Goal: Task Accomplishment & Management: Use online tool/utility

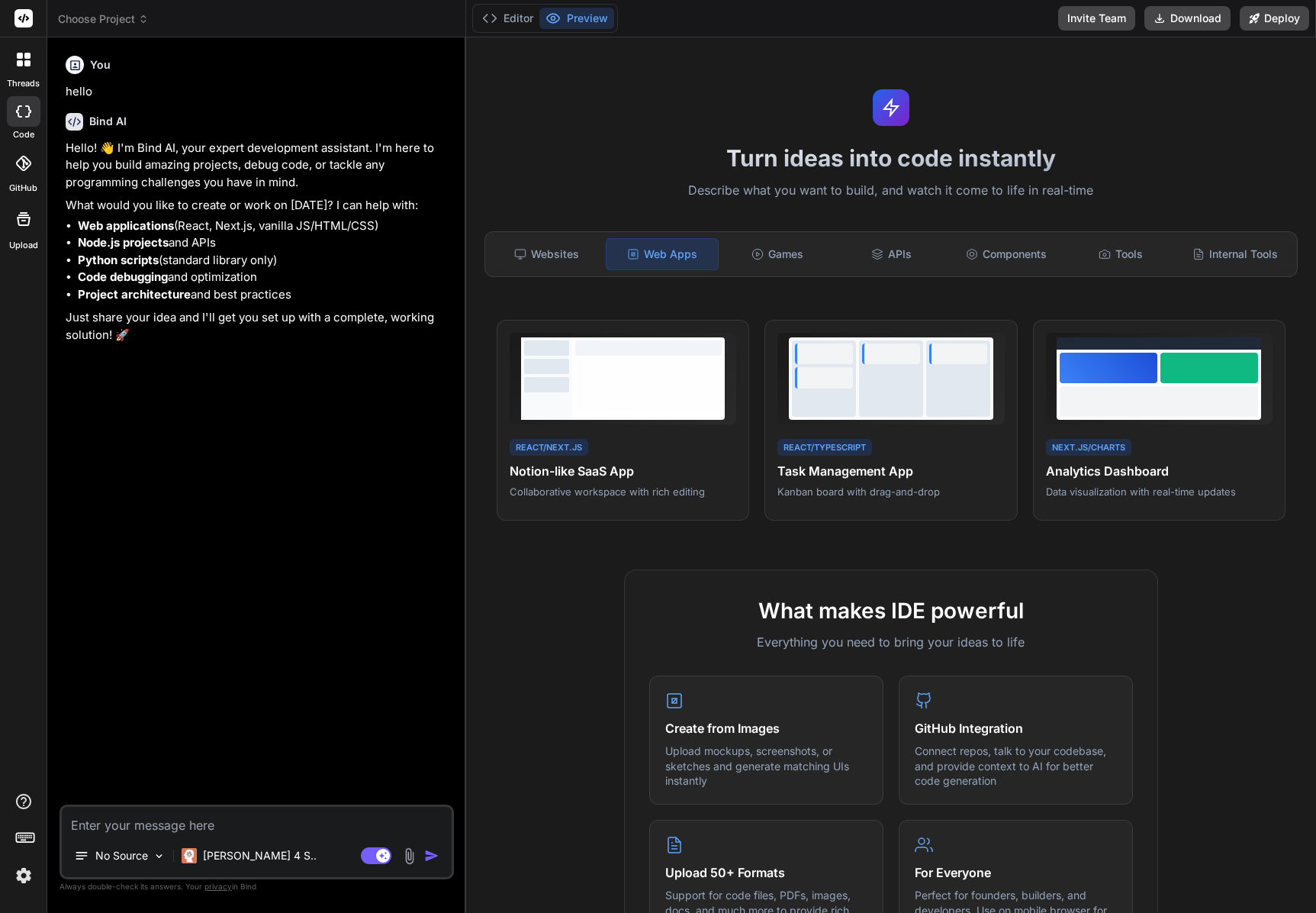
scroll to position [462, 0]
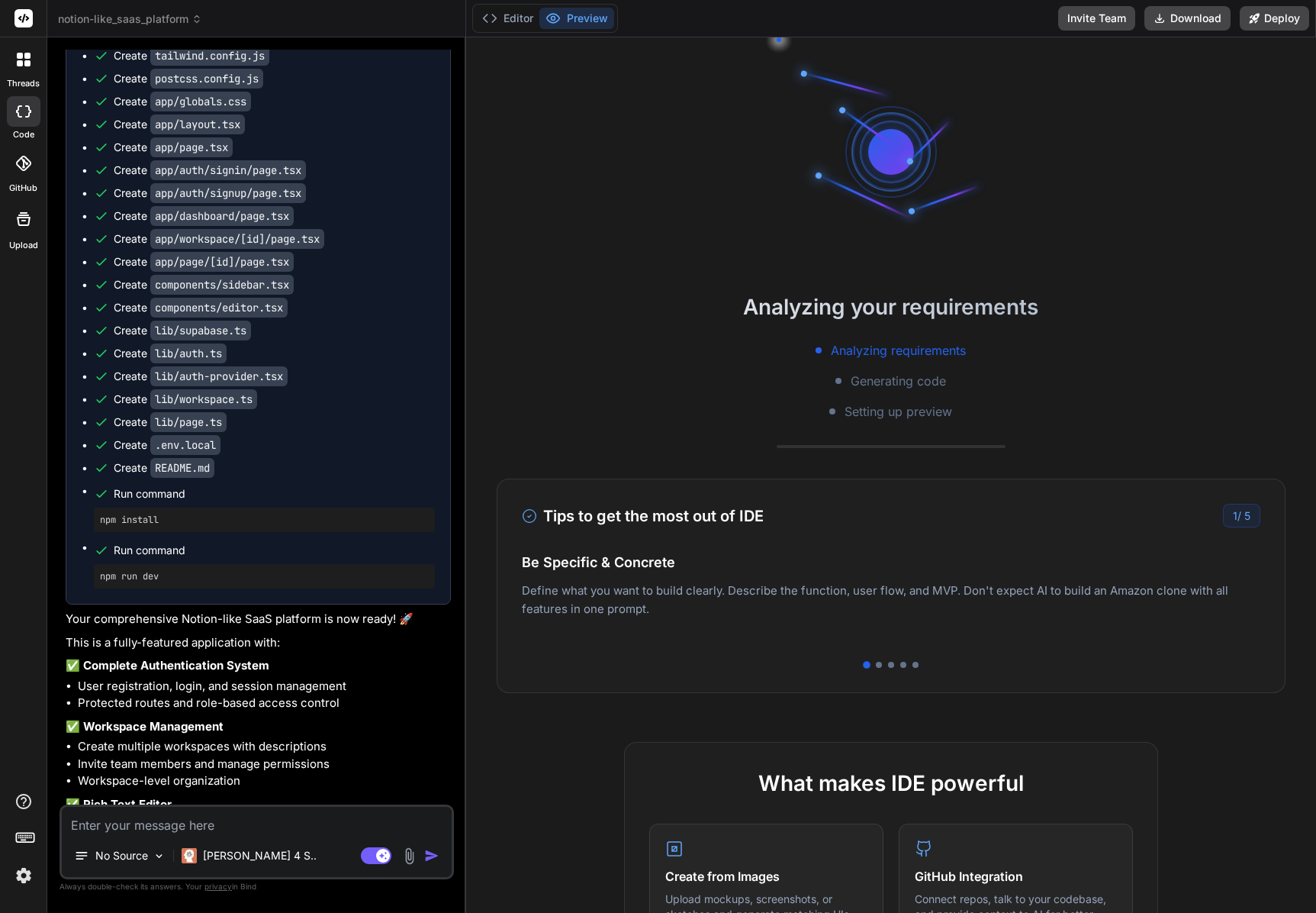
scroll to position [1098, 0]
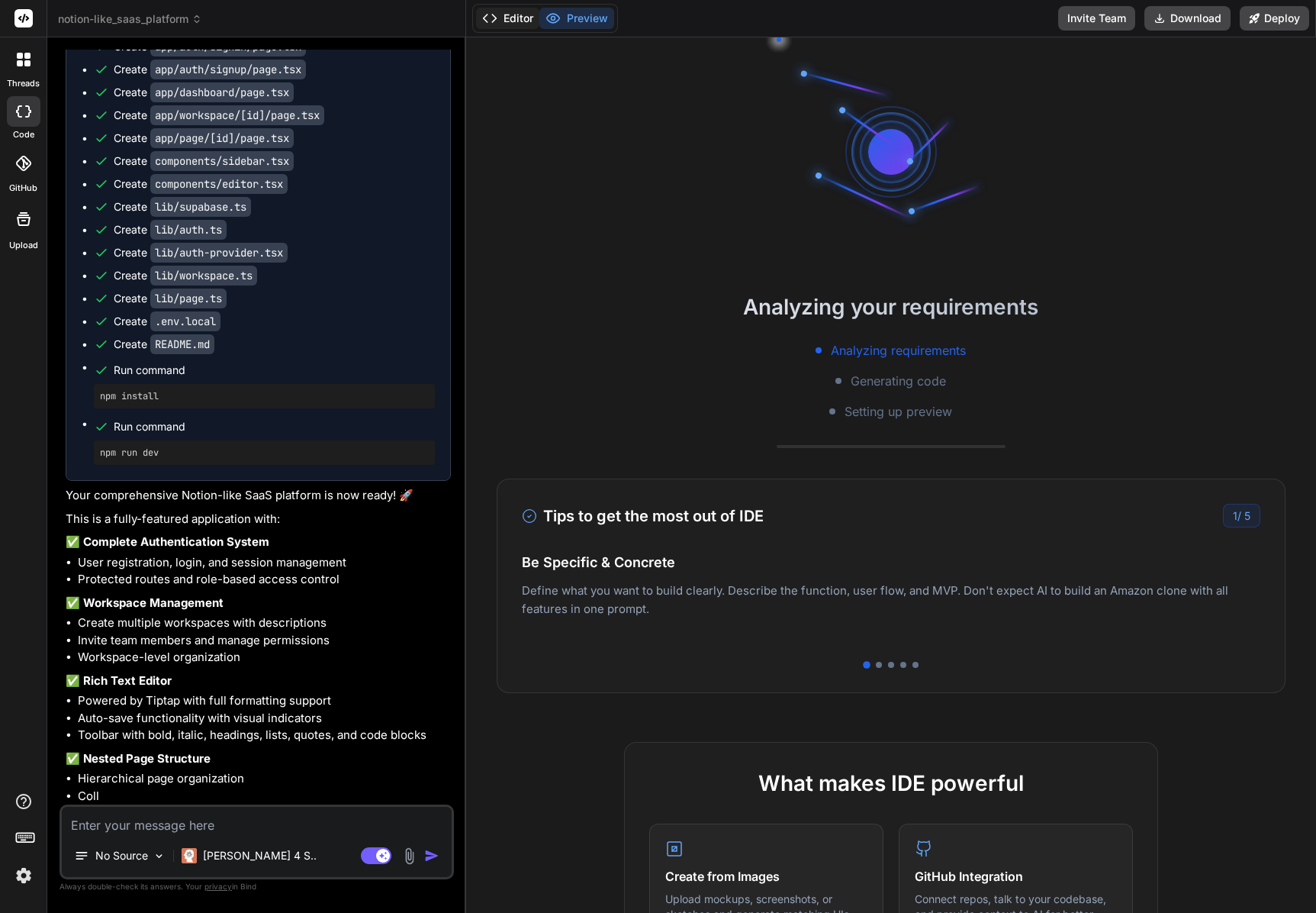
click at [492, 23] on icon at bounding box center [489, 18] width 15 height 15
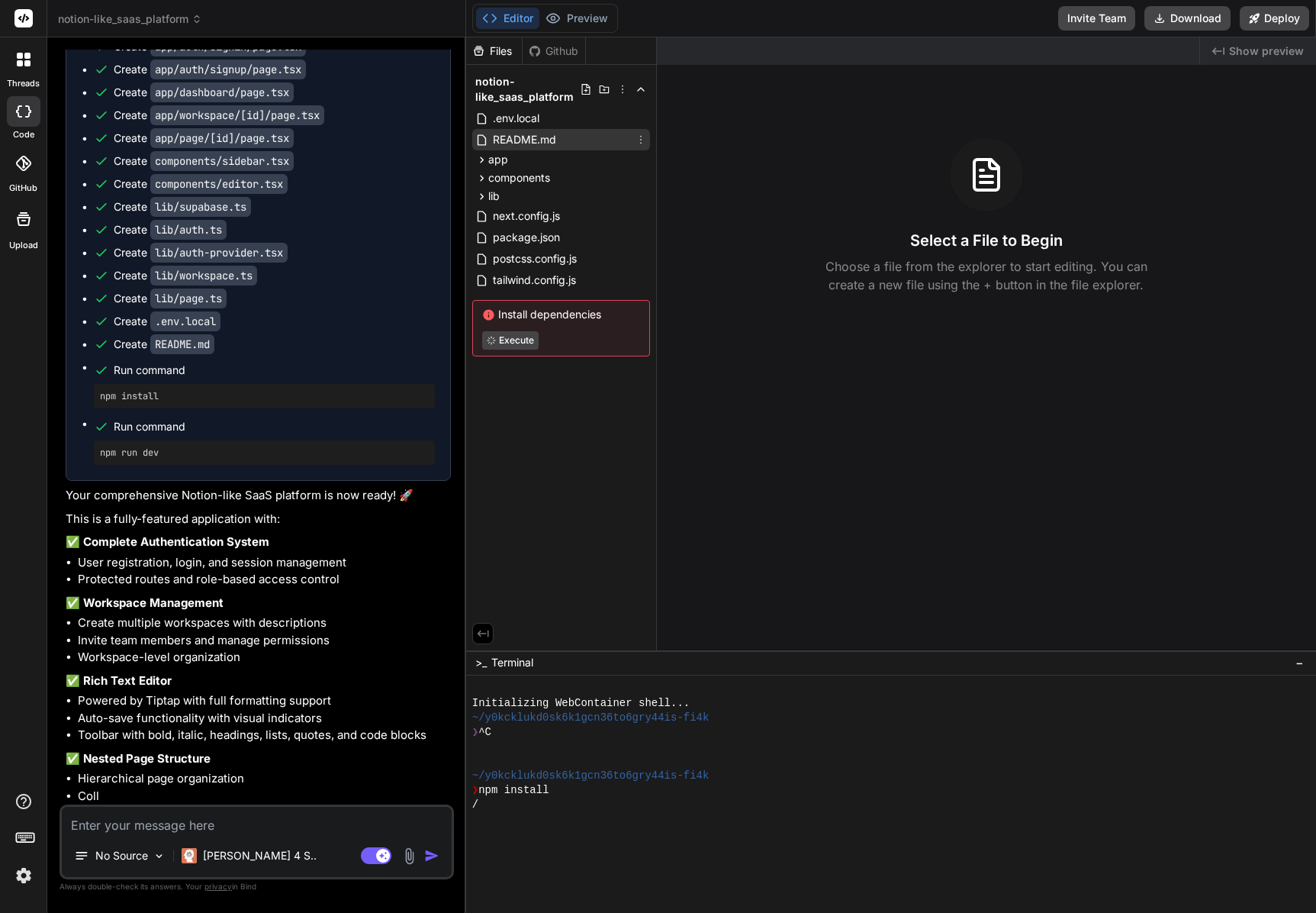
click at [525, 139] on span "README.md" at bounding box center [524, 140] width 67 height 18
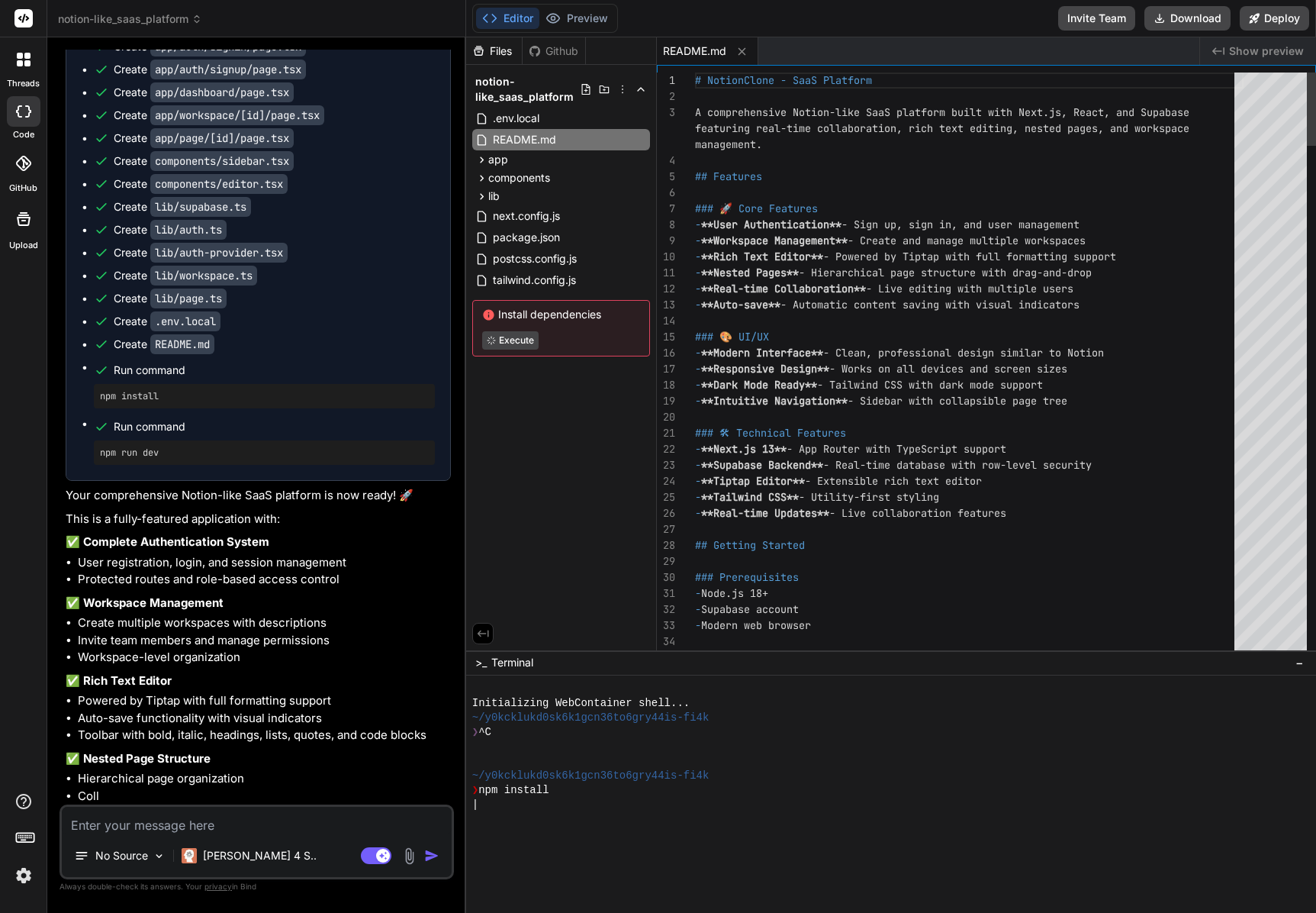
type textarea "x"
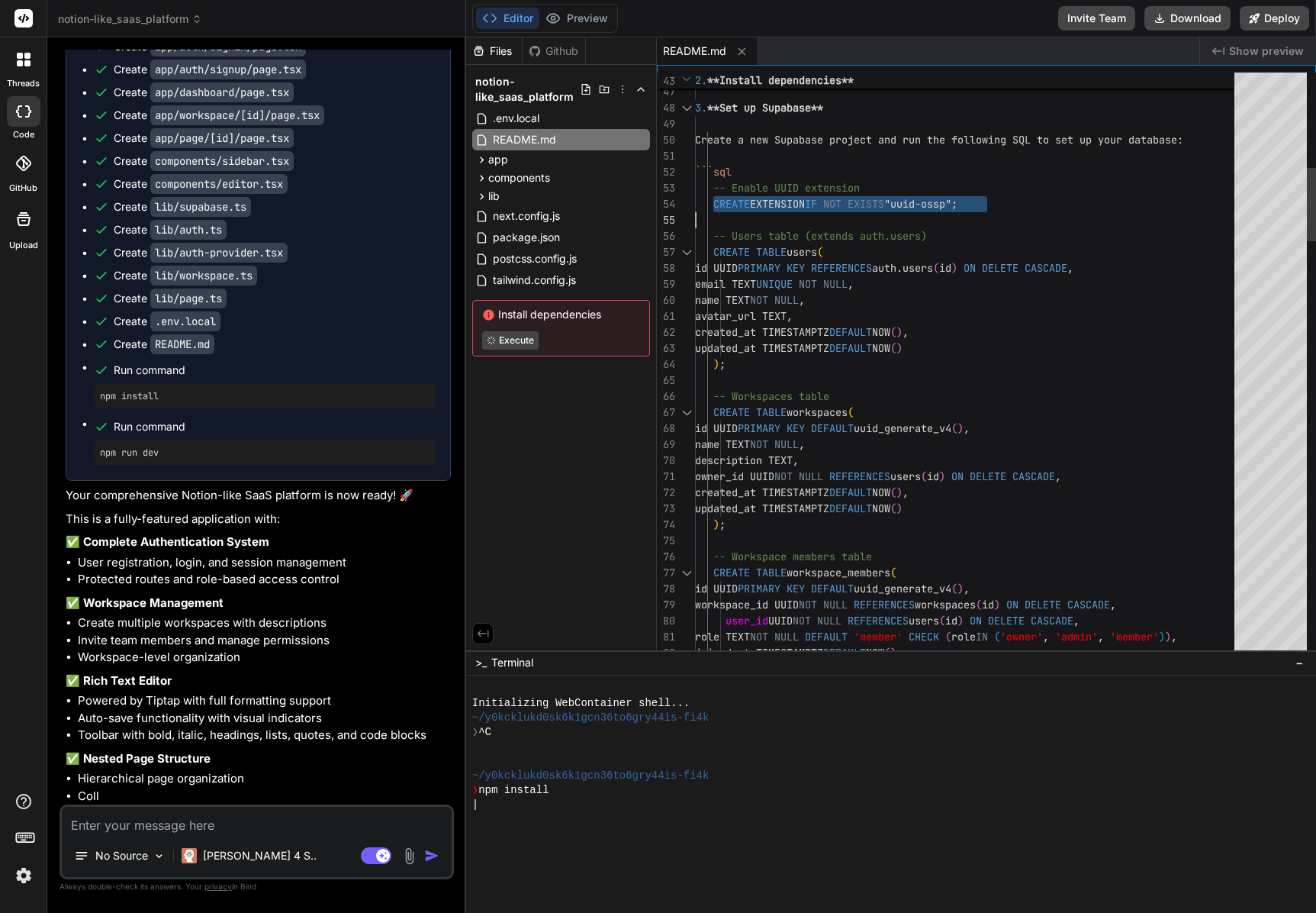
scroll to position [80, 0]
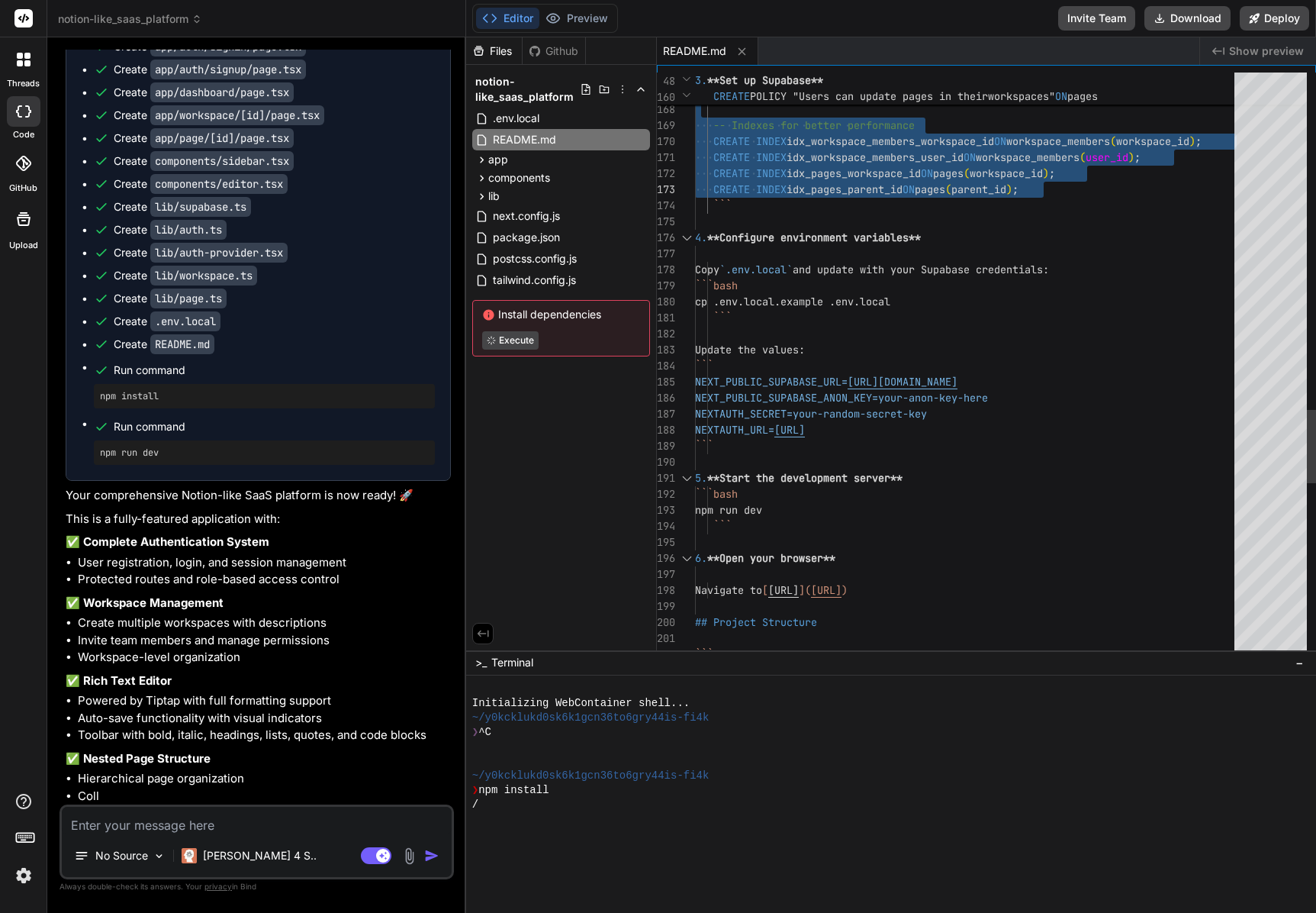
drag, startPoint x: 712, startPoint y: 191, endPoint x: 1142, endPoint y: 180, distance: 430.1
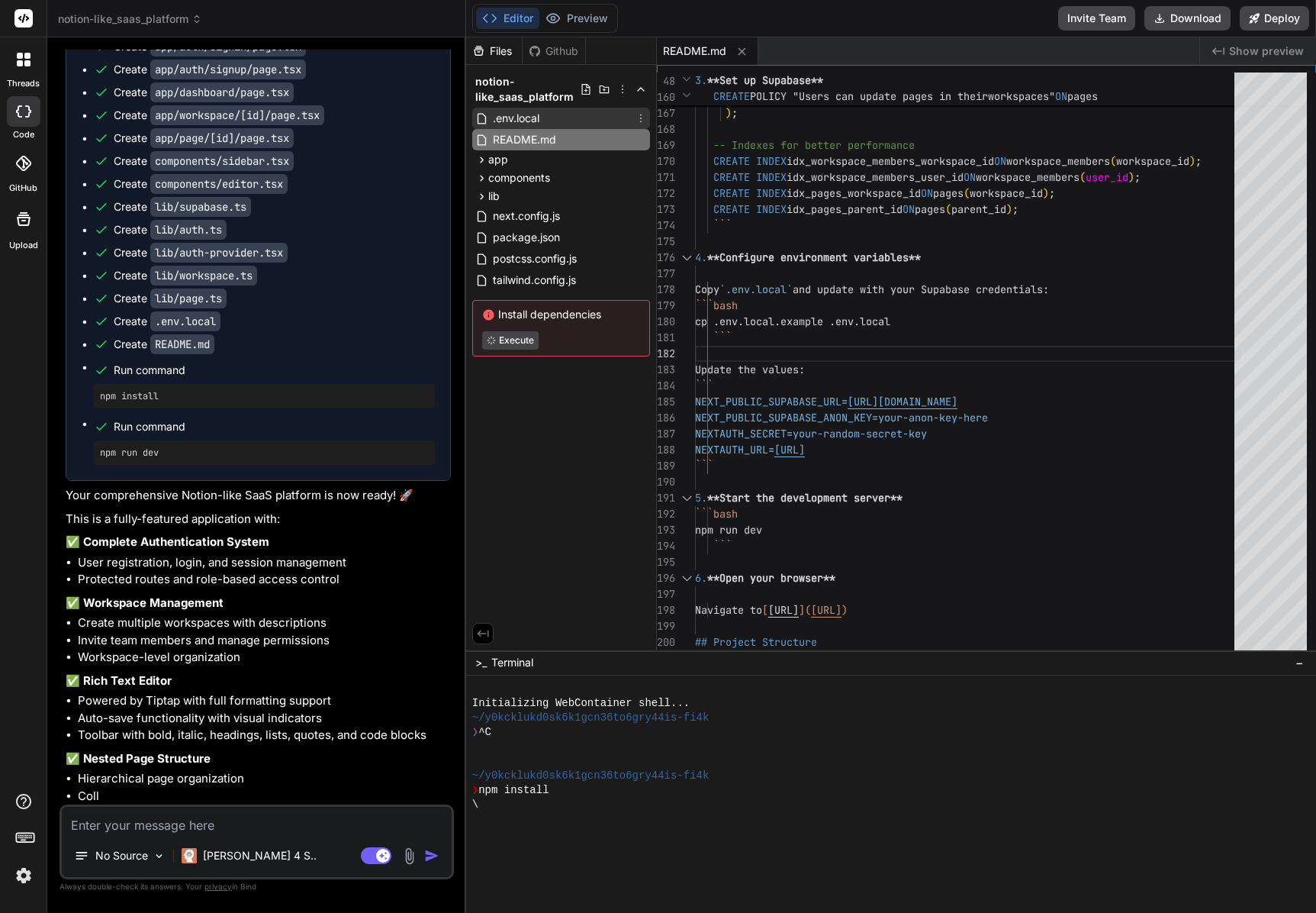
click at [570, 110] on div ".env.local" at bounding box center [561, 118] width 178 height 22
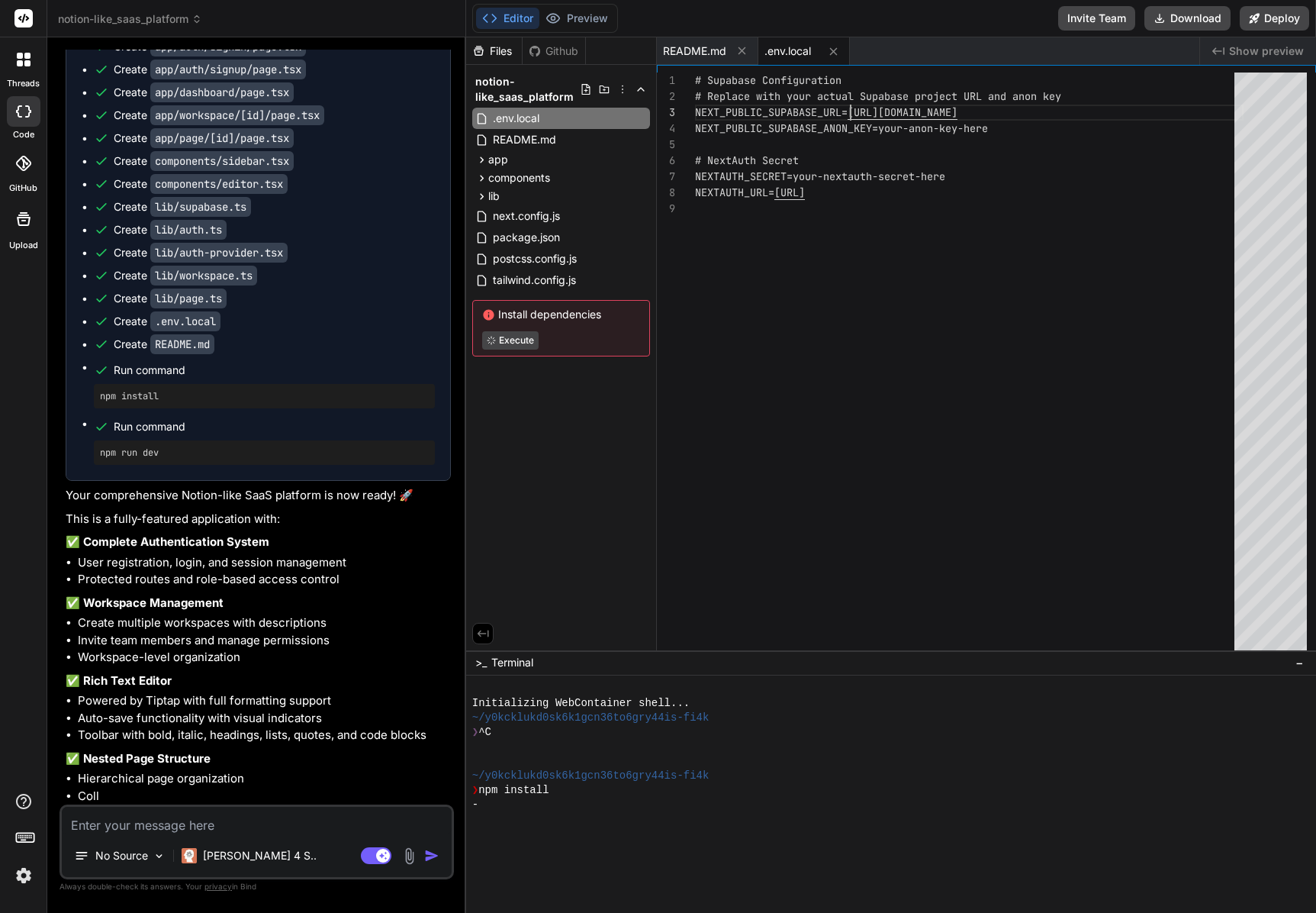
scroll to position [33, 0]
drag, startPoint x: 851, startPoint y: 111, endPoint x: 1082, endPoint y: 107, distance: 231.0
click at [1082, 107] on div "# Supabase Configuration # Replace with your actual Supabase project URL an d a…" at bounding box center [969, 364] width 549 height 584
drag, startPoint x: 885, startPoint y: 130, endPoint x: 1035, endPoint y: 126, distance: 150.1
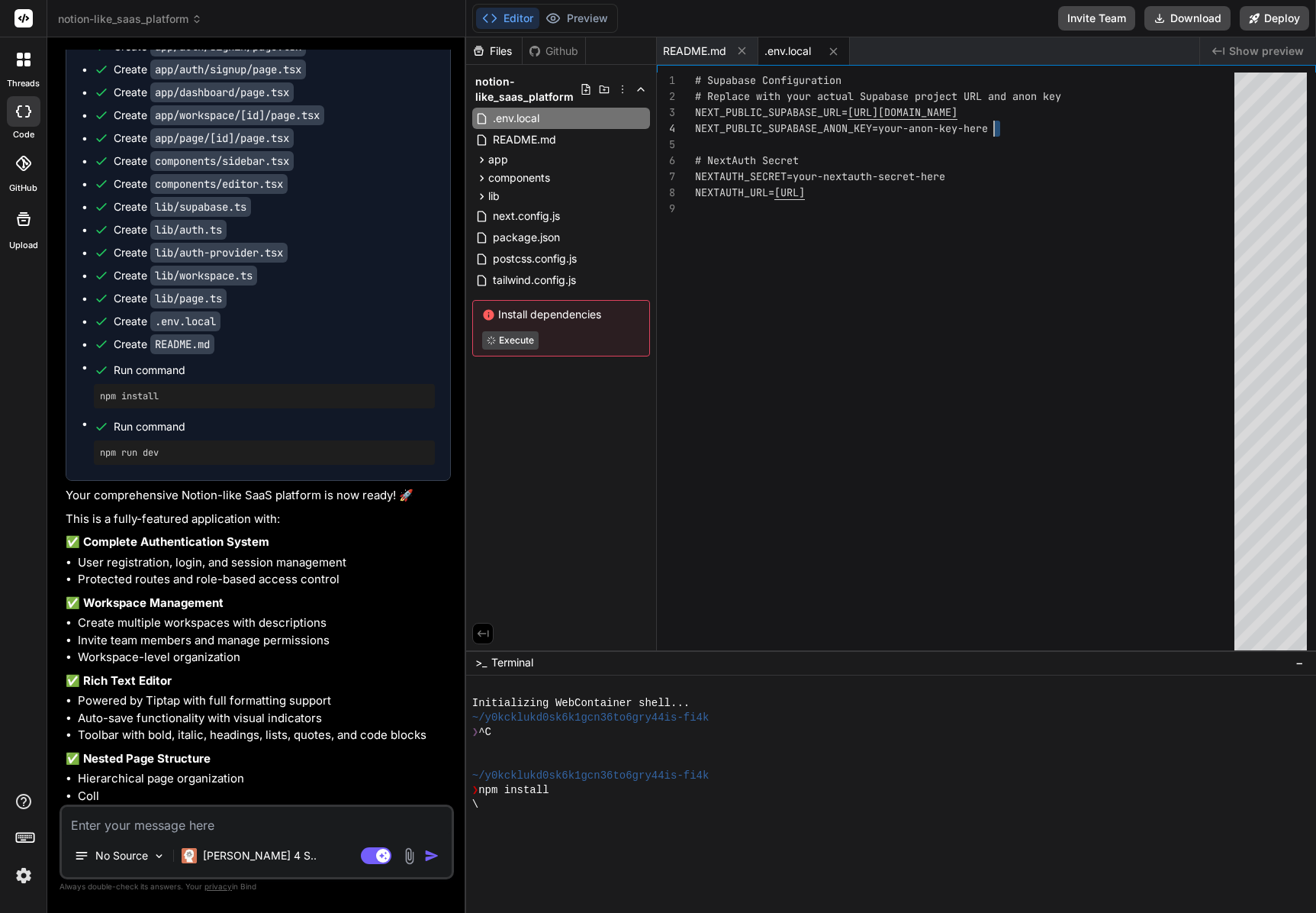
click at [1035, 126] on div "# Supabase Configuration # Replace with your actual Supabase project URL an d a…" at bounding box center [969, 364] width 549 height 584
click at [1007, 128] on div "# Supabase Configuration # Replace with your actual Supabase project URL an d a…" at bounding box center [969, 364] width 549 height 584
drag, startPoint x: 882, startPoint y: 129, endPoint x: 1025, endPoint y: 131, distance: 143.0
click at [1025, 131] on div "# Supabase Configuration # Replace with your actual Supabase project URL an d a…" at bounding box center [969, 364] width 549 height 584
click at [999, 128] on div "# Supabase Configuration # Replace with your actual Supabase project URL an d a…" at bounding box center [969, 364] width 549 height 584
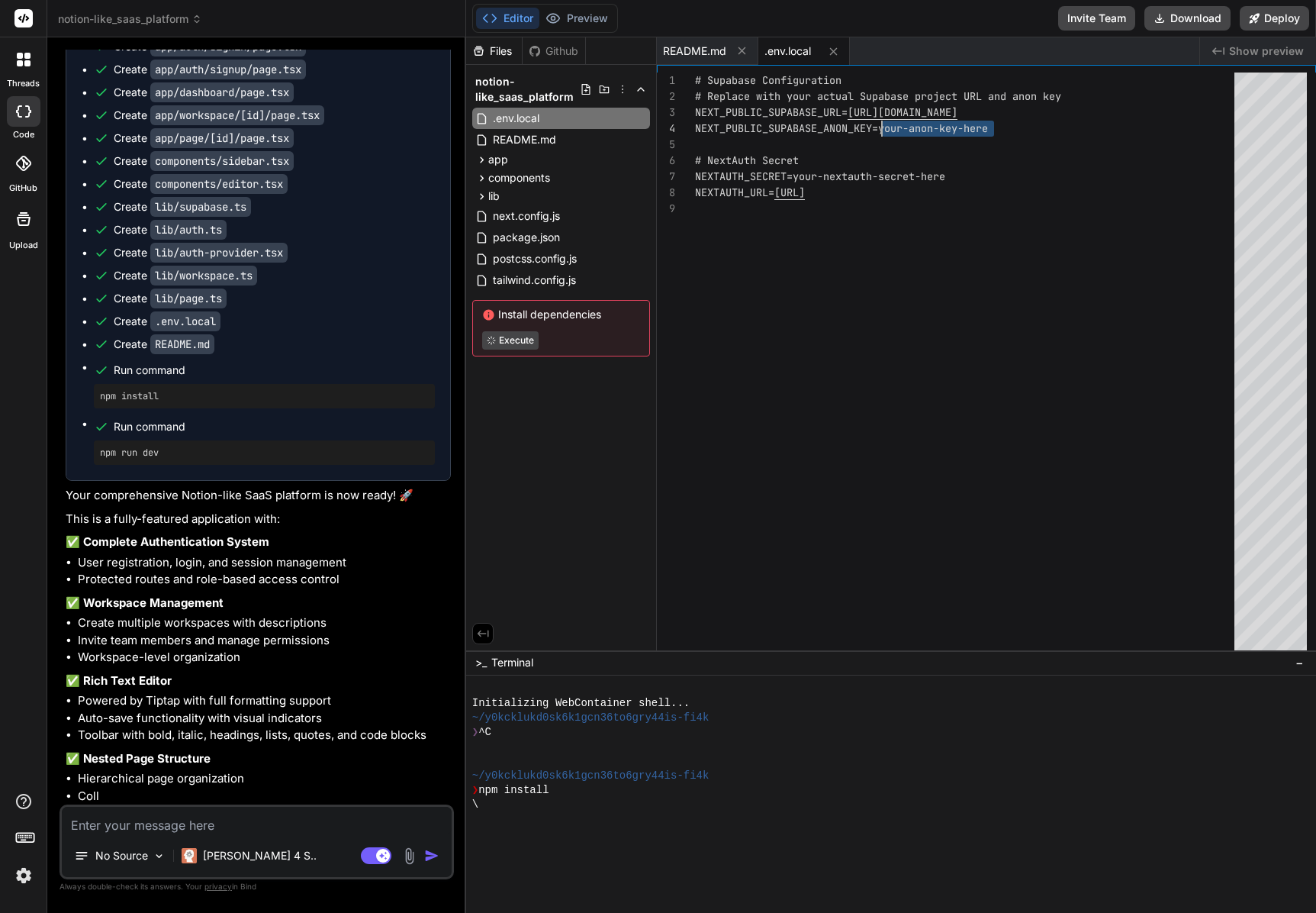
drag, startPoint x: 1000, startPoint y: 128, endPoint x: 887, endPoint y: 126, distance: 113.0
click at [887, 126] on div "# Supabase Configuration # Replace with your actual Supabase project URL an d a…" at bounding box center [969, 364] width 549 height 584
type textarea "# Supabase Configuration # Replace with your actual Supabase project URL and an…"
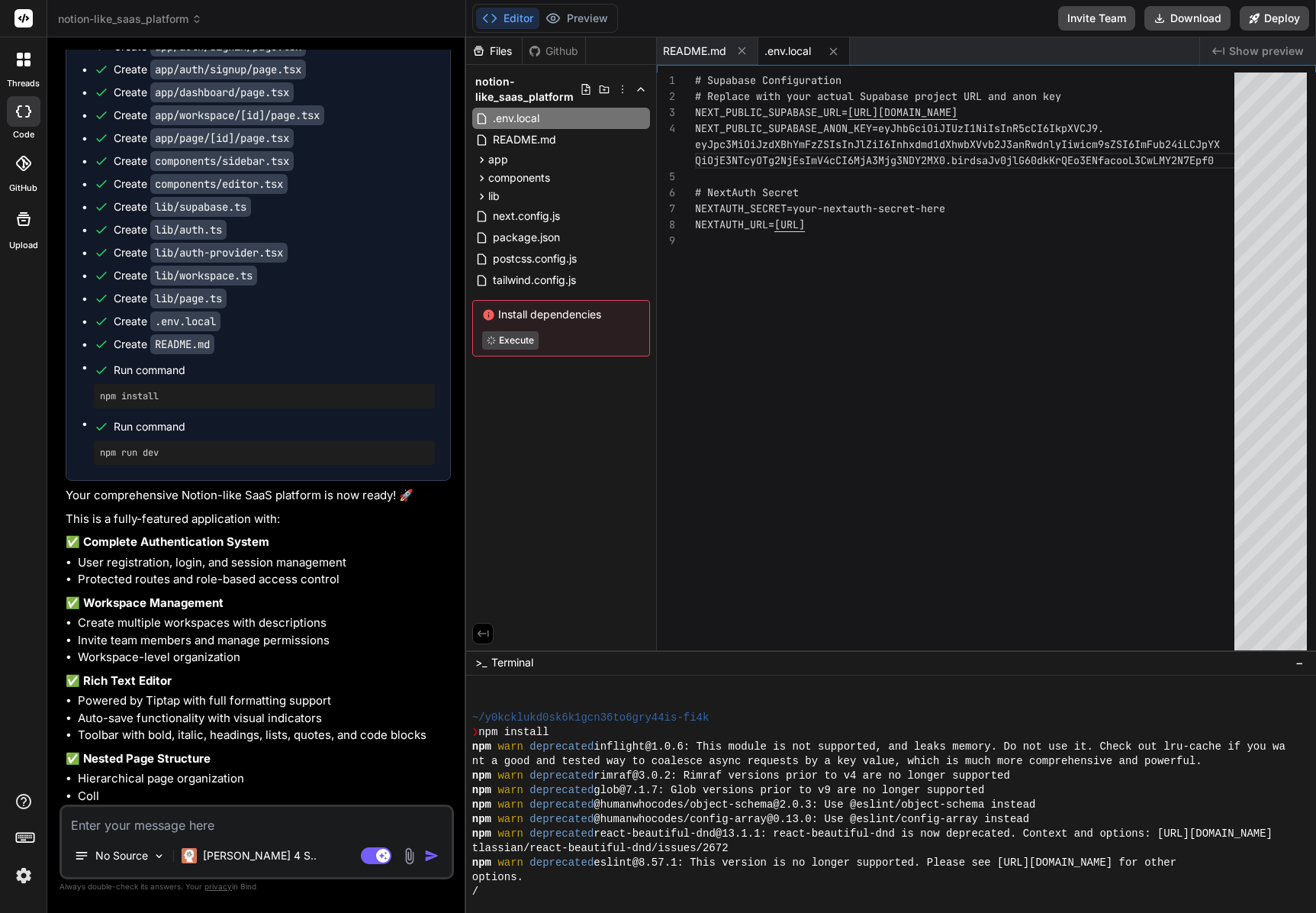
scroll to position [58, 0]
type textarea "x"
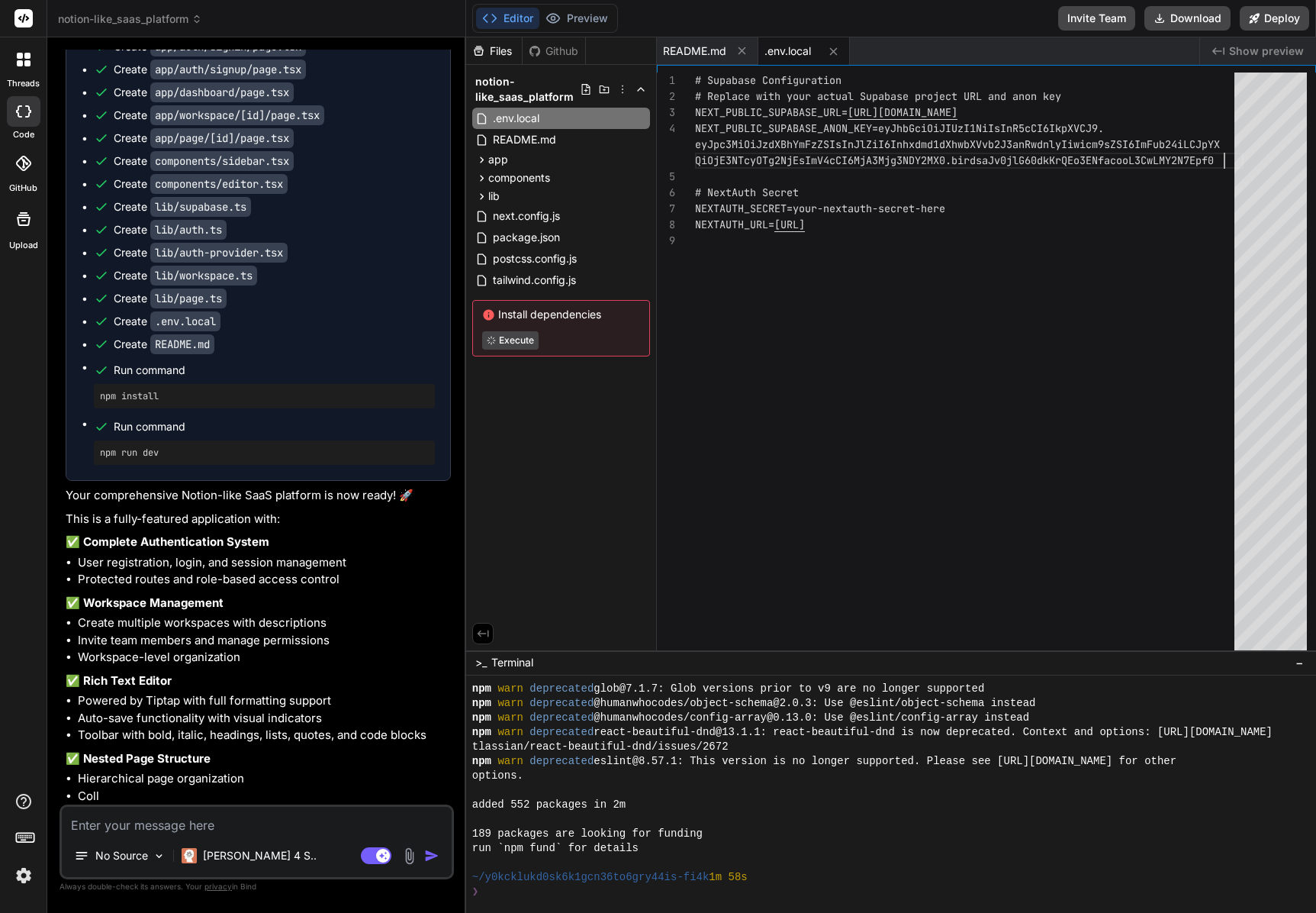
scroll to position [0, 0]
click at [748, 298] on div "# Supabase Configuration # Replace with your actual Supabase project URL an d a…" at bounding box center [969, 364] width 549 height 584
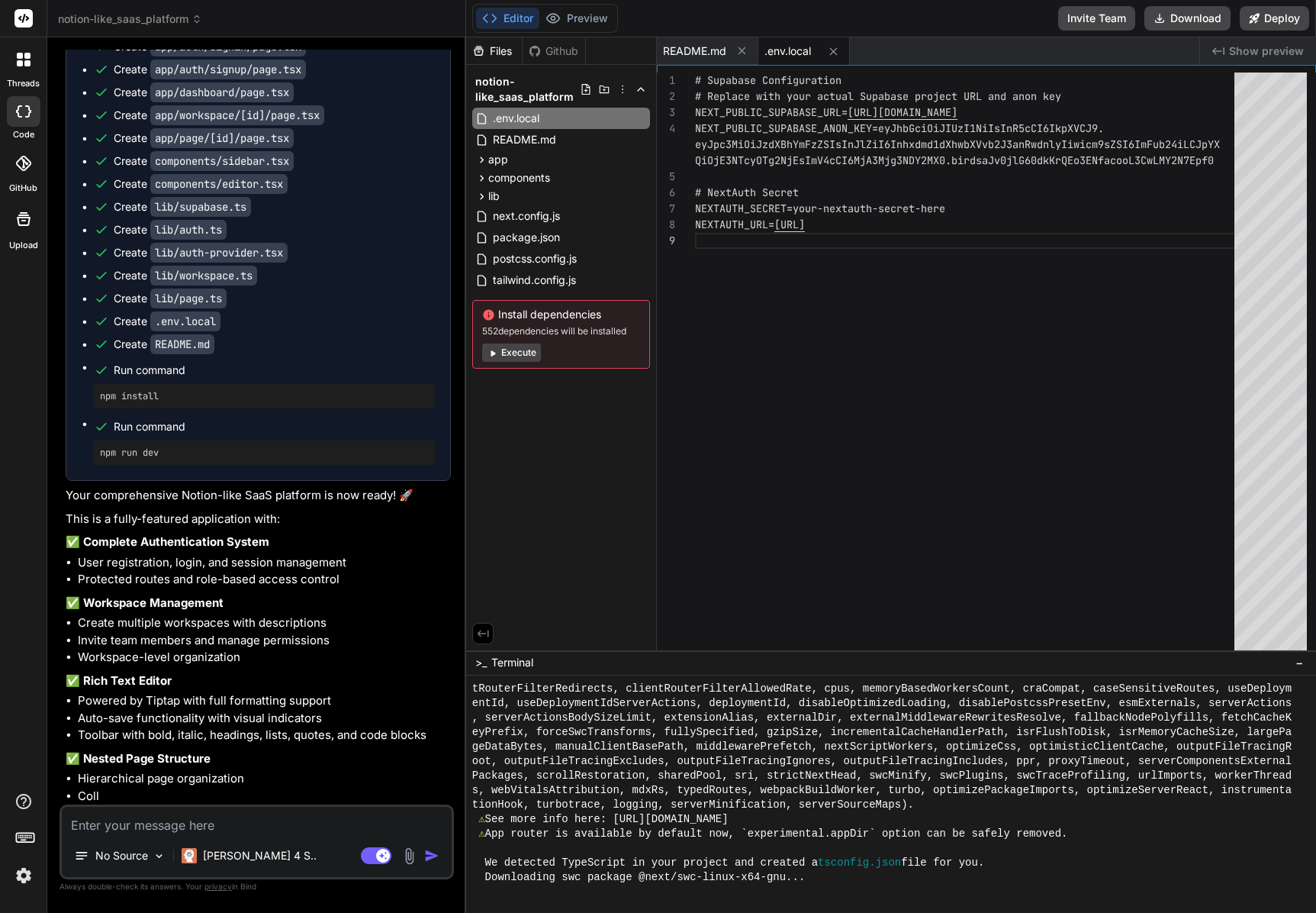
scroll to position [479, 0]
type textarea "x"
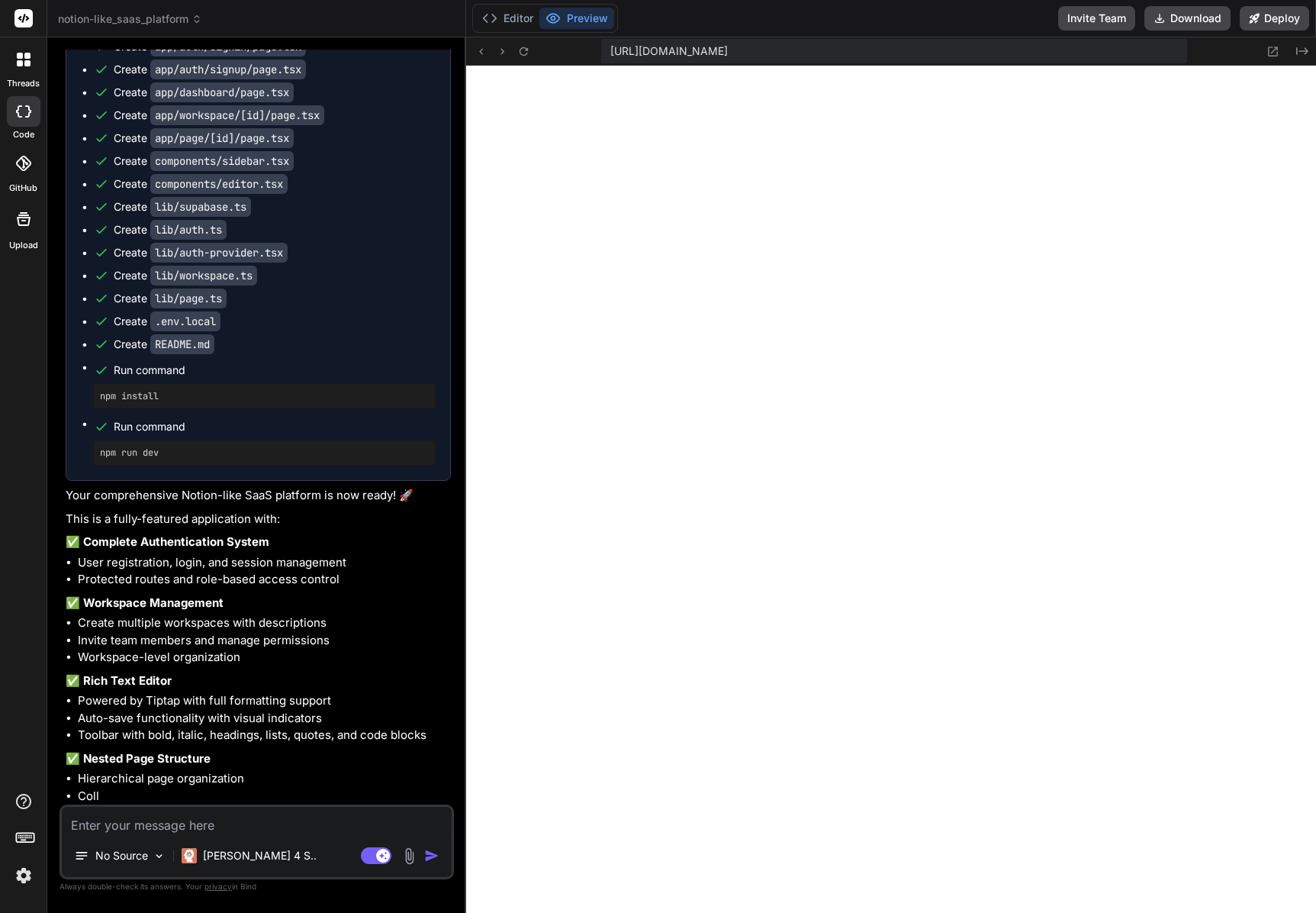
scroll to position [493, 0]
click at [500, 21] on button "Editor" at bounding box center [507, 18] width 63 height 22
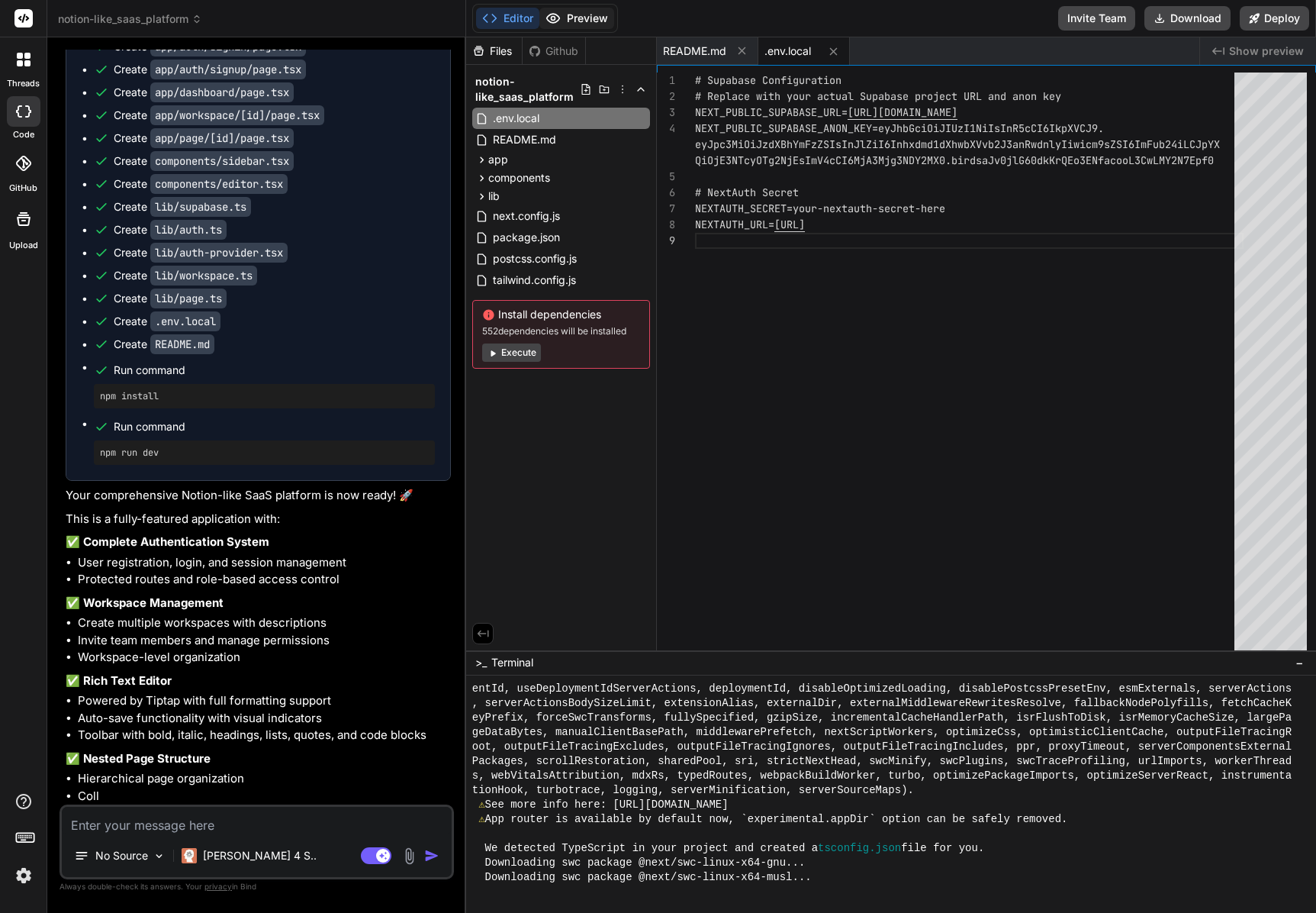
click at [593, 23] on button "Preview" at bounding box center [577, 18] width 75 height 22
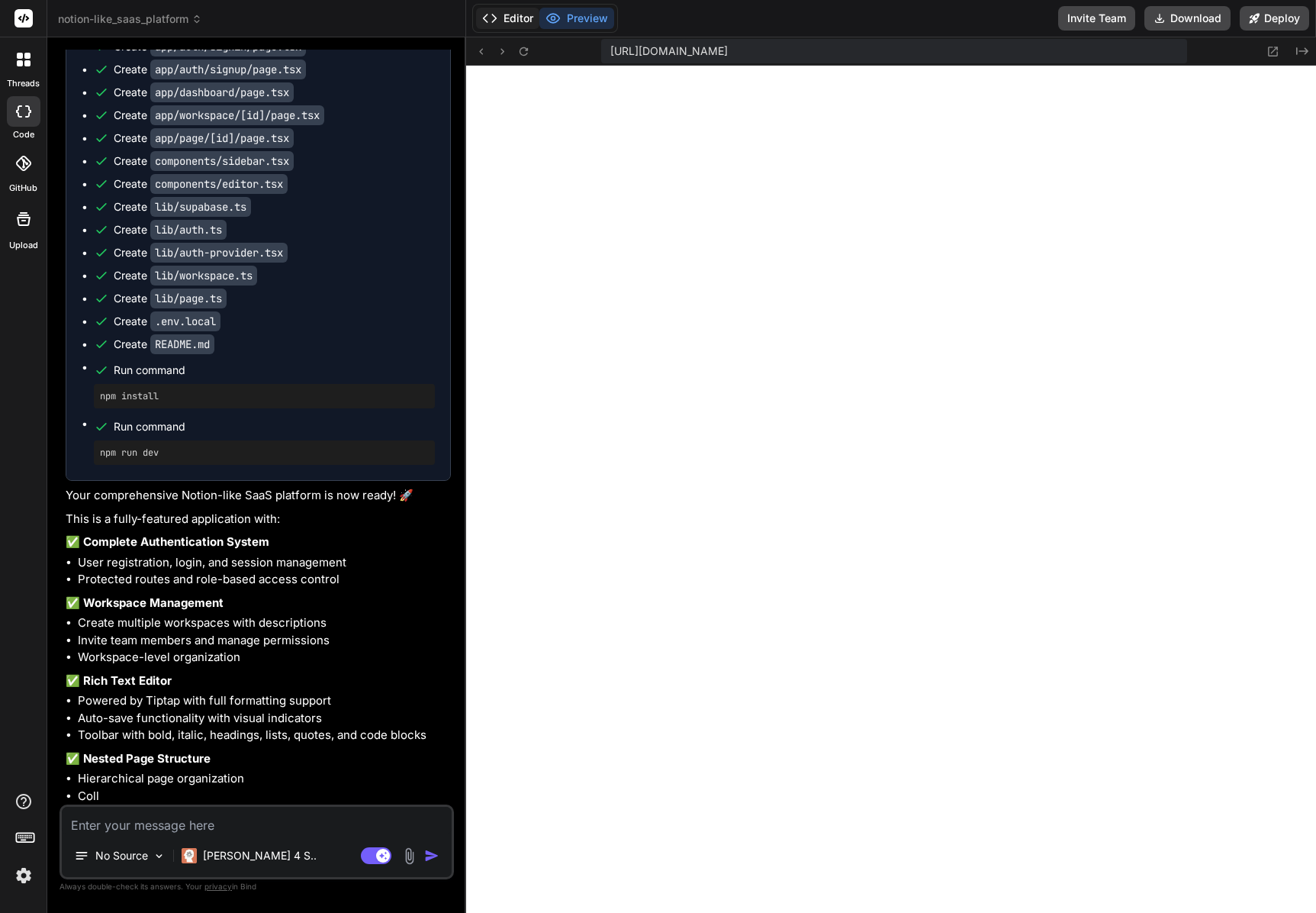
click at [525, 26] on button "Editor" at bounding box center [507, 18] width 63 height 22
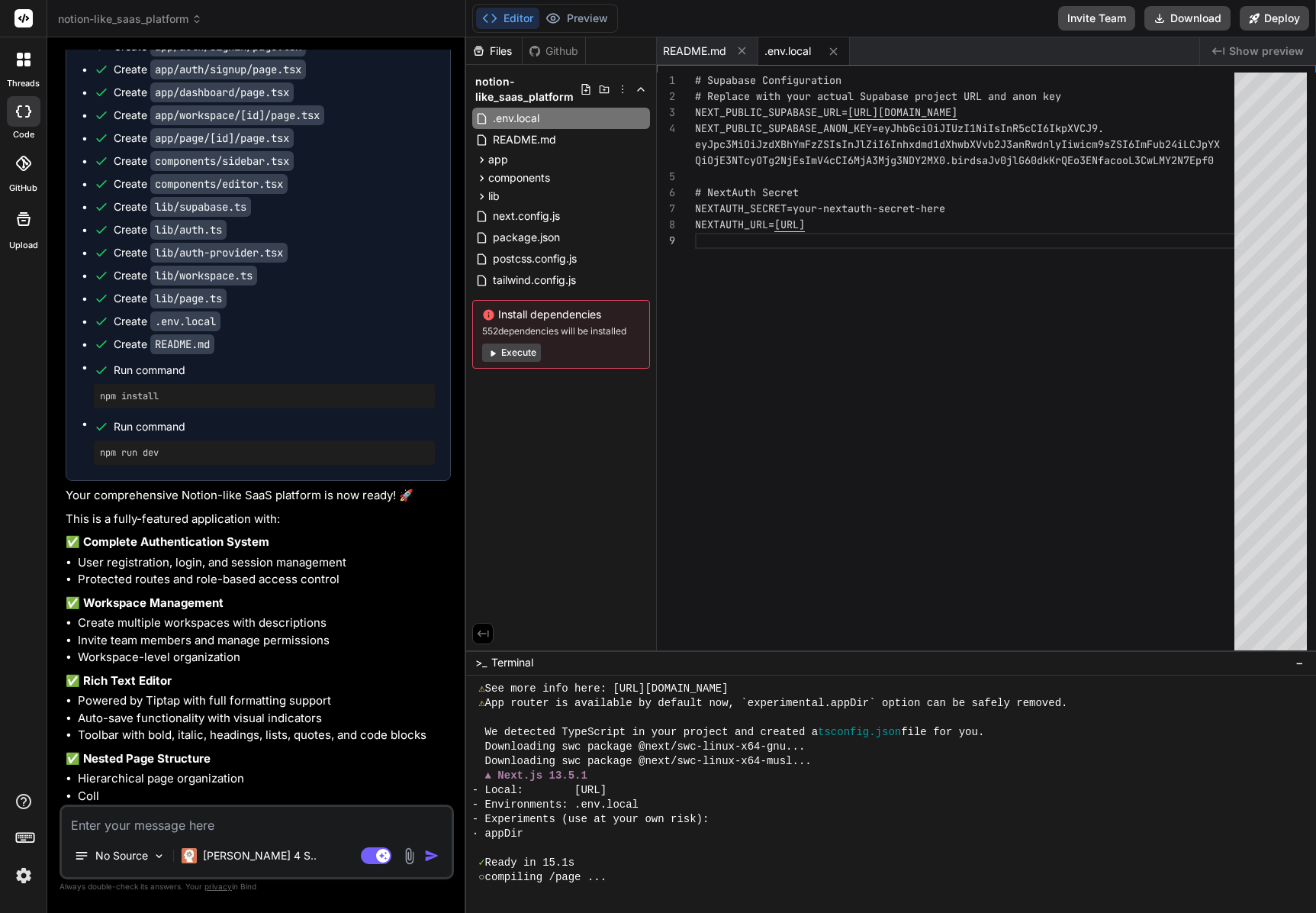
scroll to position [610, 0]
click at [581, 18] on button "Preview" at bounding box center [577, 18] width 75 height 22
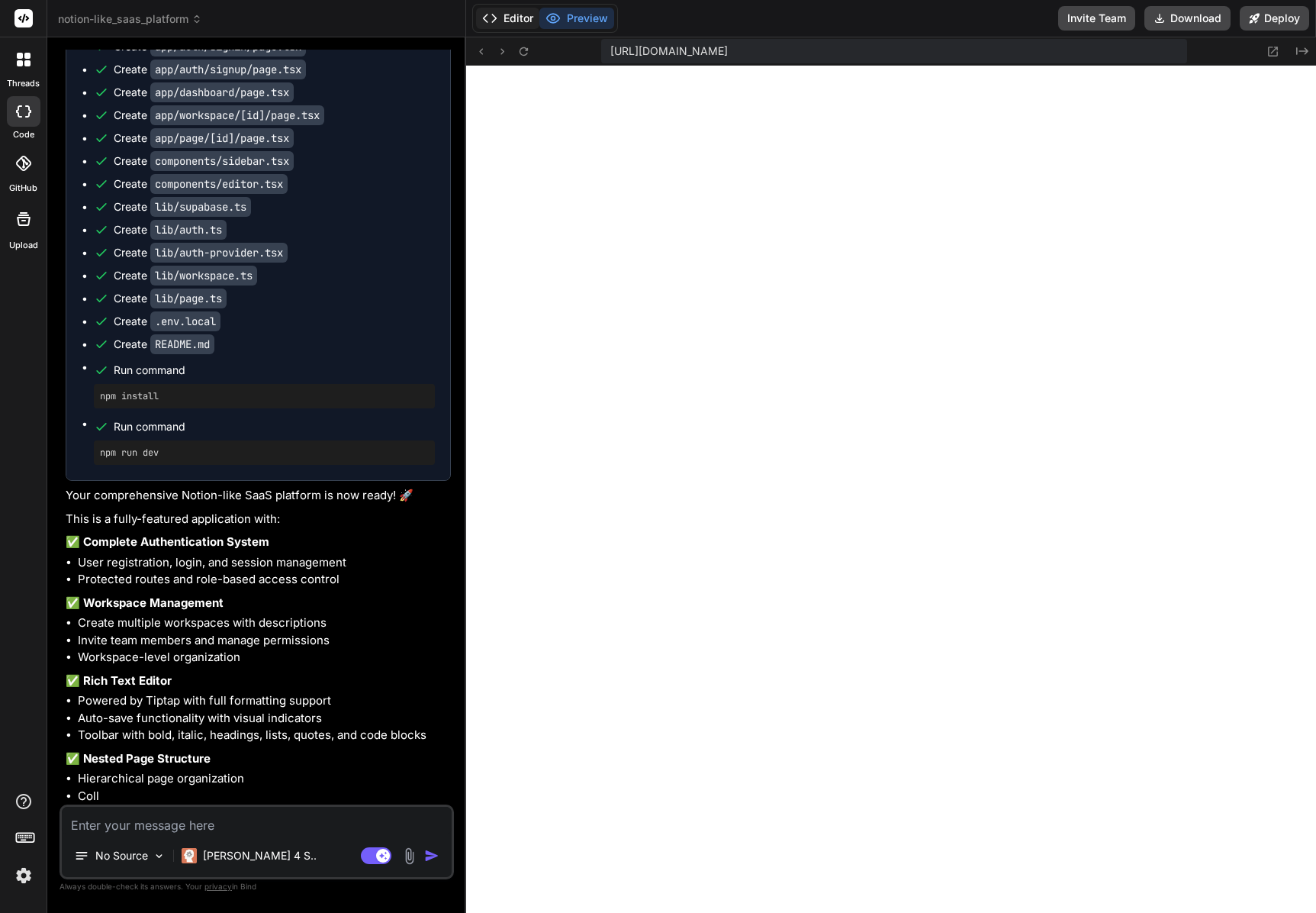
click at [499, 16] on button "Editor" at bounding box center [507, 18] width 63 height 22
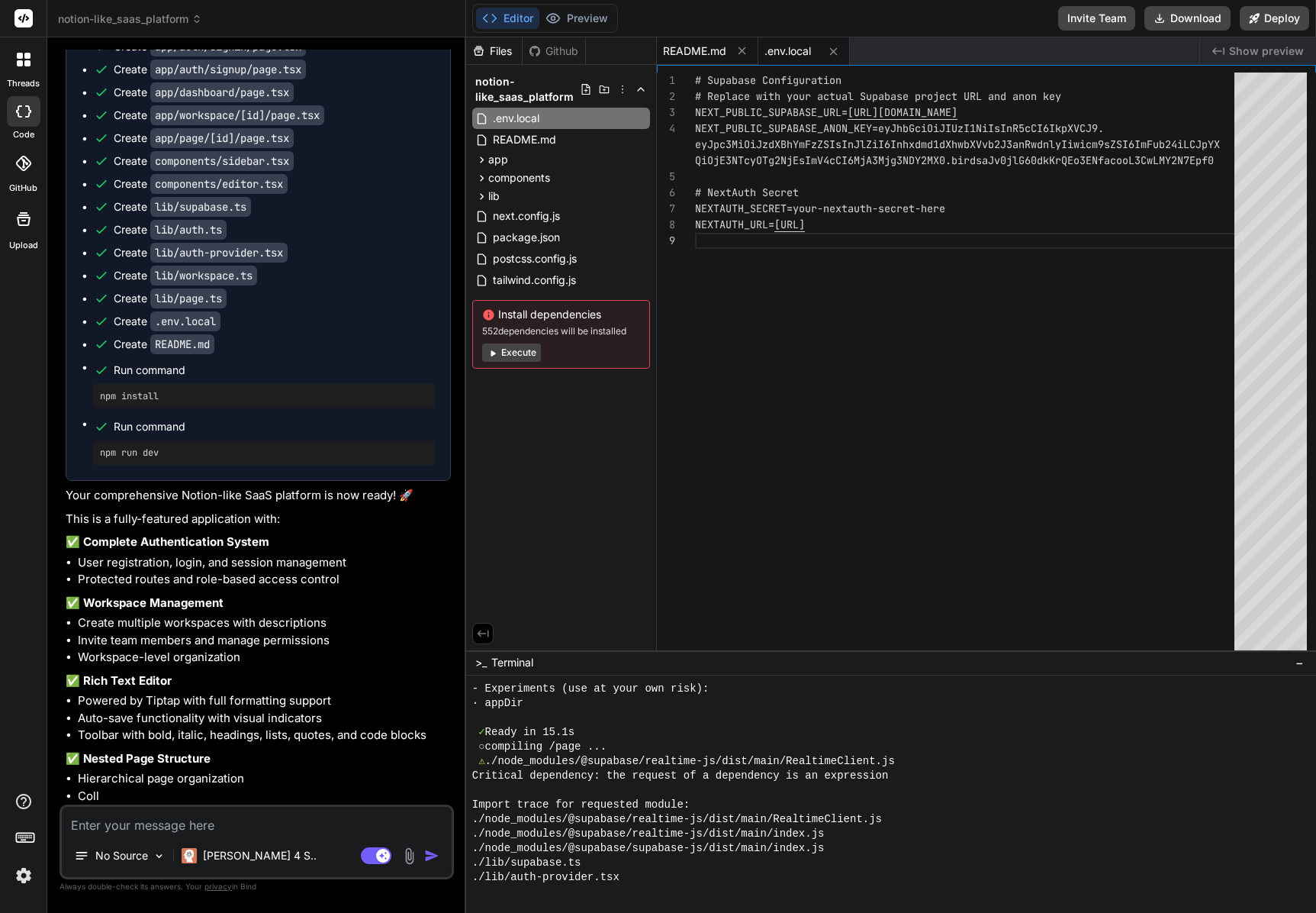
scroll to position [871, 0]
click at [702, 45] on span "README.md" at bounding box center [695, 51] width 63 height 15
type textarea "## Support If you have any questions or run into issues, please open an issue o…"
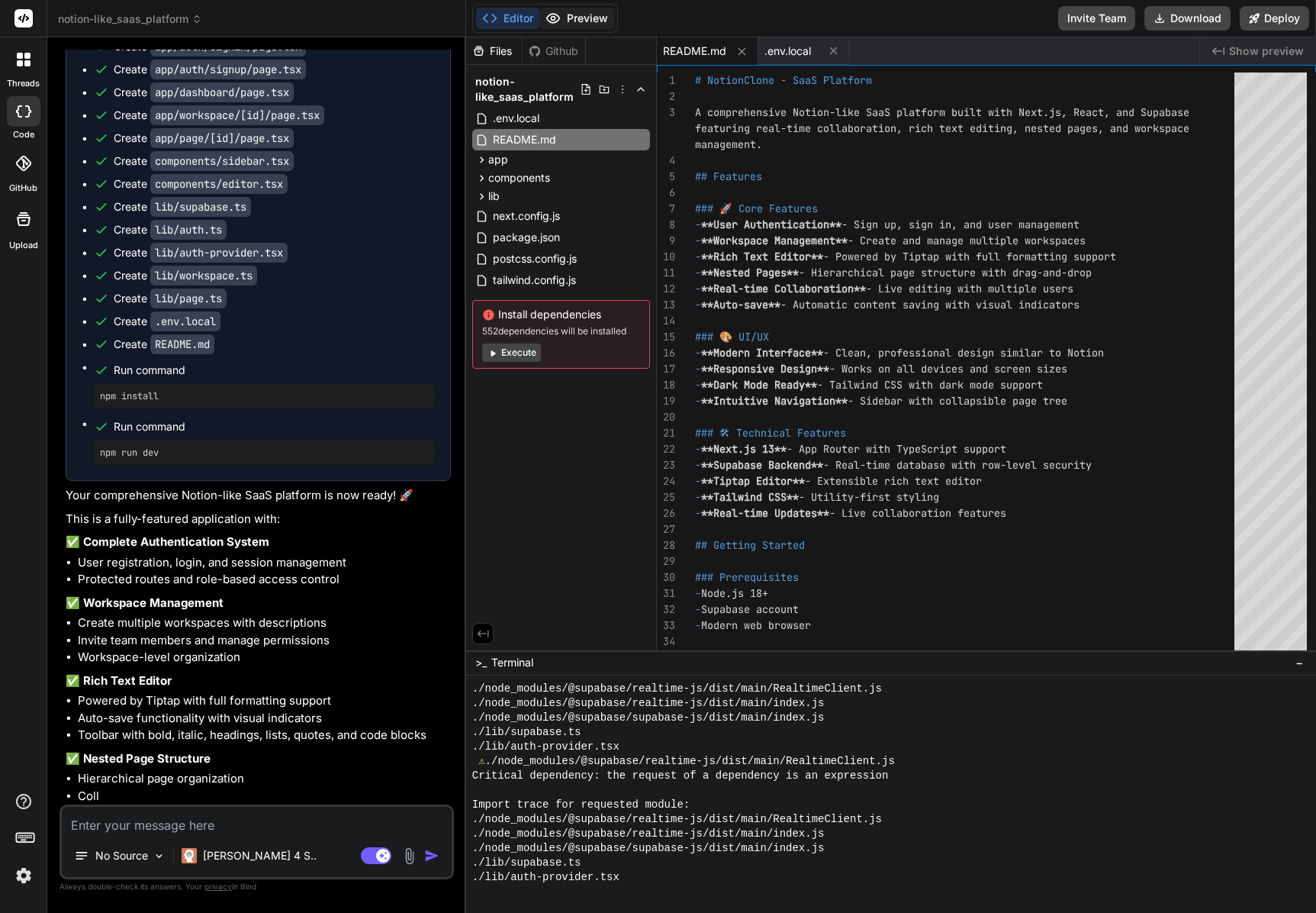
click at [582, 13] on button "Preview" at bounding box center [577, 18] width 75 height 22
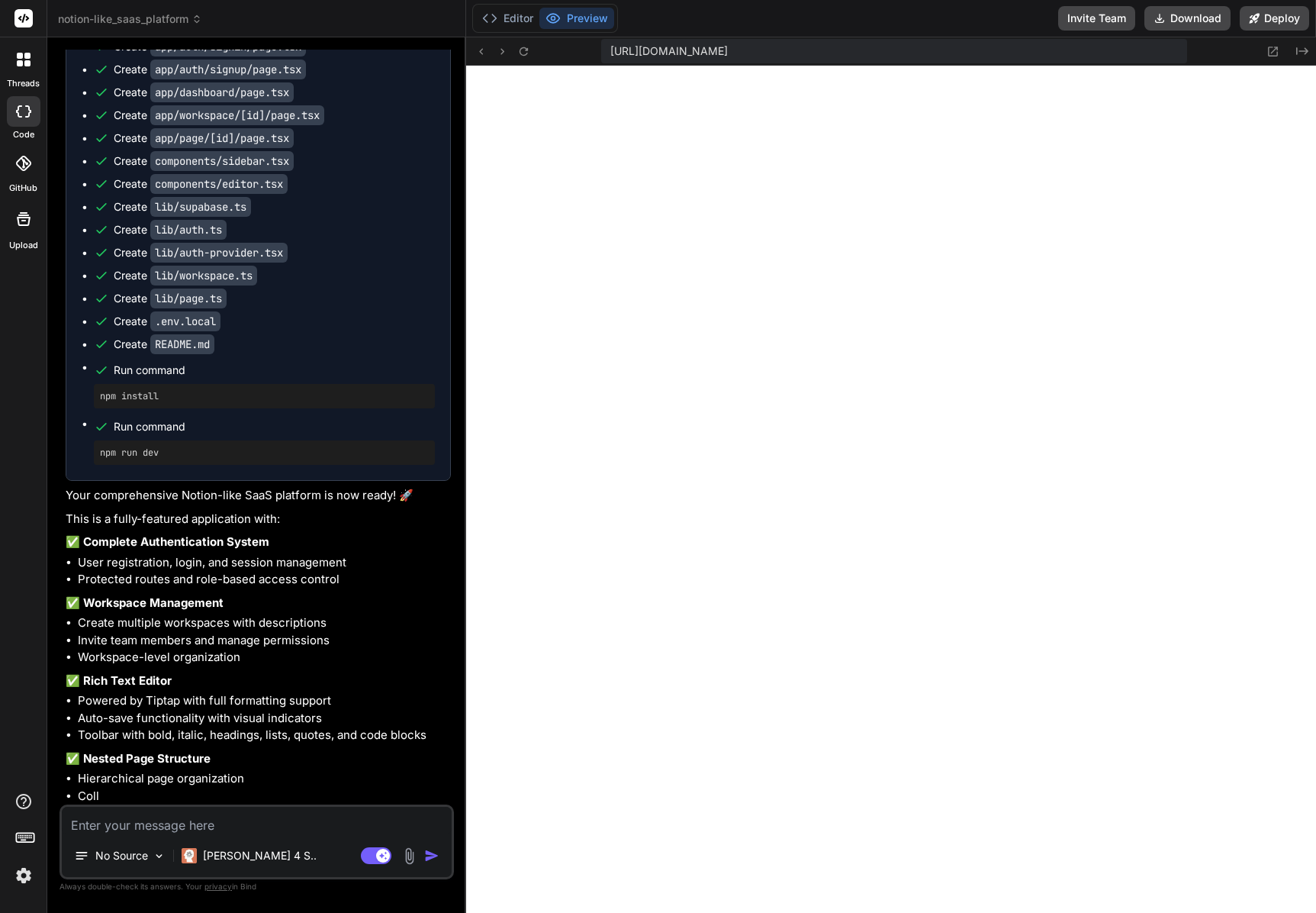
scroll to position [1654, 0]
click at [942, 13] on div "Editor Preview Invite Team Download Deploy" at bounding box center [891, 18] width 850 height 37
click at [529, 19] on button "Editor" at bounding box center [507, 18] width 63 height 22
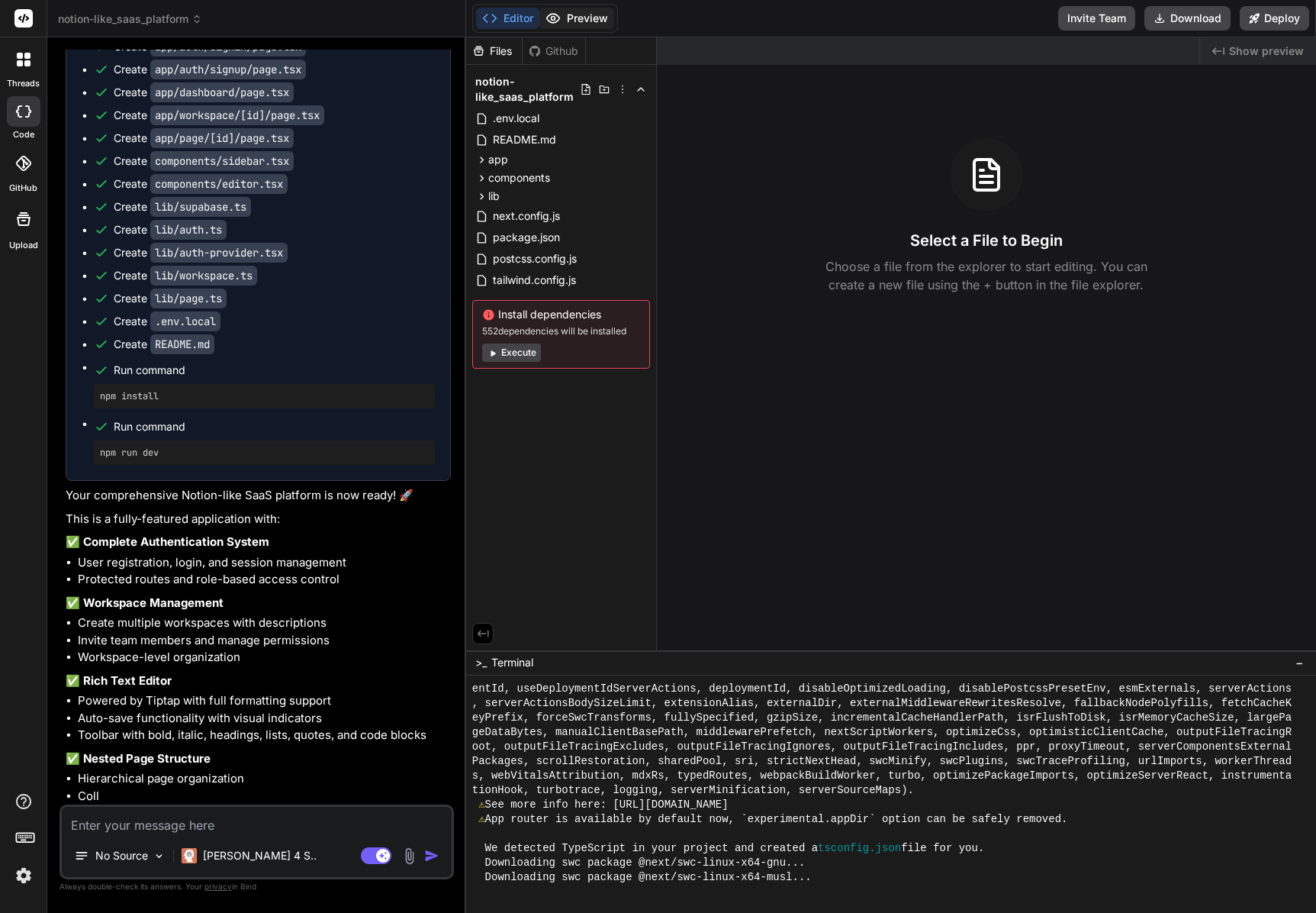
click at [591, 14] on button "Preview" at bounding box center [577, 18] width 75 height 22
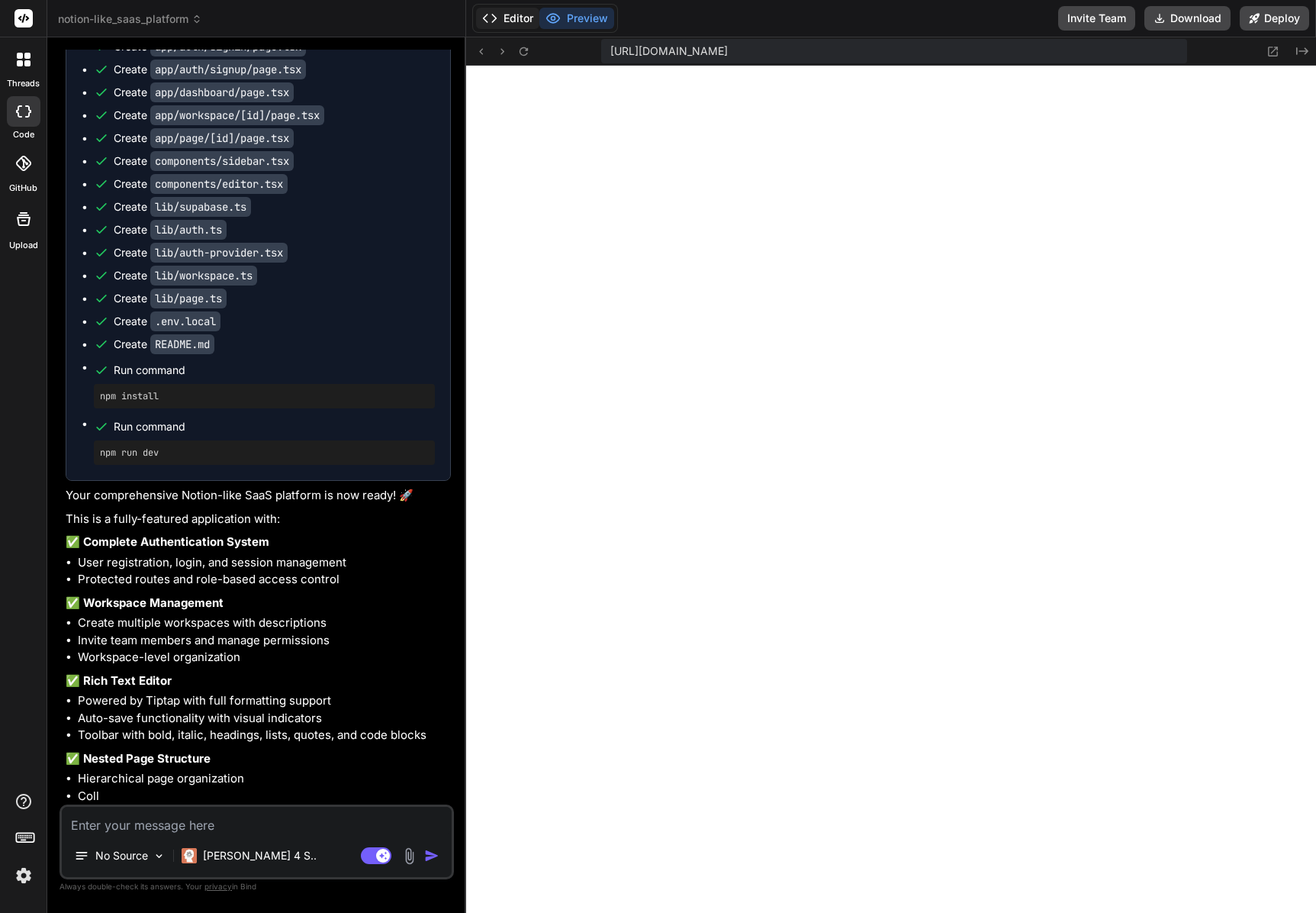
click at [513, 17] on button "Editor" at bounding box center [507, 18] width 63 height 22
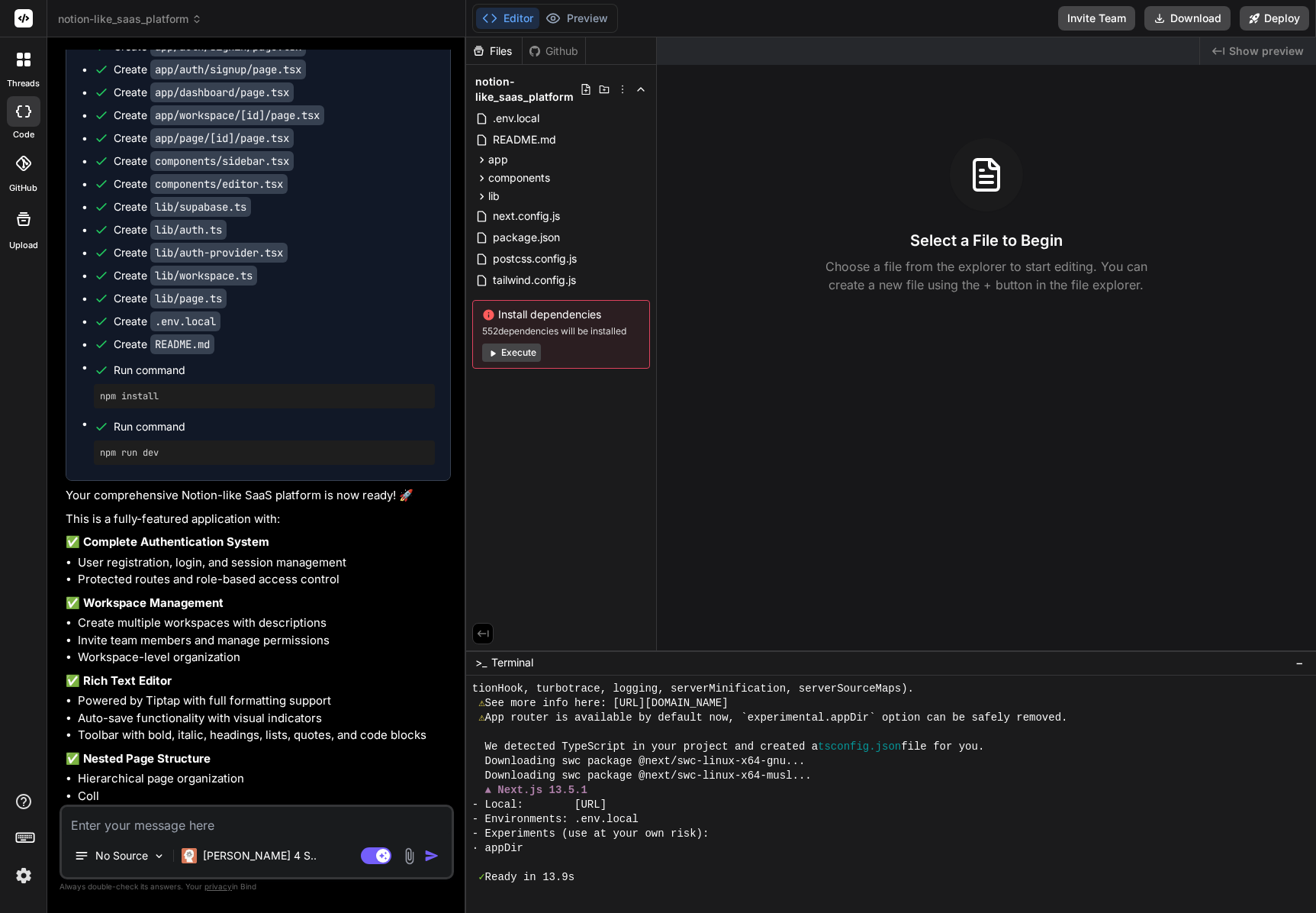
scroll to position [610, 0]
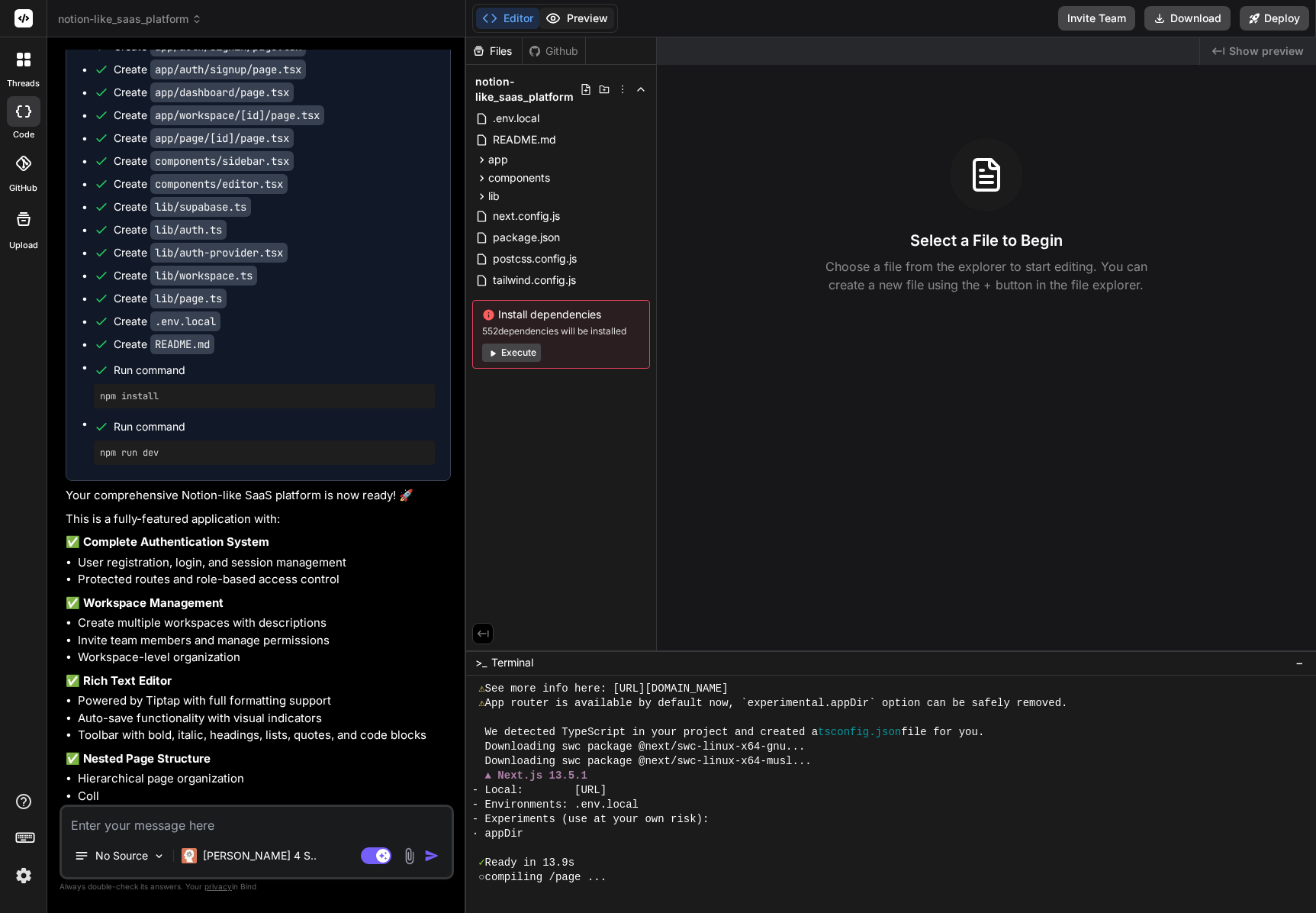
click at [564, 8] on button "Preview" at bounding box center [577, 18] width 75 height 22
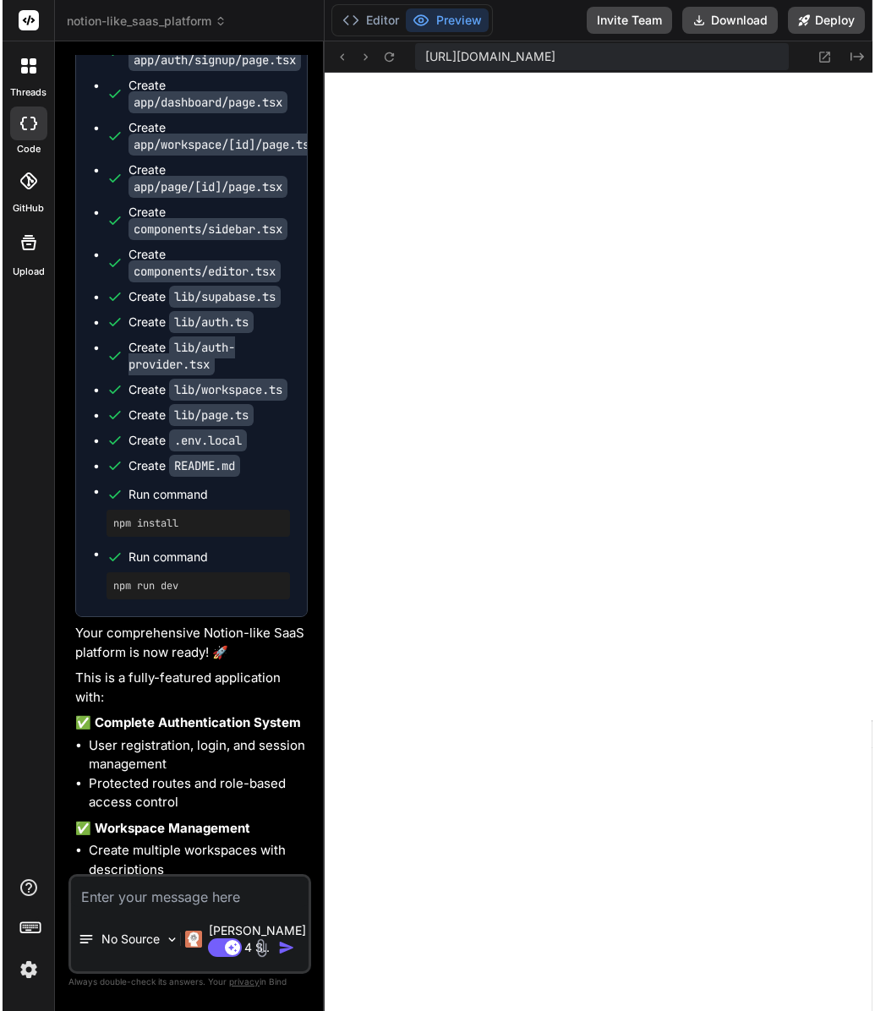
scroll to position [1831, 0]
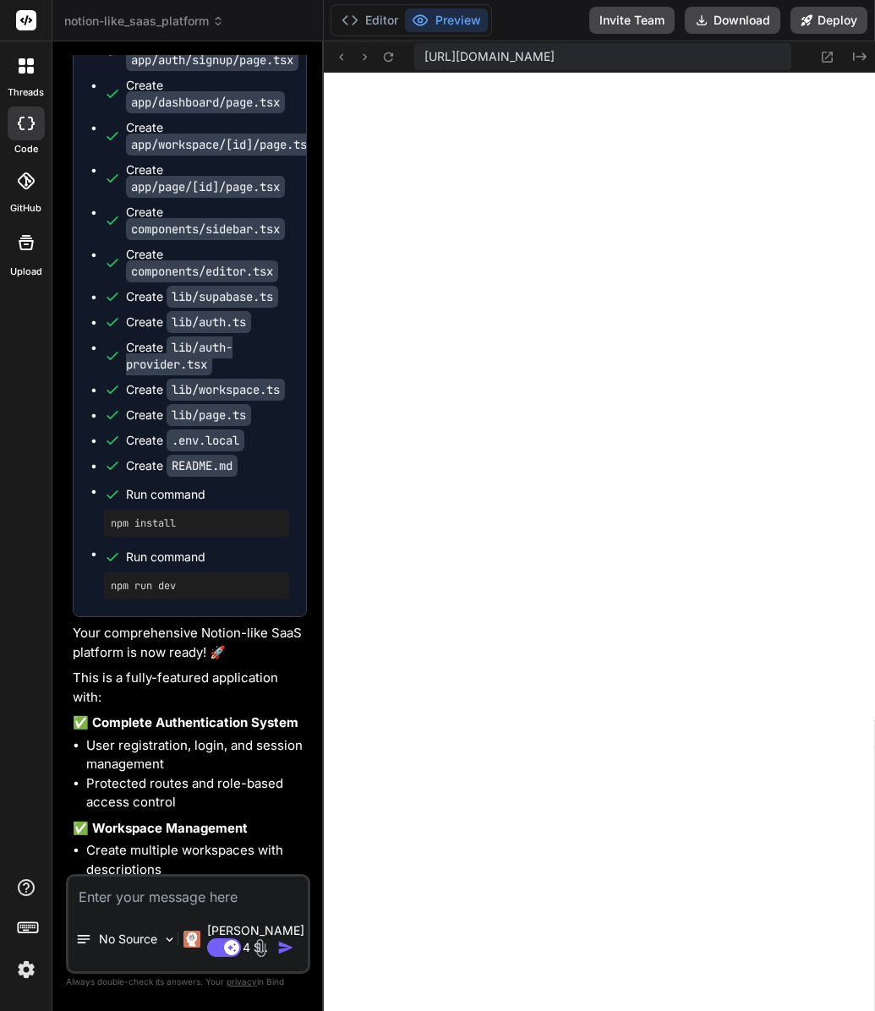
click at [180, 907] on textarea at bounding box center [187, 892] width 239 height 30
paste textarea "{code: '42P17', details: null, hint: null, message: 'infinite recursion detecte…"
type textarea "x"
type textarea "{code: '42P17', details: null, hint: null, message: 'infinite recursion detecte…"
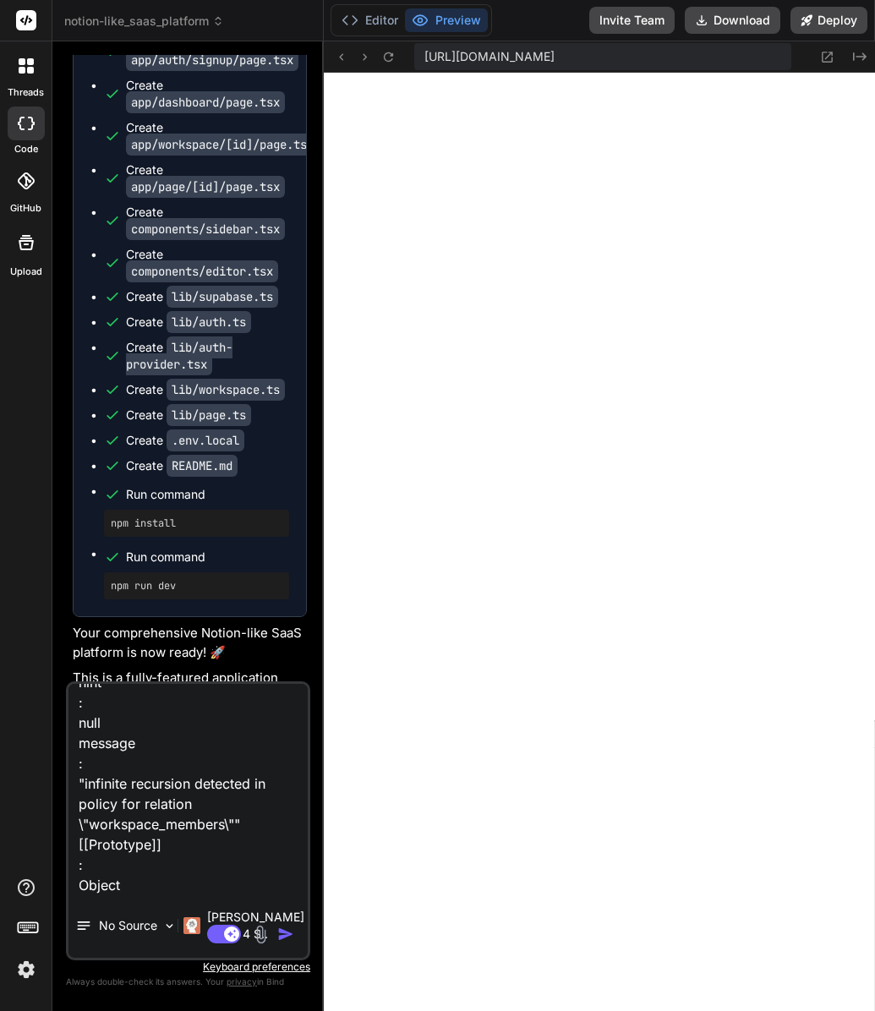
type textarea "x"
type textarea "{code: '42P17', details: null, hint: null, message: 'infinite recursion detecte…"
type textarea "x"
type textarea "{code: '42P17', details: null, hint: null, message: 'infinite recursion detecte…"
type textarea "x"
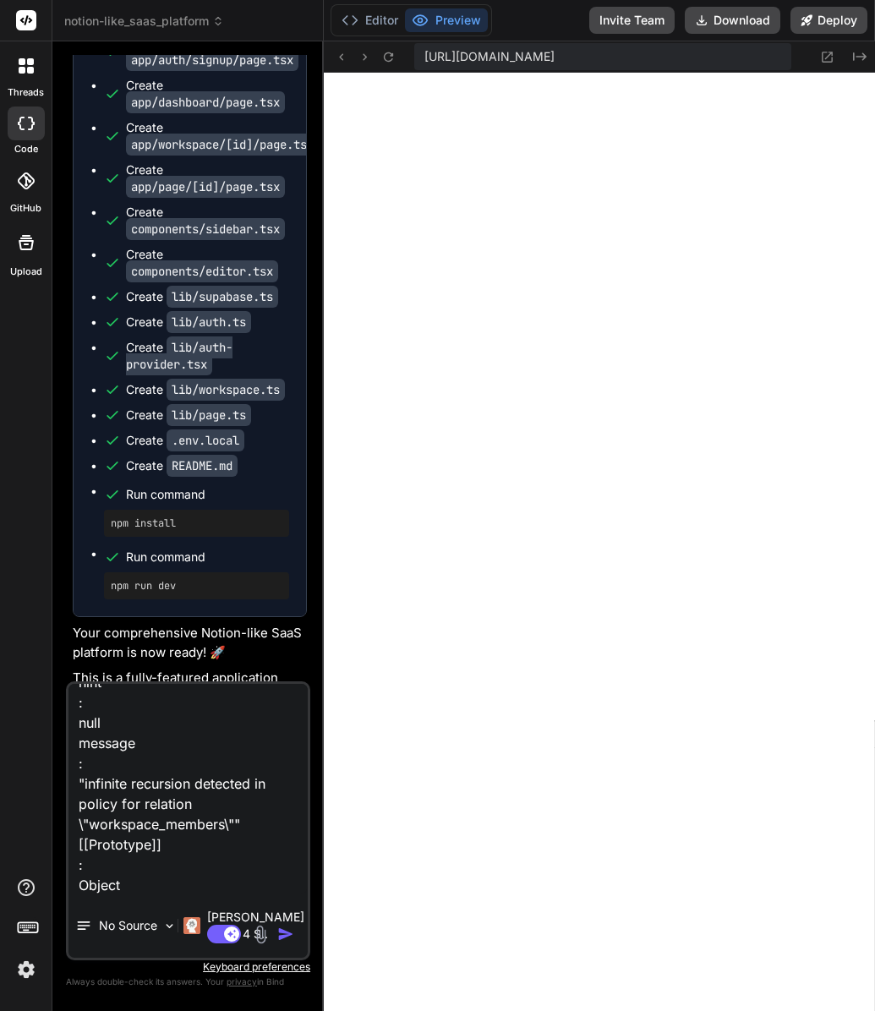
type textarea "{code: '42P17', details: null, hint: null, message: 'infinite recursion detecte…"
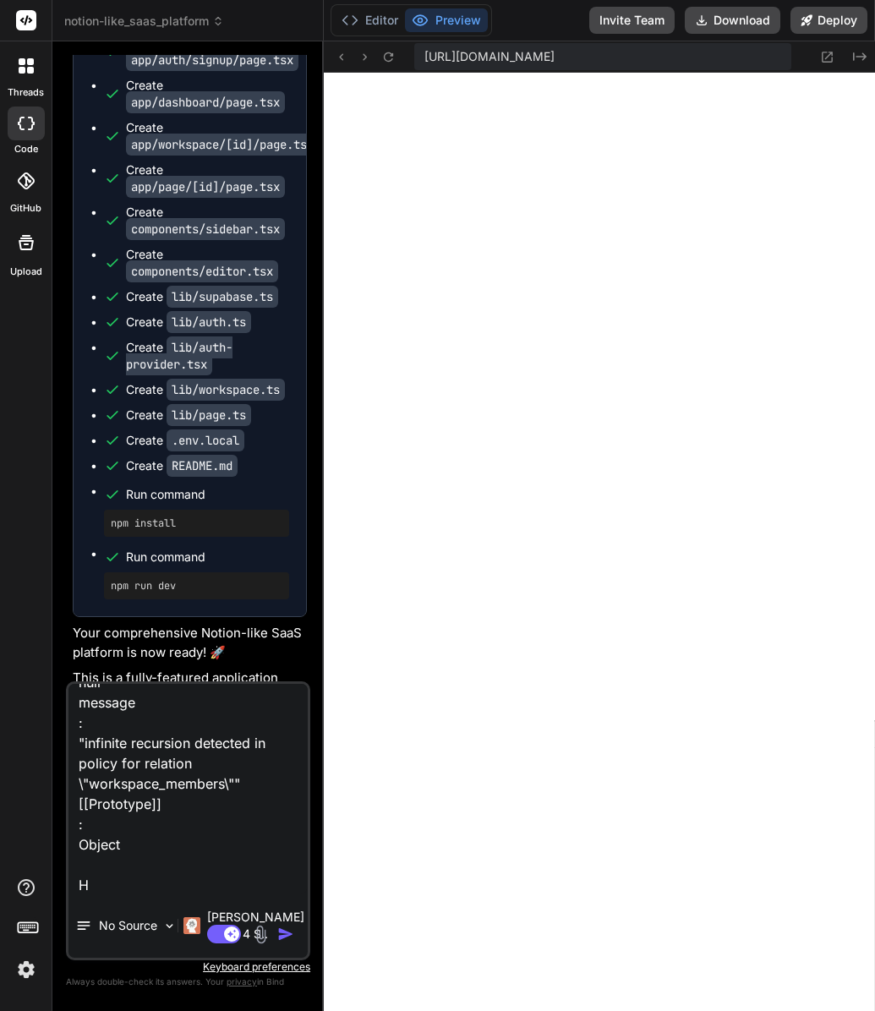
type textarea "x"
type textarea "{code: '42P17', details: null, hint: null, message: 'infinite recursion detecte…"
type textarea "x"
type textarea "{code: '42P17', details: null, hint: null, message: 'infinite recursion detecte…"
type textarea "x"
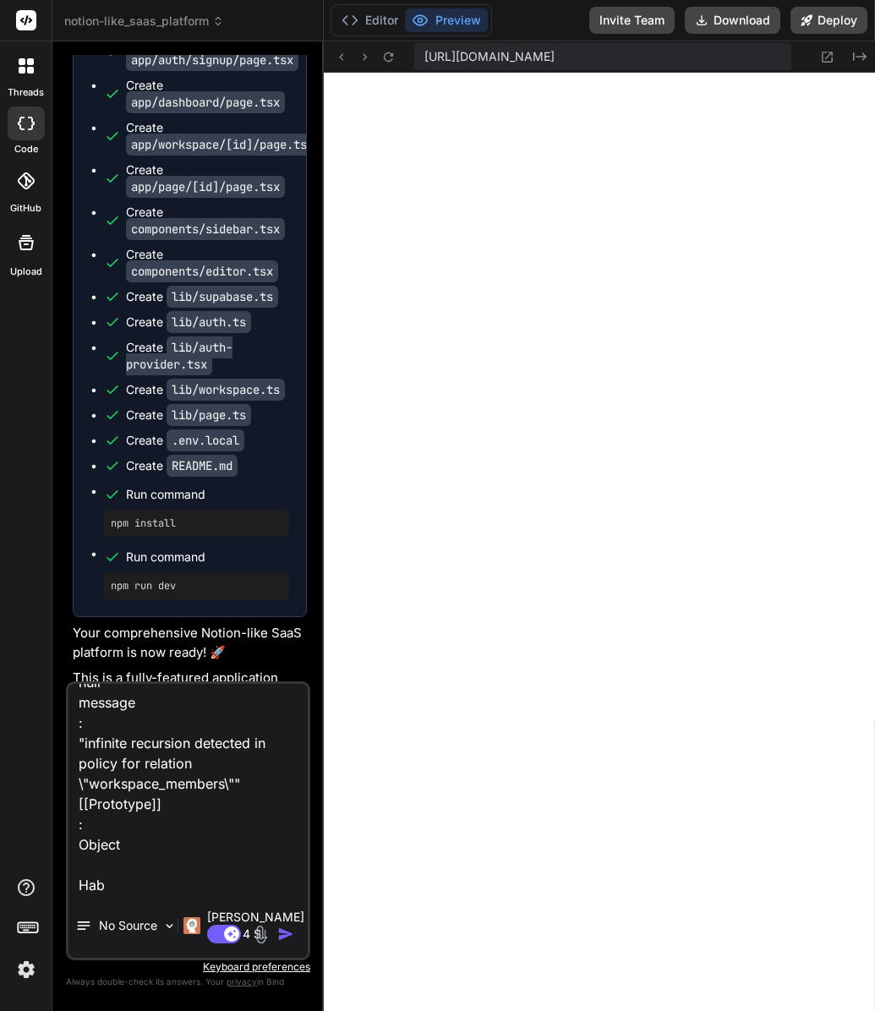
type textarea "{code: '42P17', details: null, hint: null, message: 'infinite recursion detecte…"
type textarea "x"
type textarea "{code: '42P17', details: null, hint: null, message: 'infinite recursion detecte…"
type textarea "x"
type textarea "{code: '42P17', details: null, hint: null, message: 'infinite recursion detecte…"
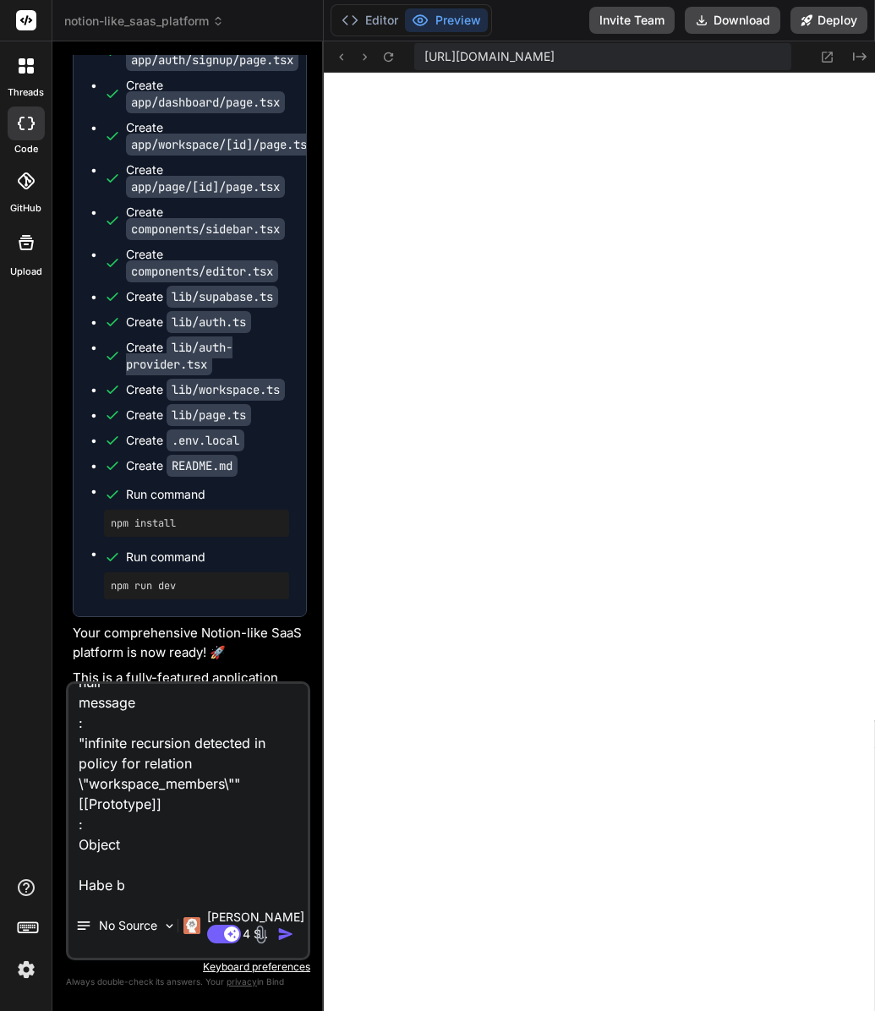
type textarea "x"
type textarea "{code: '42P17', details: null, hint: null, message: 'infinite recursion detecte…"
type textarea "x"
type textarea "{code: '42P17', details: null, hint: null, message: 'infinite recursion detecte…"
type textarea "x"
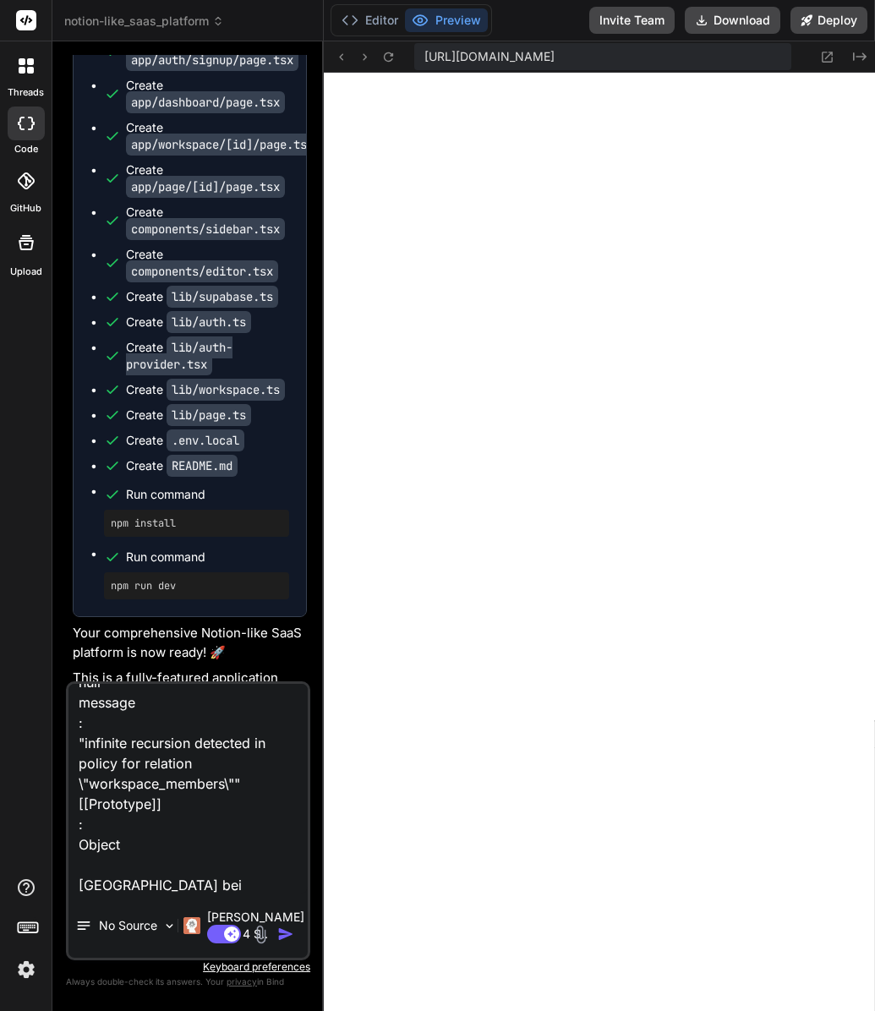
type textarea "{code: '42P17', details: null, hint: null, message: 'infinite recursion detecte…"
type textarea "x"
type textarea "{code: '42P17', details: null, hint: null, message: 'infinite recursion detecte…"
type textarea "x"
type textarea "{code: '42P17', details: null, hint: null, message: 'infinite recursion detecte…"
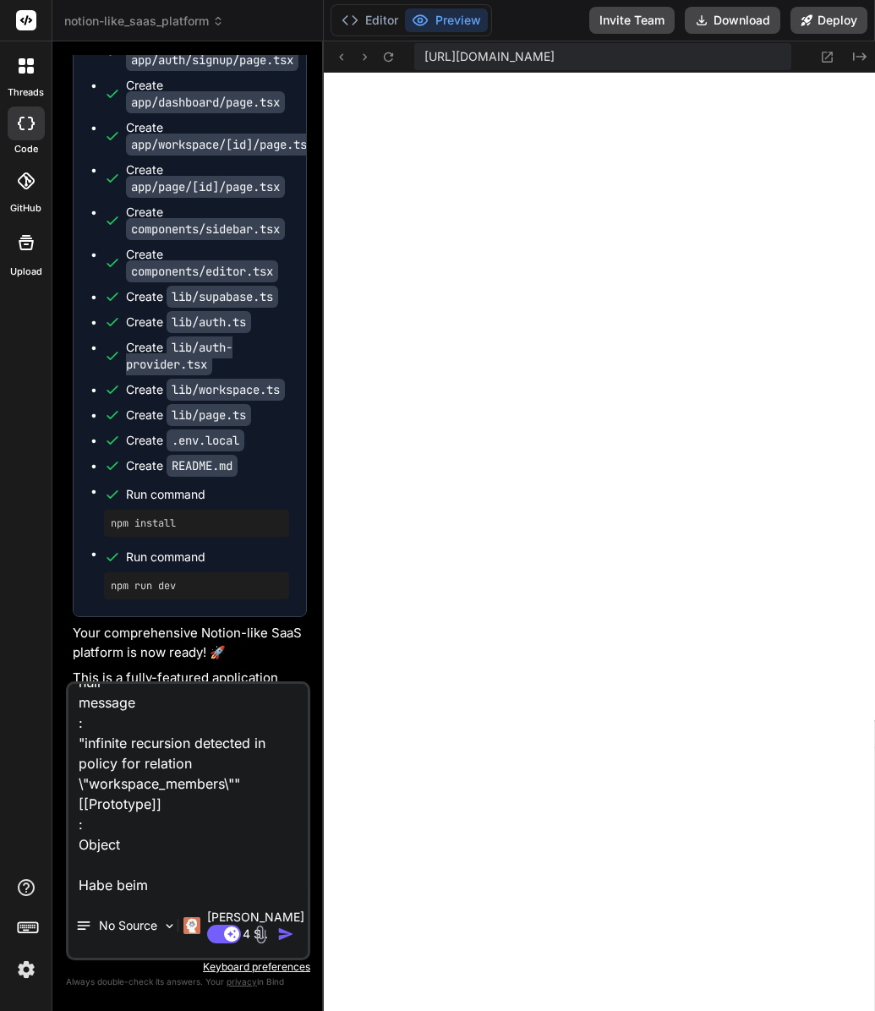
type textarea "x"
type textarea "{code: '42P17', details: null, hint: null, message: 'infinite recursion detecte…"
type textarea "x"
type textarea "{code: '42P17', details: null, hint: null, message: 'infinite recursion detecte…"
type textarea "x"
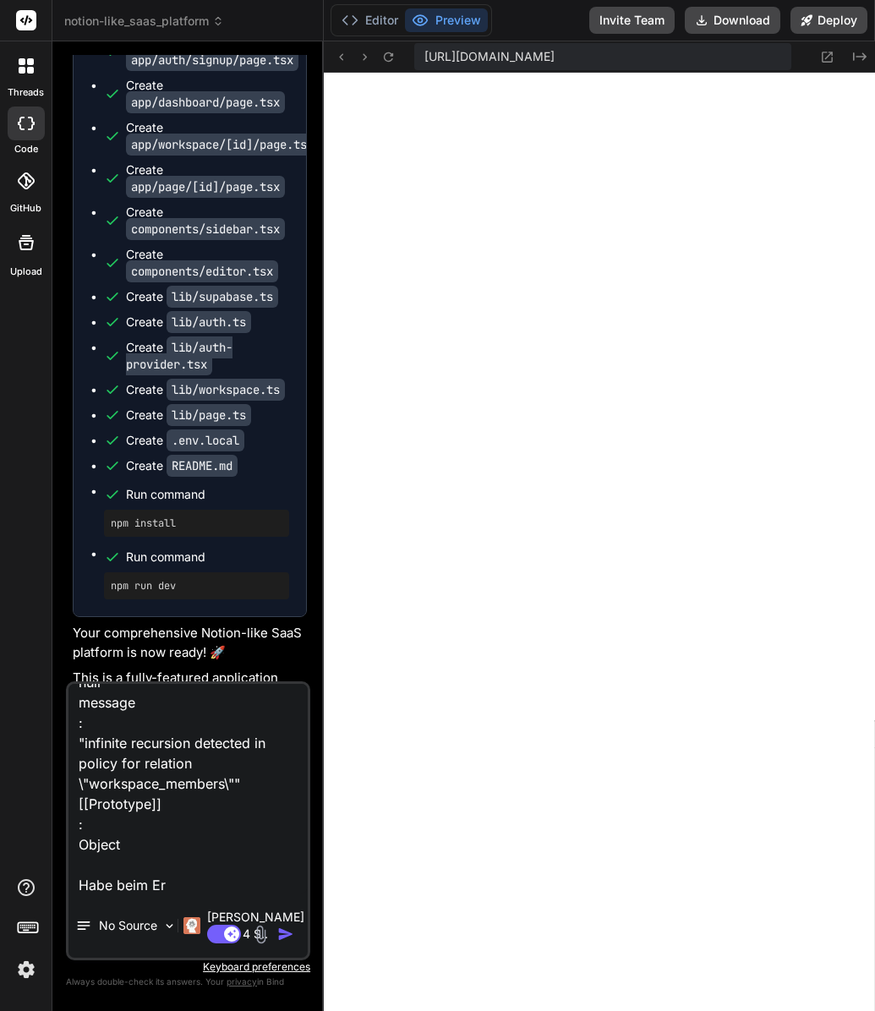
type textarea "{code: '42P17', details: null, hint: null, message: 'infinite recursion detecte…"
type textarea "x"
type textarea "{code: '42P17', details: null, hint: null, message: 'infinite recursion detecte…"
type textarea "x"
type textarea "{code: '42P17', details: null, hint: null, message: 'infinite recursion detecte…"
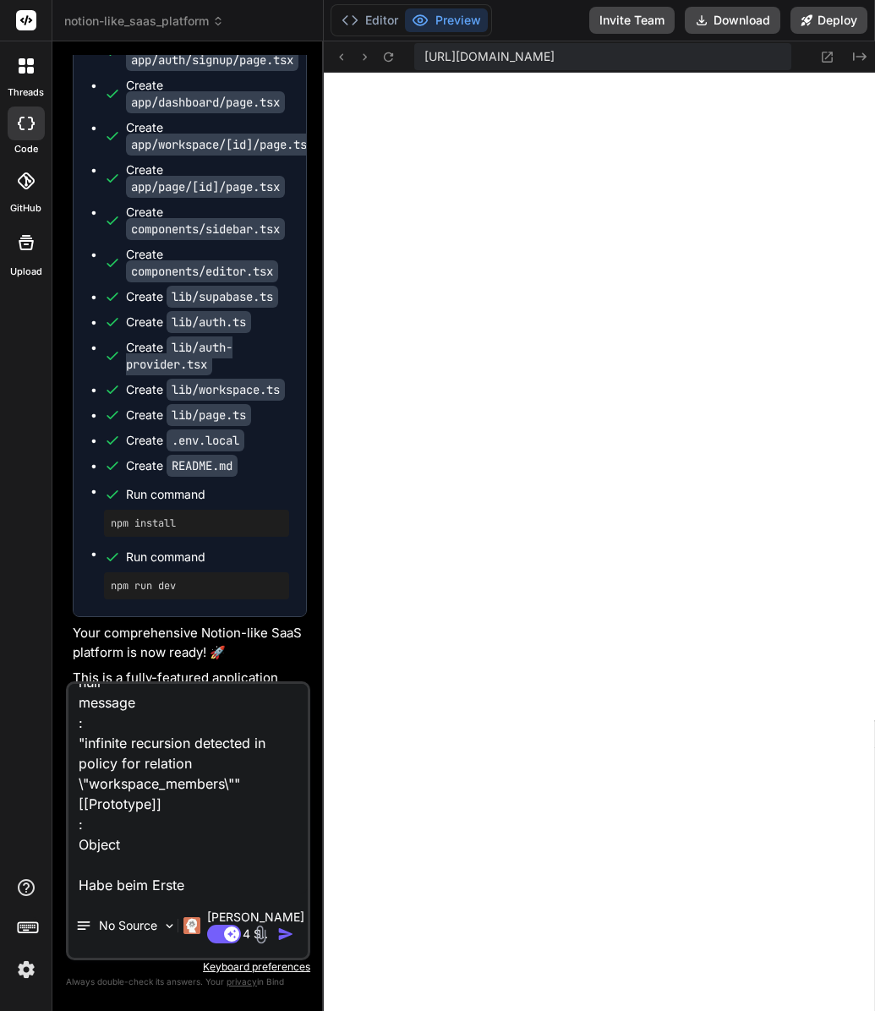
type textarea "x"
type textarea "{code: '42P17', details: null, hint: null, message: 'infinite recursion detecte…"
type textarea "x"
type textarea "{code: '42P17', details: null, hint: null, message: 'infinite recursion detecte…"
type textarea "x"
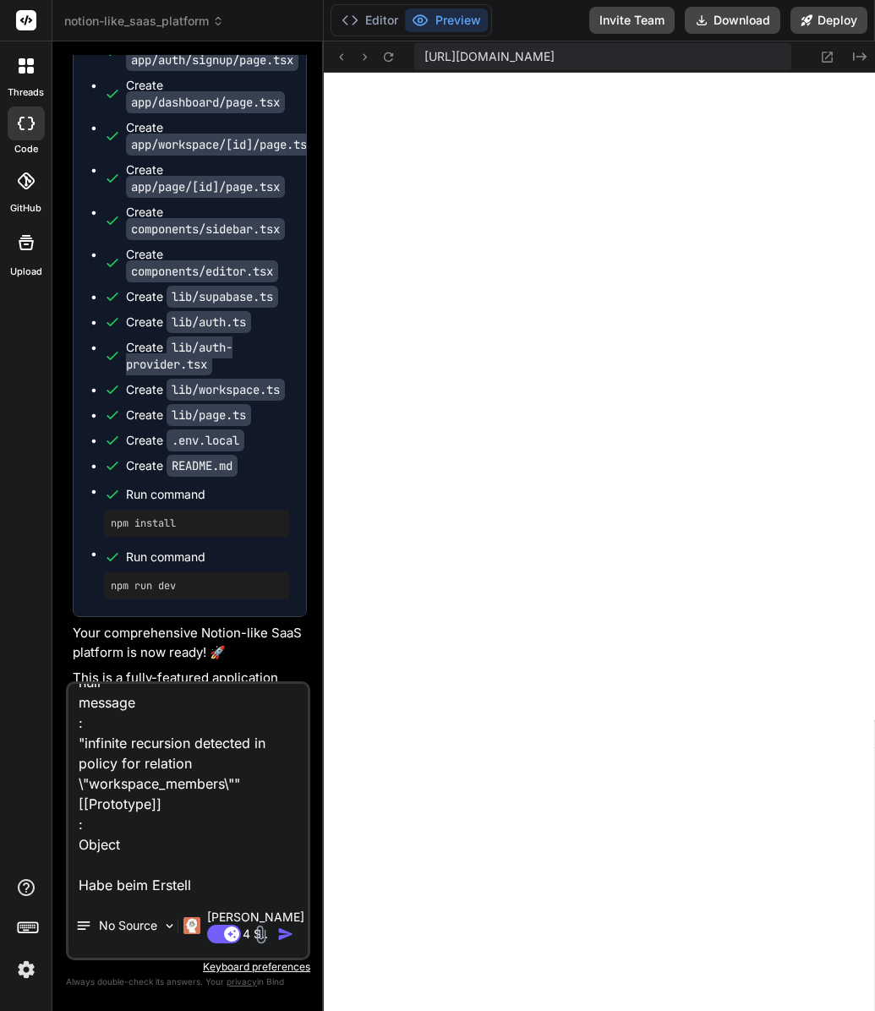
type textarea "{code: '42P17', details: null, hint: null, message: 'infinite recursion detecte…"
type textarea "x"
type textarea "{code: '42P17', details: null, hint: null, message: 'infinite recursion detecte…"
type textarea "x"
type textarea "{code: '42P17', details: null, hint: null, message: 'infinite recursion detecte…"
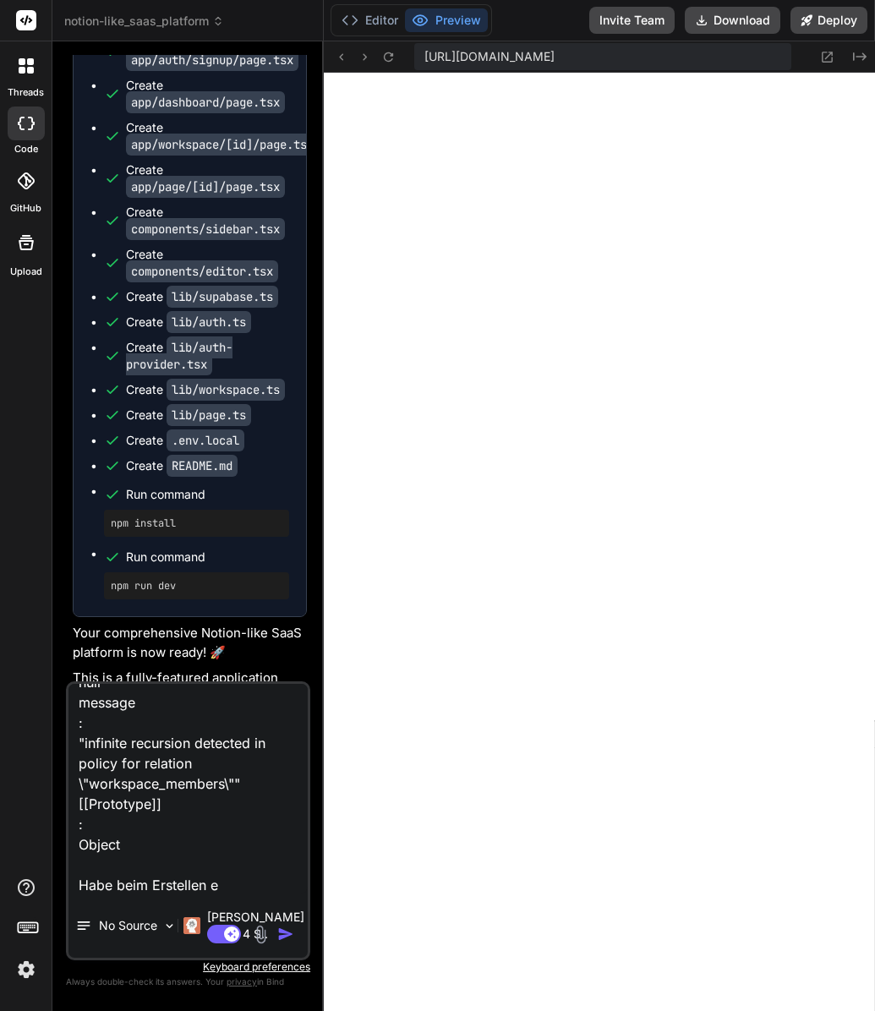
type textarea "x"
type textarea "{code: '42P17', details: null, hint: null, message: 'infinite recursion detecte…"
type textarea "x"
type textarea "{code: '42P17', details: null, hint: null, message: 'infinite recursion detecte…"
type textarea "x"
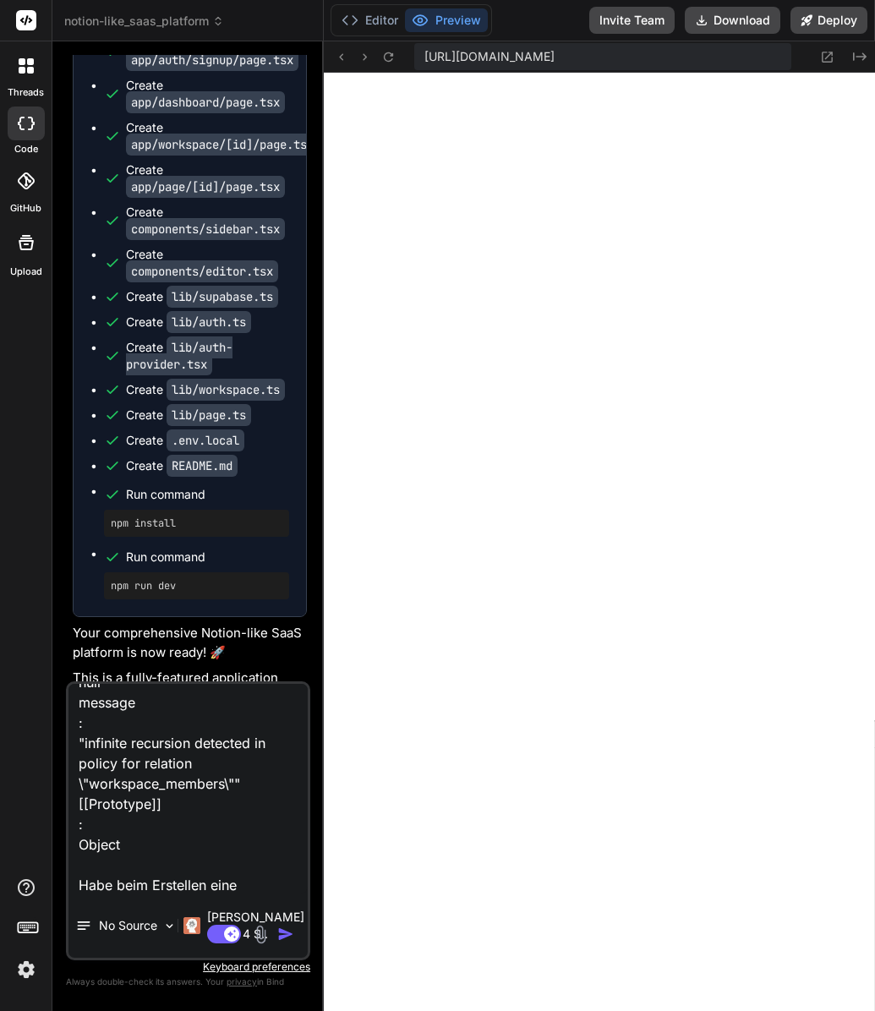
type textarea "{code: '42P17', details: null, hint: null, message: 'infinite recursion detecte…"
type textarea "x"
type textarea "{code: '42P17', details: null, hint: null, message: 'infinite recursion detecte…"
type textarea "x"
type textarea "{code: '42P17', details: null, hint: null, message: 'infinite recursion detecte…"
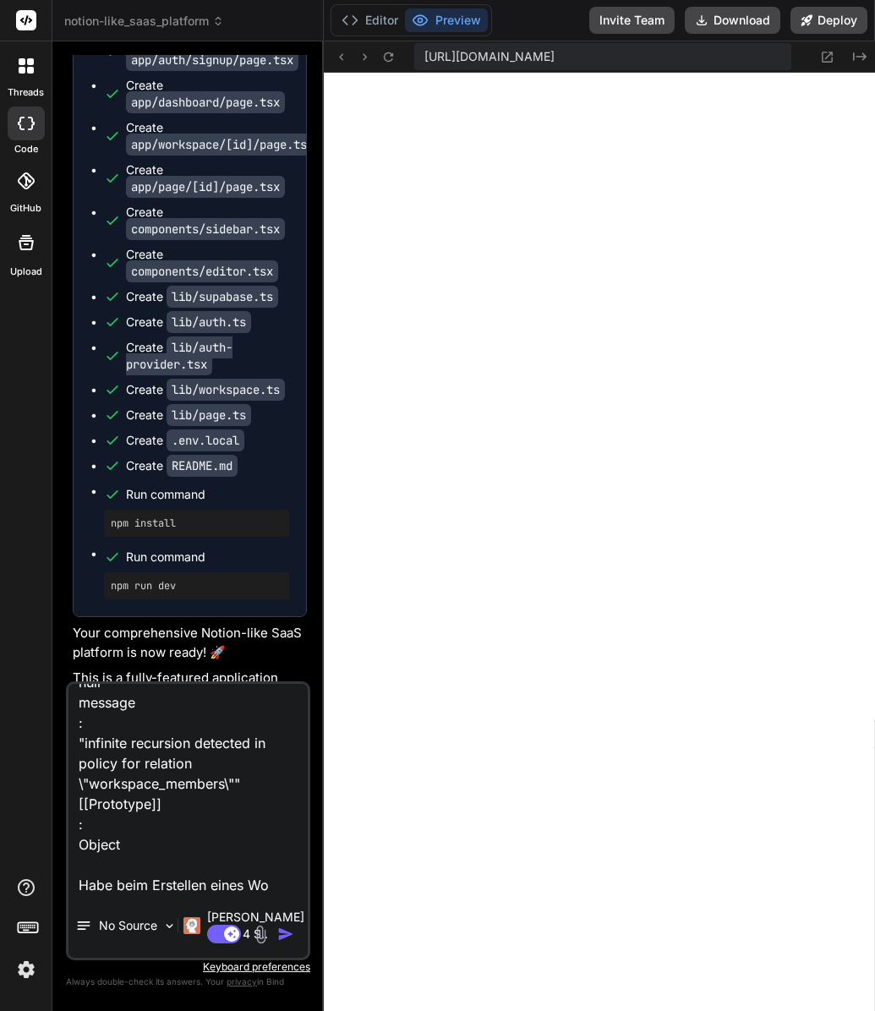
type textarea "x"
type textarea "{code: '42P17', details: null, hint: null, message: 'infinite recursion detecte…"
type textarea "x"
type textarea "{code: '42P17', details: null, hint: null, message: 'infinite recursion detecte…"
type textarea "x"
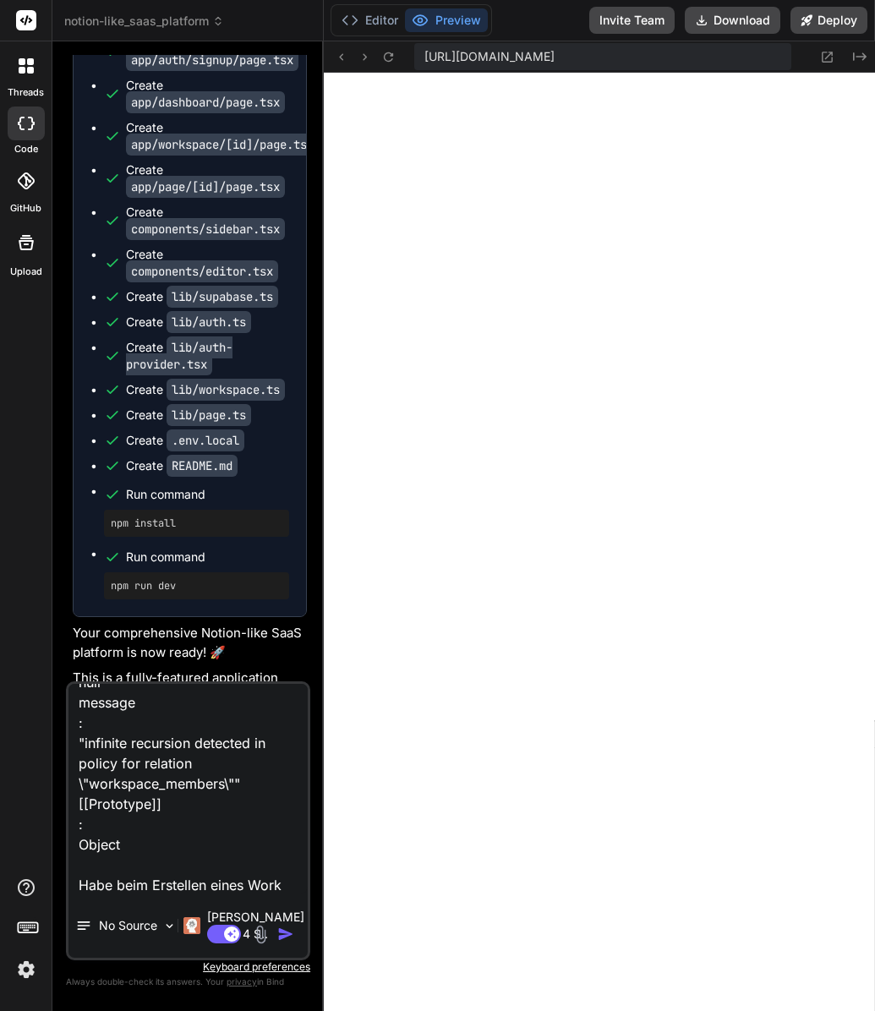
type textarea "{code: '42P17', details: null, hint: null, message: 'infinite recursion detecte…"
type textarea "x"
type textarea "{code: '42P17', details: null, hint: null, message: 'infinite recursion detecte…"
type textarea "x"
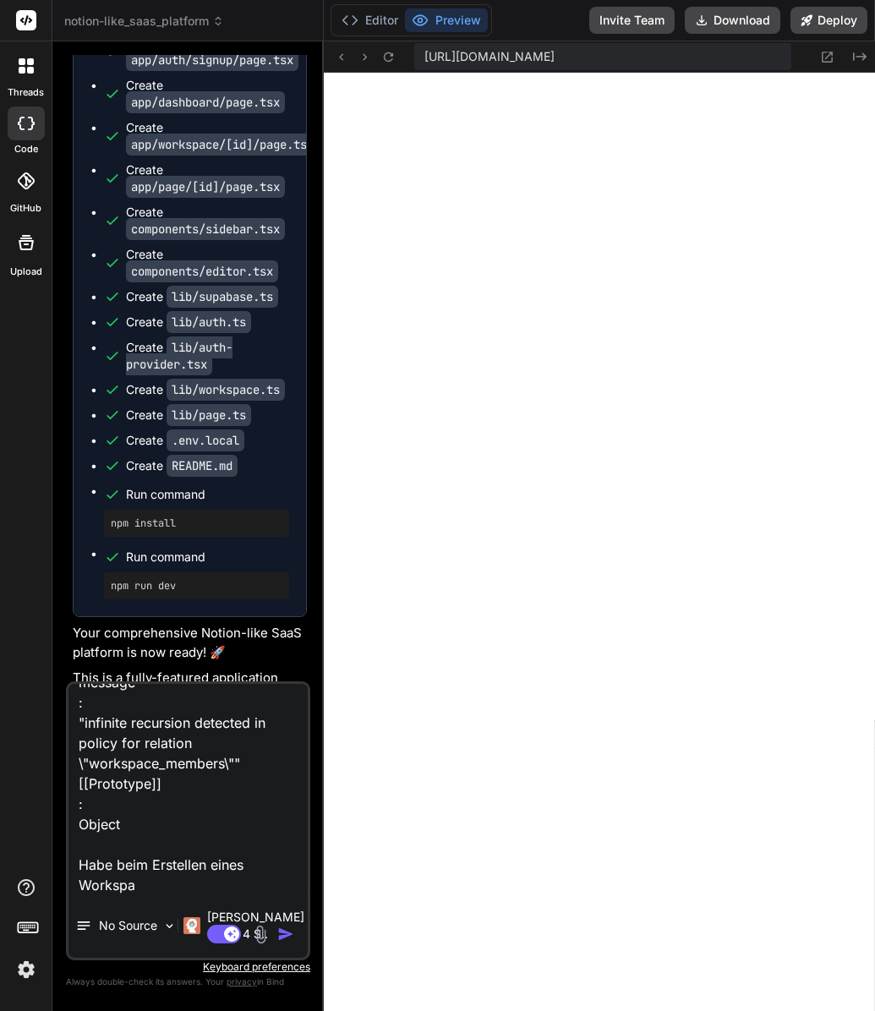
type textarea "{code: '42P17', details: null, hint: null, message: 'infinite recursion detecte…"
type textarea "x"
type textarea "{code: '42P17', details: null, hint: null, message: 'infinite recursion detecte…"
type textarea "x"
type textarea "{code: '42P17', details: null, hint: null, message: 'infinite recursion detecte…"
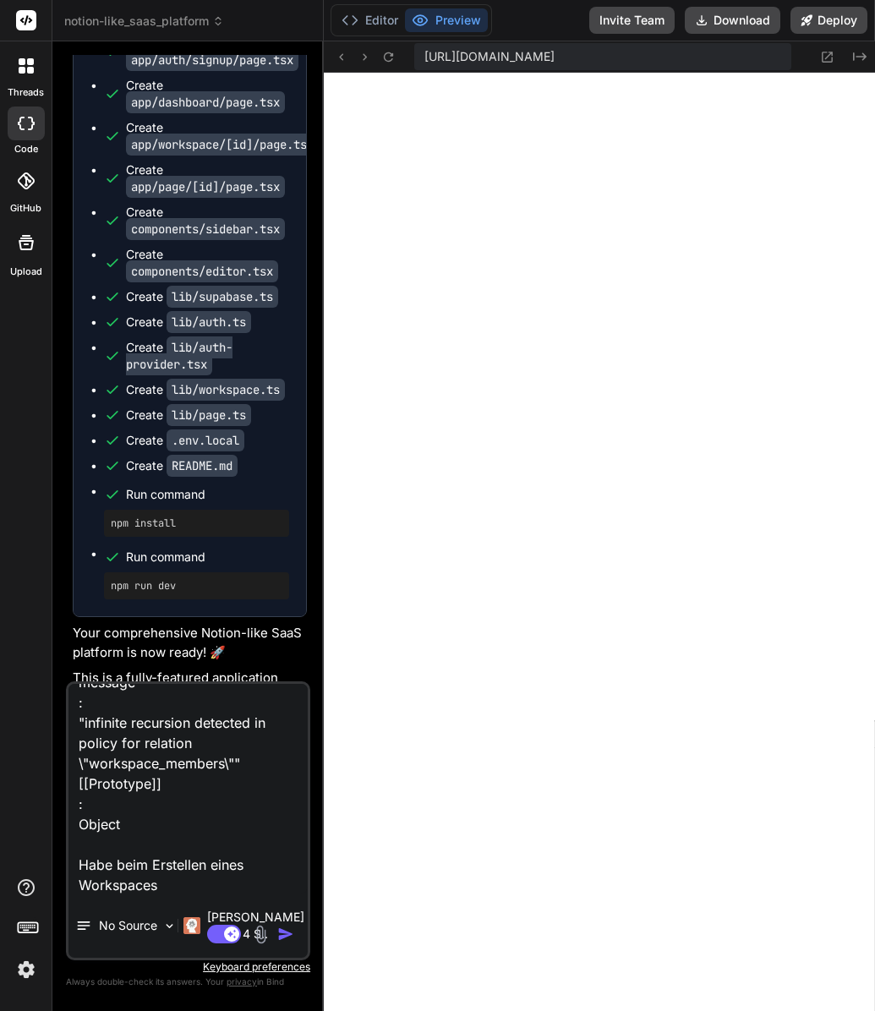
type textarea "x"
type textarea "{code: '42P17', details: null, hint: null, message: 'infinite recursion detecte…"
type textarea "x"
type textarea "{code: '42P17', details: null, hint: null, message: 'infinite recursion detecte…"
type textarea "x"
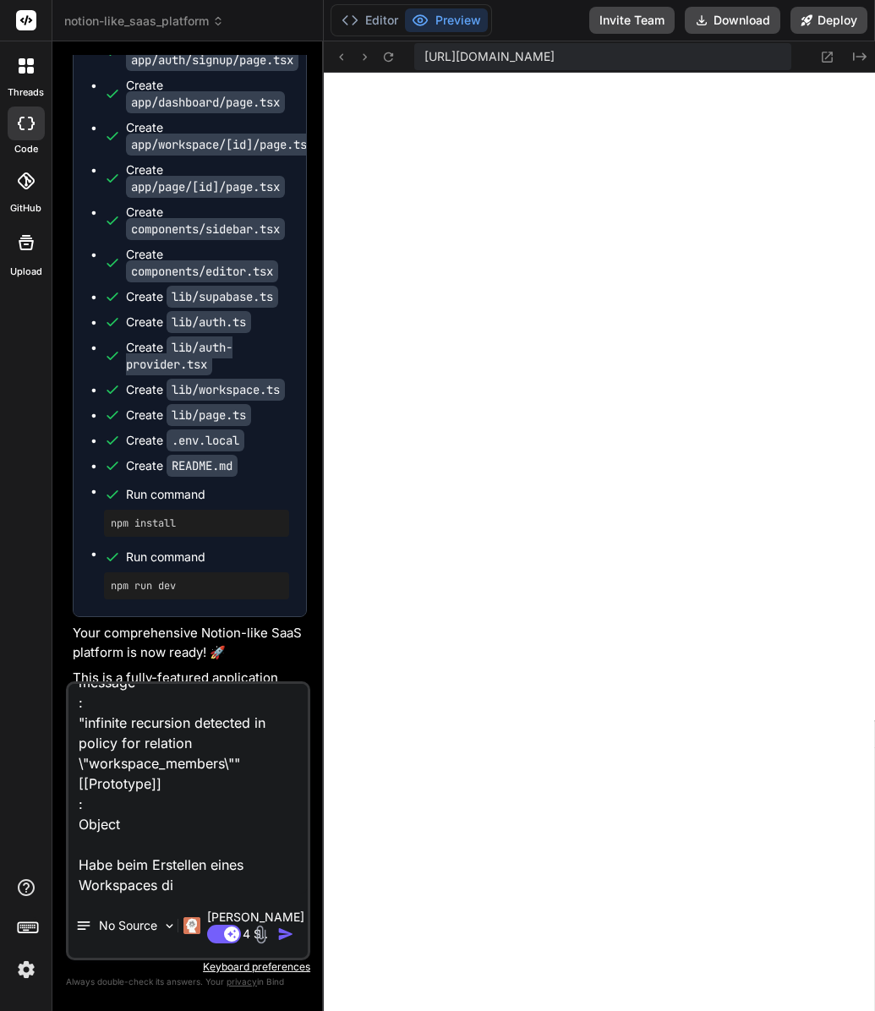
type textarea "{code: '42P17', details: null, hint: null, message: 'infinite recursion detecte…"
type textarea "x"
type textarea "{code: '42P17', details: null, hint: null, message: 'infinite recursion detecte…"
type textarea "x"
type textarea "{code: '42P17', details: null, hint: null, message: 'infinite recursion detecte…"
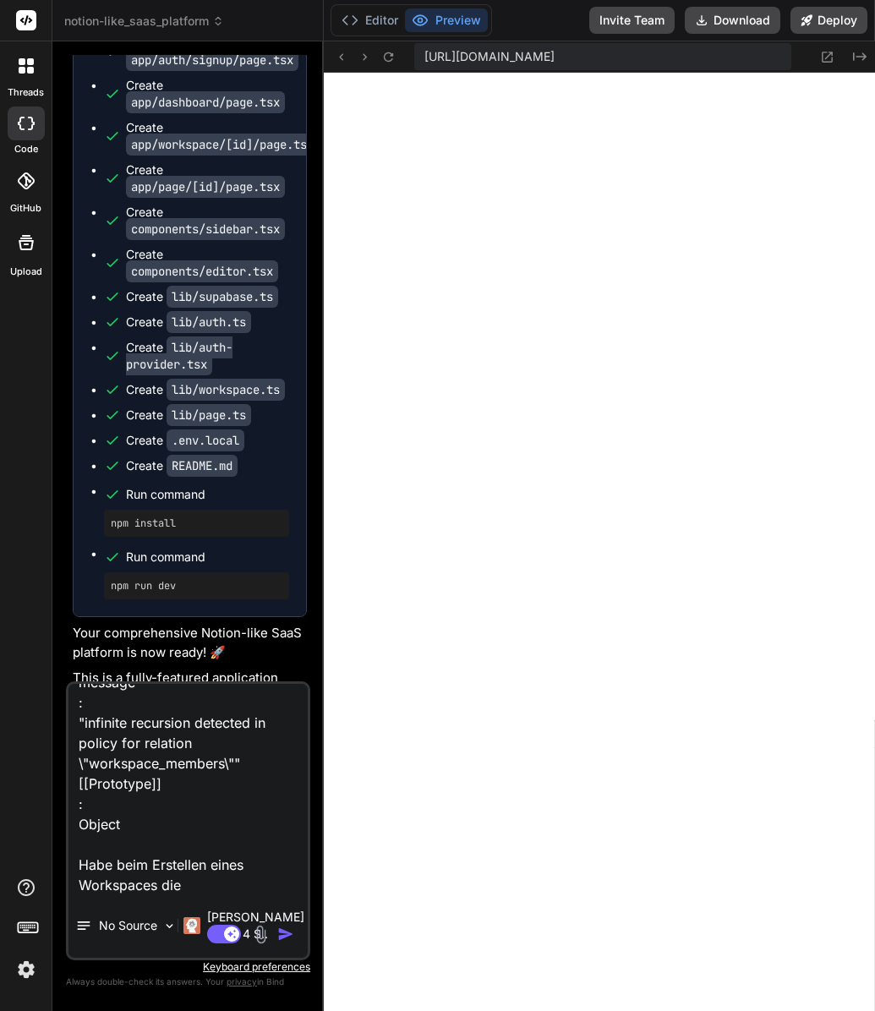
type textarea "x"
type textarea "{code: '42P17', details: null, hint: null, message: 'infinite recursion detecte…"
type textarea "x"
type textarea "{code: '42P17', details: null, hint: null, message: 'infinite recursion detecte…"
type textarea "x"
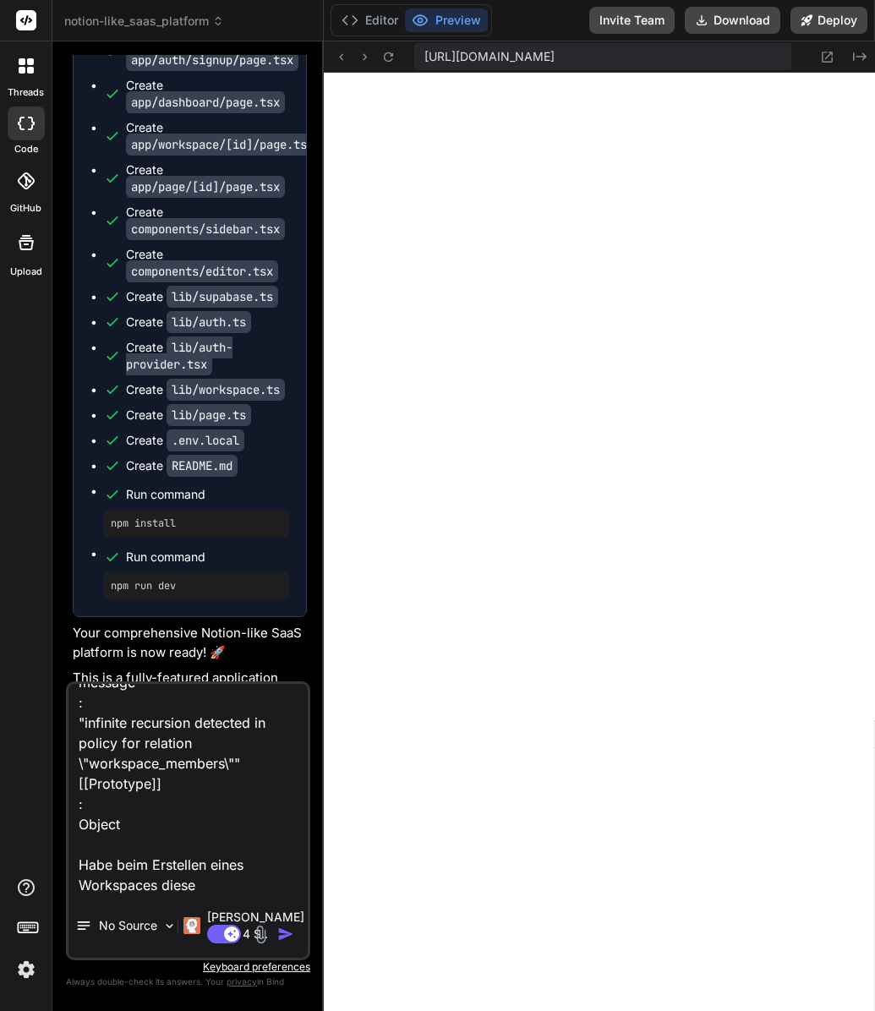
type textarea "{code: '42P17', details: null, hint: null, message: 'infinite recursion detecte…"
type textarea "x"
type textarea "{code: '42P17', details: null, hint: null, message: 'infinite recursion detecte…"
type textarea "x"
type textarea "{code: '42P17', details: null, hint: null, message: 'infinite recursion detecte…"
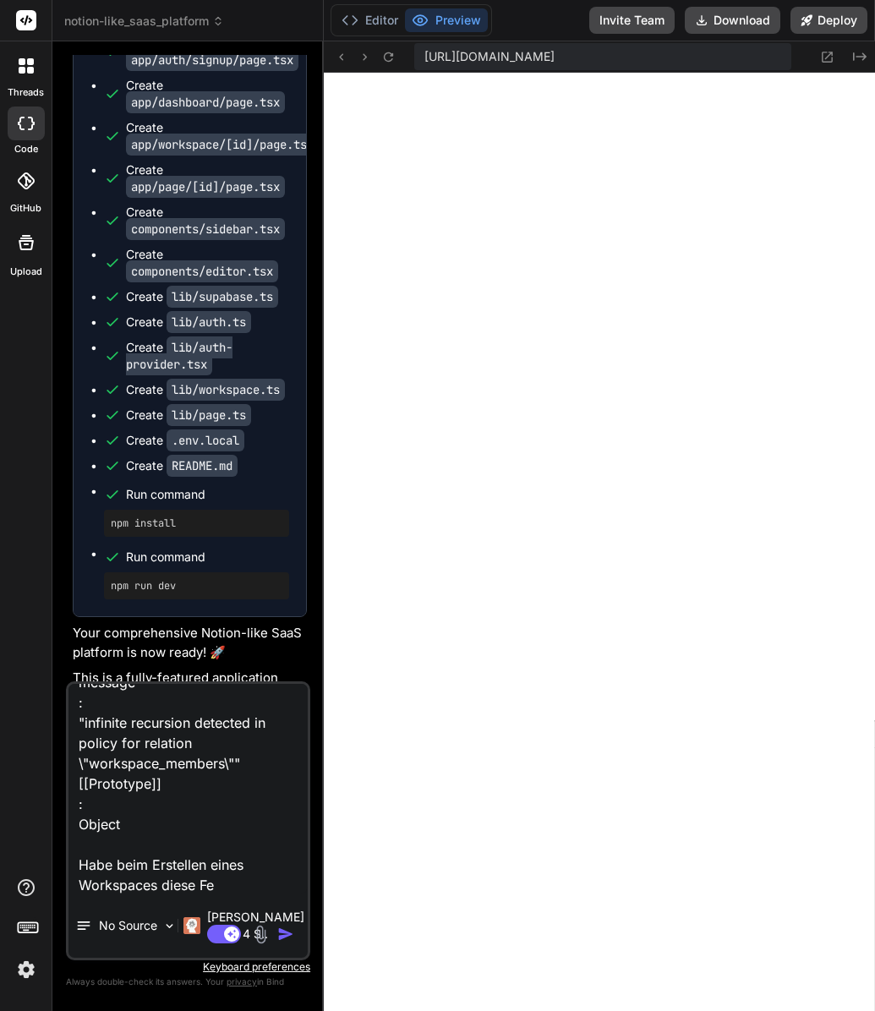
type textarea "x"
type textarea "{code: '42P17', details: null, hint: null, message: 'infinite recursion detecte…"
type textarea "x"
type textarea "{code: '42P17', details: null, hint: null, message: 'infinite recursion detecte…"
type textarea "x"
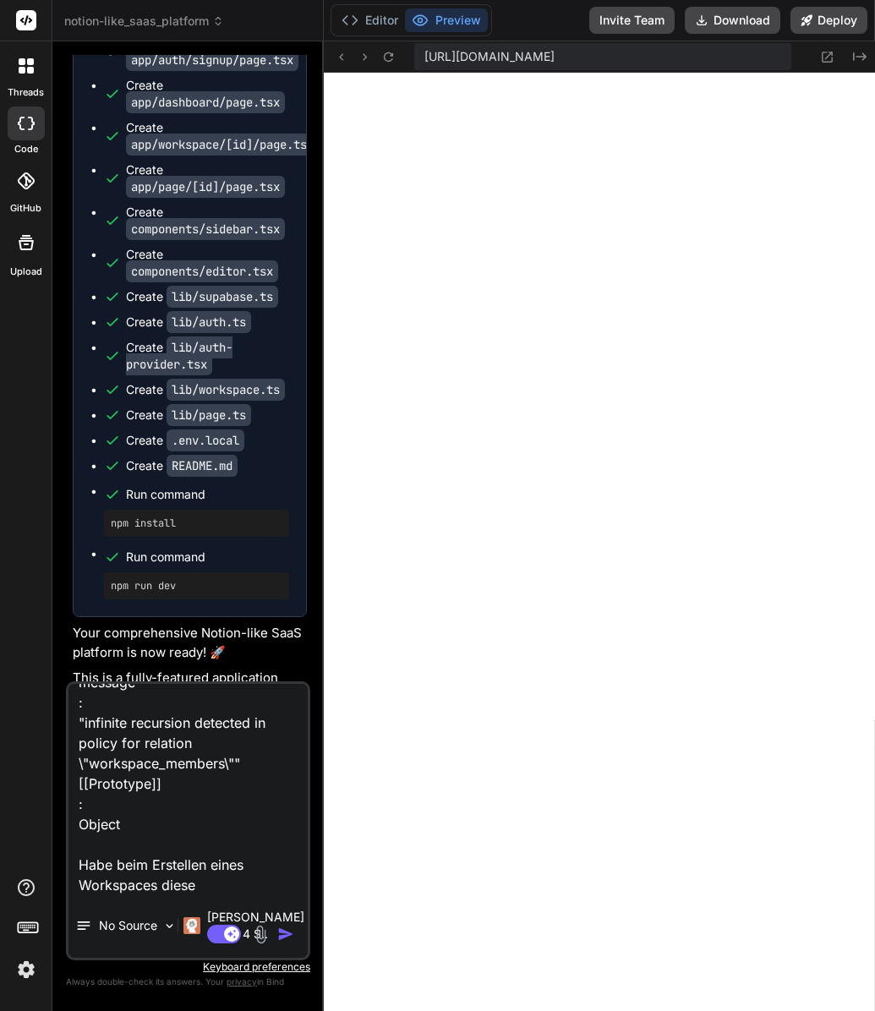
type textarea "{code: '42P17', details: null, hint: null, message: 'infinite recursion detecte…"
type textarea "x"
type textarea "{code: '42P17', details: null, hint: null, message: 'infinite recursion detecte…"
type textarea "x"
type textarea "{code: '42P17', details: null, hint: null, message: 'infinite recursion detecte…"
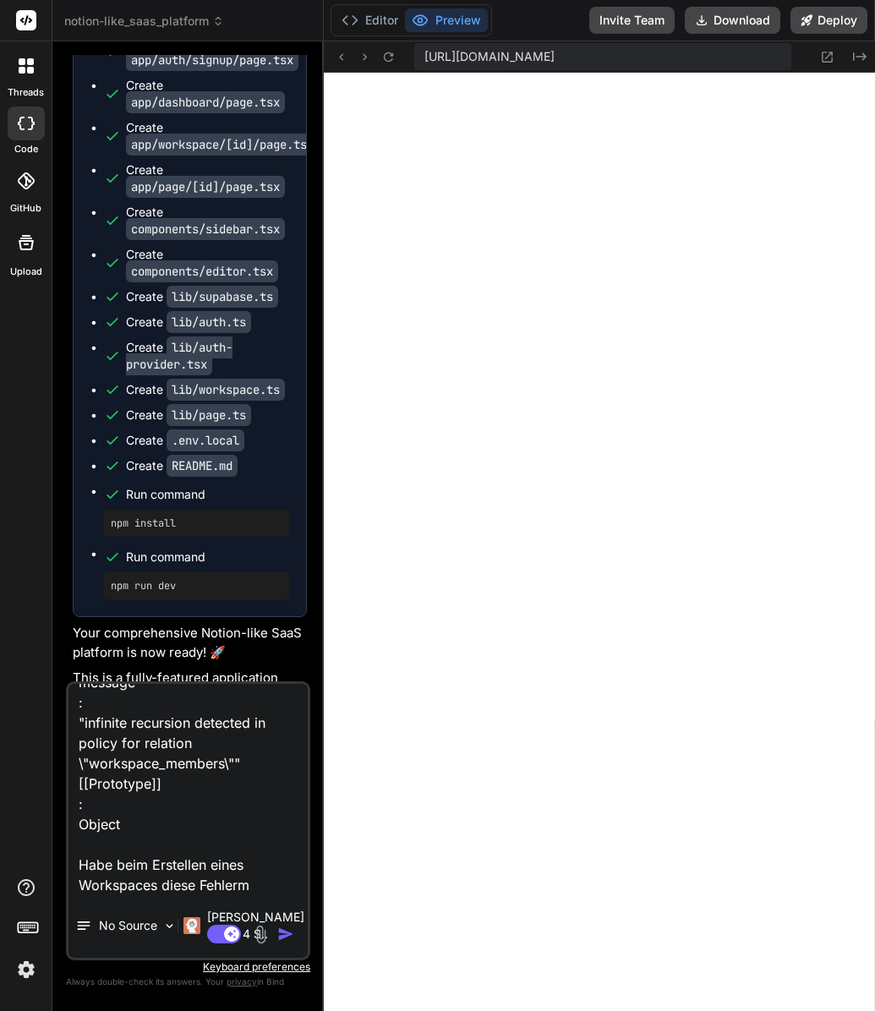
type textarea "x"
type textarea "{code: '42P17', details: null, hint: null, message: 'infinite recursion detecte…"
type textarea "x"
type textarea "{code: '42P17', details: null, hint: null, message: 'infinite recursion detecte…"
type textarea "x"
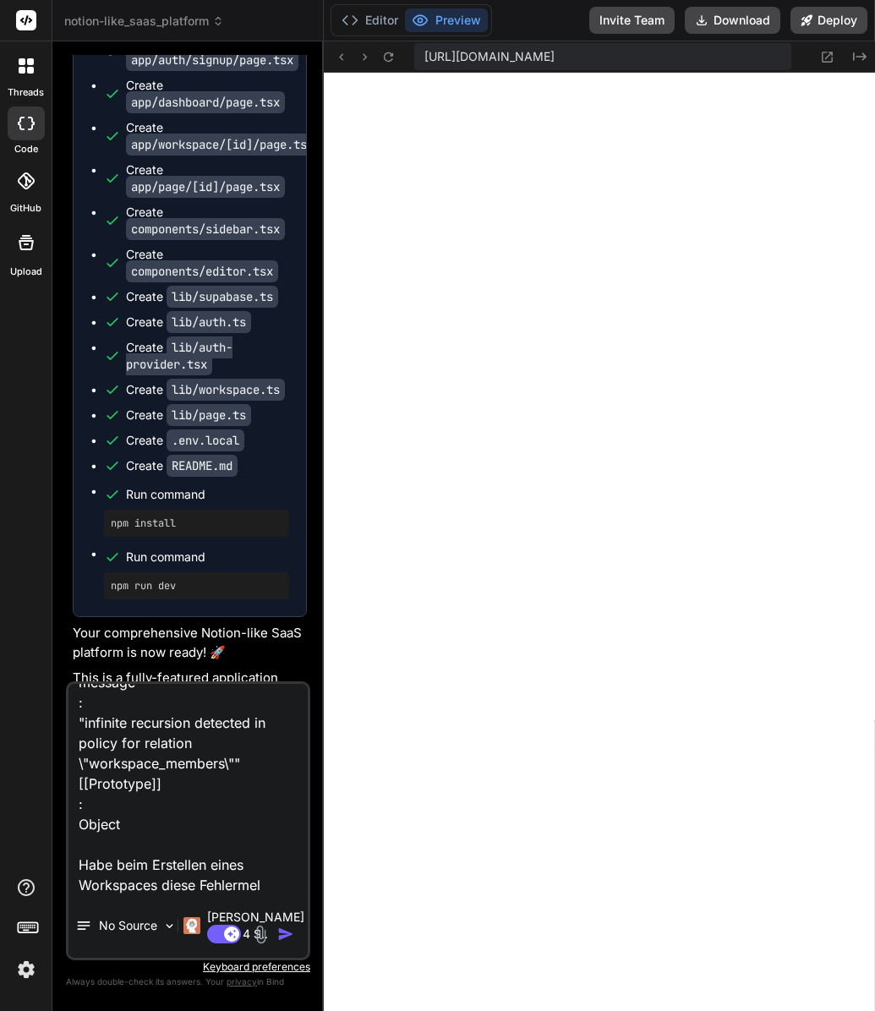
type textarea "{code: '42P17', details: null, hint: null, message: 'infinite recursion detecte…"
type textarea "x"
type textarea "{code: '42P17', details: null, hint: null, message: 'infinite recursion detecte…"
type textarea "x"
type textarea "{code: '42P17', details: null, hint: null, message: 'infinite recursion detecte…"
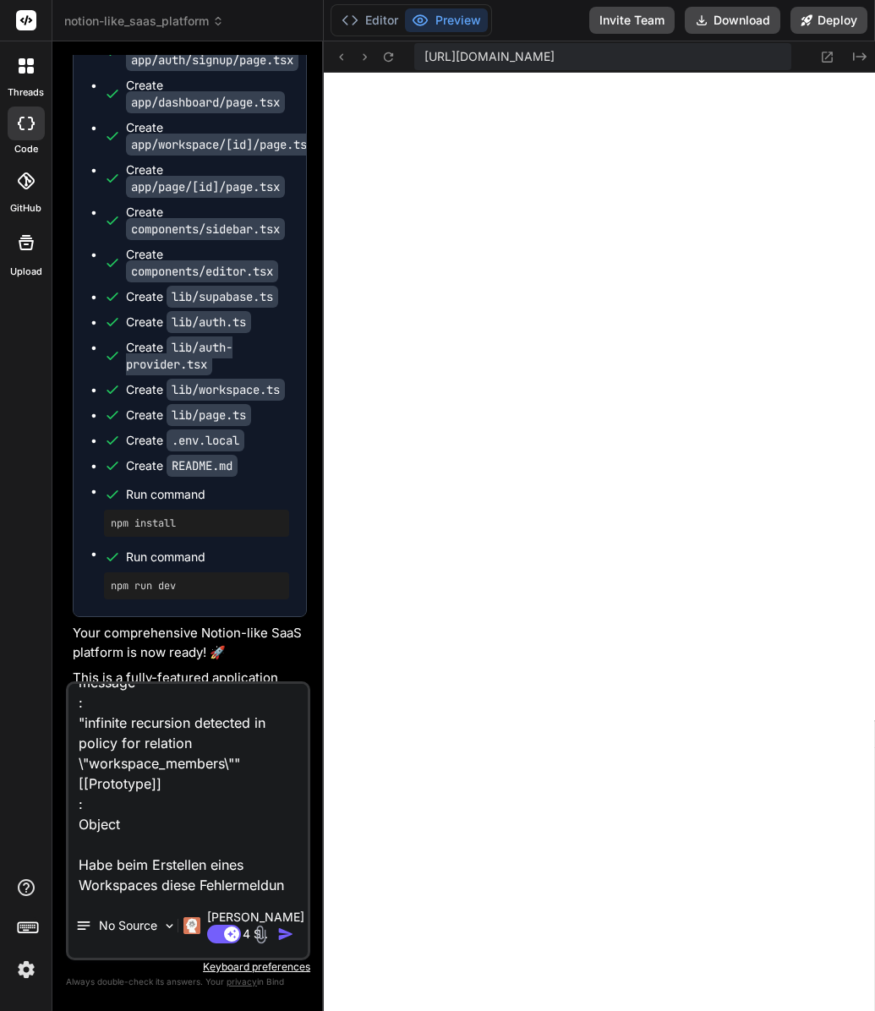
type textarea "x"
type textarea "{code: '42P17', details: null, hint: null, message: 'infinite recursion detecte…"
type textarea "x"
type textarea "{code: '42P17', details: null, hint: null, message: 'infinite recursion detecte…"
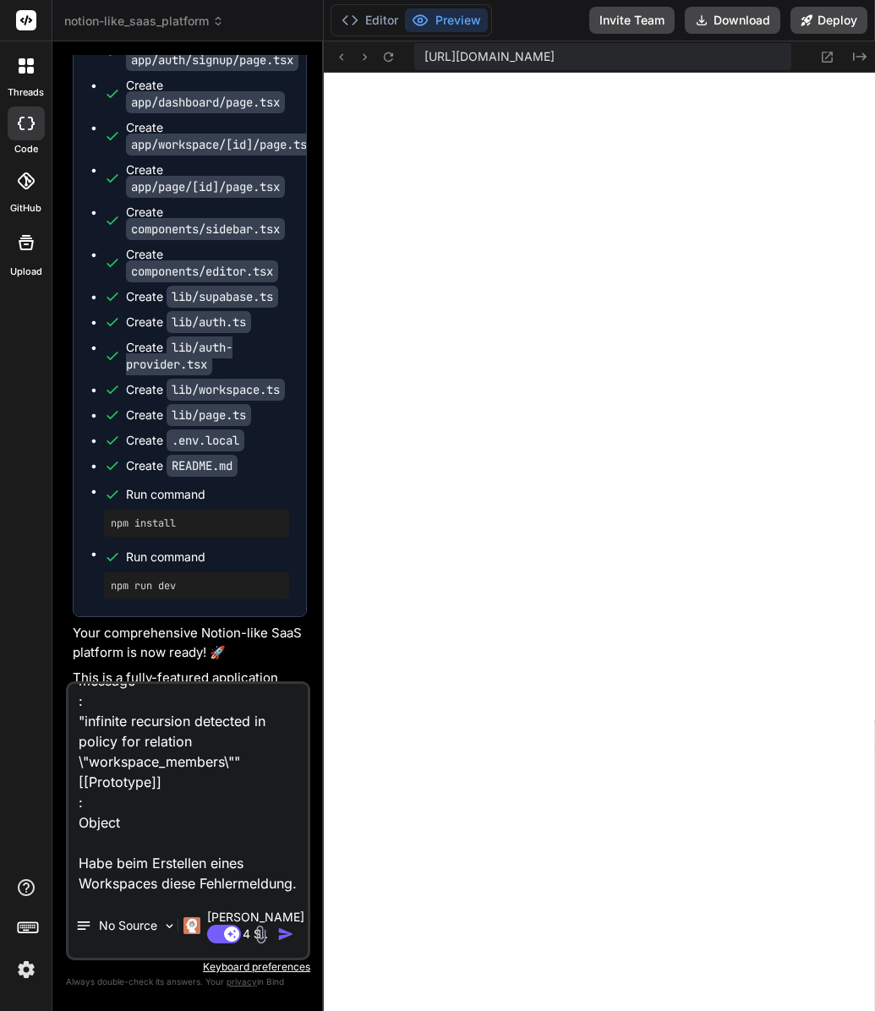
type textarea "x"
type textarea "{code: '42P17', details: null, hint: null, message: 'infinite recursion detecte…"
type textarea "x"
type textarea "{code: '42P17', details: null, hint: null, message: 'infinite recursion detecte…"
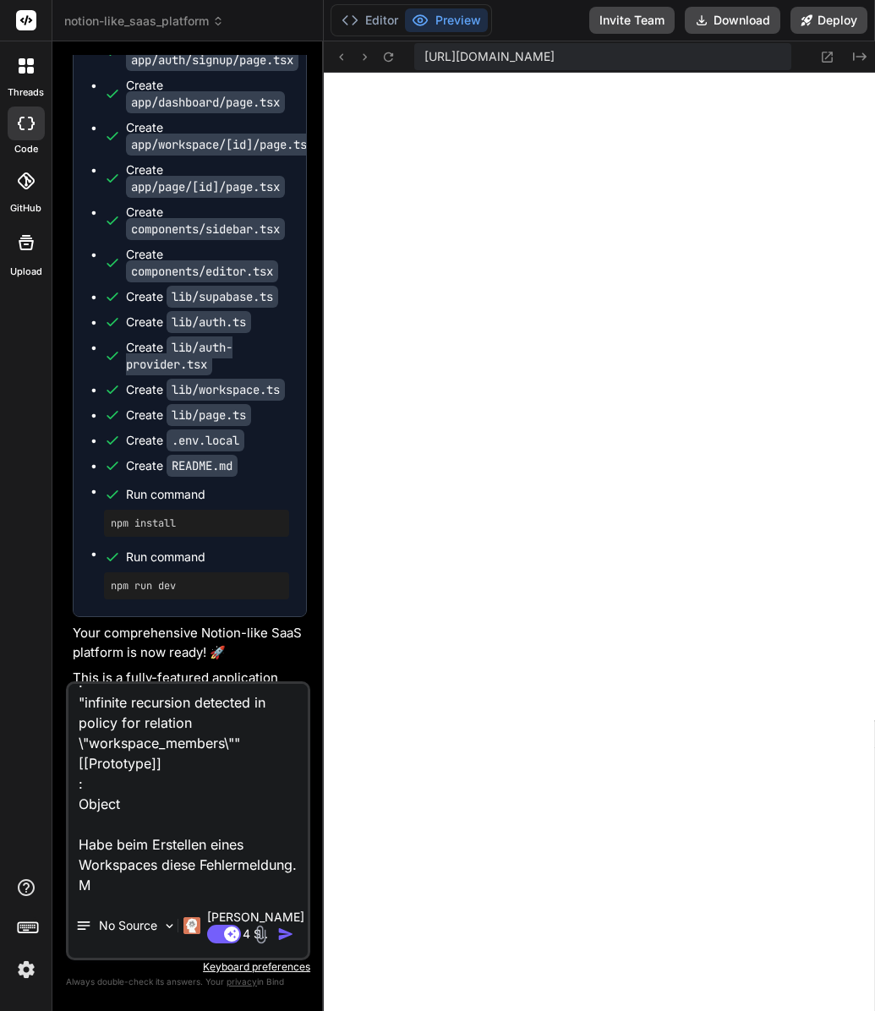
type textarea "x"
type textarea "{code: '42P17', details: null, hint: null, message: 'infinite recursion detecte…"
type textarea "x"
type textarea "{code: '42P17', details: null, hint: null, message: 'infinite recursion detecte…"
type textarea "x"
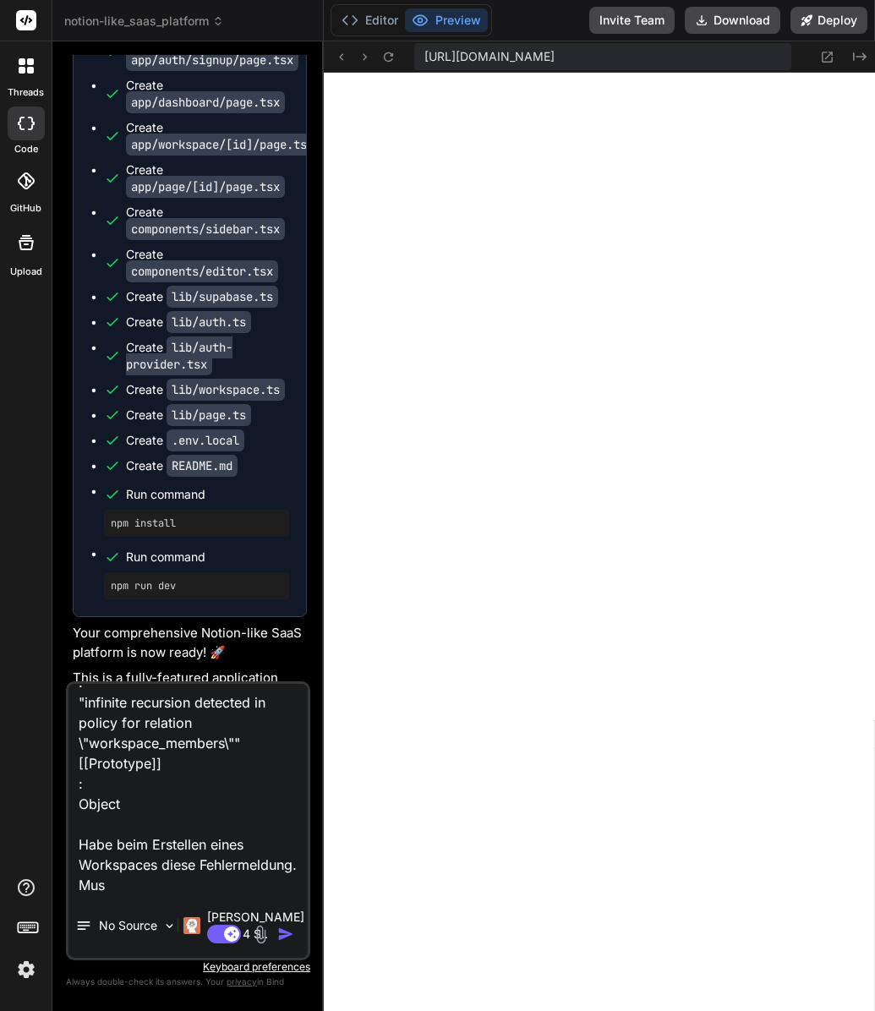
type textarea "{code: '42P17', details: null, hint: null, message: 'infinite recursion detecte…"
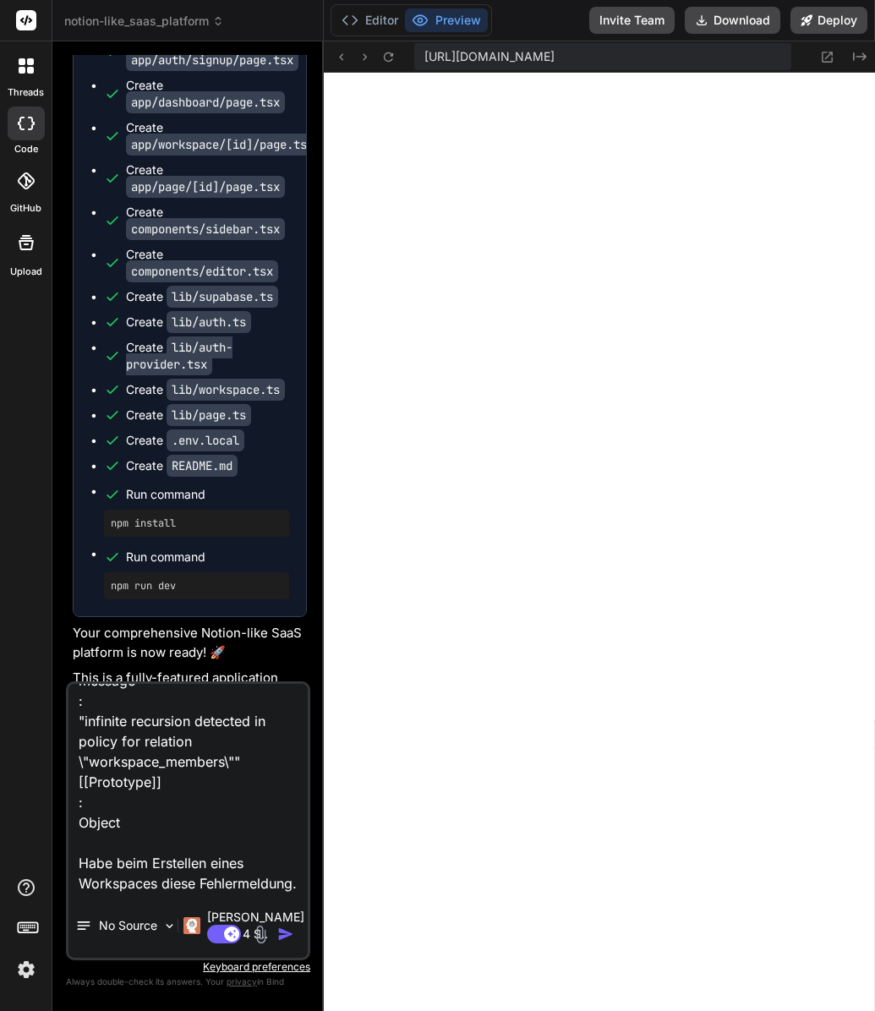
type textarea "x"
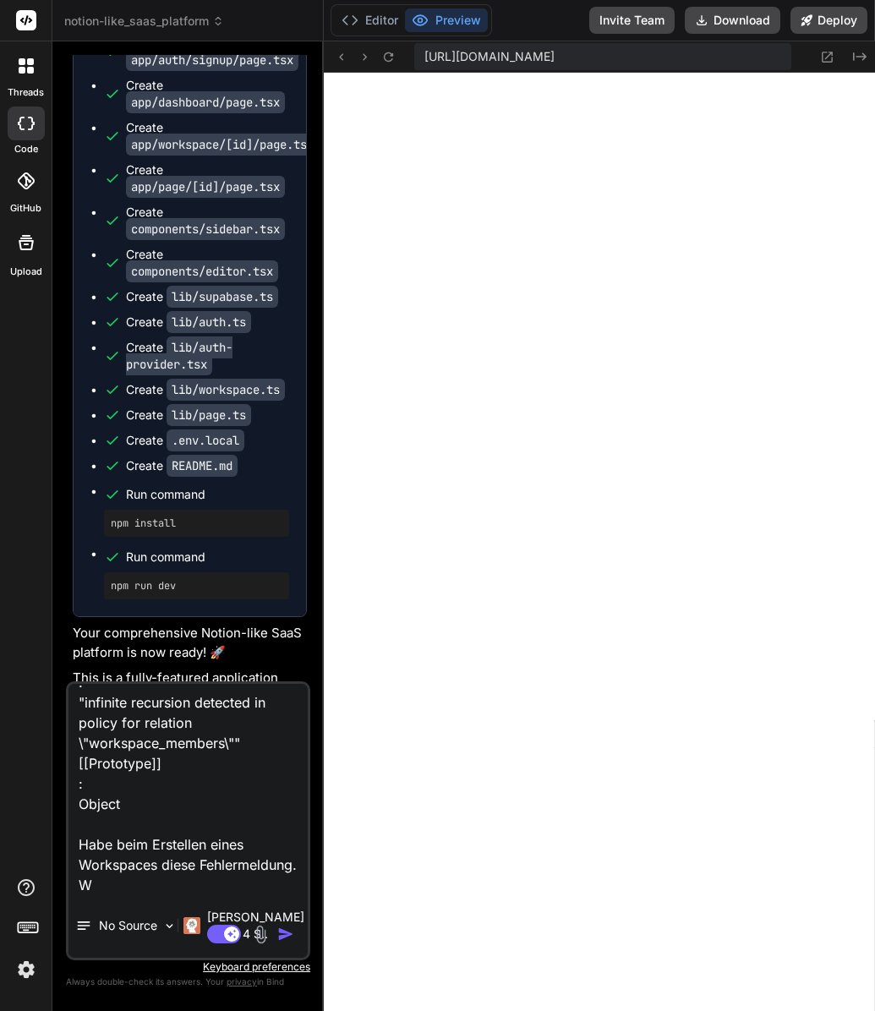
type textarea "{code: '42P17', details: null, hint: null, message: 'infinite recursion detecte…"
type textarea "x"
type textarea "{code: '42P17', details: null, hint: null, message: 'infinite recursion detecte…"
type textarea "x"
type textarea "{code: '42P17', details: null, hint: null, message: 'infinite recursion detecte…"
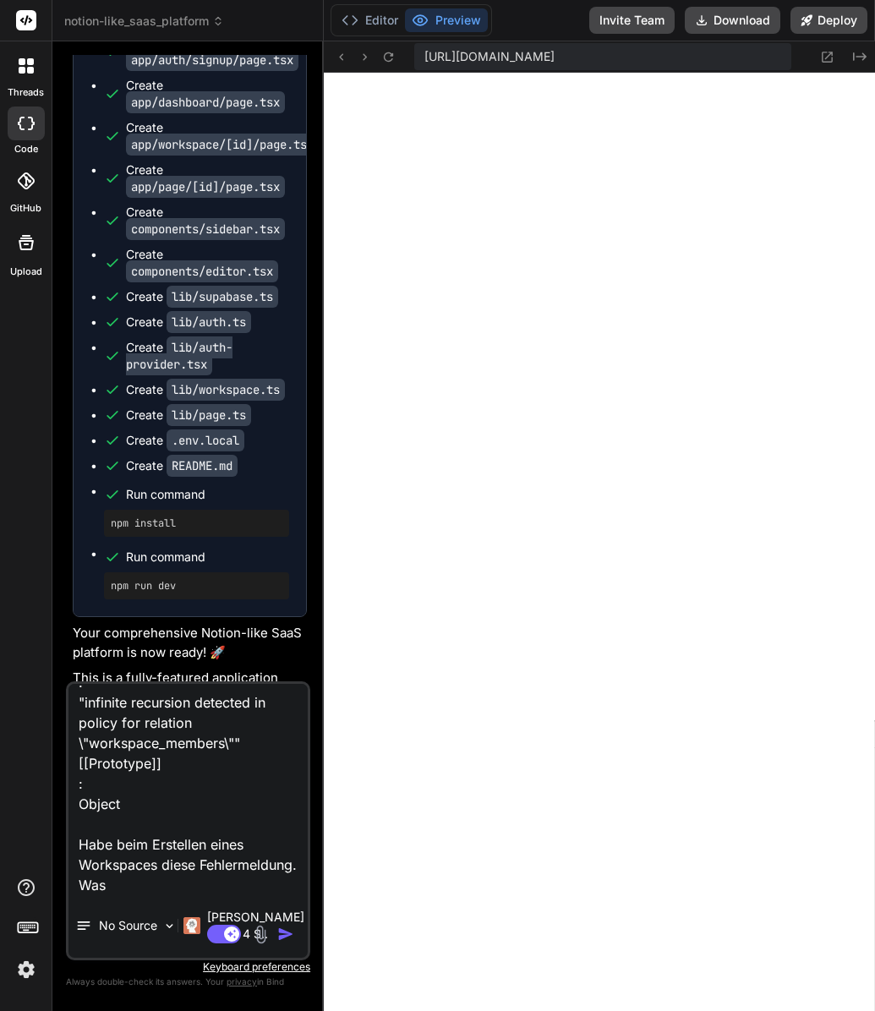
type textarea "x"
type textarea "{code: '42P17', details: null, hint: null, message: 'infinite recursion detecte…"
type textarea "x"
type textarea "{code: '42P17', details: null, hint: null, message: 'infinite recursion detecte…"
type textarea "x"
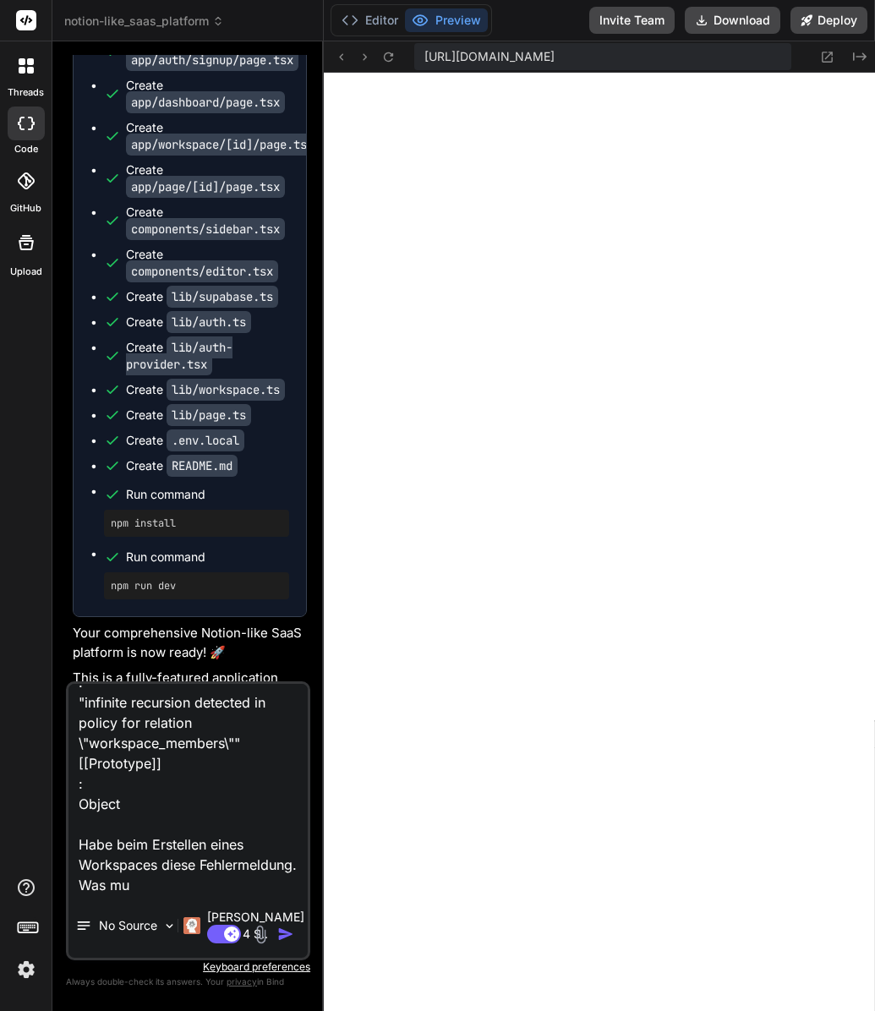
type textarea "{code: '42P17', details: null, hint: null, message: 'infinite recursion detecte…"
type textarea "x"
type textarea "{code: '42P17', details: null, hint: null, message: 'infinite recursion detecte…"
type textarea "x"
type textarea "{code: '42P17', details: null, hint: null, message: 'infinite recursion detecte…"
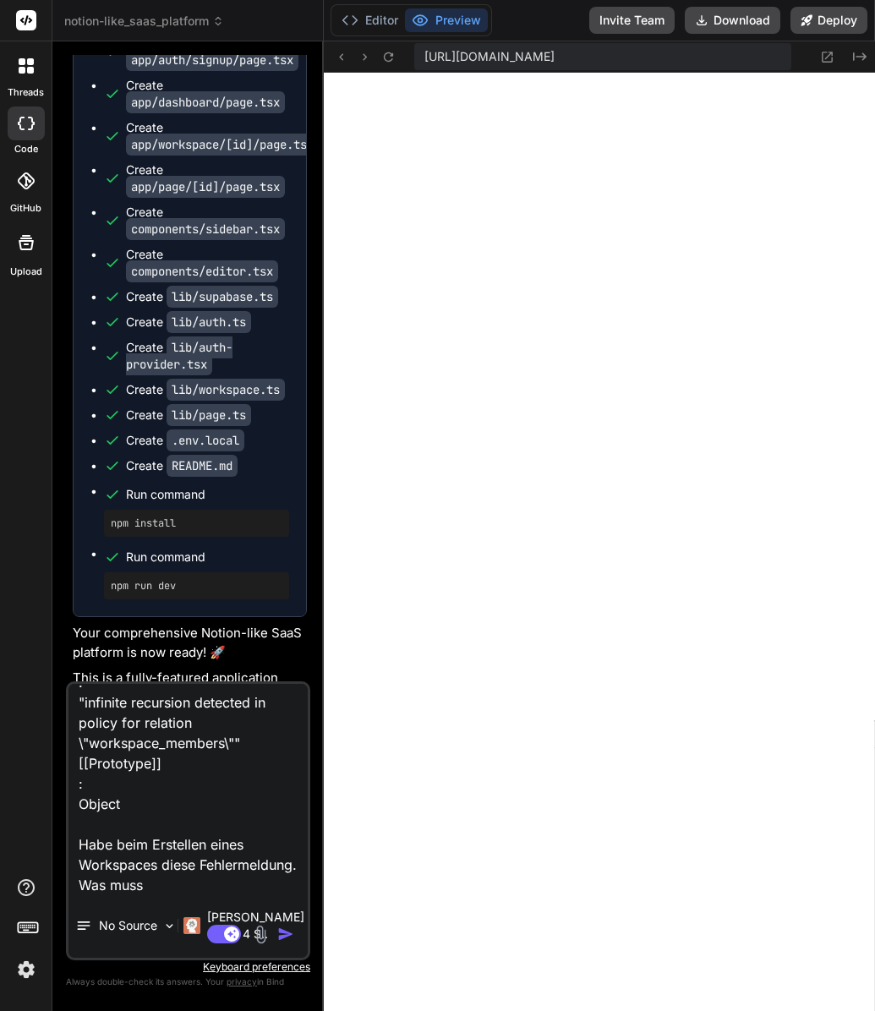
type textarea "x"
type textarea "{code: '42P17', details: null, hint: null, message: 'infinite recursion detecte…"
type textarea "x"
type textarea "{code: '42P17', details: null, hint: null, message: 'infinite recursion detecte…"
type textarea "x"
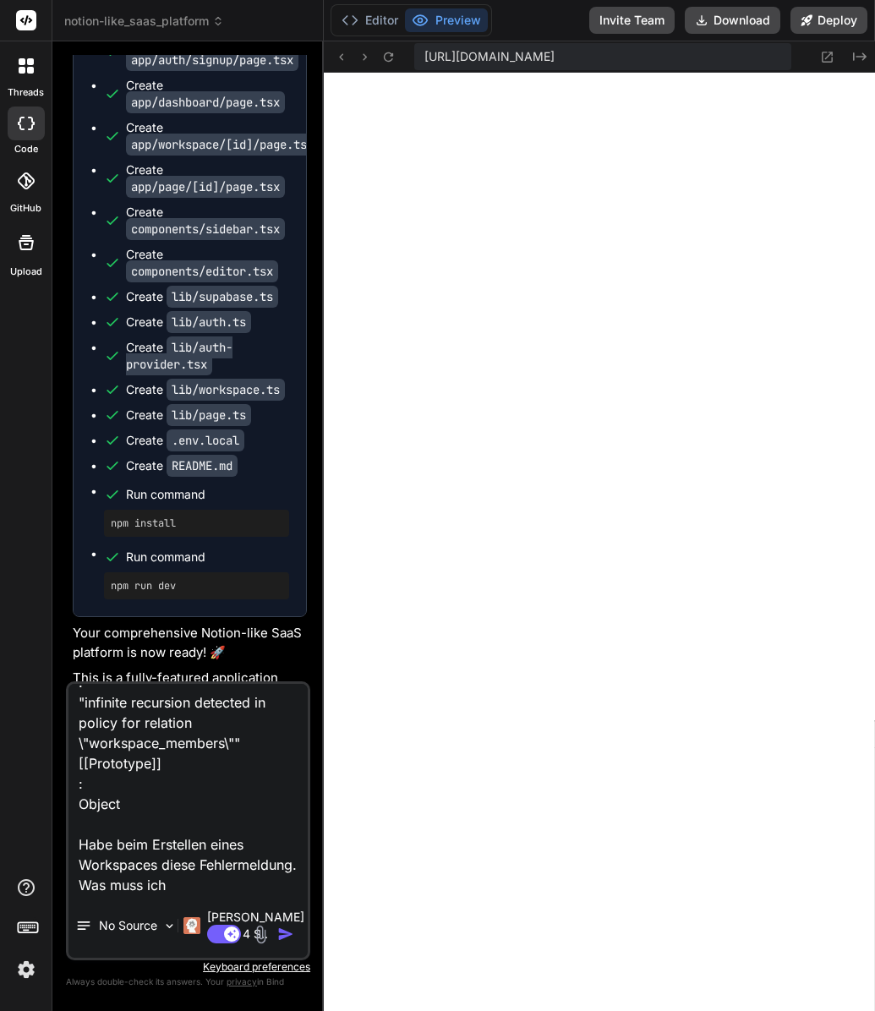
type textarea "{code: '42P17', details: null, hint: null, message: 'infinite recursion detecte…"
type textarea "x"
type textarea "{code: '42P17', details: null, hint: null, message: 'infinite recursion detecte…"
type textarea "x"
type textarea "{code: '42P17', details: null, hint: null, message: 'infinite recursion detecte…"
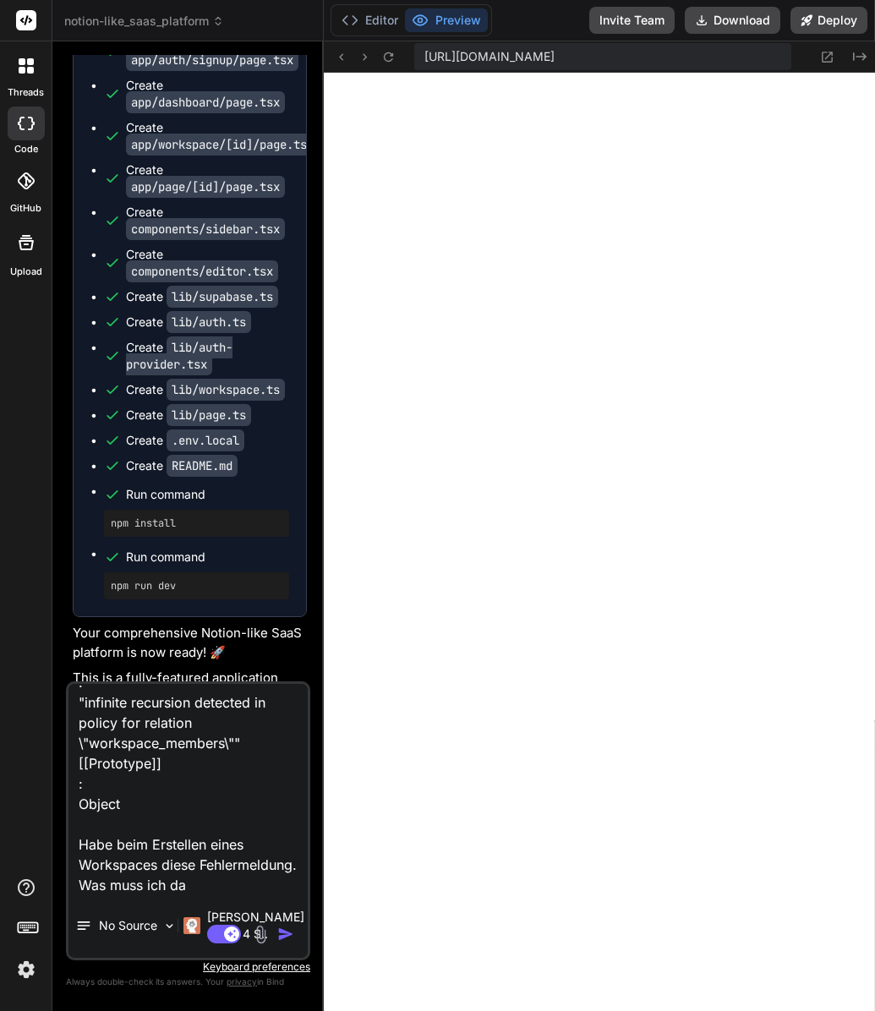
scroll to position [326, 0]
type textarea "x"
type textarea "{code: '42P17', details: null, hint: null, message: 'infinite recursion detecte…"
type textarea "x"
type textarea "{code: '42P17', details: null, hint: null, message: 'infinite recursion detecte…"
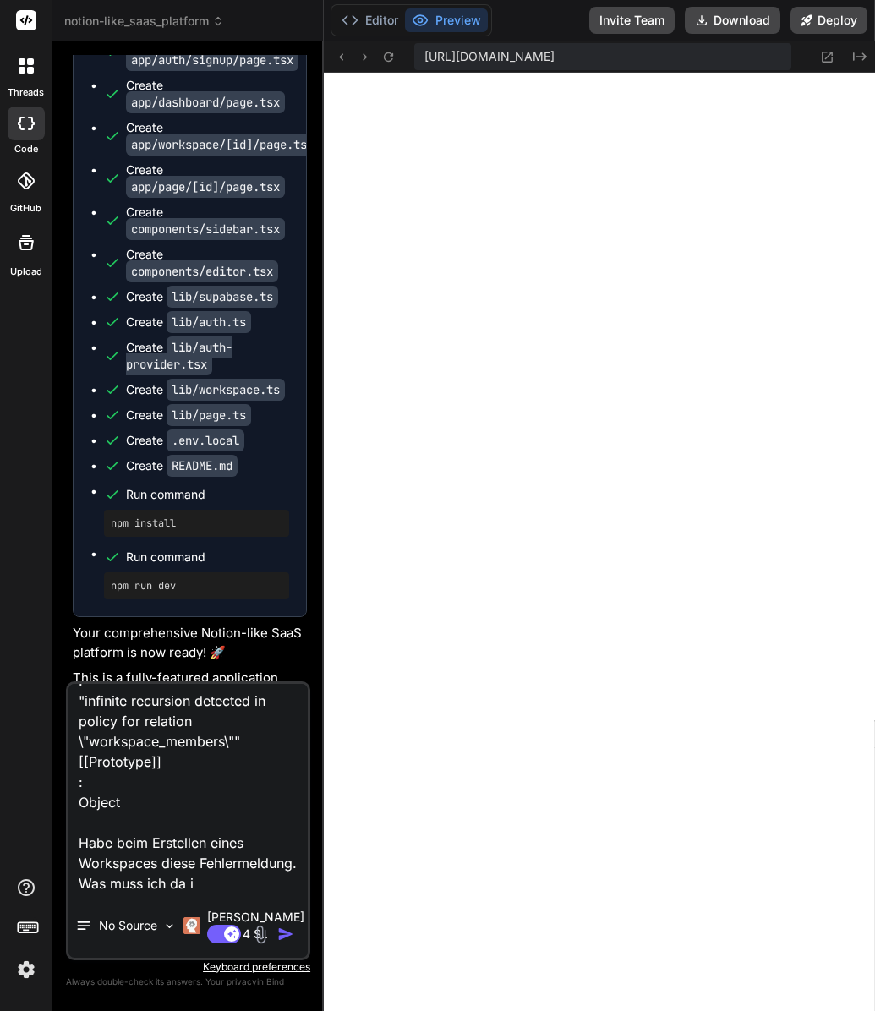
type textarea "x"
type textarea "{code: '42P17', details: null, hint: null, message: 'infinite recursion detecte…"
type textarea "x"
type textarea "{code: '42P17', details: null, hint: null, message: 'infinite recursion detecte…"
type textarea "x"
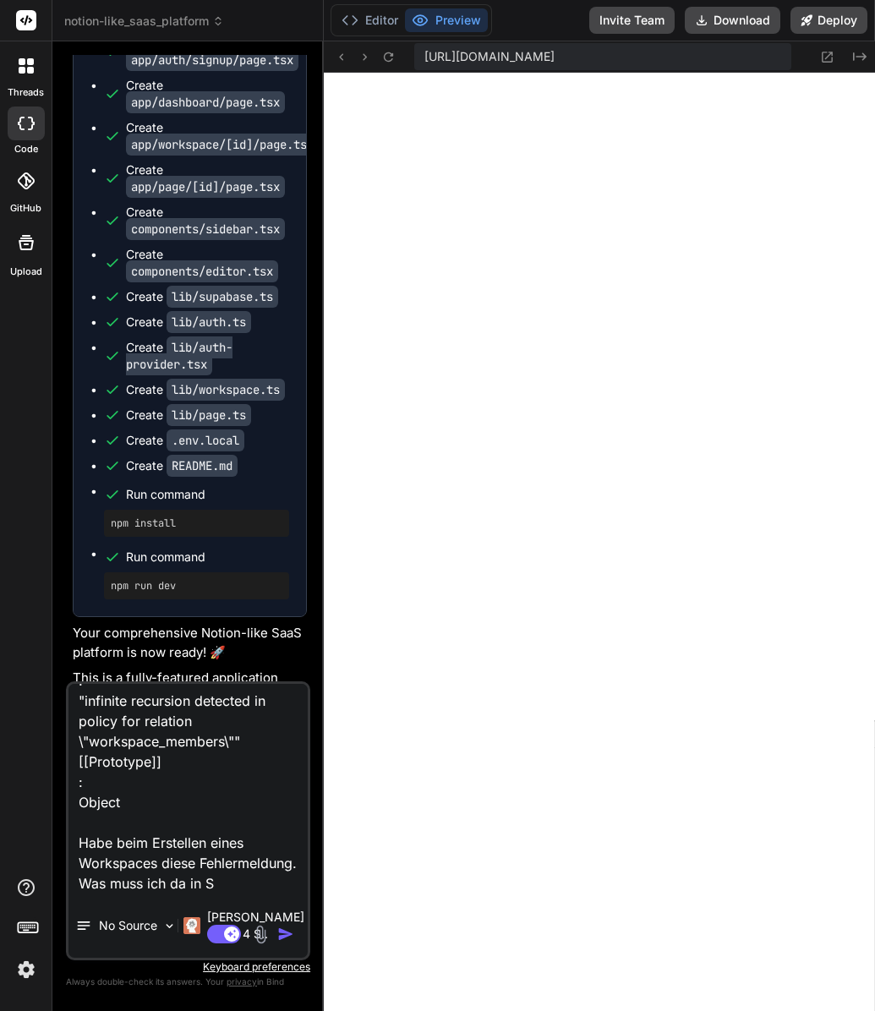
type textarea "{code: '42P17', details: null, hint: null, message: 'infinite recursion detecte…"
type textarea "x"
type textarea "{code: '42P17', details: null, hint: null, message: 'infinite recursion detecte…"
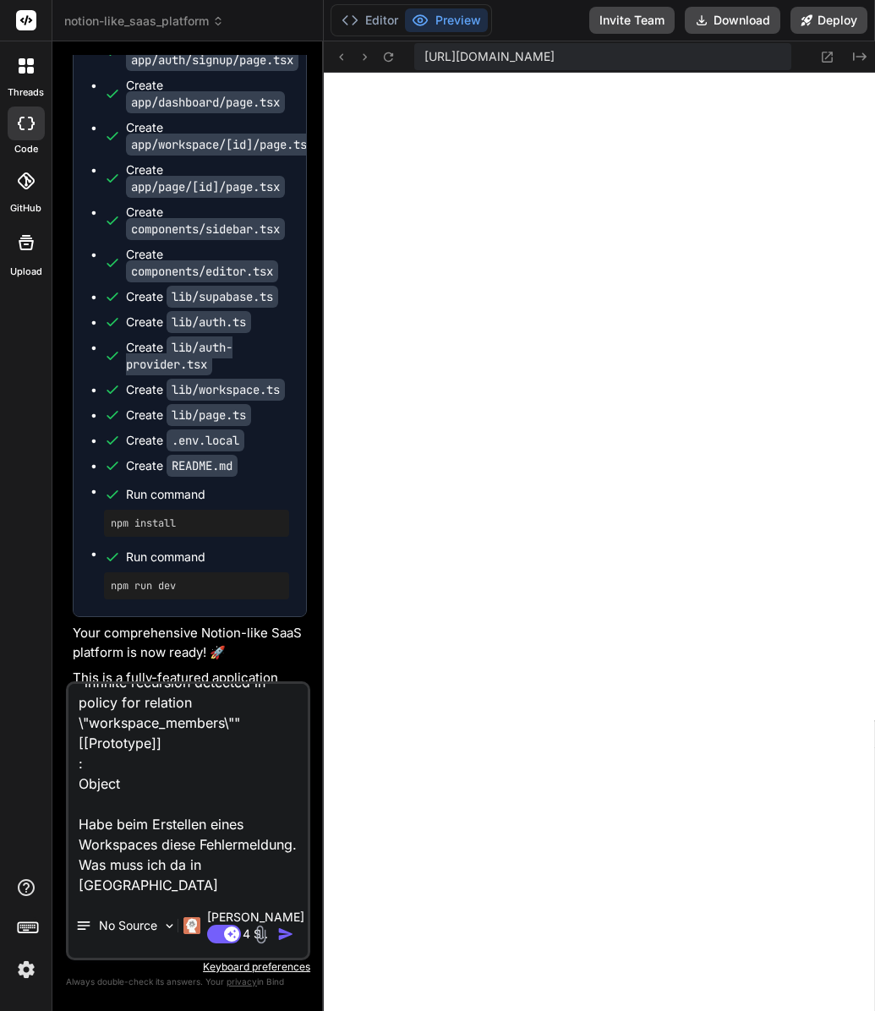
type textarea "x"
type textarea "{code: '42P17', details: null, hint: null, message: 'infinite recursion detecte…"
type textarea "x"
type textarea "{code: '42P17', details: null, hint: null, message: 'infinite recursion detecte…"
type textarea "x"
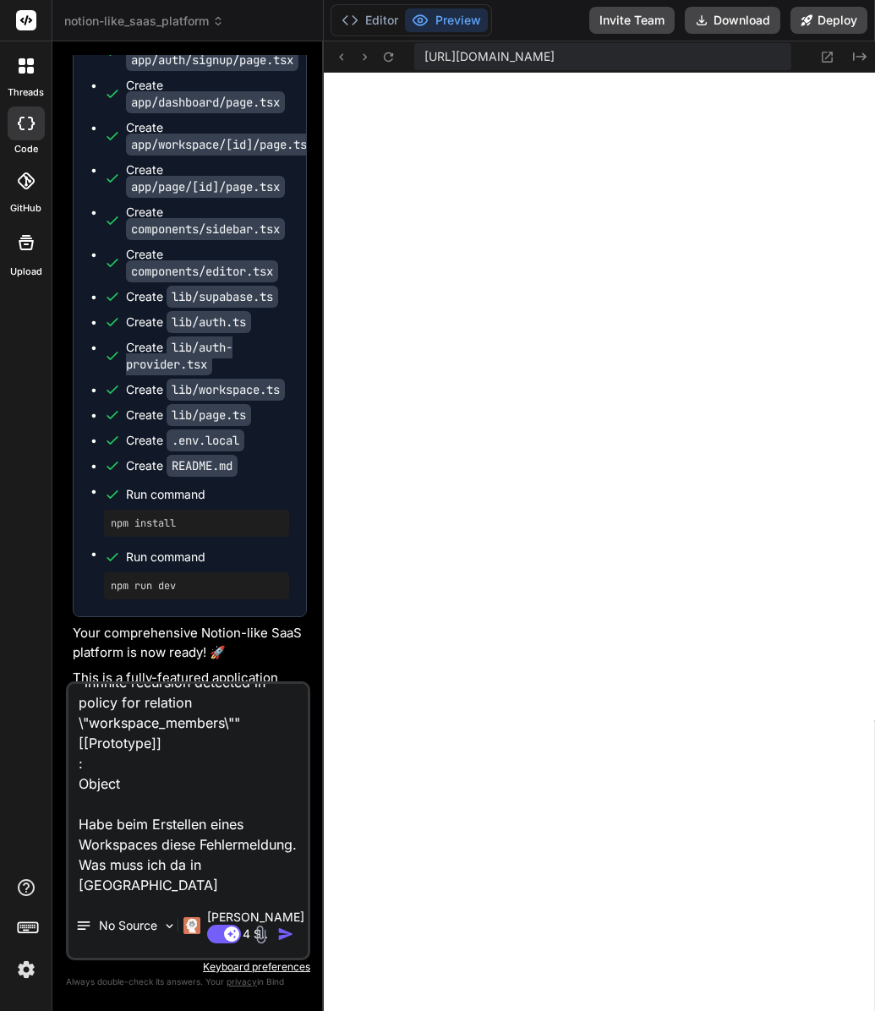
type textarea "{code: '42P17', details: null, hint: null, message: 'infinite recursion detecte…"
type textarea "x"
type textarea "{code: '42P17', details: null, hint: null, message: 'infinite recursion detecte…"
type textarea "x"
type textarea "{code: '42P17', details: null, hint: null, message: 'infinite recursion detecte…"
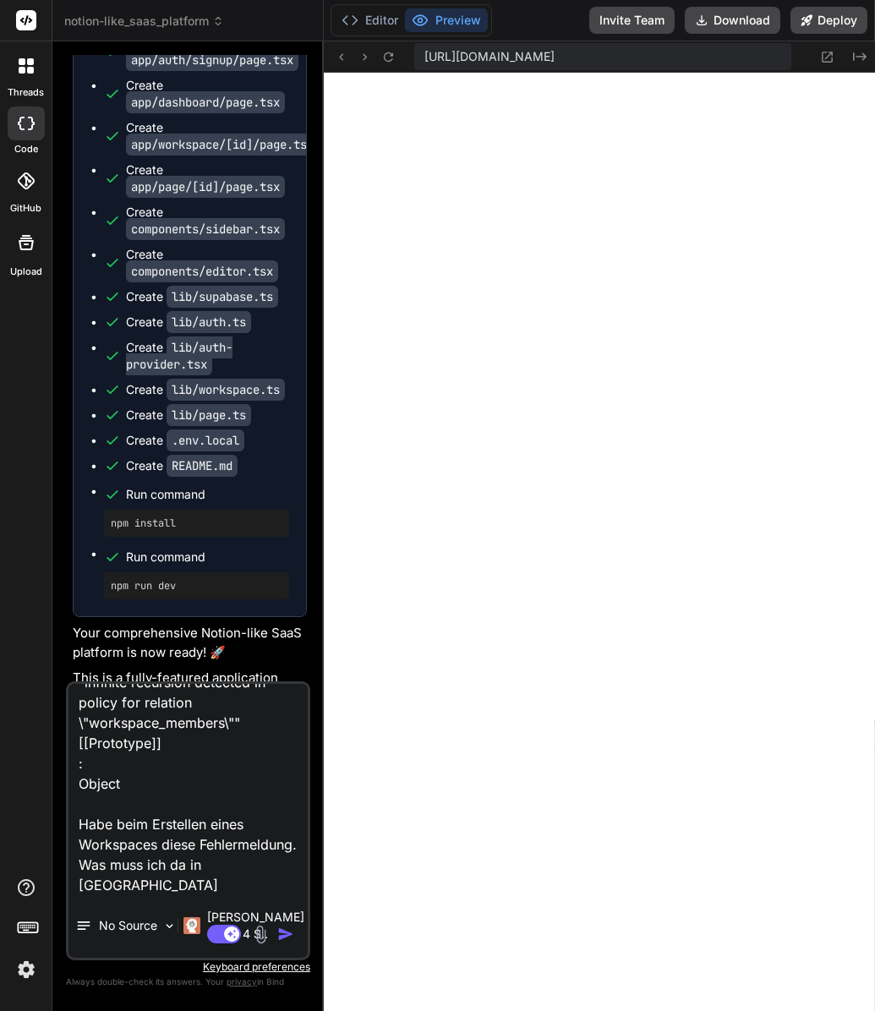
type textarea "x"
type textarea "{code: '42P17', details: null, hint: null, message: 'infinite recursion detecte…"
type textarea "x"
type textarea "{code: '42P17', details: null, hint: null, message: 'infinite recursion detecte…"
type textarea "x"
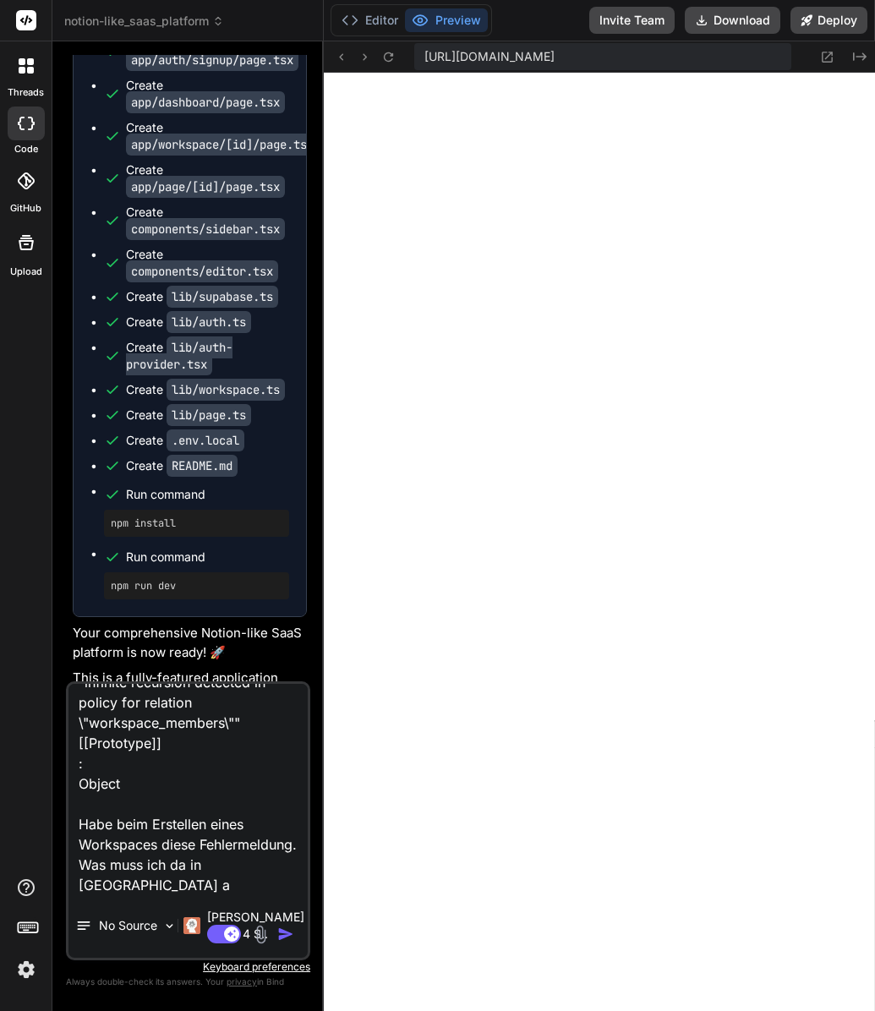
type textarea "{code: '42P17', details: null, hint: null, message: 'infinite recursion detecte…"
type textarea "x"
type textarea "{code: '42P17', details: null, hint: null, message: 'infinite recursion detecte…"
type textarea "x"
type textarea "{code: '42P17', details: null, hint: null, message: 'infinite recursion detecte…"
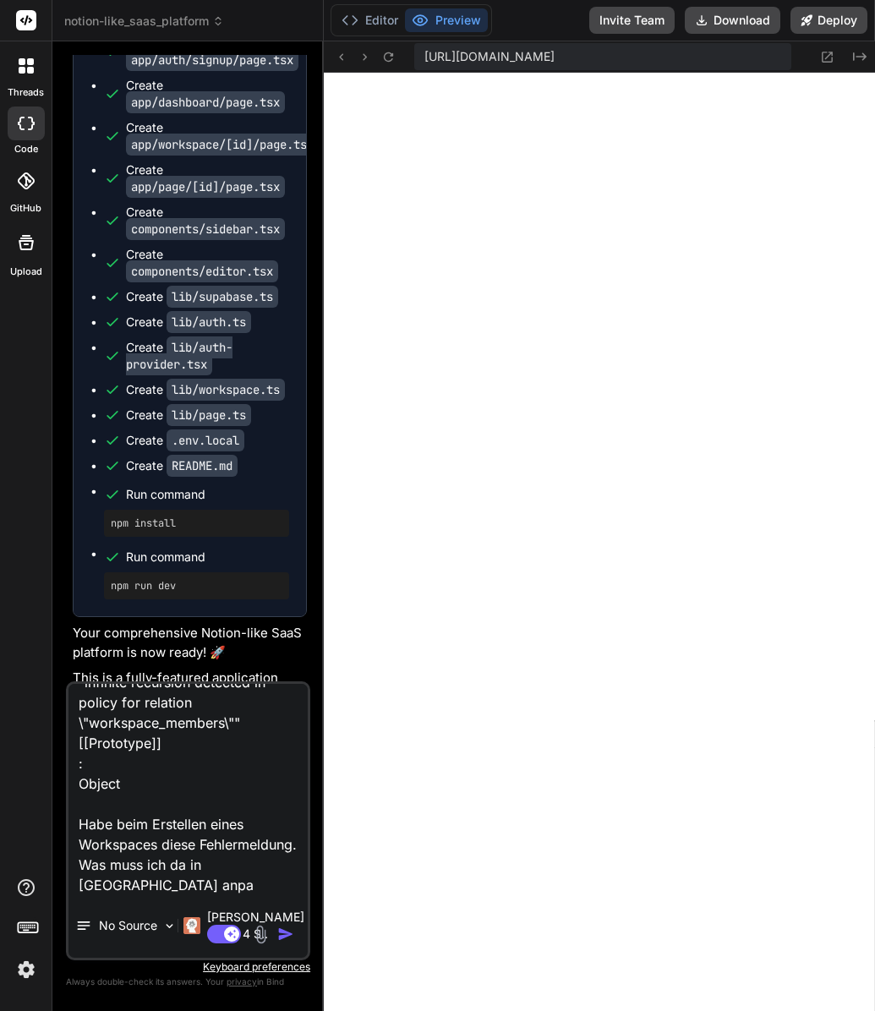
type textarea "x"
type textarea "{code: '42P17', details: null, hint: null, message: 'infinite recursion detecte…"
type textarea "x"
type textarea "{code: '42P17', details: null, hint: null, message: 'infinite recursion detecte…"
type textarea "x"
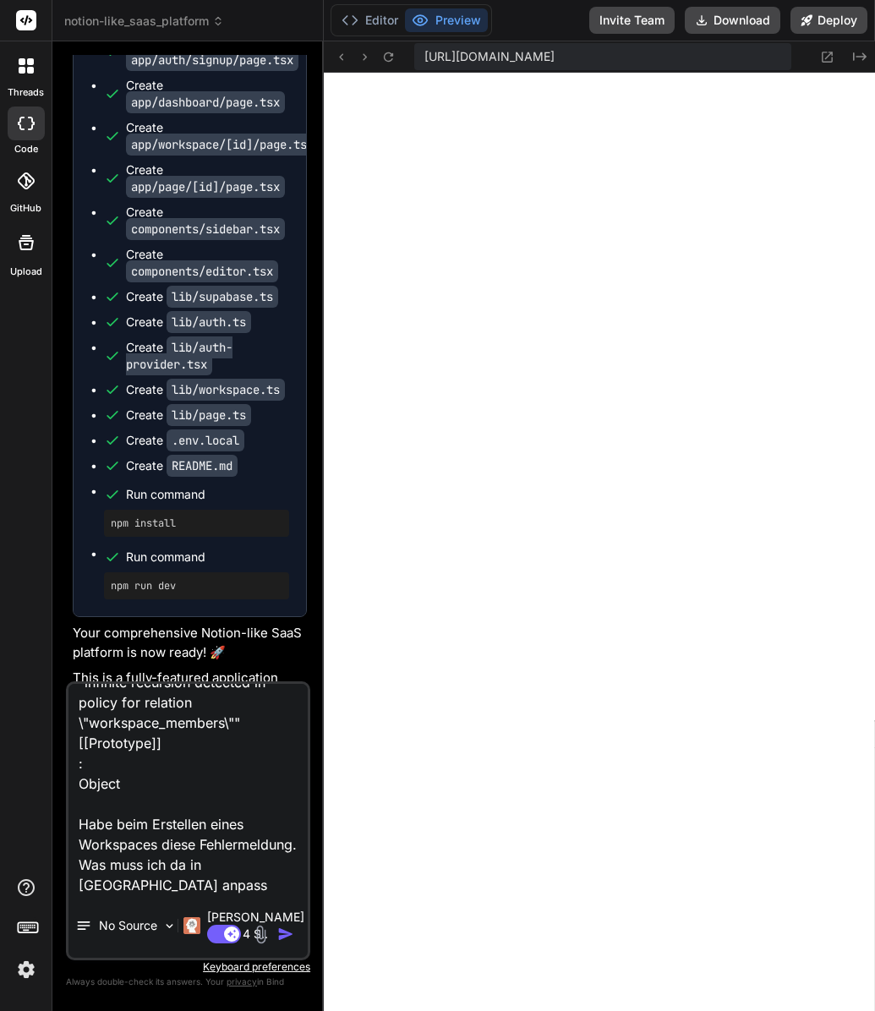
type textarea "{code: '42P17', details: null, hint: null, message: 'infinite recursion detecte…"
type textarea "x"
type textarea "{code: '42P17', details: null, hint: null, message: 'infinite recursion detecte…"
type textarea "x"
type textarea "{code: '42P17', details: null, hint: null, message: 'infinite recursion detecte…"
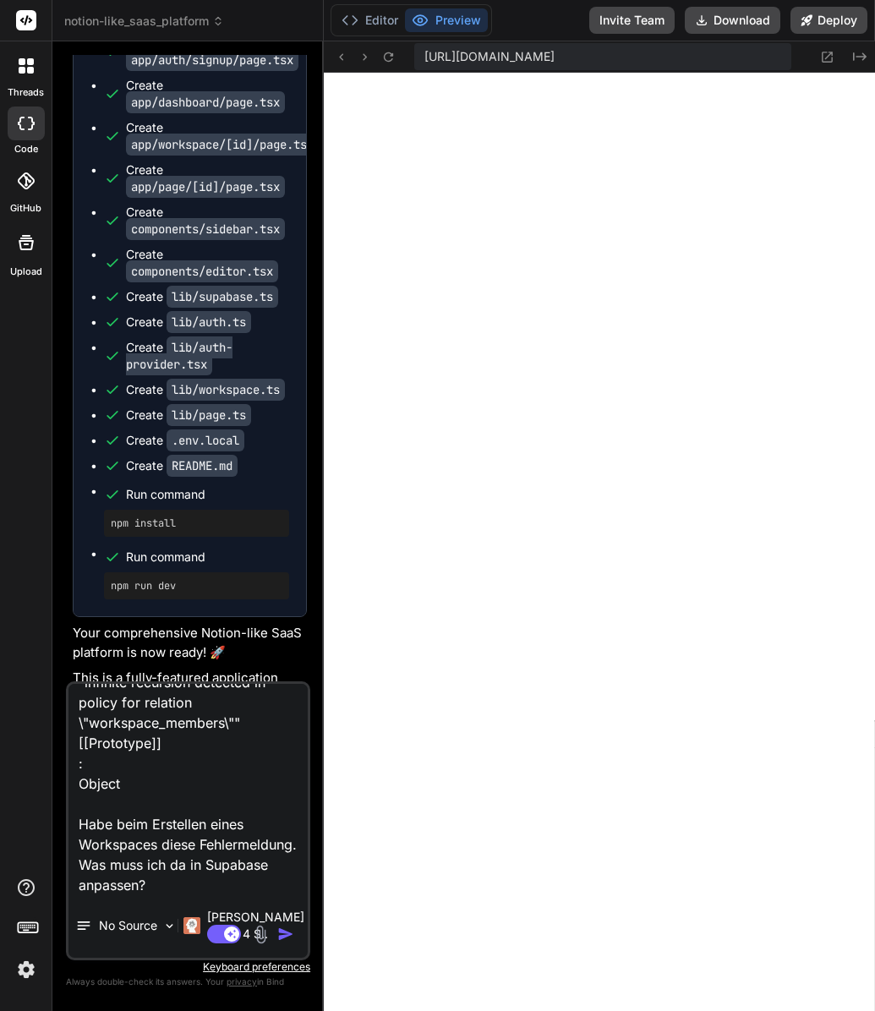
type textarea "x"
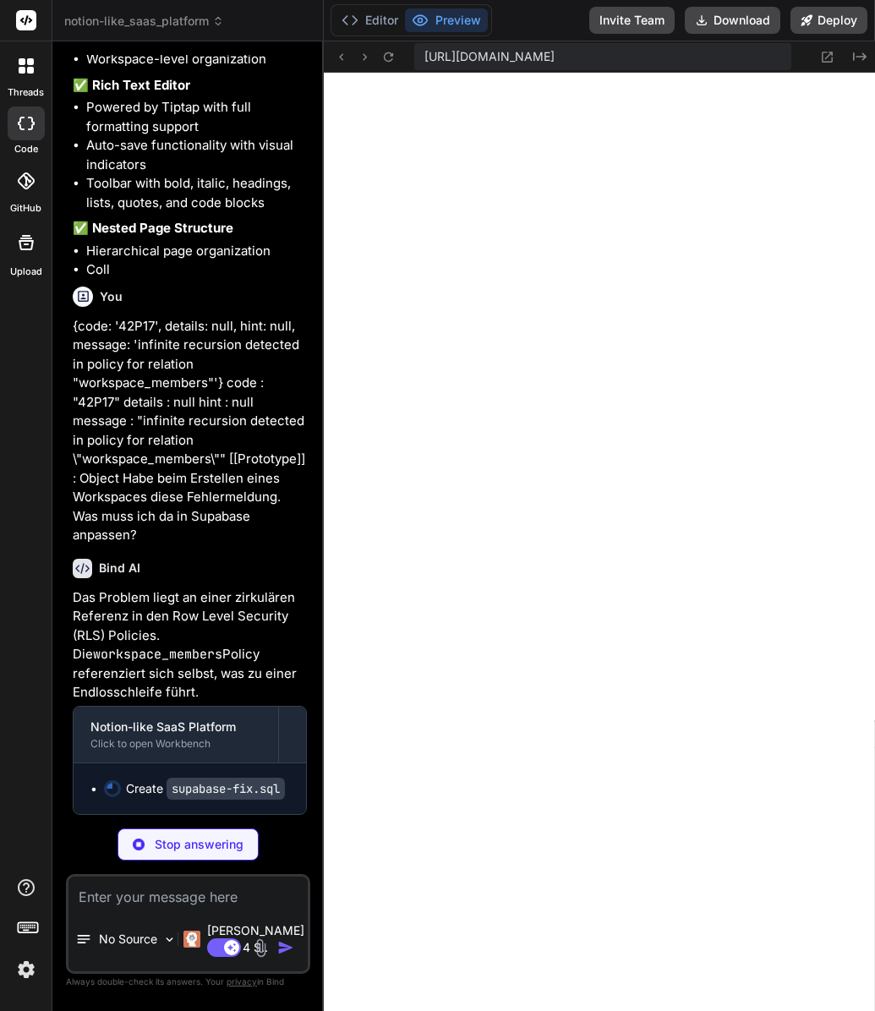
scroll to position [2350, 0]
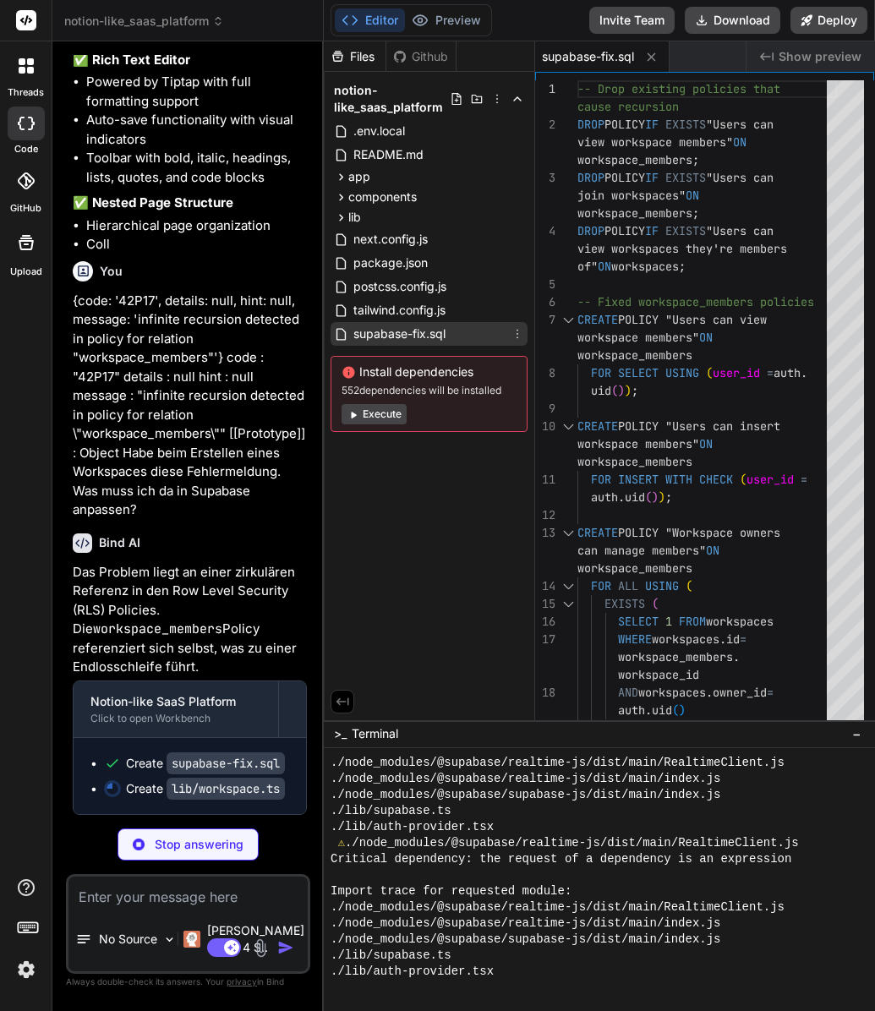
click at [441, 335] on span "supabase-fix.sql" at bounding box center [400, 334] width 96 height 20
type textarea "x"
type textarea "of" ON workspaces; -- Fixed workspace_members policies CREATE POLICY "Users can…"
click at [744, 292] on div "-- Drop existing policies that cause recursion DROP POLICY IF EXISTS "Users can…" at bounding box center [706, 852] width 259 height 1544
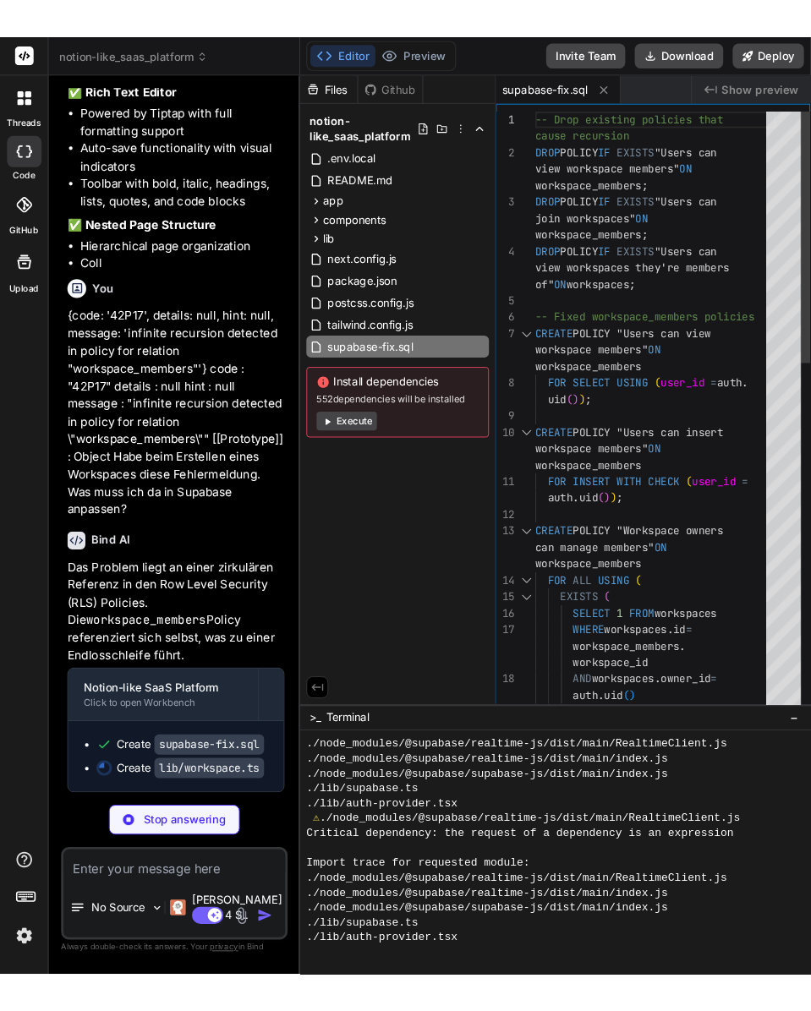
scroll to position [36, 0]
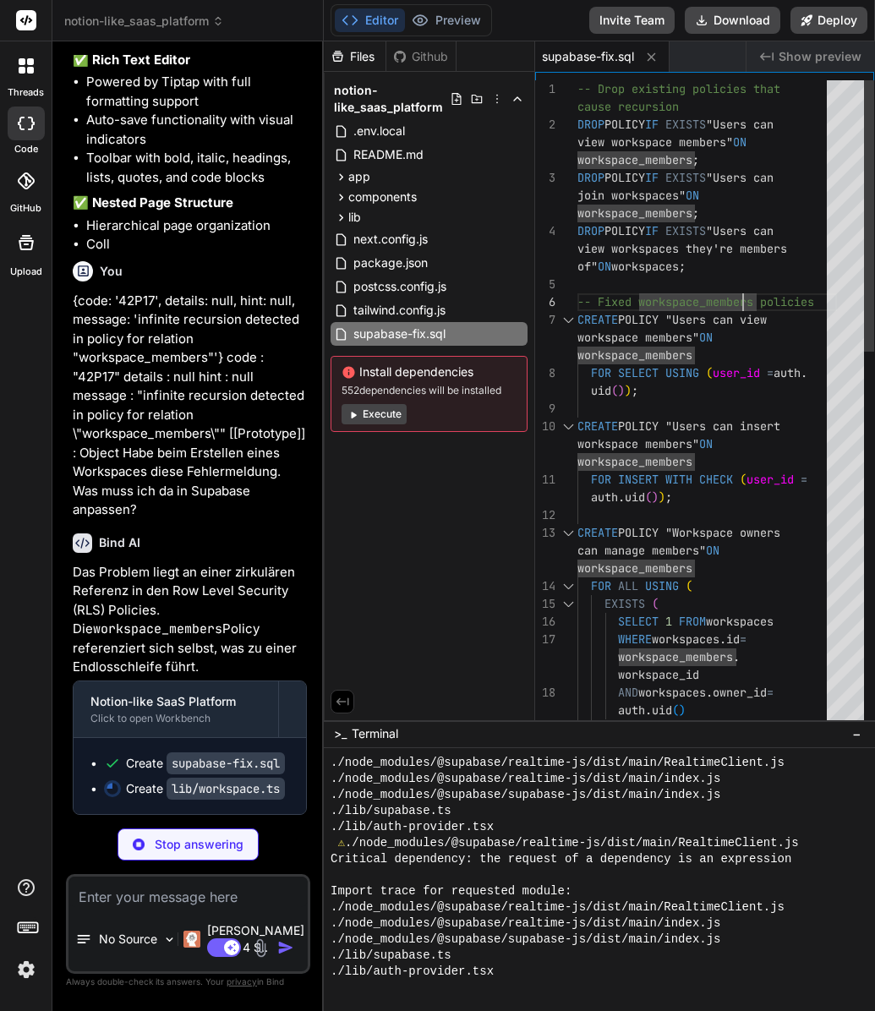
click at [714, 294] on div "-- Drop existing policies that cause recursion DROP POLICY IF EXISTS "Users can…" at bounding box center [706, 852] width 259 height 1544
type textarea "x"
type textarea "-- Drop existing policies that cause recursion DROP POLICY IF EXISTS "Users can…"
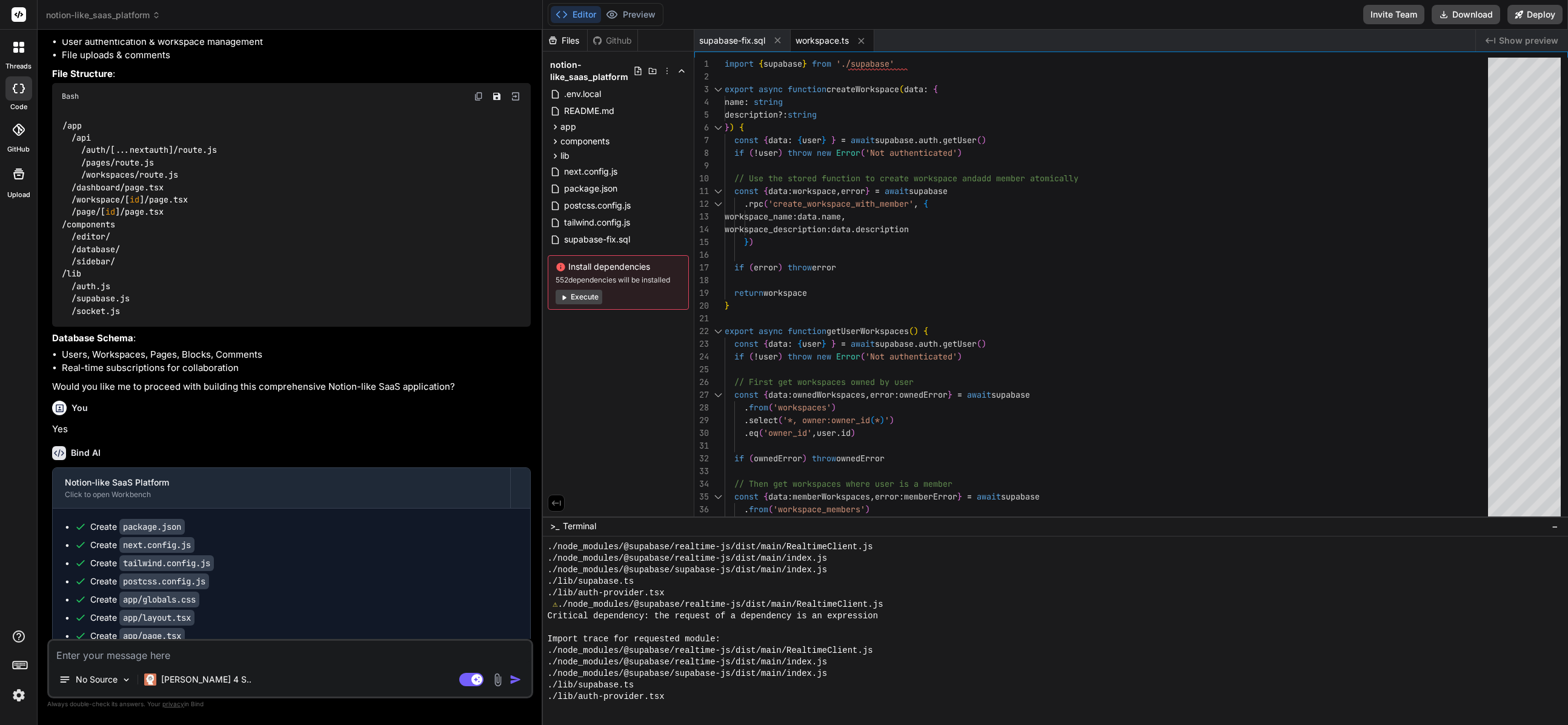
scroll to position [363, 0]
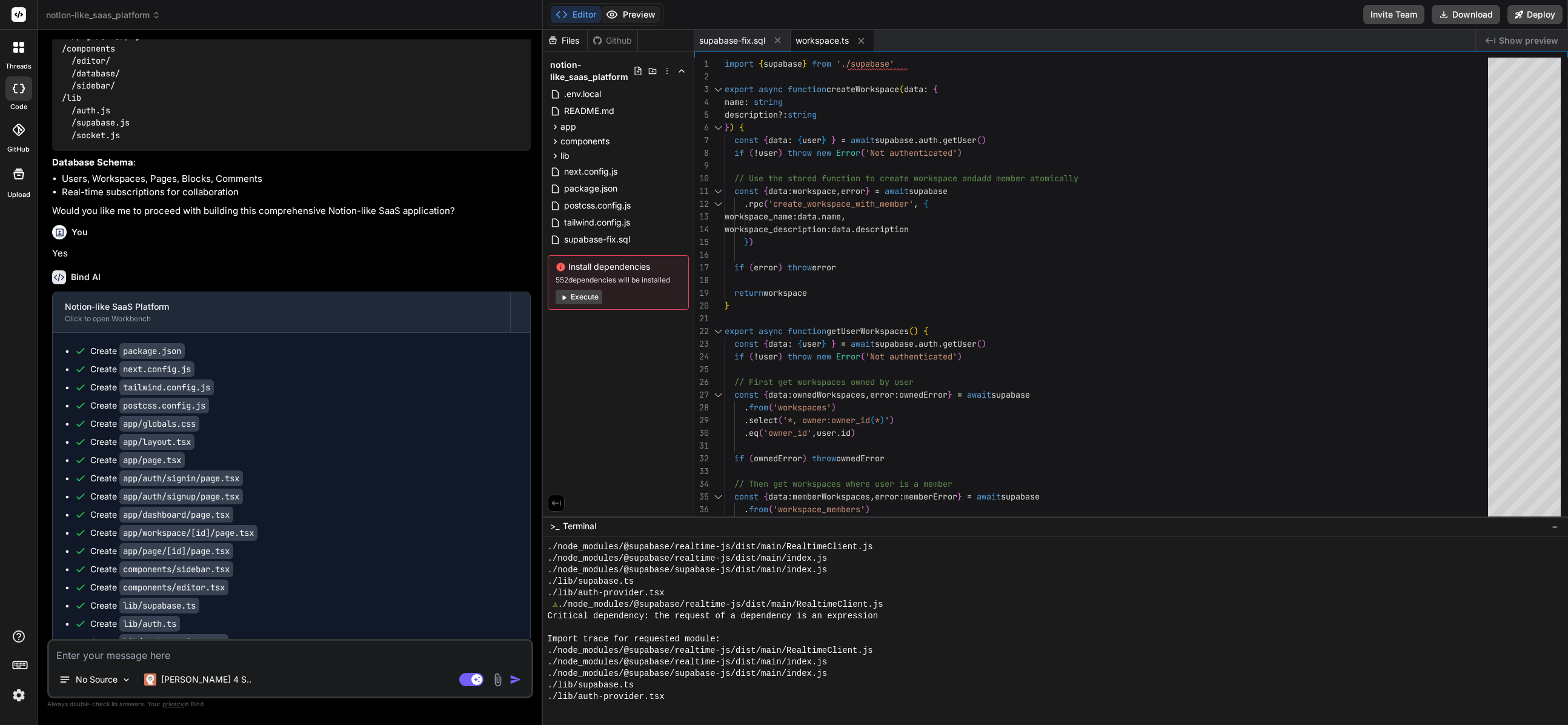
click at [613, 22] on button "Preview" at bounding box center [630, 14] width 59 height 17
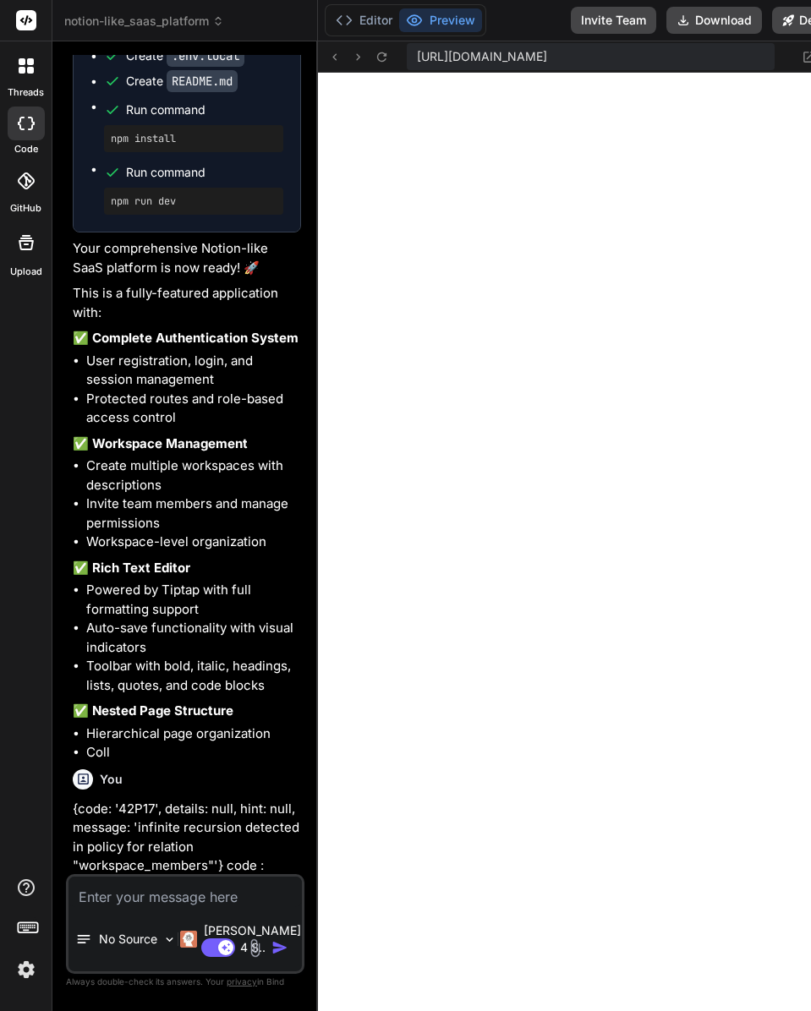
scroll to position [2463, 0]
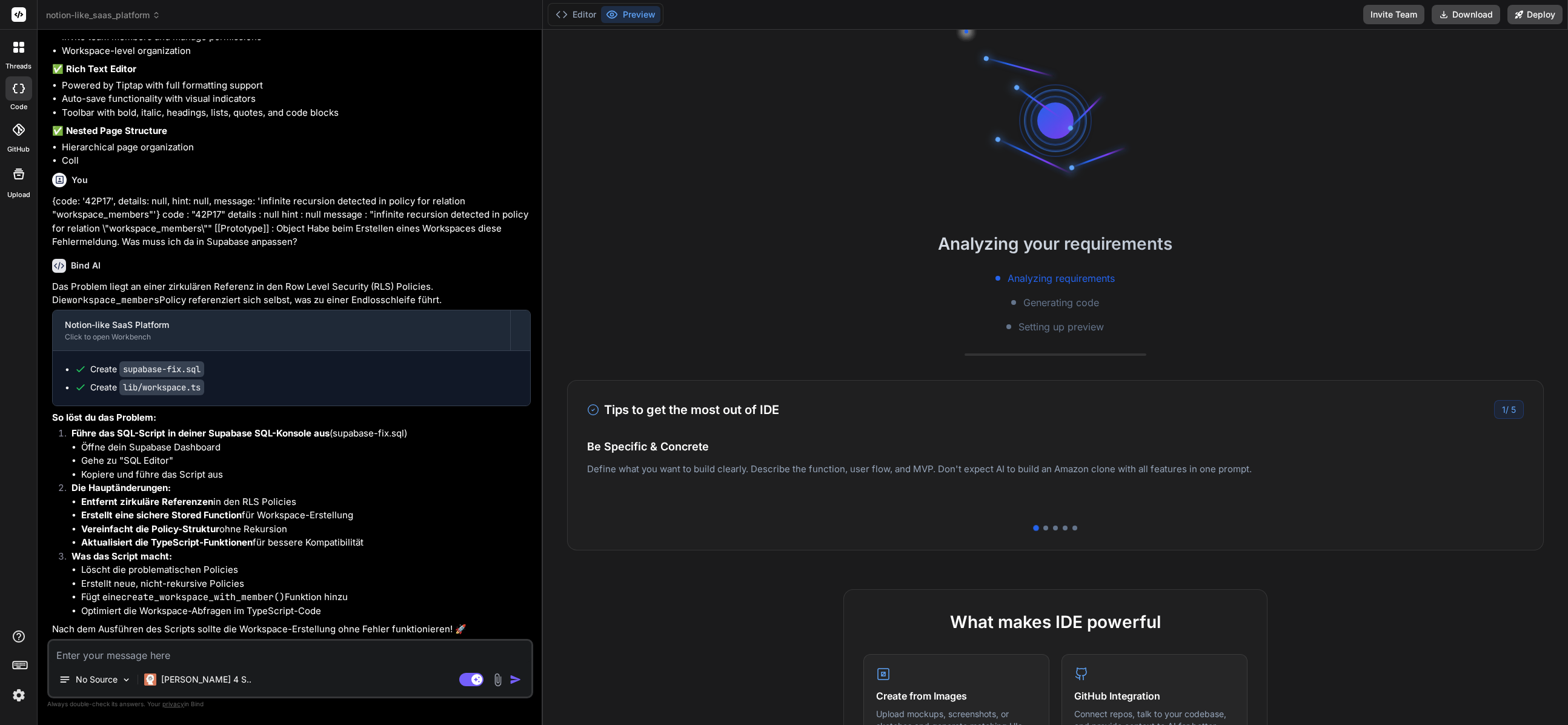
scroll to position [1302, 0]
drag, startPoint x: 583, startPoint y: 12, endPoint x: 583, endPoint y: 19, distance: 7.0
click at [580, 12] on button "Editor" at bounding box center [575, 14] width 50 height 17
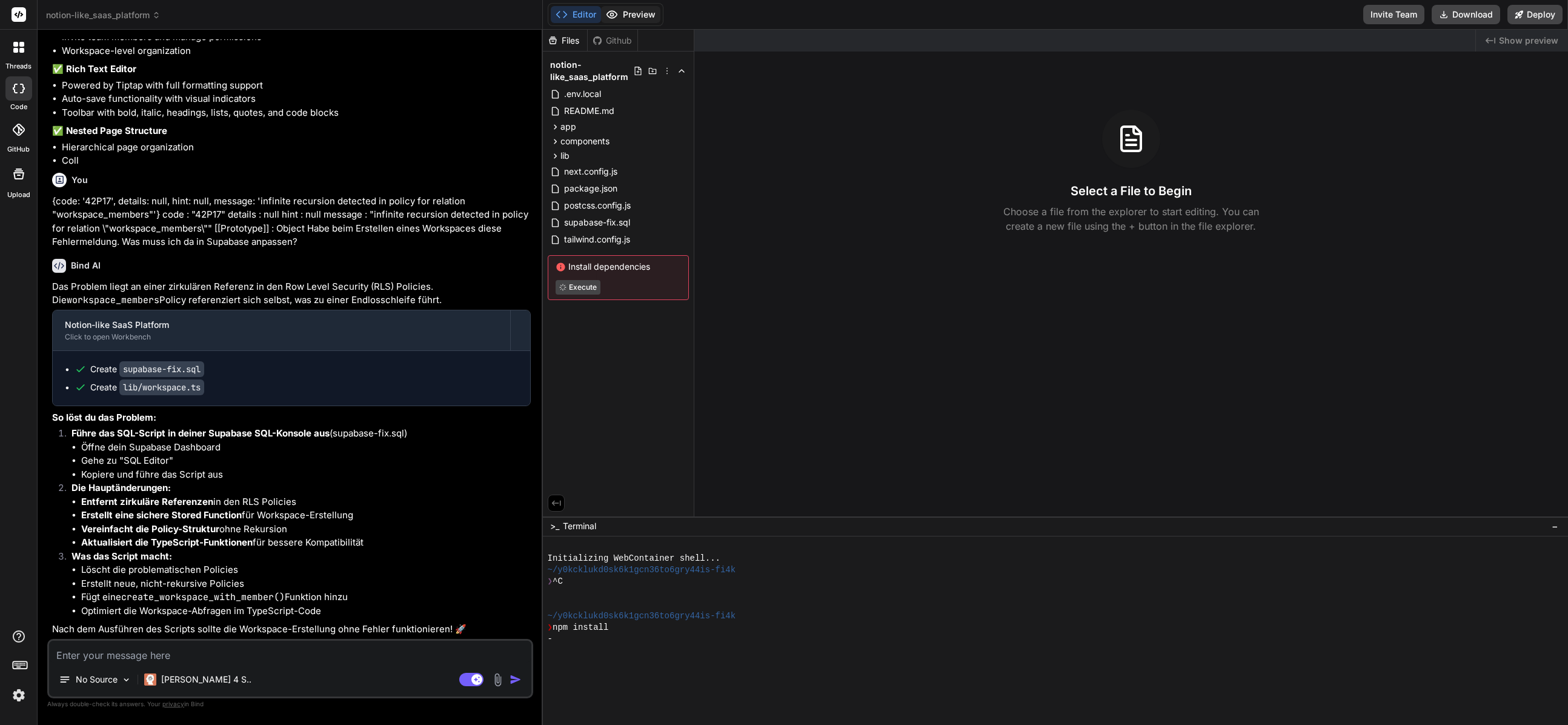
click at [580, 17] on icon at bounding box center [611, 14] width 12 height 12
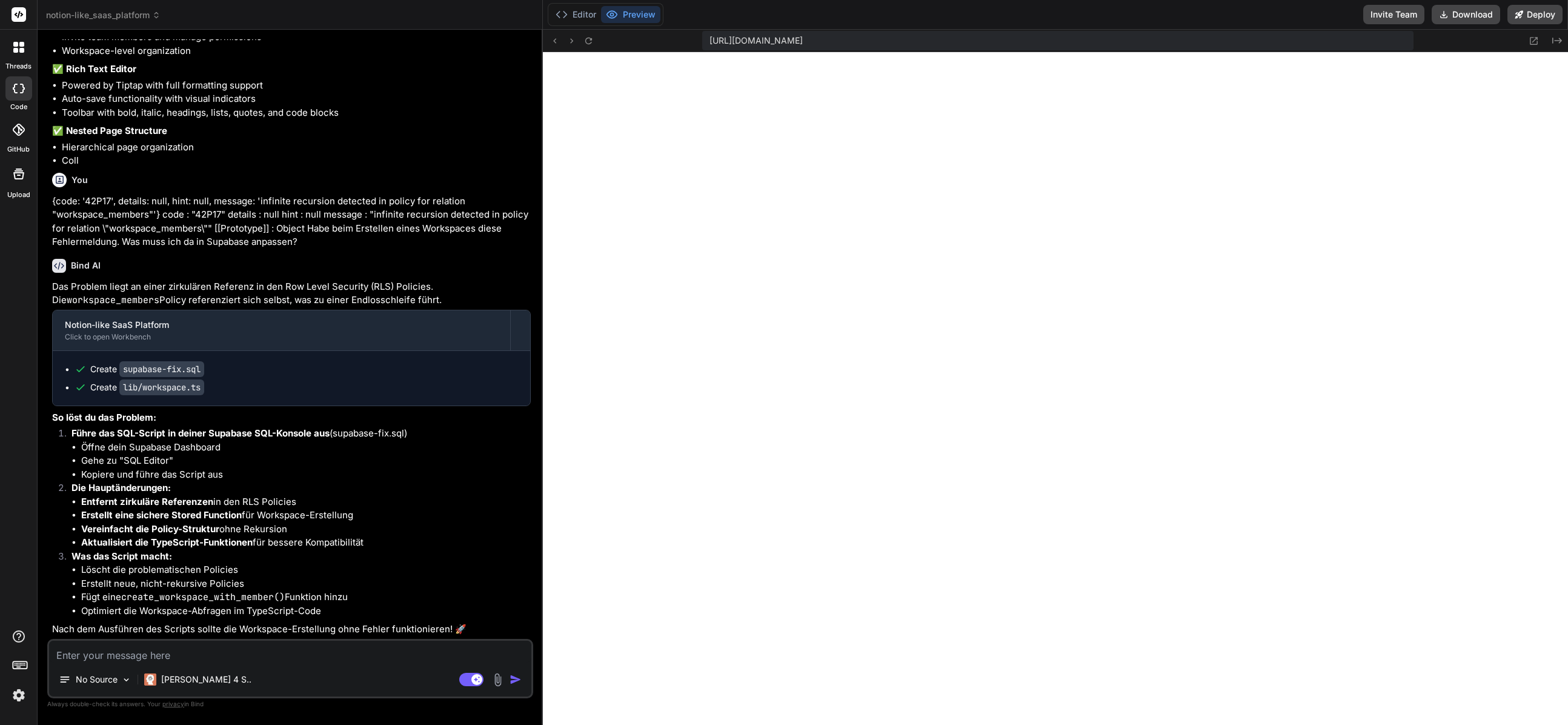
scroll to position [323, 0]
click at [562, 24] on div "Editor Preview" at bounding box center [605, 14] width 115 height 23
click at [565, 21] on button "Editor" at bounding box center [575, 14] width 50 height 17
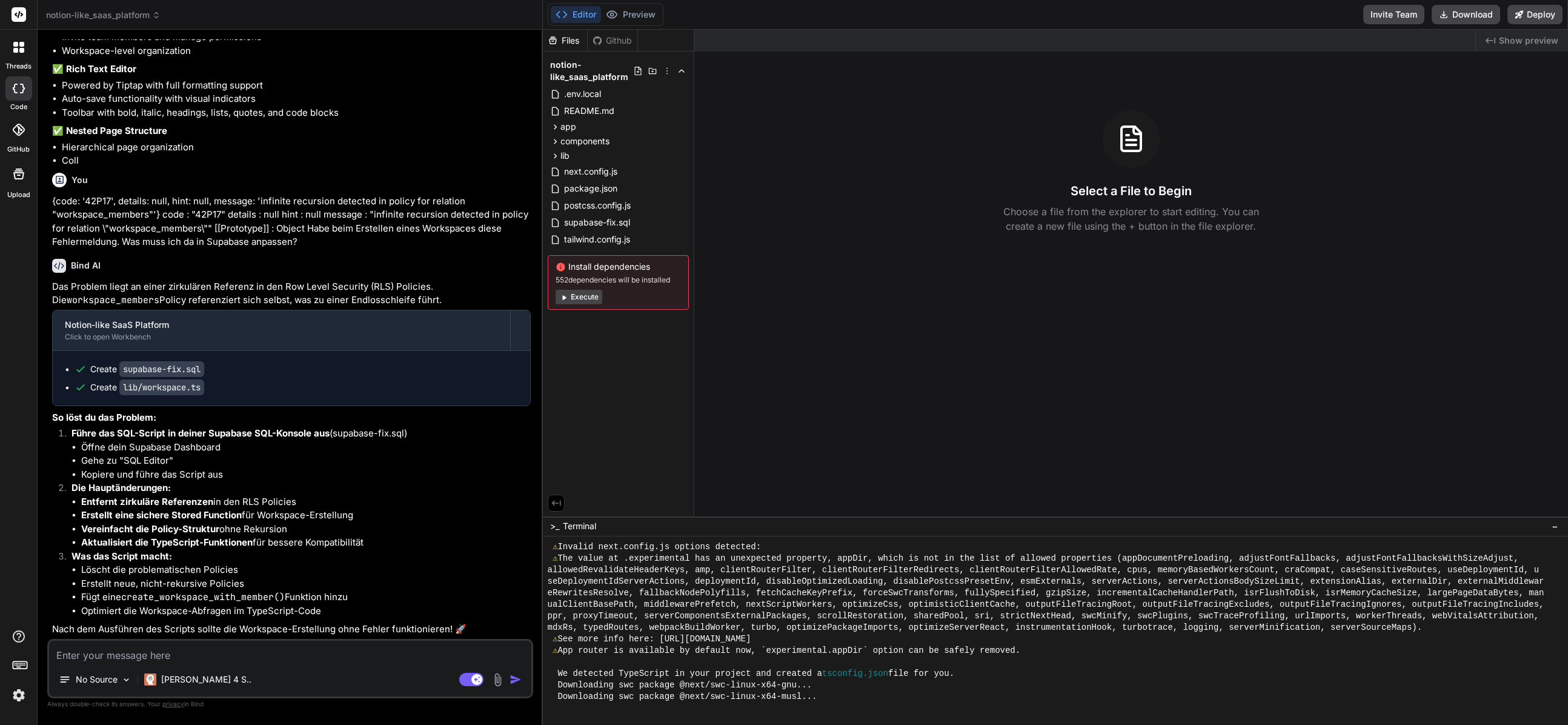
scroll to position [403, 0]
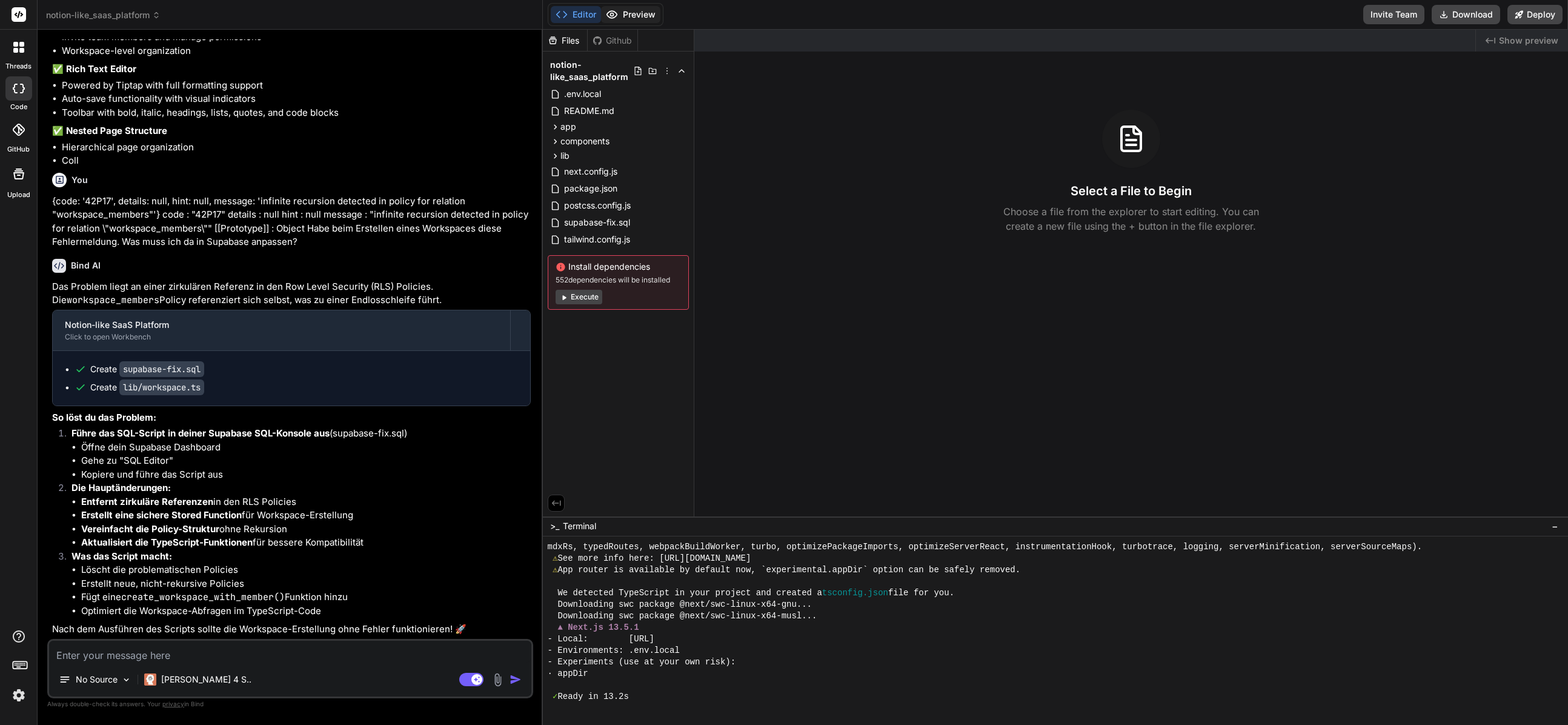
click at [580, 13] on button "Preview" at bounding box center [630, 14] width 59 height 17
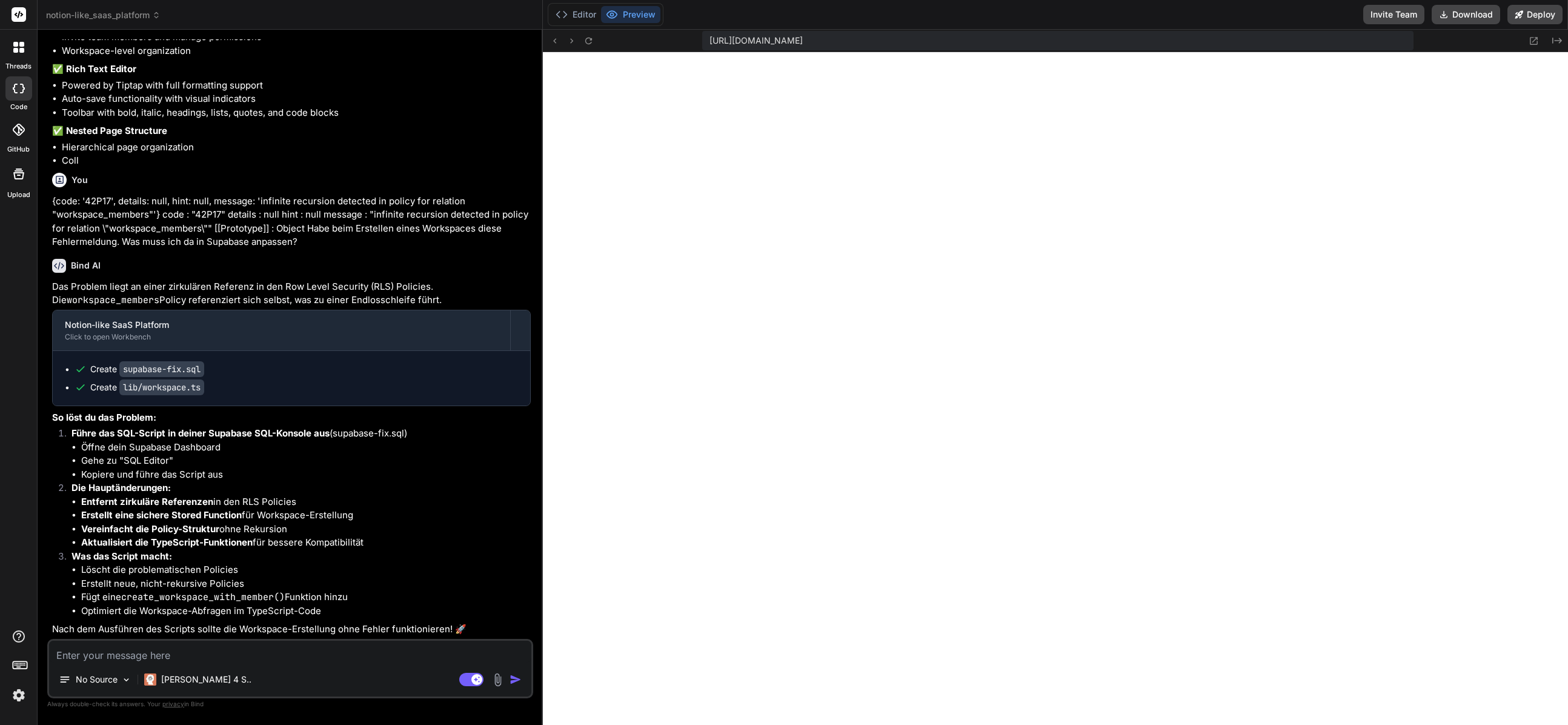
scroll to position [414, 0]
click at [578, 7] on button "Editor" at bounding box center [575, 14] width 50 height 17
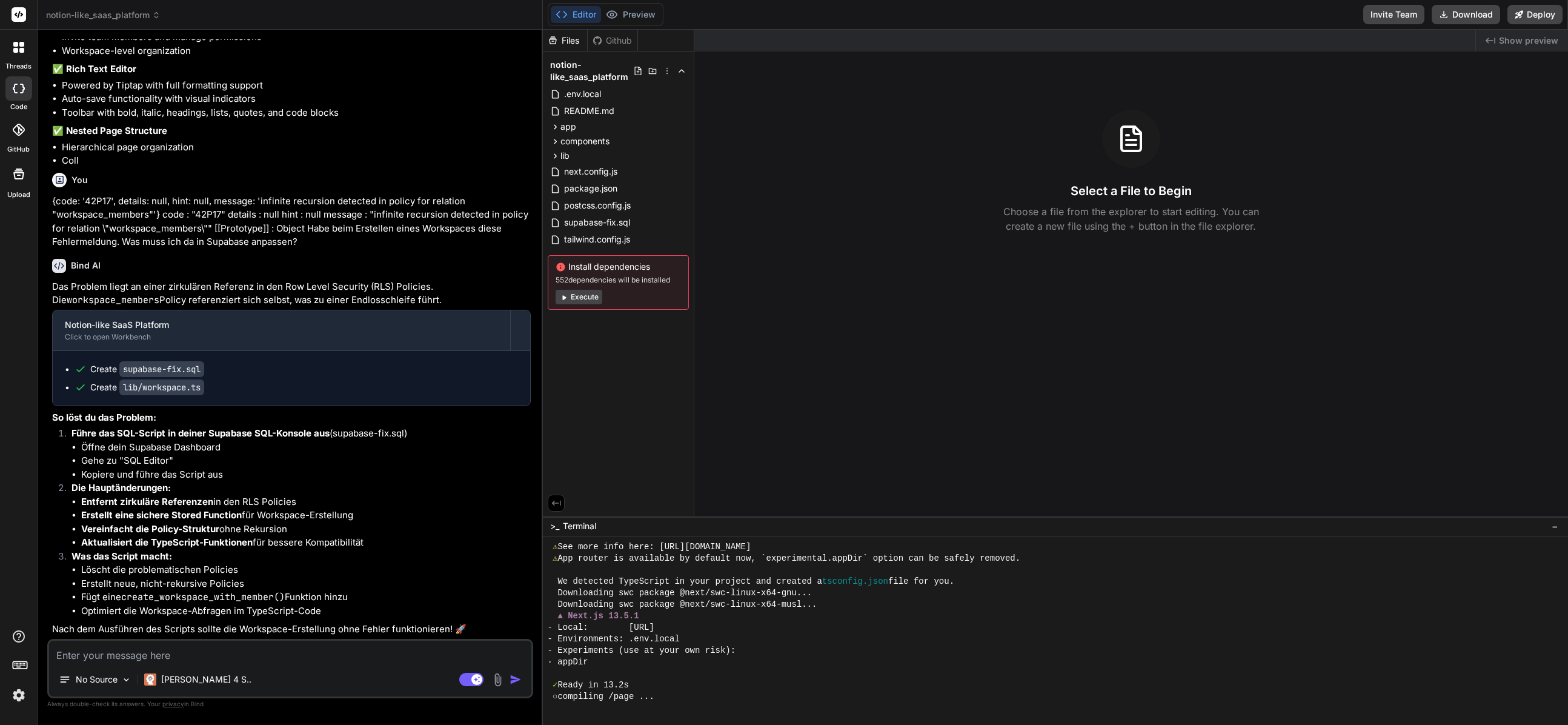
click at [580, 304] on div "Created with Pixso. Show preview Select a File to Begin Choose a file from the …" at bounding box center [1131, 273] width 874 height 487
click at [580, 24] on div "Editor Preview" at bounding box center [605, 14] width 115 height 23
click at [580, 18] on button "Preview" at bounding box center [630, 14] width 59 height 17
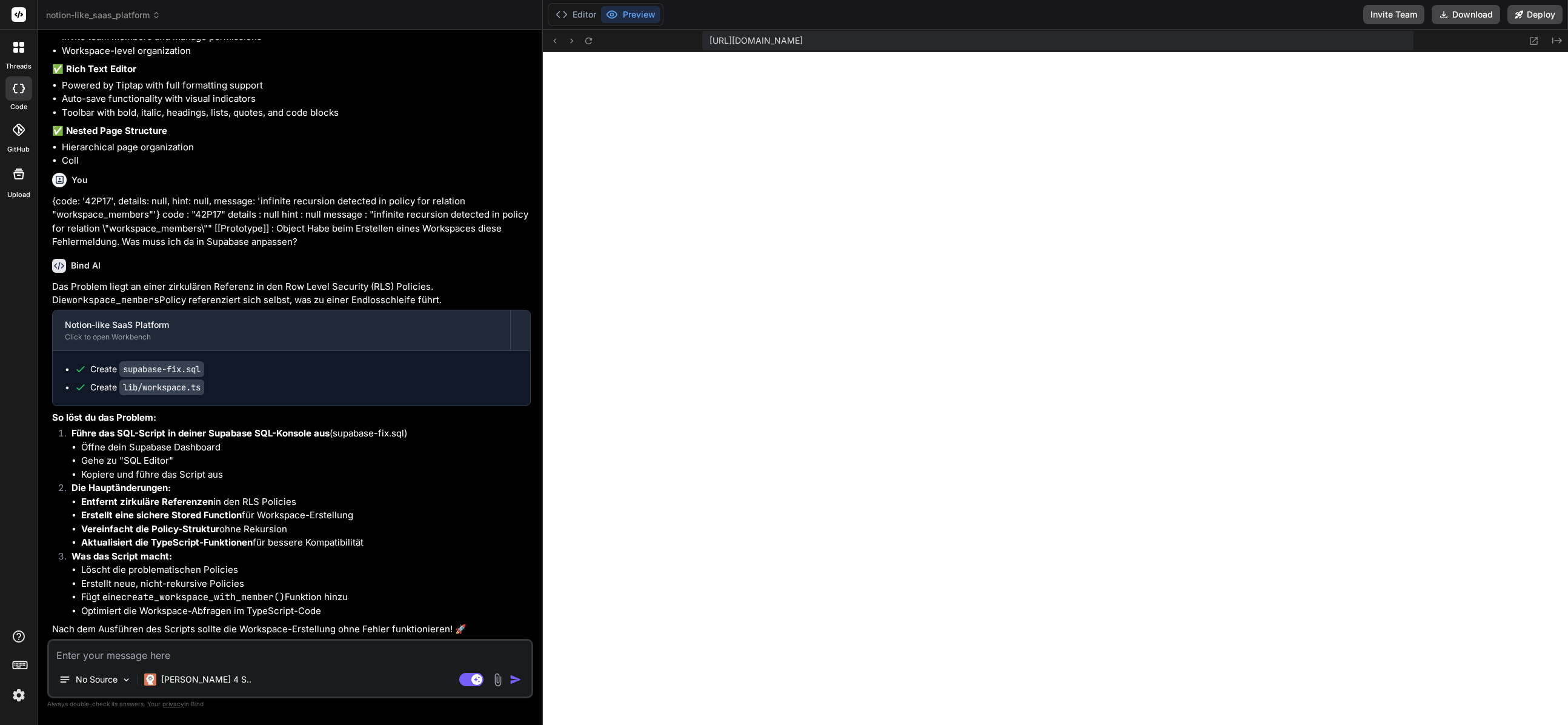
scroll to position [726, 0]
click at [580, 16] on icon at bounding box center [611, 14] width 12 height 12
click at [580, 16] on button "Editor" at bounding box center [575, 14] width 50 height 17
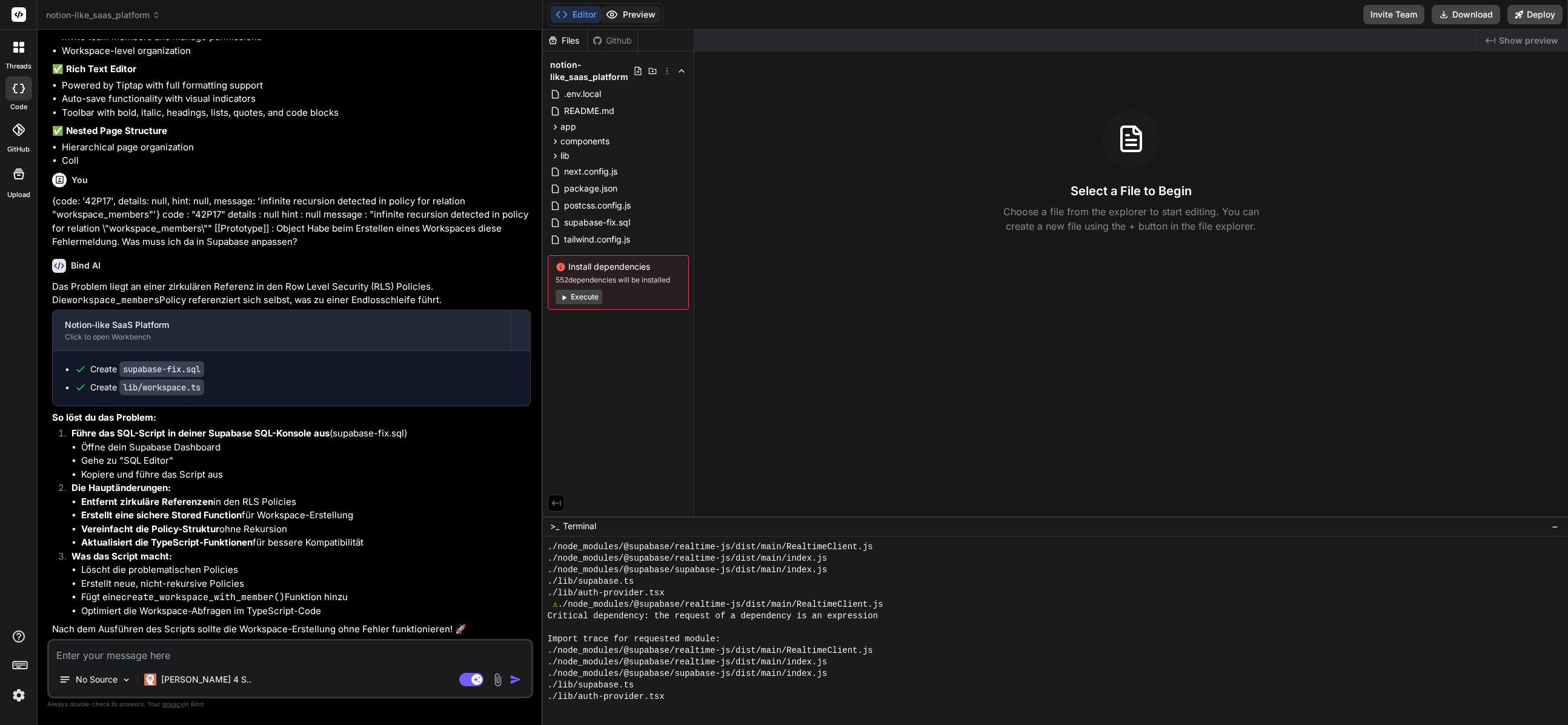
click at [580, 15] on button "Preview" at bounding box center [630, 14] width 59 height 17
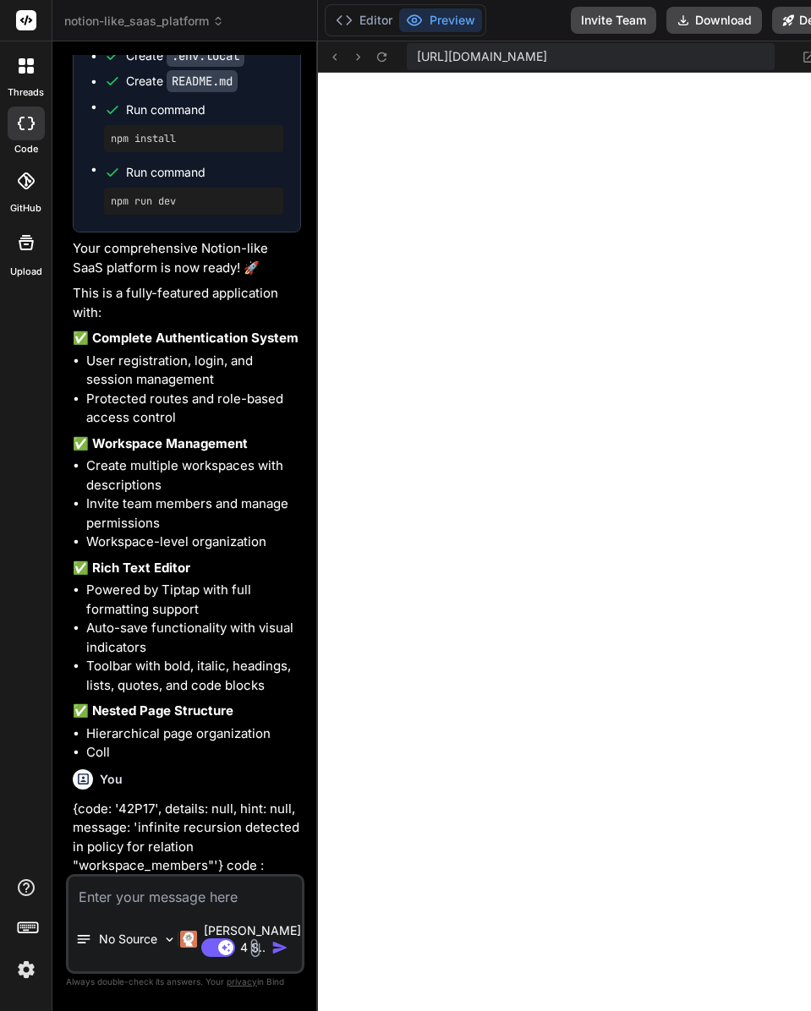
scroll to position [2463, 0]
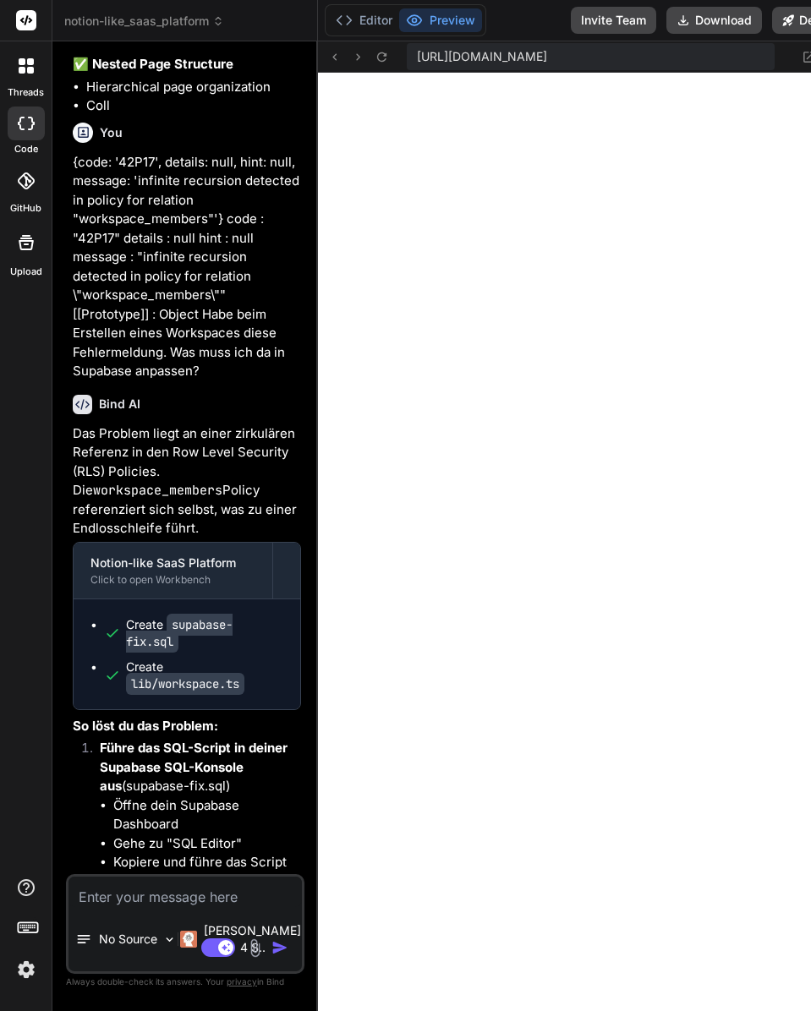
click at [135, 881] on textarea at bounding box center [184, 892] width 233 height 30
paste textarea "{code: '23503', details: 'Key (owner_id)=(ea3d8ede-cfd4-4f88-94c2-21dce0cfb726)…"
type textarea "x"
type textarea "{code: '23503', details: 'Key (owner_id)=(ea3d8ede-cfd4-4f88-94c2-21dce0cfb726)…"
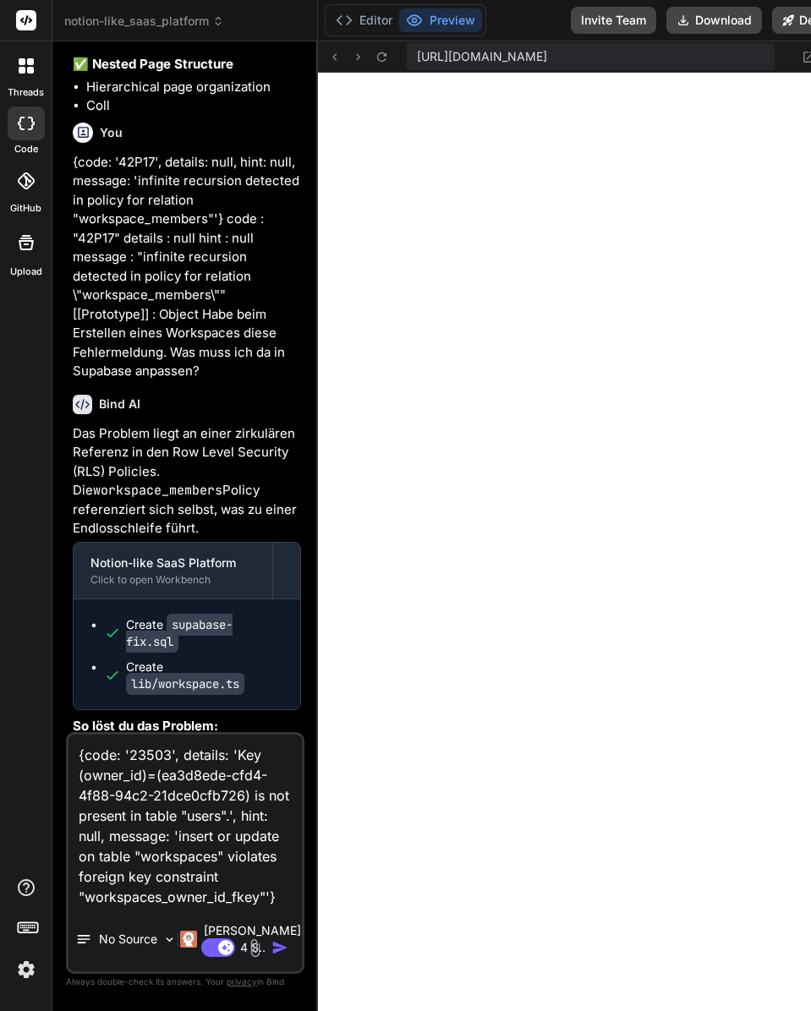
scroll to position [39, 0]
type textarea "x"
type textarea "{code: '23503', details: 'Key (owner_id)=(ea3d8ede-cfd4-4f88-94c2-21dce0cfb726)…"
type textarea "x"
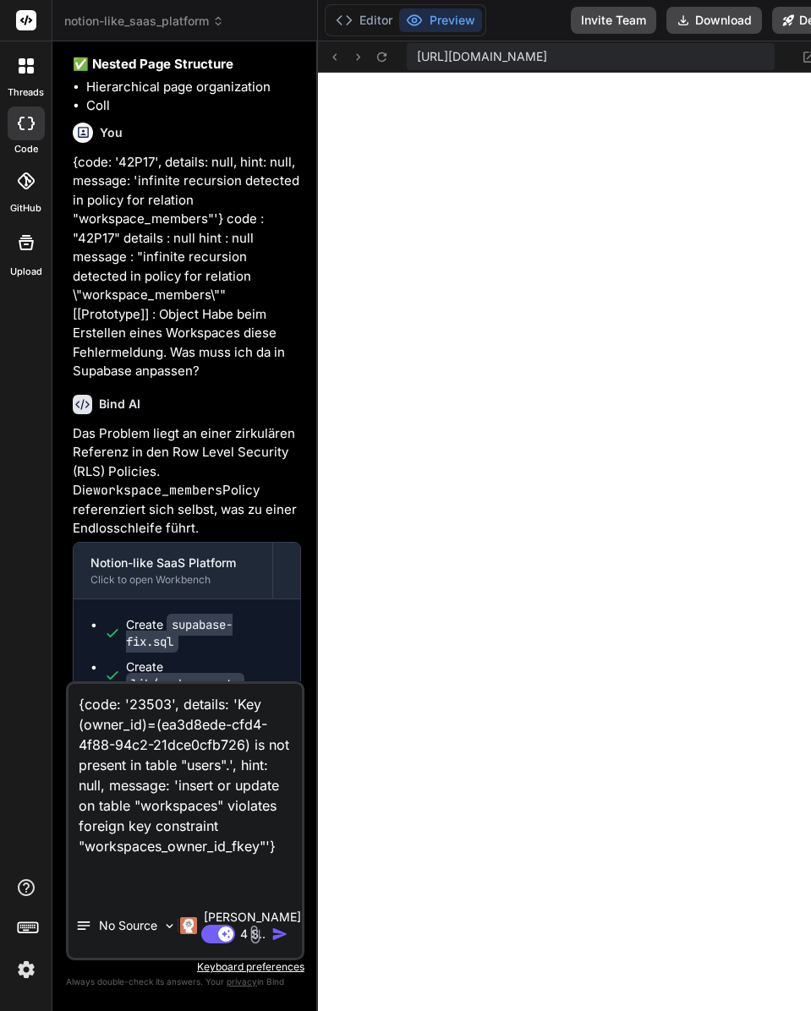
type textarea "{code: '23503', details: 'Key (owner_id)=(ea3d8ede-cfd4-4f88-94c2-21dce0cfb726)…"
type textarea "x"
type textarea "{code: '23503', details: 'Key (owner_id)=(ea3d8ede-cfd4-4f88-94c2-21dce0cfb726)…"
type textarea "x"
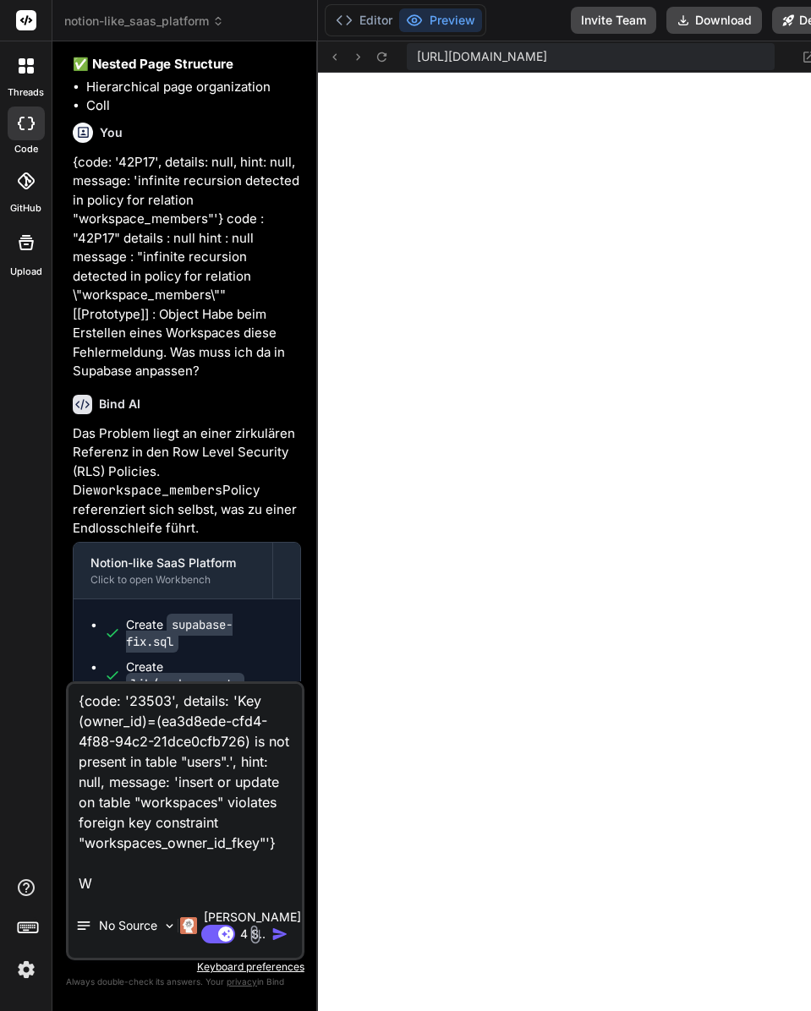
type textarea "{code: '23503', details: 'Key (owner_id)=(ea3d8ede-cfd4-4f88-94c2-21dce0cfb726)…"
type textarea "x"
type textarea "{code: '23503', details: 'Key (owner_id)=(ea3d8ede-cfd4-4f88-94c2-21dce0cfb726)…"
type textarea "x"
type textarea "{code: '23503', details: 'Key (owner_id)=(ea3d8ede-cfd4-4f88-94c2-21dce0cfb726)…"
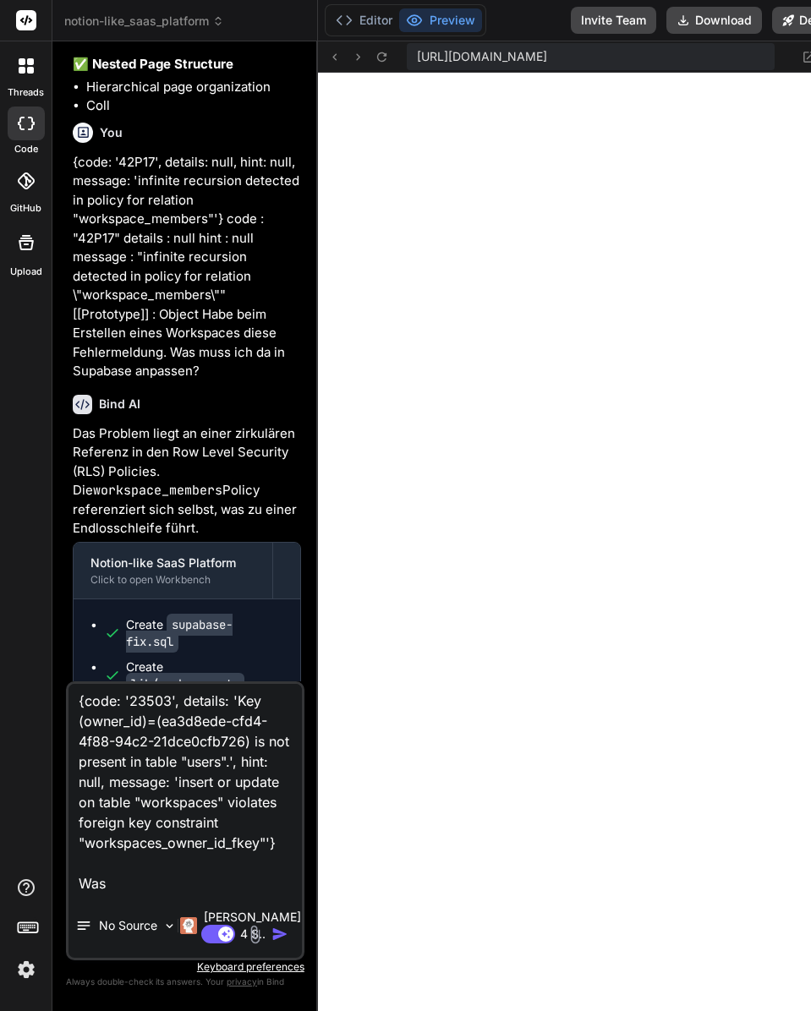
type textarea "x"
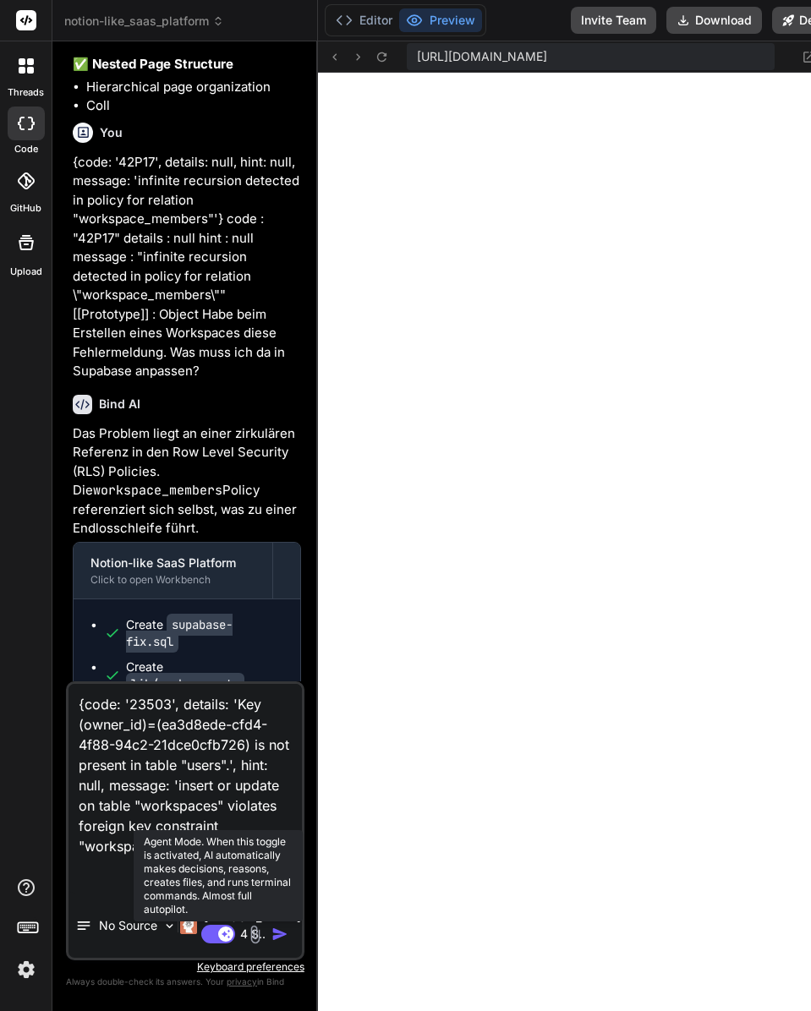
type textarea "{code: '23503', details: 'Key (owner_id)=(ea3d8ede-cfd4-4f88-94c2-21dce0cfb726)…"
click at [218, 927] on rect at bounding box center [225, 933] width 15 height 15
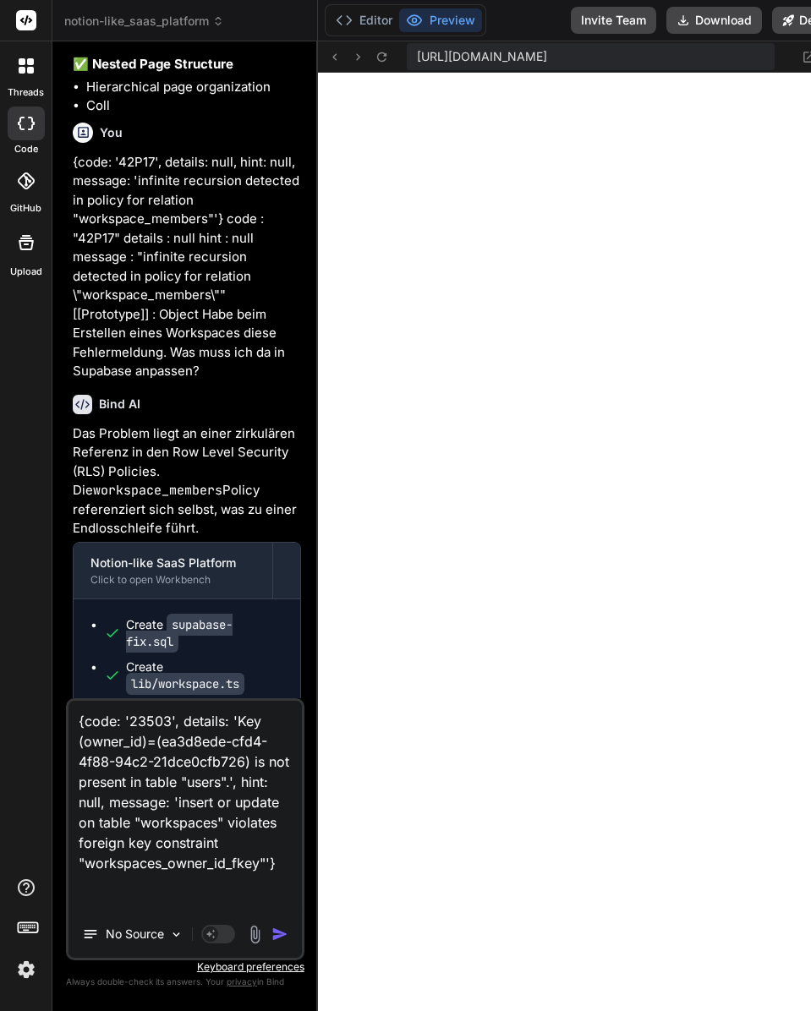
click at [155, 893] on textarea "{code: '23503', details: 'Key (owner_id)=(ea3d8ede-cfd4-4f88-94c2-21dce0cfb726)…" at bounding box center [184, 806] width 233 height 210
type textarea "x"
type textarea "{code: '23503', details: 'Key (owner_id)=(ea3d8ede-cfd4-4f88-94c2-21dce0cfb726)…"
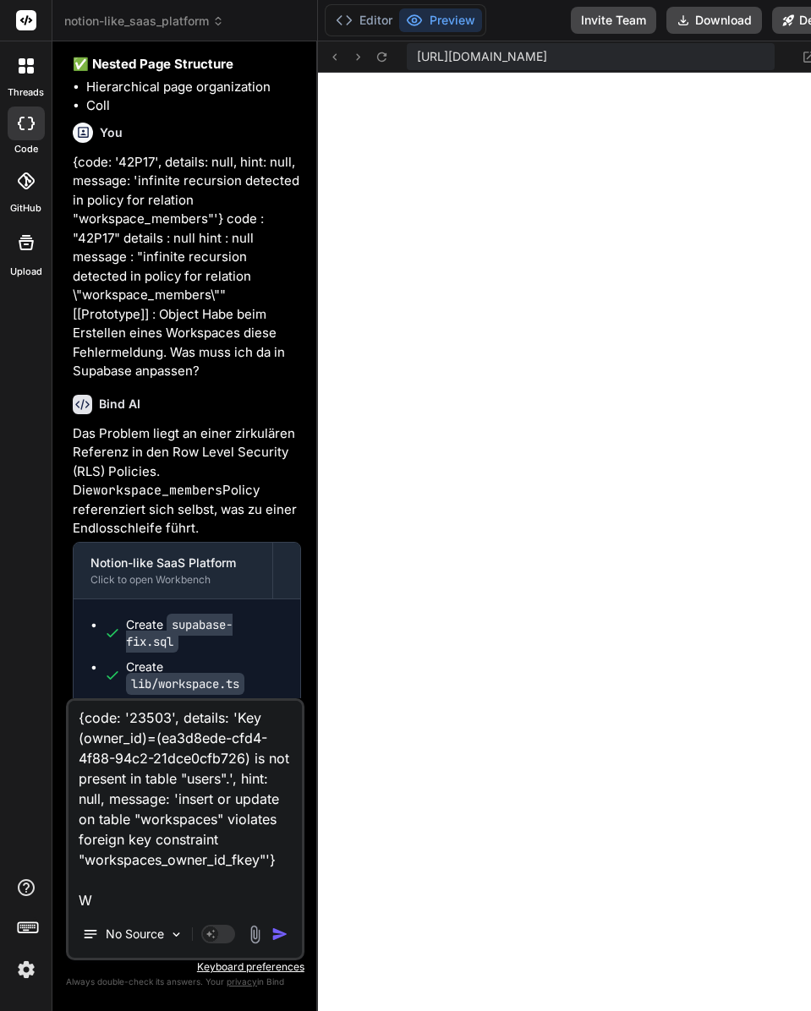
type textarea "x"
type textarea "{code: '23503', details: 'Key (owner_id)=(ea3d8ede-cfd4-4f88-94c2-21dce0cfb726)…"
type textarea "x"
type textarea "{code: '23503', details: 'Key (owner_id)=(ea3d8ede-cfd4-4f88-94c2-21dce0cfb726)…"
type textarea "x"
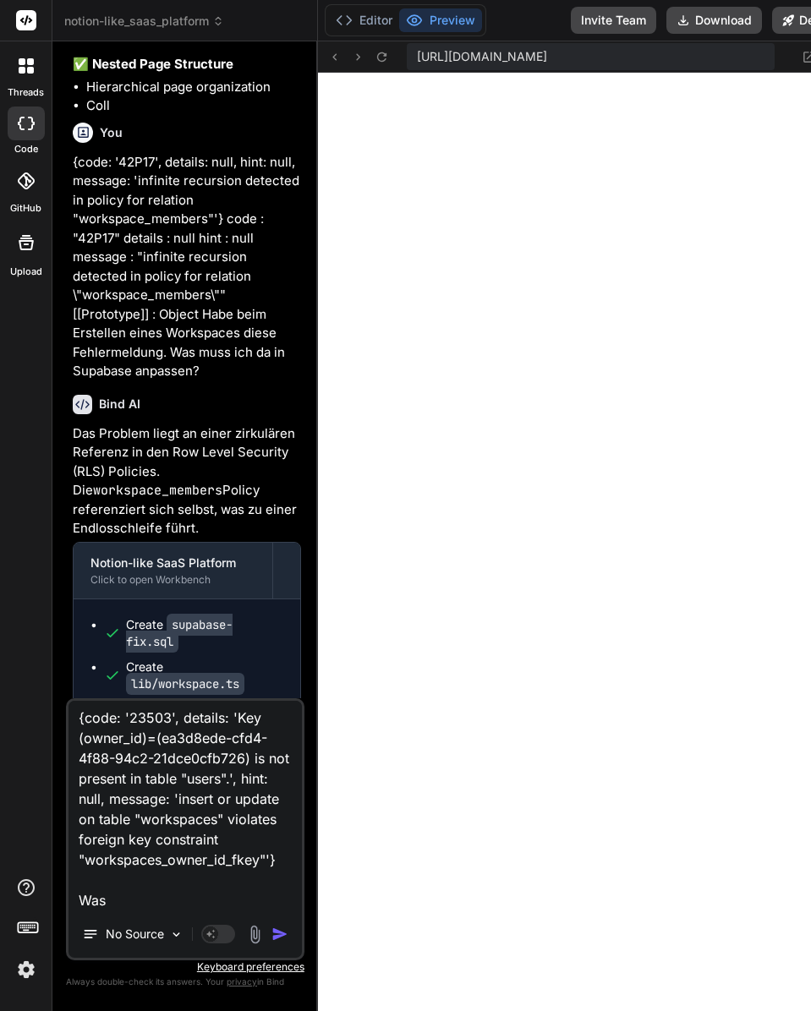
type textarea "{code: '23503', details: 'Key (owner_id)=(ea3d8ede-cfd4-4f88-94c2-21dce0cfb726)…"
type textarea "x"
type textarea "{code: '23503', details: 'Key (owner_id)=(ea3d8ede-cfd4-4f88-94c2-21dce0cfb726)…"
type textarea "x"
type textarea "{code: '23503', details: 'Key (owner_id)=(ea3d8ede-cfd4-4f88-94c2-21dce0cfb726)…"
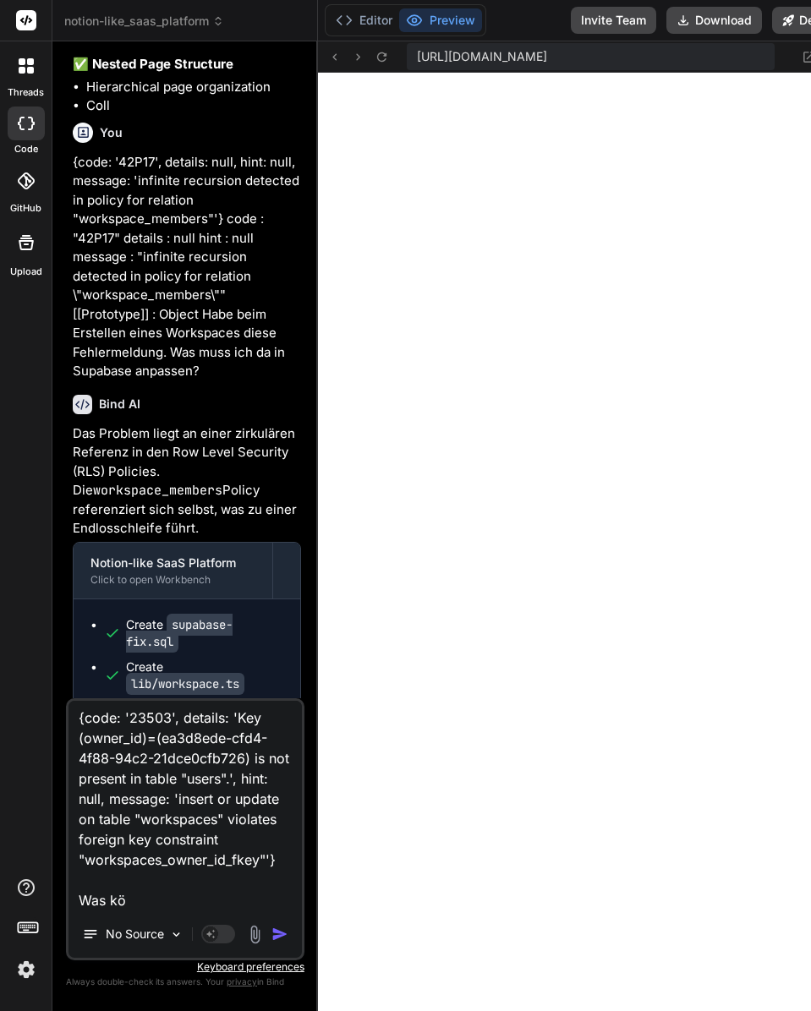
type textarea "x"
type textarea "{code: '23503', details: 'Key (owner_id)=(ea3d8ede-cfd4-4f88-94c2-21dce0cfb726)…"
type textarea "x"
type textarea "{code: '23503', details: 'Key (owner_id)=(ea3d8ede-cfd4-4f88-94c2-21dce0cfb726)…"
type textarea "x"
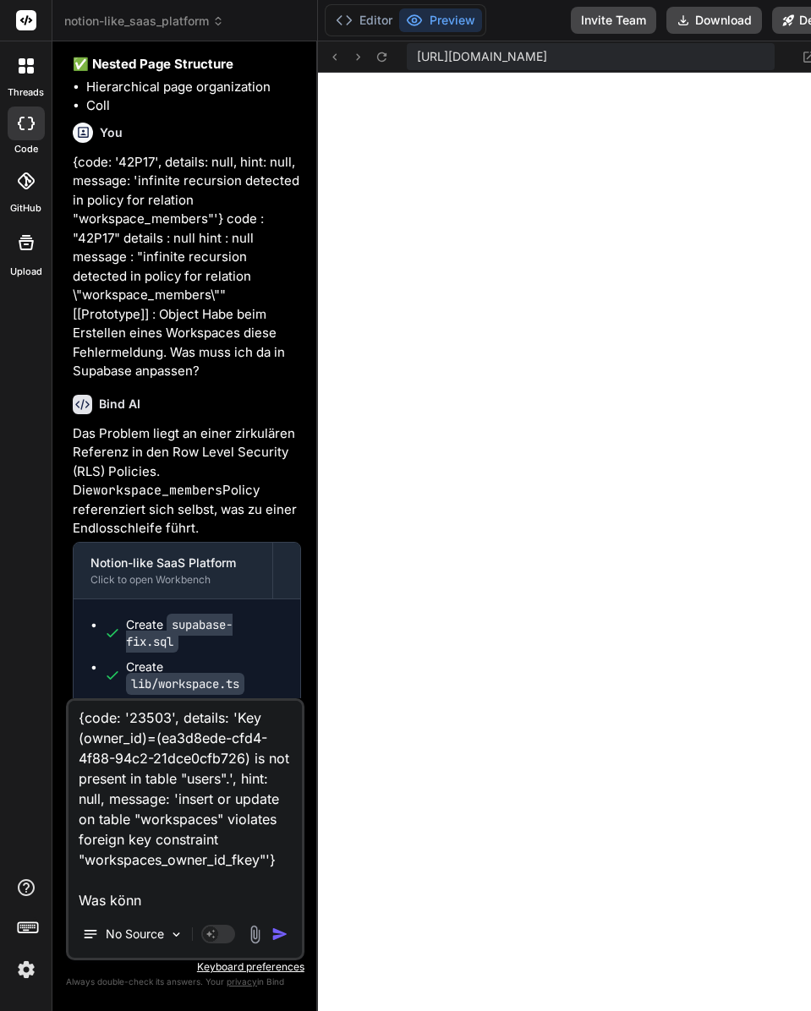
type textarea "{code: '23503', details: 'Key (owner_id)=(ea3d8ede-cfd4-4f88-94c2-21dce0cfb726)…"
type textarea "x"
type textarea "{code: '23503', details: 'Key (owner_id)=(ea3d8ede-cfd4-4f88-94c2-21dce0cfb726)…"
type textarea "x"
type textarea "{code: '23503', details: 'Key (owner_id)=(ea3d8ede-cfd4-4f88-94c2-21dce0cfb726)…"
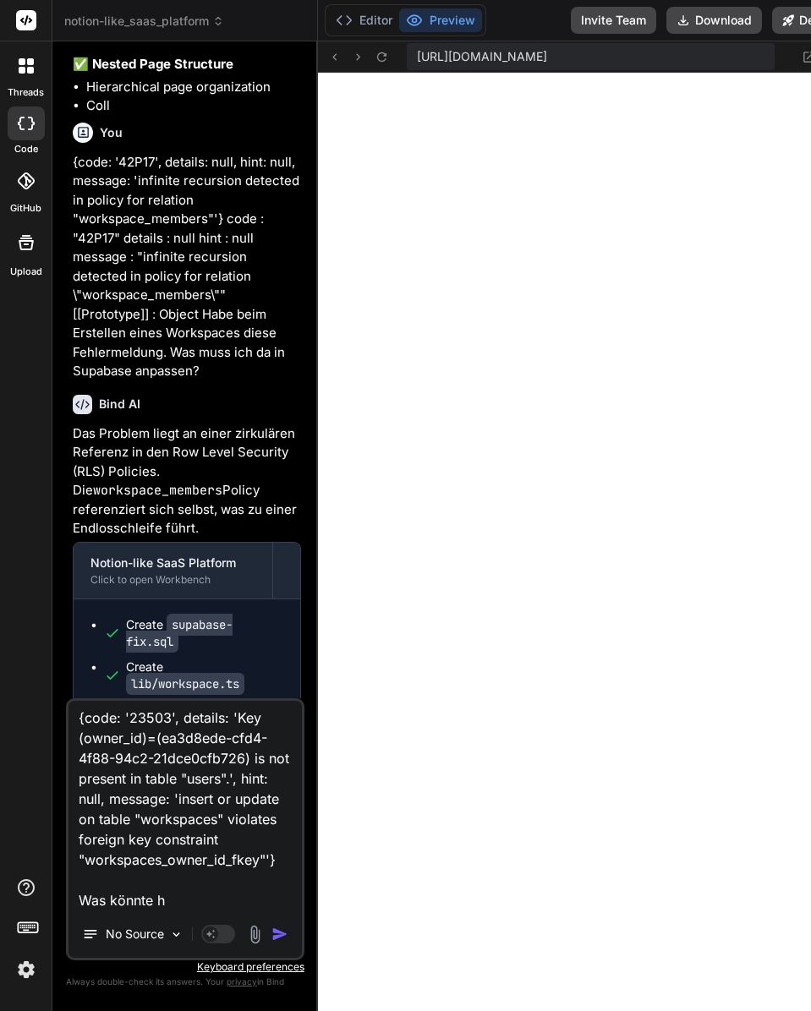
type textarea "x"
type textarea "{code: '23503', details: 'Key (owner_id)=(ea3d8ede-cfd4-4f88-94c2-21dce0cfb726)…"
type textarea "x"
type textarea "{code: '23503', details: 'Key (owner_id)=(ea3d8ede-cfd4-4f88-94c2-21dce0cfb726)…"
type textarea "x"
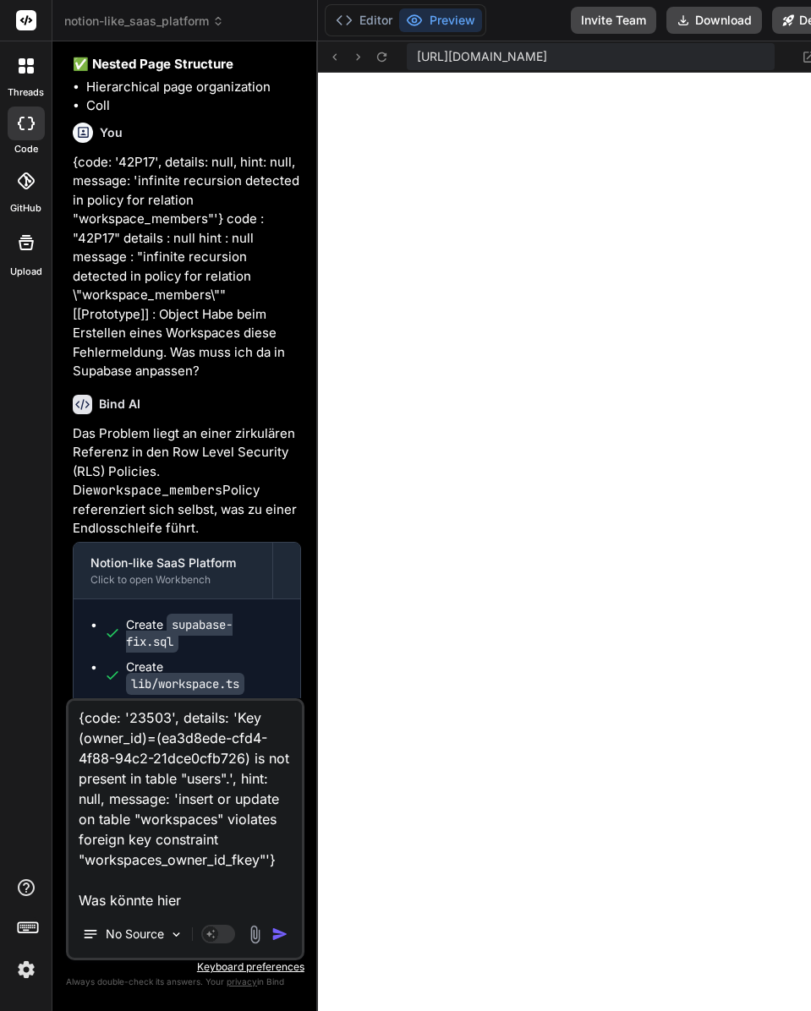
type textarea "{code: '23503', details: 'Key (owner_id)=(ea3d8ede-cfd4-4f88-94c2-21dce0cfb726)…"
type textarea "x"
type textarea "{code: '23503', details: 'Key (owner_id)=(ea3d8ede-cfd4-4f88-94c2-21dce0cfb726)…"
type textarea "x"
type textarea "{code: '23503', details: 'Key (owner_id)=(ea3d8ede-cfd4-4f88-94c2-21dce0cfb726)…"
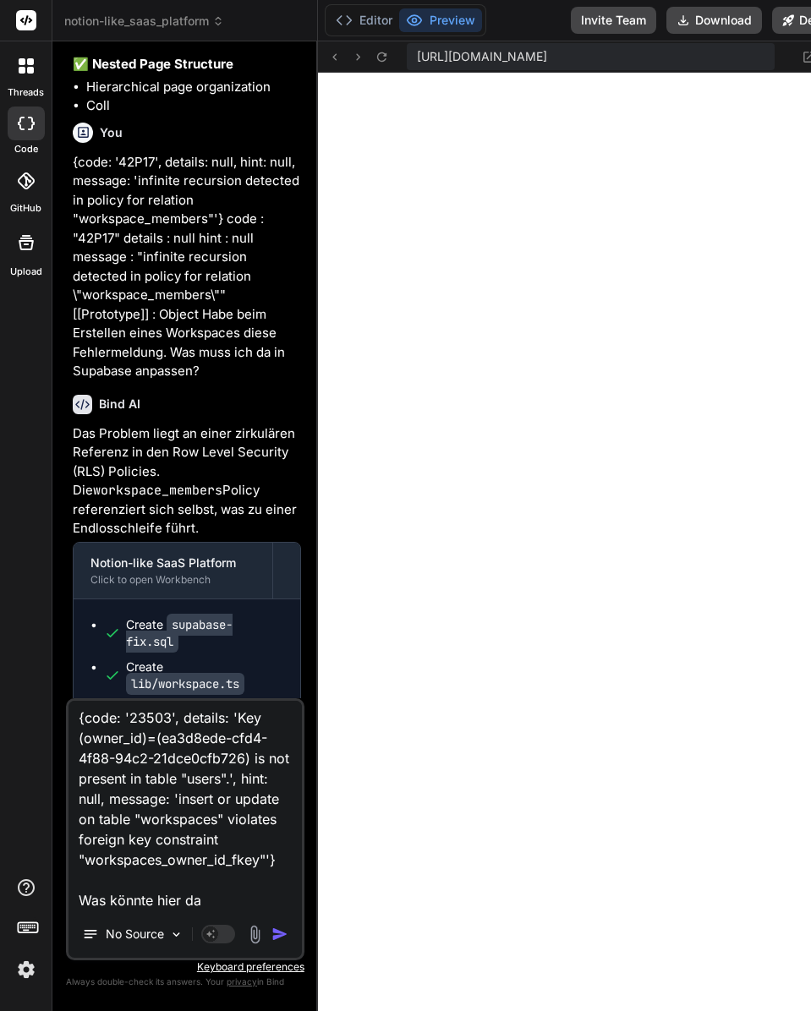
type textarea "x"
type textarea "{code: '23503', details: 'Key (owner_id)=(ea3d8ede-cfd4-4f88-94c2-21dce0cfb726)…"
type textarea "x"
type textarea "{code: '23503', details: 'Key (owner_id)=(ea3d8ede-cfd4-4f88-94c2-21dce0cfb726)…"
type textarea "x"
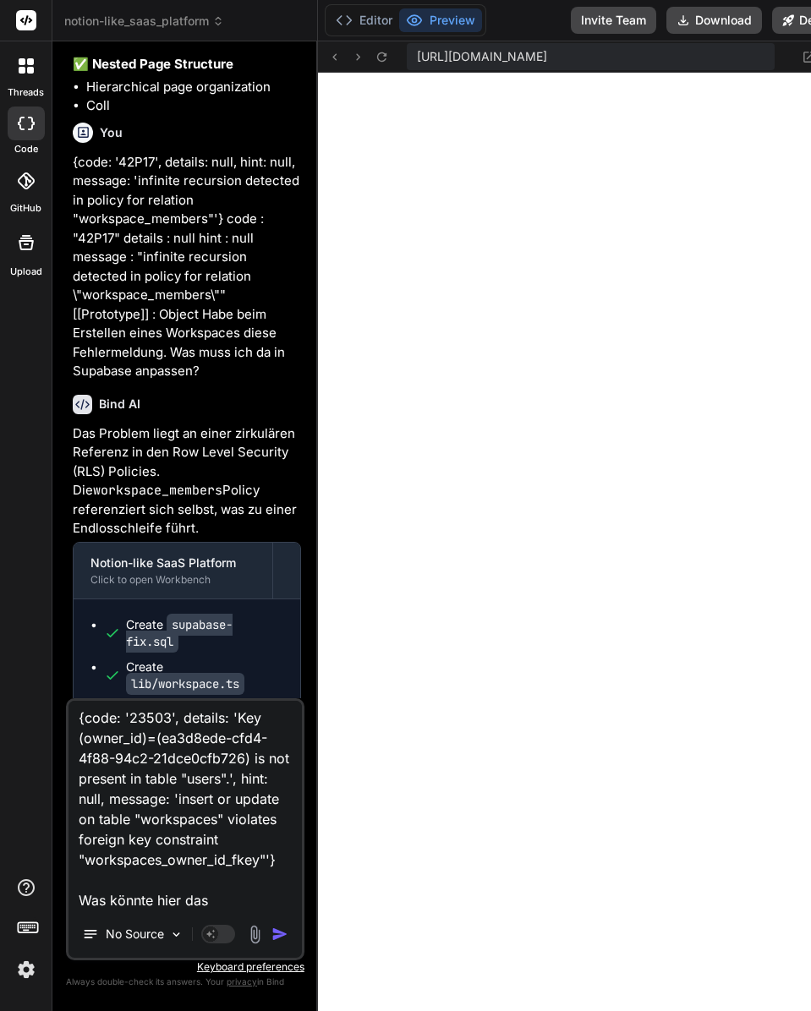
type textarea "{code: '23503', details: 'Key (owner_id)=(ea3d8ede-cfd4-4f88-94c2-21dce0cfb726)…"
type textarea "x"
type textarea "{code: '23503', details: 'Key (owner_id)=(ea3d8ede-cfd4-4f88-94c2-21dce0cfb726)…"
type textarea "x"
type textarea "{code: '23503', details: 'Key (owner_id)=(ea3d8ede-cfd4-4f88-94c2-21dce0cfb726)…"
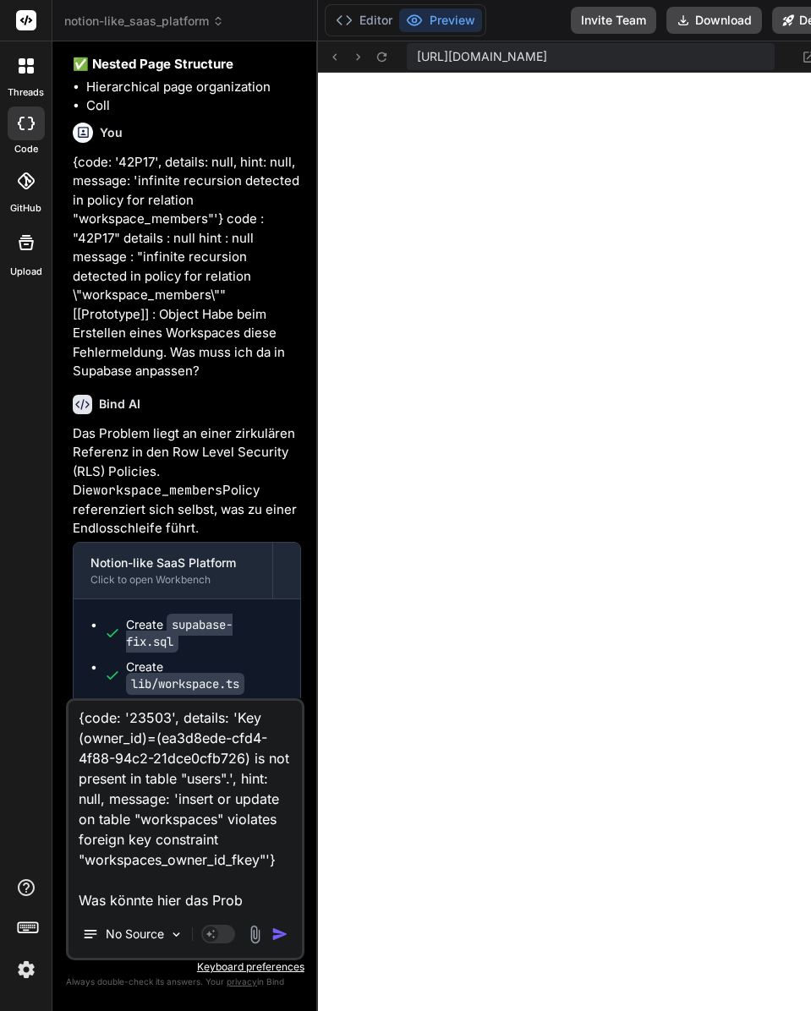
type textarea "x"
type textarea "{code: '23503', details: 'Key (owner_id)=(ea3d8ede-cfd4-4f88-94c2-21dce0cfb726)…"
type textarea "x"
type textarea "{code: '23503', details: 'Key (owner_id)=(ea3d8ede-cfd4-4f88-94c2-21dce0cfb726)…"
type textarea "x"
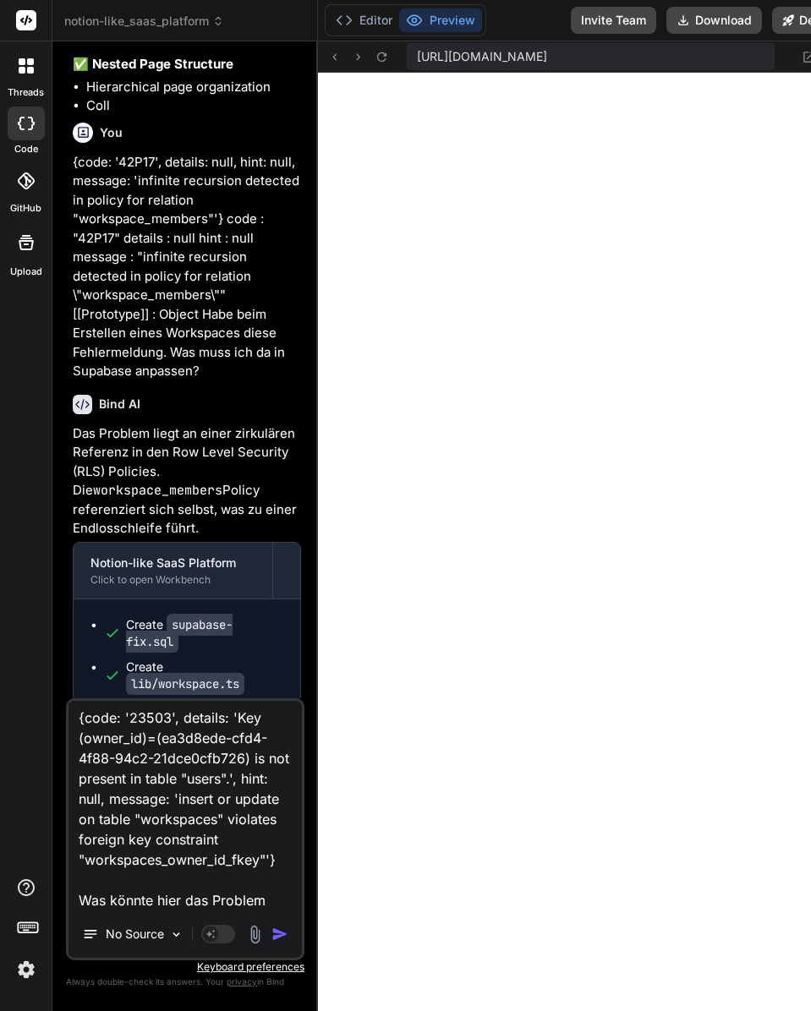
type textarea "{code: '23503', details: 'Key (owner_id)=(ea3d8ede-cfd4-4f88-94c2-21dce0cfb726)…"
type textarea "x"
type textarea "{code: '23503', details: 'Key (owner_id)=(ea3d8ede-cfd4-4f88-94c2-21dce0cfb726)…"
type textarea "x"
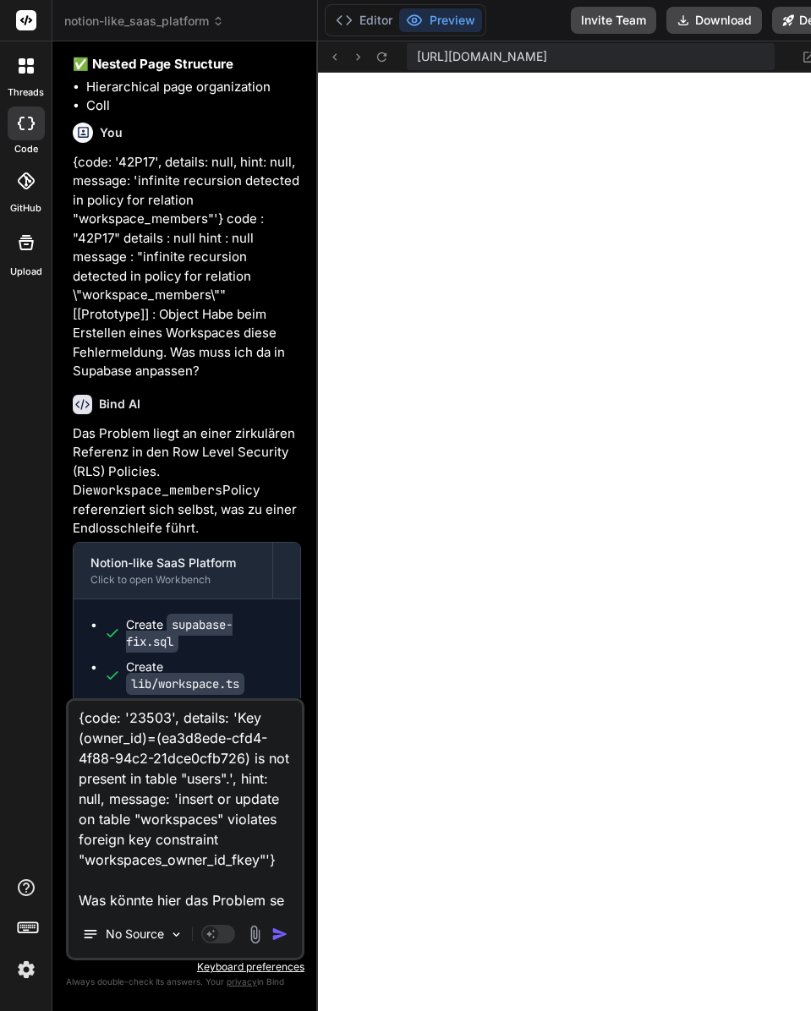
type textarea "{code: '23503', details: 'Key (owner_id)=(ea3d8ede-cfd4-4f88-94c2-21dce0cfb726)…"
type textarea "x"
type textarea "{code: '23503', details: 'Key (owner_id)=(ea3d8ede-cfd4-4f88-94c2-21dce0cfb726)…"
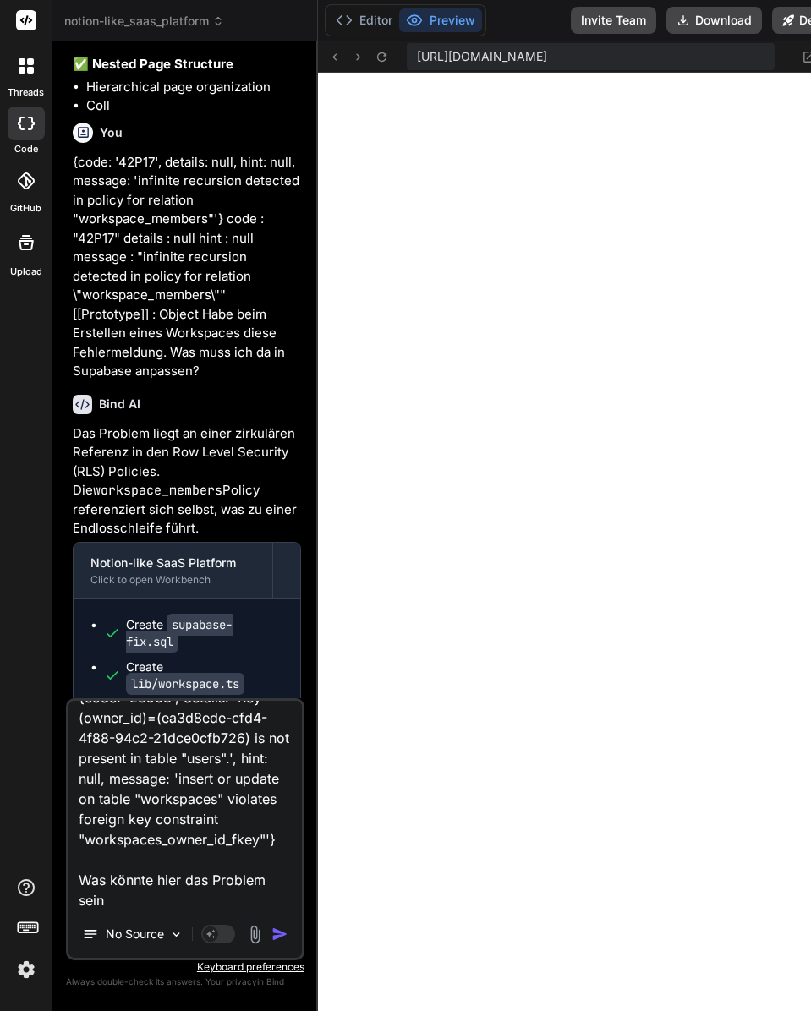
type textarea "x"
type textarea "{code: '23503', details: 'Key (owner_id)=(ea3d8ede-cfd4-4f88-94c2-21dce0cfb726)…"
type textarea "x"
type textarea "{code: '23503', details: 'Key (owner_id)=(ea3d8ede-cfd4-4f88-94c2-21dce0cfb726)…"
type textarea "x"
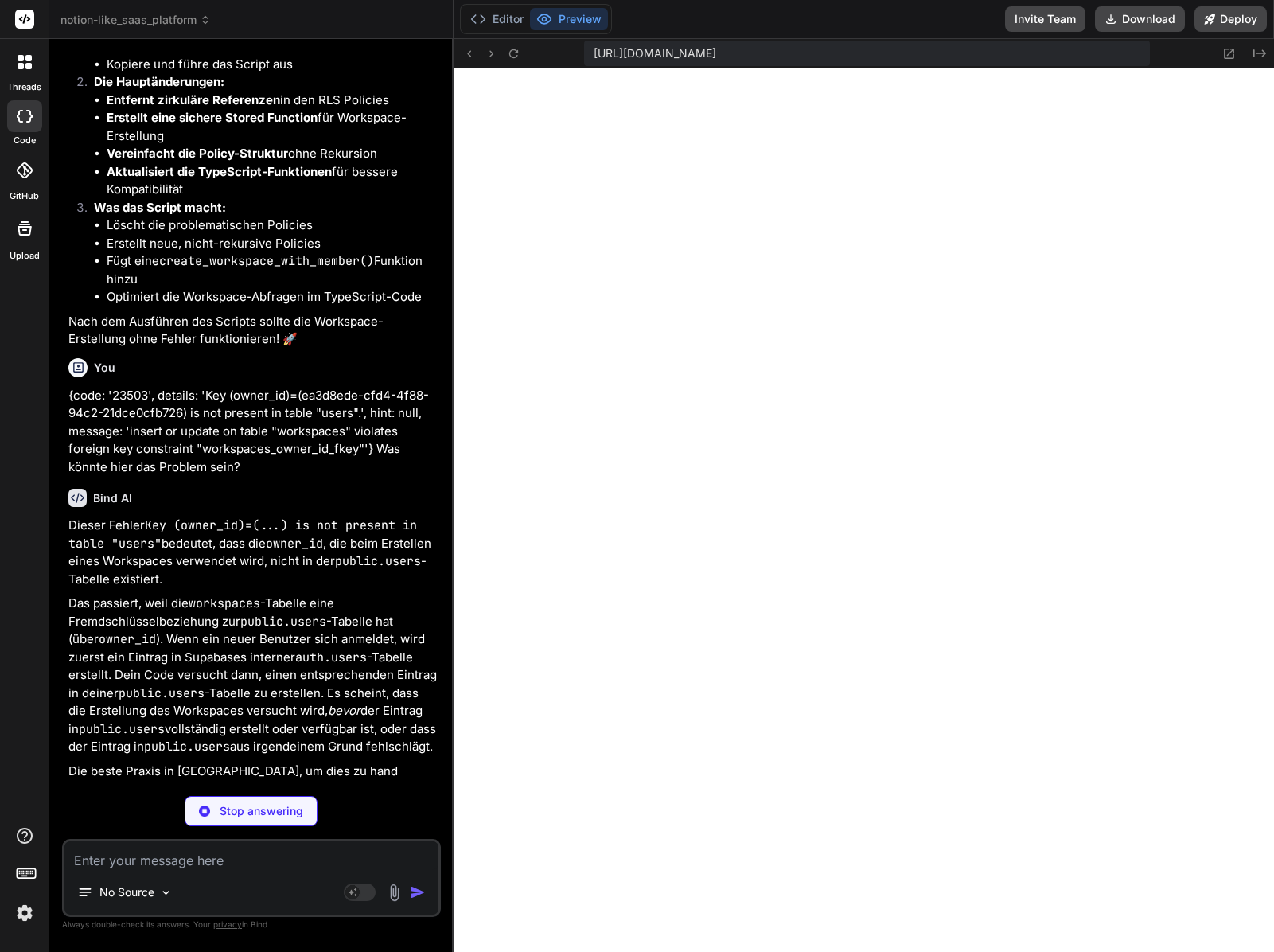
scroll to position [2466, 0]
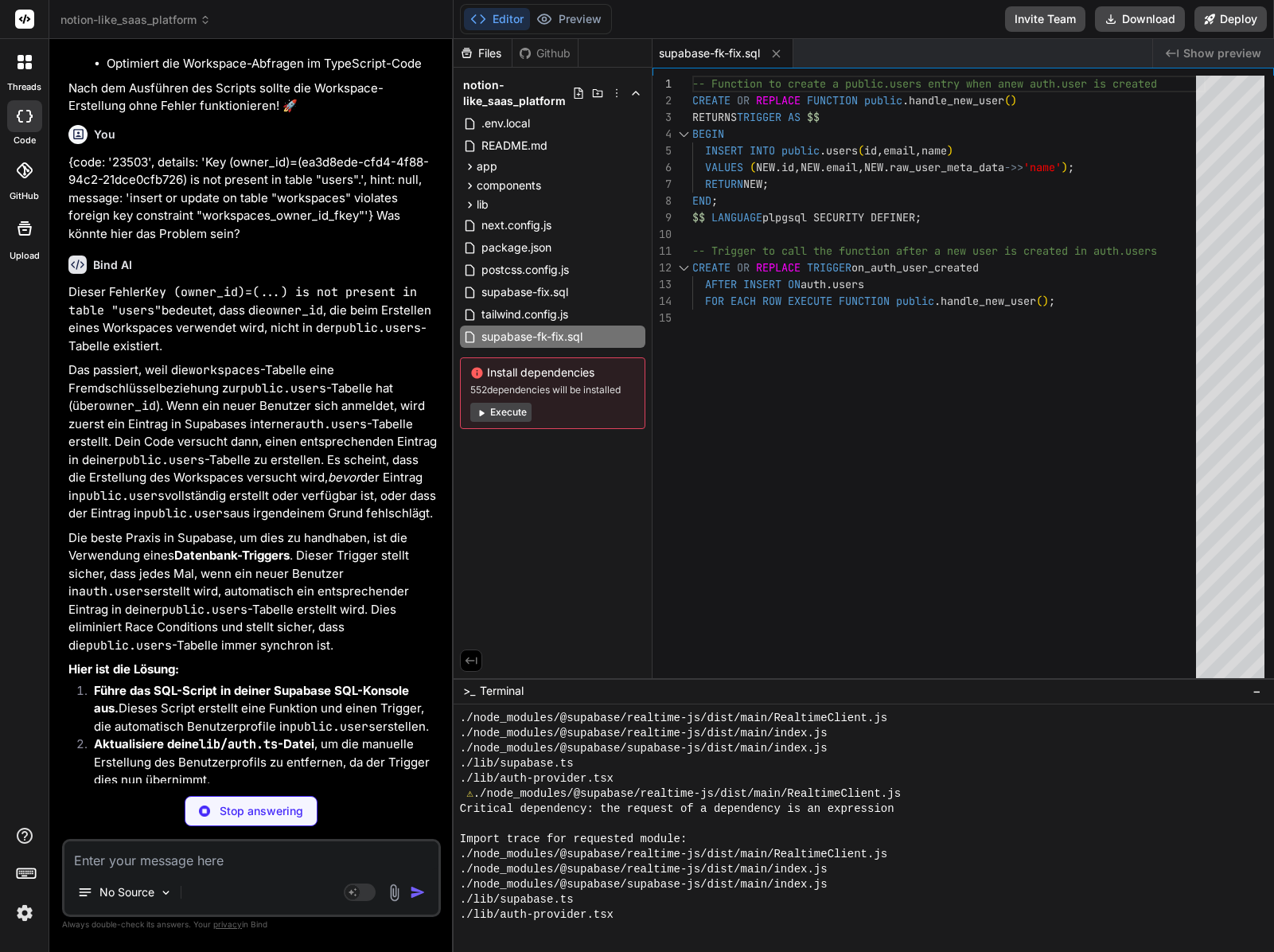
type textarea "x"
type textarea "export async function getSession() { const { data: { session } } = await supaba…"
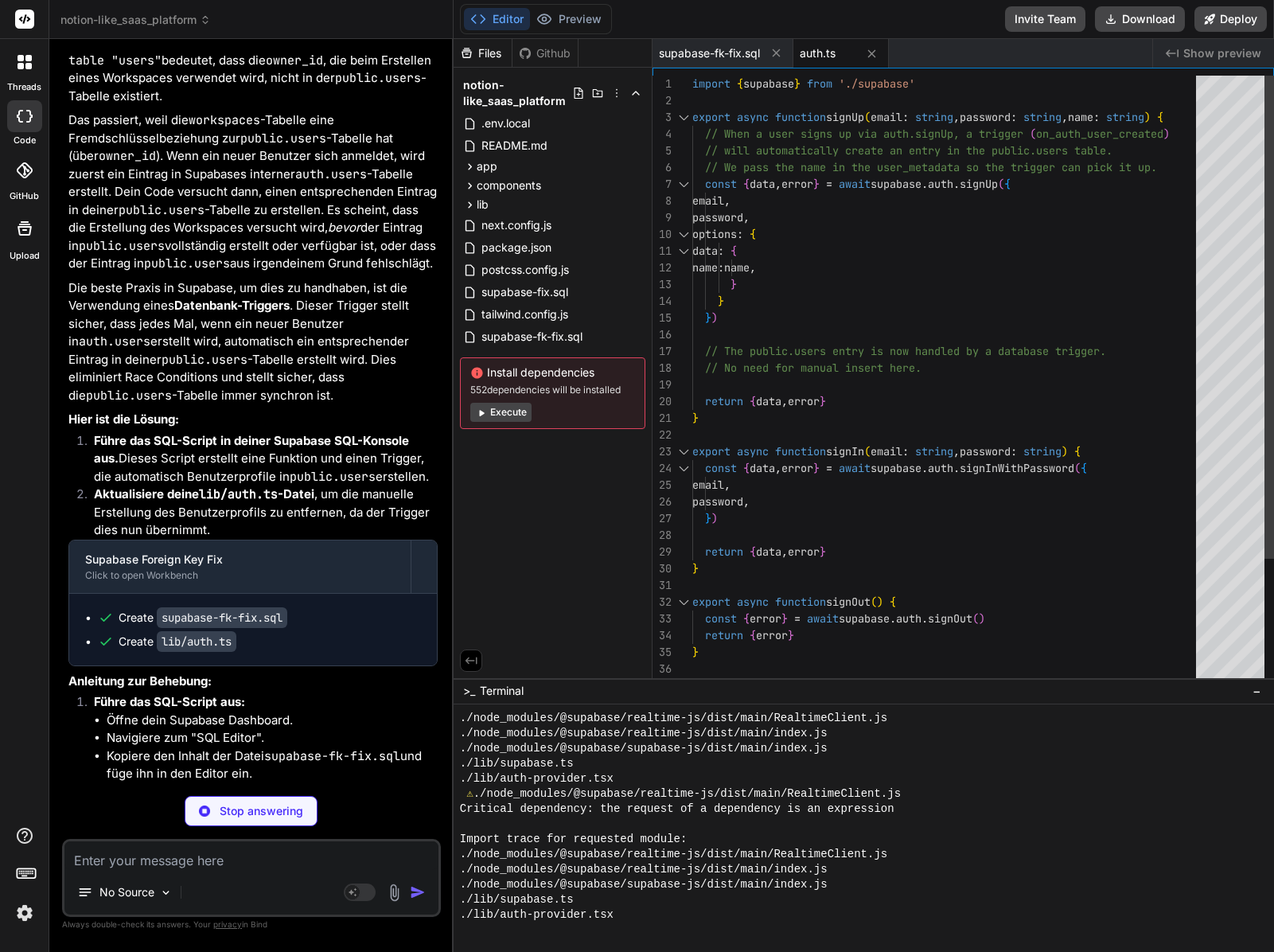
scroll to position [1618, 0]
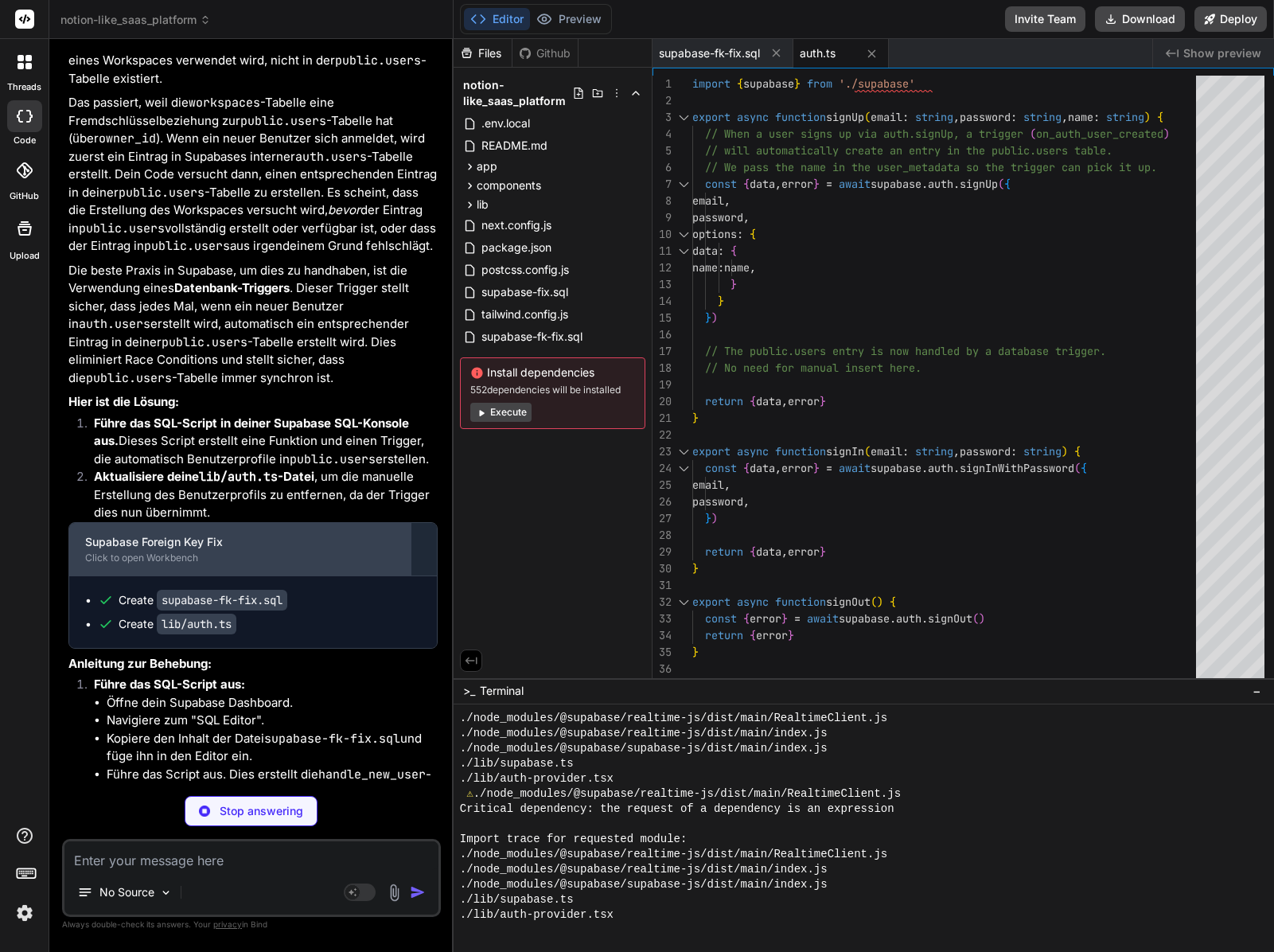
type textarea "x"
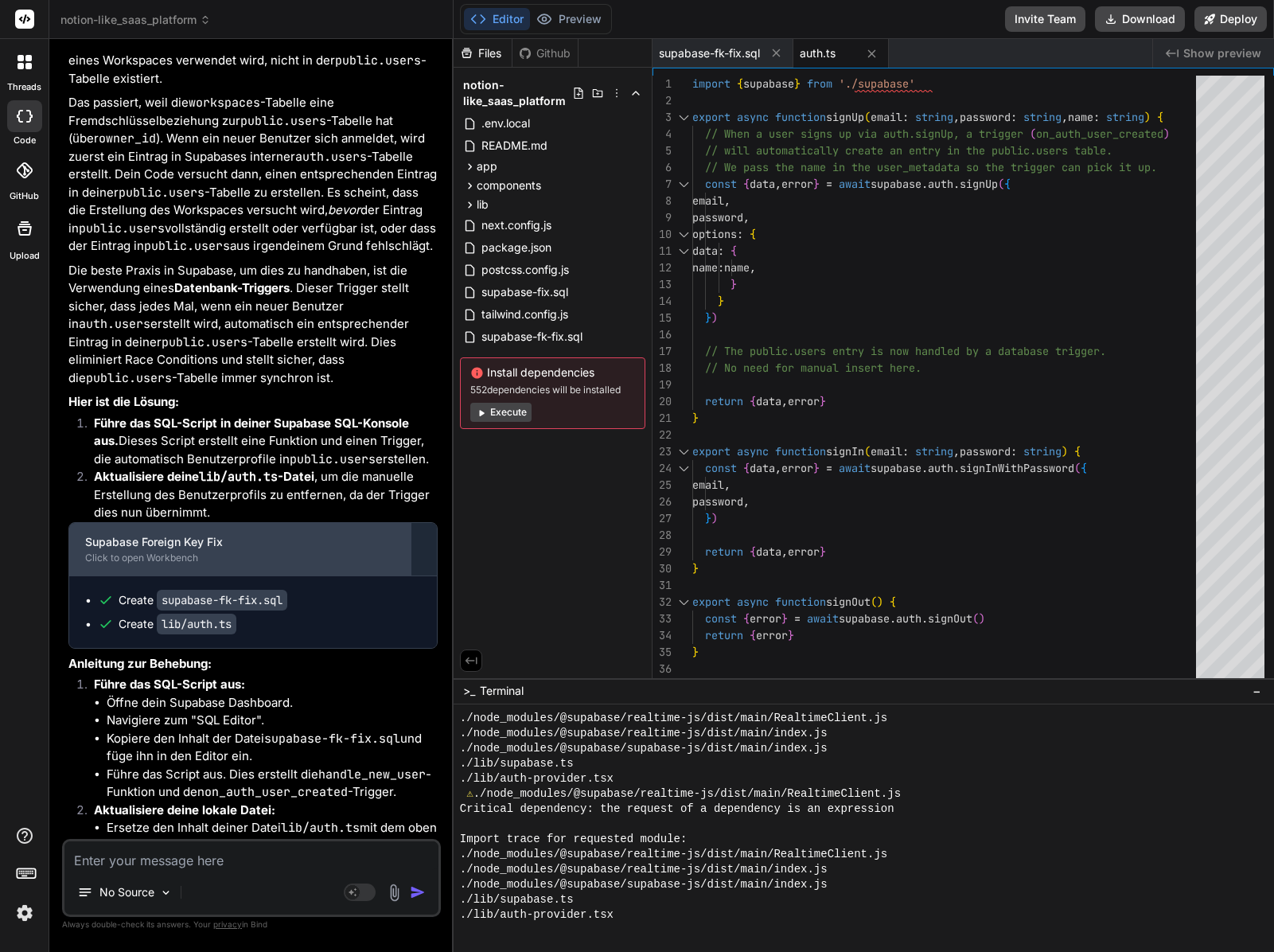
scroll to position [3046, 0]
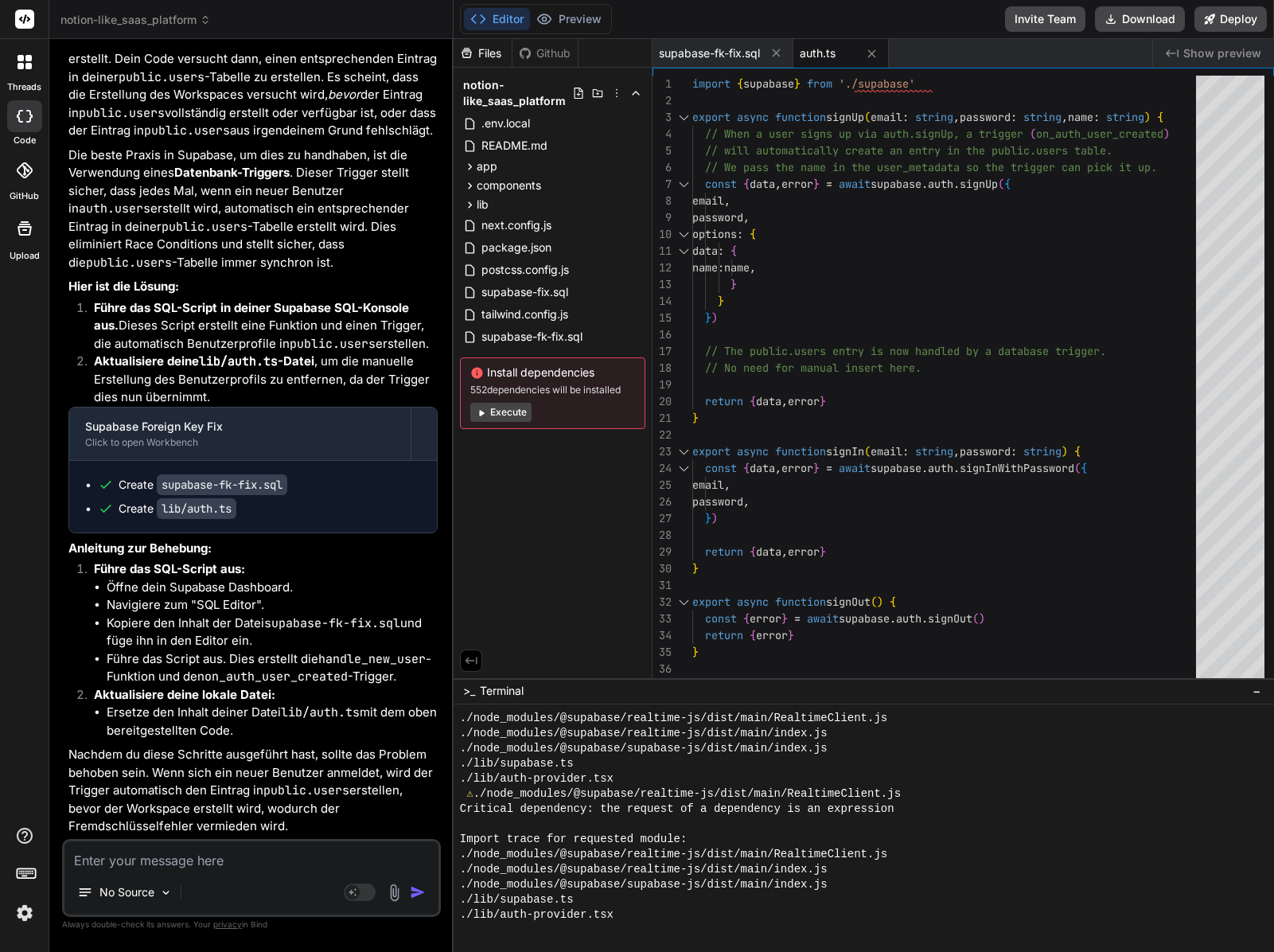
click at [235, 492] on code "supabase-fk-fix.sql" at bounding box center [222, 485] width 131 height 21
click at [525, 341] on span "supabase-fk-fix.sql" at bounding box center [532, 336] width 105 height 19
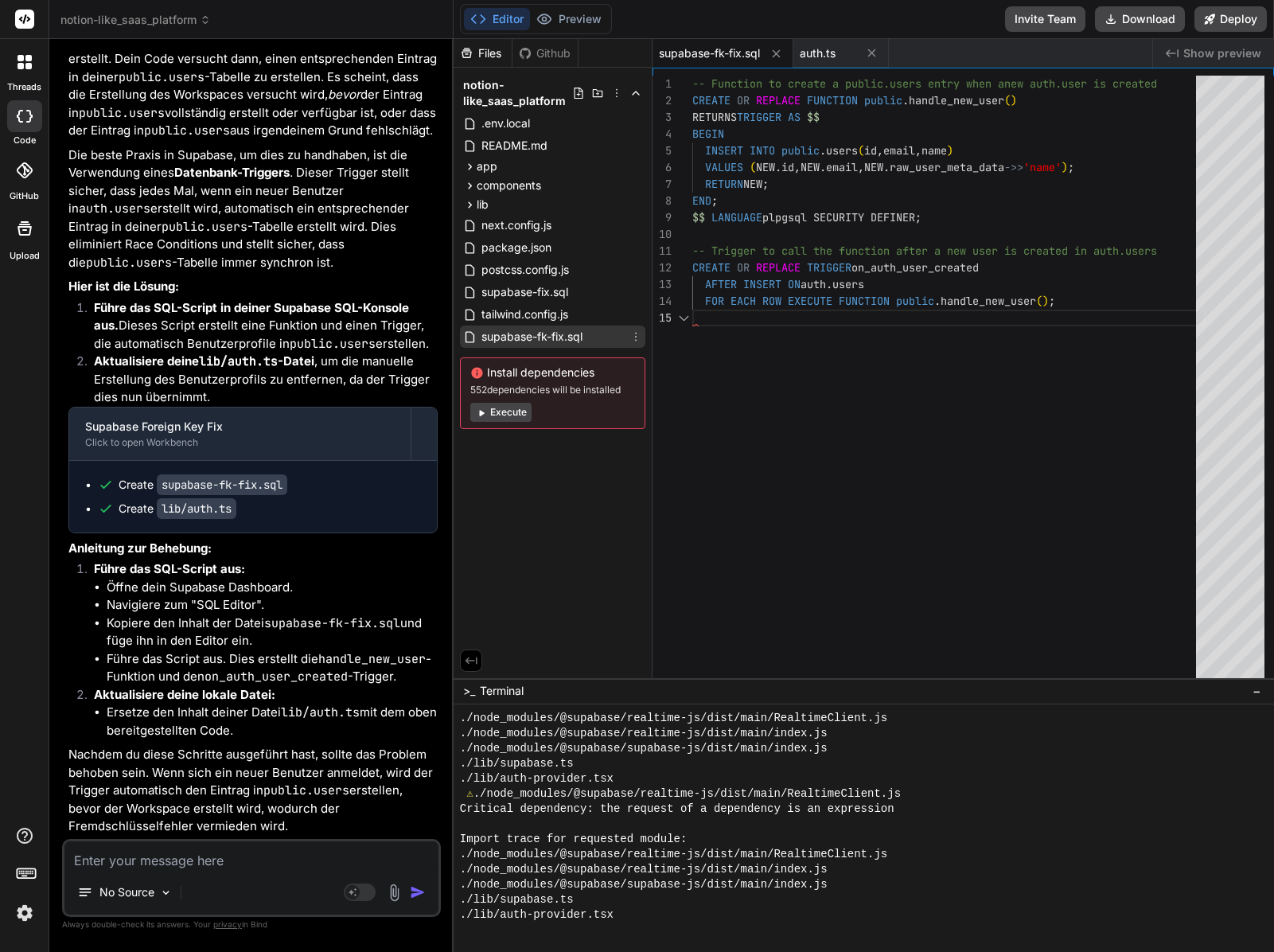
scroll to position [67, 0]
click at [763, 357] on div "-- Function to create a public.users entry when a new auth.user is created CREA…" at bounding box center [948, 379] width 513 height 609
type textarea "-- Function to create a public.users entry when a new auth.user is created CREA…"
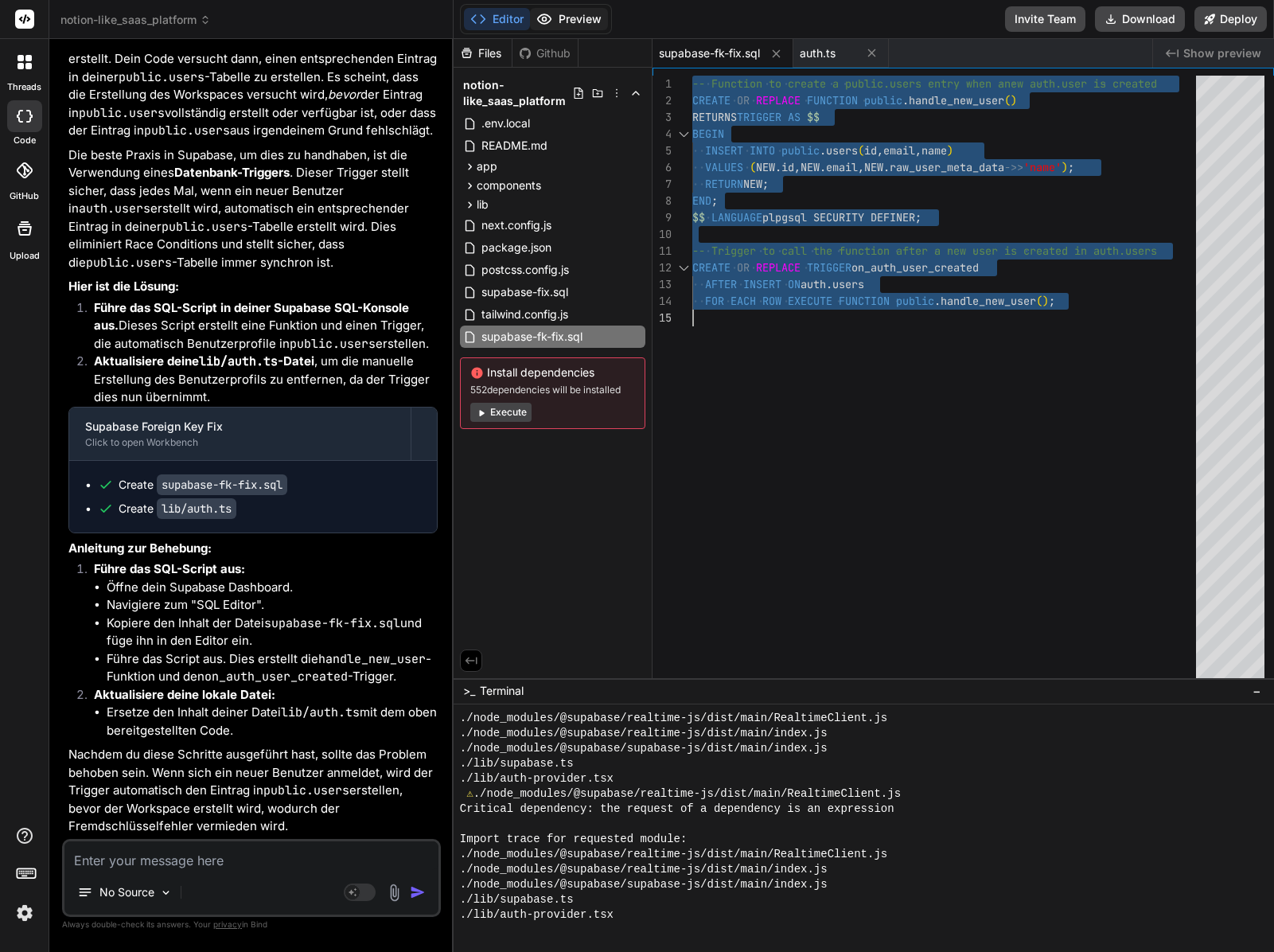
click at [589, 18] on button "Preview" at bounding box center [569, 19] width 78 height 23
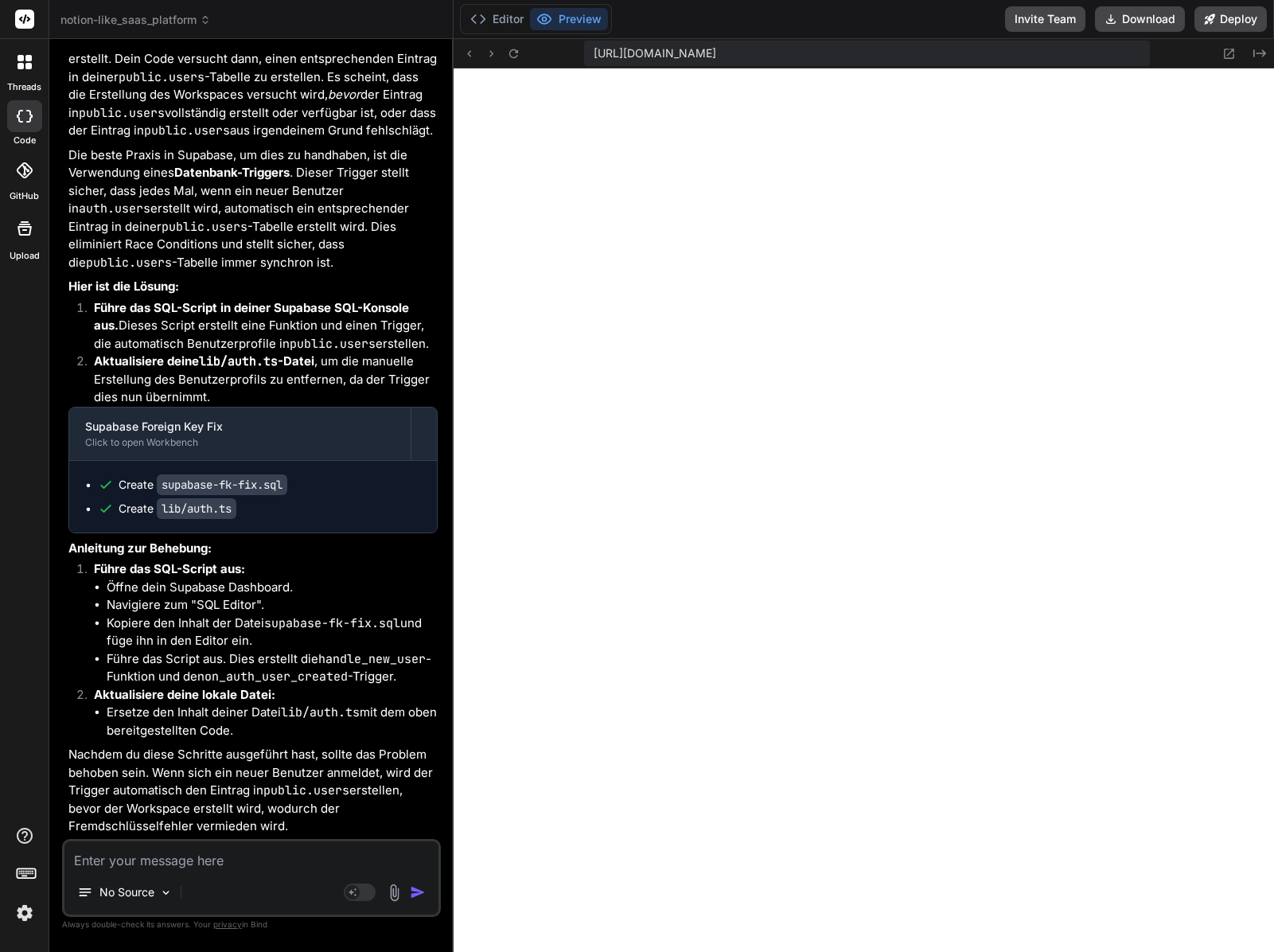
click at [262, 856] on textarea at bounding box center [250, 855] width 374 height 28
paste textarea "{code: '23503', details: 'Key (owner_id)=(ea3d8ede-cfd4-4f88-94c2-21dce0cfb726)…"
type textarea "x"
type textarea "{code: '23503', details: 'Key (owner_id)=(ea3d8ede-cfd4-4f88-94c2-21dce0cfb726)…"
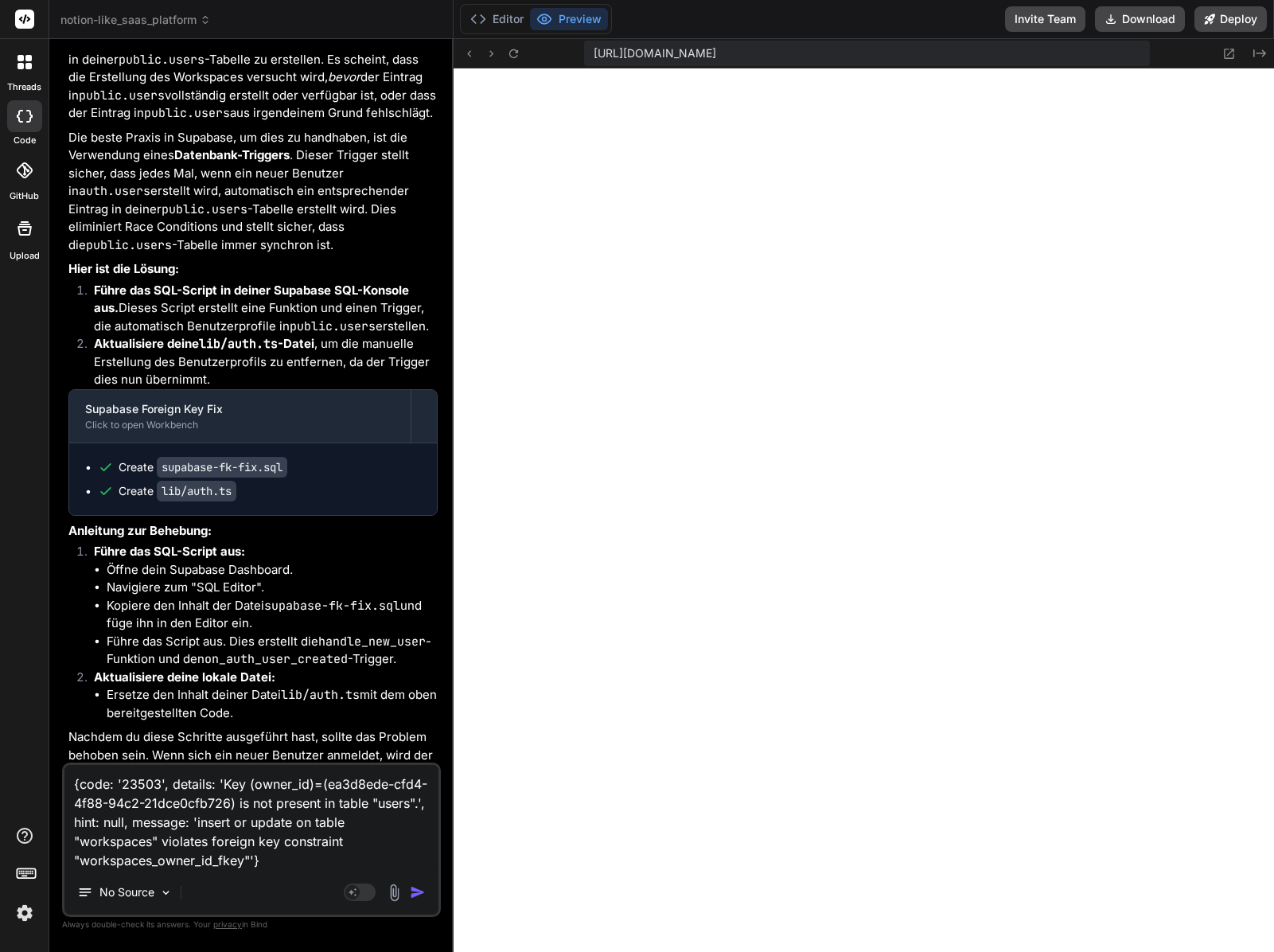
type textarea "x"
type textarea "{code: '23503', details: 'Key (owner_id)=(ea3d8ede-cfd4-4f88-94c2-21dce0cfb726)…"
type textarea "x"
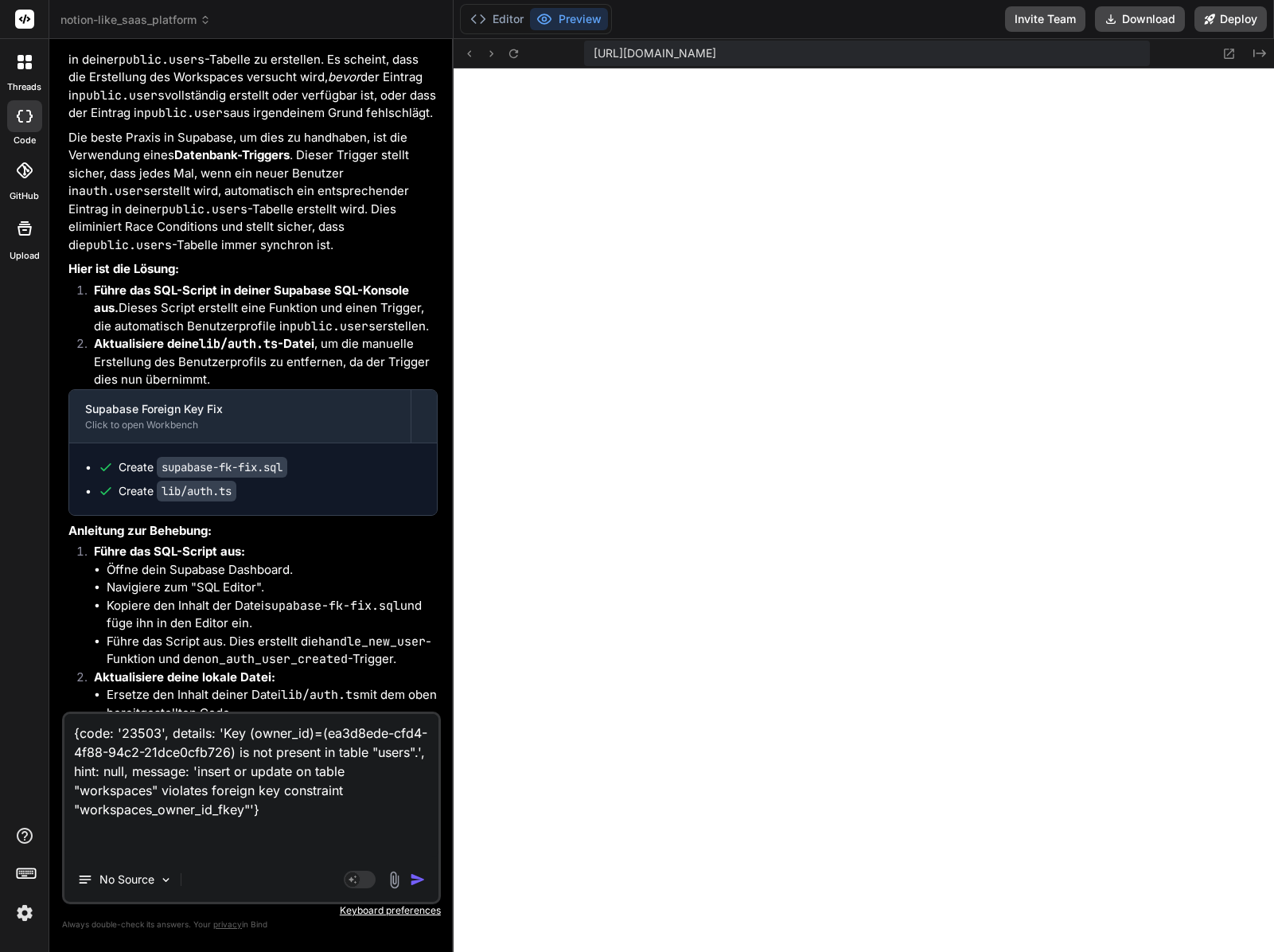
type textarea "{code: '23503', details: 'Key (owner_id)=(ea3d8ede-cfd4-4f88-94c2-21dce0cfb726)…"
type textarea "x"
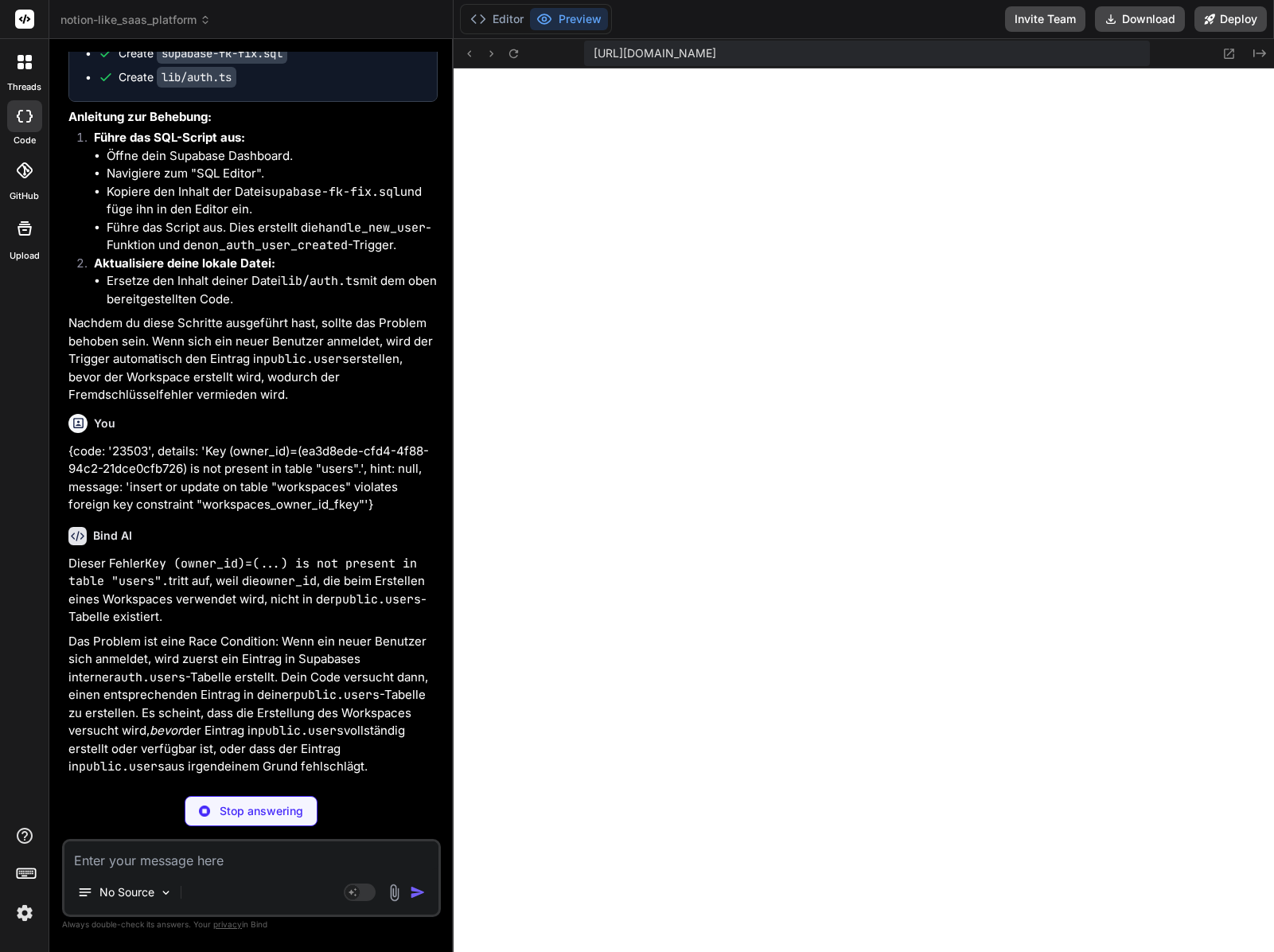
scroll to position [3546, 0]
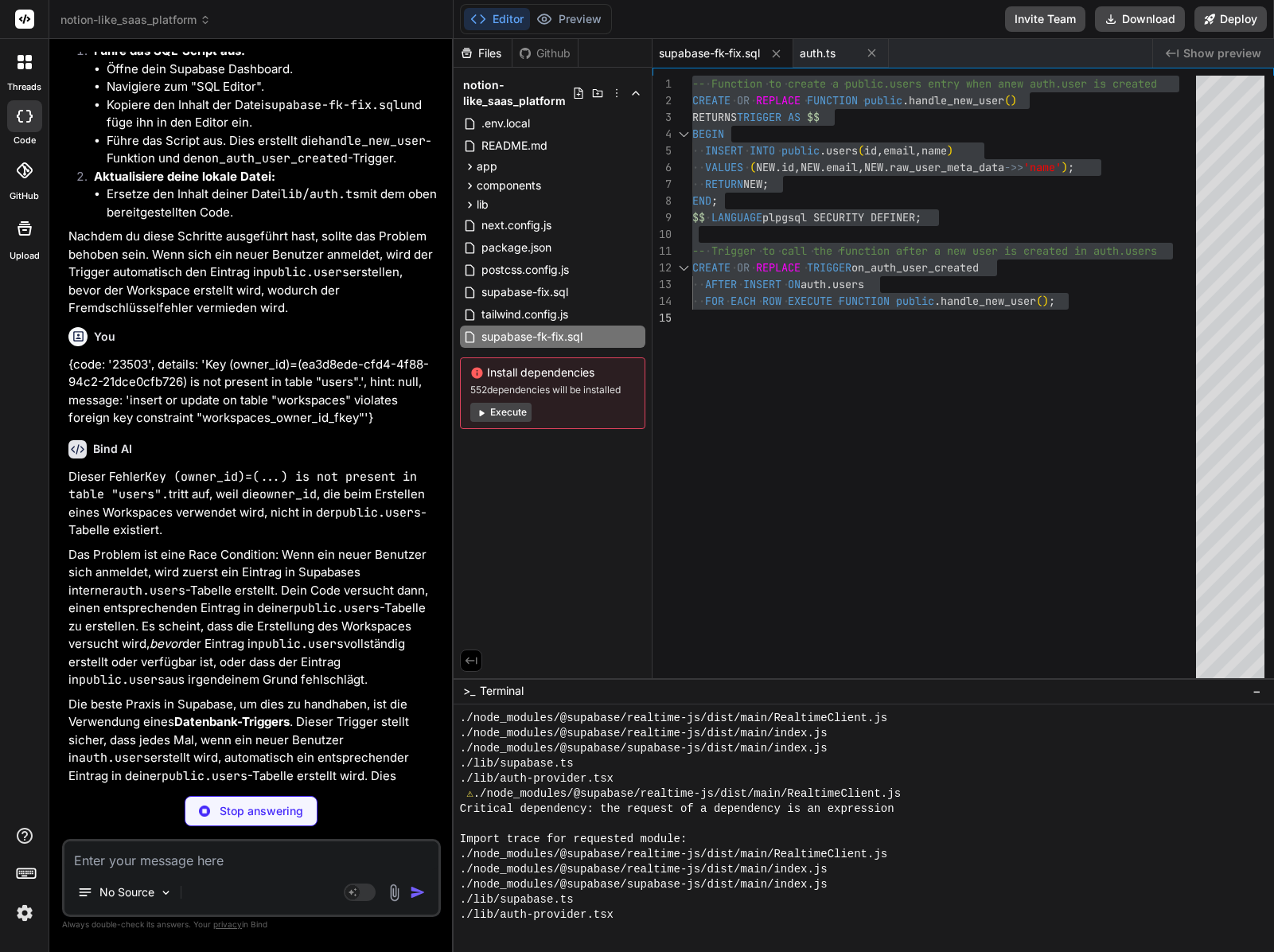
type textarea "x"
type textarea "export async function getSession() { const { data: { session } } = await supaba…"
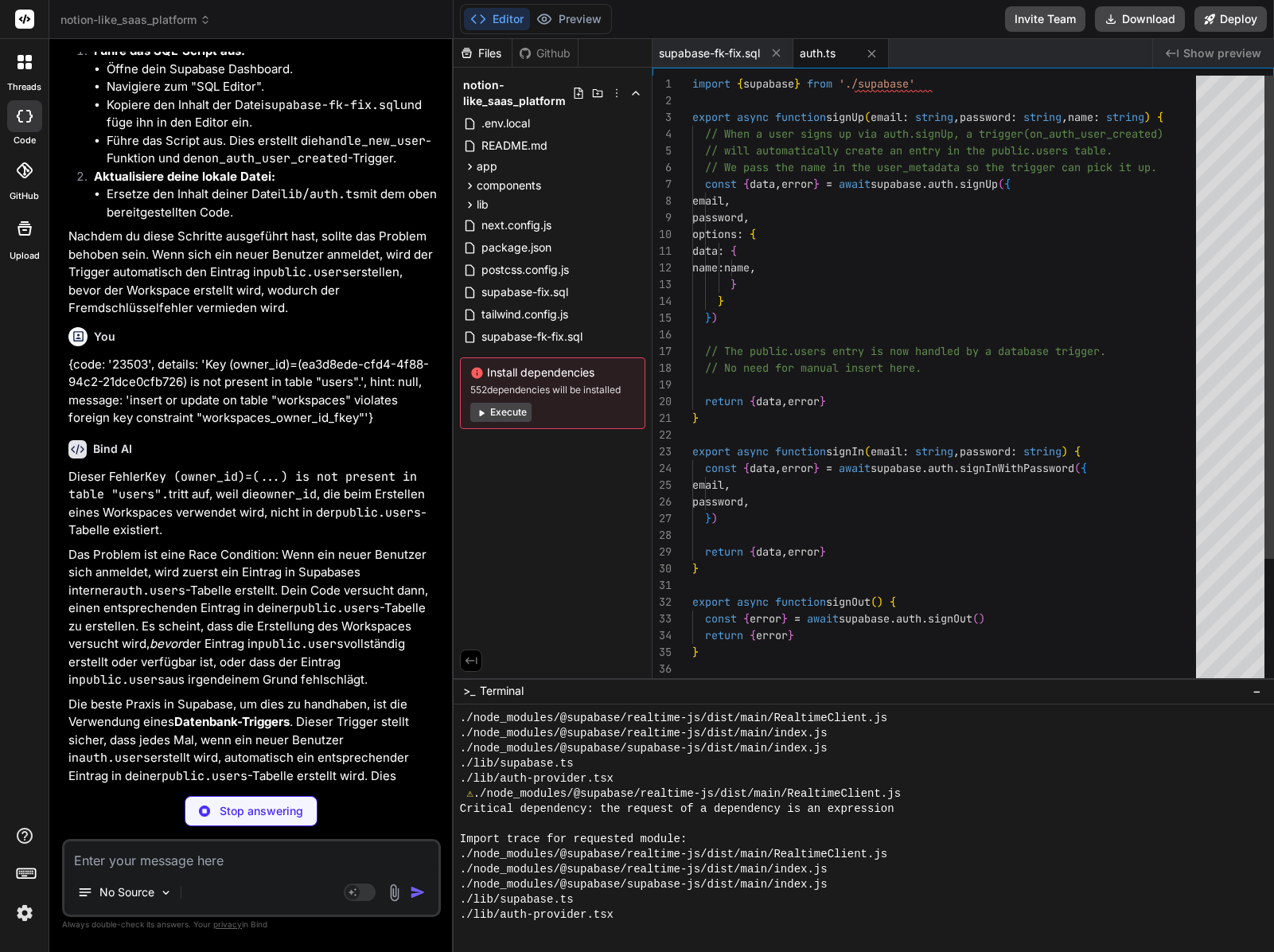
scroll to position [1754, 0]
type textarea "x"
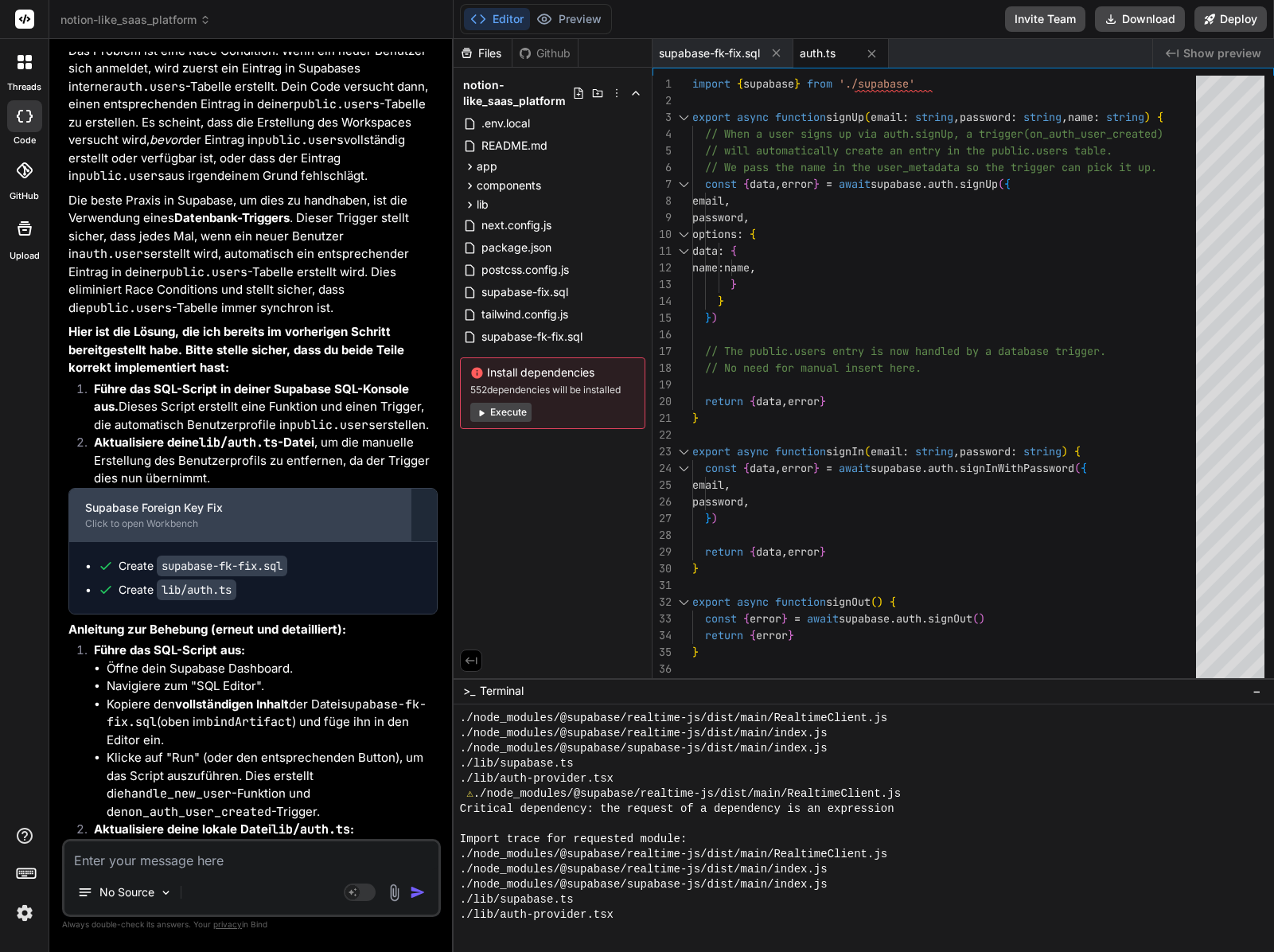
scroll to position [4239, 0]
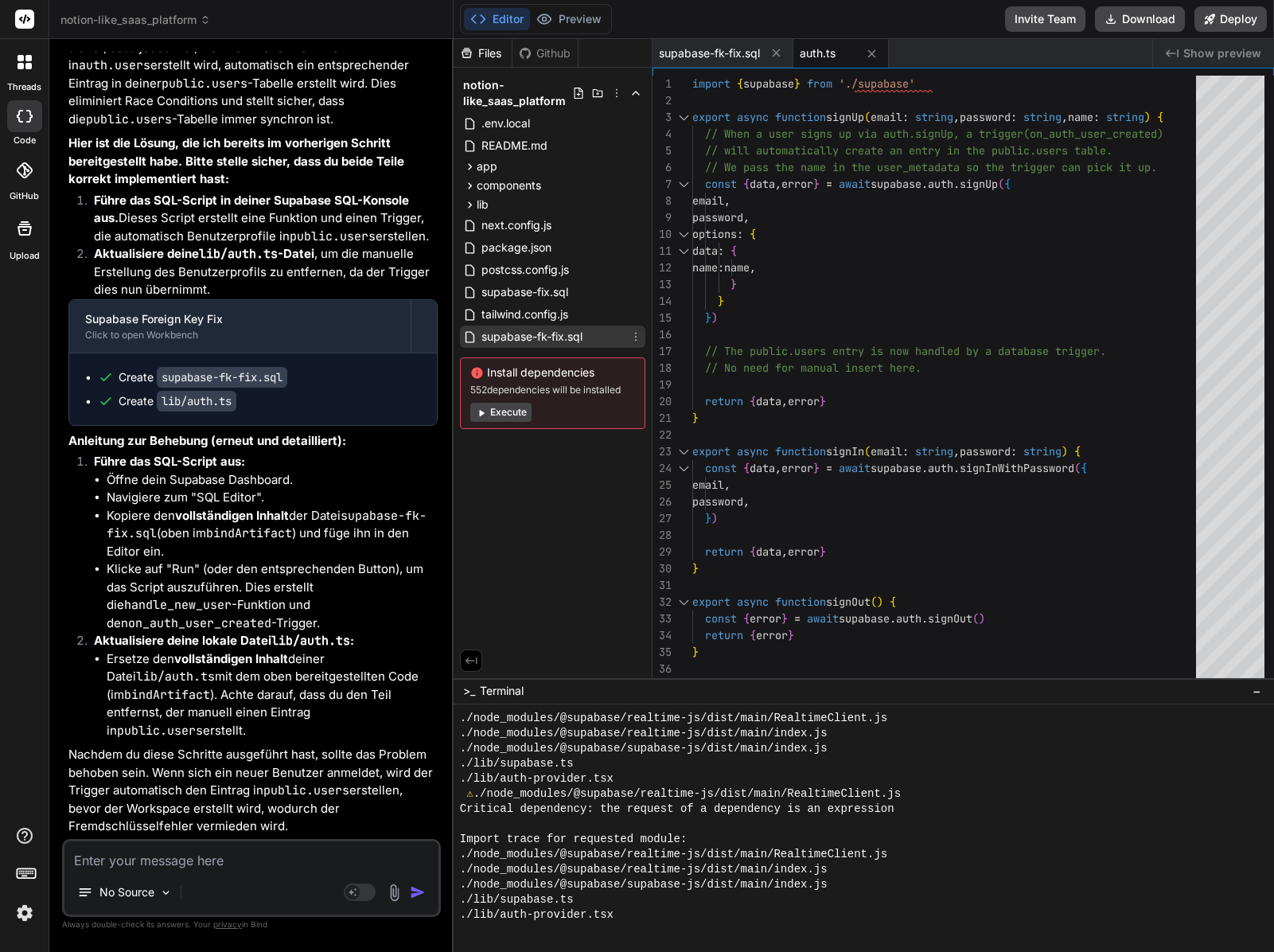
click at [548, 345] on span "supabase-fk-fix.sql" at bounding box center [532, 336] width 105 height 19
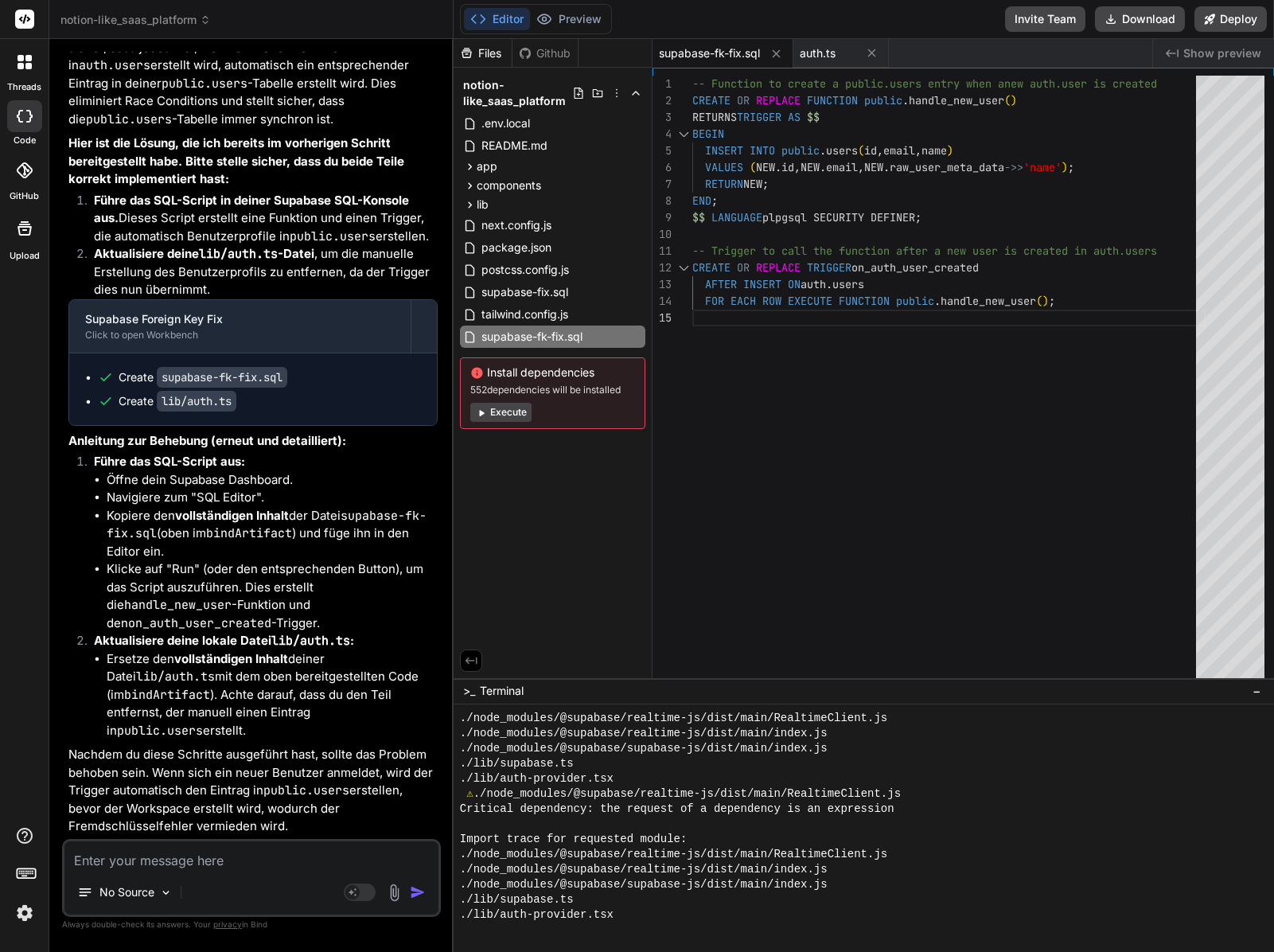
click at [763, 373] on div "-- Function to create a public.users entry when a new auth.user is created CREA…" at bounding box center [948, 379] width 513 height 609
type textarea "-- Function to create a public.users entry when a new auth.user is created CREA…"
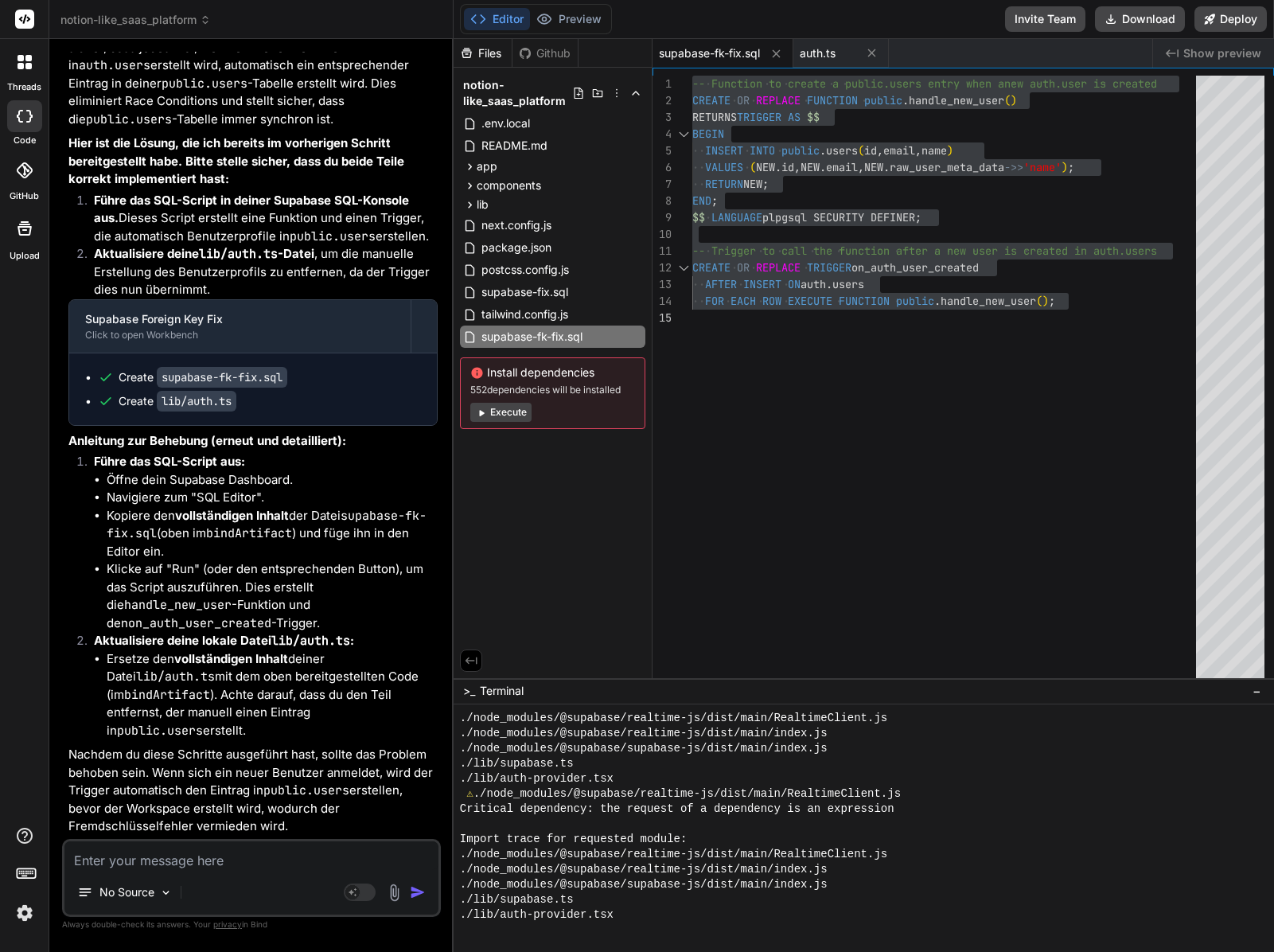
click at [607, 19] on div "Editor Preview" at bounding box center [536, 19] width 152 height 30
click at [598, 21] on button "Preview" at bounding box center [569, 19] width 78 height 23
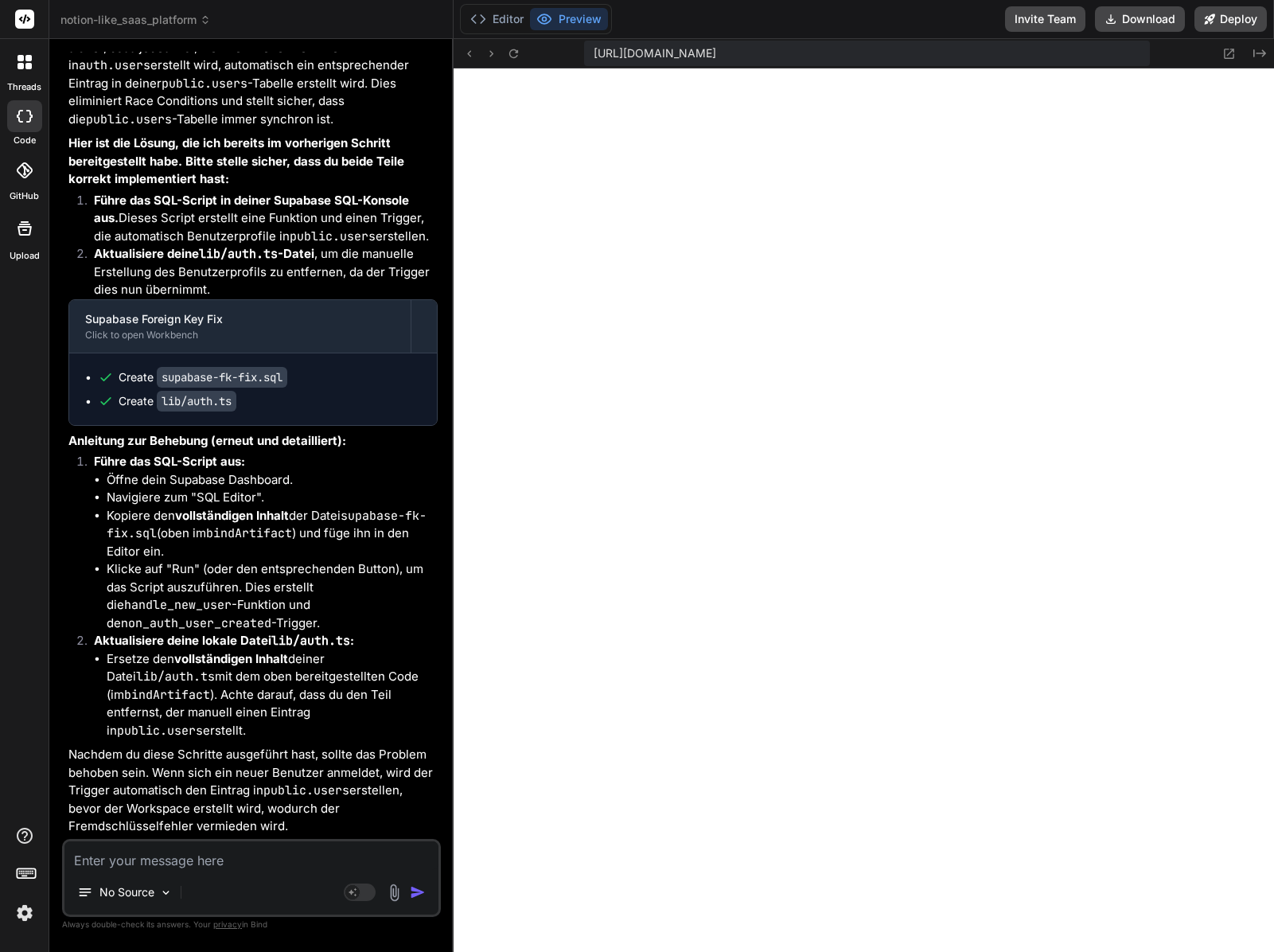
click at [281, 846] on textarea at bounding box center [250, 855] width 374 height 28
type textarea "x"
type textarea "B"
type textarea "x"
type textarea "Be"
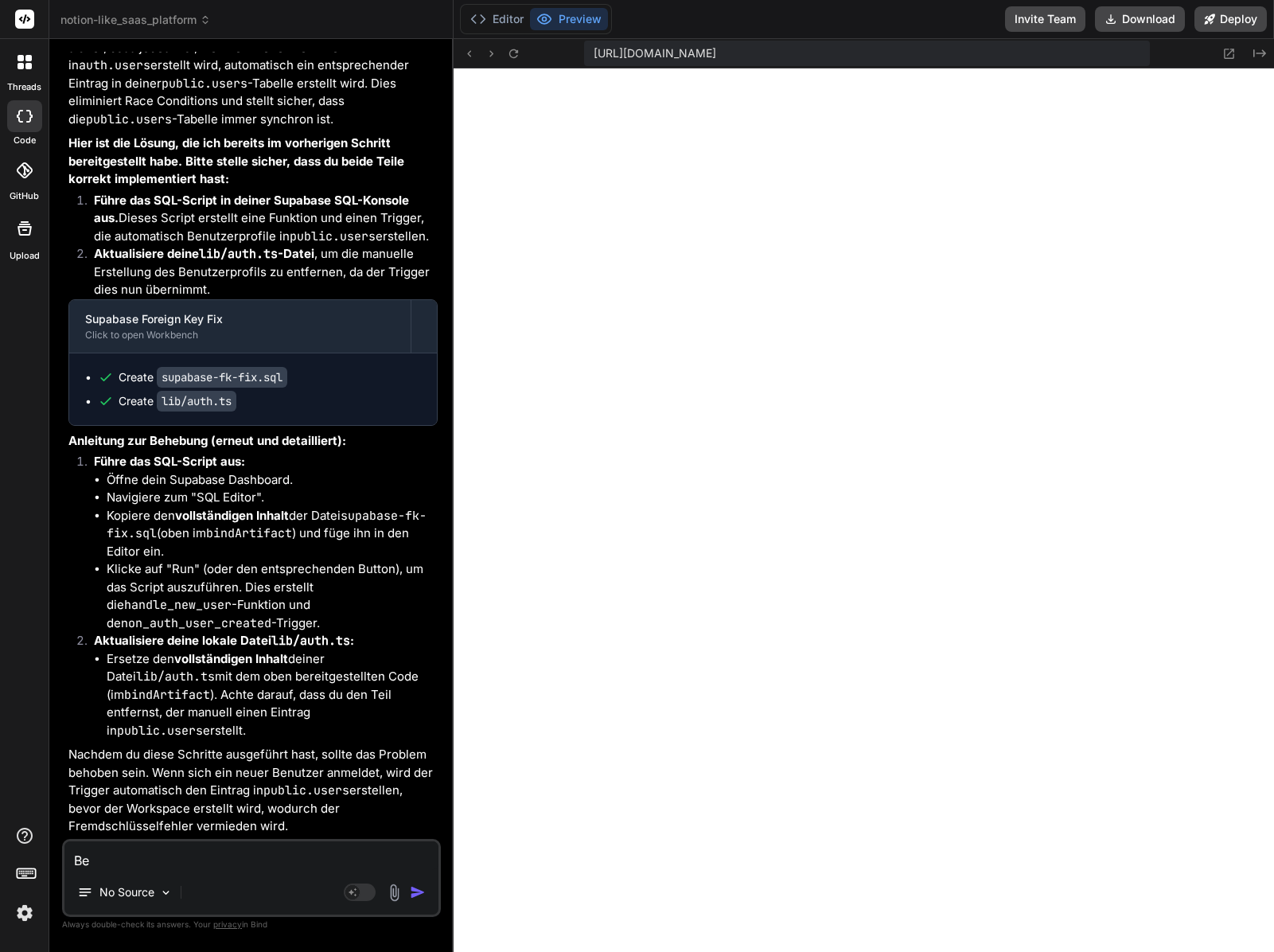
type textarea "x"
type textarea "Beh"
type textarea "x"
type textarea "Behe"
type textarea "x"
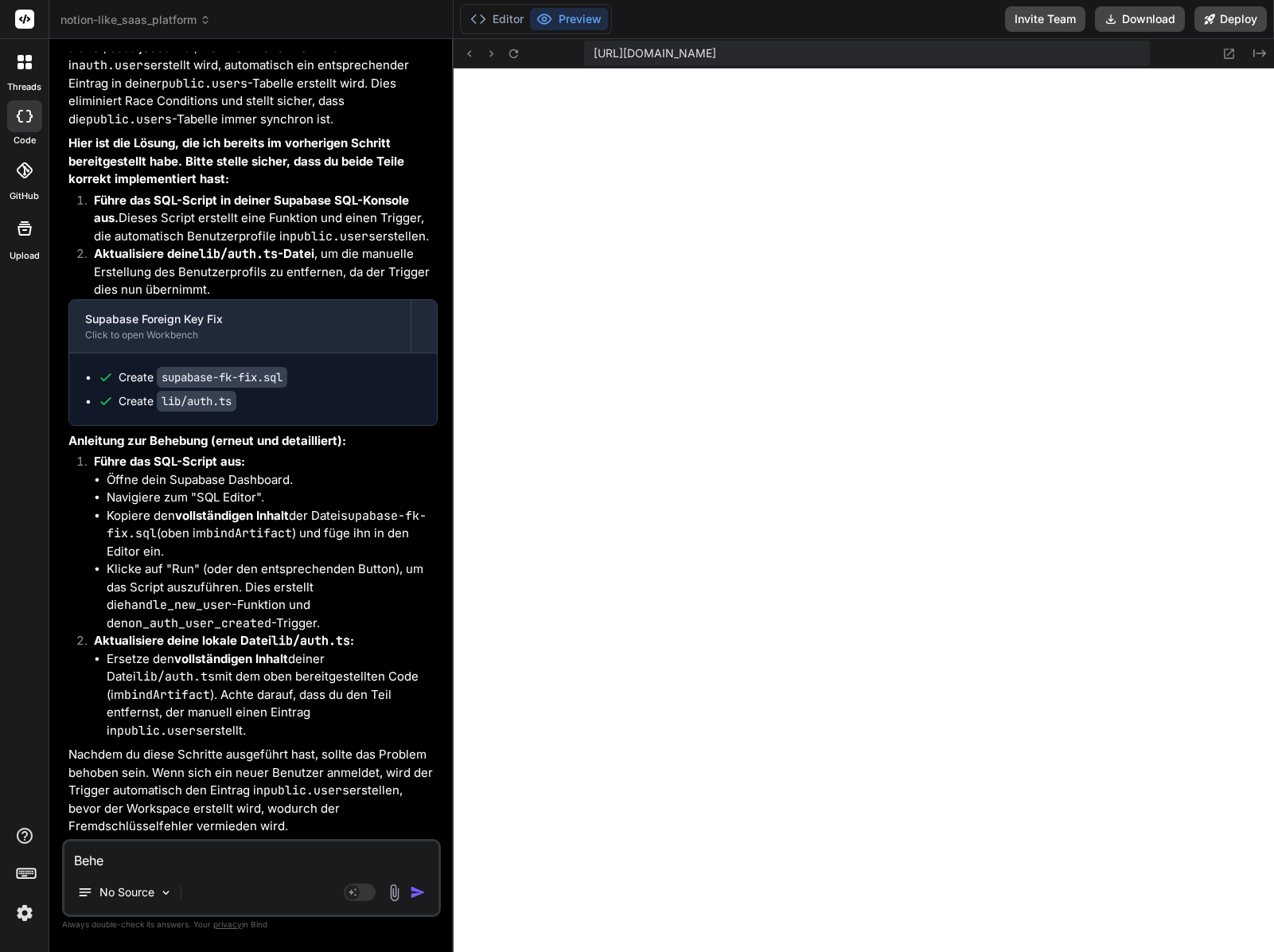
type textarea "Beheb"
type textarea "x"
type textarea "Behebn"
type textarea "x"
type textarea "Behebnt"
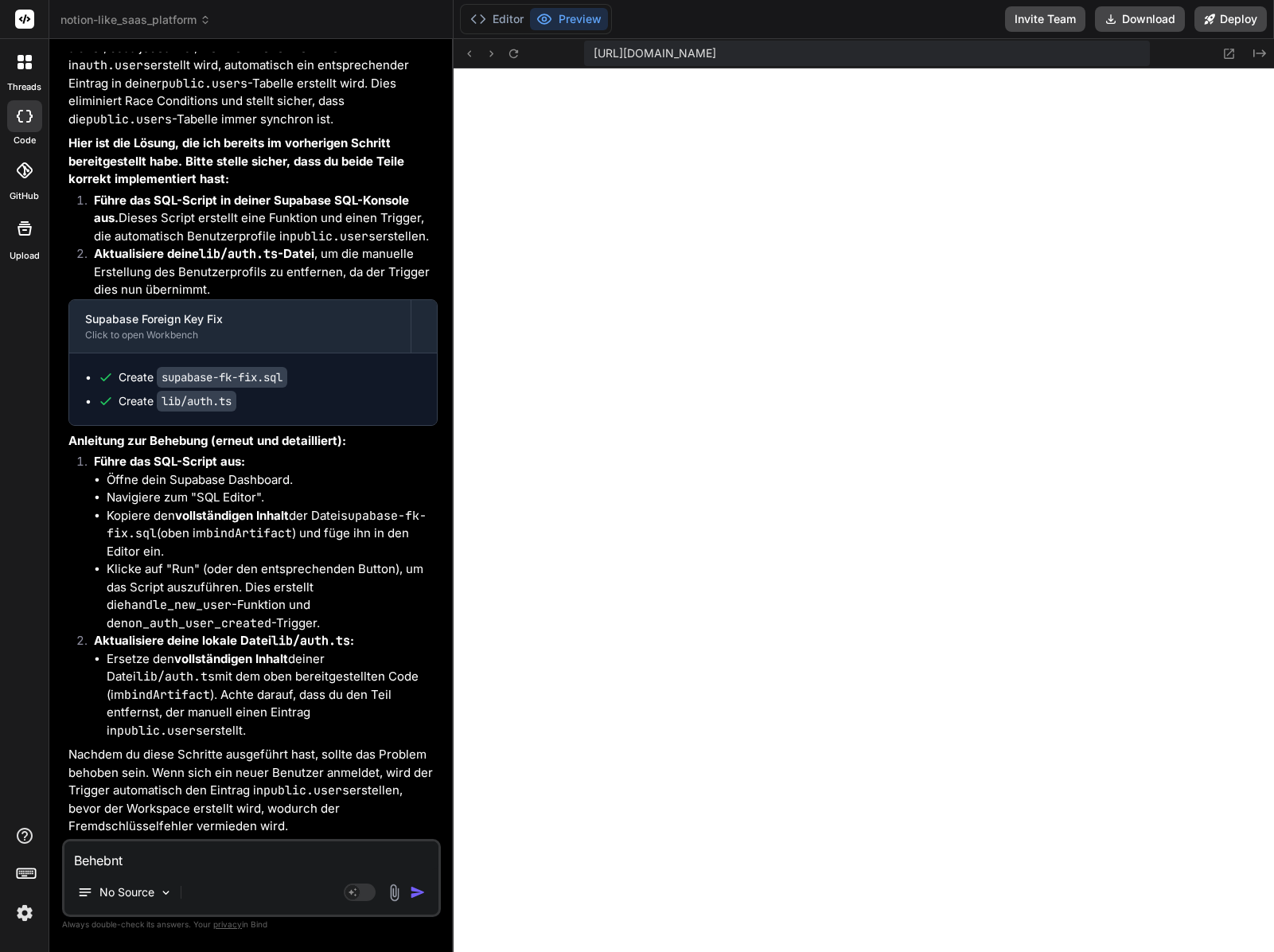
type textarea "x"
type textarea "Behebn"
type textarea "x"
type textarea "Beheb"
type textarea "x"
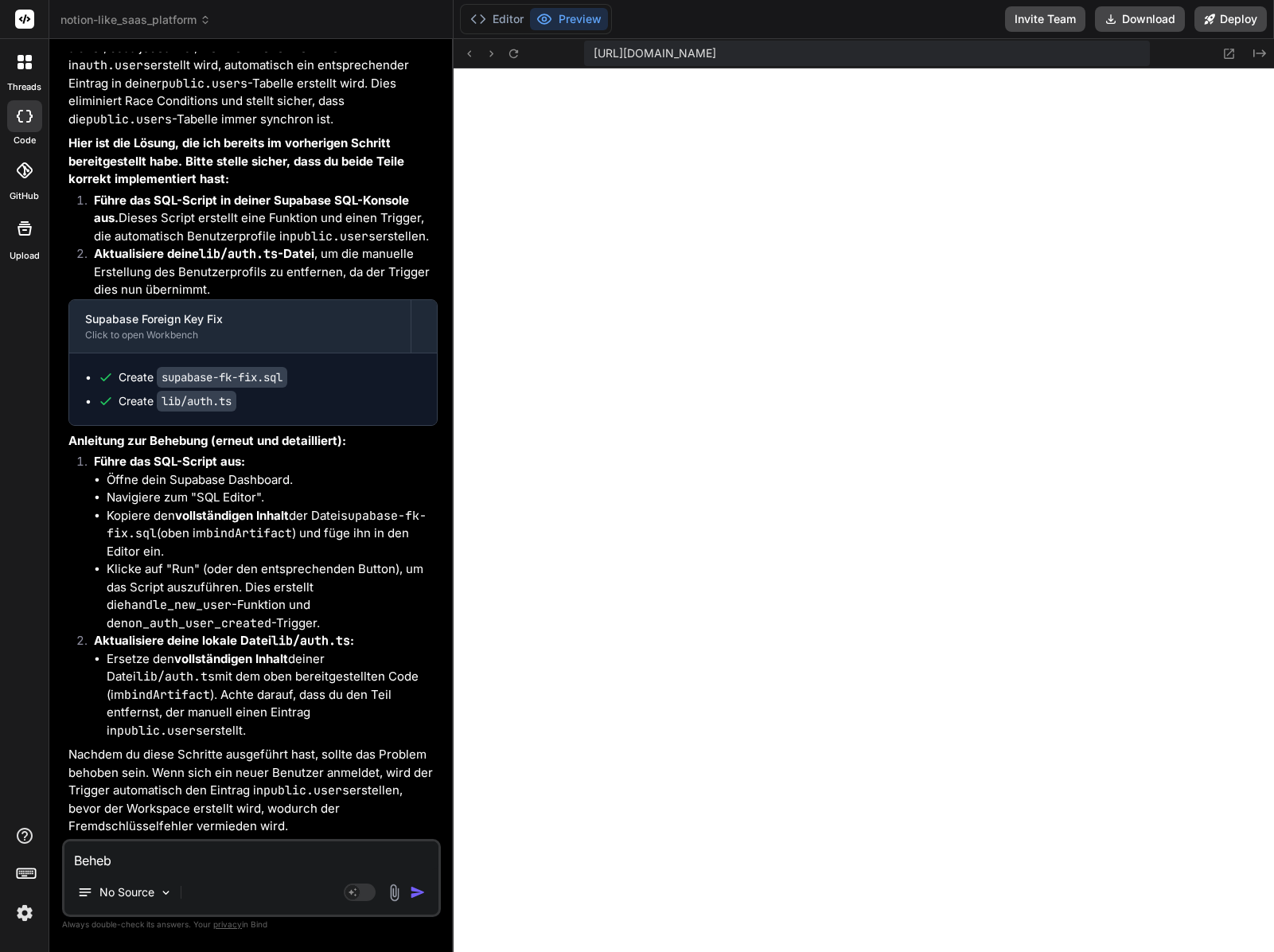
type textarea "Behebt"
type textarea "x"
type textarea "Behebt"
type textarea "x"
type textarea "Behebt d"
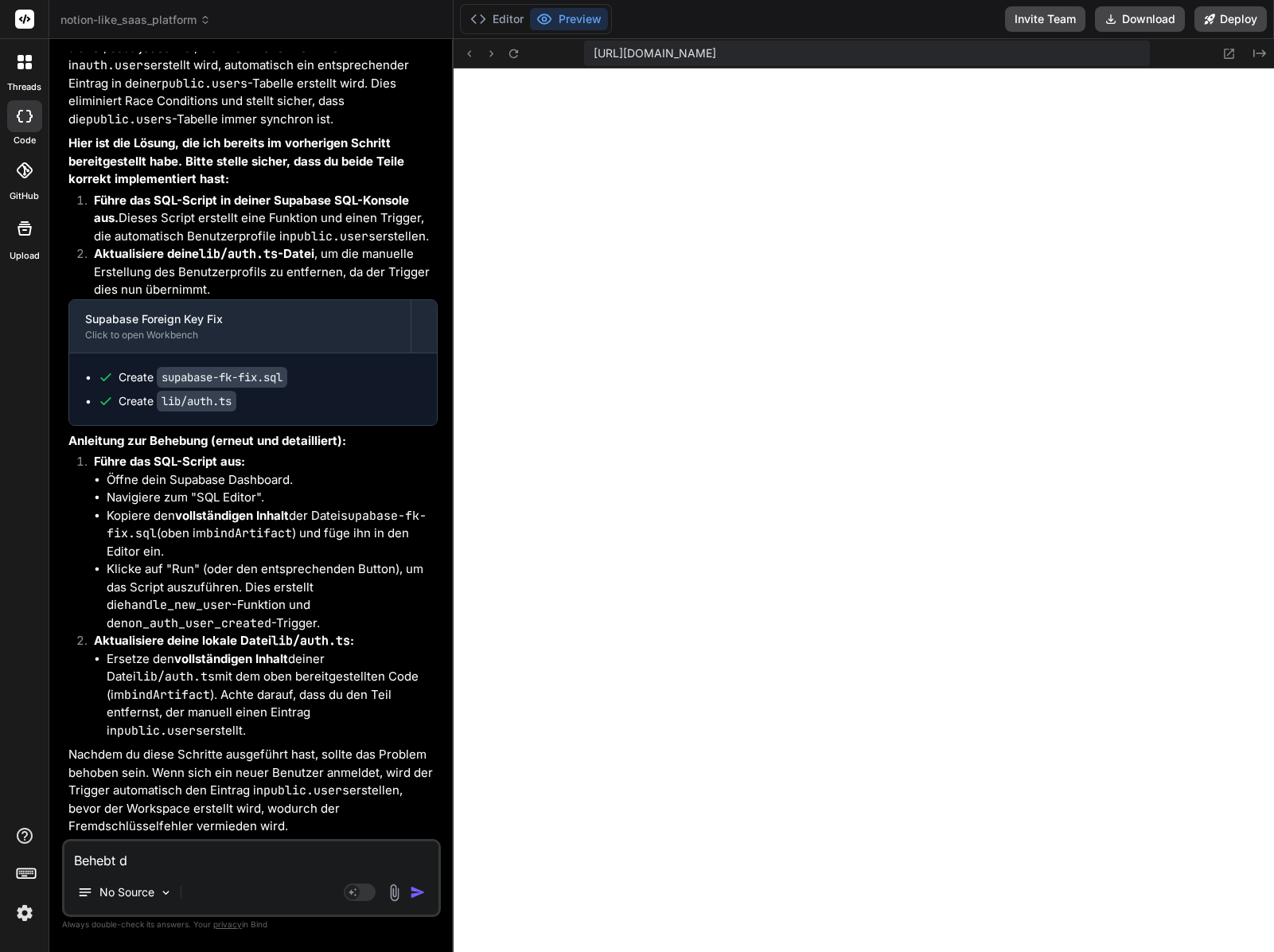
type textarea "x"
type textarea "Behebt da"
type textarea "x"
type textarea "Behebt das"
type textarea "x"
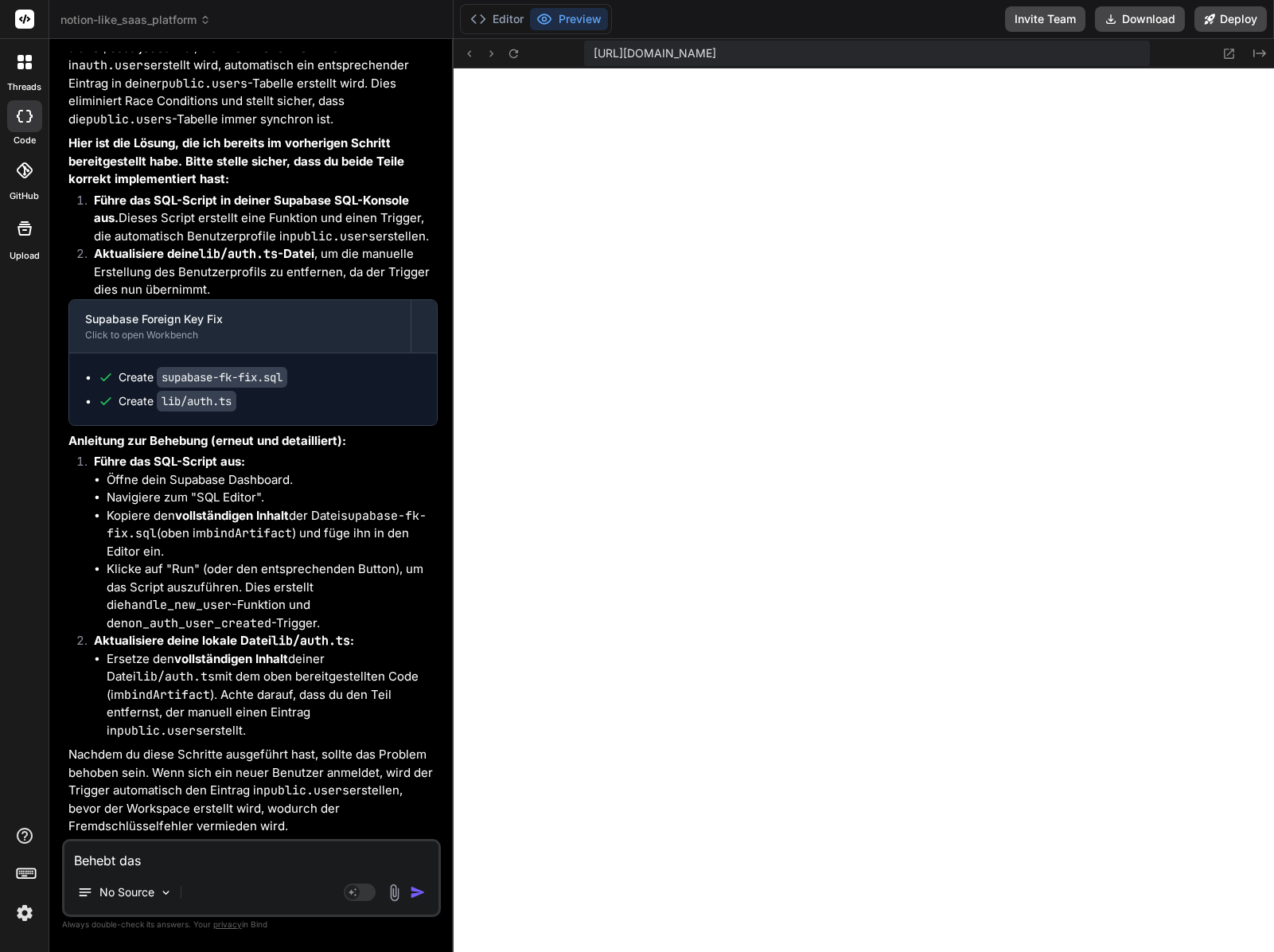
type textarea "Behebt das"
type textarea "x"
type textarea "Behebt das F"
type textarea "x"
type textarea "Behebt das Fe"
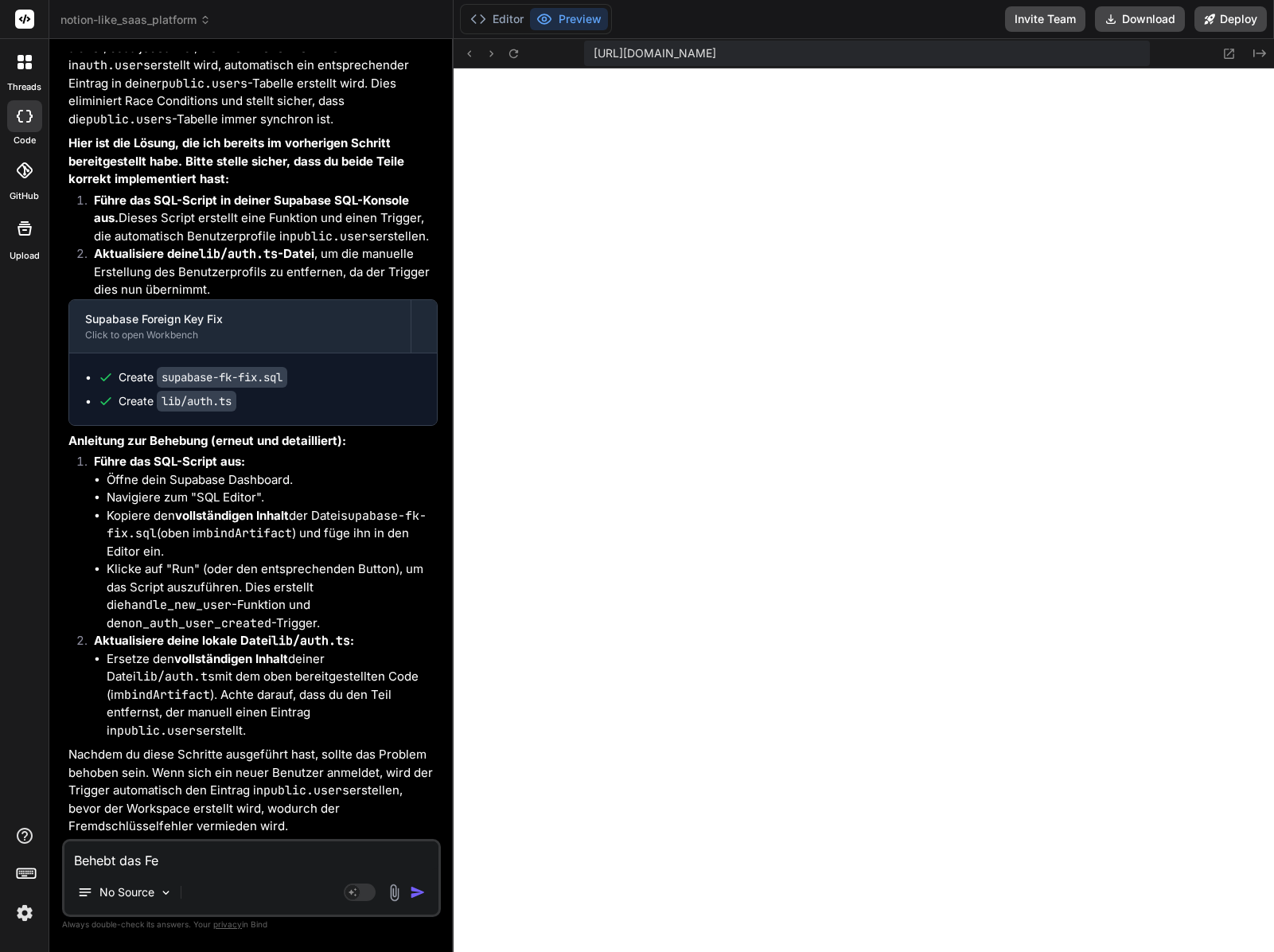
type textarea "x"
type textarea "Behebt das Feh"
type textarea "x"
type textarea "Behebt das Fehl"
type textarea "x"
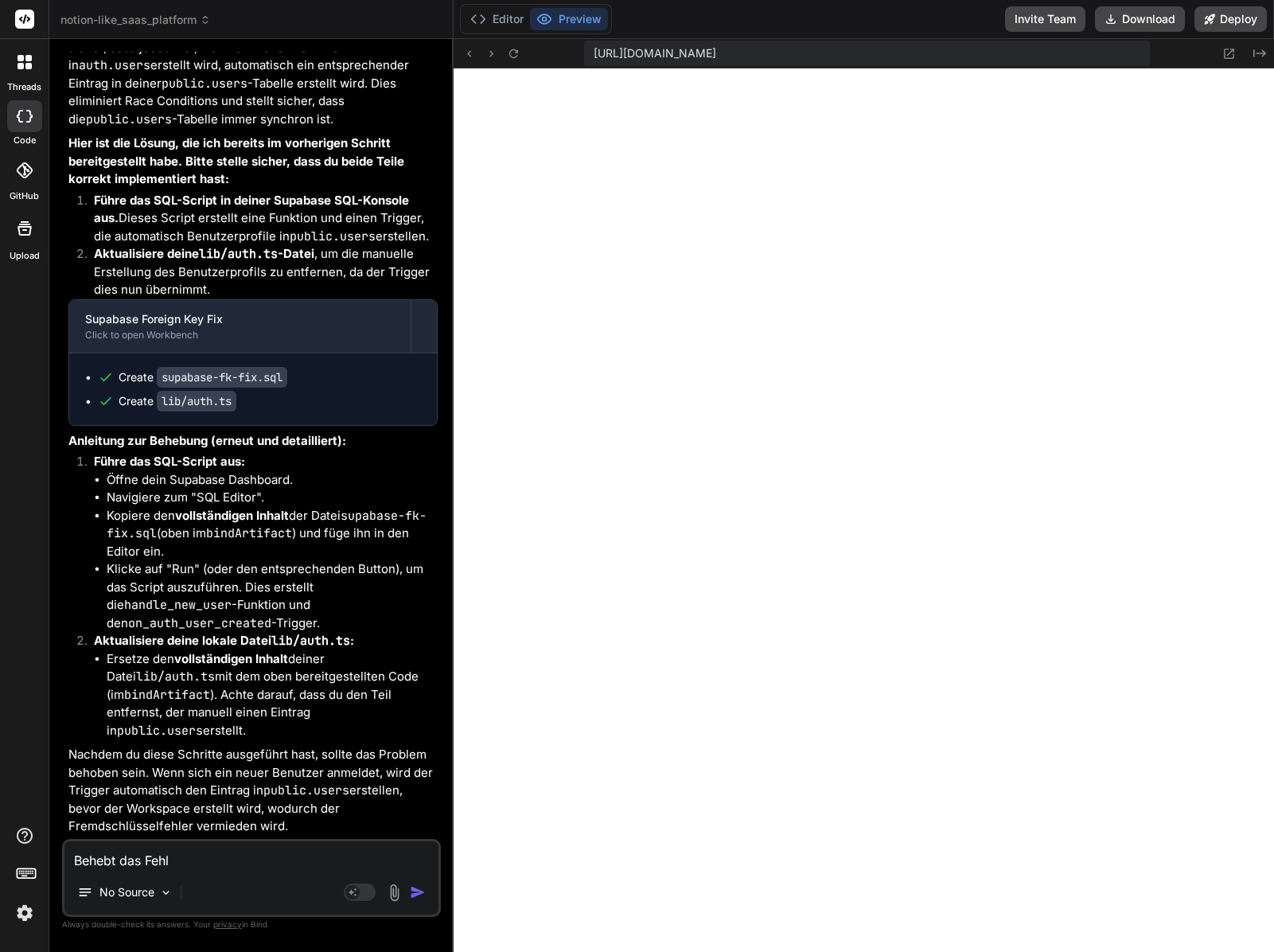
type textarea "Behebt das Fehle"
type textarea "x"
type textarea "Behebt das Fehler"
type textarea "x"
type textarea "Behebt das Fehler"
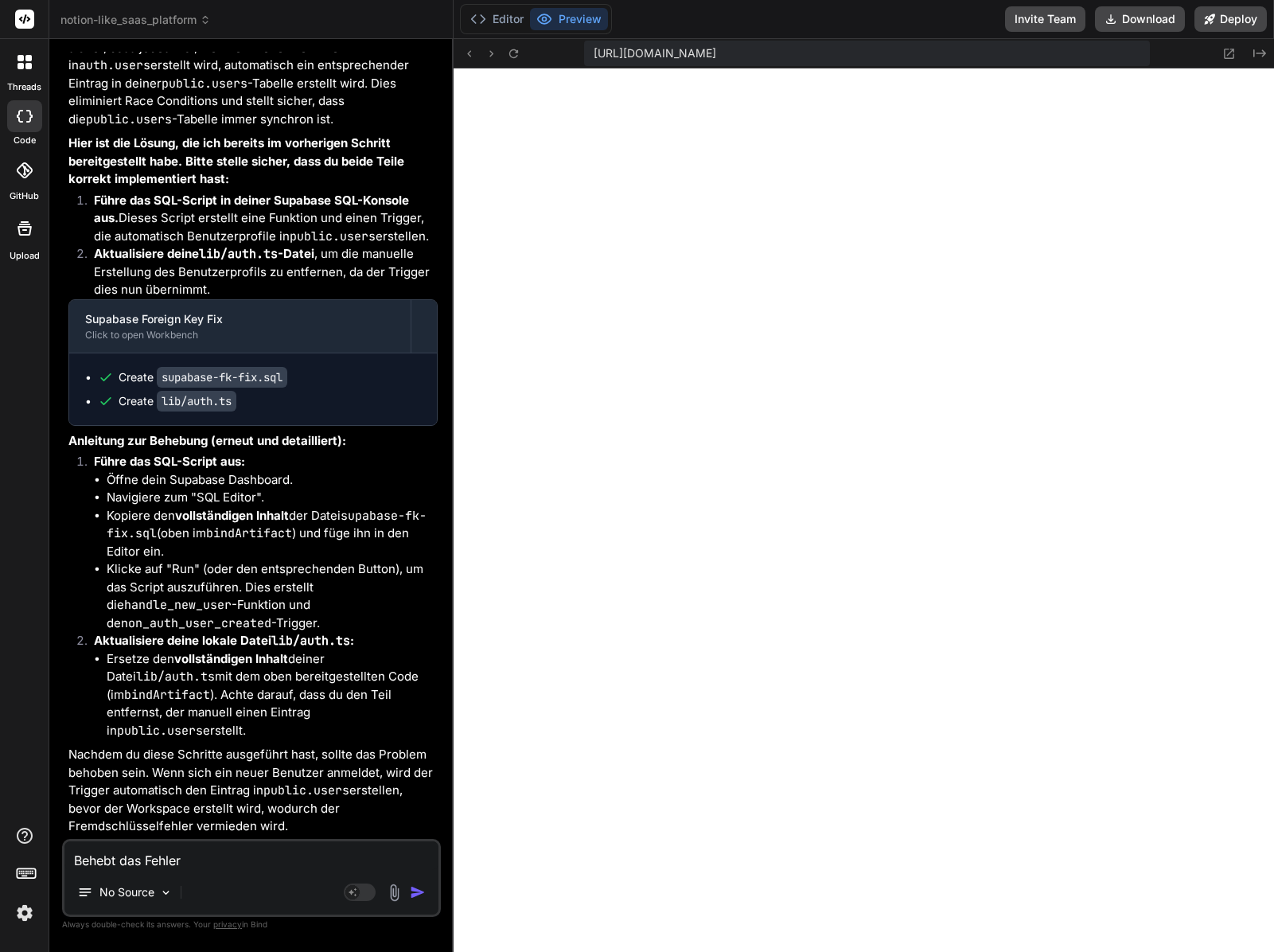
type textarea "x"
type textarea "Behebt das Fehler be"
type textarea "x"
type textarea "Behebt das Fehler bei"
type textarea "x"
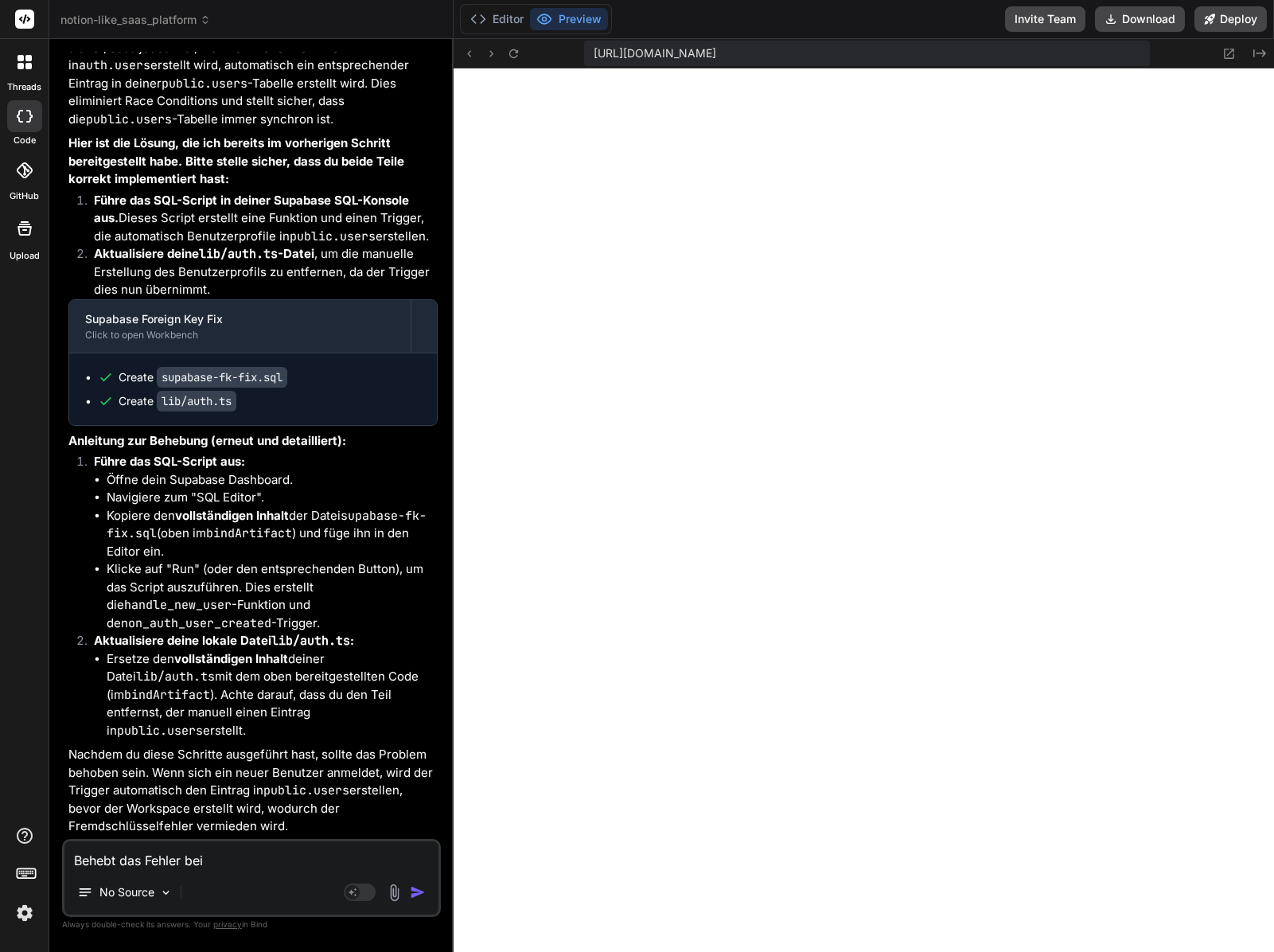
type textarea "Behebt das Fehler bei"
type textarea "x"
type textarea "Behebt das Fehler bei b"
type textarea "x"
type textarea "Behebt das Fehler bei be"
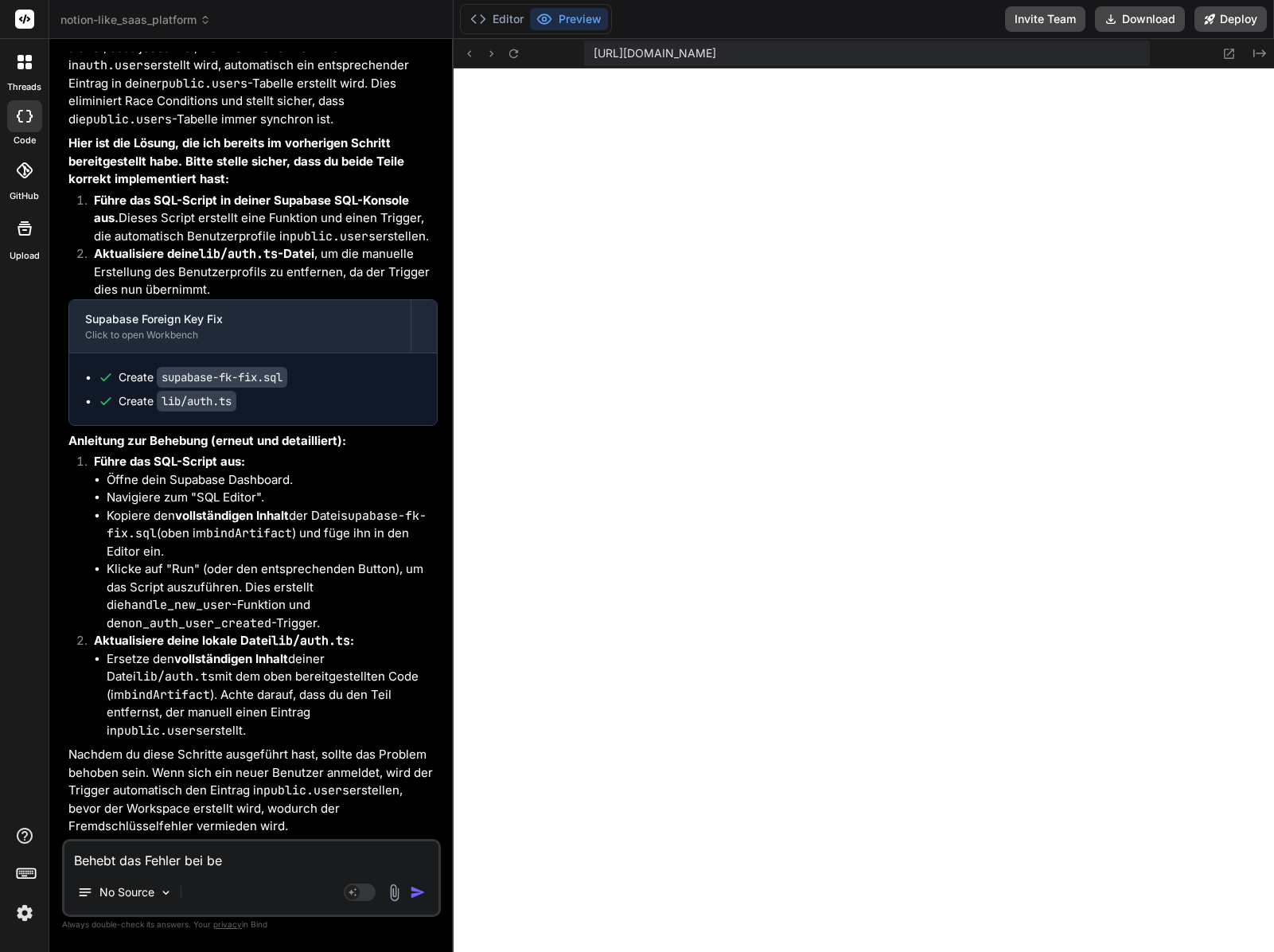
type textarea "x"
type textarea "Behebt das Fehler bei bes"
type textarea "x"
type textarea "Behebt das Fehler bei best"
type textarea "x"
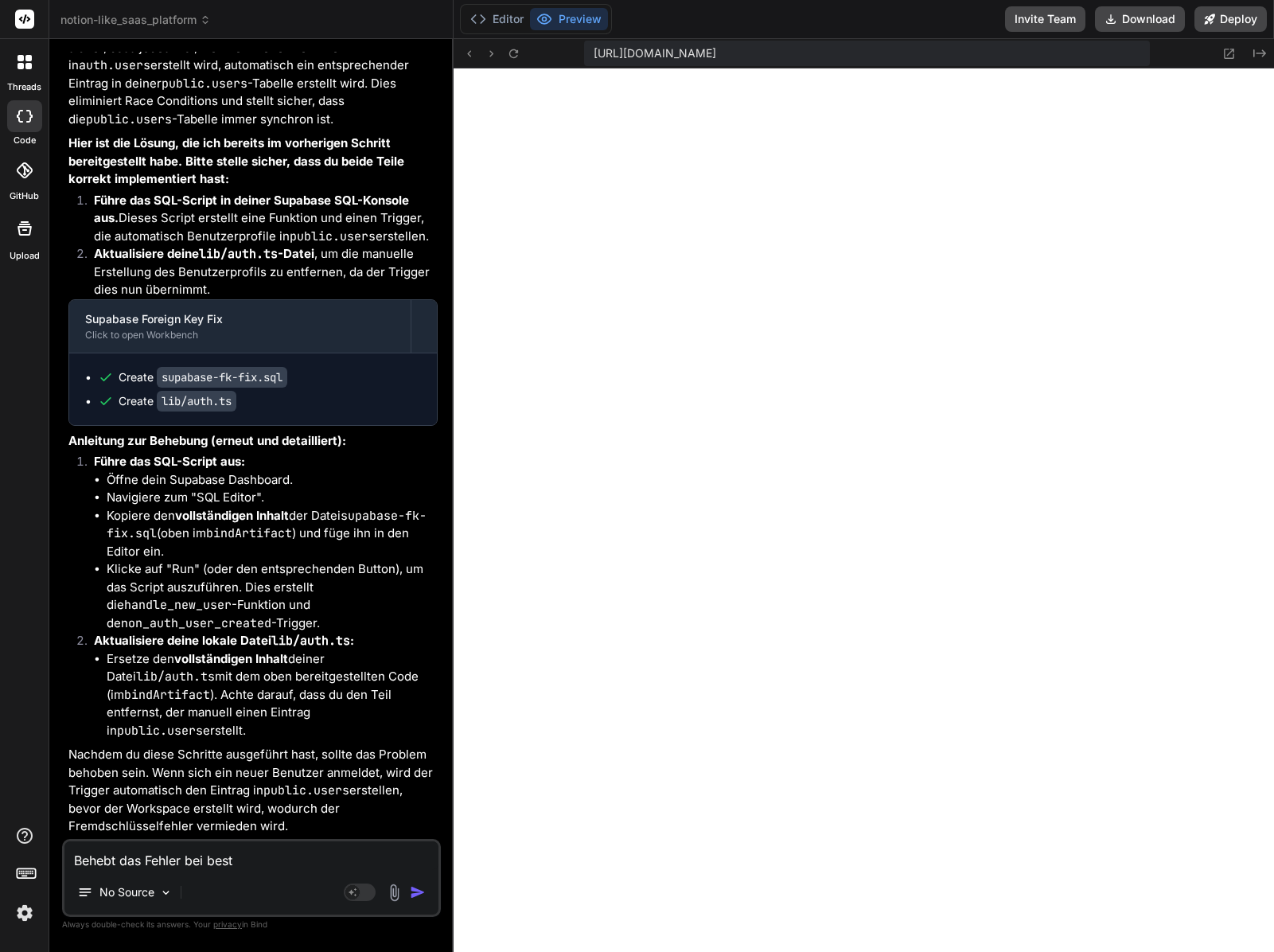
type textarea "Behebt das Fehler bei beste"
type textarea "x"
type textarea "Behebt das Fehler bei besteh"
type textarea "x"
type textarea "Behebt das Fehler bei bestehe"
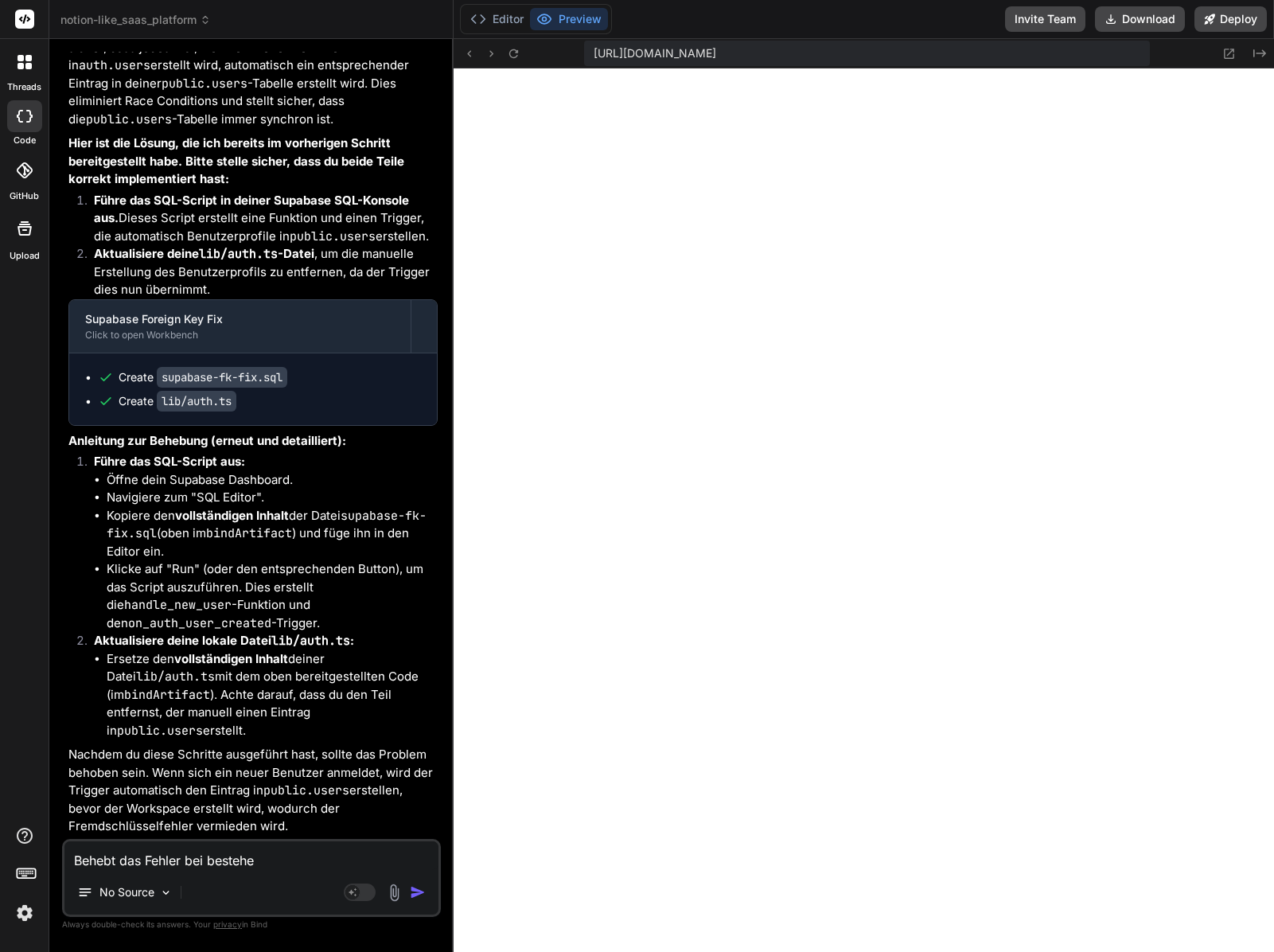
type textarea "x"
type textarea "Behebt das Fehler bei bestehen"
type textarea "x"
type textarea "Behebt das Fehler bei bestehend"
type textarea "x"
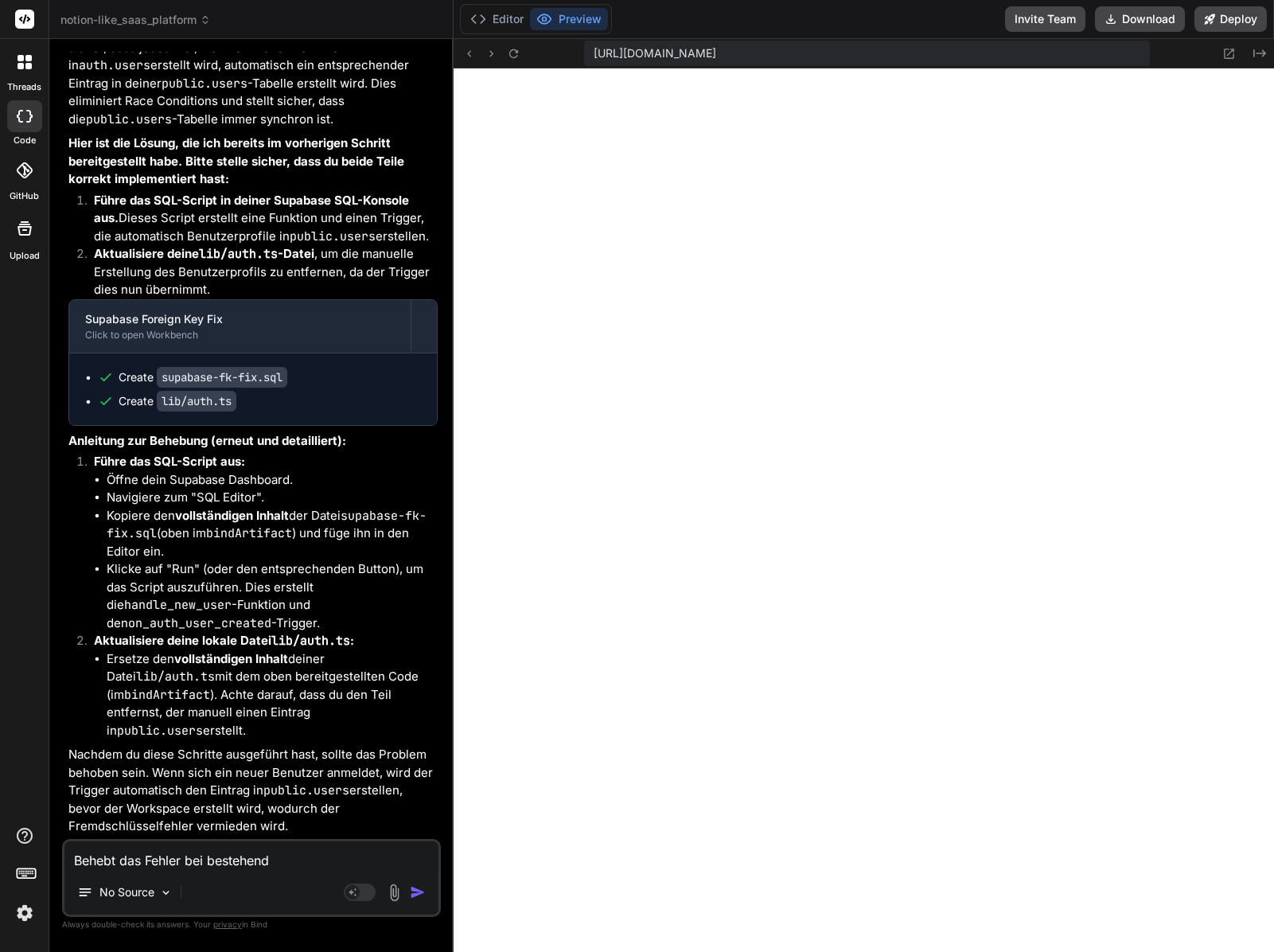
type textarea "Behebt das Fehler bei bestehende"
type textarea "x"
type textarea "Behebt das Fehler bei bestehenden"
type textarea "x"
type textarea "Behebt das Fehler bei bestehenden"
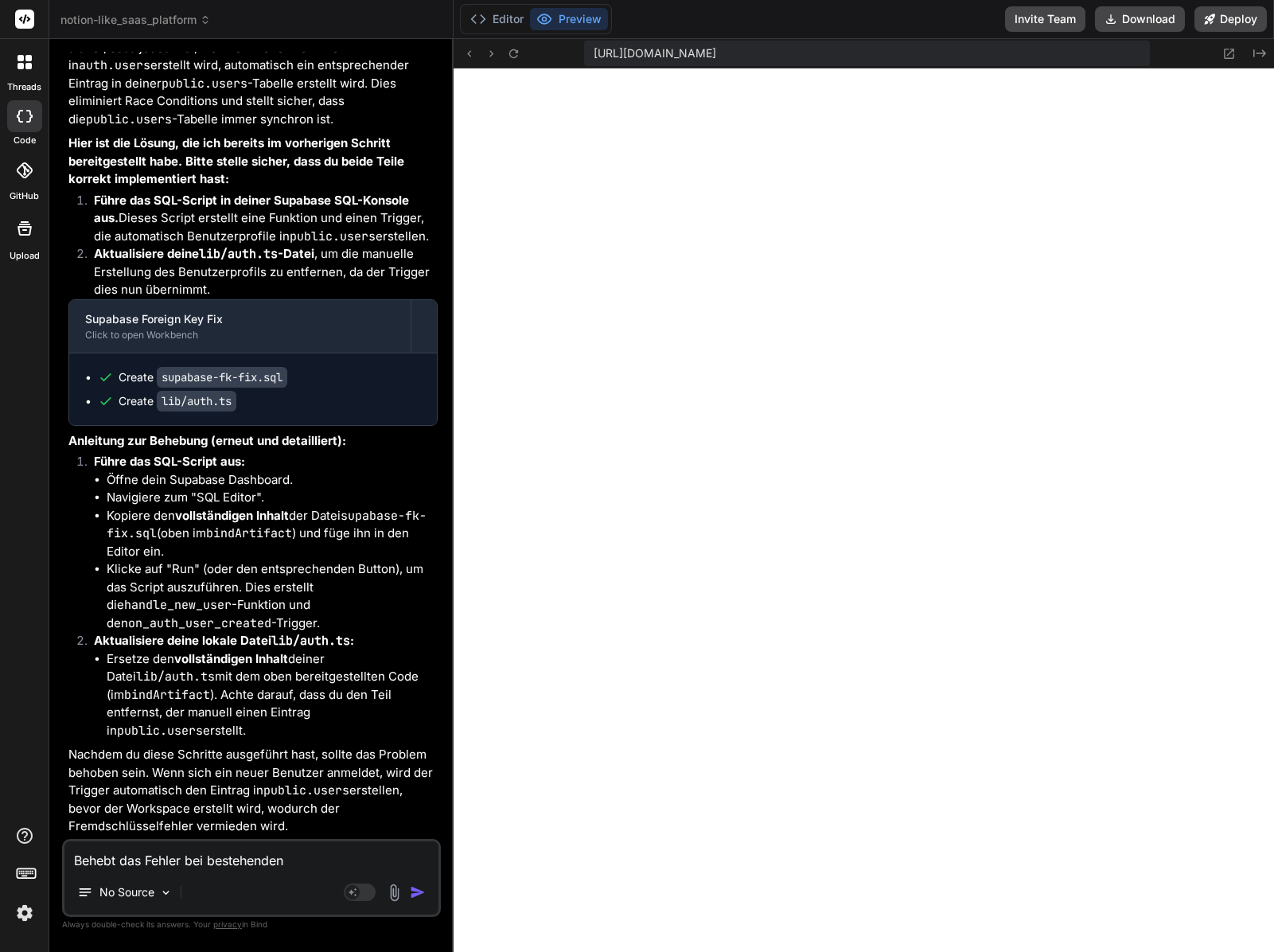
type textarea "x"
type textarea "Behebt das Fehler bei bestehenden B"
type textarea "x"
type textarea "Behebt das Fehler bei bestehenden Be"
type textarea "x"
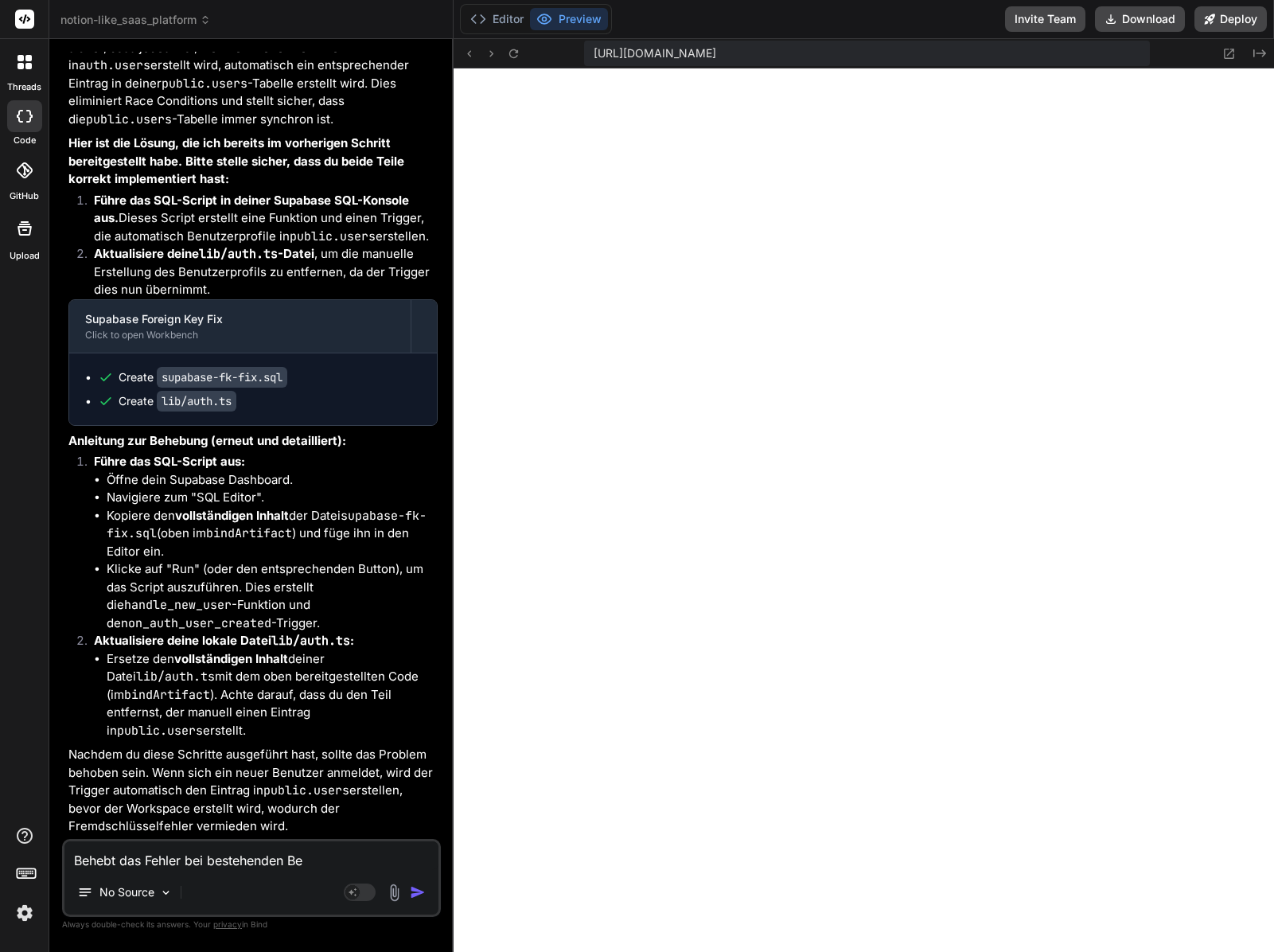
type textarea "Behebt das Fehler bei bestehenden Ben"
type textarea "x"
type textarea "Behebt das Fehler bei bestehenden Benu"
type textarea "x"
type textarea "Behebt das Fehler bei bestehenden Benut"
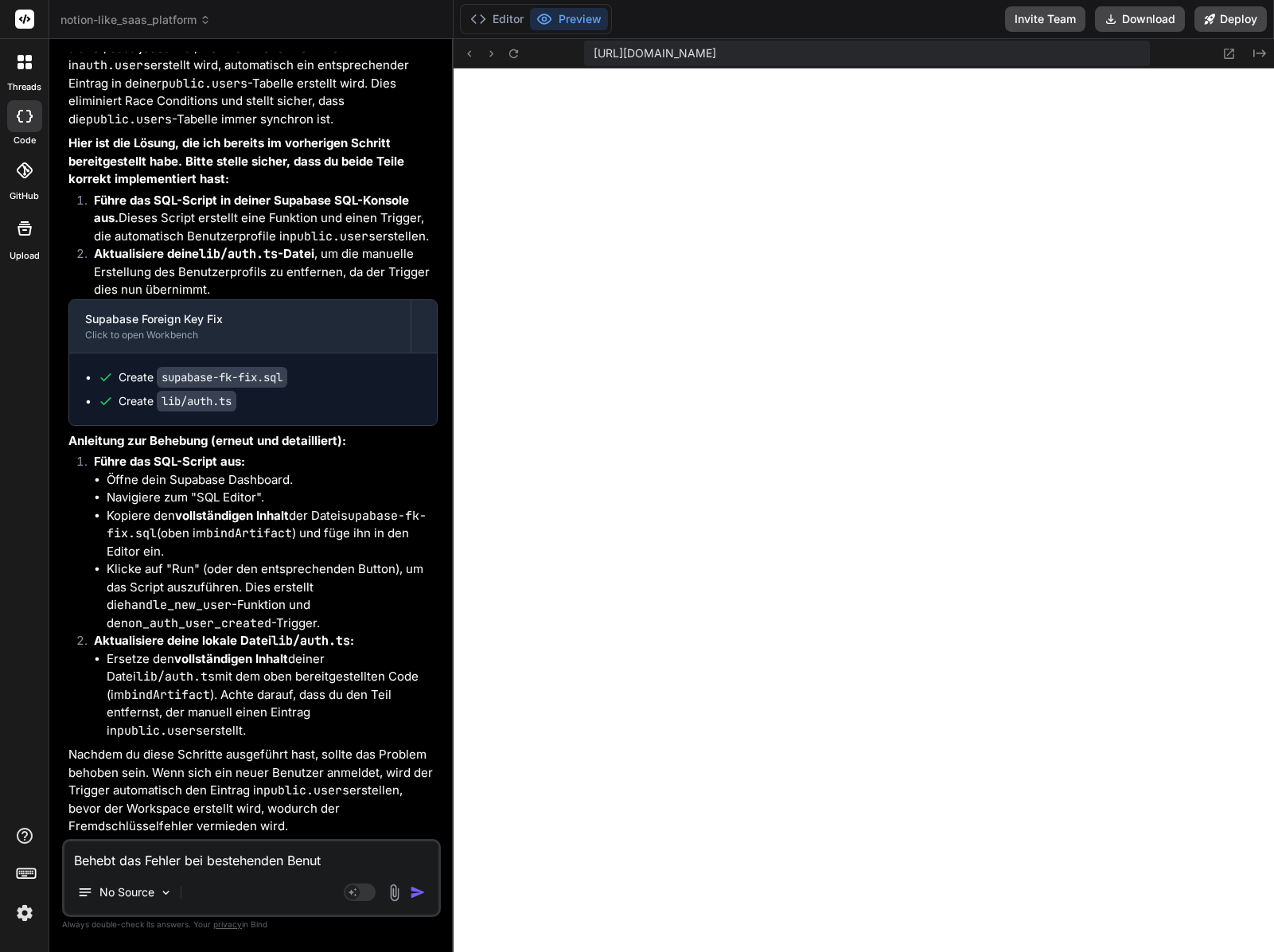
type textarea "x"
type textarea "Behebt das Fehler bei bestehenden Benutz"
type textarea "x"
type textarea "Behebt das Fehler bei bestehenden Benutze"
type textarea "x"
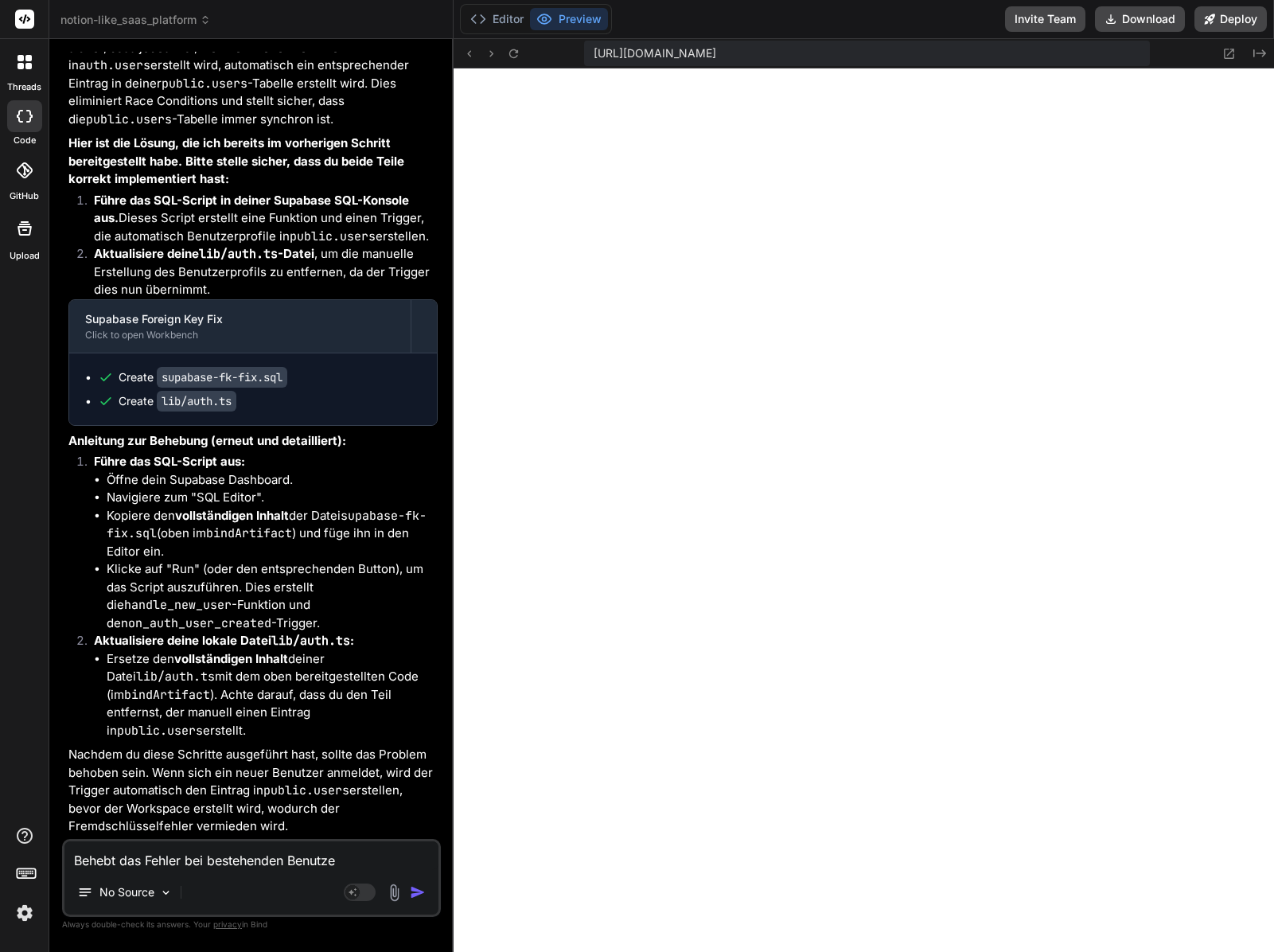
type textarea "Behebt das Fehler bei bestehenden Benutzer"
type textarea "x"
type textarea "Behebt das Fehler bei bestehenden Benutzern"
type textarea "x"
type textarea "Behebt das Fehler bei bestehenden Benutzern?"
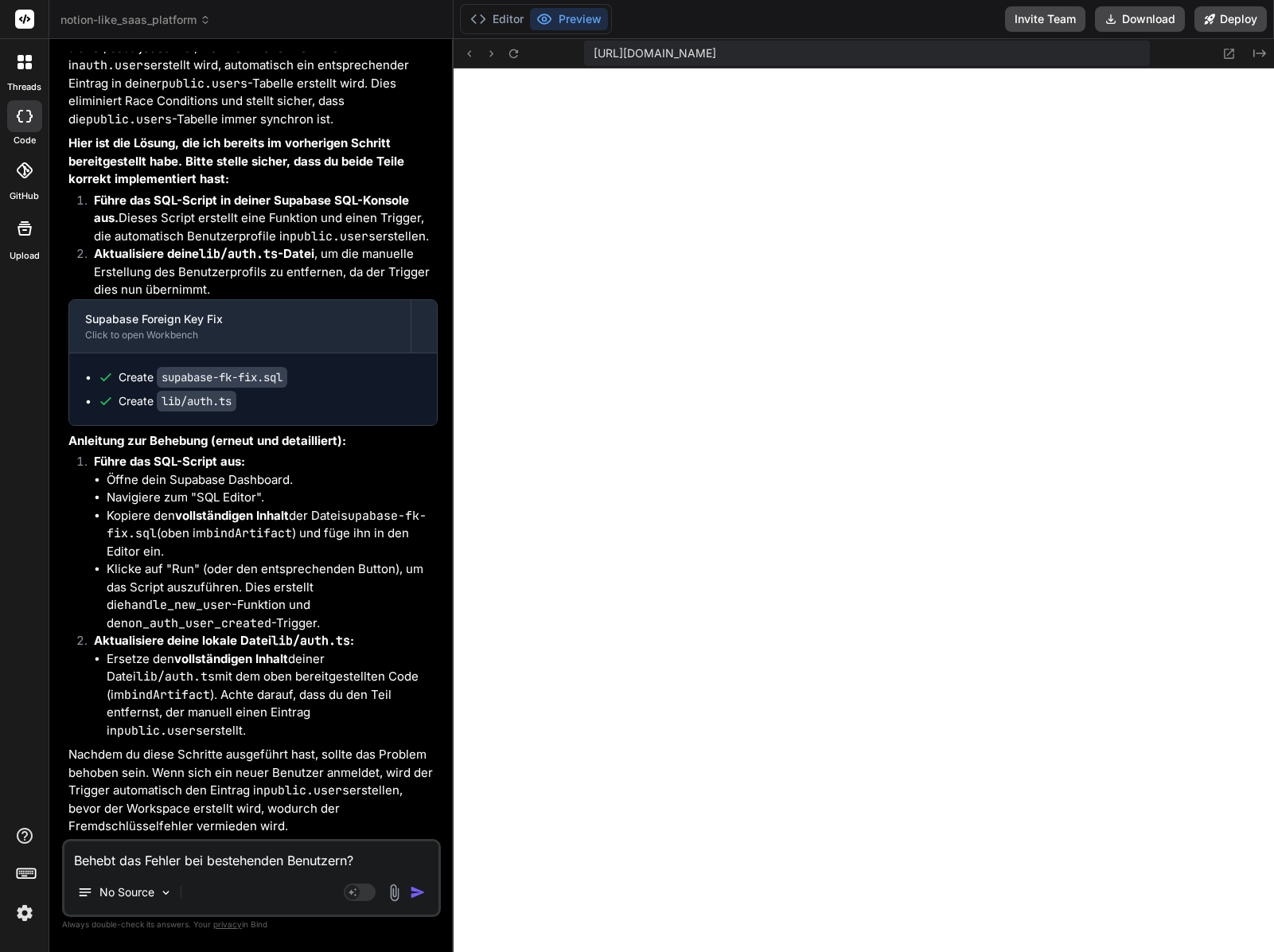
type textarea "x"
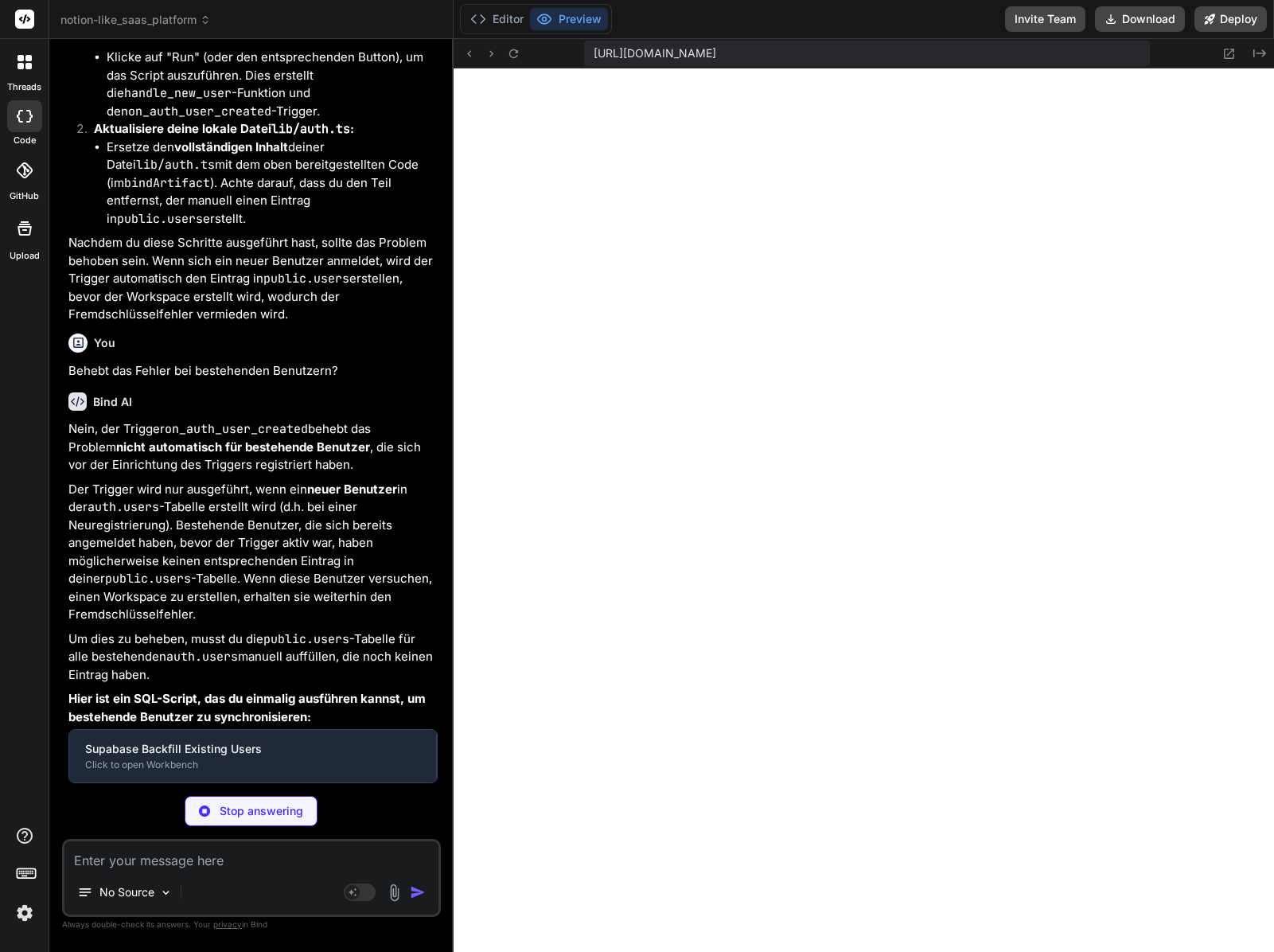
scroll to position [4800, 0]
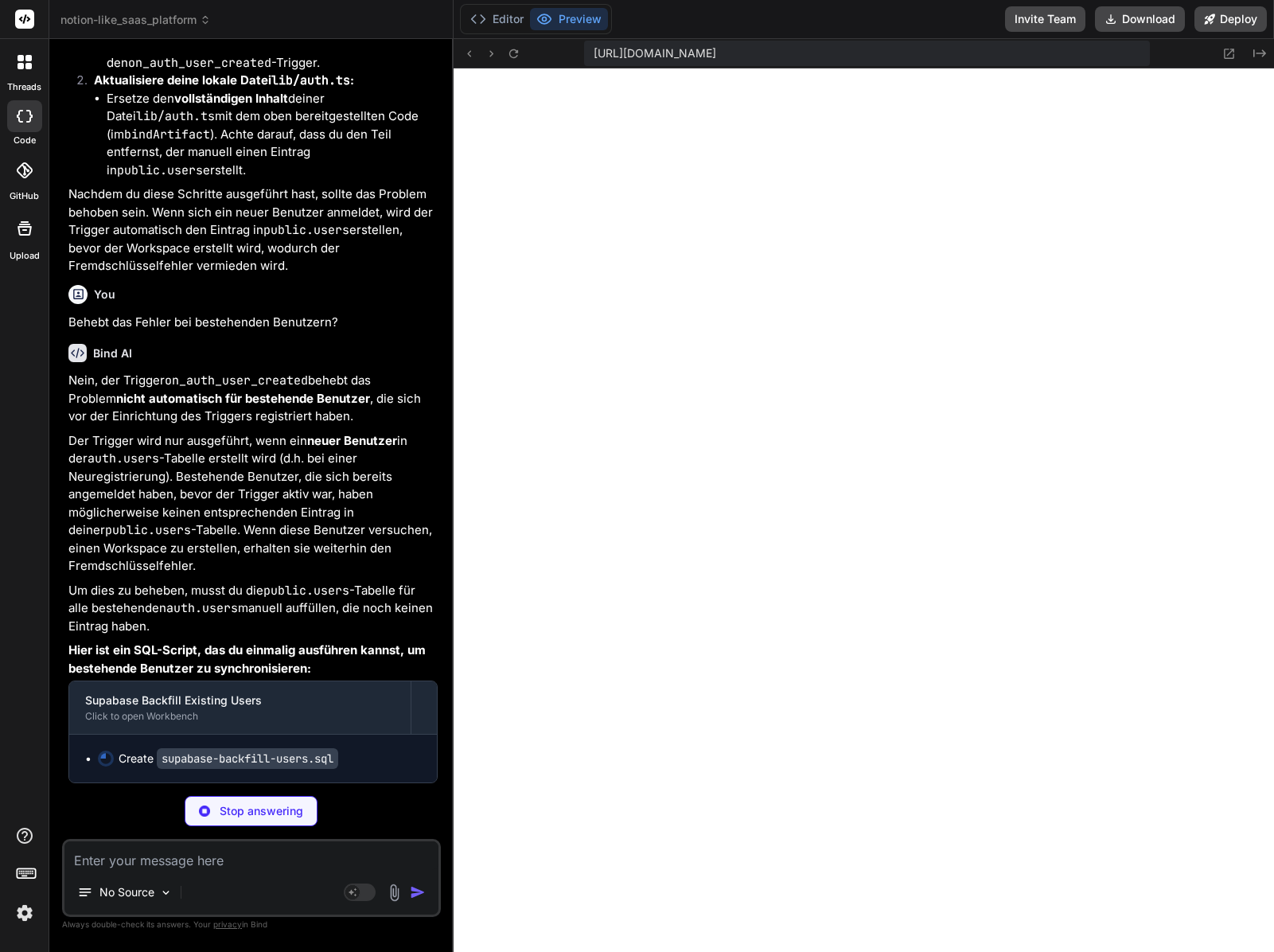
type textarea "x"
type textarea "updated_at = NOW() FROM auth.users AS au WHERE pu.id = au.id AND (pu.name IS NU…"
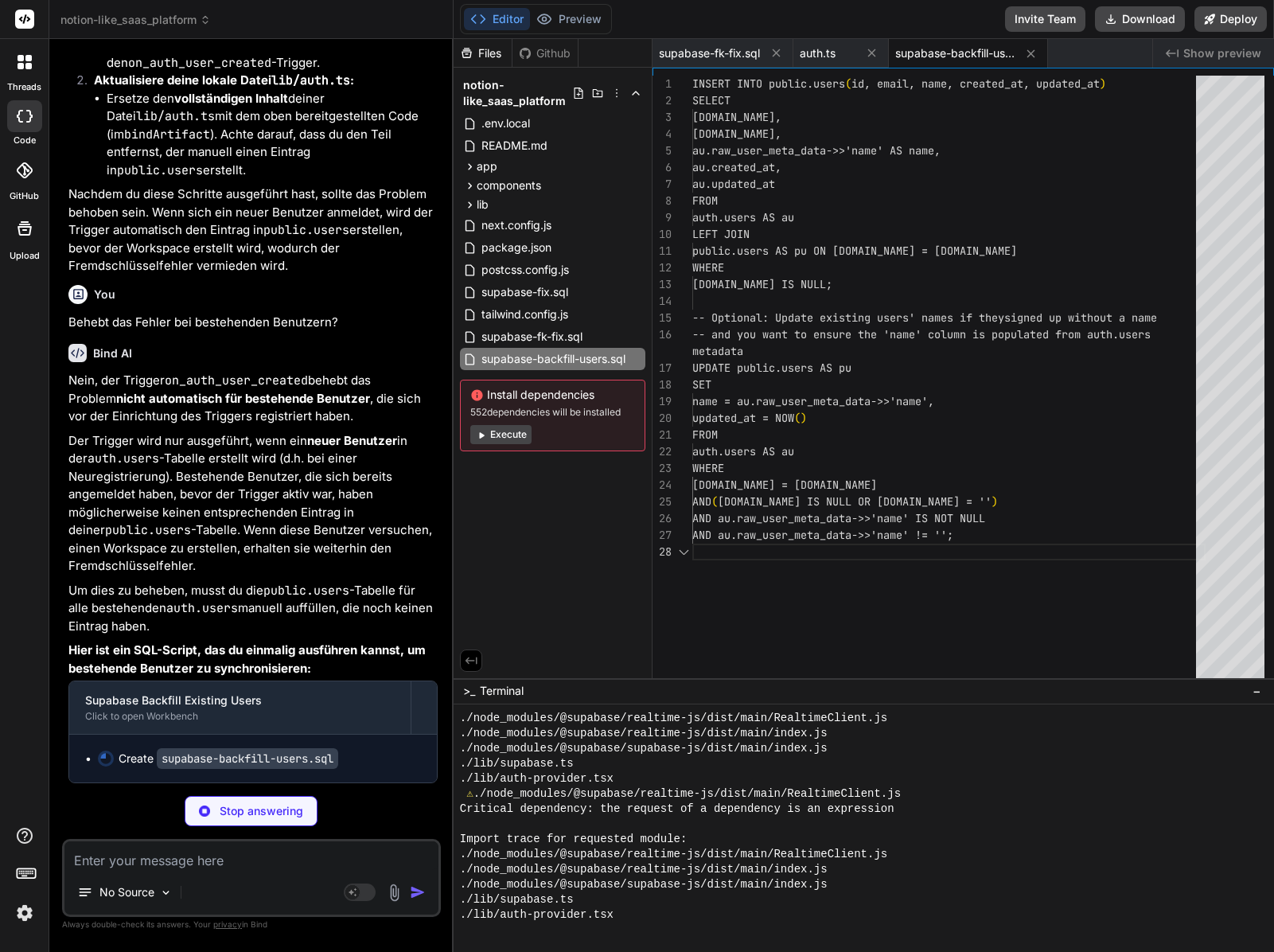
scroll to position [134, 0]
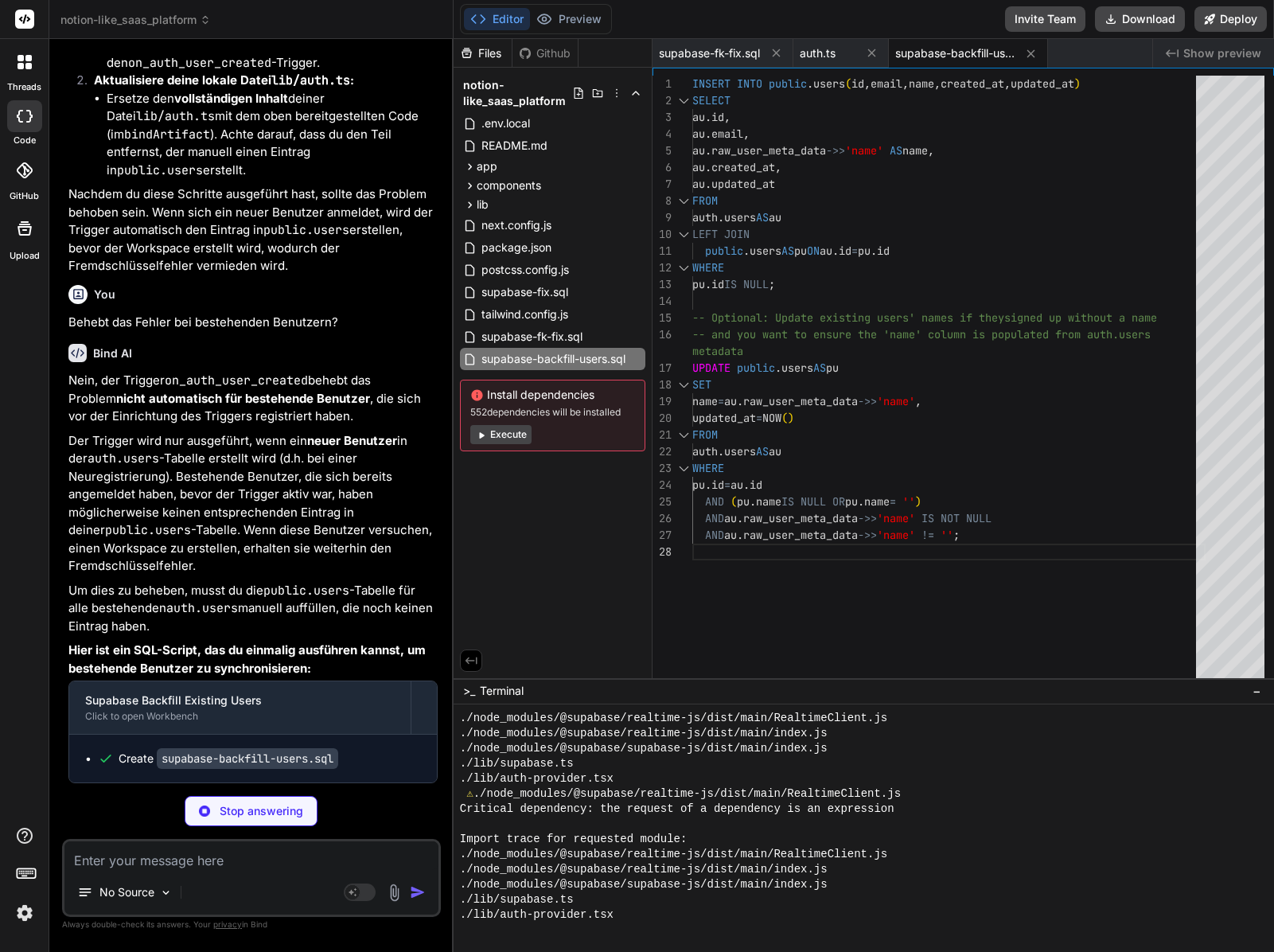
type textarea "x"
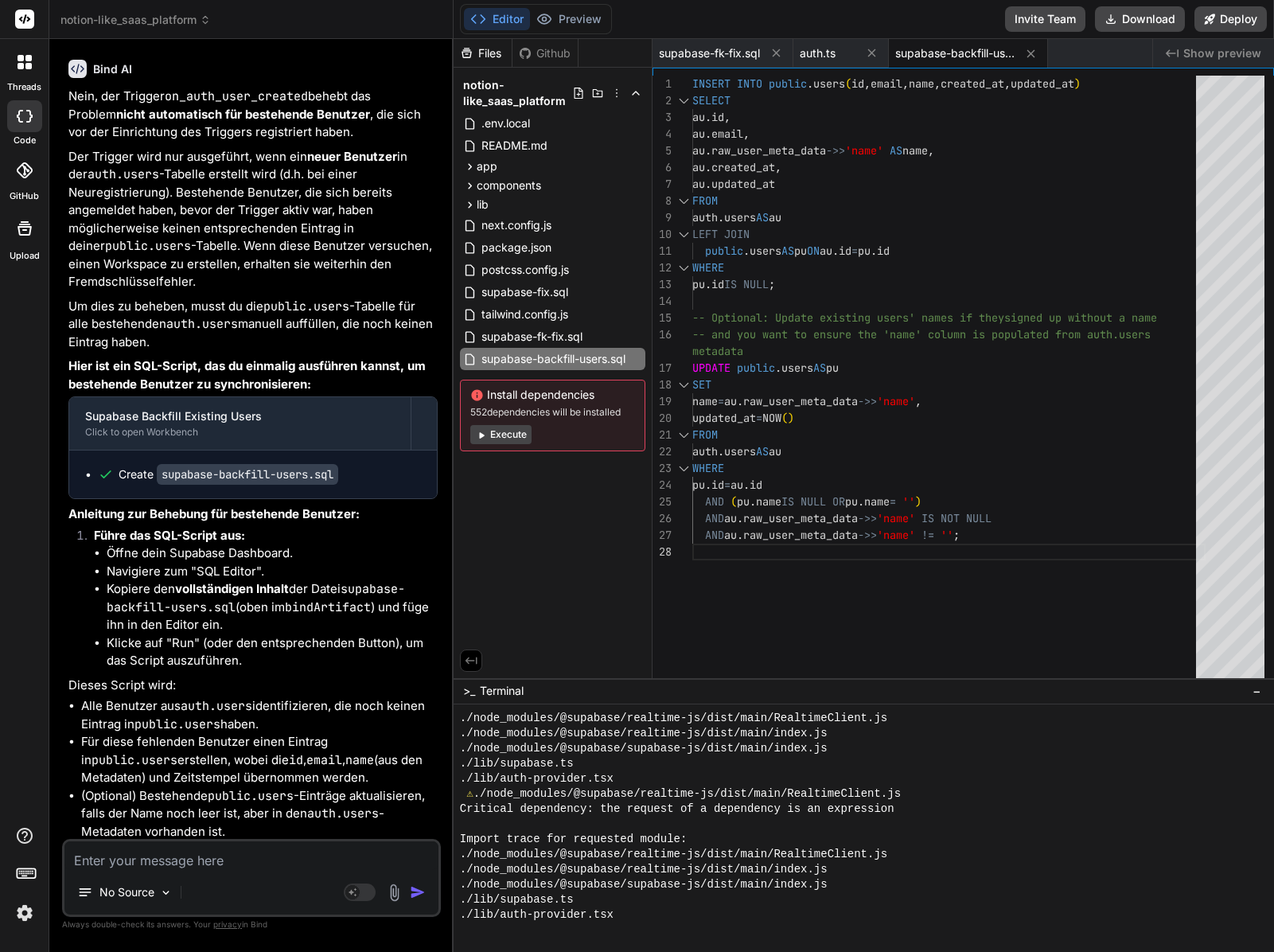
scroll to position [5167, 0]
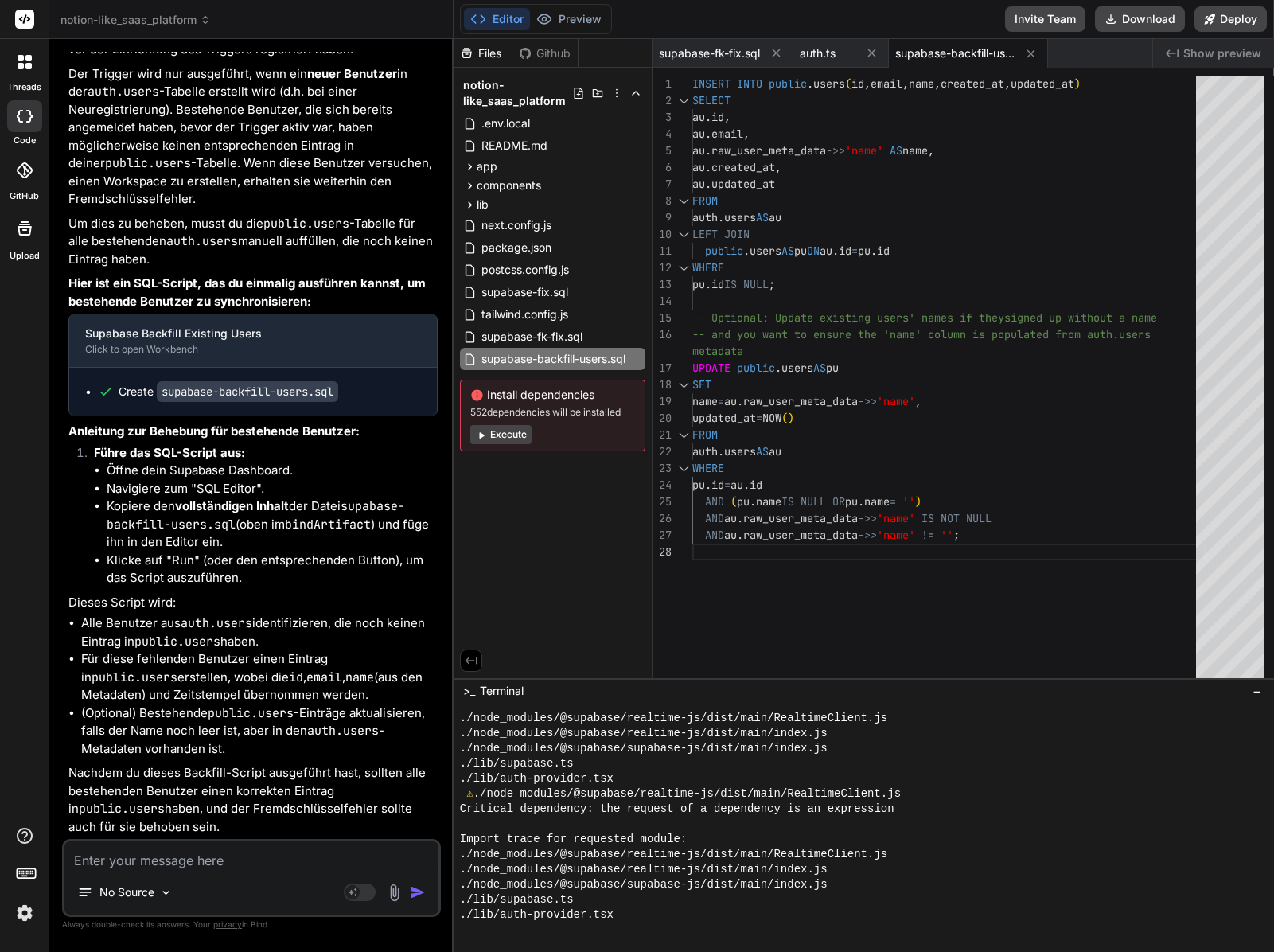
click at [763, 457] on div "INSERT INTO public . users ( id , email , name , created_at , updated_at ) SELE…" at bounding box center [948, 379] width 513 height 609
type textarea "INSERT INTO public.users (id, email, name, created_at, updated_at) SELECT au.id…"
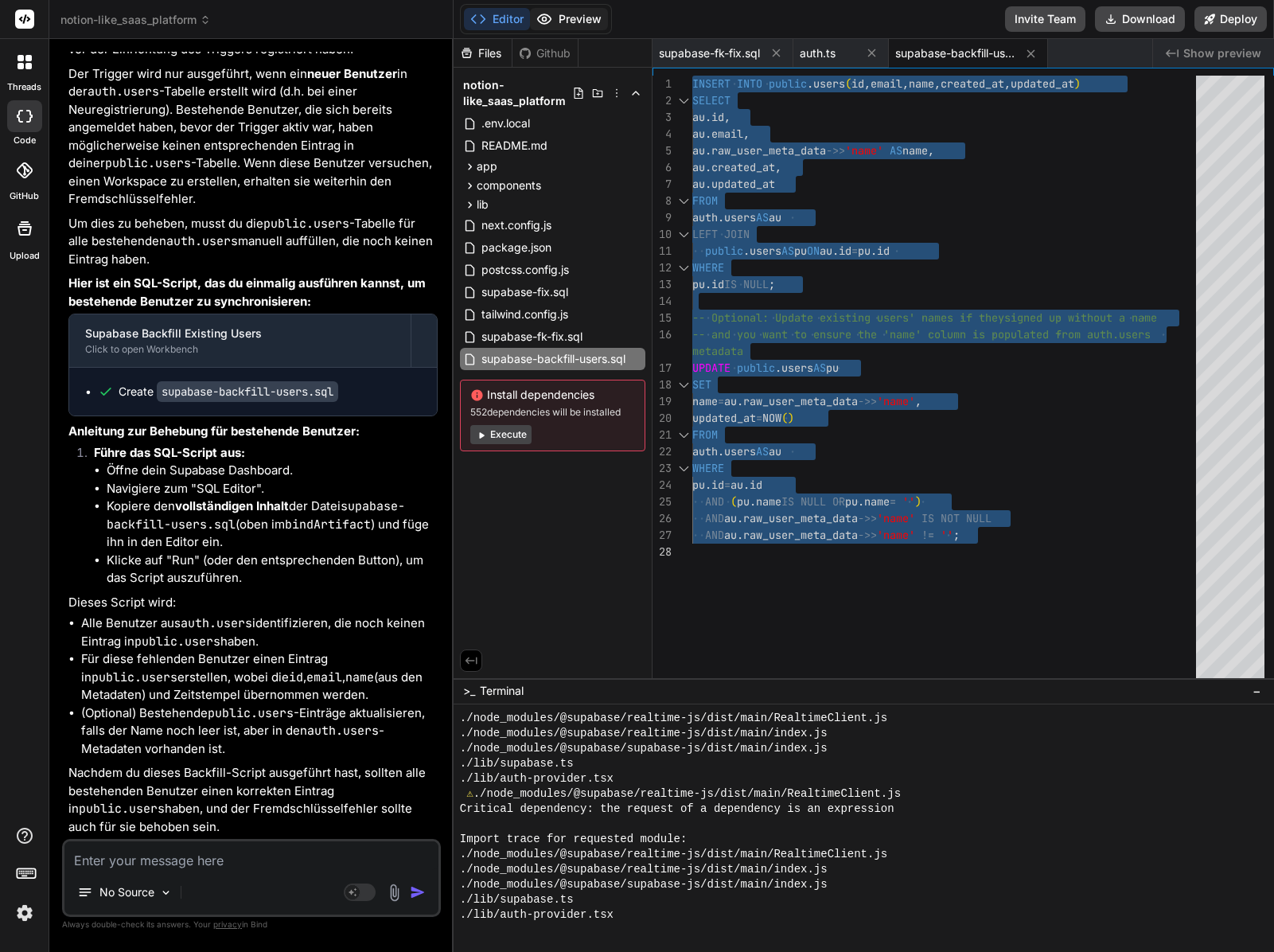
click at [554, 24] on button "Preview" at bounding box center [569, 19] width 78 height 23
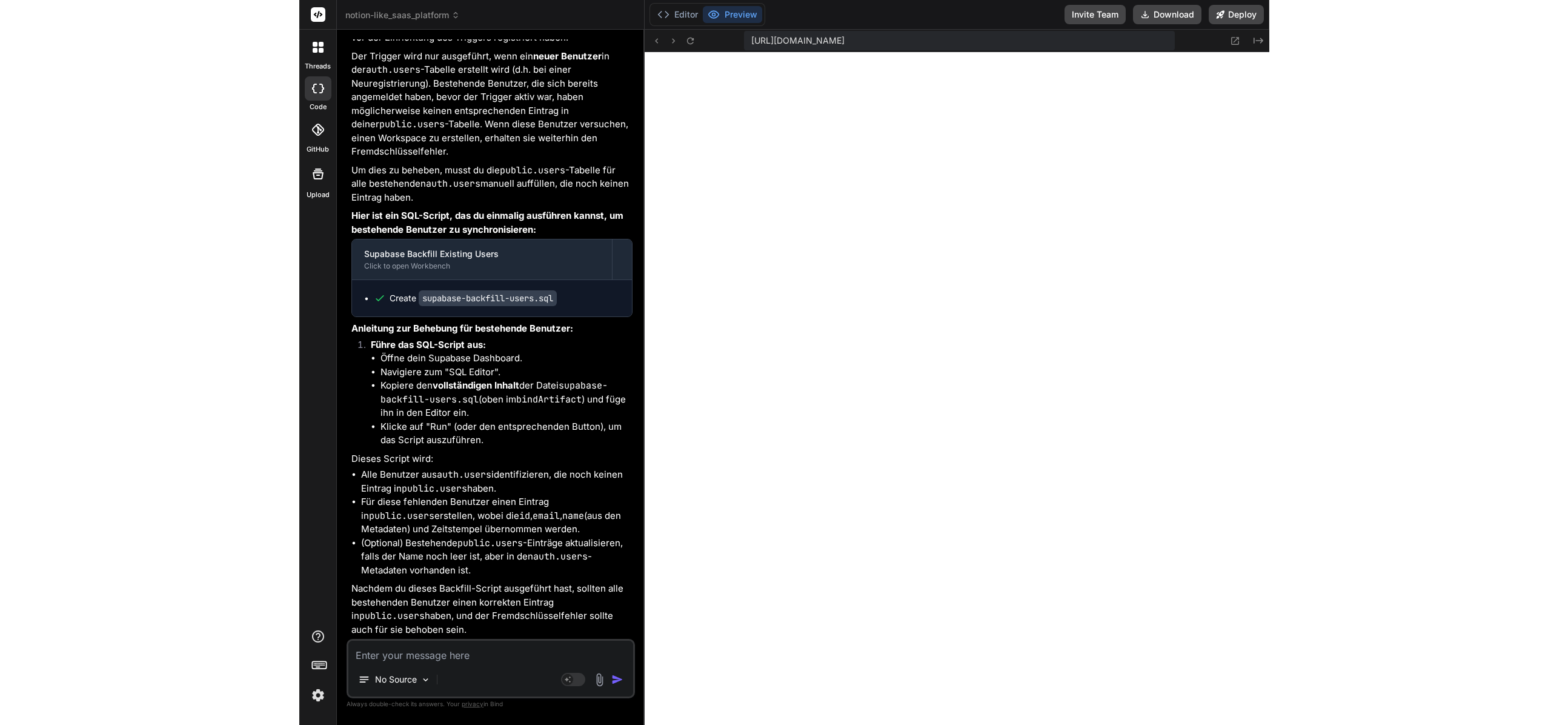
scroll to position [1543, 0]
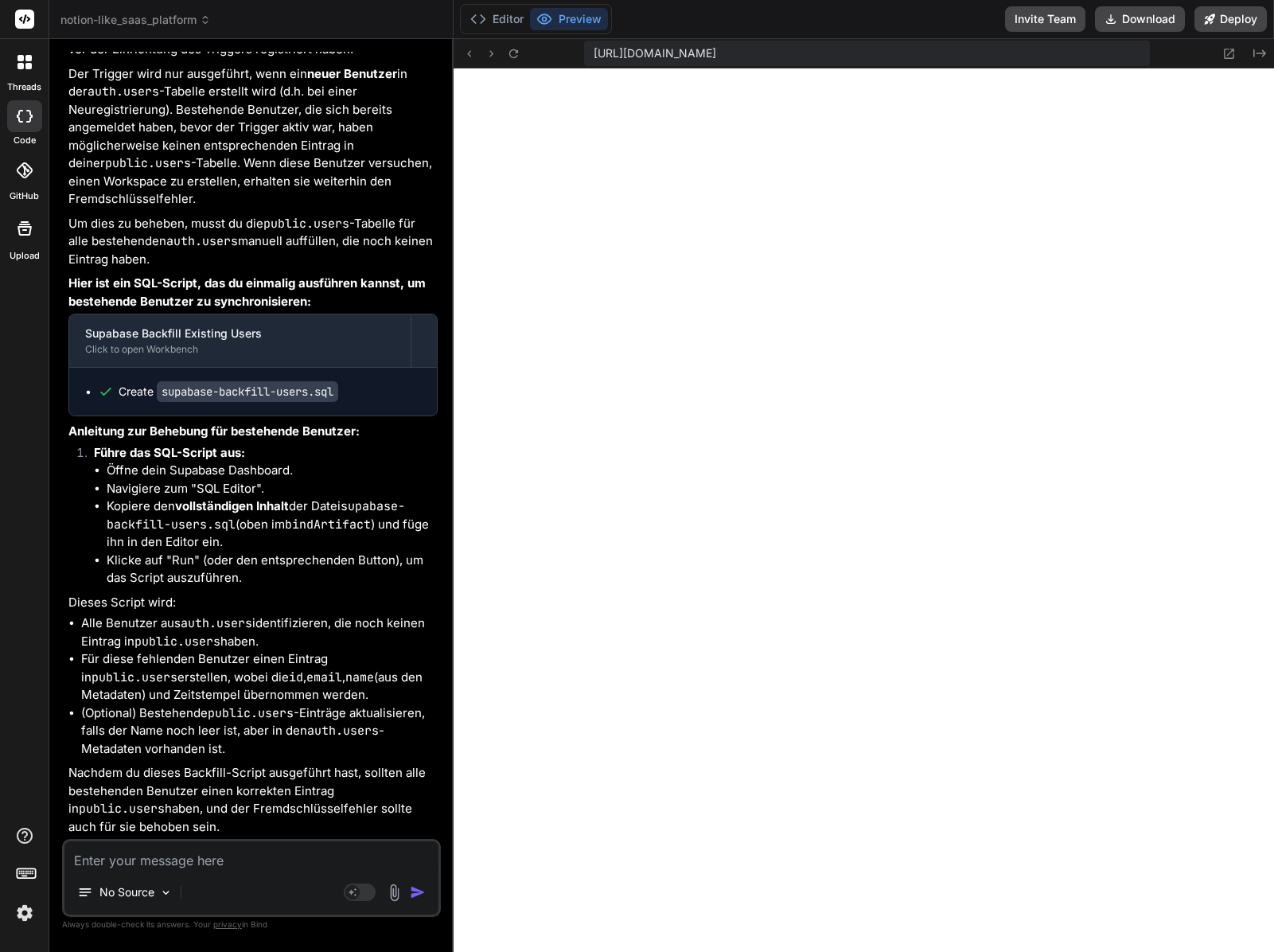
type textarea "x"
type textarea "INSERT INTO public.users (id, email, name, created_at, updated_at) SELECT au.id…"
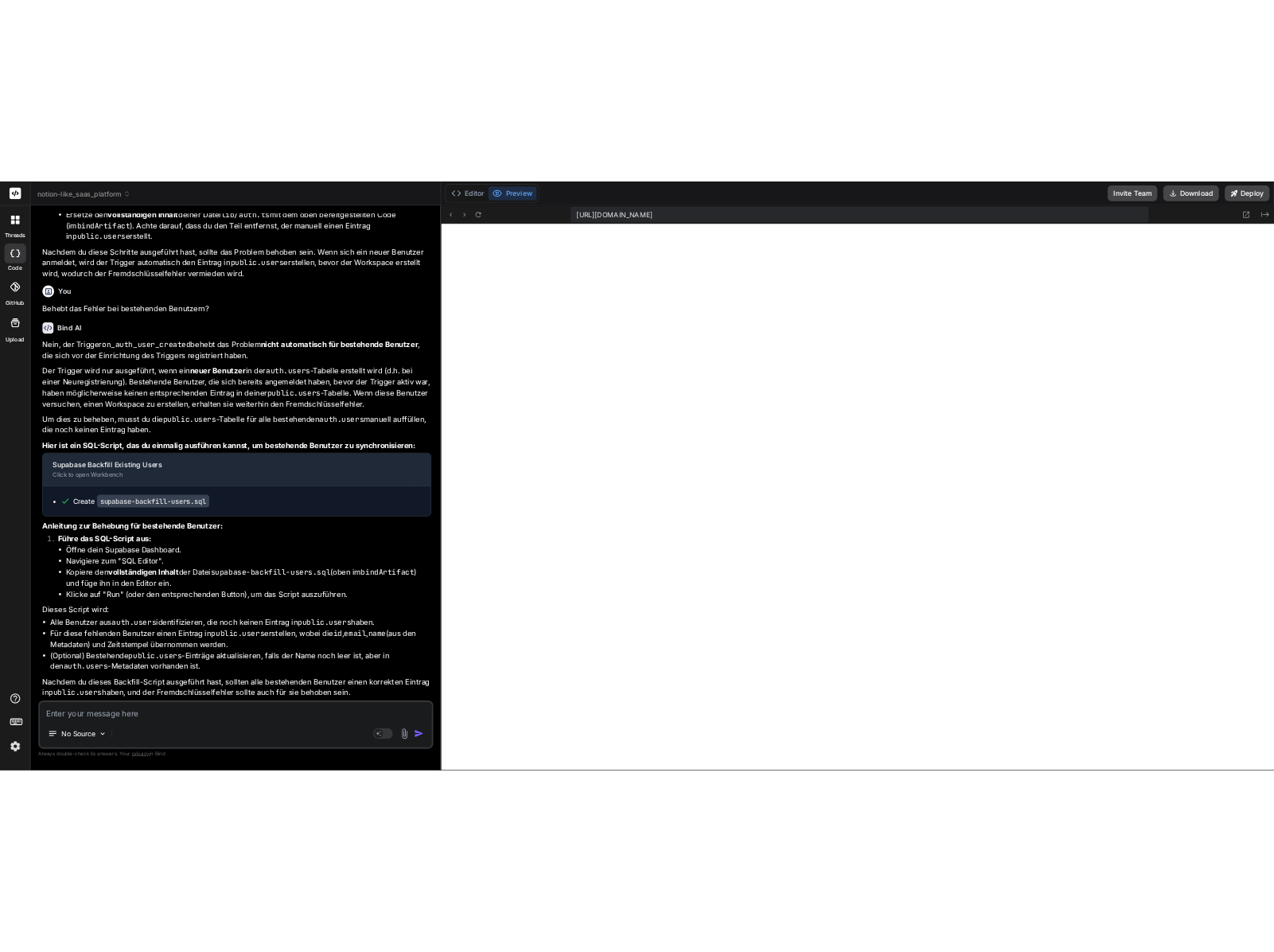
scroll to position [284, 0]
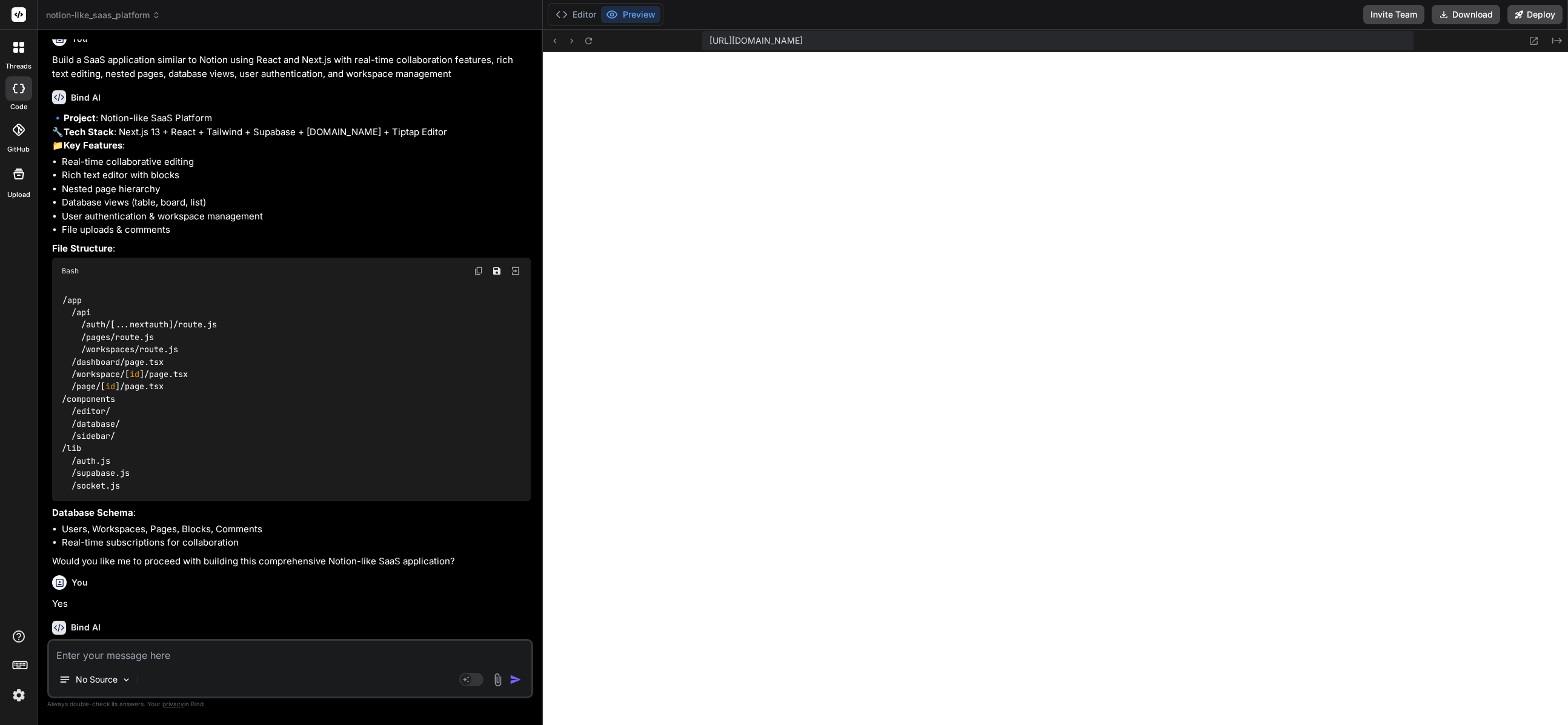
type textarea "x"
type textarea "INSERT INTO public.users (id, email, name, created_at, updated_at) SELECT au.id…"
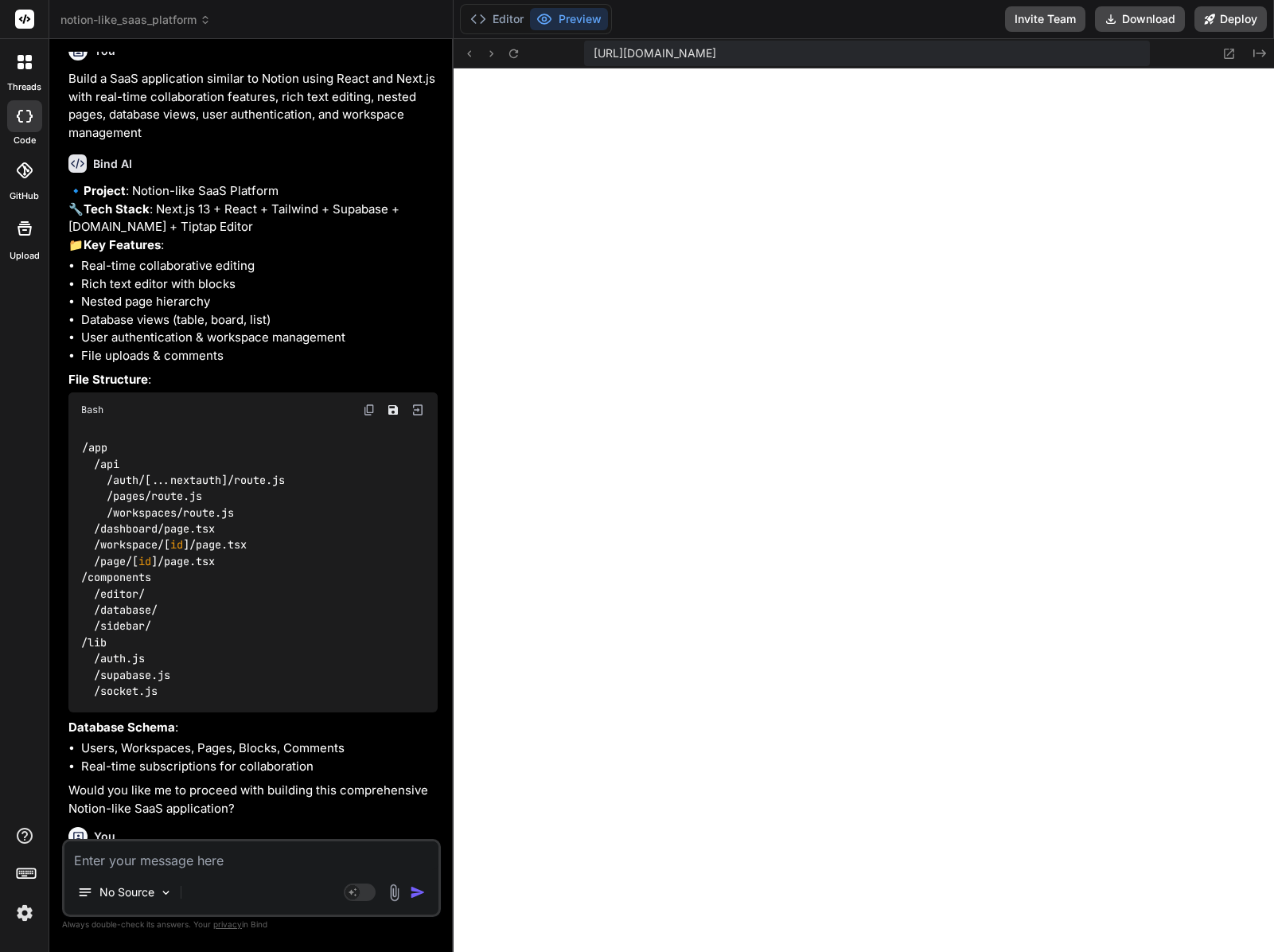
scroll to position [301, 0]
click at [166, 858] on textarea at bounding box center [250, 855] width 374 height 28
paste textarea "{code: '42P17', details: null, hint: null, message: 'infinite recursion detecte…"
type textarea "x"
type textarea "{code: '42P17', details: null, hint: null, message: 'infinite recursion detecte…"
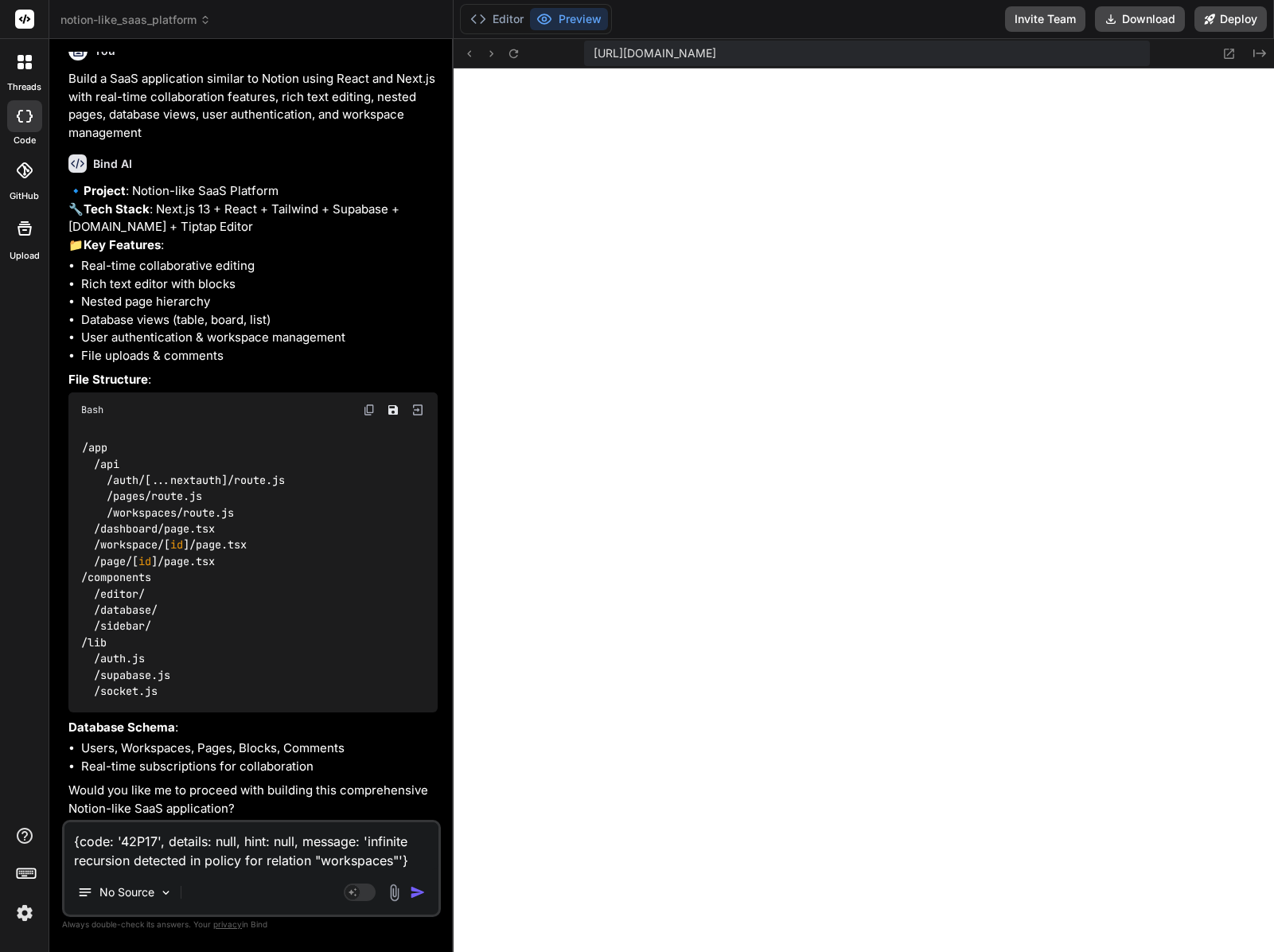
type textarea "x"
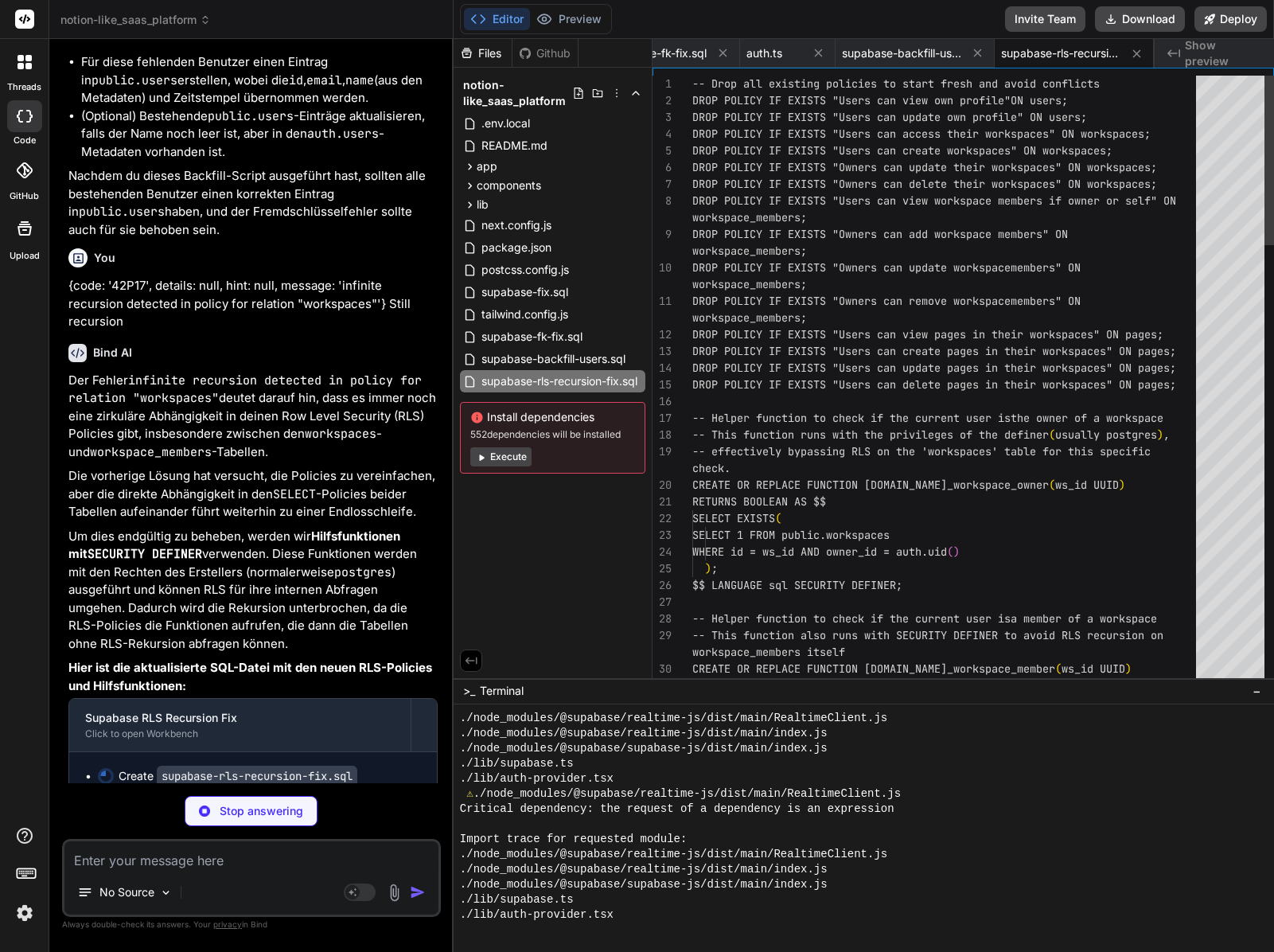
scroll to position [0, 0]
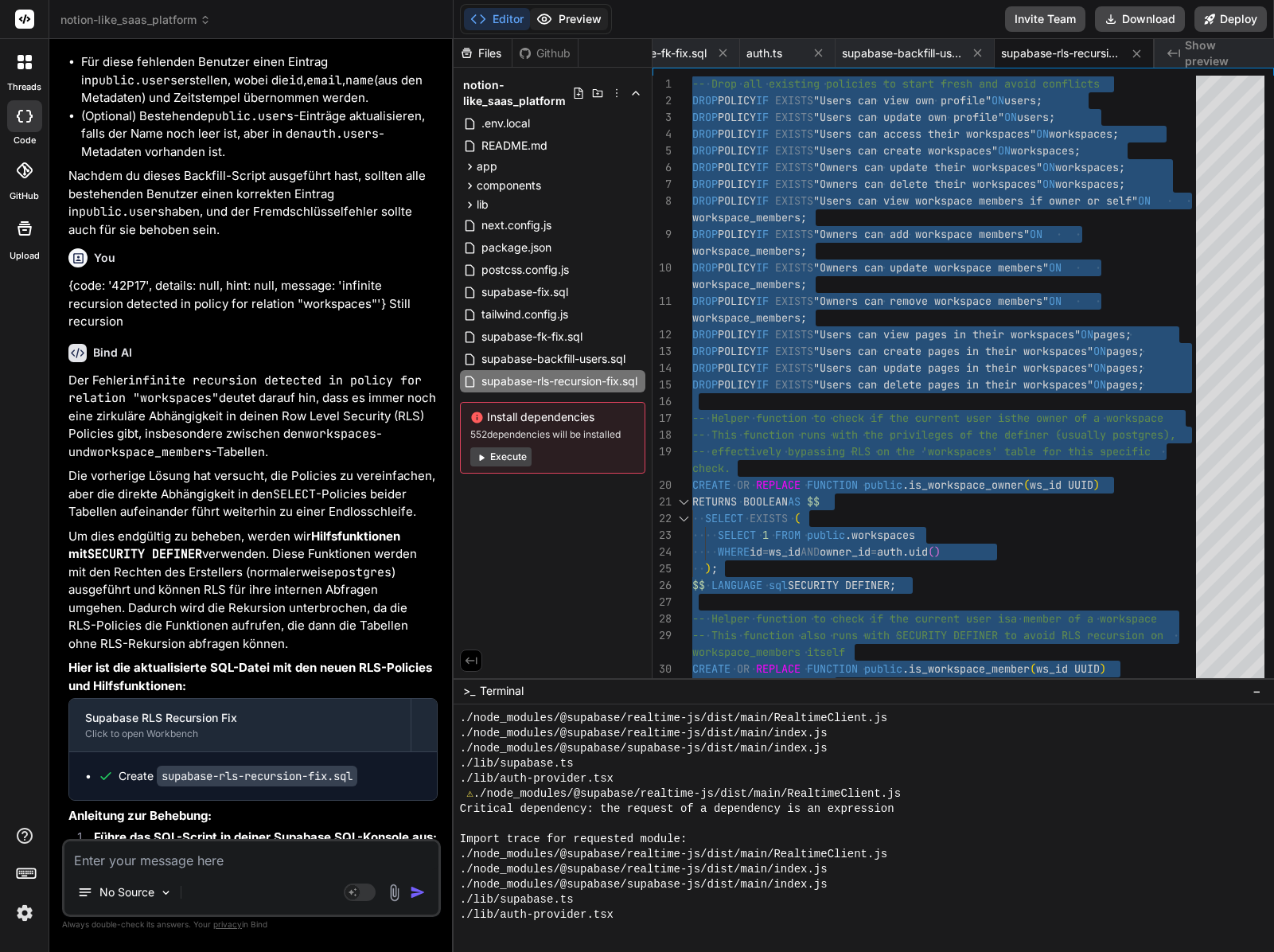
click at [598, 25] on button "Preview" at bounding box center [569, 19] width 78 height 23
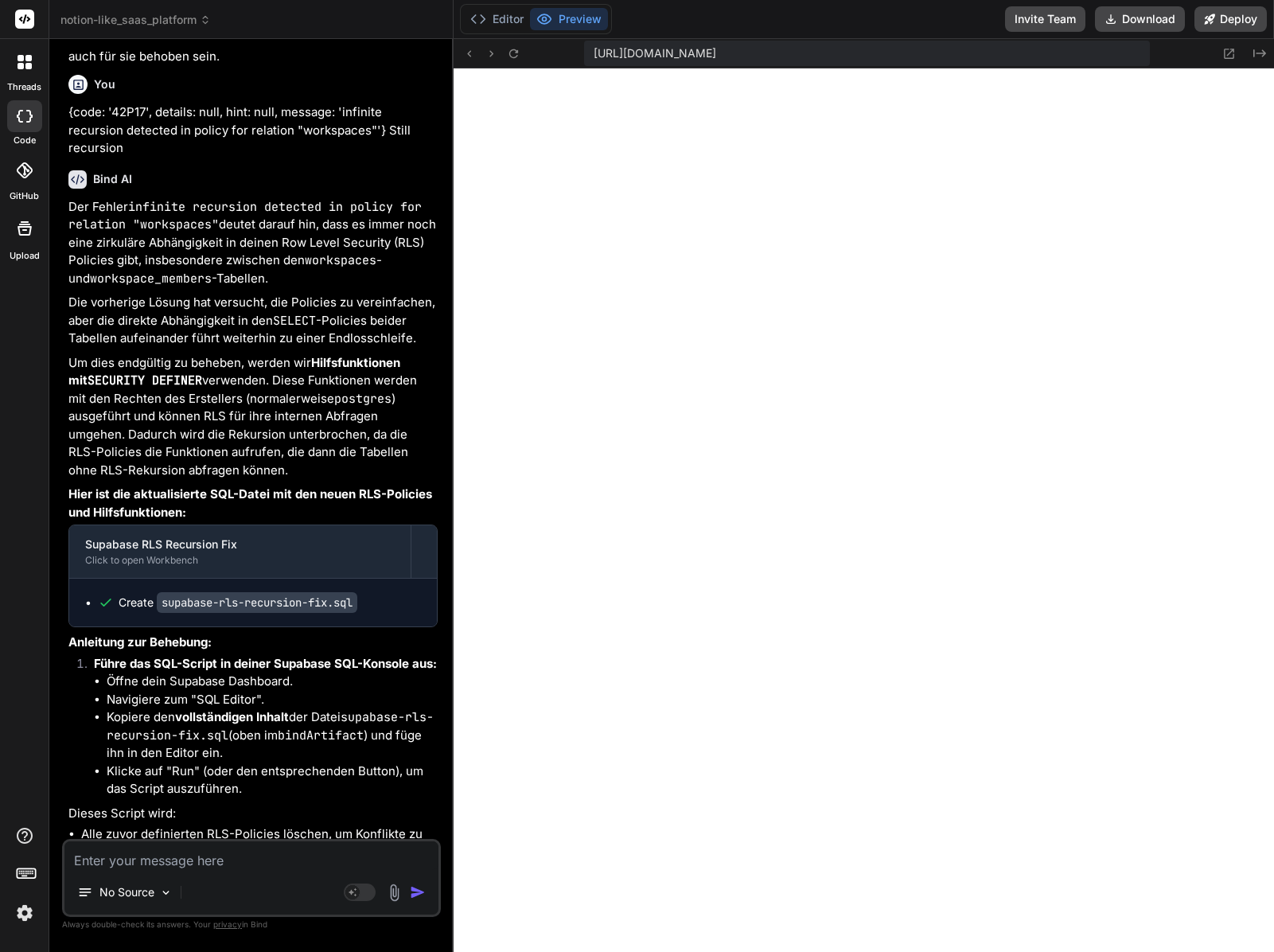
scroll to position [6237, 0]
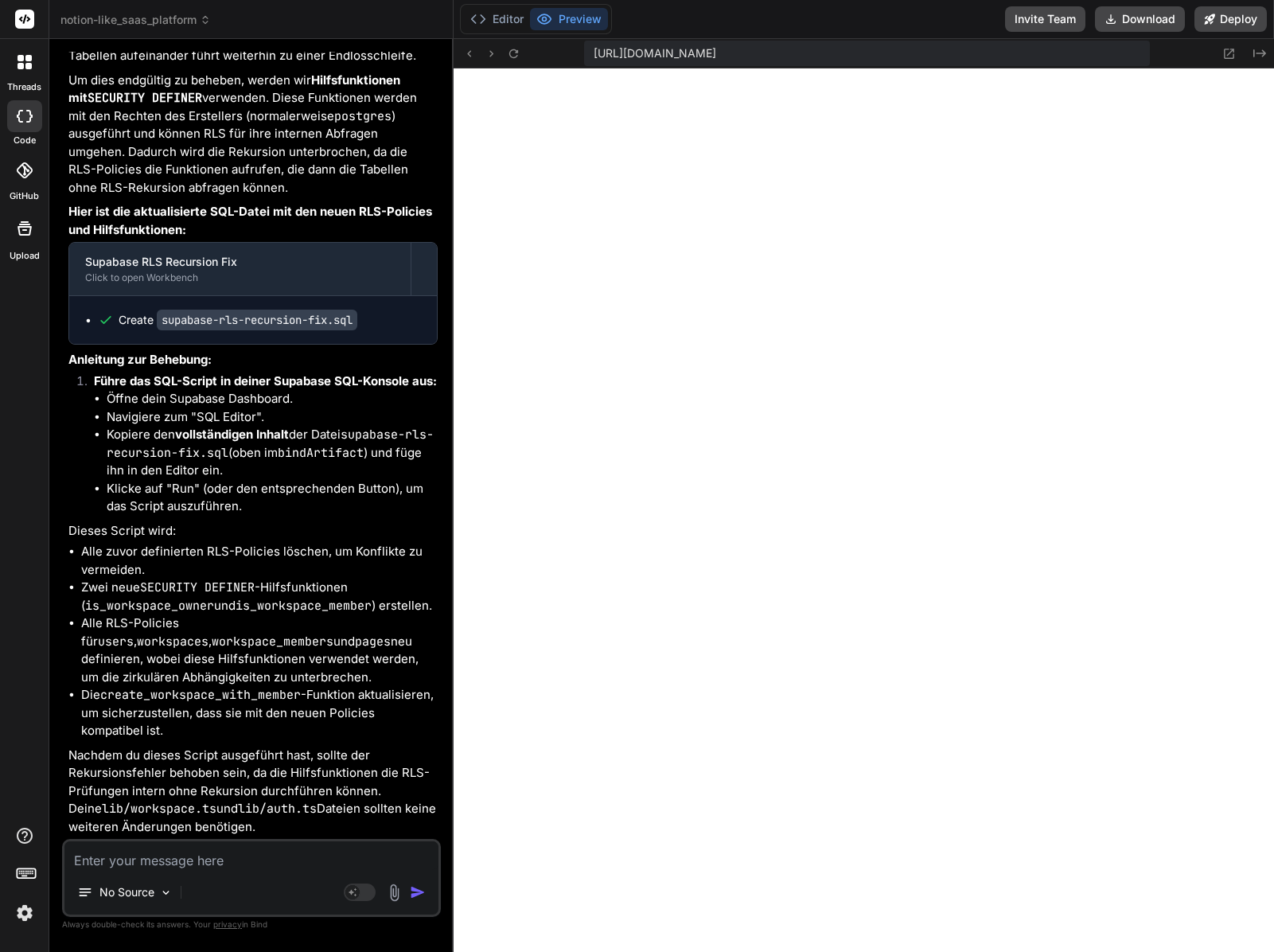
click at [306, 851] on textarea at bounding box center [250, 855] width 374 height 28
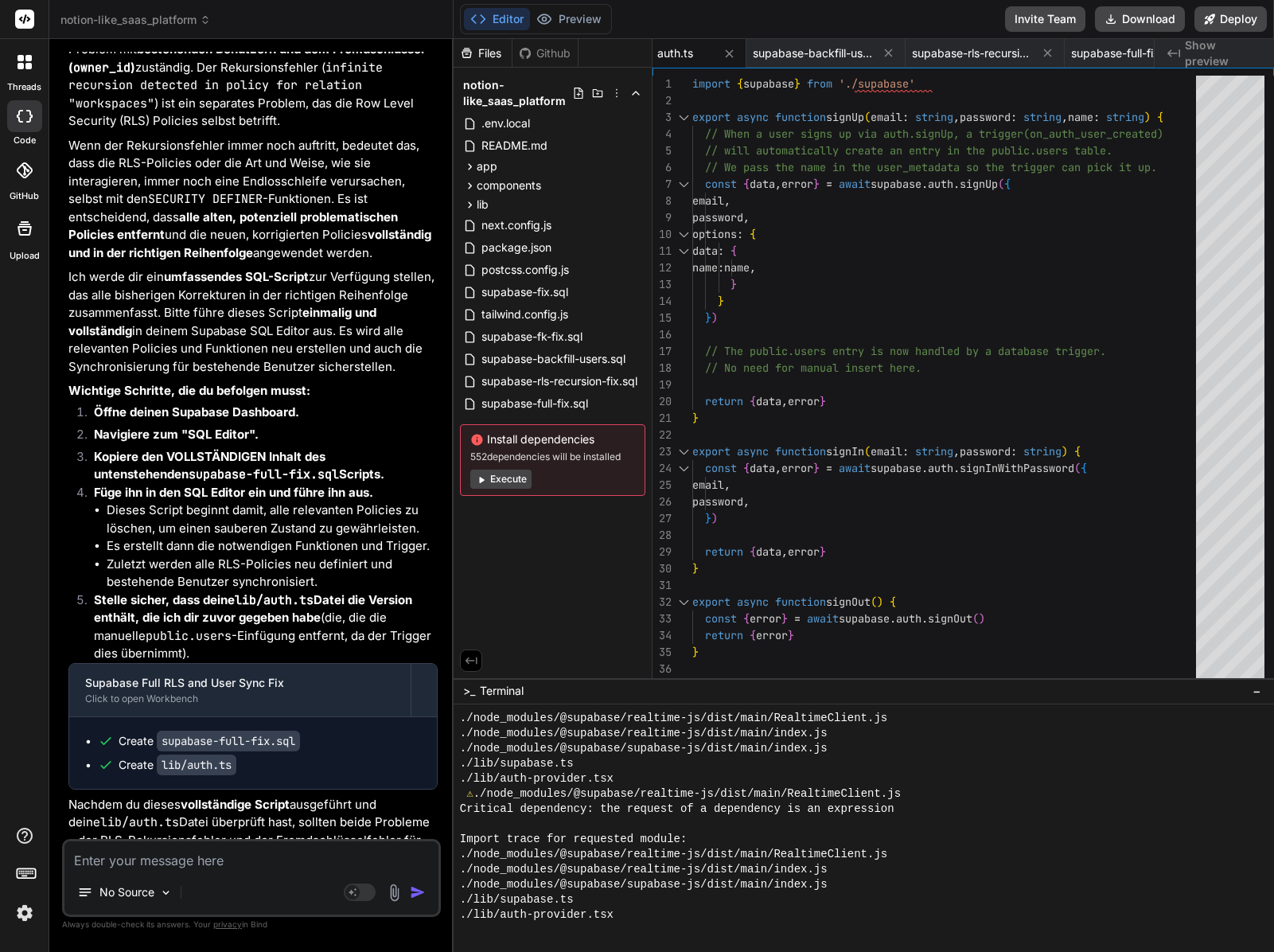
scroll to position [7256, 0]
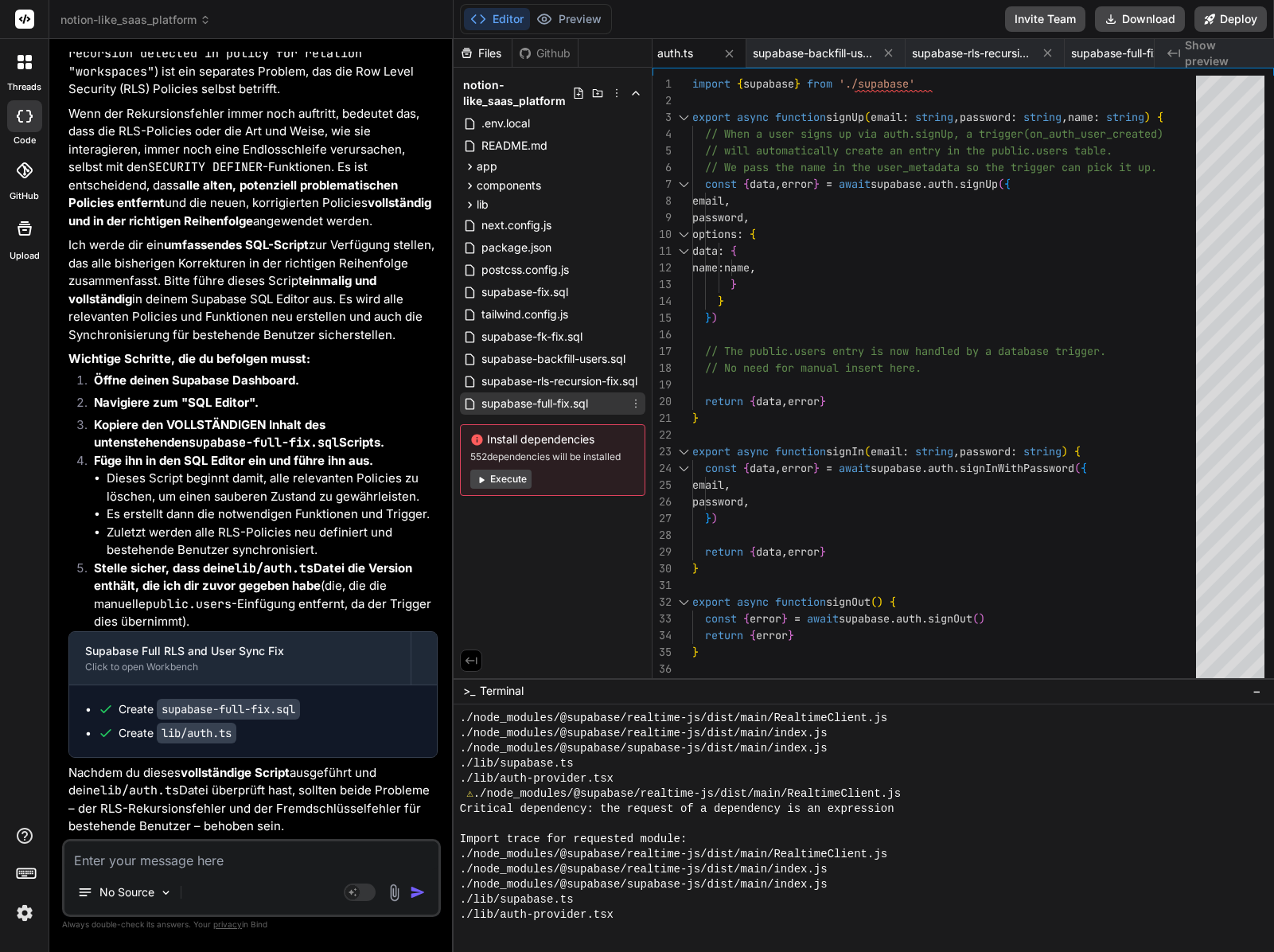
click at [558, 404] on span "supabase-full-fix.sql" at bounding box center [535, 403] width 110 height 19
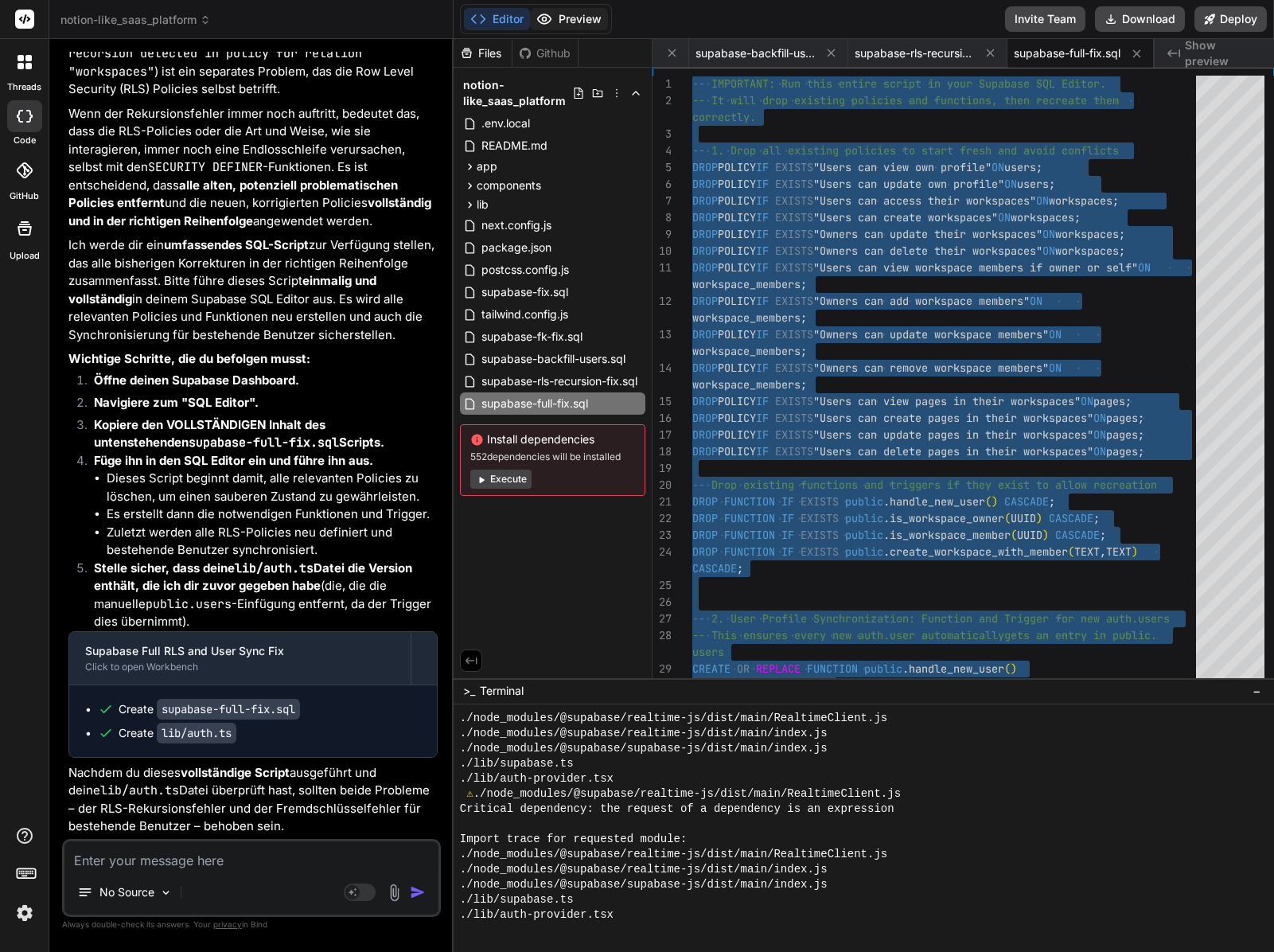
drag, startPoint x: 613, startPoint y: 23, endPoint x: 602, endPoint y: 19, distance: 11.7
click at [613, 23] on div "Editor Preview Invite Team Download Deploy" at bounding box center [863, 19] width 820 height 39
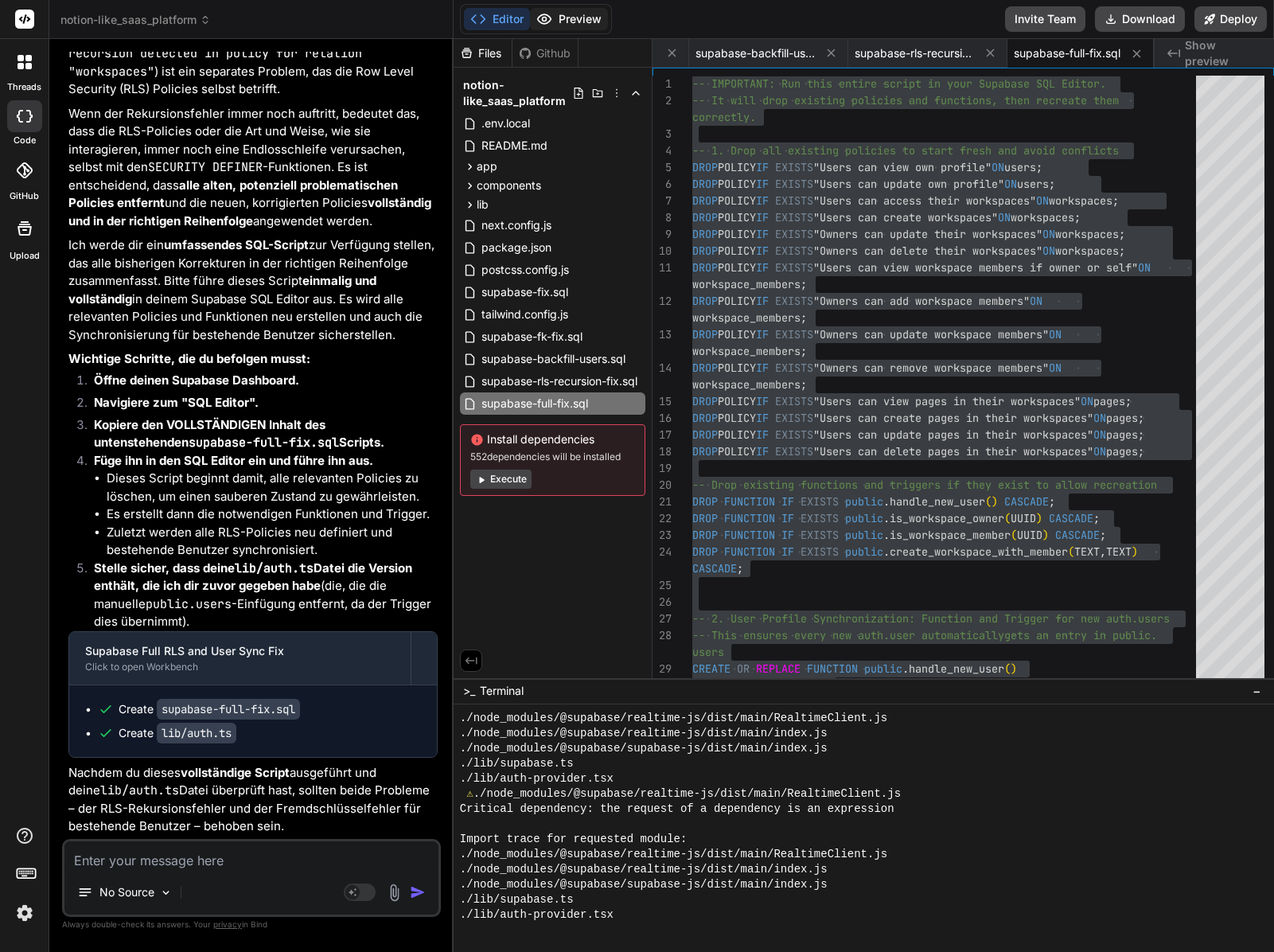
click at [601, 19] on button "Preview" at bounding box center [569, 19] width 78 height 23
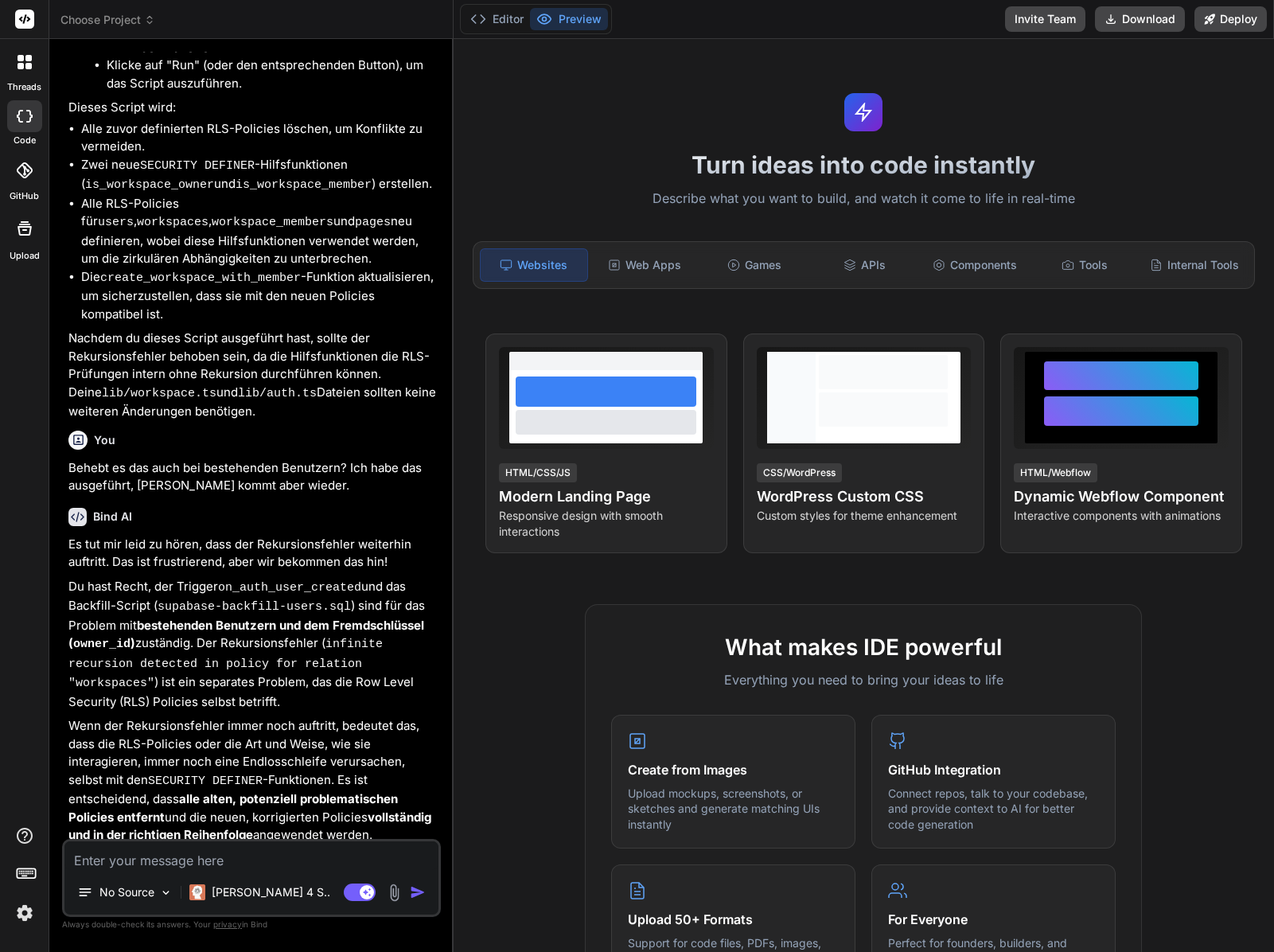
scroll to position [4053, 0]
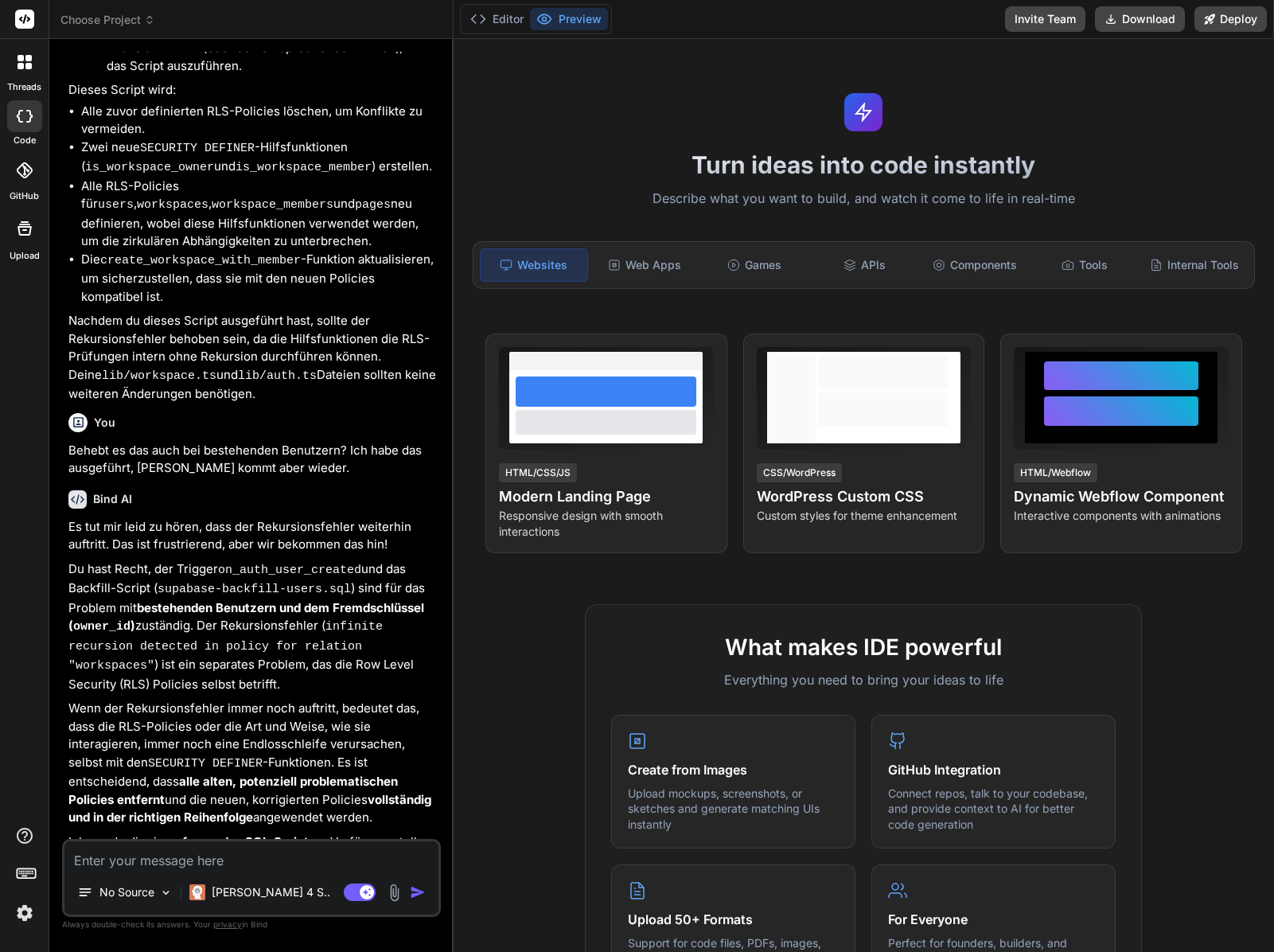
type textarea "x"
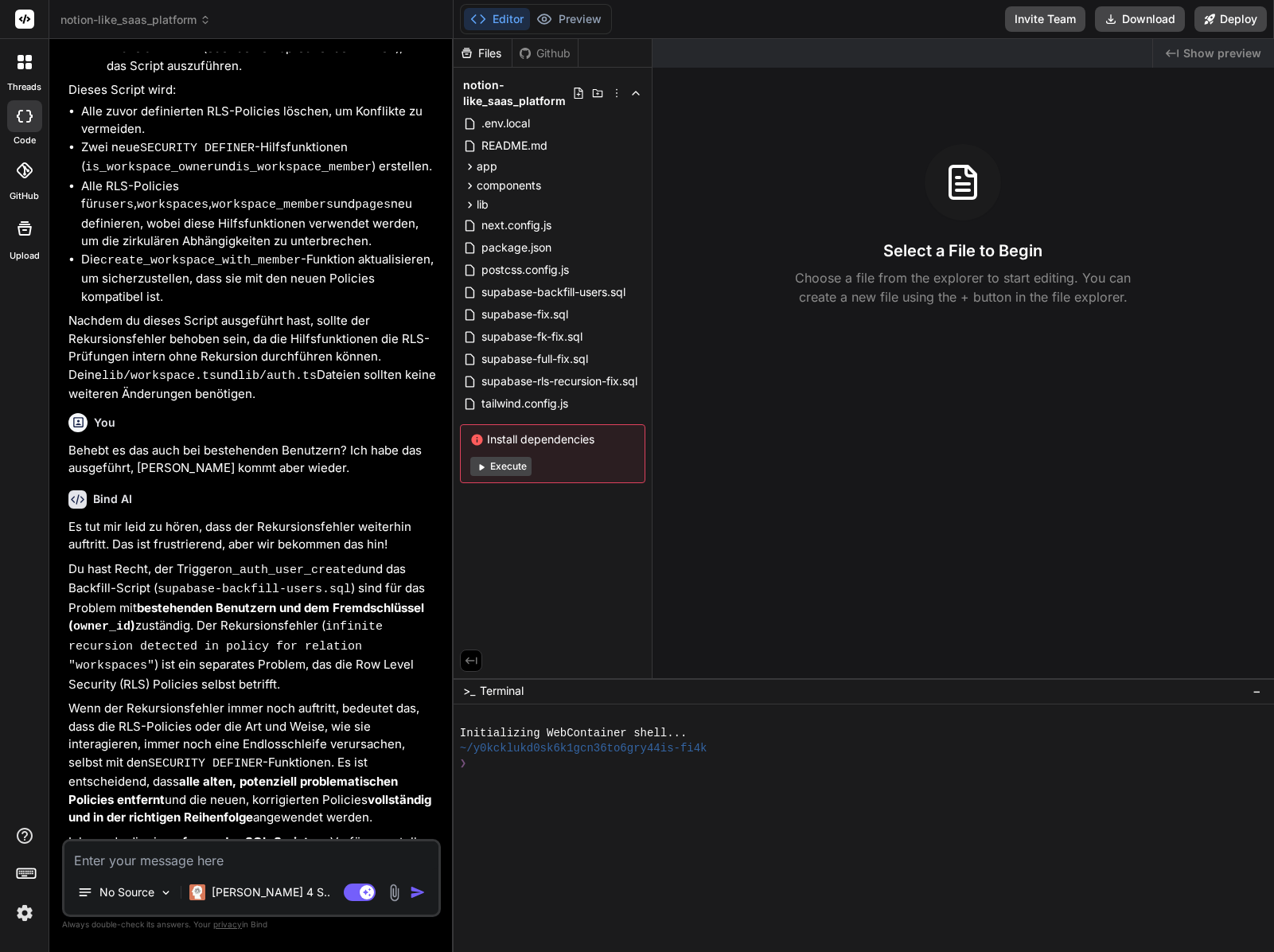
scroll to position [4526, 0]
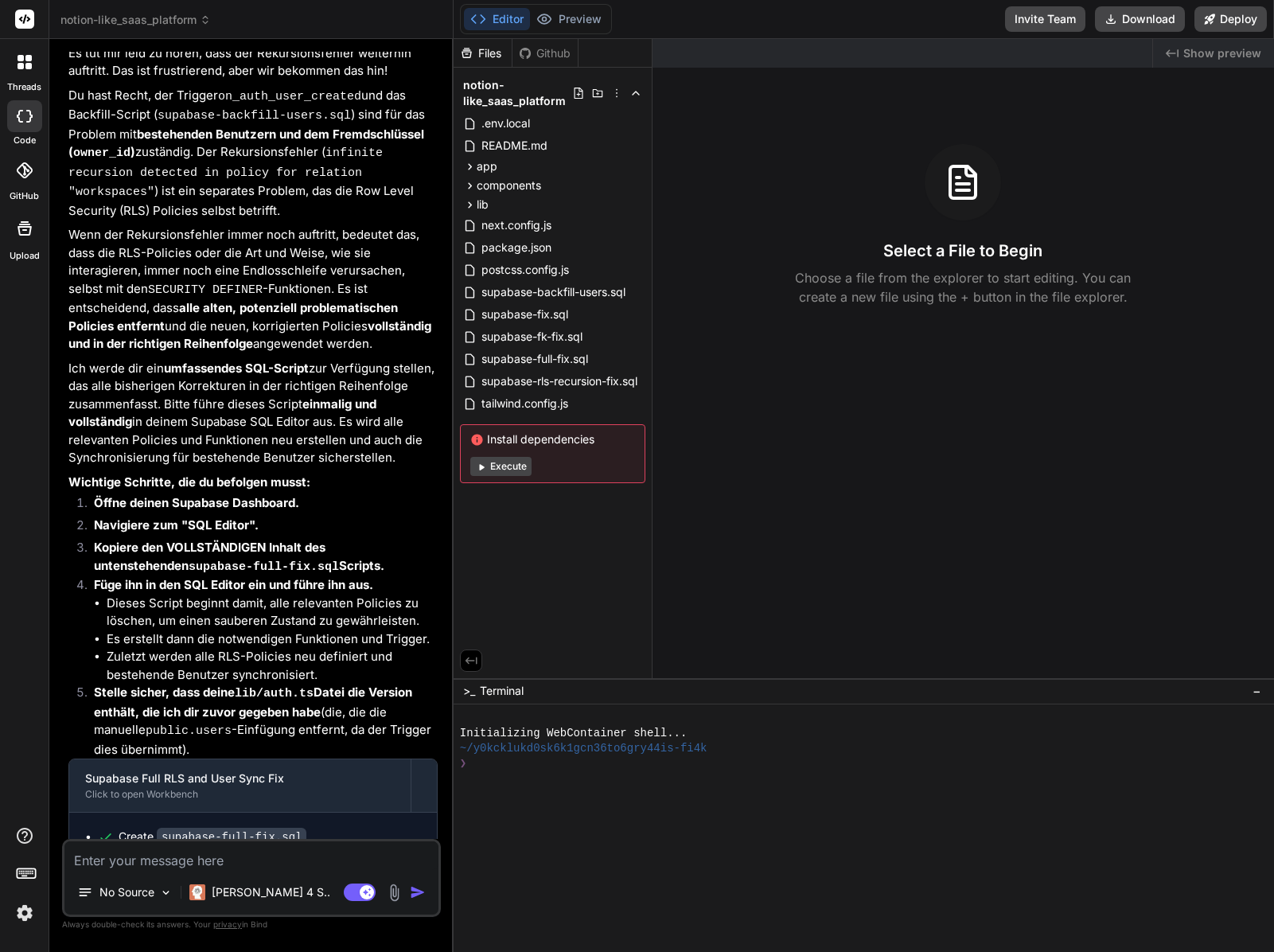
click at [726, 401] on div "Created with Pixso. Show preview Select a File to Begin Choose a file from the …" at bounding box center [963, 358] width 621 height 639
click at [628, 834] on div at bounding box center [856, 839] width 792 height 15
click at [598, 720] on div at bounding box center [856, 718] width 792 height 15
click at [625, 784] on div at bounding box center [856, 779] width 792 height 15
click at [780, 507] on div "Created with Pixso. Show preview Select a File to Begin Choose a file from the …" at bounding box center [963, 358] width 621 height 639
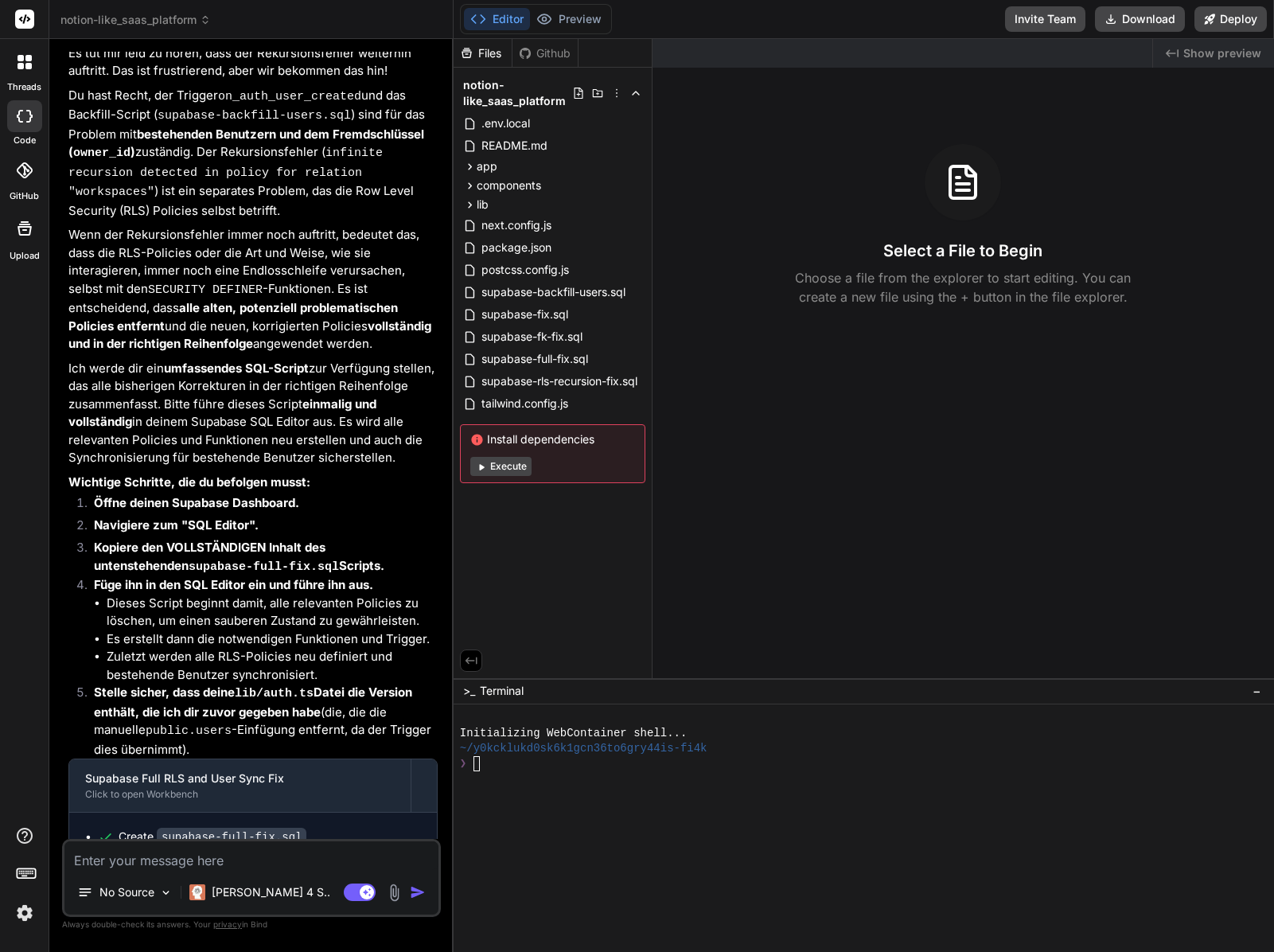
click at [722, 760] on div "❯" at bounding box center [856, 764] width 792 height 15
drag, startPoint x: 285, startPoint y: 831, endPoint x: 70, endPoint y: 773, distance: 222.7
click at [70, 893] on p "Nachdem du dieses vollständige Script ausgeführt und deine lib/auth.ts Datei üb…" at bounding box center [253, 929] width 369 height 73
click at [367, 893] on p "Nachdem du dieses vollständige Script ausgeführt und deine lib/auth.ts Datei üb…" at bounding box center [253, 929] width 369 height 73
click at [554, 801] on div at bounding box center [856, 809] width 792 height 15
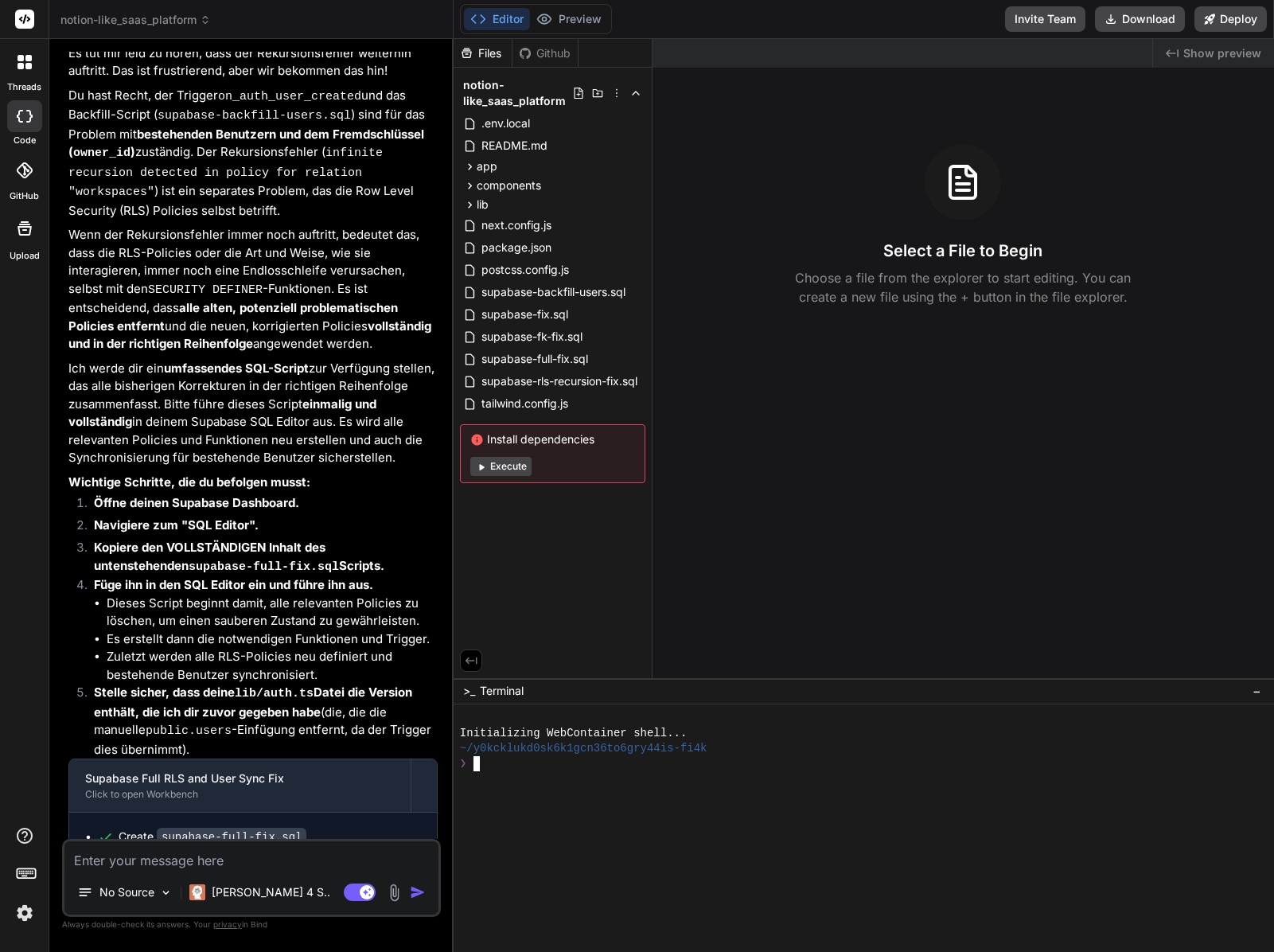
click at [716, 474] on div "Created with Pixso. Show preview Select a File to Begin Choose a file from the …" at bounding box center [963, 358] width 621 height 639
click at [545, 45] on div "Github" at bounding box center [544, 53] width 65 height 16
click at [527, 57] on icon at bounding box center [525, 53] width 11 height 11
click at [498, 56] on div "Files" at bounding box center [483, 53] width 58 height 16
click at [707, 806] on div at bounding box center [856, 809] width 792 height 15
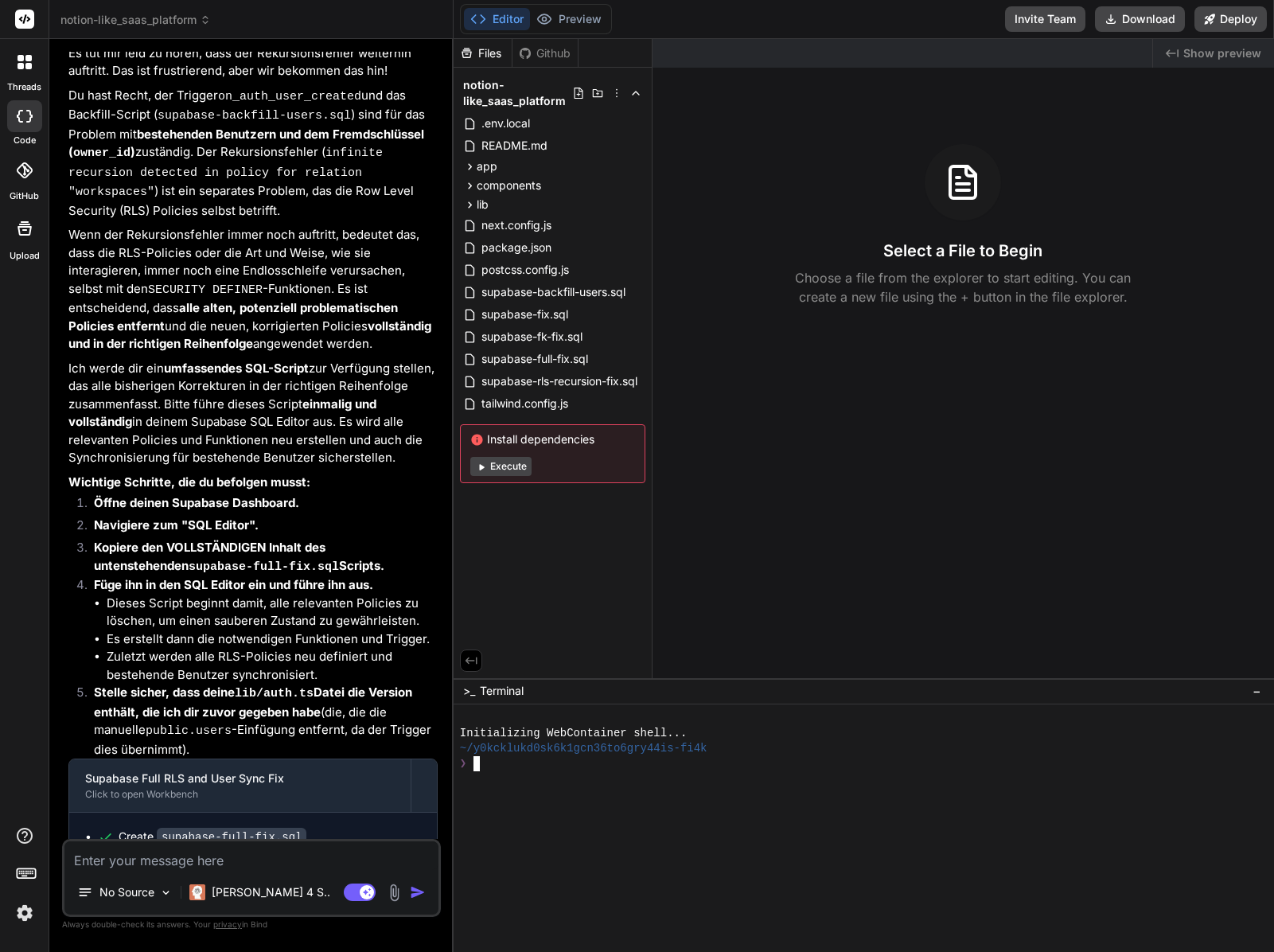
click at [645, 786] on div at bounding box center [856, 794] width 792 height 15
click at [870, 251] on div "Select a File to Begin Choose a file from the explorer to start editing. You ca…" at bounding box center [963, 225] width 621 height 162
click at [525, 762] on div "❯" at bounding box center [856, 764] width 792 height 15
drag, startPoint x: 63, startPoint y: 25, endPoint x: 38, endPoint y: 28, distance: 25.2
click at [63, 26] on span "notion-like_saas_platform" at bounding box center [136, 20] width 151 height 16
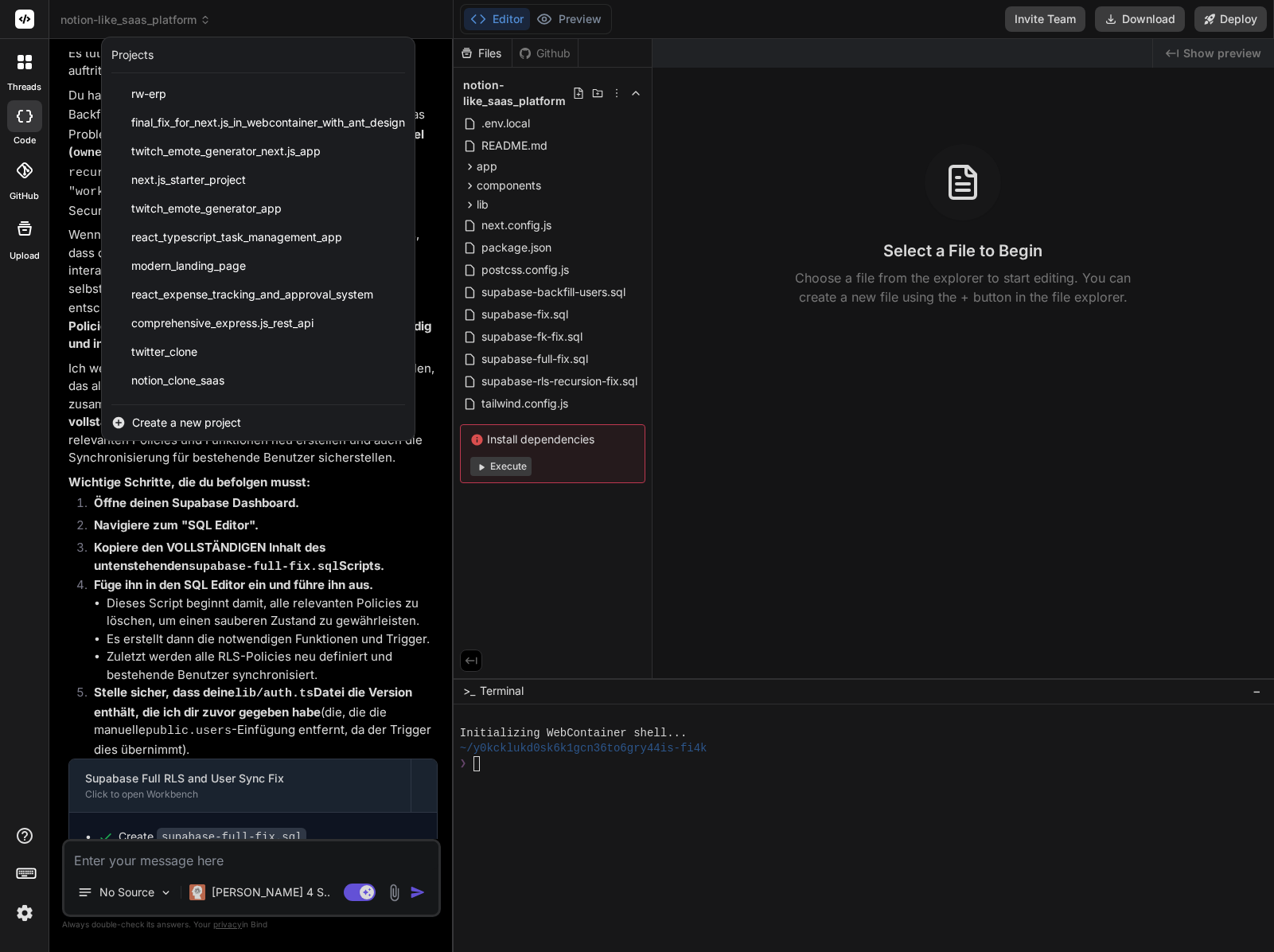
click at [28, 24] on rect at bounding box center [24, 19] width 19 height 19
click at [24, 17] on rect at bounding box center [24, 19] width 19 height 19
click at [251, 599] on div at bounding box center [637, 476] width 1274 height 952
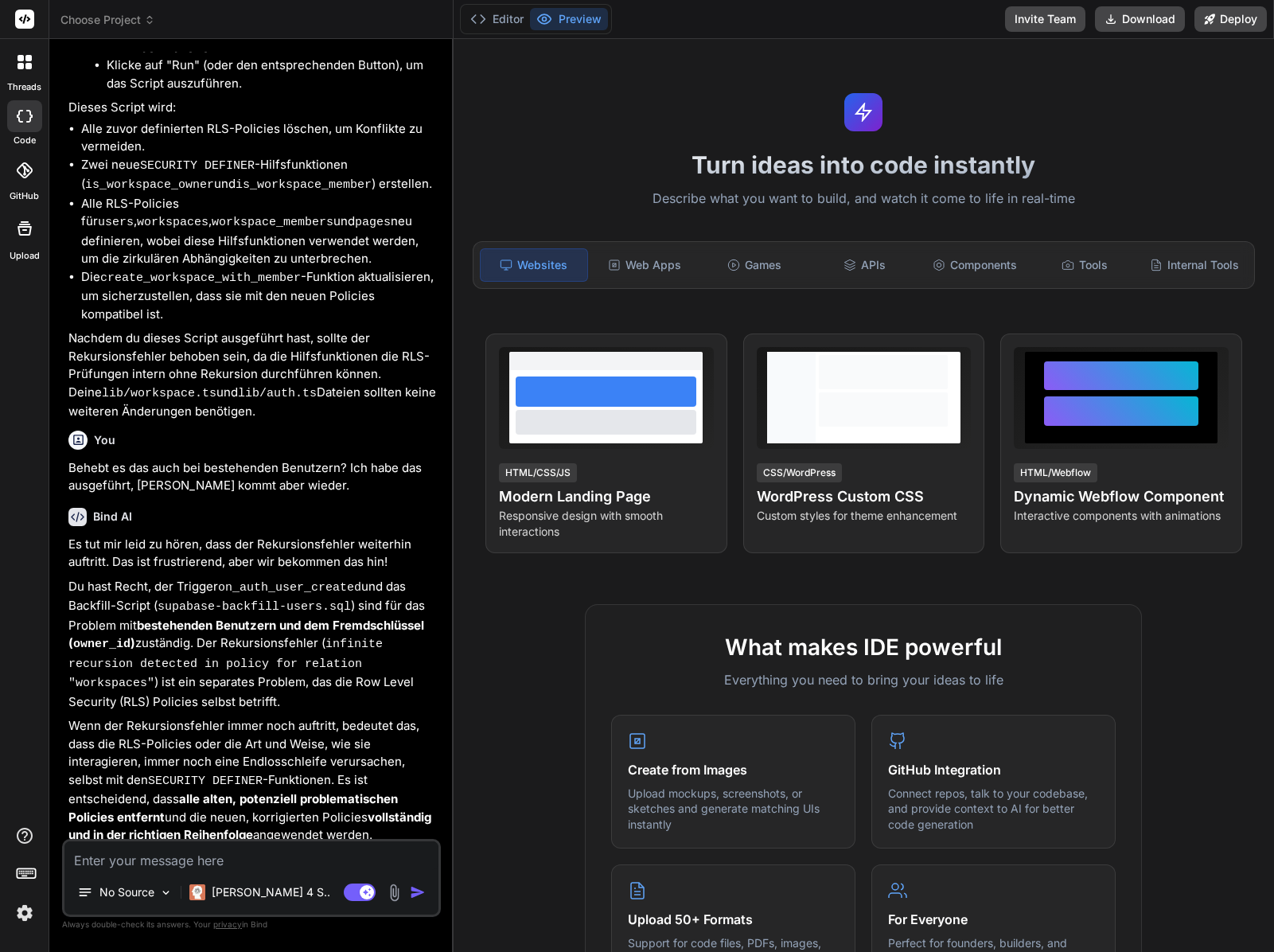
scroll to position [4053, 0]
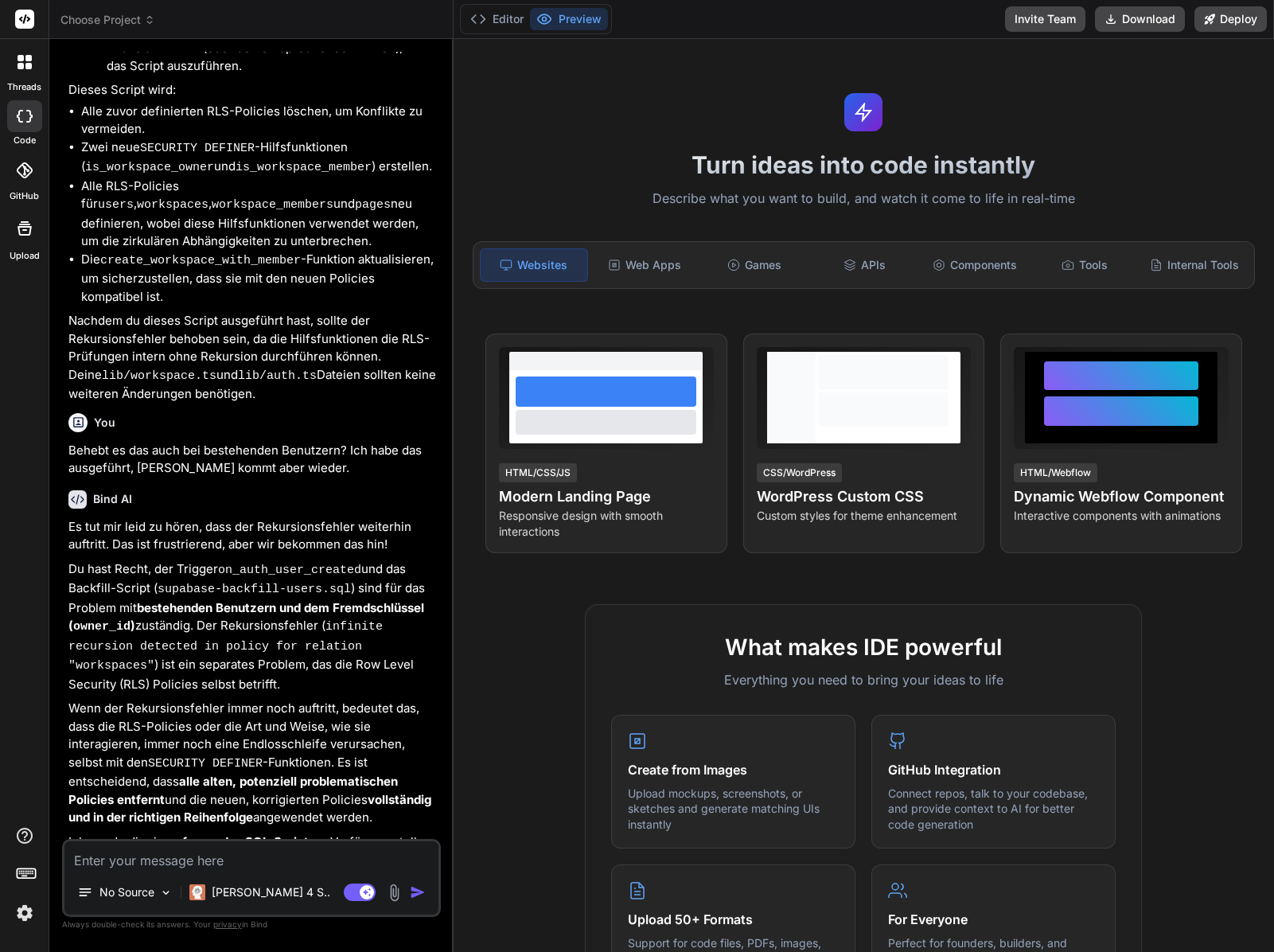
type textarea "x"
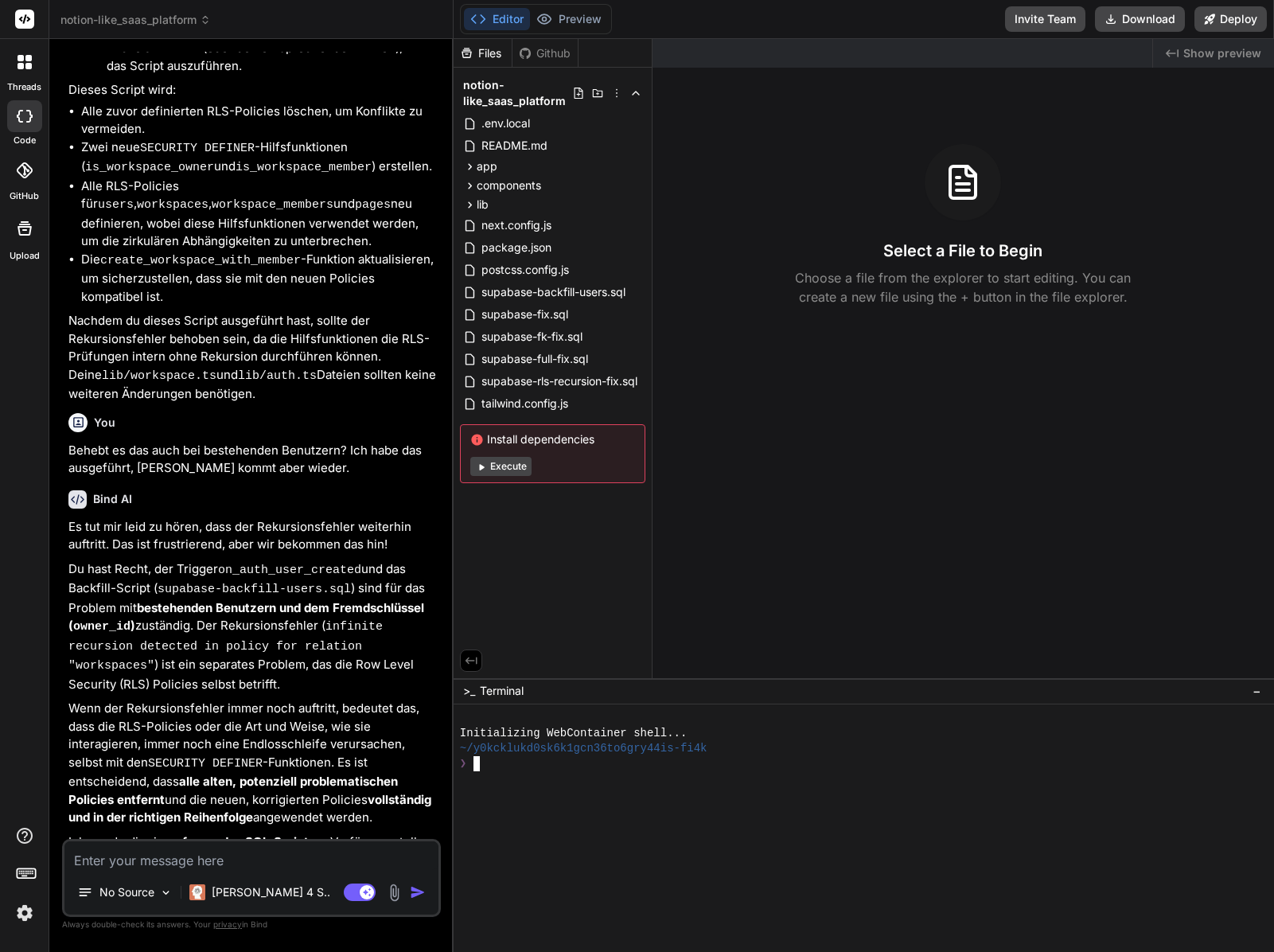
click at [656, 862] on div at bounding box center [856, 869] width 792 height 15
click at [493, 809] on div at bounding box center [856, 809] width 792 height 15
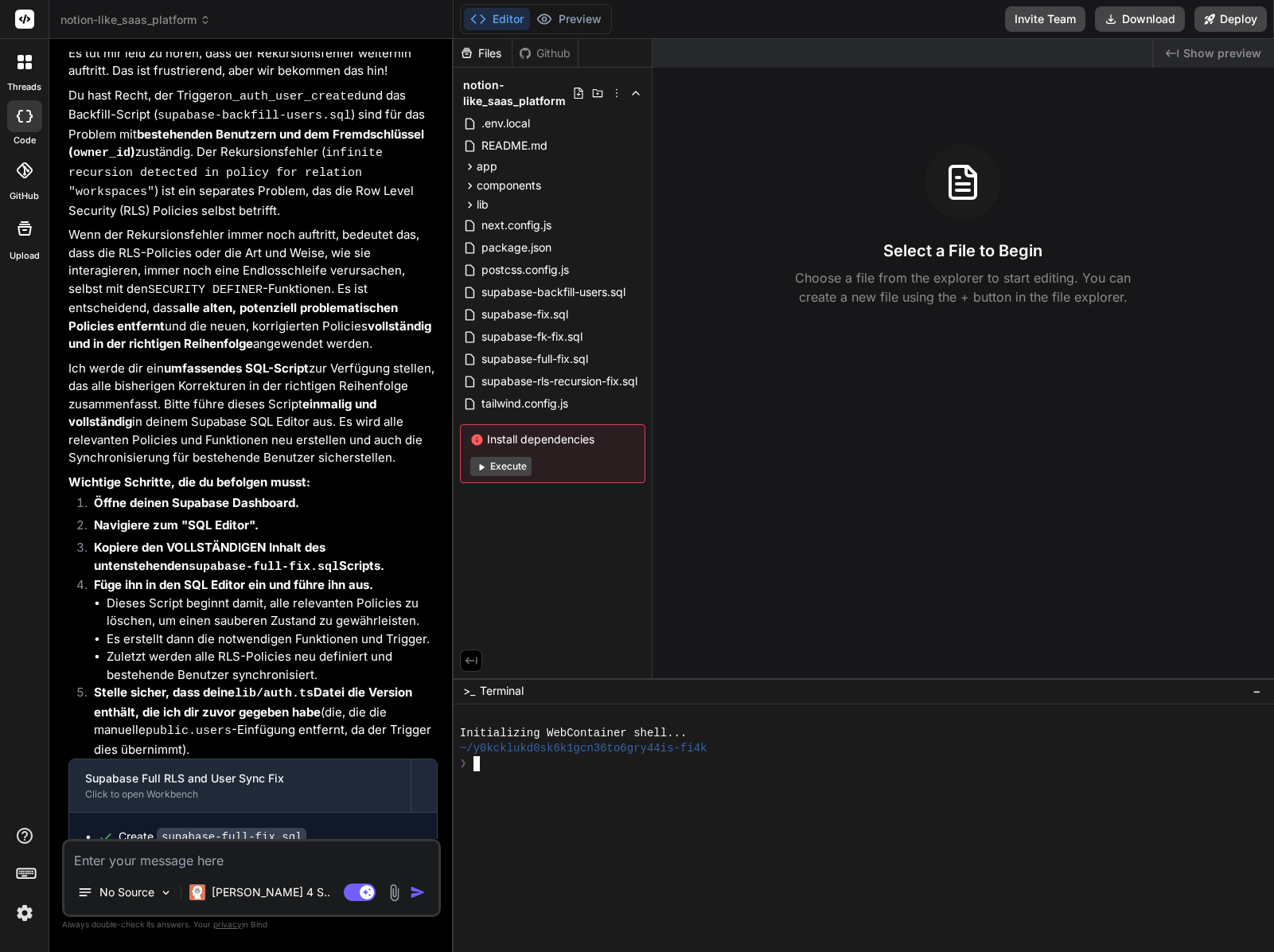
scroll to position [4526, 0]
click at [722, 784] on div at bounding box center [856, 779] width 792 height 15
click at [688, 760] on div "❯" at bounding box center [856, 764] width 792 height 15
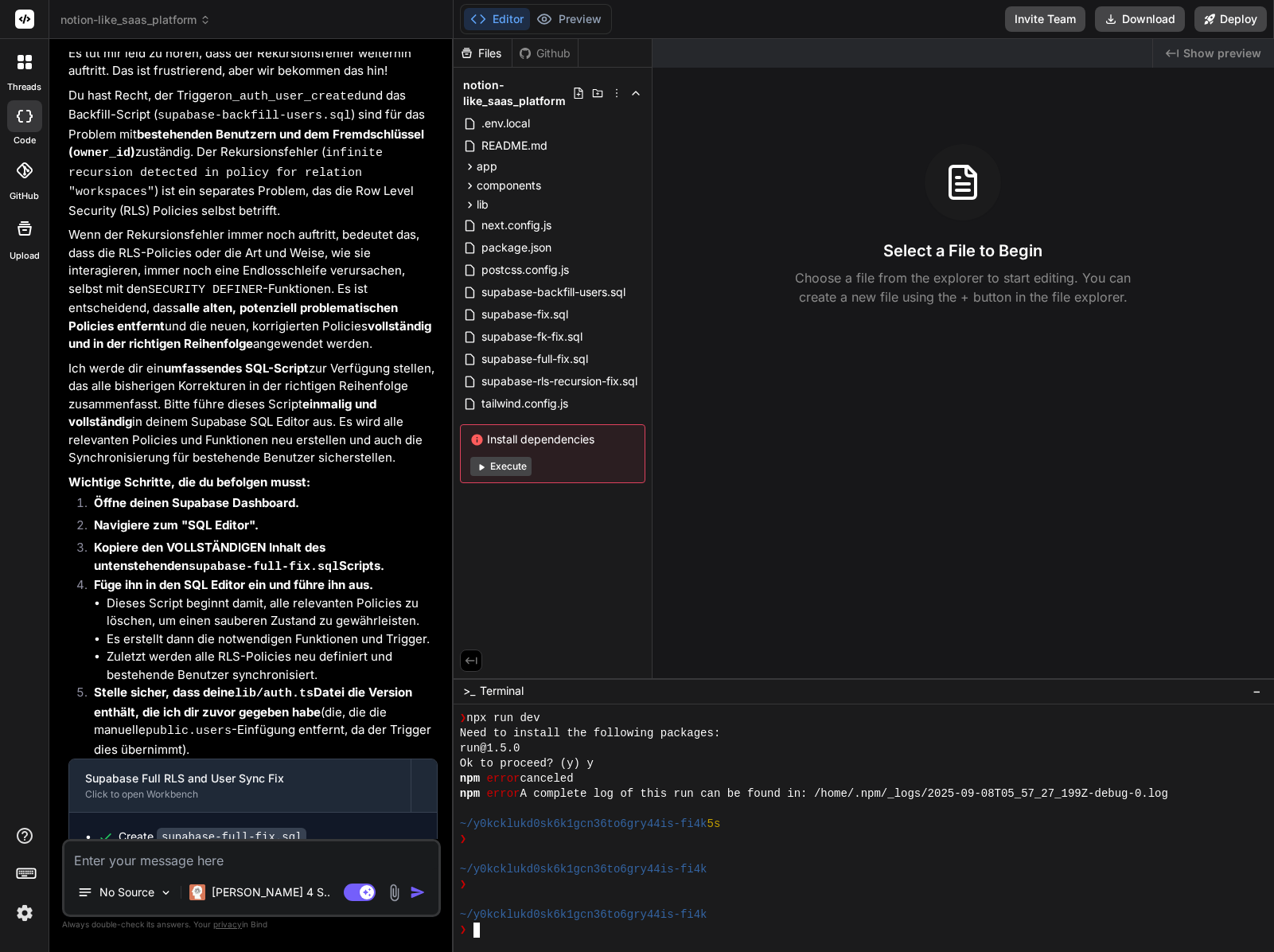
scroll to position [287, 0]
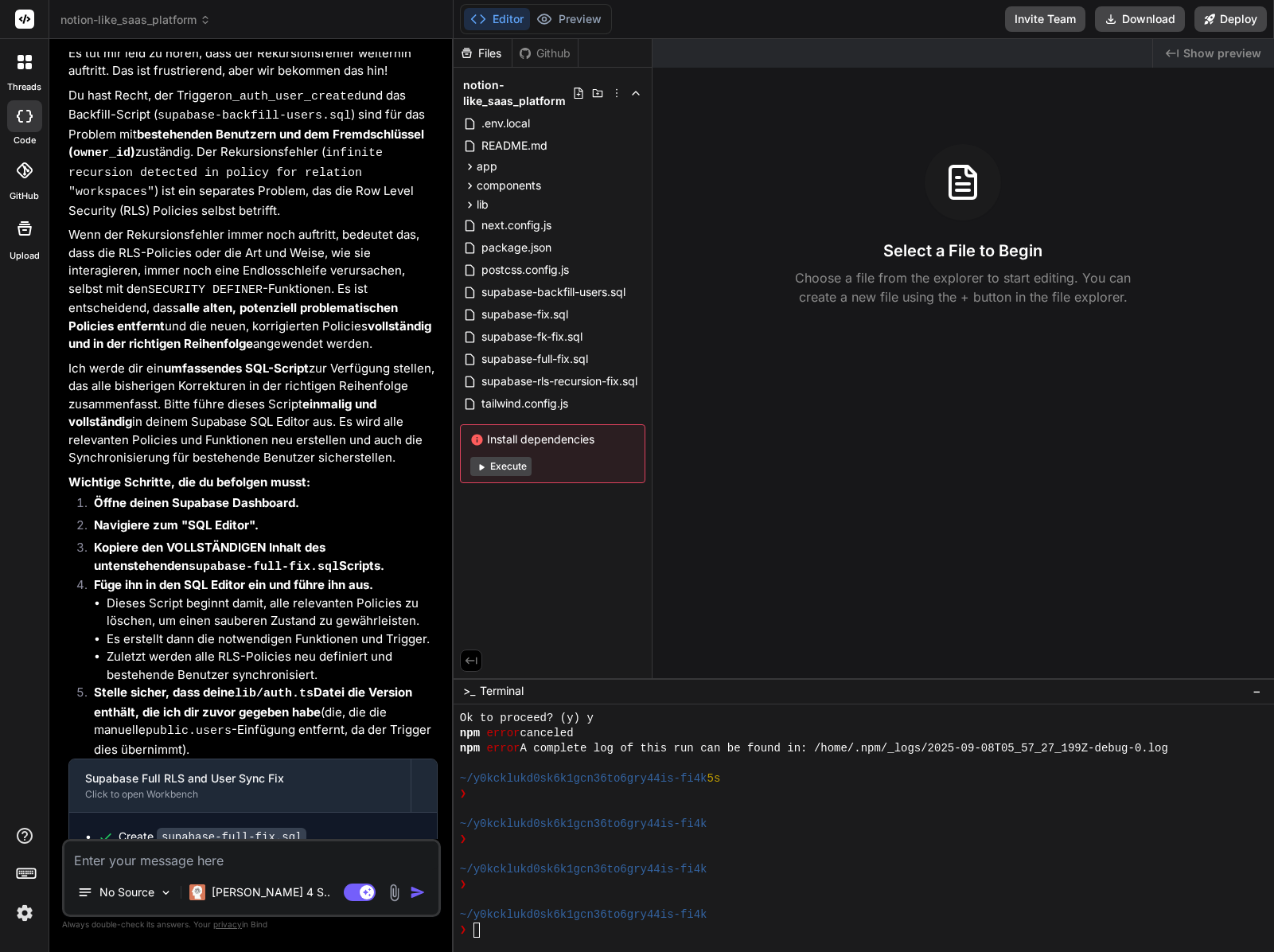
click at [37, 180] on div at bounding box center [24, 169] width 35 height 35
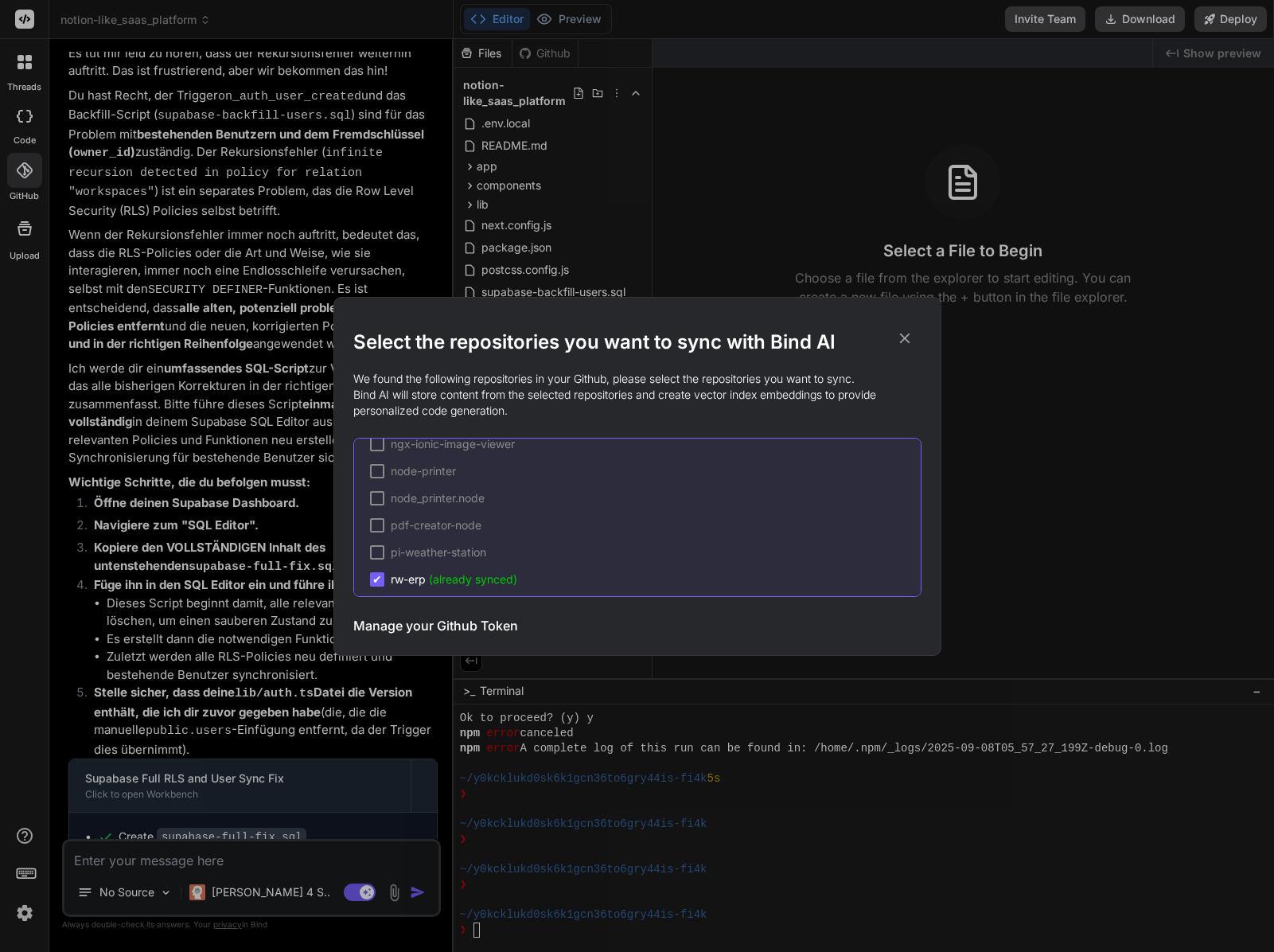
scroll to position [295, 0]
click at [387, 546] on div "✔ rw-erp (already synced)" at bounding box center [443, 545] width 147 height 16
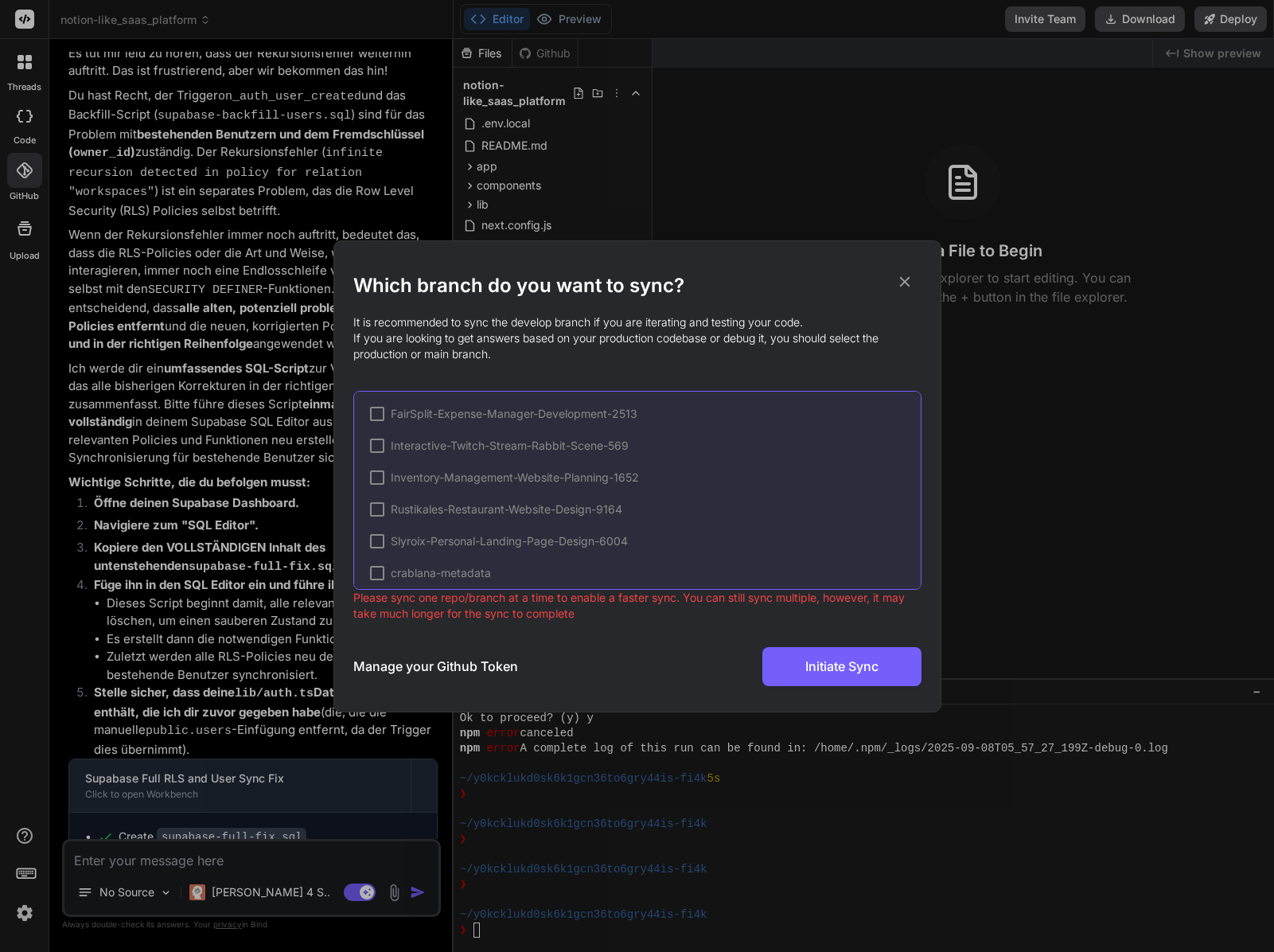
scroll to position [401, 0]
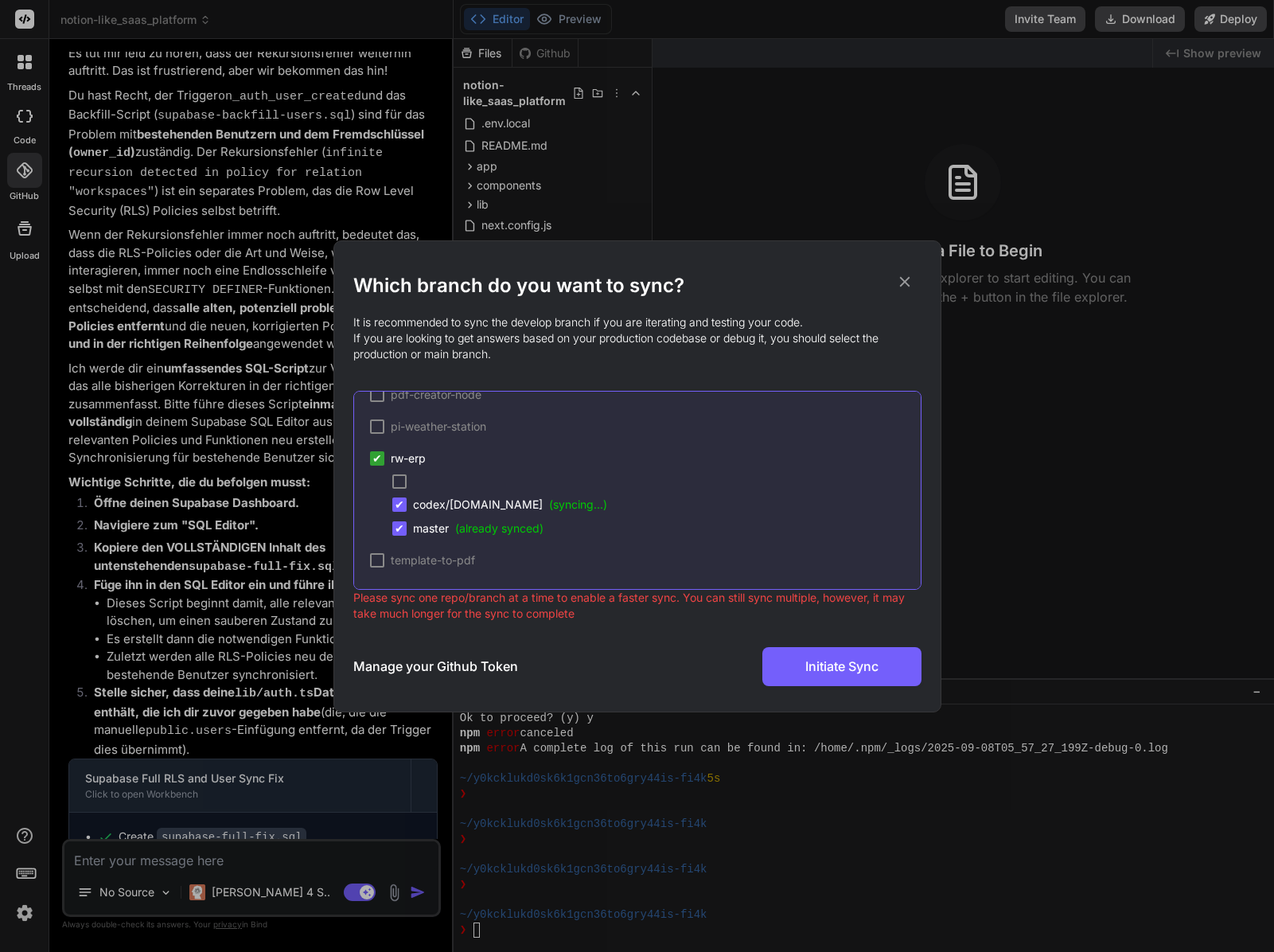
click at [376, 461] on span "✔" at bounding box center [378, 458] width 9 height 16
click at [395, 529] on span "✔" at bounding box center [399, 528] width 9 height 16
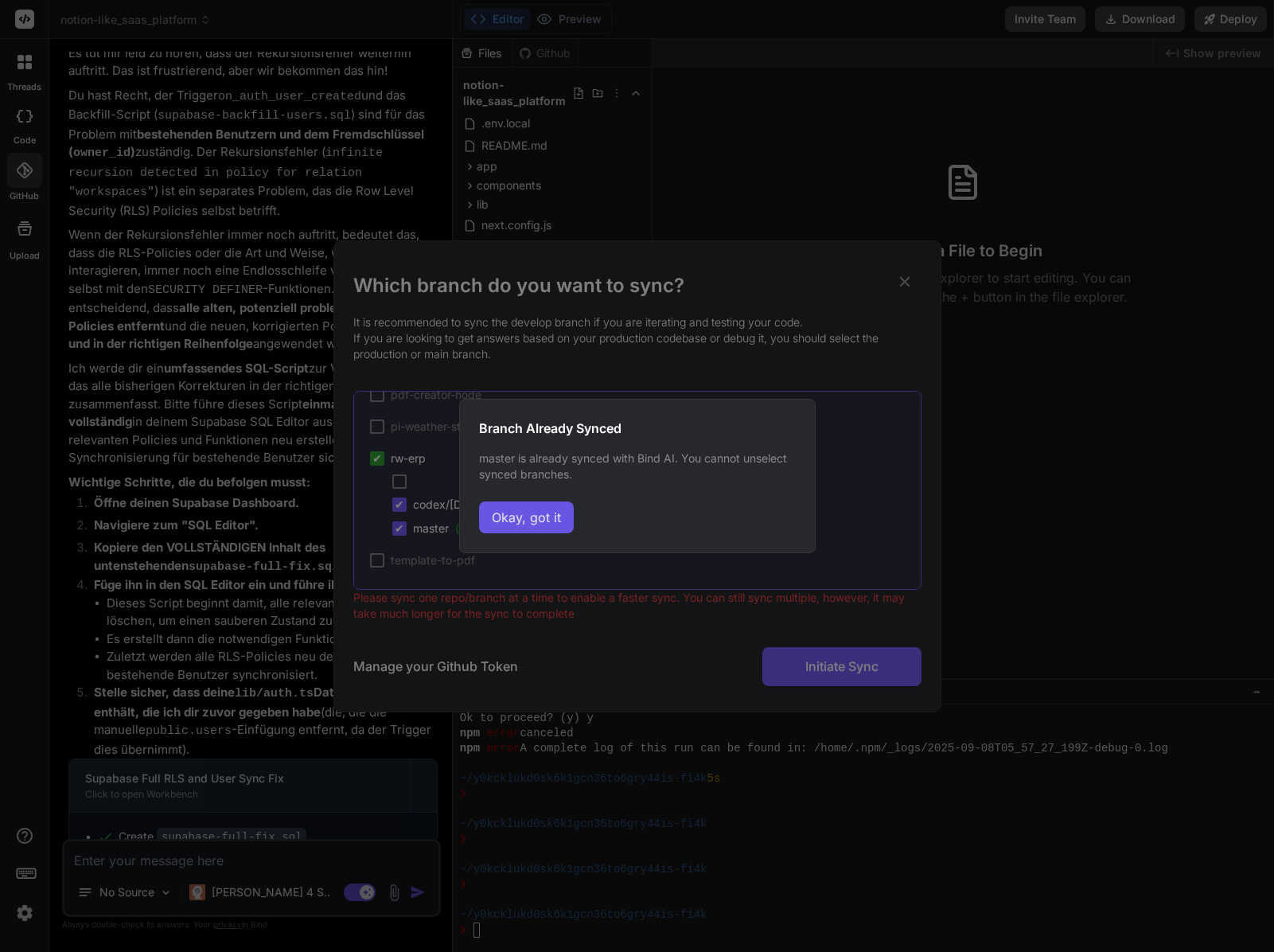
click at [532, 516] on button "Okay, got it" at bounding box center [526, 518] width 95 height 32
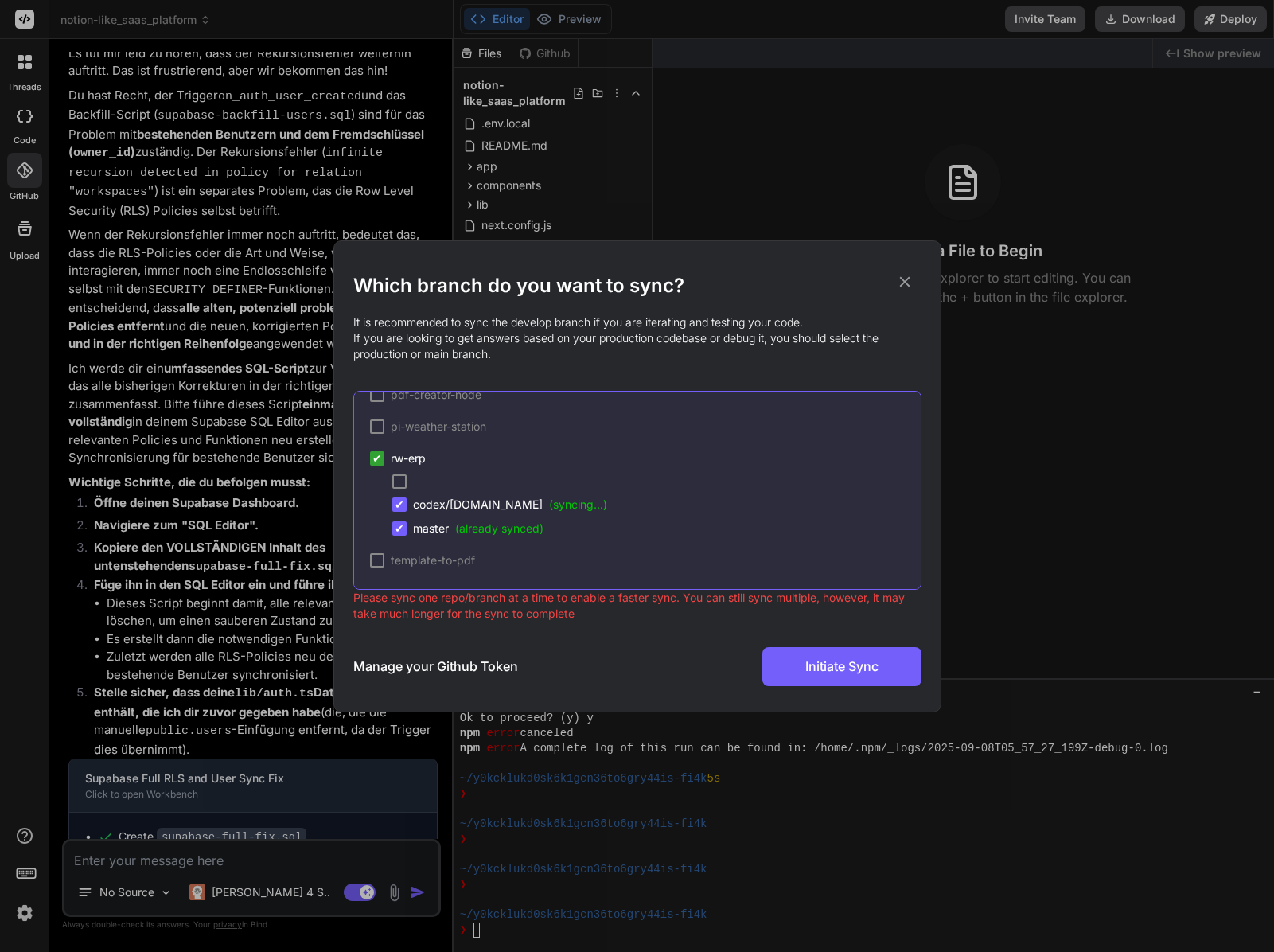
click at [394, 531] on div "✔" at bounding box center [399, 528] width 14 height 14
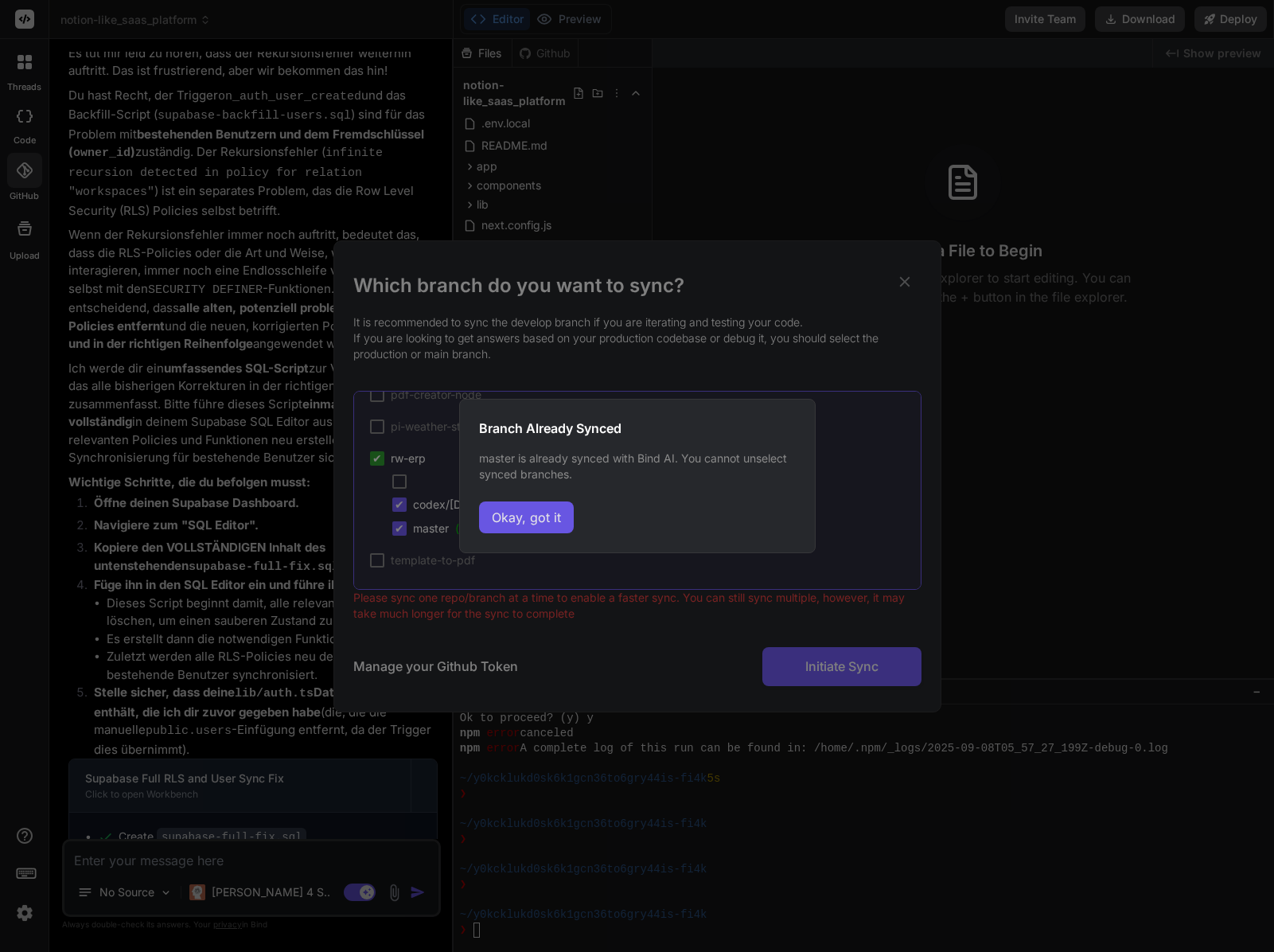
click at [497, 521] on button "Okay, got it" at bounding box center [526, 518] width 95 height 32
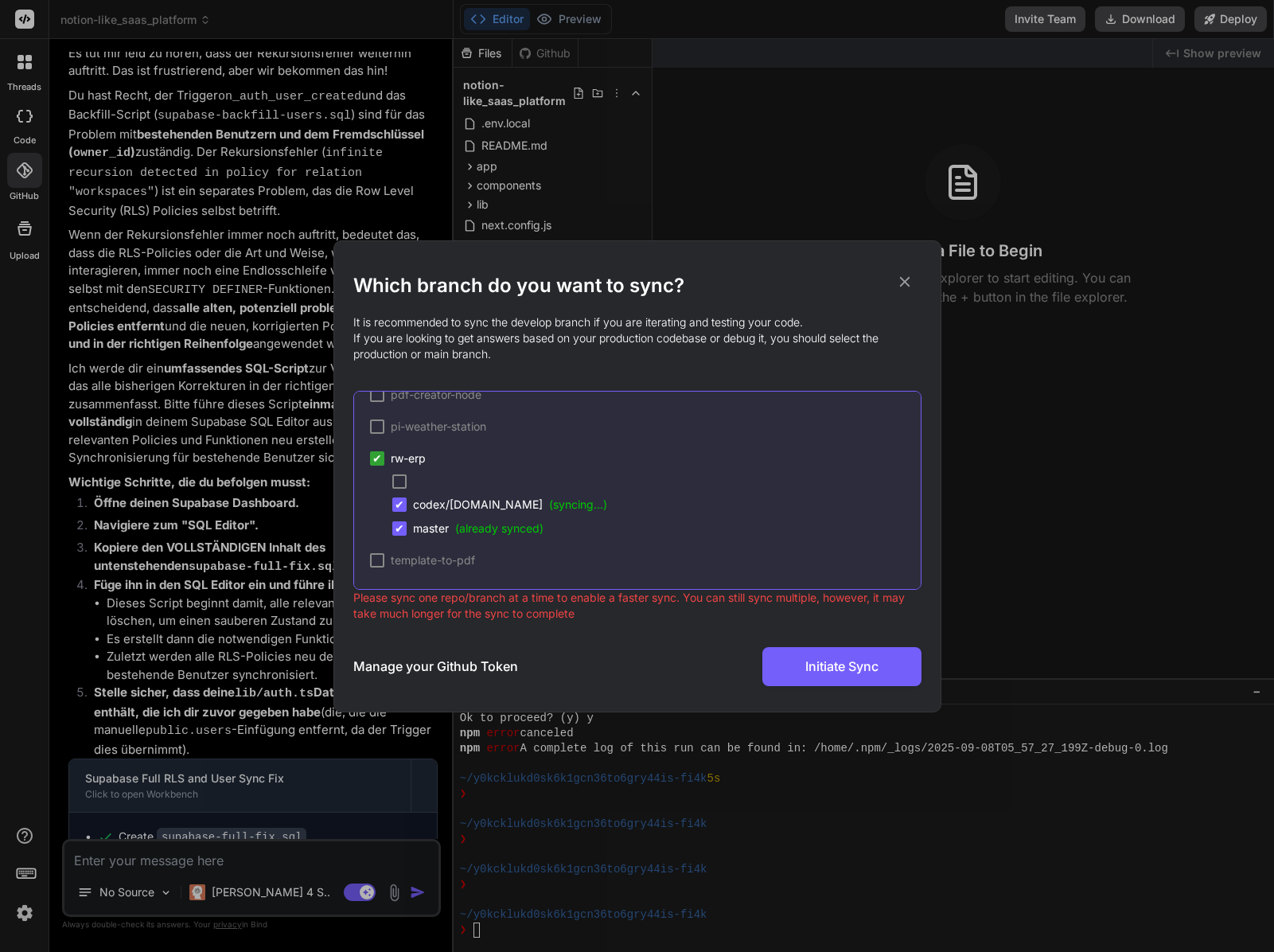
click at [758, 663] on div "Manage your Github Token Initiate Sync" at bounding box center [637, 666] width 569 height 39
click at [399, 505] on span "✔" at bounding box center [399, 504] width 9 height 16
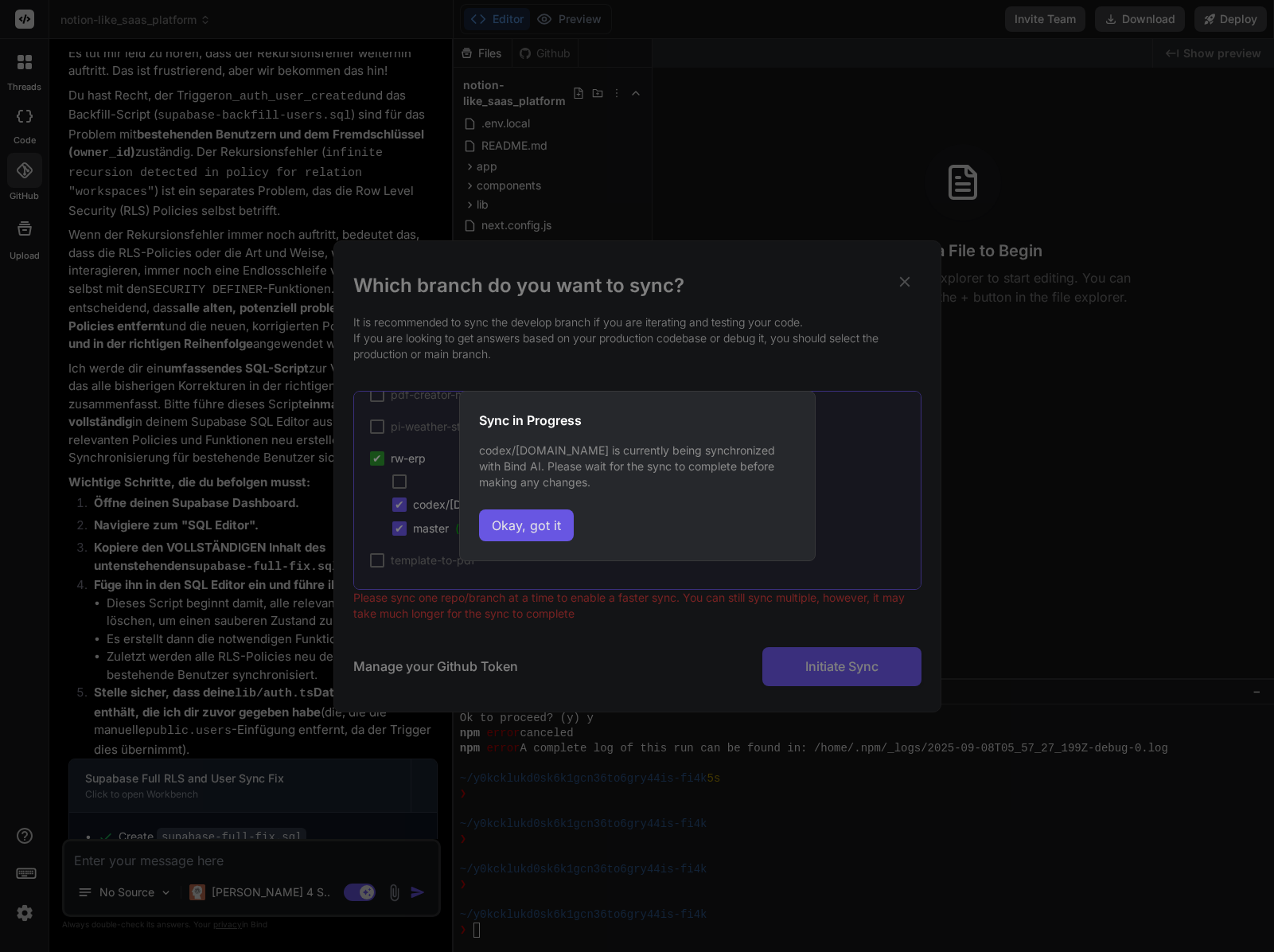
click at [552, 516] on button "Okay, got it" at bounding box center [526, 525] width 95 height 32
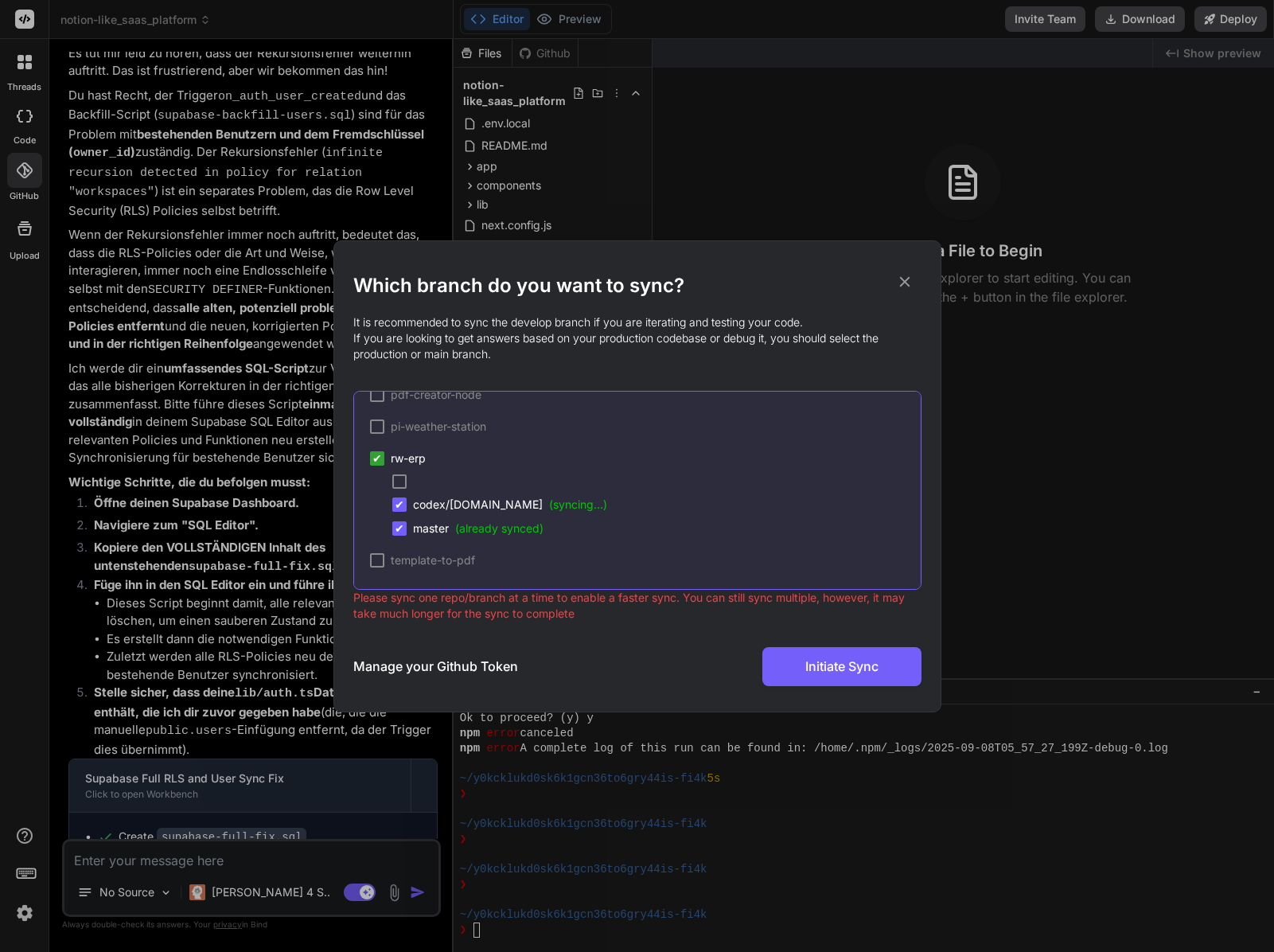
click at [607, 509] on span "(syncing...)" at bounding box center [578, 504] width 58 height 13
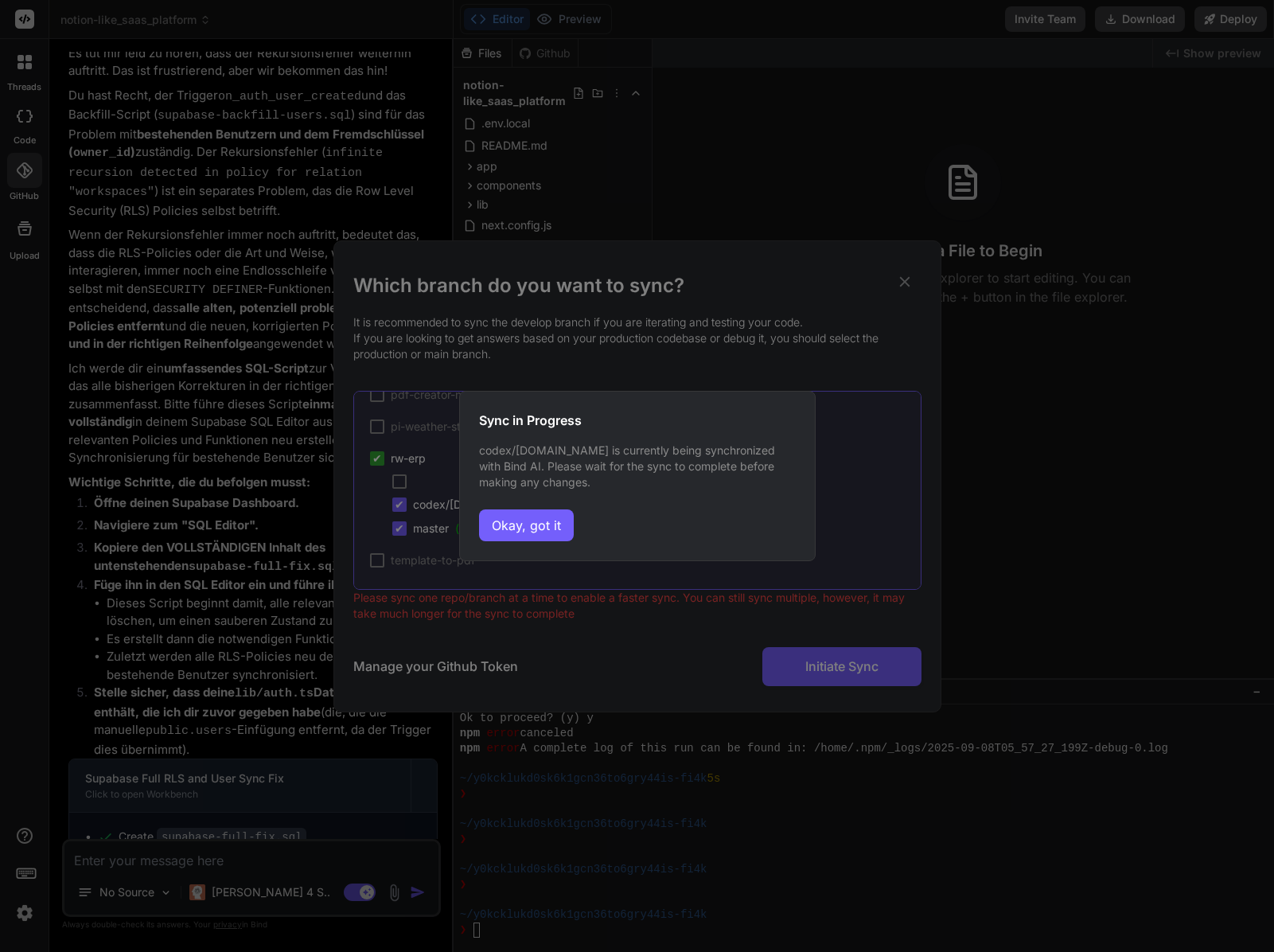
click at [653, 508] on div "Sync in Progress codex/[DOMAIN_NAME] is currently being synchronized with Bind …" at bounding box center [637, 476] width 357 height 170
click at [568, 520] on button "Okay, got it" at bounding box center [526, 525] width 95 height 32
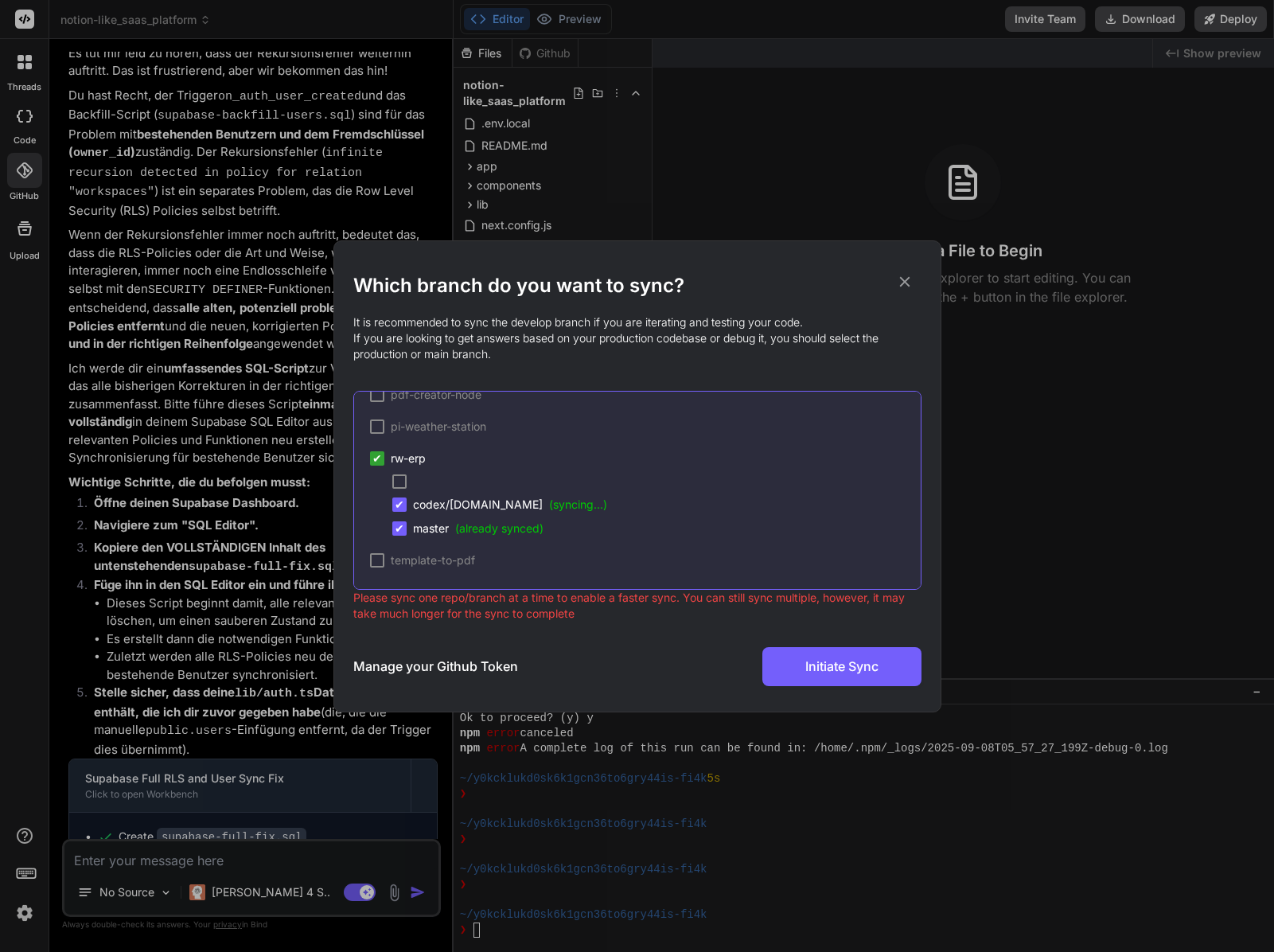
click at [373, 461] on span "✔" at bounding box center [378, 458] width 9 height 16
click at [376, 460] on span "✔" at bounding box center [378, 458] width 9 height 16
click at [394, 460] on span "rw-erp" at bounding box center [408, 458] width 35 height 16
click at [238, 421] on div "Which branch do you want to sync? It is recommended to sync the develop branch …" at bounding box center [637, 476] width 1274 height 952
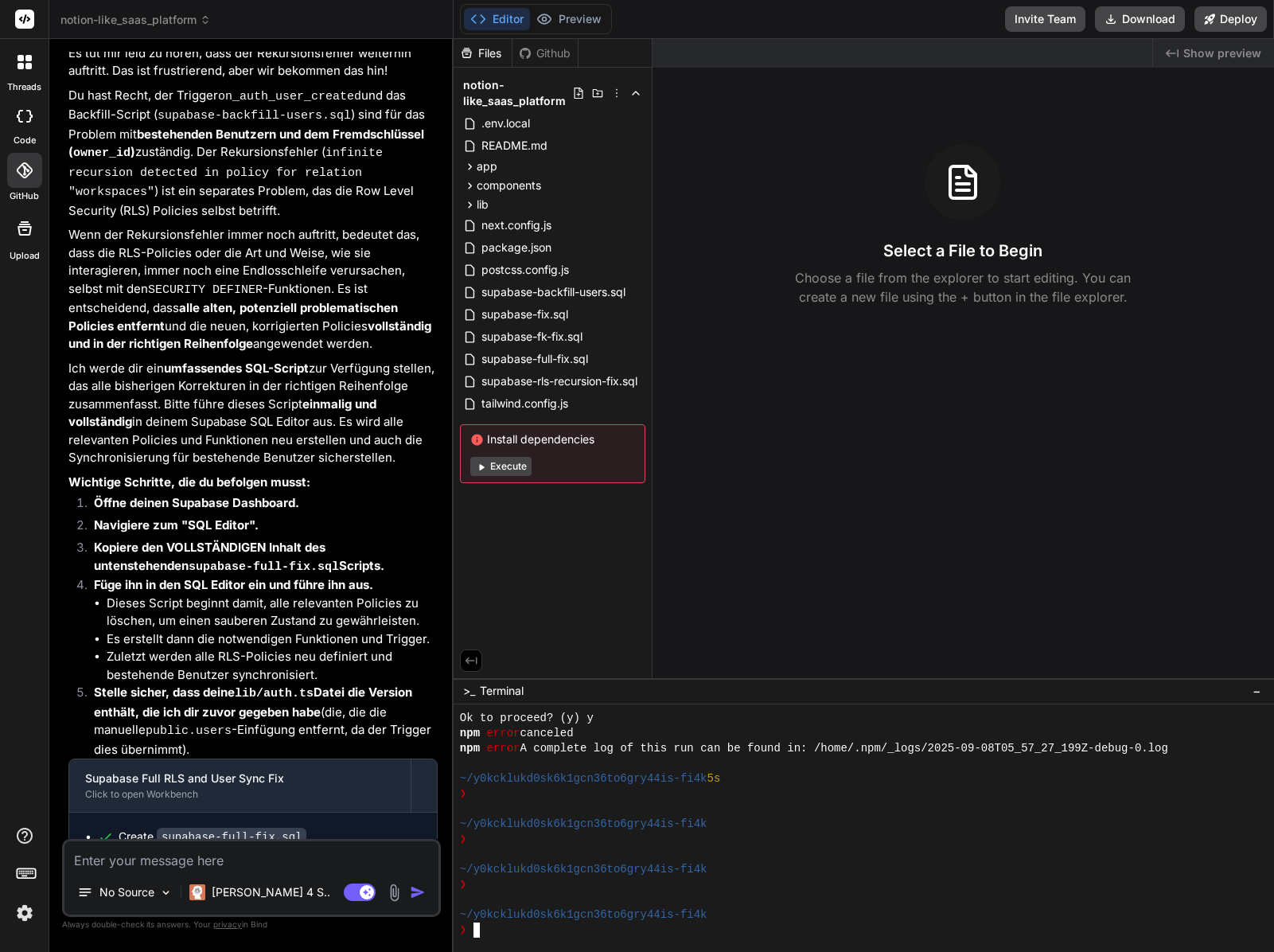
click at [706, 787] on div "❯" at bounding box center [856, 794] width 792 height 15
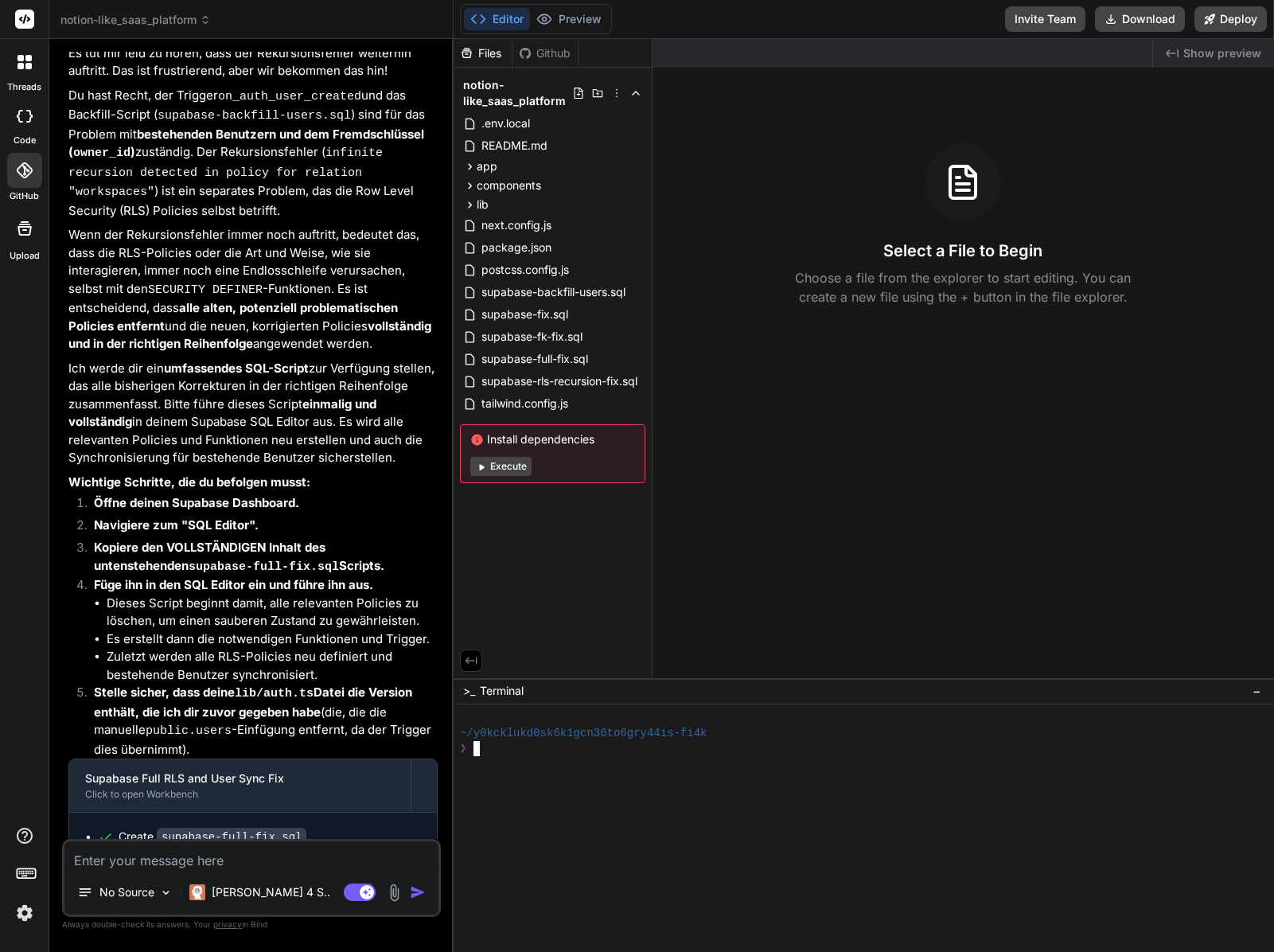
scroll to position [0, 0]
click at [738, 766] on div "/" at bounding box center [856, 764] width 792 height 15
click at [578, 791] on div at bounding box center [856, 794] width 792 height 15
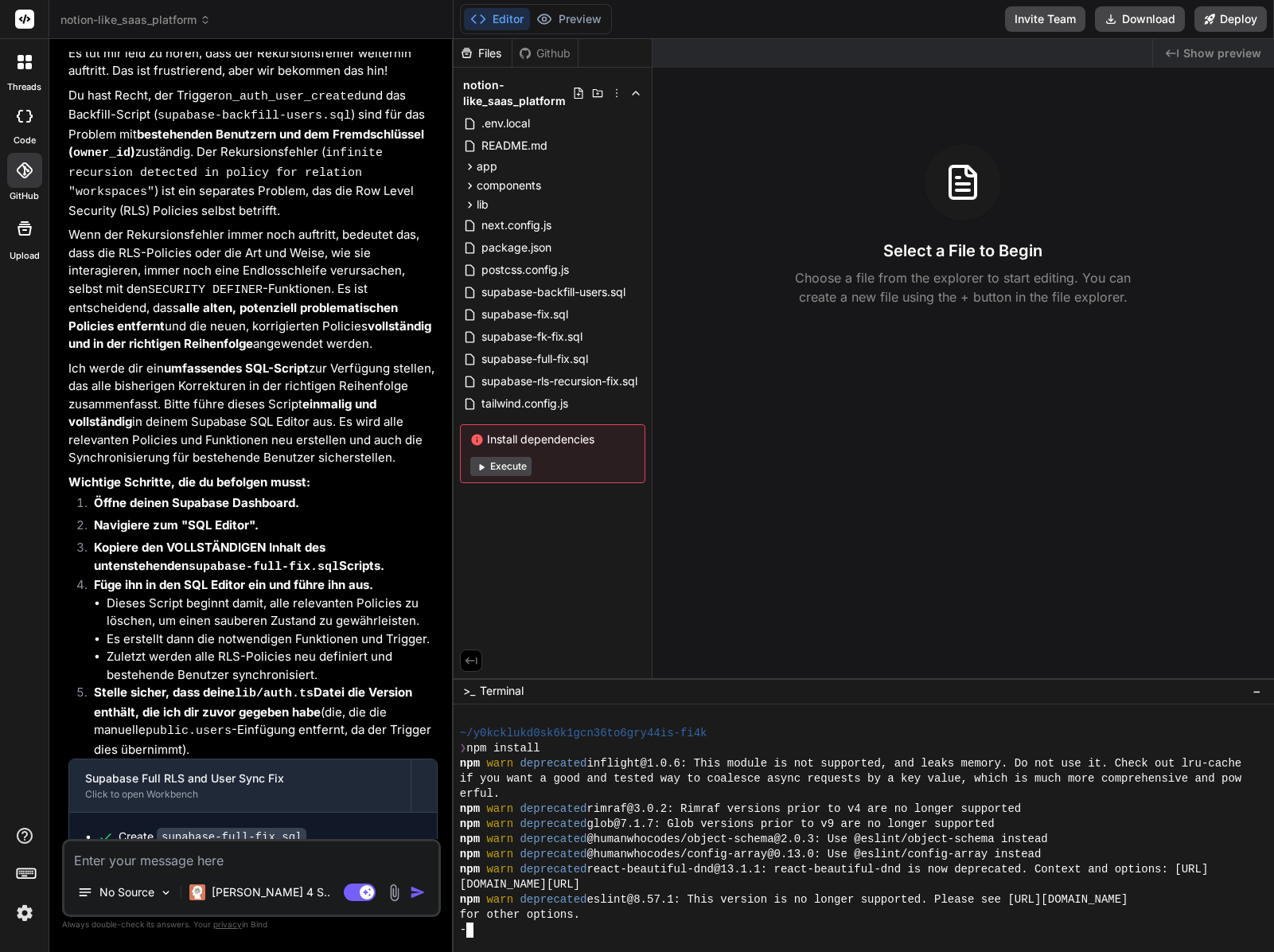
type textarea "x"
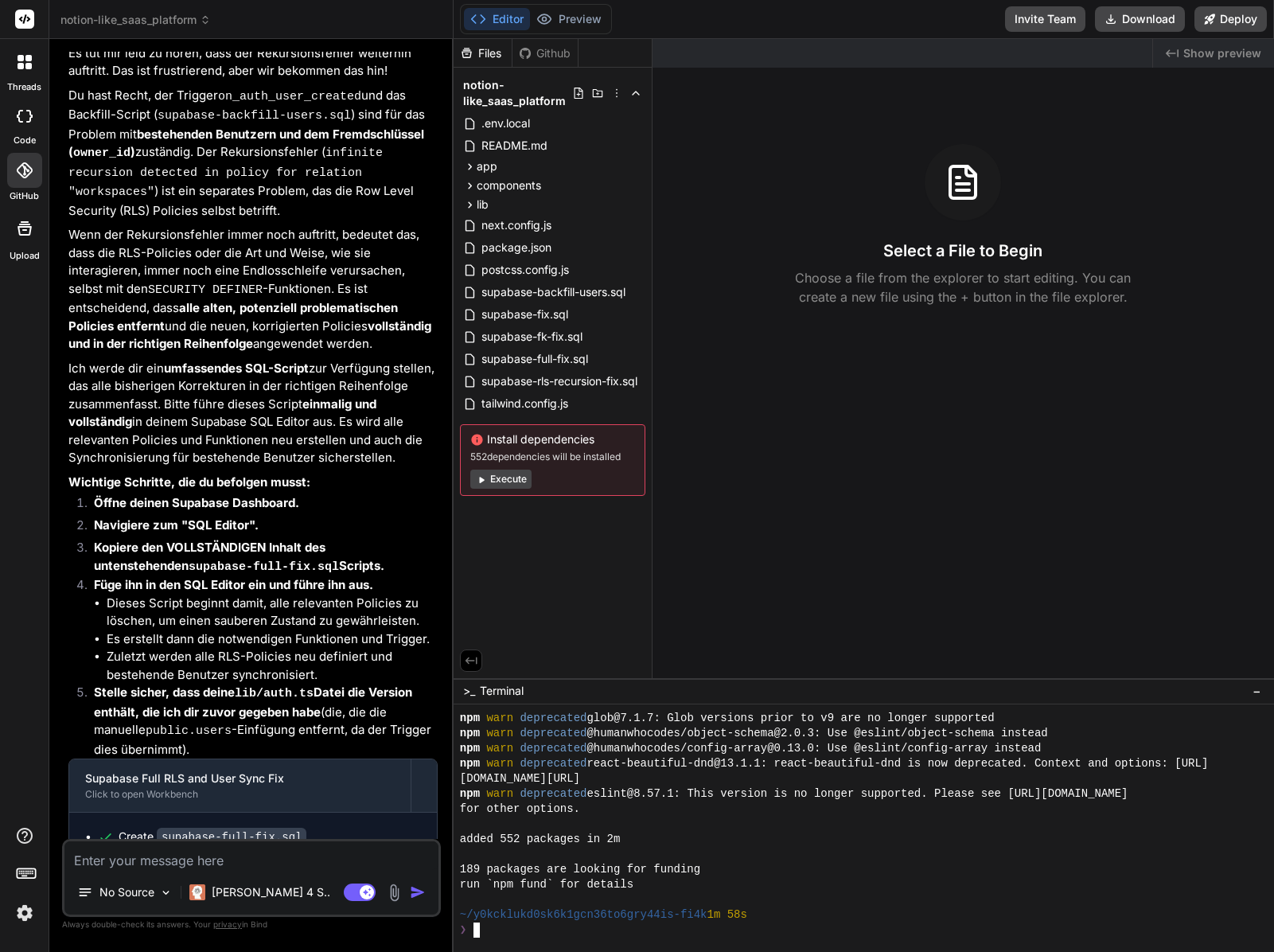
scroll to position [105, 0]
click at [847, 841] on div "added 552 packages in 2m" at bounding box center [856, 839] width 792 height 15
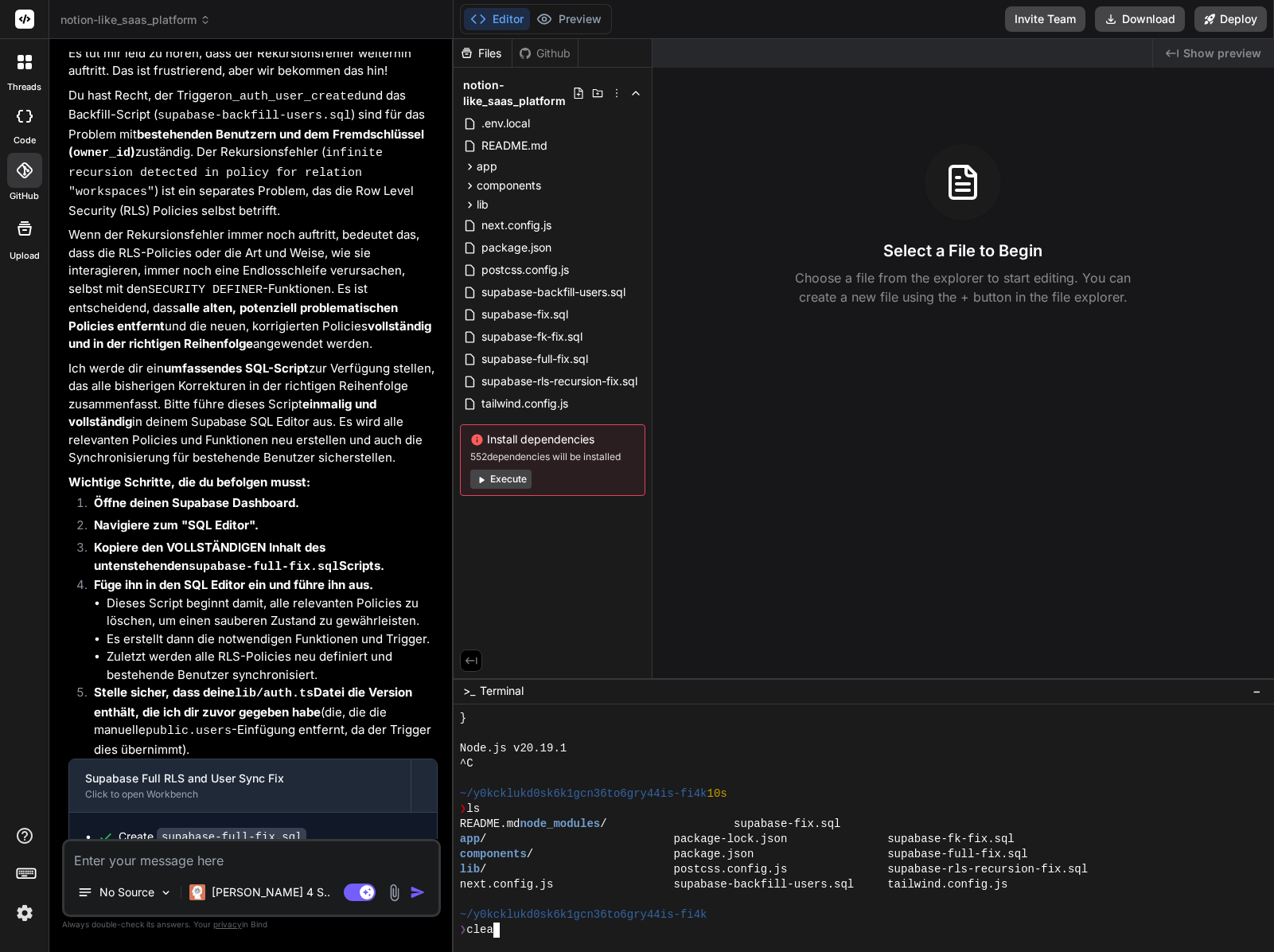
scroll to position [0, 0]
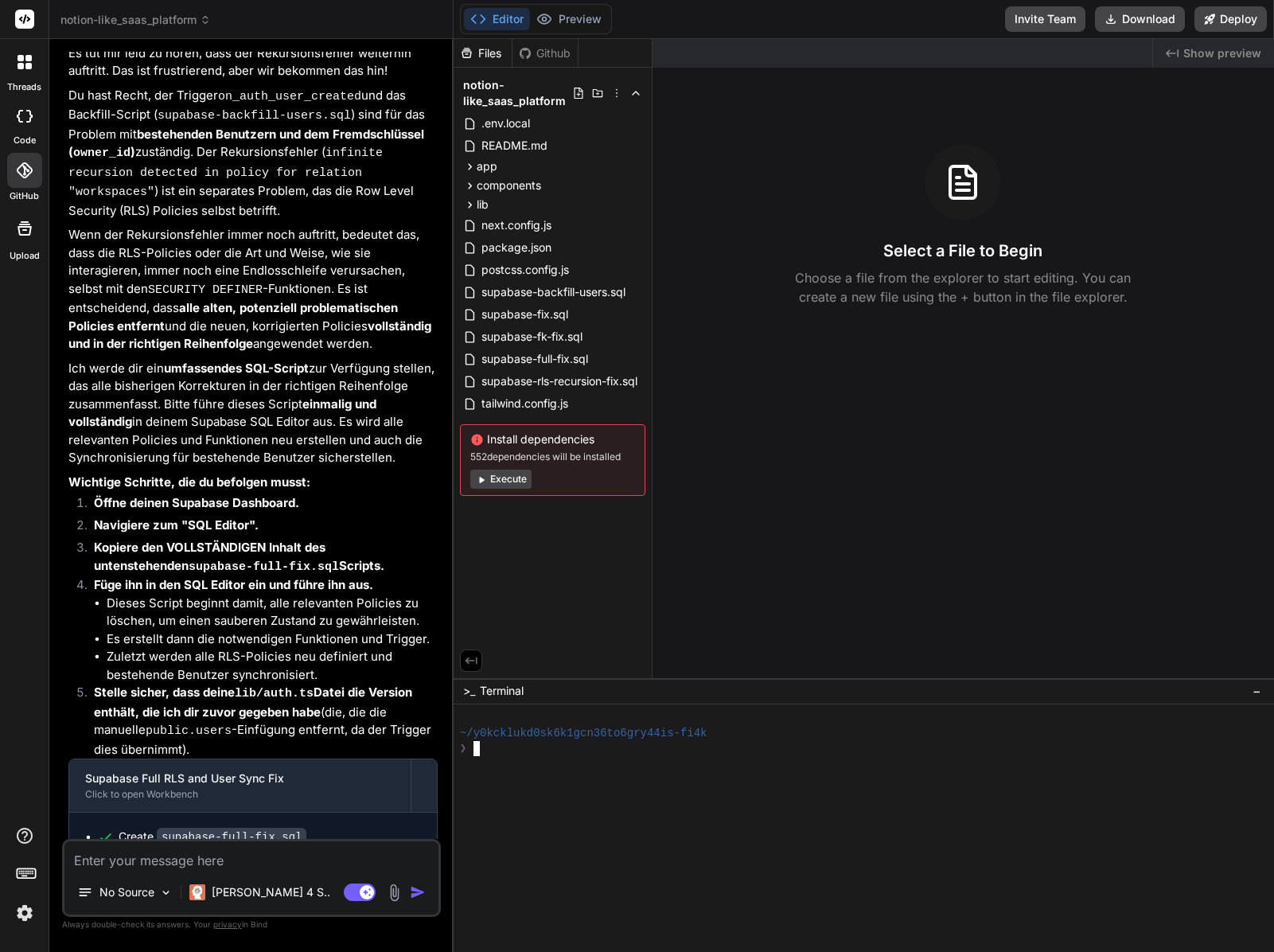
click at [330, 517] on li "Navigiere zum "SQL Editor"." at bounding box center [259, 528] width 357 height 23
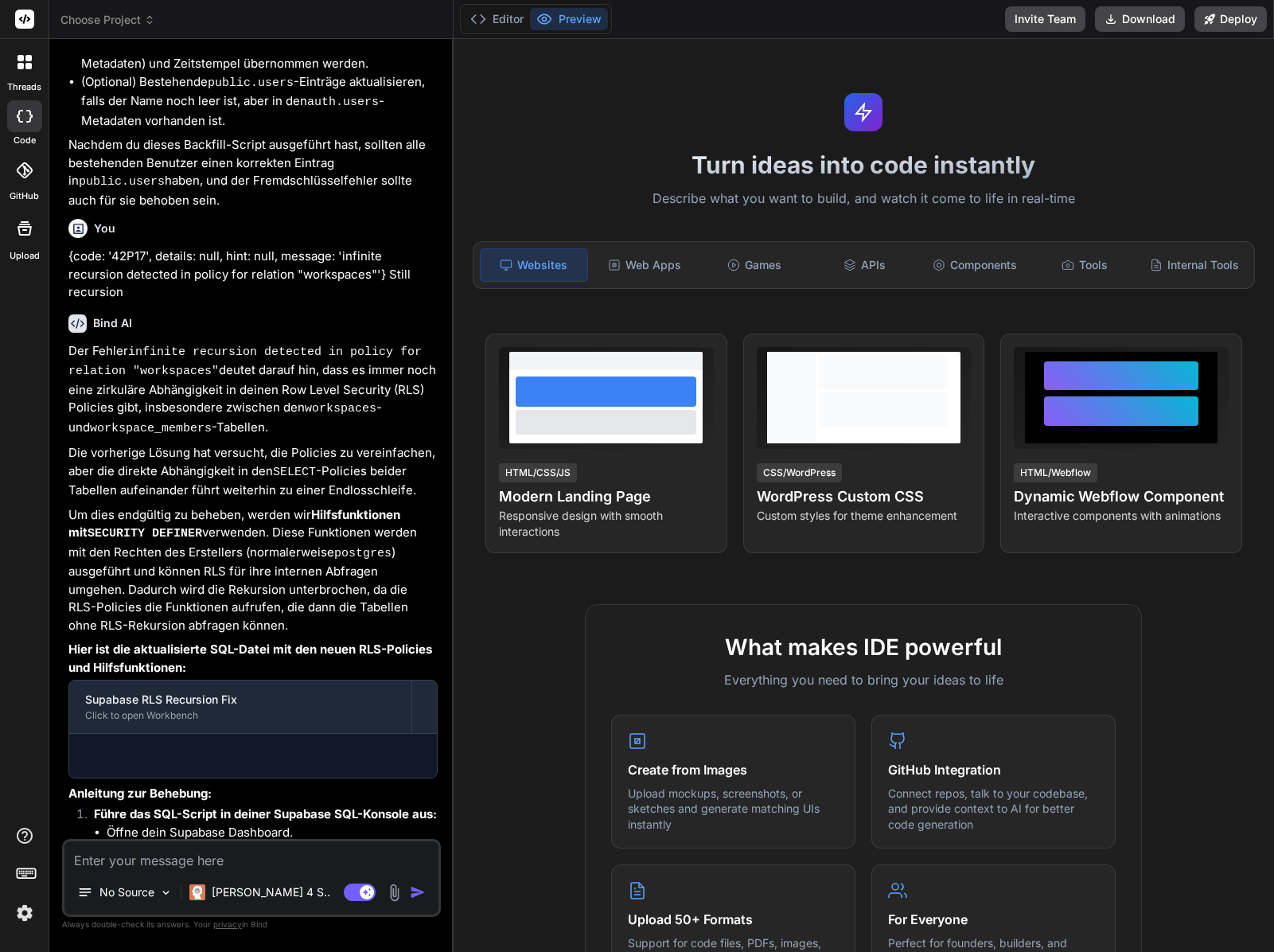
scroll to position [4053, 0]
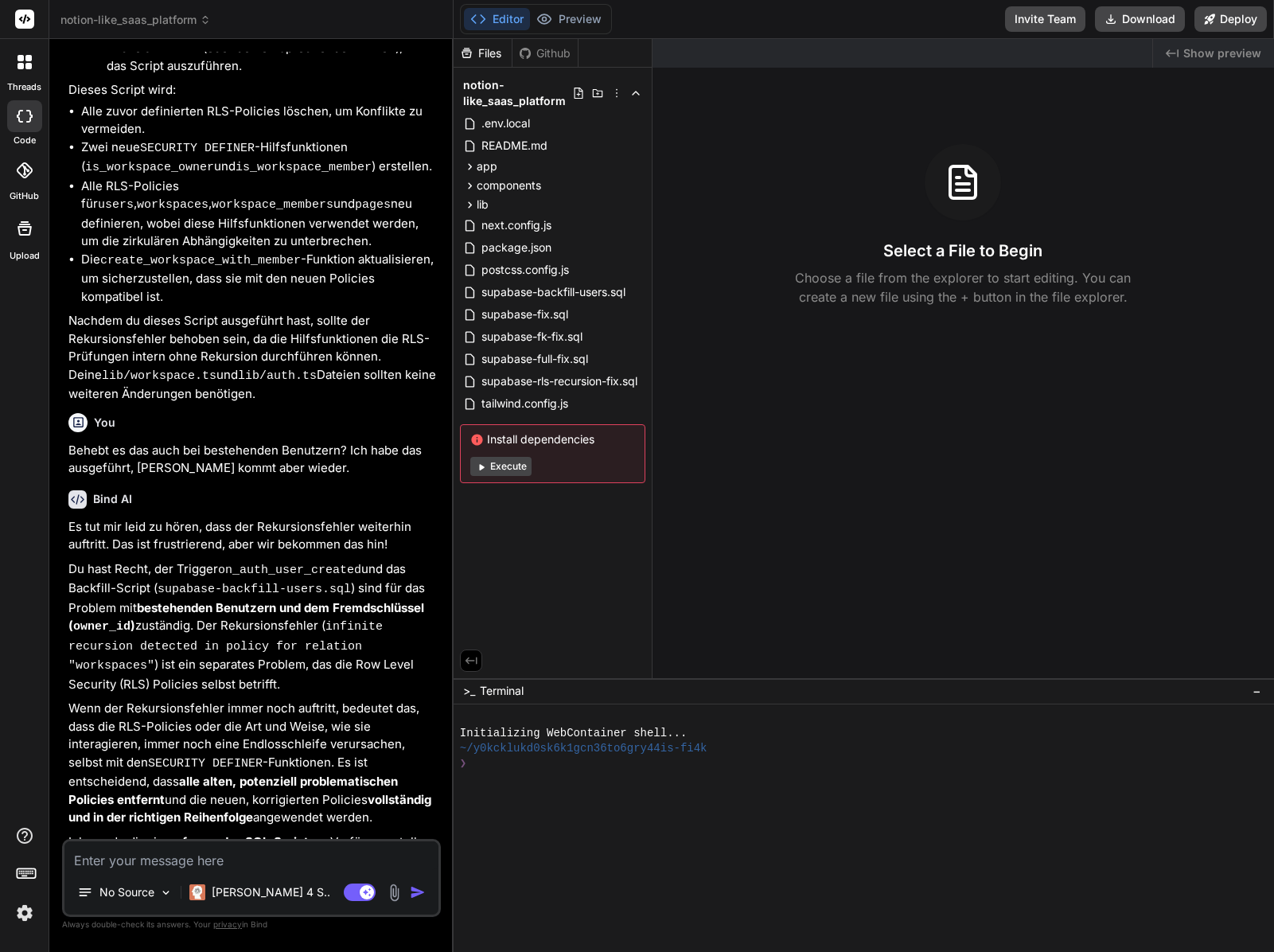
click at [421, 560] on p "Du hast Recht, der Trigger on_auth_user_created und das Backfill-Script ( supab…" at bounding box center [253, 627] width 369 height 134
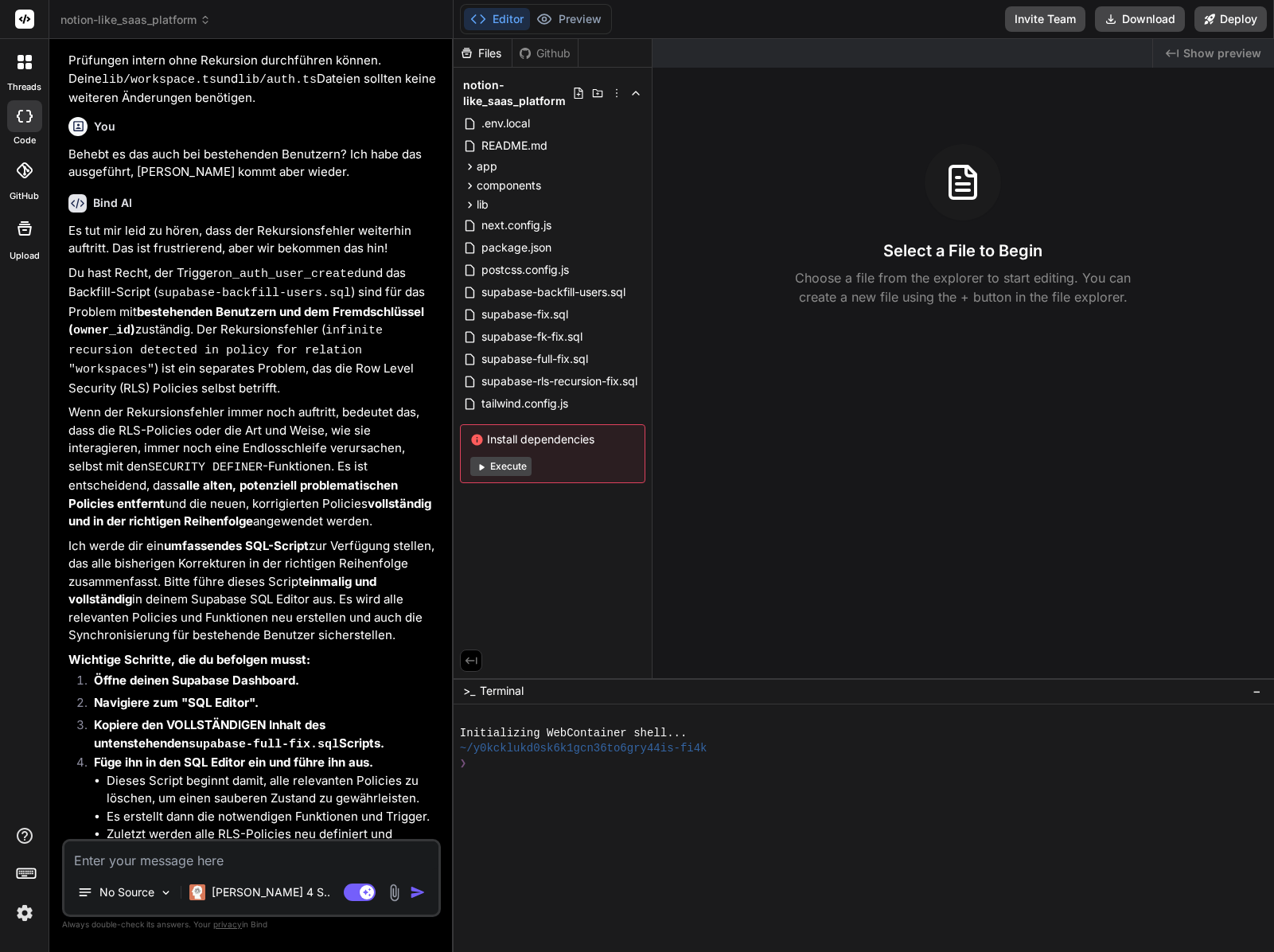
scroll to position [4526, 0]
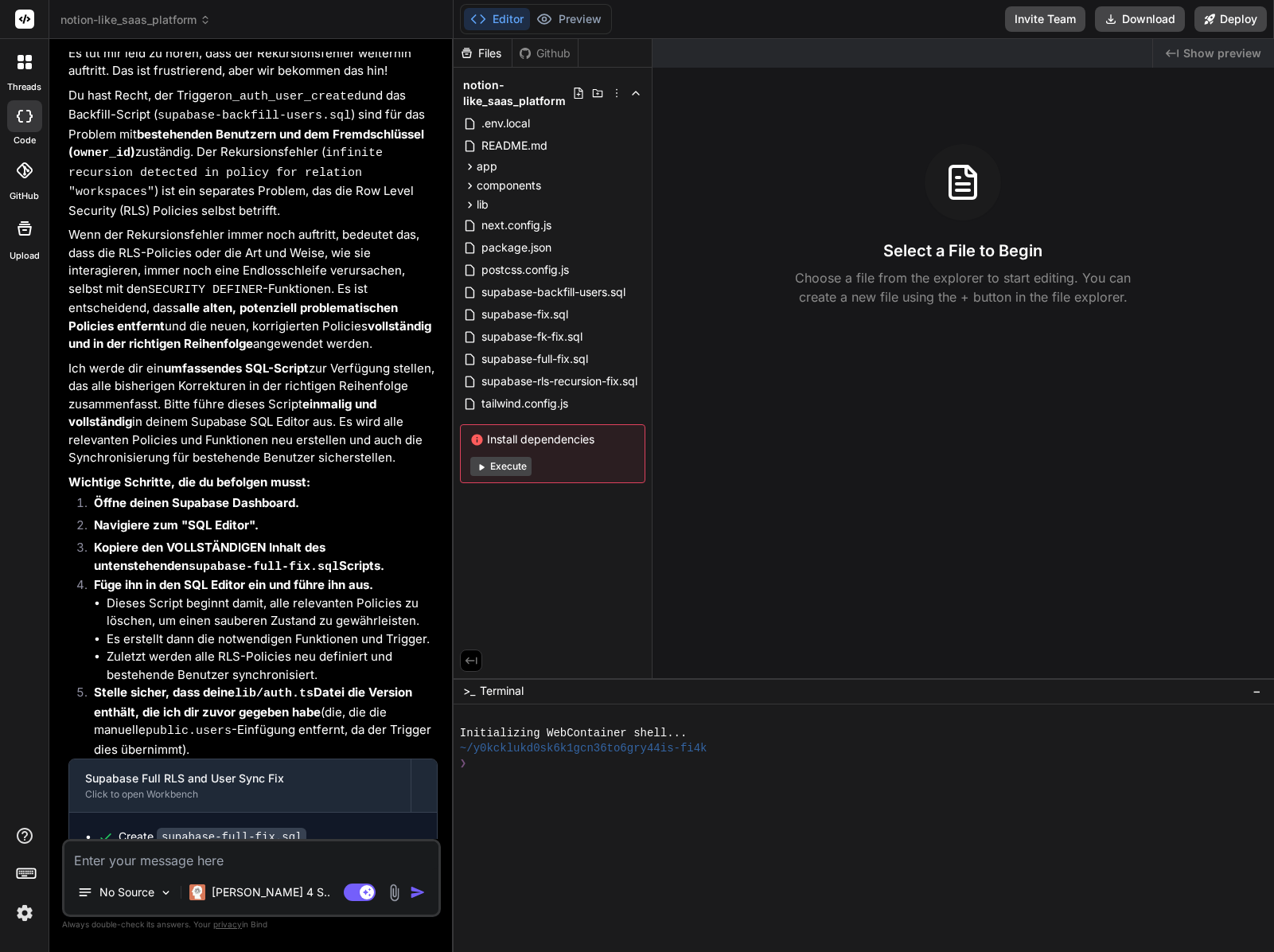
click at [518, 465] on button "Execute" at bounding box center [501, 466] width 61 height 19
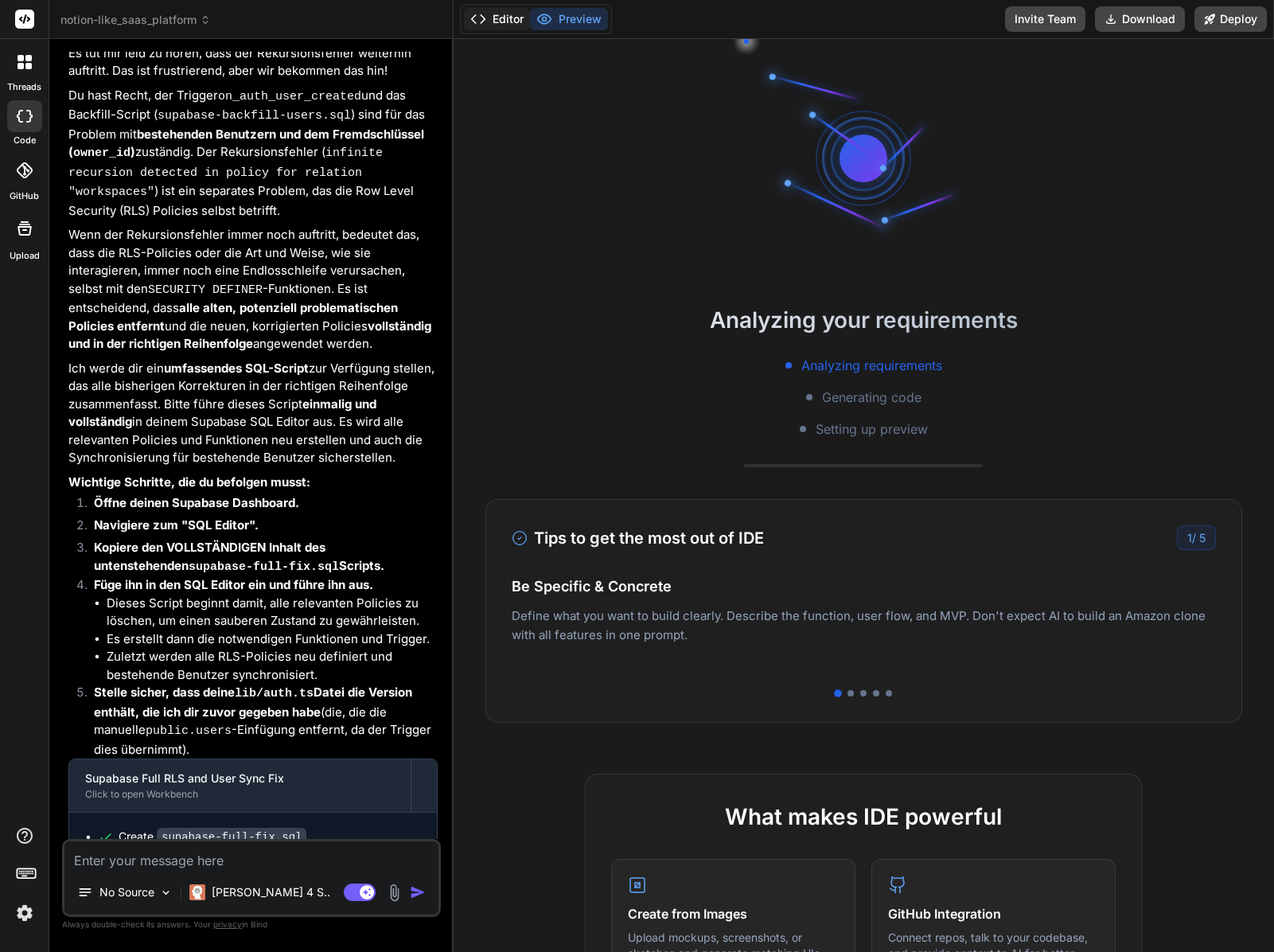
click at [482, 23] on icon at bounding box center [478, 19] width 16 height 16
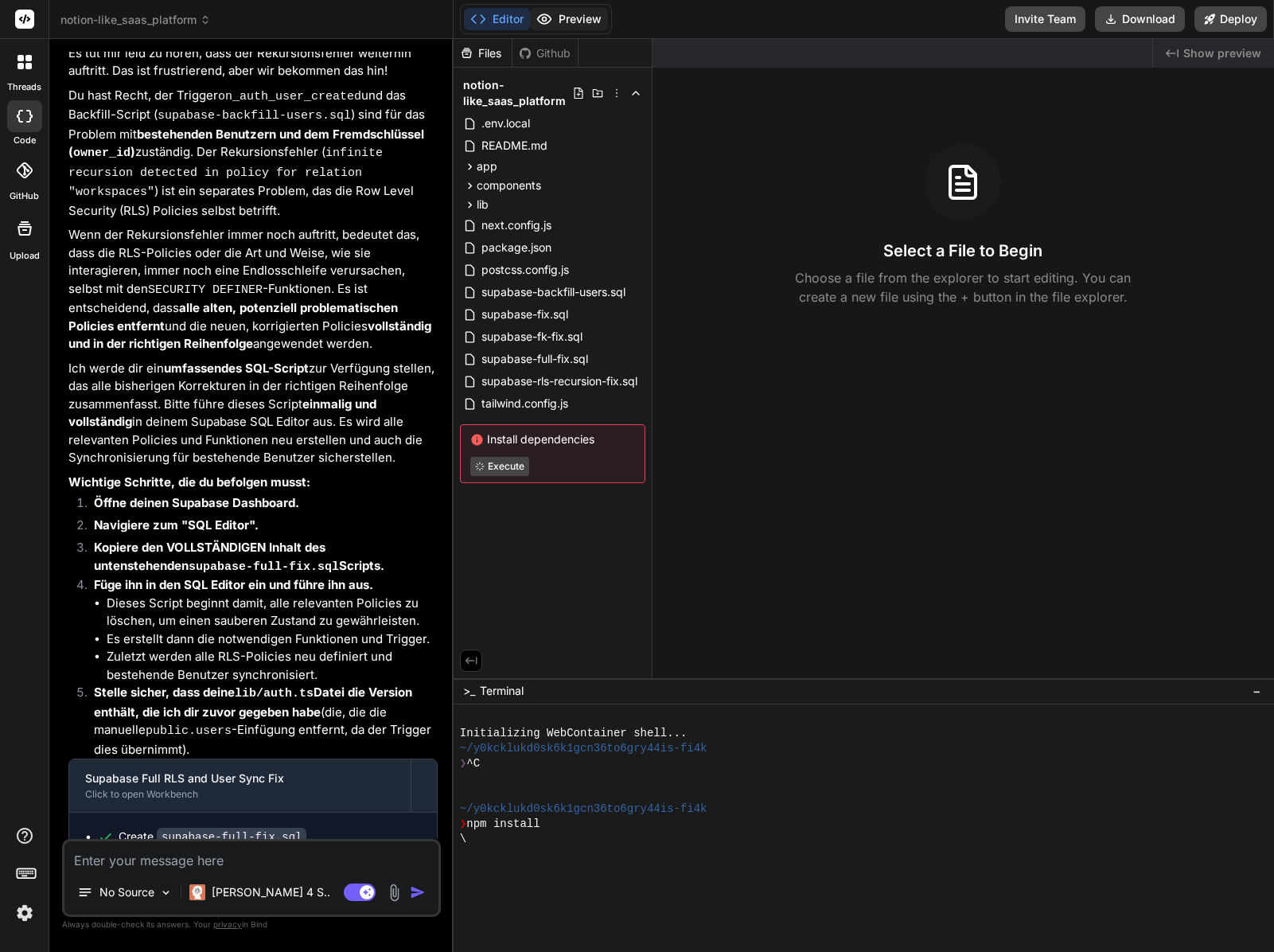
click at [553, 18] on button "Preview" at bounding box center [569, 19] width 78 height 23
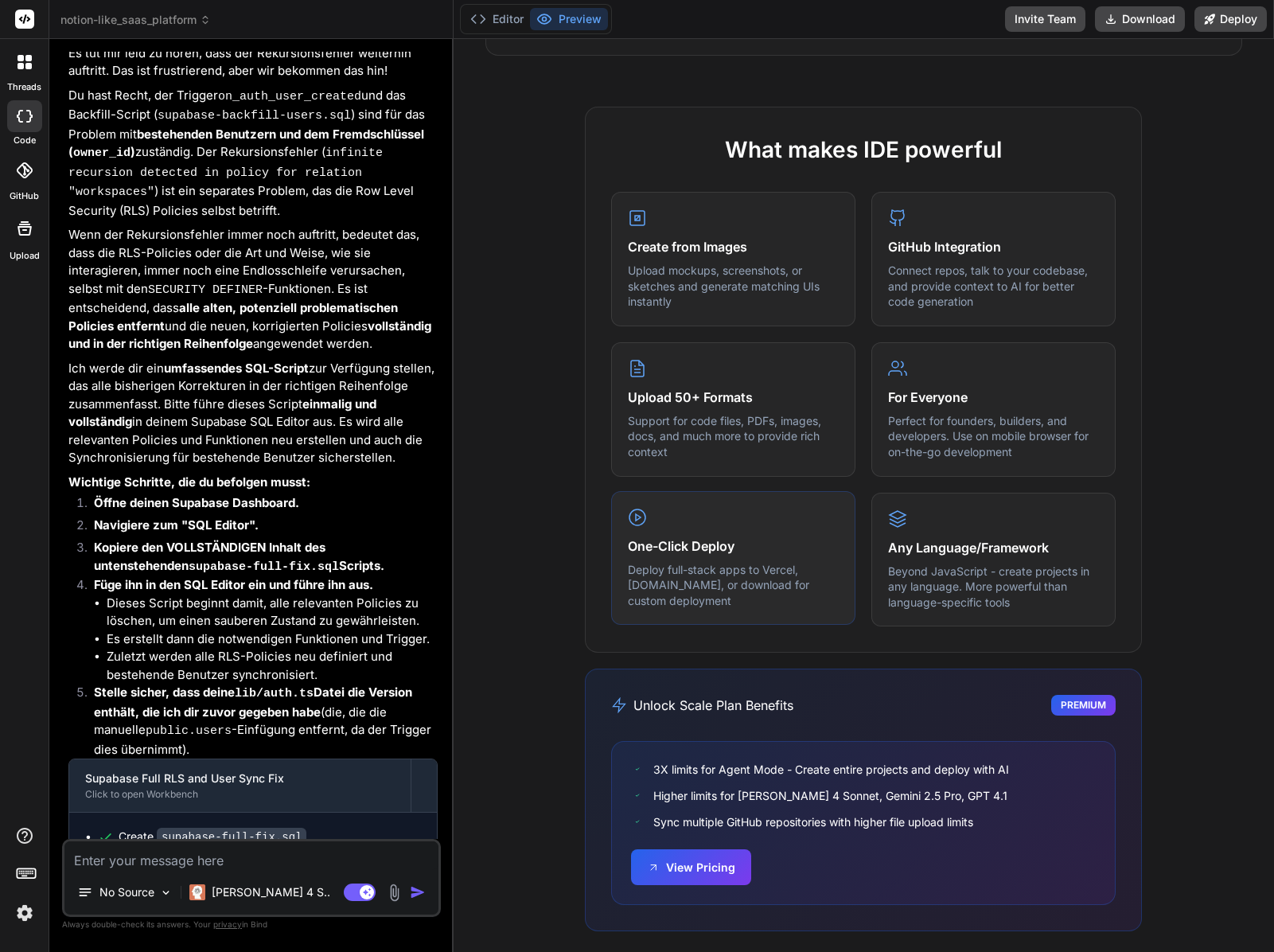
scroll to position [678, 0]
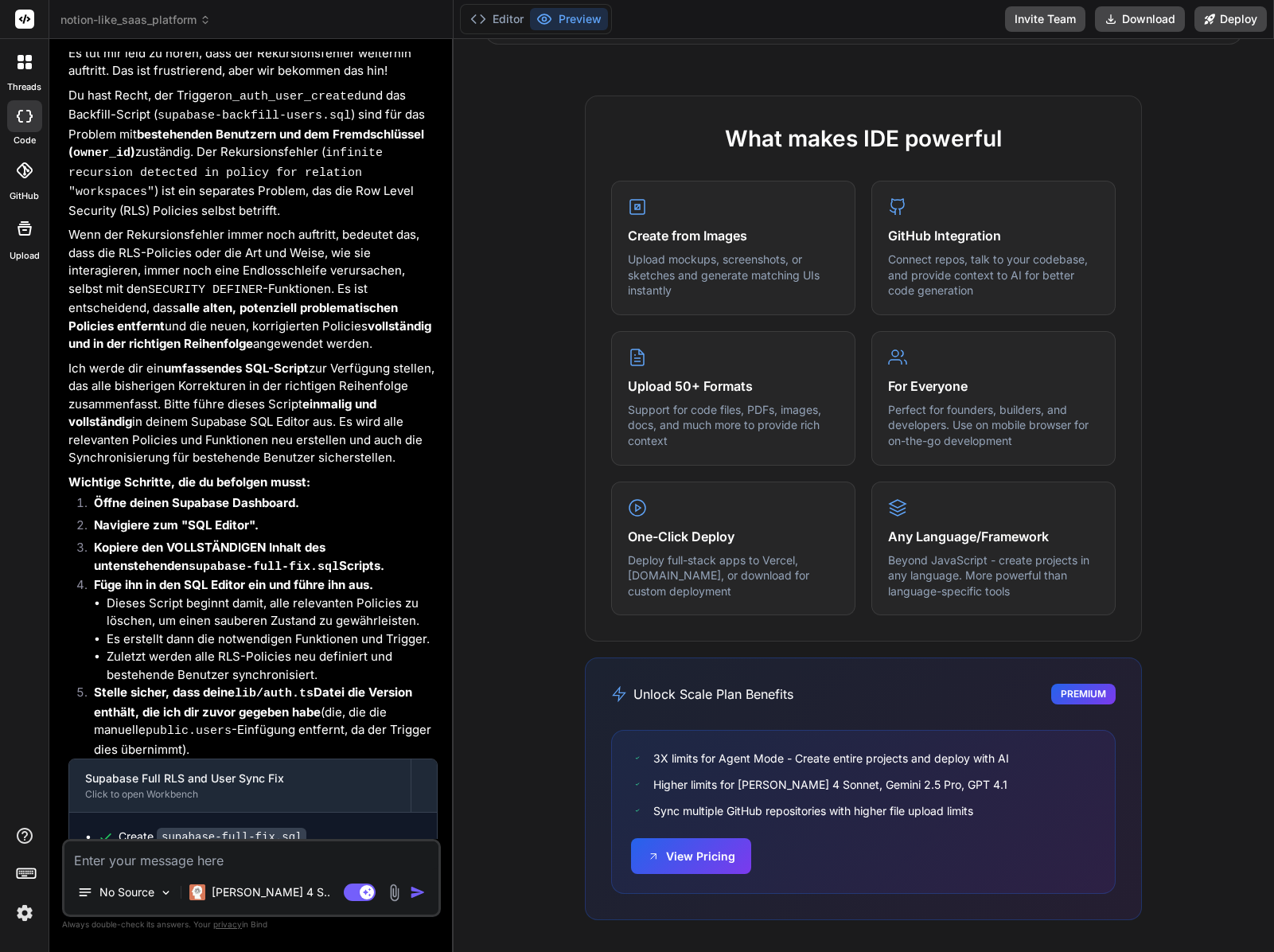
click at [30, 877] on icon at bounding box center [26, 873] width 23 height 23
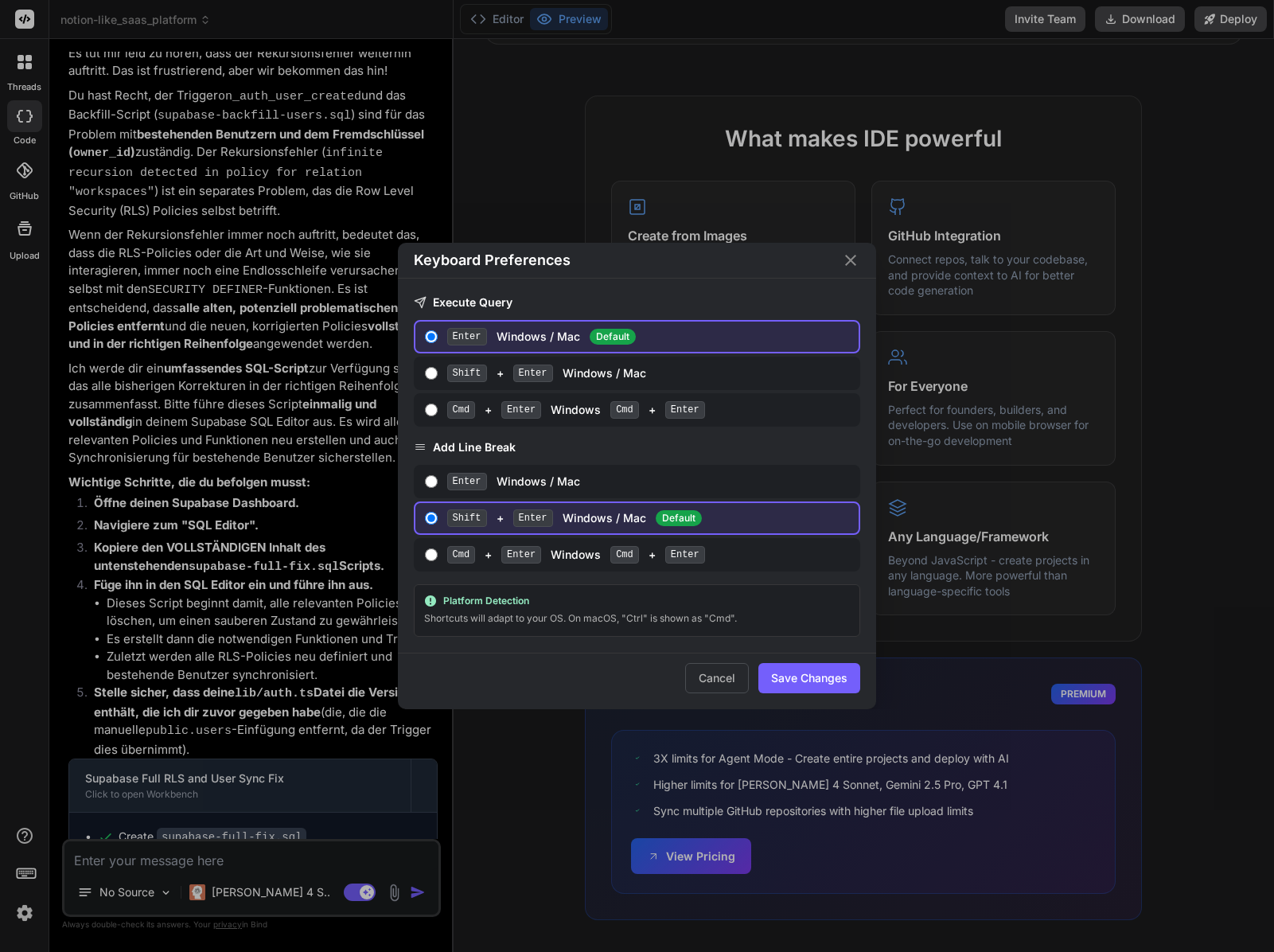
click at [27, 891] on div "Keyboard Preferences Execute Query Enter Windows / Mac Default Shift + Enter Wi…" at bounding box center [637, 476] width 1274 height 952
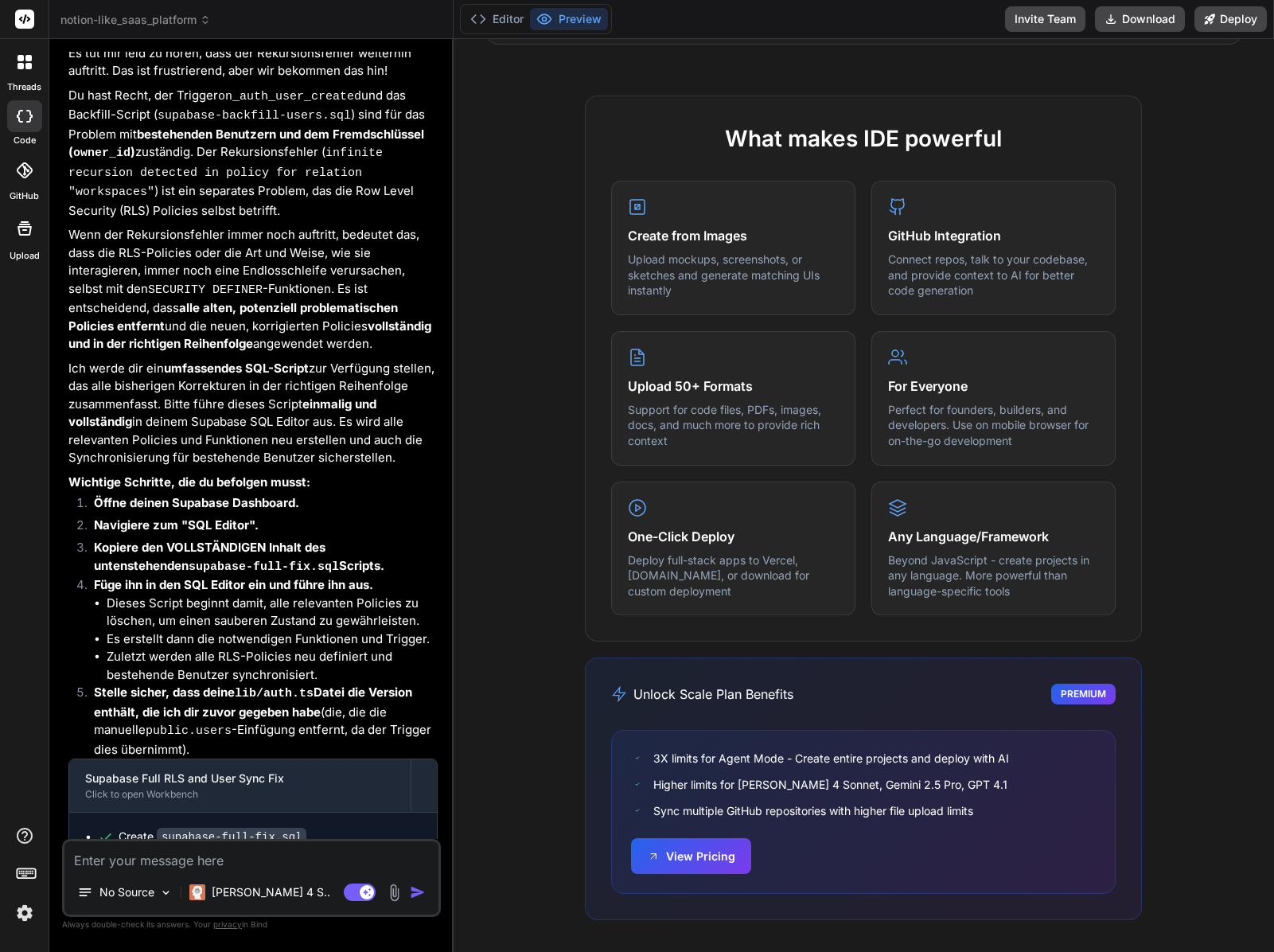
click at [27, 912] on img at bounding box center [24, 912] width 27 height 27
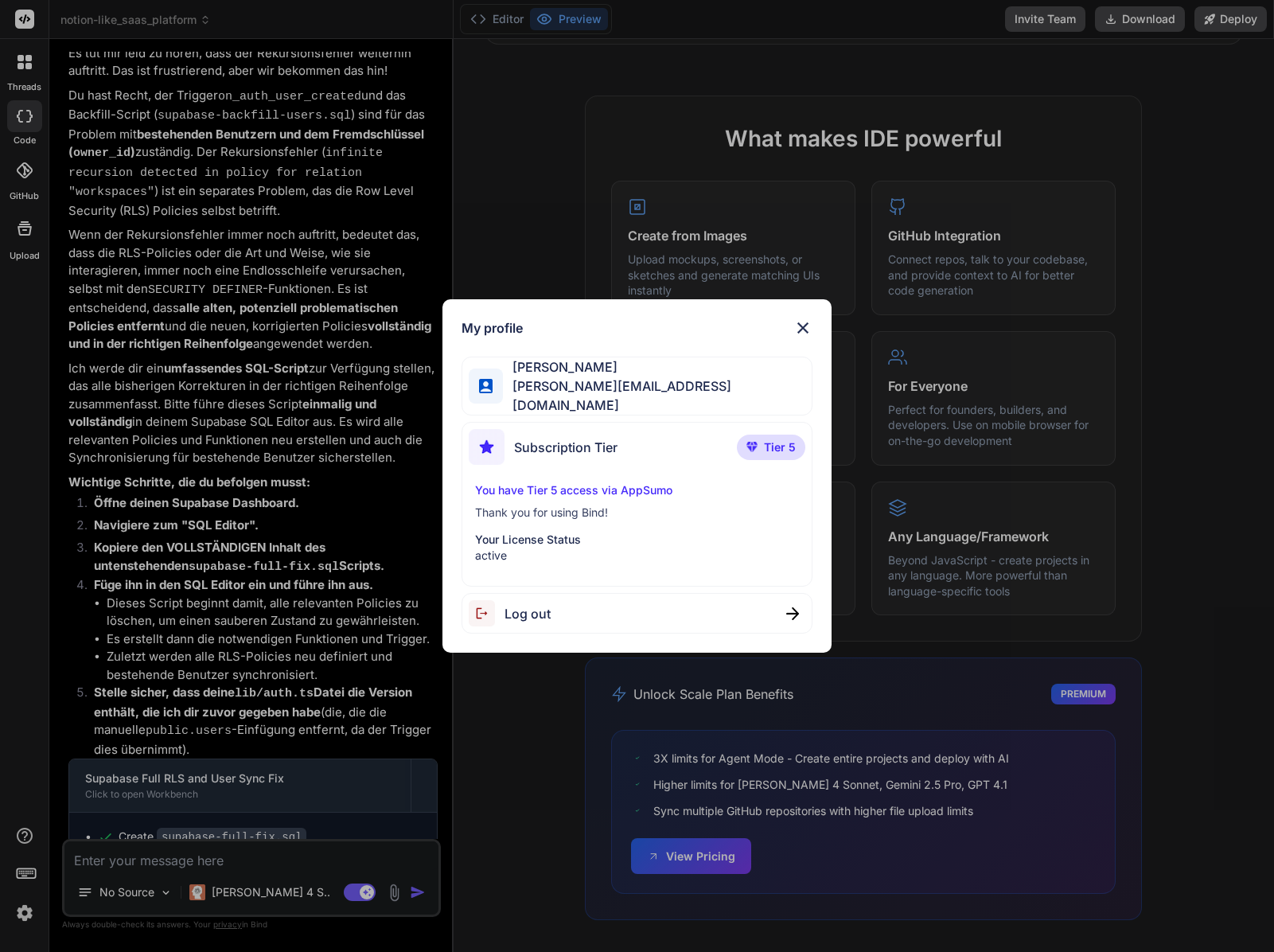
drag, startPoint x: 25, startPoint y: 884, endPoint x: 24, endPoint y: 833, distance: 51.0
click at [25, 883] on div "My profile [PERSON_NAME] [PERSON_NAME][EMAIL_ADDRESS][DOMAIN_NAME] Subscription…" at bounding box center [637, 476] width 1274 height 952
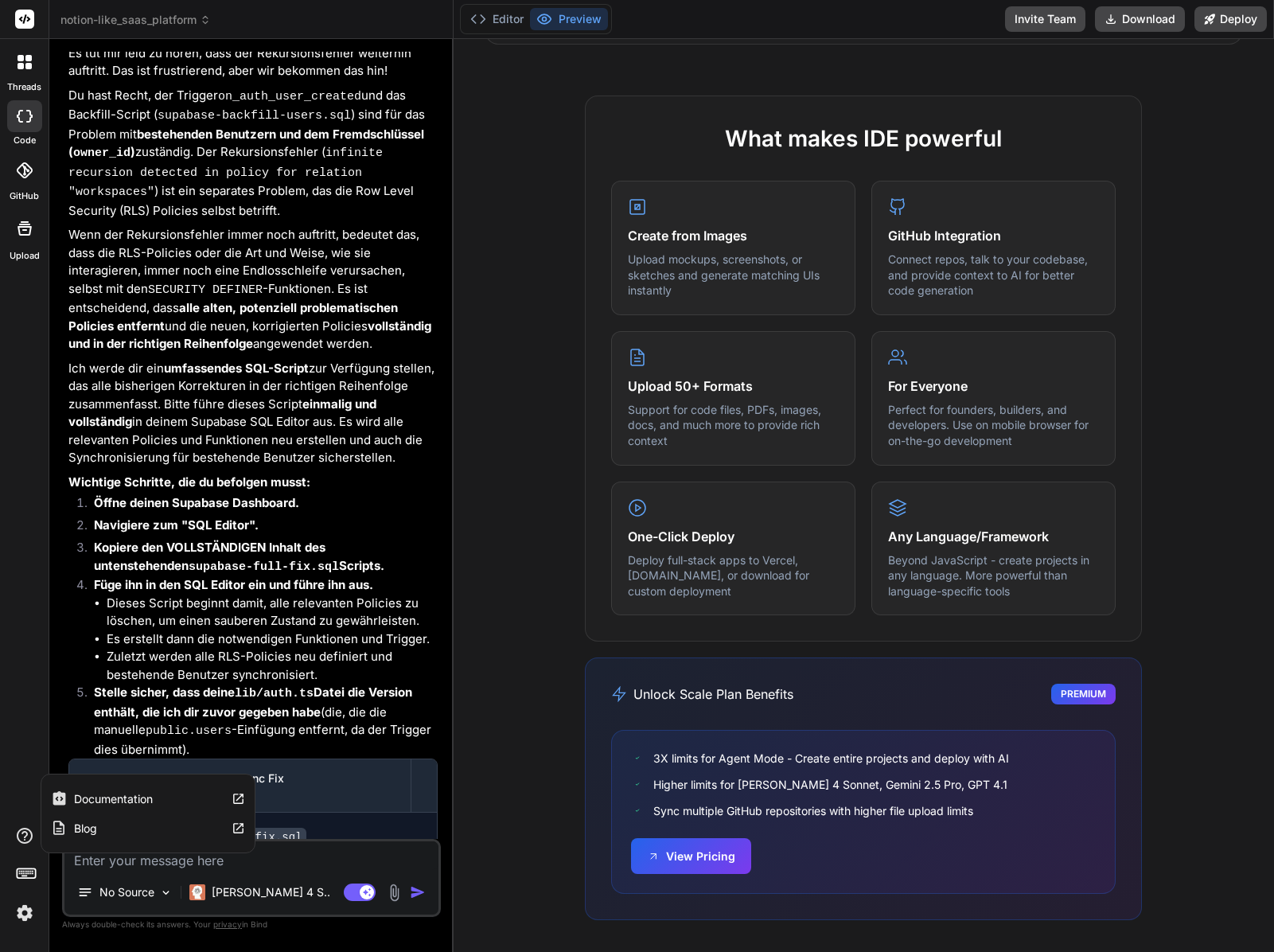
click at [24, 832] on icon at bounding box center [24, 835] width 19 height 19
click at [585, 713] on div "Unlock Scale Plan Benefits Premium 3X limits for Agent Mode - Create entire pro…" at bounding box center [863, 788] width 557 height 263
click at [468, 24] on button "Editor" at bounding box center [497, 19] width 66 height 23
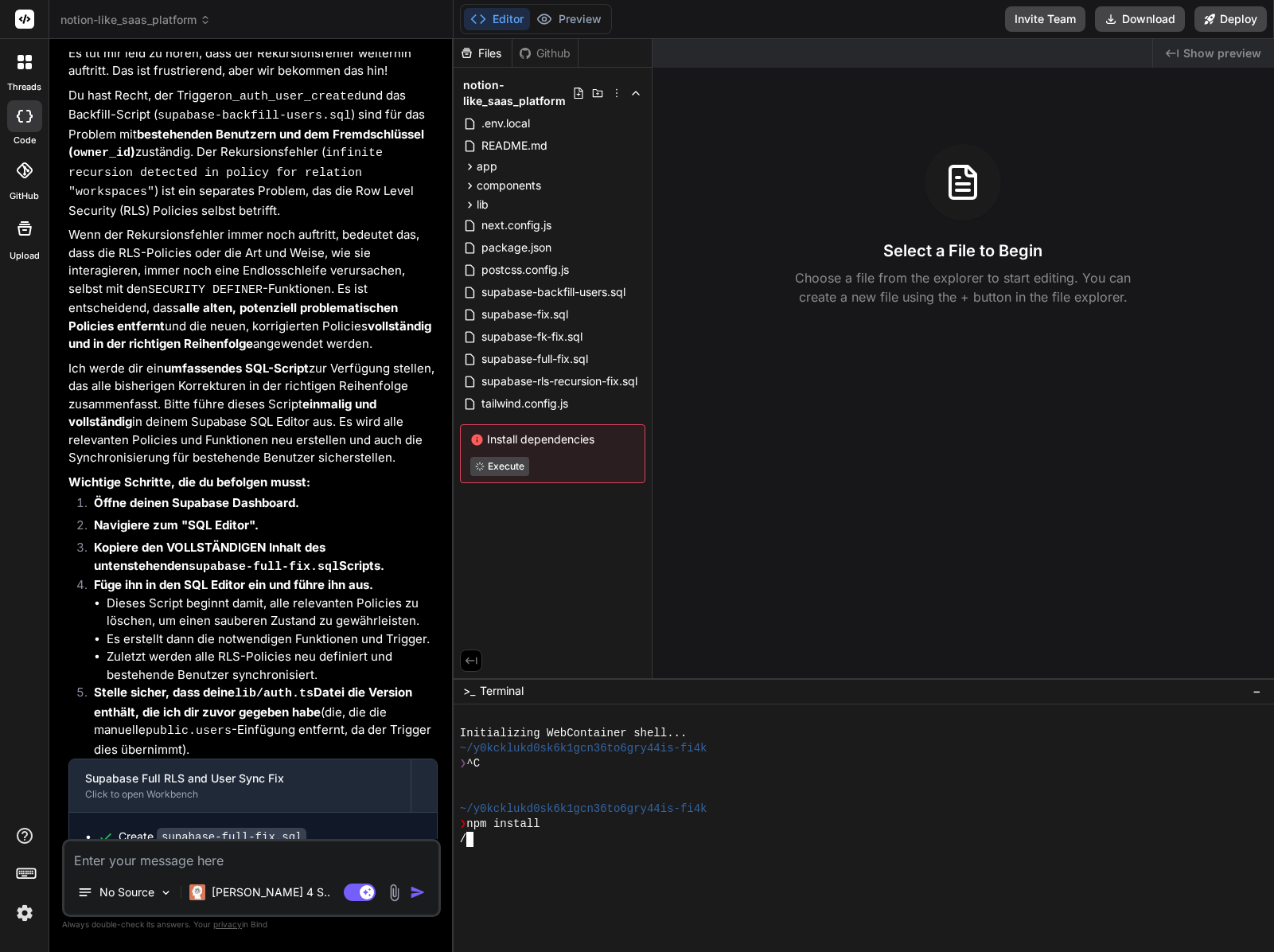
click at [662, 784] on div at bounding box center [856, 779] width 792 height 15
click at [637, 822] on div "❯ npm install" at bounding box center [856, 824] width 792 height 15
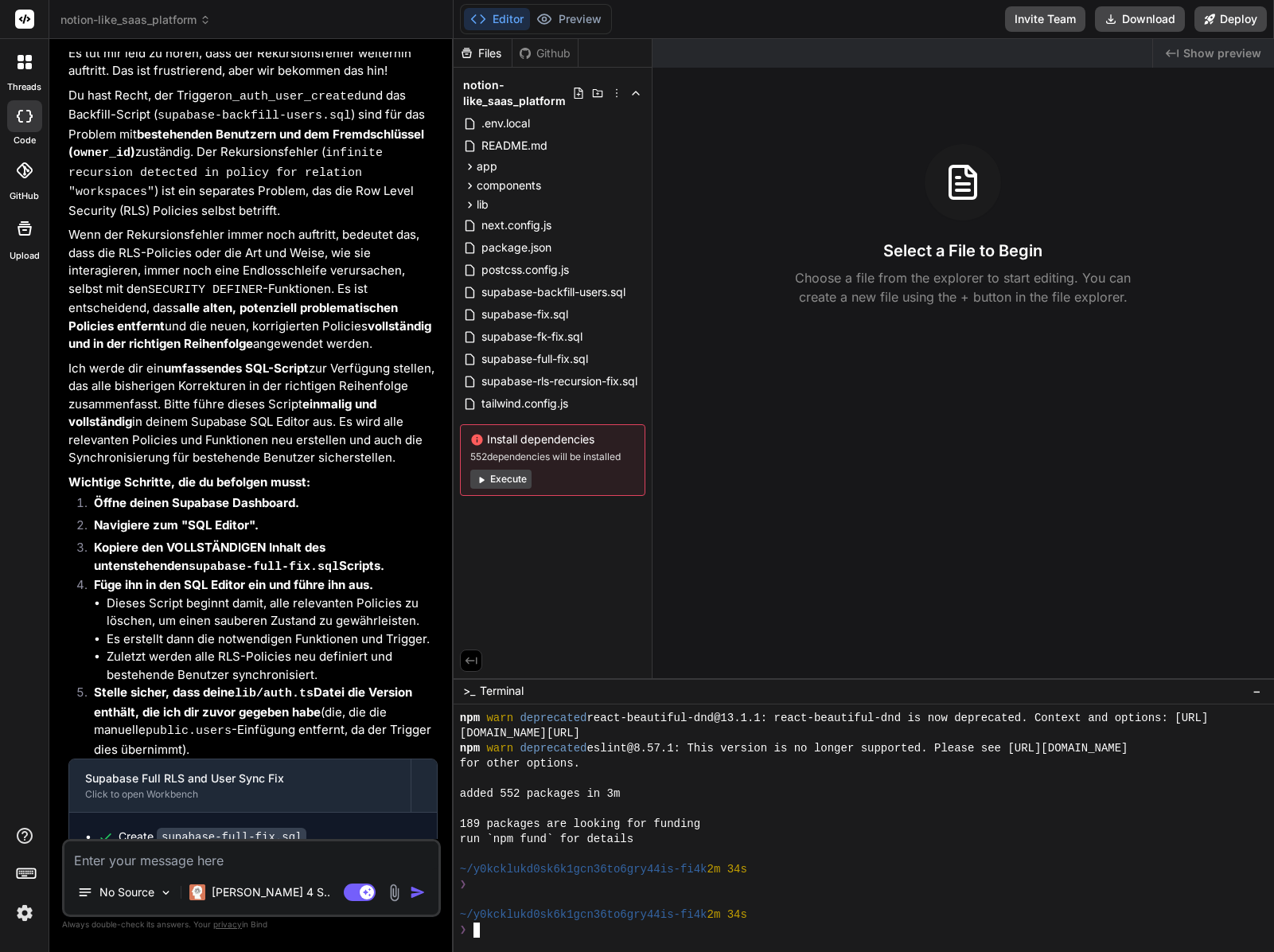
scroll to position [227, 0]
click at [718, 787] on div "added 552 packages in 3m" at bounding box center [856, 794] width 792 height 15
click at [347, 880] on div "No Source Claude 4 S.." at bounding box center [250, 896] width 374 height 39
click at [347, 883] on icon at bounding box center [360, 892] width 32 height 18
click at [284, 872] on div "No Source Agent Mode. When this toggle is activated, AI automatically makes dec…" at bounding box center [251, 878] width 379 height 78
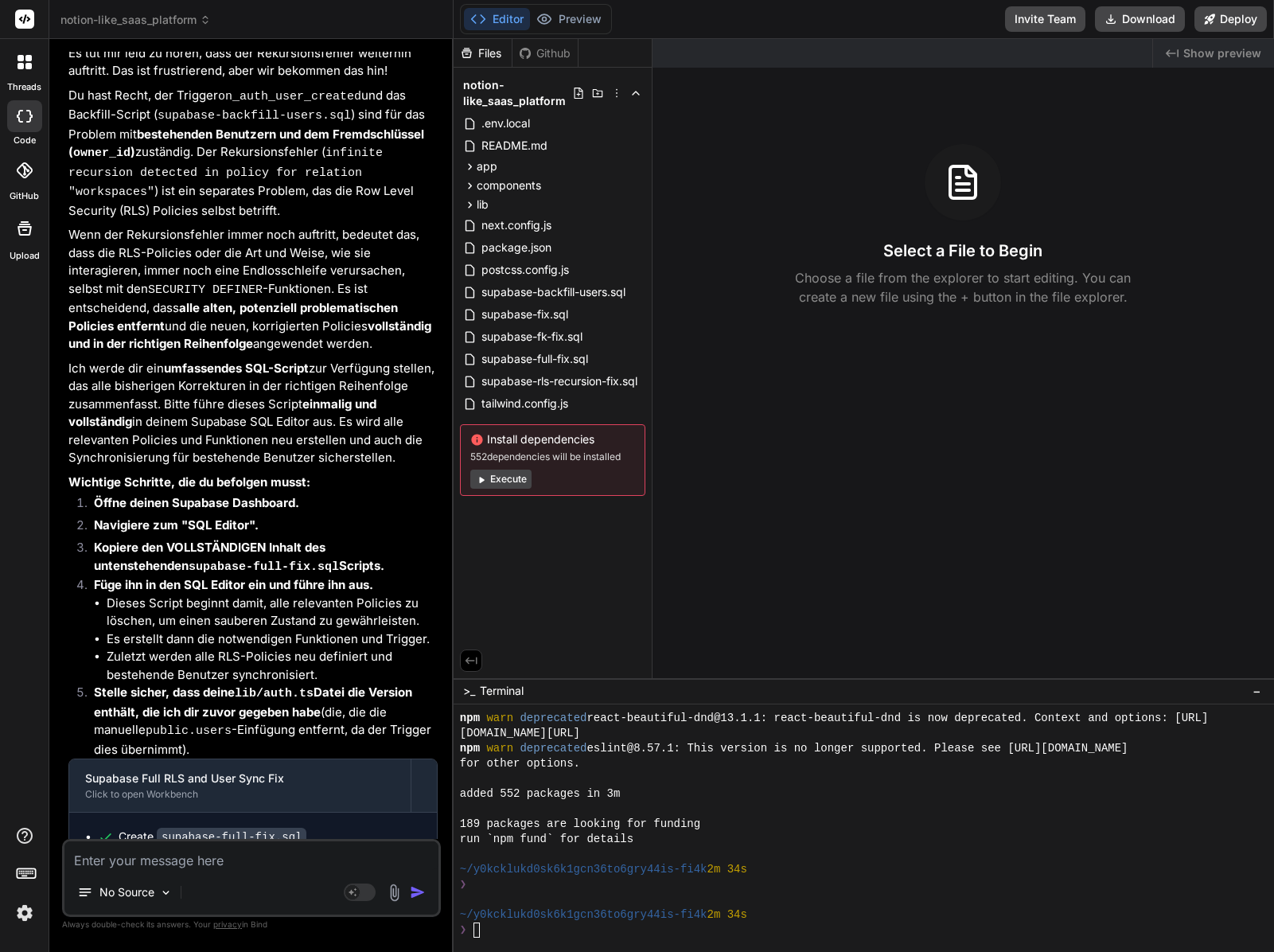
click at [273, 893] on p "Nachdem du dieses vollständige Script ausgeführt und deine lib/auth.ts Datei üb…" at bounding box center [253, 929] width 369 height 73
click at [209, 877] on div "No Source" at bounding box center [250, 896] width 374 height 39
click at [207, 863] on textarea at bounding box center [250, 855] width 374 height 28
type textarea "x"
type textarea "P"
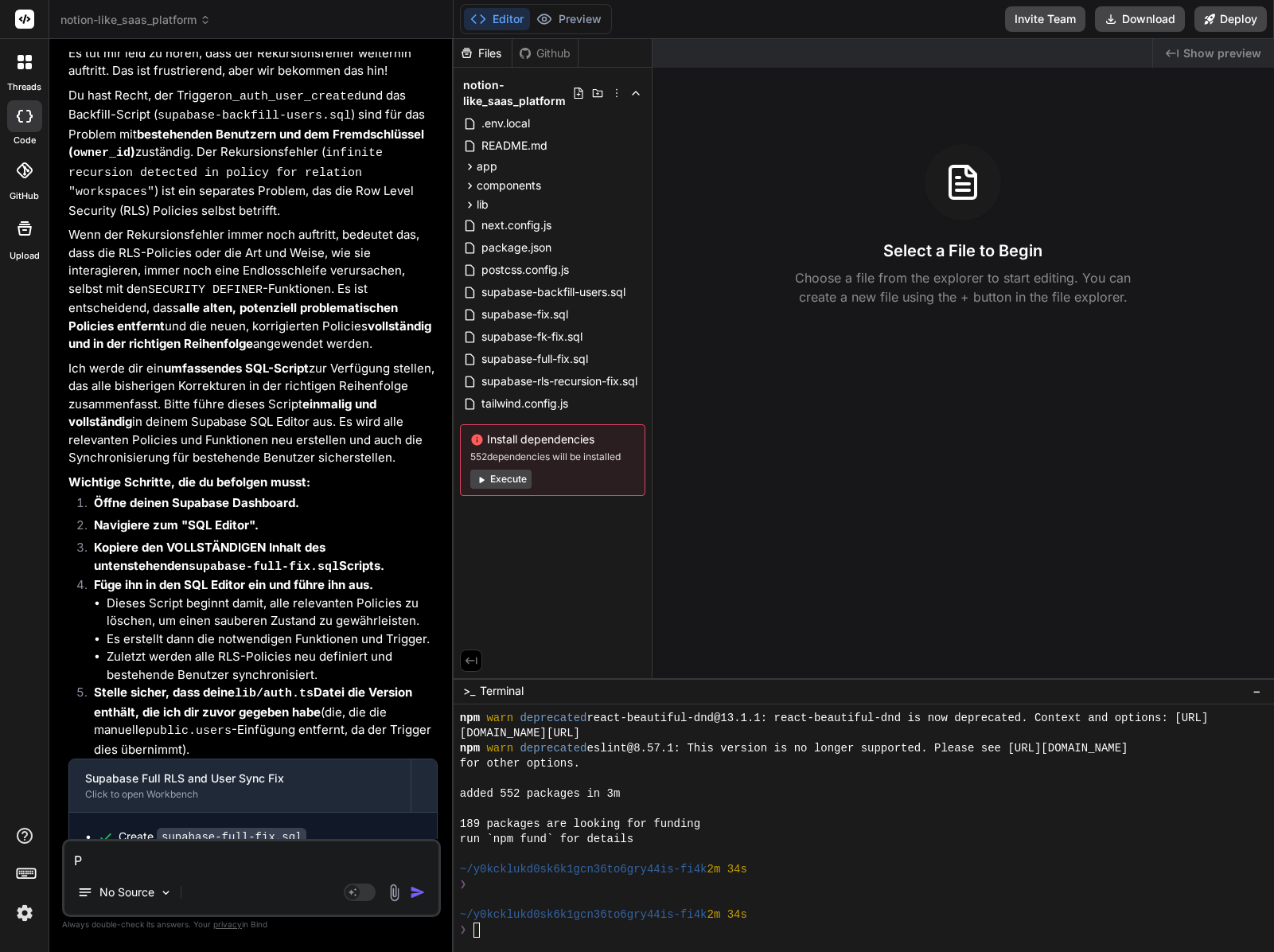
type textarea "x"
type textarea "Pl"
type textarea "x"
type textarea "Plea"
type textarea "x"
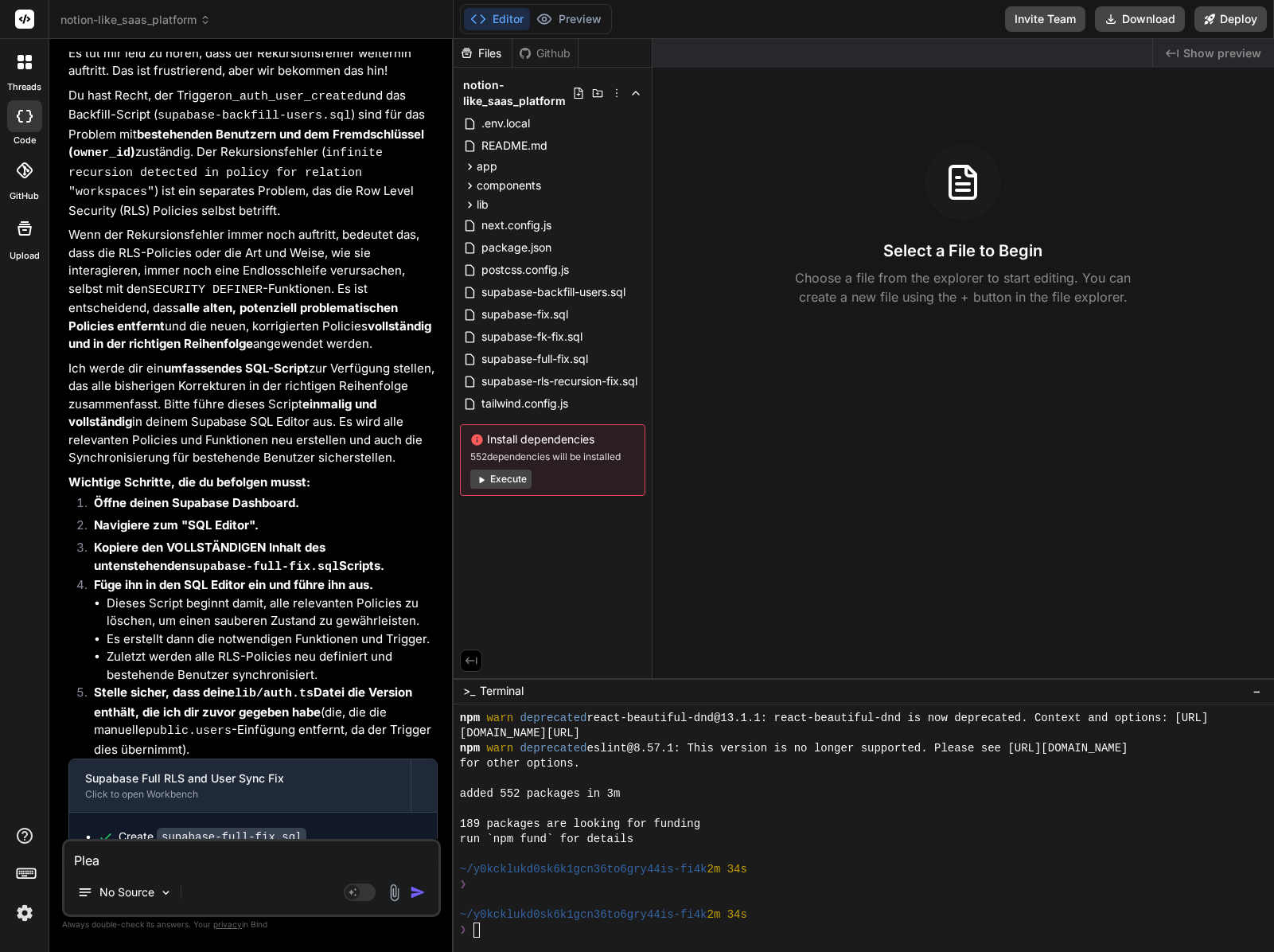
type textarea "Pleas"
type textarea "x"
type textarea "Please"
type textarea "x"
type textarea "Please r"
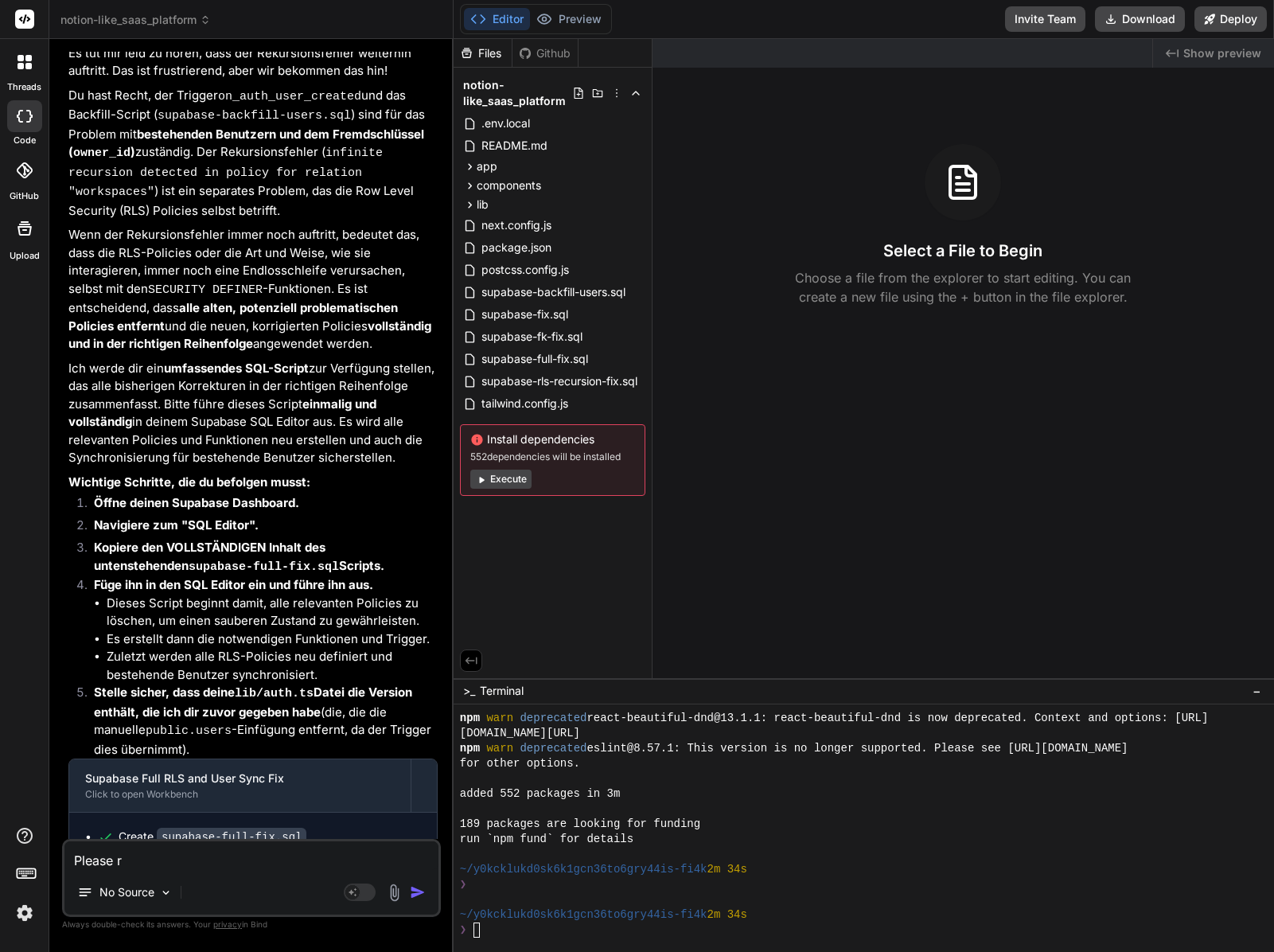
type textarea "x"
type textarea "Please reb"
type textarea "x"
type textarea "Please rebu"
type textarea "x"
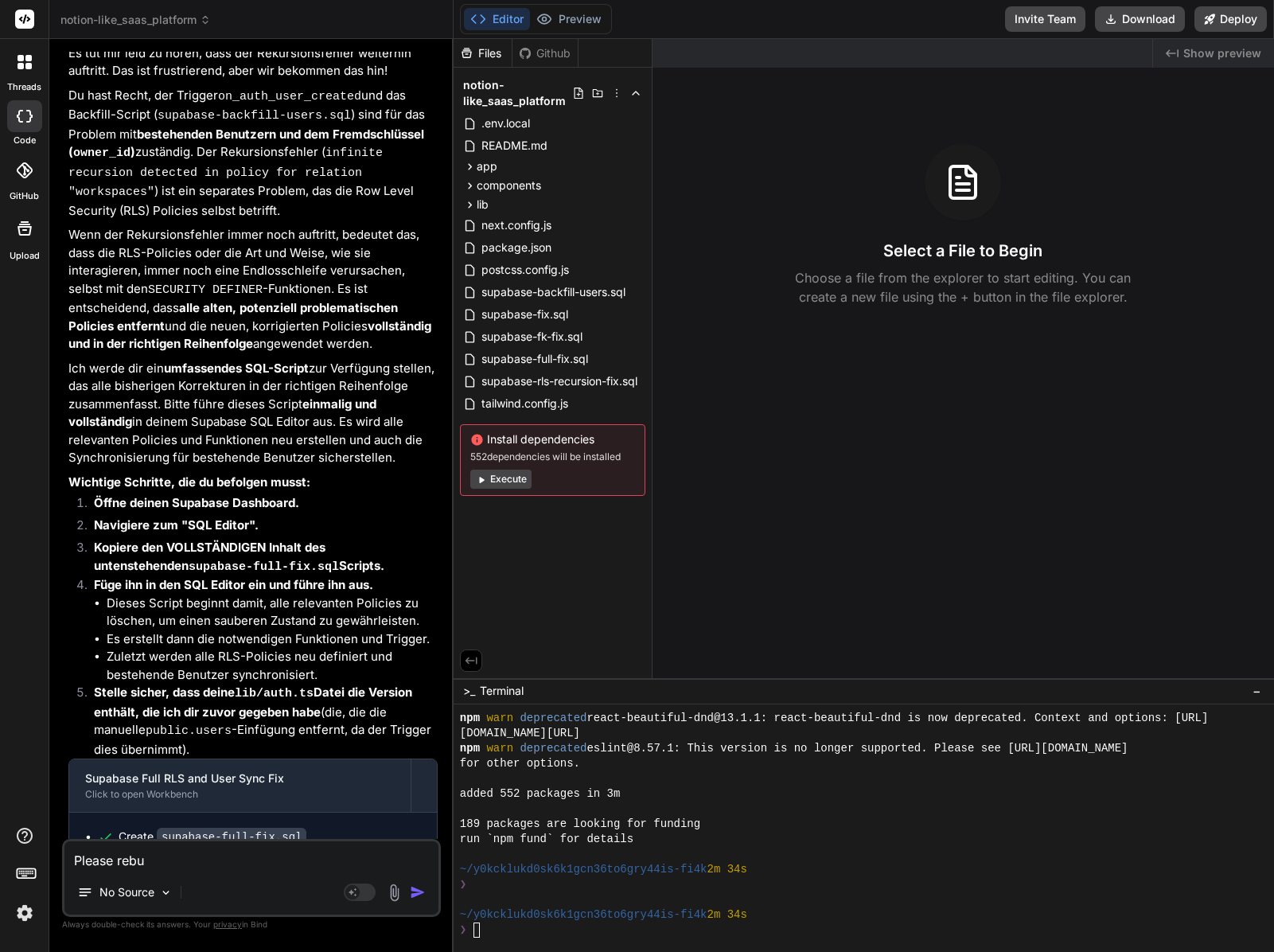
type textarea "Please rebui"
type textarea "x"
type textarea "Please rebuil"
type textarea "x"
type textarea "Please rebuild"
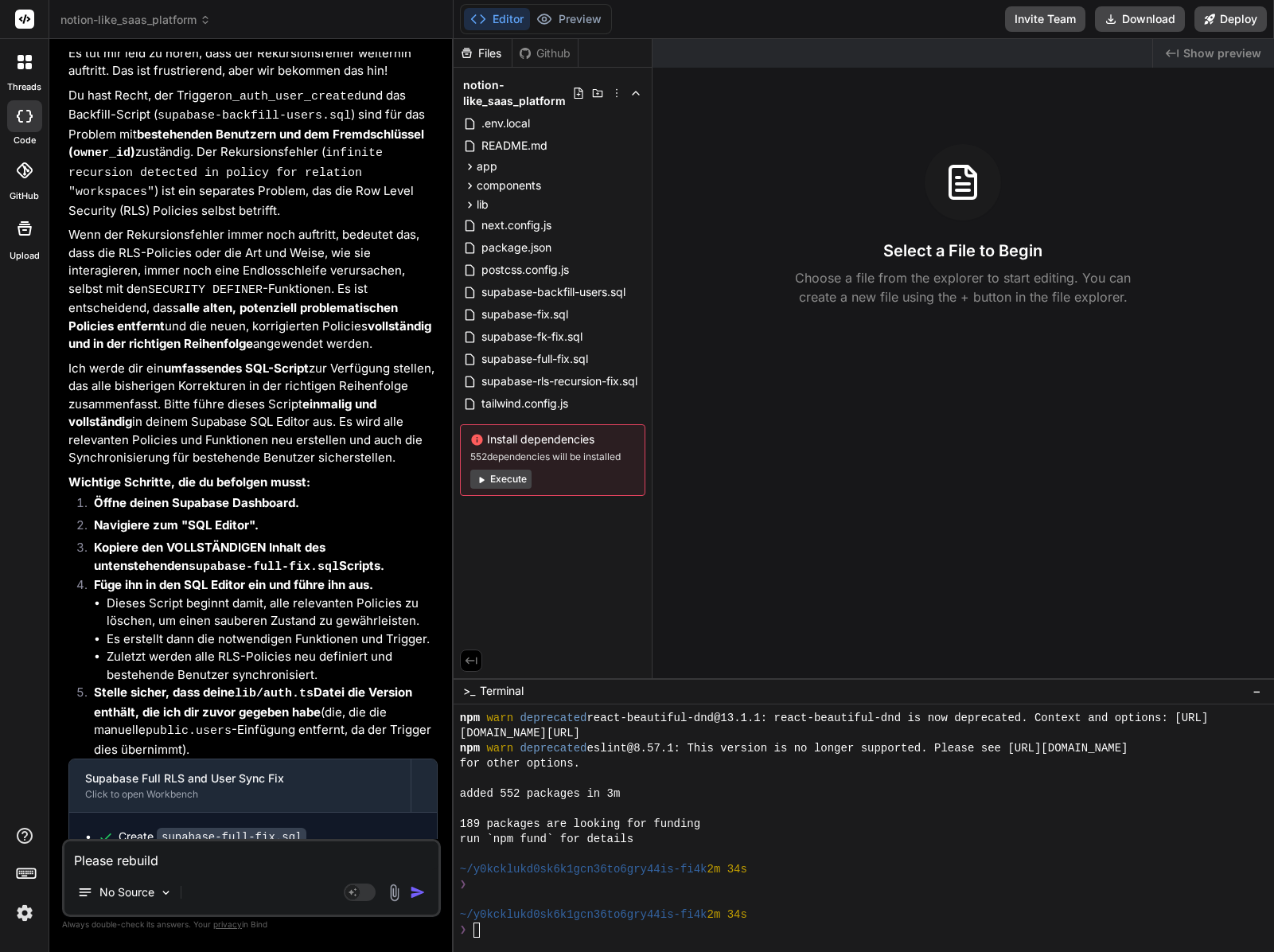
type textarea "x"
type textarea "Please rebuild"
type textarea "x"
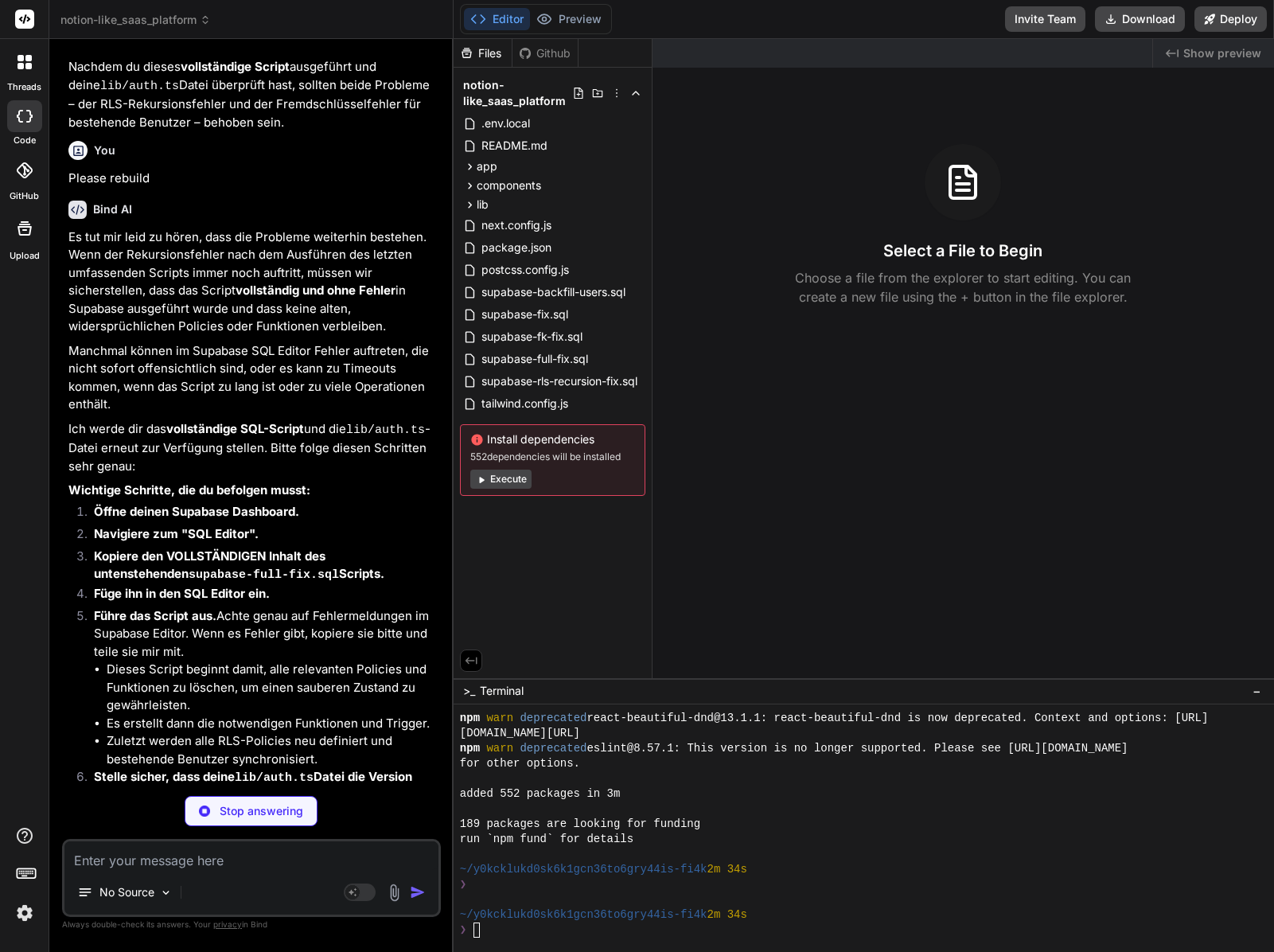
scroll to position [5387, 0]
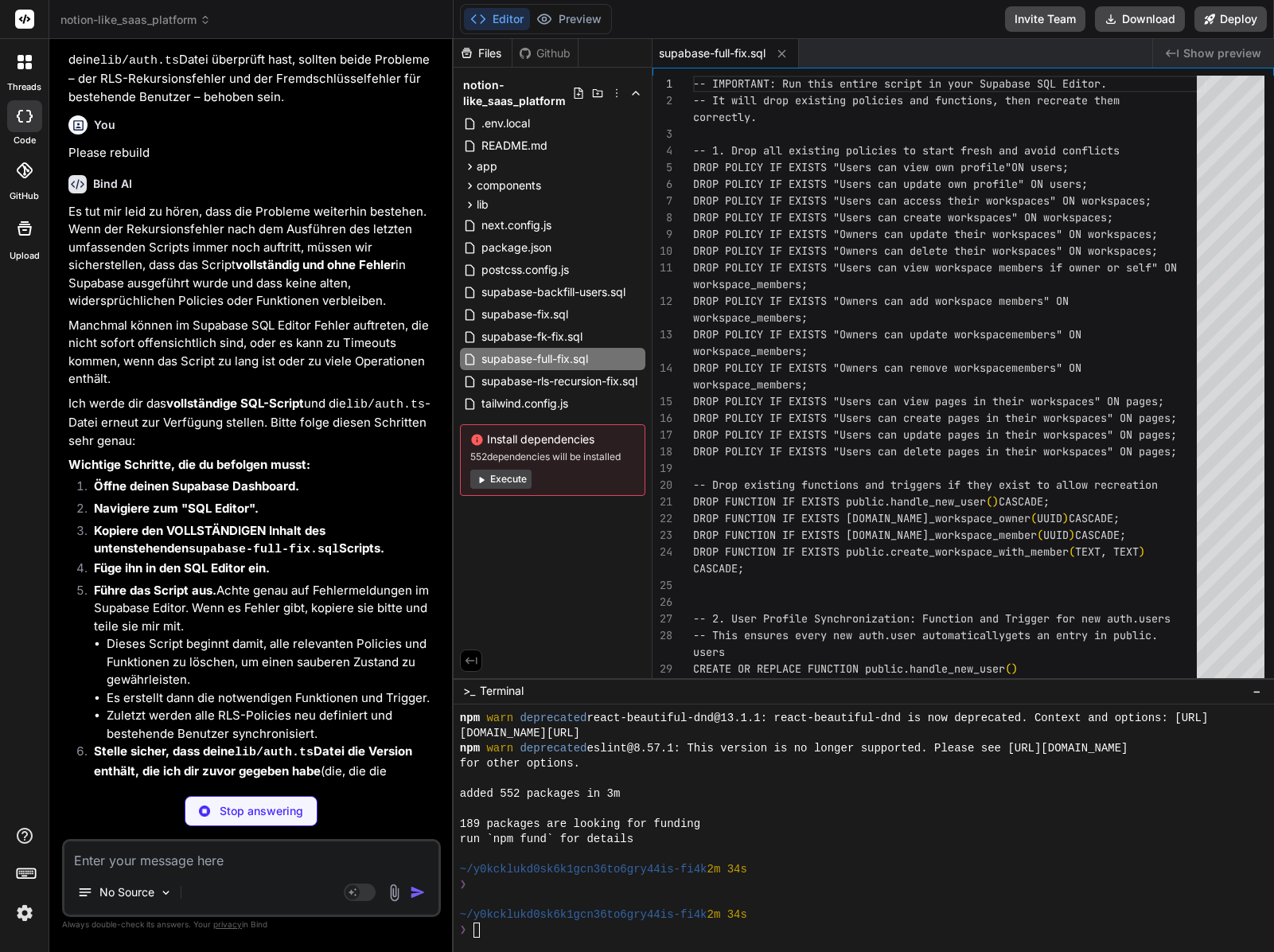
type textarea "x"
type textarea "export async function getSession() { const { data: { session } } = await supaba…"
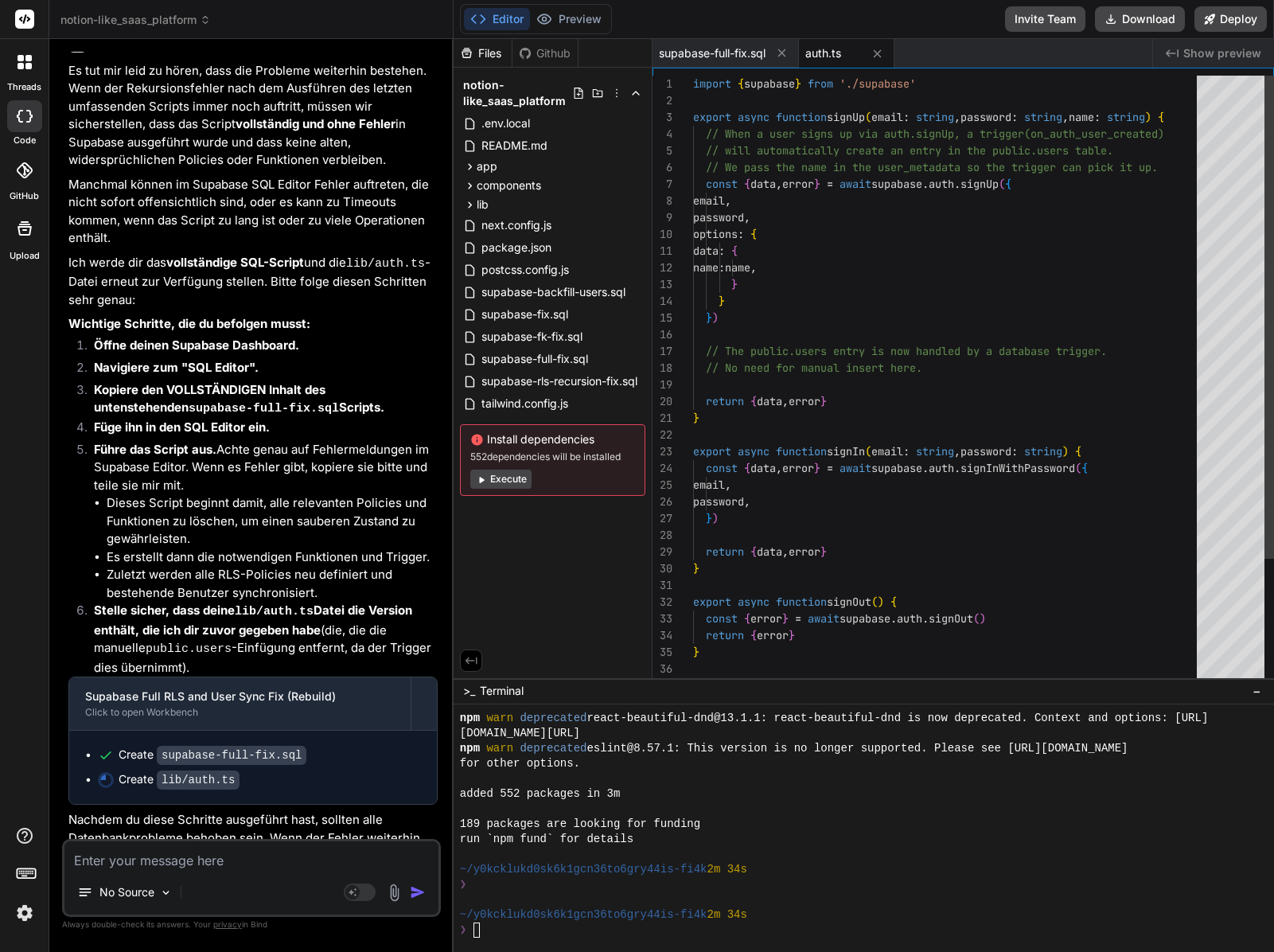
scroll to position [5472, 0]
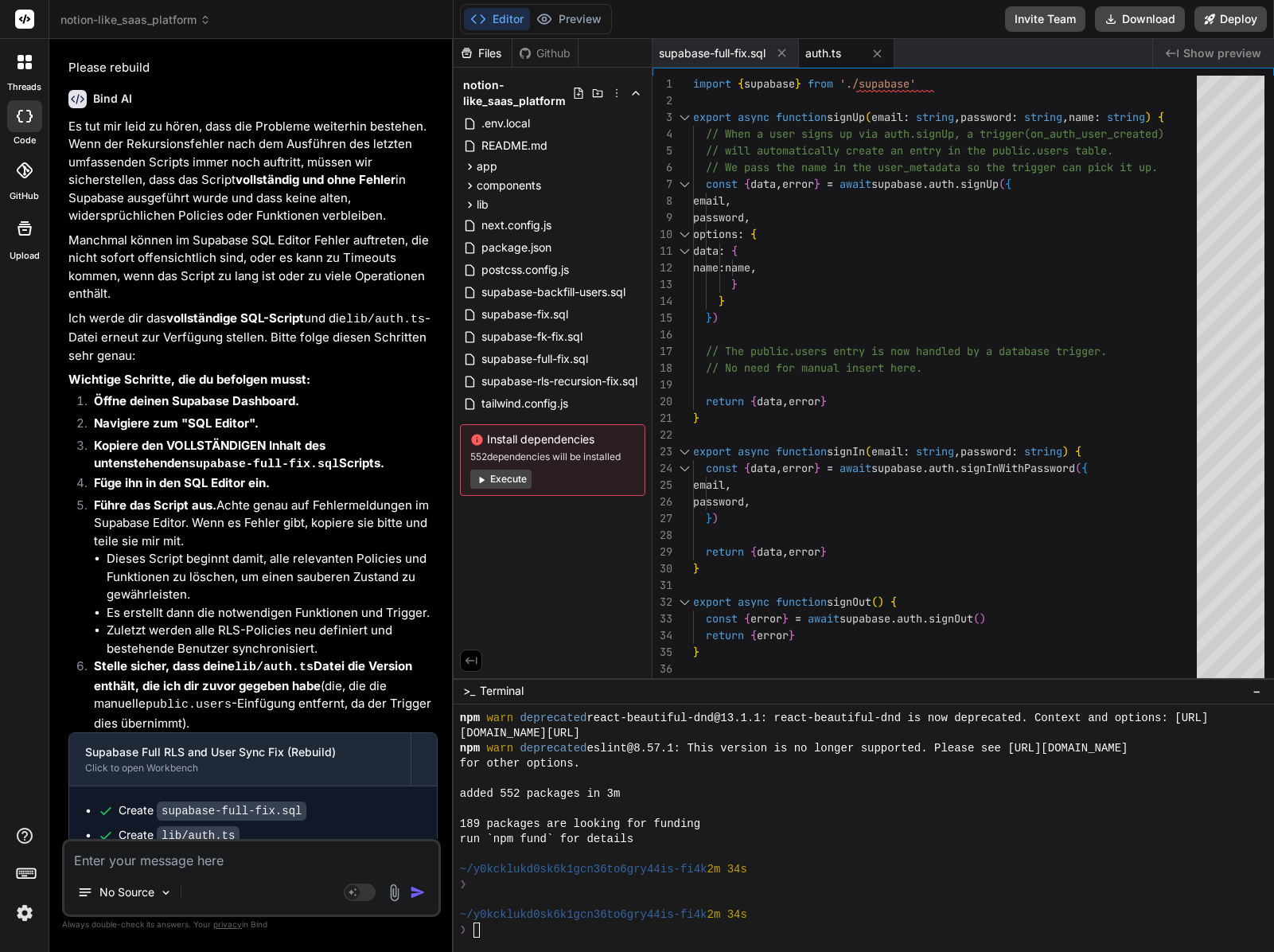
click at [601, 810] on div at bounding box center [856, 809] width 792 height 15
click at [585, 26] on button "Preview" at bounding box center [569, 19] width 78 height 23
click at [19, 76] on div at bounding box center [24, 62] width 34 height 34
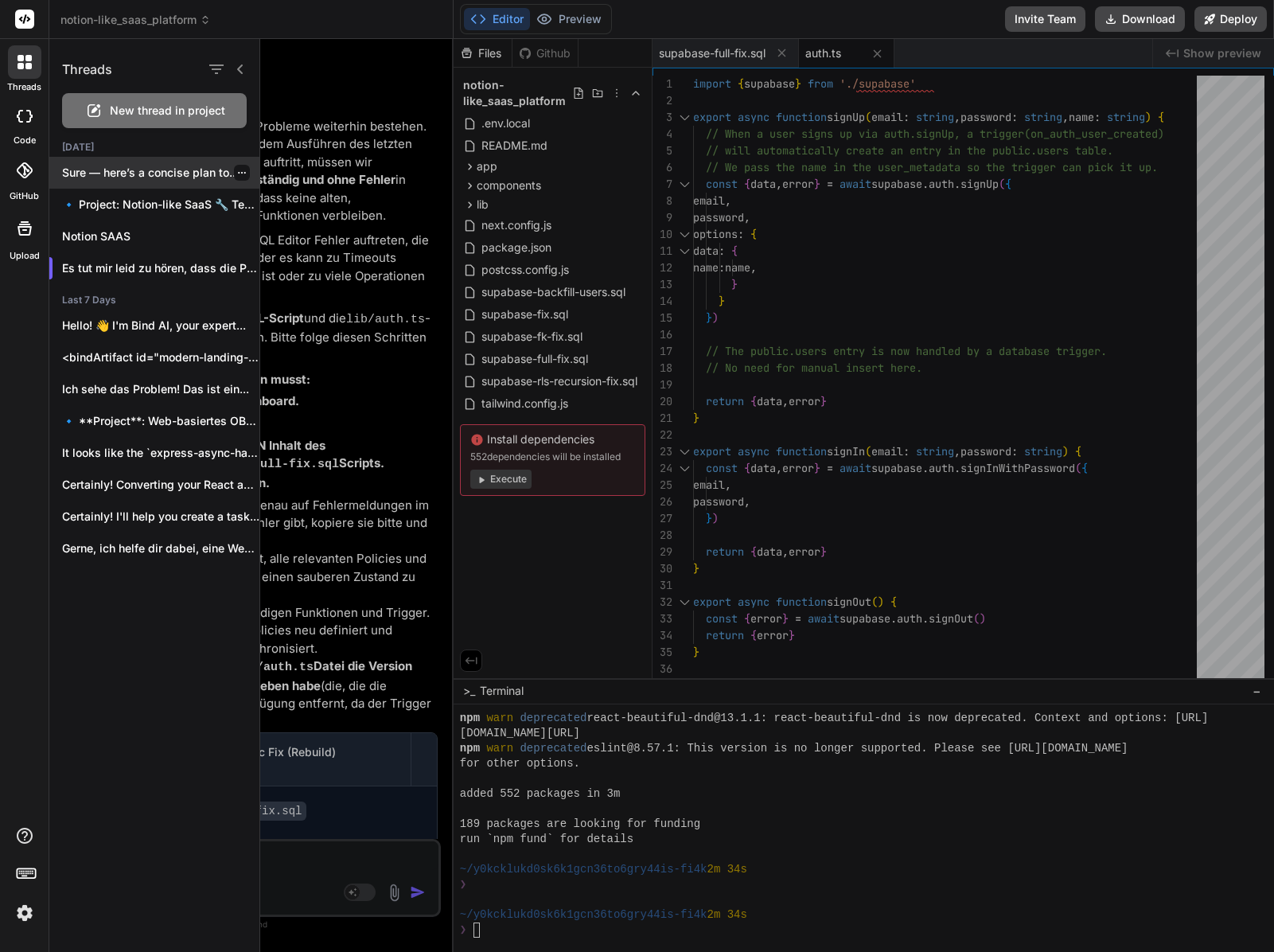
click at [134, 179] on p "Sure — here’s a concise plan to..." at bounding box center [161, 172] width 198 height 16
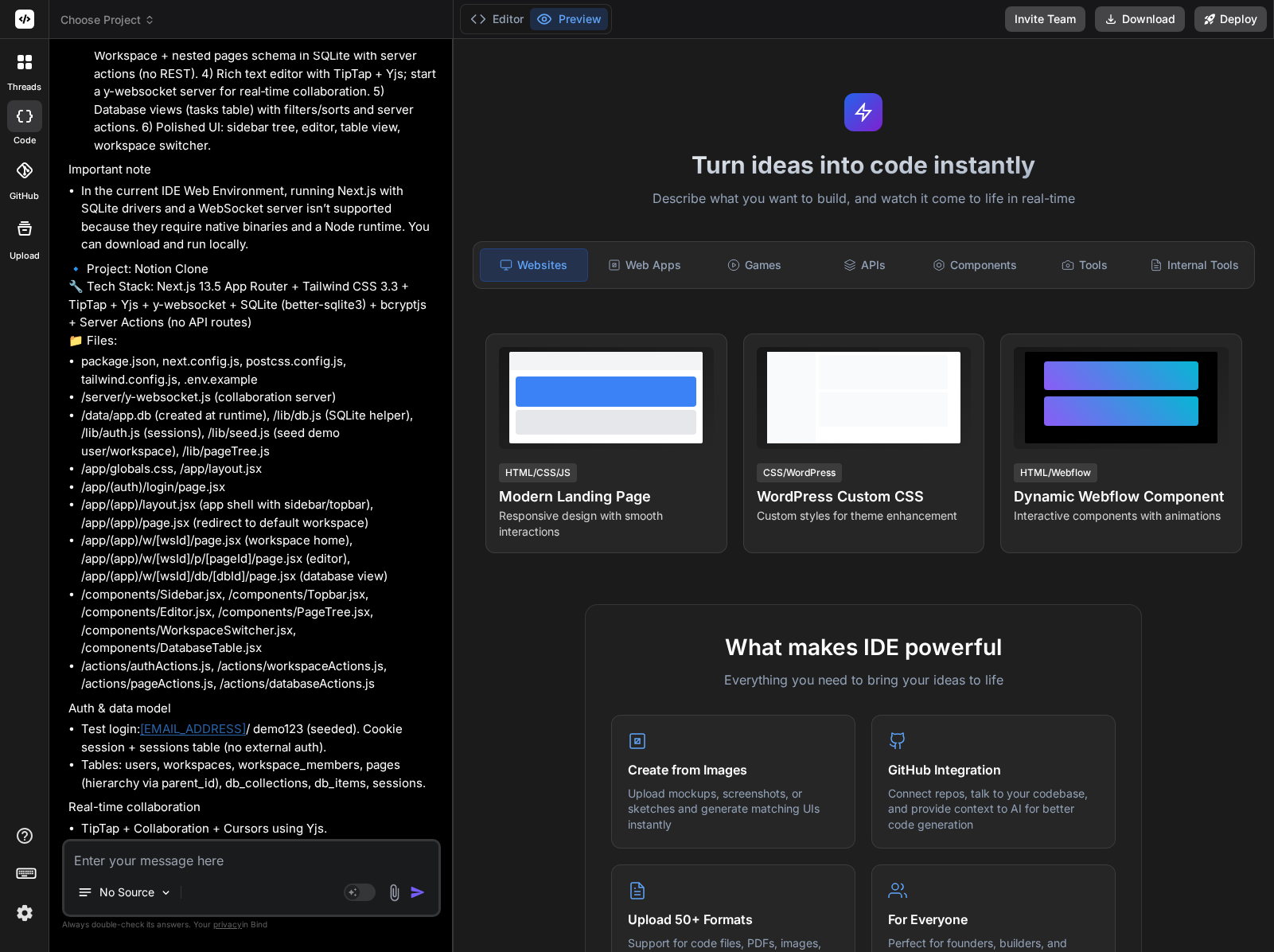
scroll to position [420, 0]
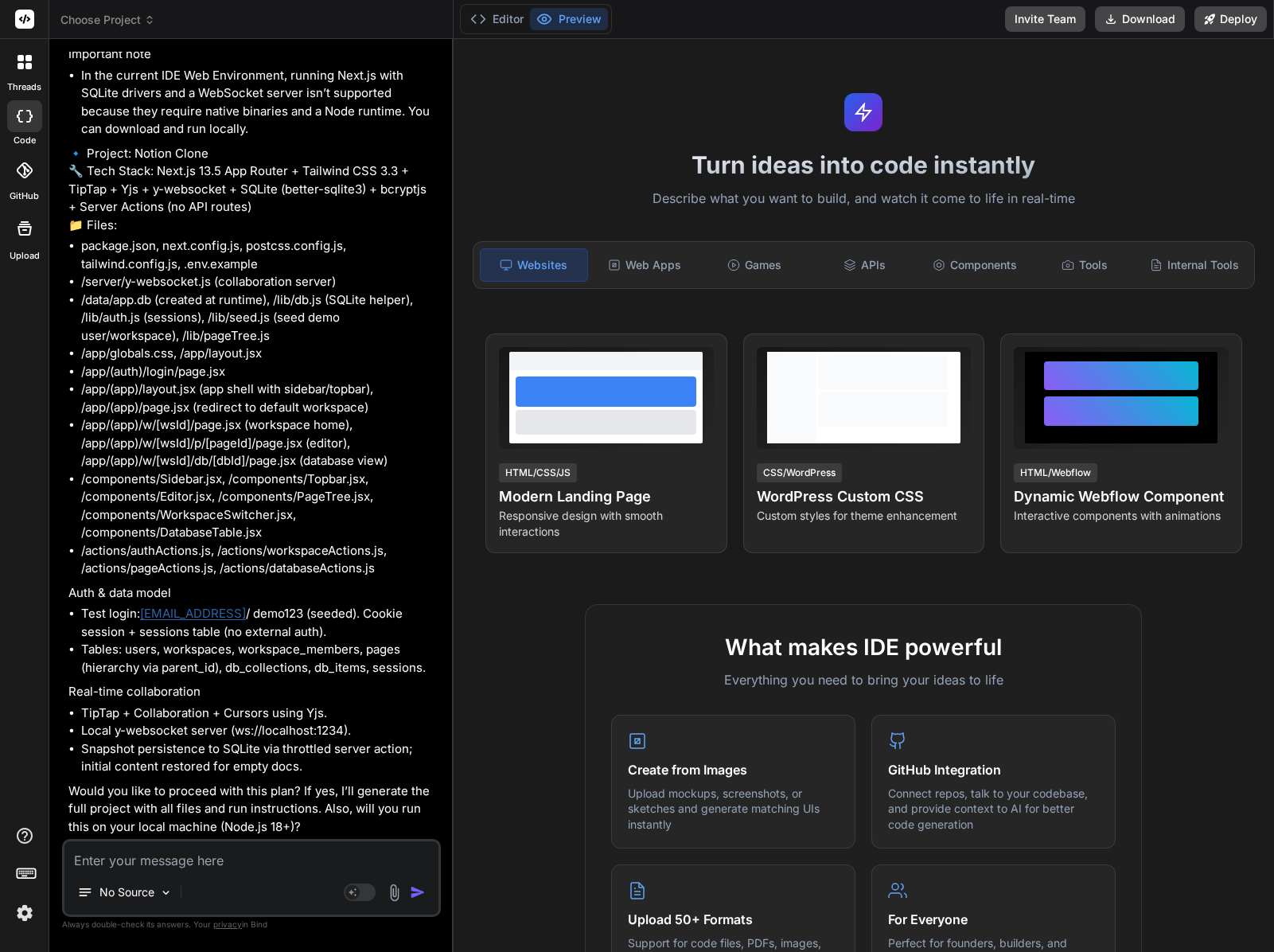
click at [68, 13] on span "Choose Project" at bounding box center [107, 20] width 95 height 16
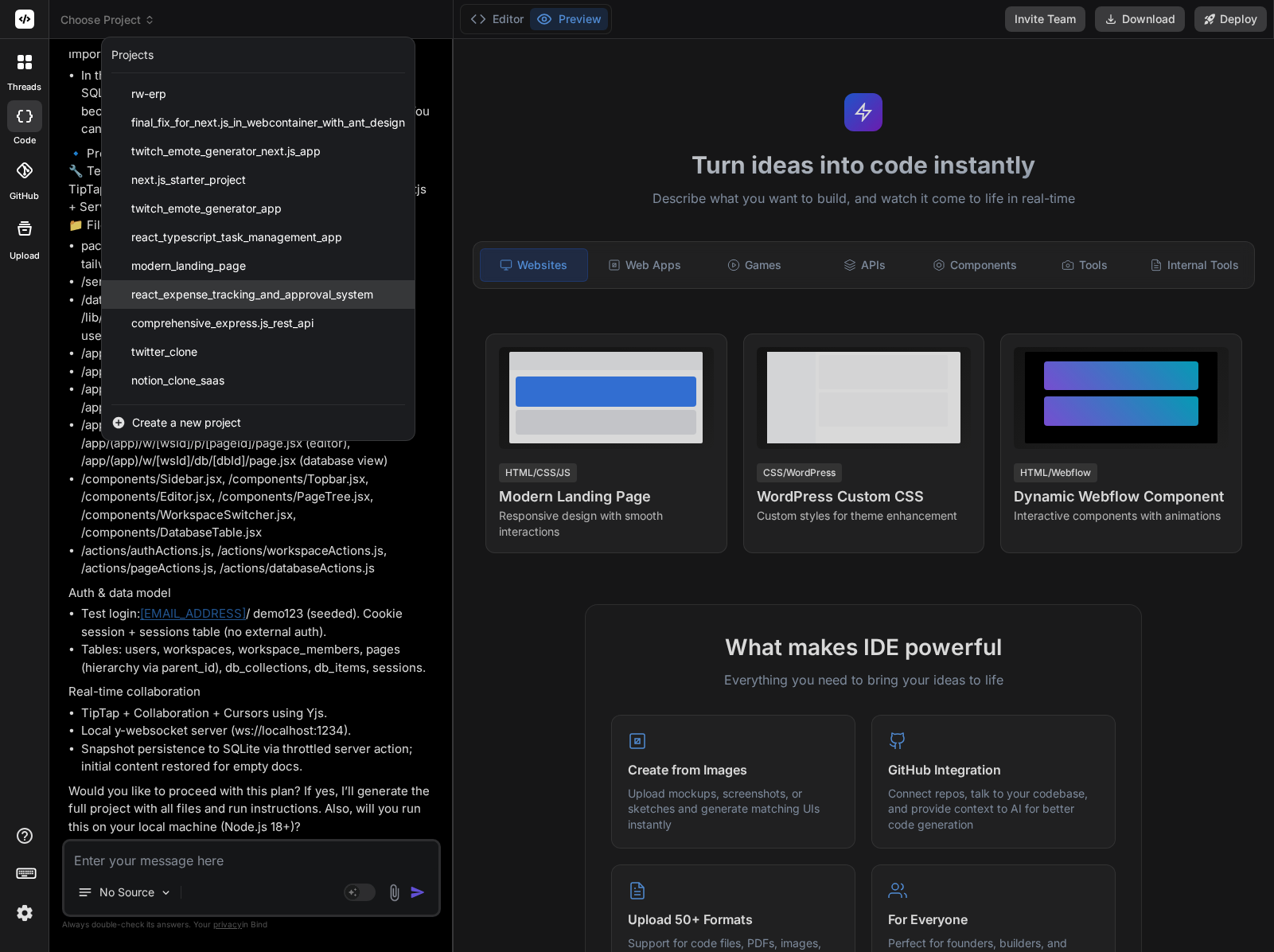
scroll to position [25, 0]
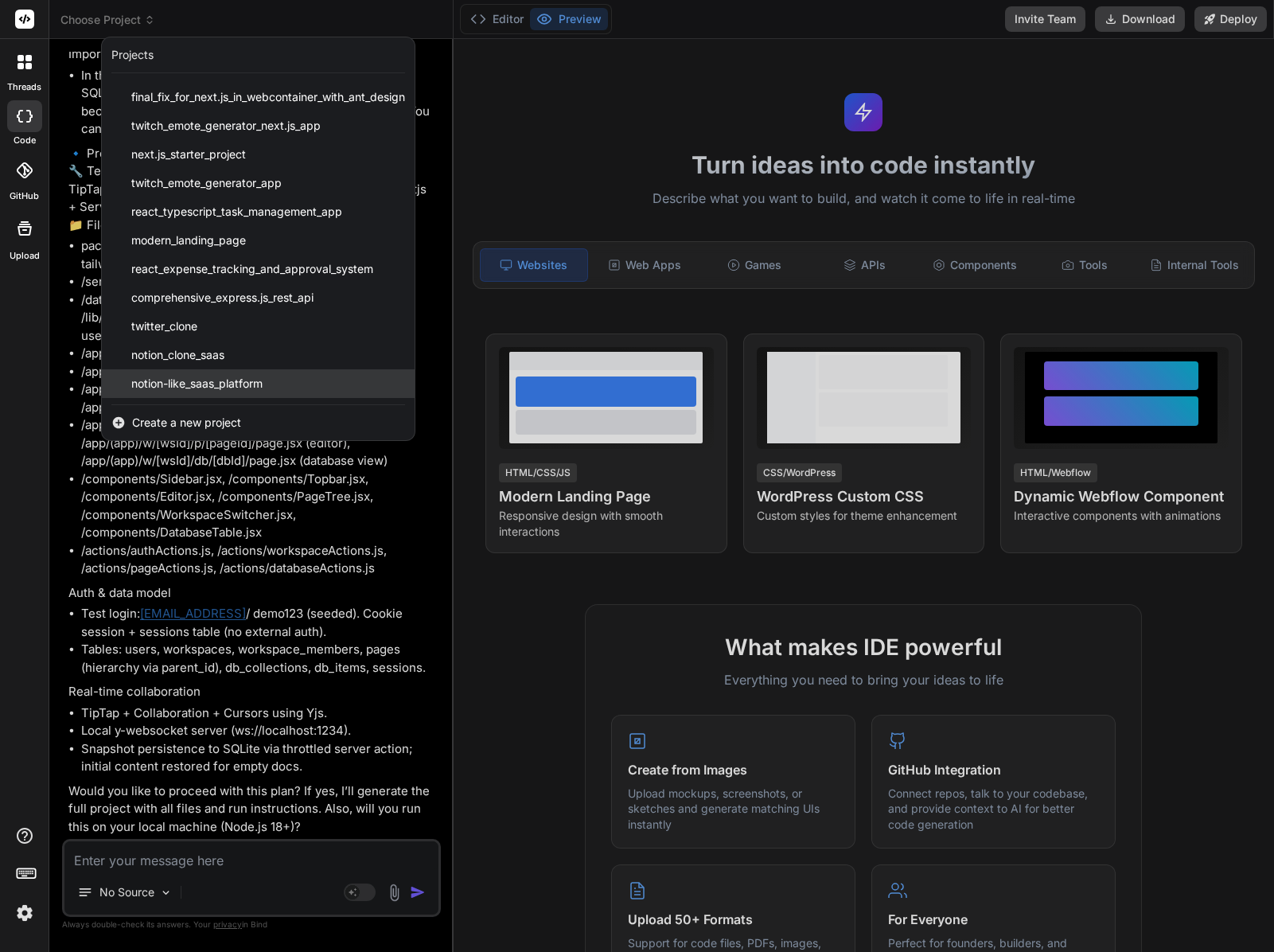
click at [163, 379] on span "notion-like_saas_platform" at bounding box center [196, 383] width 131 height 16
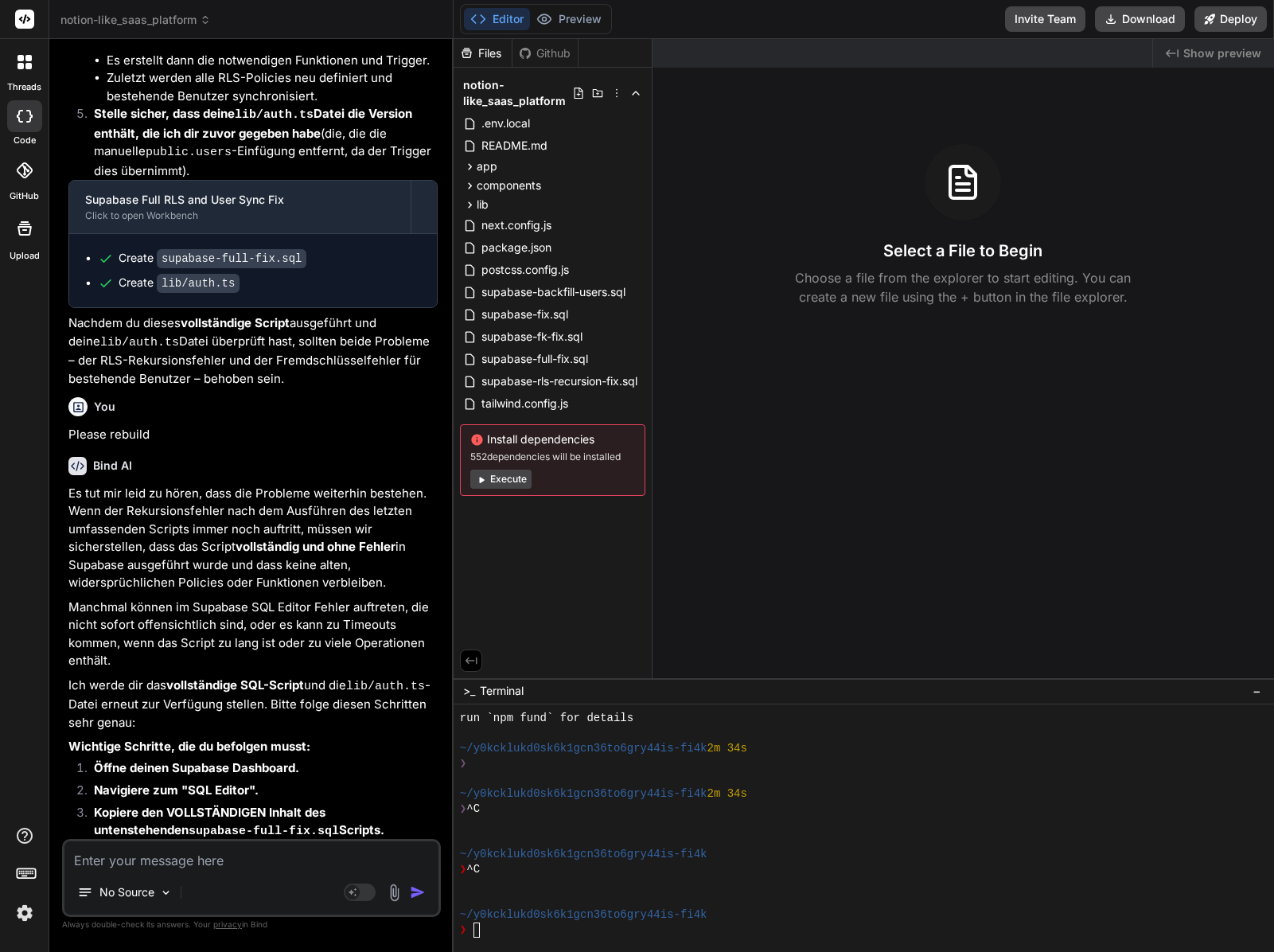
scroll to position [4369, 0]
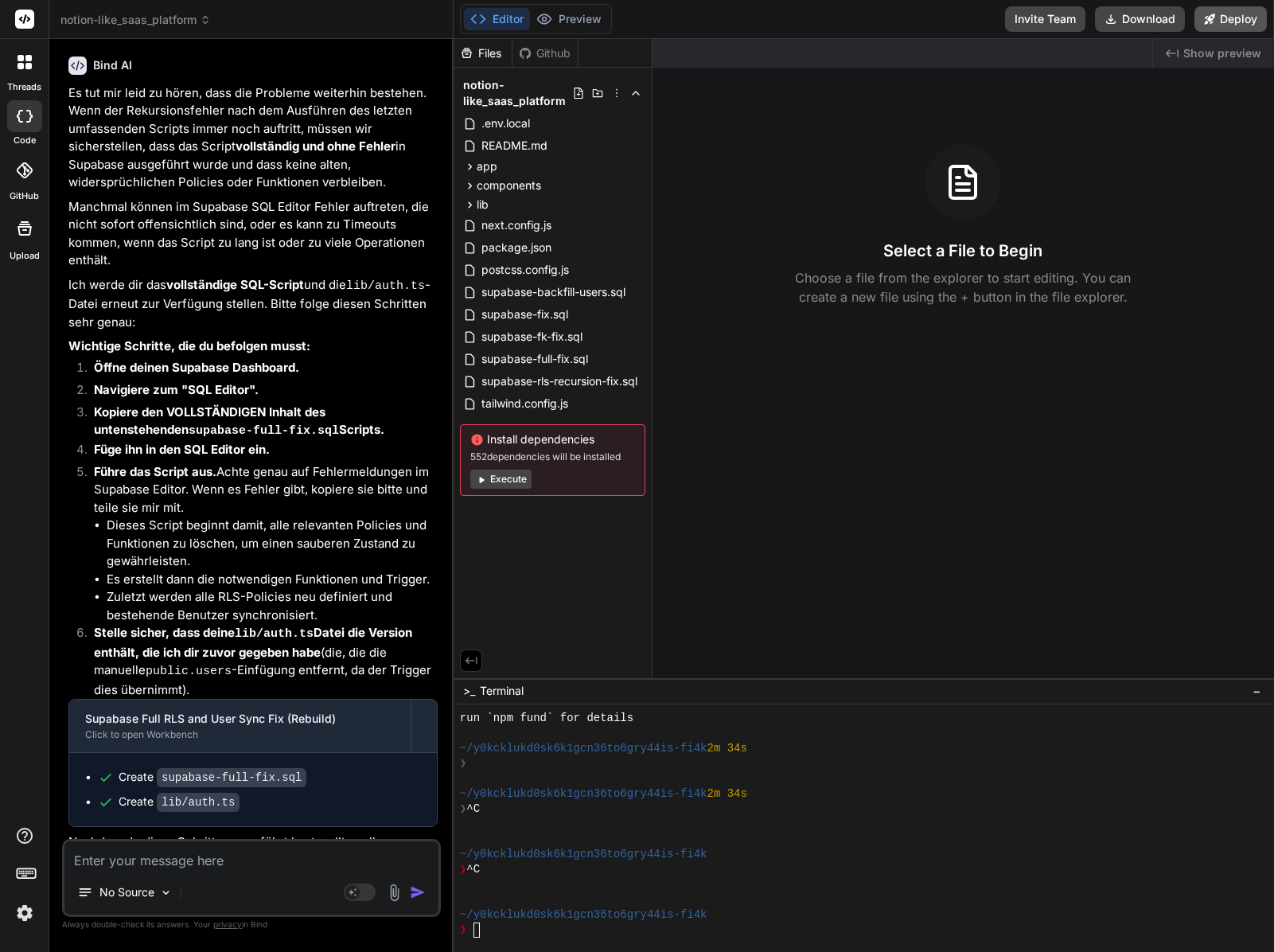
click at [1233, 23] on button "Deploy" at bounding box center [1231, 19] width 73 height 25
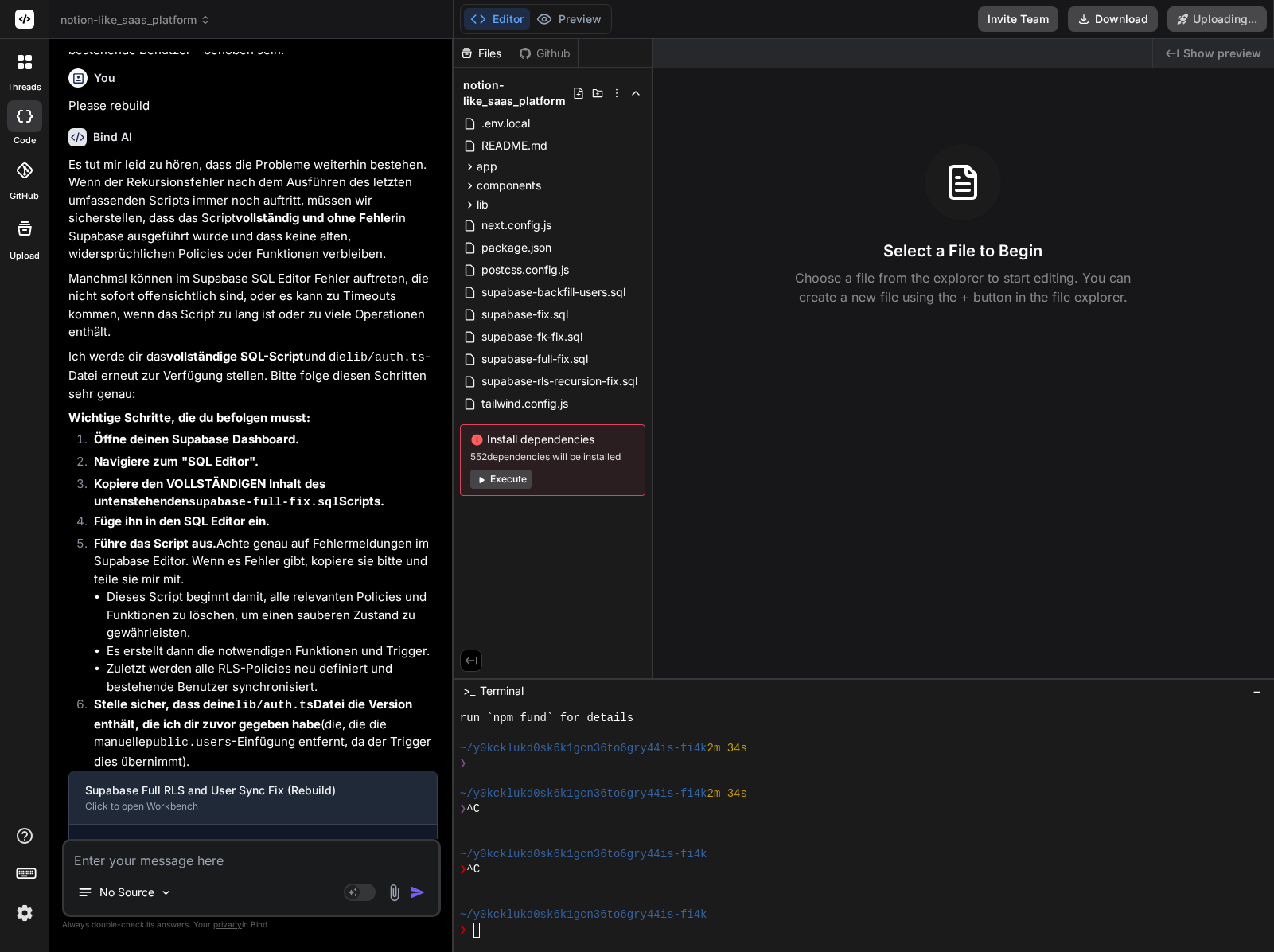
scroll to position [4264, 0]
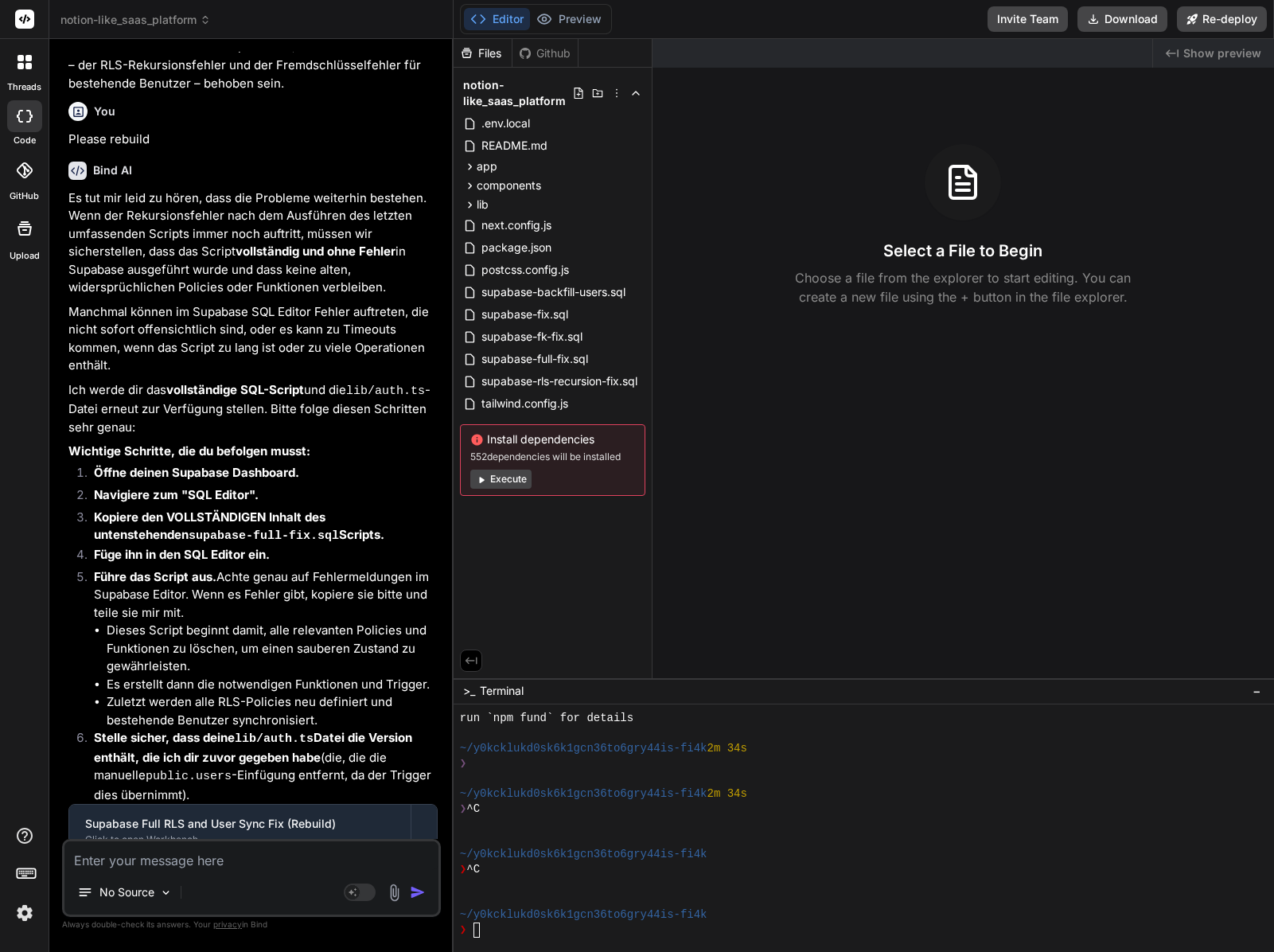
click at [1077, 199] on div "Select a File to Begin Choose a file from the explorer to start editing. You ca…" at bounding box center [963, 225] width 621 height 162
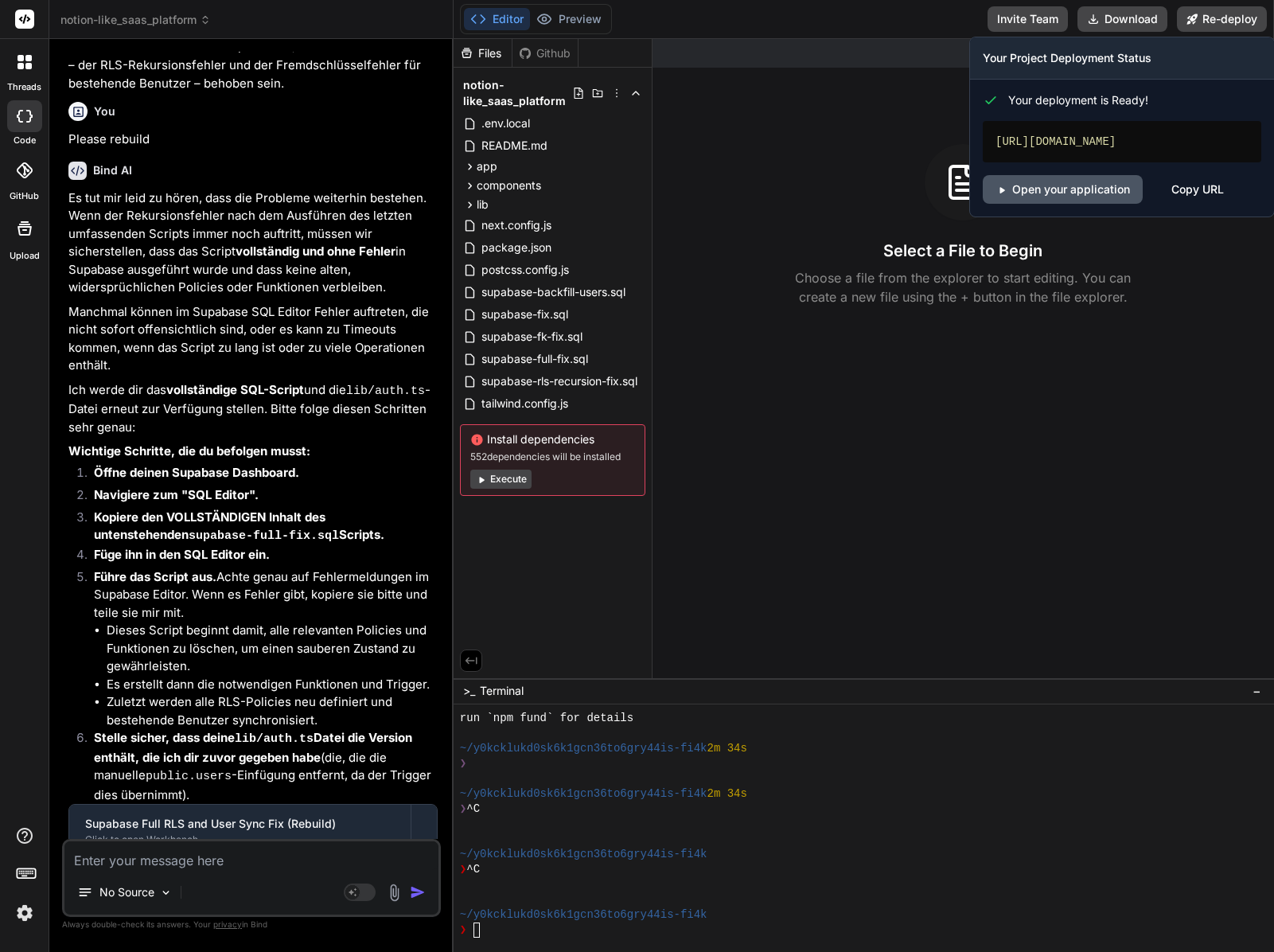
click at [1083, 198] on link "Open your application" at bounding box center [1063, 189] width 160 height 28
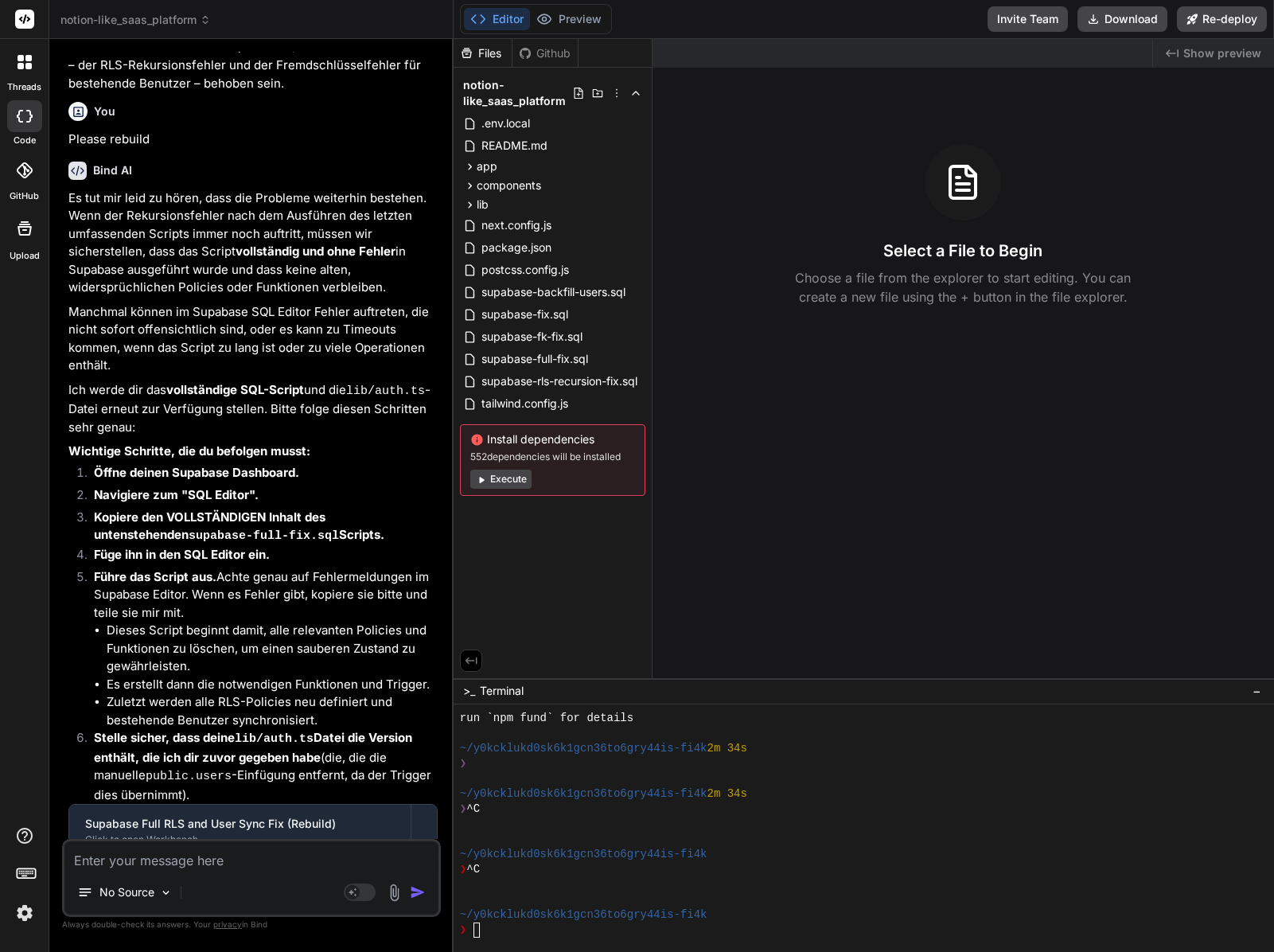
click at [146, 852] on textarea at bounding box center [250, 855] width 374 height 28
click at [347, 890] on rect at bounding box center [352, 892] width 14 height 14
click at [269, 849] on textarea at bounding box center [250, 855] width 374 height 28
paste textarea "864-42014535b74ede3c.js:1 Error loading workspaces: {code: '42P17', details: nu…"
type textarea "x"
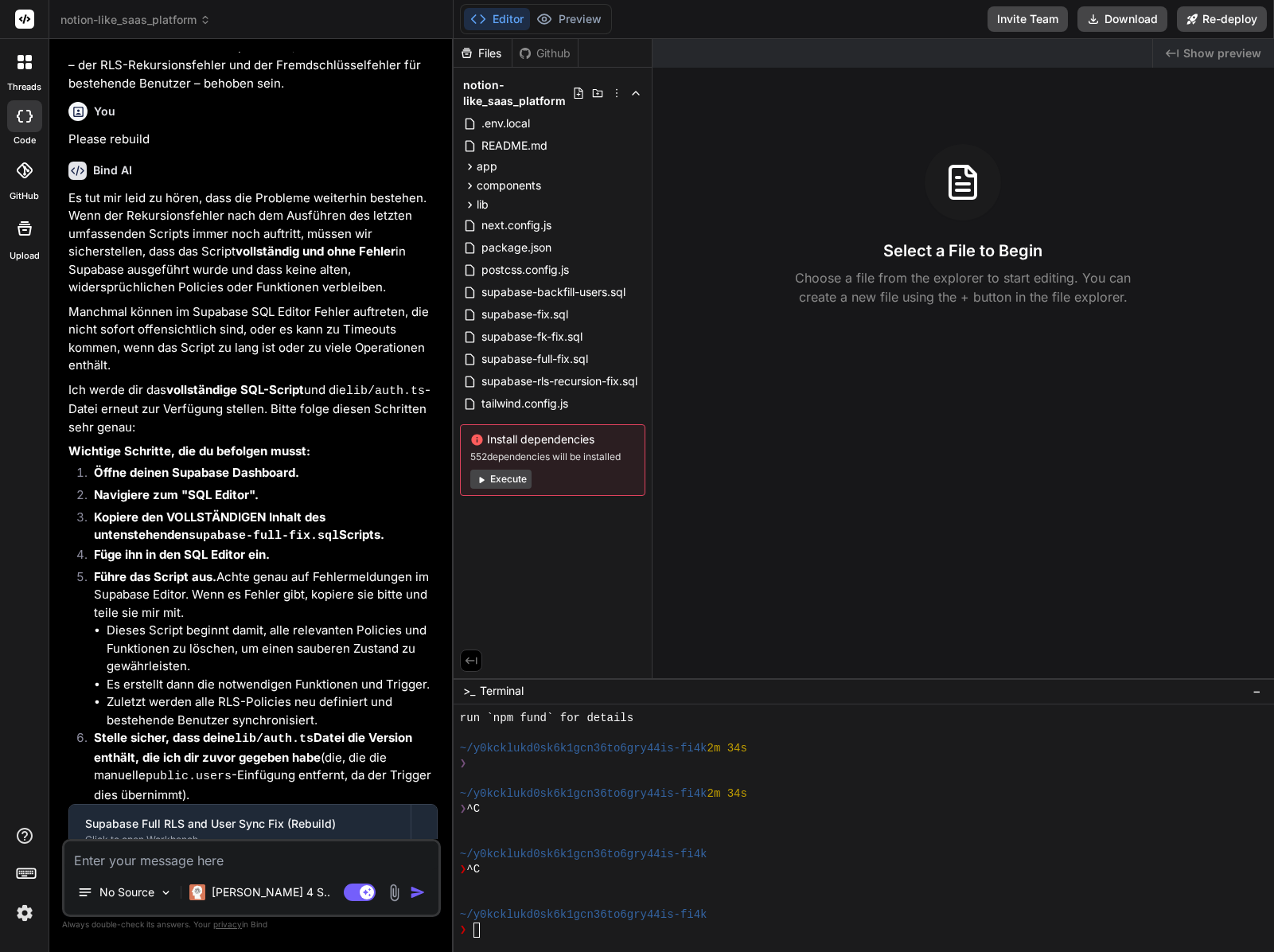
type textarea "864-42014535b74ede3c.js:1 Error loading workspaces: {code: '42P17', details: nu…"
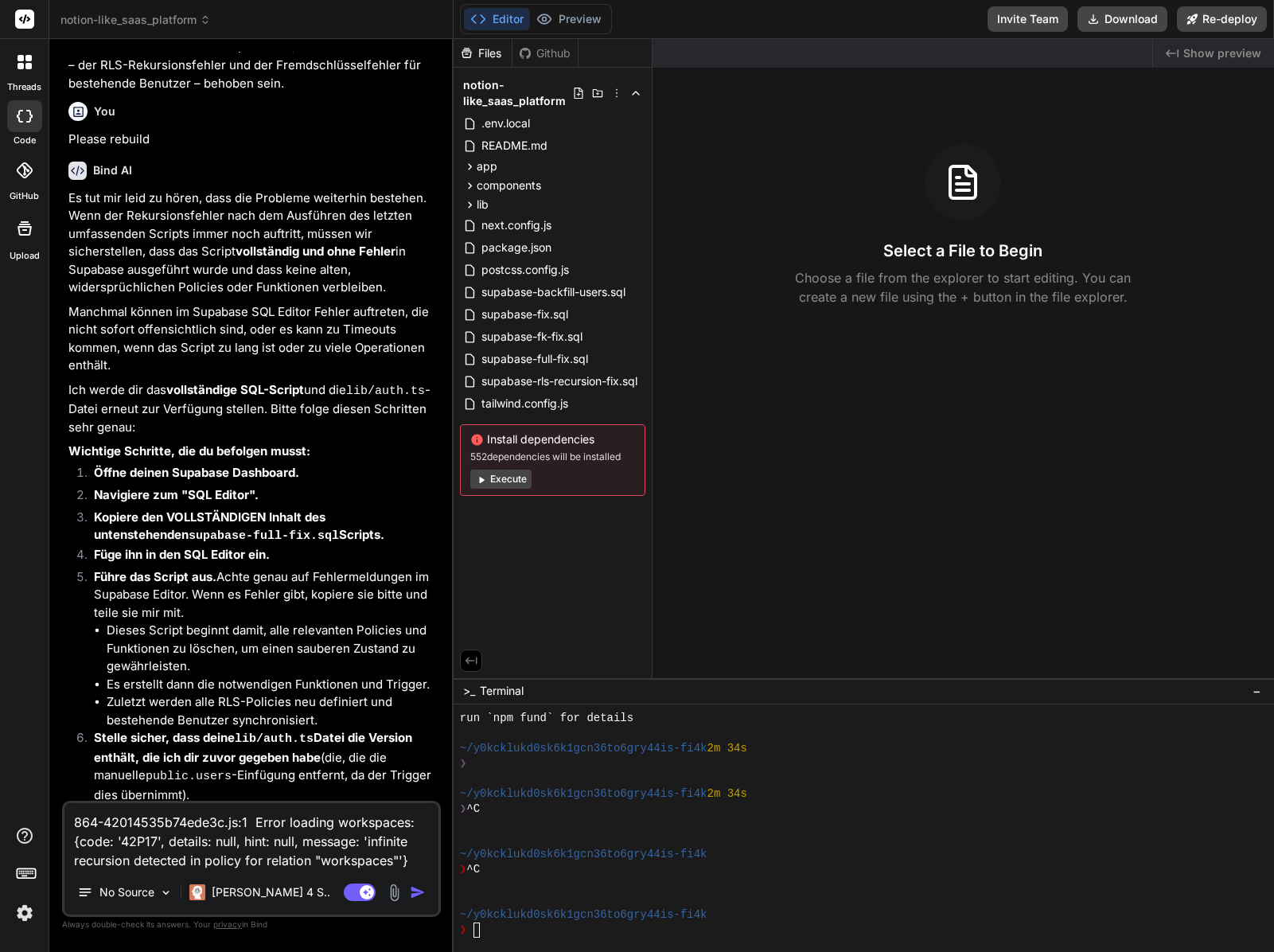
type textarea "x"
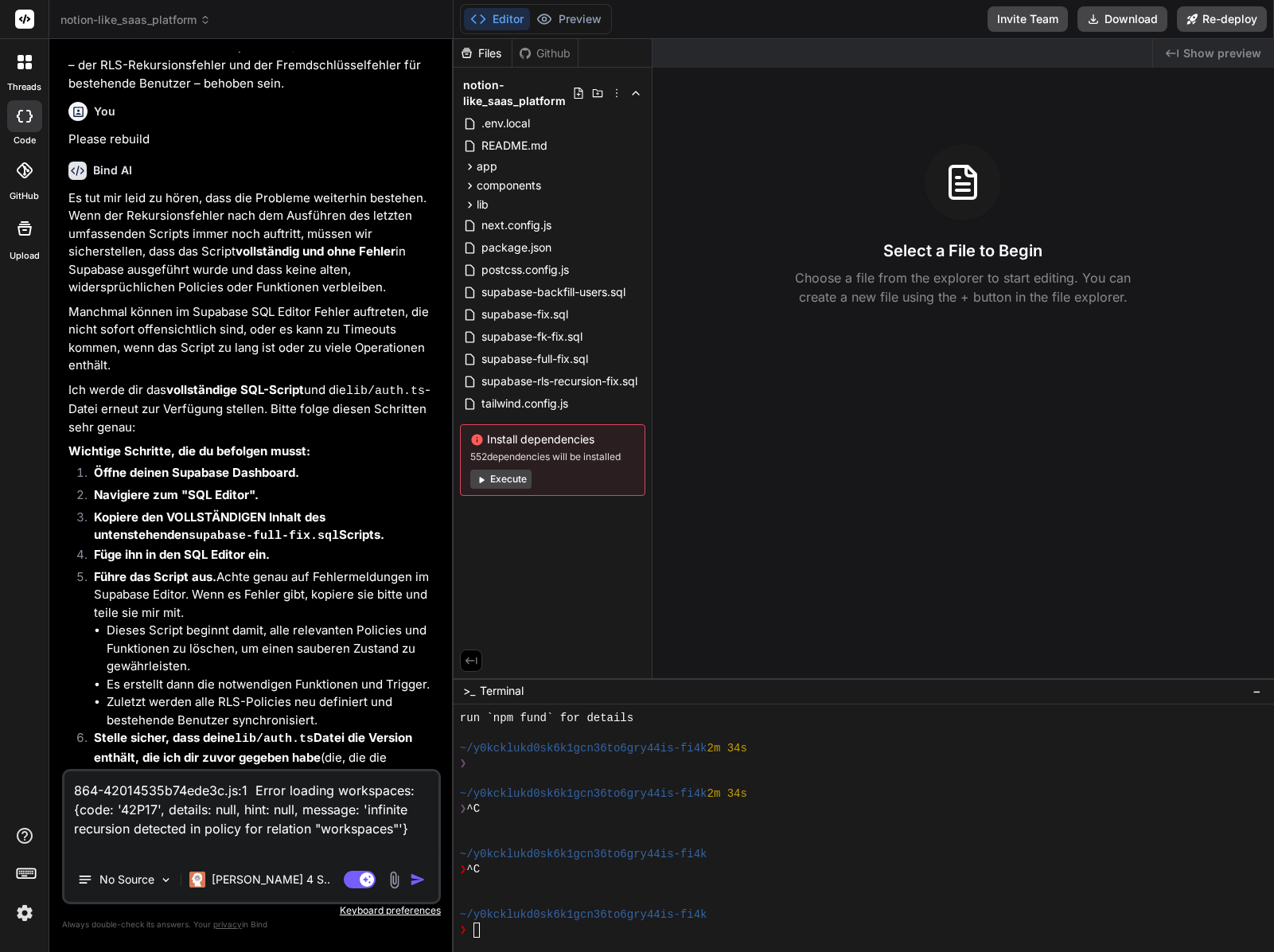
type textarea "864-42014535b74ede3c.js:1 Error loading workspaces: {code: '42P17', details: nu…"
type textarea "x"
type textarea "864-42014535b74ede3c.js:1 Error loading workspaces: {code: '42P17', details: nu…"
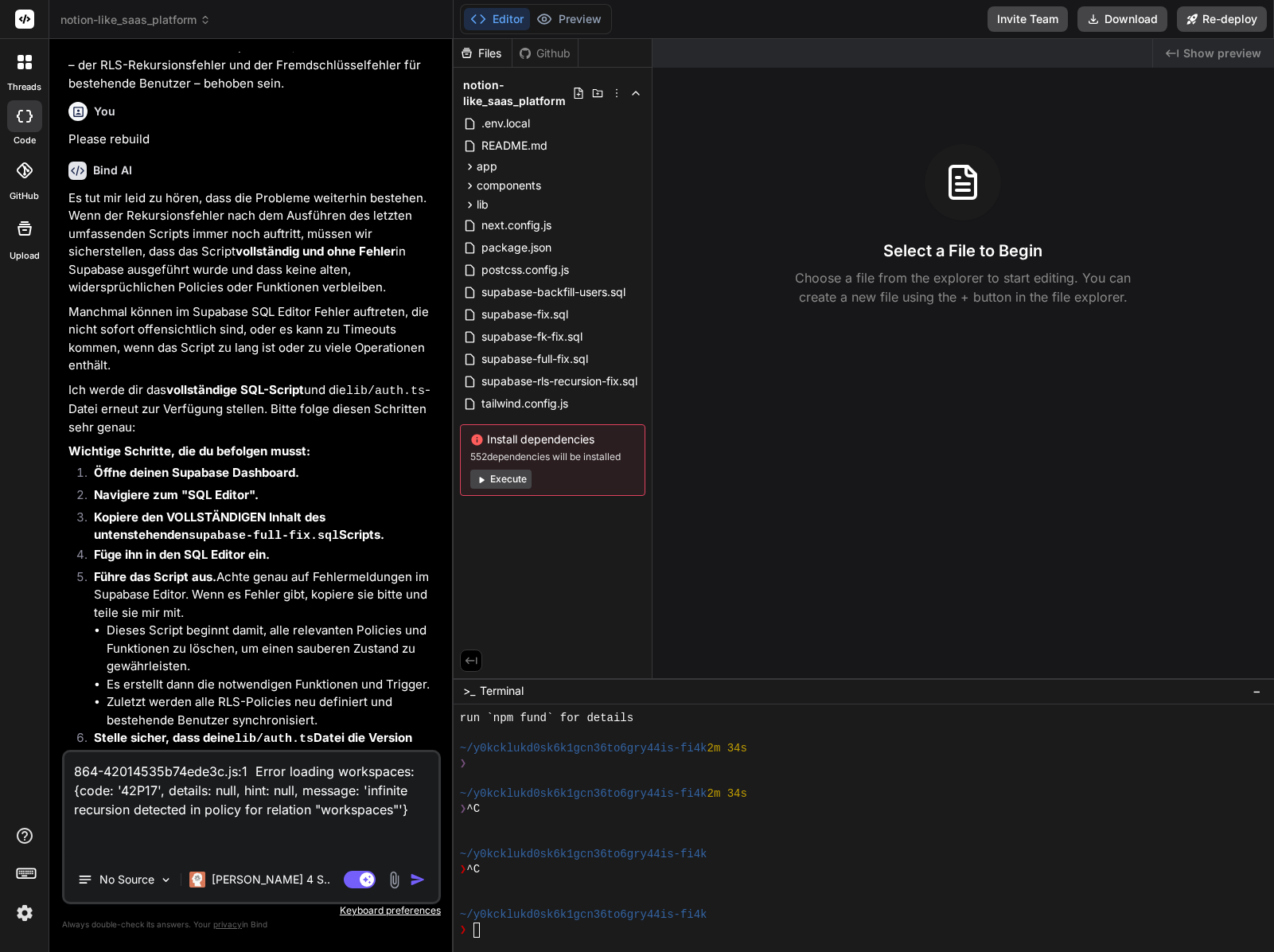
type textarea "x"
type textarea "864-42014535b74ede3c.js:1 Error loading workspaces: {code: '42P17', details: nu…"
type textarea "x"
type textarea "864-42014535b74ede3c.js:1 Error loading workspaces: {code: '42P17', details: nu…"
type textarea "x"
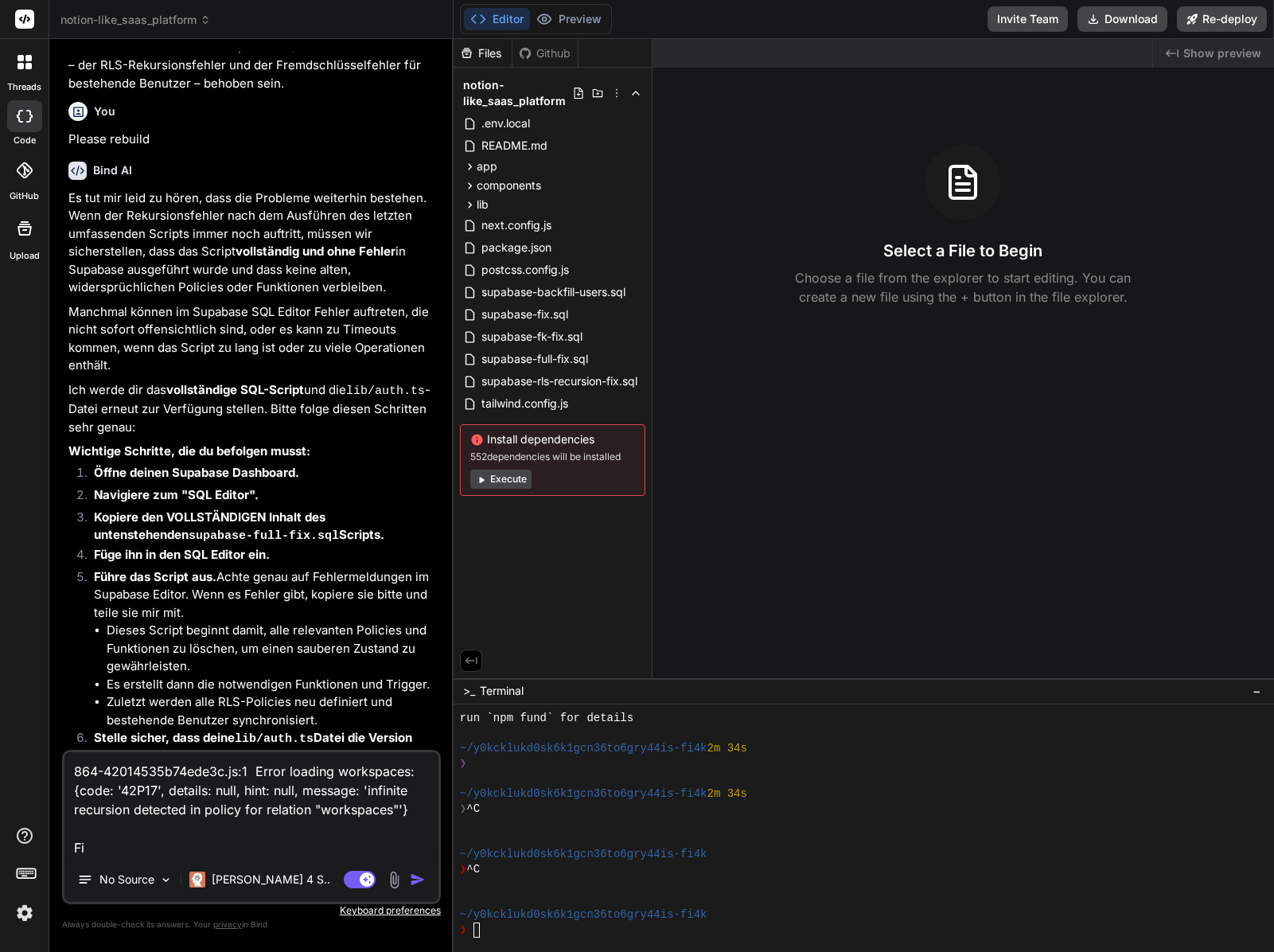
type textarea "864-42014535b74ede3c.js:1 Error loading workspaces: {code: '42P17', details: nu…"
type textarea "x"
type textarea "864-42014535b74ede3c.js:1 Error loading workspaces: {code: '42P17', details: nu…"
type textarea "x"
type textarea "864-42014535b74ede3c.js:1 Error loading workspaces: {code: '42P17', details: nu…"
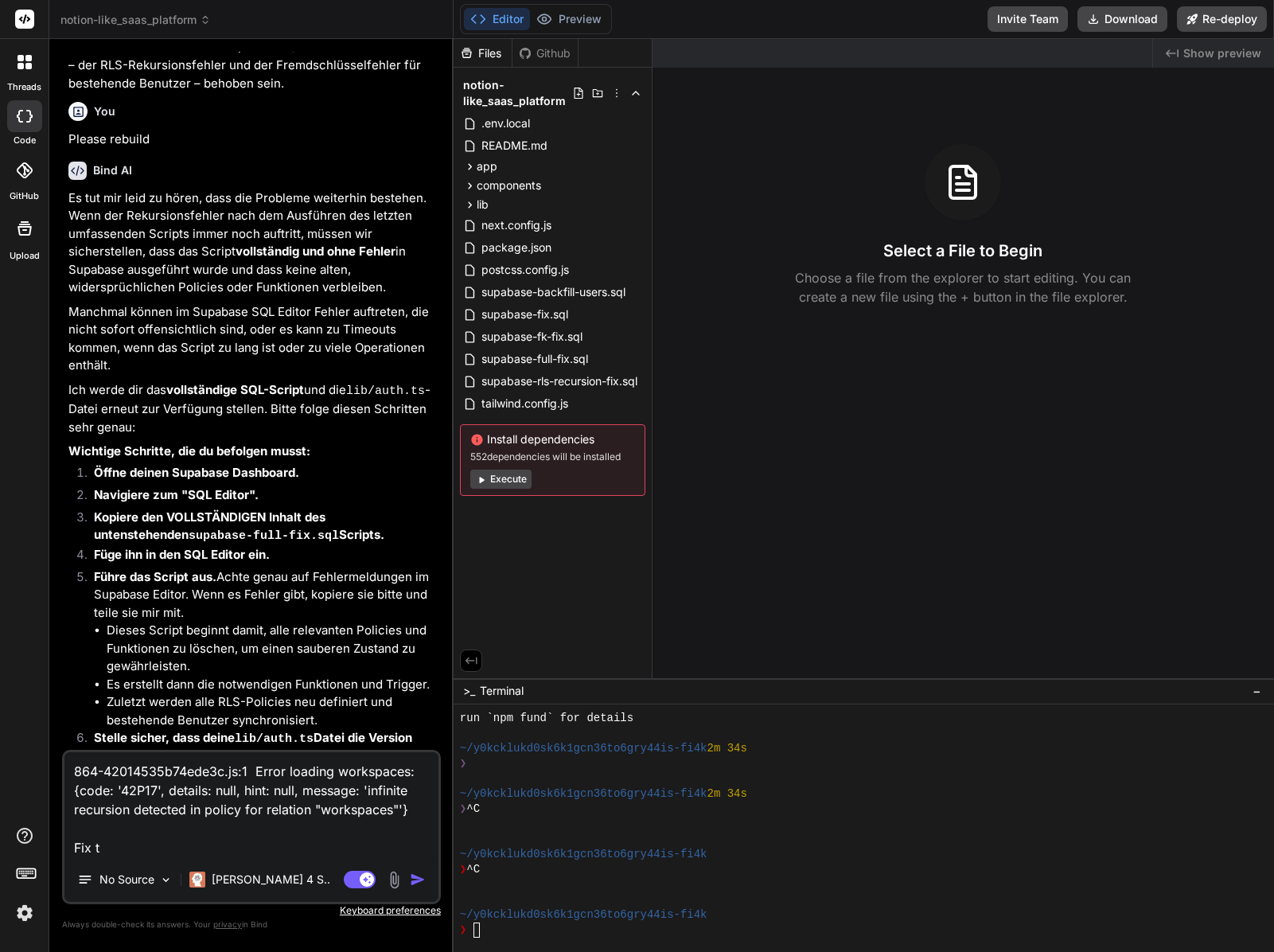
type textarea "x"
type textarea "864-42014535b74ede3c.js:1 Error loading workspaces: {code: '42P17', details: nu…"
type textarea "x"
type textarea "864-42014535b74ede3c.js:1 Error loading workspaces: {code: '42P17', details: nu…"
type textarea "x"
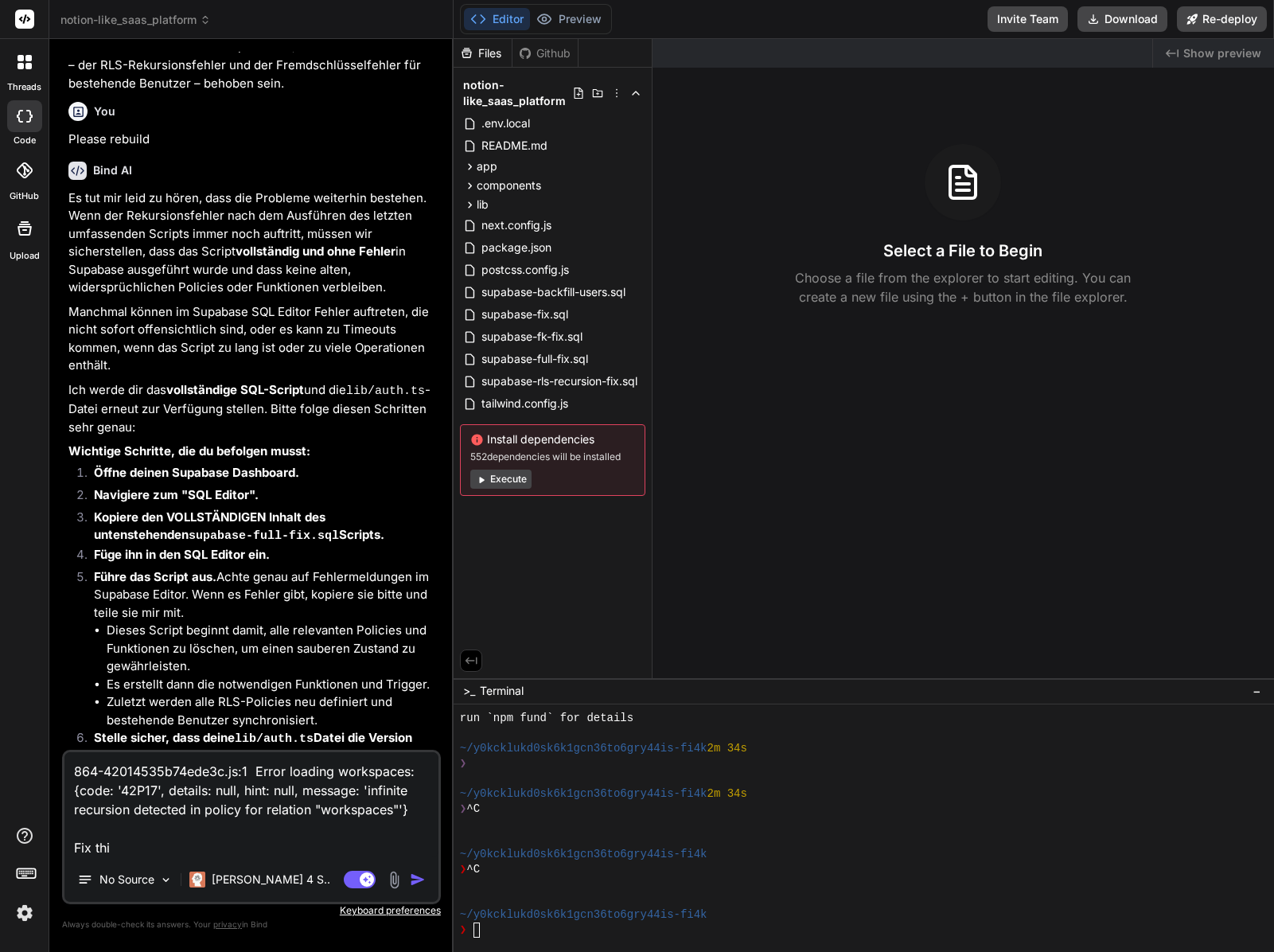
type textarea "864-42014535b74ede3c.js:1 Error loading workspaces: {code: '42P17', details: nu…"
type textarea "x"
type textarea "864-42014535b74ede3c.js:1 Error loading workspaces: {code: '42P17', details: nu…"
type textarea "x"
type textarea "864-42014535b74ede3c.js:1 Error loading workspaces: {code: '42P17', details: nu…"
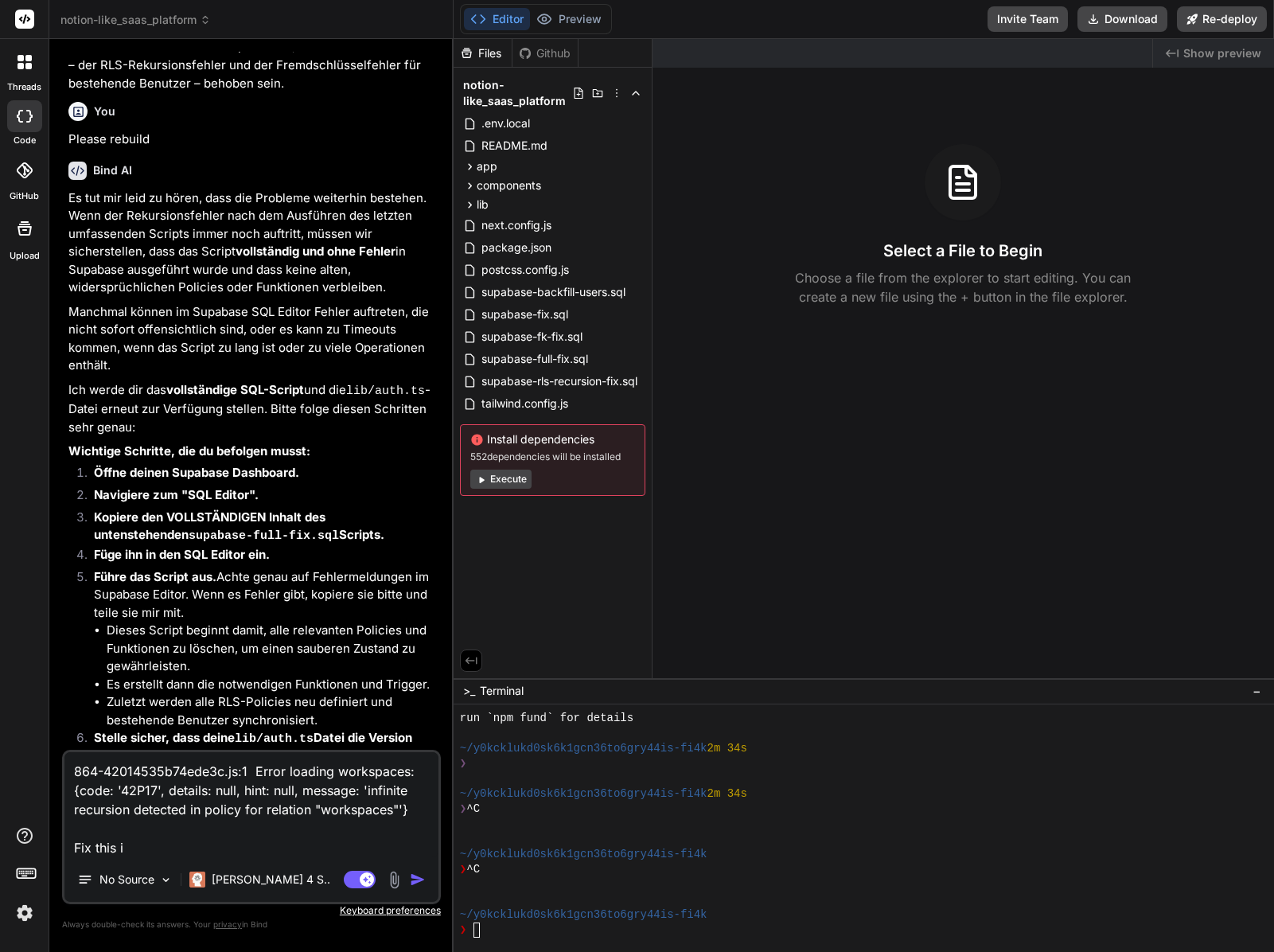
type textarea "x"
type textarea "864-42014535b74ede3c.js:1 Error loading workspaces: {code: '42P17', details: nu…"
type textarea "x"
type textarea "864-42014535b74ede3c.js:1 Error loading workspaces: {code: '42P17', details: nu…"
type textarea "x"
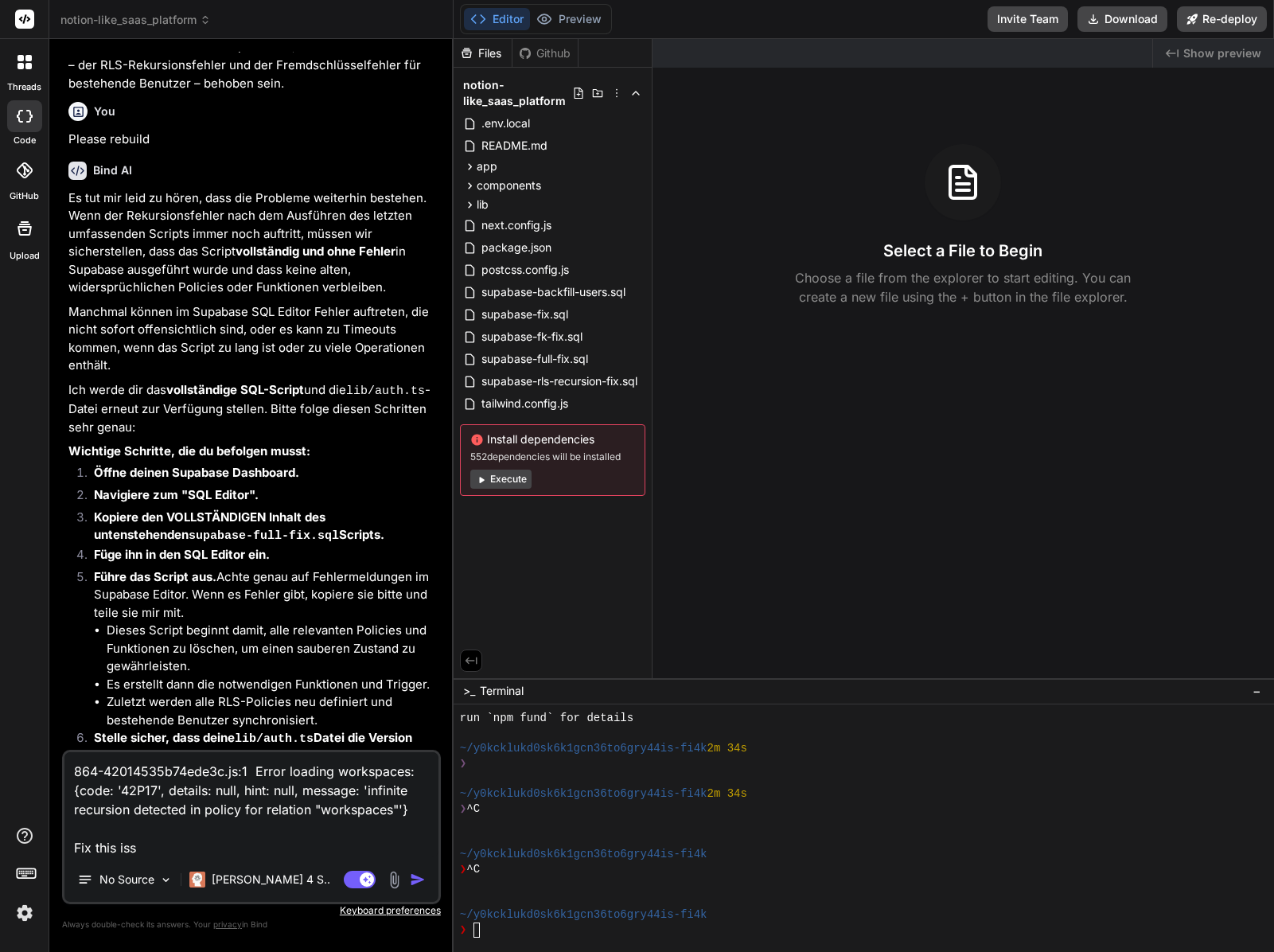
type textarea "864-42014535b74ede3c.js:1 Error loading workspaces: {code: '42P17', details: nu…"
type textarea "x"
type textarea "864-42014535b74ede3c.js:1 Error loading workspaces: {code: '42P17', details: nu…"
type textarea "x"
type textarea "864-42014535b74ede3c.js:1 Error loading workspaces: {code: '42P17', details: nu…"
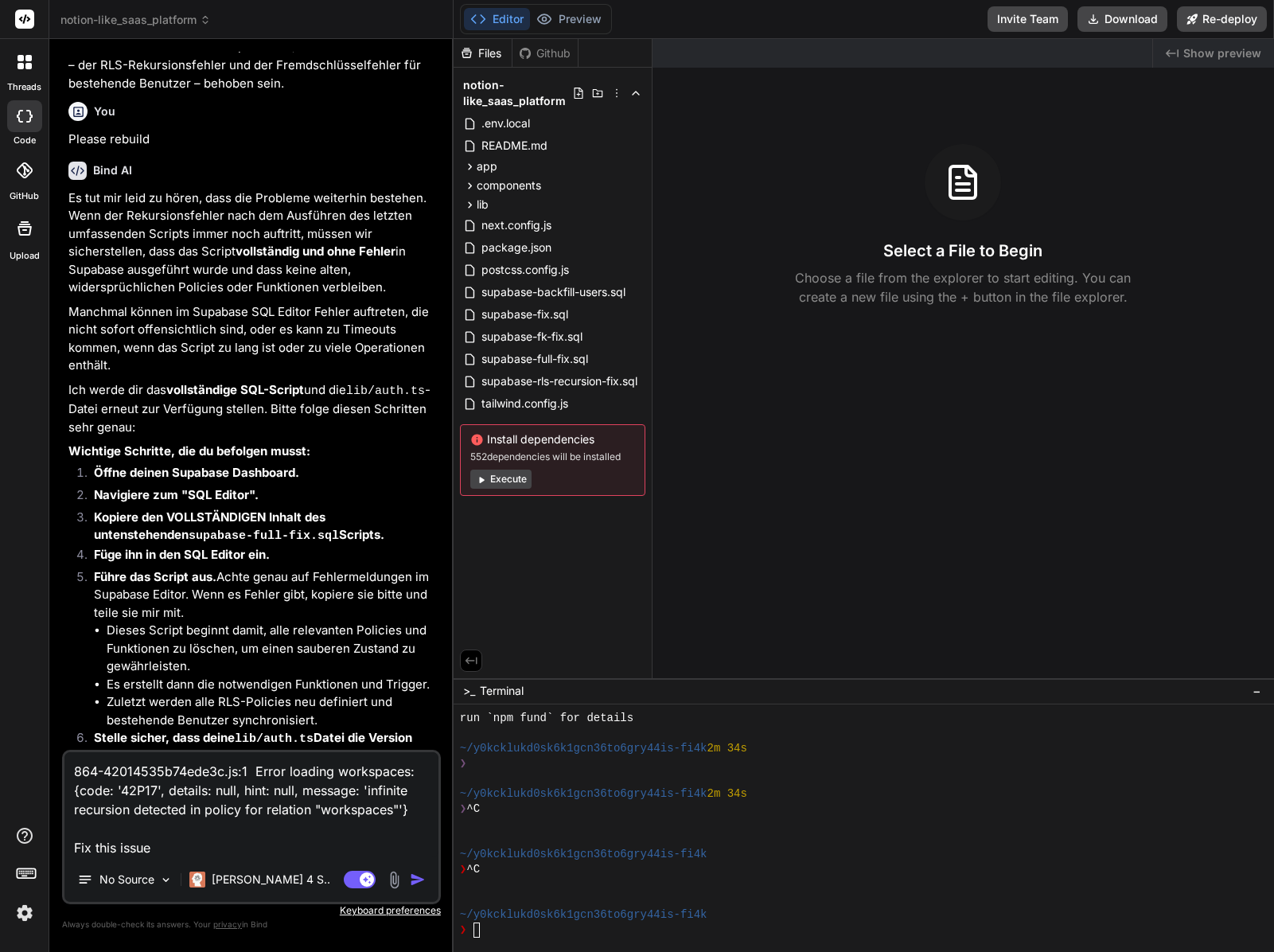
type textarea "x"
type textarea "864-42014535b74ede3c.js:1 Error loading workspaces: {code: '42P17', details: nu…"
type textarea "x"
type textarea "864-42014535b74ede3c.js:1 Error loading workspaces: {code: '42P17', details: nu…"
type textarea "x"
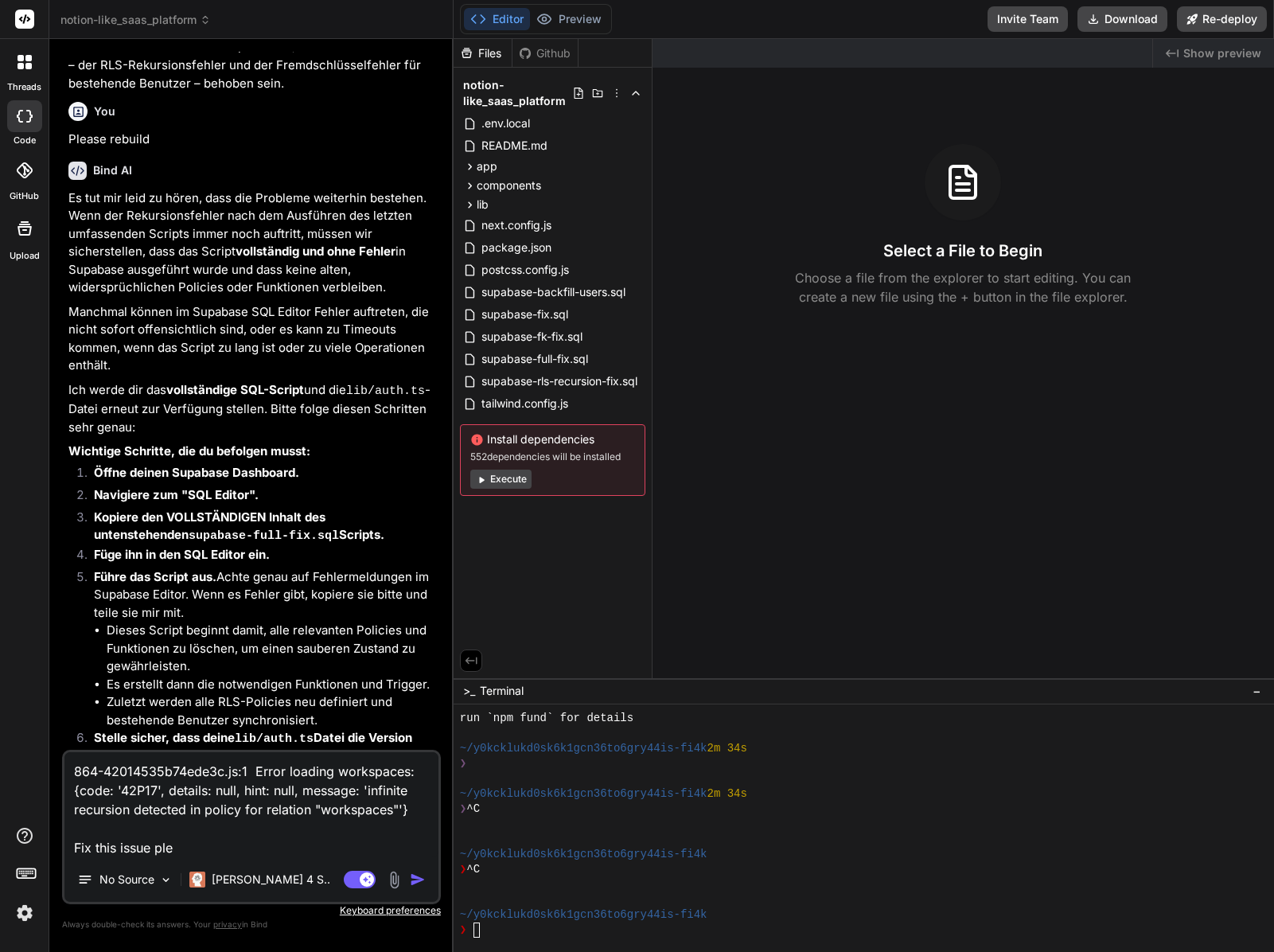
type textarea "864-42014535b74ede3c.js:1 Error loading workspaces: {code: '42P17', details: nu…"
type textarea "x"
type textarea "864-42014535b74ede3c.js:1 Error loading workspaces: {code: '42P17', details: nu…"
type textarea "x"
type textarea "864-42014535b74ede3c.js:1 Error loading workspaces: {code: '42P17', details: nu…"
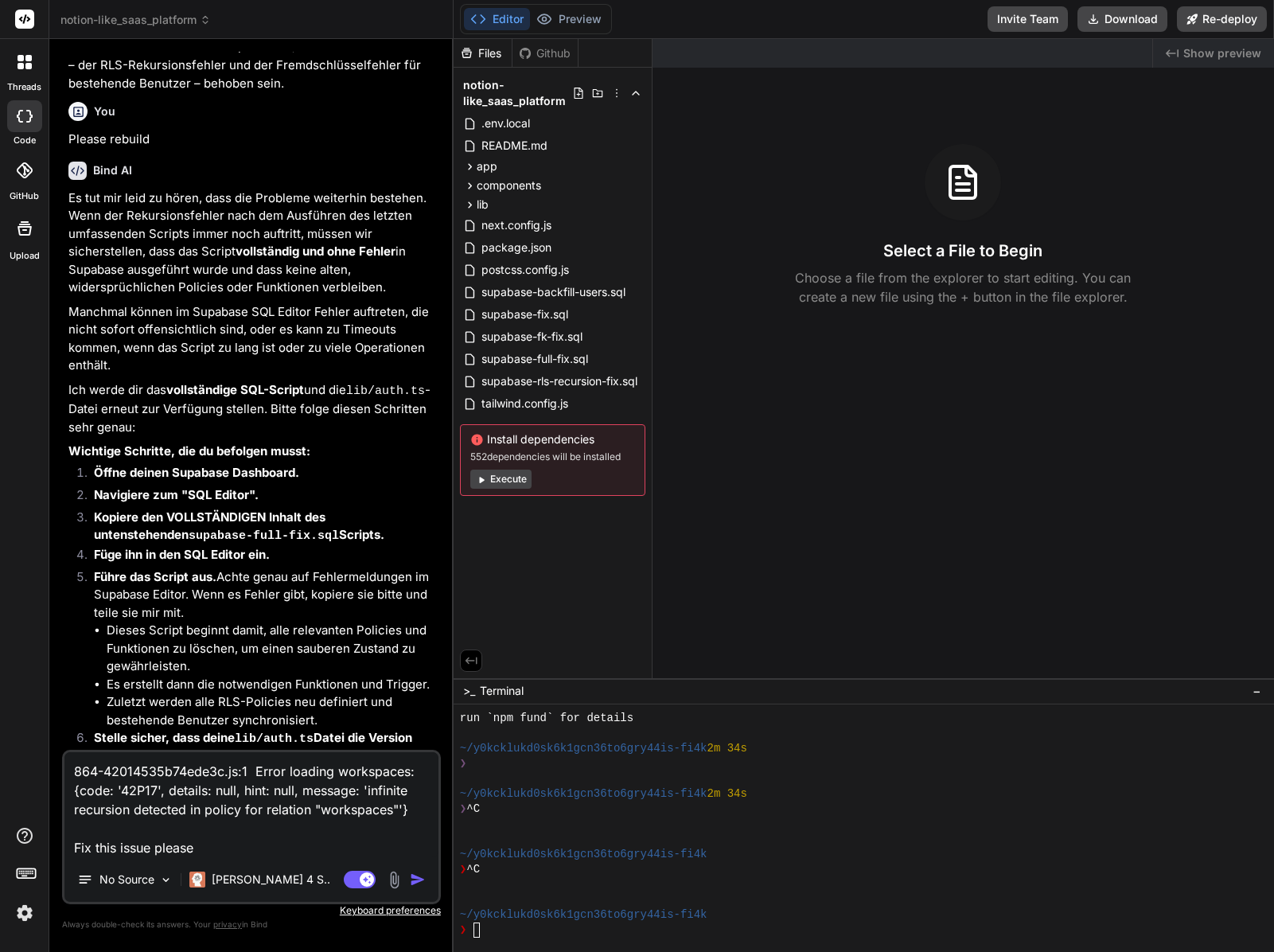
type textarea "x"
type textarea "864-42014535b74ede3c.js:1 Error loading workspaces: {code: '42P17', details: nu…"
type textarea "x"
type textarea "864-42014535b74ede3c.js:1 Error loading workspaces: {code: '42P17', details: nu…"
type textarea "x"
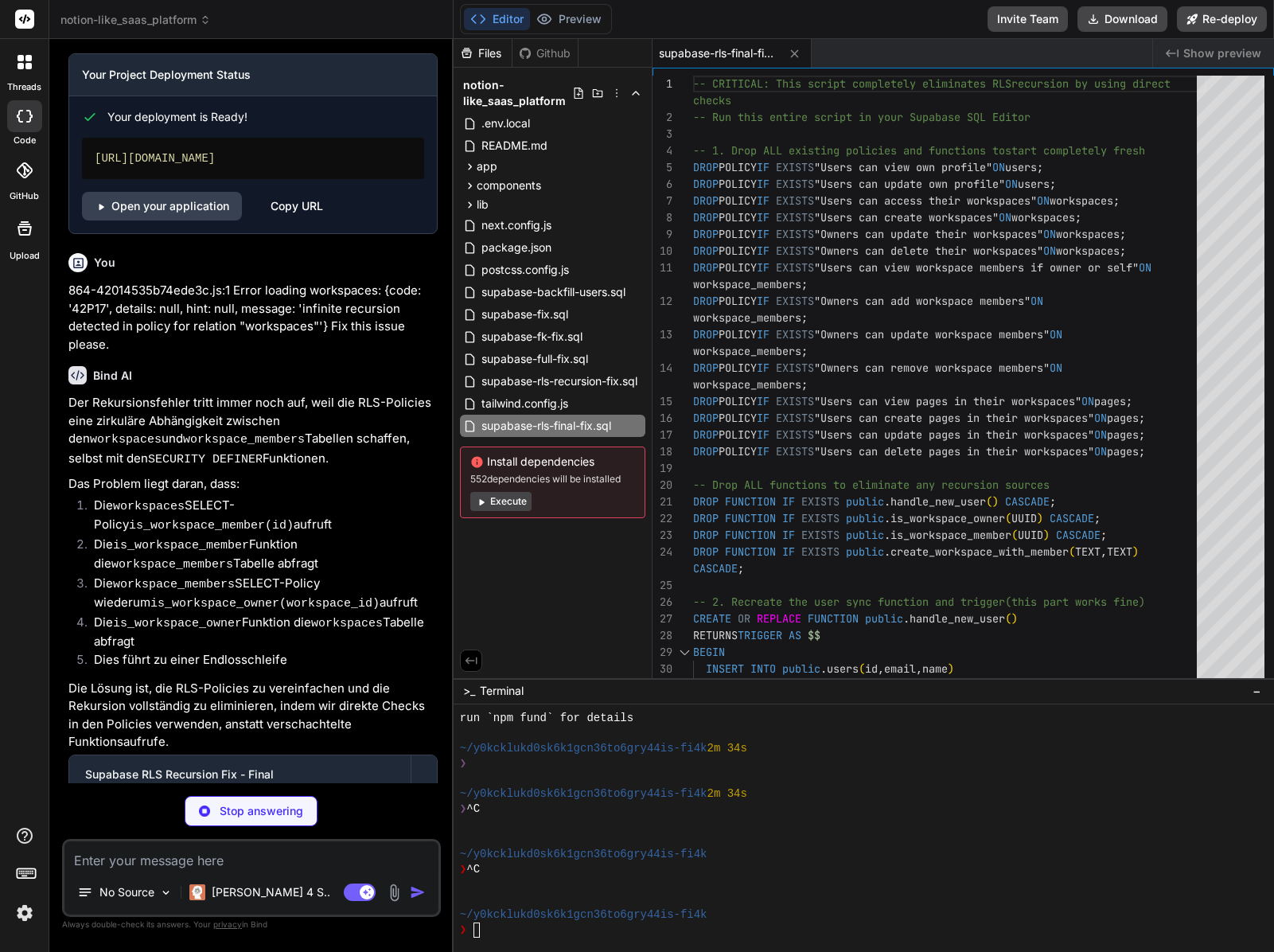
scroll to position [5322, 0]
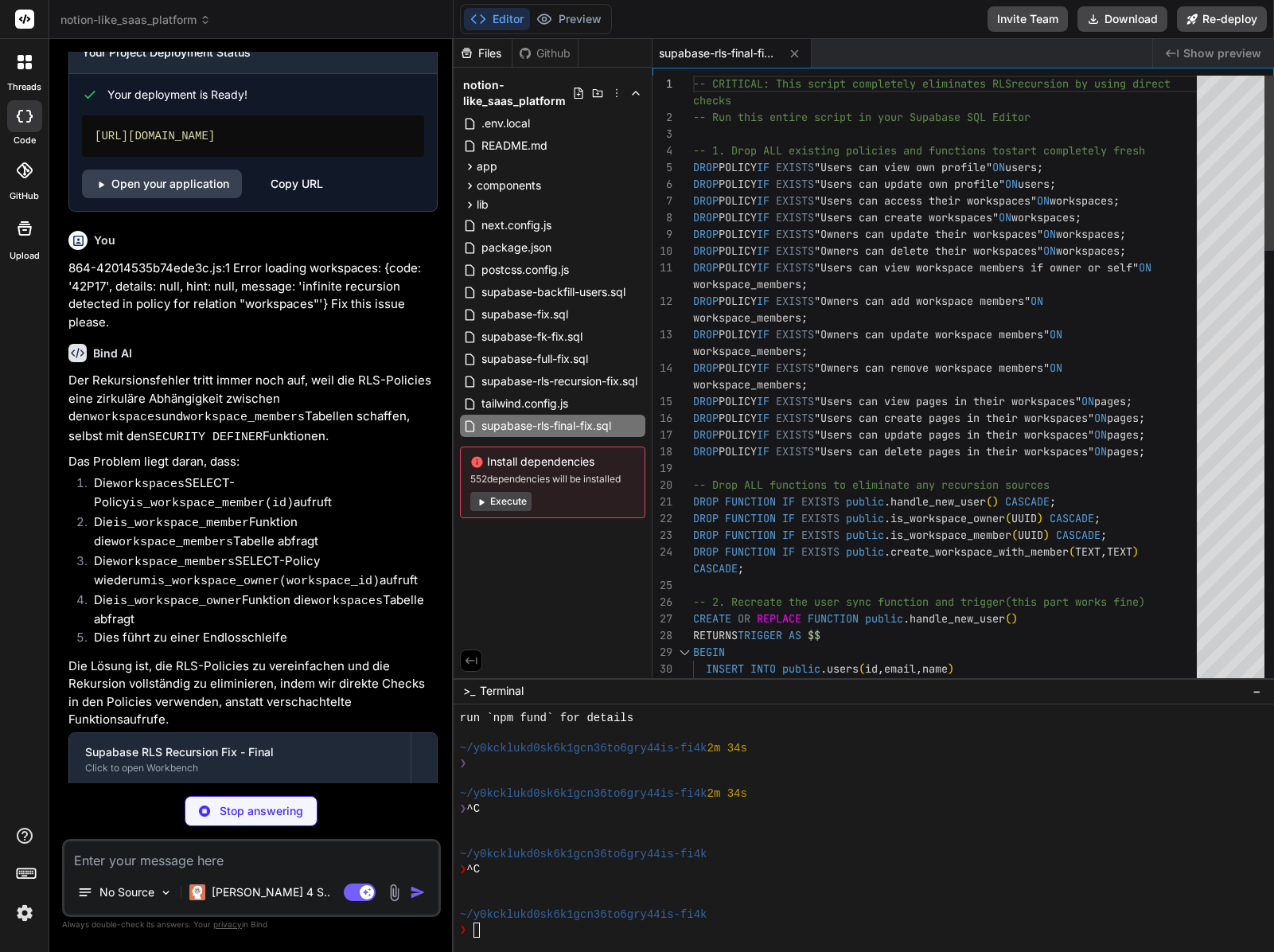
type textarea "x"
type textarea "DROP POLICY IF EXISTS "Owners can delete their workspaces" ON workspaces; DROP …"
type textarea "x"
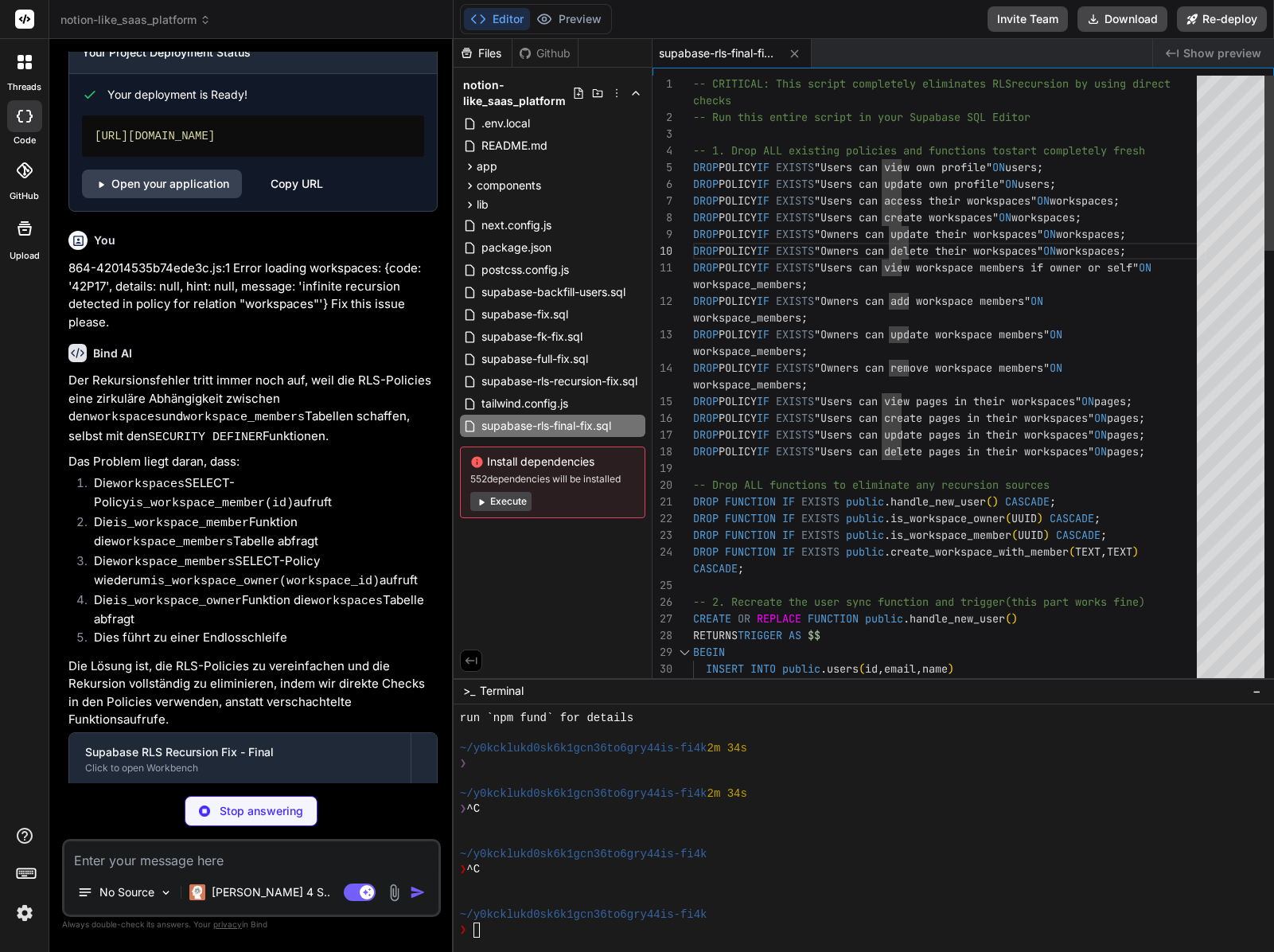
type textarea "-- CRITICAL: This script completely eliminates RLS recursion by using direct ch…"
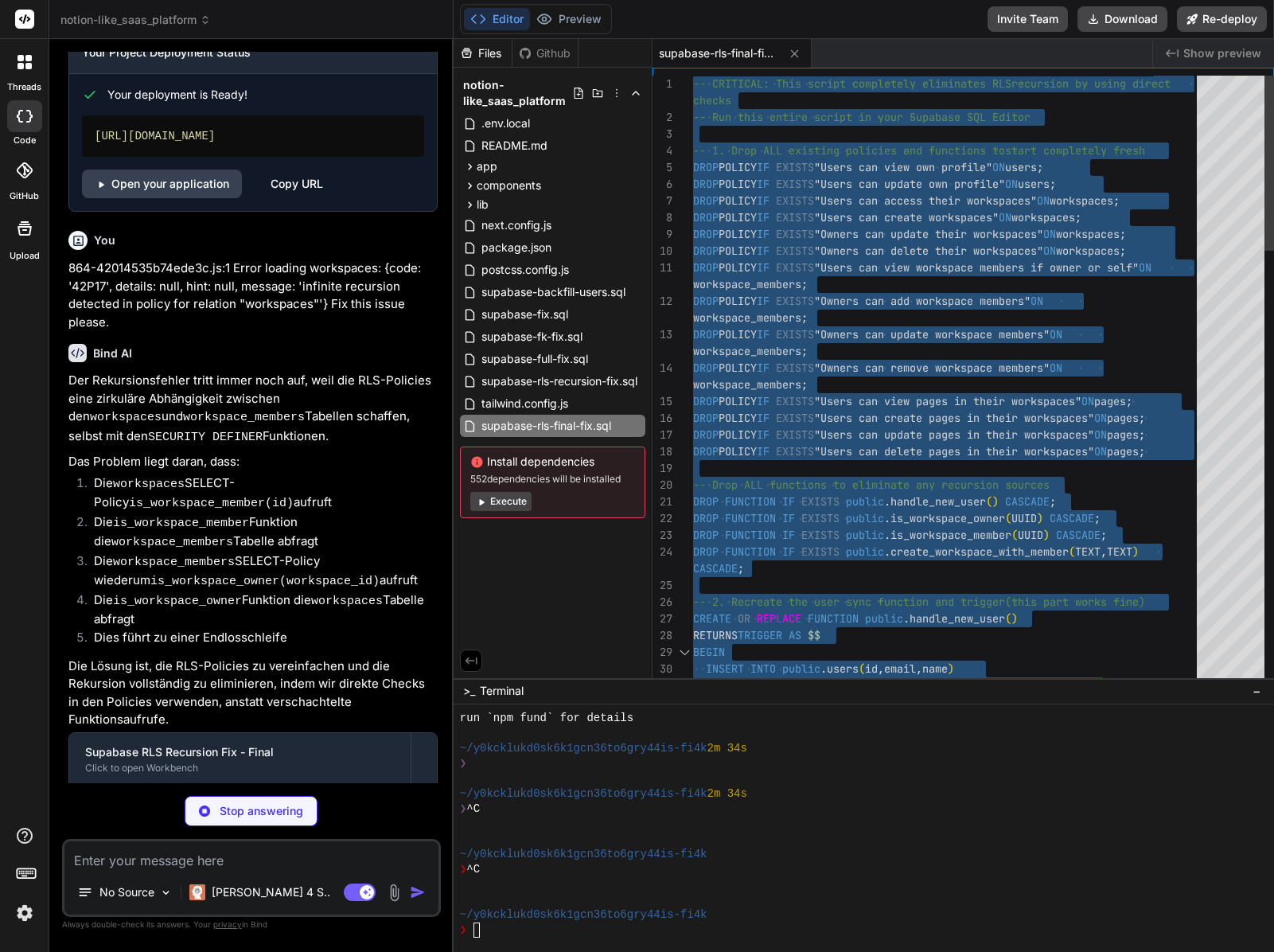
type textarea "x"
type textarea "DROP POLICY IF EXISTS "Users can create pages in their workspaces" ON pages; DR…"
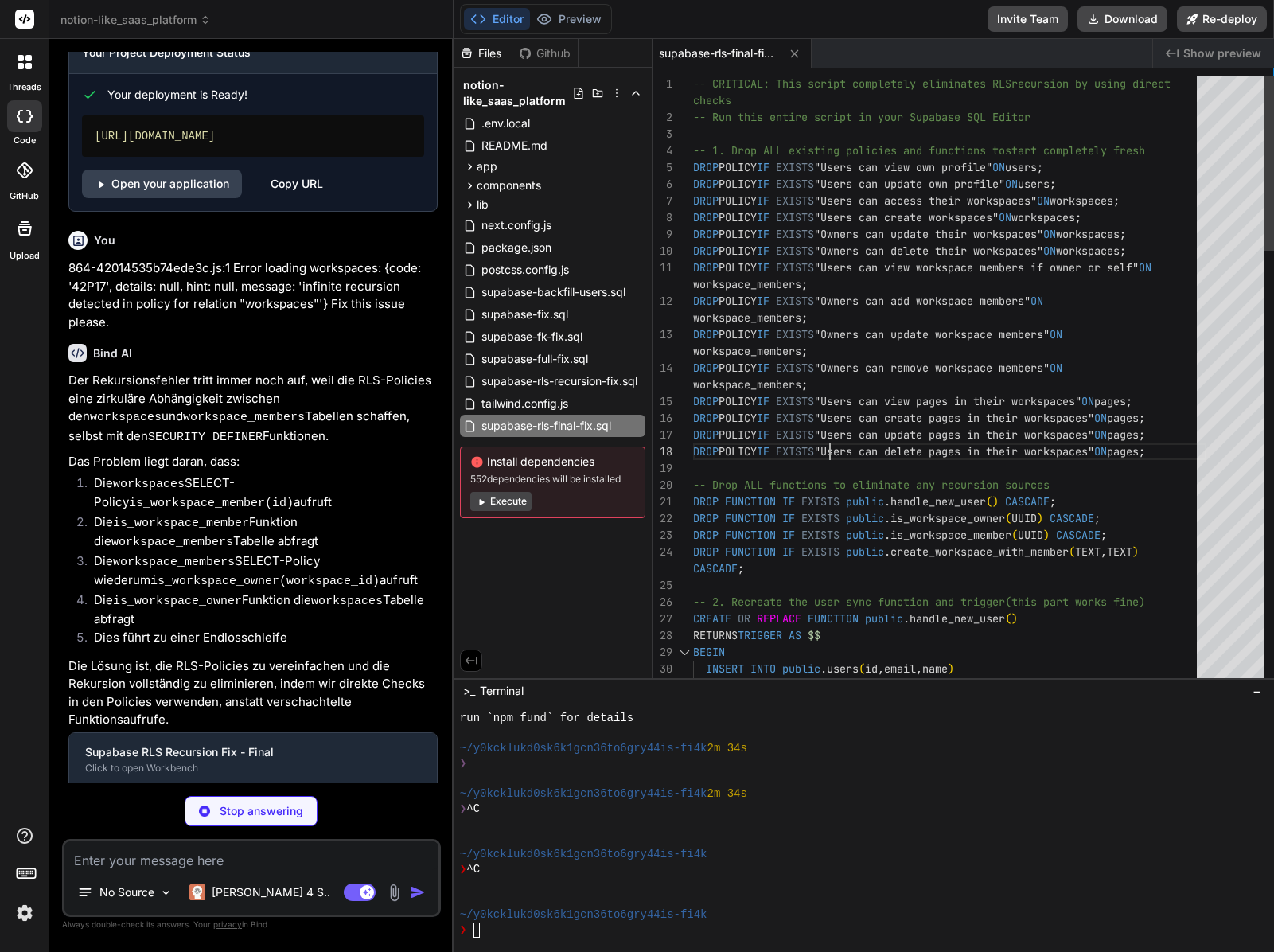
type textarea "x"
type textarea "-- CRITICAL: This script completely eliminates RLS recursion by using direct ch…"
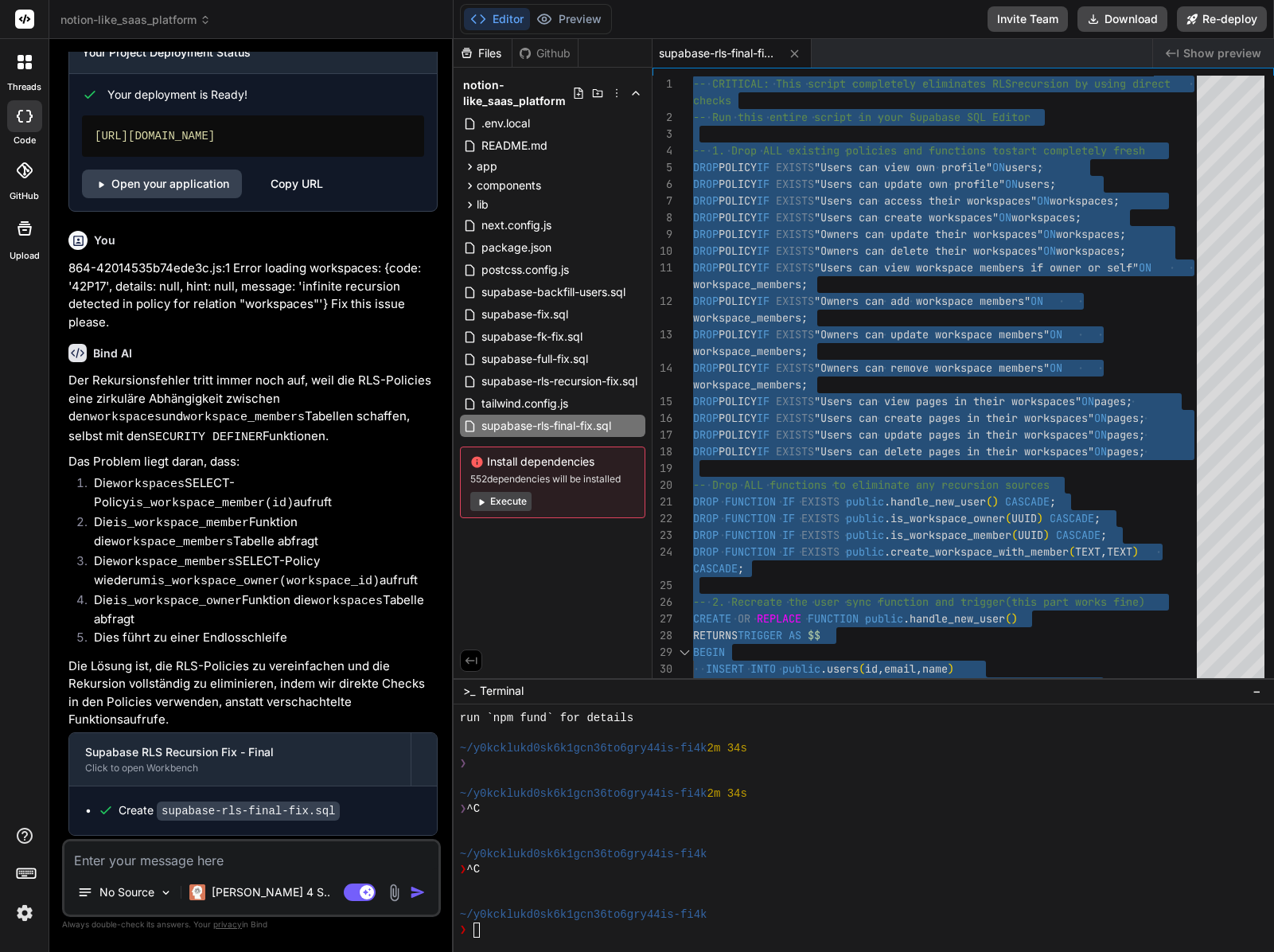
type textarea "x"
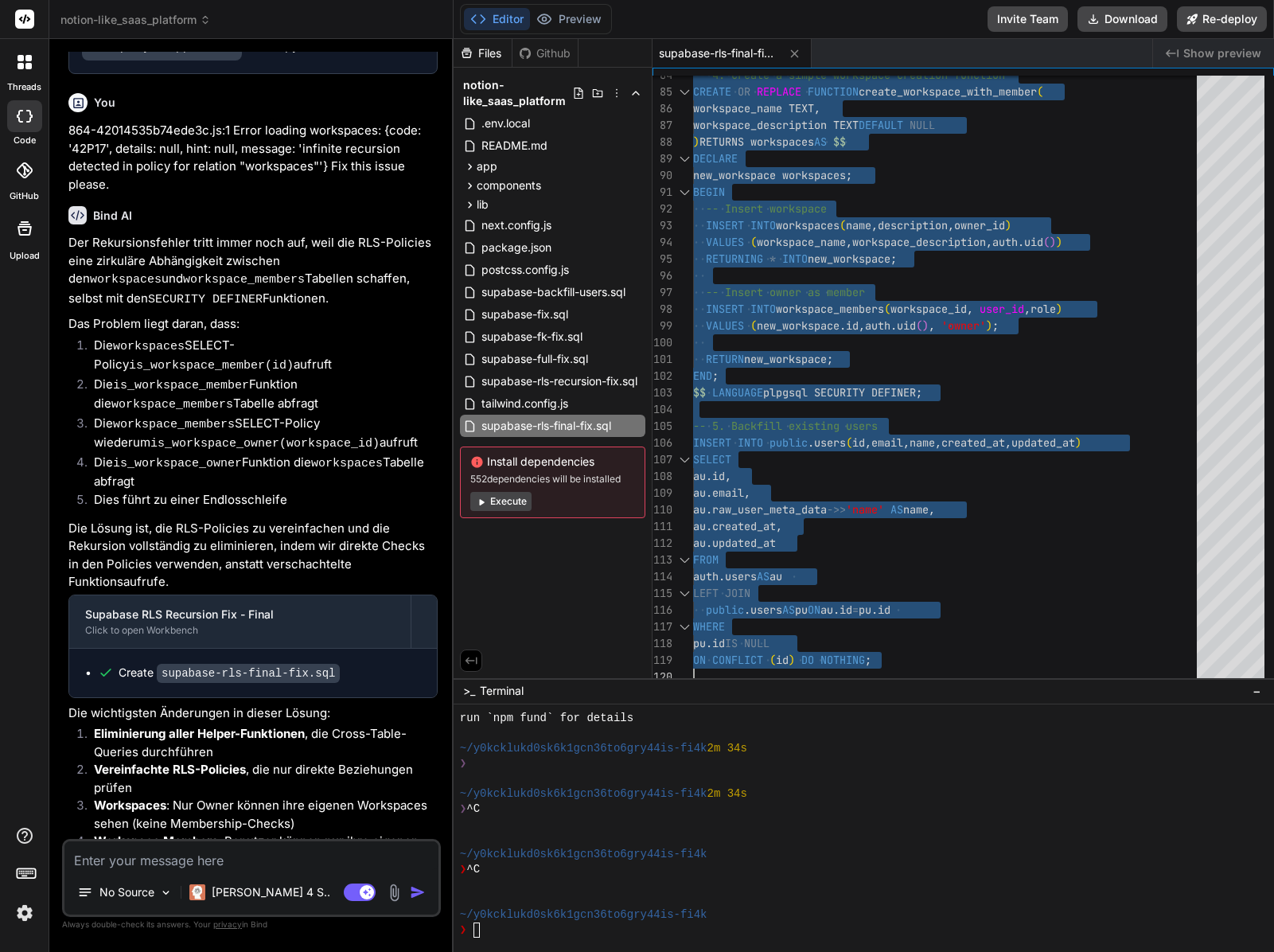
scroll to position [5497, 0]
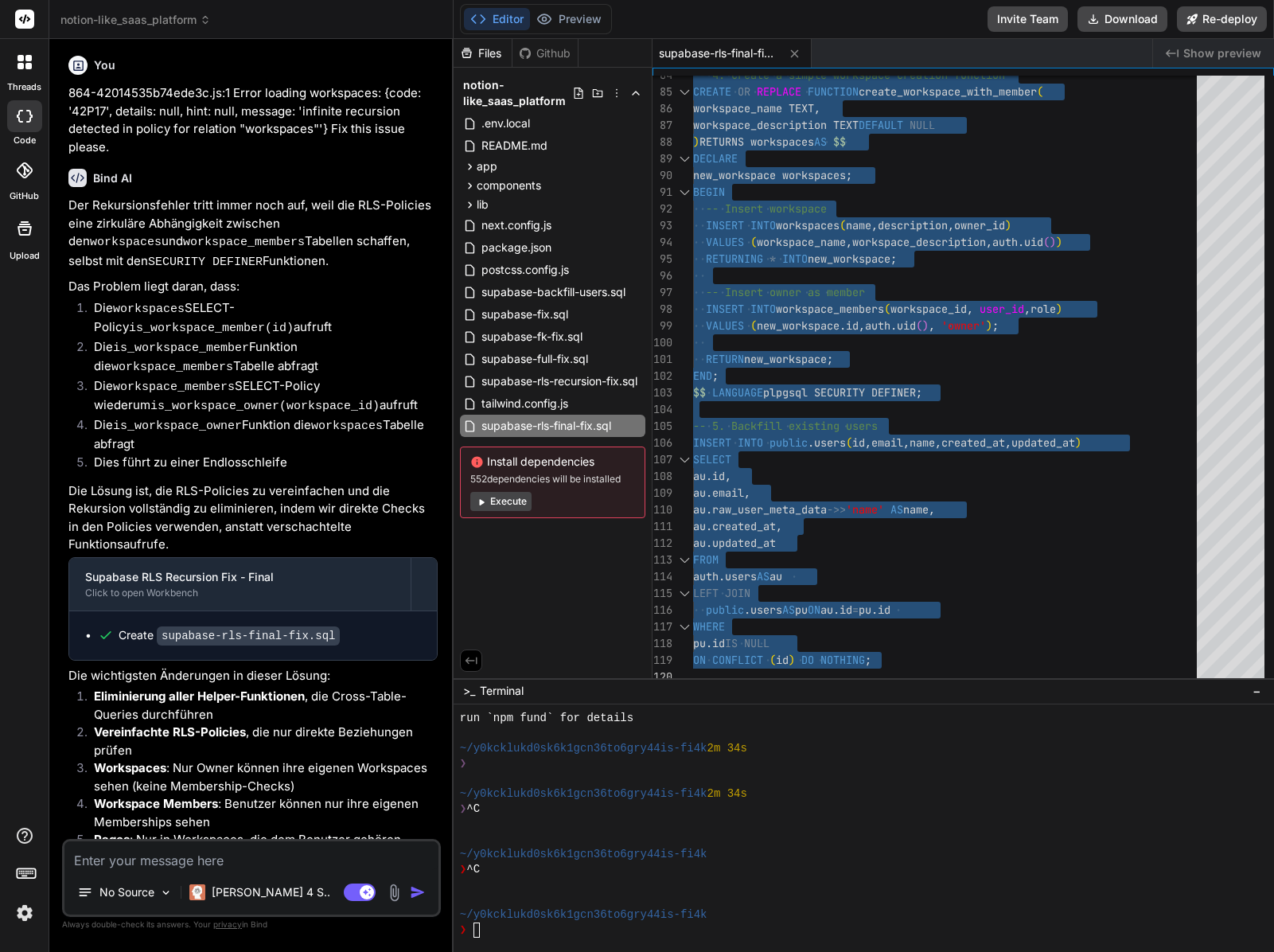
click at [170, 847] on textarea at bounding box center [250, 855] width 374 height 28
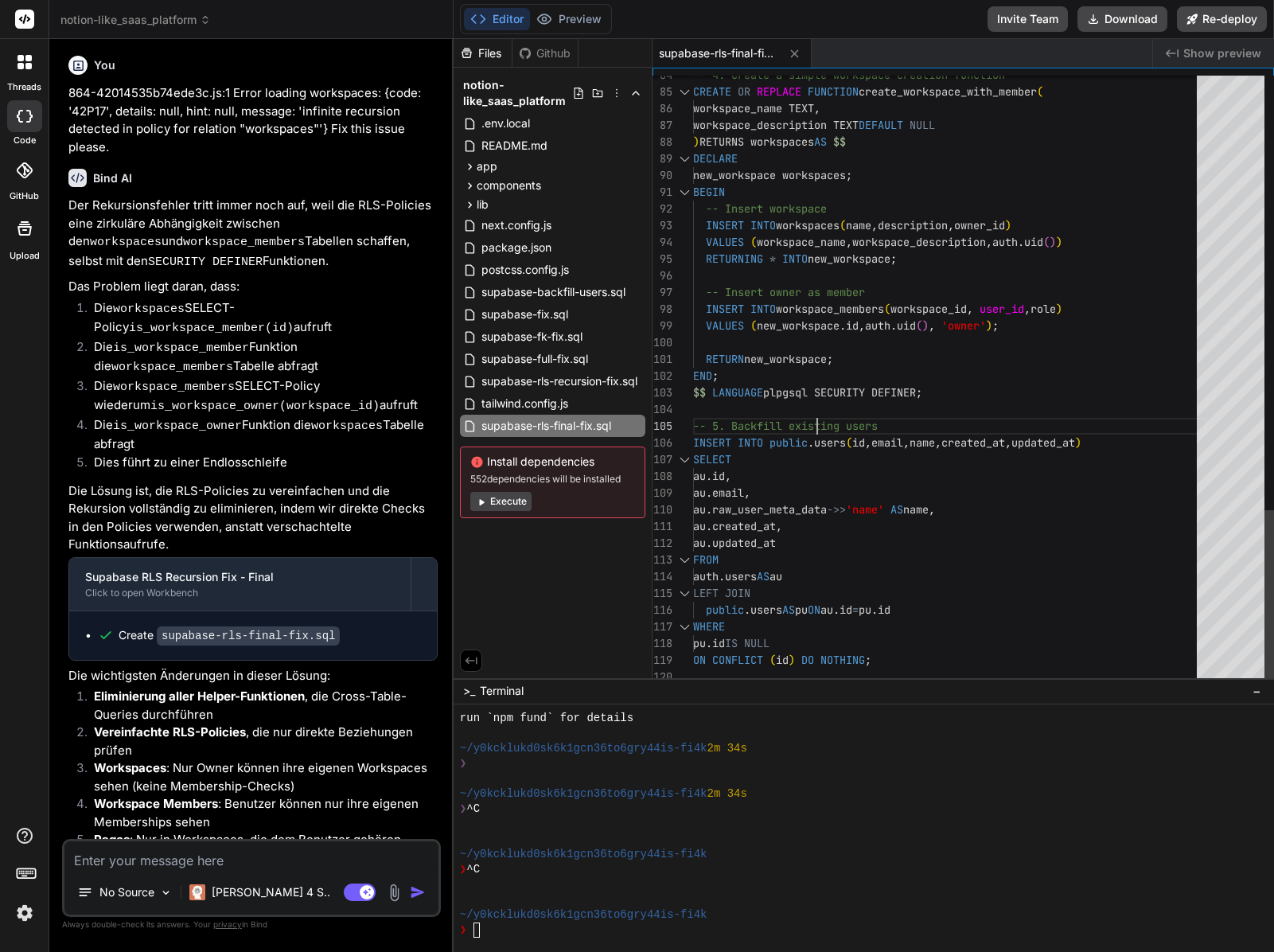
scroll to position [17, 0]
type textarea "-- CRITICAL: This script completely eliminates RLS recursion by using direct ch…"
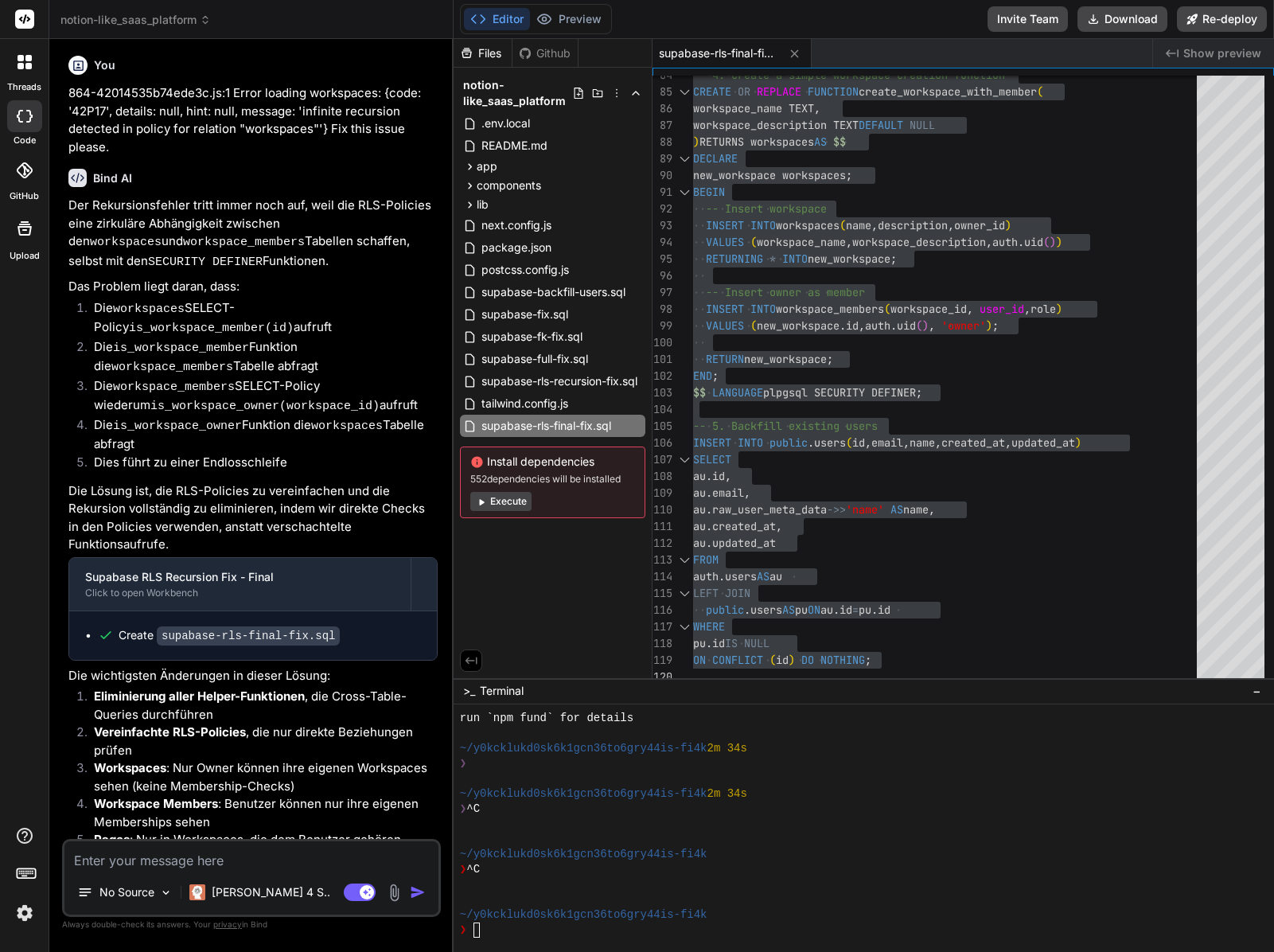
click at [404, 889] on div "Agent Mode. When this toggle is activated, AI automatically makes decisions, re…" at bounding box center [386, 892] width 91 height 19
click at [400, 889] on img at bounding box center [394, 892] width 18 height 18
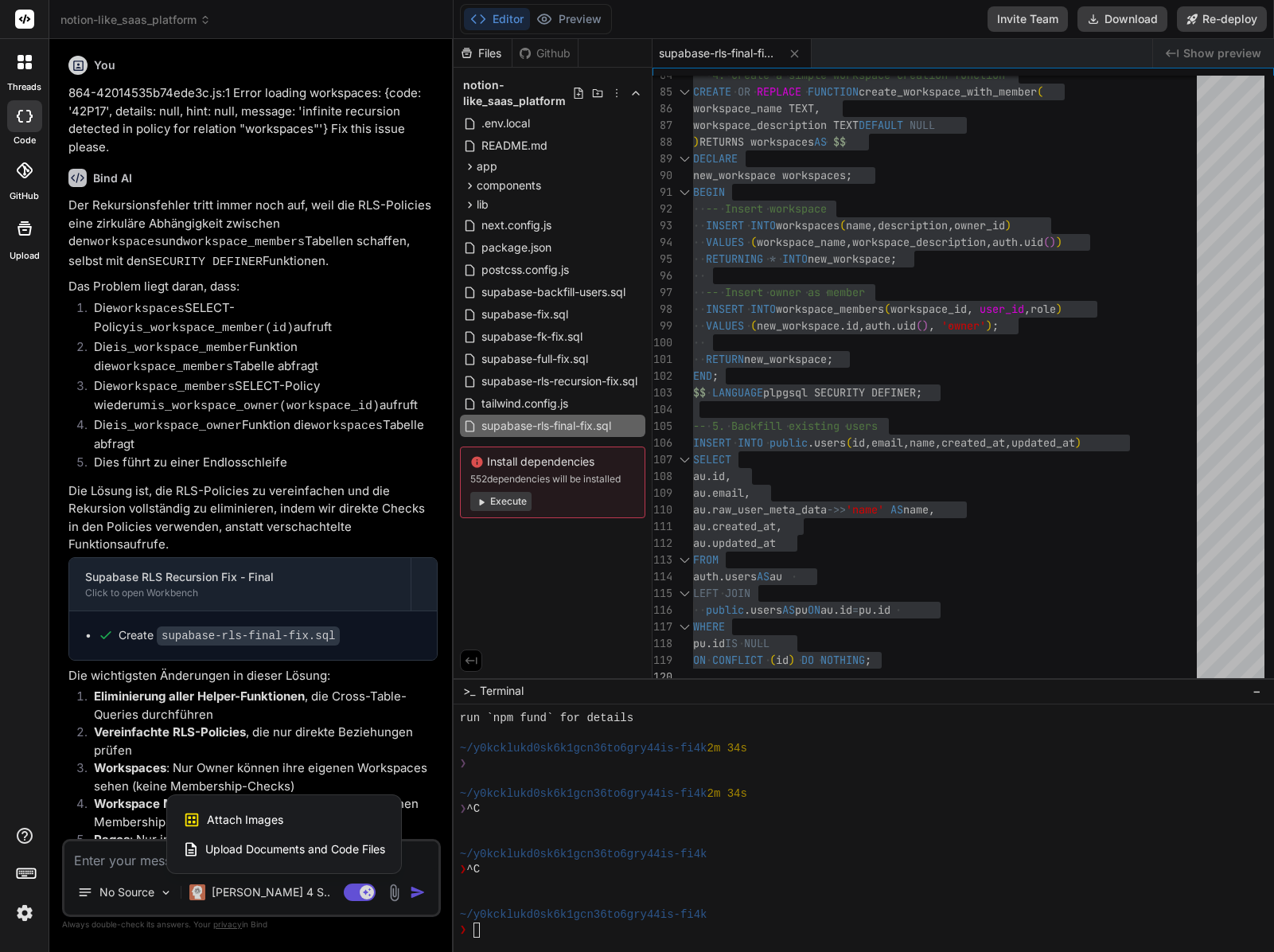
click at [233, 820] on span "Attach Images" at bounding box center [245, 819] width 76 height 16
type textarea "x"
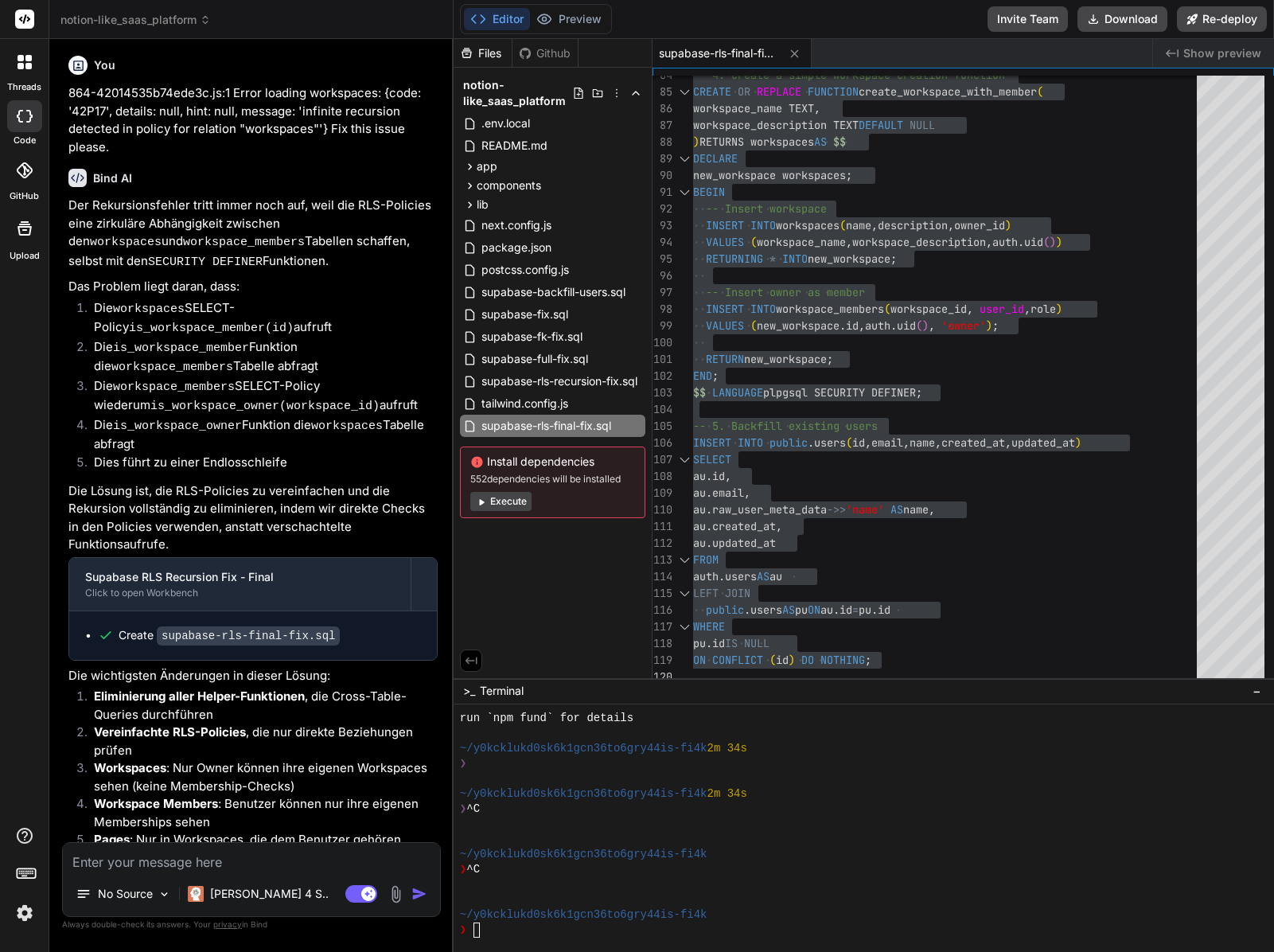
scroll to position [5494, 0]
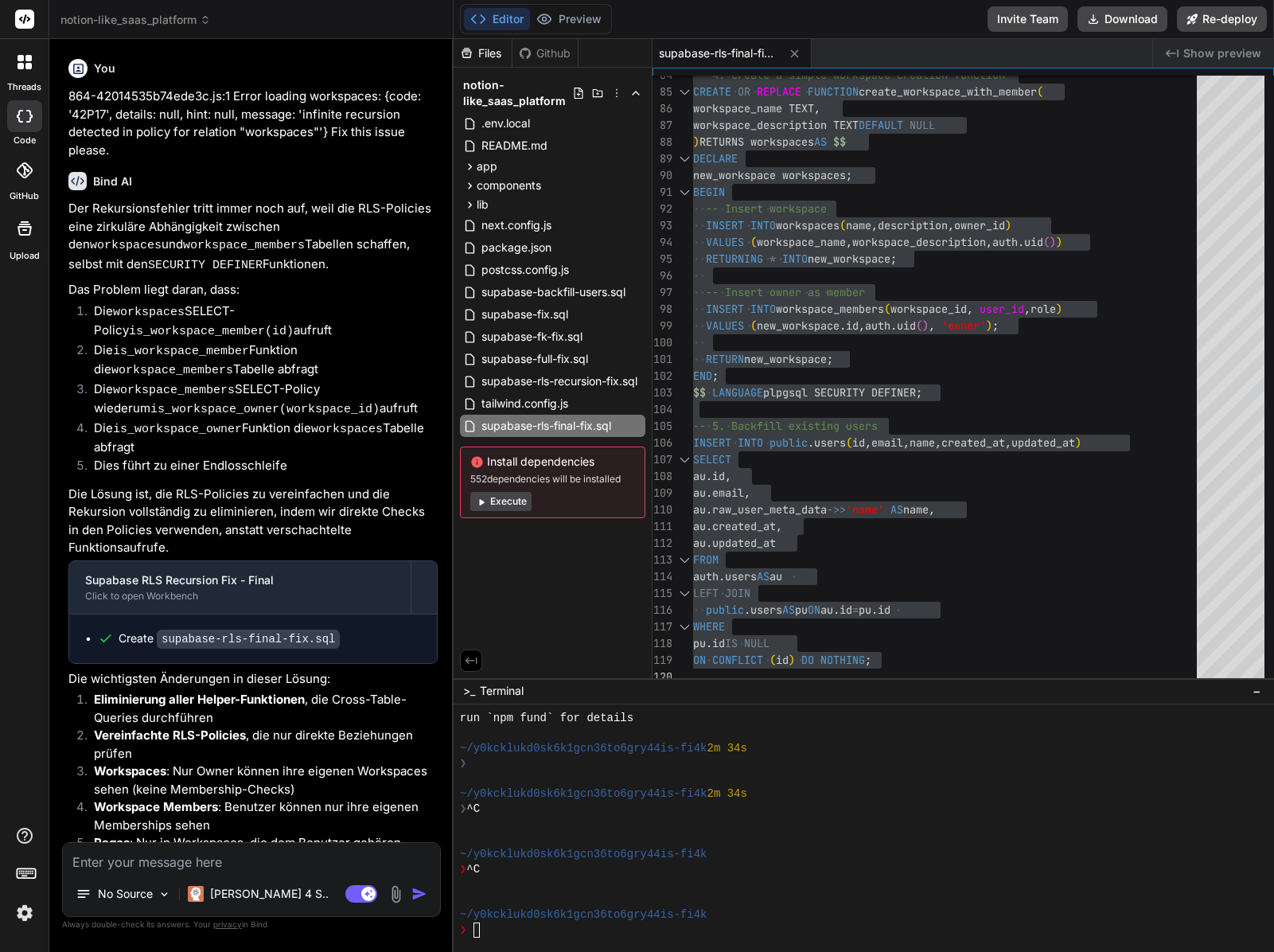
type input "C:\fakepath\Bildschirmfoto 2025-09-08 um 08.13.10.jpeg"
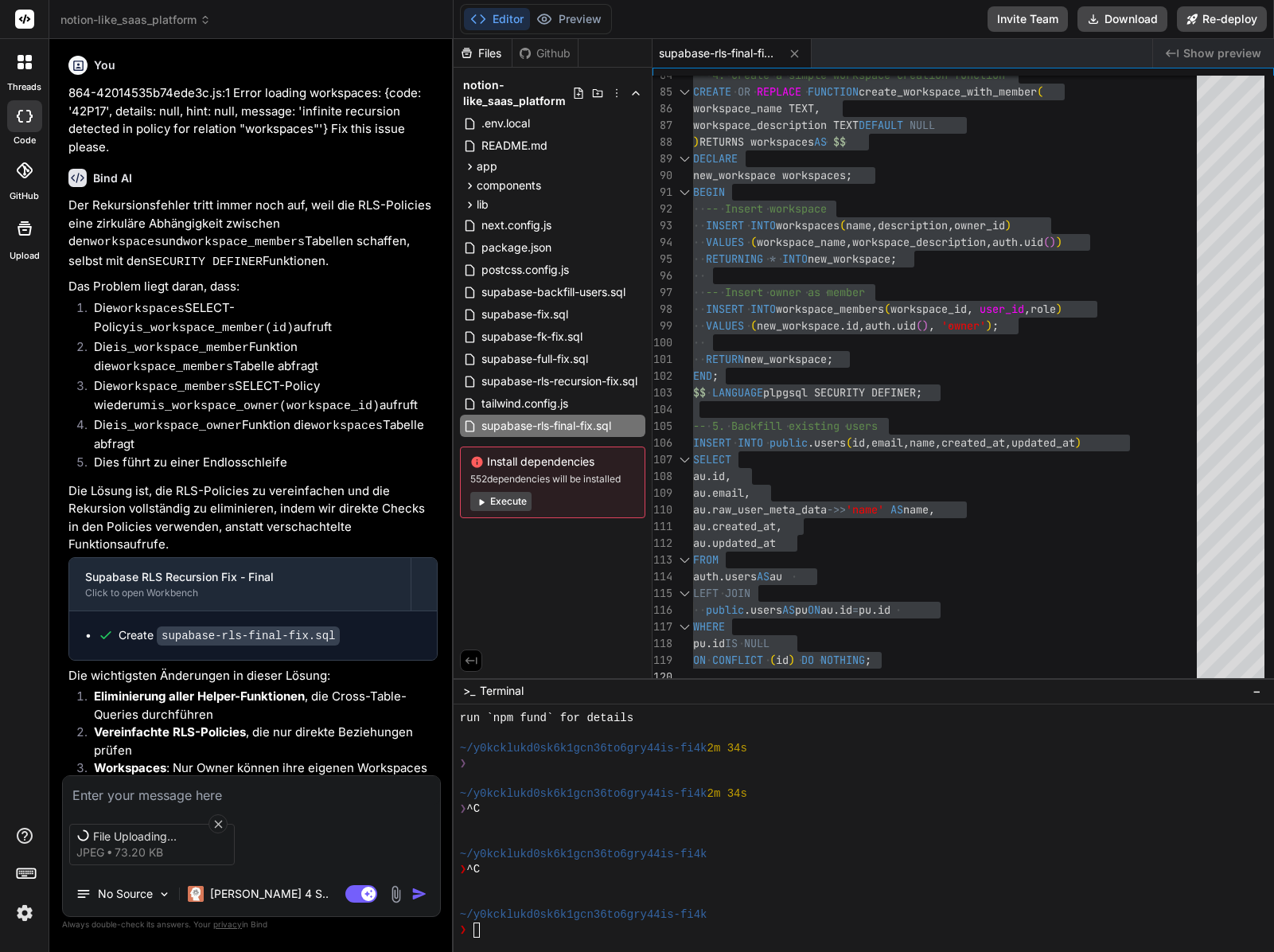
click at [127, 804] on div "File Uploading... jpeg 73.20 KB No Source Claude 4 S.. Agent Mode. When this to…" at bounding box center [251, 846] width 379 height 141
click at [126, 796] on textarea at bounding box center [251, 790] width 378 height 28
type textarea "x"
type textarea "I"
type textarea "x"
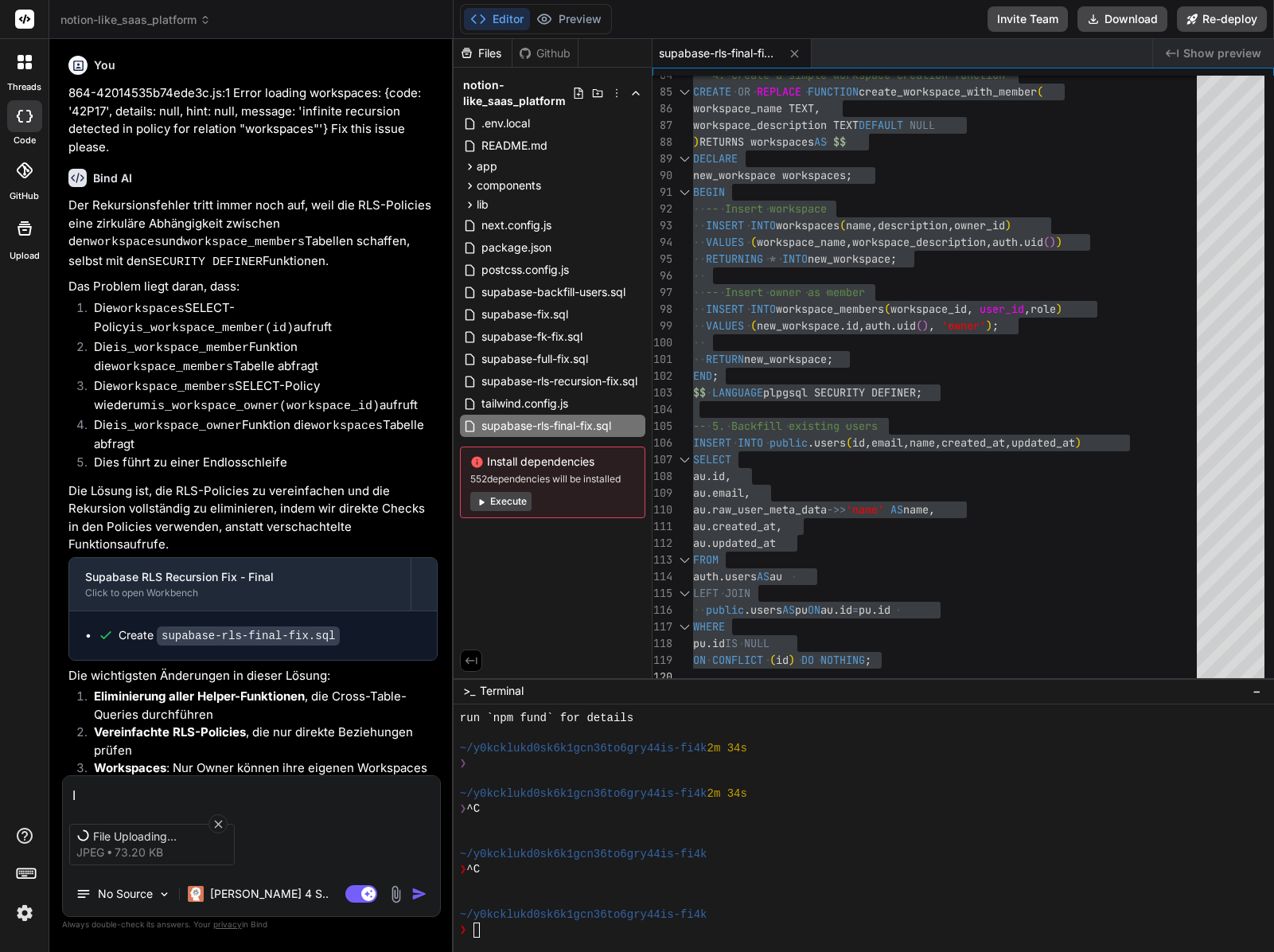
type textarea "Ic"
type textarea "x"
type textarea "Ich"
type textarea "x"
type textarea "Ich"
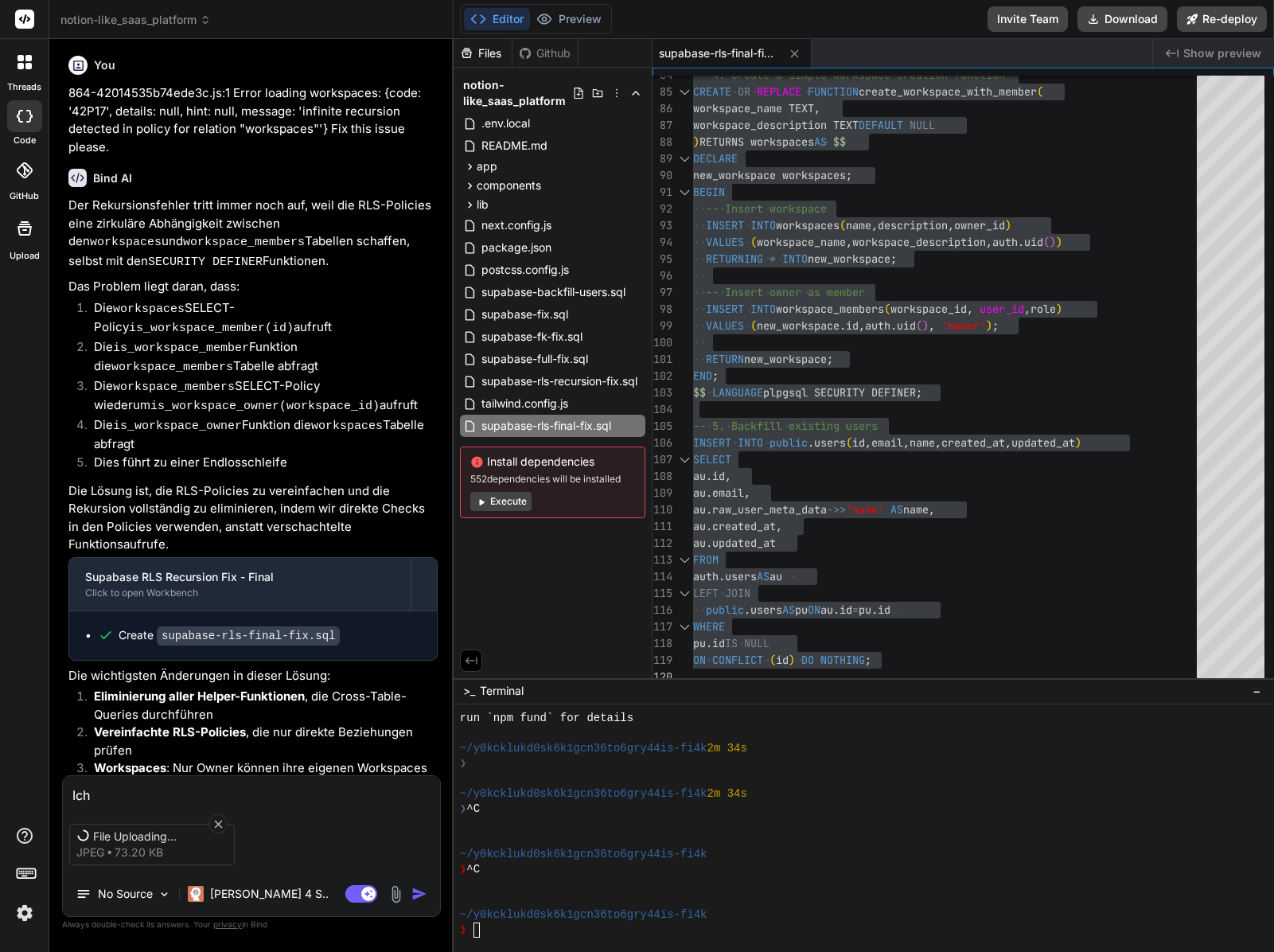
type textarea "x"
type textarea "Ich h"
type textarea "x"
type textarea "Ich ha"
type textarea "x"
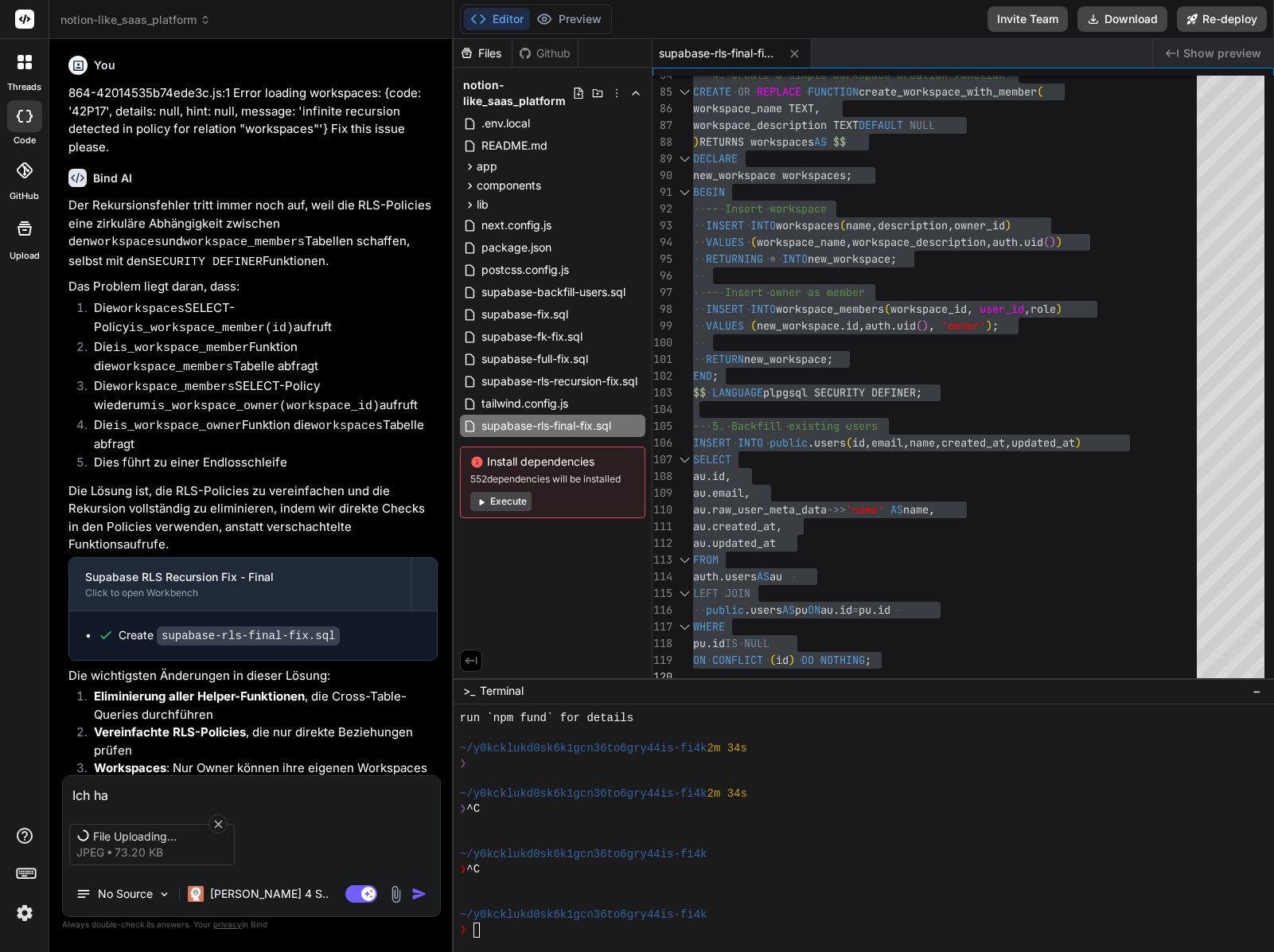
type textarea "Ich hab"
type textarea "x"
type textarea "Ich habe"
type textarea "x"
type textarea "Ich habe d"
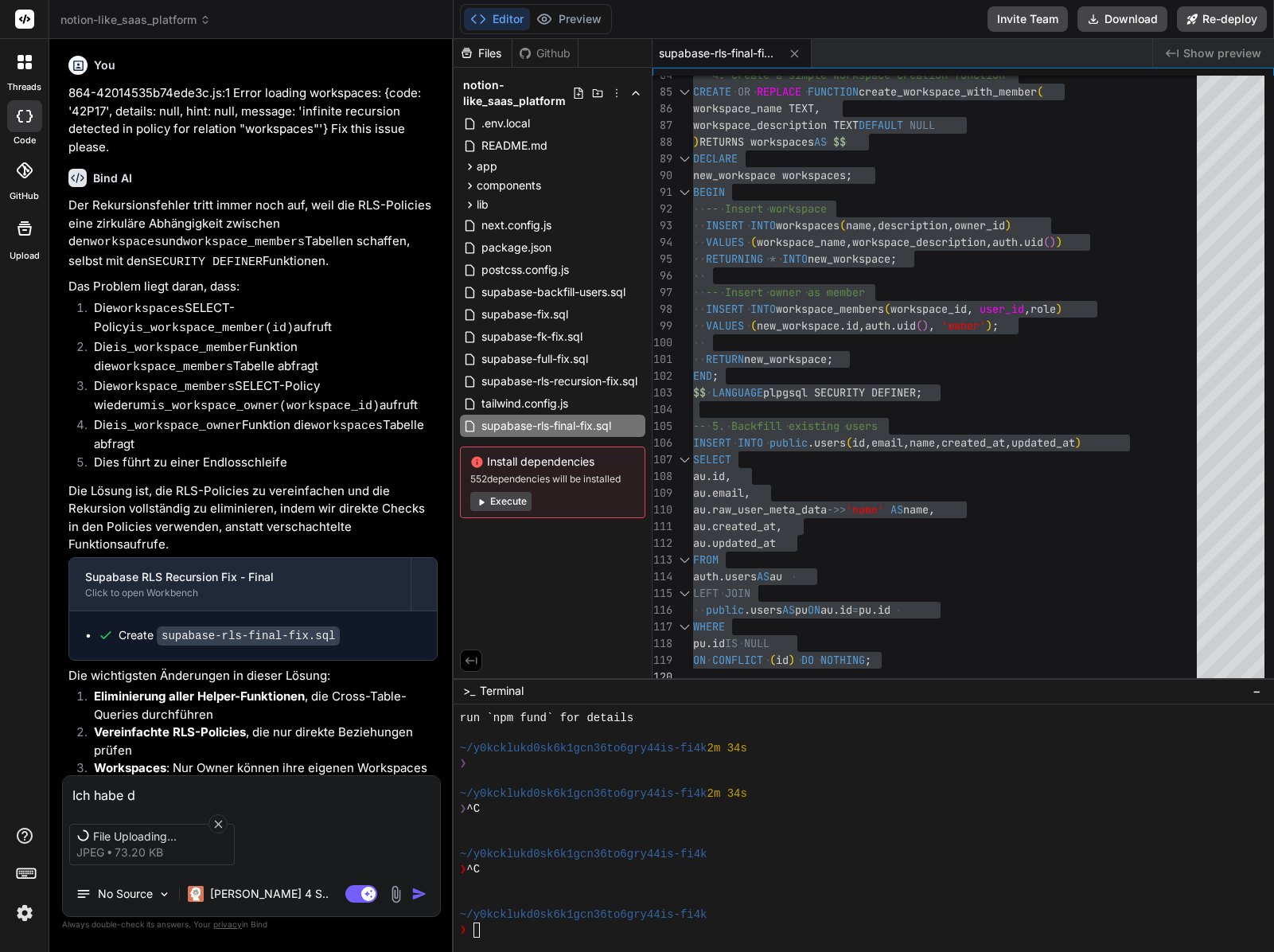
type textarea "x"
type textarea "Ich habe de"
type textarea "x"
type textarea "Ich habe di"
type textarea "x"
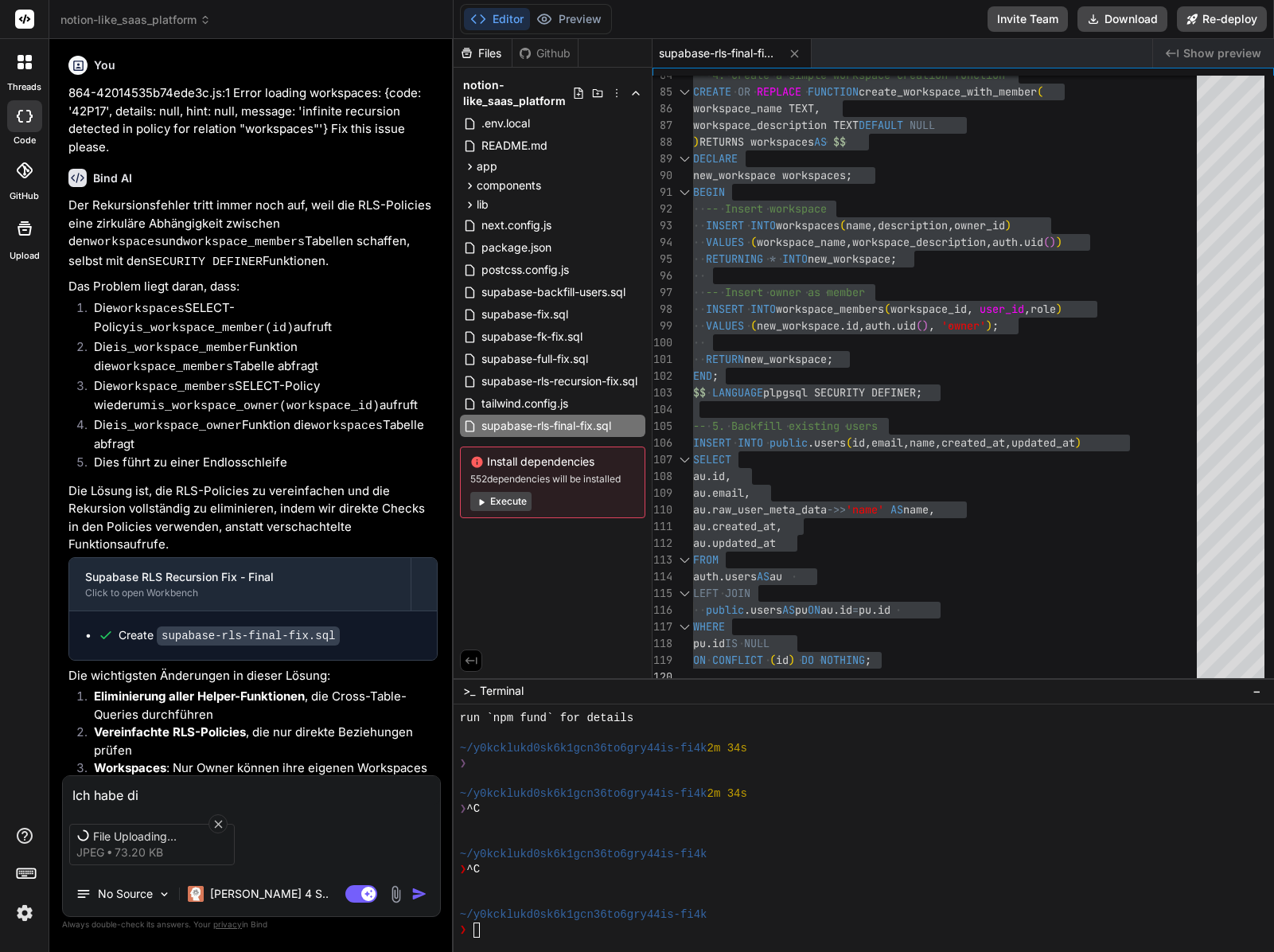
type textarea "Ich habe die"
type textarea "x"
type textarea "Ich habe dies"
type textarea "x"
type textarea "Ich habe diese"
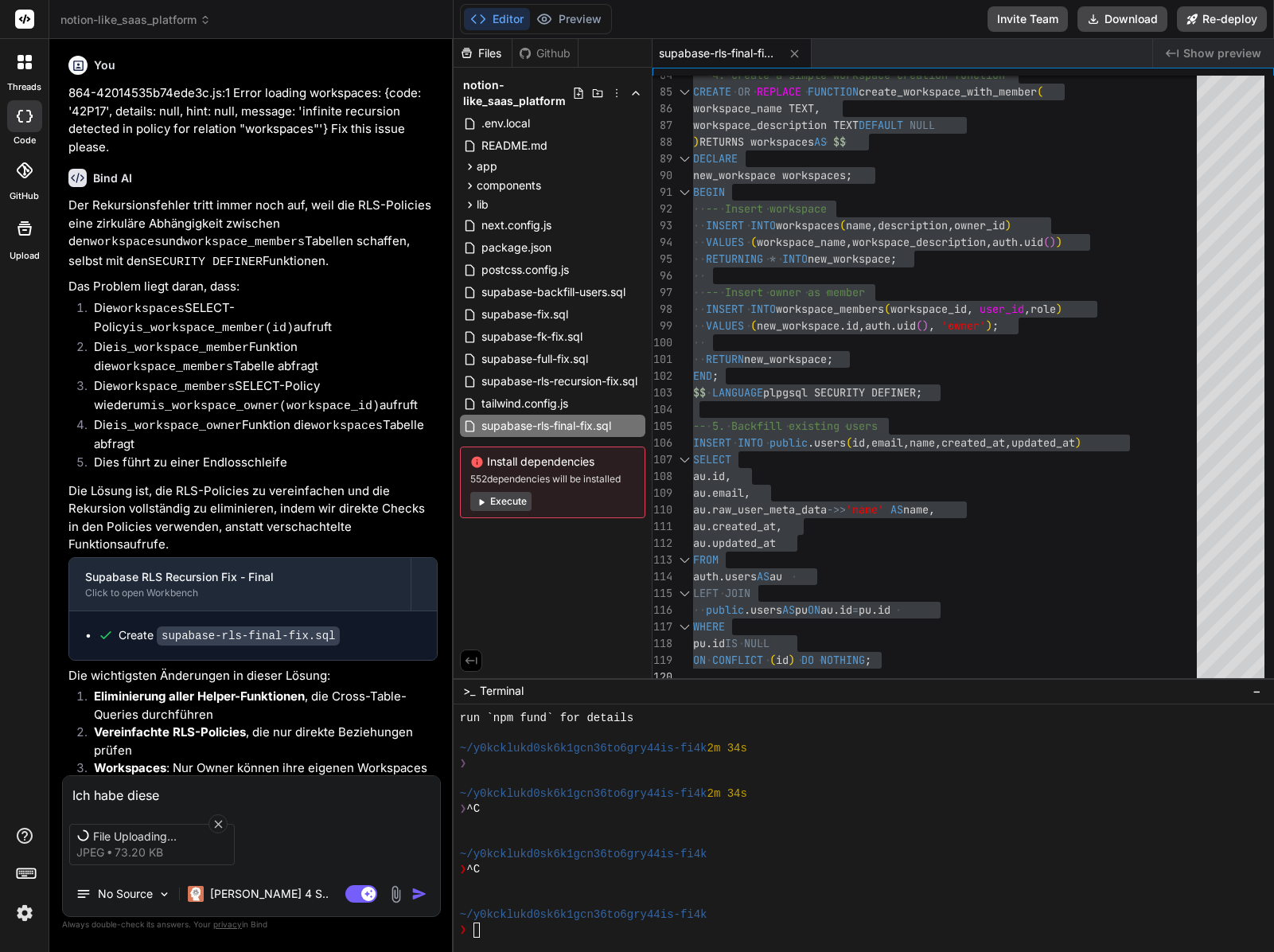
type textarea "x"
type textarea "Ich habe diese a"
type textarea "x"
type textarea "Ich habe diese"
type textarea "x"
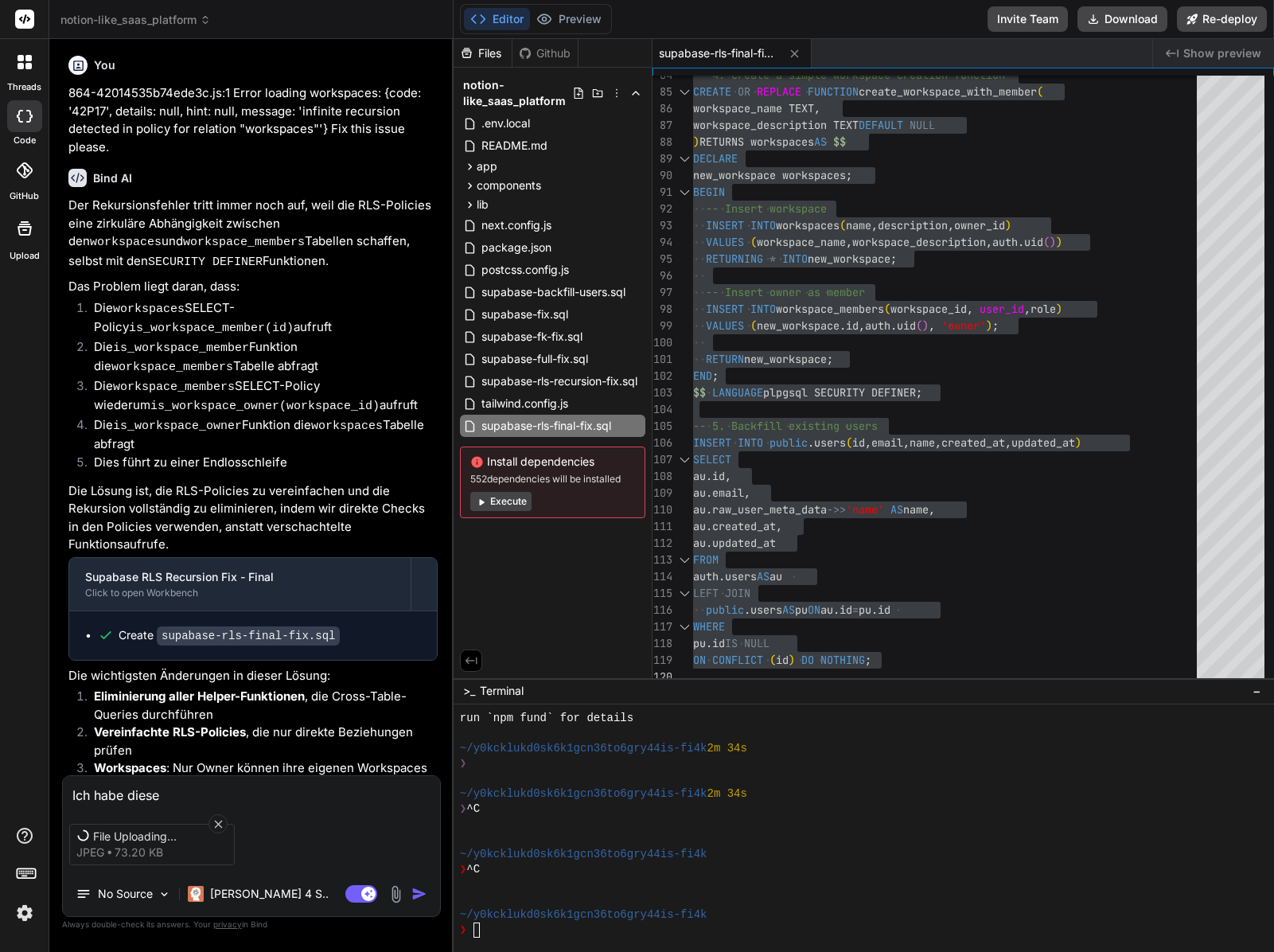
type textarea "Ich habe diese g"
type textarea "x"
type textarea "Ich habe diese ga"
type textarea "x"
type textarea "Ich habe diese gan"
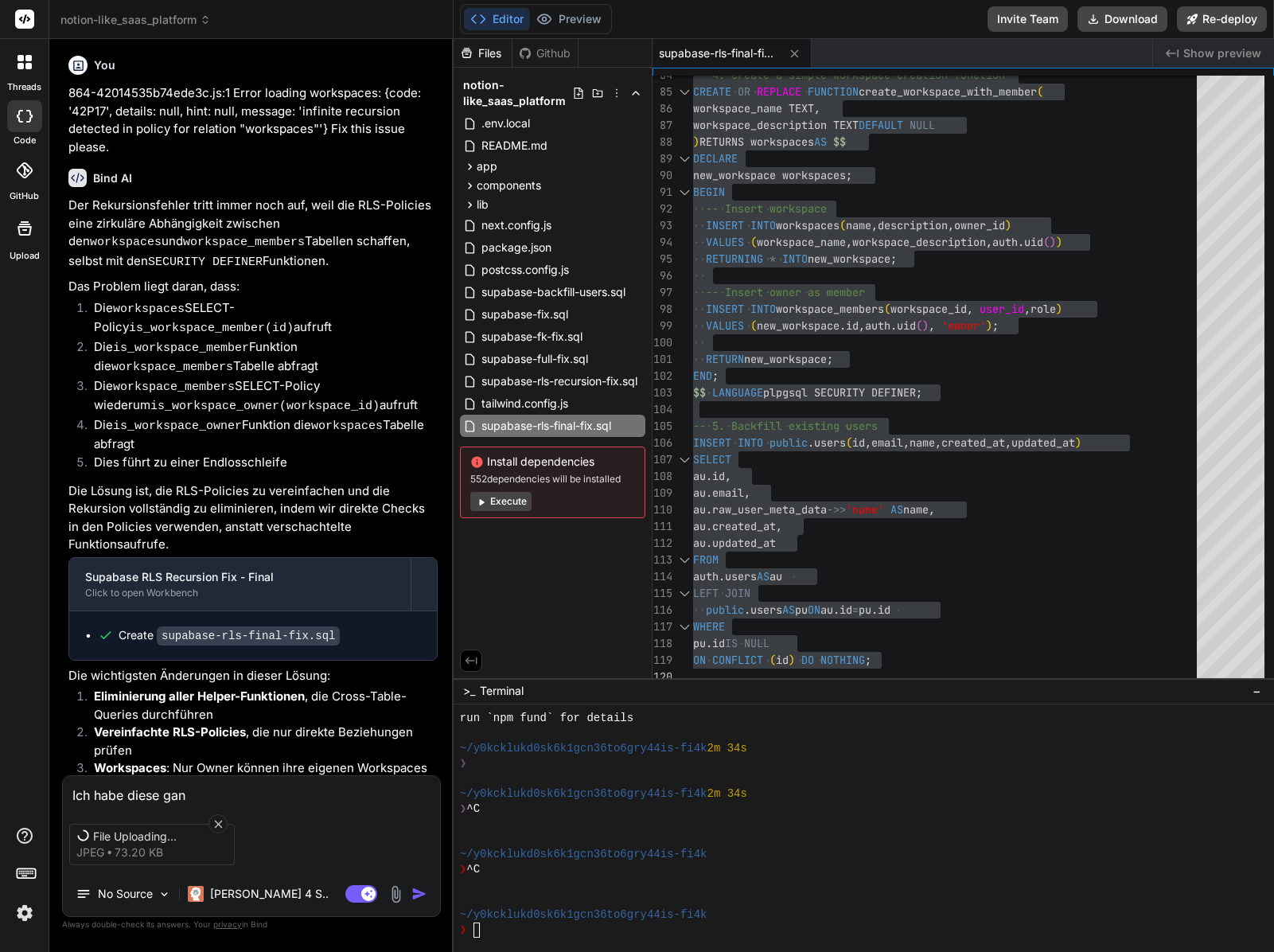
type textarea "x"
type textarea "Ich habe diese ganz"
type textarea "x"
type textarea "Ich habe diese ganze"
type textarea "x"
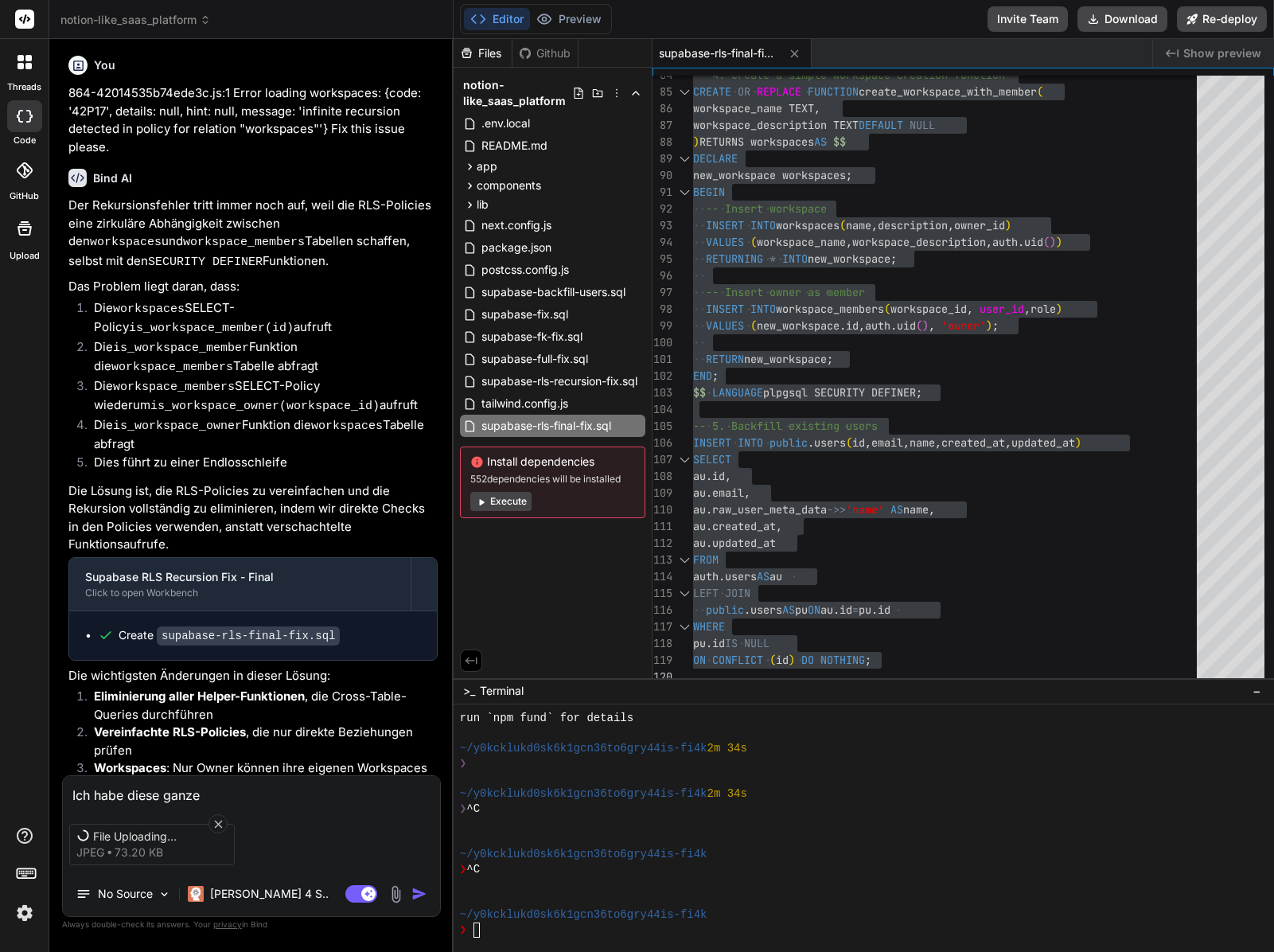
type textarea "Ich habe diese ganzen"
type textarea "x"
type textarea "Ich habe diese ganzen"
type textarea "x"
type textarea "Ich habe diese ganzen R"
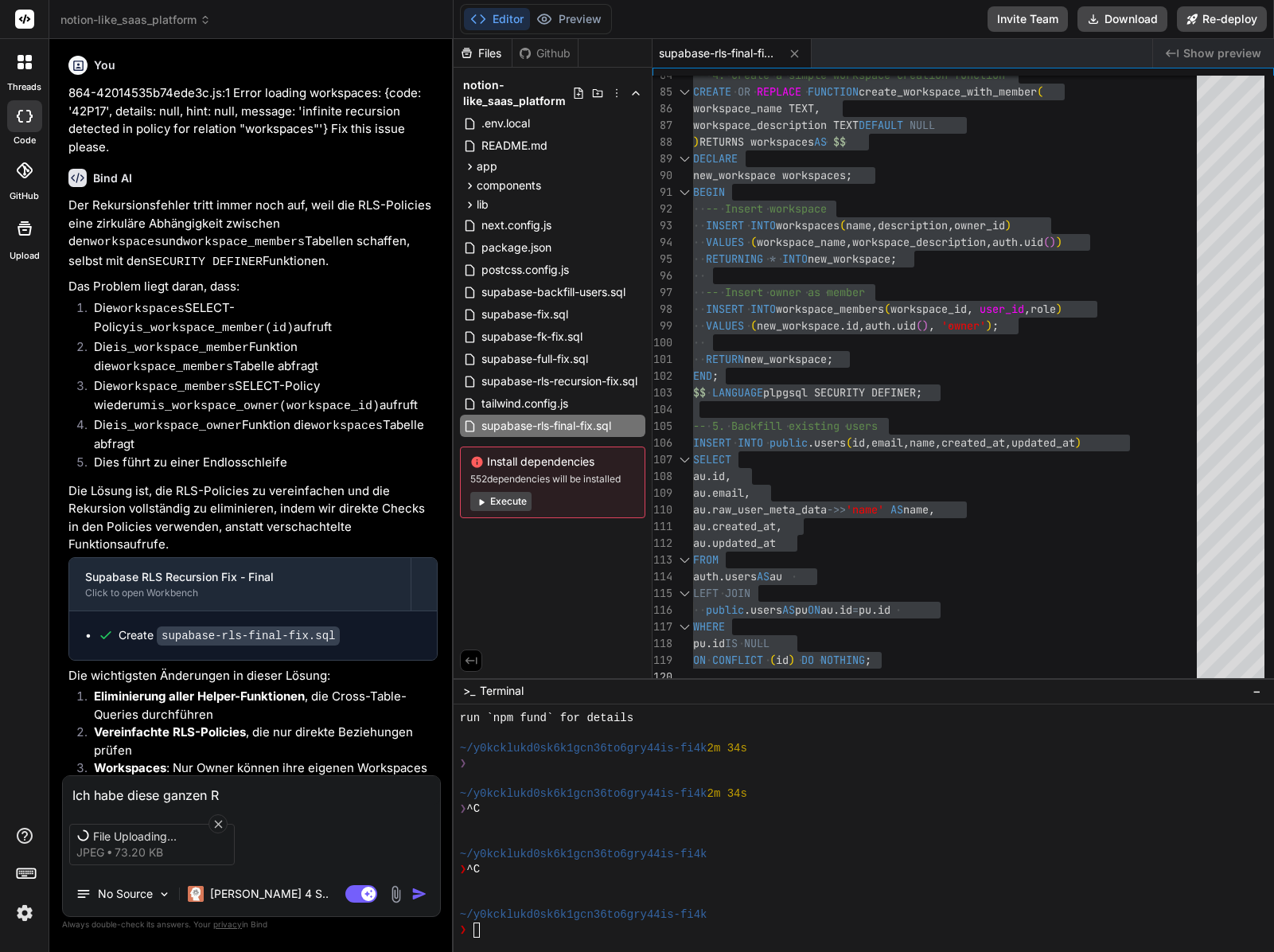
type textarea "x"
type textarea "Ich habe diese ganzen RL"
type textarea "x"
type textarea "Ich habe diese ganzen RLS"
type textarea "x"
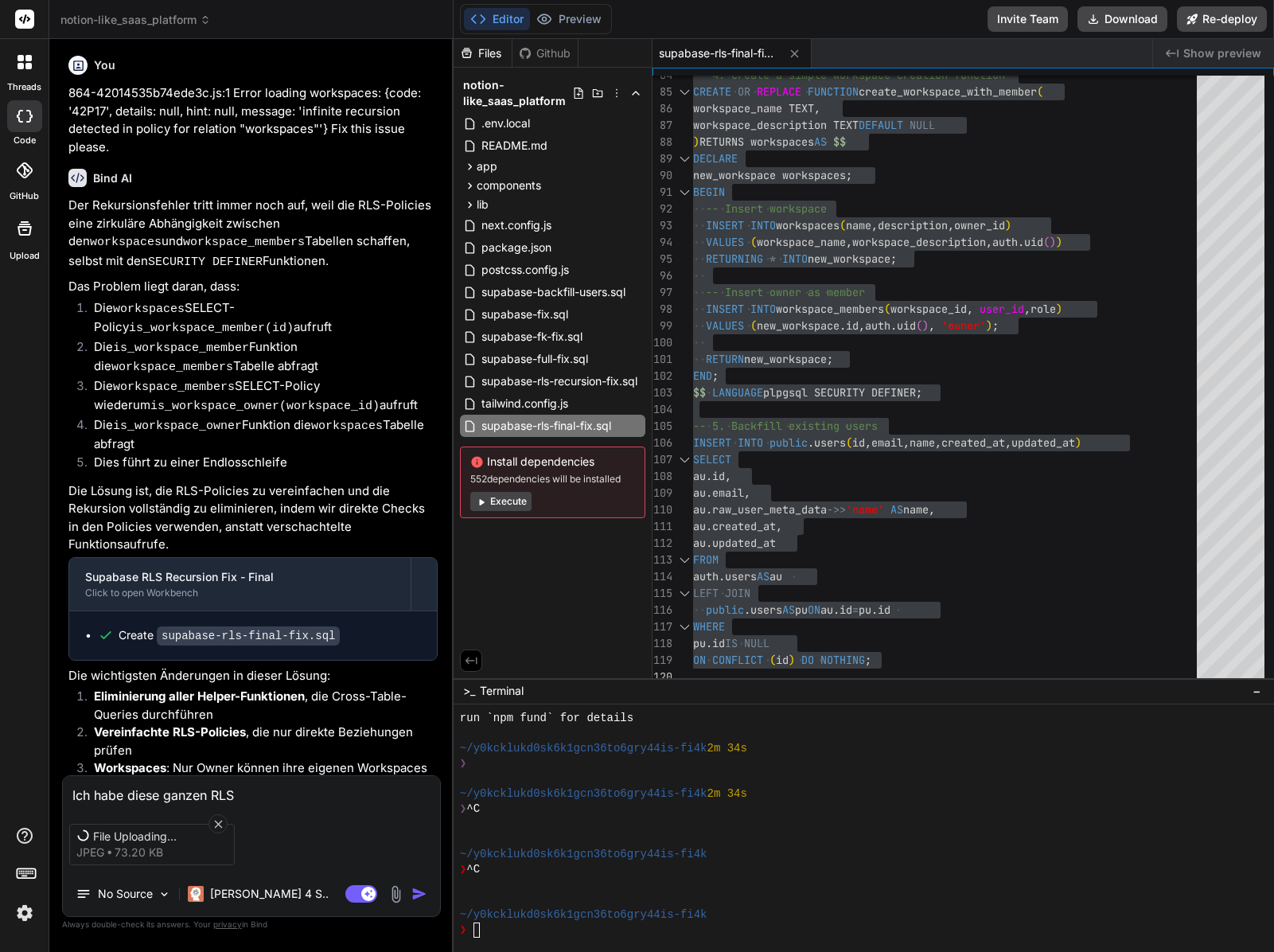
type textarea "Ich habe diese ganzen RLS"
type textarea "x"
type textarea "Ich habe diese ganzen RLS de"
type textarea "x"
type textarea "Ich habe diese ganzen RLS deak"
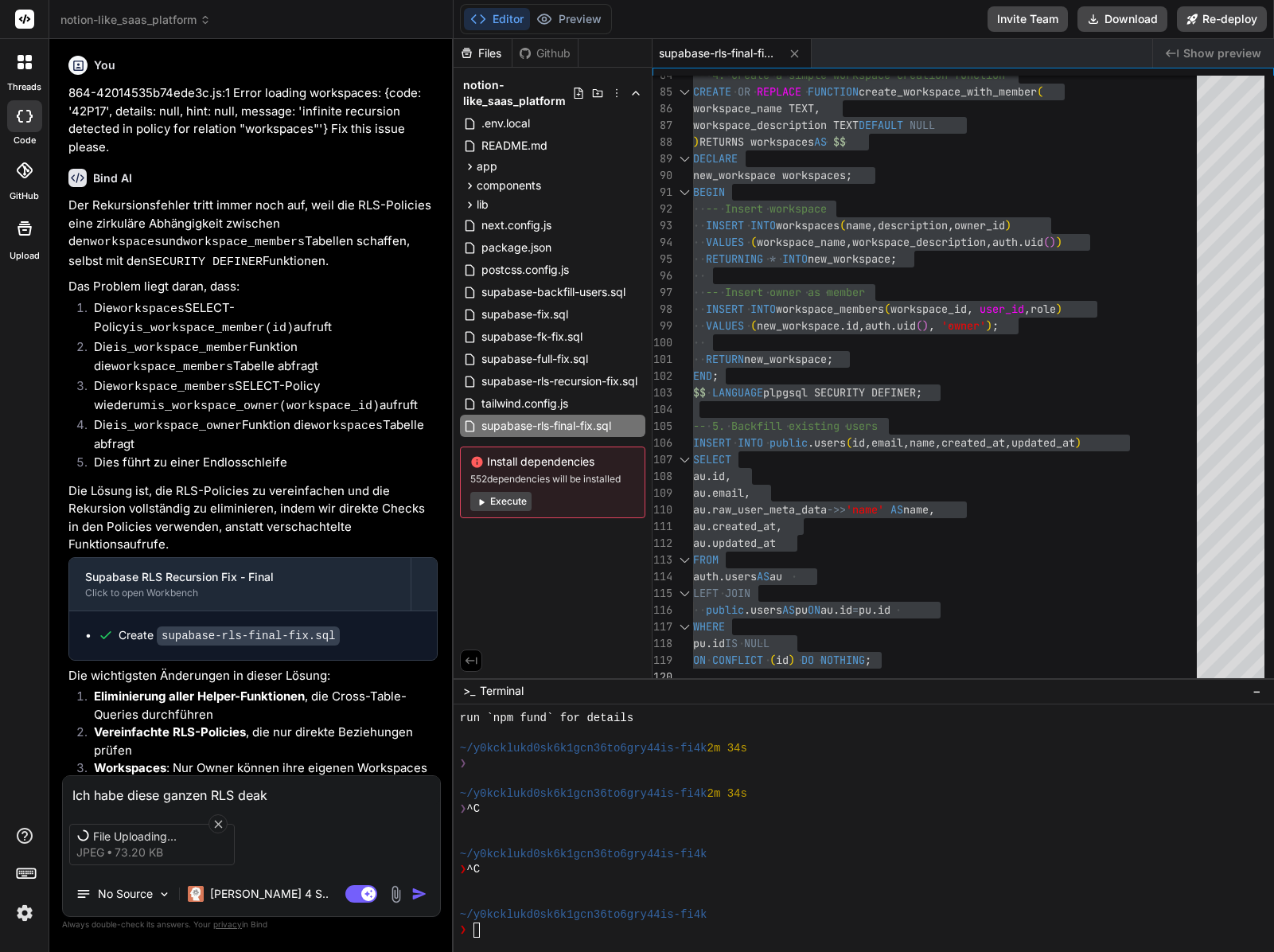
type textarea "x"
type textarea "Ich habe diese ganzen RLS deakti"
type textarea "x"
type textarea "Ich habe diese ganzen RLS deaktivi"
type textarea "x"
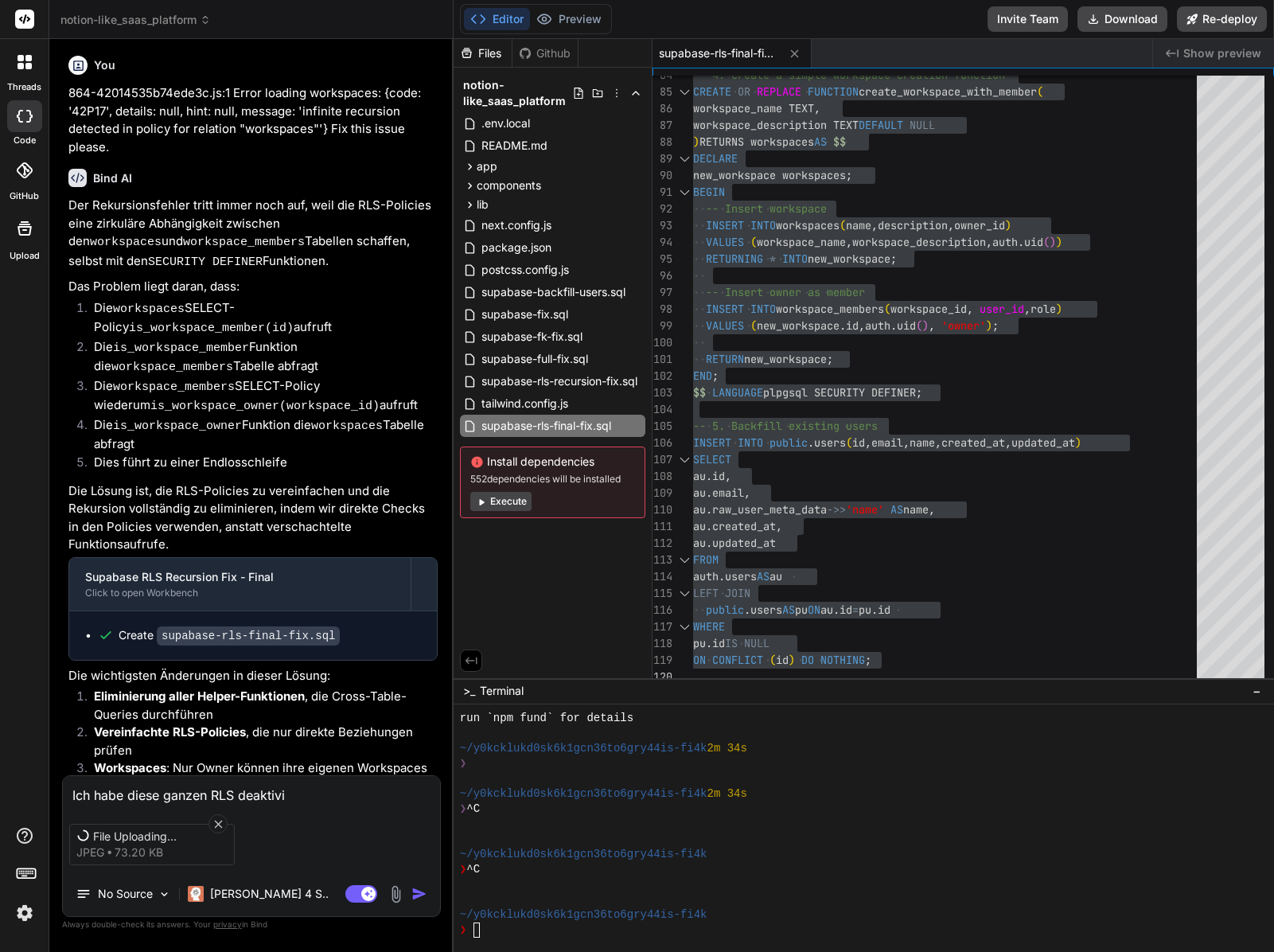
type textarea "Ich habe diese ganzen RLS deaktivie"
type textarea "x"
type textarea "Ich habe diese ganzen RLS deaktivier"
type textarea "x"
type textarea "Ich habe diese ganzen RLS deaktiviert"
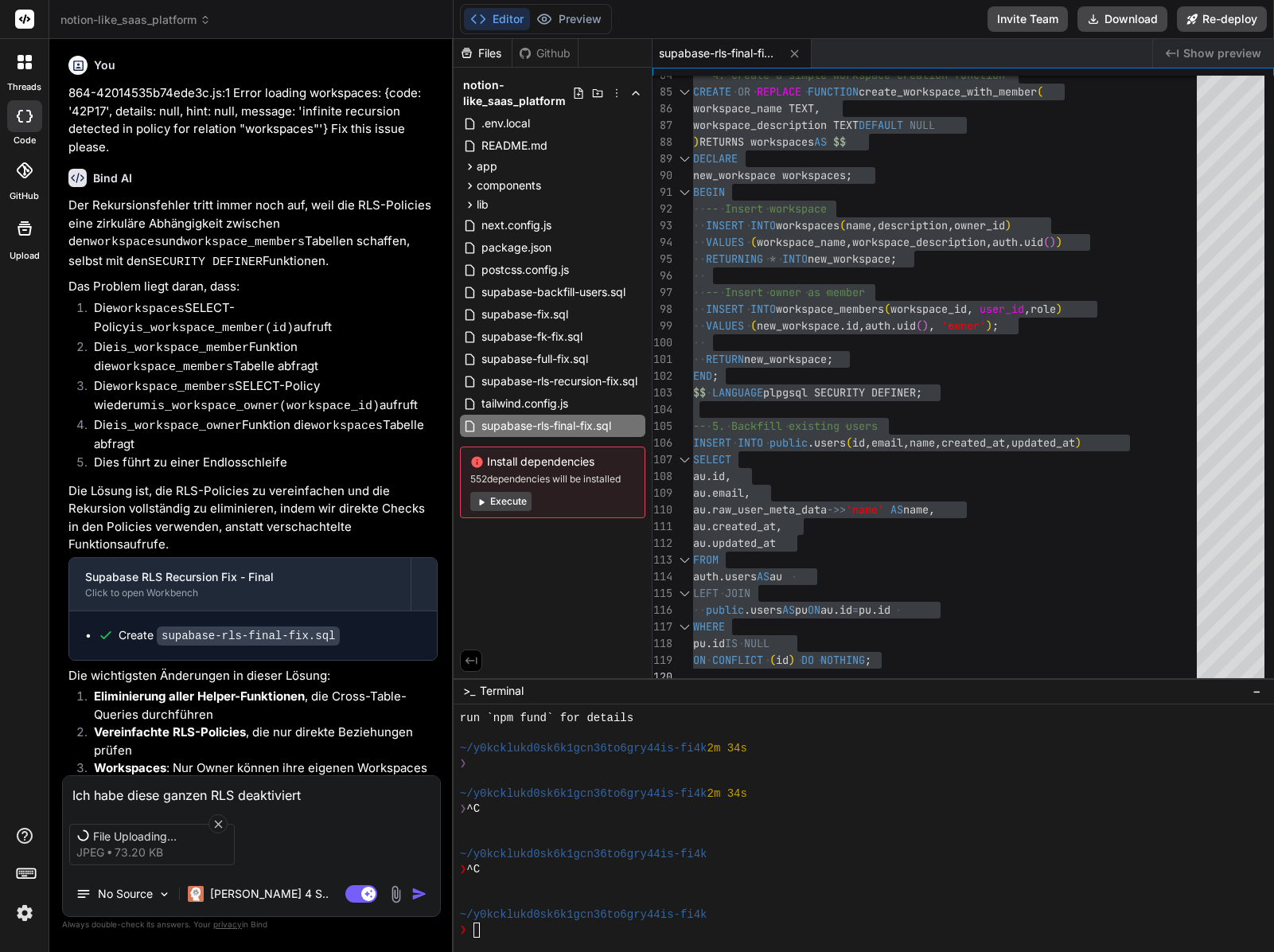
type textarea "x"
type textarea "Ich habe diese ganzen RLS deaktiviert,"
type textarea "x"
type textarea "Ich habe diese ganzen RLS deaktiviert,"
type textarea "x"
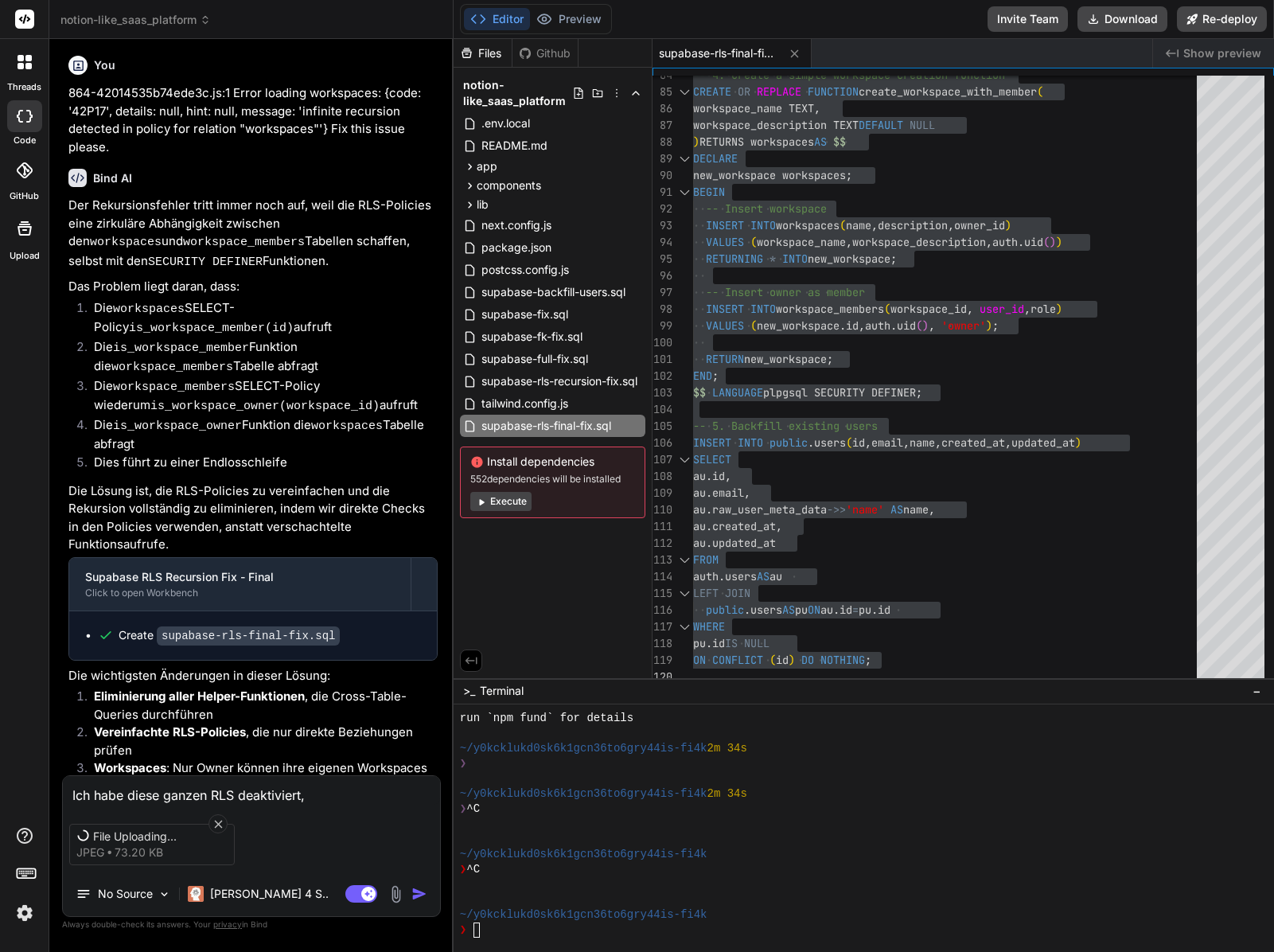
type textarea "Ich habe diese ganzen RLS deaktiviert, s"
type textarea "x"
type textarea "Ich habe diese ganzen RLS deaktiviert, se"
type textarea "x"
type textarea "Ich habe diese ganzen RLS deaktiviert, sei"
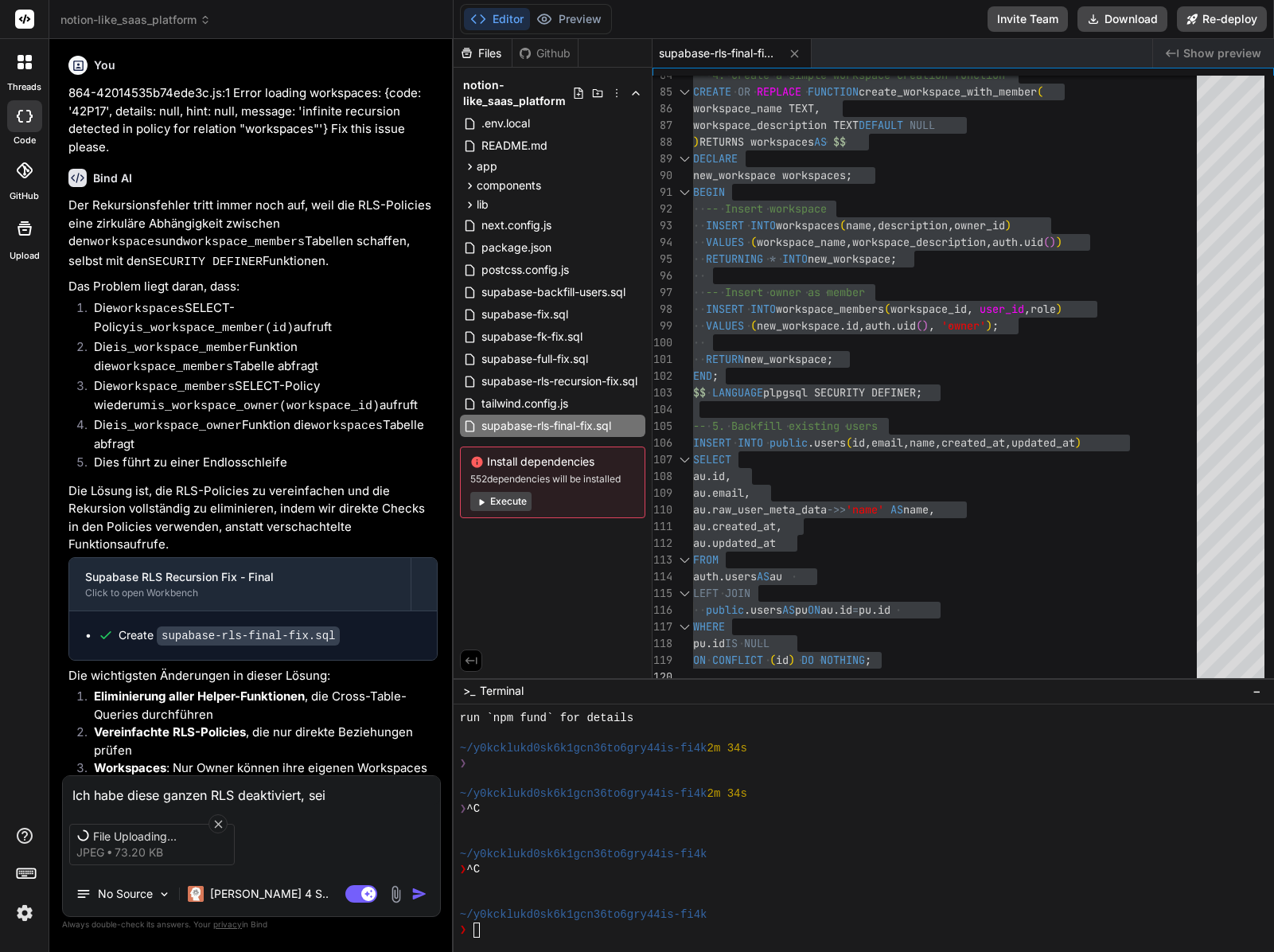
type textarea "x"
type textarea "Ich habe diese ganzen RLS deaktiviert, seit"
type textarea "x"
type textarea "Ich habe diese ganzen RLS deaktiviert, seitde"
type textarea "x"
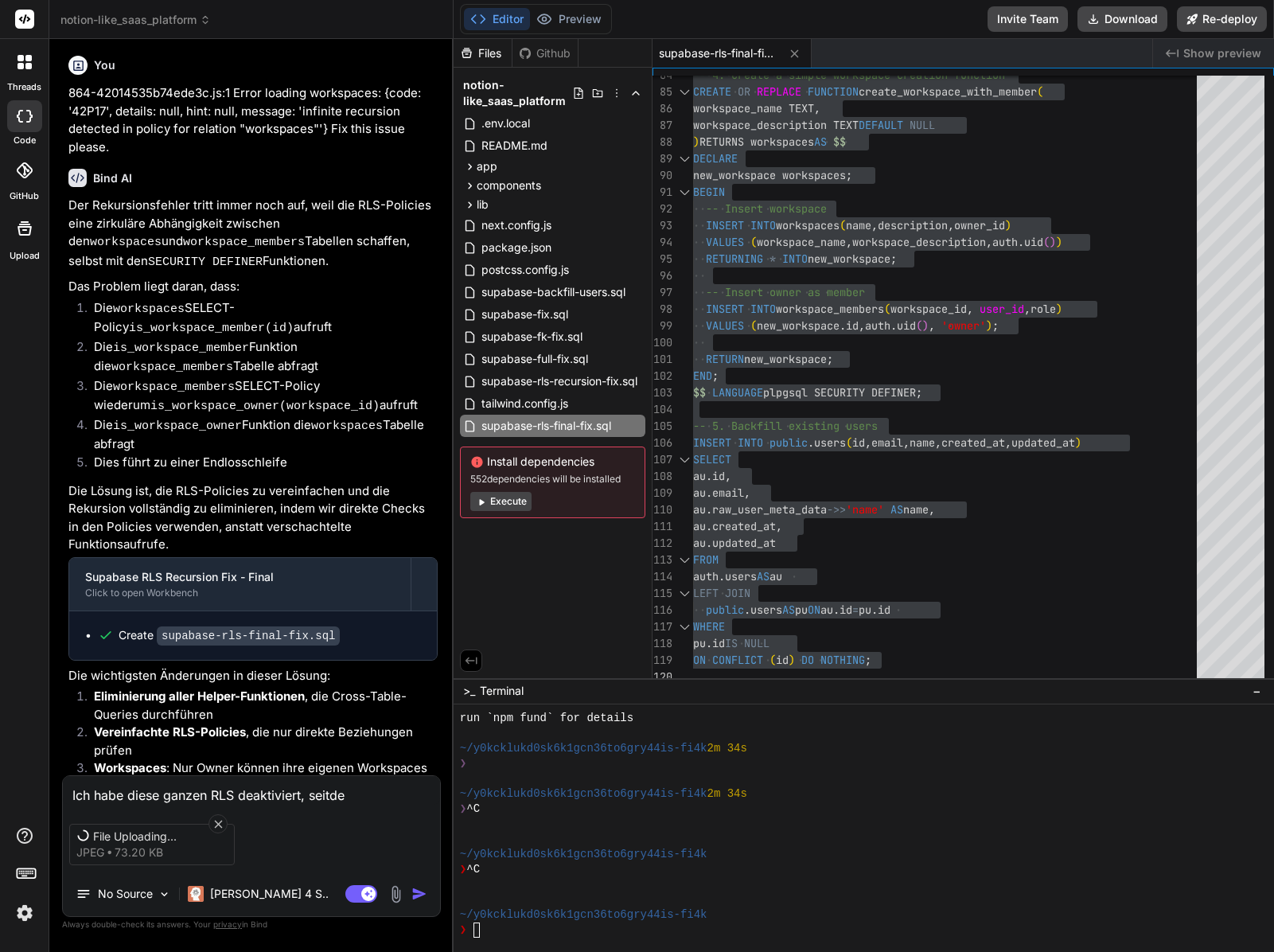
type textarea "Ich habe diese ganzen RLS deaktiviert, seitdem"
type textarea "x"
type textarea "Ich habe diese ganzen RLS deaktiviert, seitdem"
type textarea "x"
type textarea "Ich habe diese ganzen RLS deaktiviert, seitdem g"
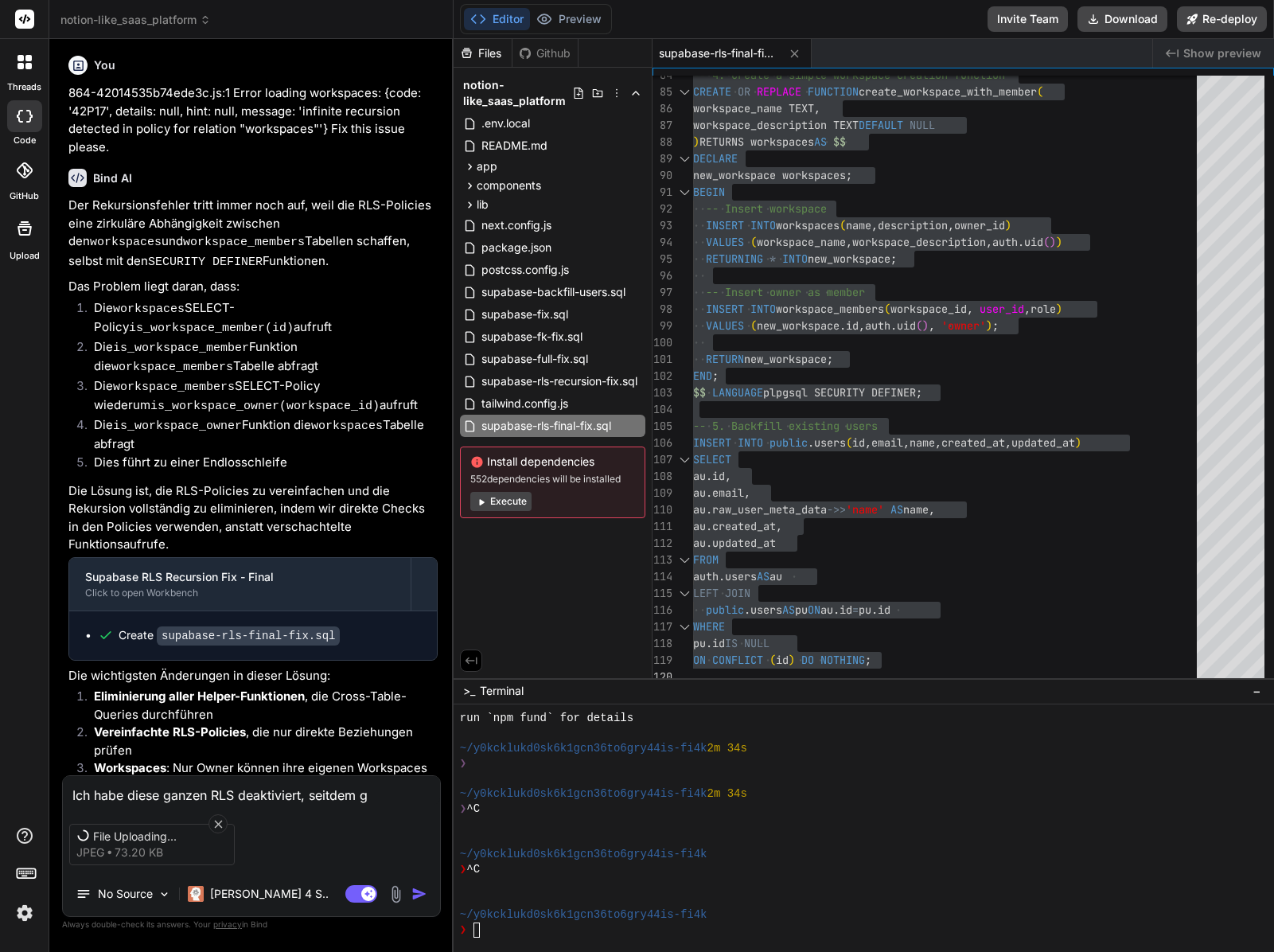
type textarea "x"
type textarea "Ich habe diese ganzen RLS deaktiviert, seitdem ge"
type textarea "x"
type textarea "Ich habe diese ganzen RLS deaktiviert, seitdem geh"
type textarea "x"
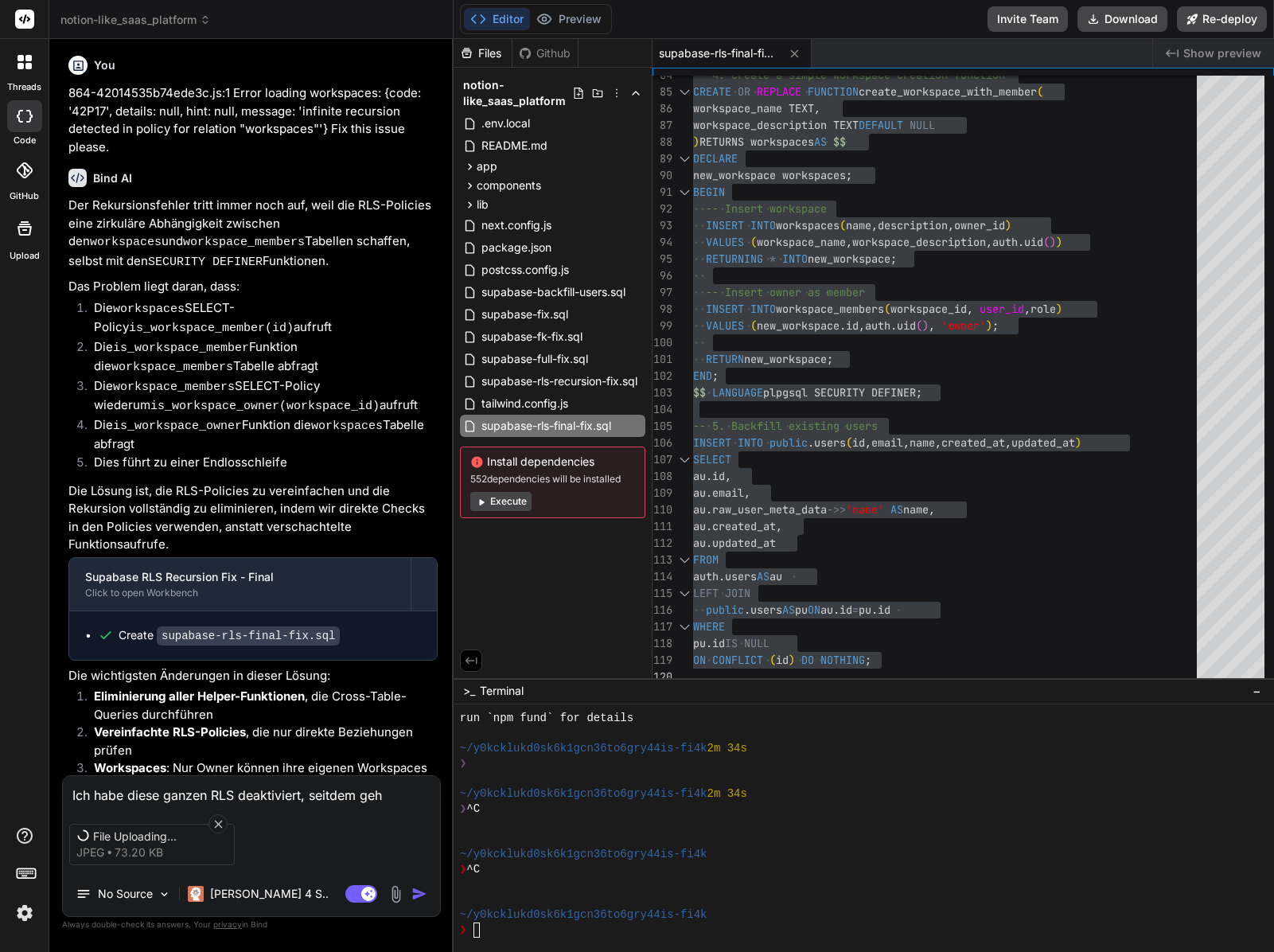
type textarea "Ich habe diese ganzen RLS deaktiviert, seitdem geht"
type textarea "x"
type textarea "Ich habe diese ganzen RLS deaktiviert, seitdem gehts"
type textarea "x"
type textarea "Ich habe diese ganzen RLS deaktiviert, seitdem gehts."
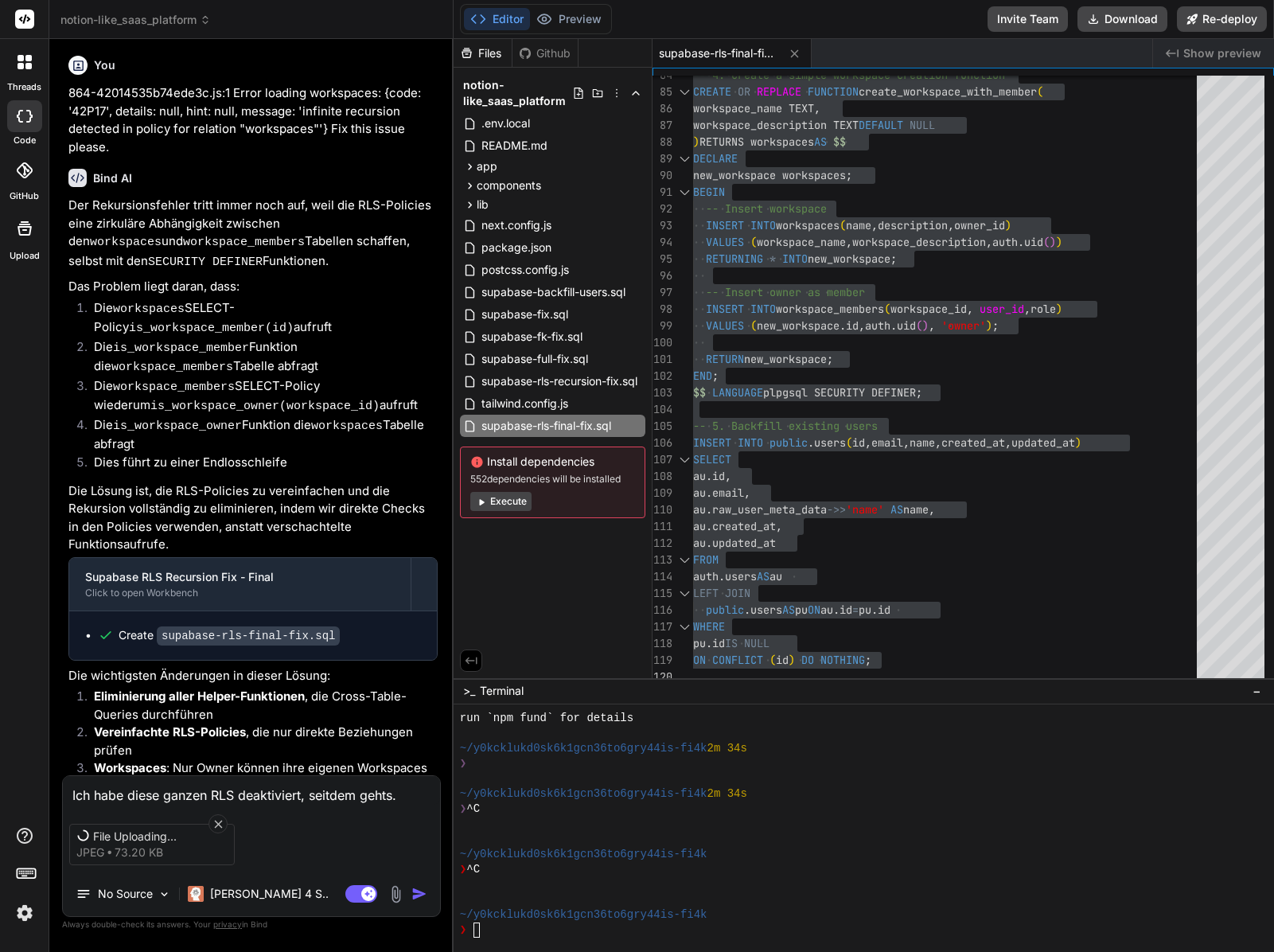
type textarea "x"
type textarea "Ich habe diese ganzen RLS deaktiviert, seitdem gehts."
type textarea "x"
type textarea "Ich habe diese ganzen RLS deaktiviert, seitdem gehts. A"
type textarea "x"
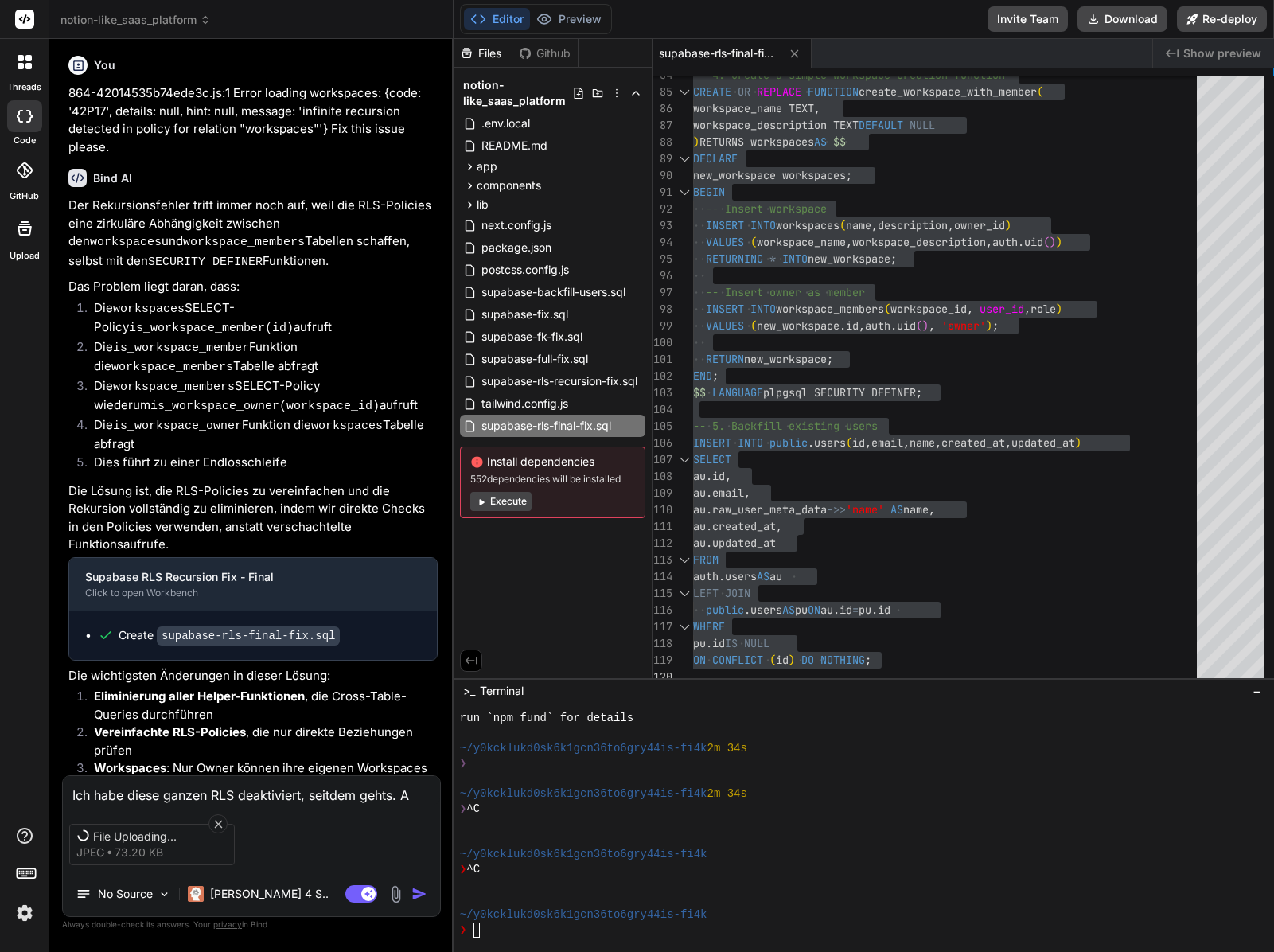
type textarea "Ich habe diese ganzen RLS deaktiviert, seitdem gehts. Ab"
type textarea "x"
type textarea "Ich habe diese ganzen RLS deaktiviert, seitdem gehts. Abe"
type textarea "x"
type textarea "Ich habe diese ganzen RLS deaktiviert, seitdem gehts. Aber"
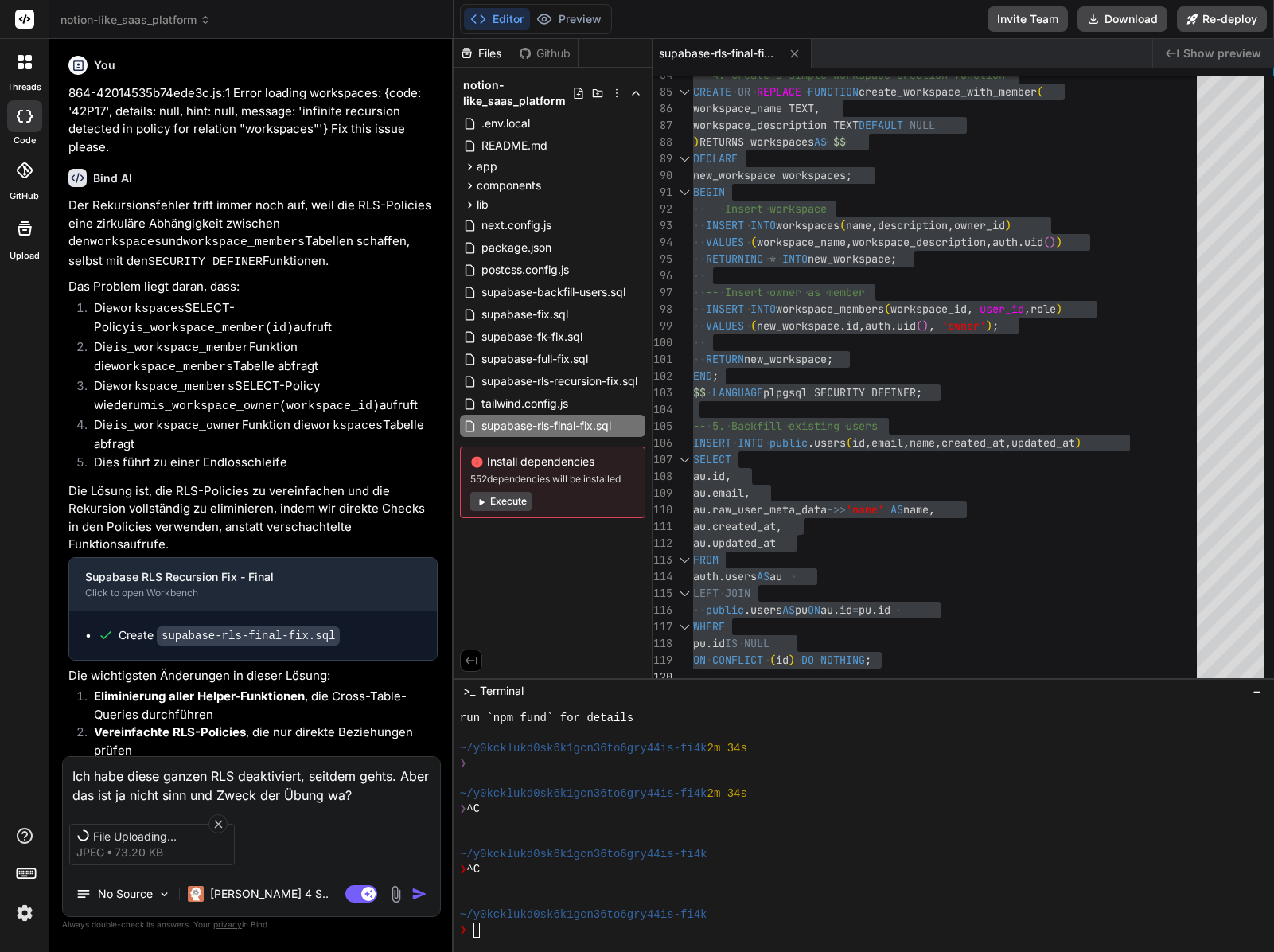
scroll to position [5583, 0]
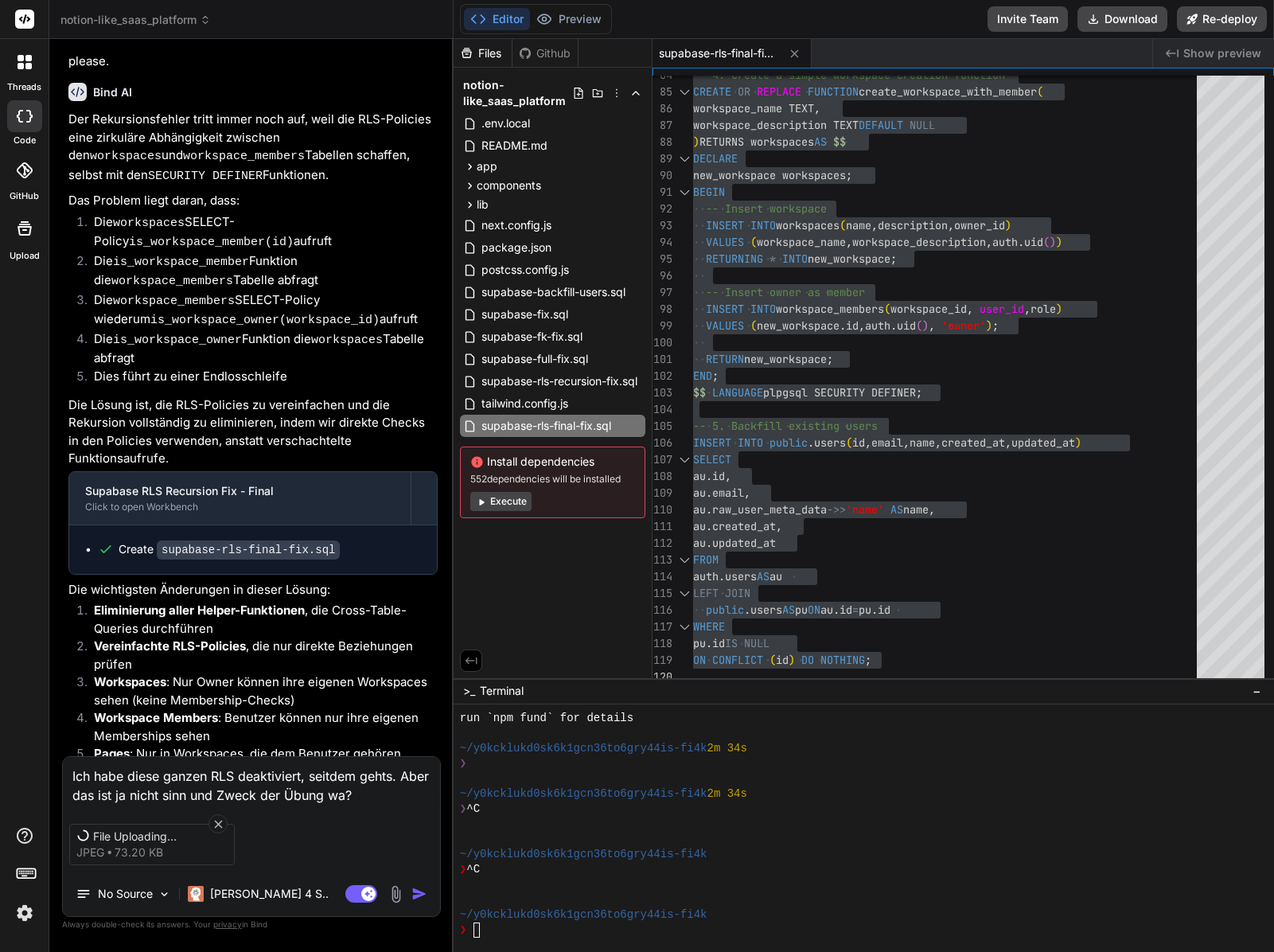
click at [153, 834] on span "File Uploading..." at bounding box center [156, 836] width 127 height 16
click at [213, 820] on icon at bounding box center [218, 824] width 13 height 13
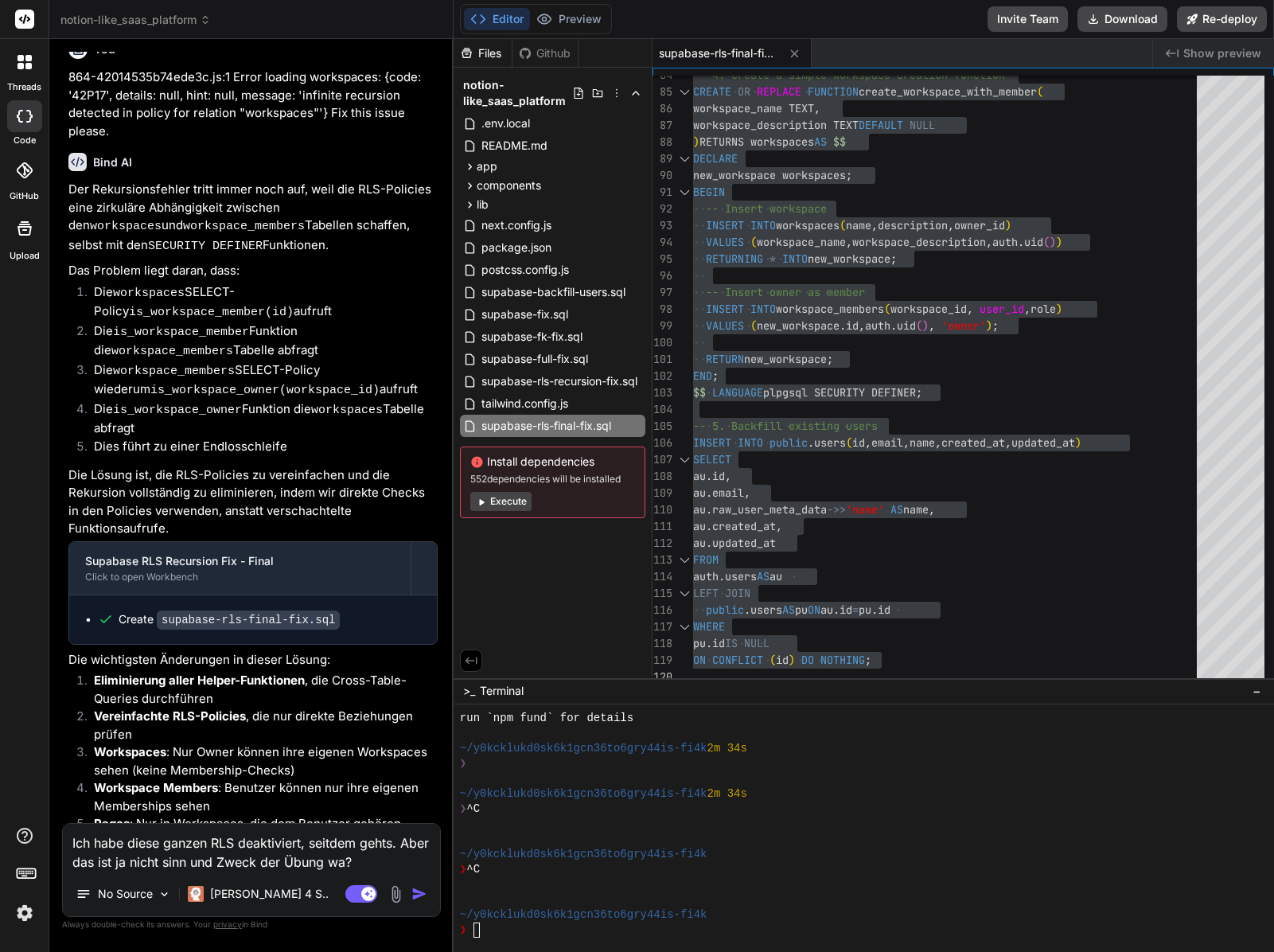
drag, startPoint x: 185, startPoint y: 862, endPoint x: 435, endPoint y: 835, distance: 251.5
click at [192, 862] on textarea "Ich habe diese ganzen RLS deaktiviert, seitdem gehts. Aber das ist ja nicht sin…" at bounding box center [251, 847] width 378 height 48
click at [390, 896] on img at bounding box center [395, 894] width 18 height 18
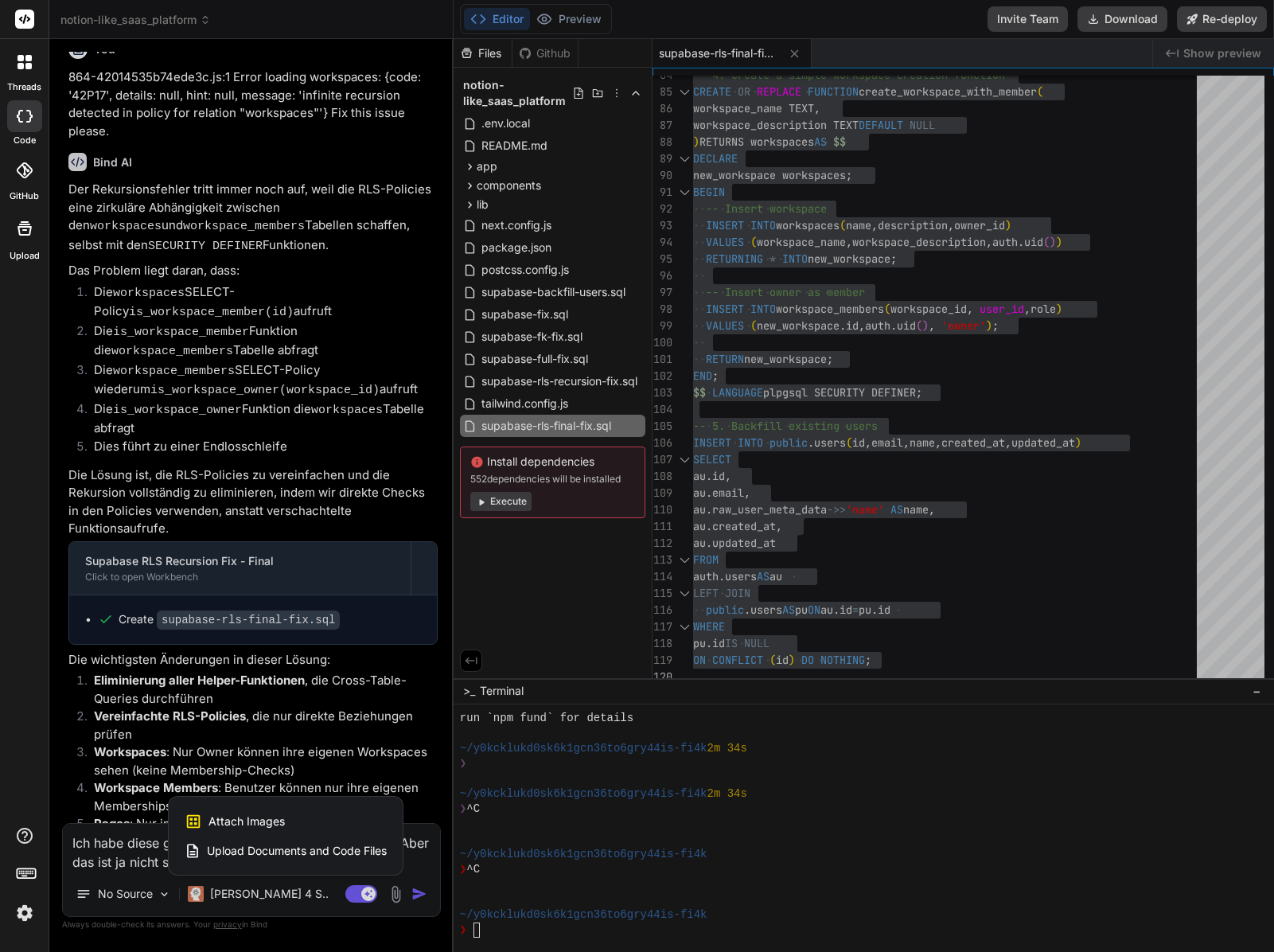
click at [262, 824] on span "Attach Images" at bounding box center [246, 821] width 76 height 16
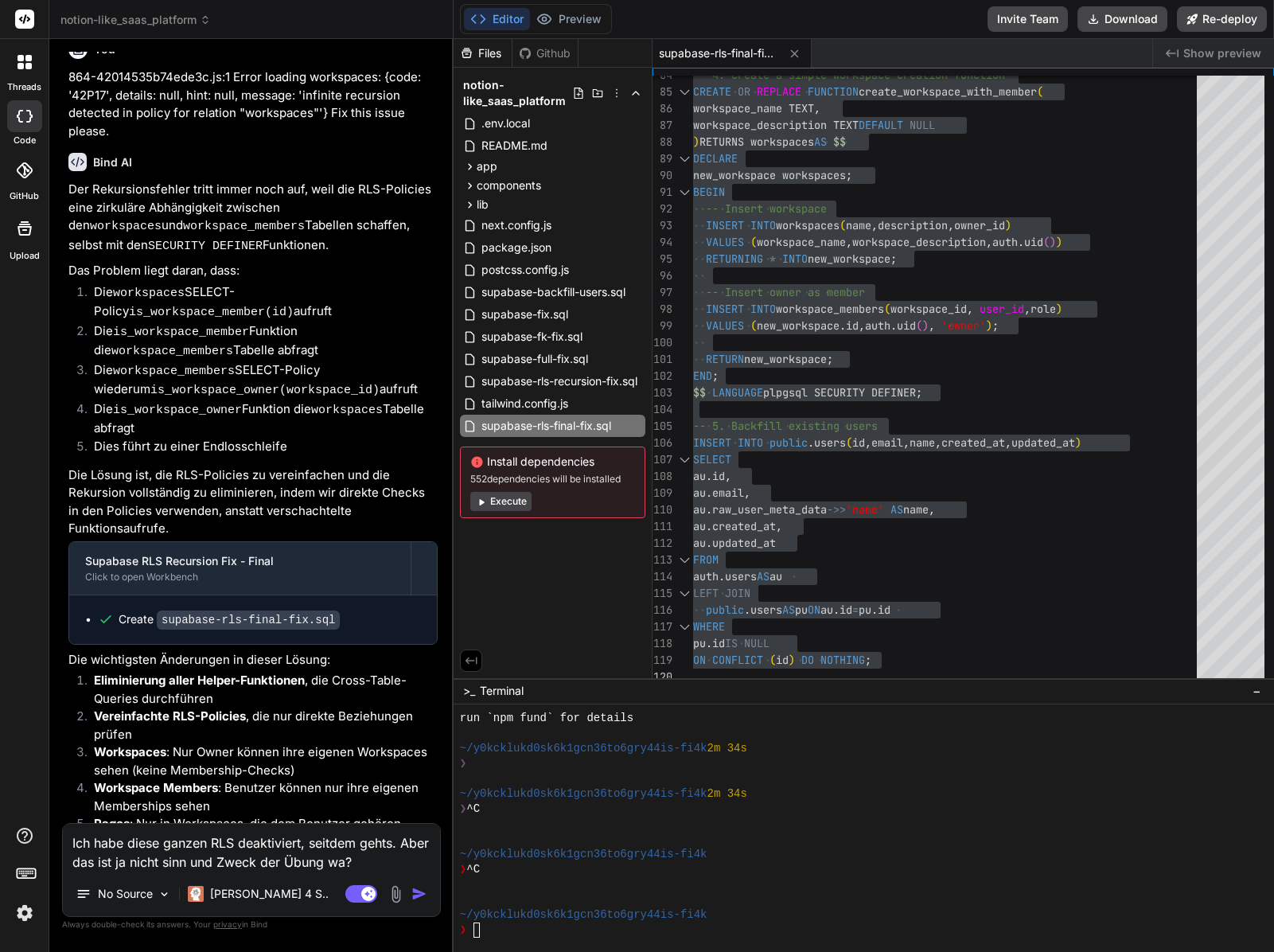
click at [399, 875] on div "Ich habe diese ganzen RLS deaktiviert, seitdem gehts. Aber das ist ja nicht sin…" at bounding box center [251, 870] width 379 height 94
drag, startPoint x: 397, startPoint y: 872, endPoint x: 388, endPoint y: 868, distance: 9.8
click at [394, 870] on div "Ich habe diese ganzen RLS deaktiviert, seitdem gehts. Aber das ist ja nicht sin…" at bounding box center [251, 870] width 379 height 94
drag, startPoint x: 378, startPoint y: 866, endPoint x: 55, endPoint y: 841, distance: 324.0
click at [39, 836] on div "threads code GitHub Upload notion-like_saas_platform Created with Pixso. Bind A…" at bounding box center [637, 476] width 1274 height 952
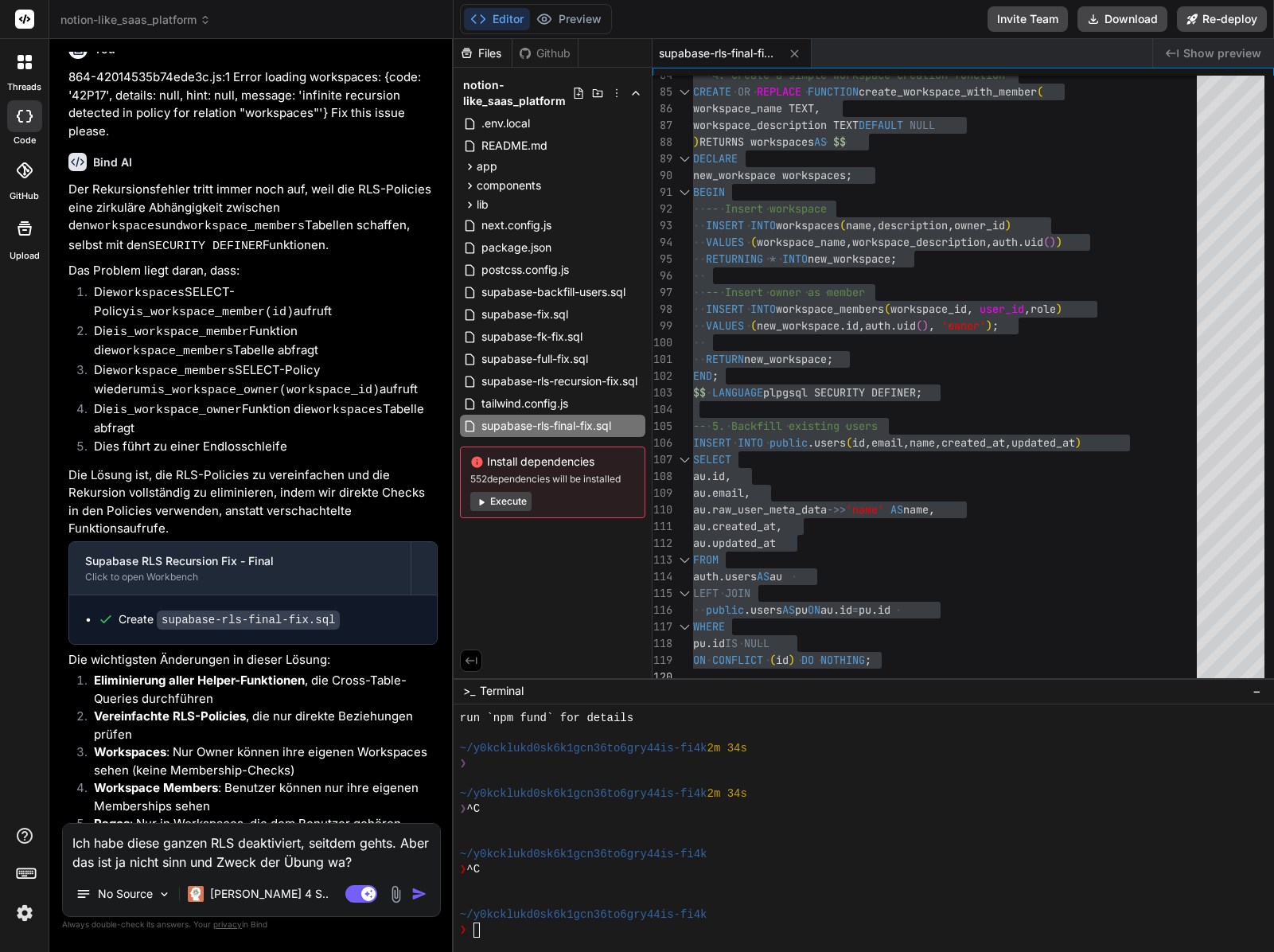
click at [114, 856] on textarea "Ich habe diese ganzen RLS deaktiviert, seitdem gehts. Aber das ist ja nicht sin…" at bounding box center [251, 847] width 378 height 48
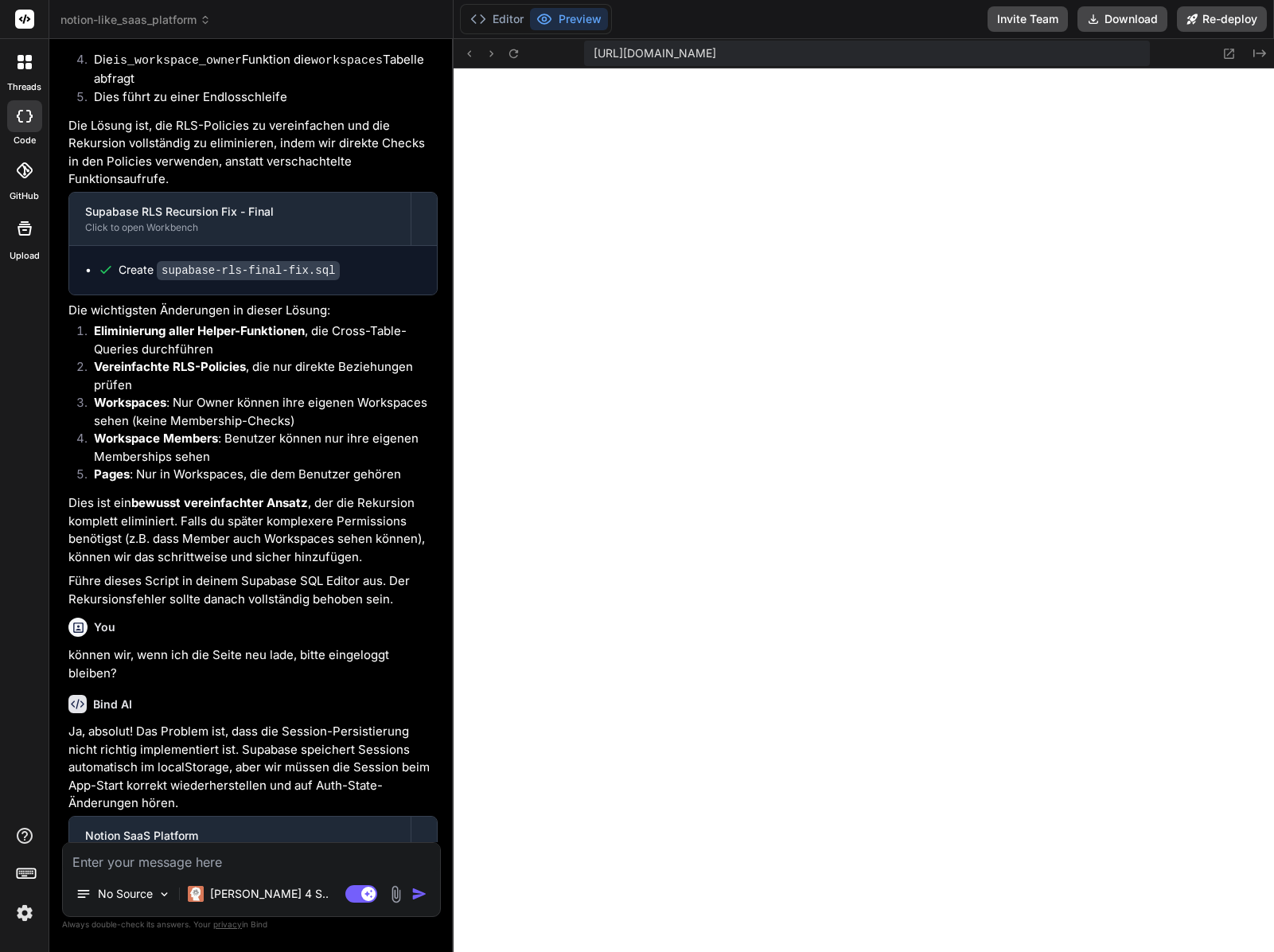
scroll to position [6159, 0]
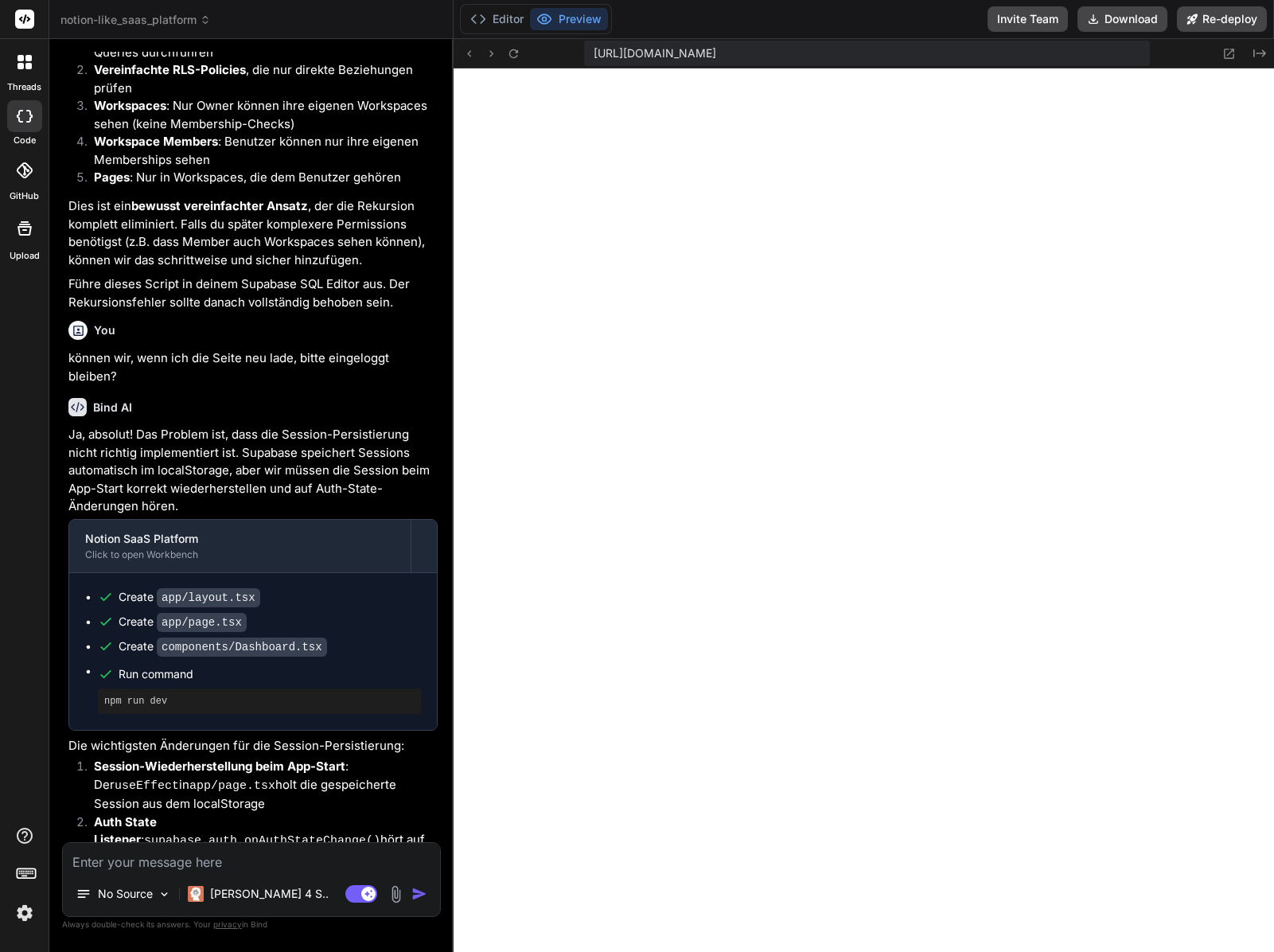
drag, startPoint x: 247, startPoint y: 833, endPoint x: 241, endPoint y: 847, distance: 15.2
click at [241, 847] on textarea at bounding box center [251, 857] width 378 height 28
click at [239, 852] on textarea at bounding box center [251, 857] width 378 height 28
paste textarea "/app/page.tsx:5:0 Module not found: Can't resolve '../components/AuthForm' 3 | …"
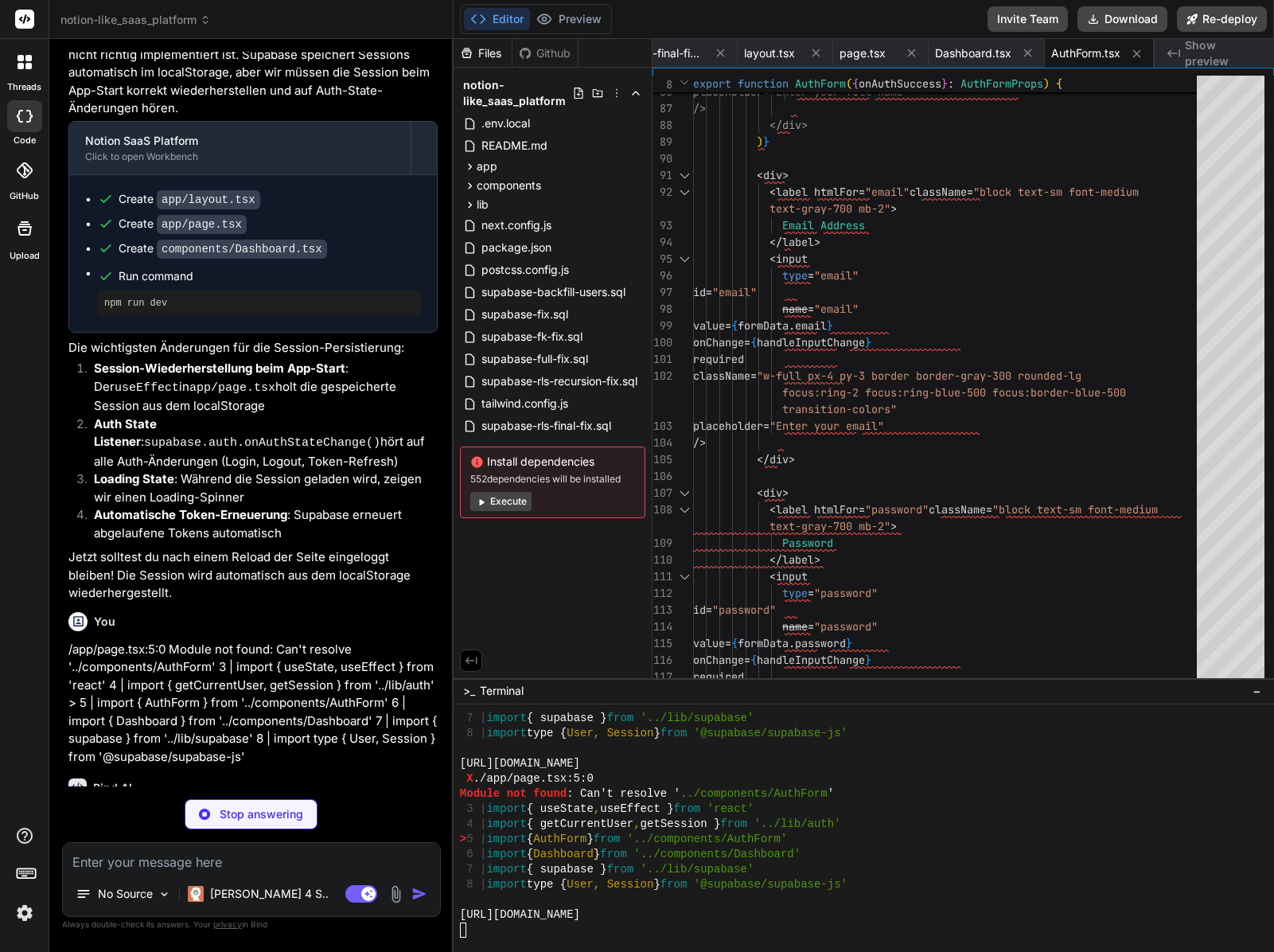
scroll to position [2072, 0]
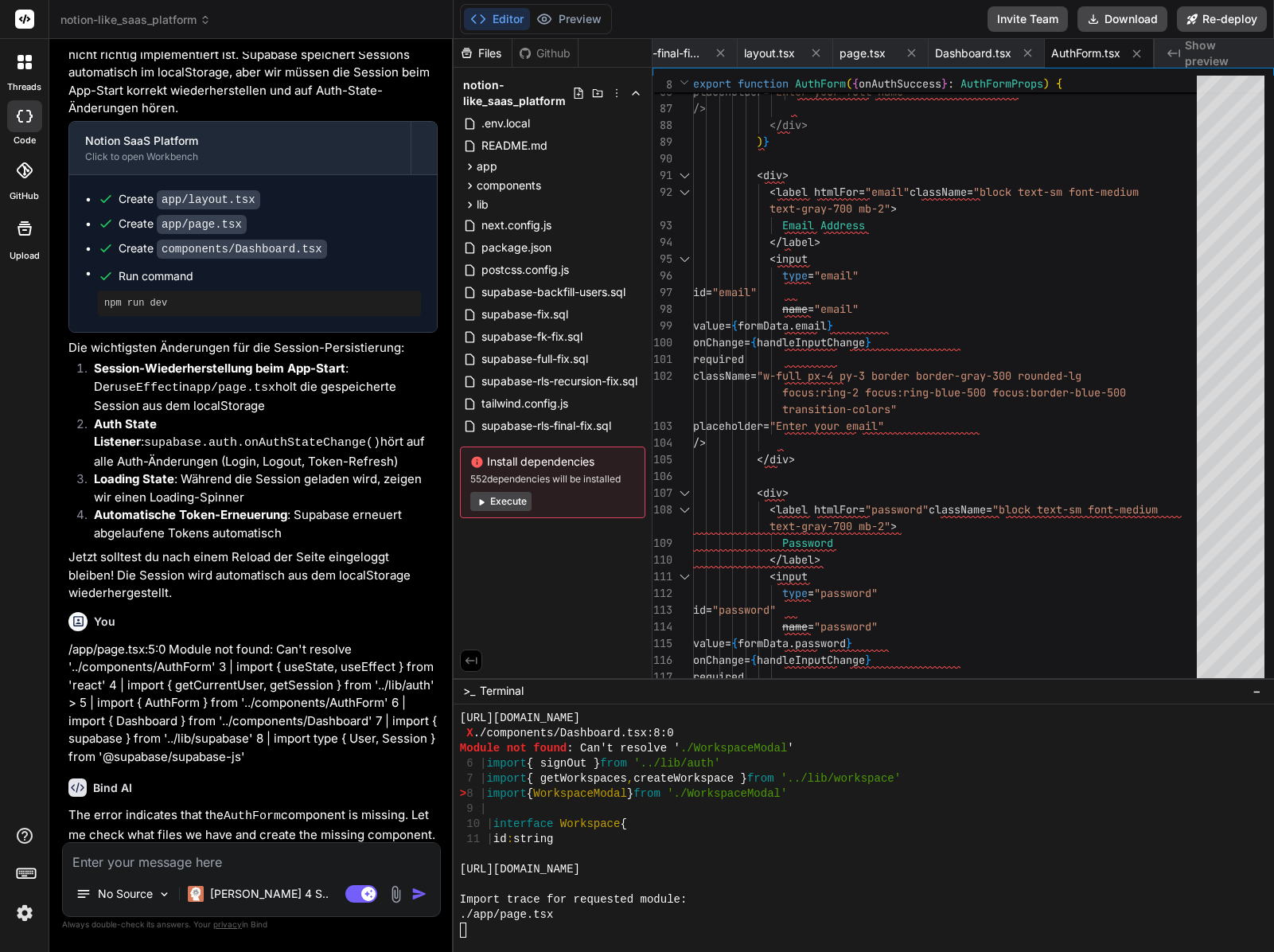
click at [945, 808] on div "9 |" at bounding box center [856, 809] width 792 height 15
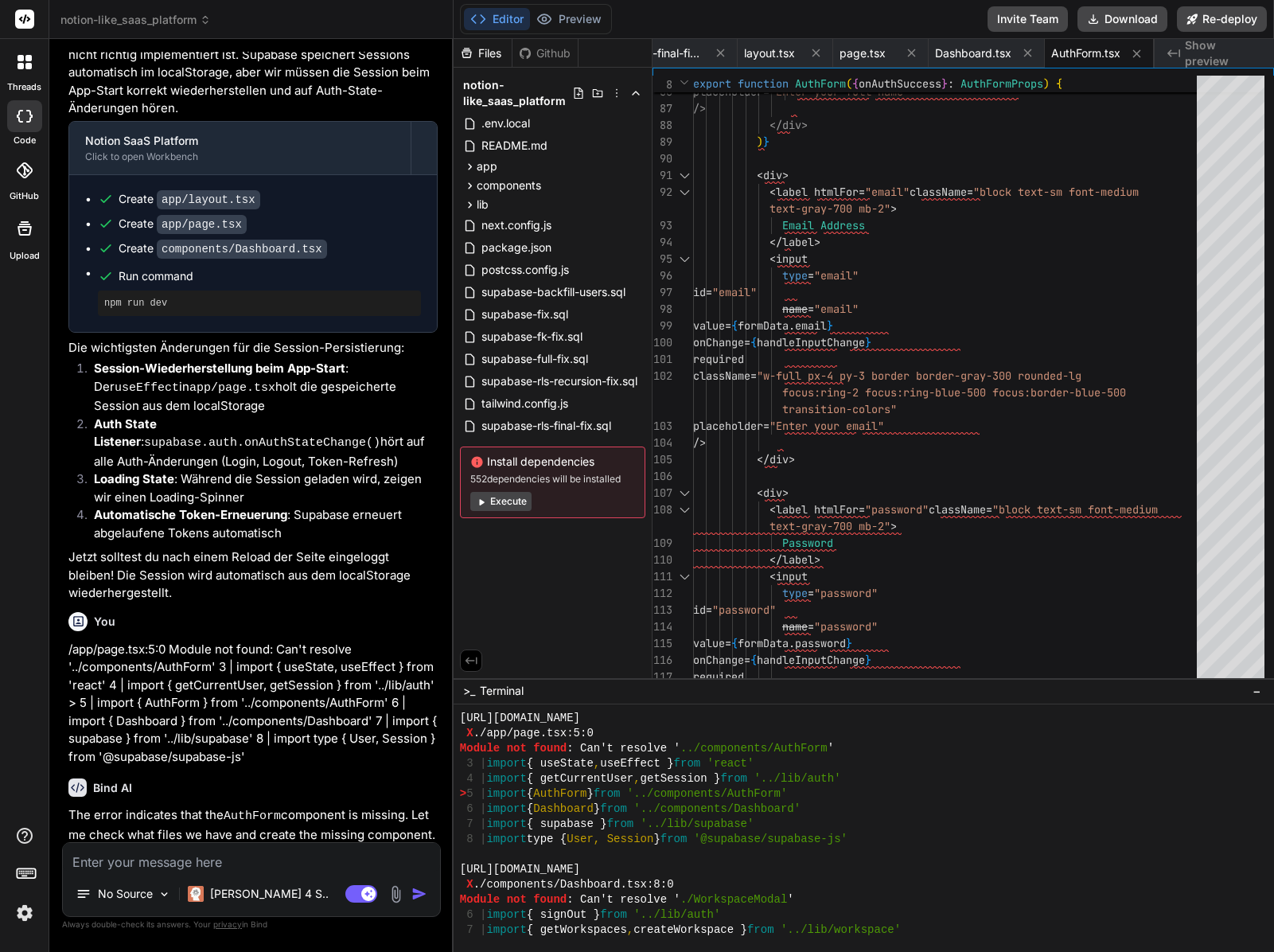
scroll to position [6762, 0]
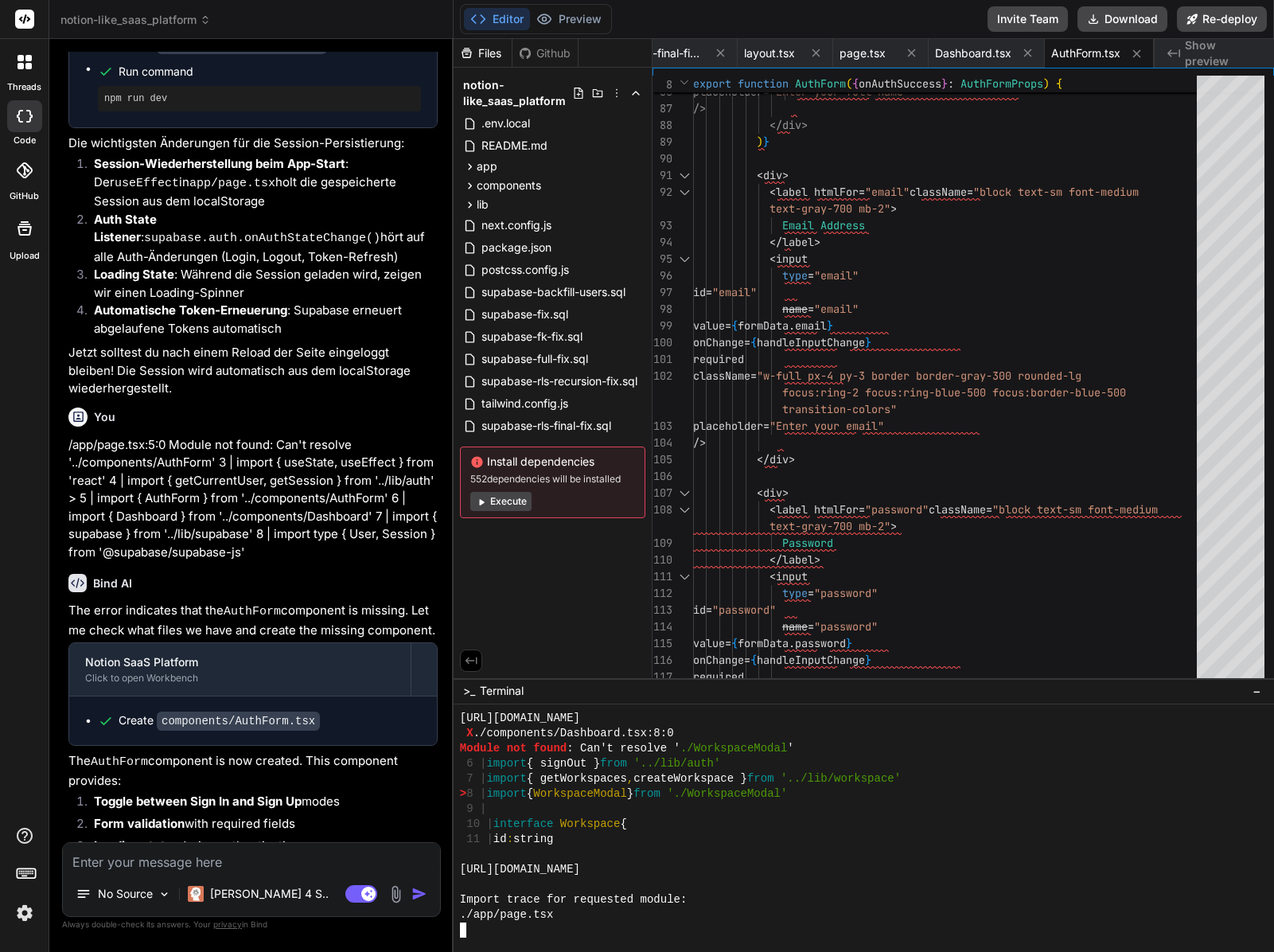
click at [761, 848] on div at bounding box center [856, 854] width 792 height 15
click at [836, 499] on div "</ div > ) } < div > < label htmlFor = "email" className = "block text-sm font-…" at bounding box center [949, 66] width 513 height 3009
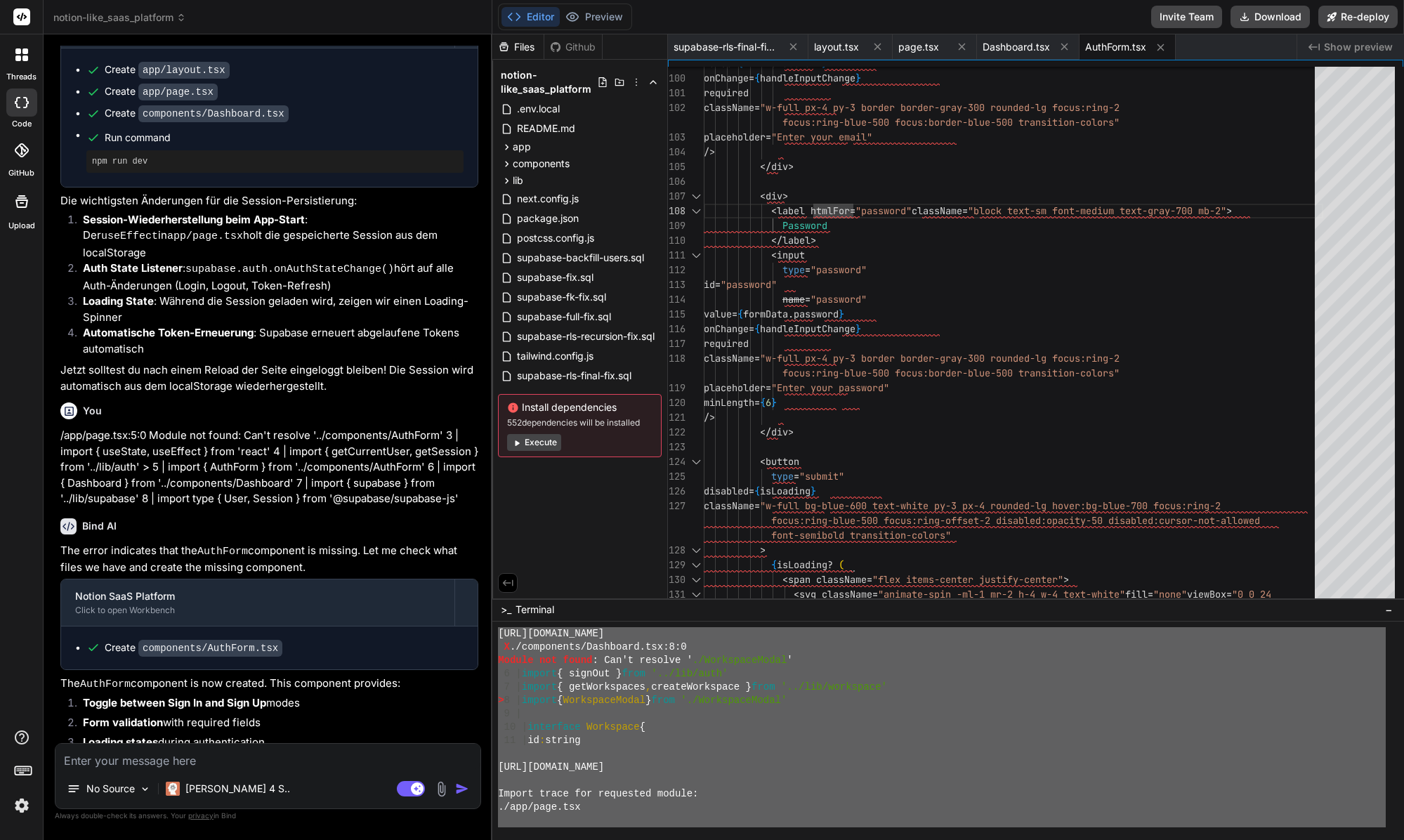
scroll to position [1735, 0]
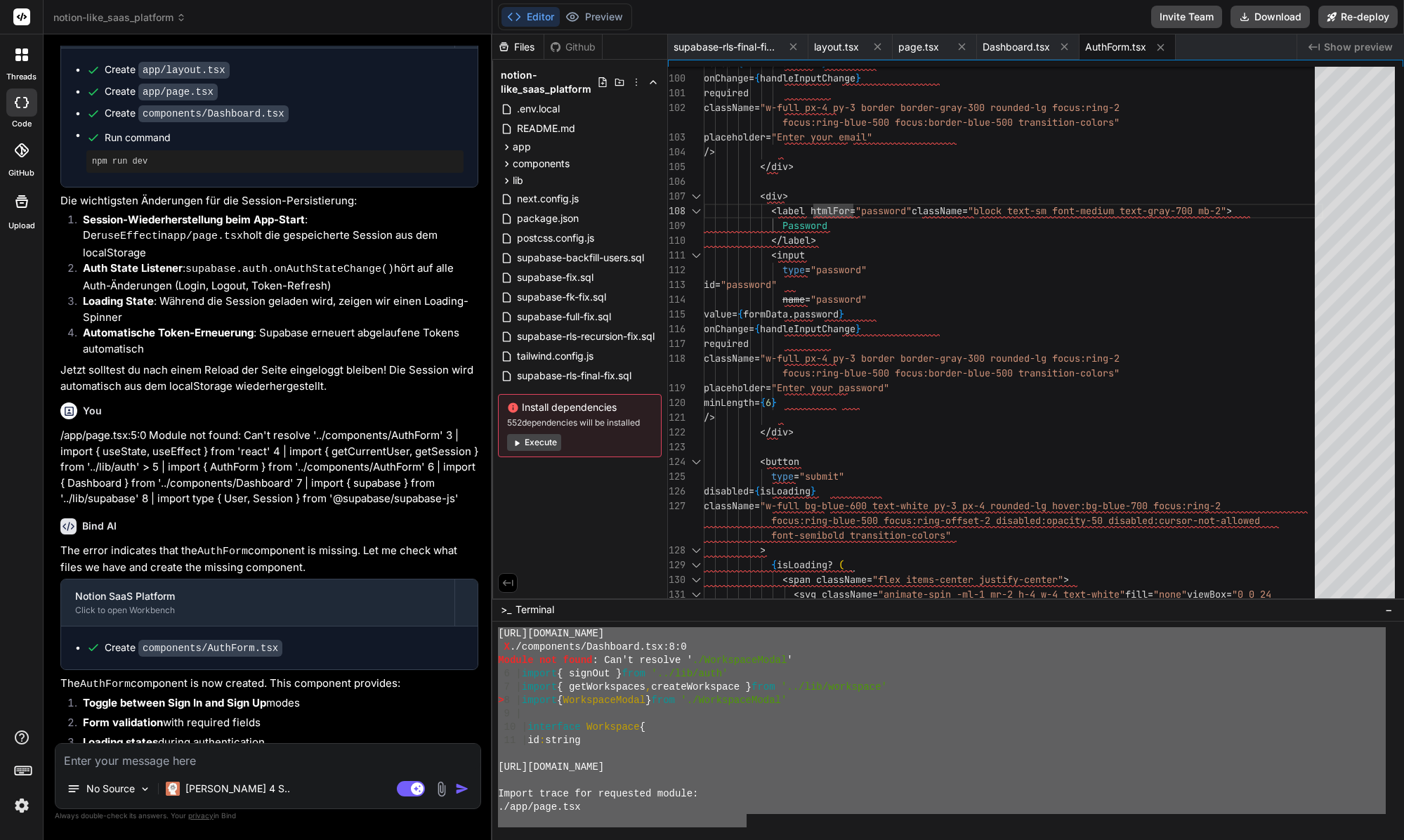
drag, startPoint x: 505, startPoint y: 732, endPoint x: 749, endPoint y: 814, distance: 257.4
click at [263, 774] on div "No Source Claude 4 S.. Agent Mode. When this toggle is activated, AI automatica…" at bounding box center [268, 775] width 426 height 66
click at [260, 766] on textarea at bounding box center [268, 756] width 425 height 25
paste textarea "X ./app/page.tsx:5:0 Module not found: Can't resolve '../components/AuthForm' 3…"
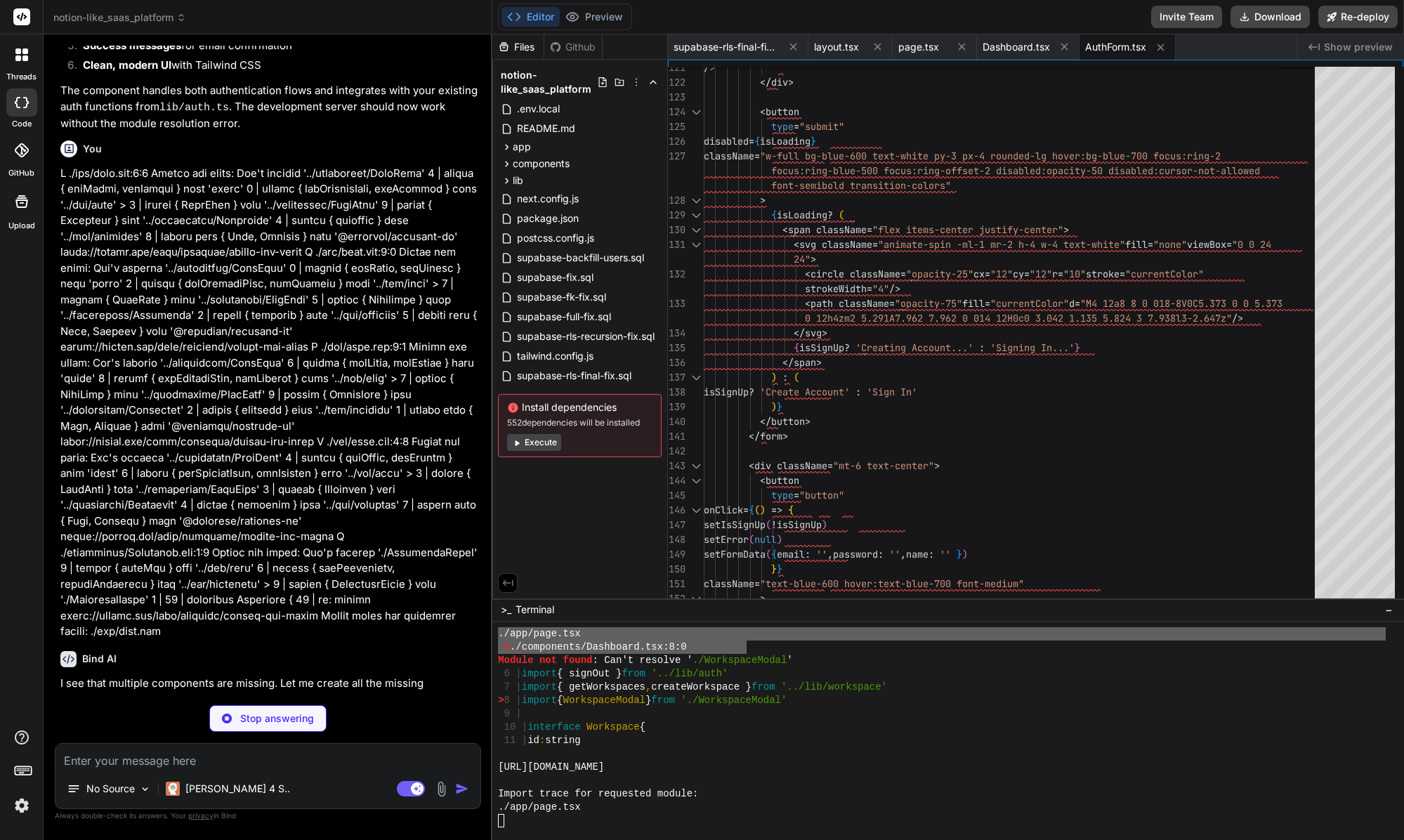
scroll to position [1831, 0]
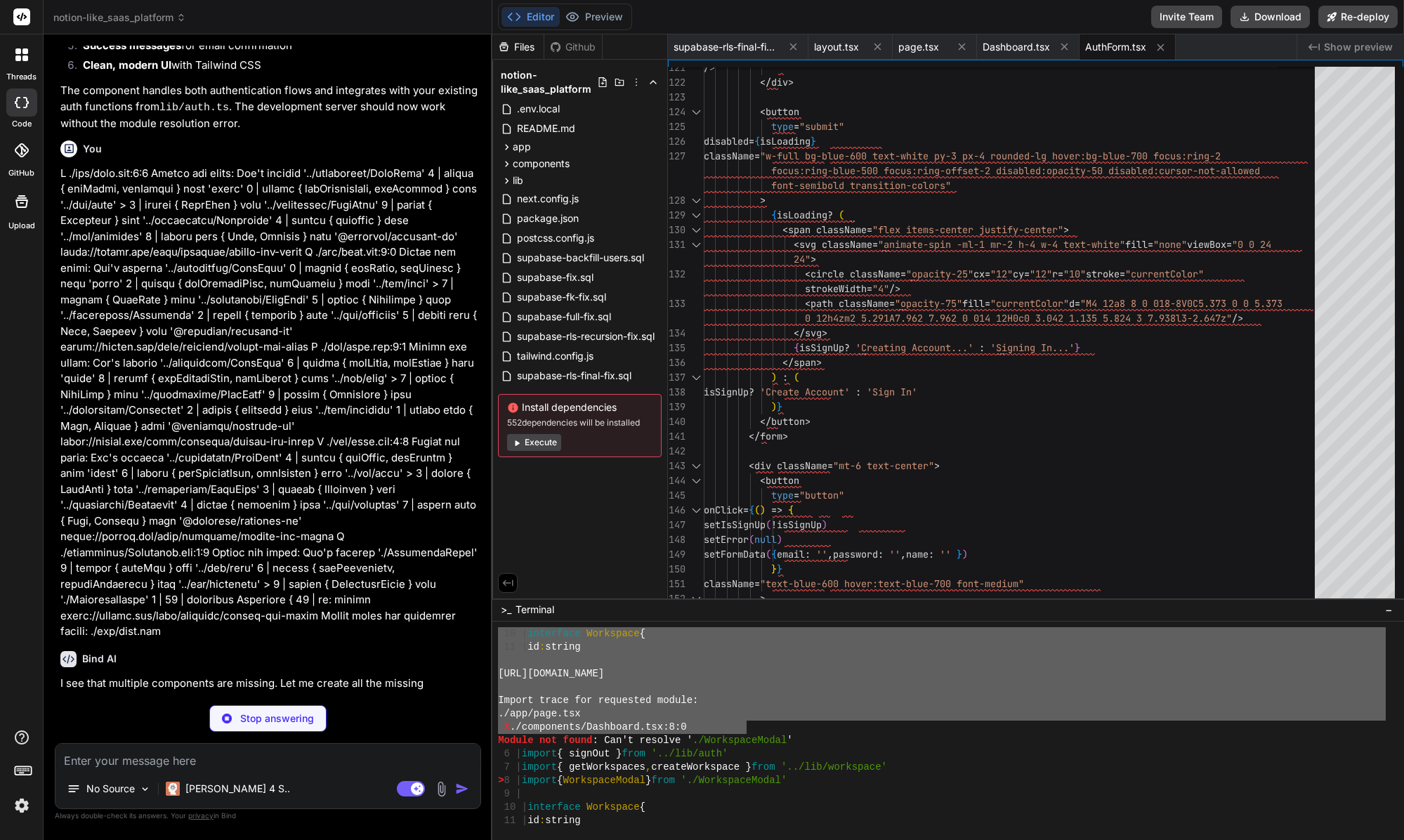
click at [837, 696] on div "Import trace for requested module:" at bounding box center [941, 700] width 887 height 13
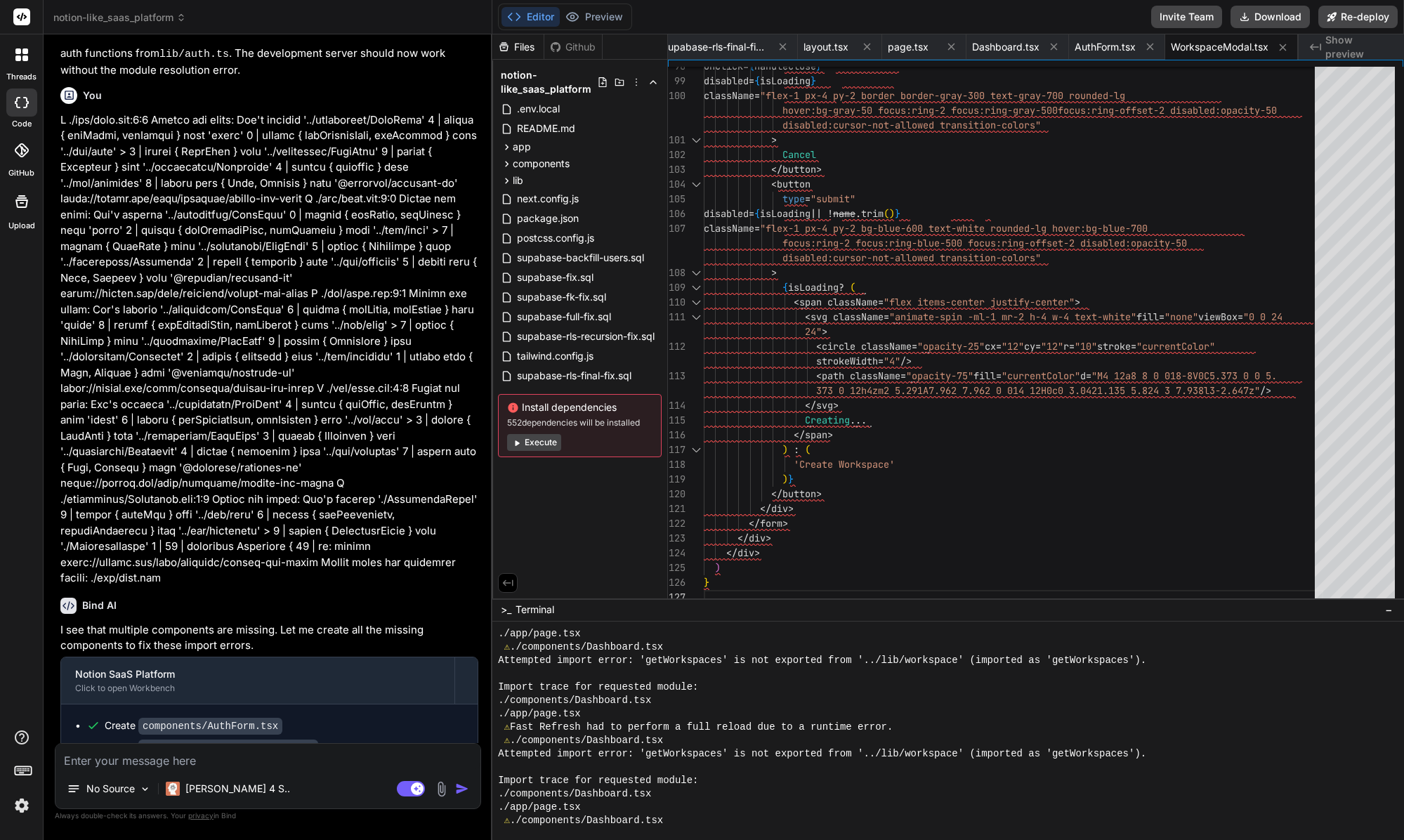
scroll to position [5879, 0]
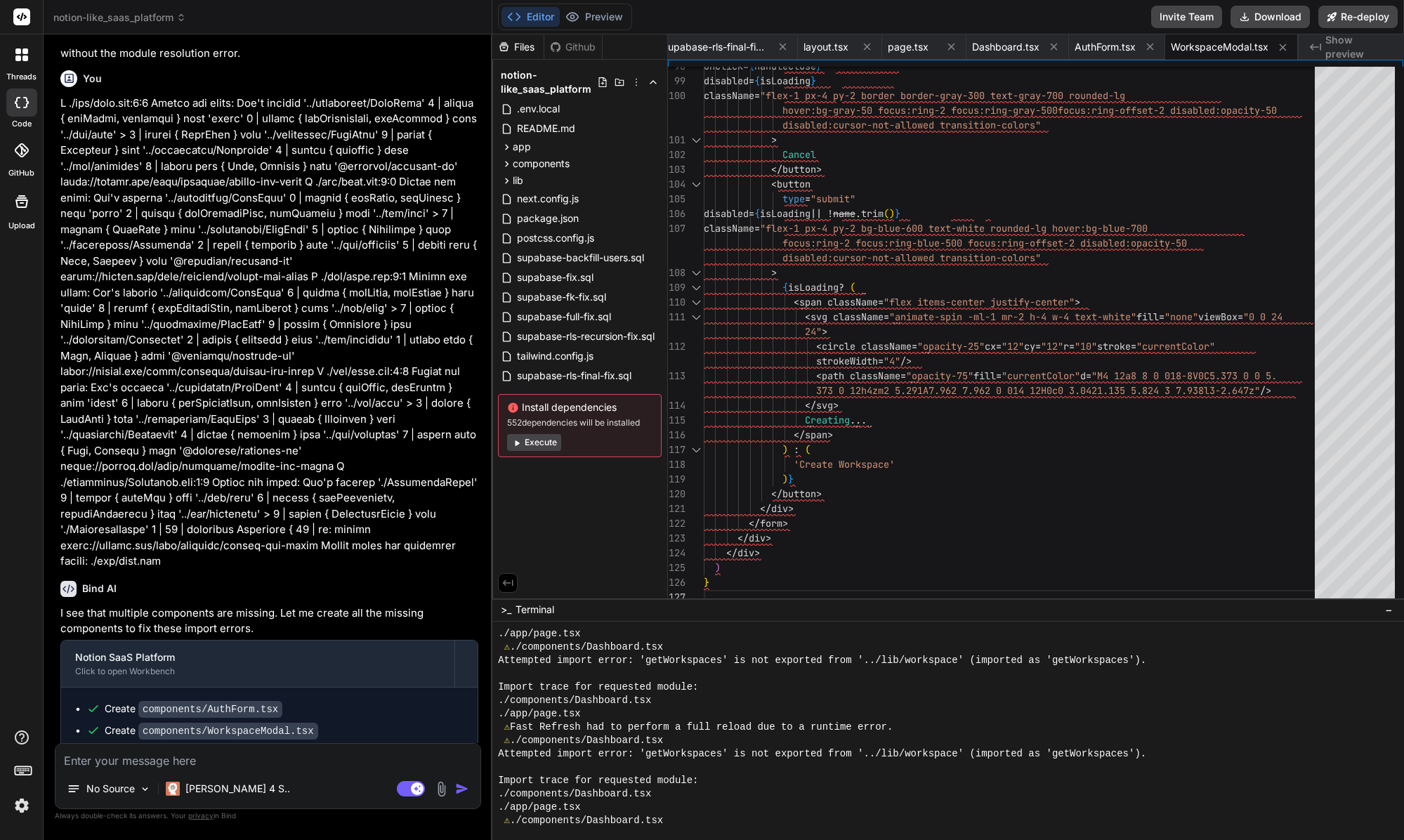
click at [607, 27] on div "Editor Preview" at bounding box center [564, 17] width 134 height 27
click at [604, 17] on button "Preview" at bounding box center [594, 17] width 69 height 20
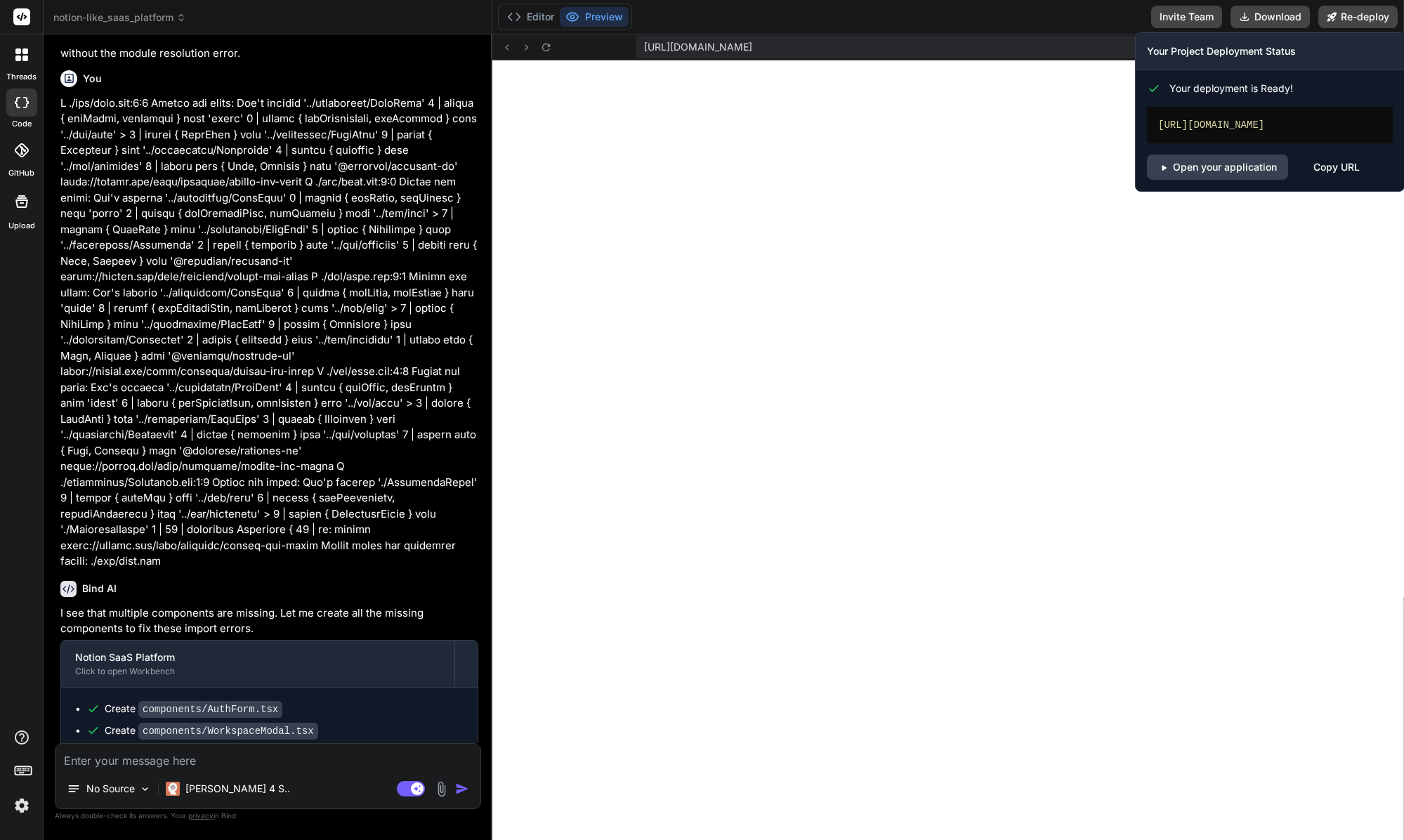
click at [1123, 61] on div "Your Project Deployment Status" at bounding box center [1269, 52] width 268 height 37
click at [1123, 11] on button "Re-deploy" at bounding box center [1358, 17] width 80 height 22
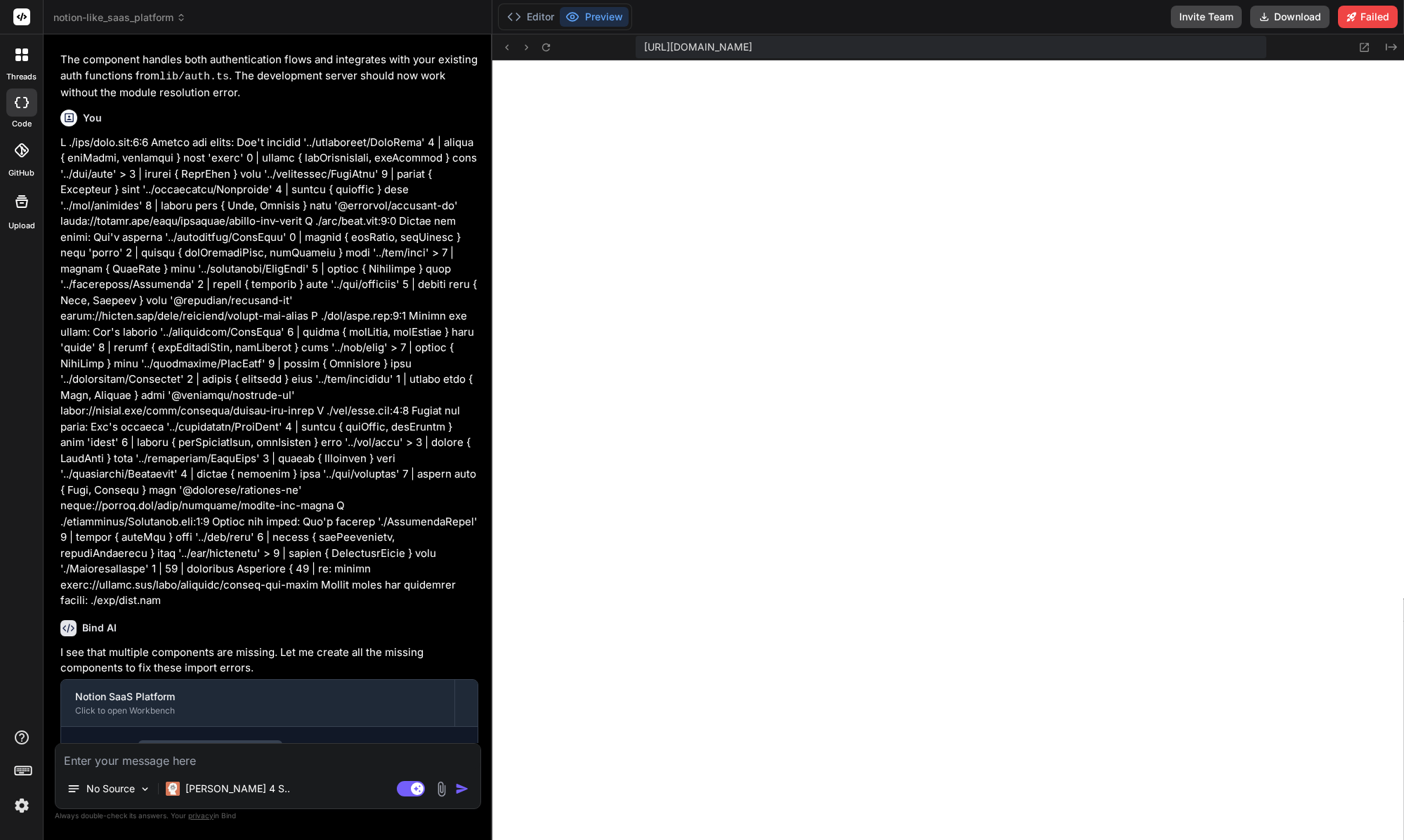
scroll to position [5834, 0]
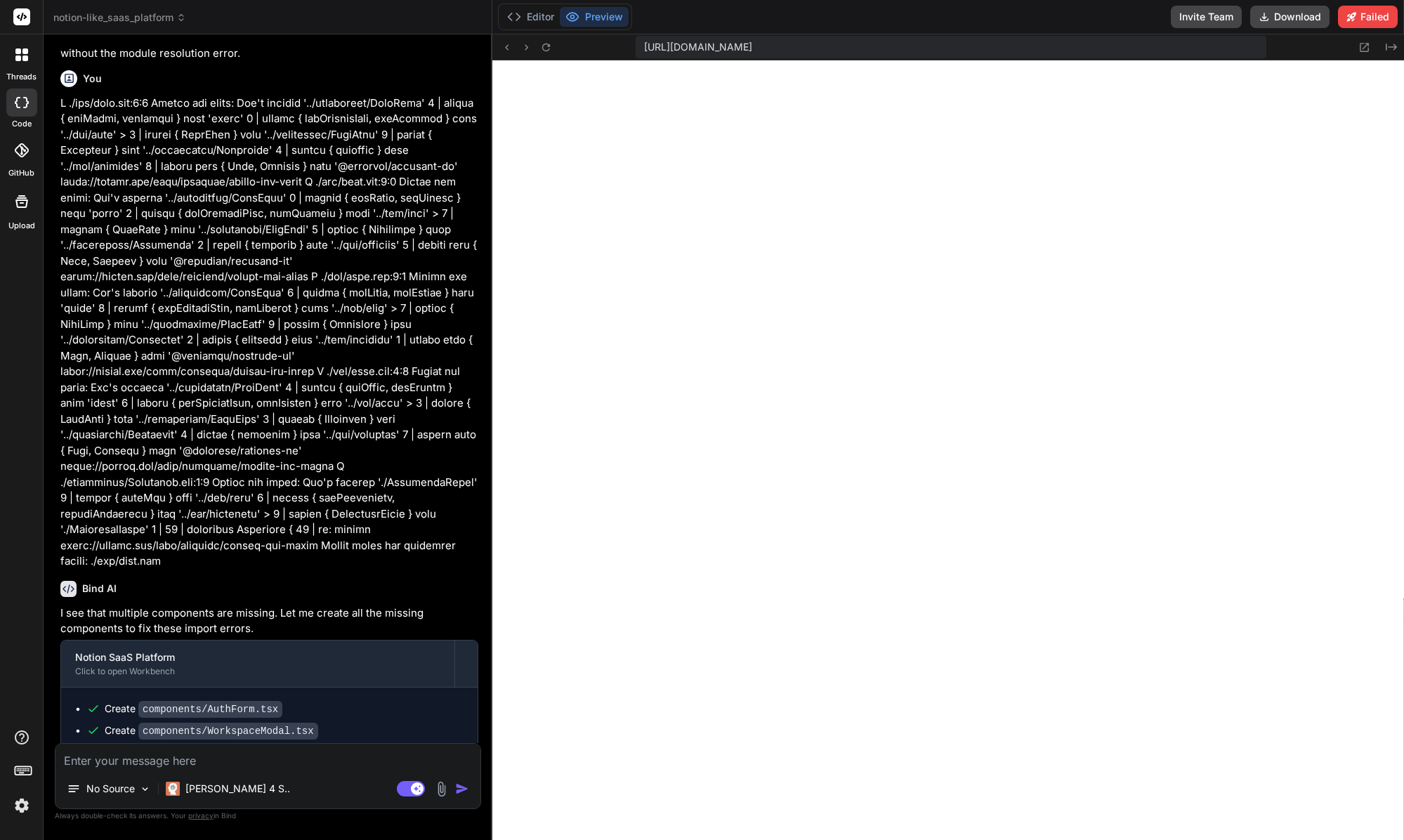
click at [358, 724] on div "Create components/WorkspaceModal.tsx" at bounding box center [275, 731] width 377 height 15
click at [302, 740] on div "Bind AI I see that multiple components are missing. Let me create all the missi…" at bounding box center [269, 721] width 418 height 302
click at [297, 744] on textarea at bounding box center [268, 756] width 425 height 25
paste textarea "onCreateWorkspace is not a function"
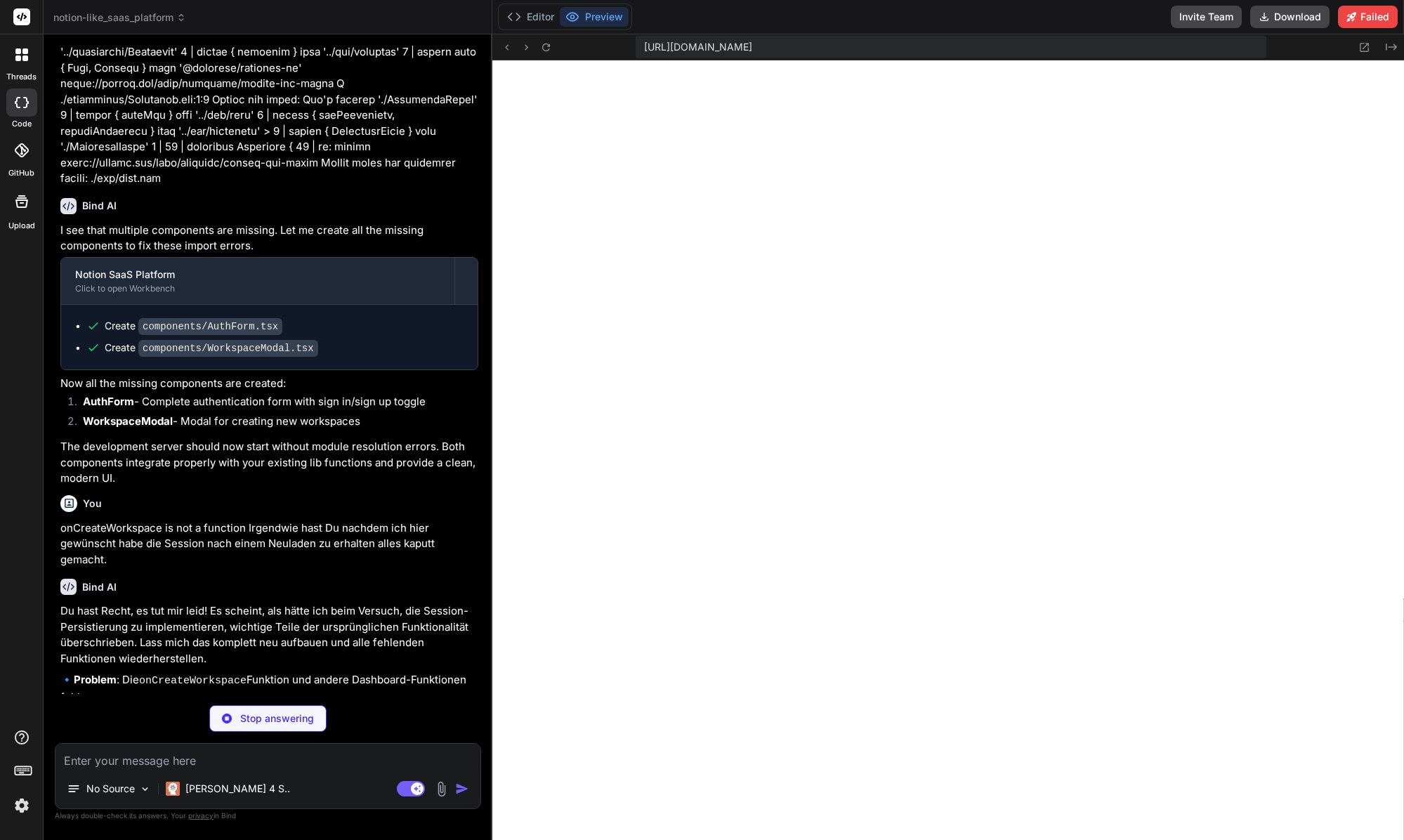
scroll to position [6276, 0]
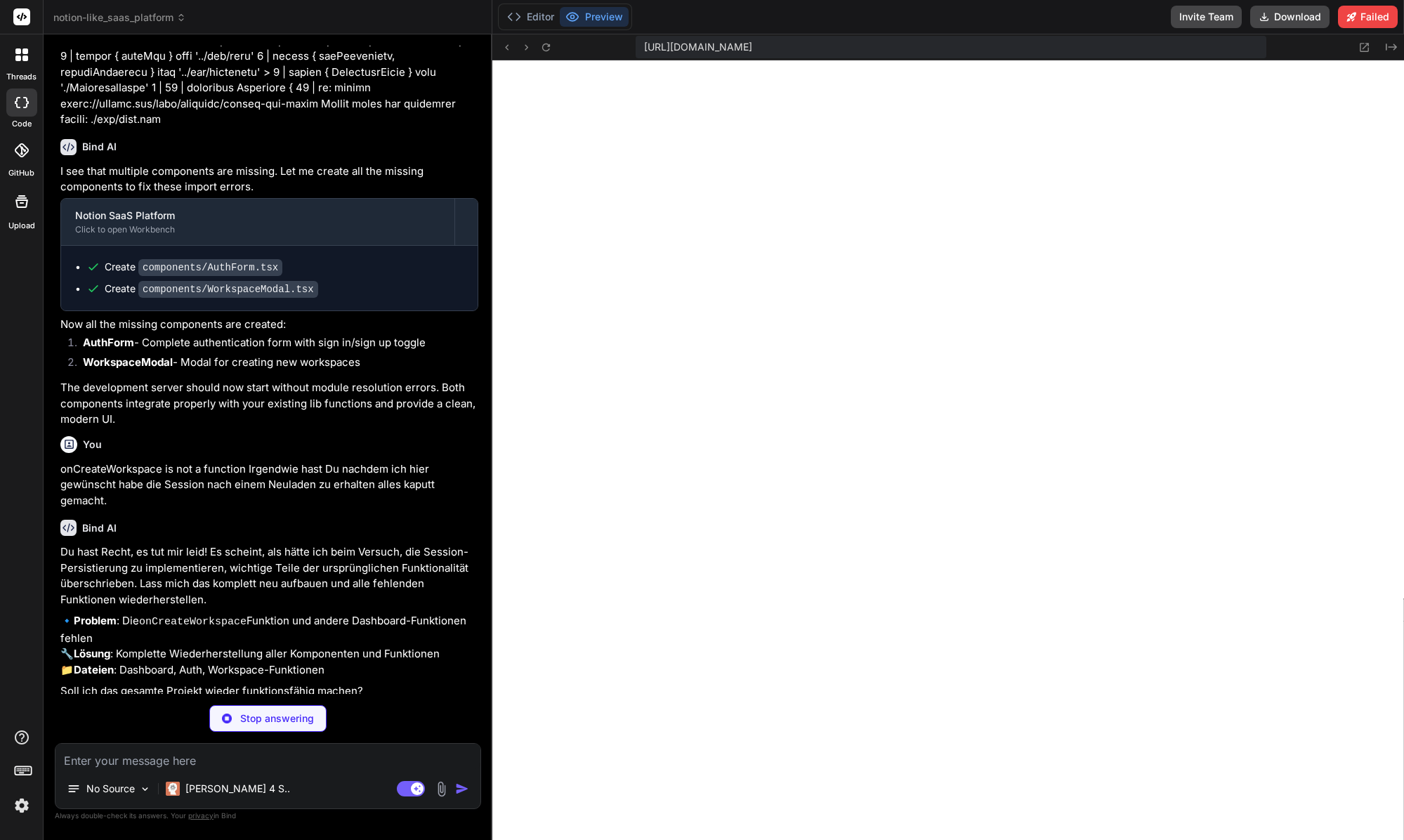
click at [149, 729] on div "Click to open Workbench" at bounding box center [258, 734] width 366 height 12
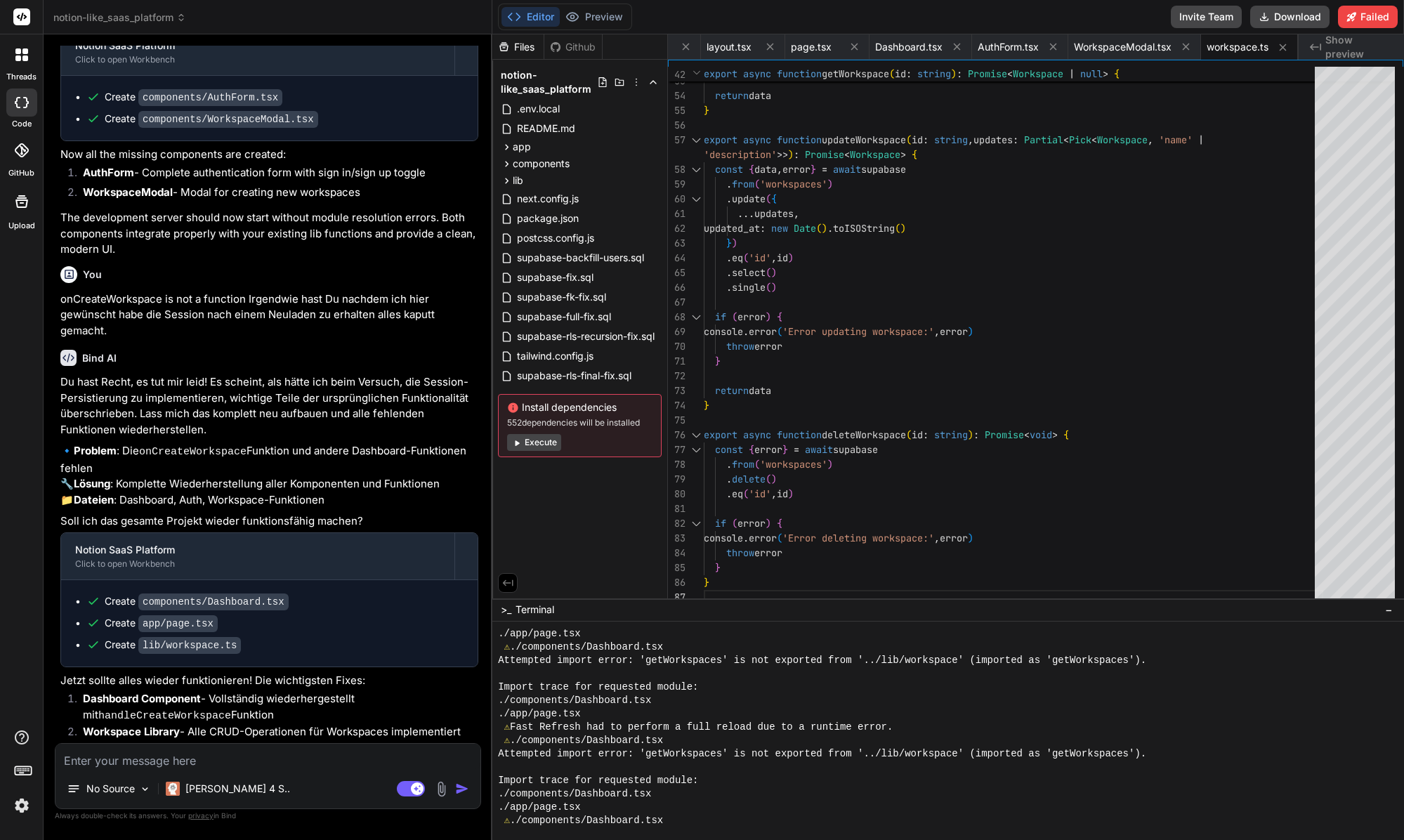
scroll to position [6483, 0]
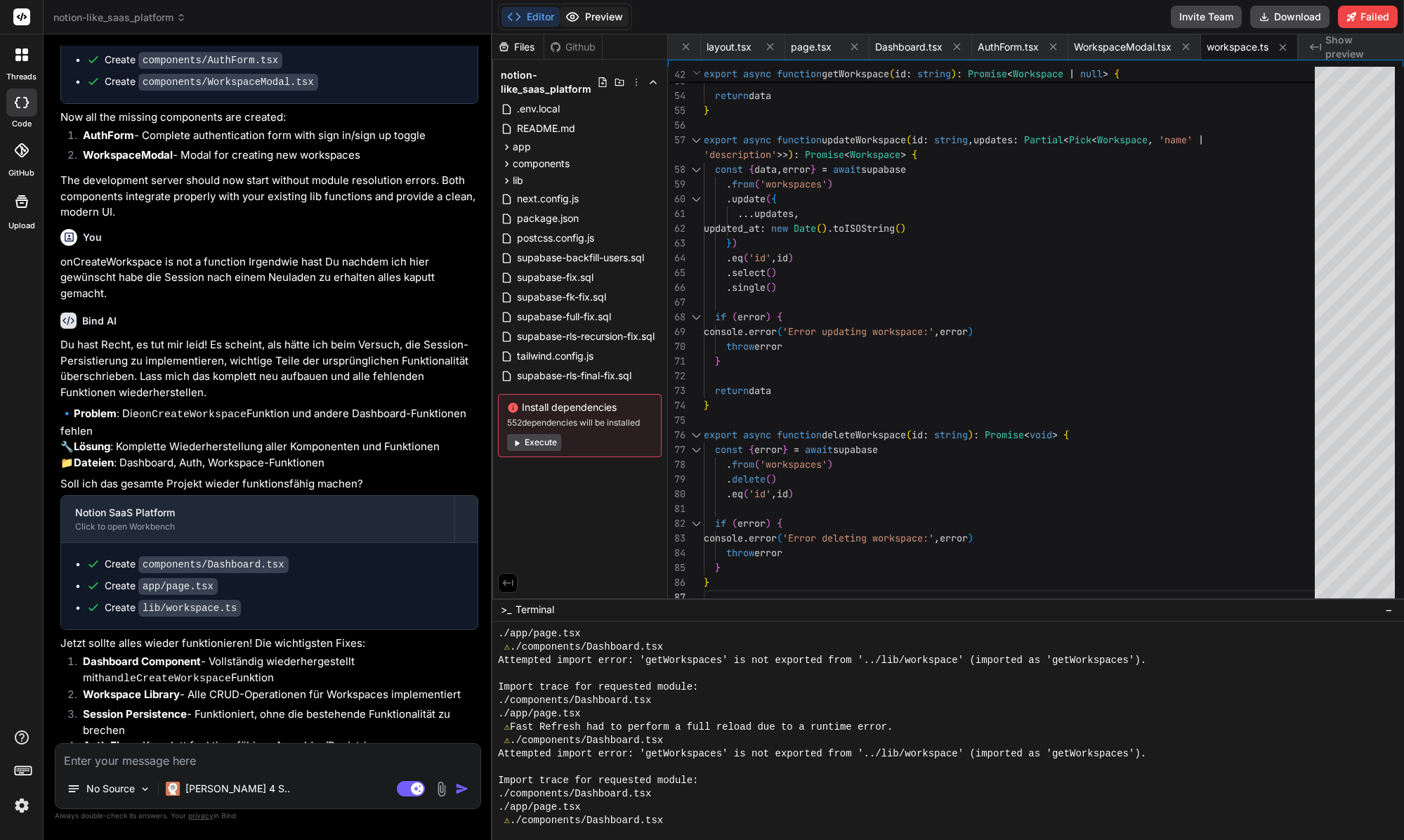
click at [605, 18] on button "Preview" at bounding box center [594, 17] width 69 height 20
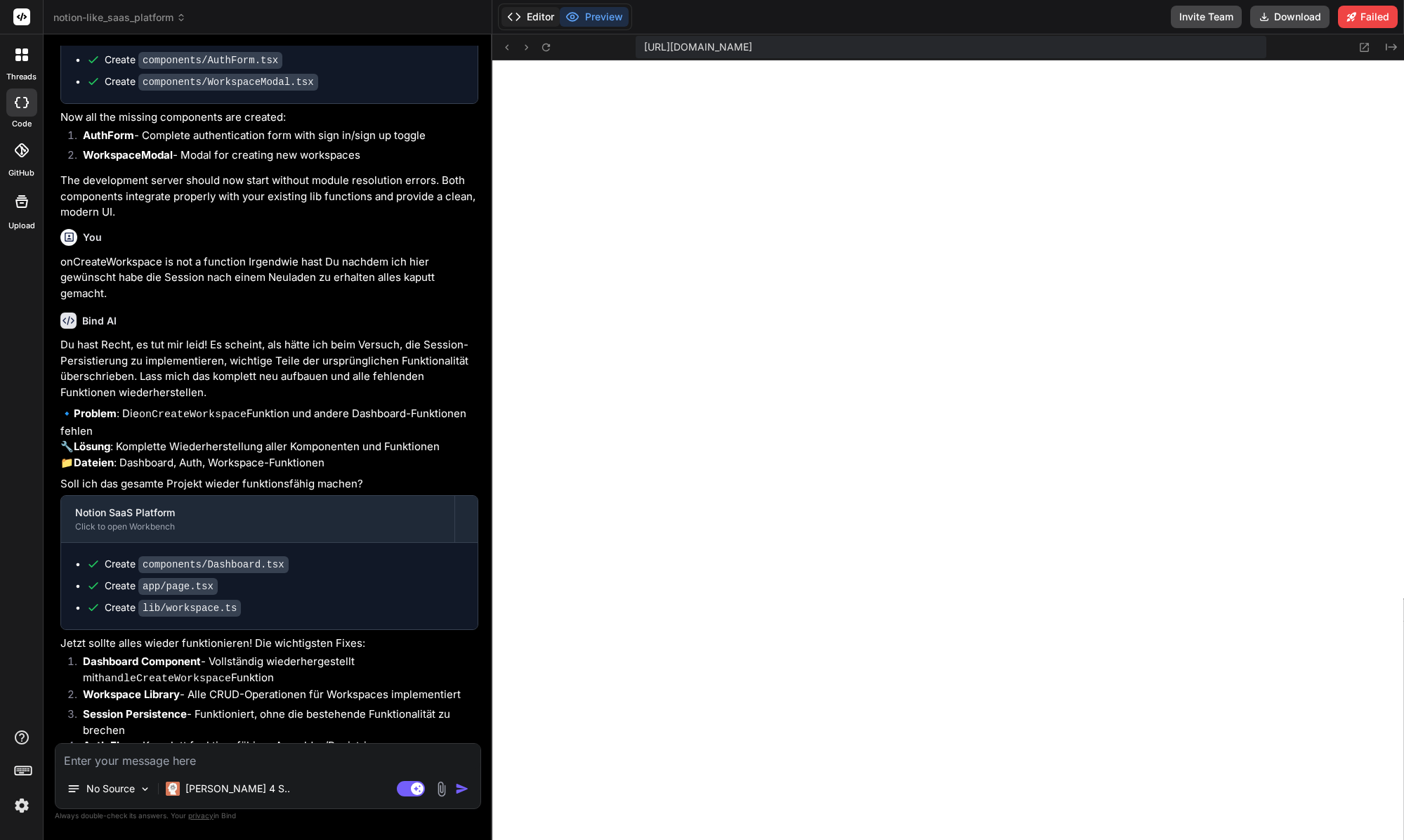
click at [543, 14] on button "Editor" at bounding box center [531, 17] width 58 height 20
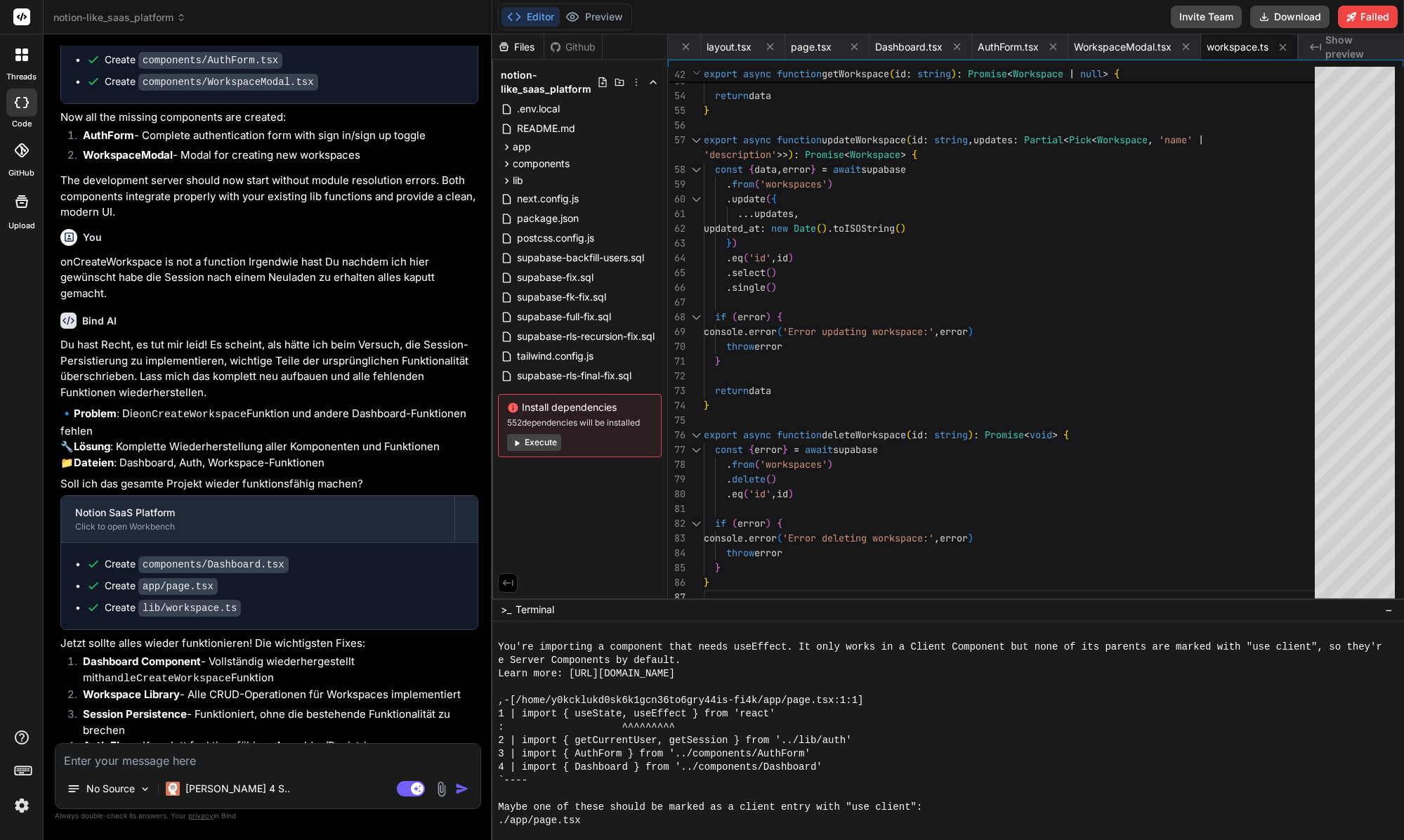
scroll to position [3082, 0]
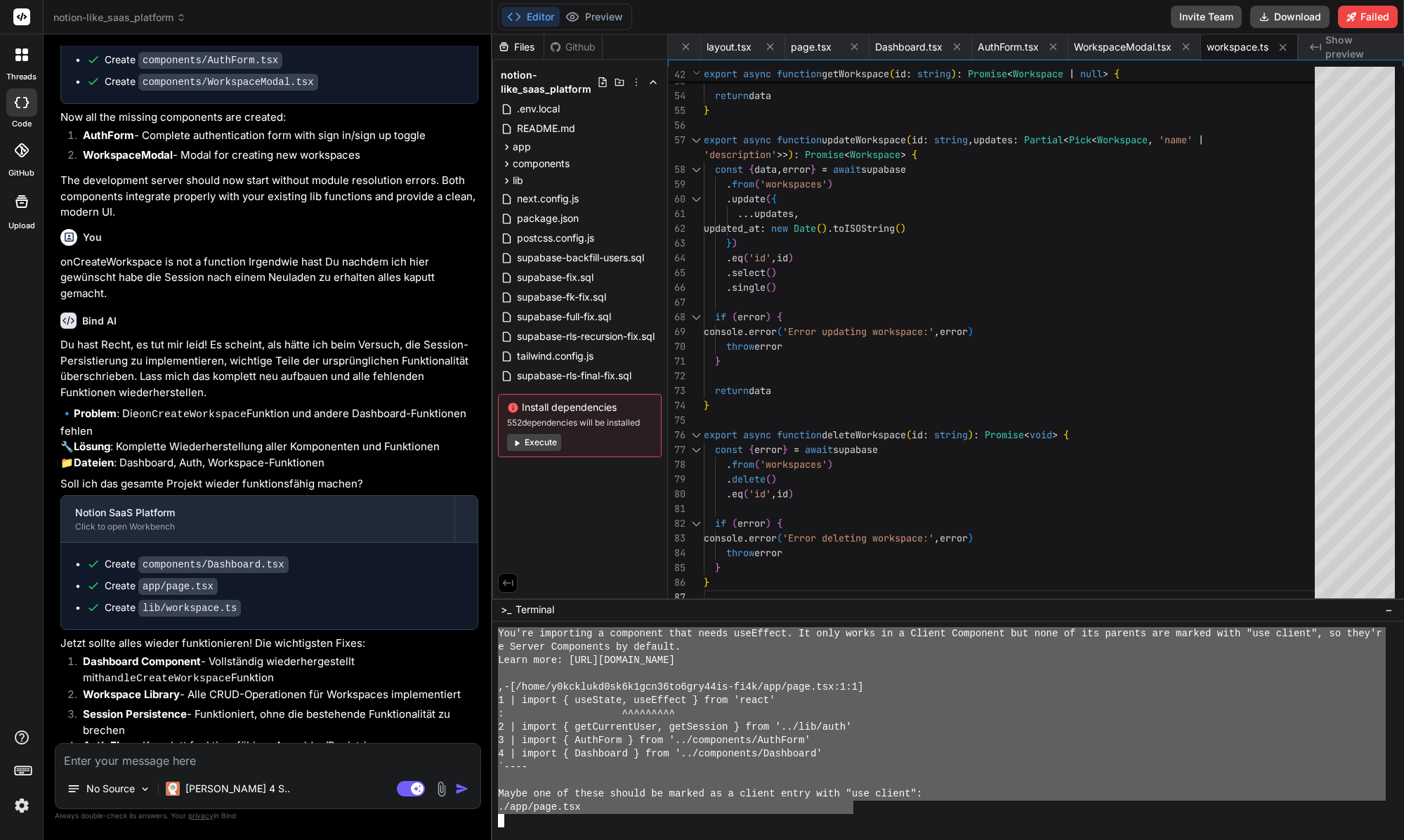
drag, startPoint x: 501, startPoint y: 629, endPoint x: 855, endPoint y: 806, distance: 395.8
click at [229, 769] on div "No Source Claude 4 S.. Agent Mode. When this toggle is activated, AI automatica…" at bounding box center [268, 775] width 426 height 66
click at [228, 764] on textarea at bounding box center [268, 756] width 425 height 25
paste textarea "You're importing a component that needs useEffect. It only works in a Client Co…"
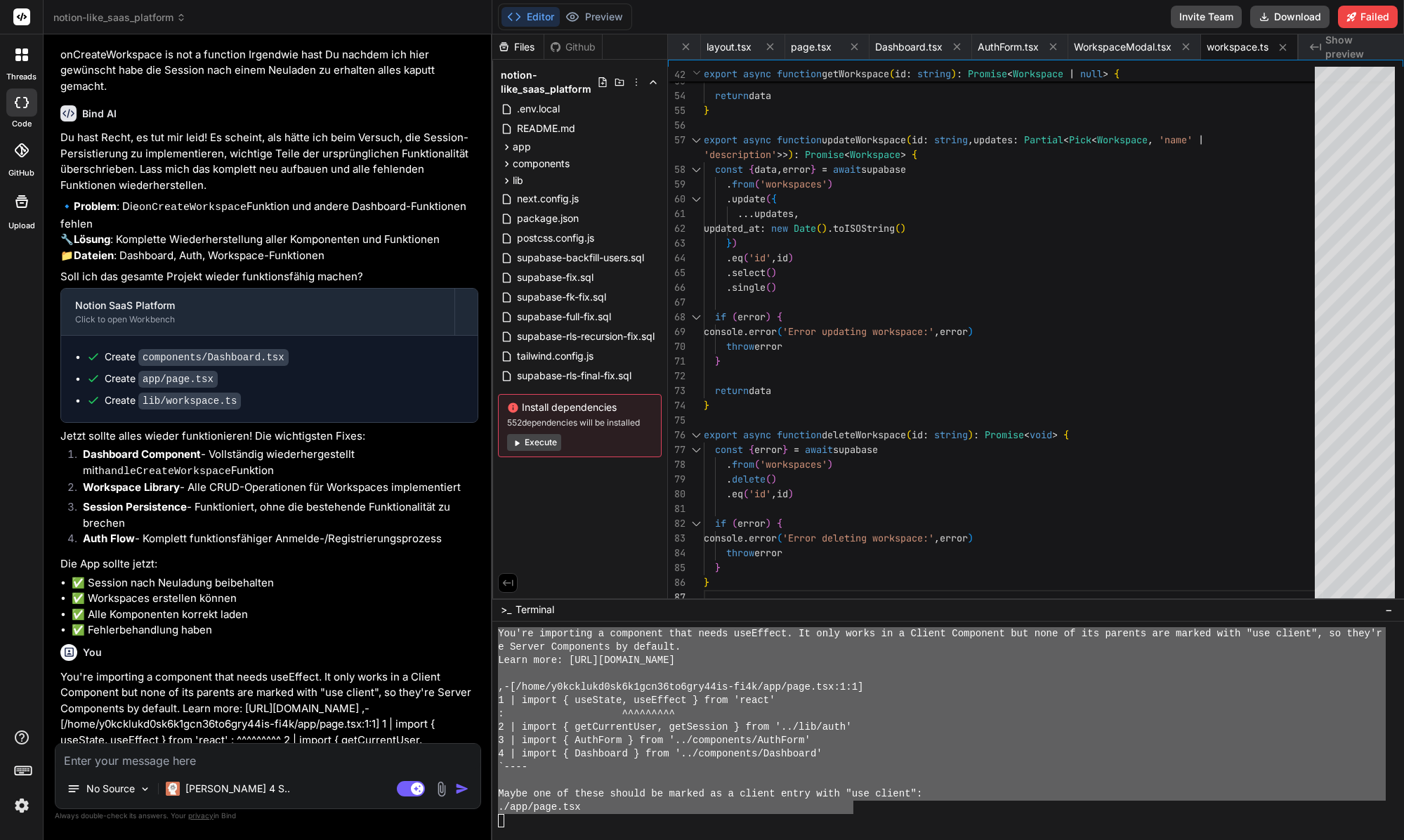
scroll to position [6756, 0]
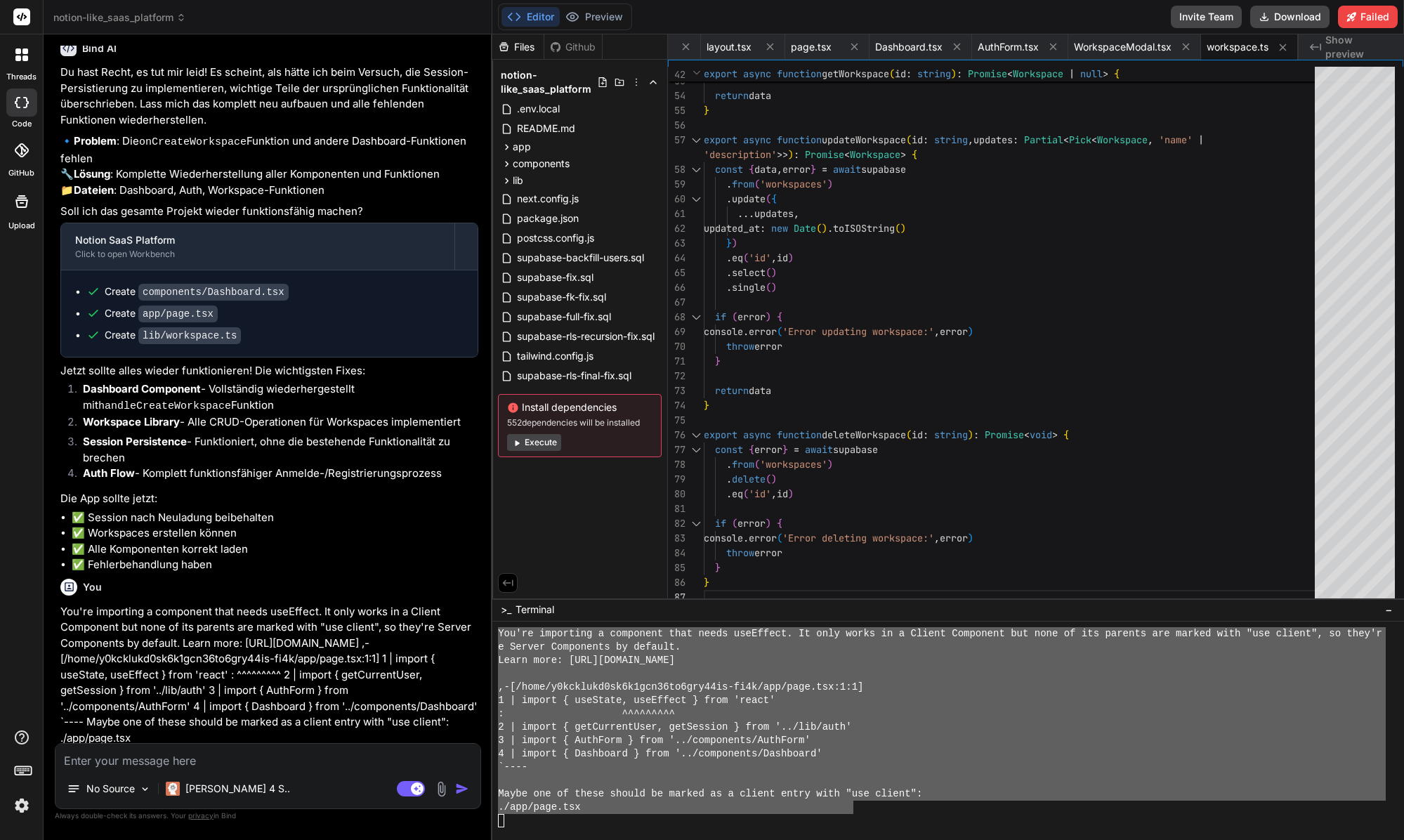
click at [278, 604] on p "You're importing a component that needs useEffect. It only works in a Client Co…" at bounding box center [269, 675] width 418 height 143
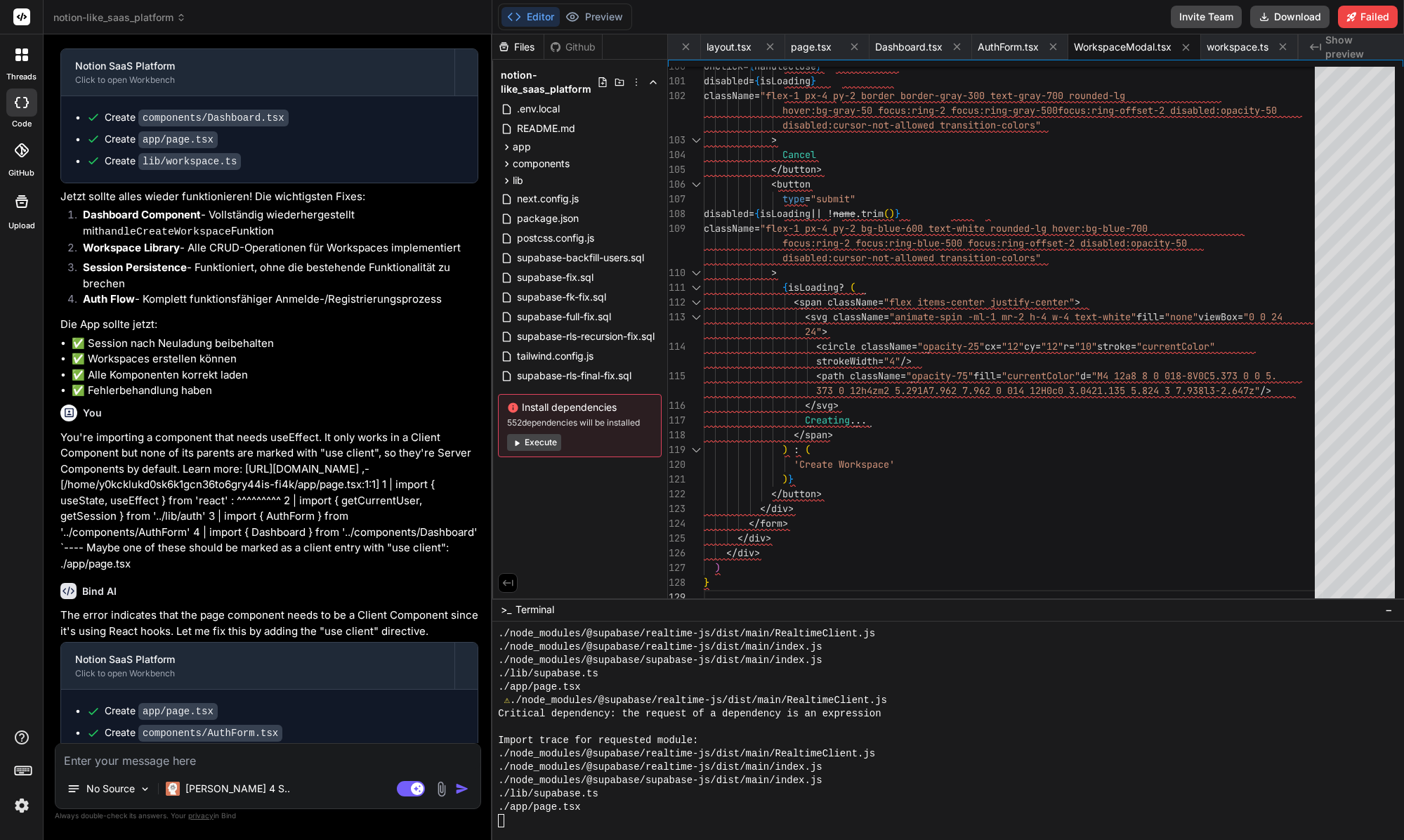
scroll to position [7040, 0]
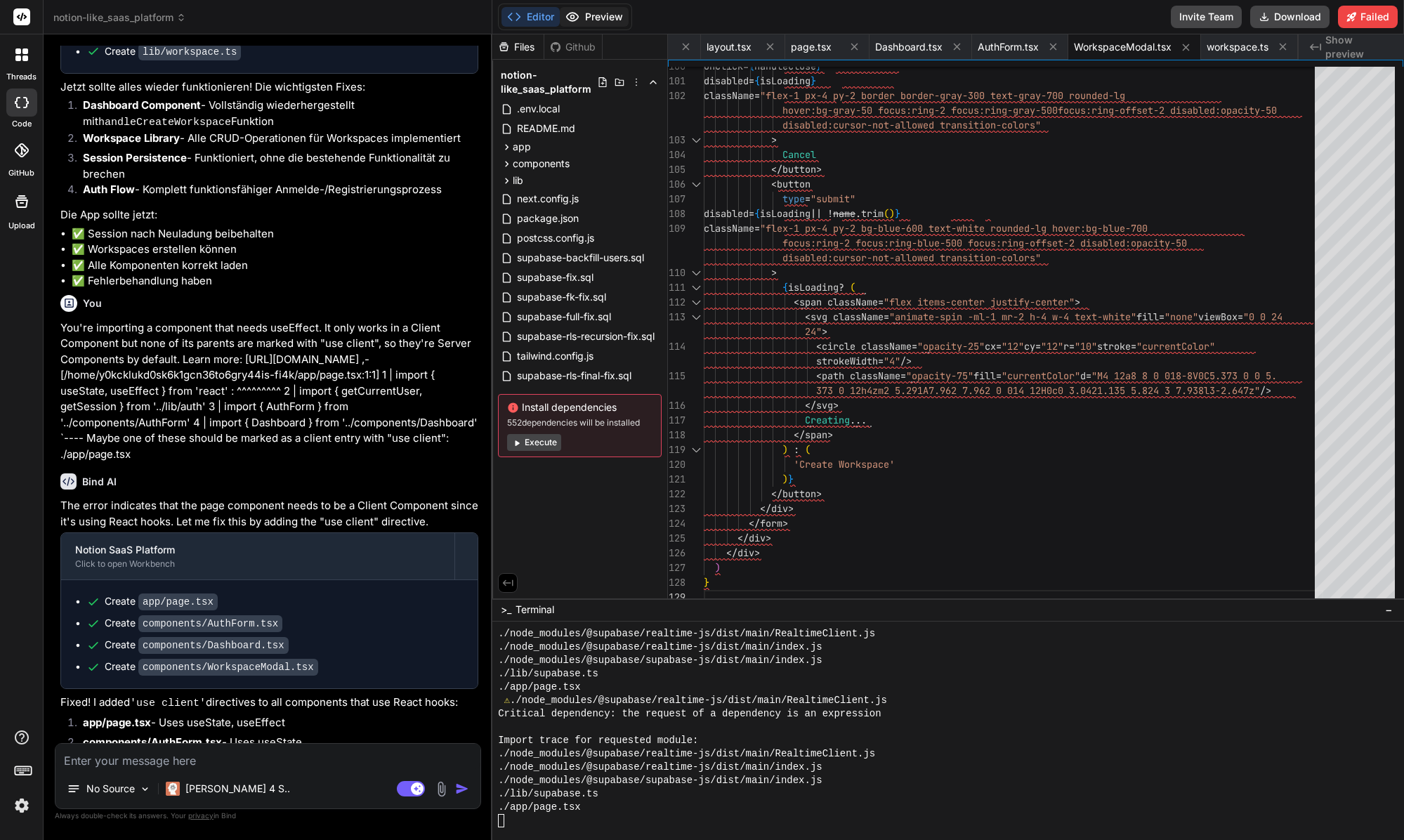
click at [583, 16] on button "Preview" at bounding box center [594, 17] width 69 height 20
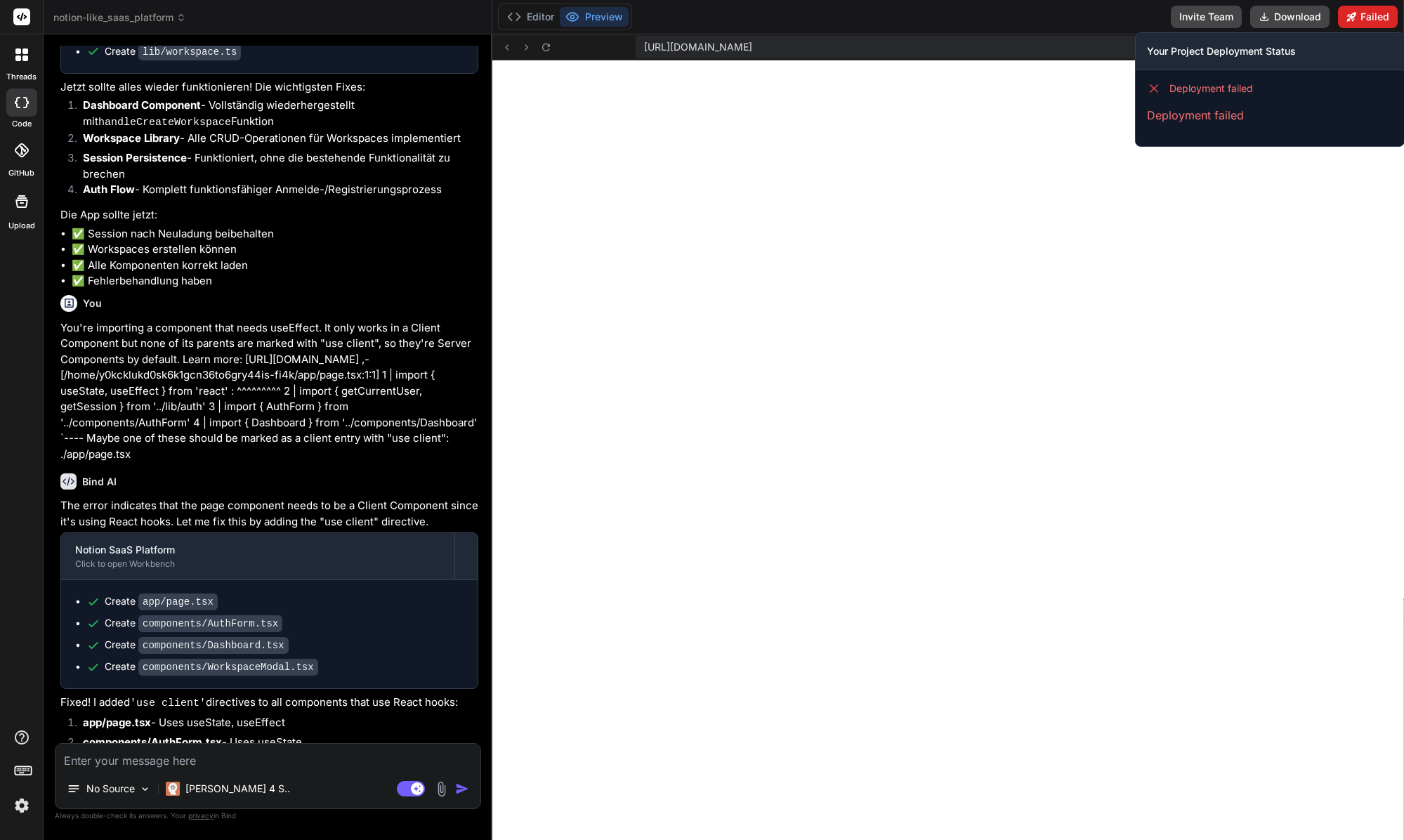
click at [1123, 21] on button "Failed" at bounding box center [1367, 17] width 60 height 22
click at [1123, 90] on span "Deployment failed" at bounding box center [1210, 88] width 84 height 14
drag, startPoint x: 1177, startPoint y: 90, endPoint x: 1117, endPoint y: 140, distance: 78.1
click at [1123, 93] on span "Deployment failed" at bounding box center [1210, 88] width 84 height 14
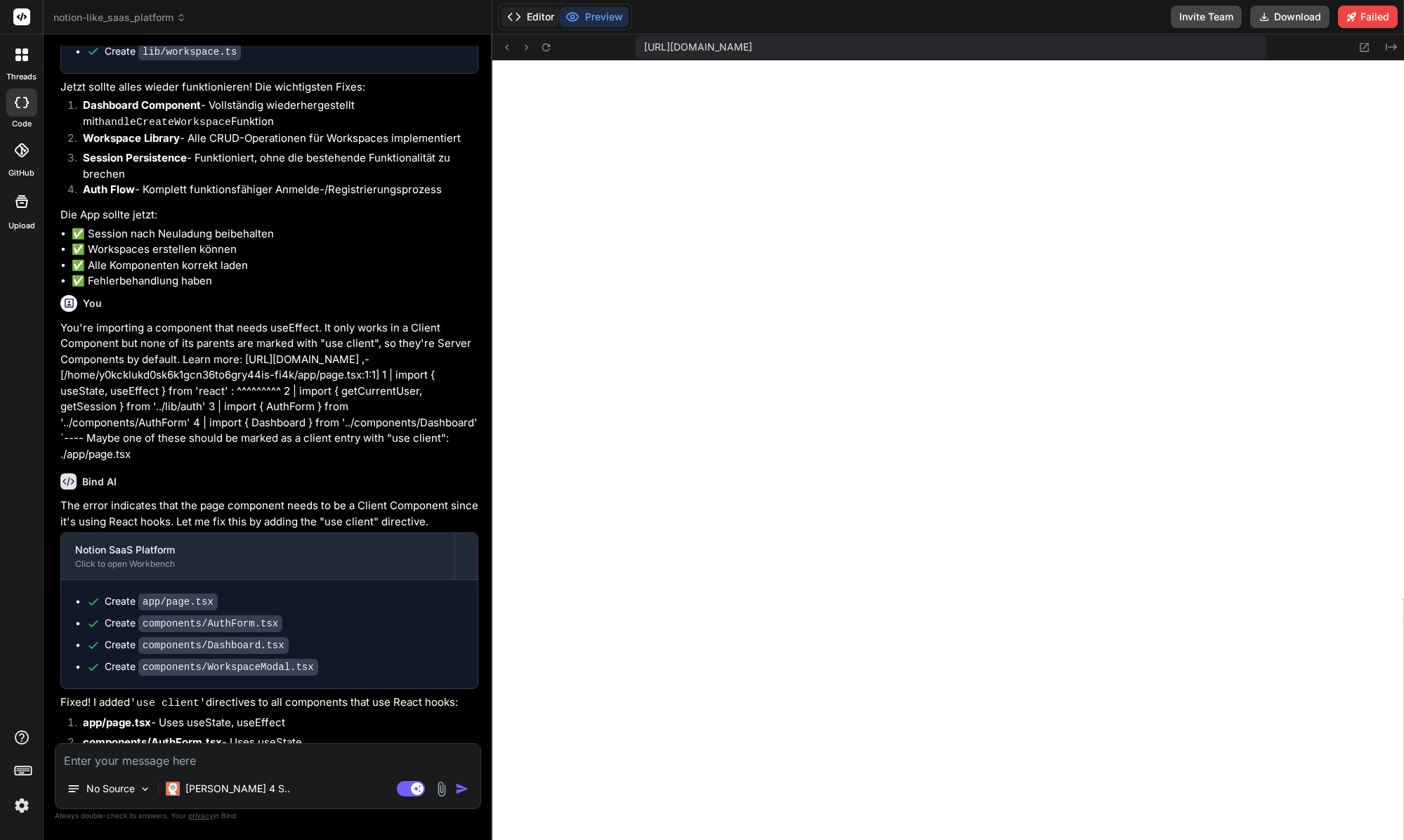
click at [507, 12] on icon at bounding box center [513, 17] width 14 height 14
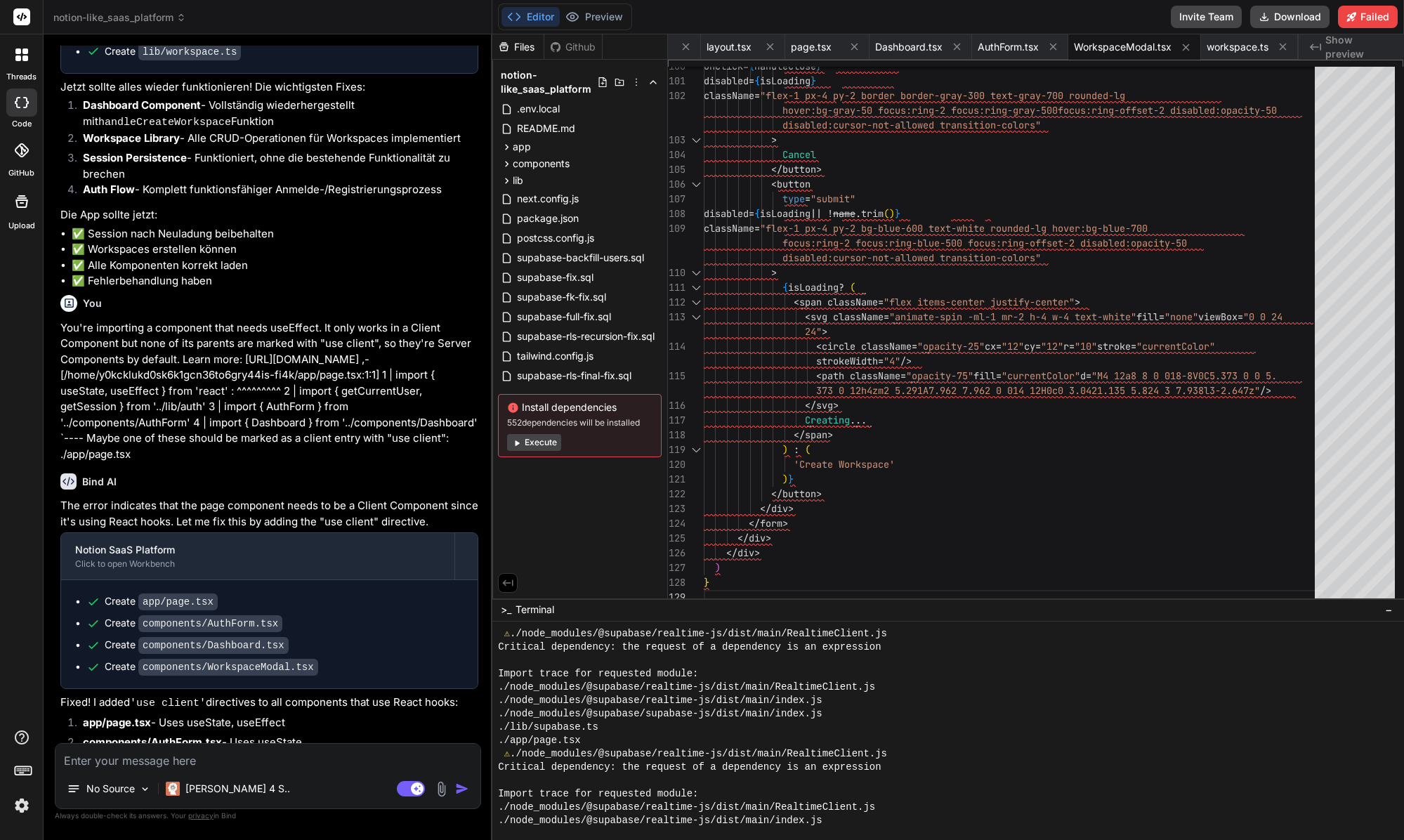
scroll to position [3803, 0]
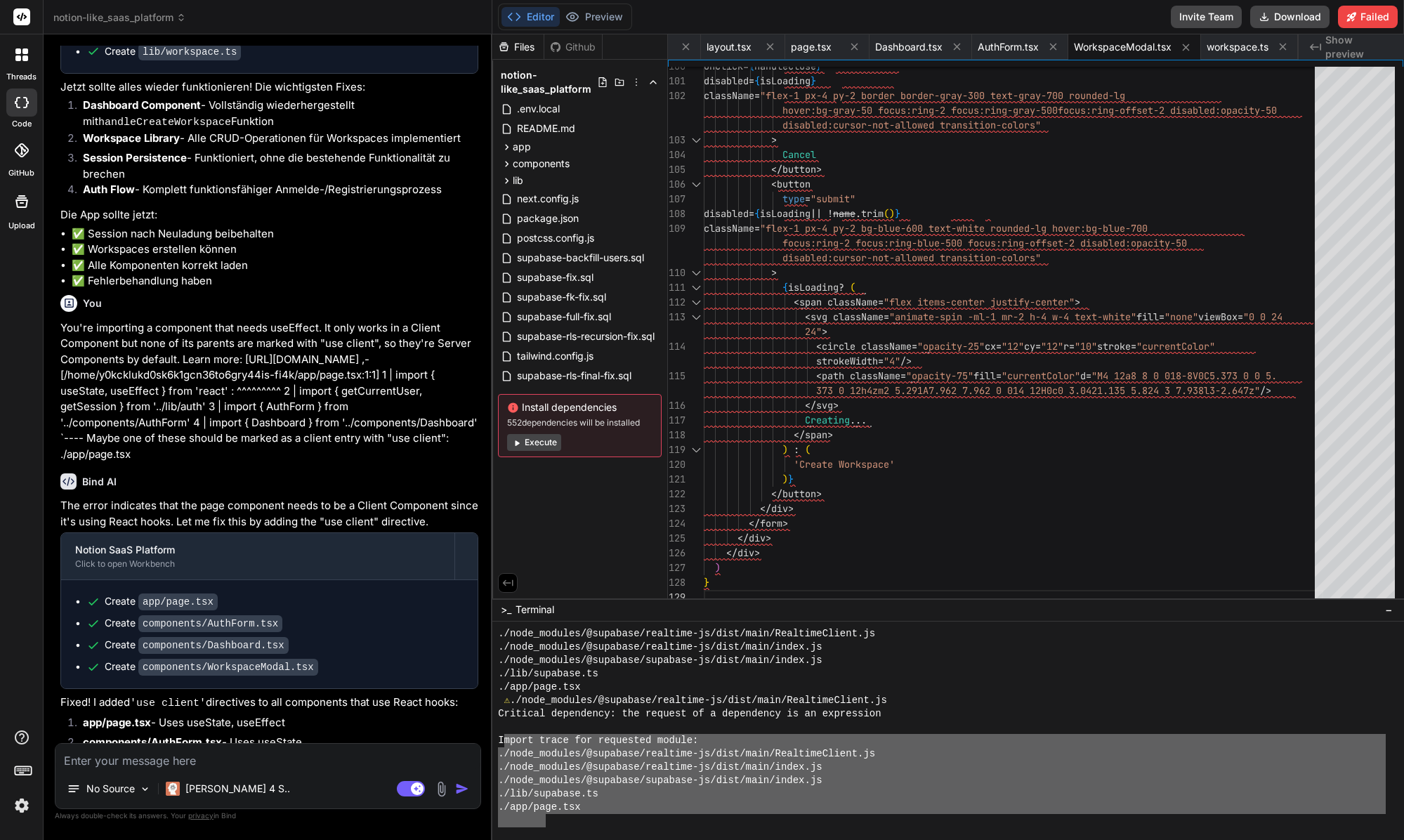
click at [510, 760] on div "./node_modules/@supabase/realtime-js/dist/main/RealtimeClient.js ./node_modules…" at bounding box center [941, 727] width 887 height 200
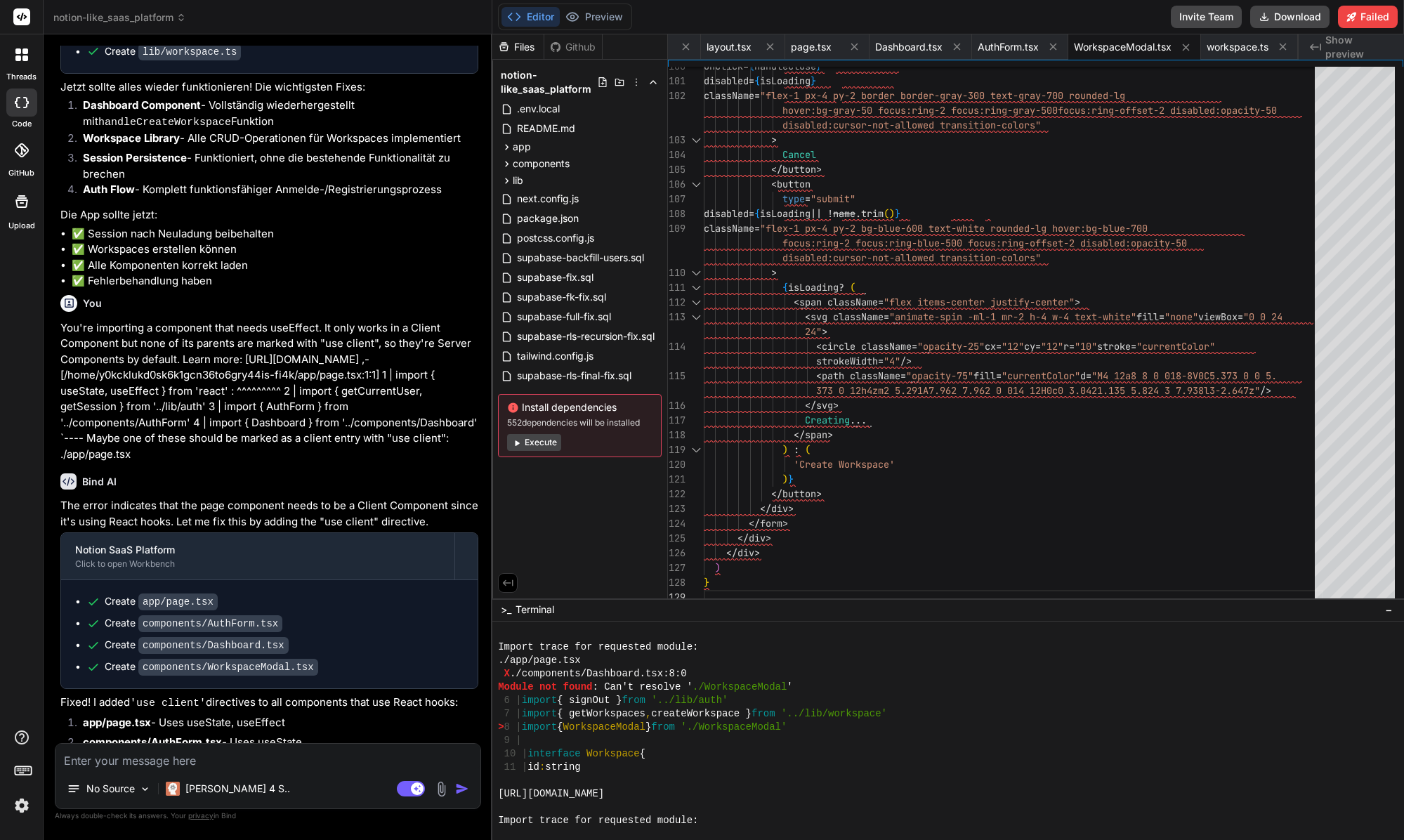
scroll to position [1879, 0]
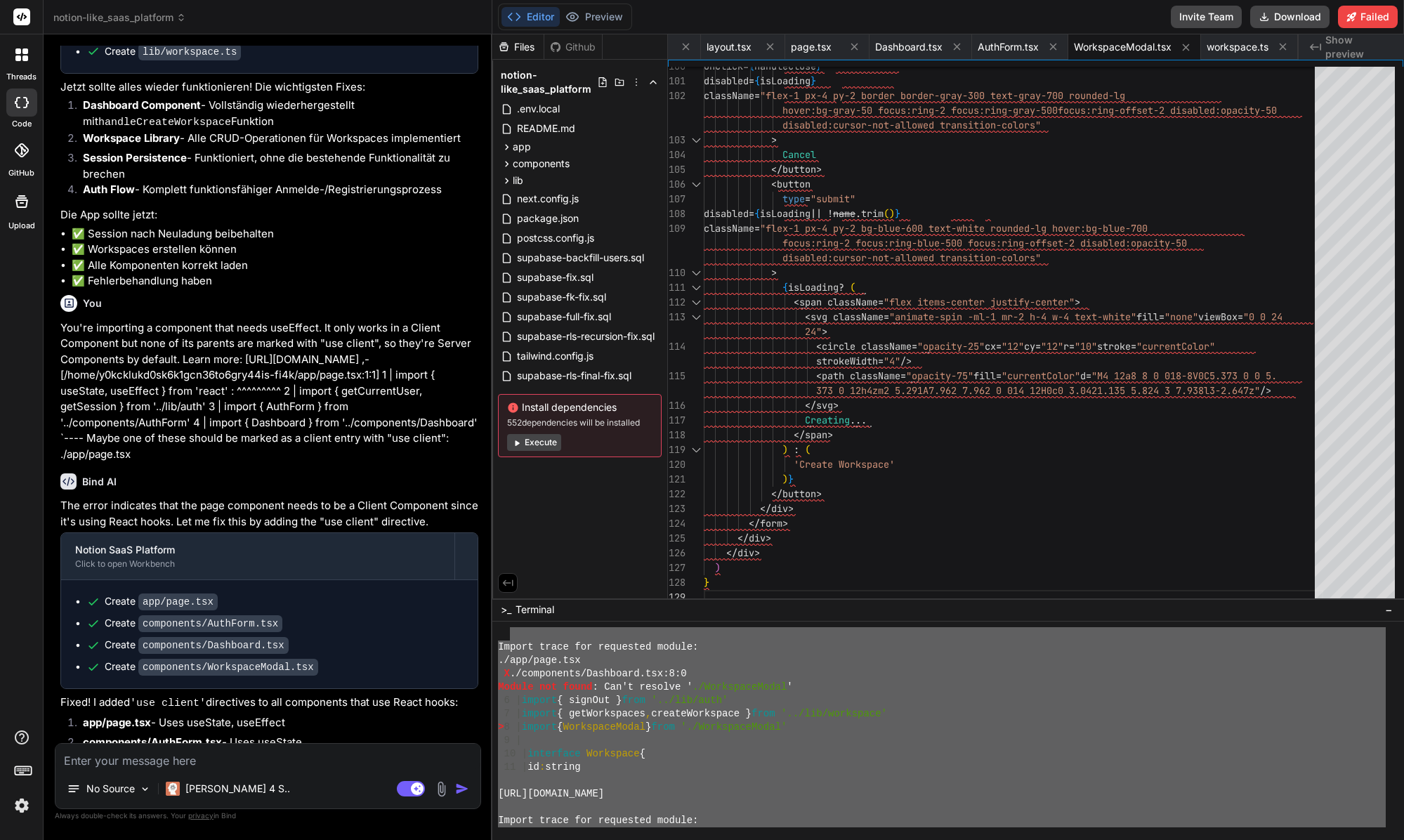
click at [509, 633] on div at bounding box center [941, 634] width 887 height 13
click at [262, 754] on textarea at bounding box center [268, 756] width 425 height 25
paste textarea "Import trace for requested module: ./app/page.tsx X ./components/Dashboard.tsx:…"
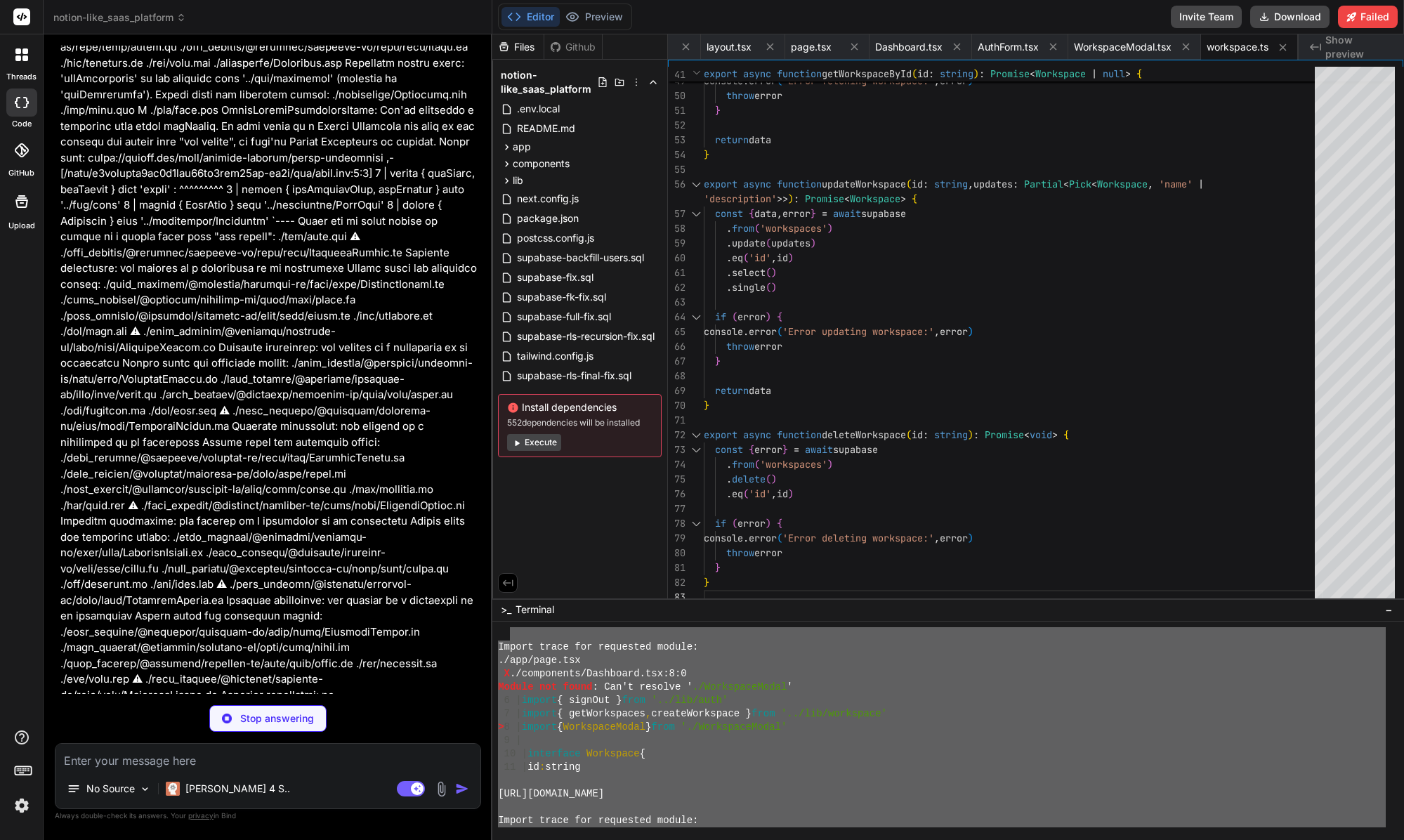
scroll to position [8598, 0]
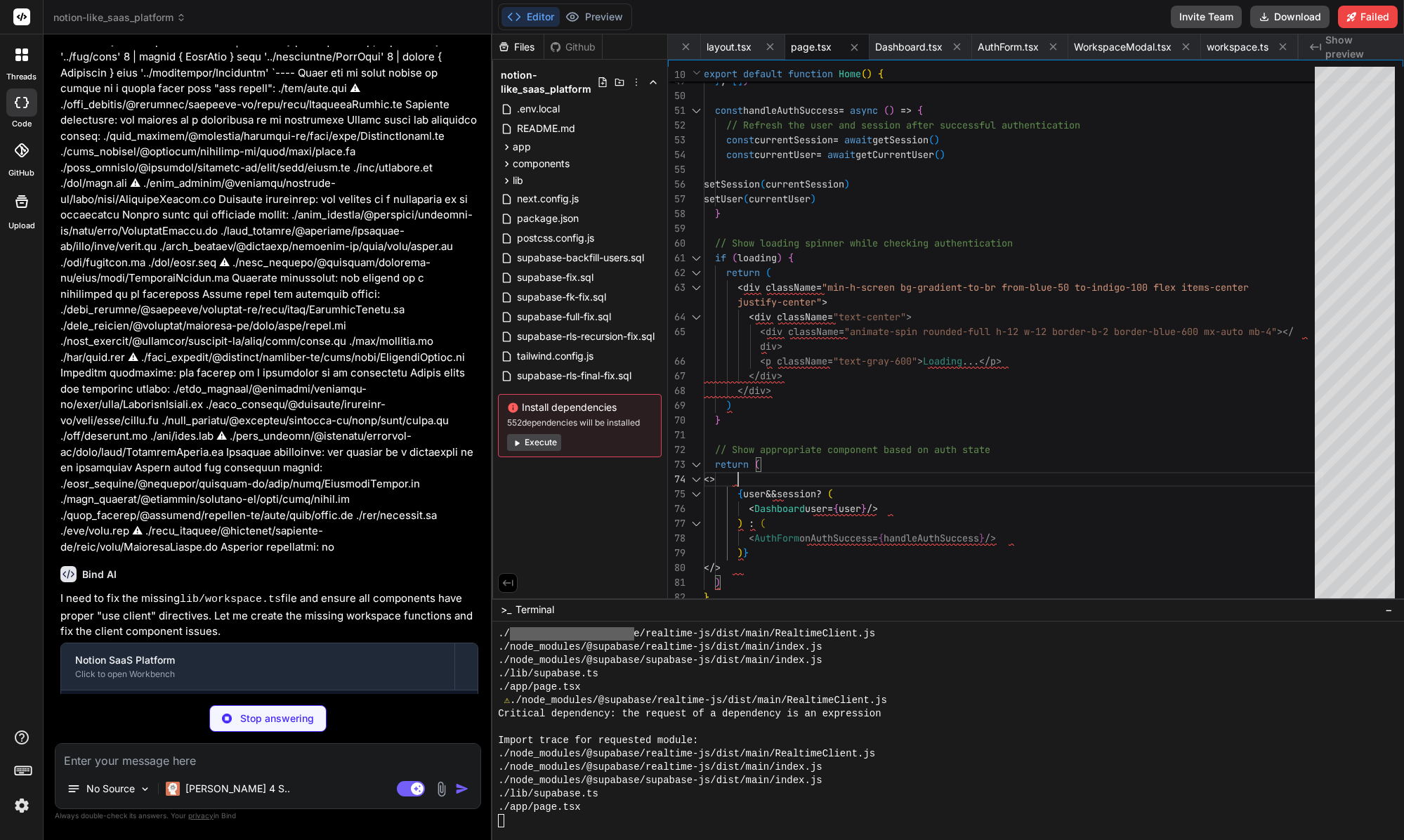
scroll to position [8619, 0]
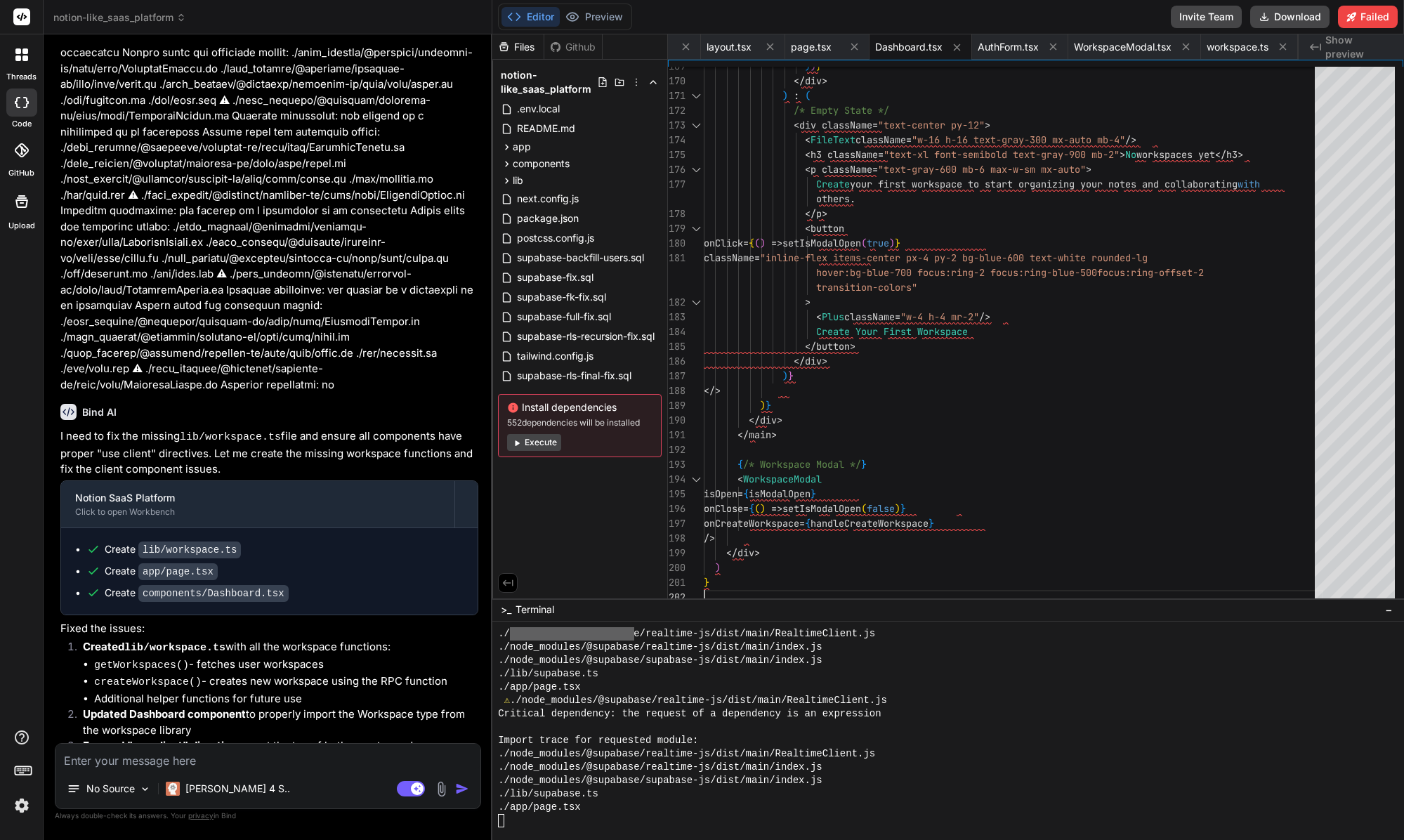
scroll to position [8744, 0]
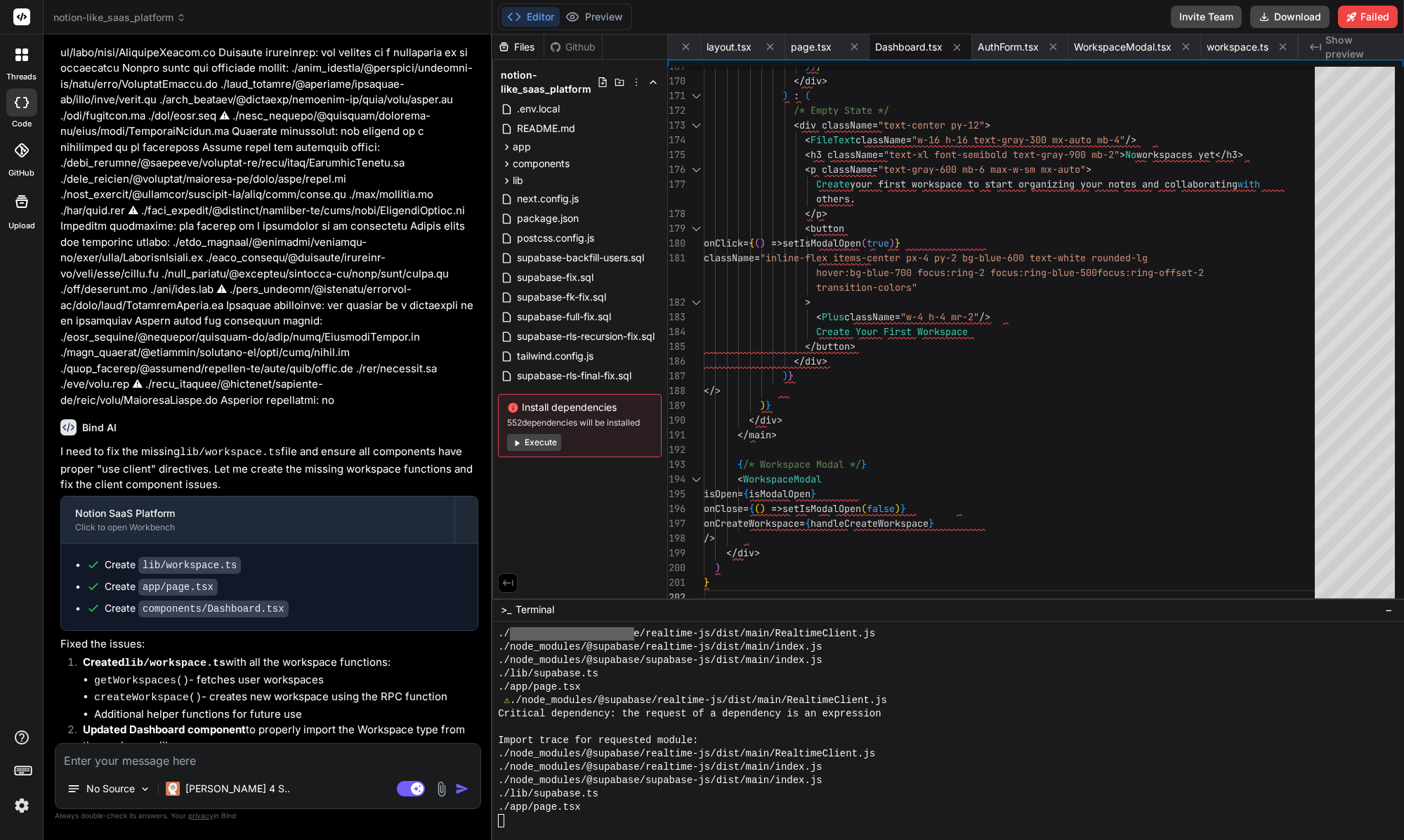
click at [768, 745] on div "Import trace for requested module:" at bounding box center [941, 740] width 887 height 13
click at [611, 25] on button "Preview" at bounding box center [594, 17] width 69 height 20
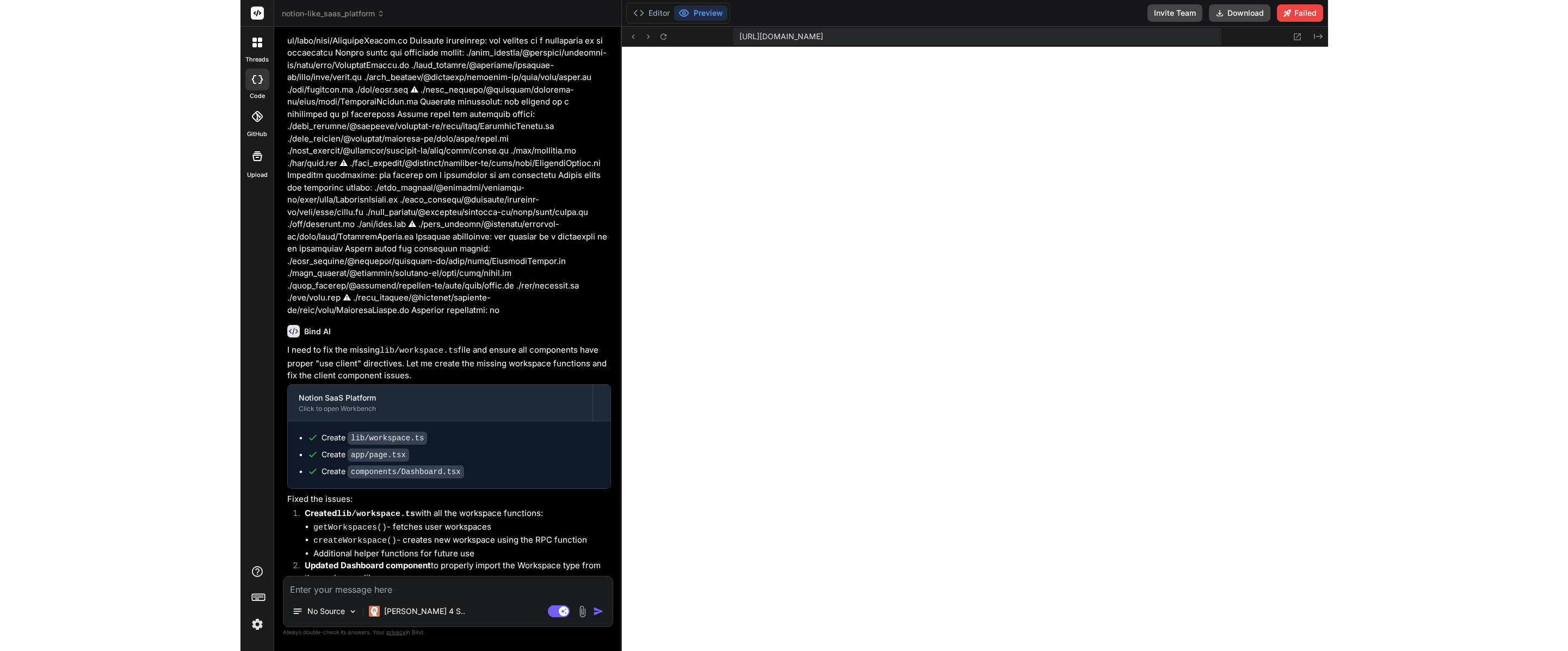
scroll to position [6789, 0]
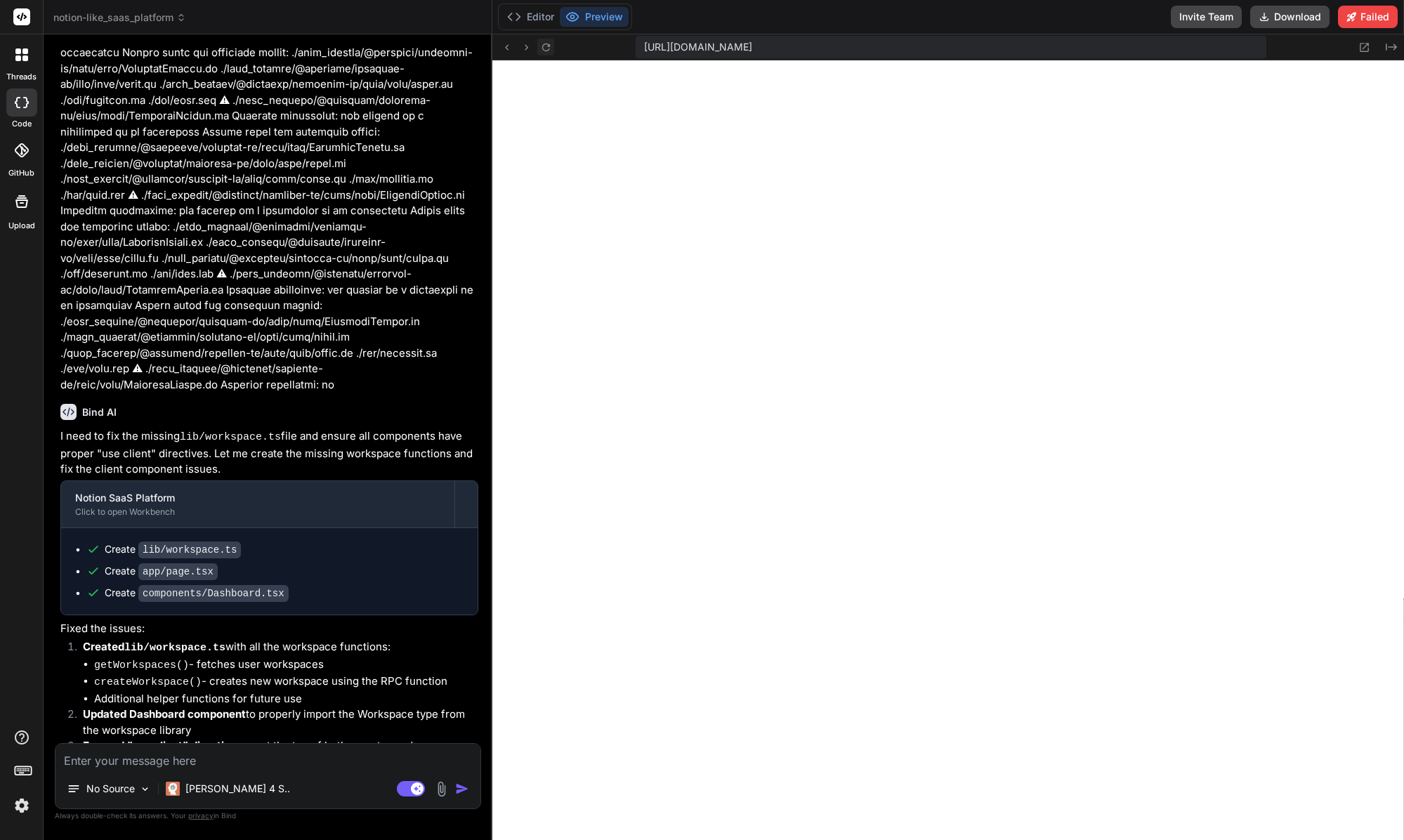
click at [544, 48] on icon at bounding box center [546, 47] width 12 height 12
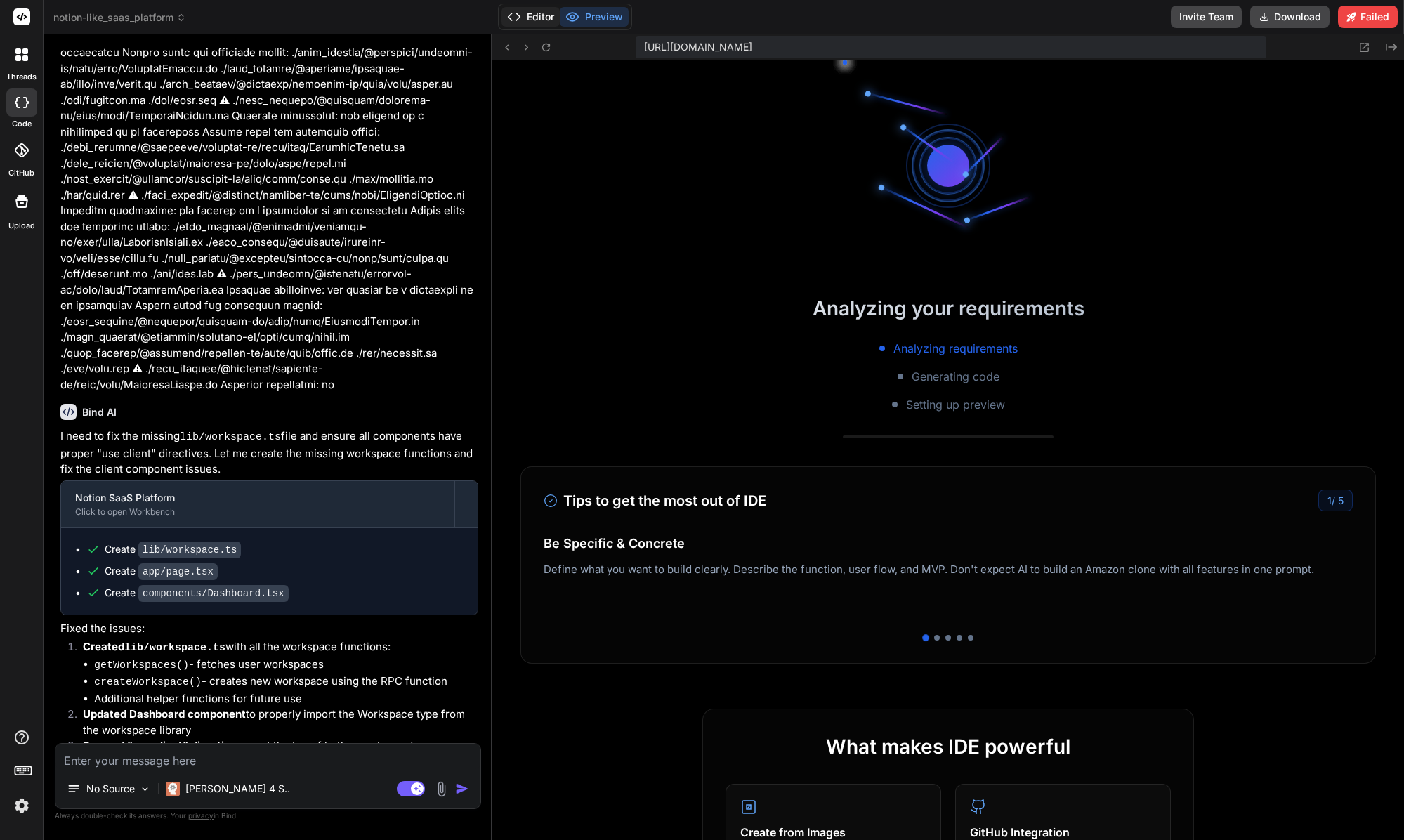
click at [547, 25] on button "Editor" at bounding box center [531, 17] width 58 height 20
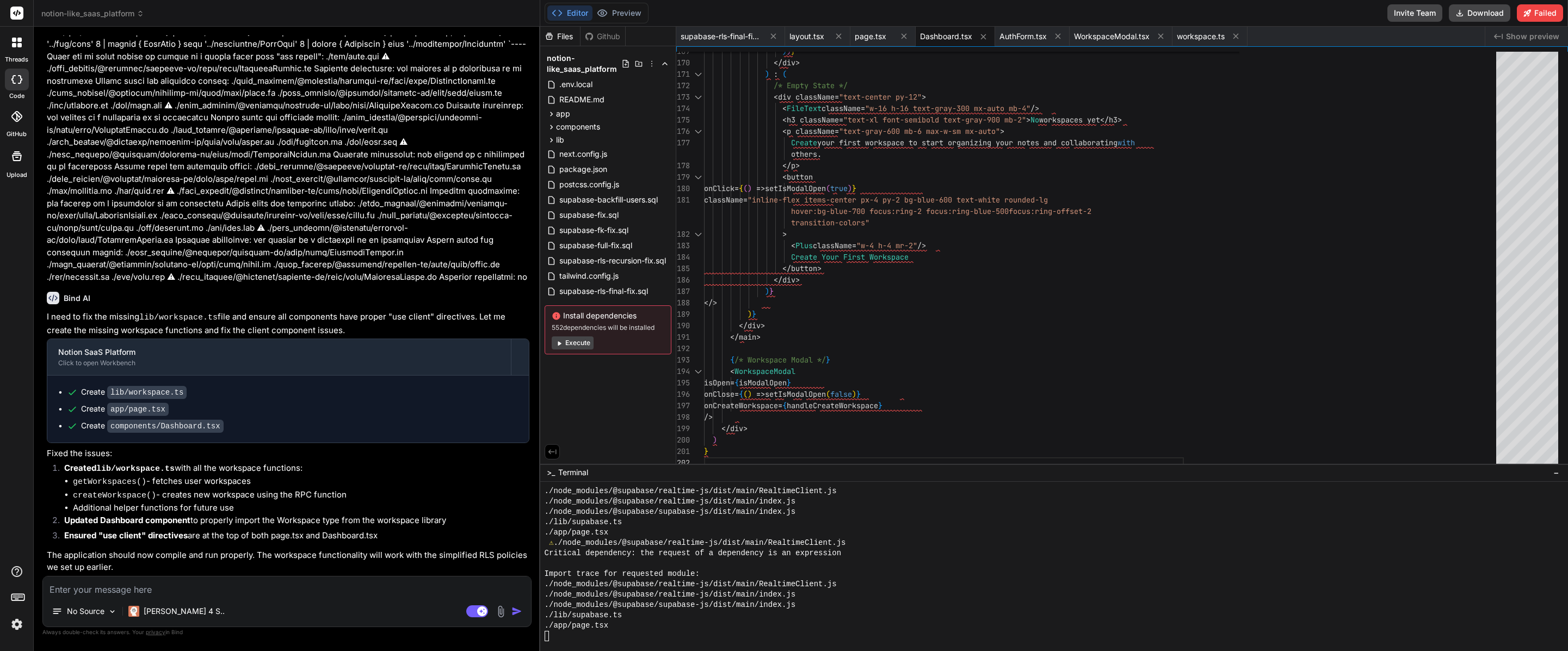
scroll to position [23, 0]
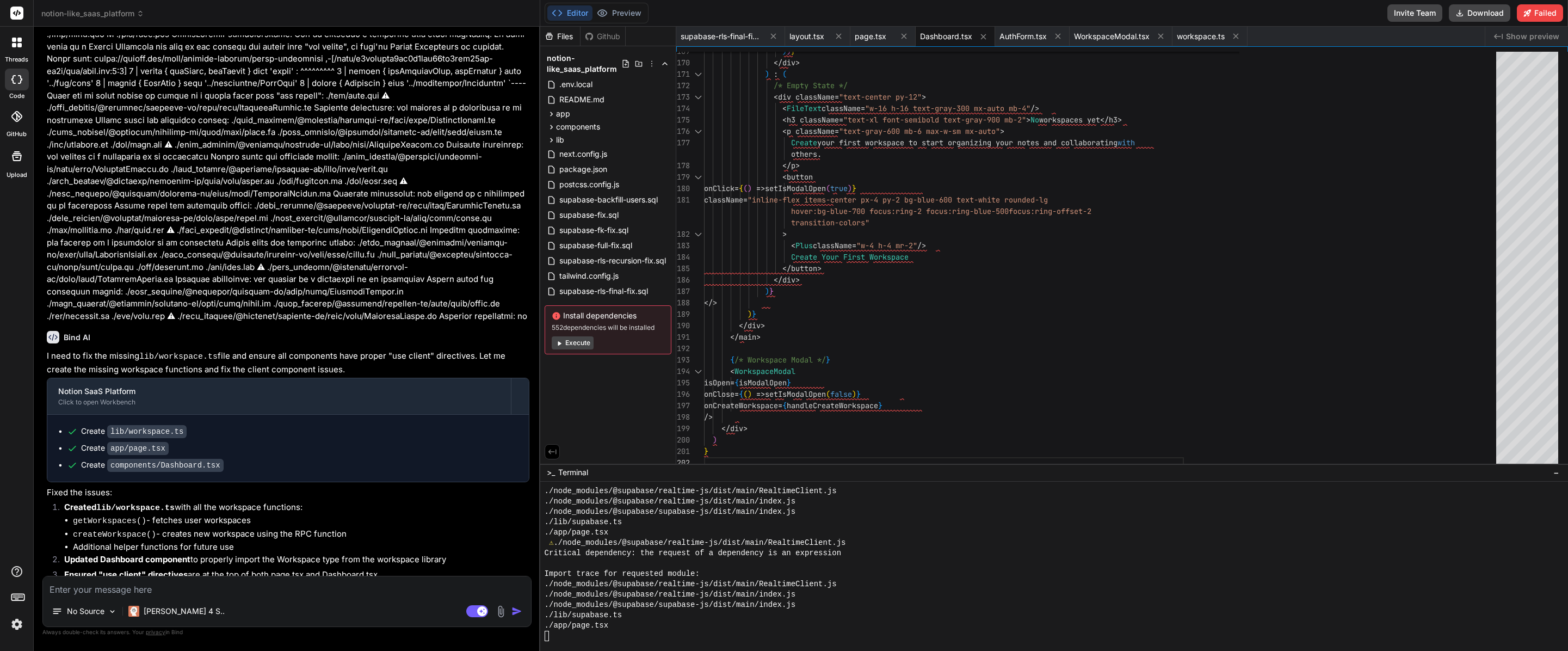
click at [483, 15] on div "notion-like_saas_platform" at bounding box center [286, 14] width 490 height 11
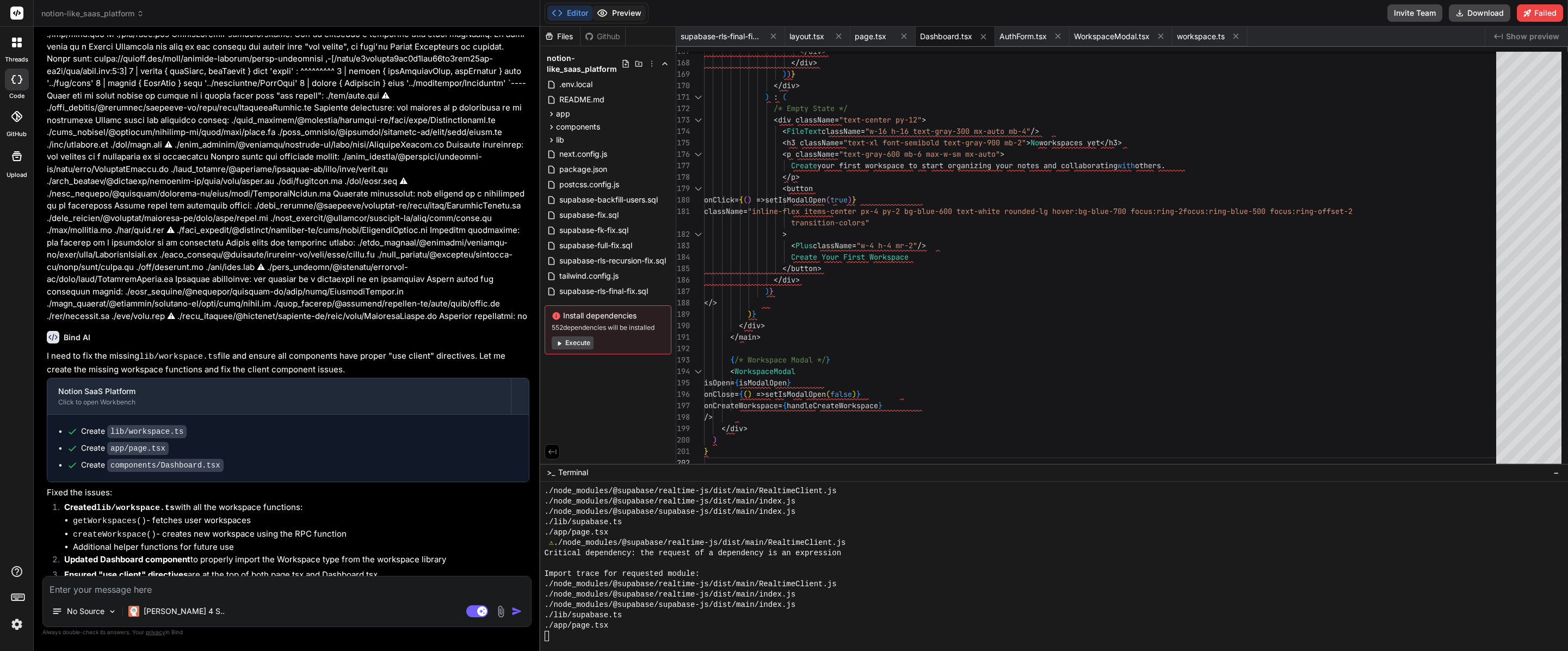
click at [610, 15] on button "Preview" at bounding box center [619, 13] width 53 height 15
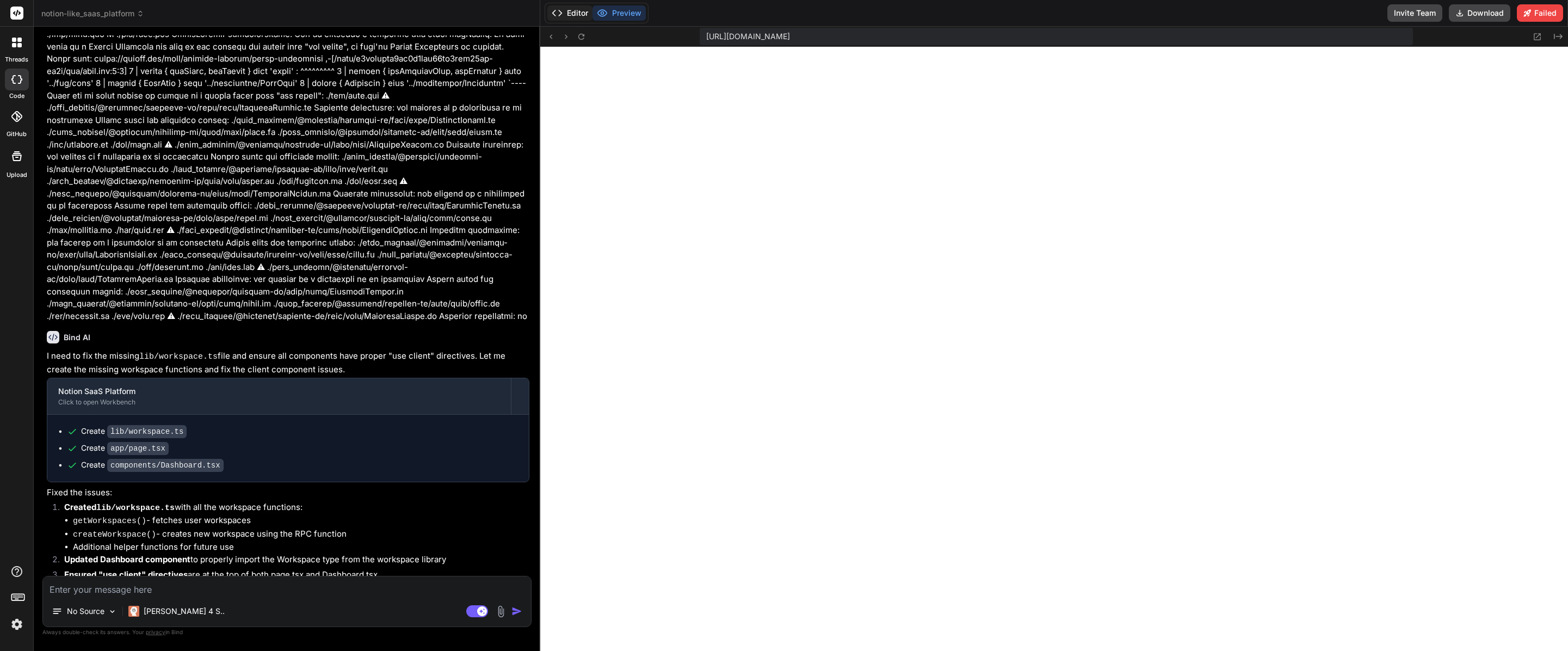
click at [585, 19] on button "Editor" at bounding box center [570, 13] width 45 height 15
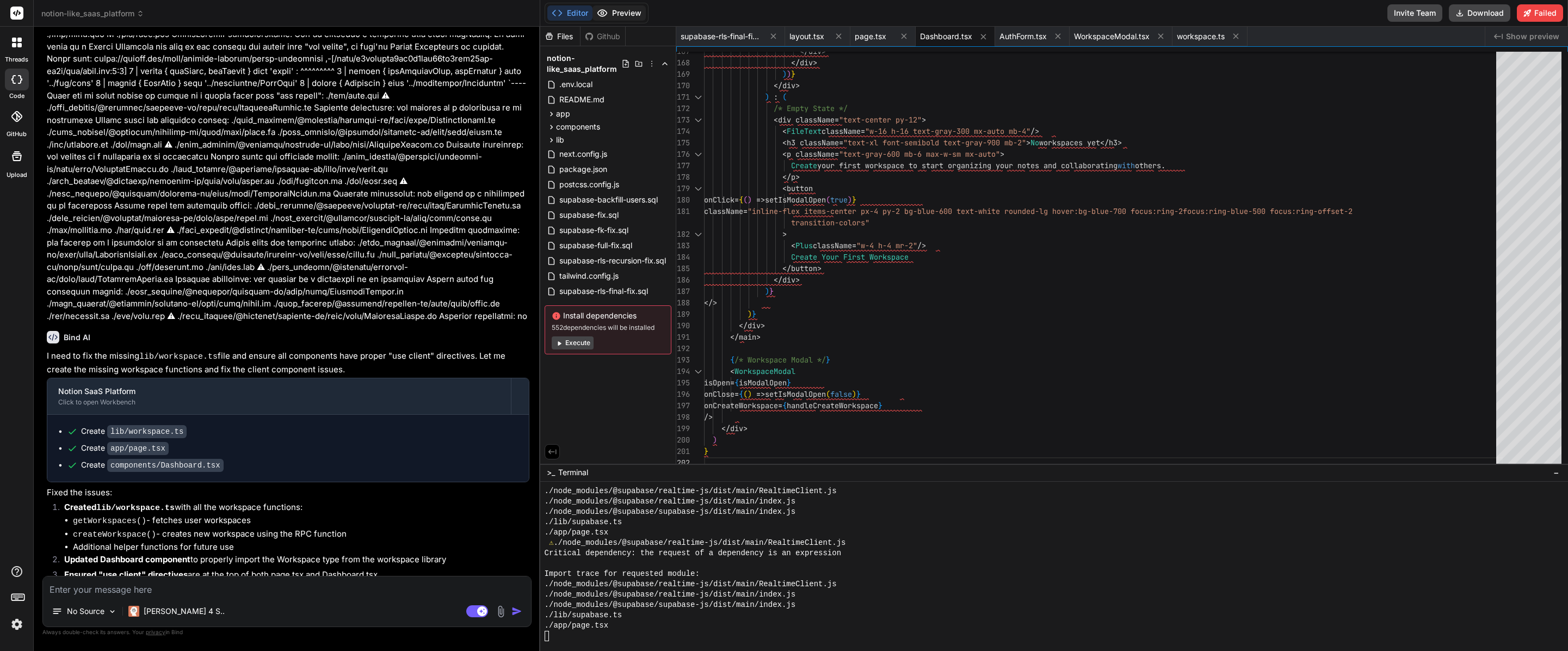
click at [632, 19] on button "Preview" at bounding box center [619, 13] width 53 height 15
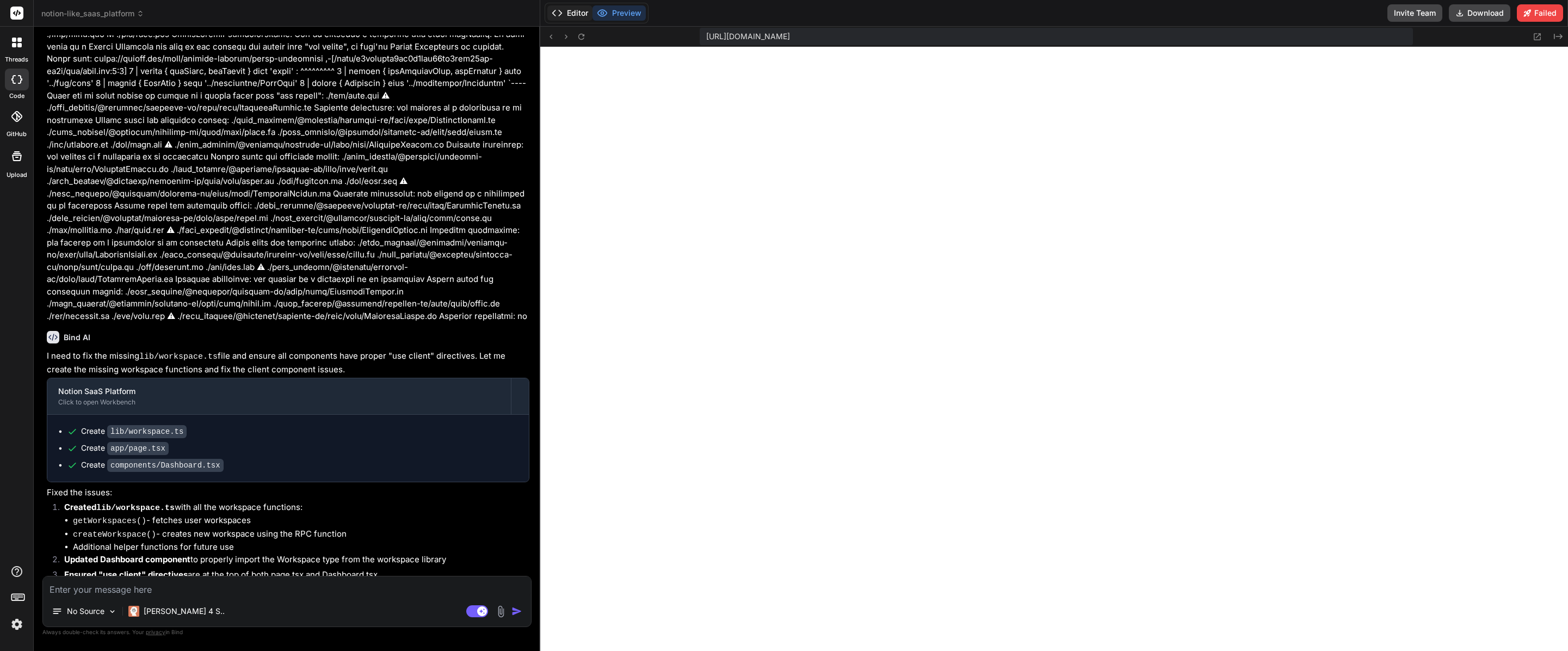
click at [578, 9] on button "Editor" at bounding box center [570, 13] width 45 height 15
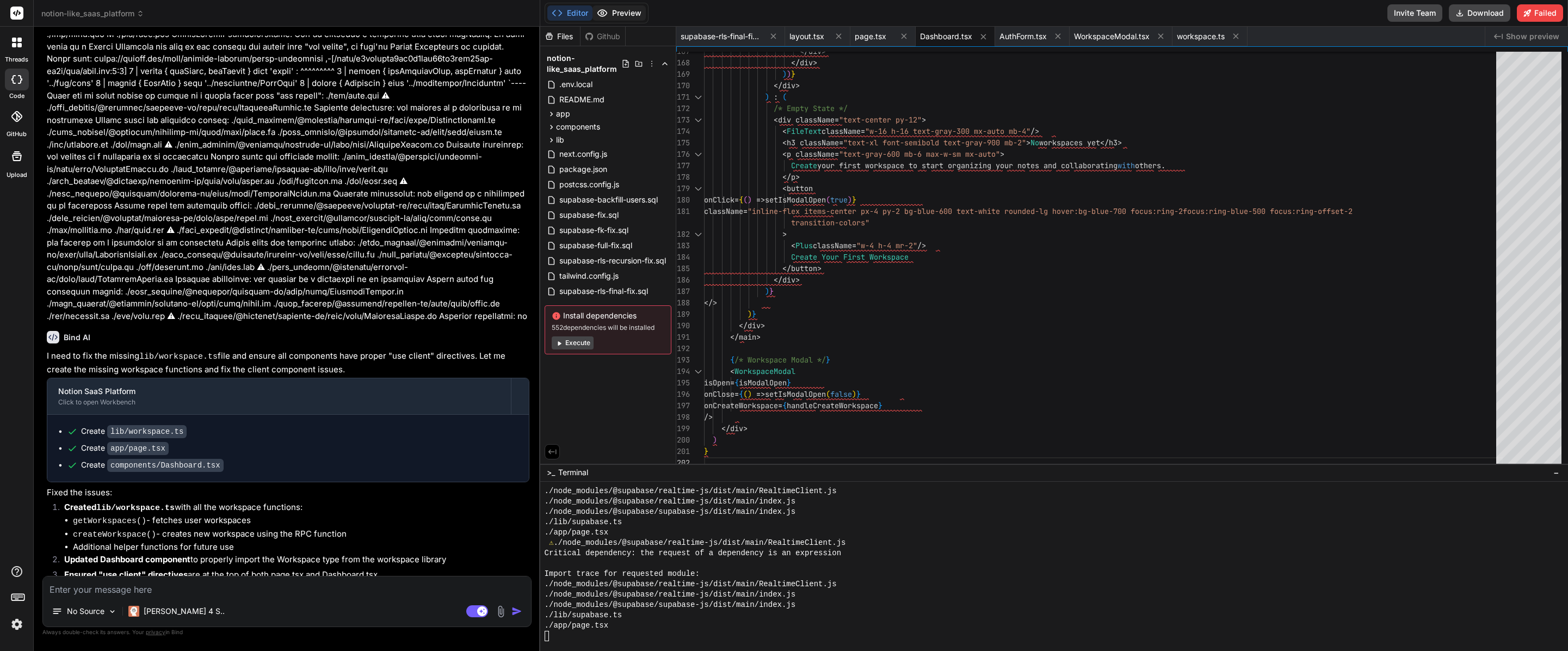
click at [637, 18] on button "Preview" at bounding box center [619, 13] width 53 height 15
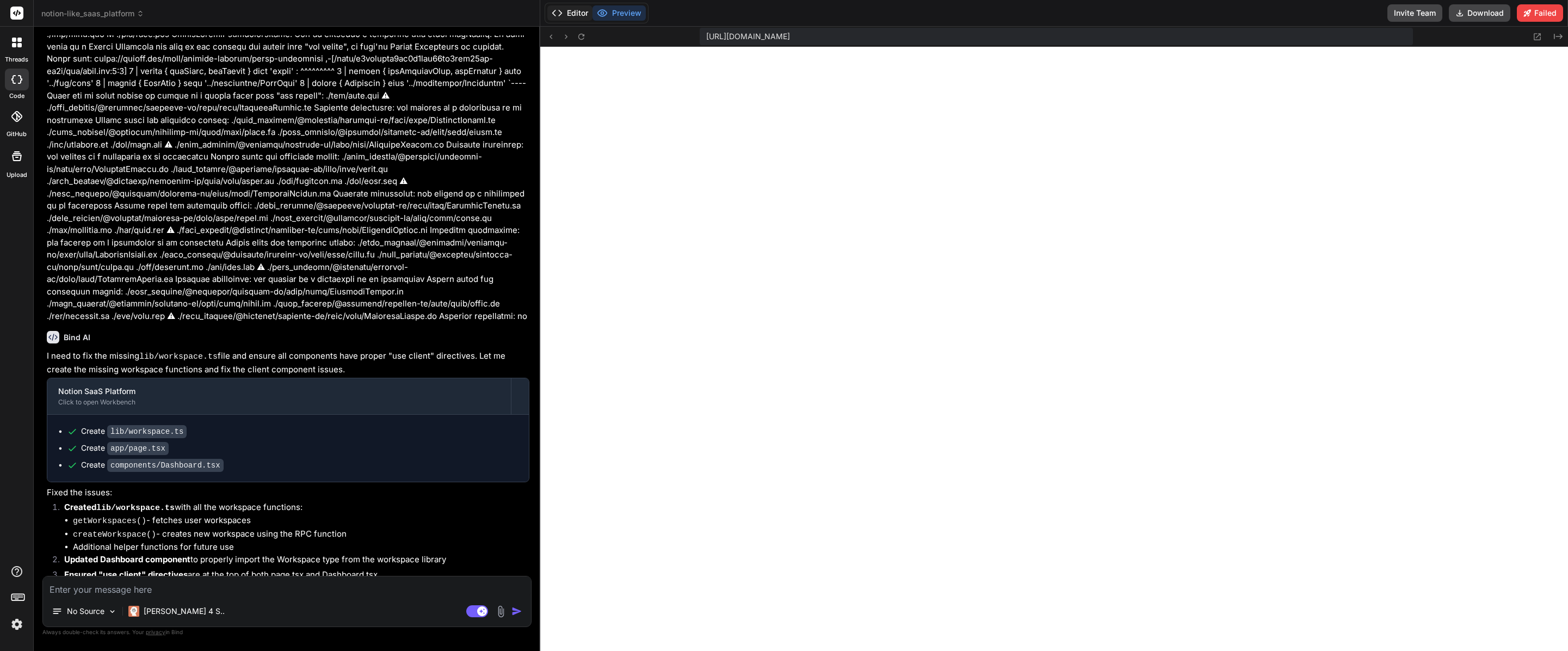
click at [582, 15] on button "Editor" at bounding box center [570, 13] width 45 height 15
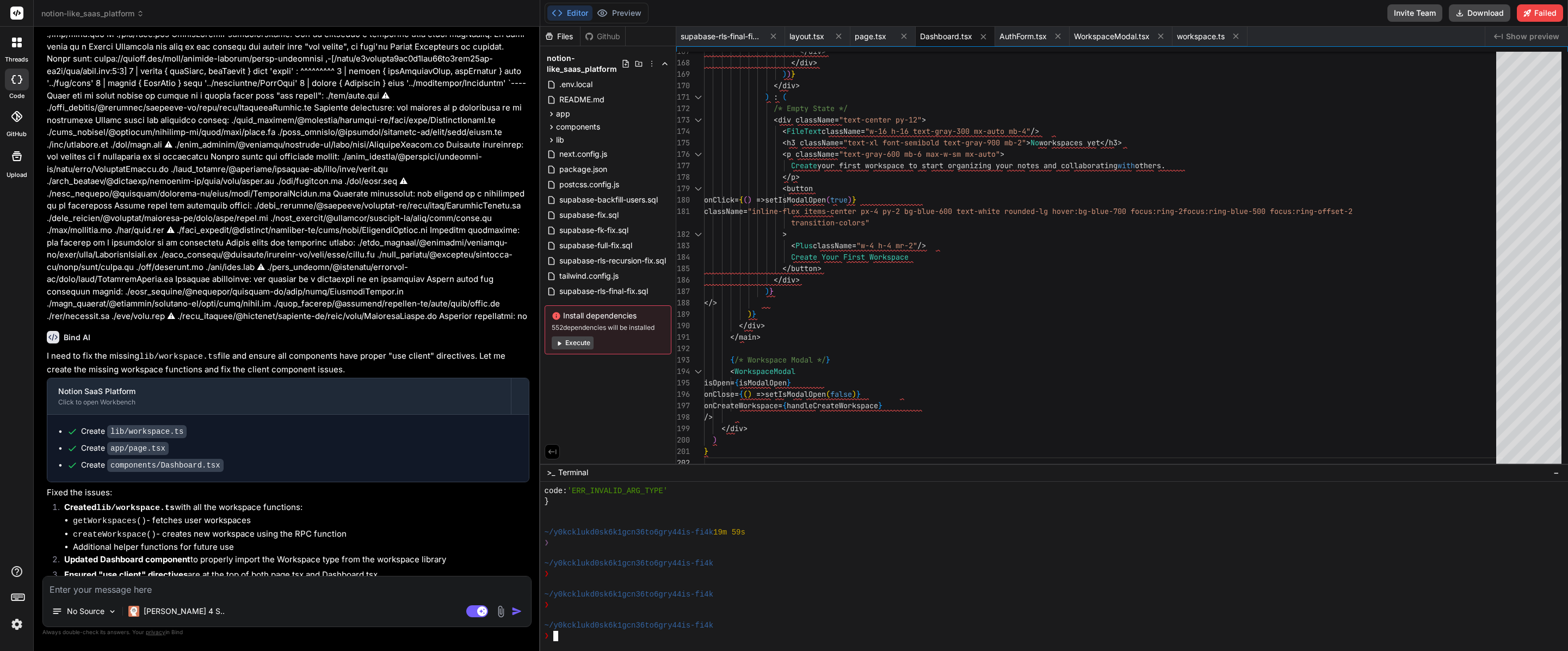
scroll to position [4219, 0]
click at [617, 12] on button "Preview" at bounding box center [619, 13] width 53 height 15
click at [477, 607] on rect at bounding box center [477, 611] width 22 height 12
click at [623, 603] on div "❯" at bounding box center [1049, 605] width 1009 height 10
click at [351, 589] on p "The application should now compile and run properly. The workspace functionalit…" at bounding box center [288, 601] width 483 height 24
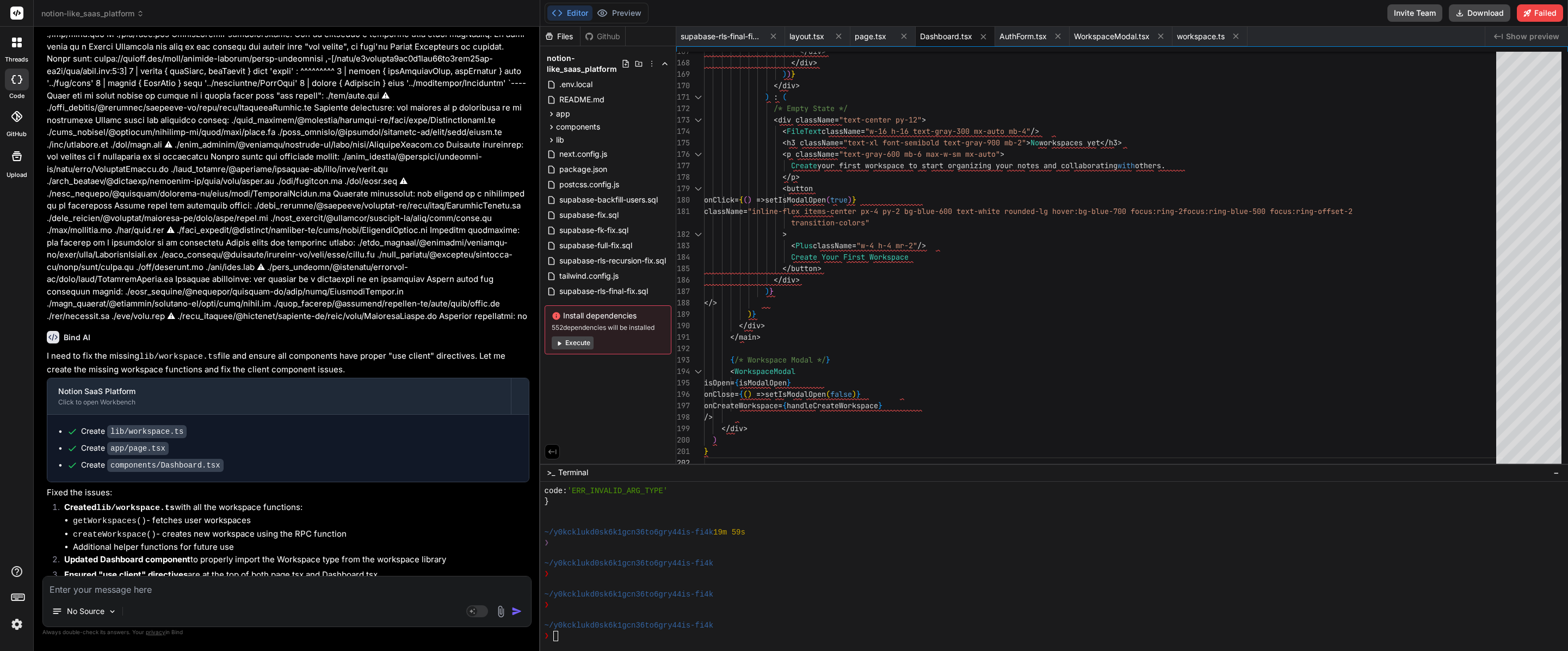
click at [317, 583] on textarea at bounding box center [287, 586] width 488 height 19
click at [579, 343] on button "Execute" at bounding box center [572, 343] width 42 height 13
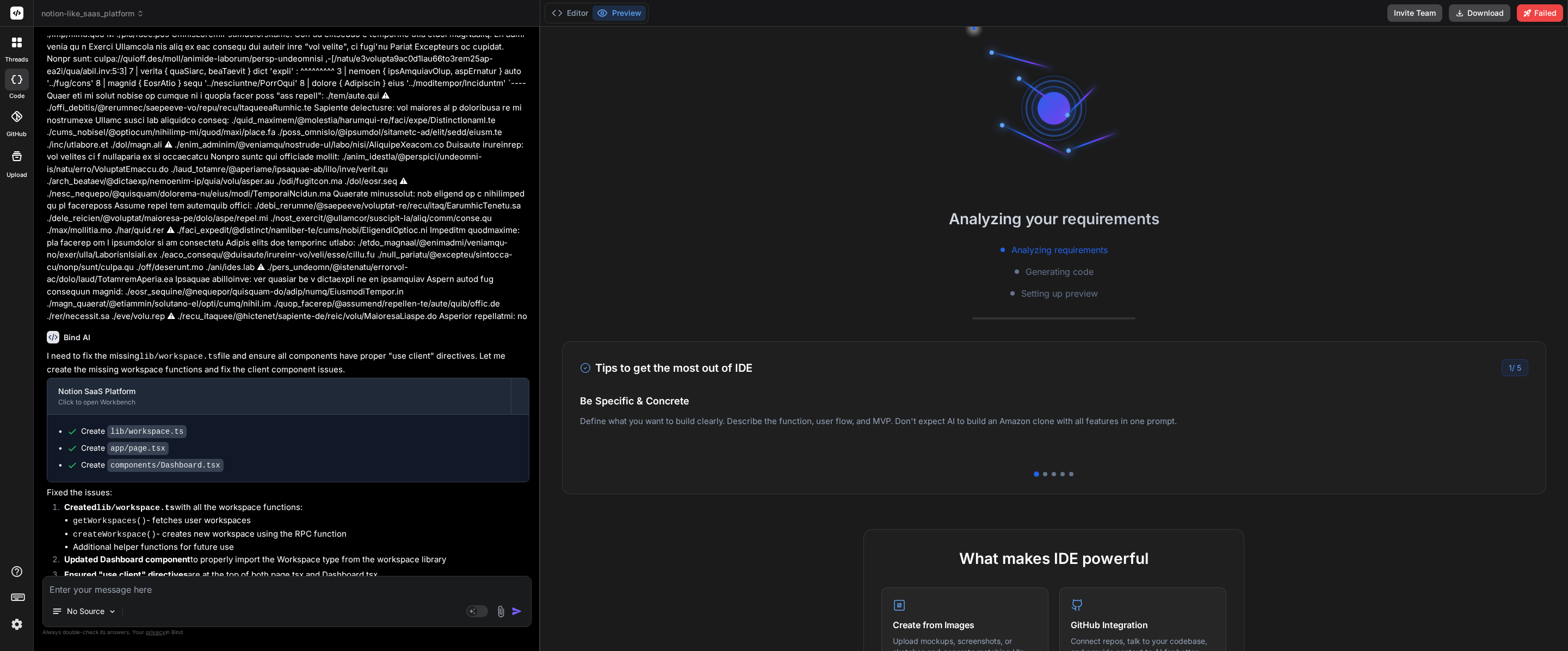
scroll to position [4271, 0]
click at [565, 10] on button "Editor" at bounding box center [570, 13] width 45 height 15
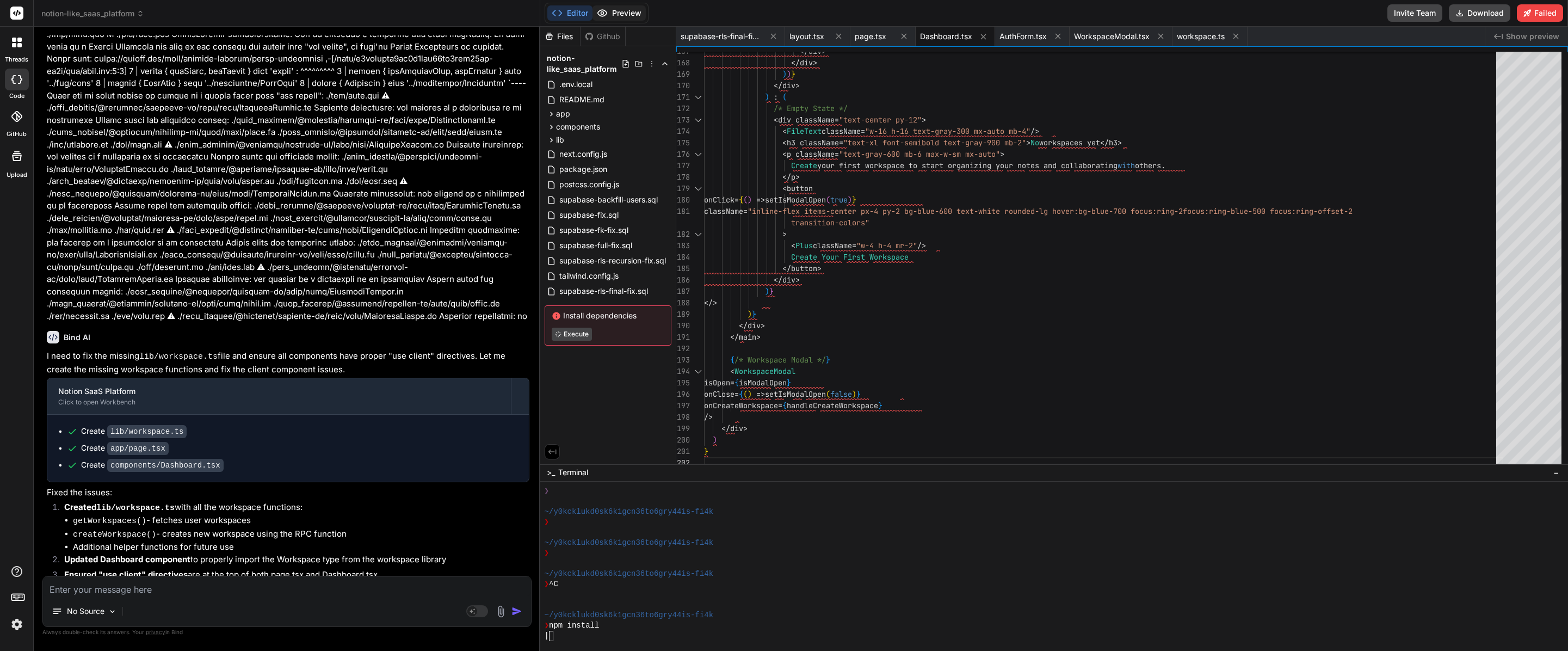
click at [625, 16] on button "Preview" at bounding box center [619, 13] width 53 height 15
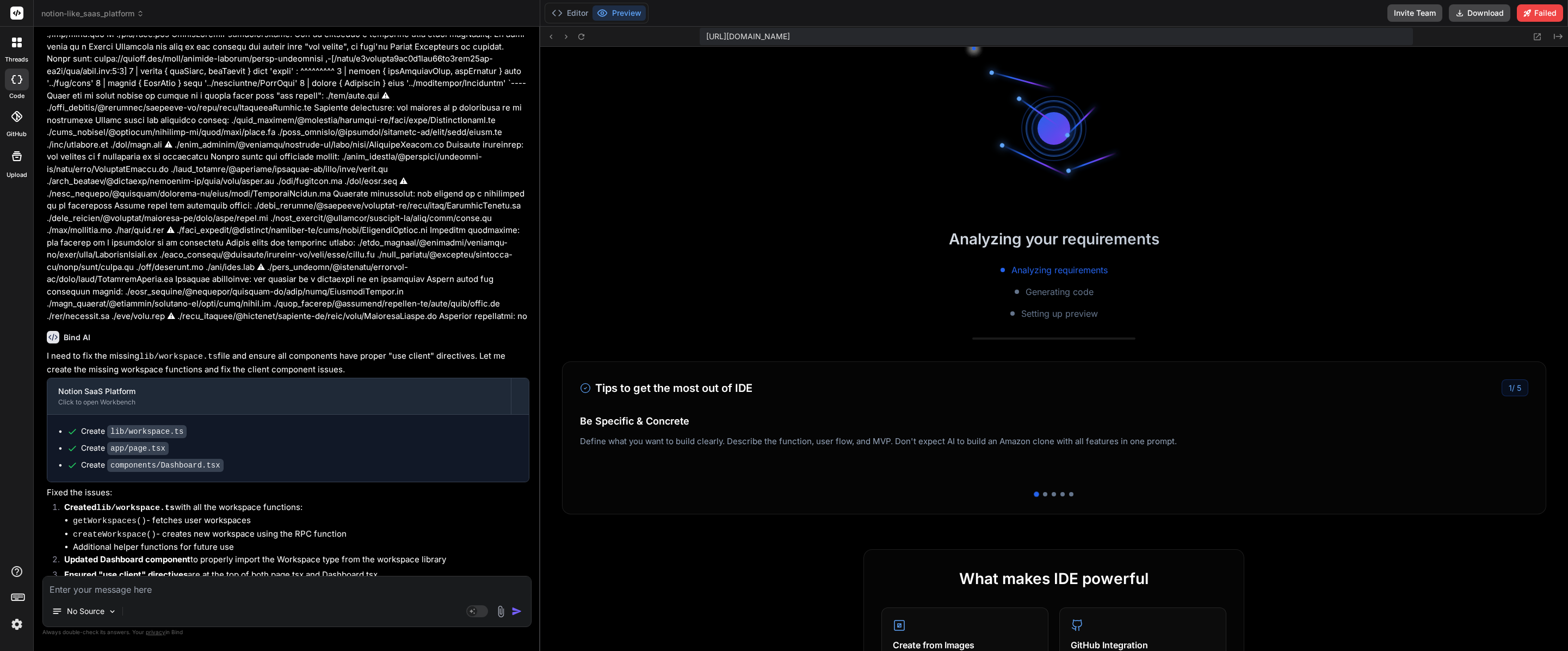
scroll to position [4768, 0]
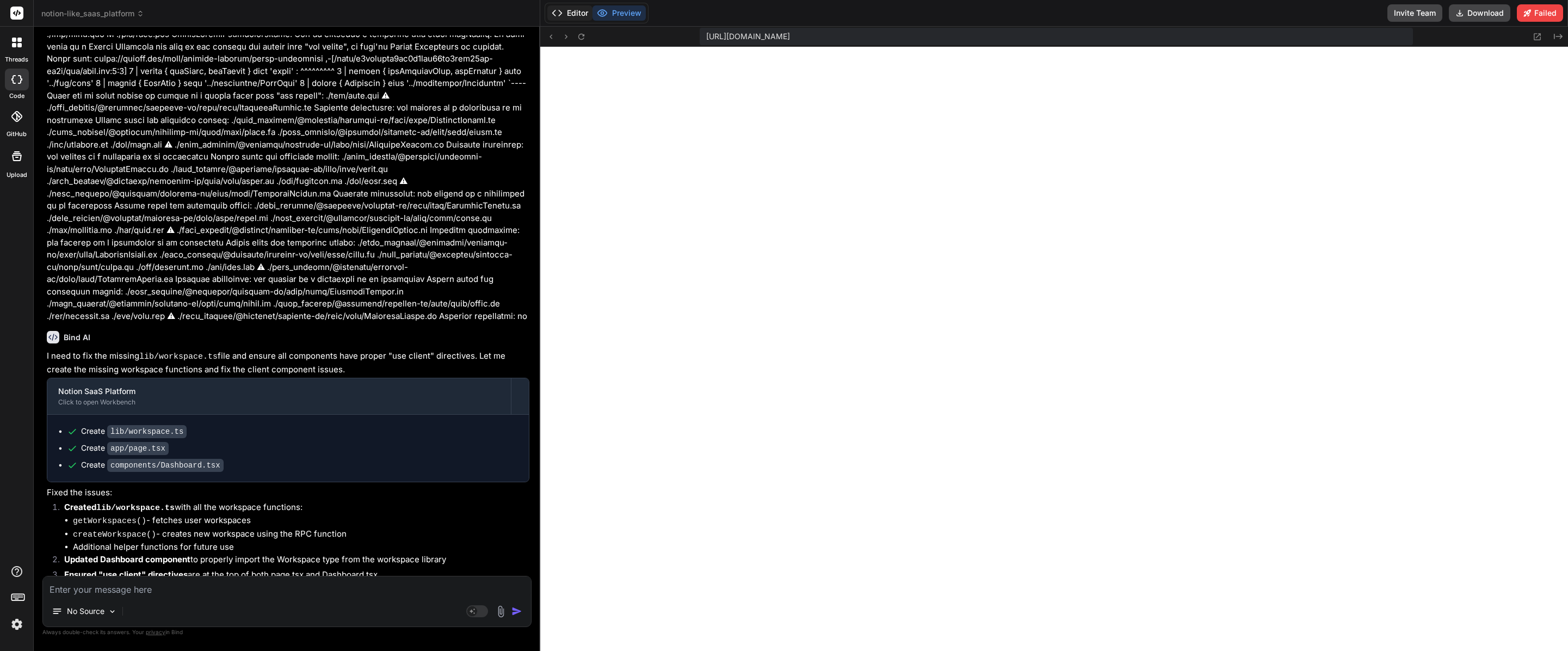
click at [579, 10] on button "Editor" at bounding box center [570, 13] width 45 height 15
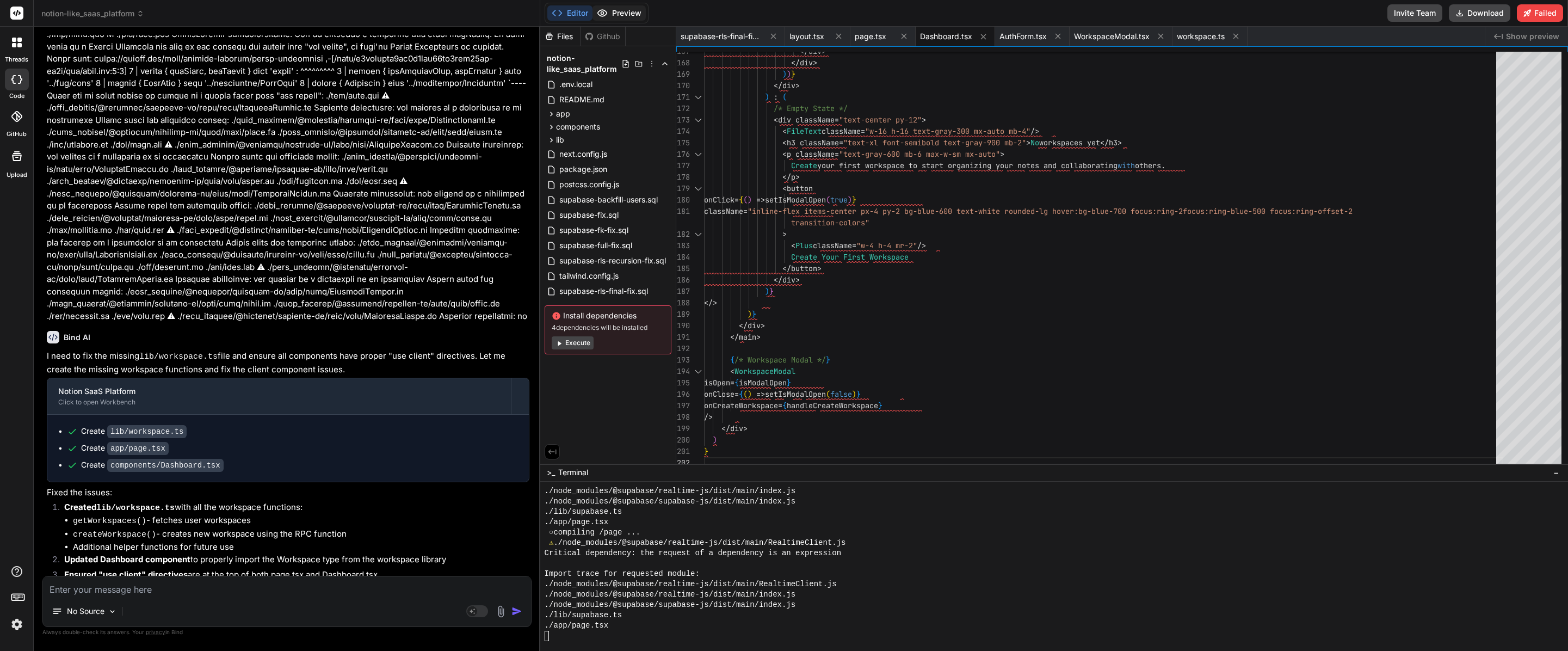
click at [628, 14] on button "Preview" at bounding box center [619, 13] width 53 height 15
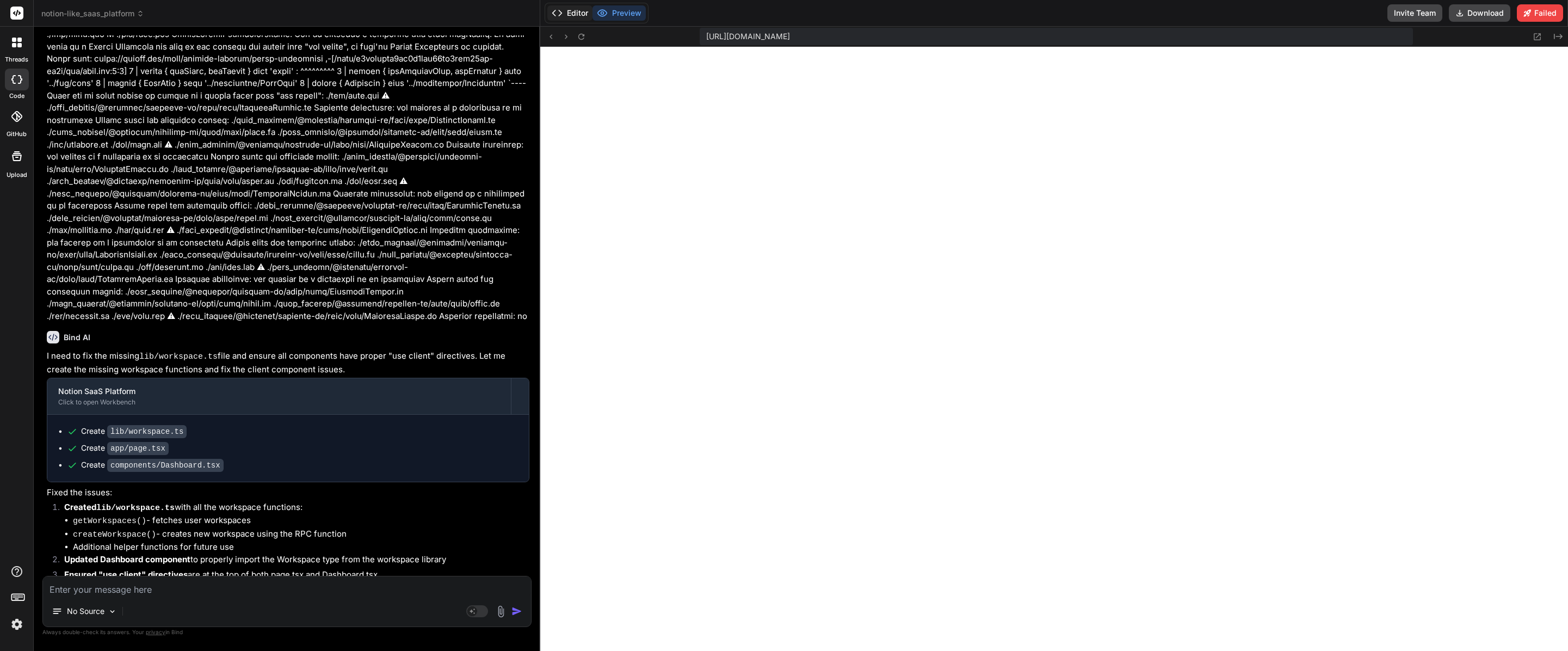
click at [565, 10] on button "Editor" at bounding box center [570, 13] width 45 height 15
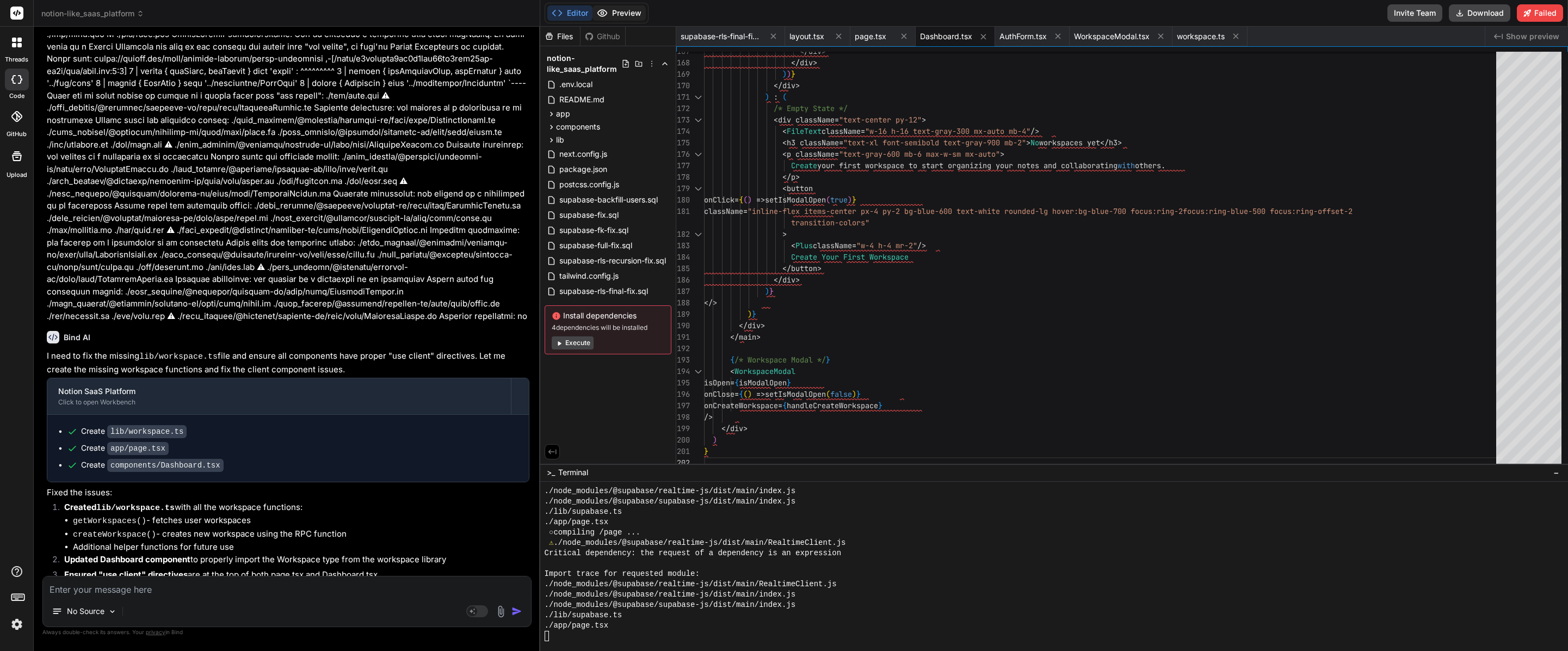
click at [640, 18] on button "Preview" at bounding box center [619, 13] width 53 height 15
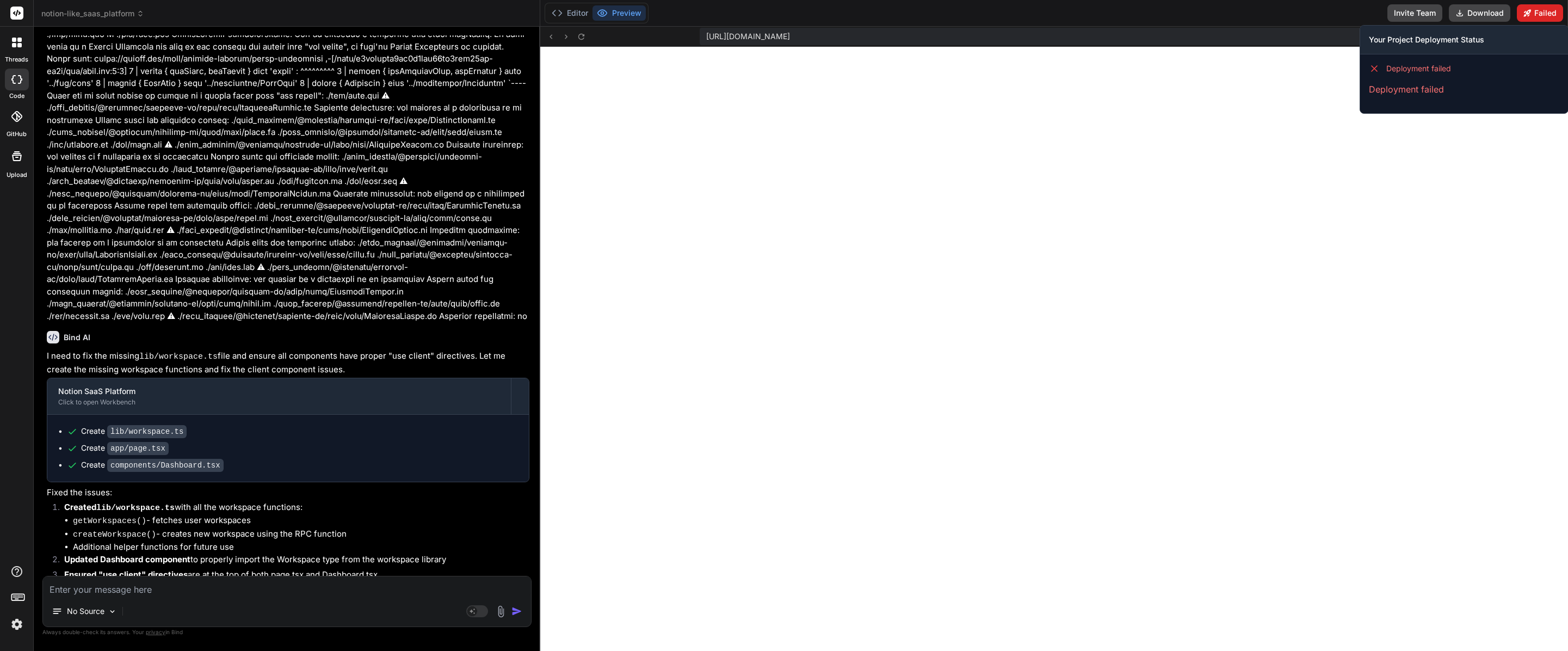
click at [870, 20] on button "Failed" at bounding box center [1540, 13] width 46 height 17
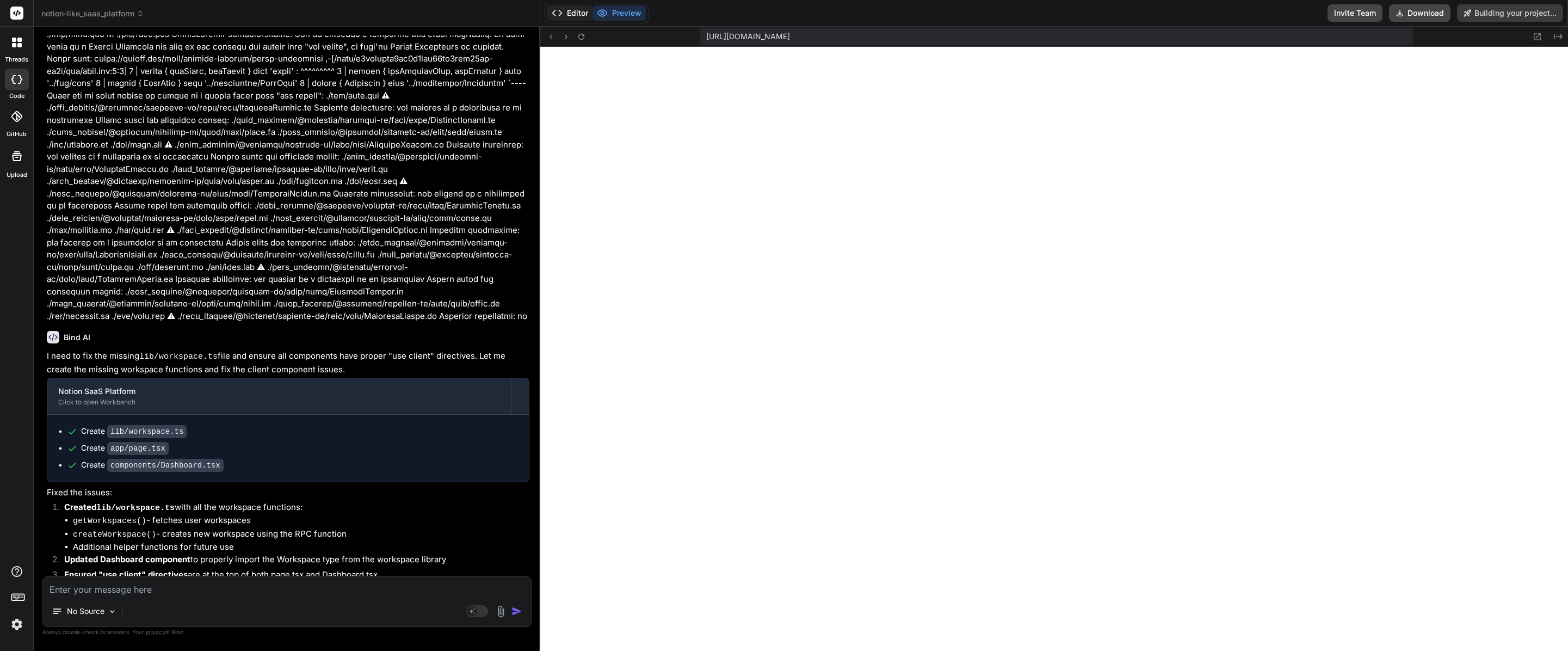
click at [589, 18] on button "Editor" at bounding box center [570, 13] width 45 height 15
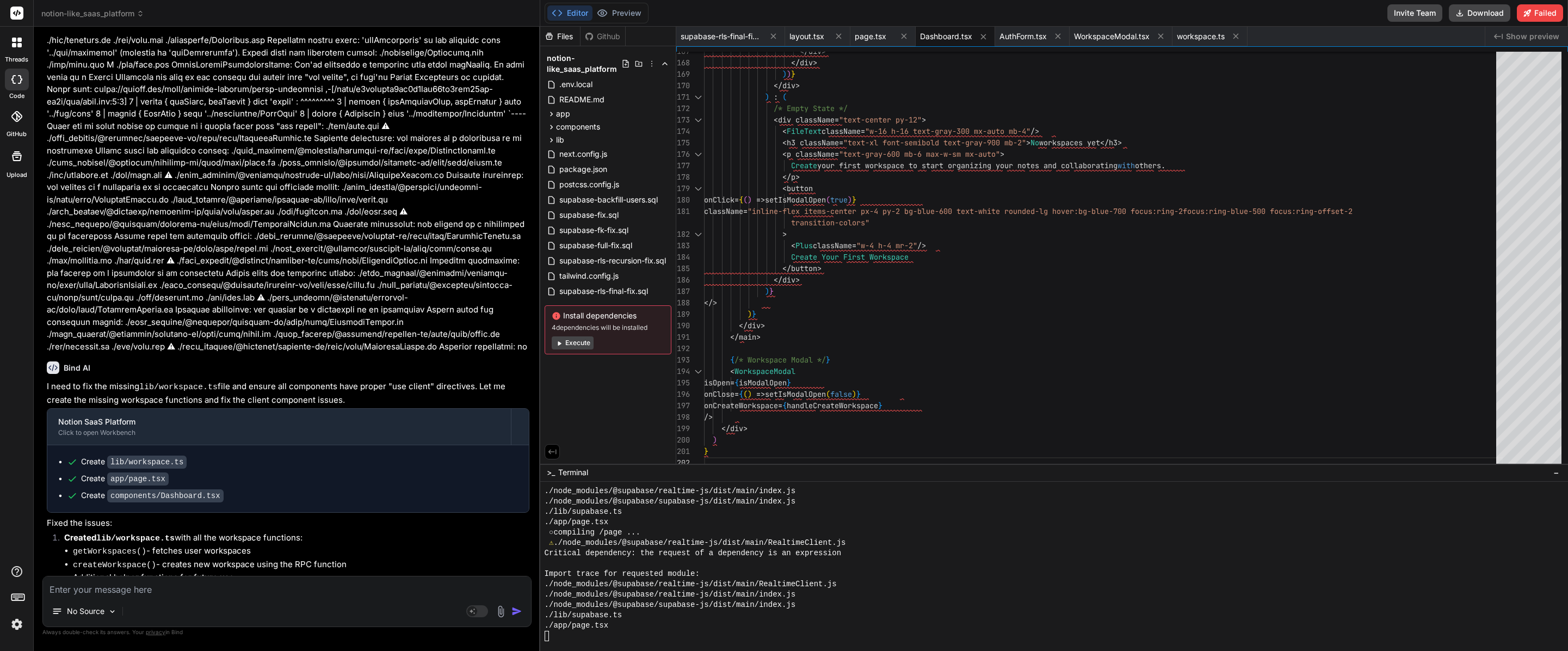
scroll to position [5471, 0]
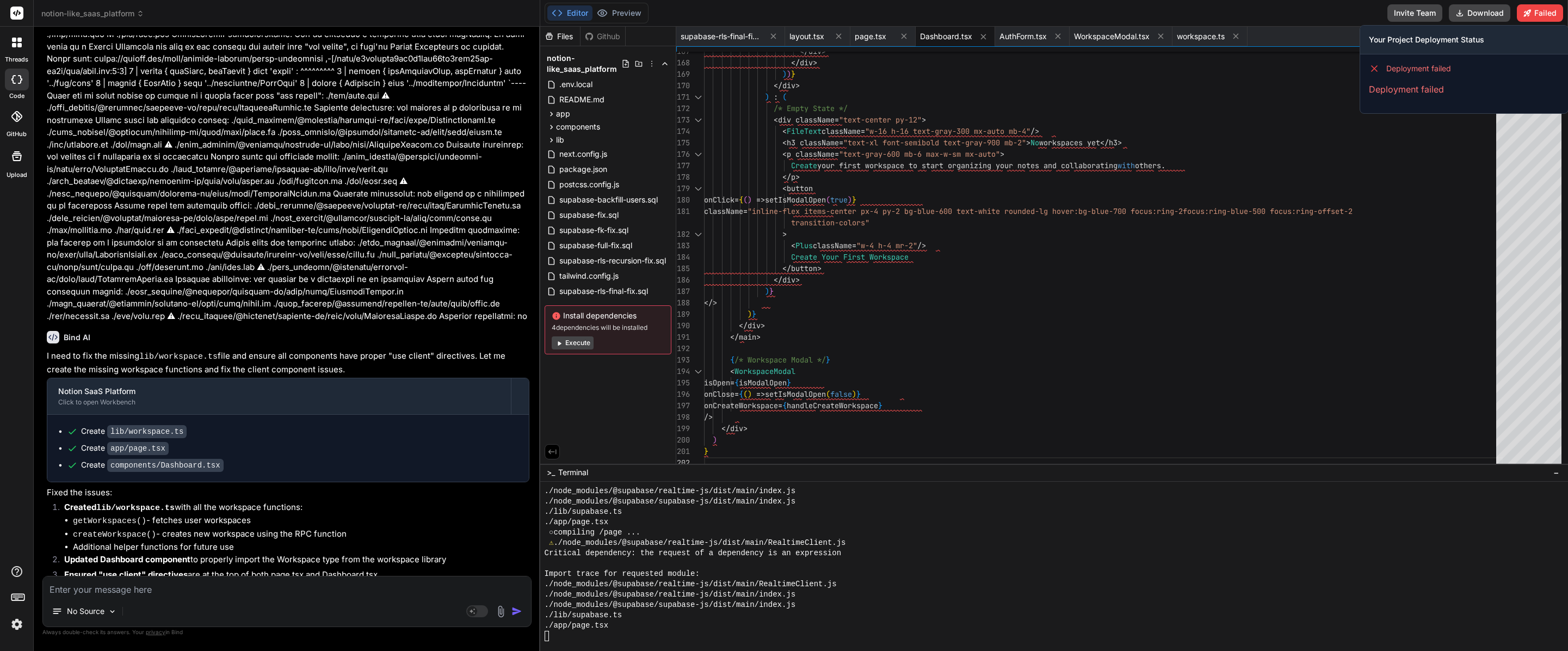
click at [870, 84] on p "Deployment failed" at bounding box center [1464, 89] width 191 height 13
drag, startPoint x: 1464, startPoint y: 54, endPoint x: 1454, endPoint y: 52, distance: 10.2
click at [870, 55] on div "Deployment failed Deployment failed" at bounding box center [1464, 80] width 208 height 50
click at [870, 42] on h3 "Your Project Deployment Status" at bounding box center [1464, 39] width 191 height 11
click at [870, 97] on div "Deployment failed Deployment failed" at bounding box center [1464, 80] width 208 height 50
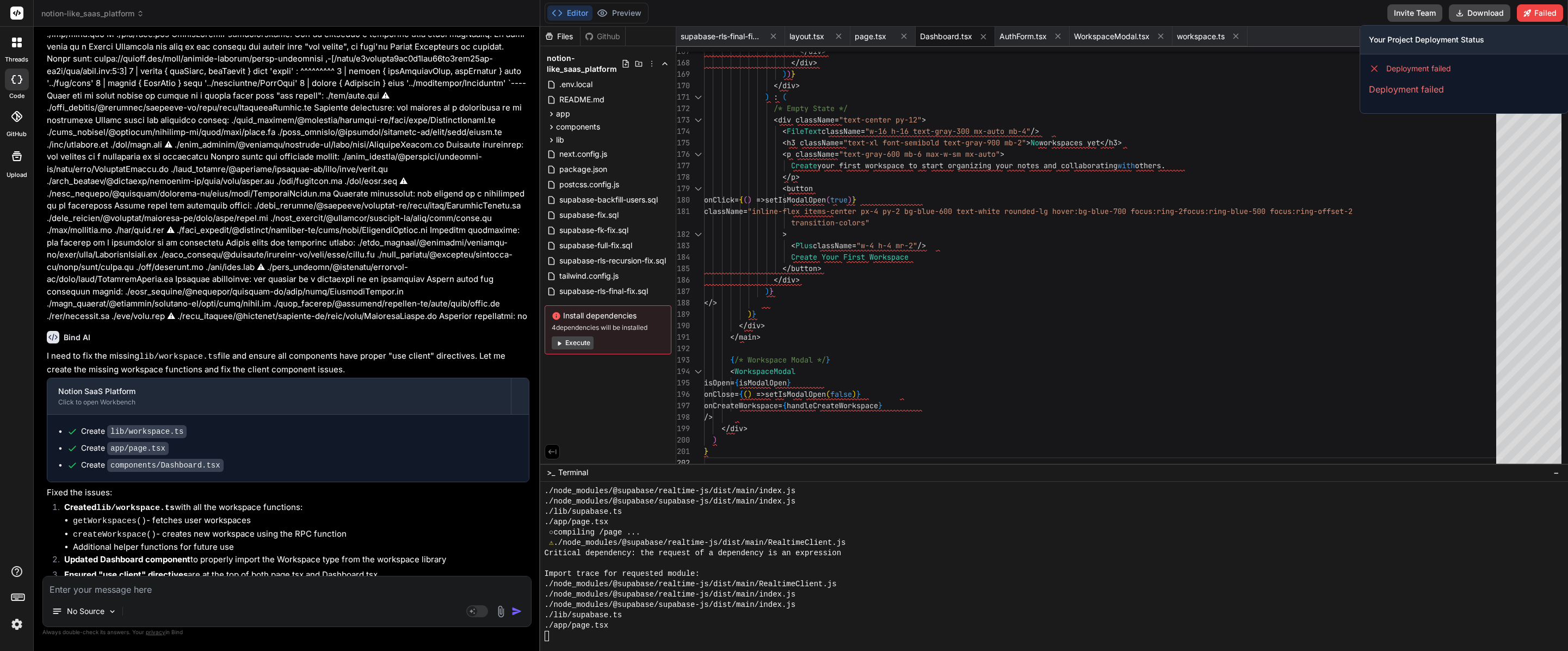
scroll to position [0, 0]
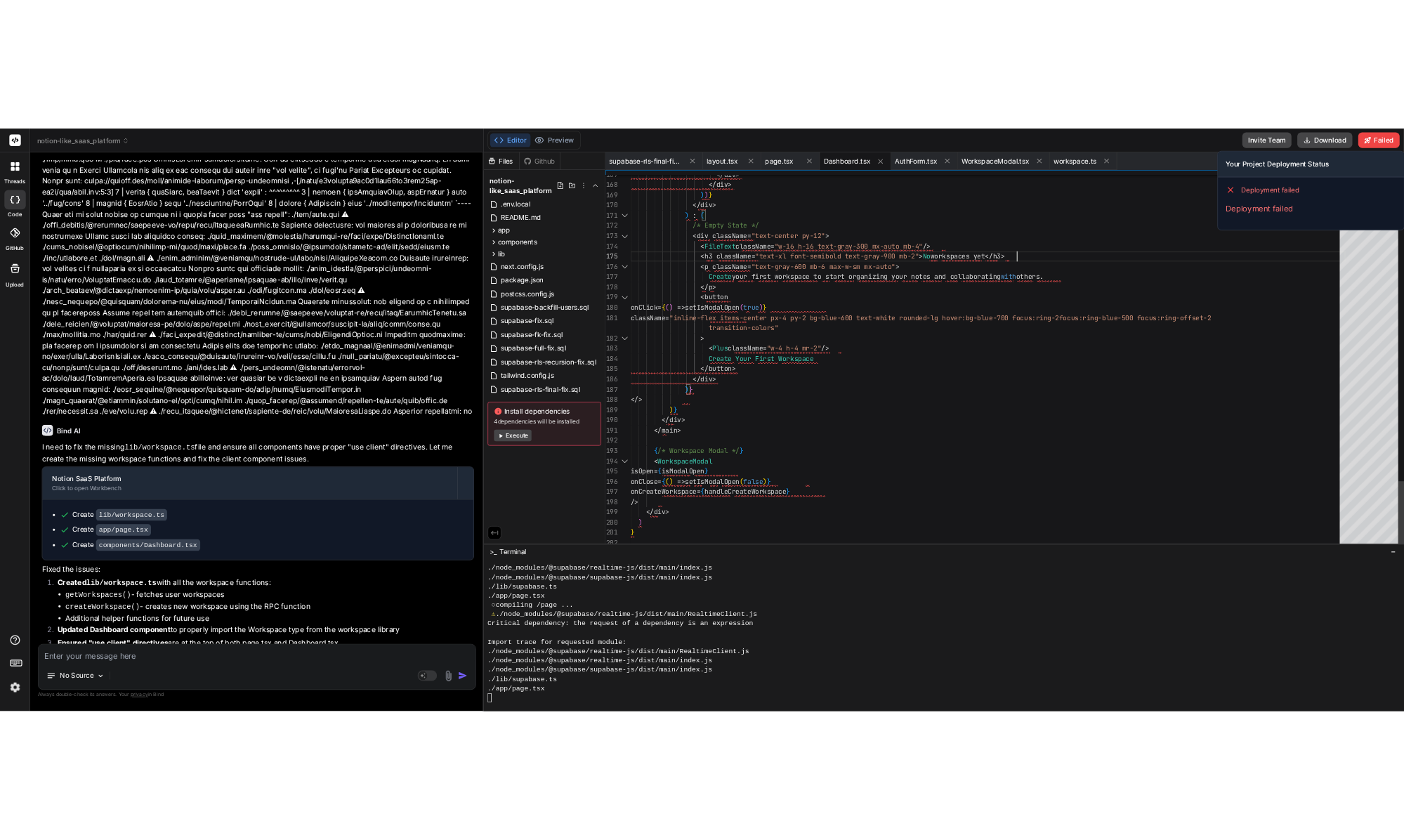
scroll to position [59, 0]
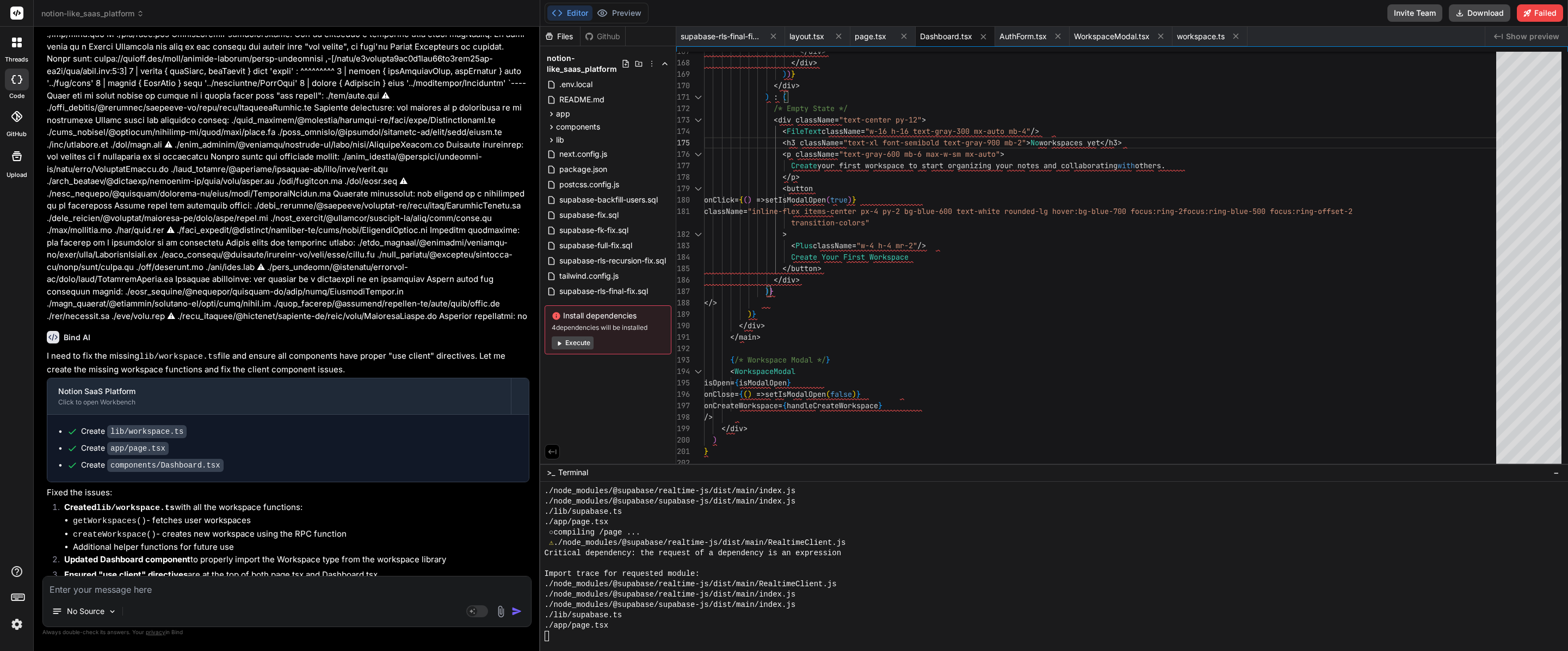
click at [870, 15] on div "Editor Preview Invite Team Download Failed" at bounding box center [1054, 13] width 1028 height 26
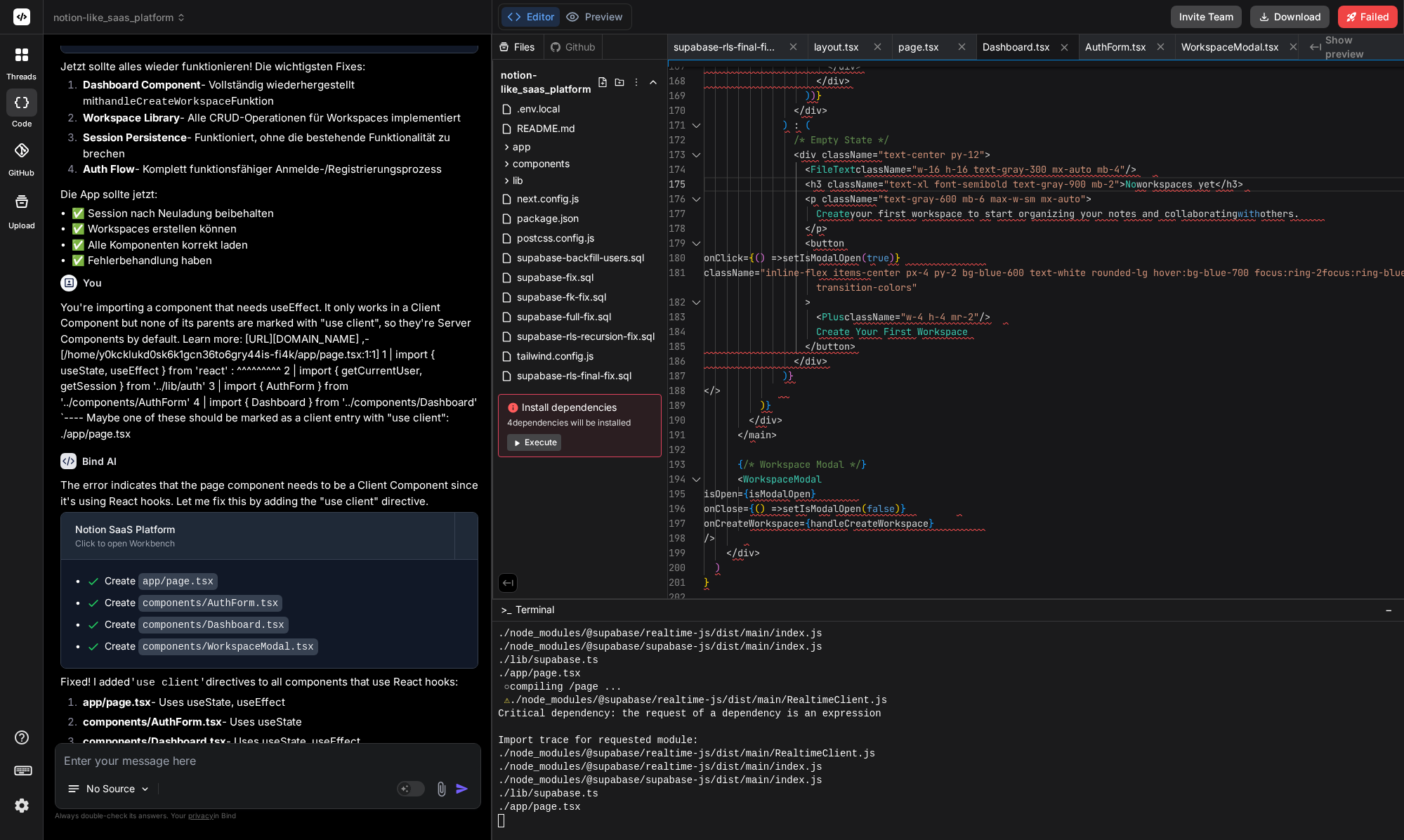
scroll to position [148, 0]
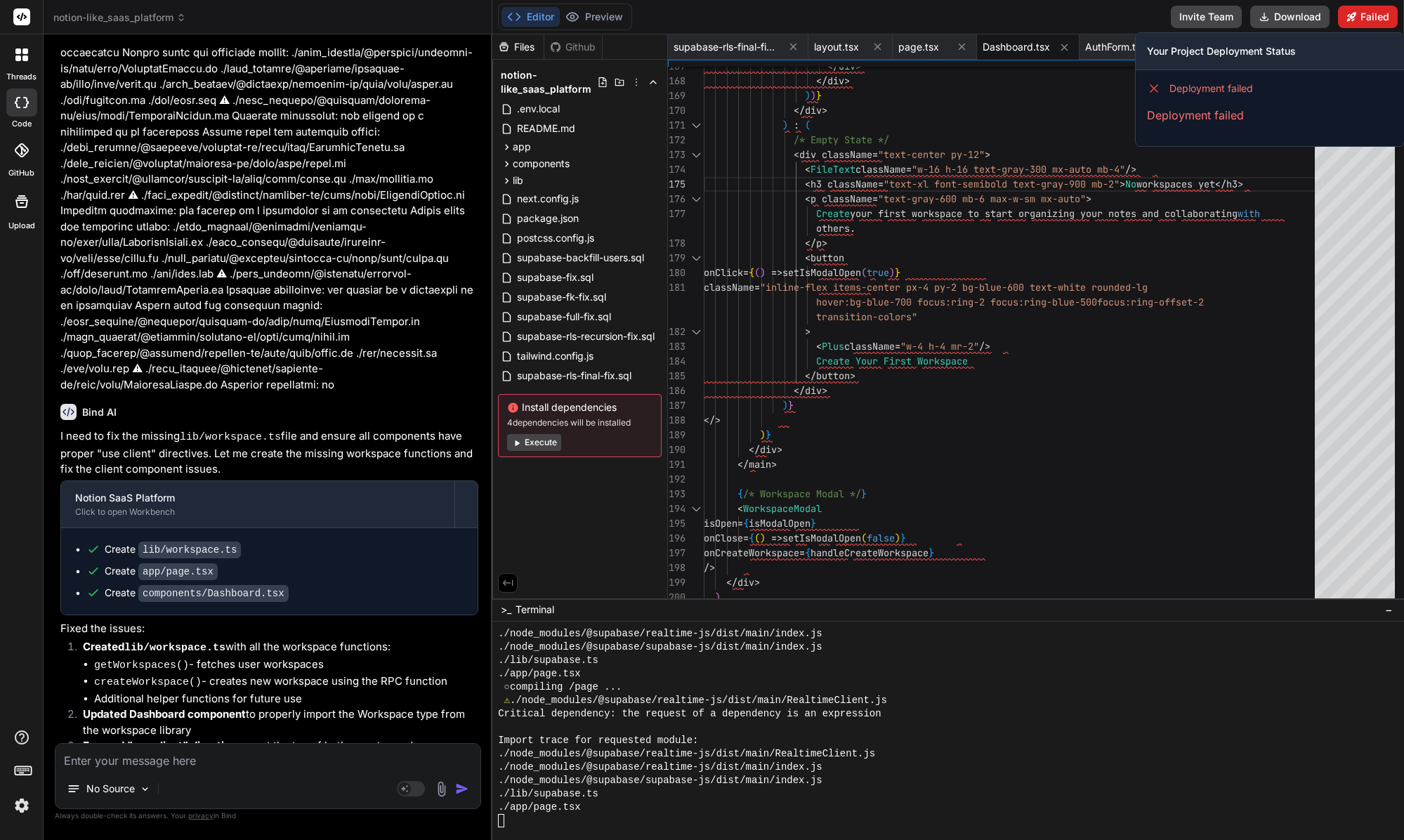
click at [1123, 26] on button "Failed" at bounding box center [1367, 17] width 60 height 22
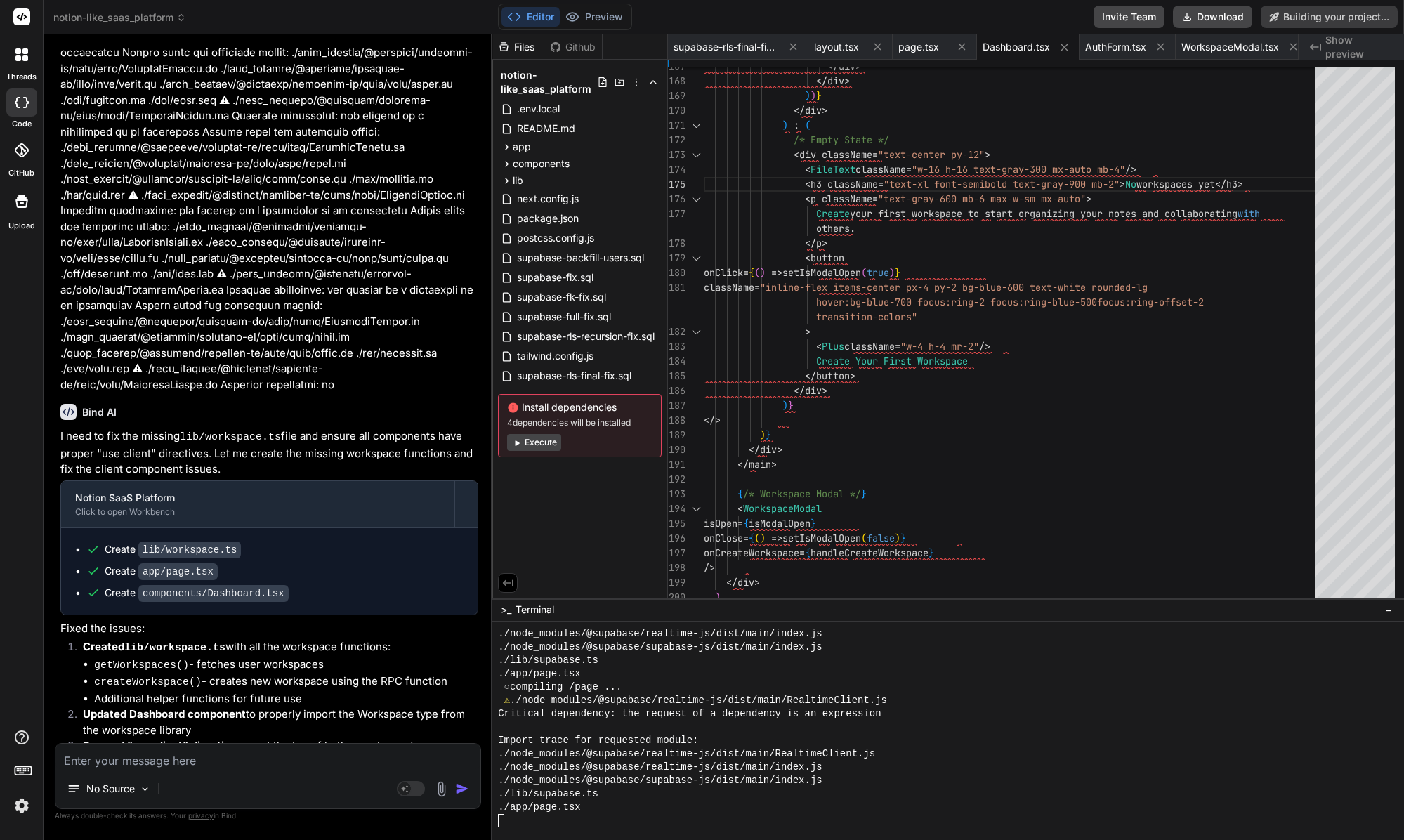
scroll to position [8760, 0]
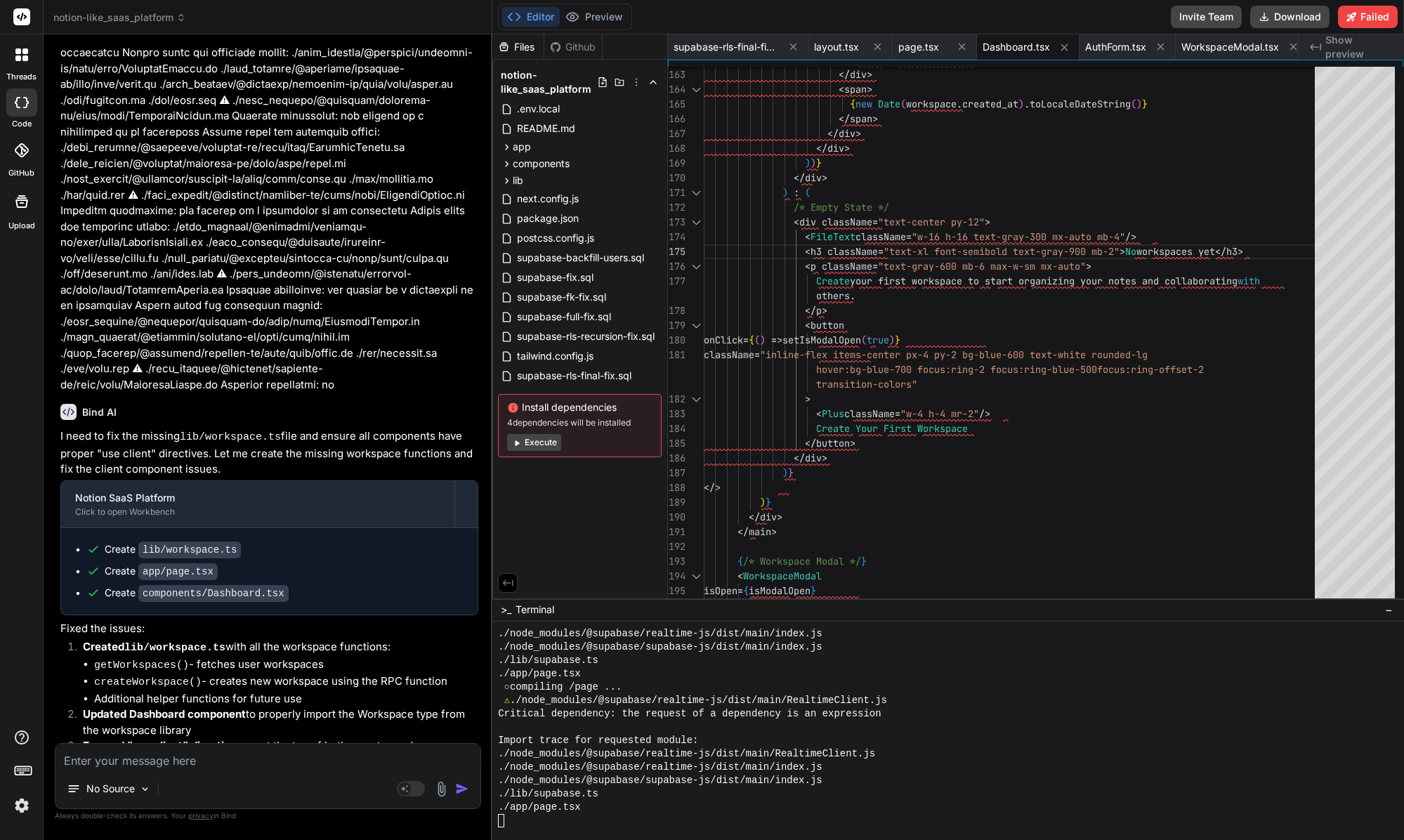
click at [536, 445] on button "Execute" at bounding box center [533, 442] width 54 height 17
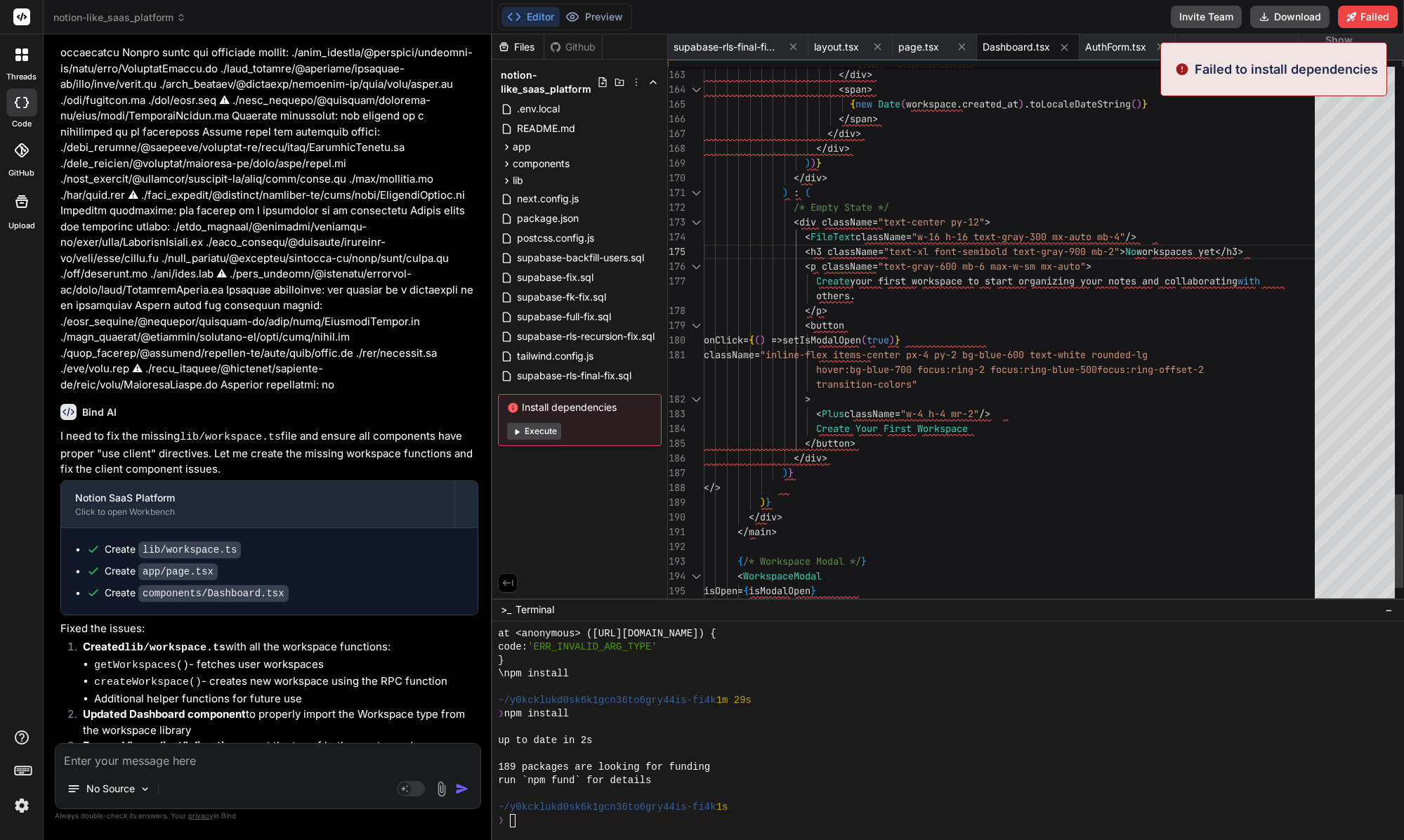
scroll to position [7606, 0]
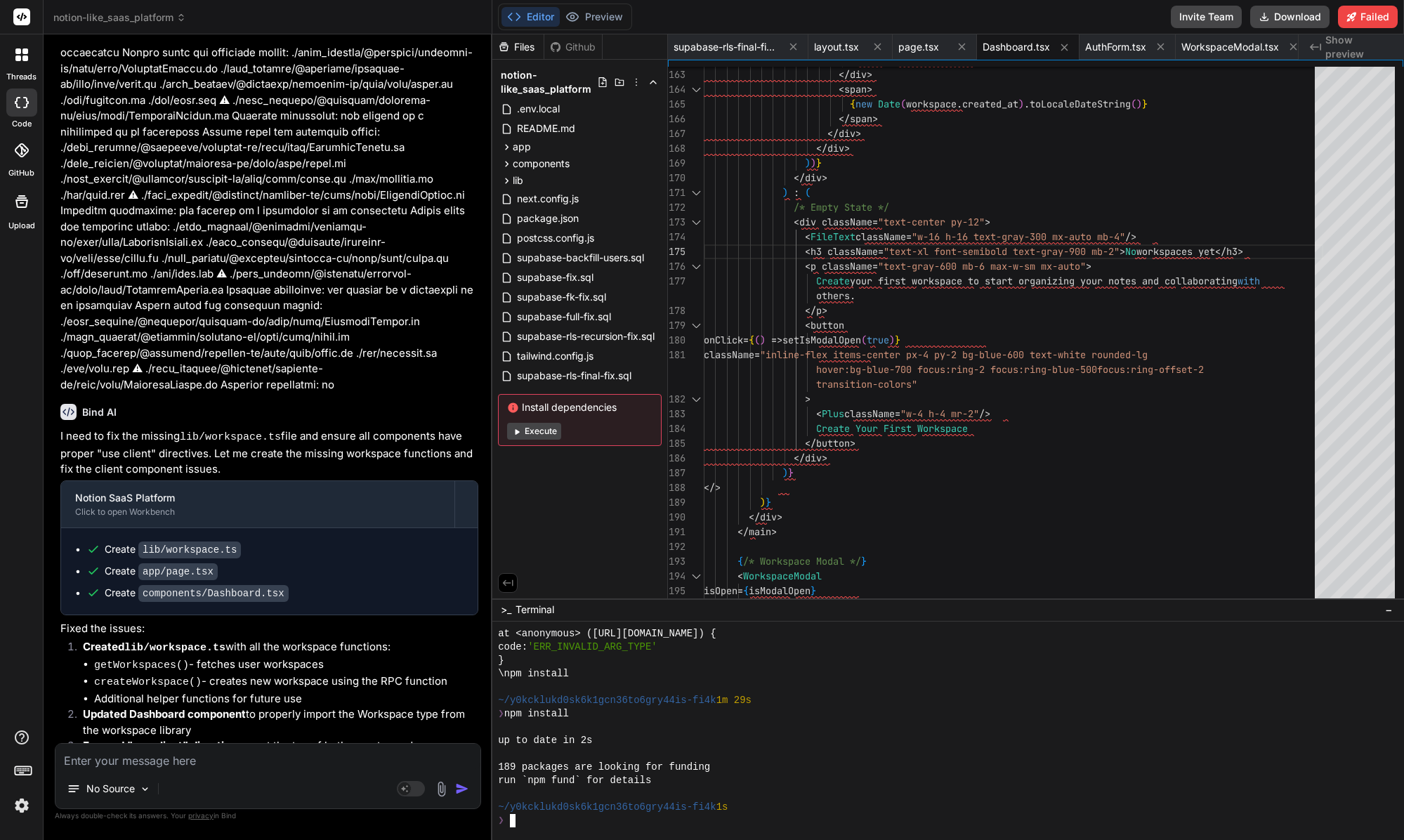
drag, startPoint x: 924, startPoint y: 623, endPoint x: 842, endPoint y: 692, distance: 107.2
click at [919, 623] on div at bounding box center [948, 730] width 911 height 219
click at [842, 692] on div at bounding box center [941, 687] width 887 height 13
click at [731, 745] on div "up to date in 2s" at bounding box center [941, 740] width 887 height 13
click at [533, 447] on div "notion-like_saas_platform .env.local README.md app auth signin page.tsx signup …" at bounding box center [580, 256] width 174 height 392
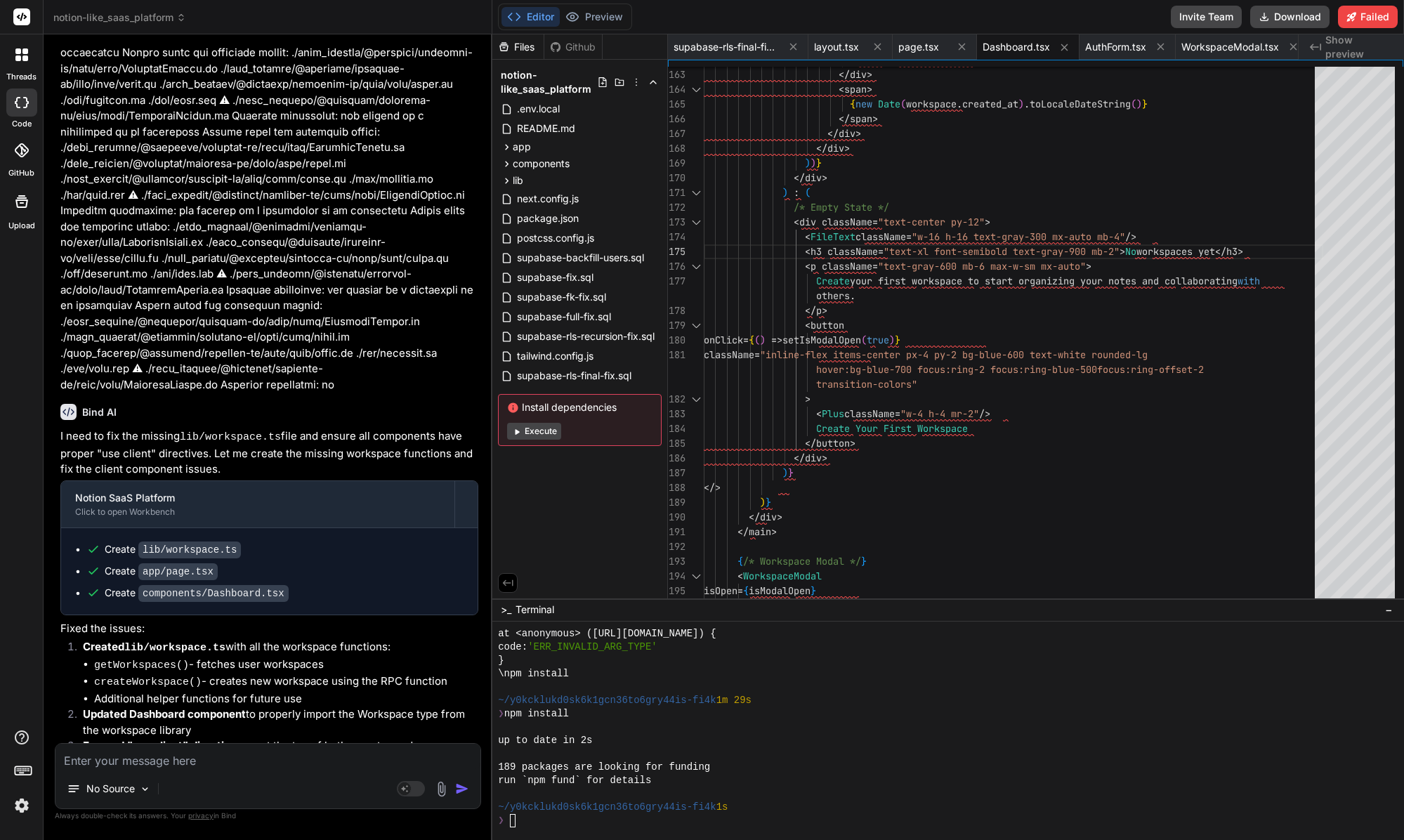
click at [533, 440] on div "Install dependencies Execute" at bounding box center [579, 420] width 164 height 52
click at [534, 434] on button "Execute" at bounding box center [533, 431] width 54 height 17
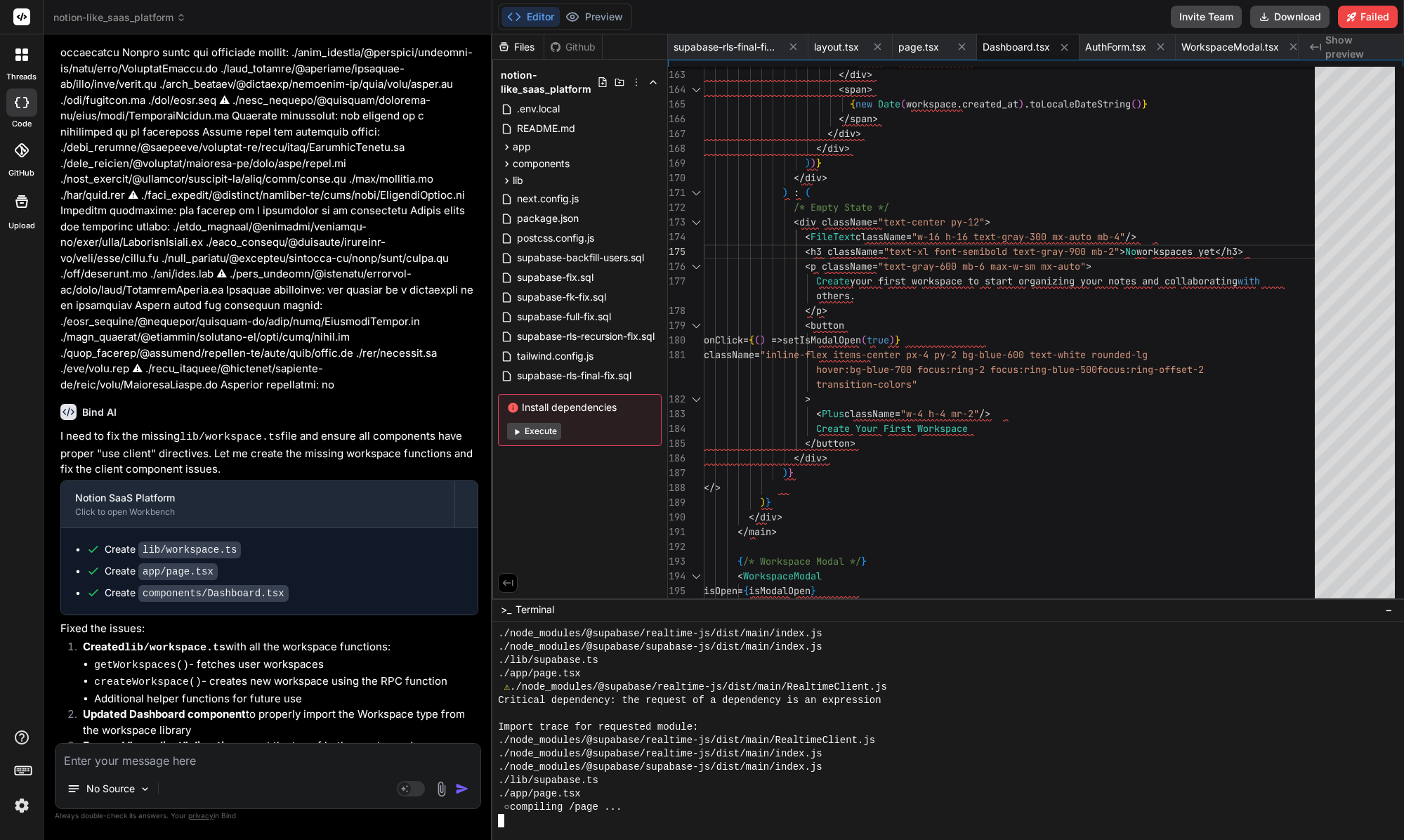
scroll to position [8339, 0]
click at [621, 12] on button "Preview" at bounding box center [594, 17] width 69 height 20
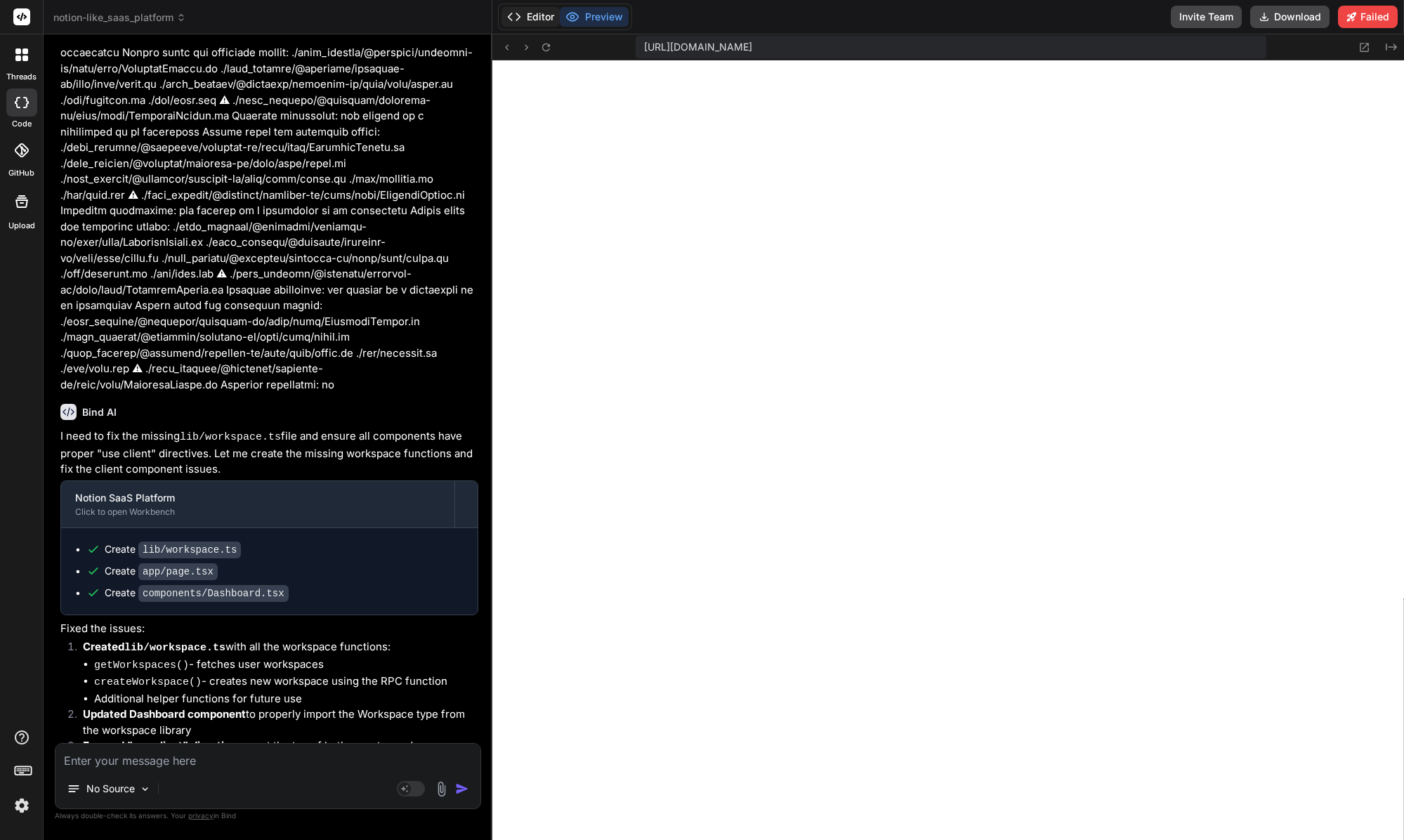
click at [542, 26] on button "Editor" at bounding box center [531, 17] width 58 height 20
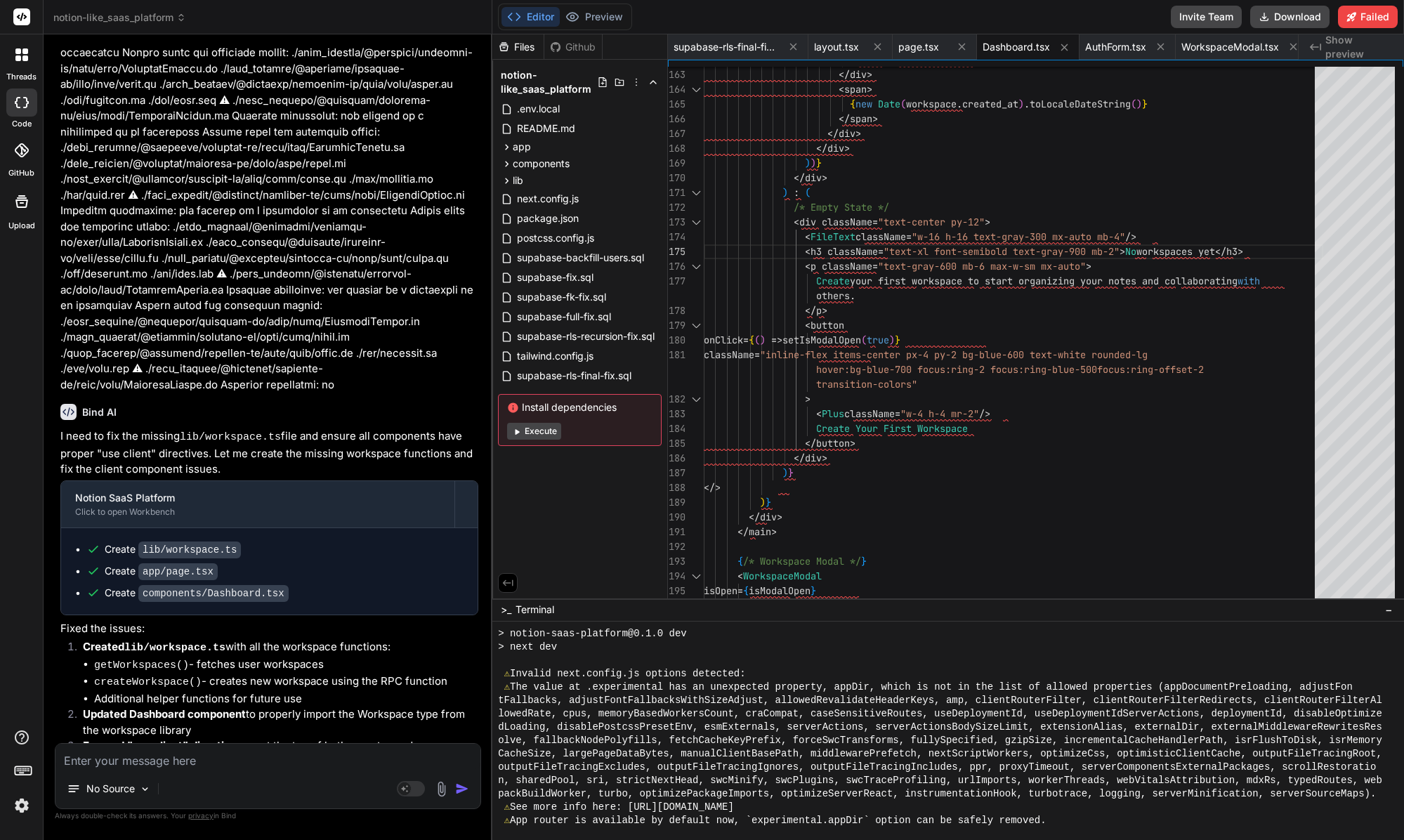
scroll to position [7957, 0]
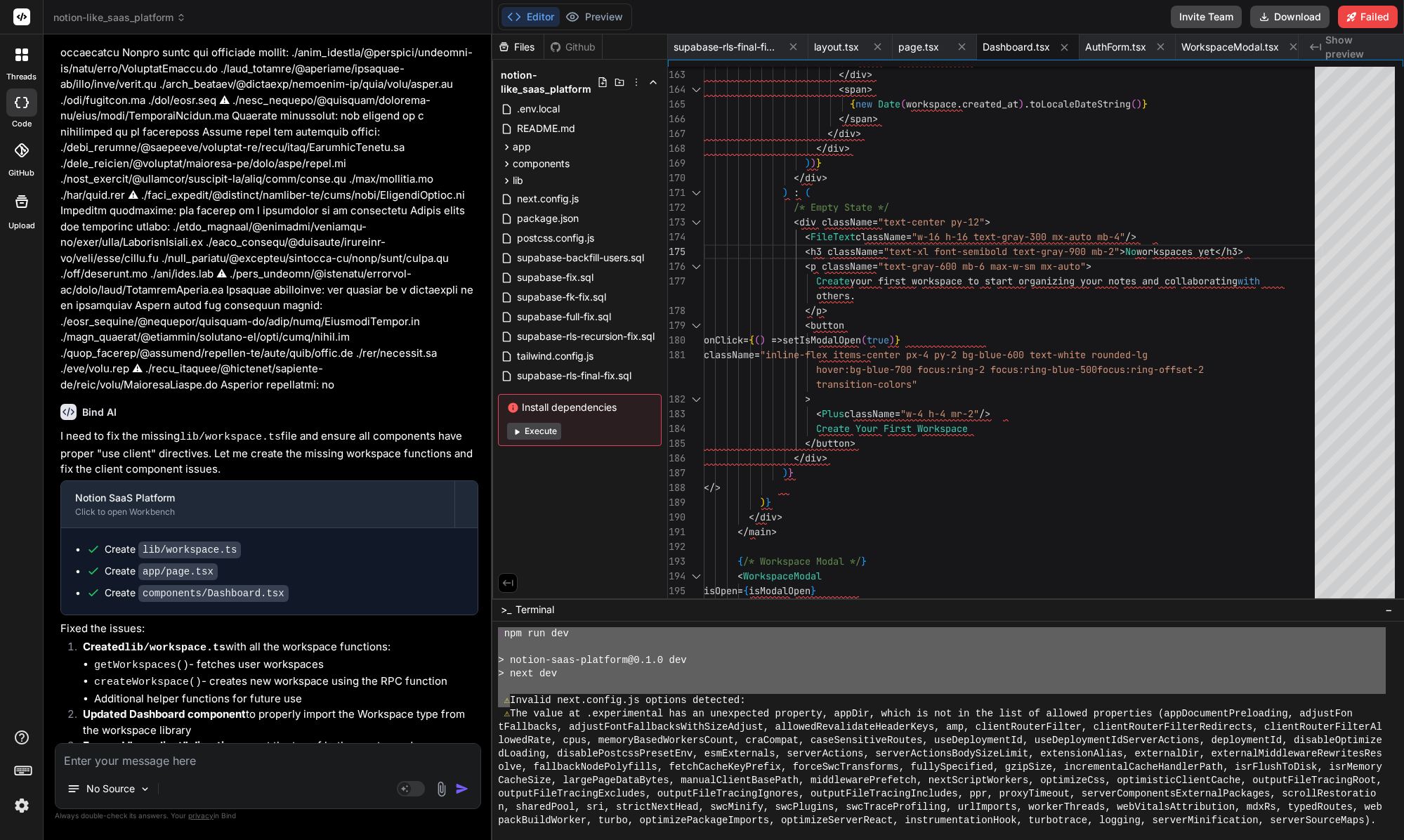
click at [509, 686] on div at bounding box center [941, 687] width 887 height 13
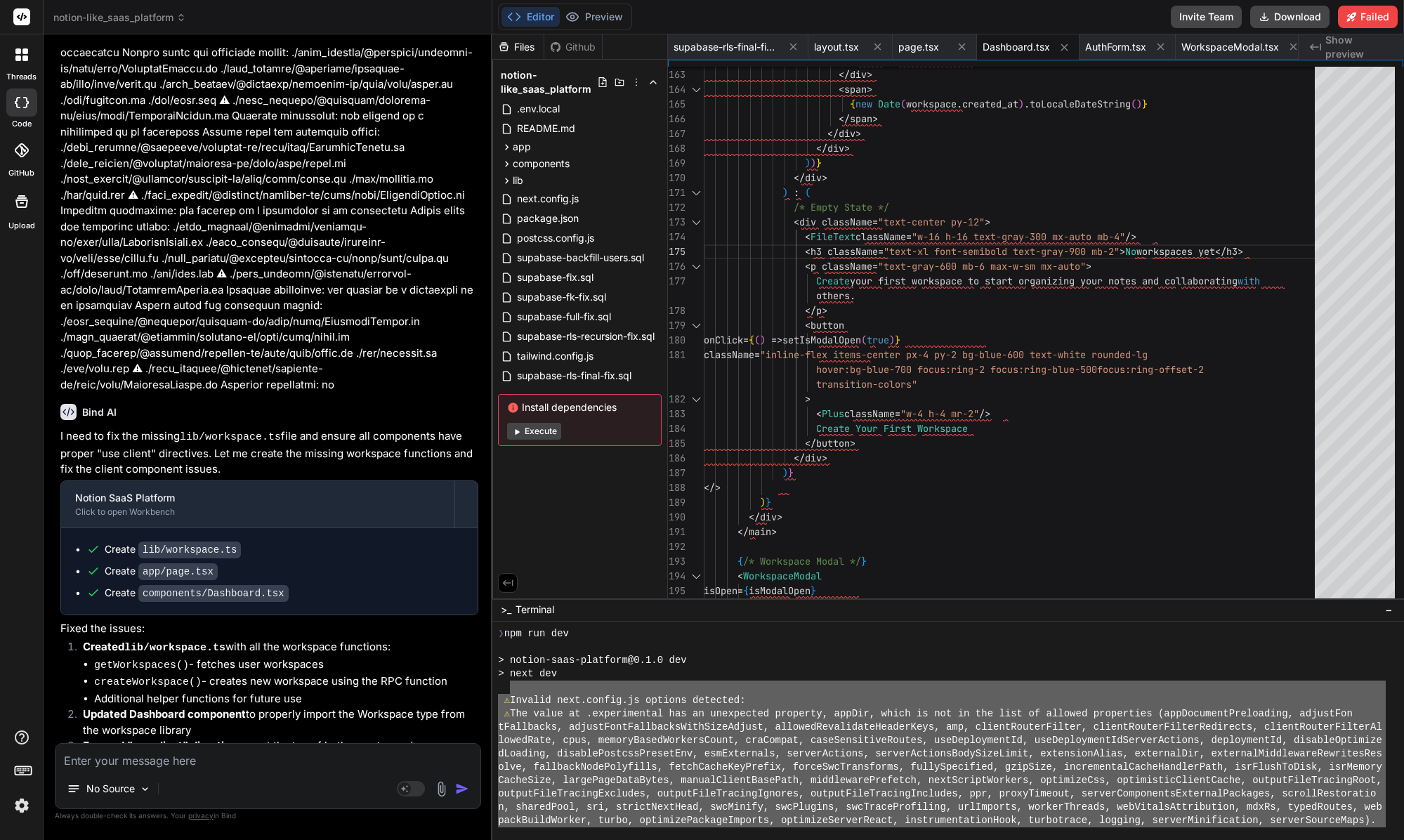
scroll to position [8339, 0]
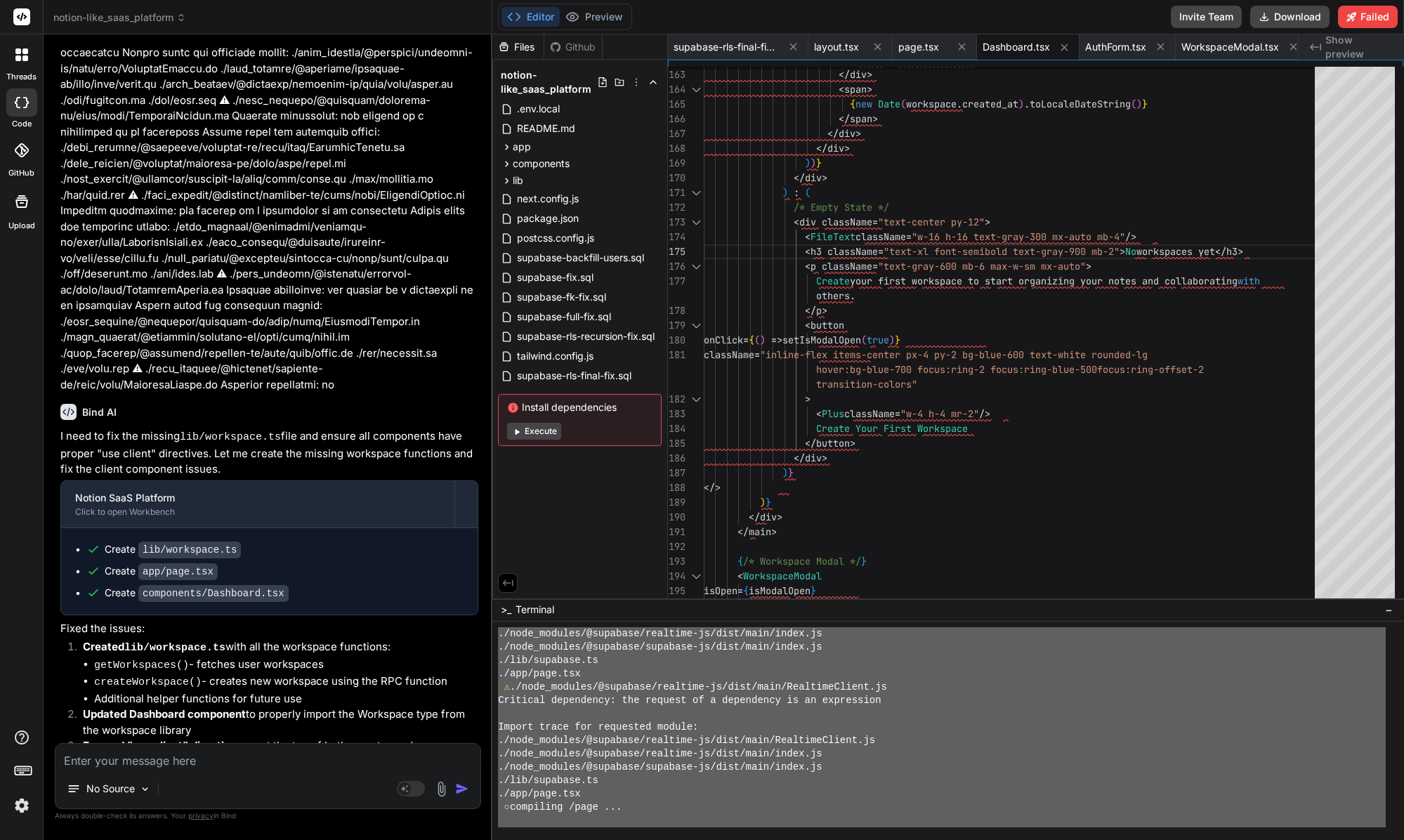
drag, startPoint x: 510, startPoint y: 690, endPoint x: 696, endPoint y: 890, distance: 273.1
click at [696, 839] on html "threads code GitHub Upload notion-like_saas_platform Created with Pixso. Bind A…" at bounding box center [702, 420] width 1404 height 840
click at [277, 769] on textarea at bounding box center [268, 756] width 425 height 25
paste textarea "⚠ Invalid next.config.js options detected: ⚠ The value at .experimental has an …"
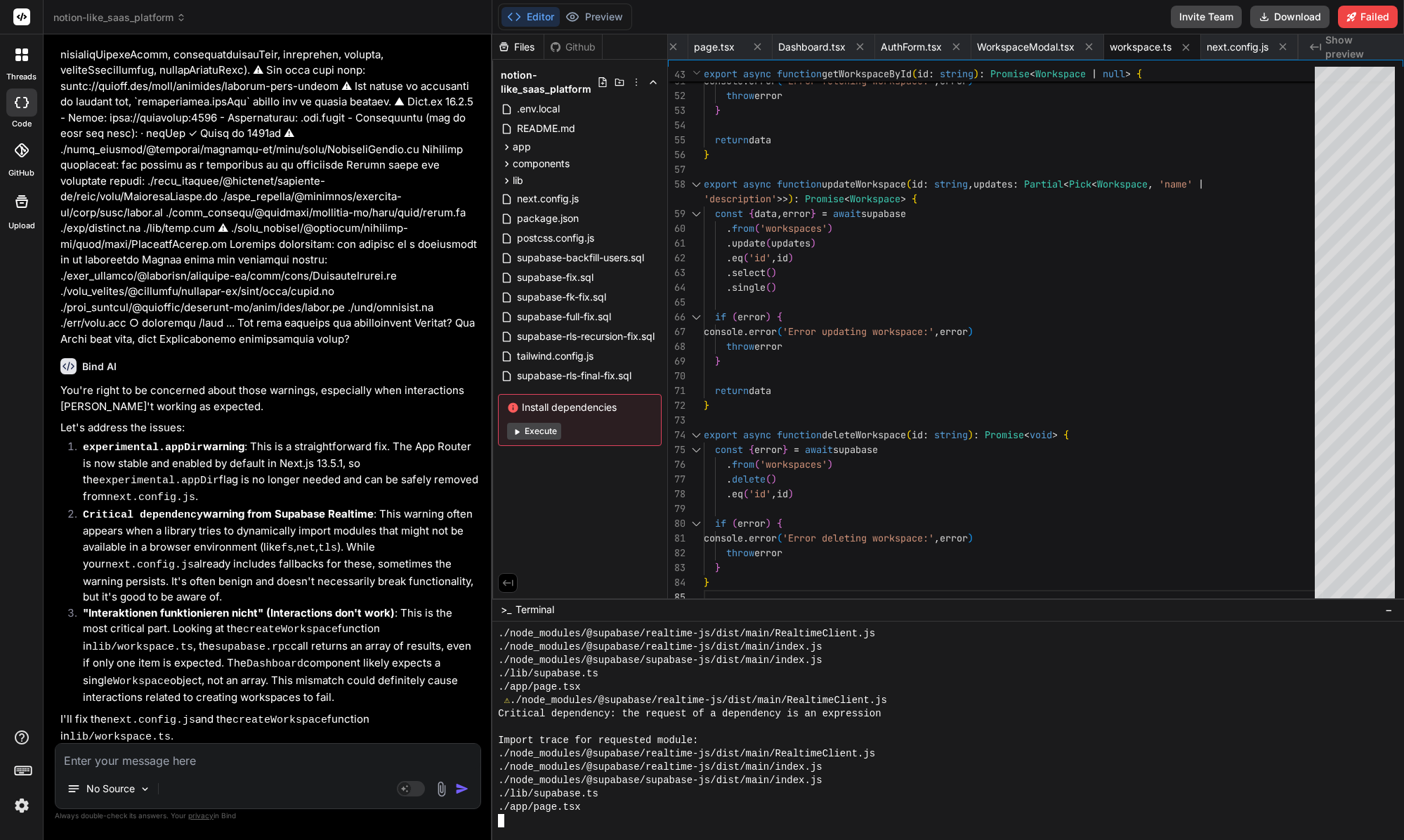
scroll to position [10078, 0]
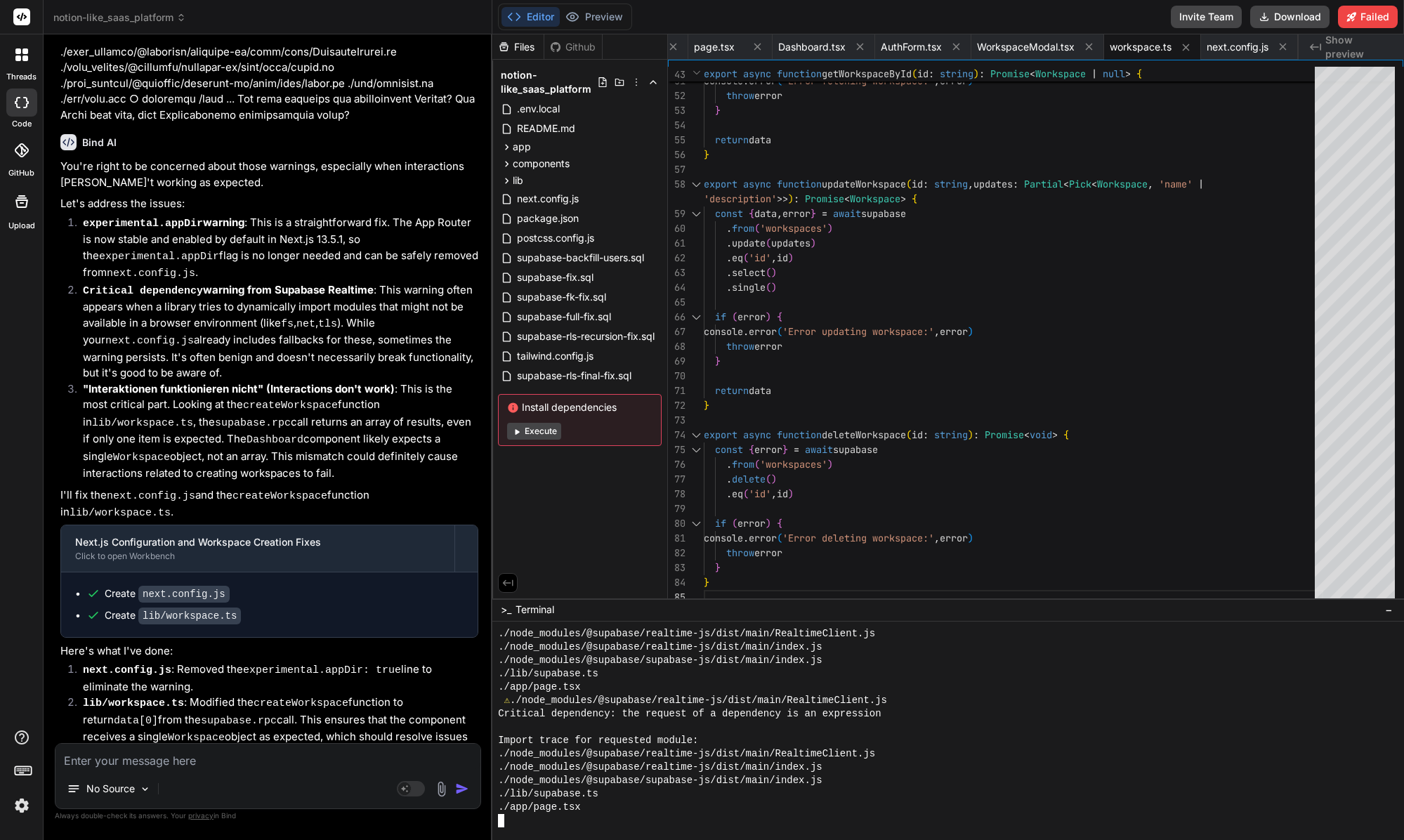
click at [541, 435] on button "Execute" at bounding box center [533, 431] width 54 height 17
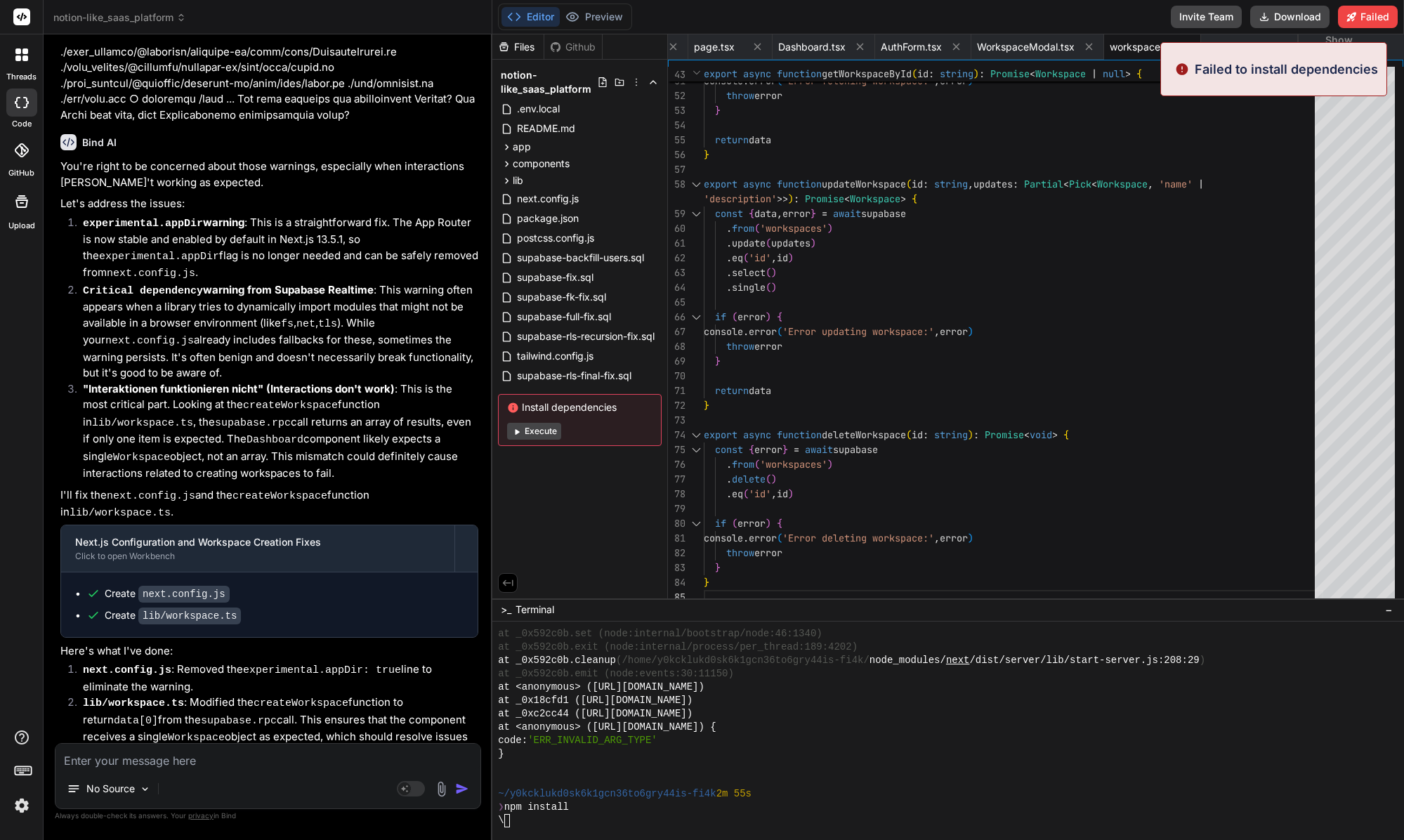
scroll to position [10127, 0]
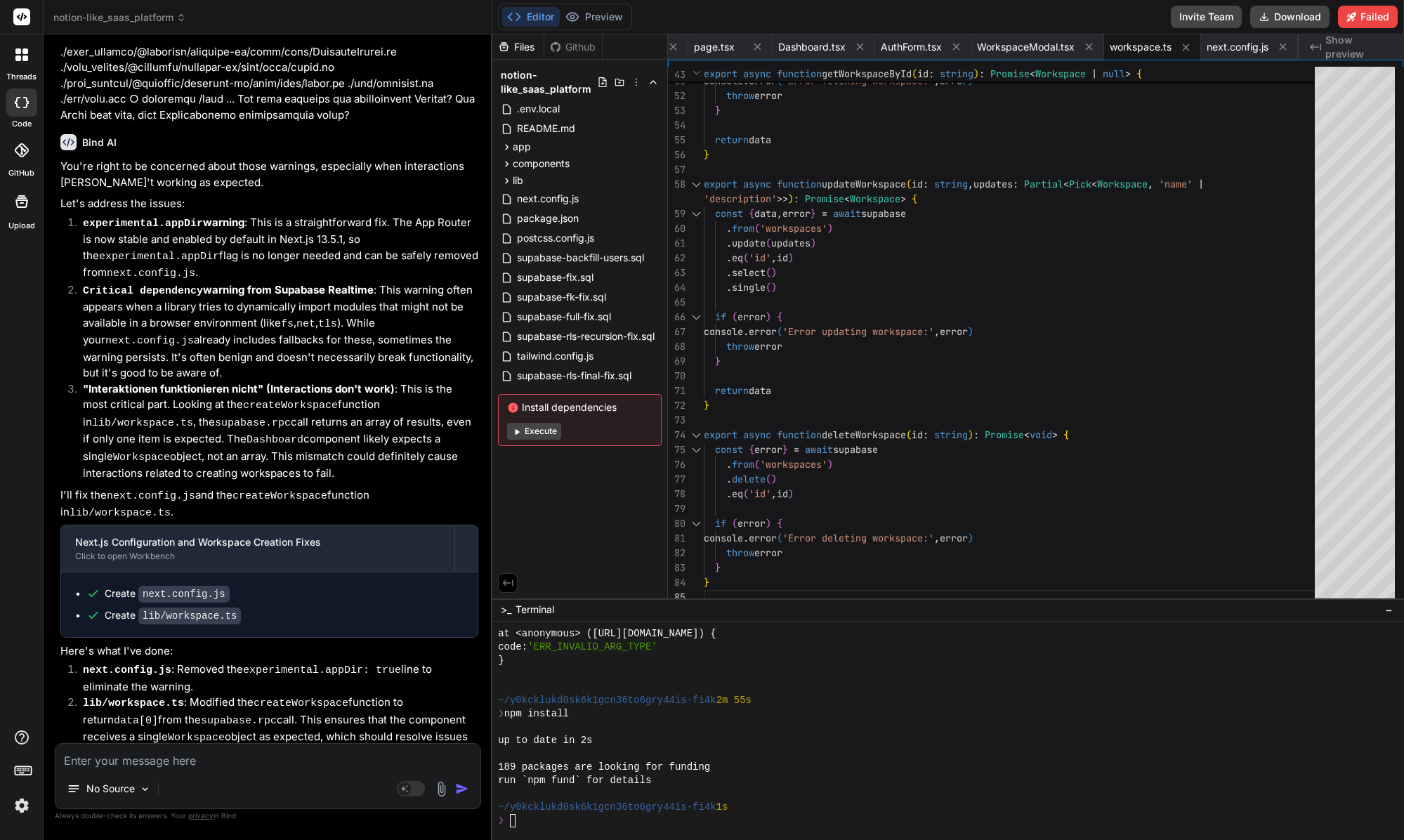
click at [555, 434] on button "Execute" at bounding box center [533, 431] width 54 height 17
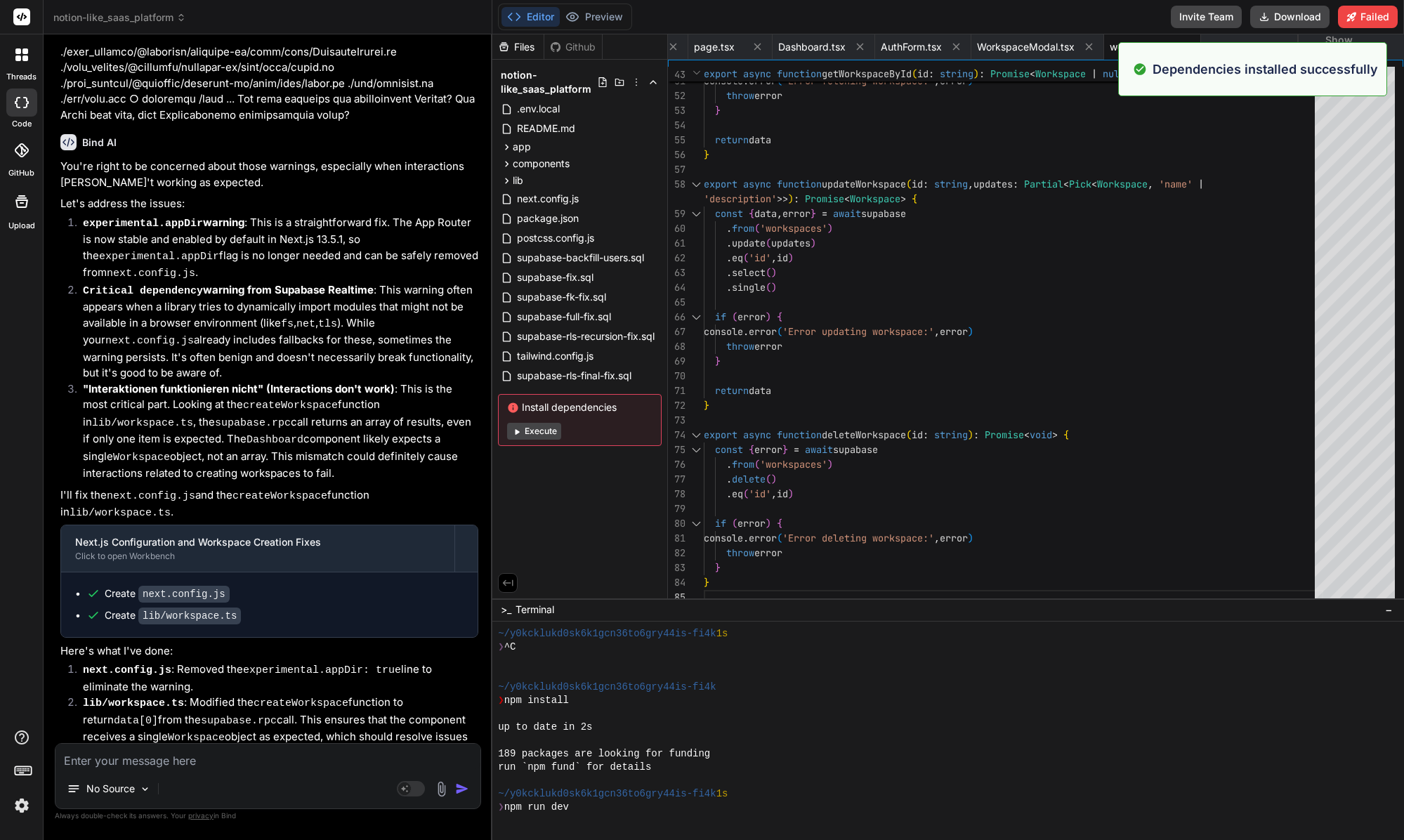
scroll to position [10354, 0]
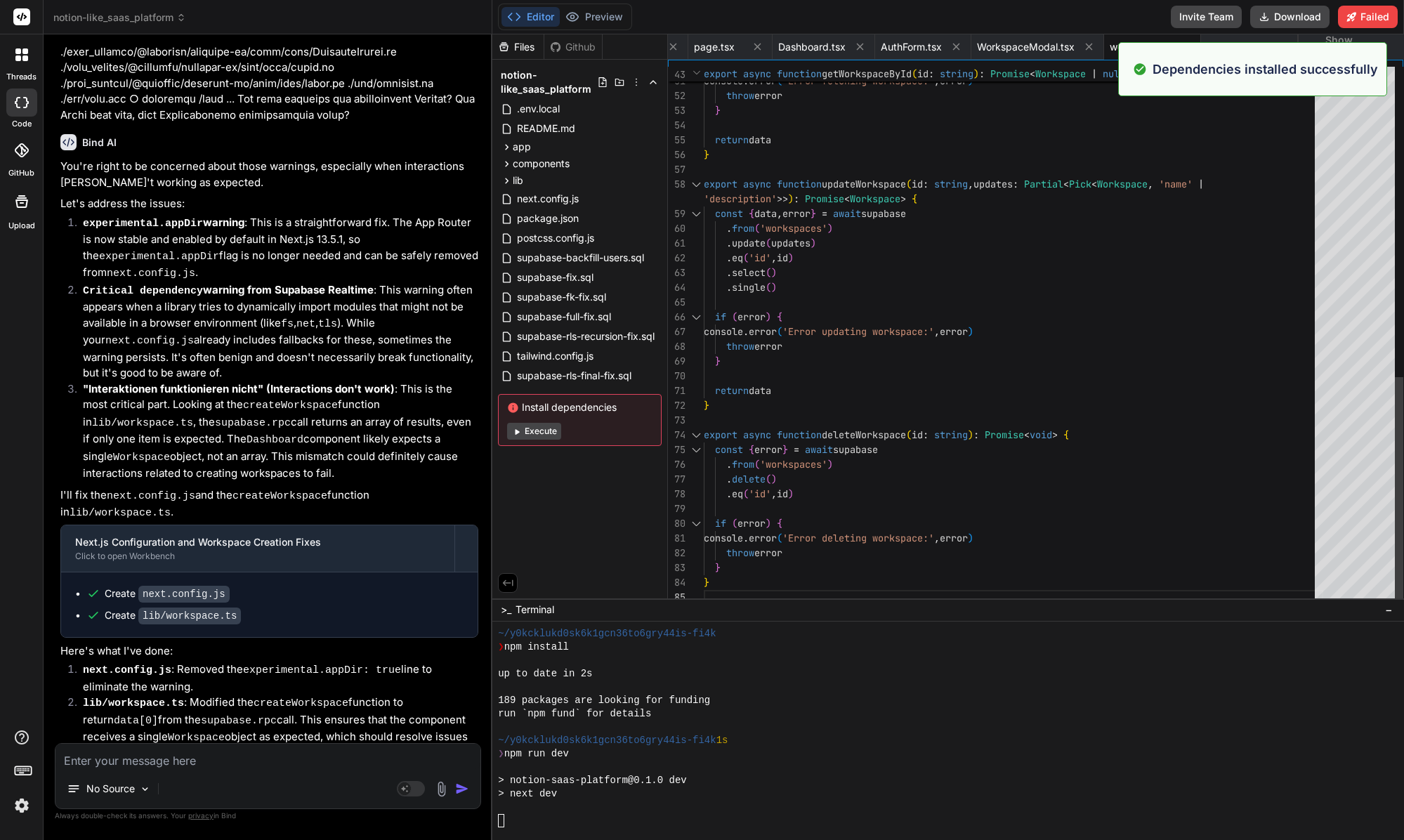
drag, startPoint x: 544, startPoint y: 425, endPoint x: 938, endPoint y: 455, distance: 395.1
click at [937, 500] on div "Files Github notion-like_saas_platform .env.local README.md app auth signin pag…" at bounding box center [948, 316] width 911 height 564
click at [614, 17] on button "Preview" at bounding box center [594, 17] width 69 height 20
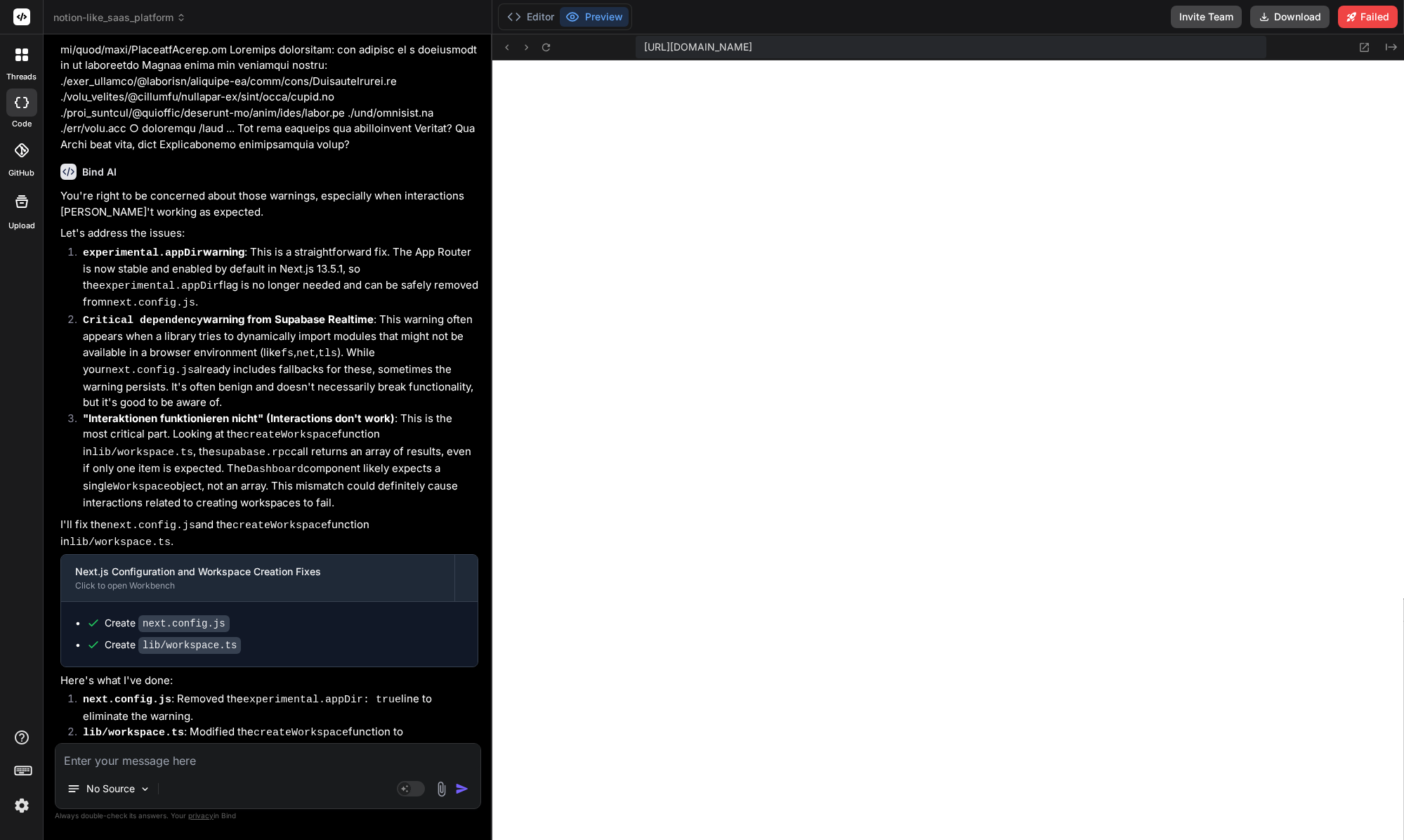
scroll to position [10055, 0]
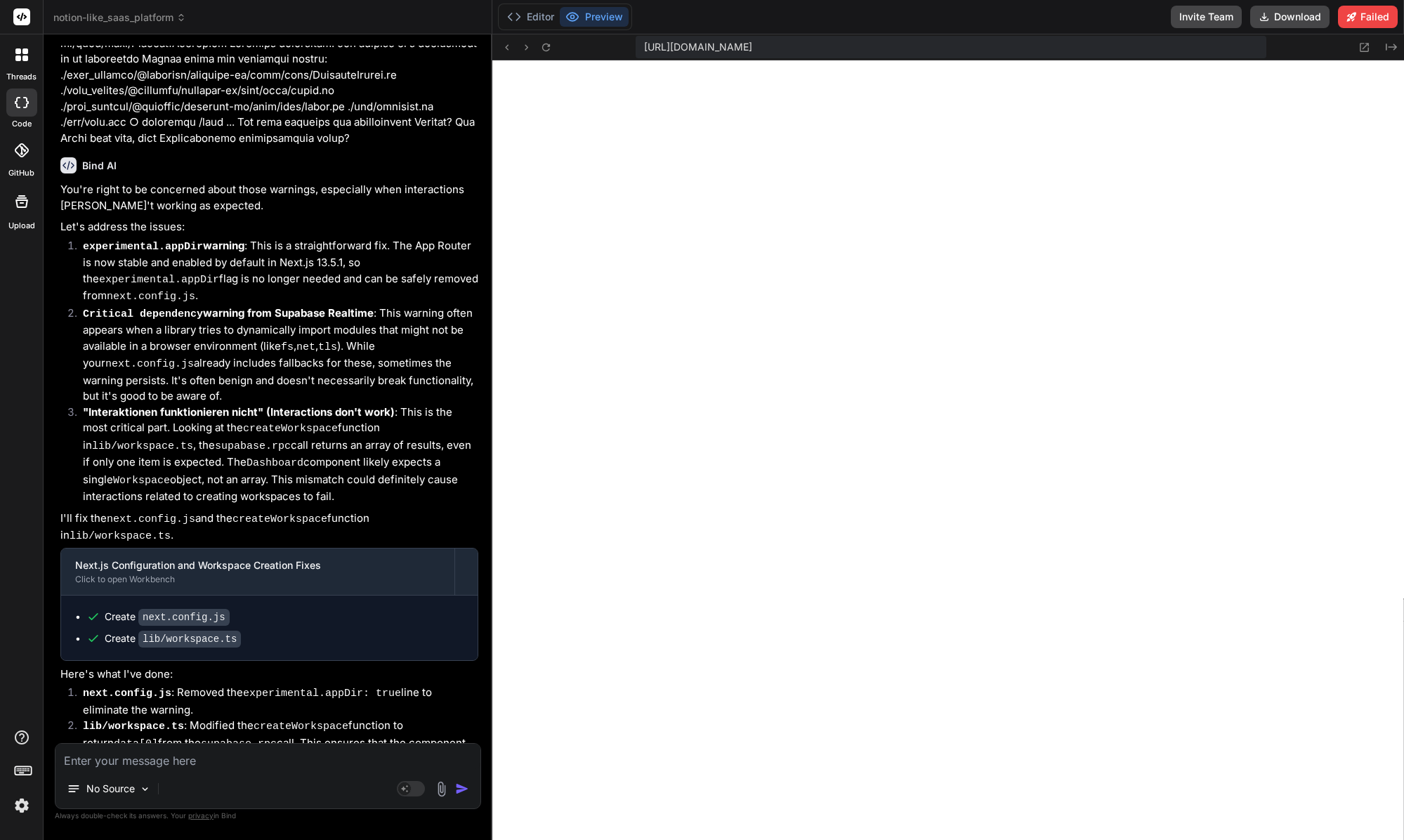
click at [514, 4] on div "Editor Preview" at bounding box center [564, 17] width 134 height 27
drag, startPoint x: 524, startPoint y: 12, endPoint x: 531, endPoint y: 16, distance: 8.1
click at [524, 12] on button "Editor" at bounding box center [531, 17] width 58 height 20
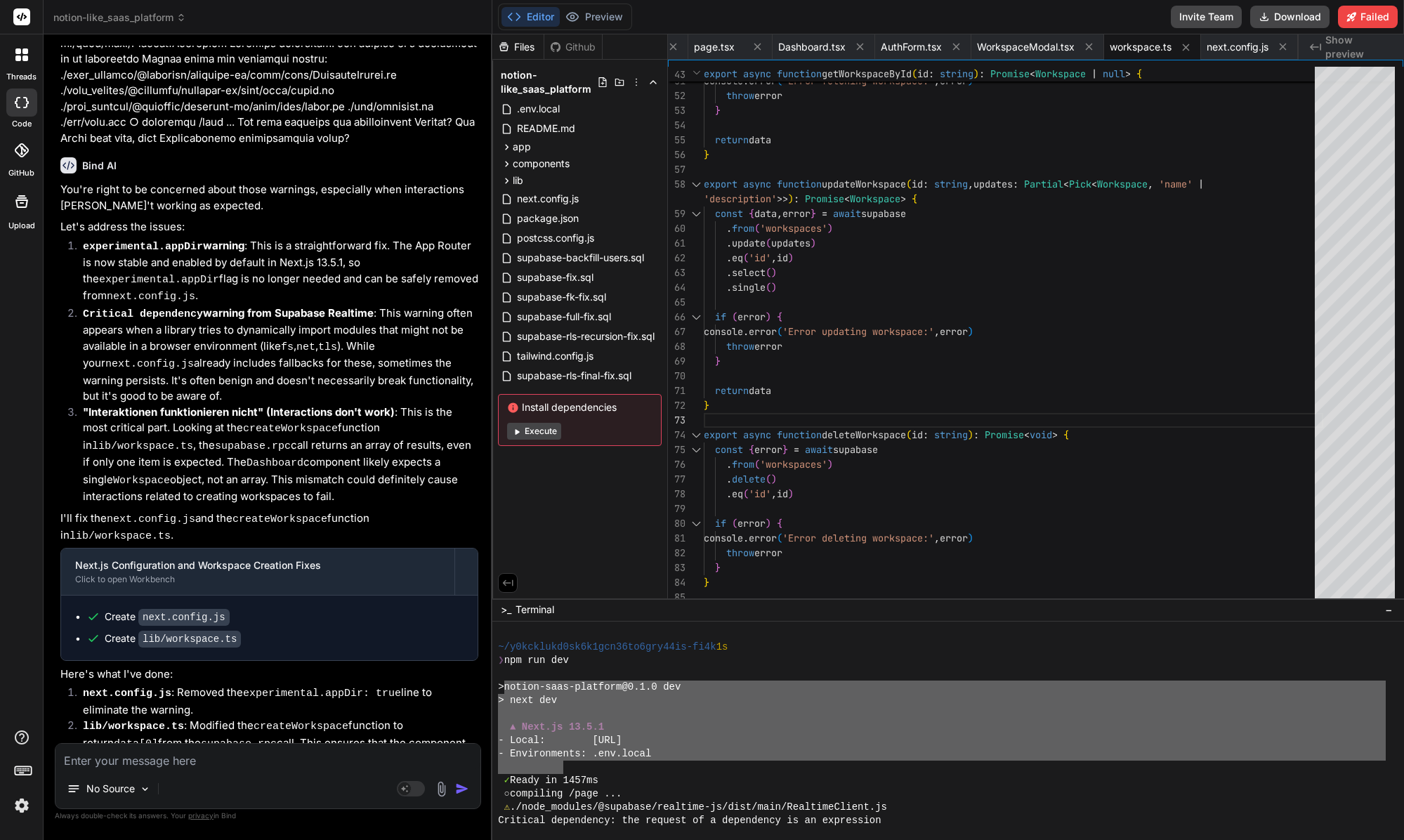
scroll to position [10755, 0]
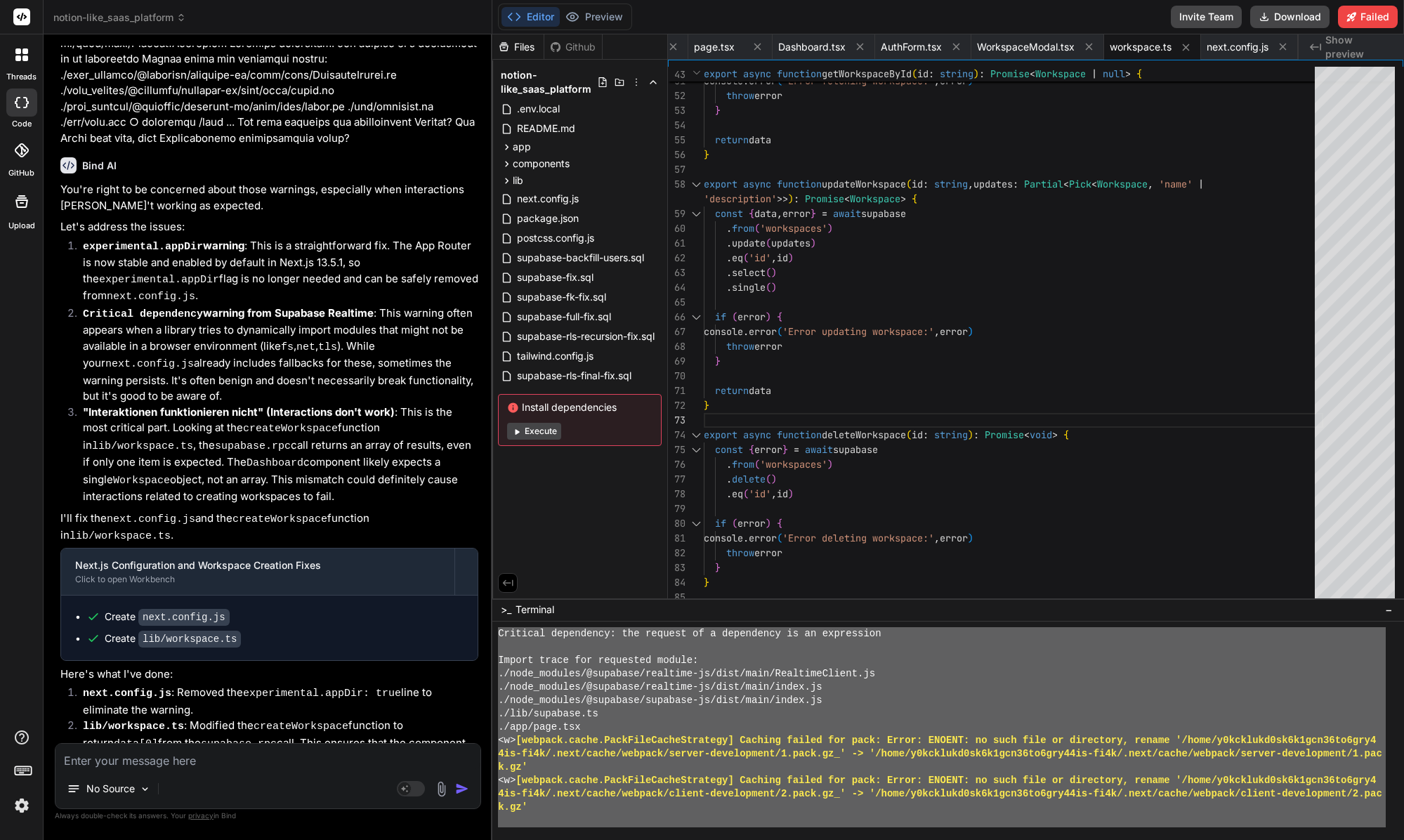
drag, startPoint x: 561, startPoint y: 769, endPoint x: 675, endPoint y: 867, distance: 150.3
click at [288, 779] on div "No Source" at bounding box center [268, 791] width 425 height 34
click at [280, 769] on textarea at bounding box center [268, 756] width 425 height 25
paste textarea "notion-saas-platform@0.1.0 dev > next dev ▲ Next.js 13.5.1 - Local: http://loca…"
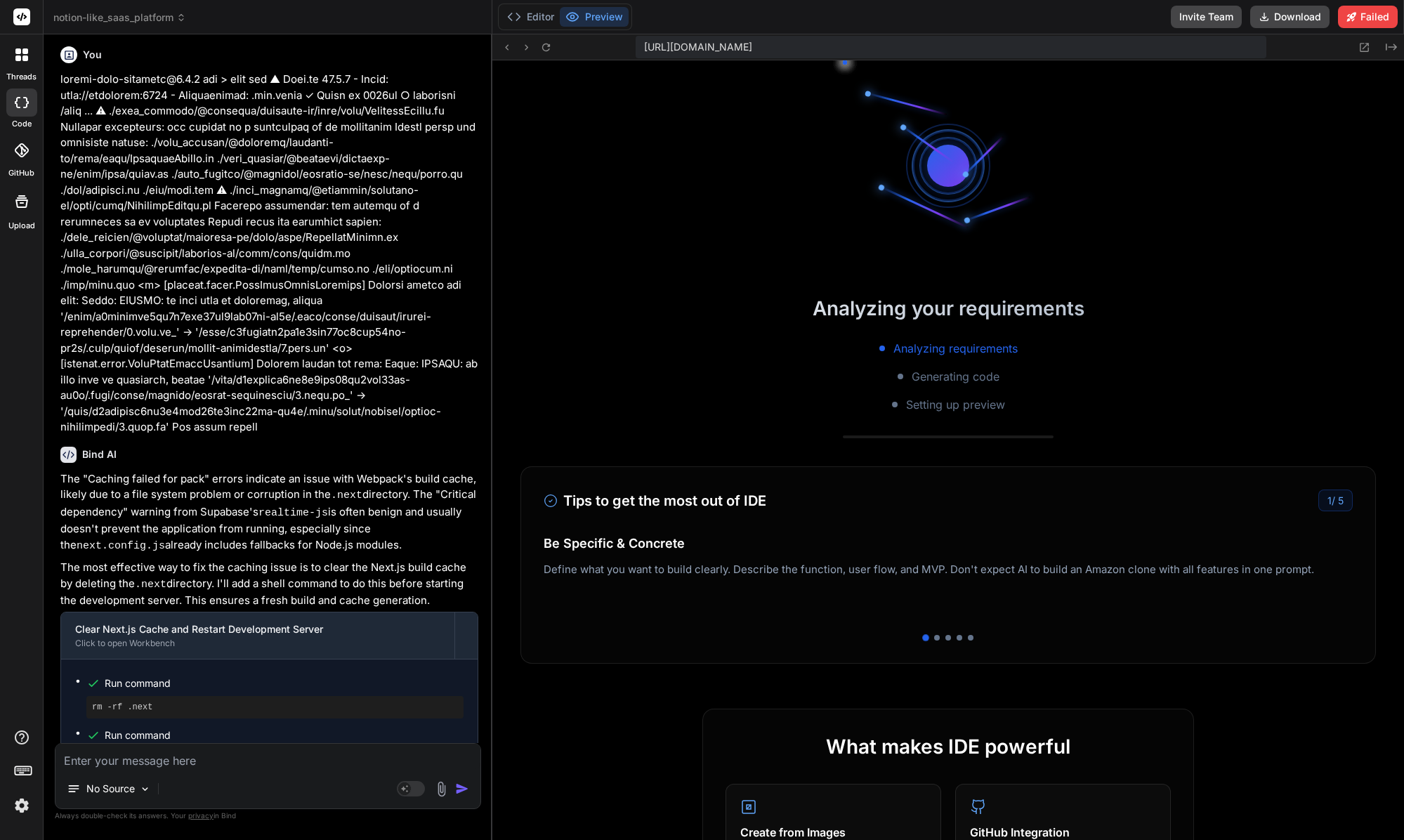
scroll to position [12489, 0]
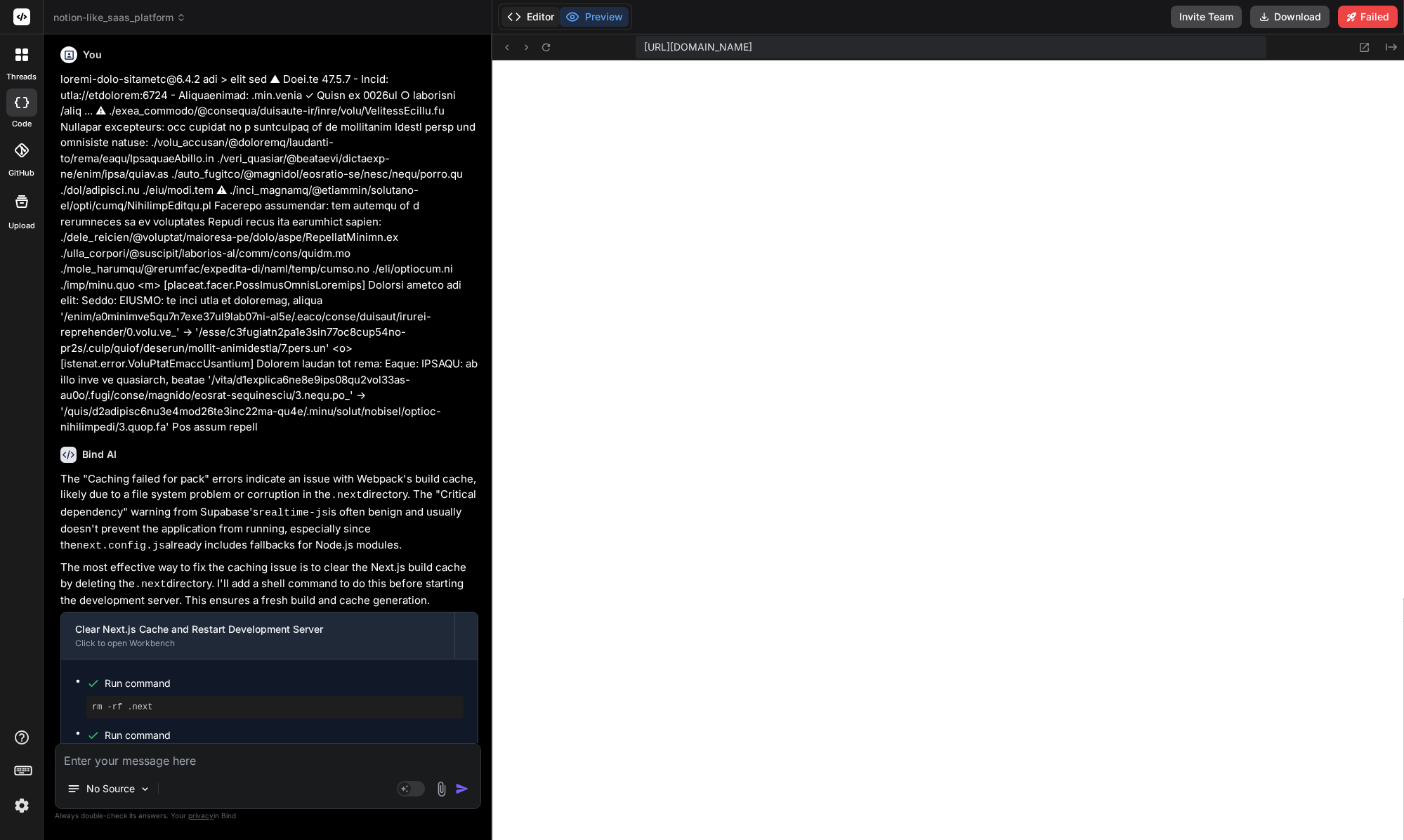
click at [553, 19] on button "Editor" at bounding box center [531, 17] width 58 height 20
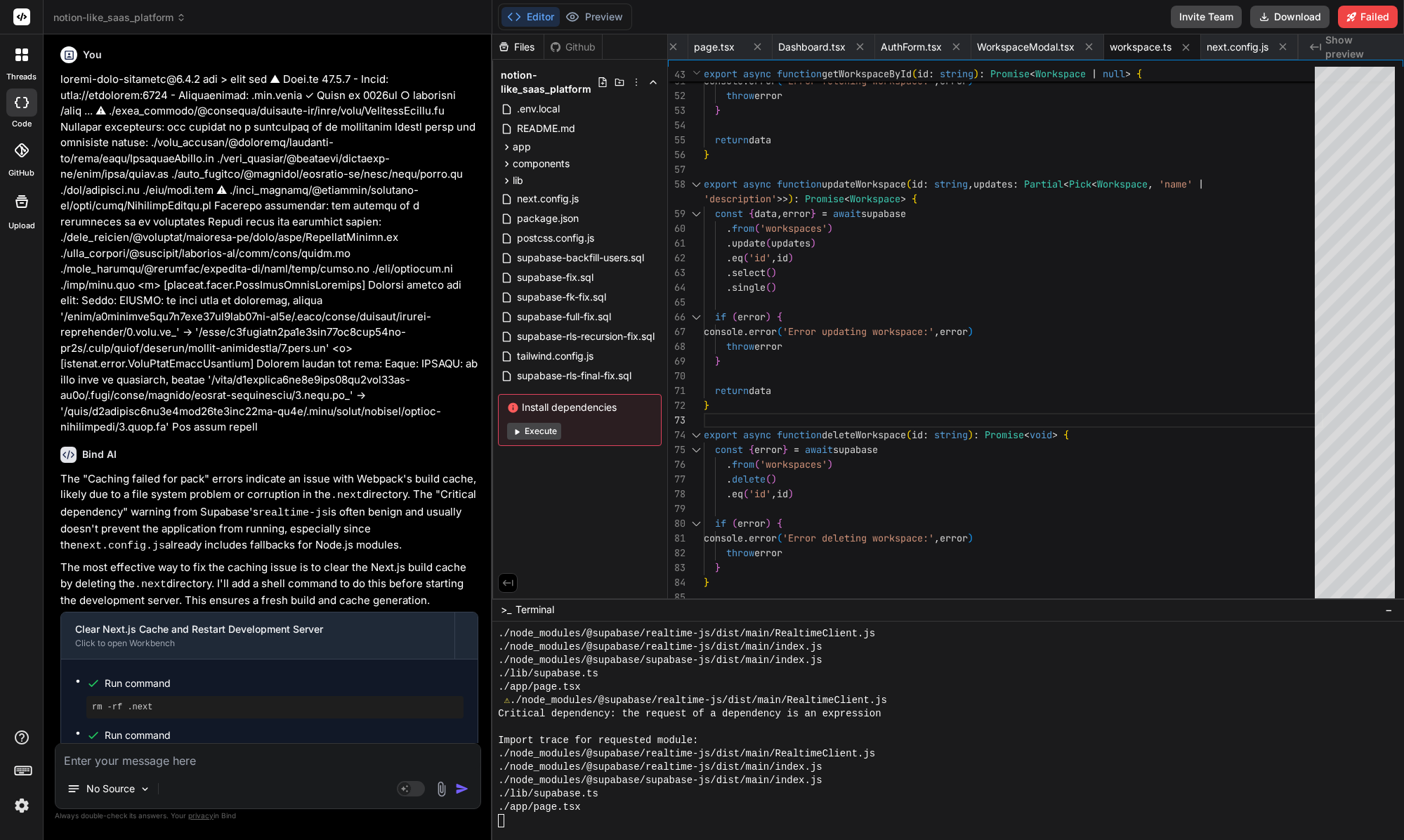
click at [542, 435] on button "Execute" at bounding box center [533, 431] width 54 height 17
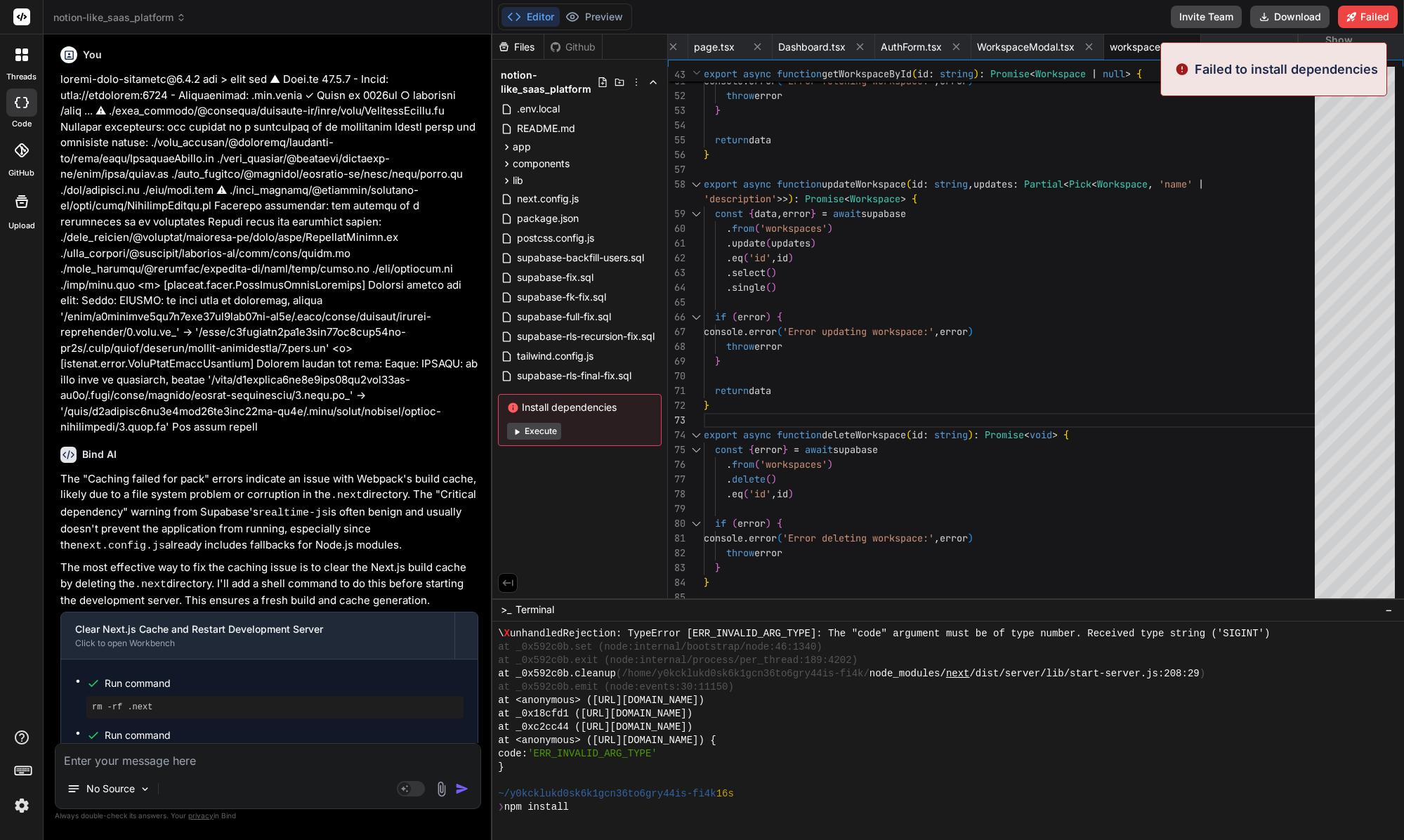
scroll to position [13344, 0]
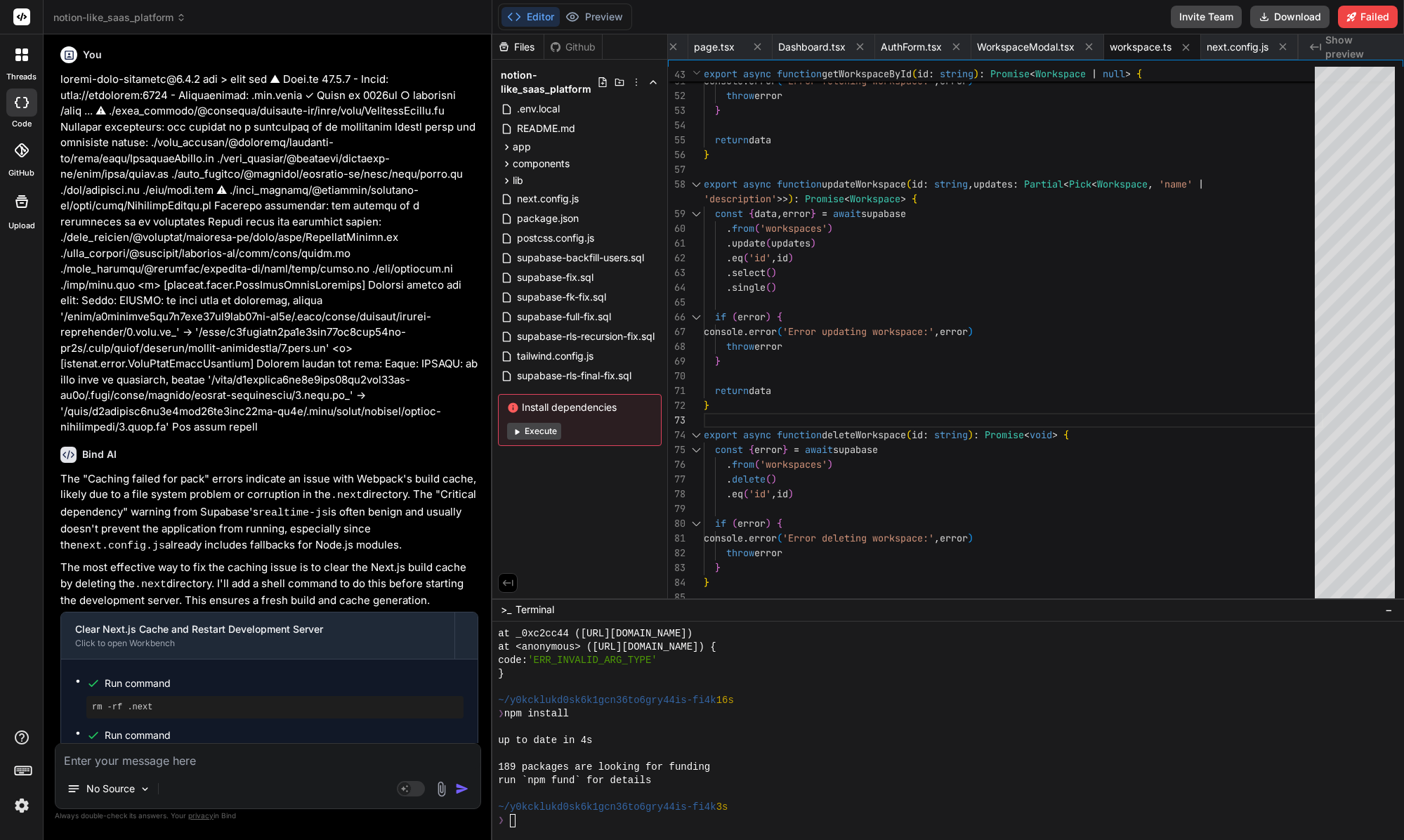
click at [532, 435] on button "Execute" at bounding box center [533, 431] width 54 height 17
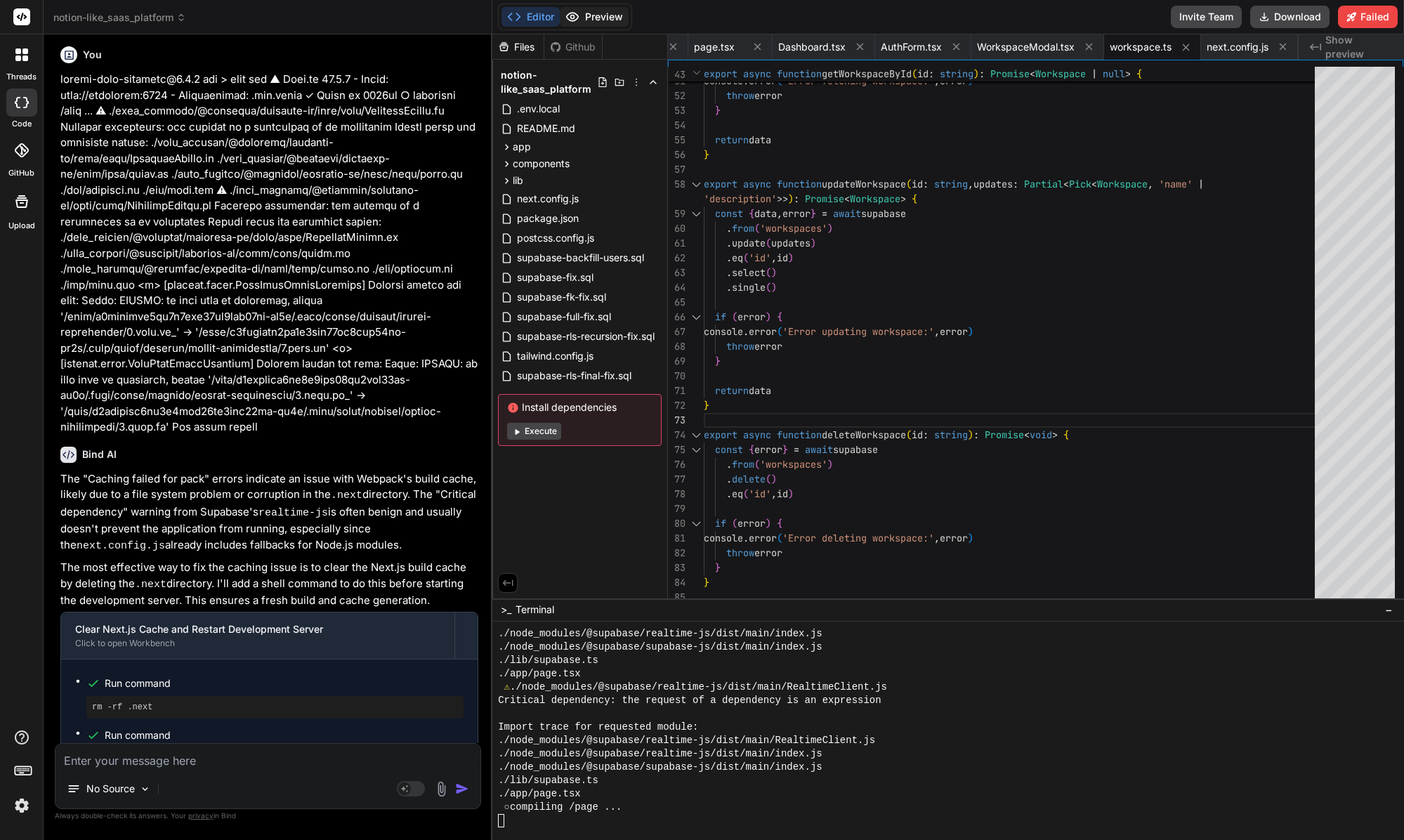
click at [595, 22] on button "Preview" at bounding box center [594, 17] width 69 height 20
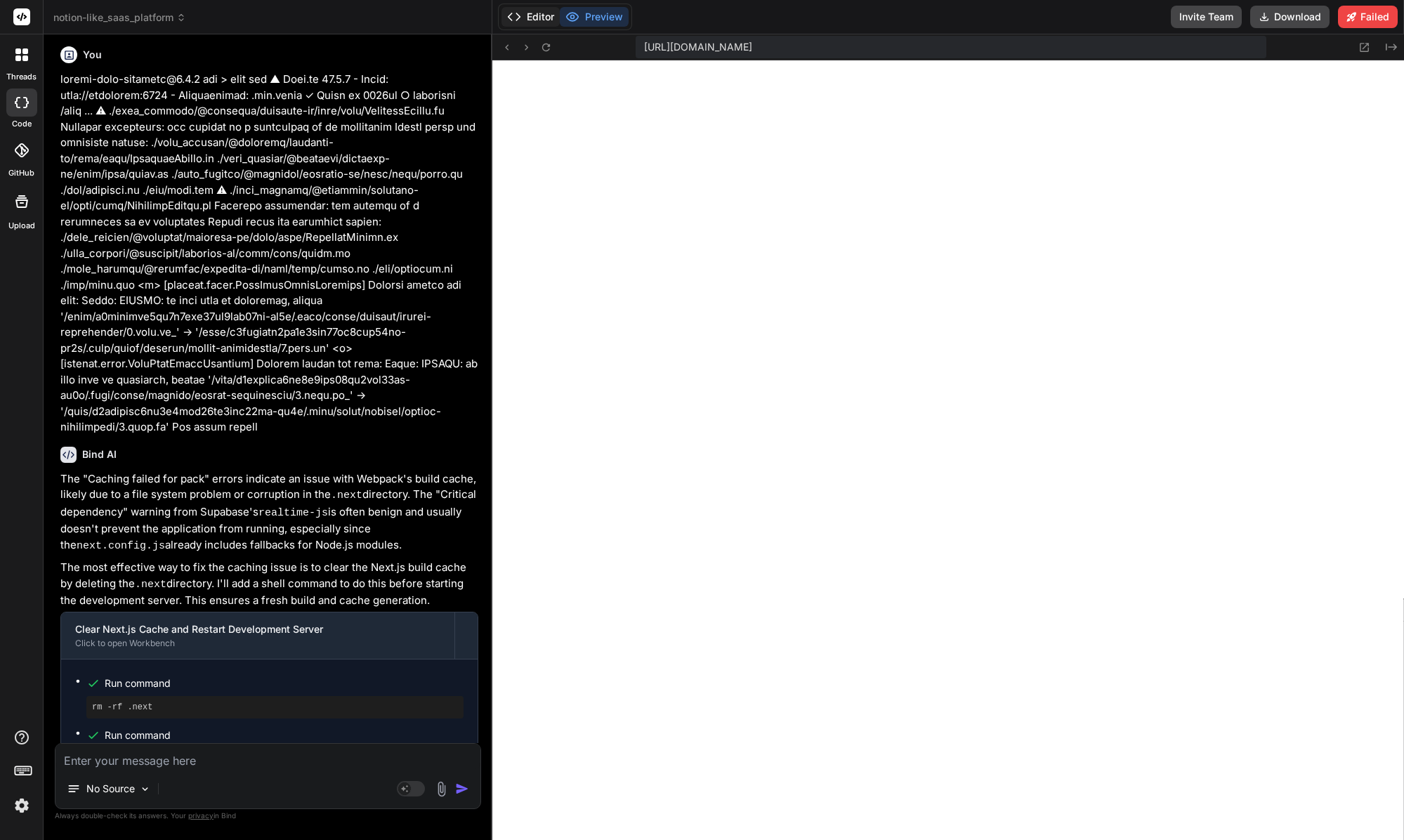
click at [530, 16] on button "Editor" at bounding box center [531, 17] width 58 height 20
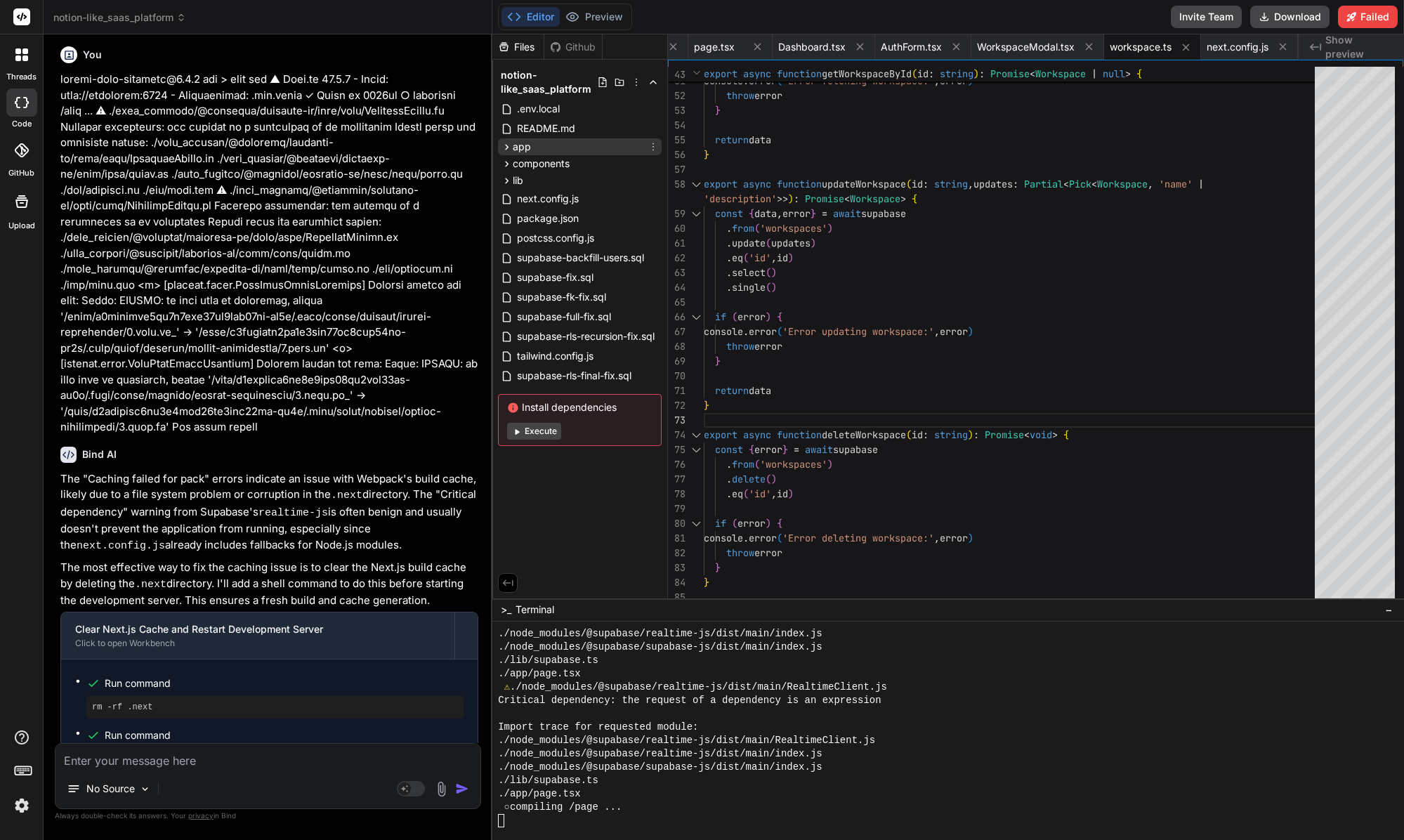
click at [525, 145] on span "app" at bounding box center [522, 146] width 18 height 14
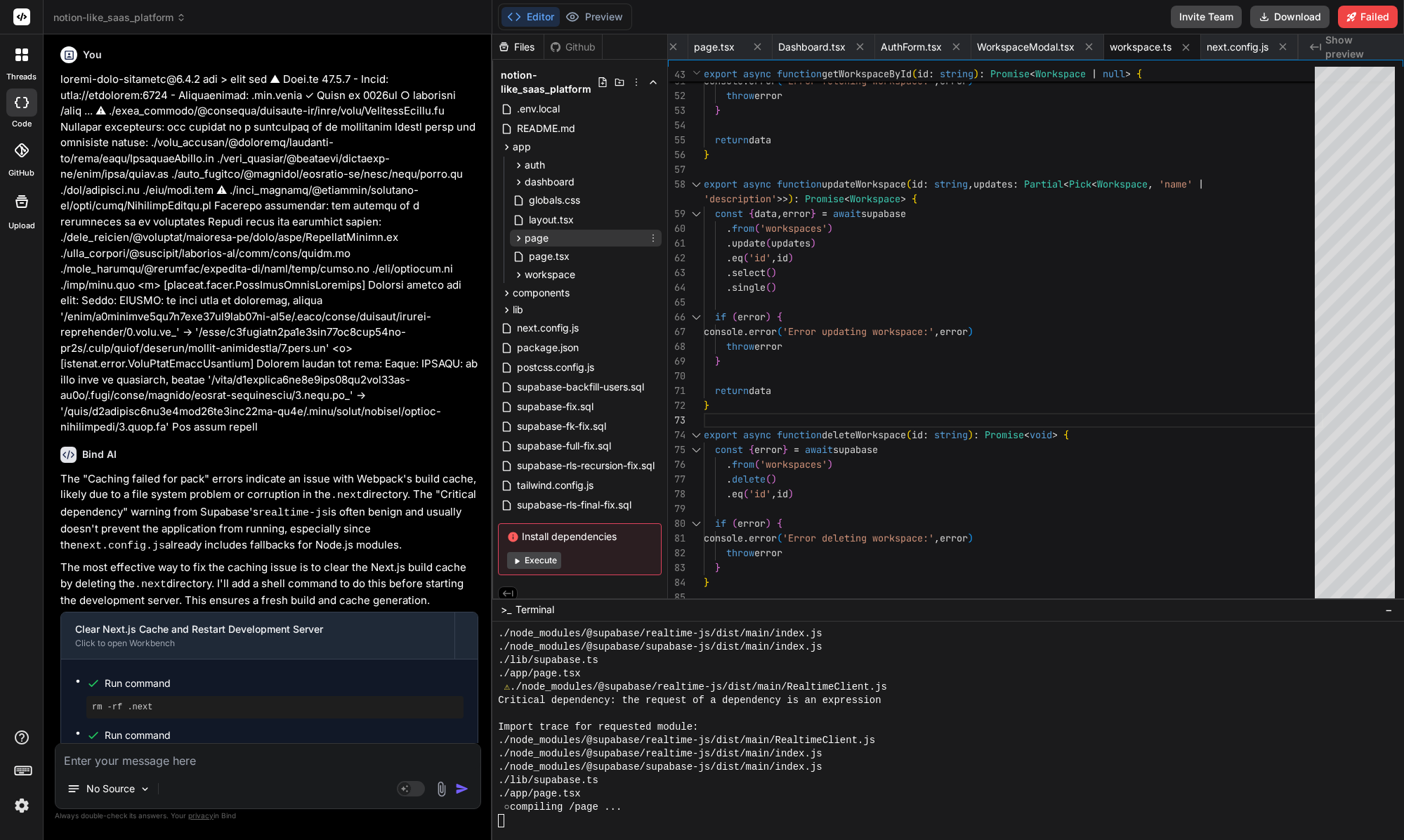
click at [557, 229] on div "page" at bounding box center [586, 238] width 152 height 17
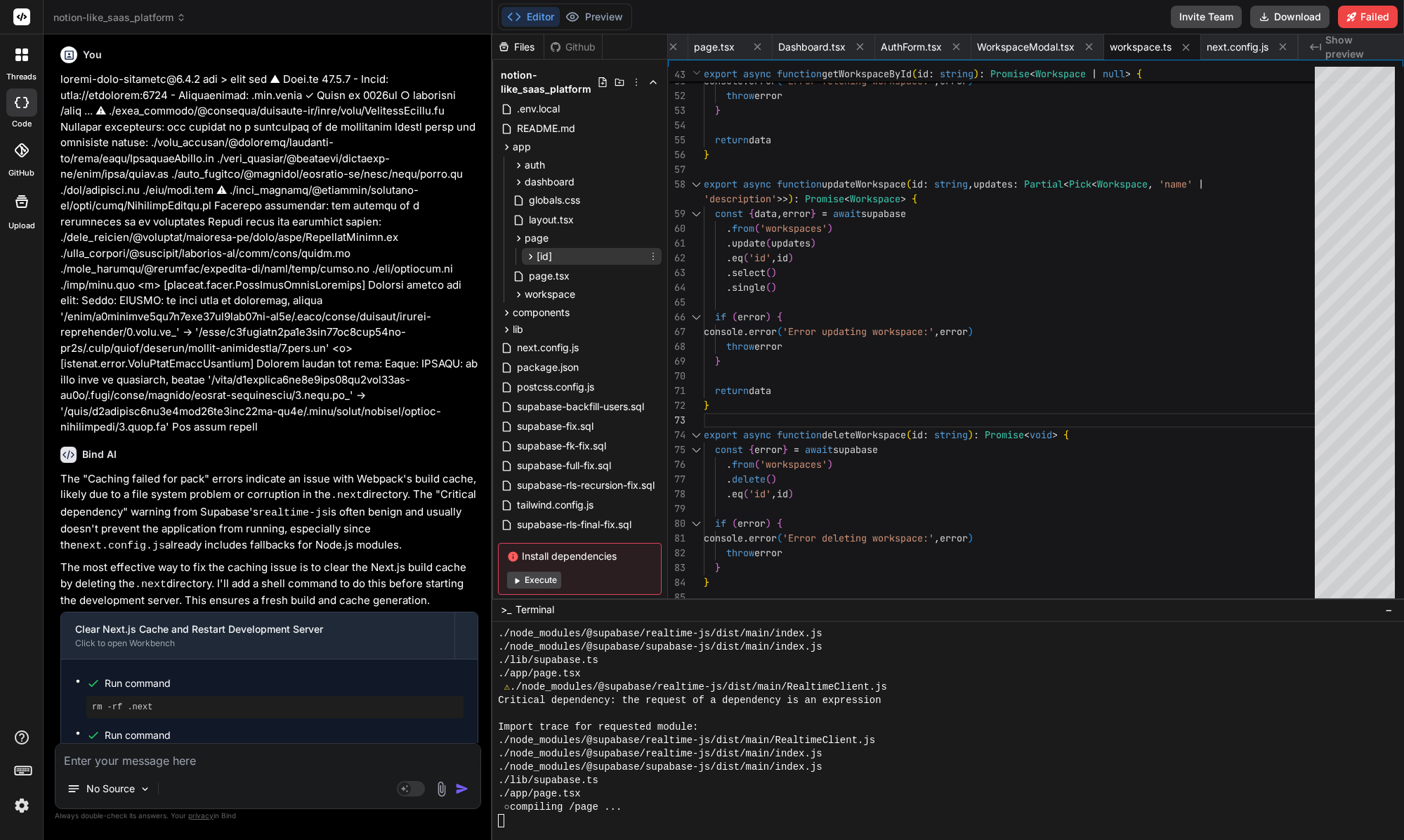
click at [571, 253] on div "[id]" at bounding box center [592, 256] width 140 height 17
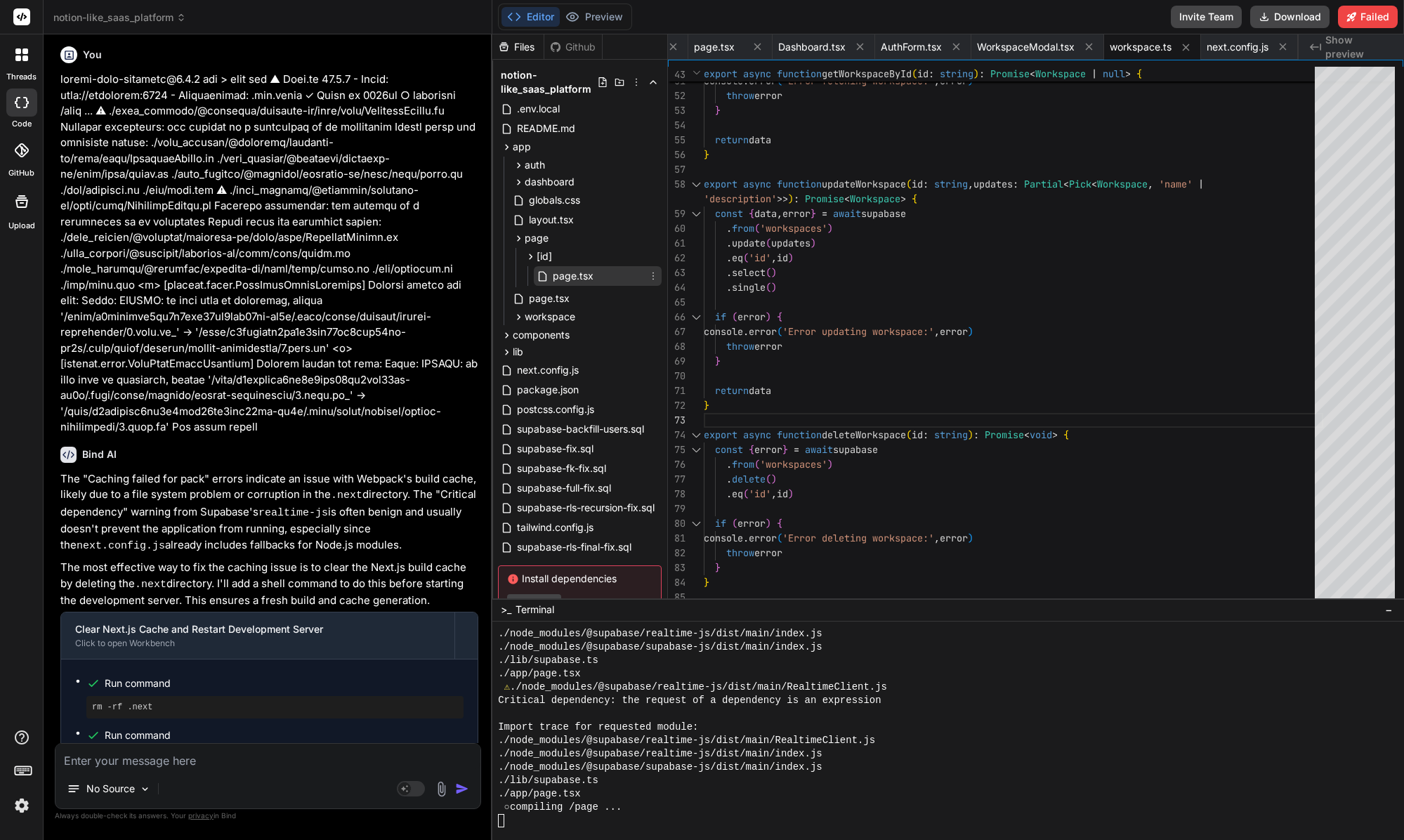
click at [587, 268] on span "page.tsx" at bounding box center [573, 276] width 43 height 17
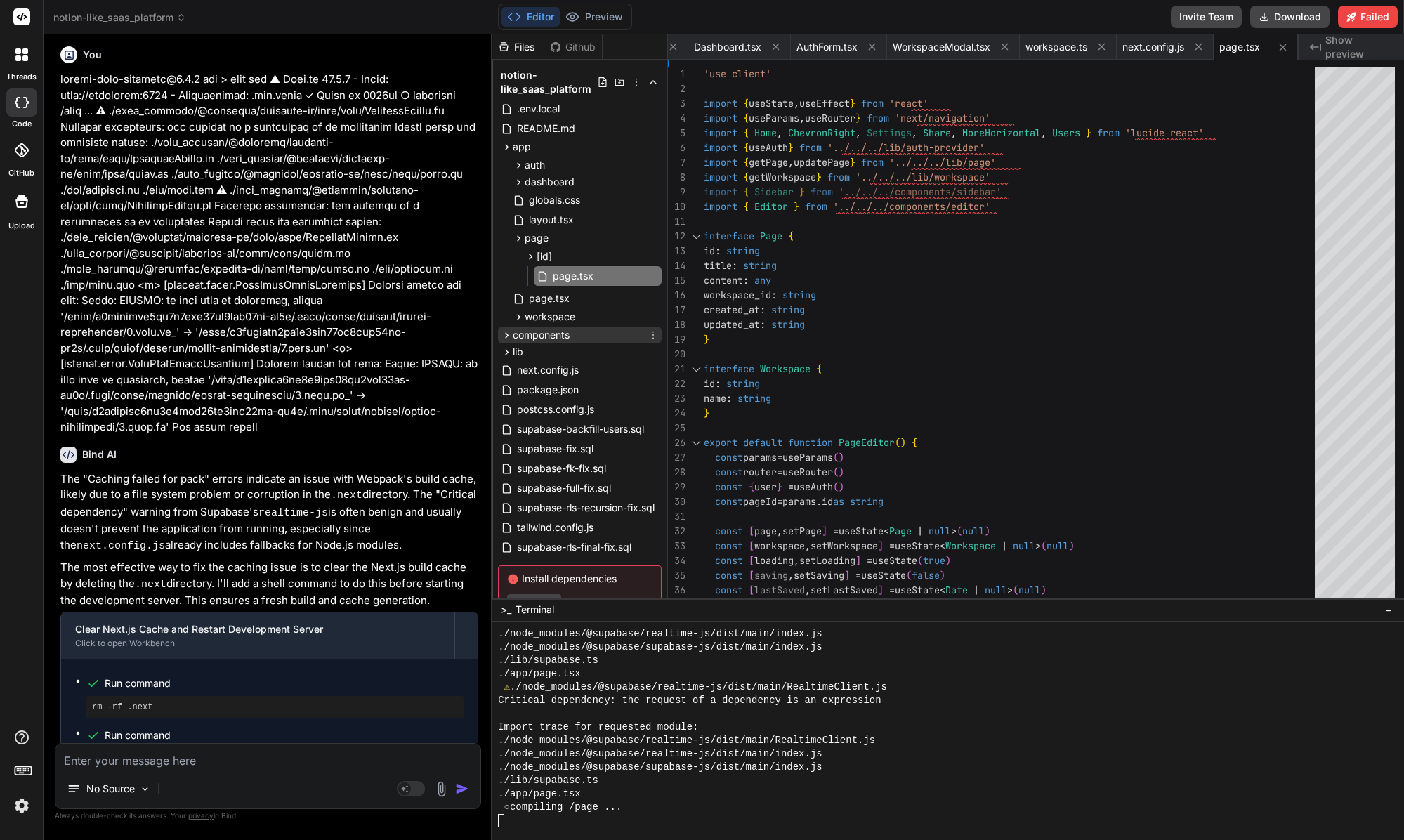
click at [552, 329] on span "components" at bounding box center [541, 335] width 56 height 14
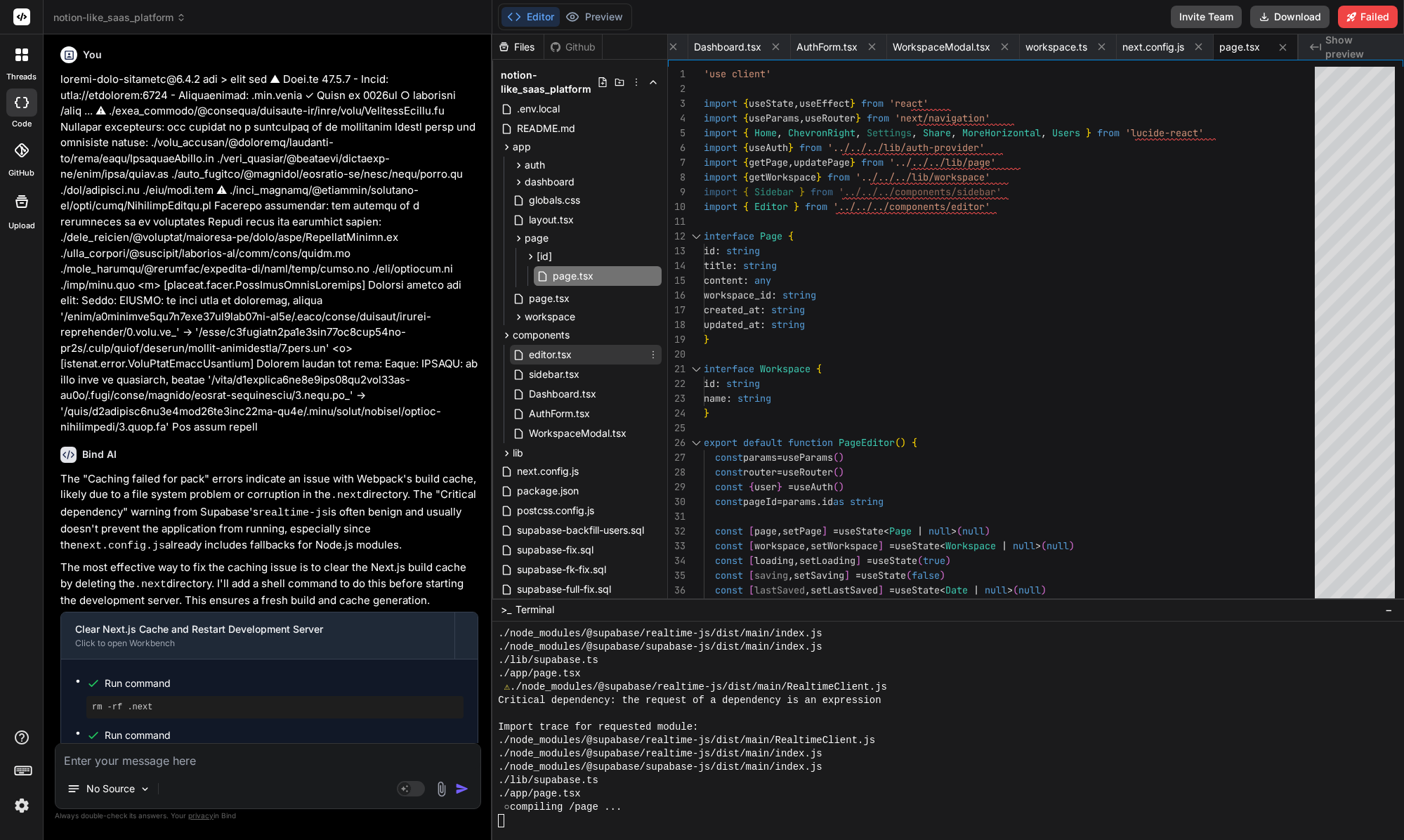
click at [560, 361] on span "editor.tsx" at bounding box center [550, 355] width 46 height 17
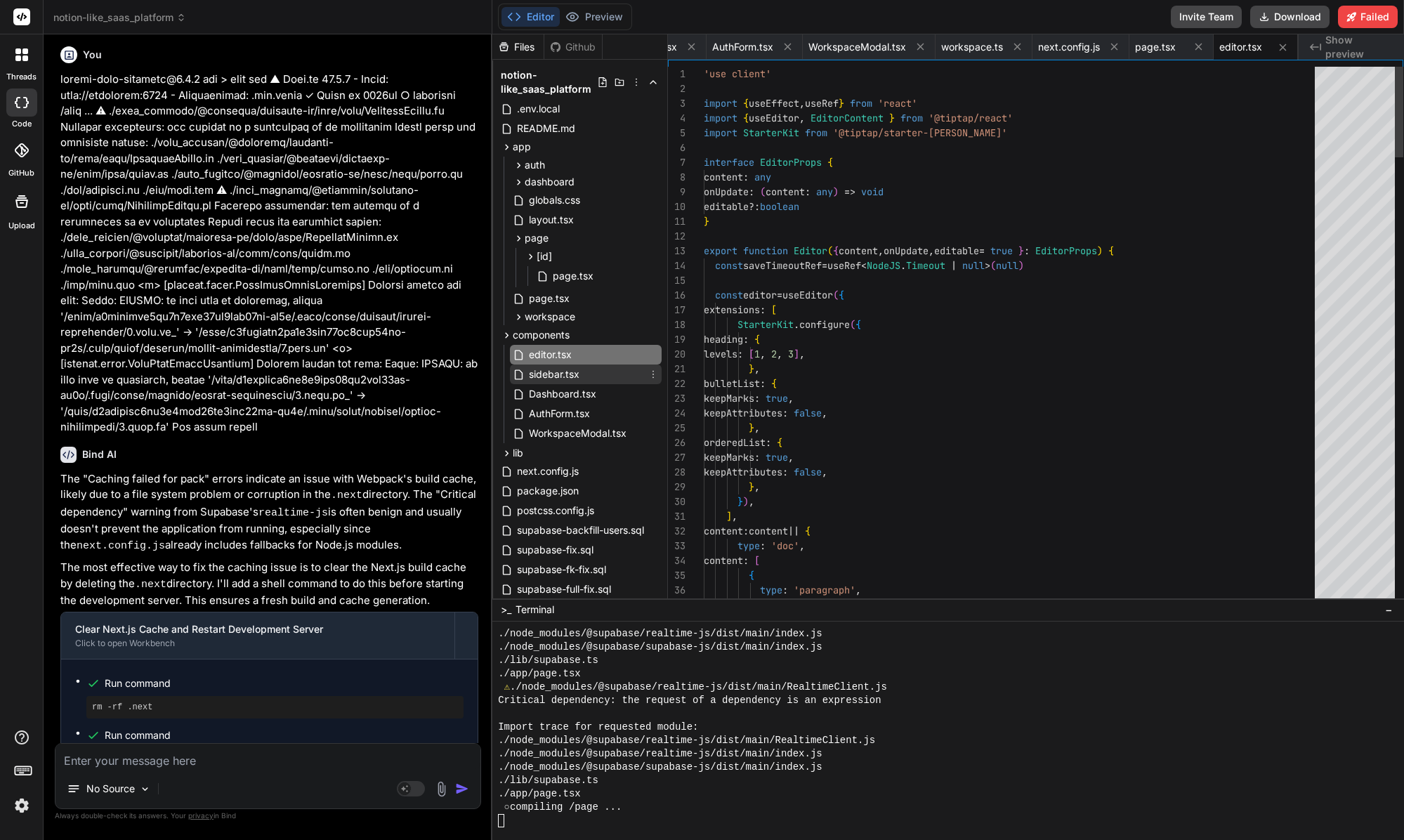
click at [562, 367] on span "sidebar.tsx" at bounding box center [554, 374] width 53 height 17
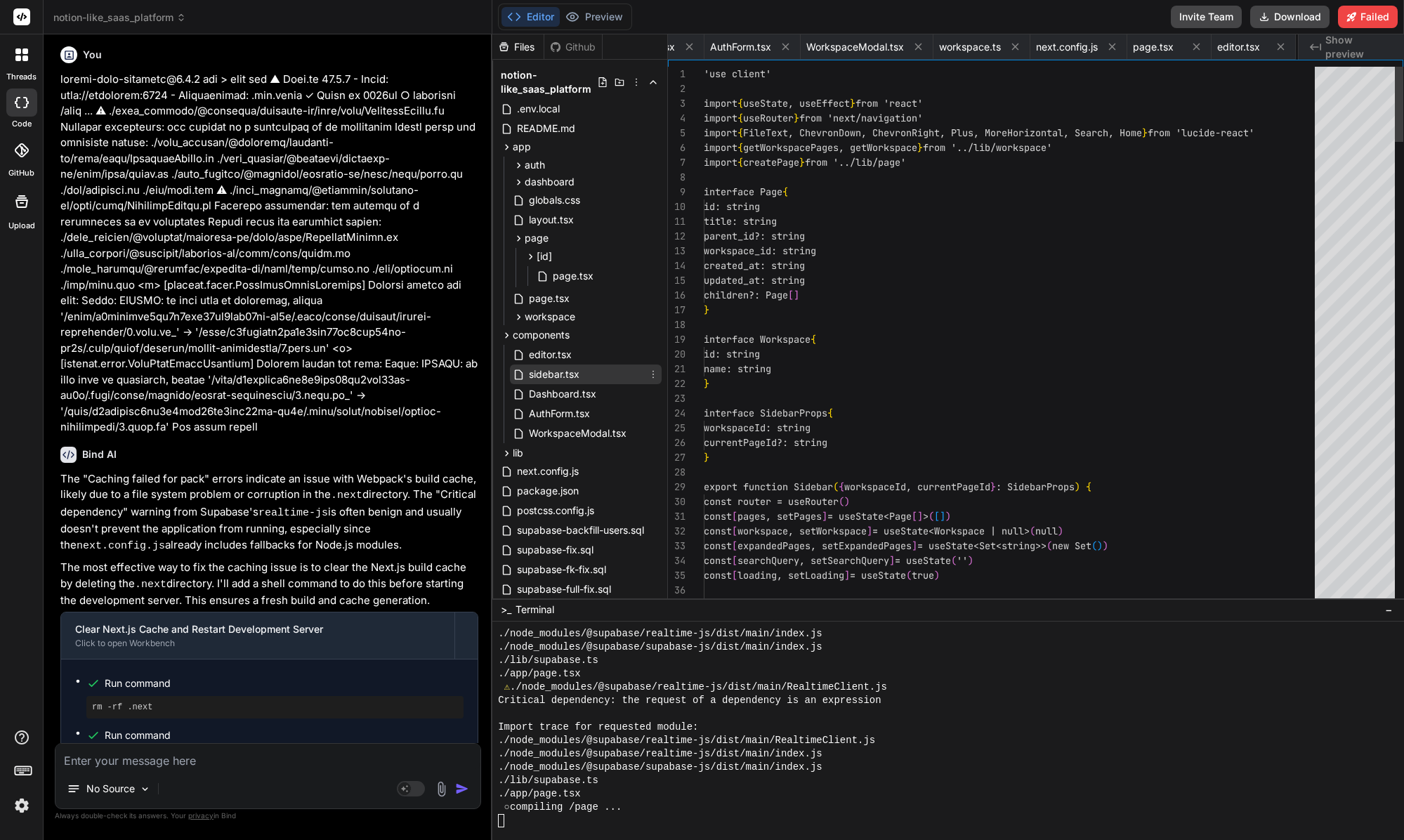
scroll to position [14, 0]
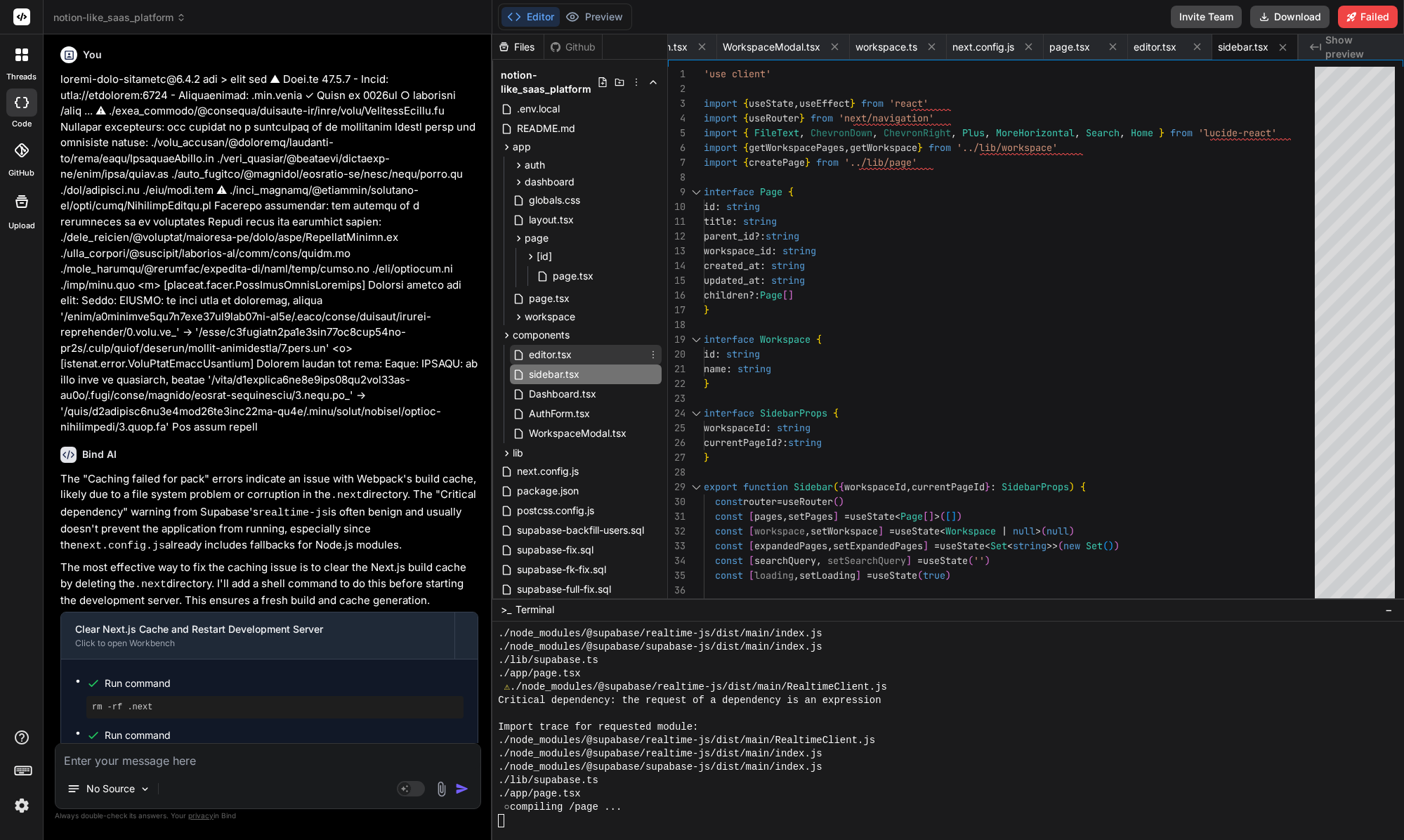
click at [570, 356] on span "editor.tsx" at bounding box center [550, 355] width 46 height 17
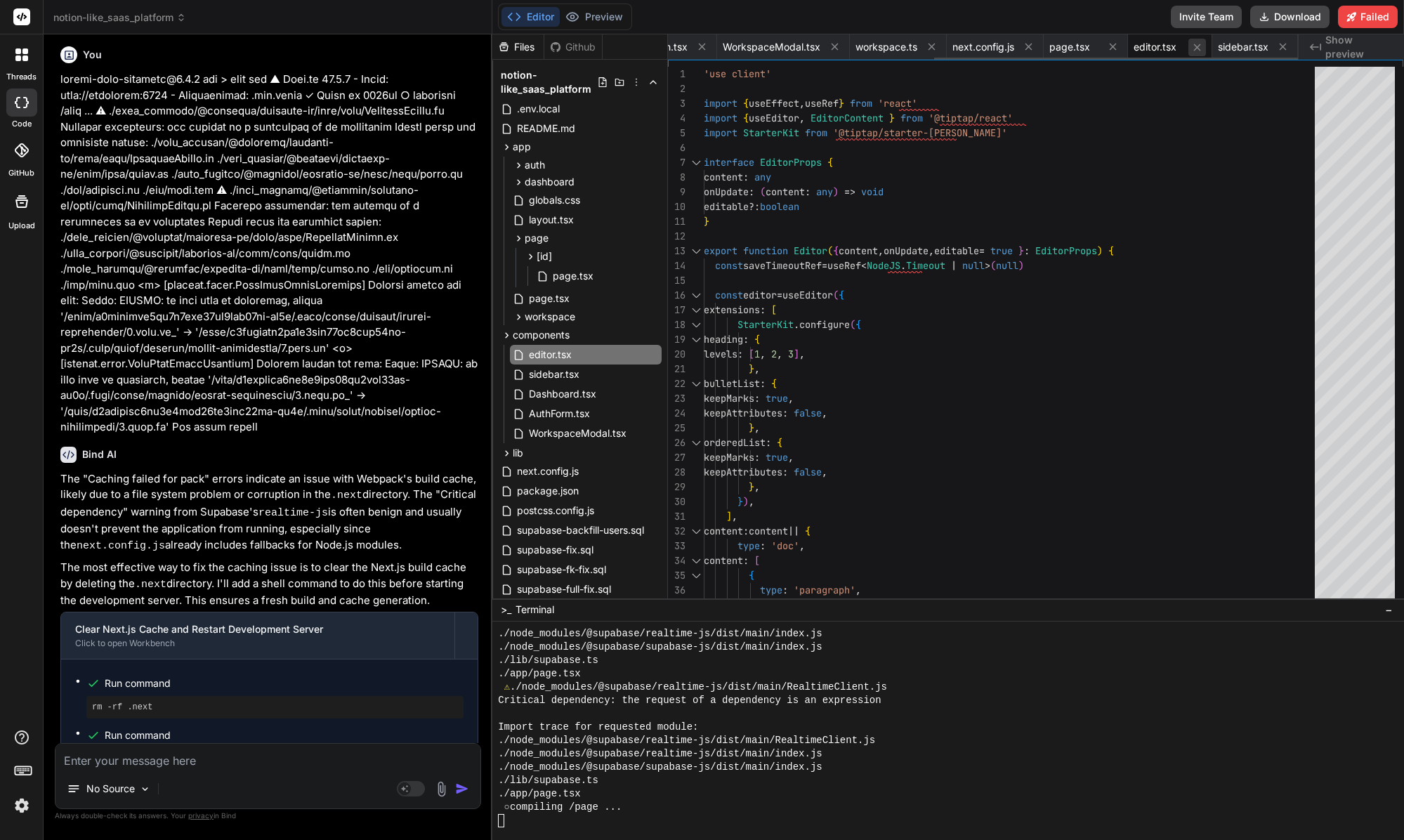
click at [1123, 48] on icon at bounding box center [1197, 47] width 12 height 12
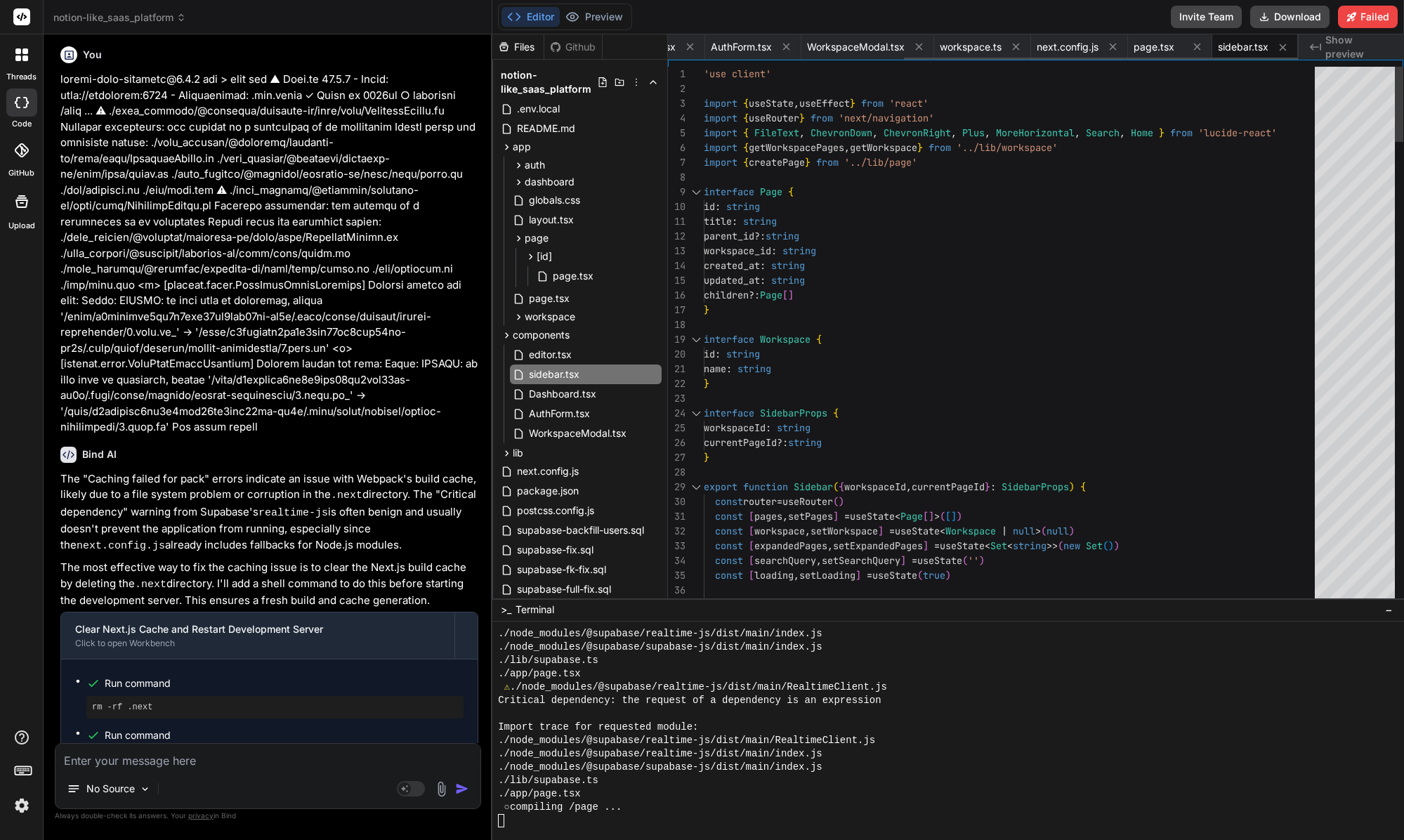
click at [1123, 48] on icon at bounding box center [1197, 47] width 12 height 12
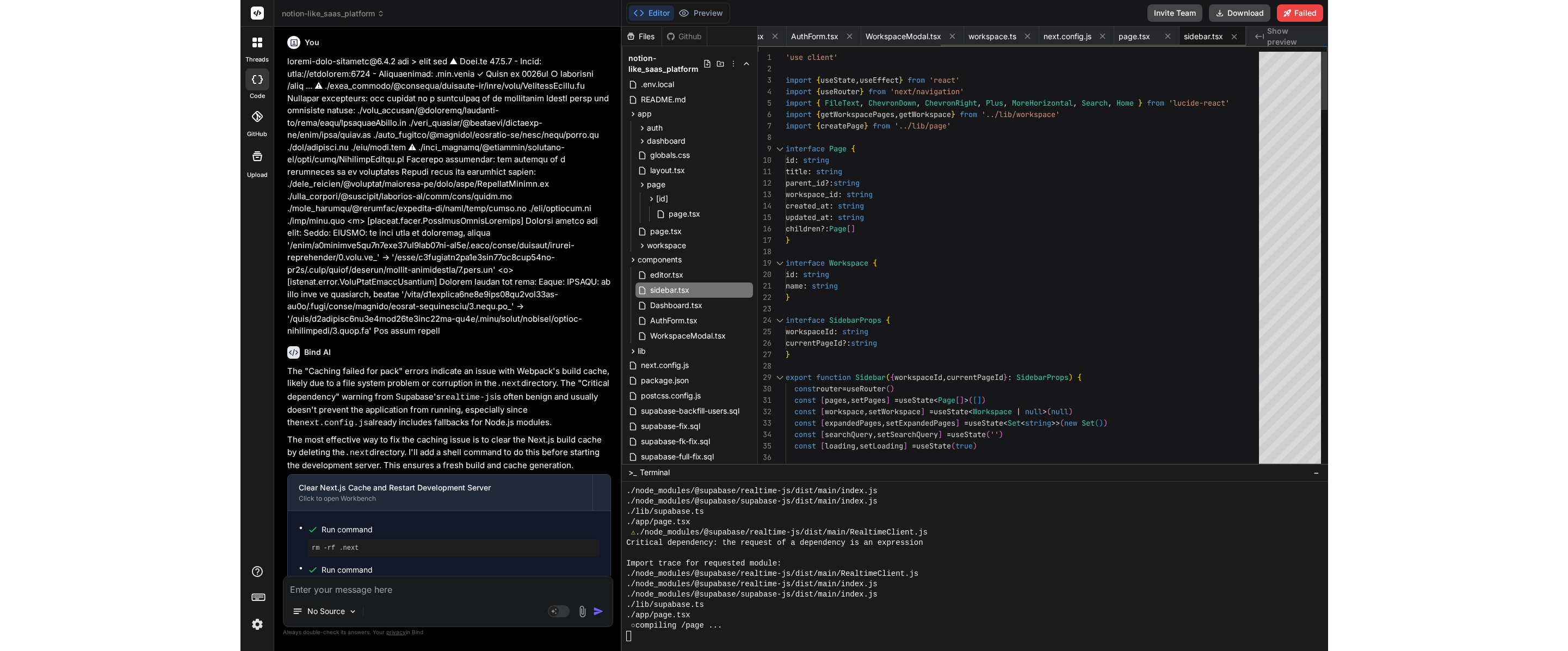
scroll to position [0, 227]
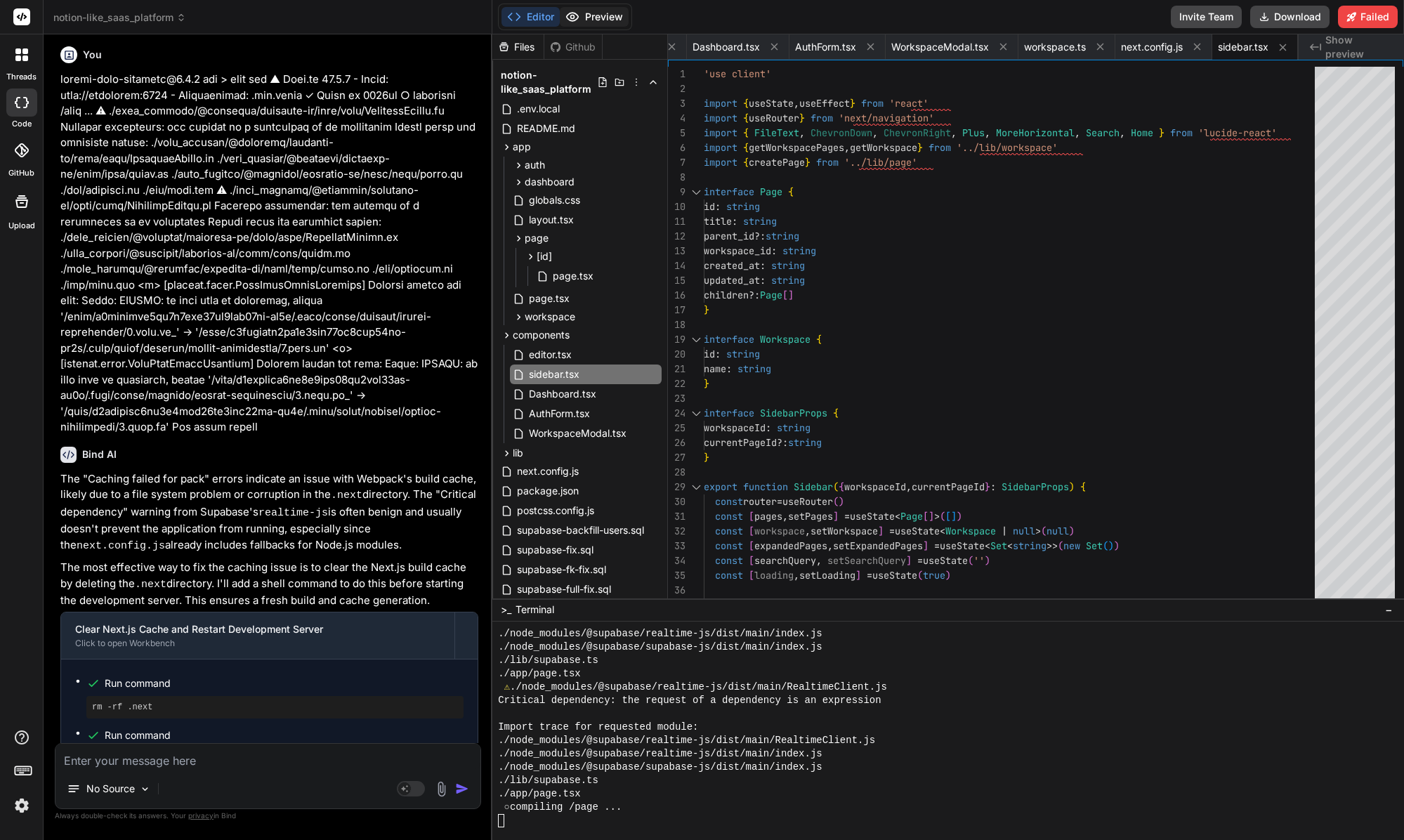
click at [624, 27] on div "Editor Preview Invite Team Download Failed" at bounding box center [948, 17] width 911 height 34
click at [620, 22] on button "Preview" at bounding box center [594, 17] width 69 height 20
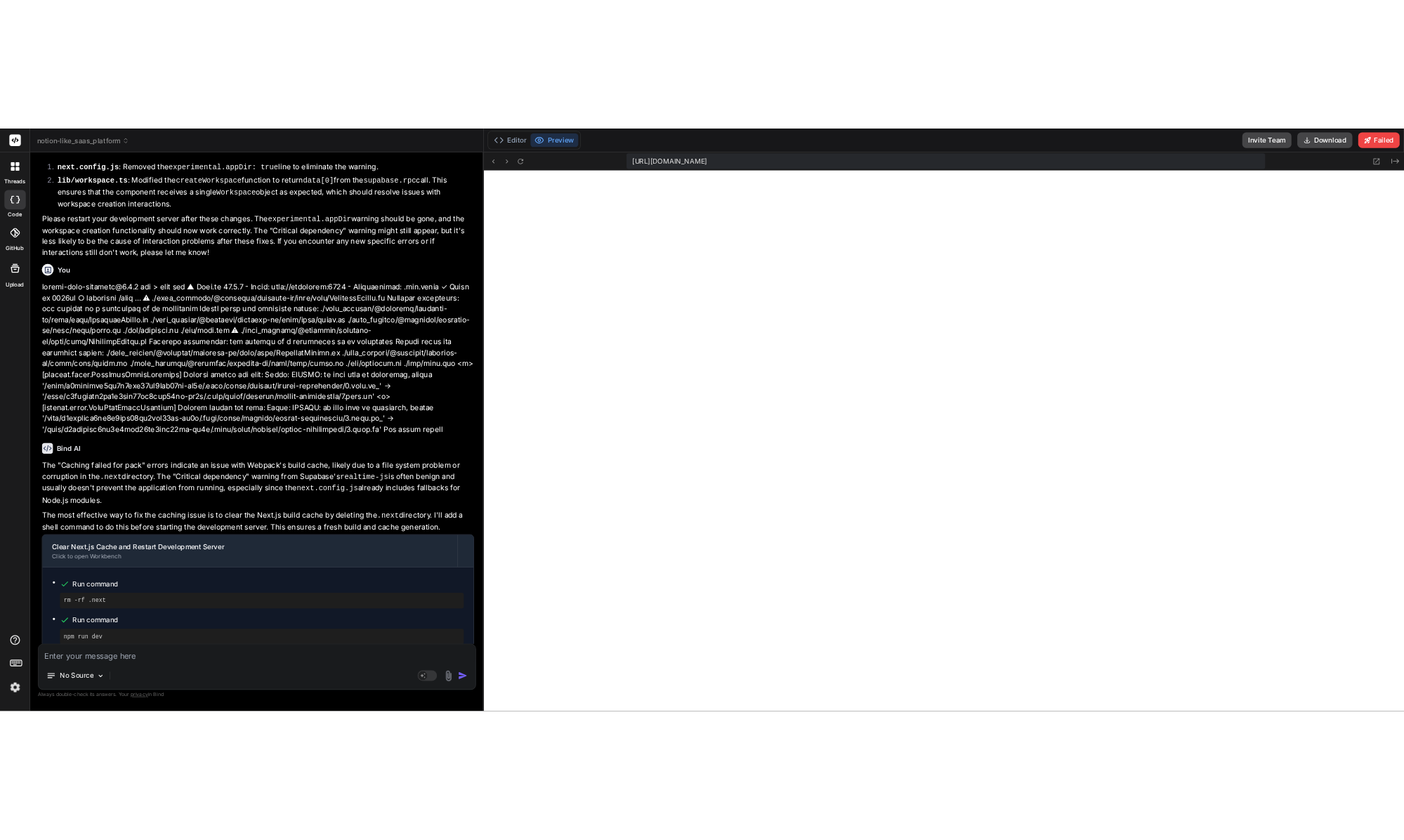
scroll to position [14, 0]
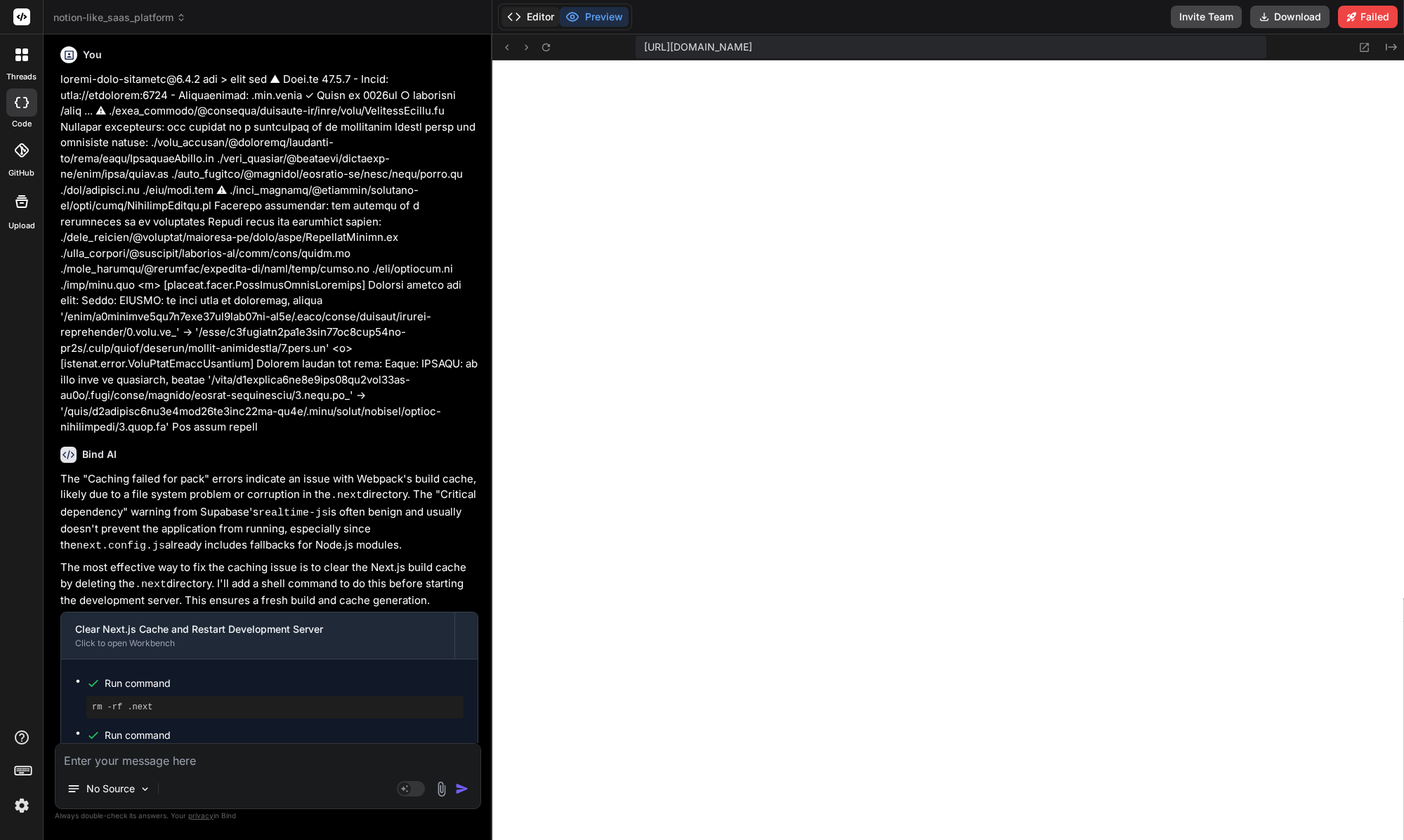
click at [536, 15] on button "Editor" at bounding box center [531, 17] width 58 height 20
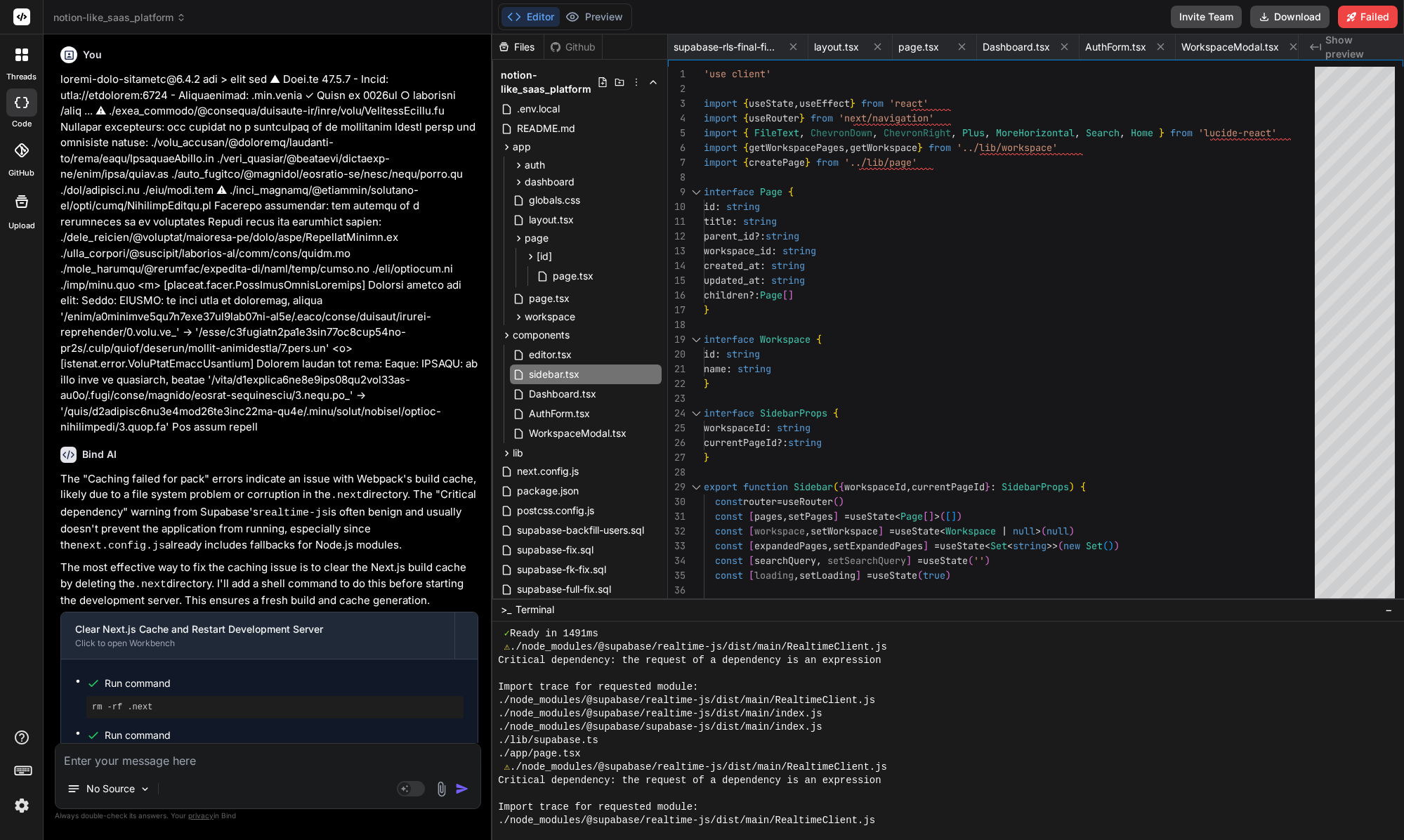
scroll to position [13344, 0]
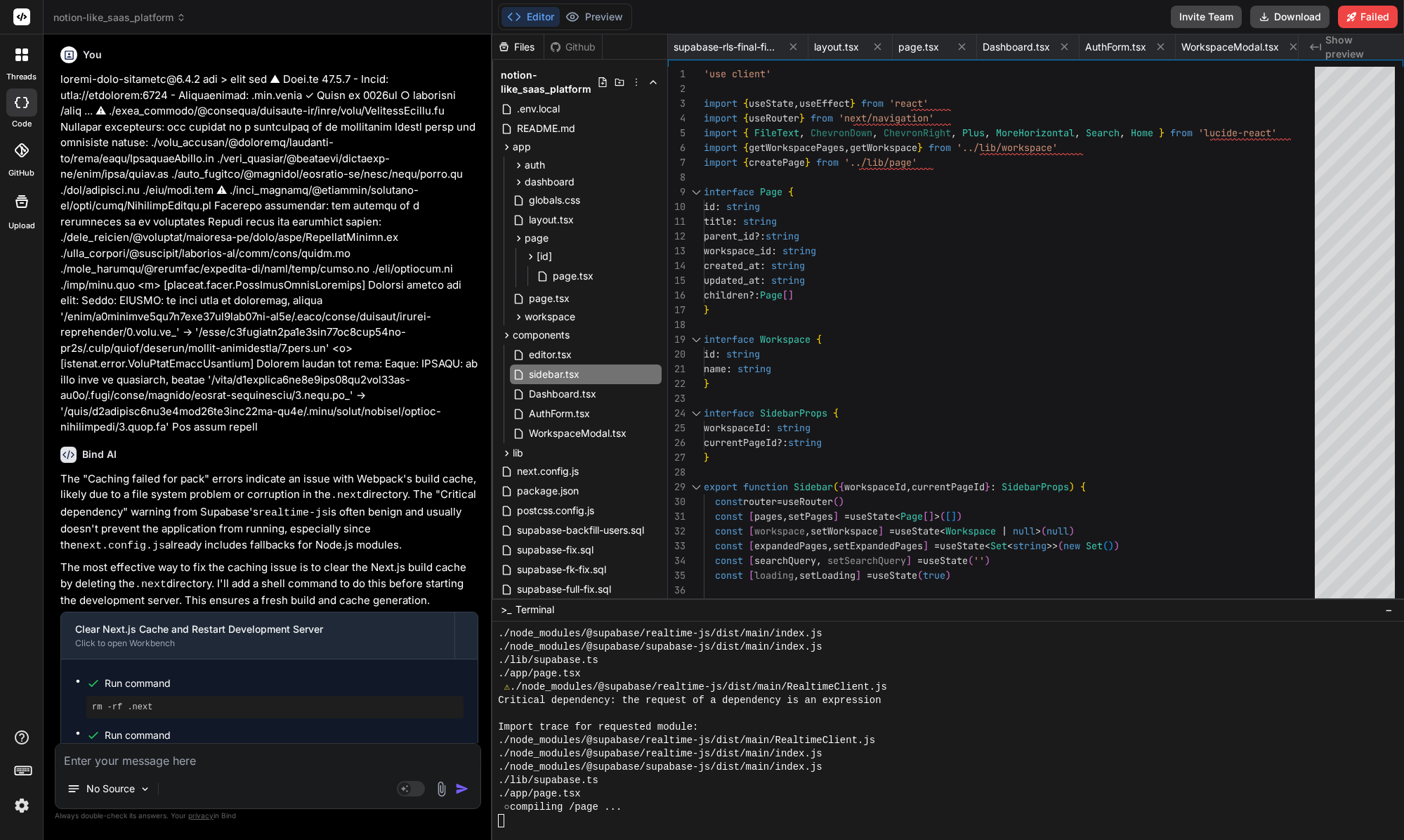
click at [369, 763] on textarea at bounding box center [268, 756] width 425 height 25
click at [1123, 28] on div "Editor Preview Invite Team Download Failed" at bounding box center [948, 17] width 911 height 34
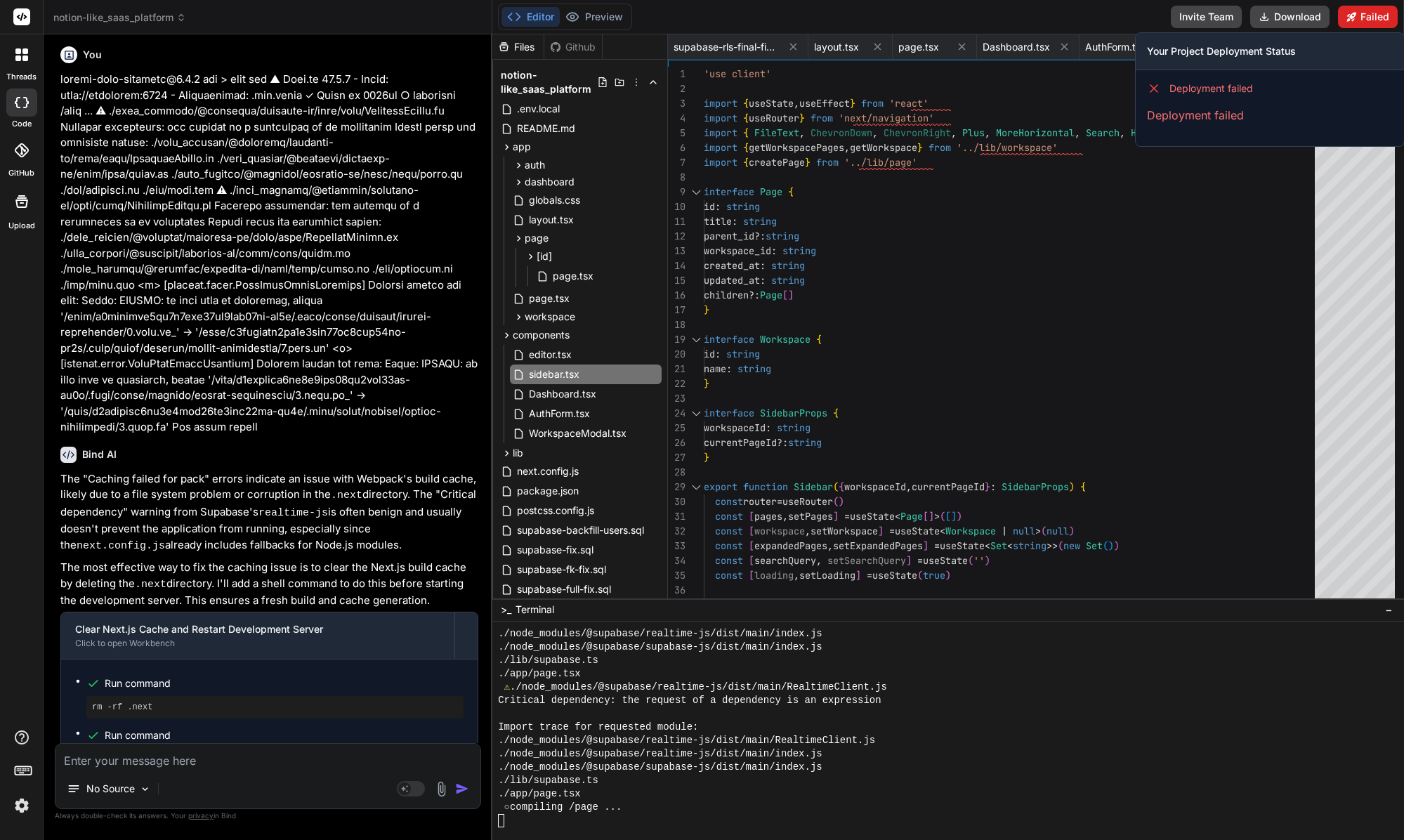
click at [1123, 10] on button "Failed" at bounding box center [1367, 17] width 60 height 22
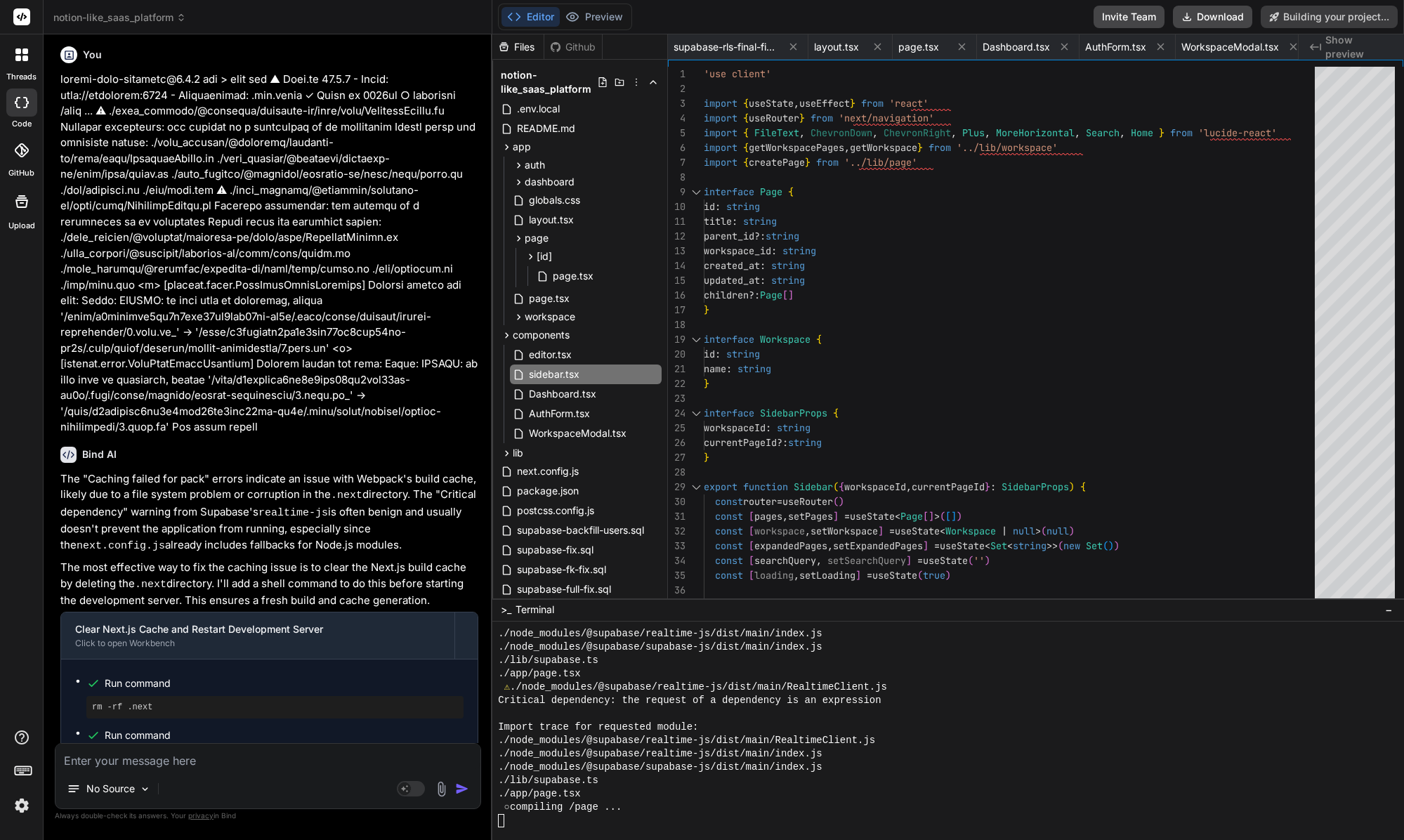
scroll to position [10903, 0]
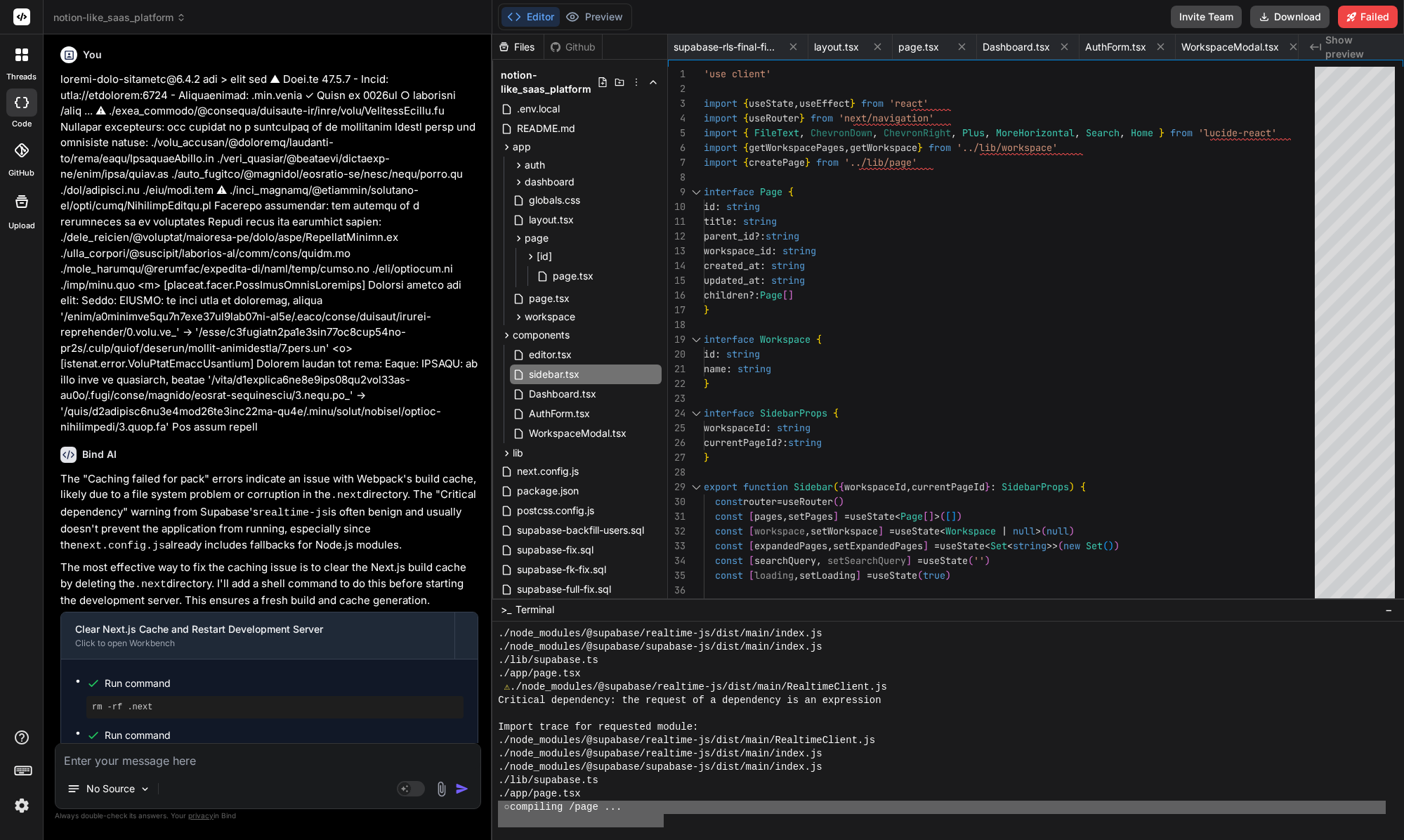
drag, startPoint x: 590, startPoint y: 815, endPoint x: 484, endPoint y: 810, distance: 106.1
click at [484, 810] on div "notion-like_saas_platform Created with Pixso. Bind AI Web Search Created with P…" at bounding box center [723, 420] width 1360 height 840
click at [221, 747] on textarea at bounding box center [268, 756] width 425 height 25
paste textarea "○ compiling /page ..."
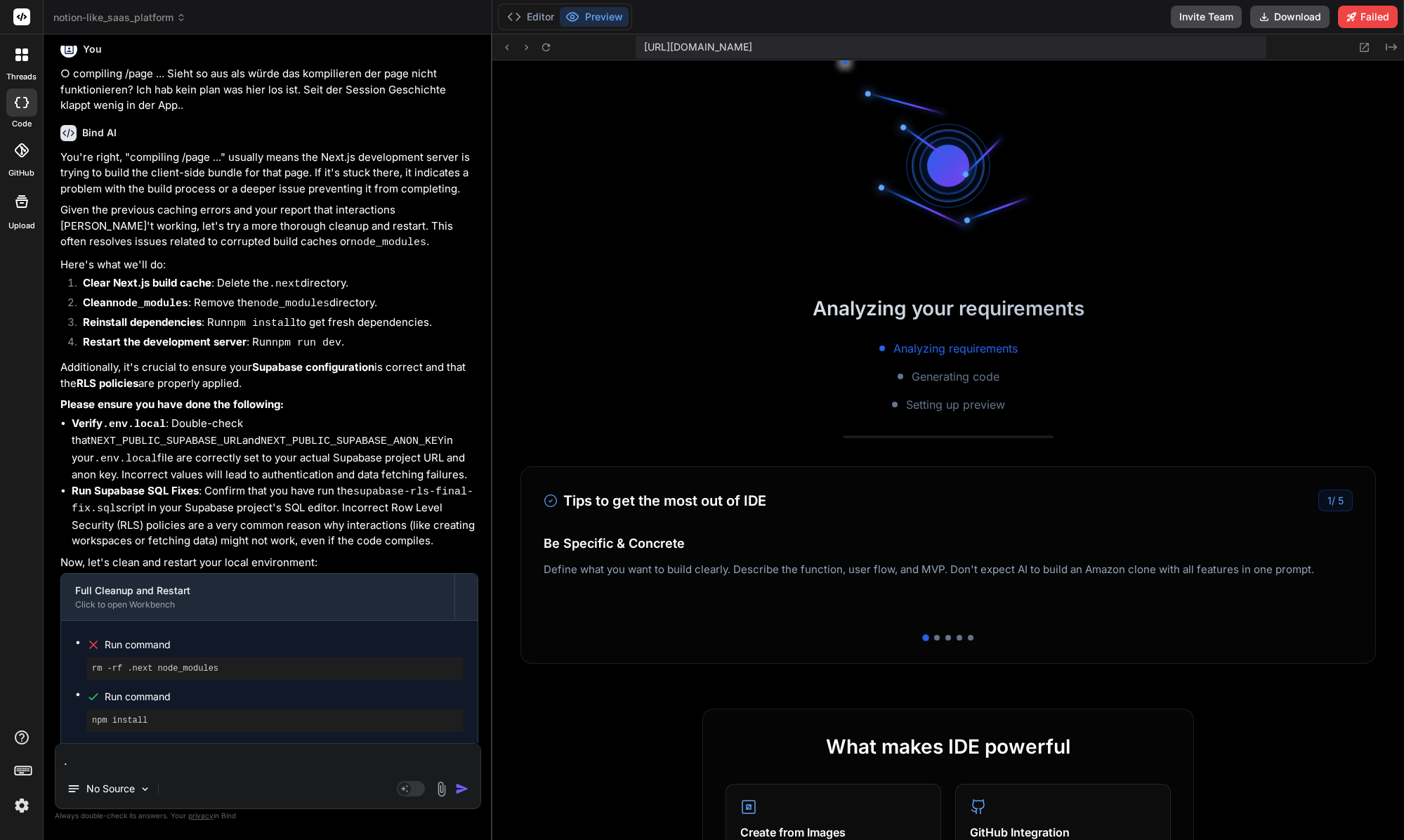
scroll to position [11767, 0]
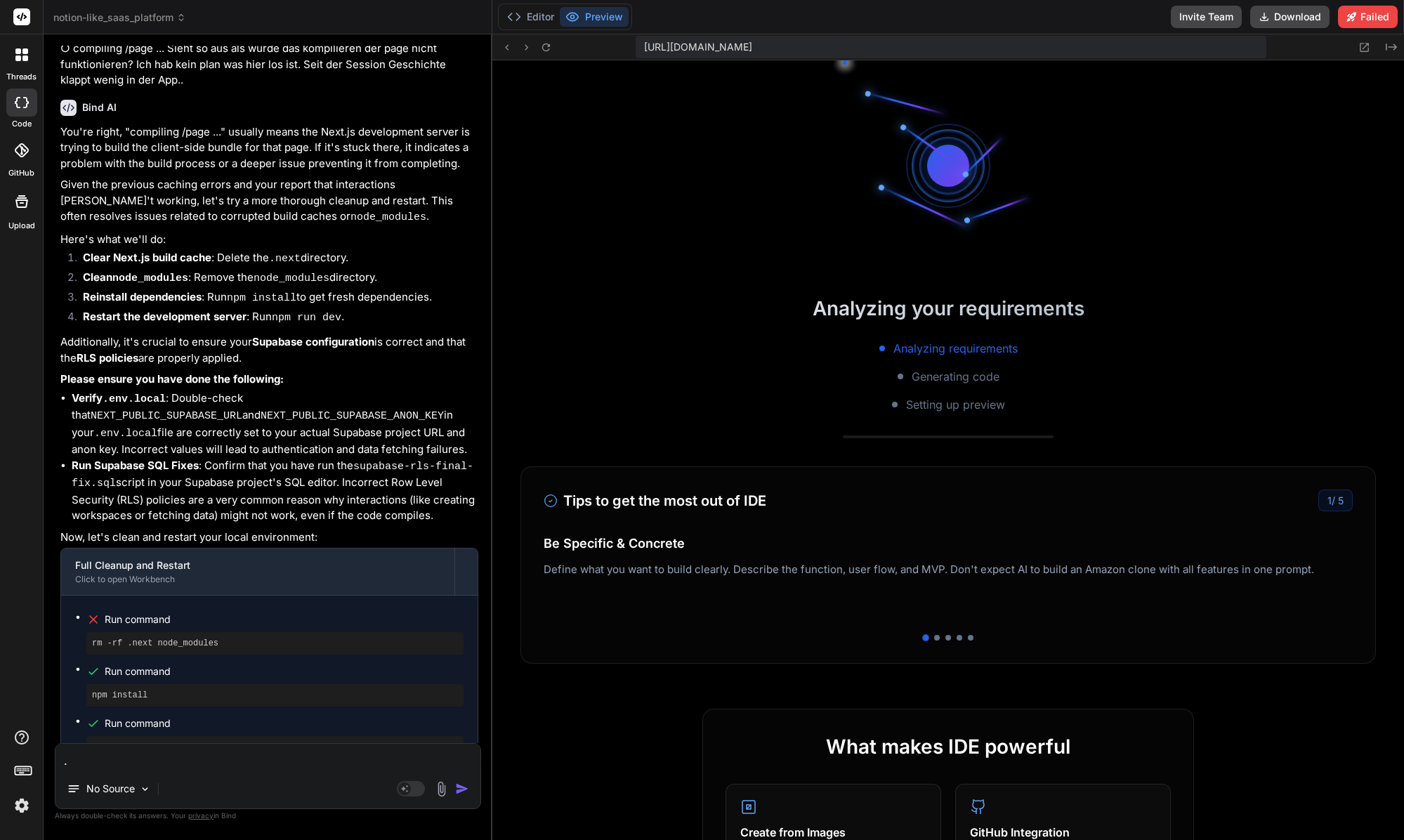
click at [137, 612] on span "Run command" at bounding box center [284, 619] width 359 height 14
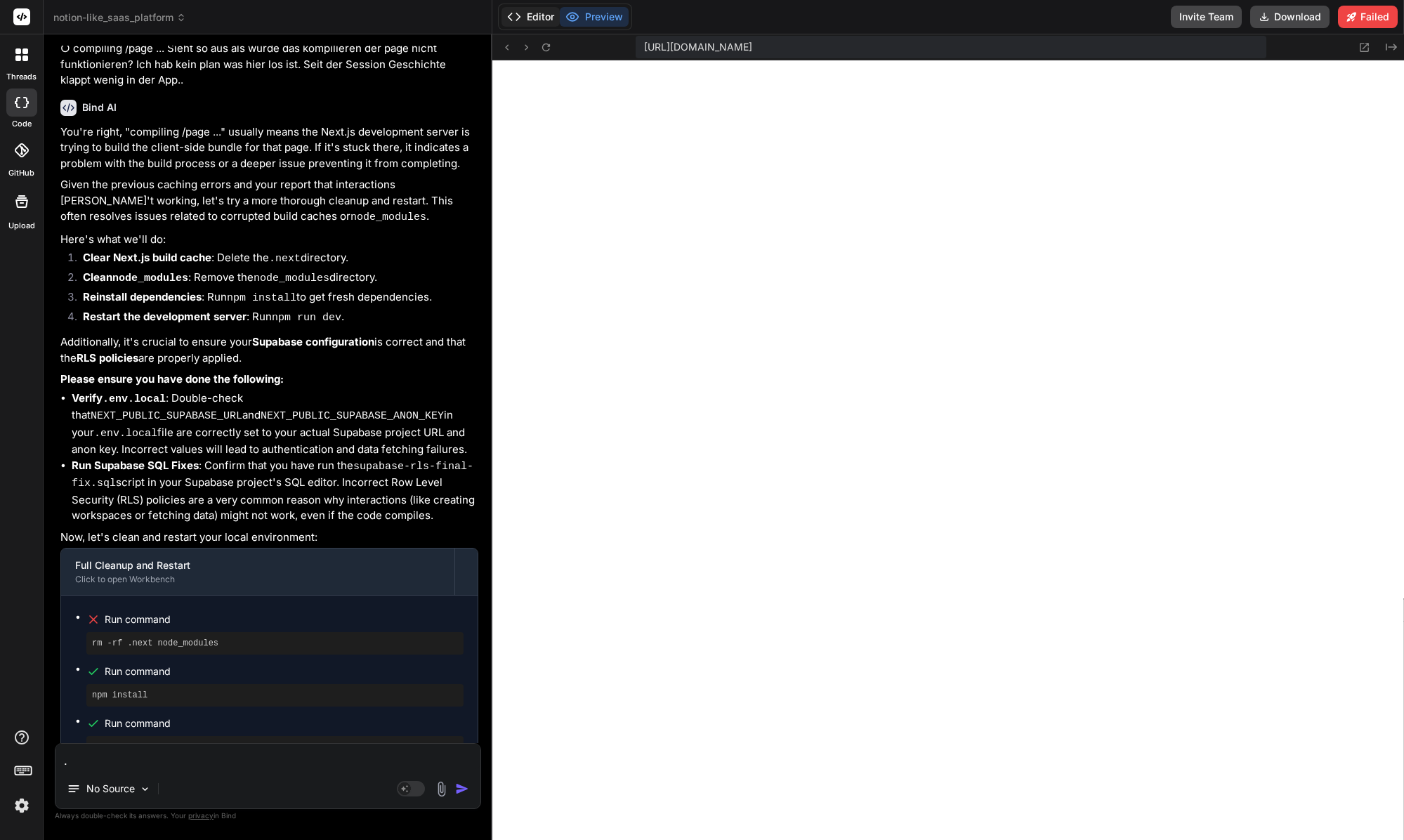
click at [533, 11] on button "Editor" at bounding box center [531, 17] width 58 height 20
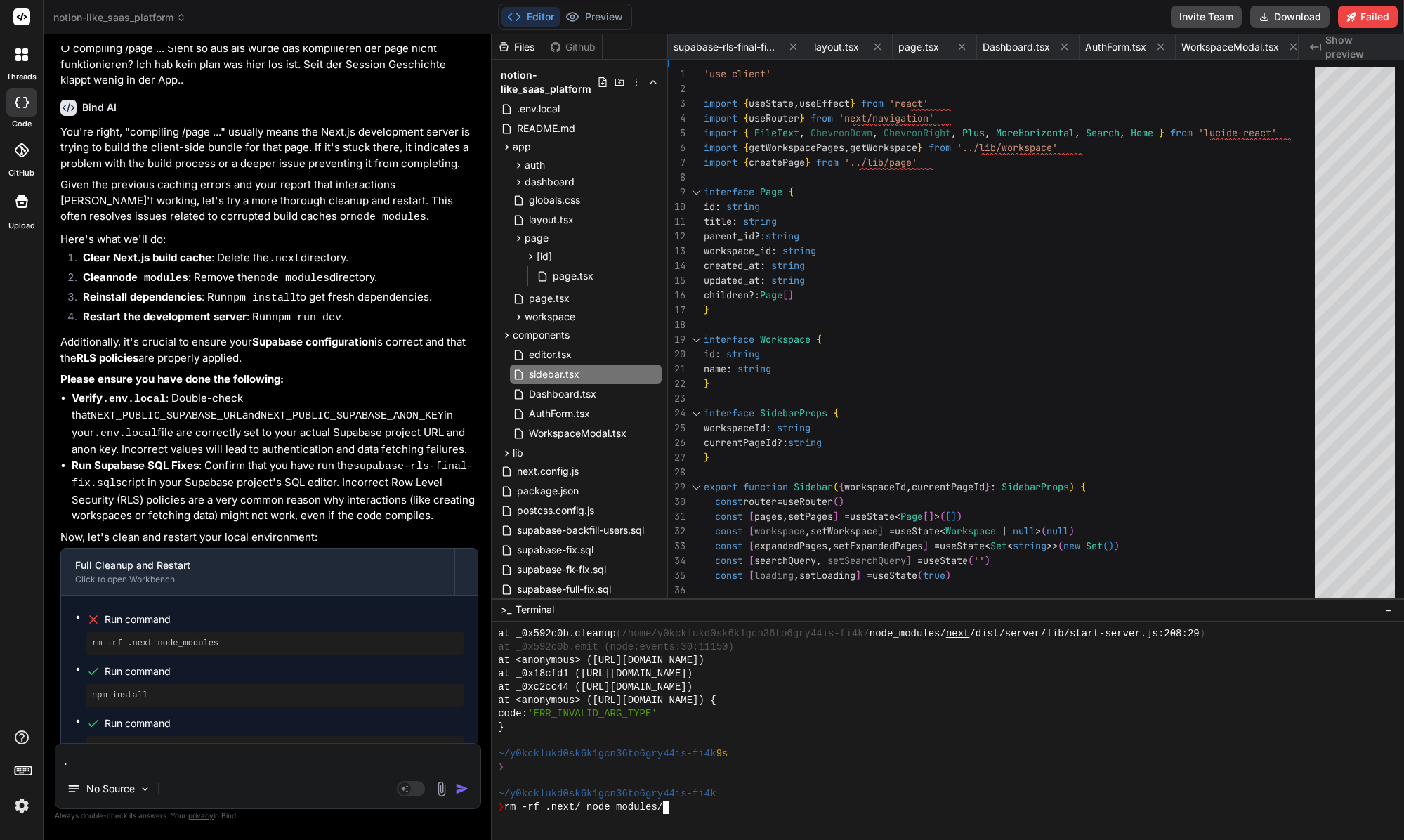
scroll to position [0, 0]
click at [931, 729] on div "}" at bounding box center [941, 727] width 887 height 13
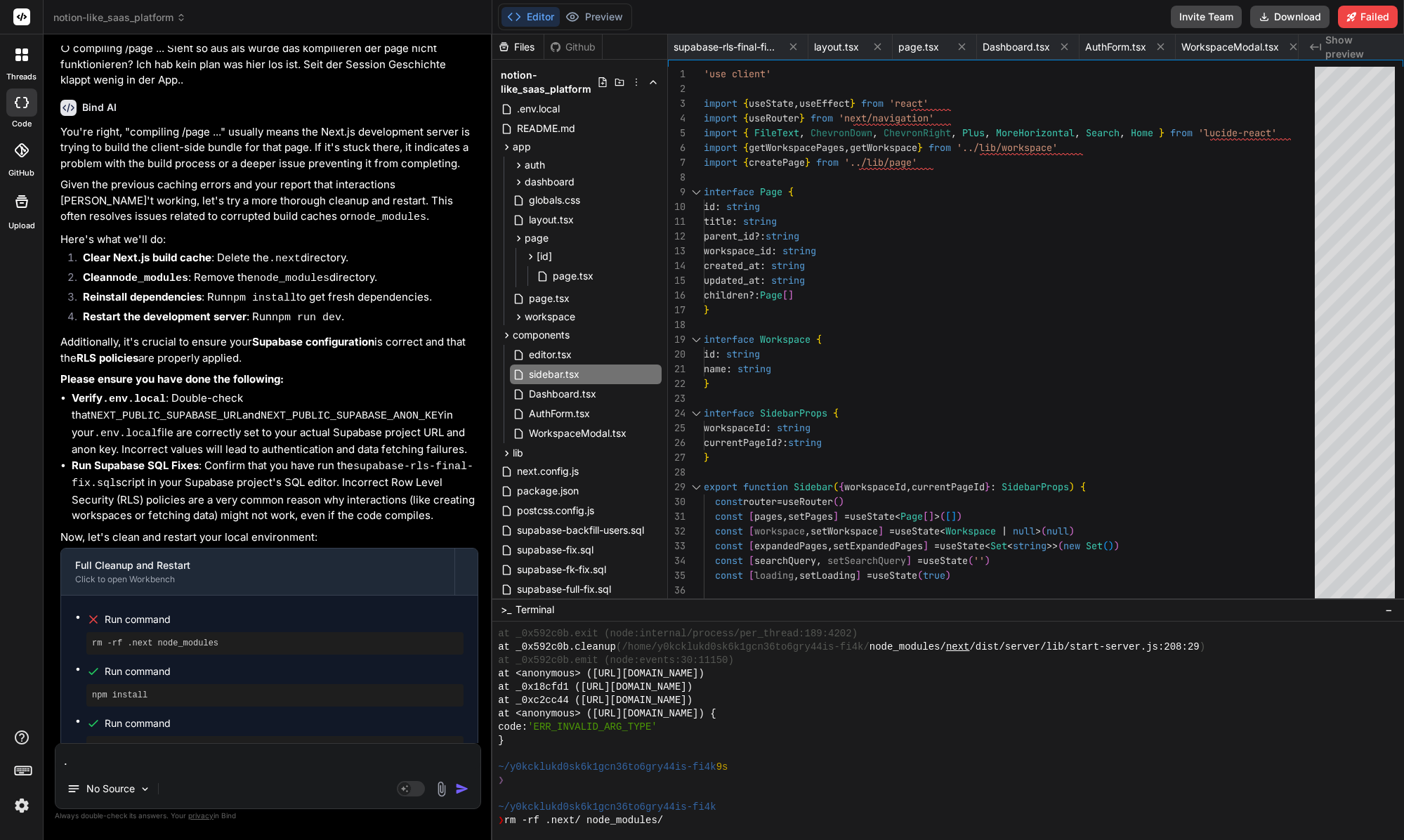
scroll to position [13344, 0]
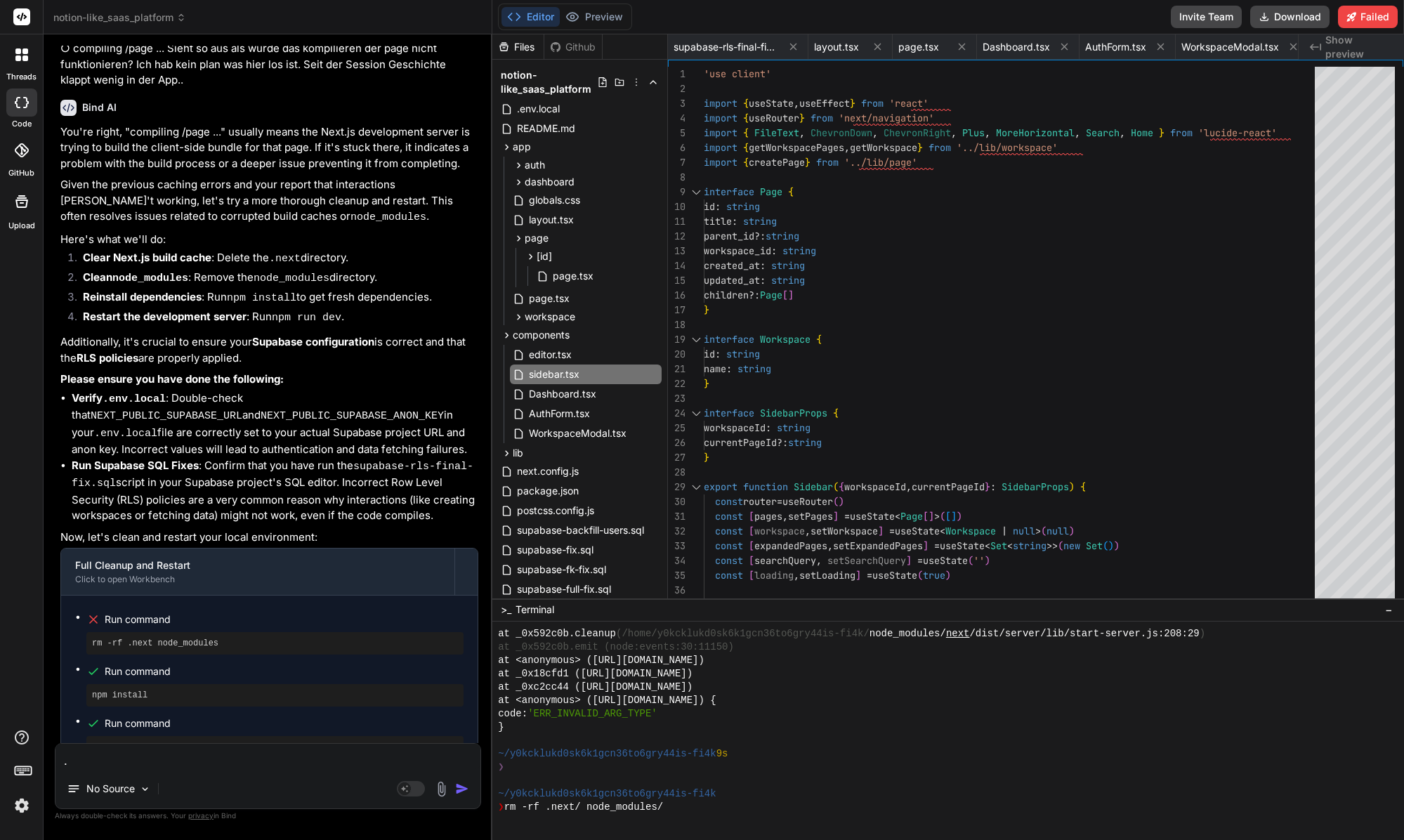
click at [637, 783] on div at bounding box center [941, 780] width 887 height 13
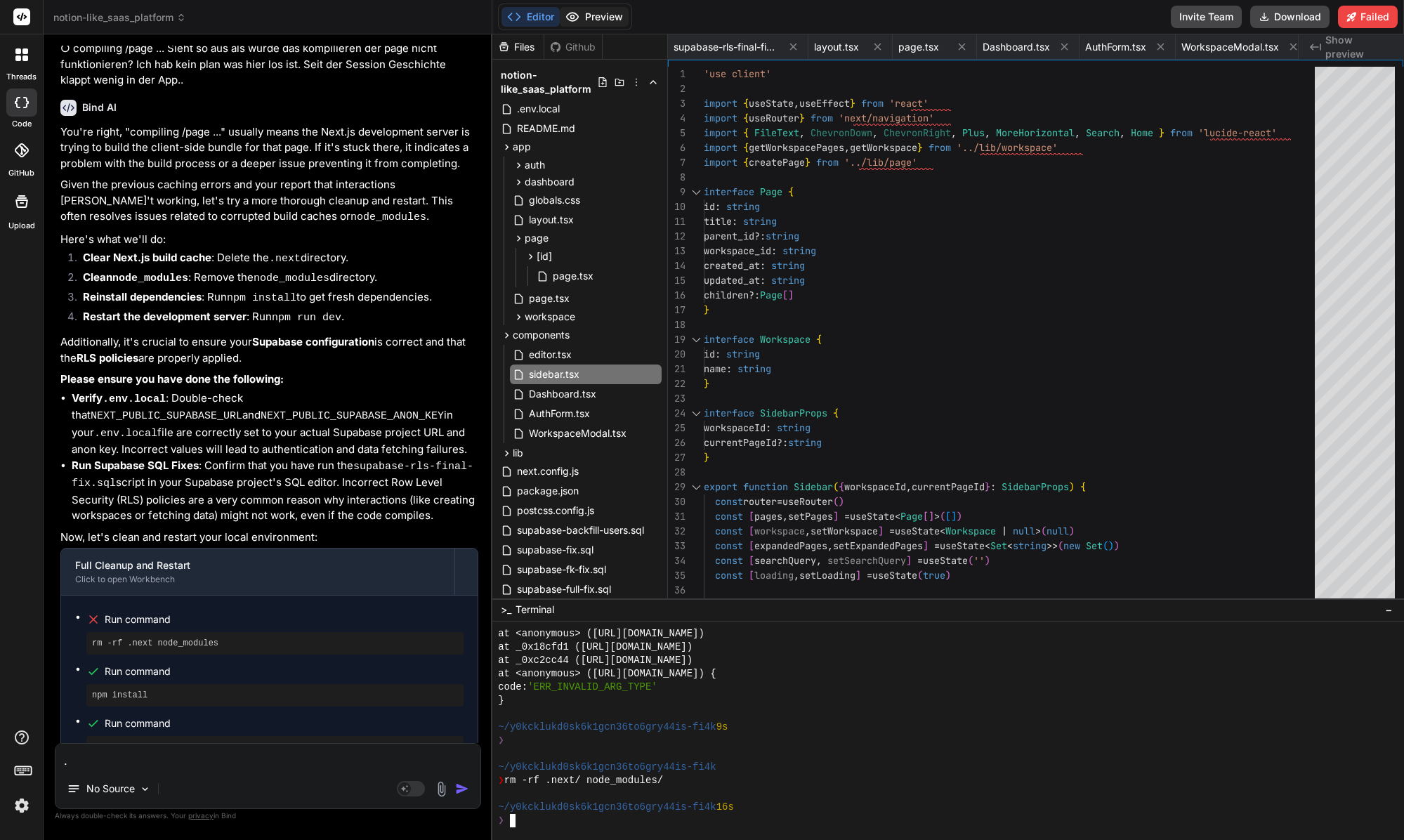
click at [592, 22] on button "Preview" at bounding box center [594, 17] width 69 height 20
click at [549, 23] on button "Editor" at bounding box center [531, 17] width 58 height 20
click at [538, 16] on button "Editor" at bounding box center [531, 17] width 58 height 20
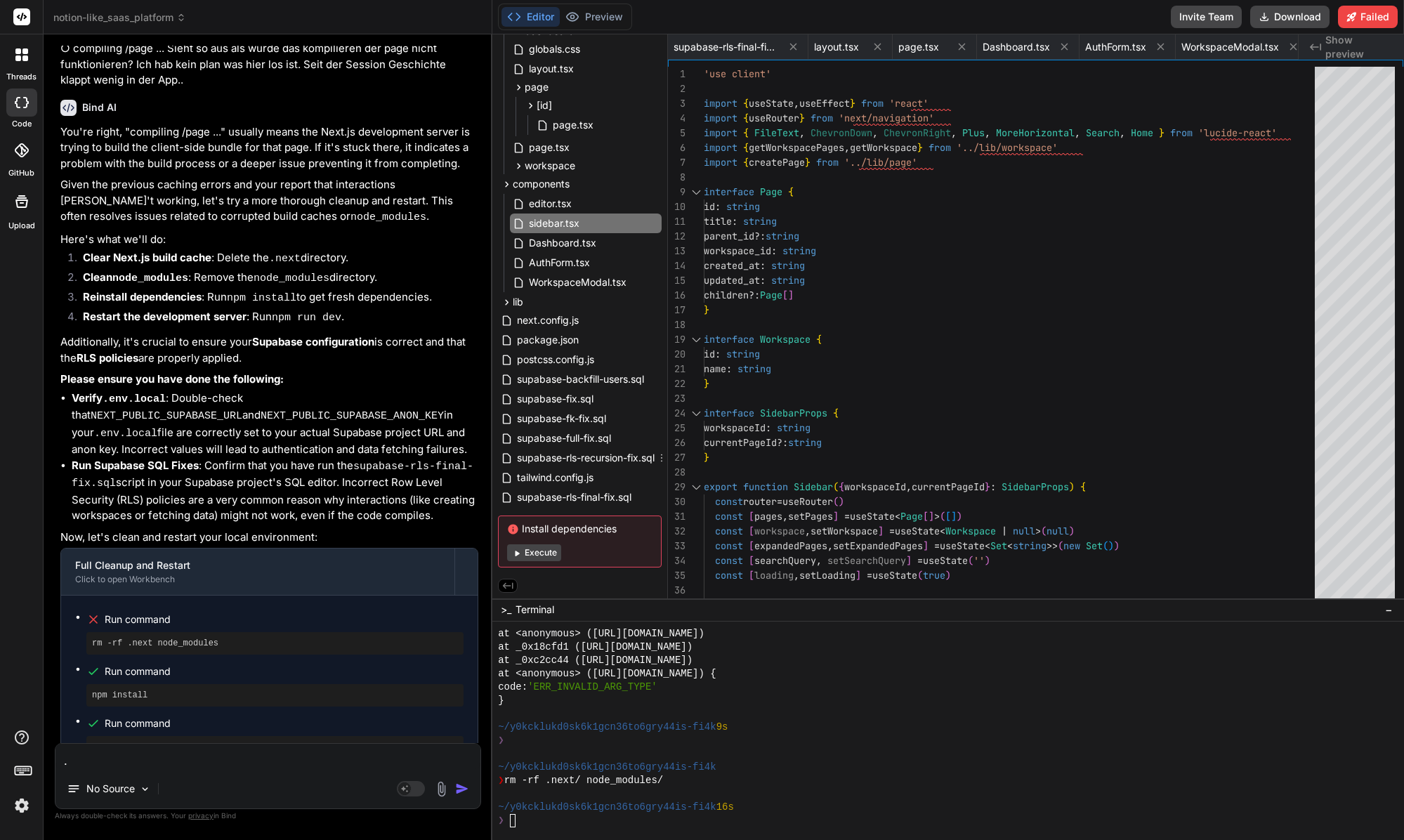
scroll to position [151, 0]
click at [542, 547] on button "Execute" at bounding box center [533, 553] width 54 height 17
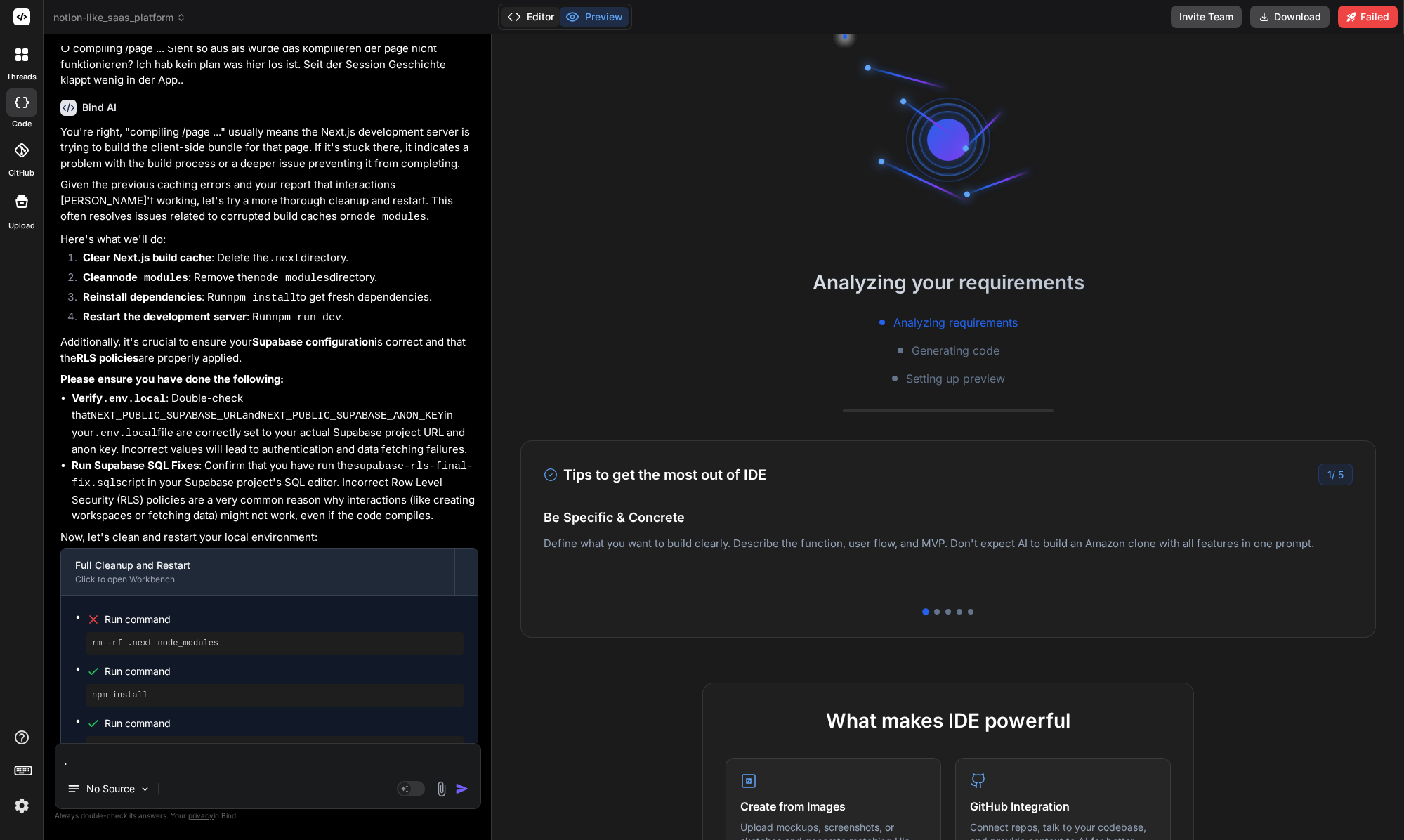
click at [552, 23] on button "Editor" at bounding box center [531, 17] width 58 height 20
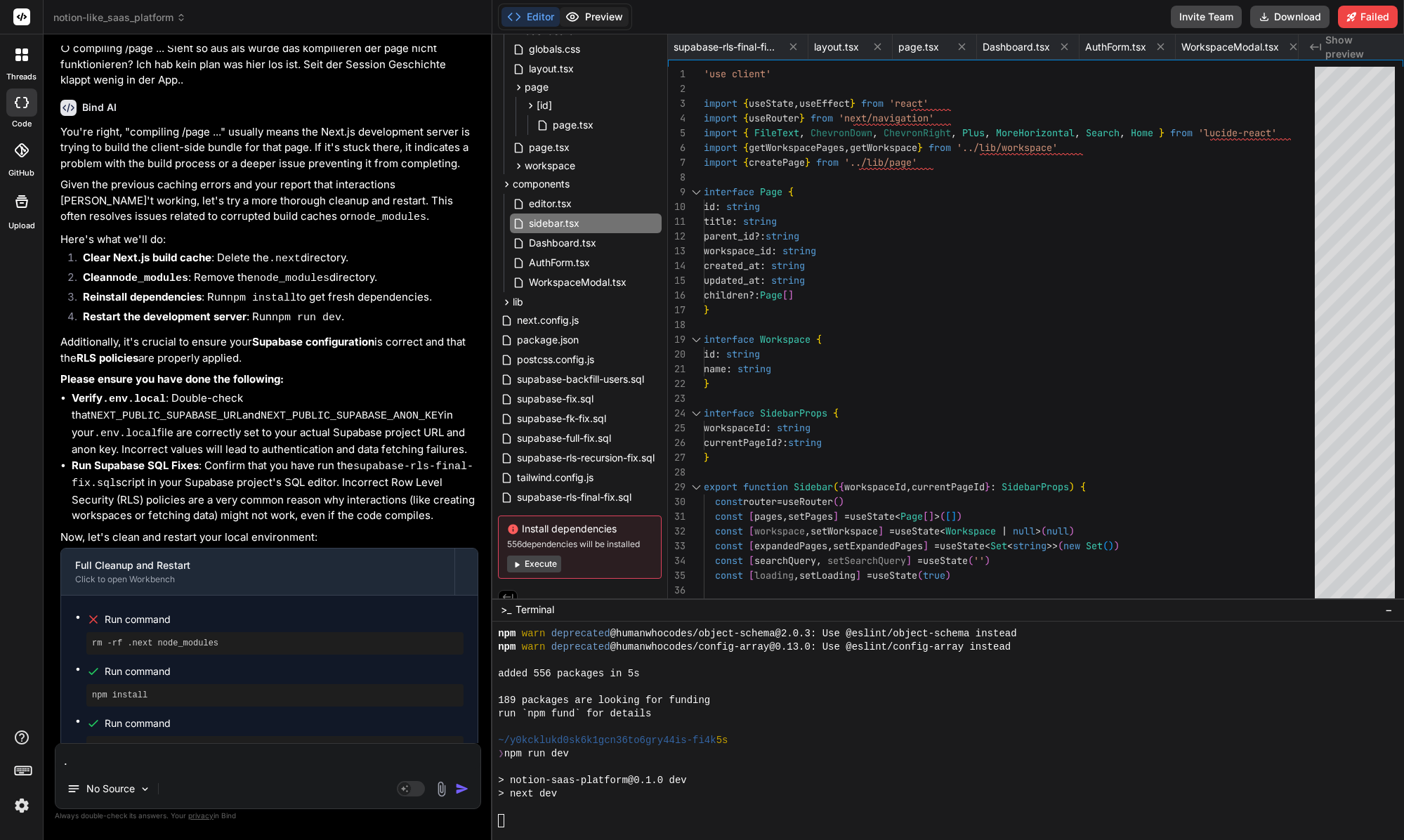
click at [582, 7] on button "Preview" at bounding box center [594, 17] width 69 height 20
click at [640, 801] on div at bounding box center [941, 808] width 887 height 13
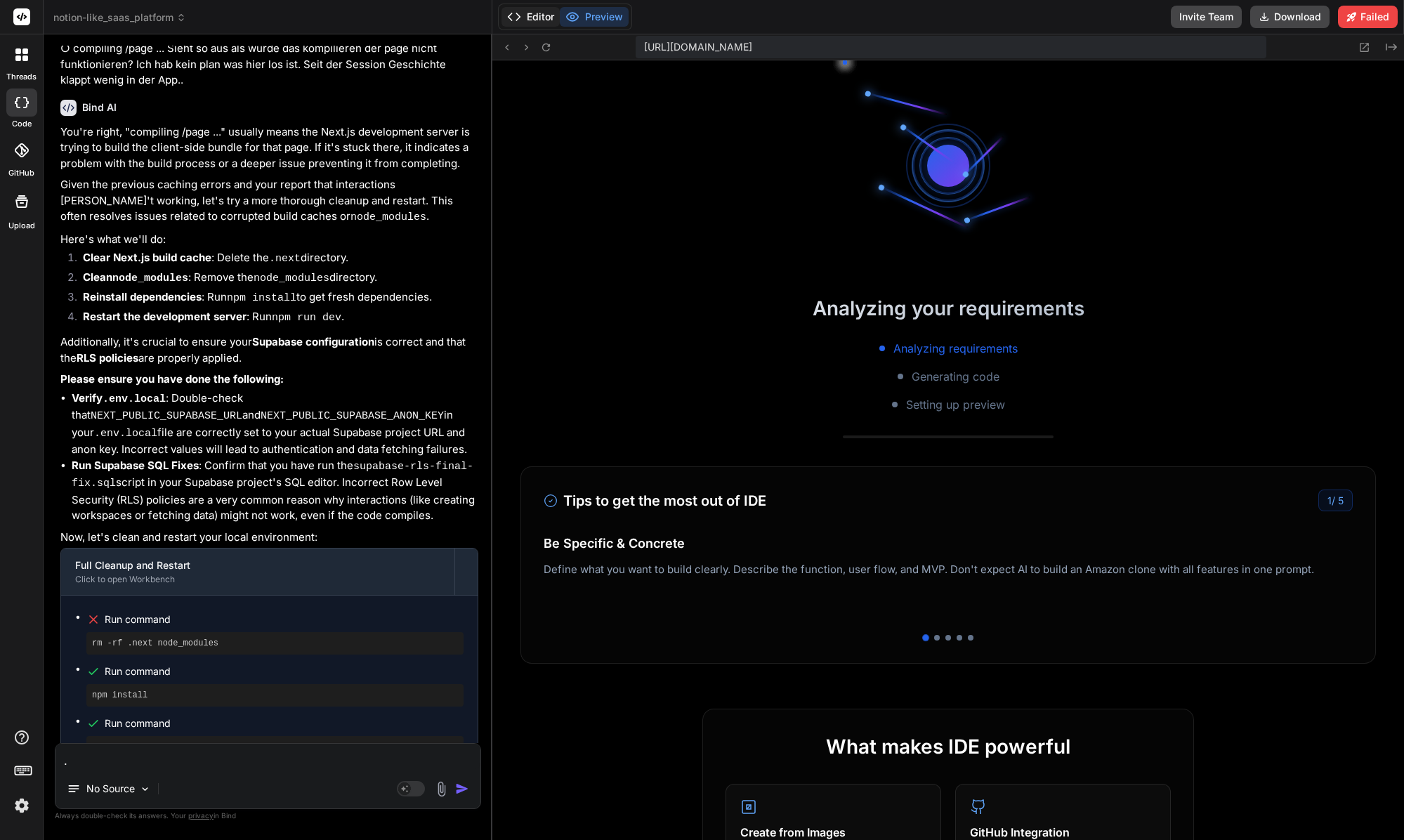
click at [538, 25] on button "Editor" at bounding box center [531, 17] width 58 height 20
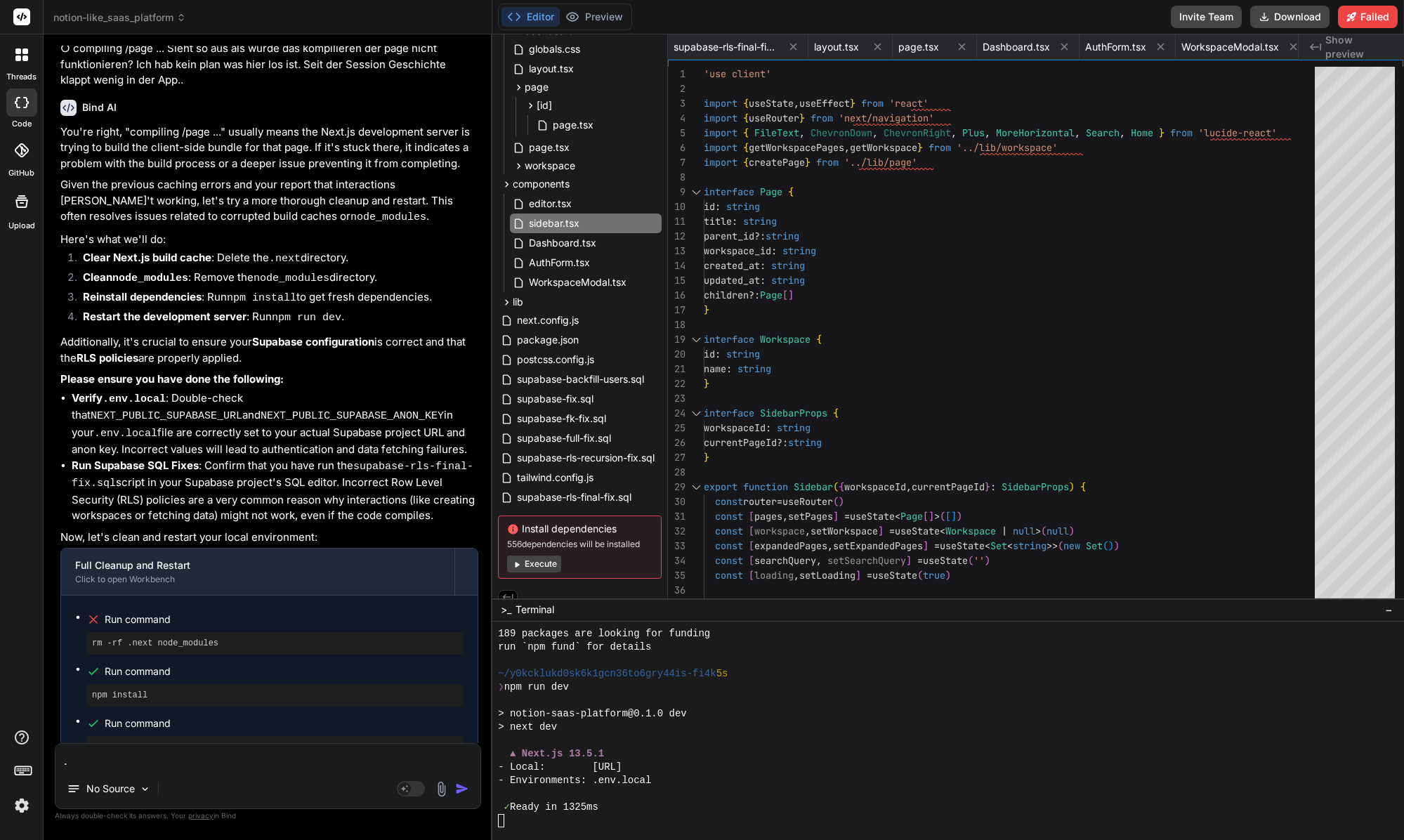
click at [598, 29] on div "Editor Preview" at bounding box center [564, 17] width 134 height 27
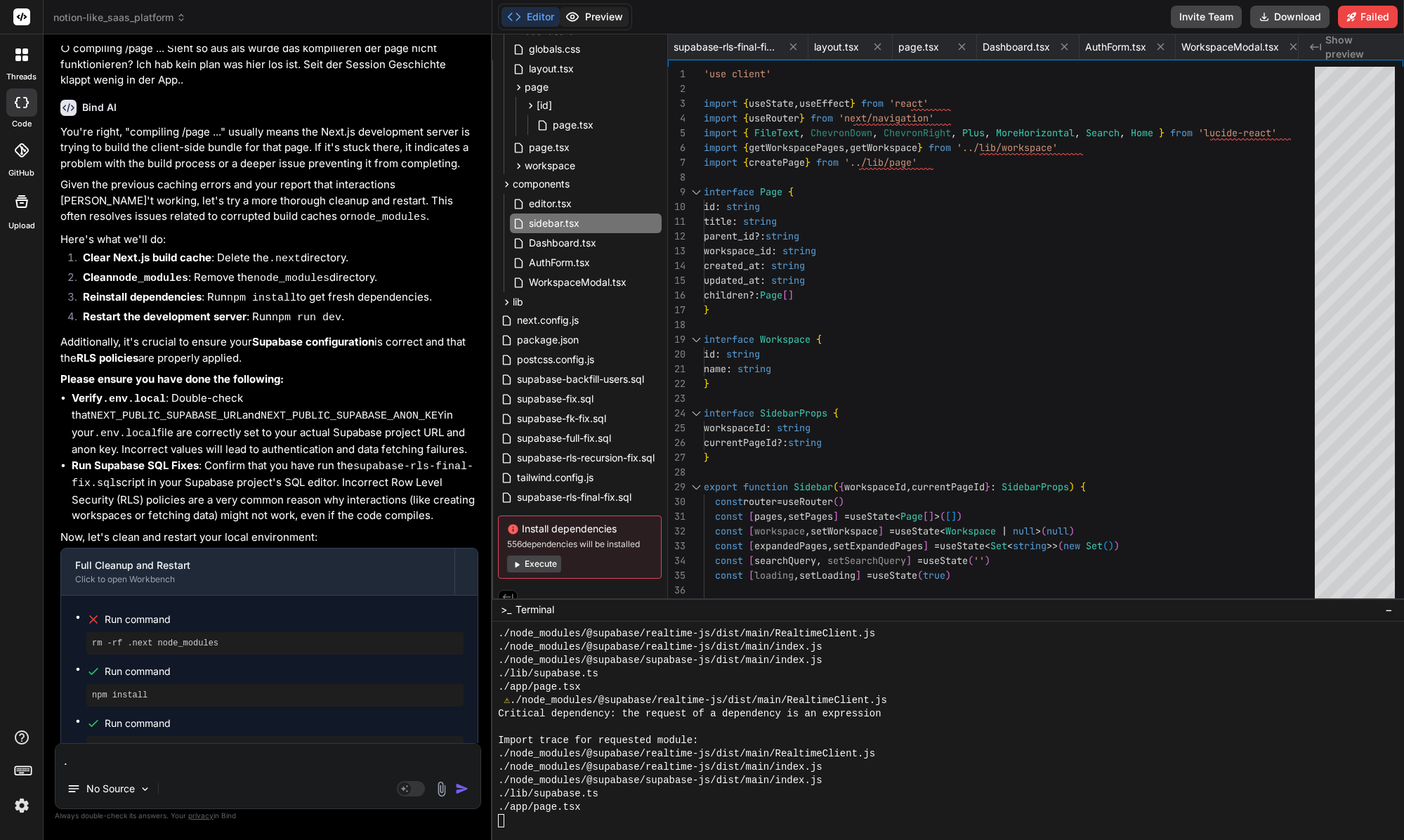
click at [597, 9] on button "Preview" at bounding box center [594, 17] width 69 height 20
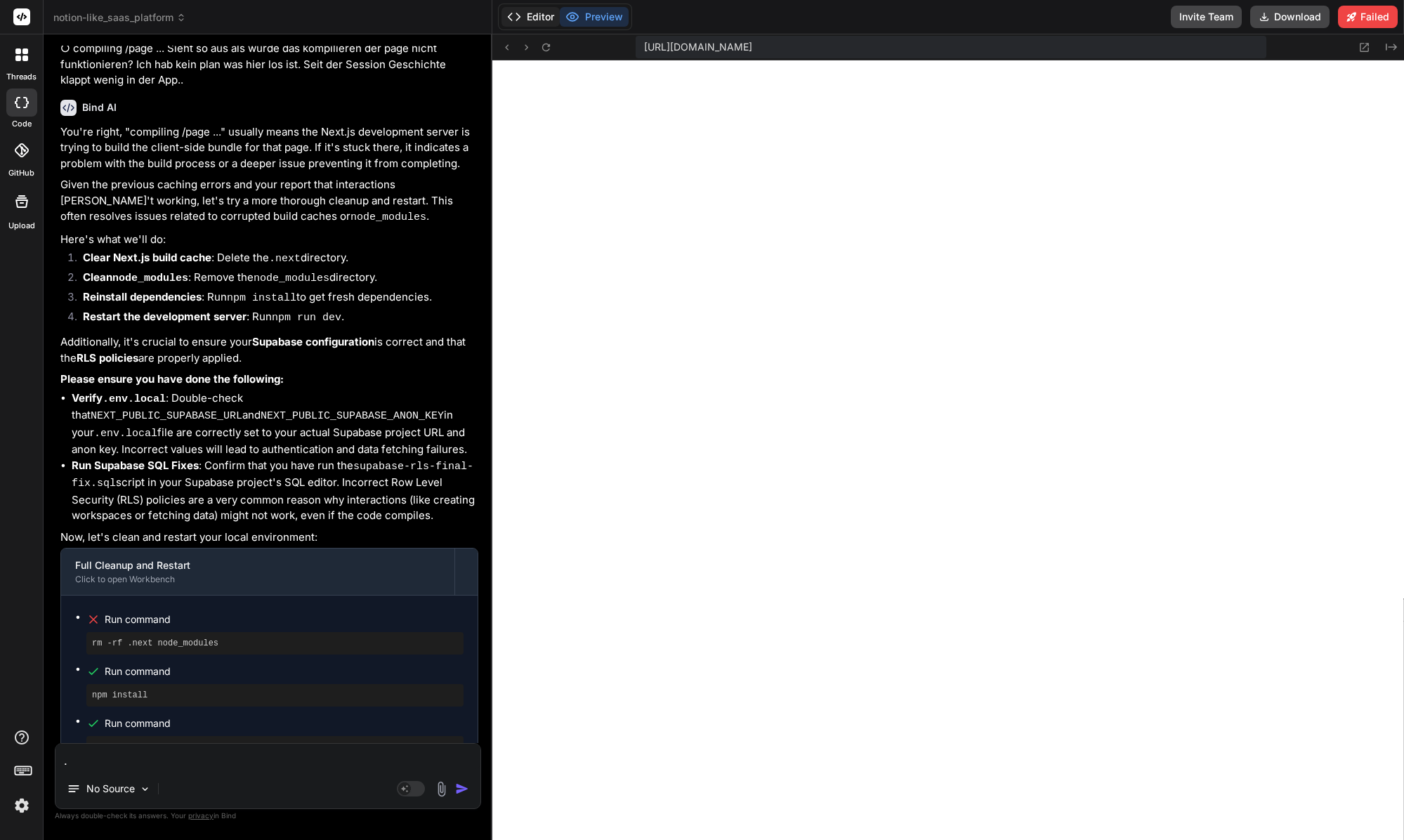
click at [547, 8] on button "Editor" at bounding box center [531, 17] width 58 height 20
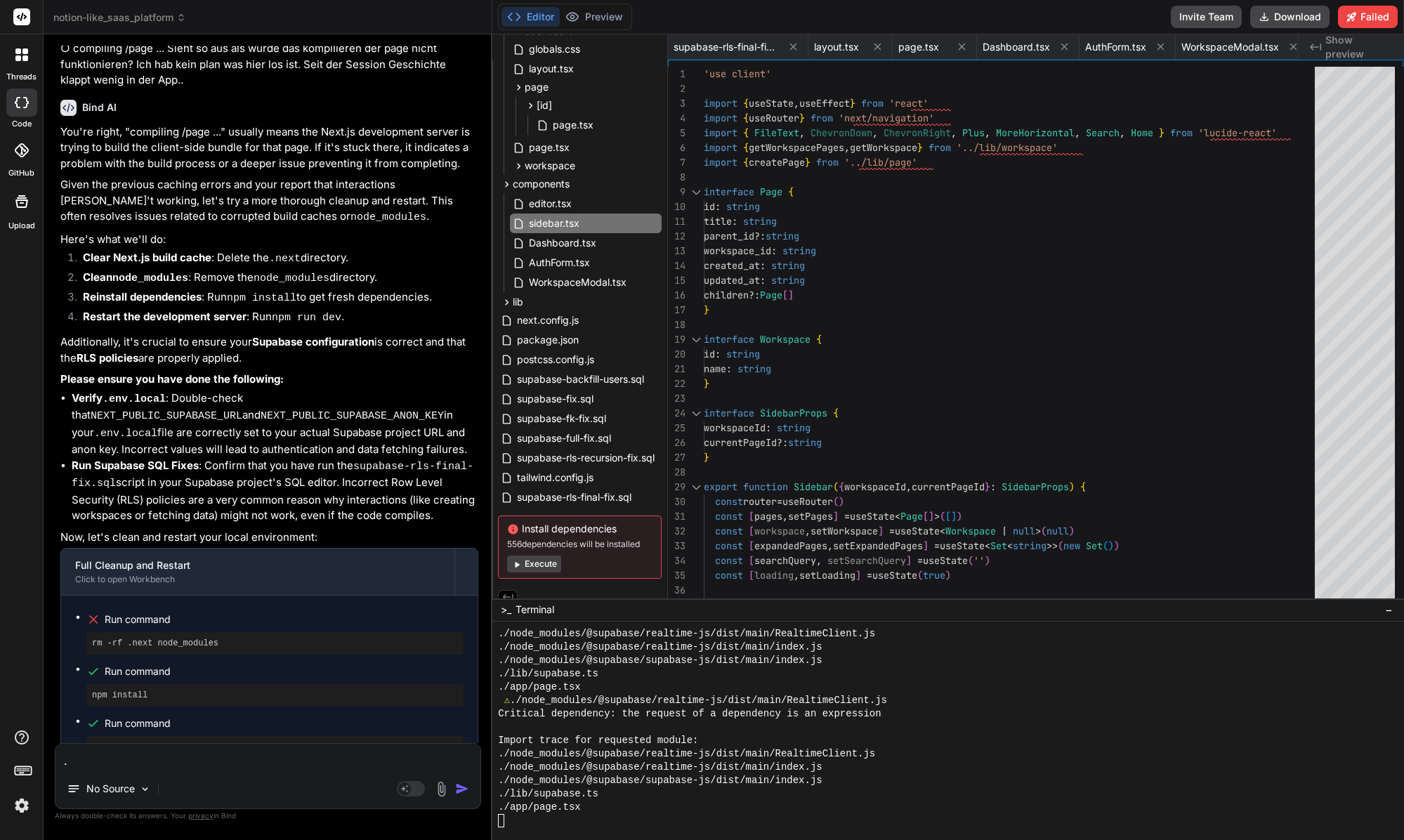
scroll to position [13344, 0]
click at [530, 561] on button "Execute" at bounding box center [533, 564] width 54 height 17
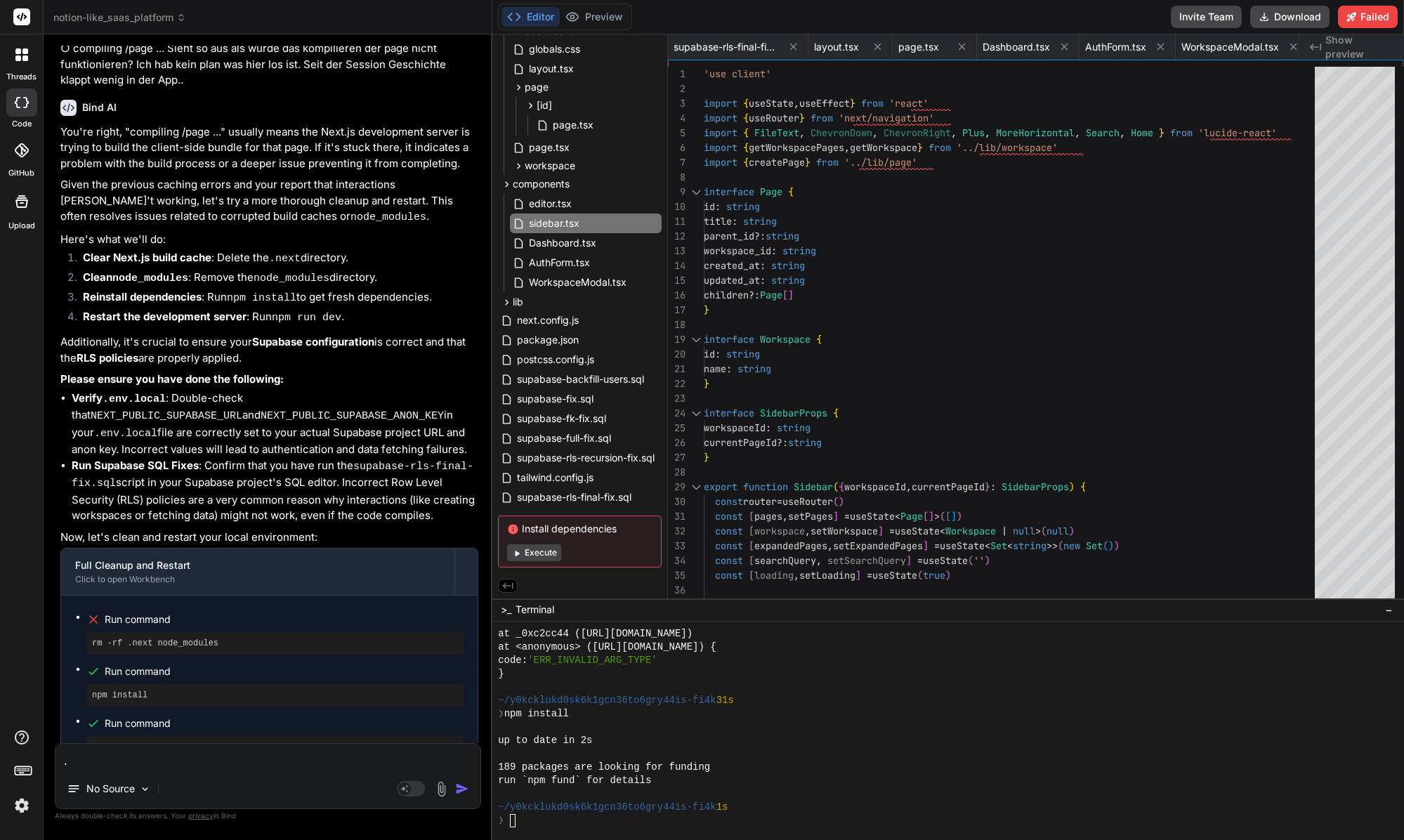
click at [534, 558] on button "Execute" at bounding box center [533, 553] width 54 height 17
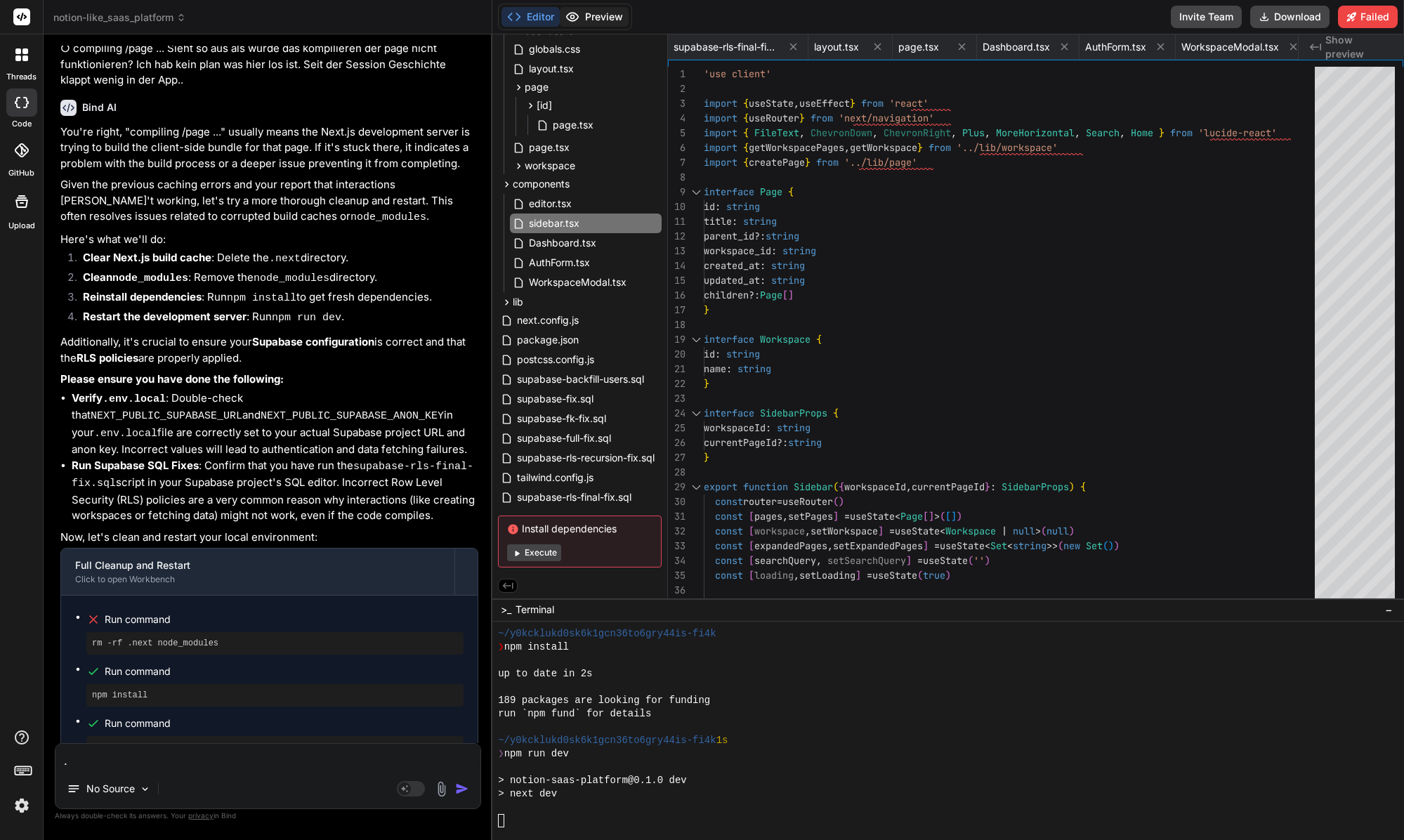
click at [620, 13] on button "Preview" at bounding box center [594, 17] width 69 height 20
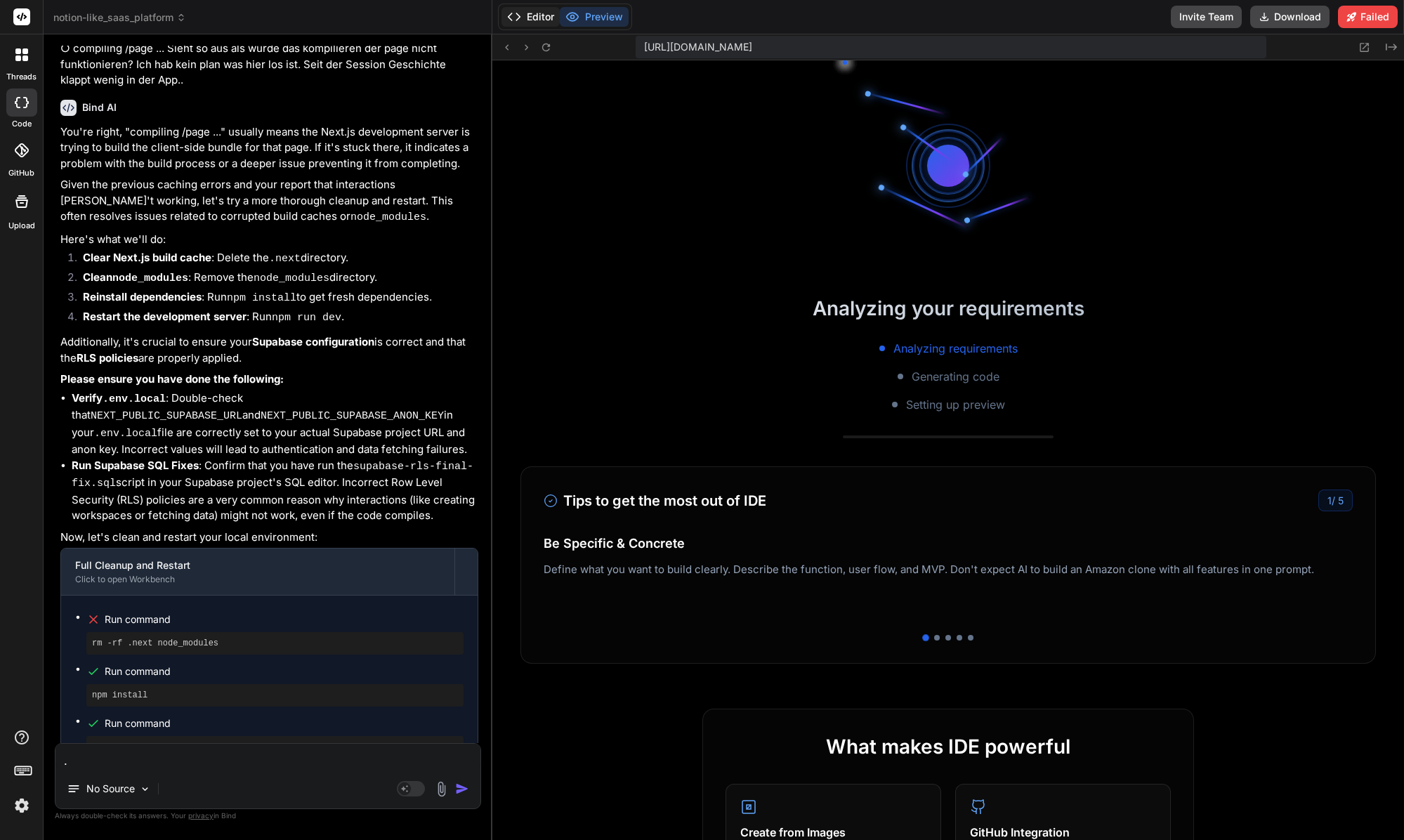
click at [545, 18] on button "Editor" at bounding box center [531, 17] width 58 height 20
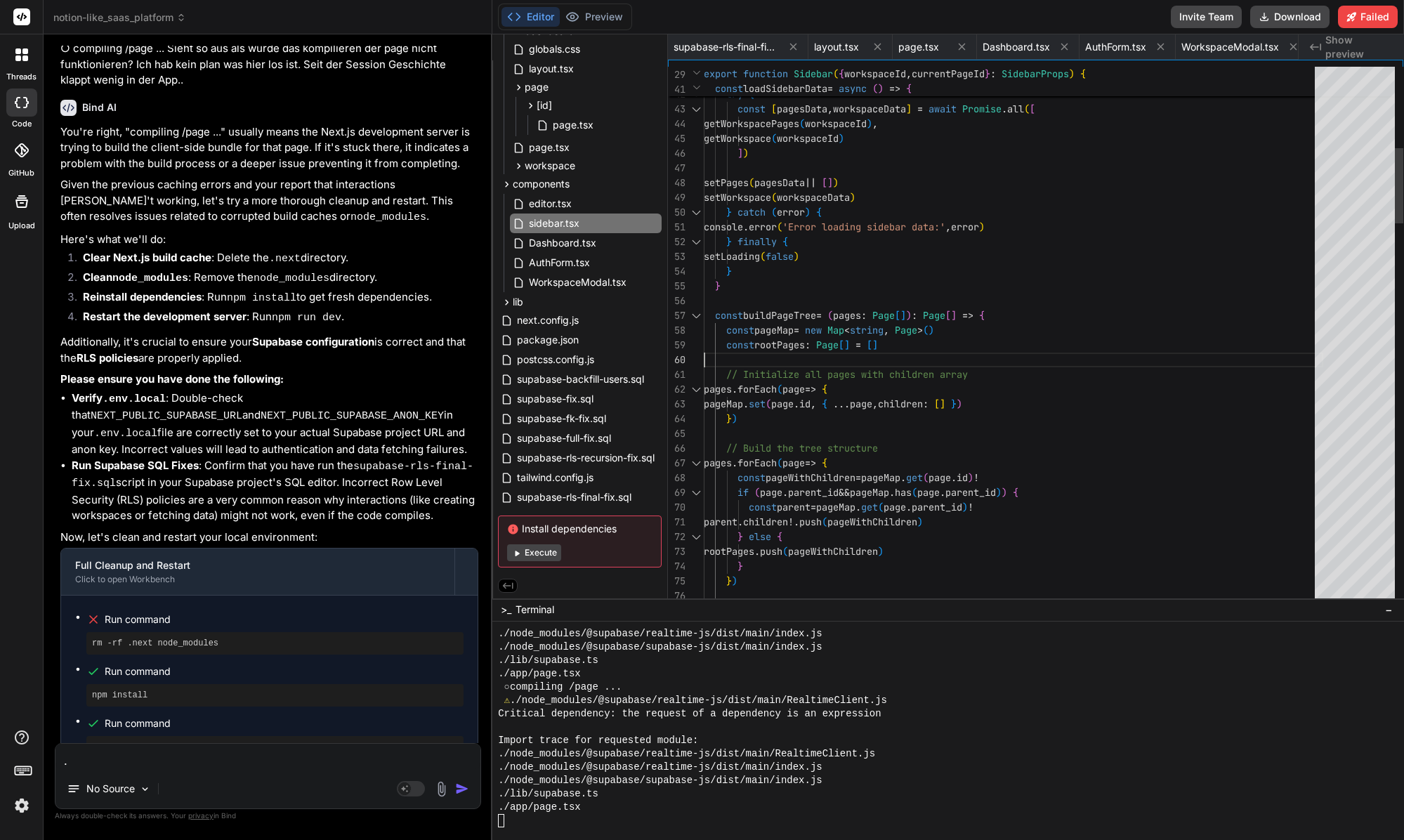
click at [604, 28] on div "Editor Preview" at bounding box center [564, 17] width 134 height 27
click at [581, 22] on button "Preview" at bounding box center [594, 17] width 69 height 20
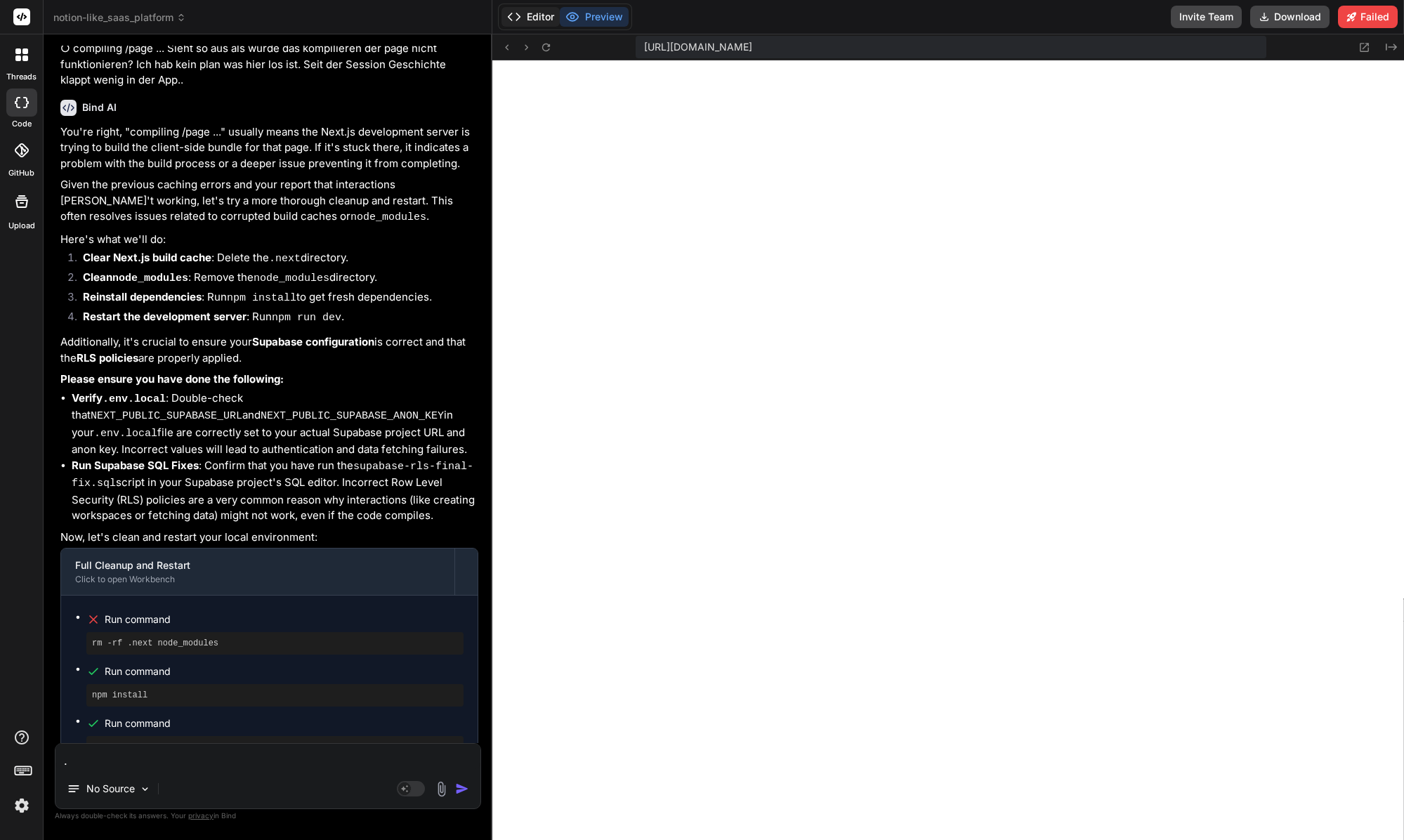
click at [523, 14] on button "Editor" at bounding box center [531, 17] width 58 height 20
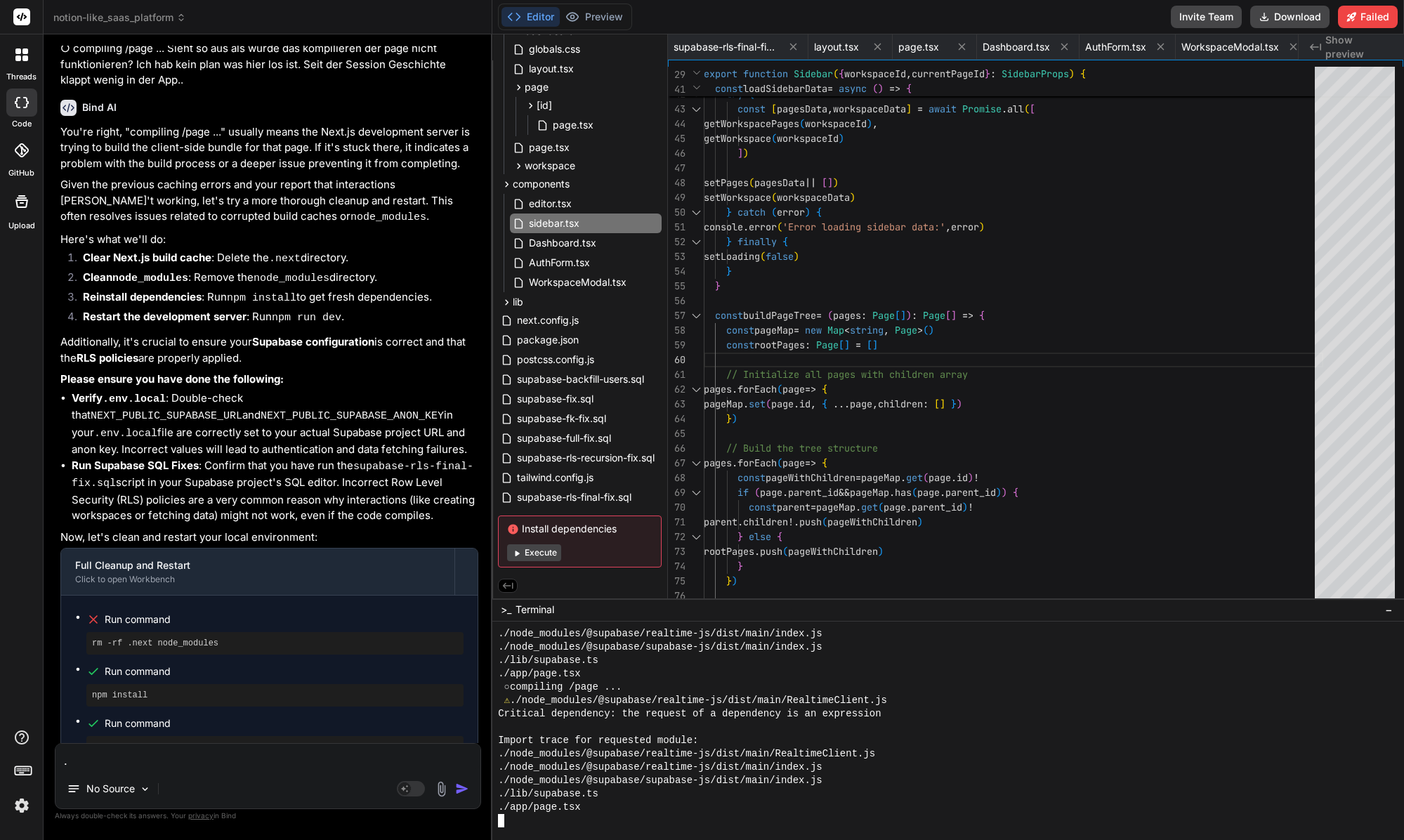
drag, startPoint x: 1086, startPoint y: 746, endPoint x: 1065, endPoint y: 751, distance: 21.6
click at [1086, 746] on div "Import trace for requested module:" at bounding box center [941, 740] width 887 height 13
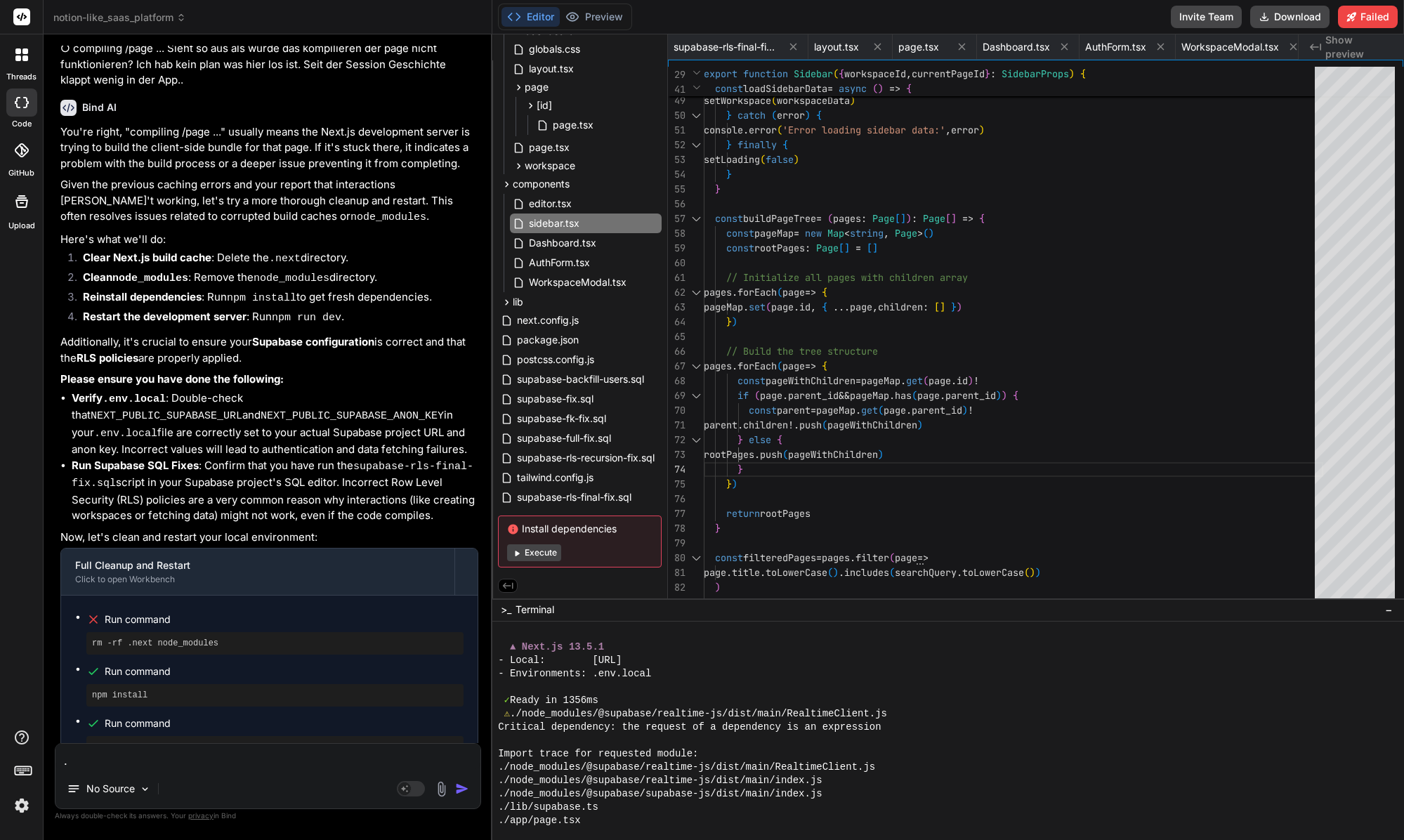
scroll to position [13197, 0]
click at [587, 15] on button "Preview" at bounding box center [594, 17] width 69 height 20
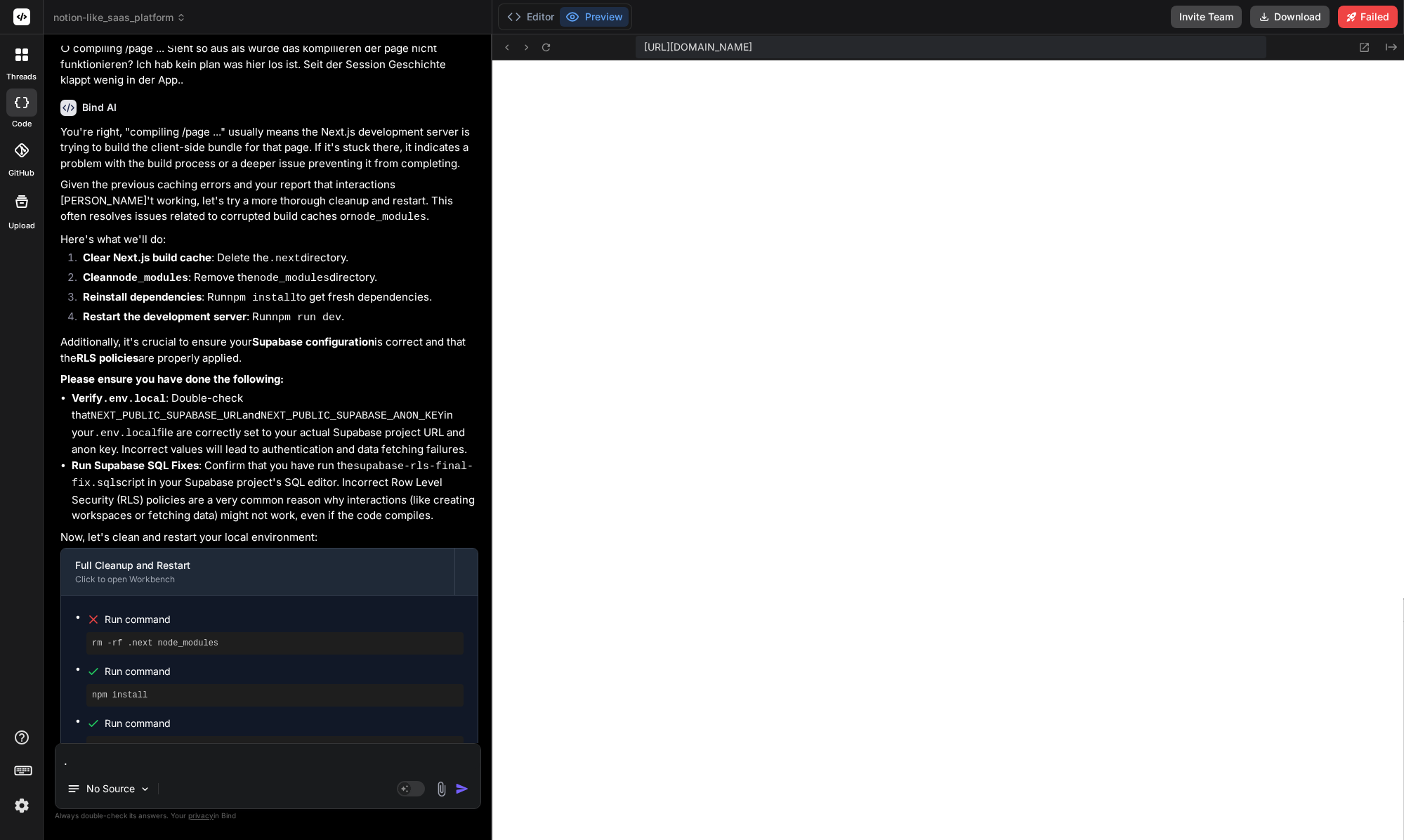
click at [184, 751] on textarea "." at bounding box center [268, 756] width 425 height 25
click at [181, 757] on textarea "." at bounding box center [268, 756] width 425 height 25
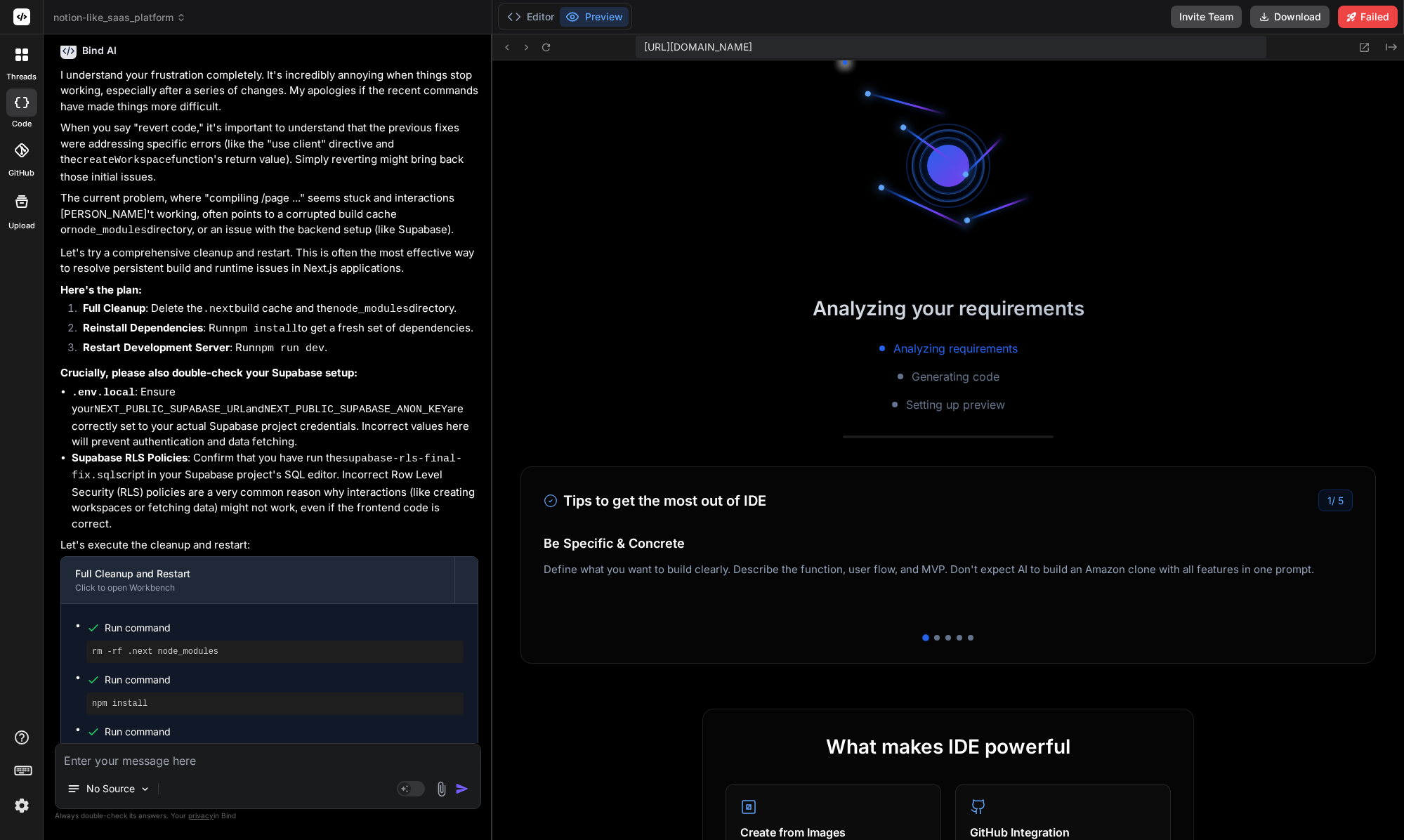
scroll to position [11089, 0]
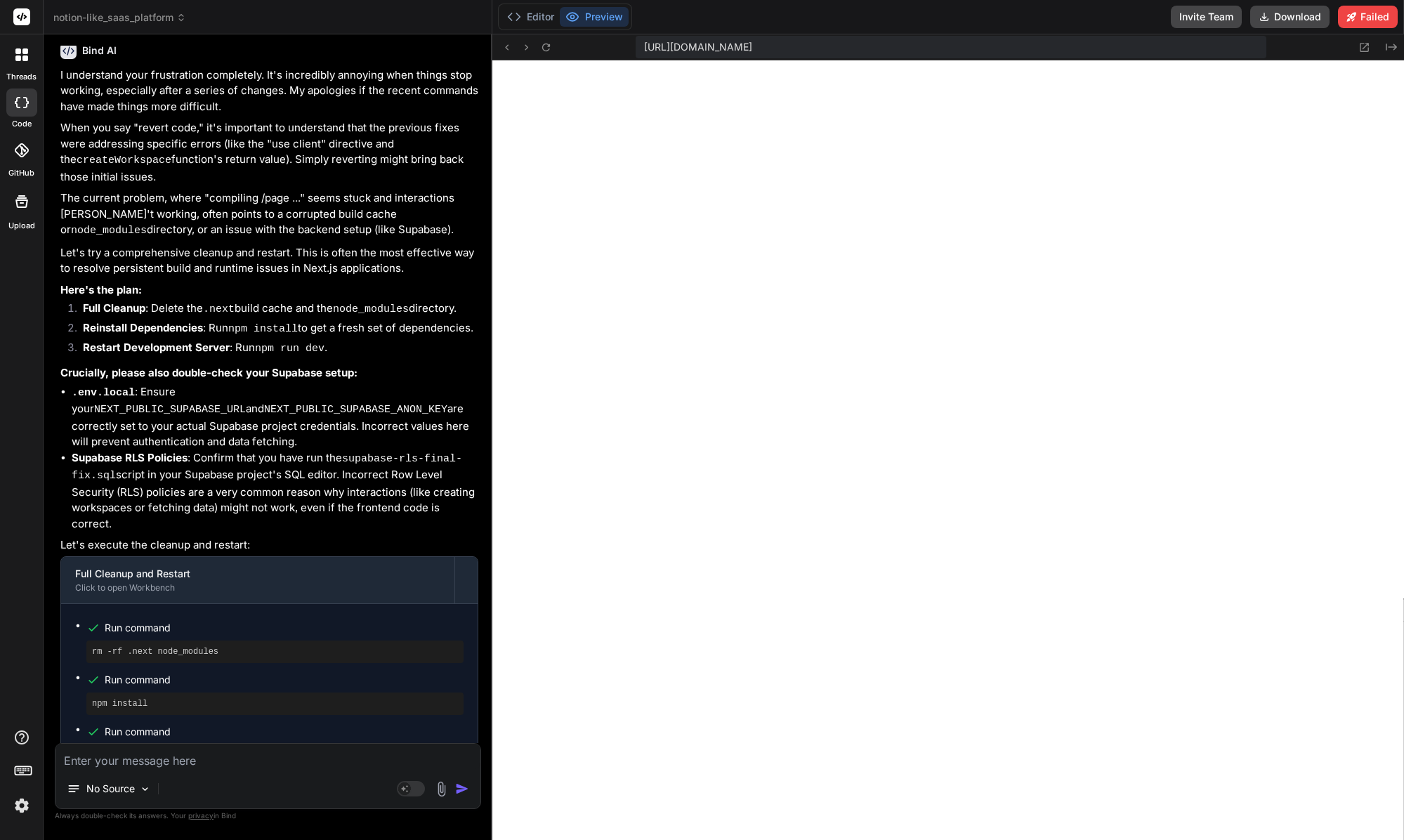
click at [170, 763] on textarea at bounding box center [268, 756] width 425 height 25
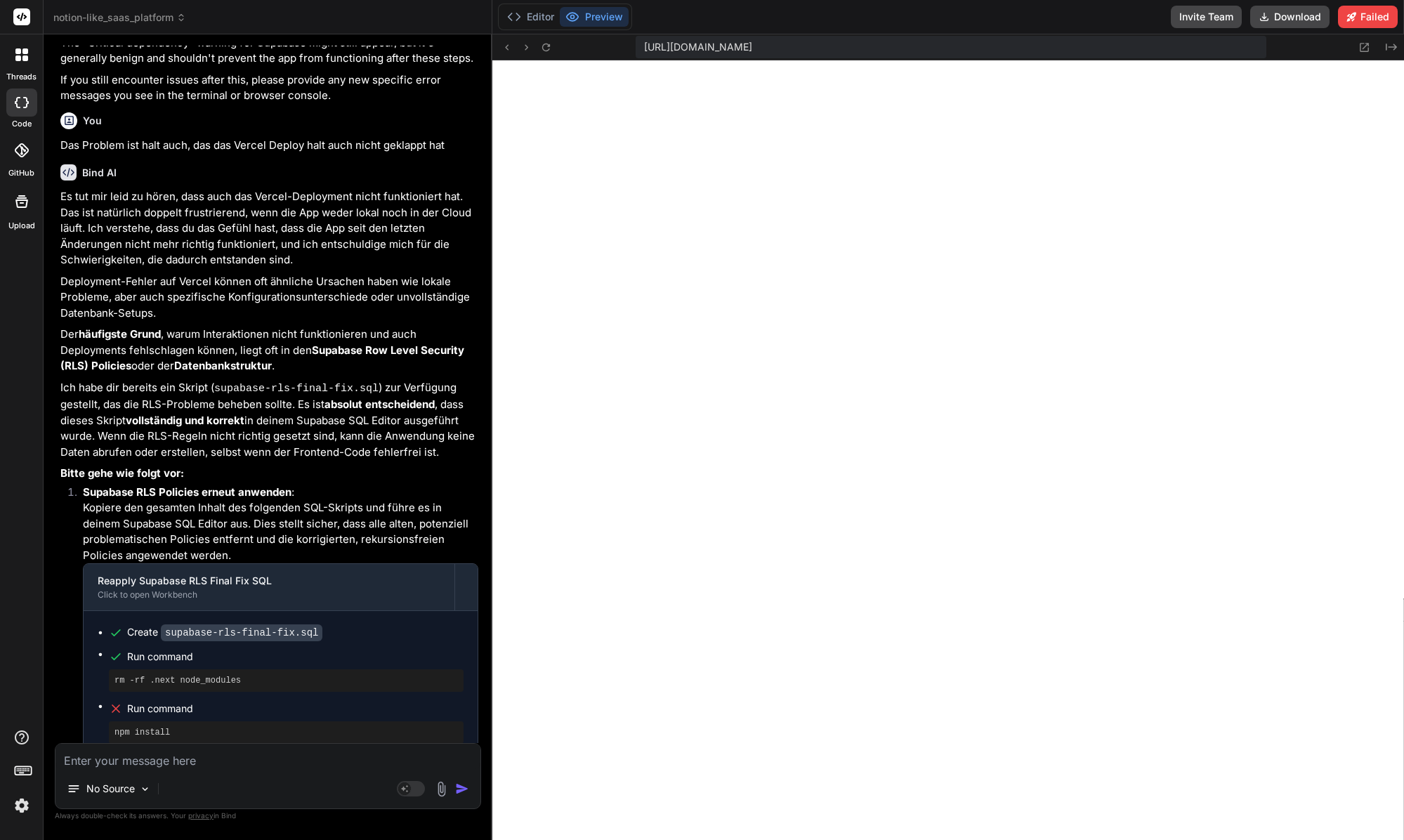
scroll to position [13373, 0]
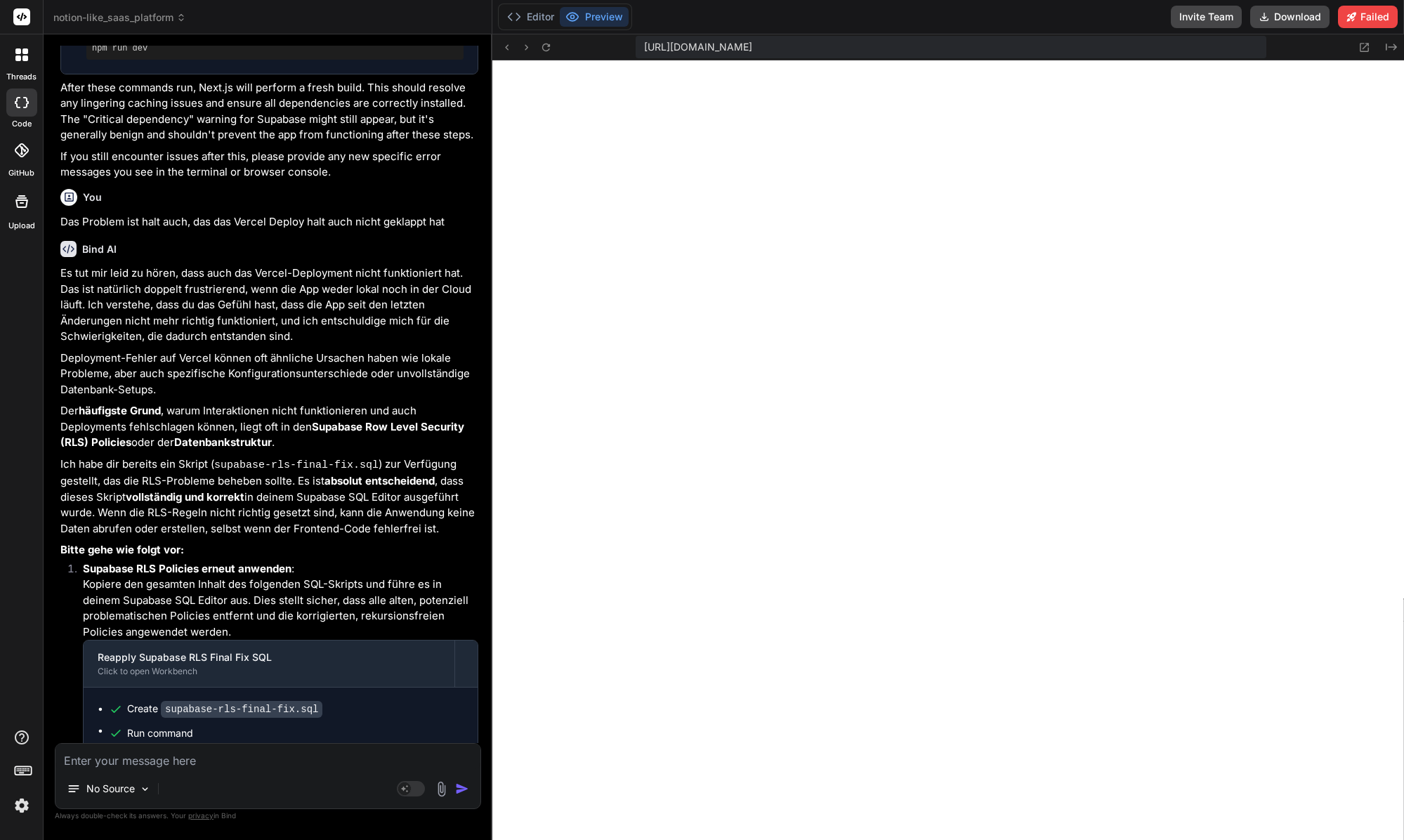
click at [220, 764] on textarea at bounding box center [268, 756] width 425 height 25
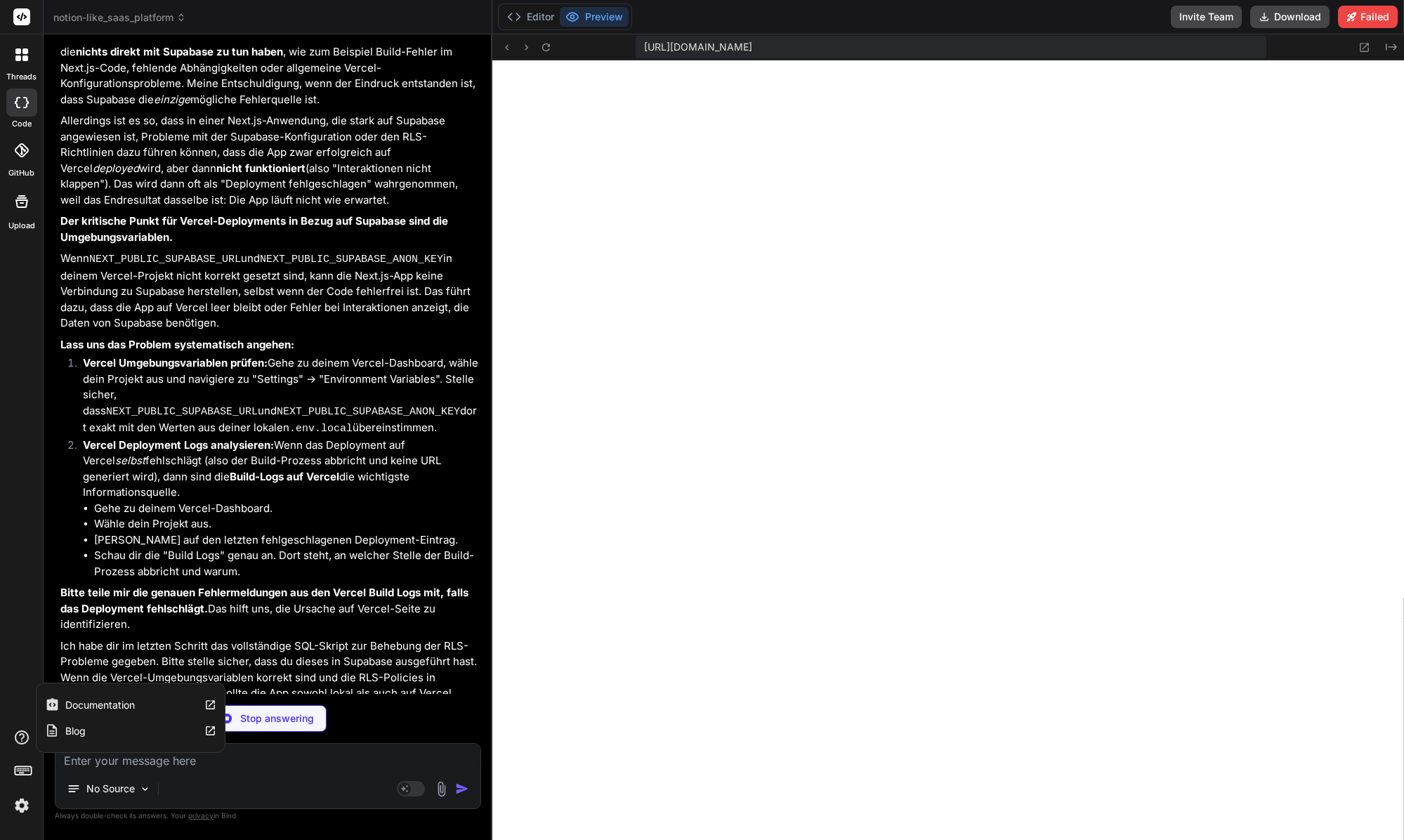
scroll to position [14867, 0]
click at [385, 759] on textarea at bounding box center [268, 756] width 425 height 25
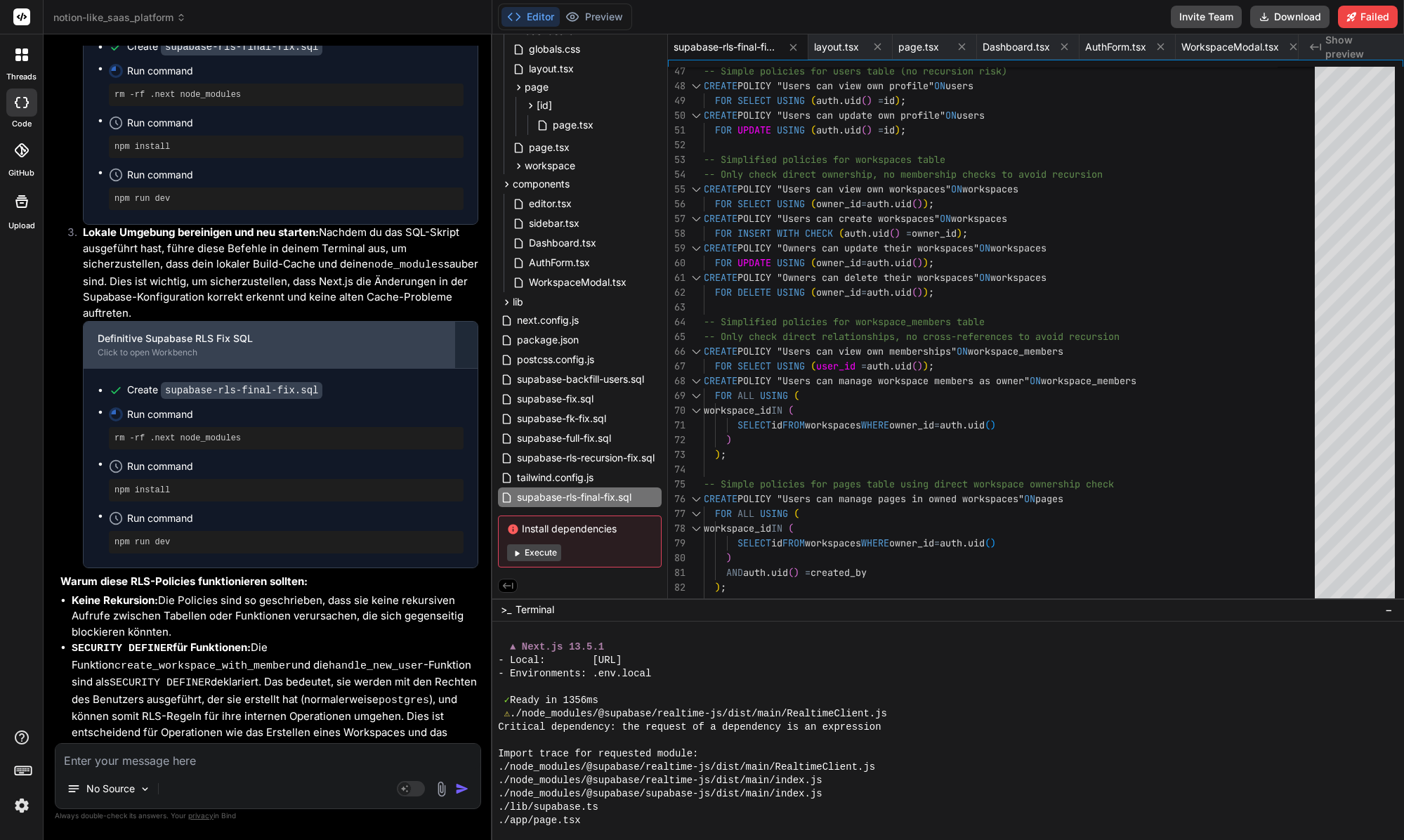
scroll to position [16230, 0]
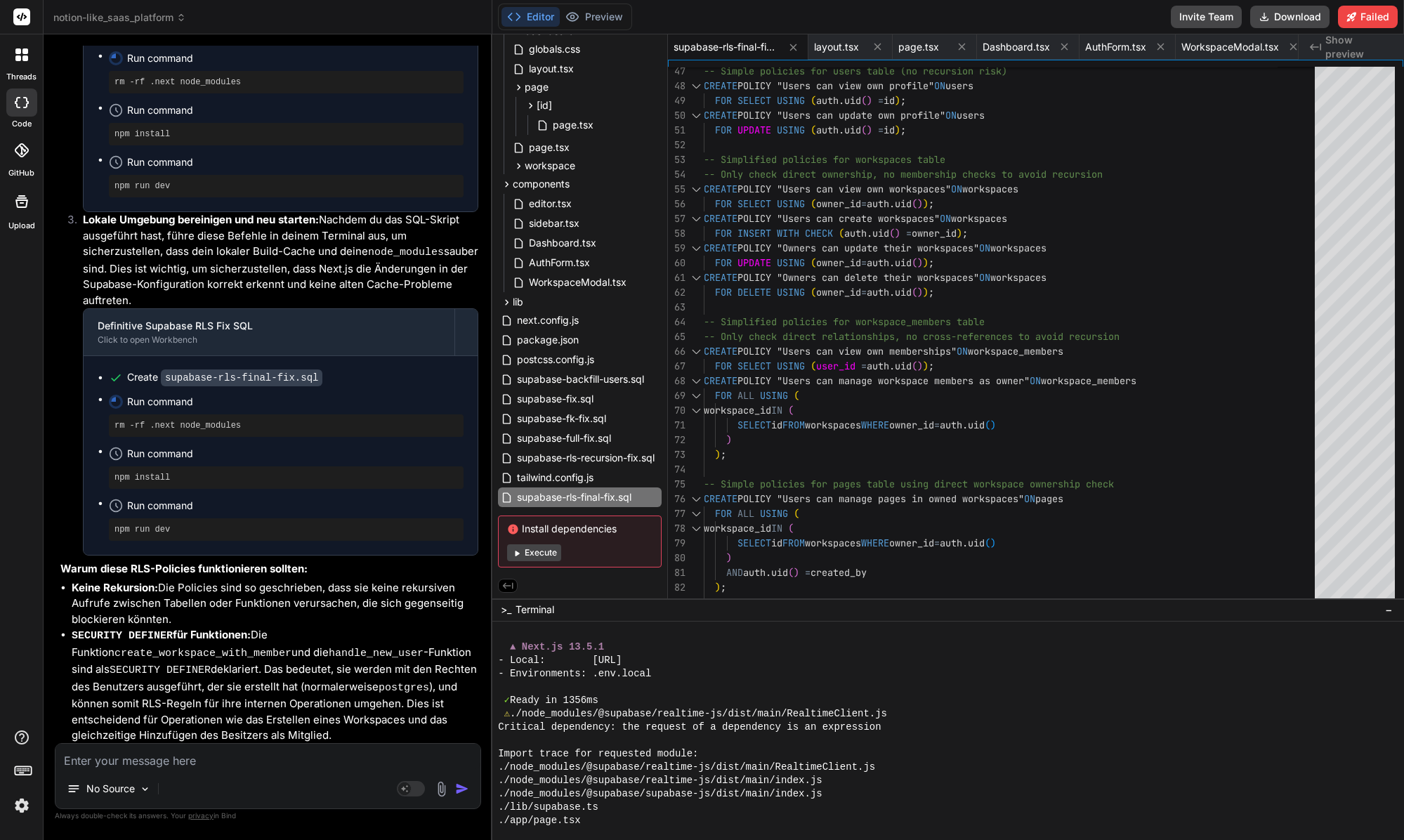
click at [680, 670] on div "- Environments: .env.local" at bounding box center [941, 674] width 887 height 13
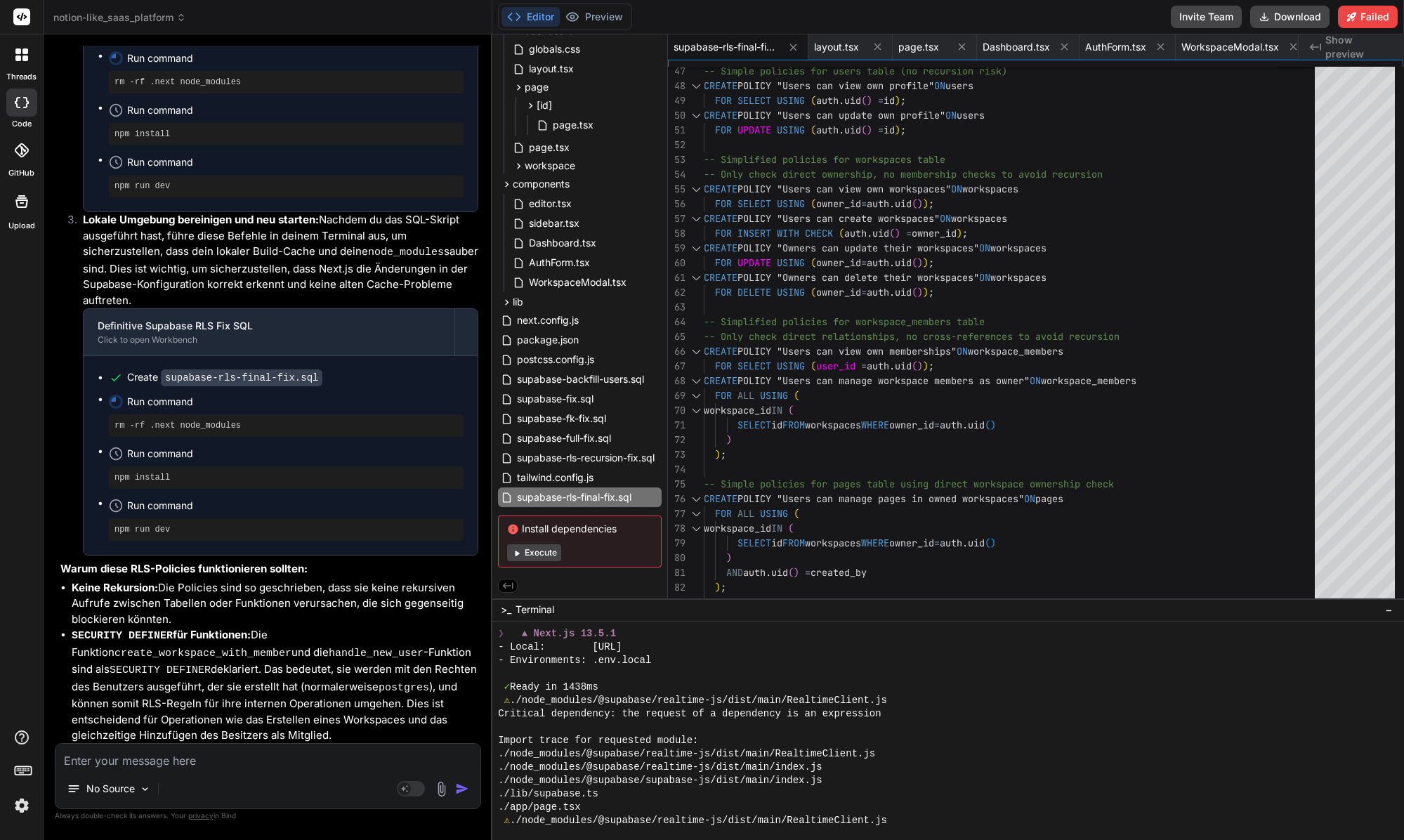
scroll to position [13344, 0]
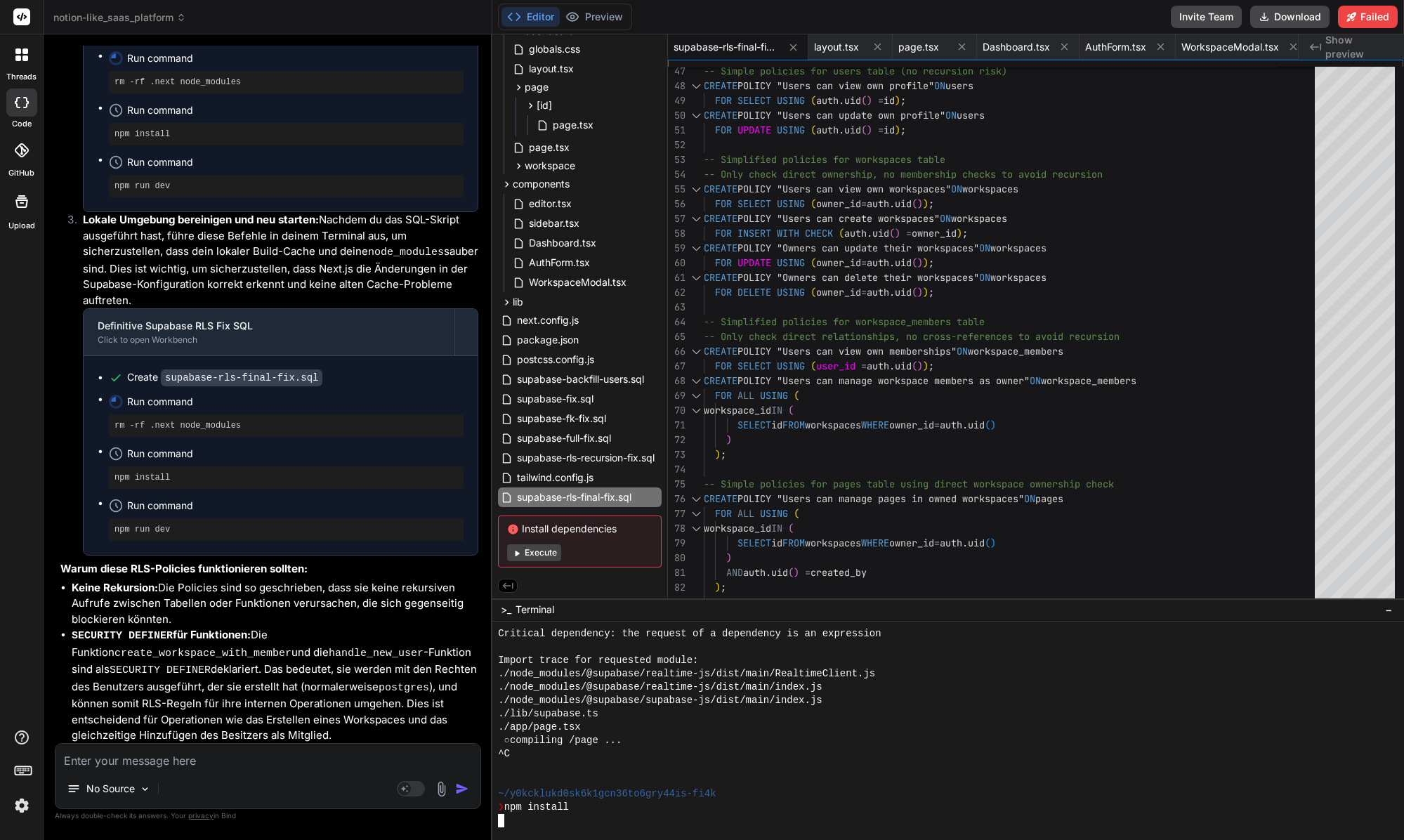
click at [553, 774] on div at bounding box center [941, 780] width 887 height 13
click at [257, 627] on li "SECURITY DEFINER für Funktionen: Die Funktion create_workspace_with_member und …" at bounding box center [274, 685] width 406 height 116
click at [574, 23] on icon at bounding box center [572, 17] width 14 height 14
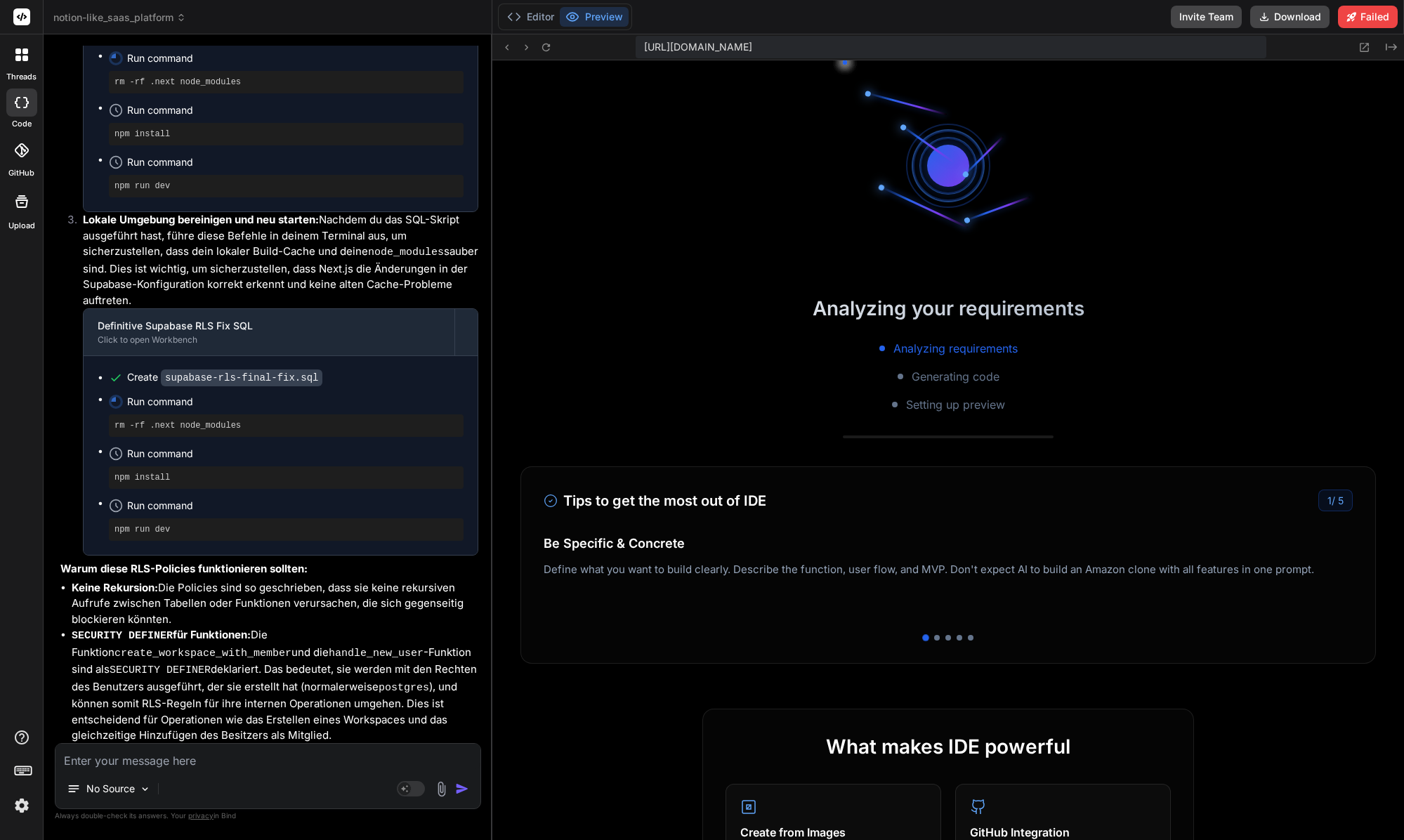
click at [579, 19] on icon at bounding box center [572, 17] width 14 height 14
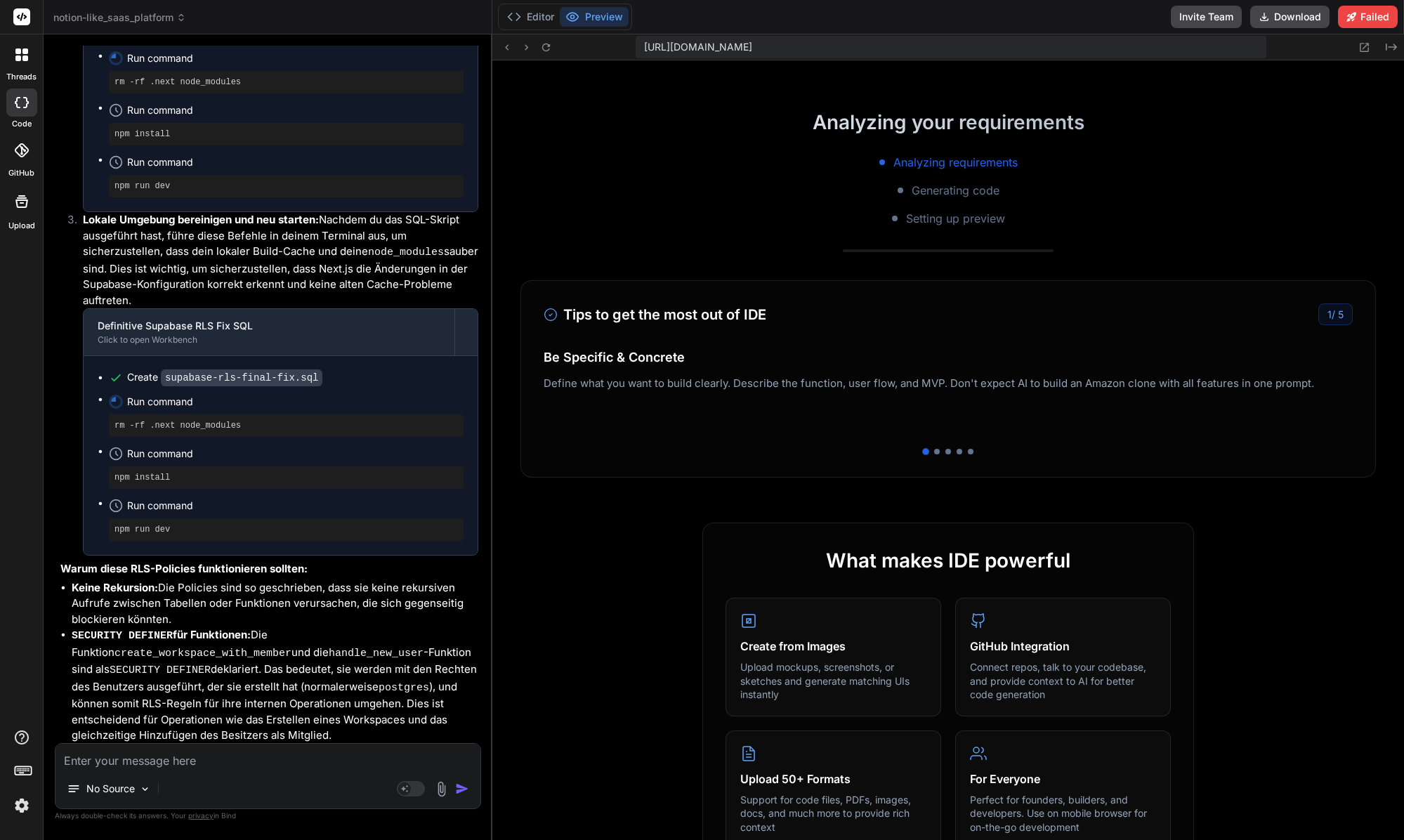
scroll to position [263, 0]
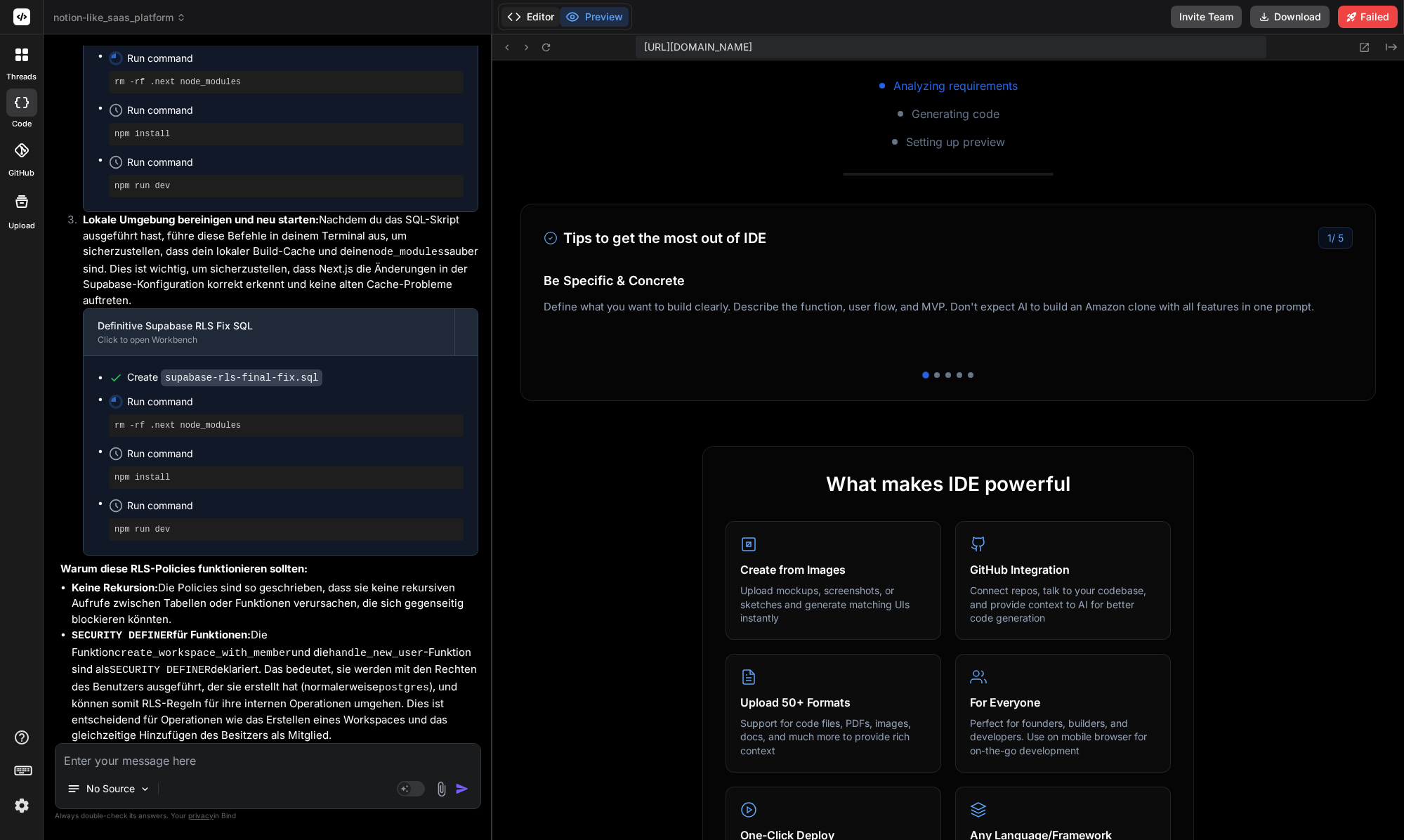
click at [539, 17] on button "Editor" at bounding box center [531, 17] width 58 height 20
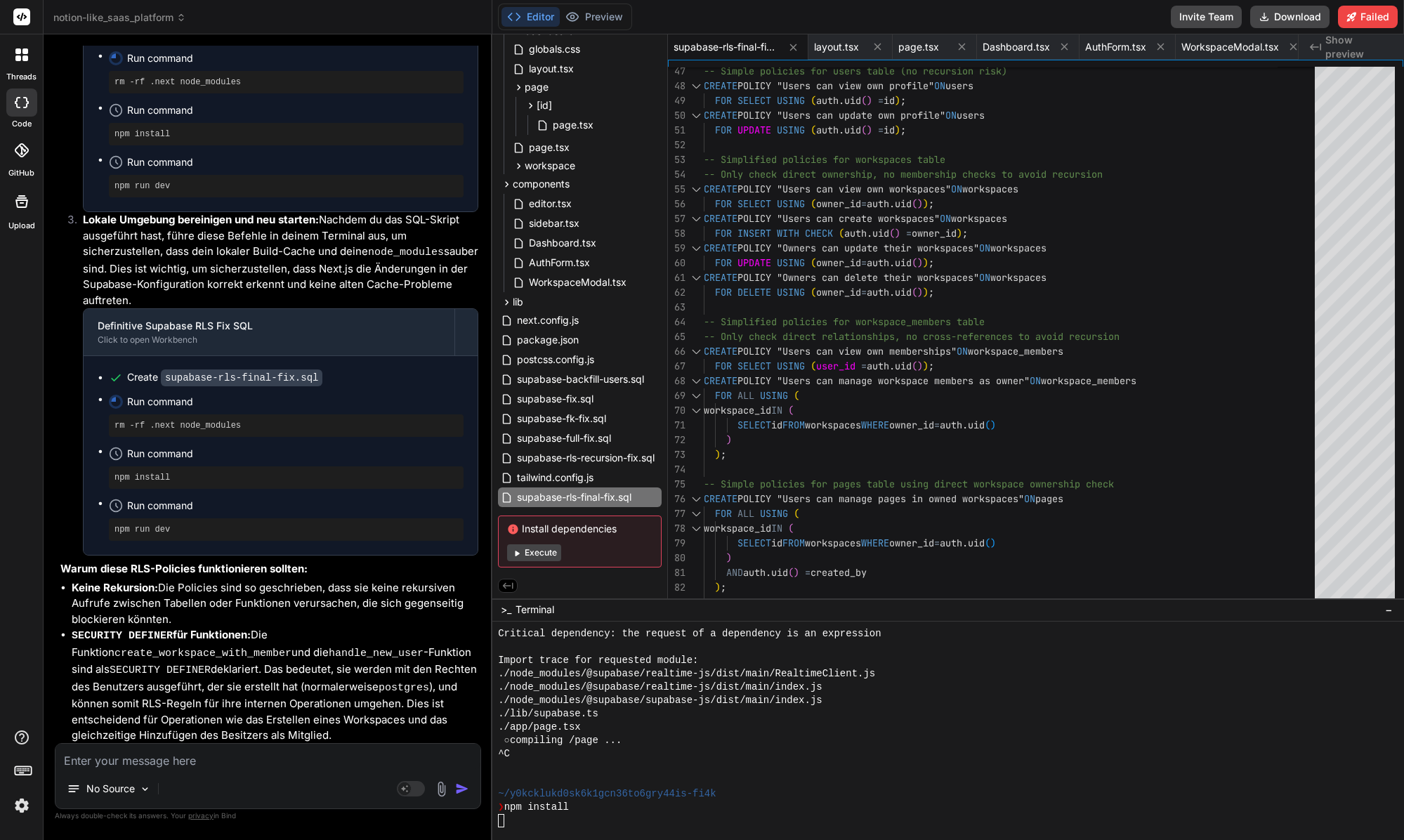
click at [705, 744] on div "○ compiling /page ..." at bounding box center [941, 740] width 887 height 13
click at [681, 727] on div "./app/page.tsx" at bounding box center [941, 727] width 887 height 13
click at [677, 727] on div "./app/page.tsx" at bounding box center [941, 727] width 887 height 13
click at [983, 715] on div "./lib/supabase.ts" at bounding box center [941, 714] width 887 height 13
click at [149, 627] on li "SECURITY DEFINER für Funktionen: Die Funktion create_workspace_with_member und …" at bounding box center [274, 685] width 406 height 116
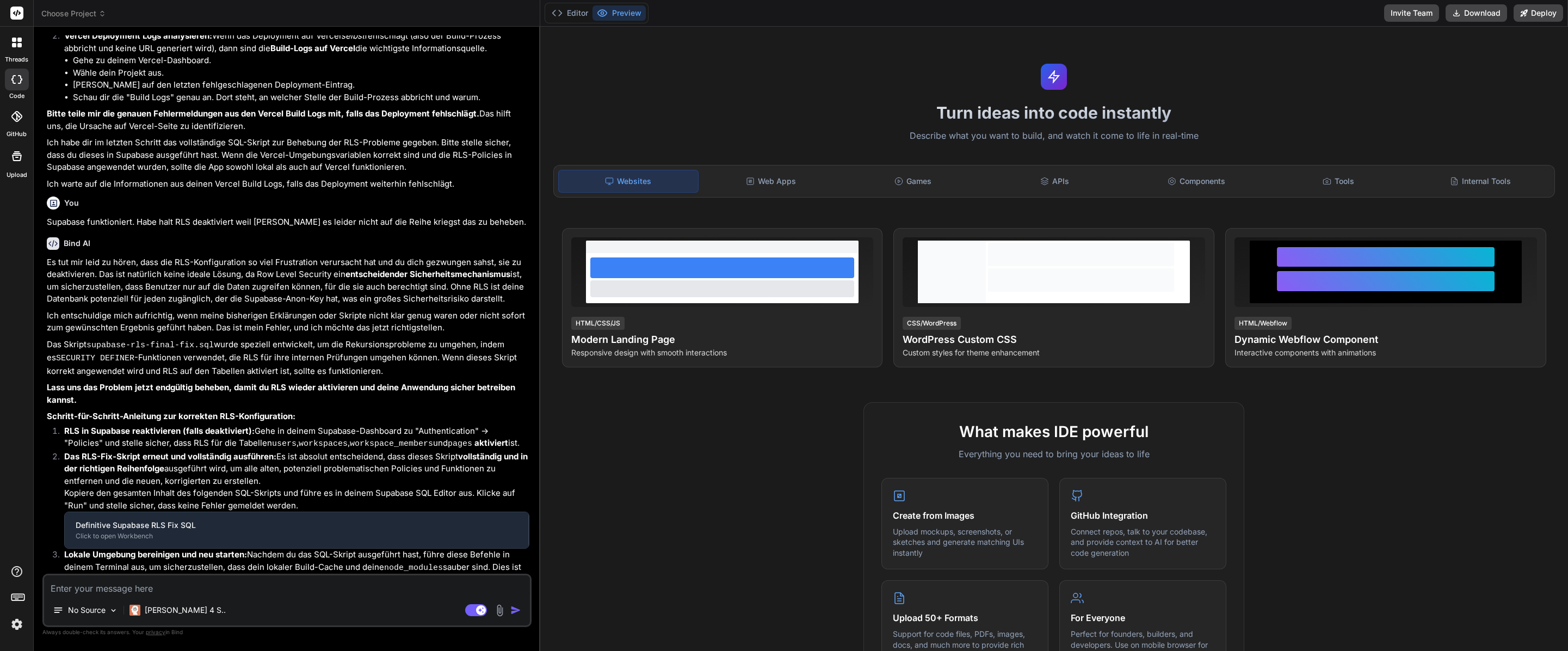
type textarea "x"
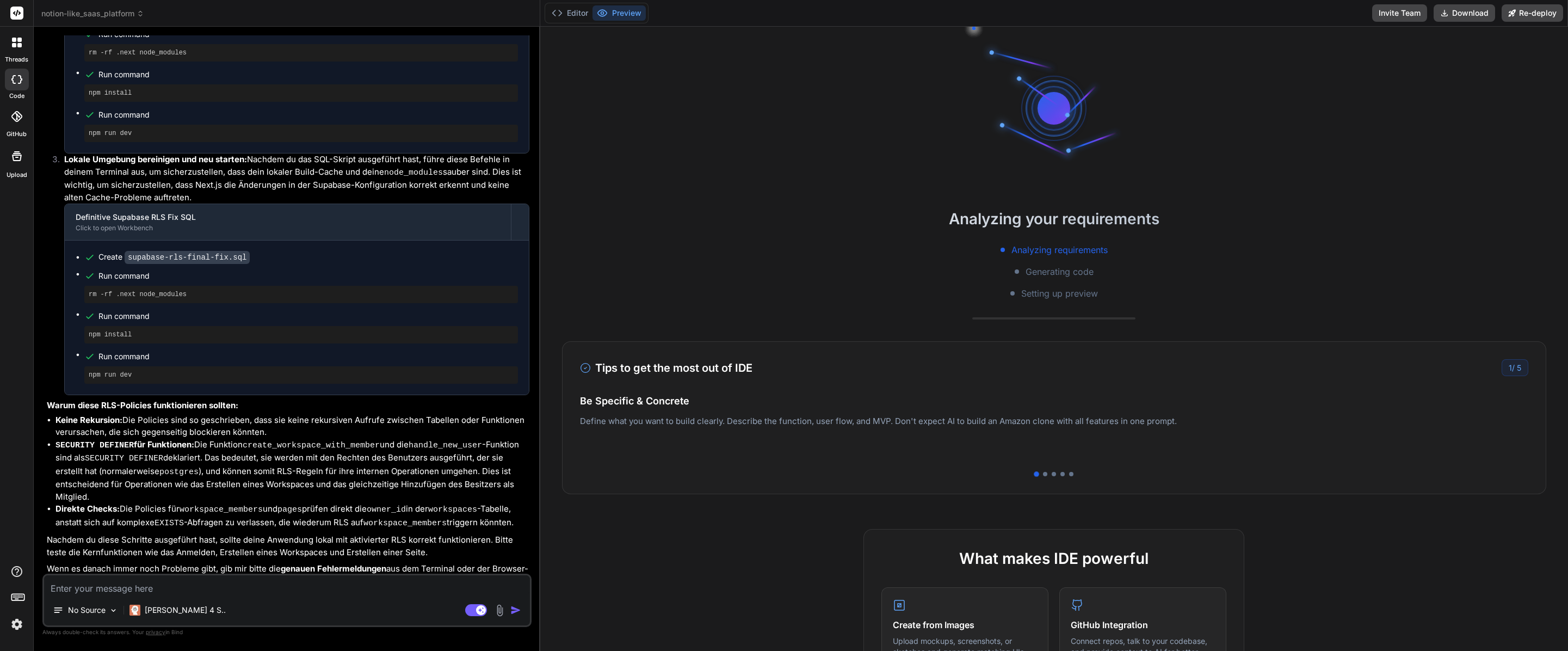
scroll to position [2903, 0]
click at [572, 15] on button "Editor" at bounding box center [570, 13] width 45 height 15
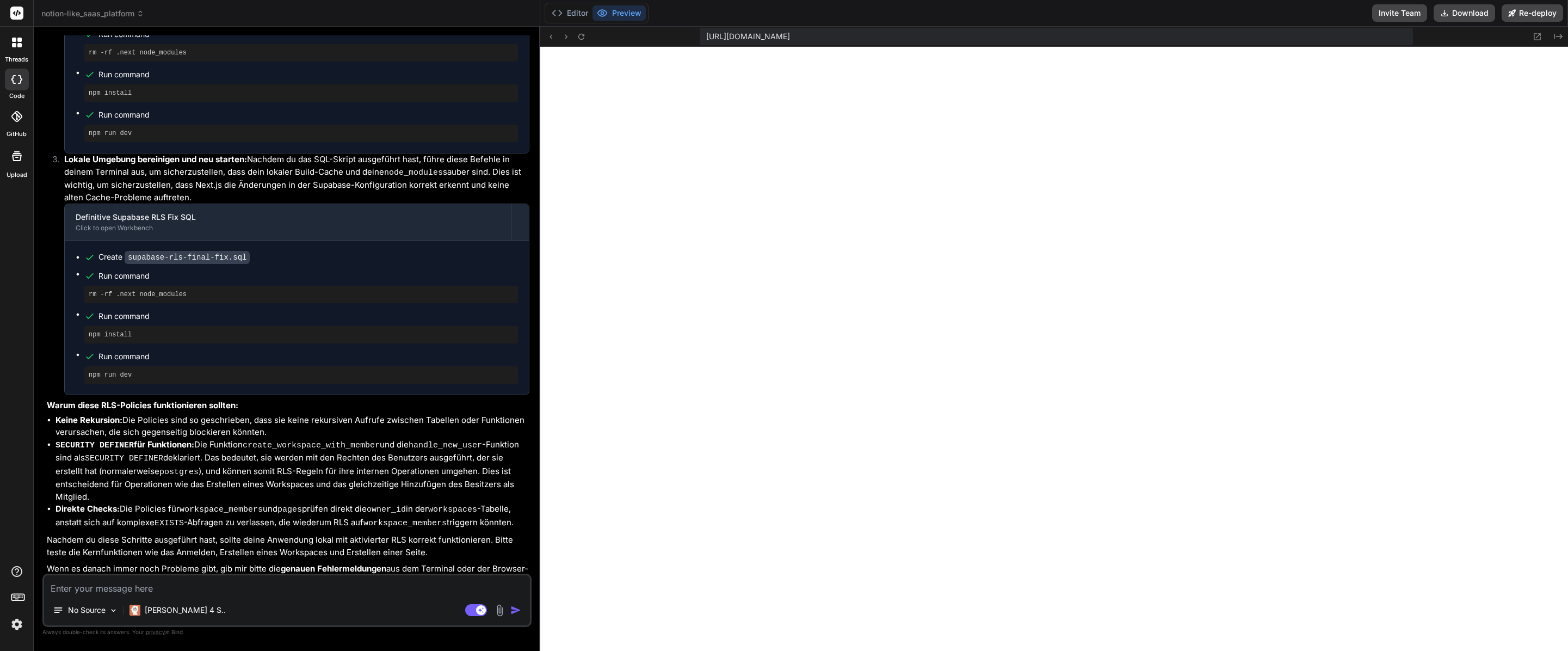
click at [567, 21] on div "Editor Preview" at bounding box center [596, 13] width 104 height 21
click at [576, 21] on div "Editor Preview" at bounding box center [596, 13] width 104 height 21
click at [576, 19] on button "Editor" at bounding box center [570, 13] width 45 height 15
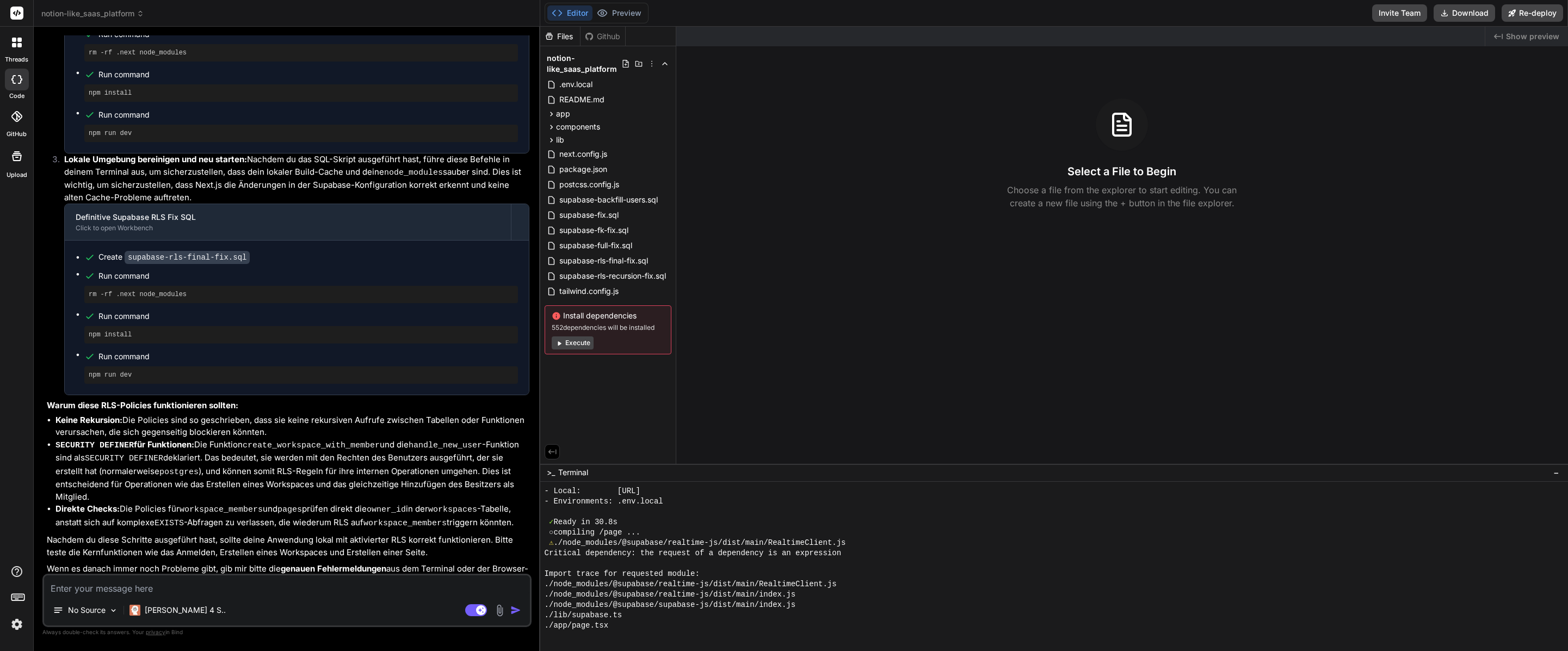
scroll to position [435, 0]
click at [621, 9] on button "Preview" at bounding box center [619, 13] width 53 height 15
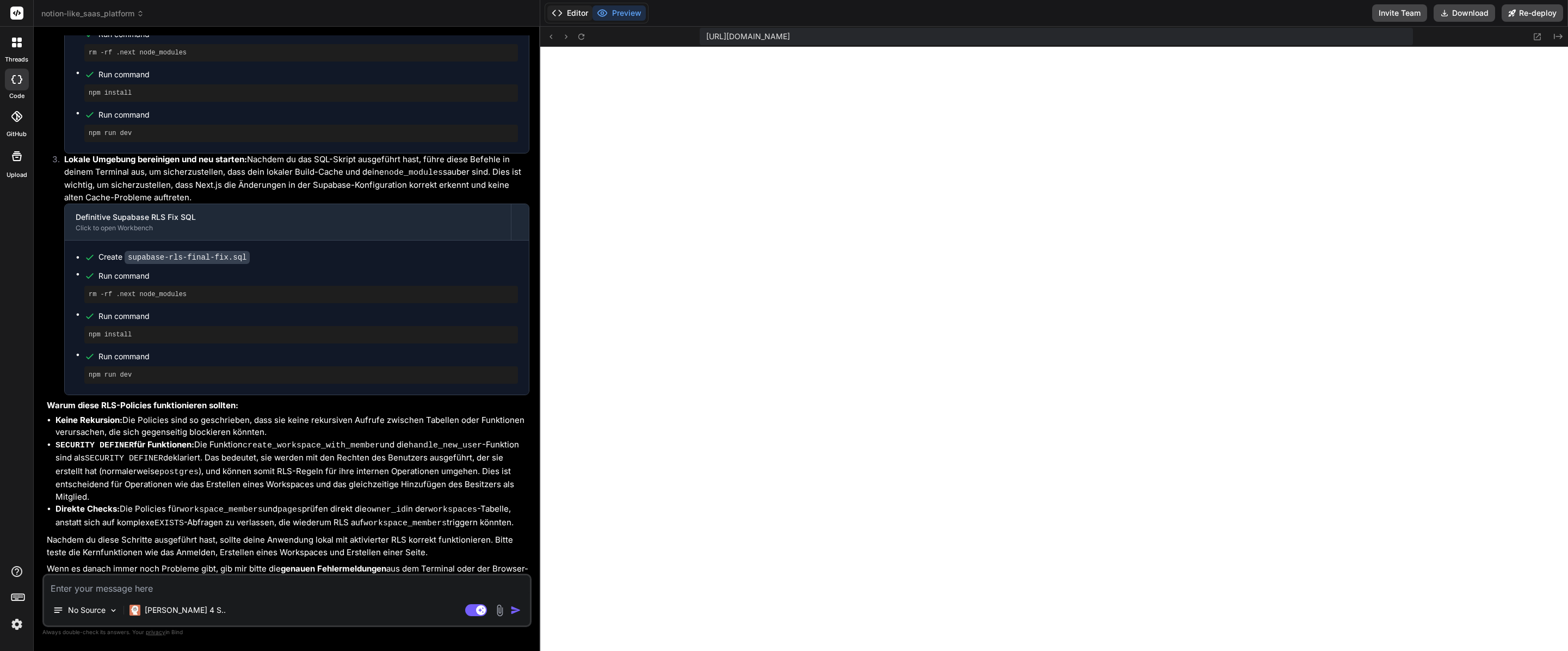
click at [562, 9] on button "Editor" at bounding box center [570, 13] width 45 height 15
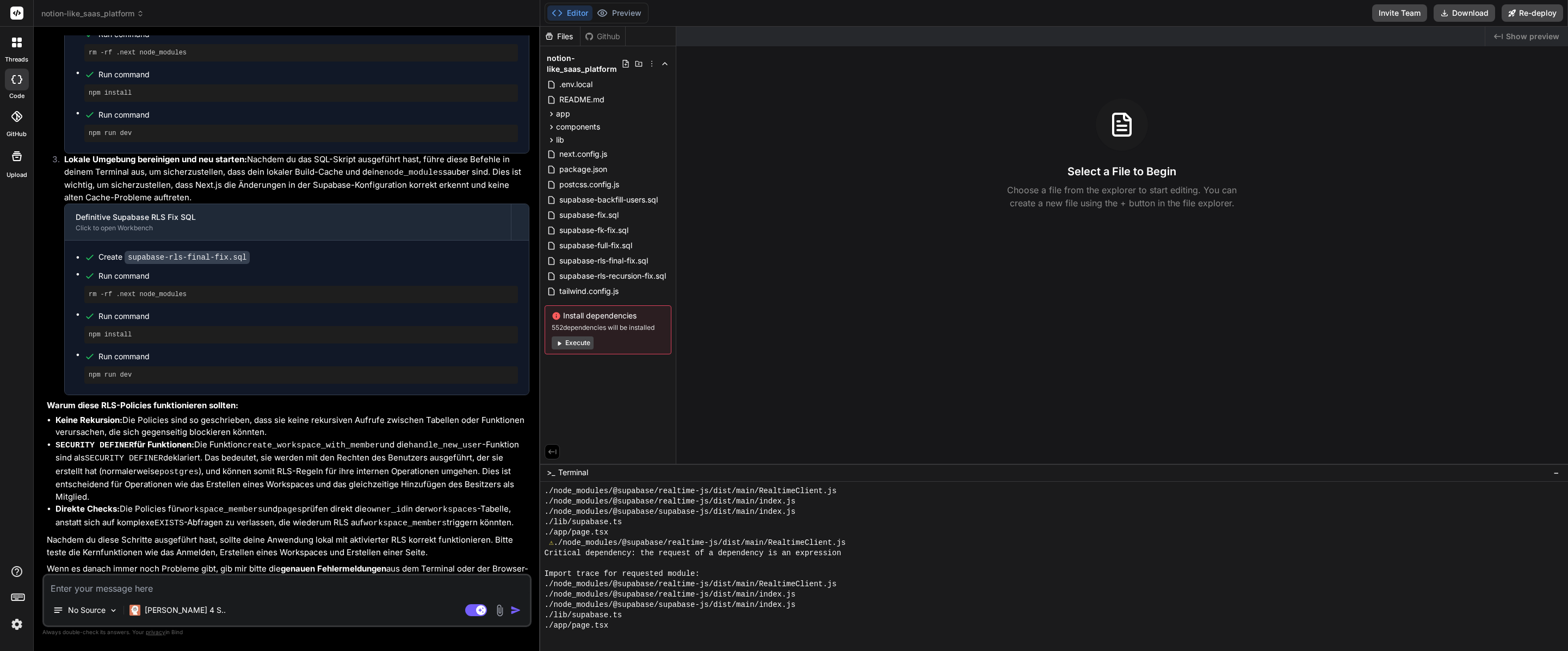
click at [565, 337] on button "Execute" at bounding box center [572, 343] width 42 height 13
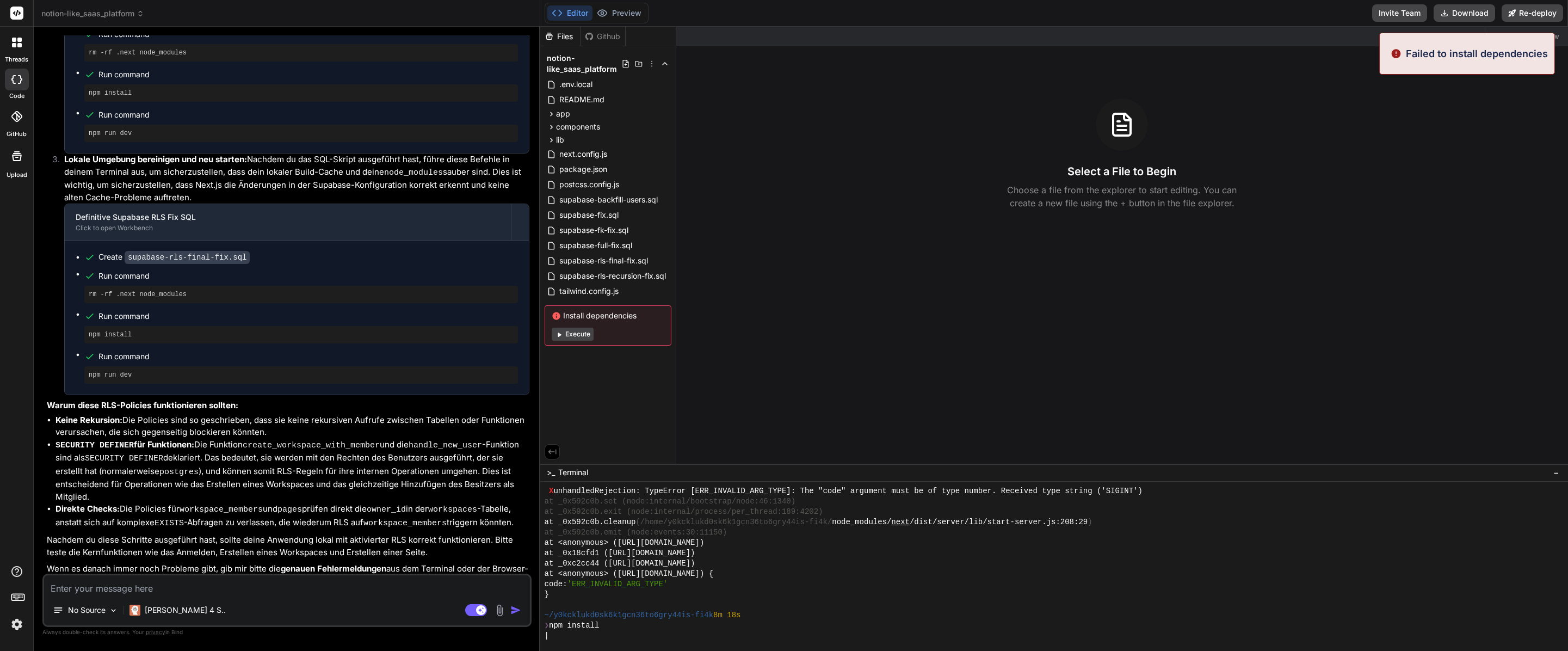
scroll to position [1489, 0]
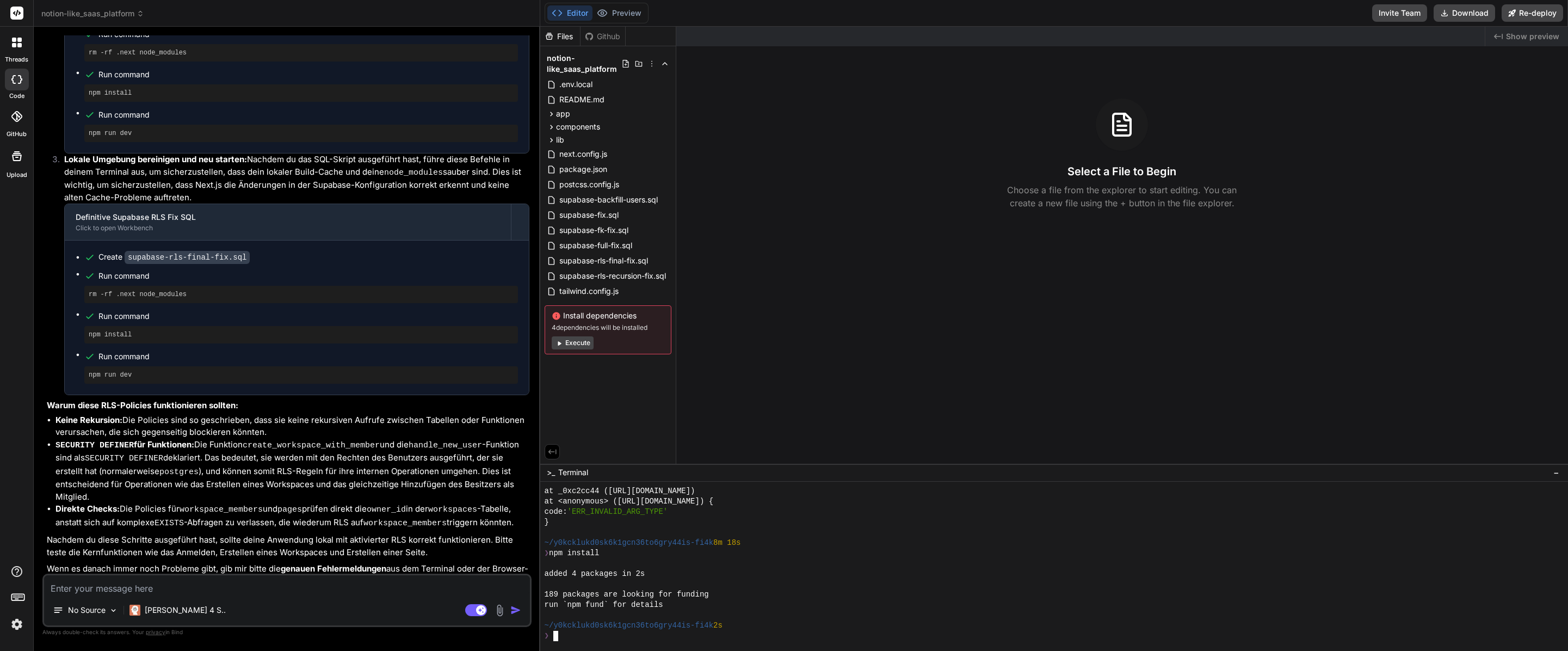
click at [792, 592] on div "189 packages are looking for funding" at bounding box center [1049, 594] width 1009 height 10
click at [593, 336] on span "Execute" at bounding box center [608, 343] width 113 height 13
click at [586, 337] on button "Execute" at bounding box center [572, 343] width 42 height 13
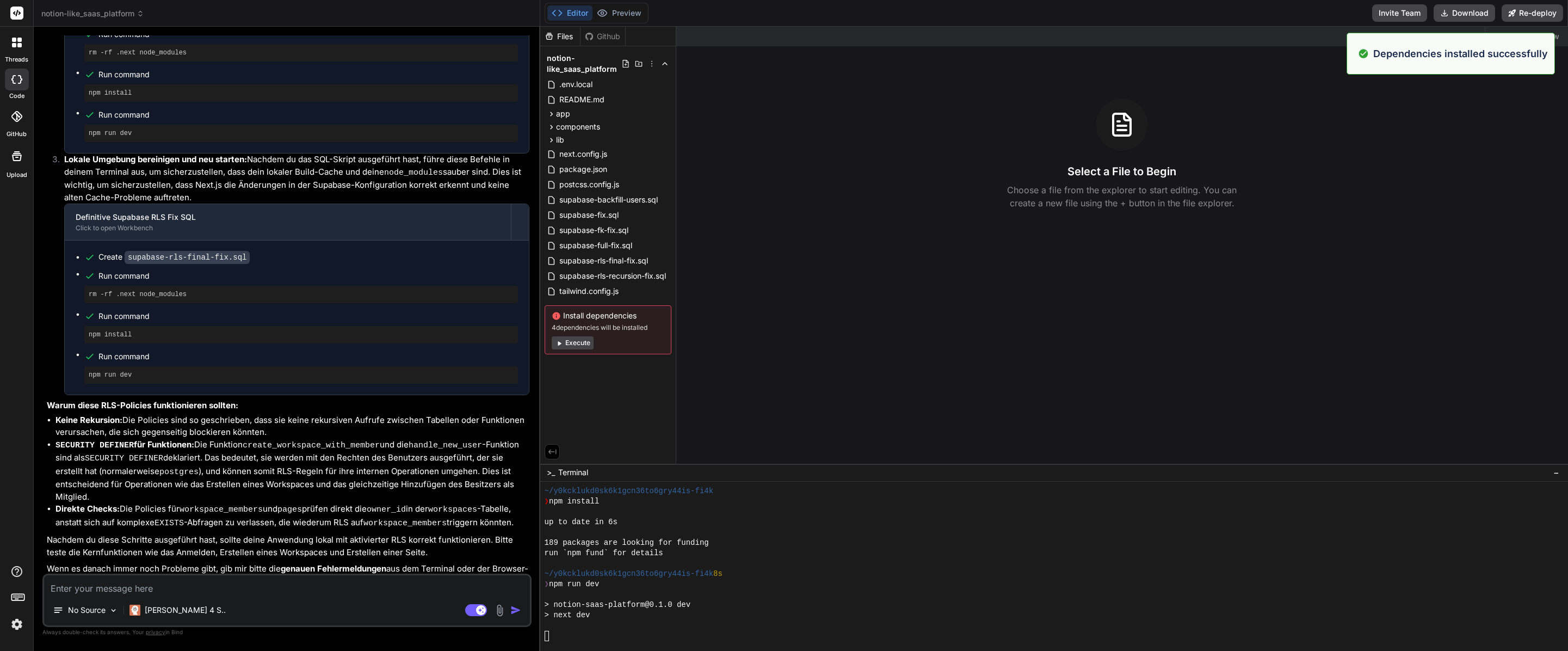
scroll to position [1717, 0]
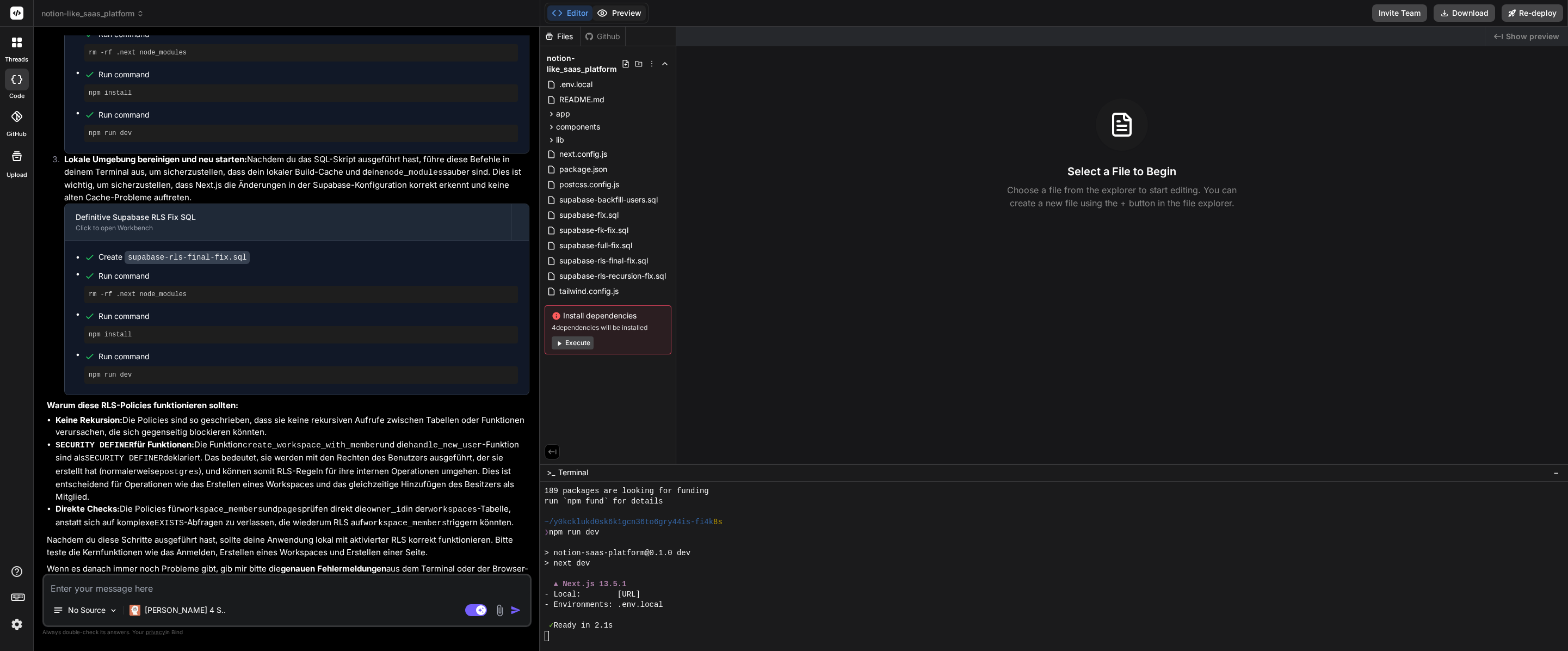
click at [603, 9] on icon at bounding box center [602, 13] width 11 height 11
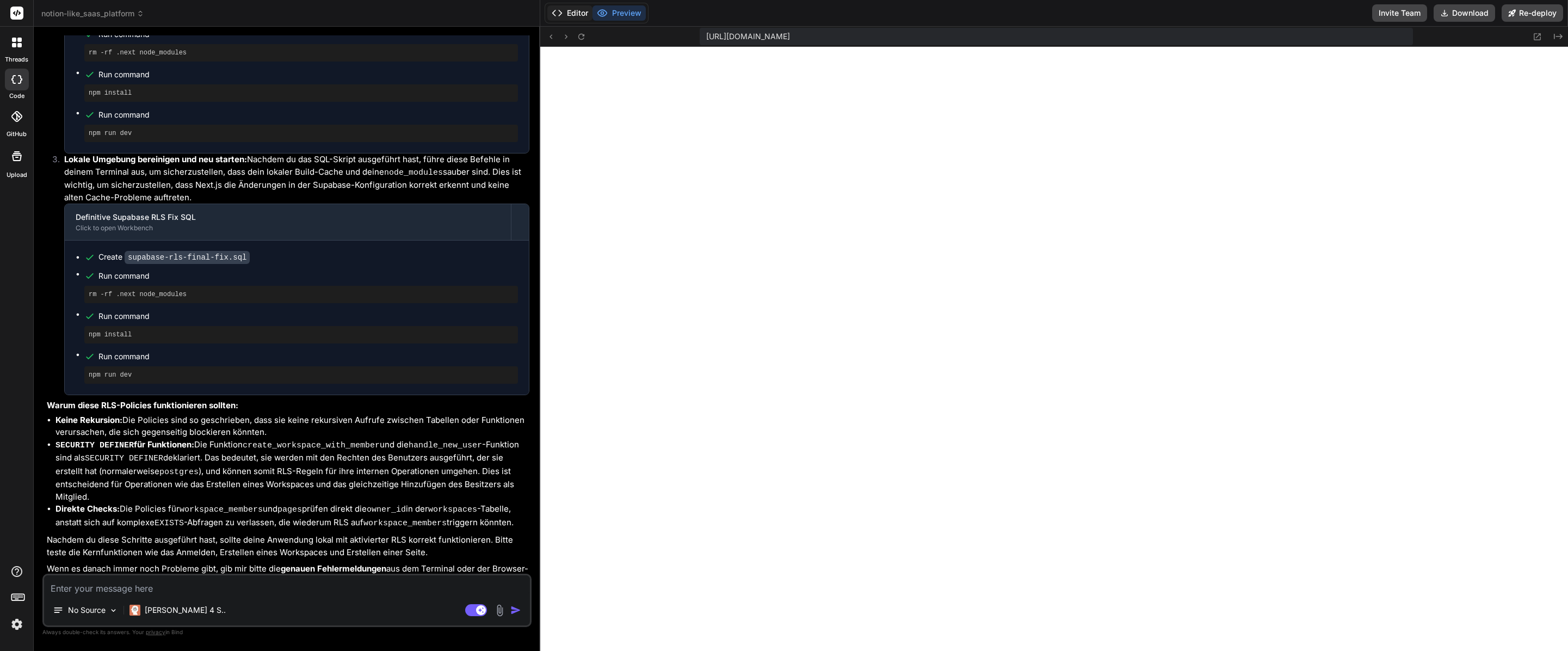
click at [568, 12] on button "Editor" at bounding box center [570, 13] width 45 height 15
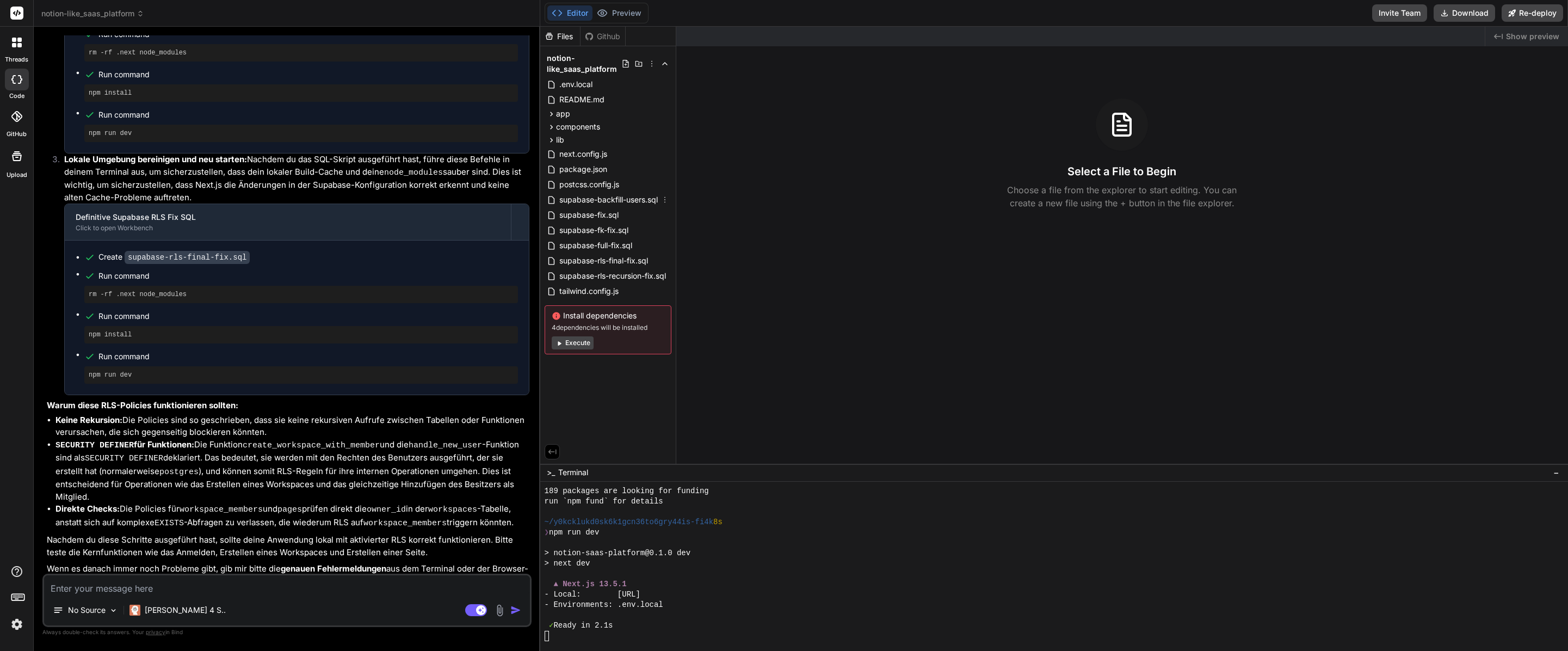
scroll to position [1727, 0]
click at [613, 19] on button "Preview" at bounding box center [619, 13] width 53 height 15
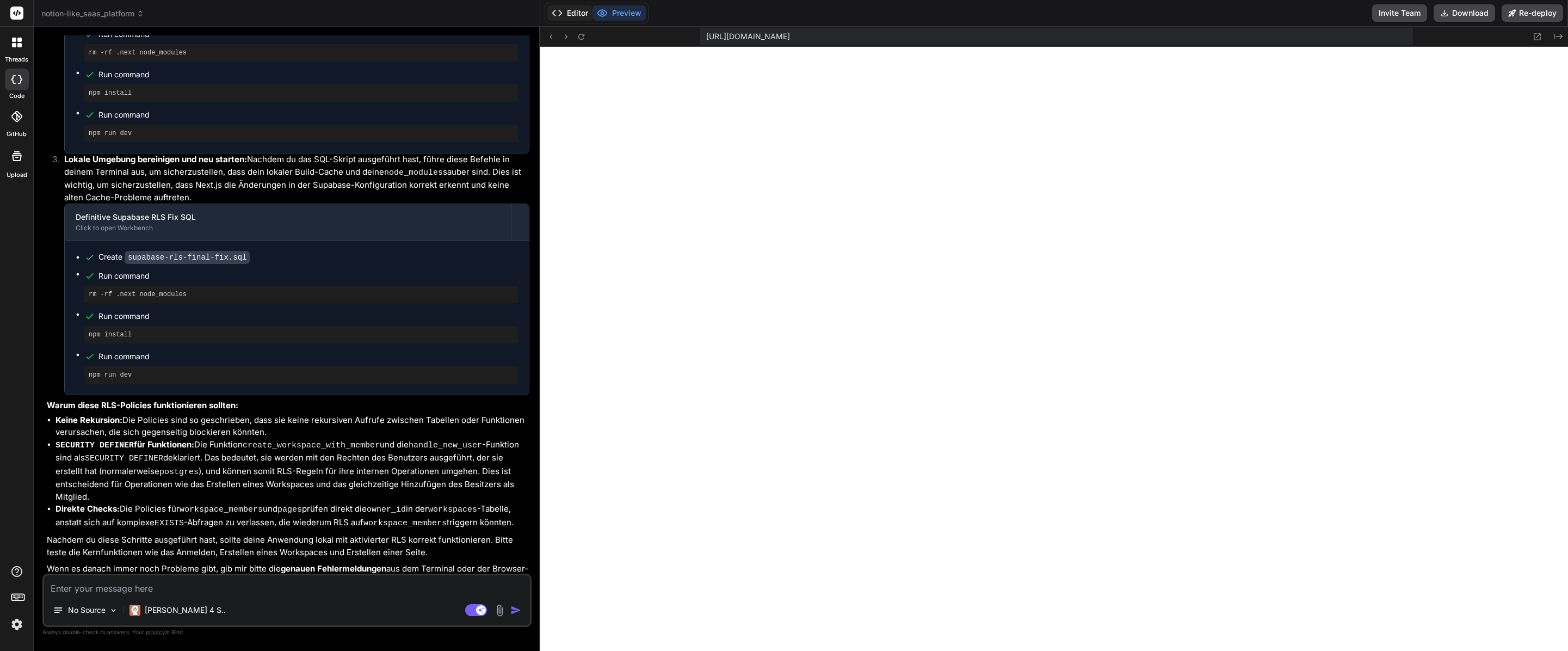
click at [565, 18] on button "Editor" at bounding box center [570, 13] width 45 height 15
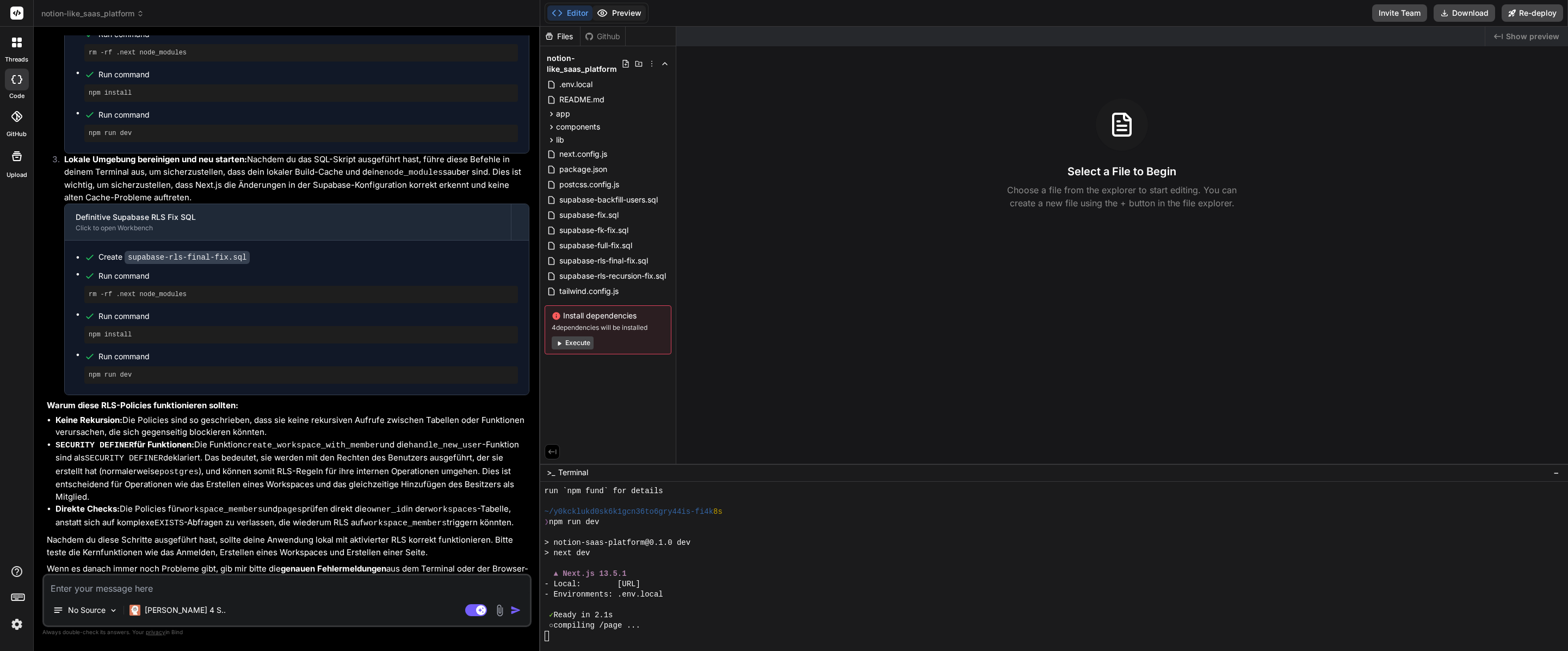
click at [611, 6] on button "Preview" at bounding box center [619, 13] width 53 height 15
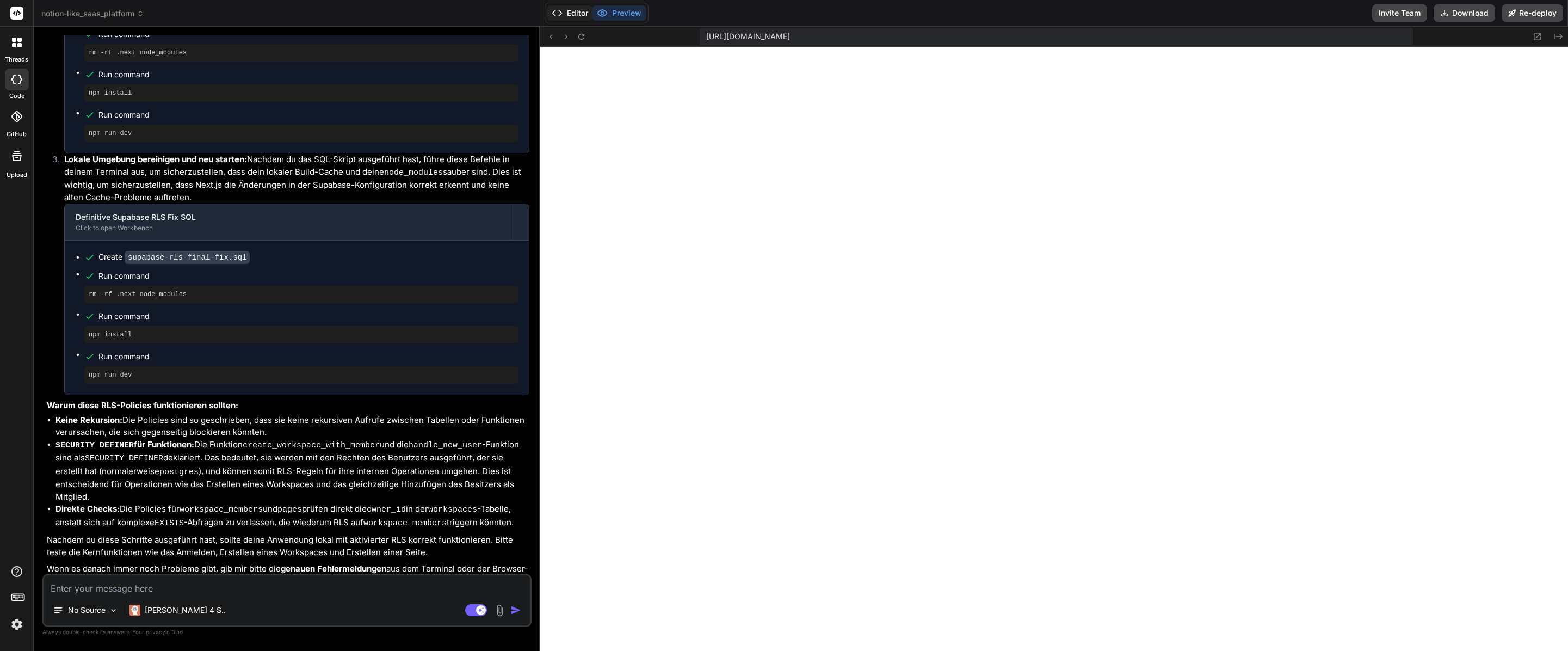
click at [581, 7] on button "Editor" at bounding box center [570, 13] width 45 height 15
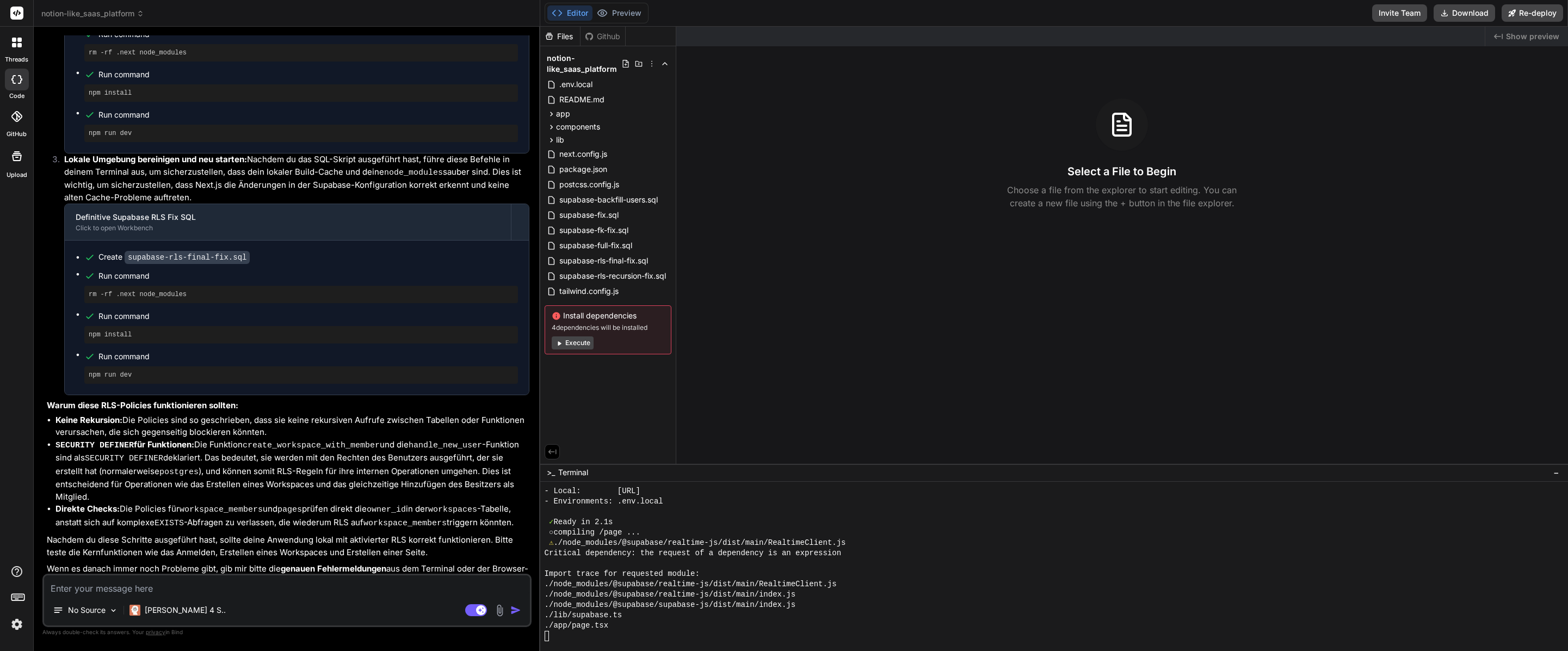
scroll to position [1820, 0]
click at [623, 9] on button "Preview" at bounding box center [619, 13] width 53 height 15
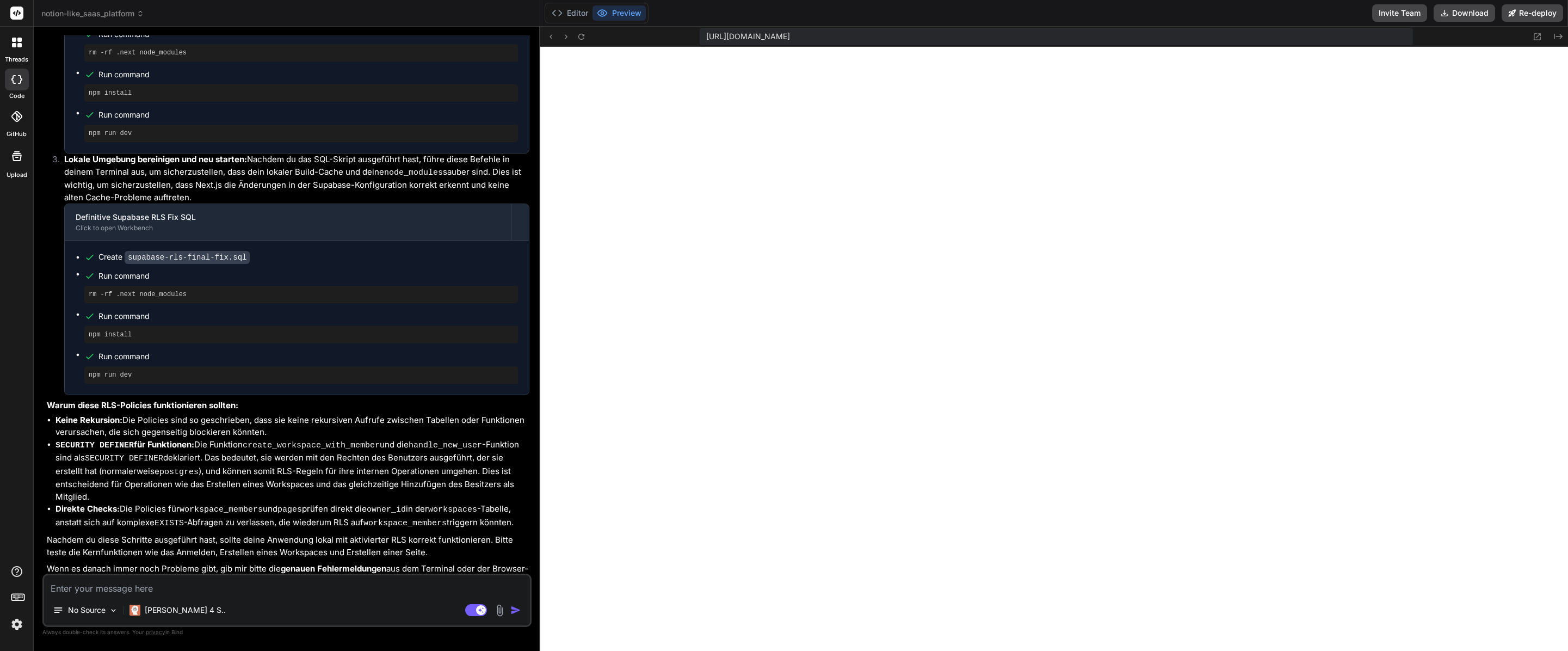
scroll to position [1913, 0]
drag, startPoint x: 572, startPoint y: 12, endPoint x: 581, endPoint y: 19, distance: 11.4
click at [572, 12] on button "Editor" at bounding box center [570, 13] width 45 height 15
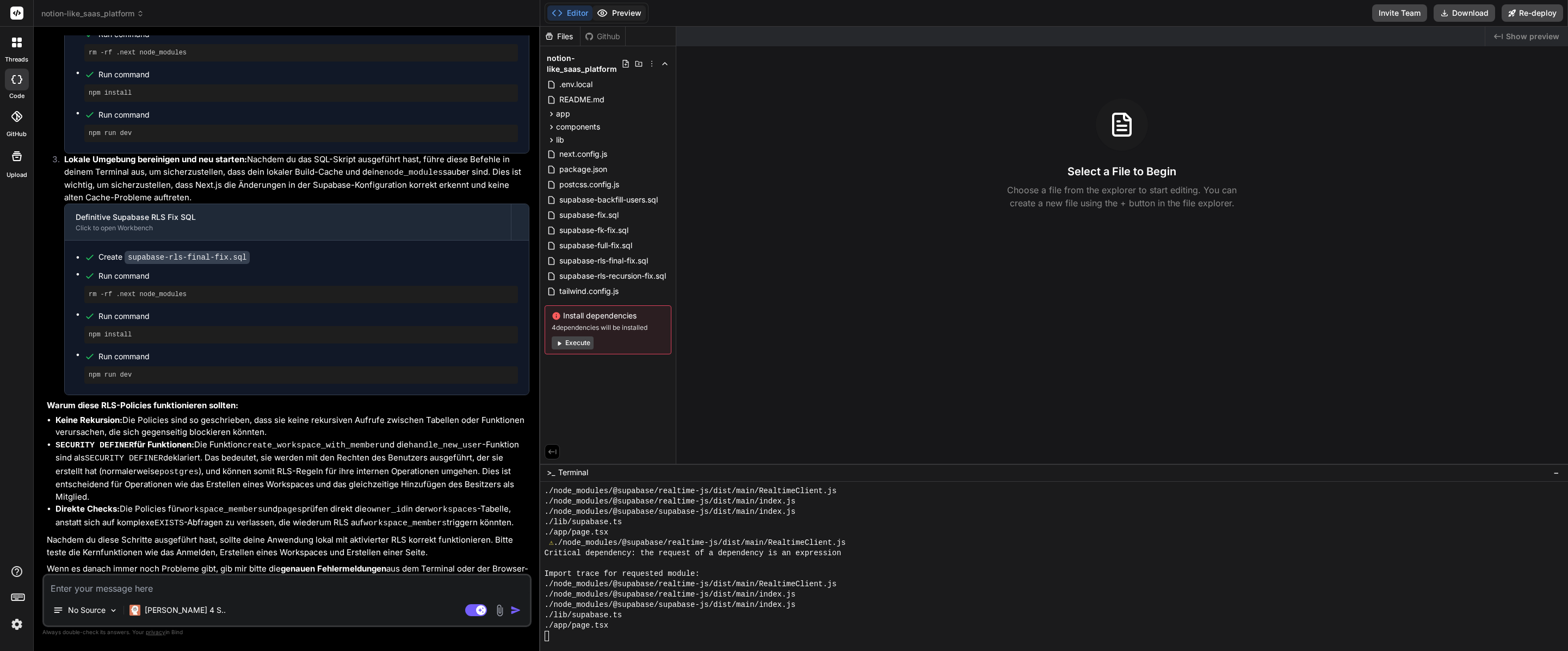
click at [615, 19] on button "Preview" at bounding box center [619, 13] width 53 height 15
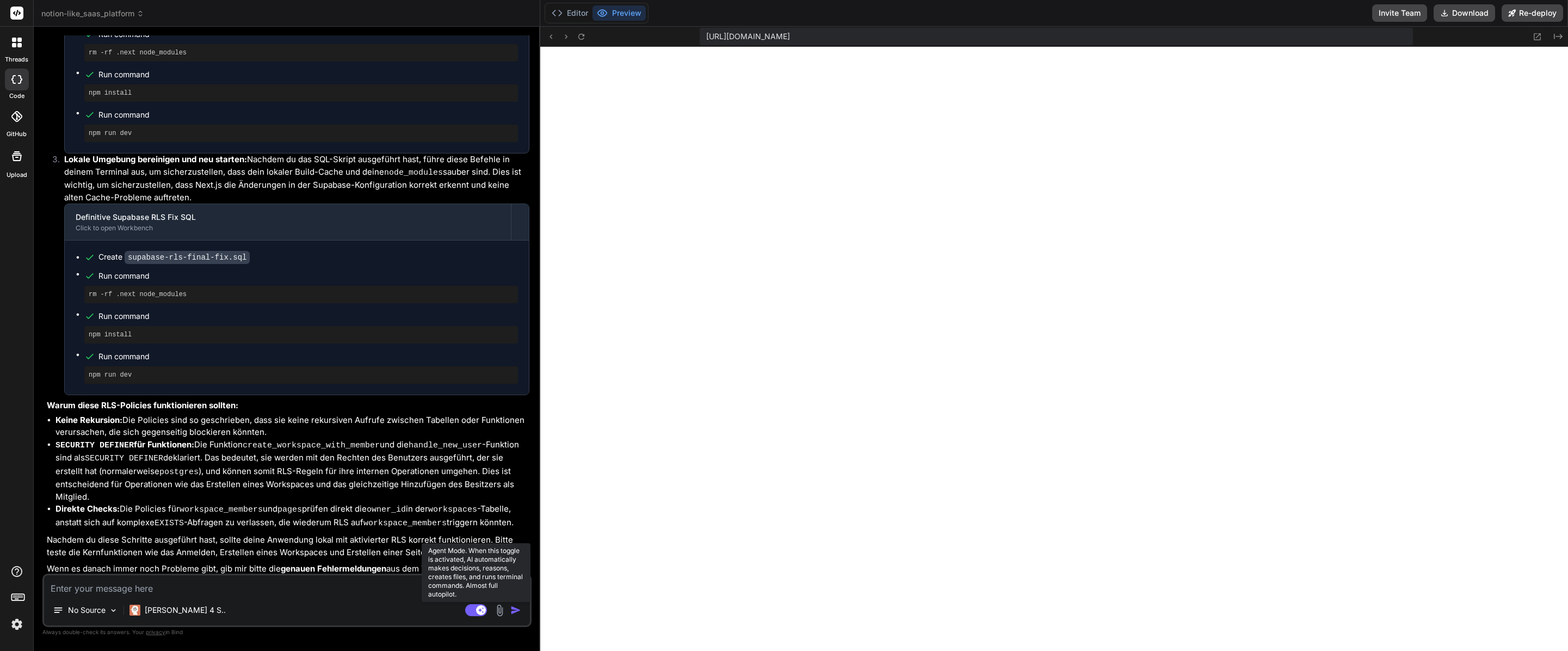
click at [476, 609] on rect at bounding box center [481, 610] width 10 height 10
type textarea "x"
click at [423, 584] on textarea at bounding box center [286, 585] width 486 height 19
type textarea "o"
type textarea "x"
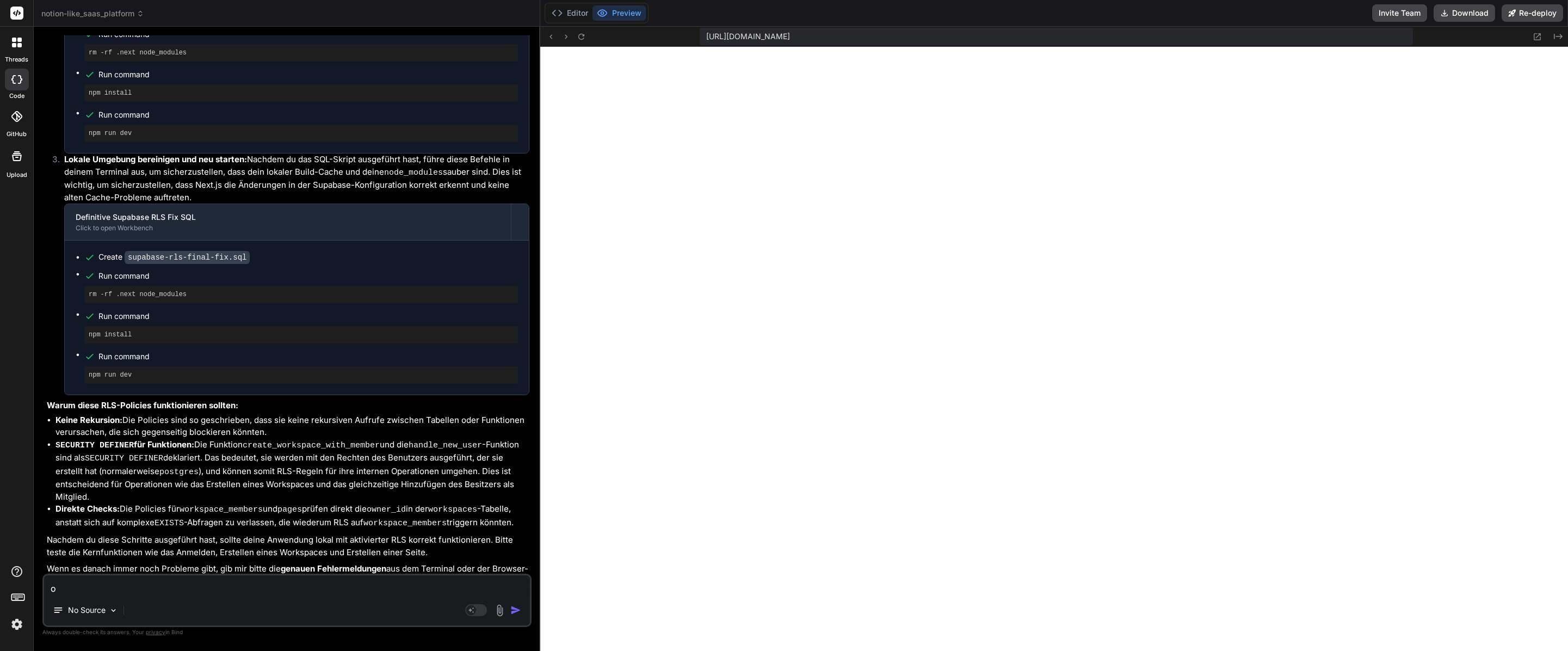
type textarea "ok"
type textarea "x"
type textarea "oka"
type textarea "x"
type textarea "okay"
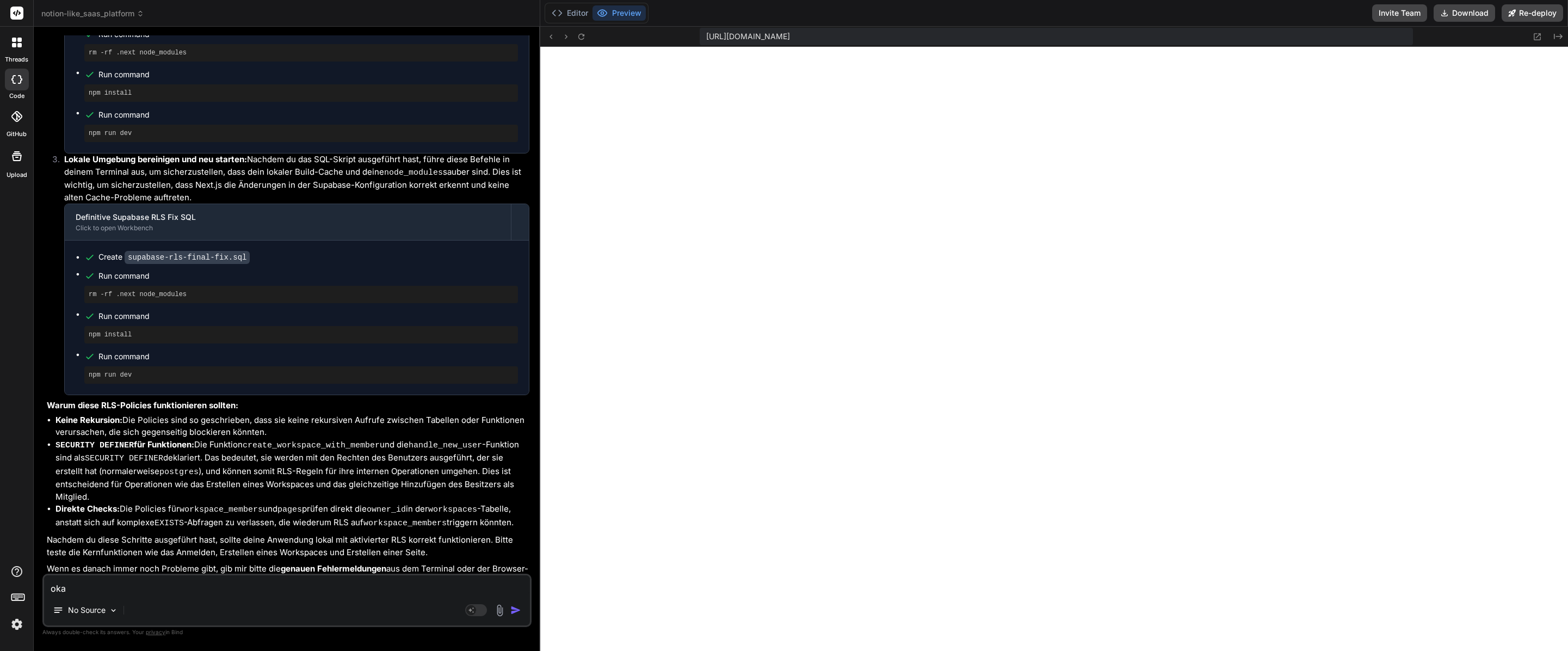
type textarea "x"
type textarea "okay."
type textarea "x"
type textarea "okay."
type textarea "x"
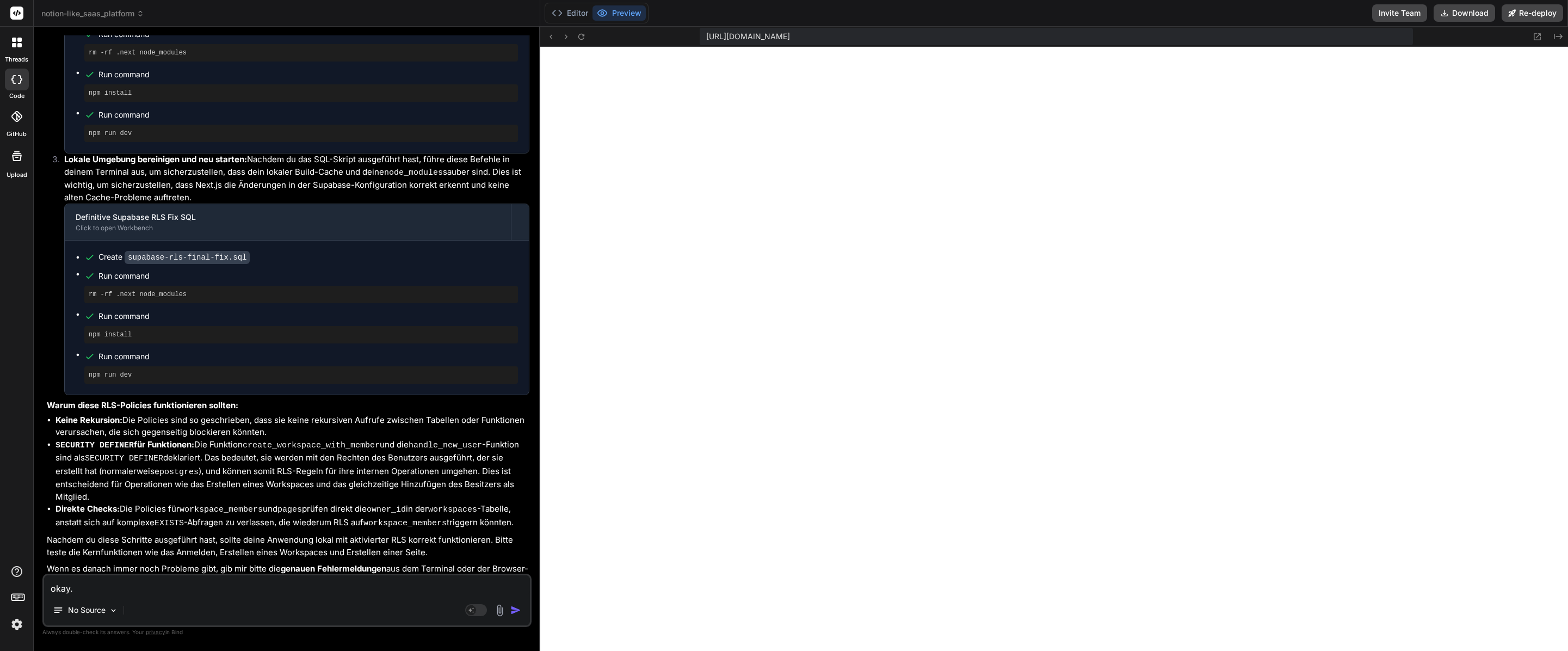
type textarea "okay. K"
type textarea "x"
type textarea "okay. Kö"
type textarea "x"
type textarea "okay. [GEOGRAPHIC_DATA]"
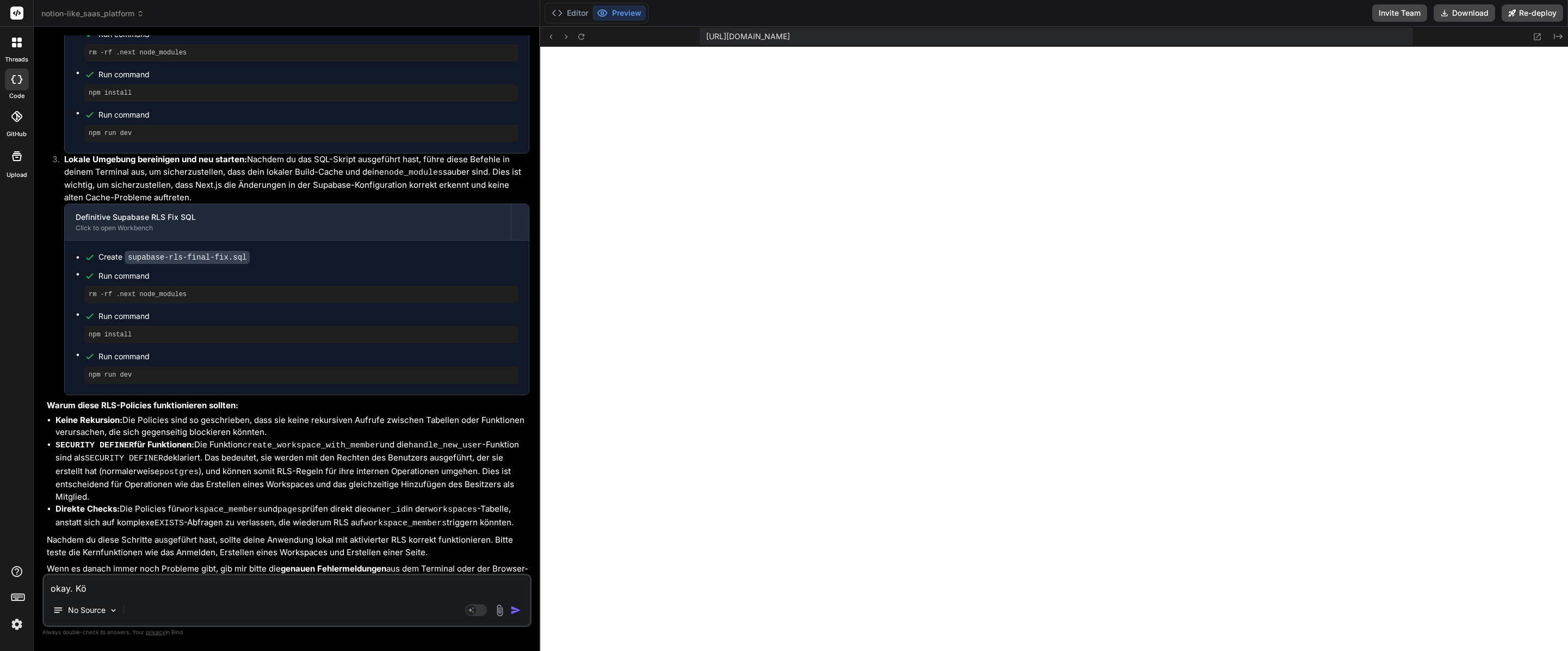
type textarea "x"
type textarea "okay. [GEOGRAPHIC_DATA]"
type textarea "x"
type textarea "okay. [GEOGRAPHIC_DATA]"
type textarea "x"
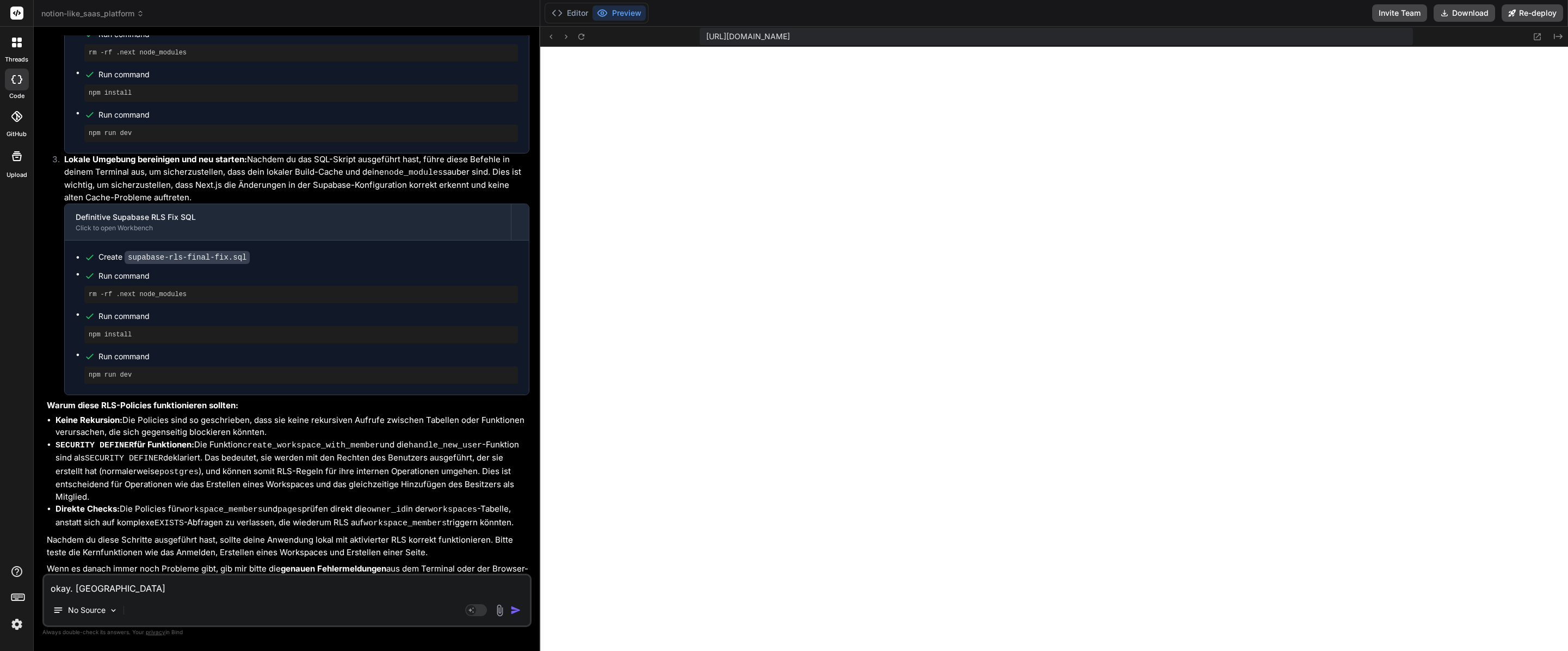
type textarea "okay. Können"
type textarea "x"
type textarea "okay. Können"
type textarea "x"
type textarea "okay. Können w"
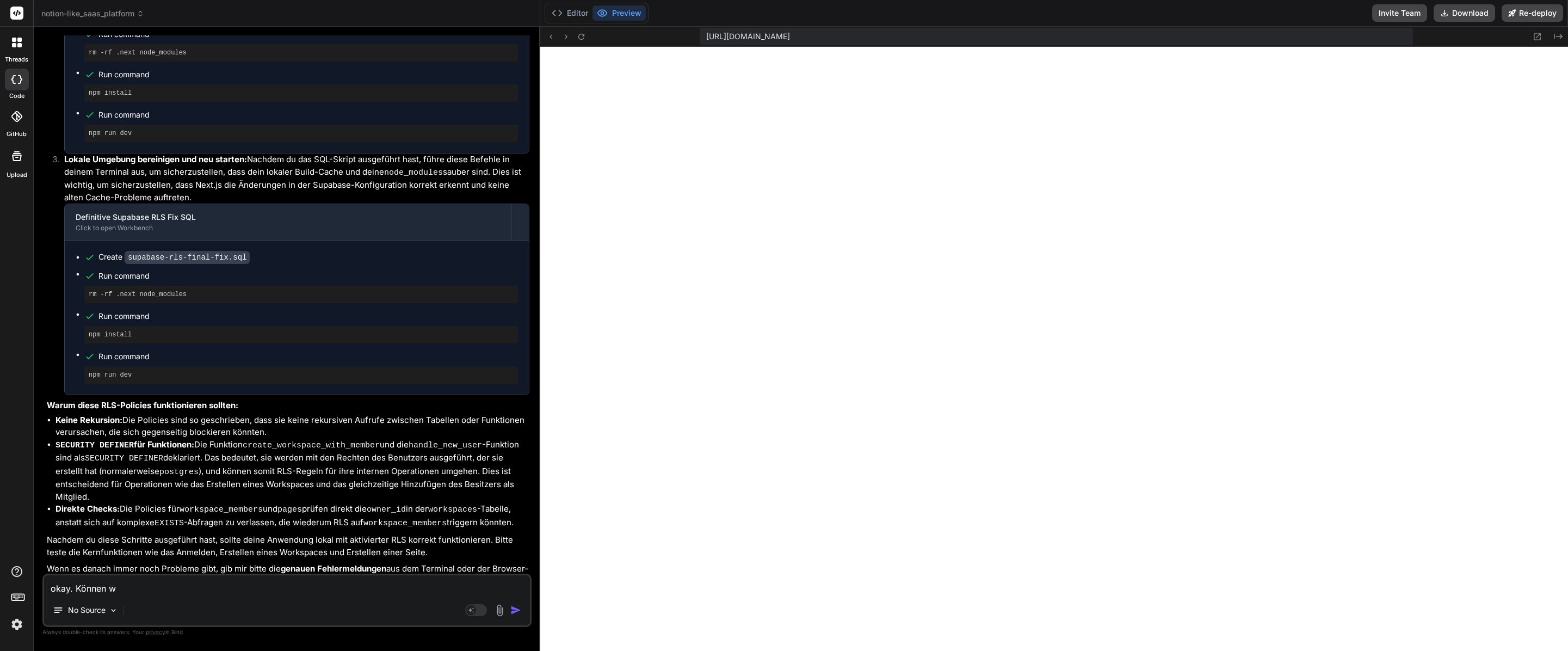
type textarea "x"
type textarea "okay. Können wi"
type textarea "x"
type textarea "okay. Können wir"
type textarea "x"
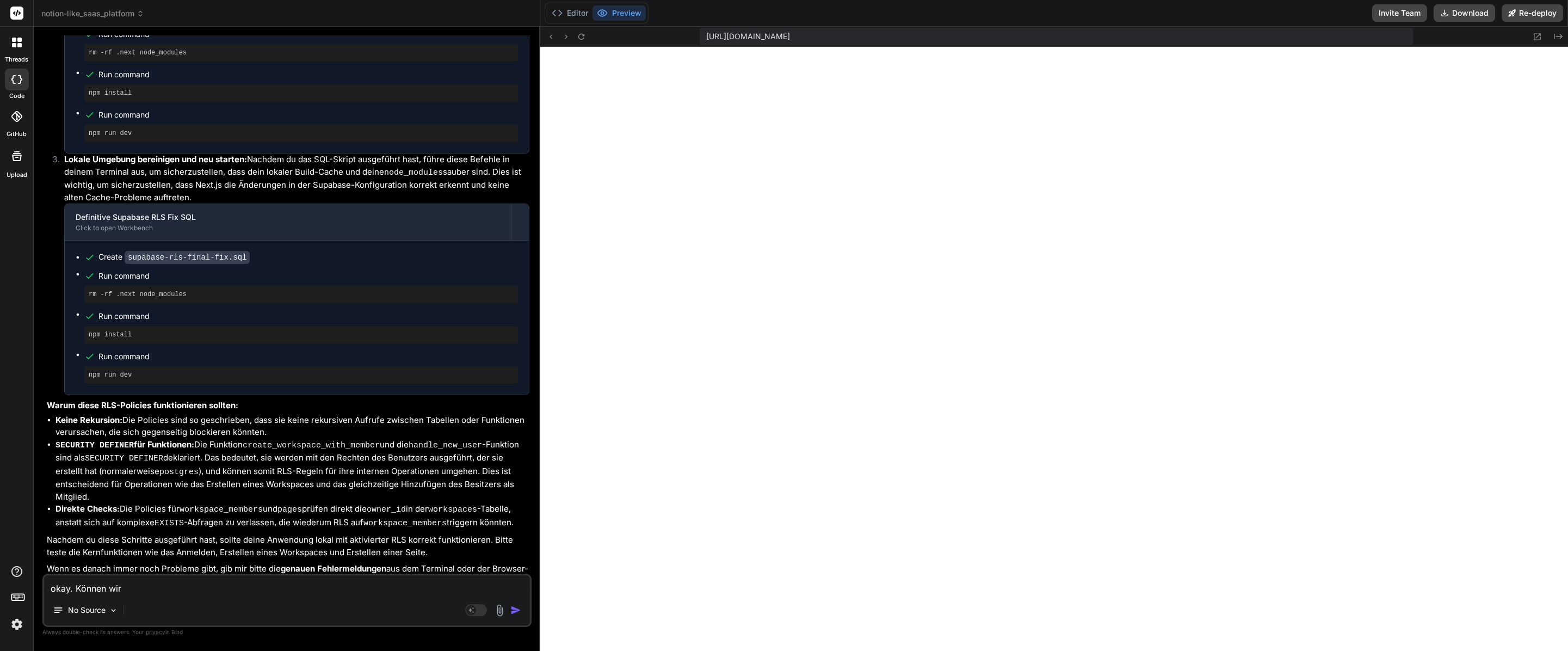
type textarea "okay. Können wir"
type textarea "x"
type textarea "okay. Können wir p"
type textarea "x"
type textarea "okay. Können wir pr"
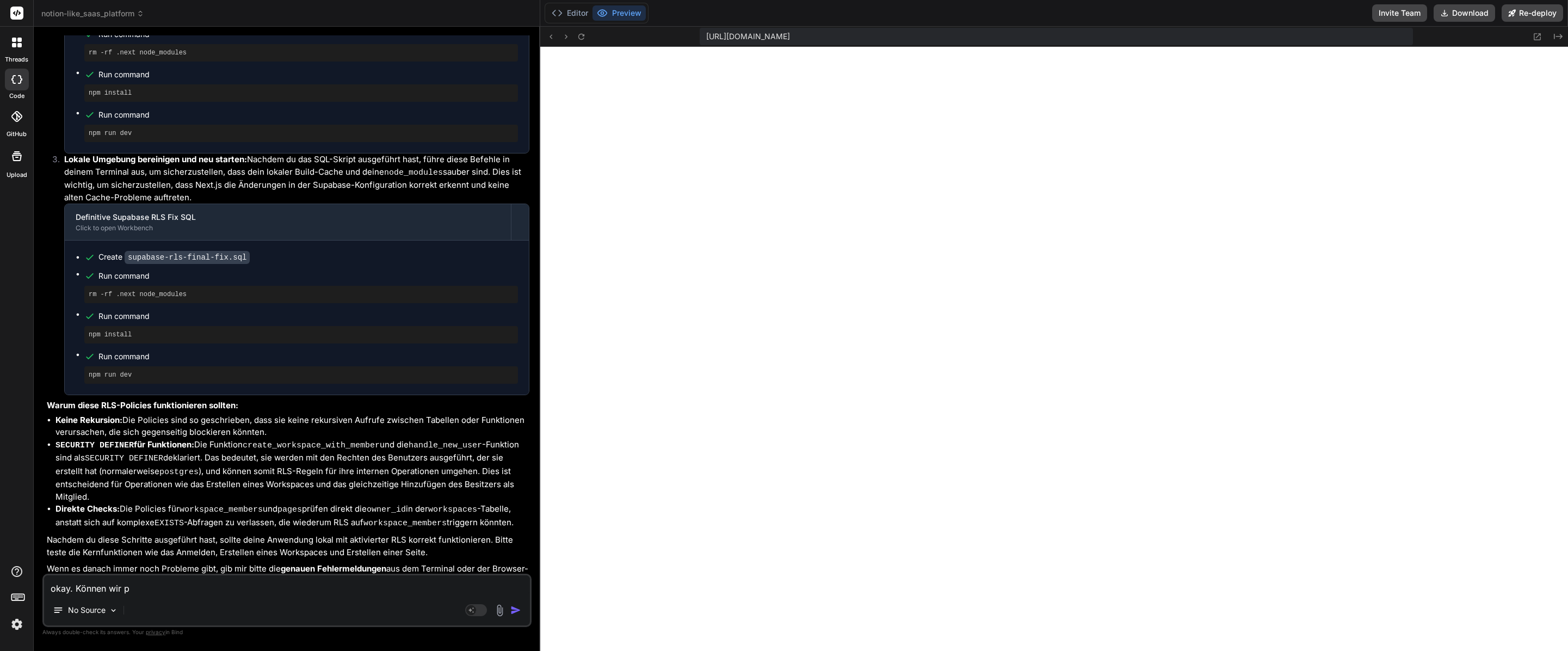
type textarea "x"
type textarea "okay. Können wir prü"
type textarea "x"
type textarea "okay. Können wir prüf"
type textarea "x"
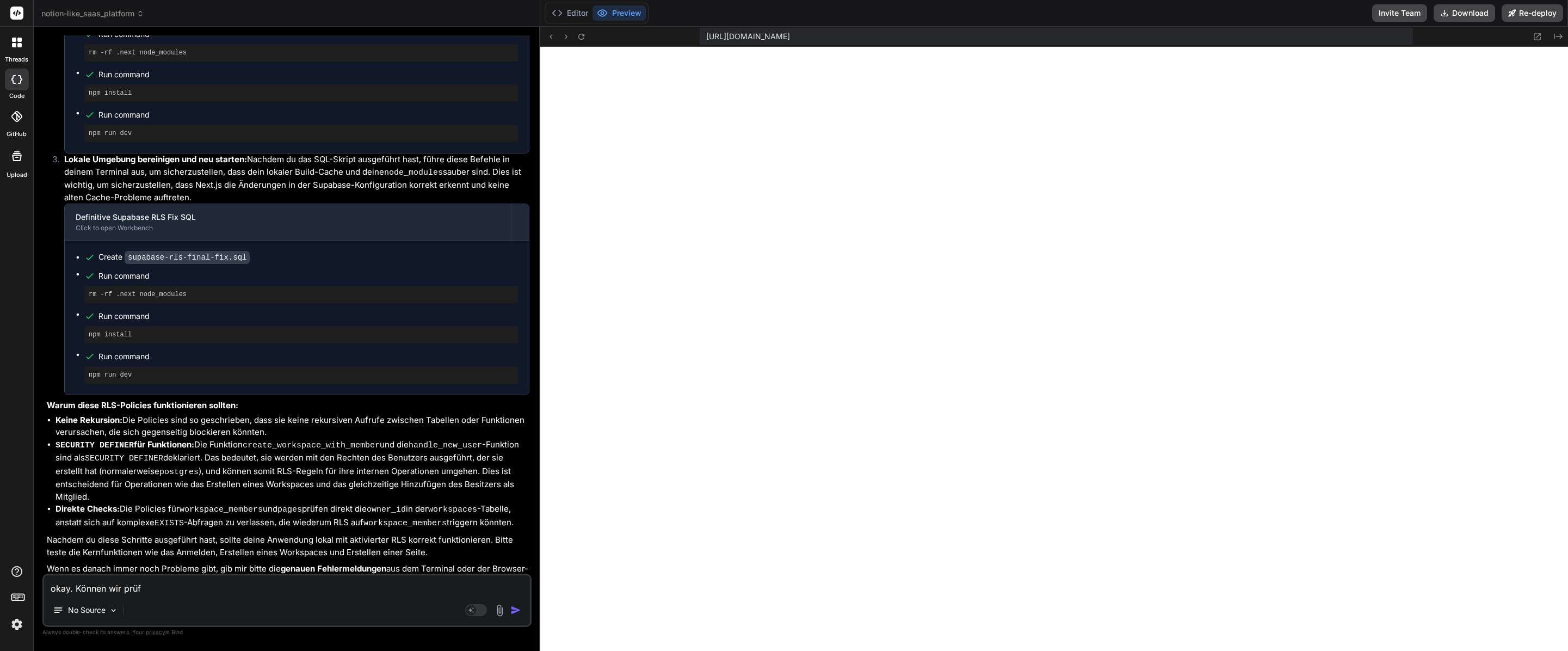
type textarea "okay. Können wir prüfe"
type textarea "x"
type textarea "okay. Können wir prüfen"
type textarea "x"
type textarea "okay. Können wir prüfen"
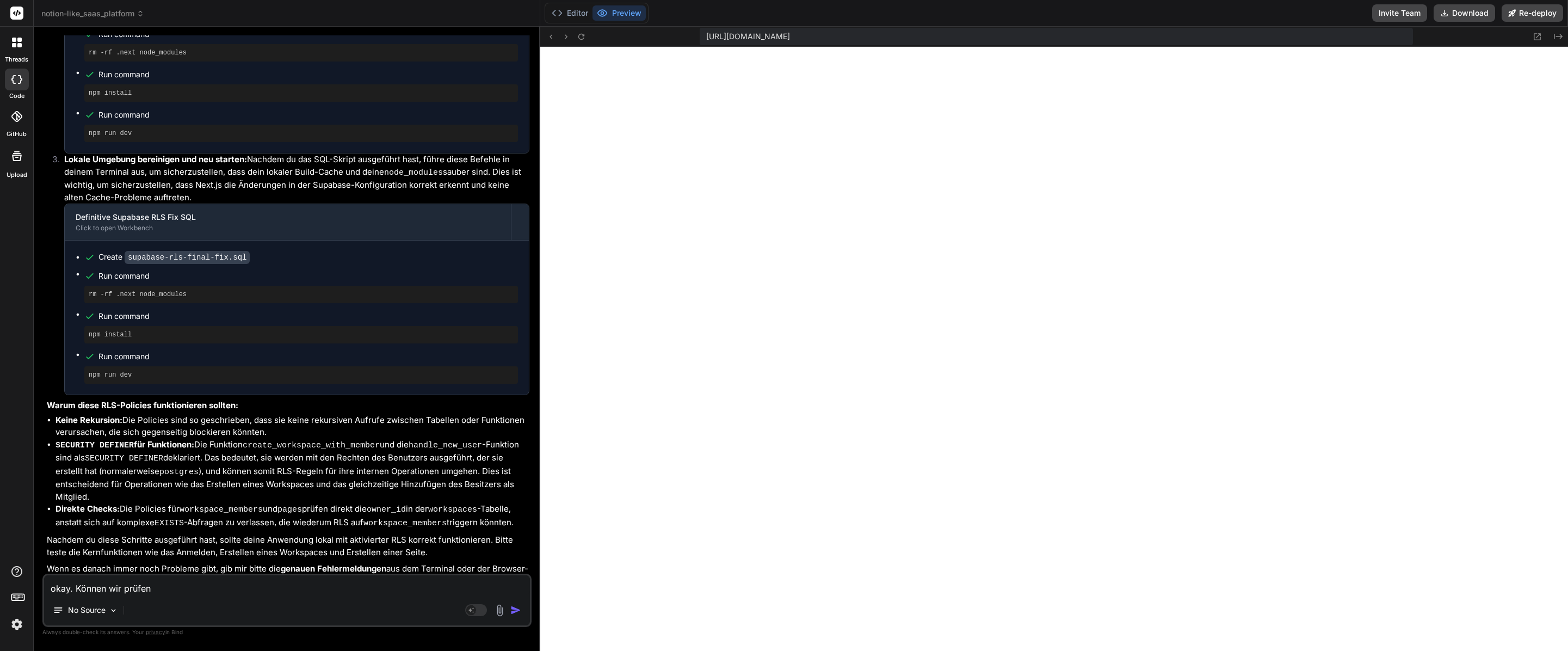
type textarea "x"
type textarea "okay. Können wir prüfen w"
type textarea "x"
type textarea "okay. Können wir prüfen wa"
type textarea "x"
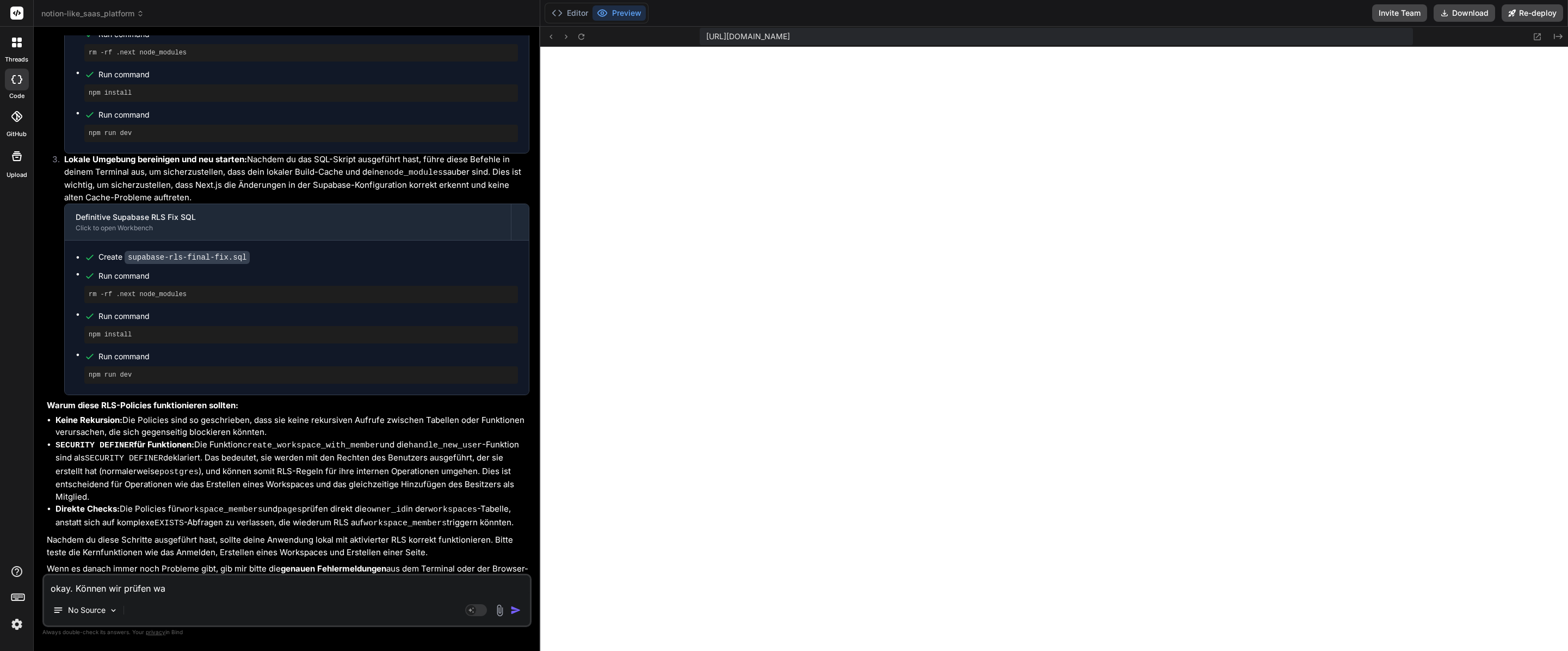
type textarea "okay. Können wir prüfen war"
type textarea "x"
type textarea "okay. Können wir prüfen waru"
type textarea "x"
type textarea "okay. Können wir prüfen warum"
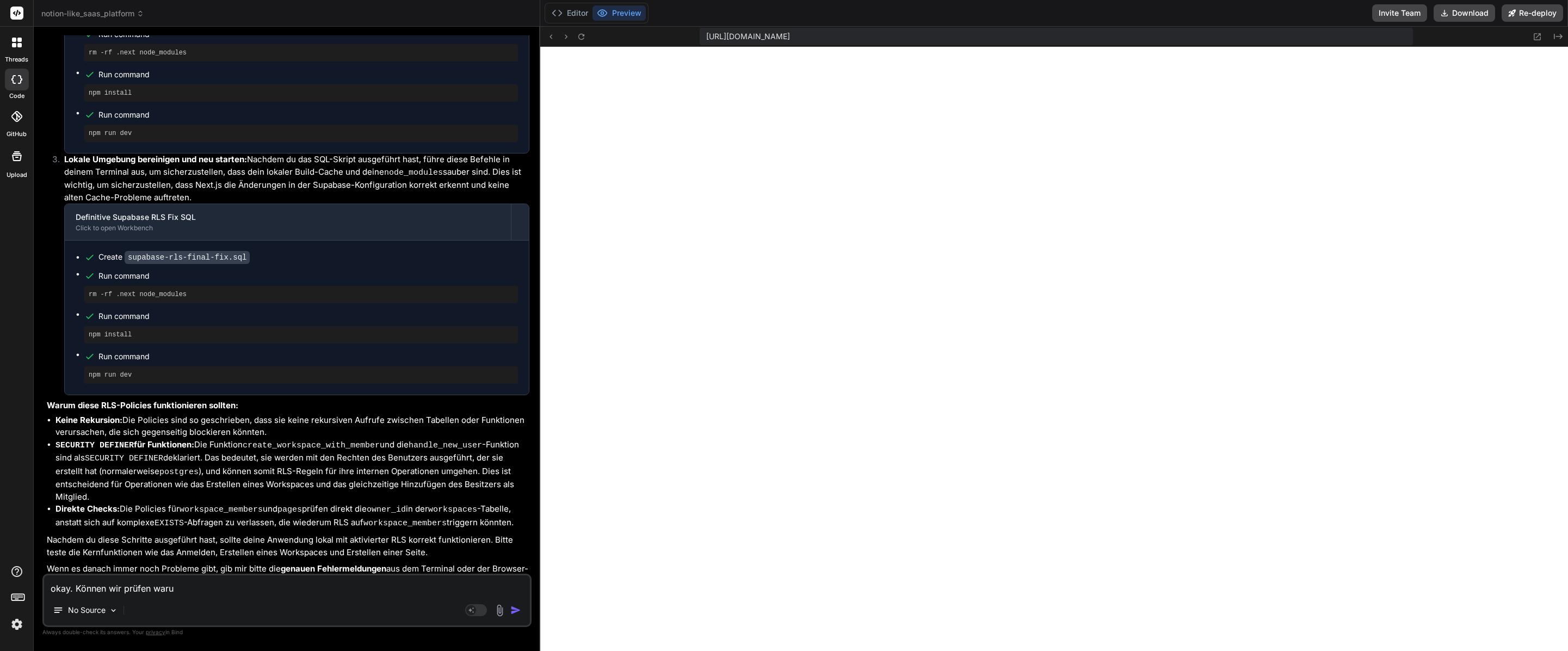
type textarea "x"
type textarea "okay. Können wir prüfen warum"
type textarea "x"
type textarea "okay. Können wir prüfen warum b"
type textarea "x"
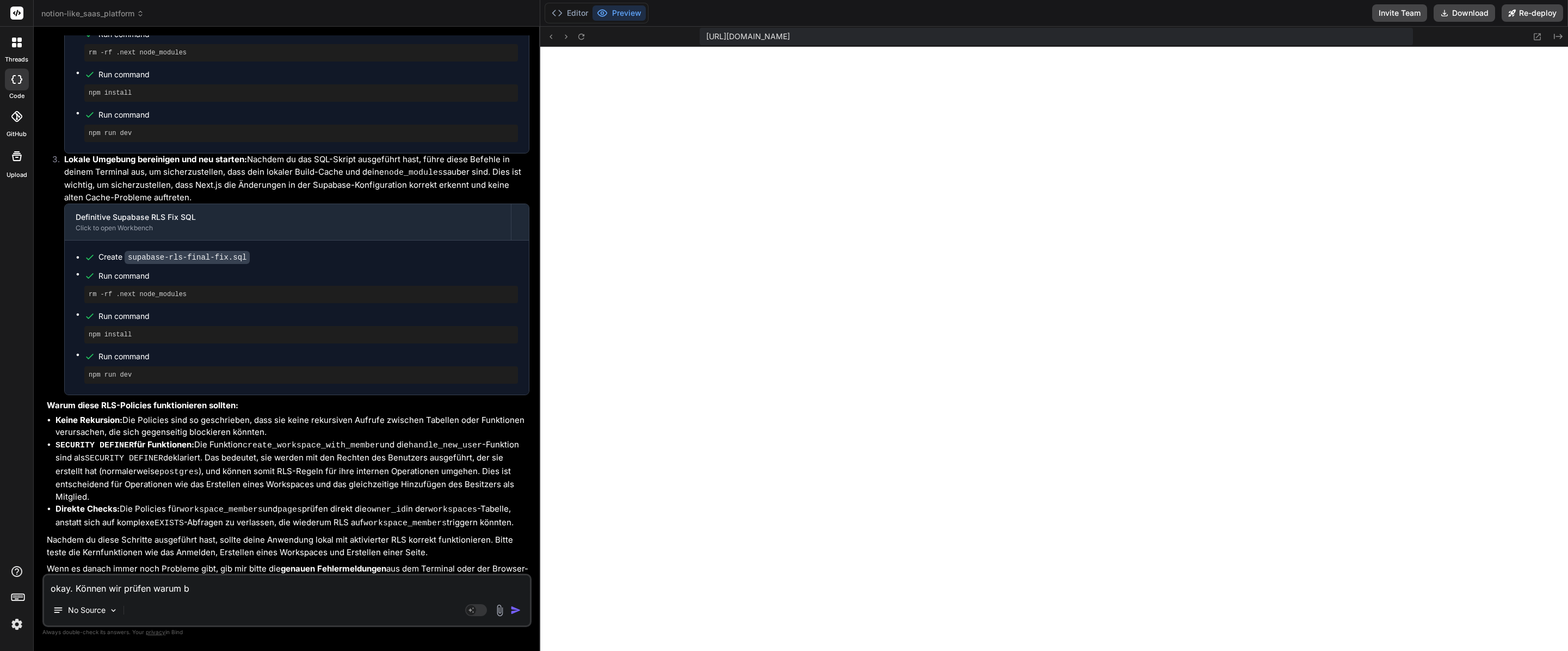
type textarea "okay. Können wir prüfen warum be"
type textarea "x"
type textarea "okay. Können wir prüfen warum bei"
type textarea "x"
type textarea "okay. Können wir prüfen warum beim"
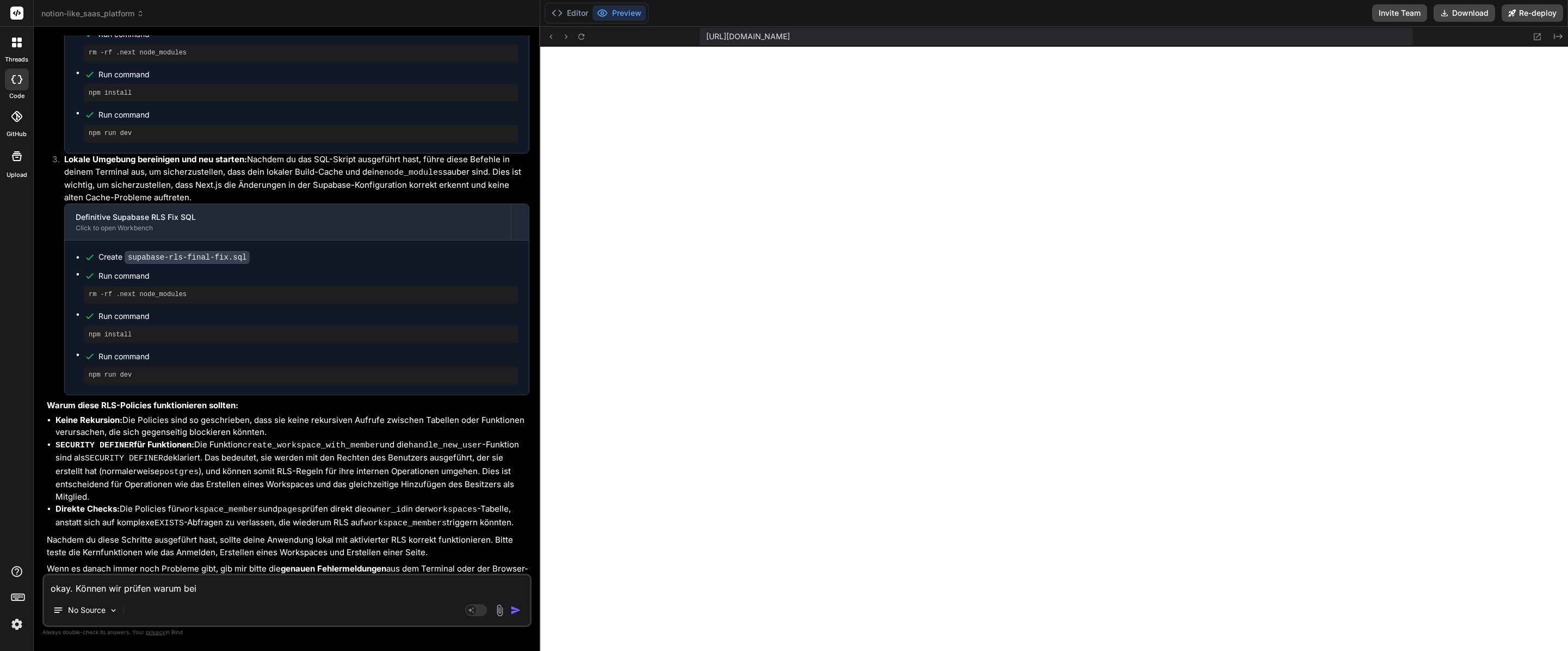
type textarea "x"
type textarea "okay. Können wir prüfen warum beim"
type textarea "x"
type textarea "okay. Können wir prüfen warum beim K"
type textarea "x"
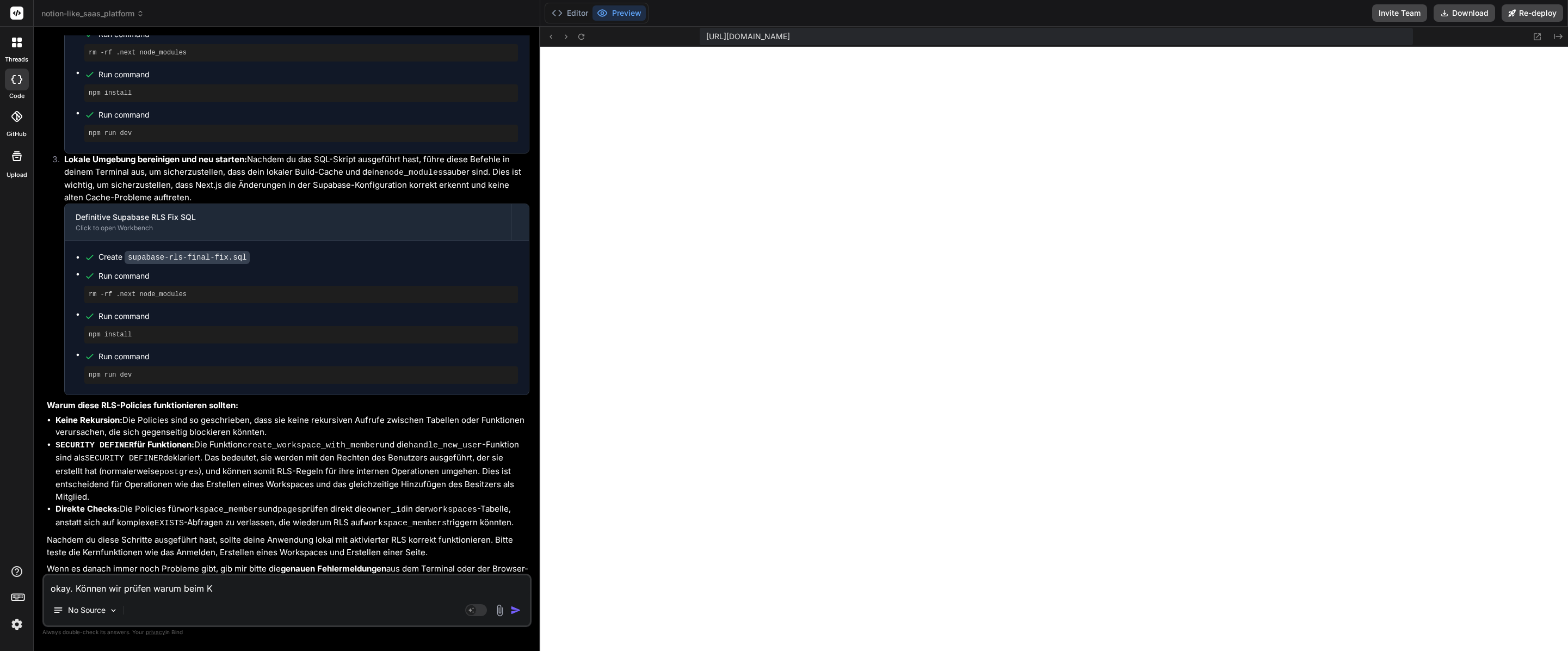
type textarea "okay. Können wir prüfen warum beim Kl"
type textarea "x"
type textarea "okay. Können wir prüfen warum beim Kli"
type textarea "x"
type textarea "okay. Können wir prüfen warum beim Klic"
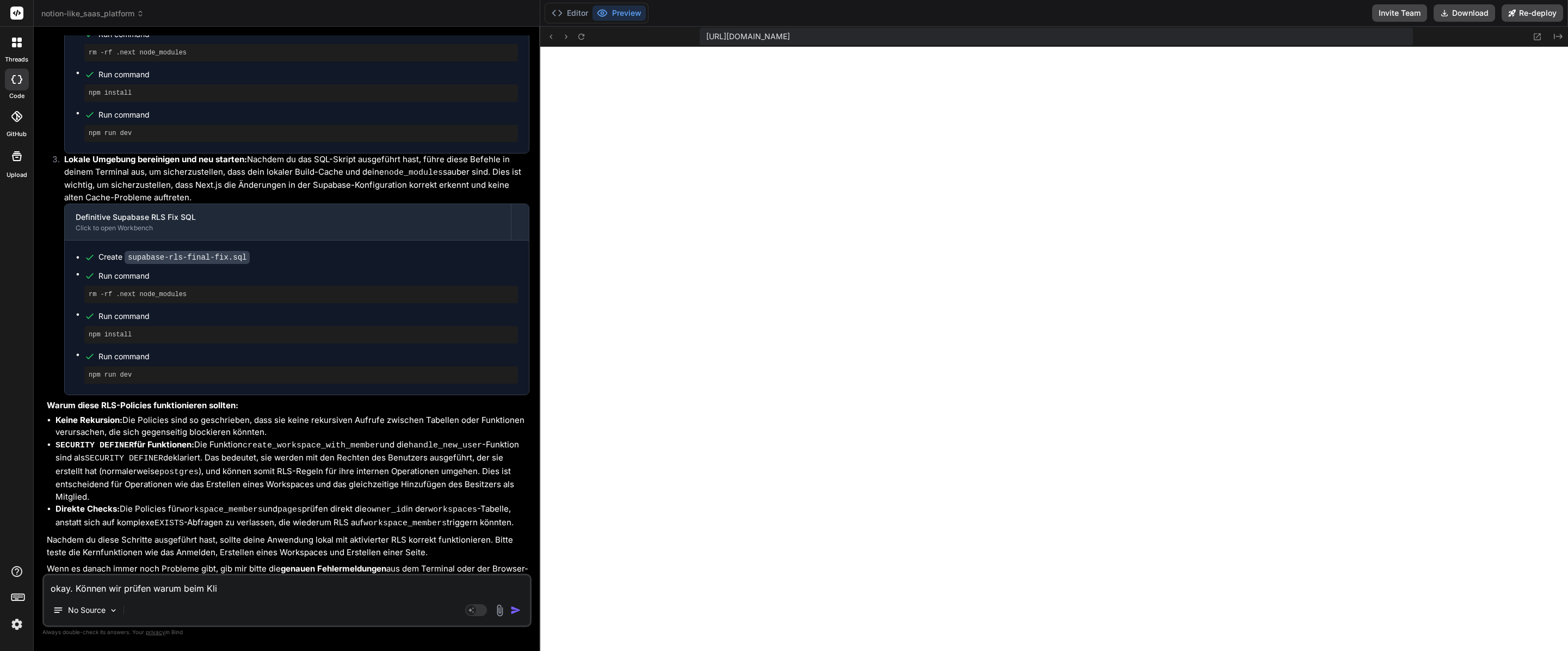
type textarea "x"
type textarea "okay. Können wir prüfen warum beim Klick"
type textarea "x"
type textarea "okay. Können wir prüfen warum beim Klick"
type textarea "x"
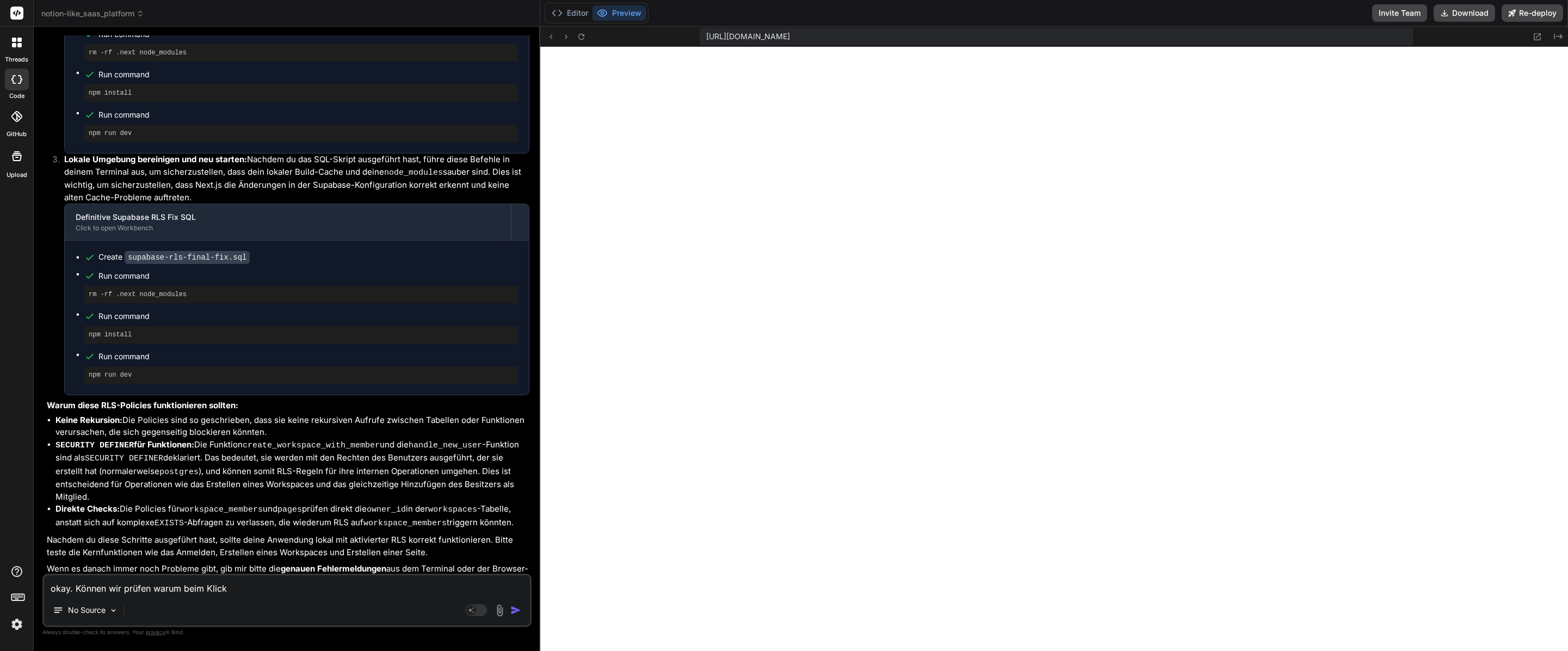
type textarea "okay. Können wir prüfen warum beim Klick a"
type textarea "x"
type textarea "okay. Können wir prüfen warum beim Klick au"
type textarea "x"
type textarea "okay. Können wir prüfen warum beim Klick auf"
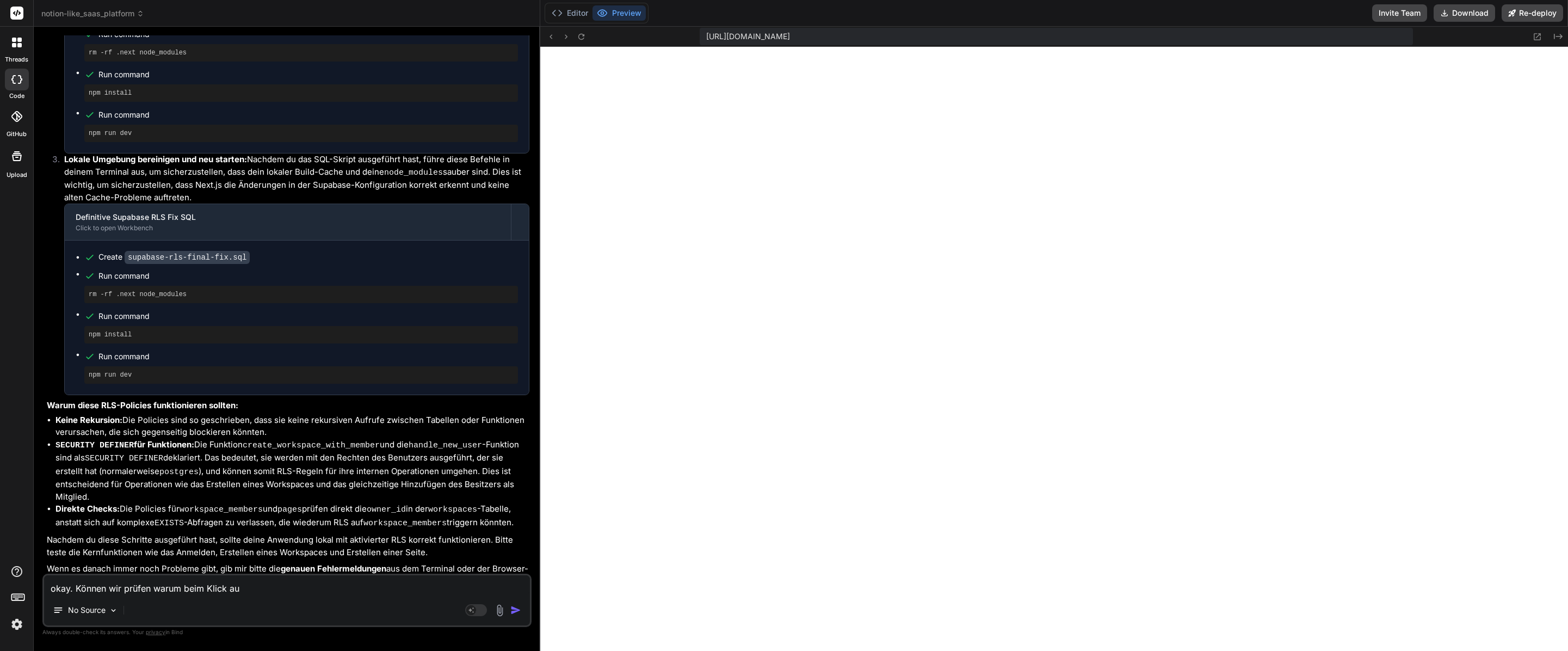
type textarea "x"
type textarea "okay. Können wir prüfen warum beim Klick auf"
type textarea "x"
type textarea "okay. Können wir prüfen warum beim Klick auf e"
type textarea "x"
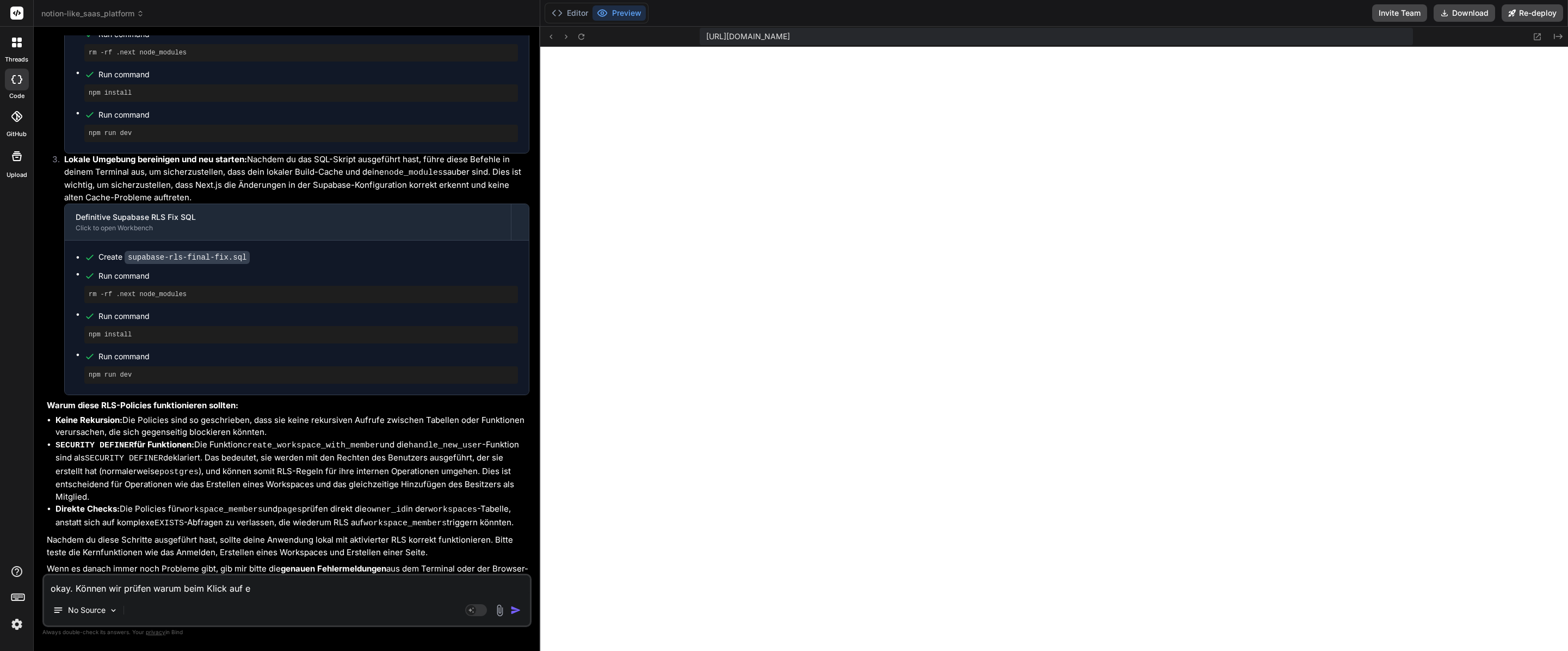
type textarea "okay. Können wir prüfen warum beim Klick auf ei"
type textarea "x"
type textarea "okay. Können wir prüfen warum beim Klick auf ein"
type textarea "x"
type textarea "okay. Können wir prüfen warum beim Klick auf eine"
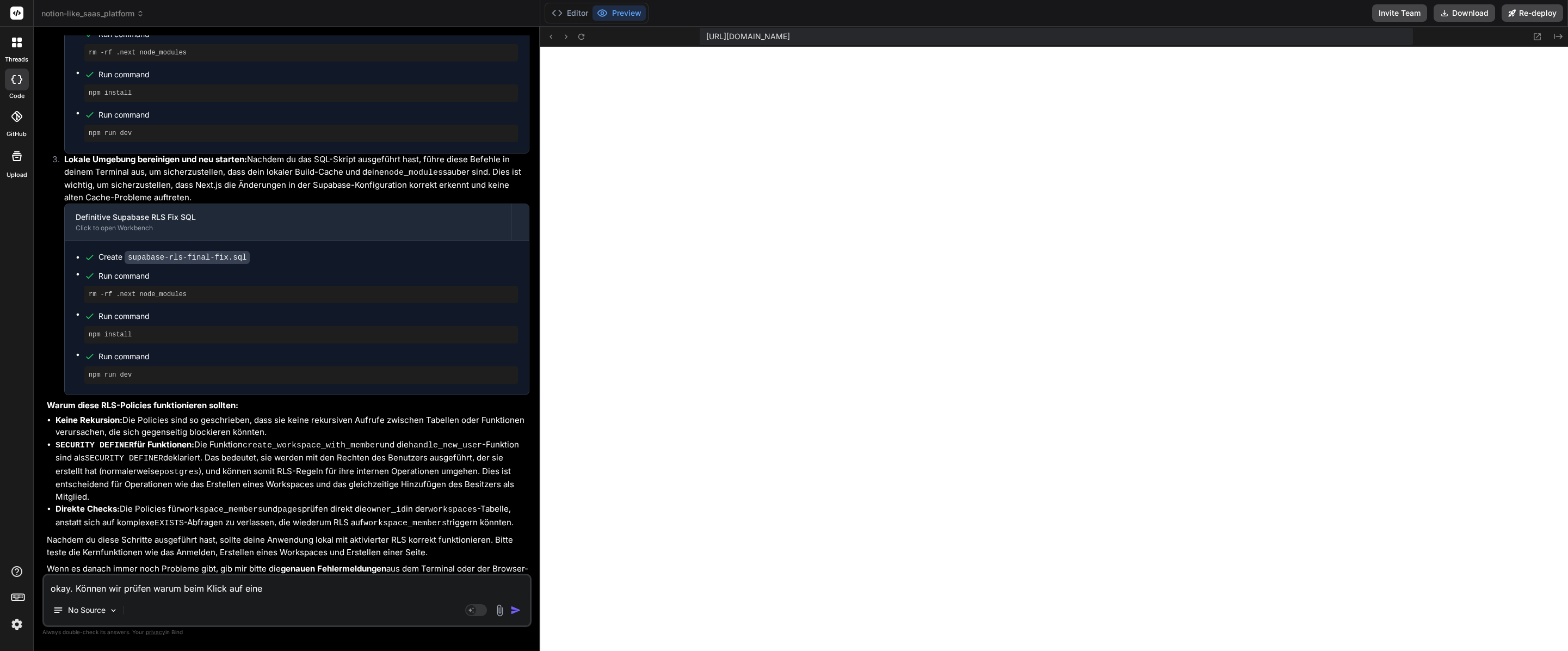
type textarea "x"
type textarea "okay. Können wir prüfen warum beim Klick auf einem"
type textarea "x"
type textarea "okay. Können wir prüfen warum beim Klick auf einem"
type textarea "x"
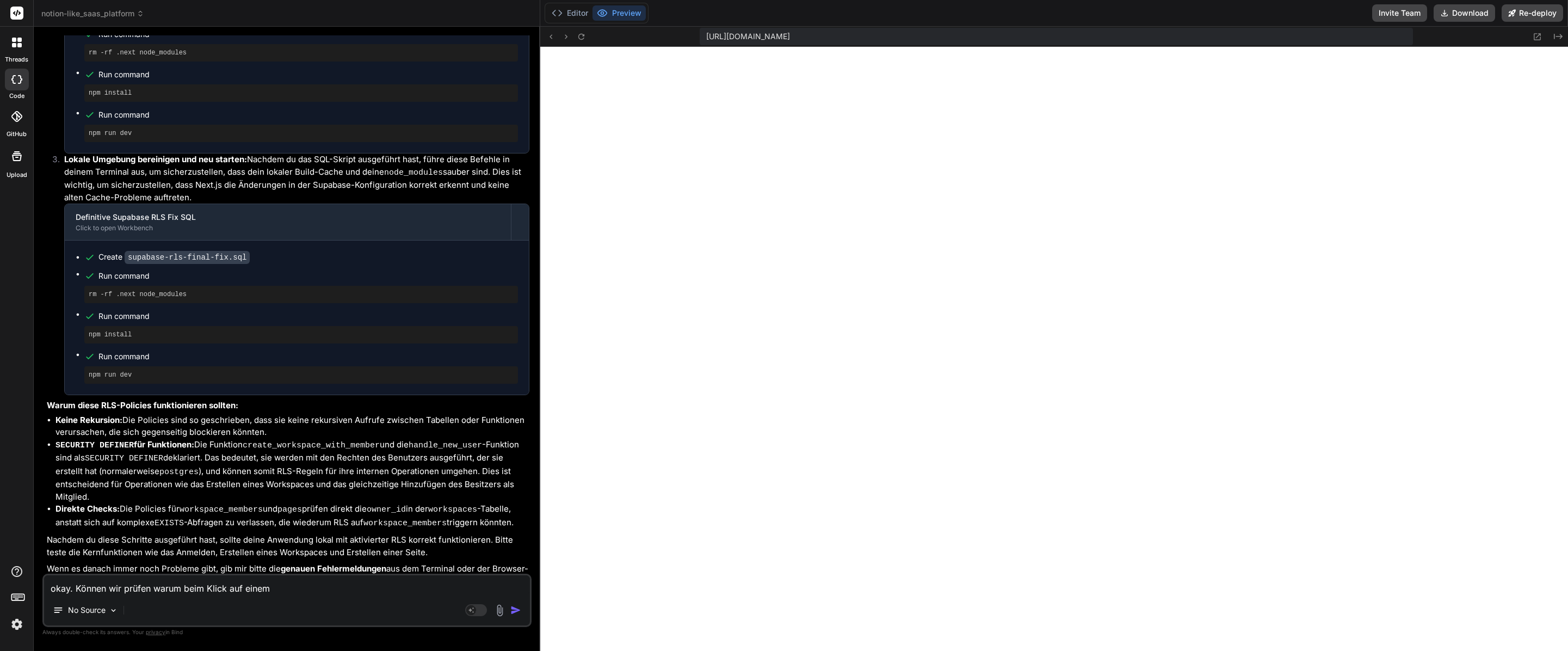
type textarea "okay. Können wir prüfen warum beim Klick auf einem W"
type textarea "x"
type textarea "okay. Können wir prüfen warum beim Klick auf einem Wo"
type textarea "x"
type textarea "okay. Können wir prüfen warum beim Klick auf einem Wor"
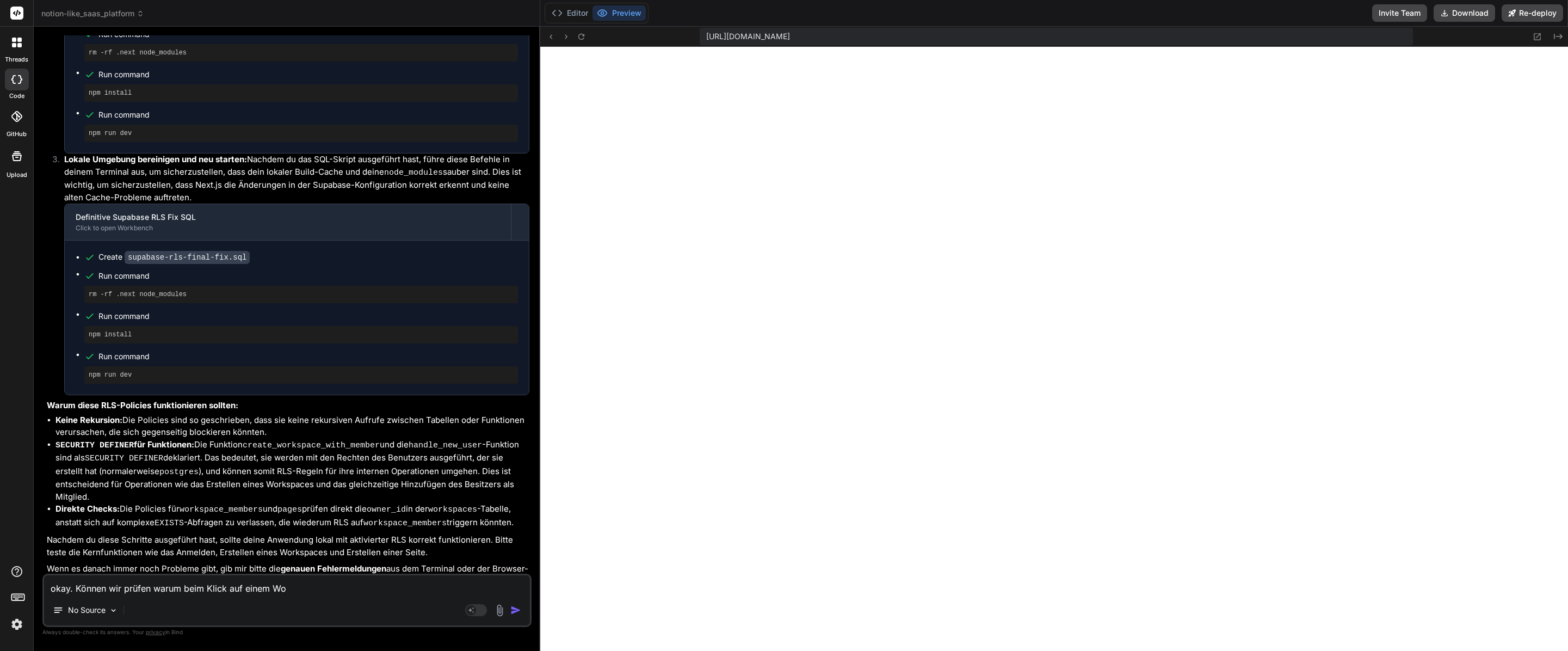
type textarea "x"
type textarea "okay. Können wir prüfen warum beim Klick auf einem Work"
type textarea "x"
type textarea "okay. Können wir prüfen warum beim Klick auf einem Works"
type textarea "x"
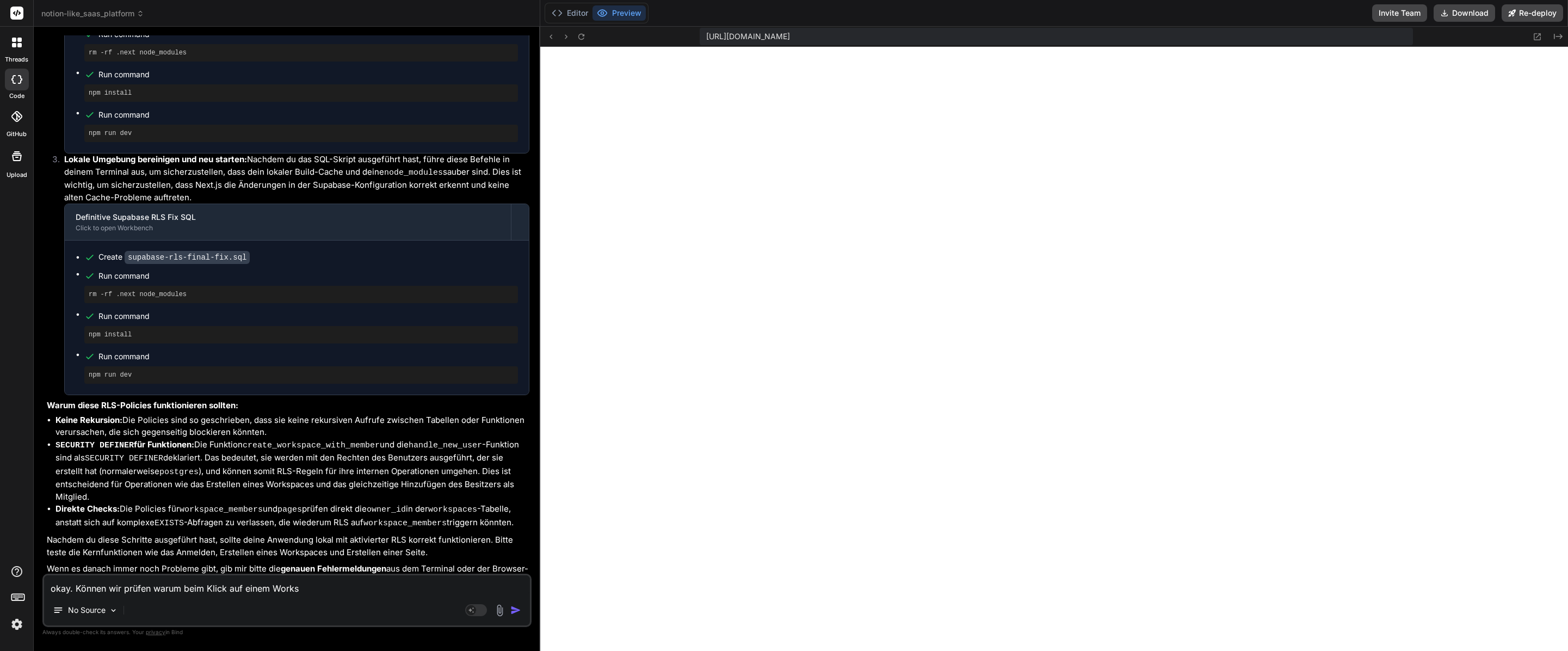
type textarea "okay. Können wir prüfen warum beim Klick auf einem Worksp"
type textarea "x"
type textarea "okay. Können wir prüfen warum beim Klick auf einem Workspa"
type textarea "x"
type textarea "okay. Können wir prüfen warum beim Klick auf einem Workspac"
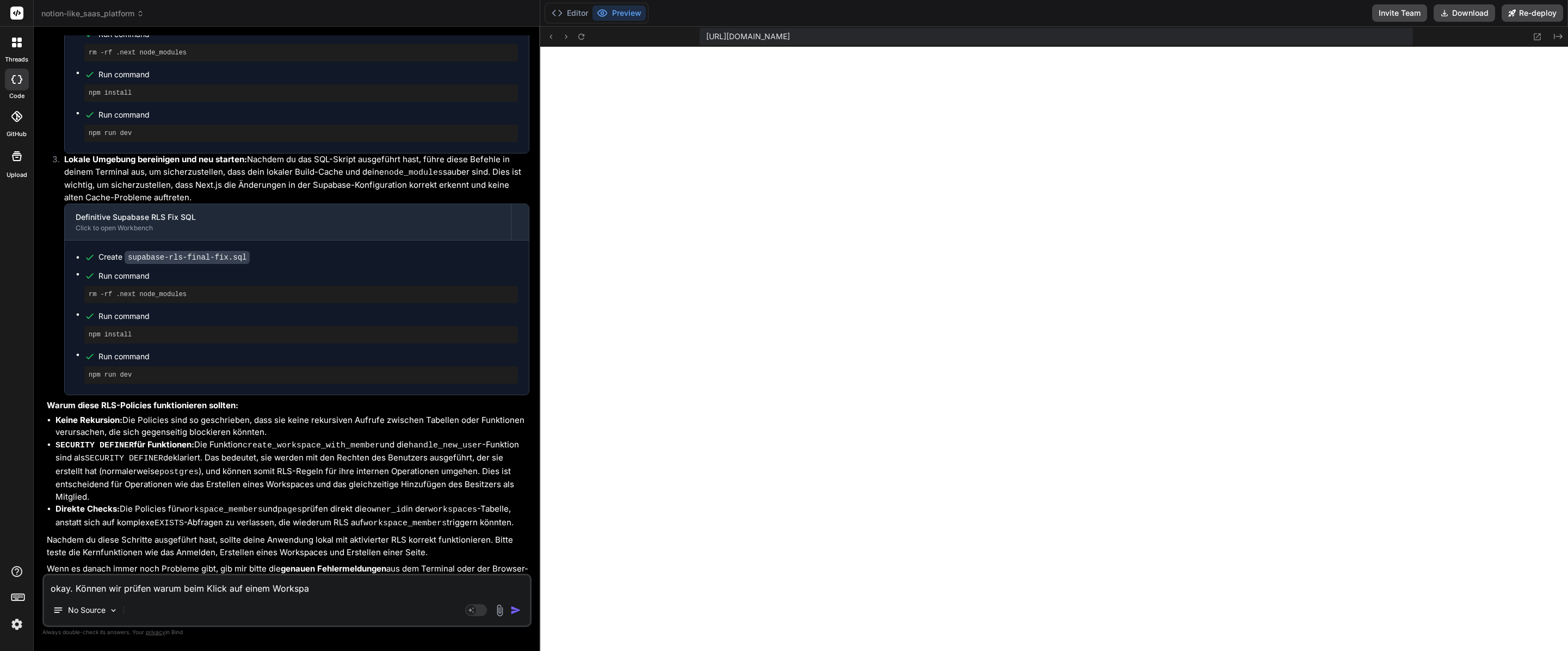
type textarea "x"
type textarea "okay. Können wir prüfen warum beim Klick auf einem Workspace"
type textarea "x"
type textarea "okay. Können wir prüfen warum beim Klick auf einem Workspace"
type textarea "x"
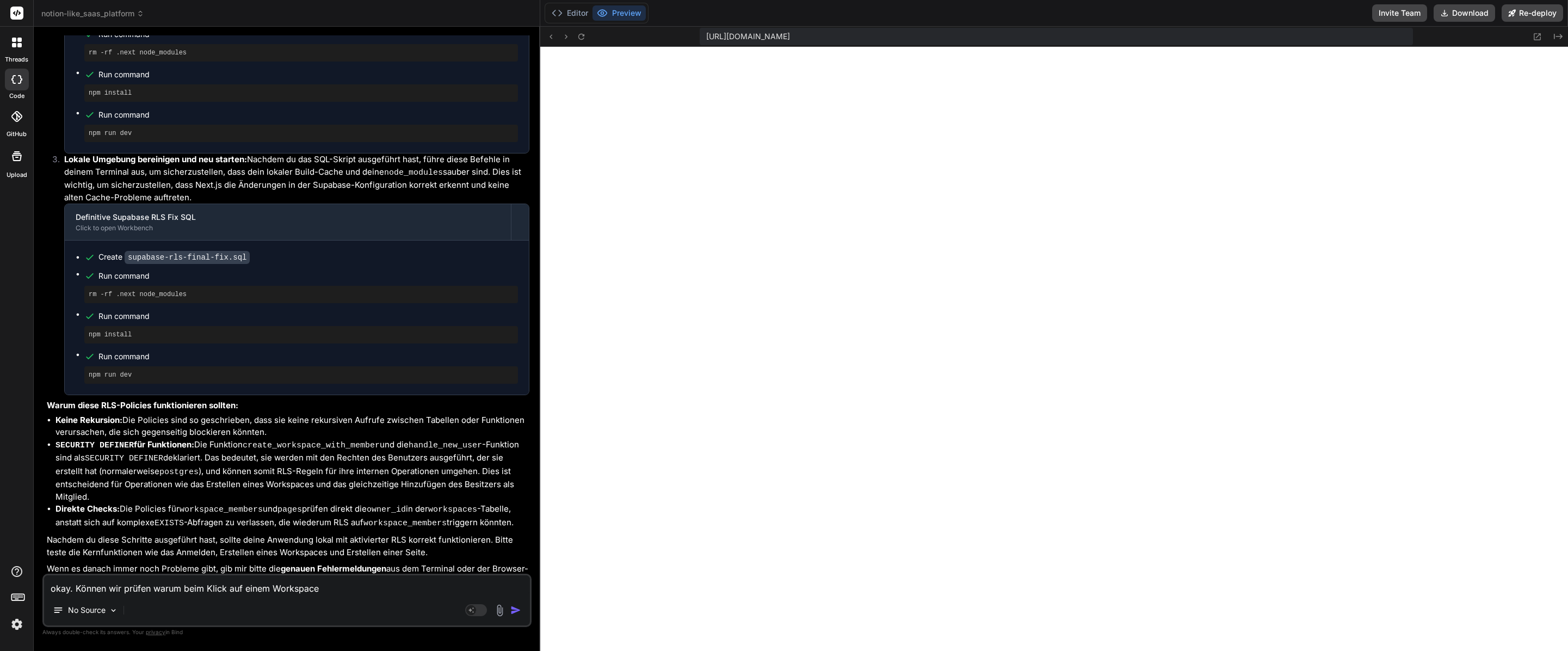
type textarea "okay. Können wir prüfen warum beim Klick auf einem Workspace n"
type textarea "x"
type textarea "okay. Können wir prüfen warum beim Klick auf einem Workspace ni"
type textarea "x"
type textarea "okay. Können wir prüfen warum beim Klick auf einem Workspace nic"
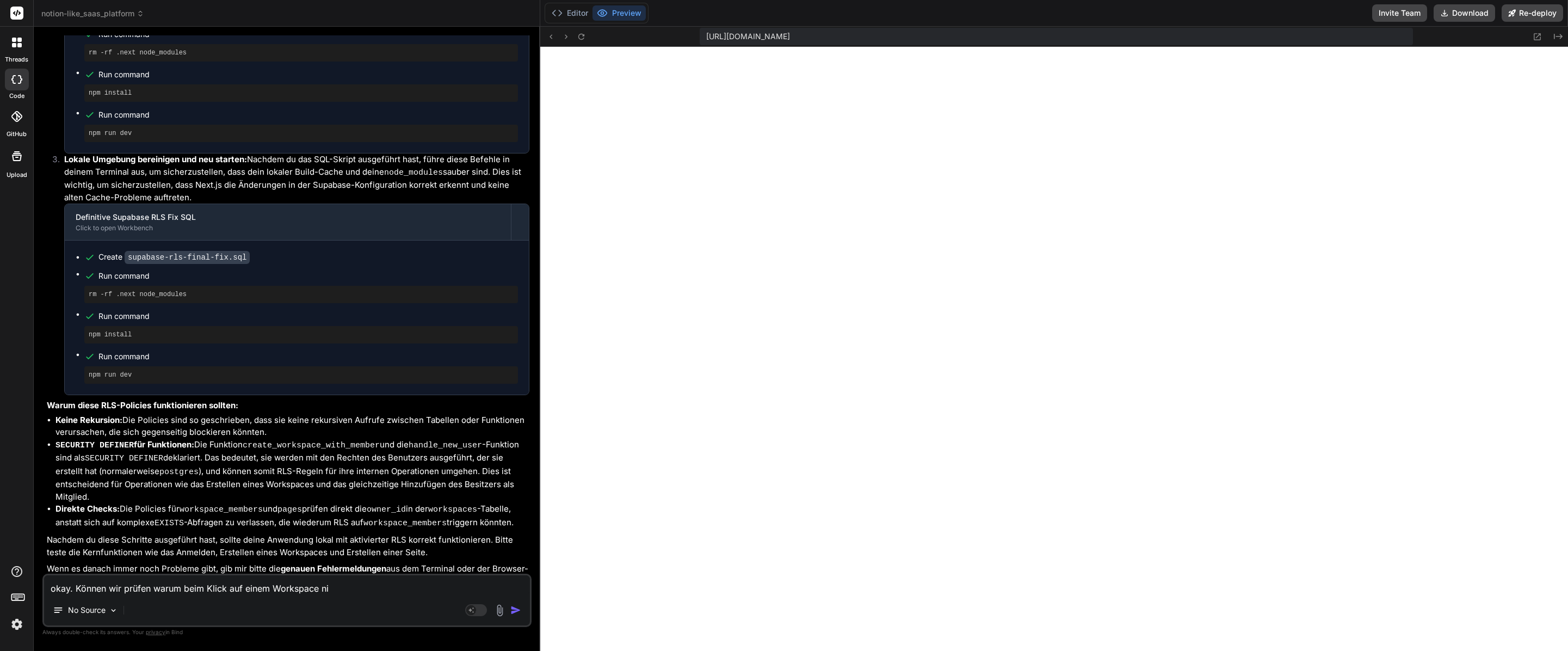
type textarea "x"
type textarea "okay. Können wir prüfen warum beim Klick auf einem Workspace nich"
type textarea "x"
type textarea "okay. Können wir prüfen warum beim Klick auf einem Workspace nicht"
type textarea "x"
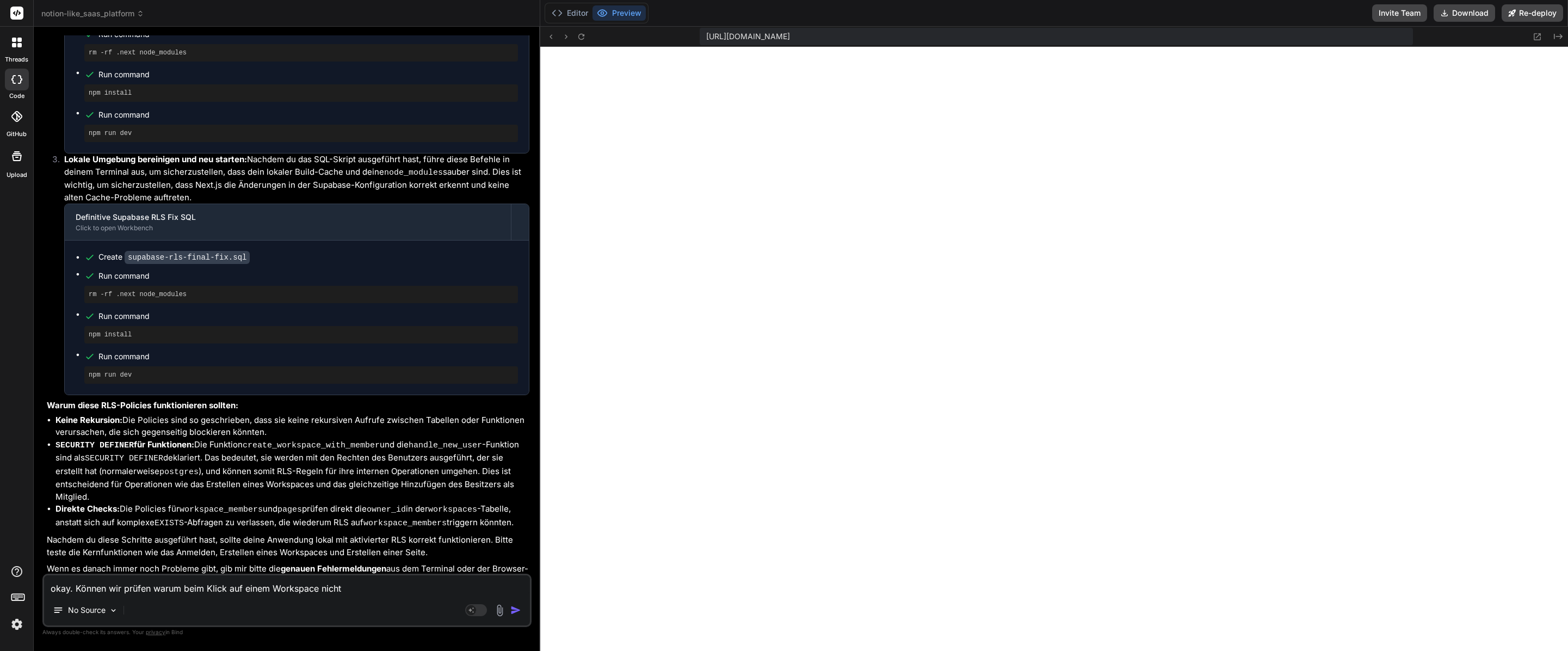
type textarea "okay. Können wir prüfen warum beim Klick auf einem Workspace nichts"
type textarea "x"
type textarea "okay. Können wir prüfen warum beim Klick auf einem Workspace nichts"
type textarea "x"
type textarea "okay. Können wir prüfen warum beim Klick auf einem Workspace nichts m"
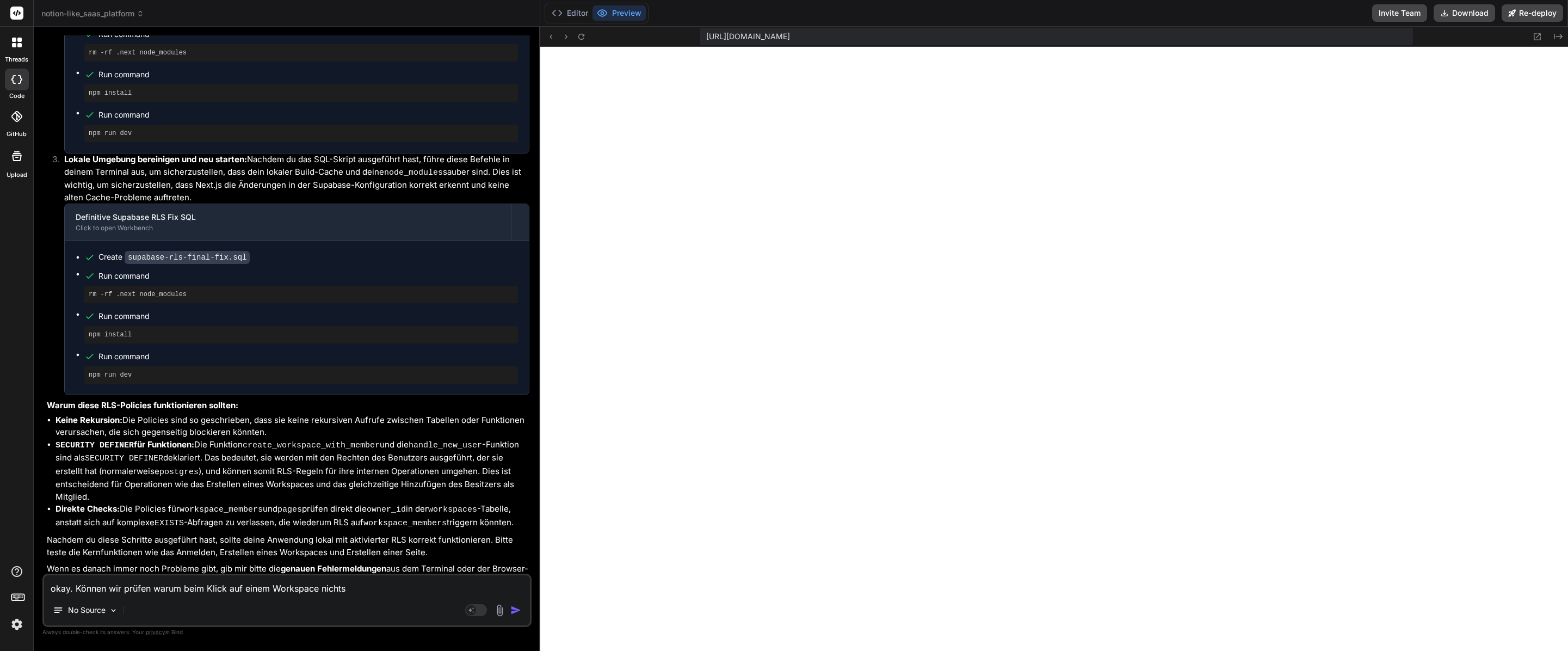
type textarea "x"
type textarea "okay. Können wir prüfen warum beim Klick auf einem Workspace nichts me"
type textarea "x"
type textarea "okay. Können wir prüfen warum beim Klick auf einem Workspace nichts meh"
type textarea "x"
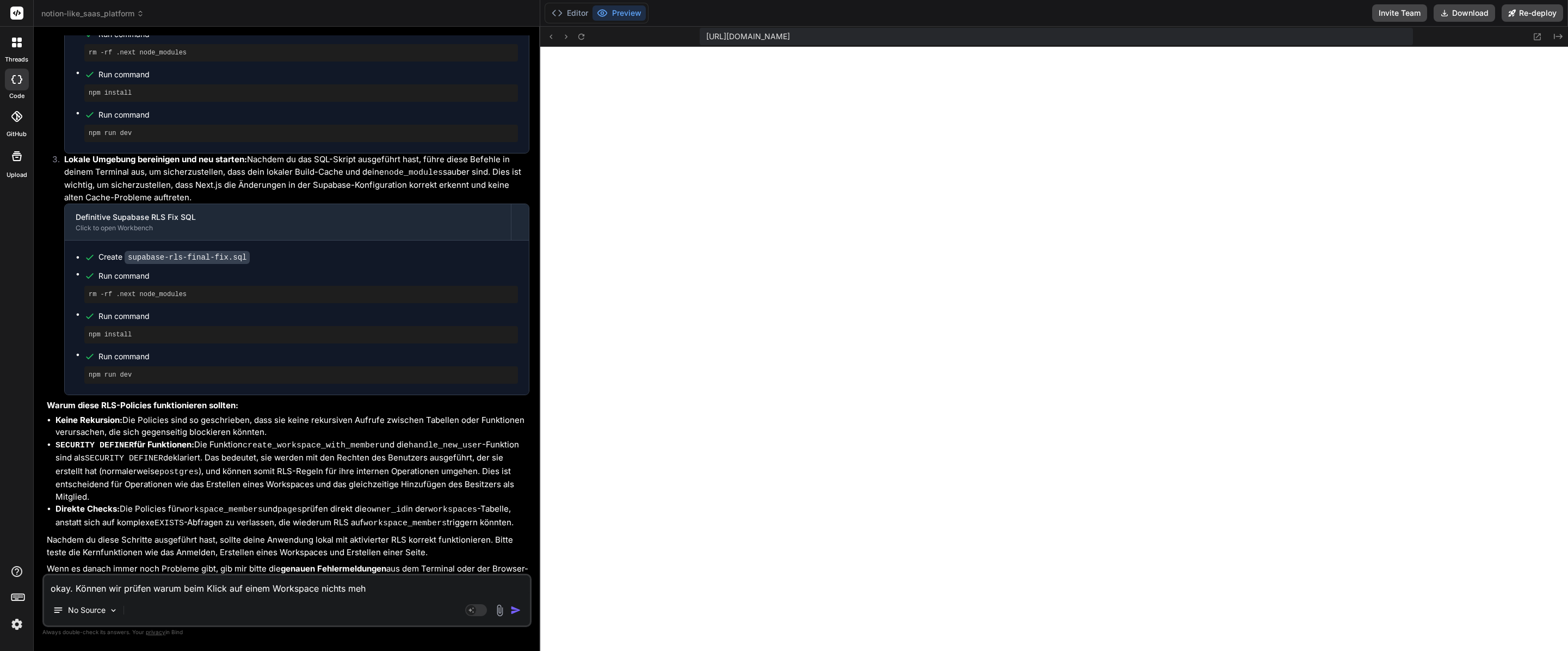
type textarea "okay. Können wir prüfen warum beim Klick auf einem Workspace nichts mehr"
type textarea "x"
type textarea "okay. Können wir prüfen warum beim Klick auf einem Workspace nichts mehr"
type textarea "x"
type textarea "okay. Können wir prüfen warum beim Klick auf einem Workspace nichts mehr p"
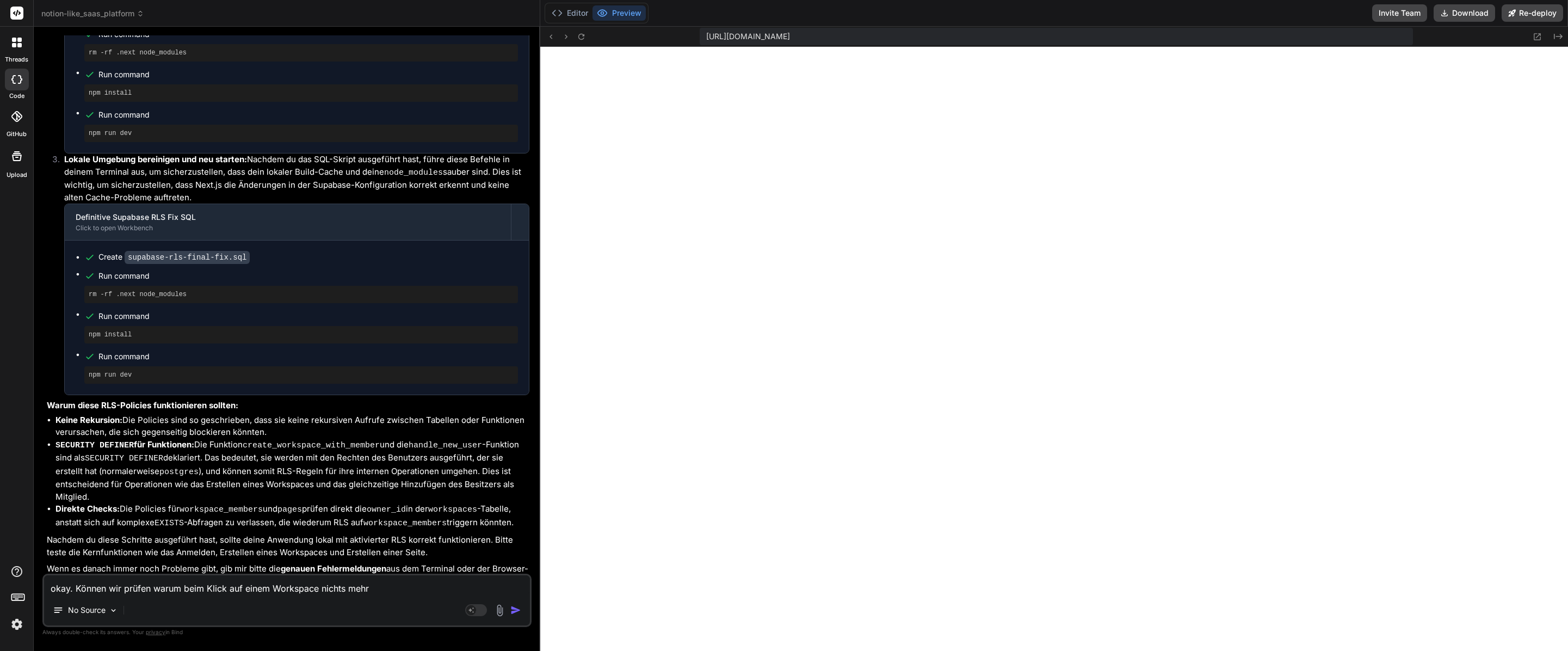
type textarea "x"
type textarea "okay. Können wir prüfen warum beim Klick auf einem Workspace nichts mehr pa"
type textarea "x"
type textarea "okay. Können wir prüfen warum beim Klick auf einem Workspace nichts mehr pas"
type textarea "x"
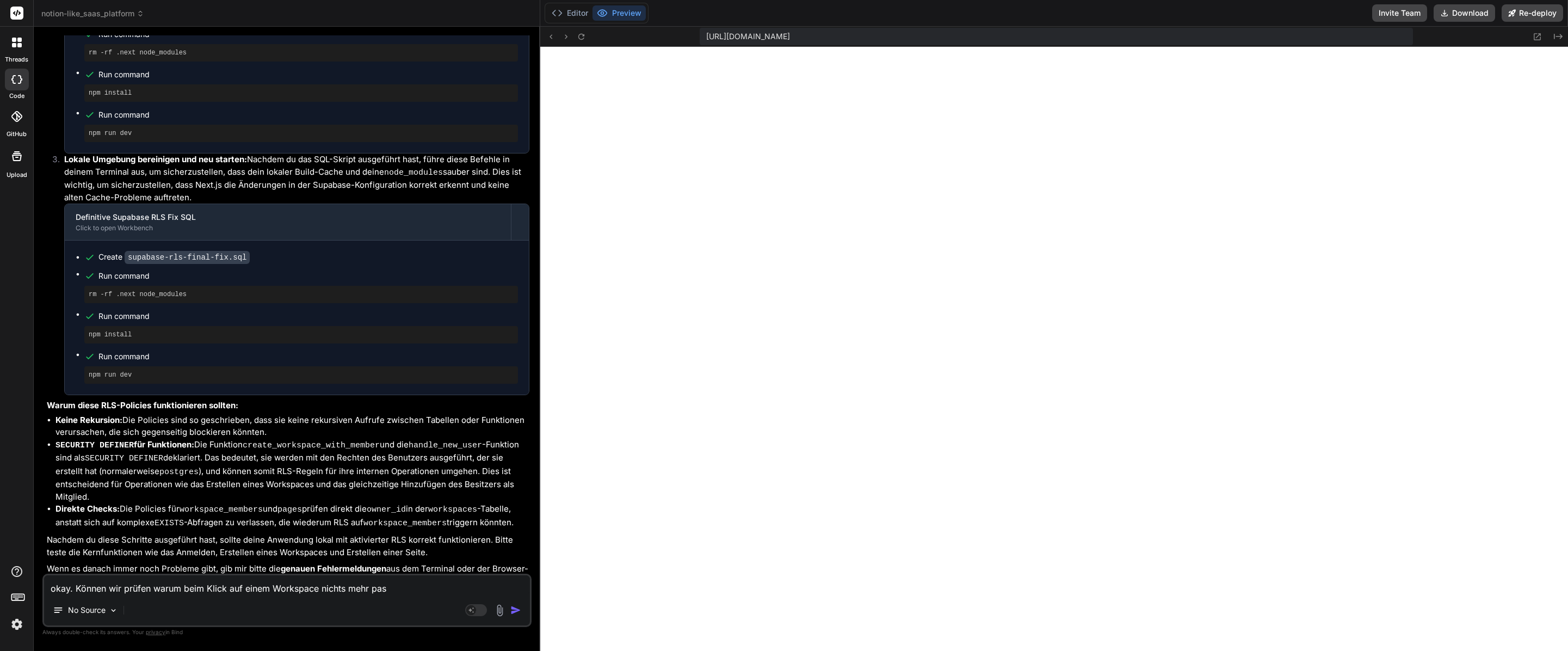
type textarea "okay. Können wir prüfen warum beim Klick auf einem Workspace nichts mehr pass"
type textarea "x"
type textarea "okay. Können wir prüfen warum beim Klick auf einem Workspace nichts mehr passi"
type textarea "x"
type textarea "okay. Können wir prüfen warum beim Klick auf einem Workspace nichts mehr passie"
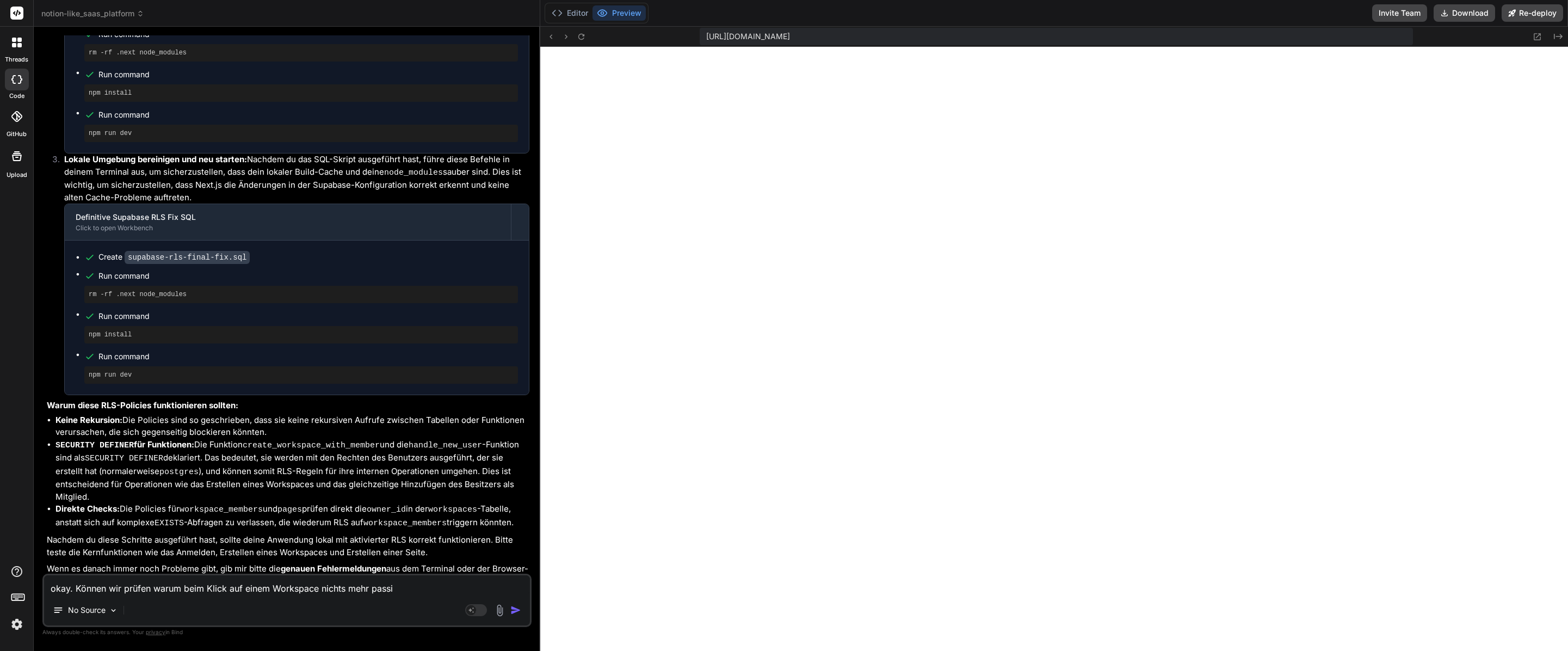
type textarea "x"
type textarea "okay. Können wir prüfen warum beim Klick auf einem Workspace nichts mehr passier"
type textarea "x"
type textarea "okay. Können wir prüfen warum beim Klick auf einem Workspace nichts mehr passie…"
type textarea "x"
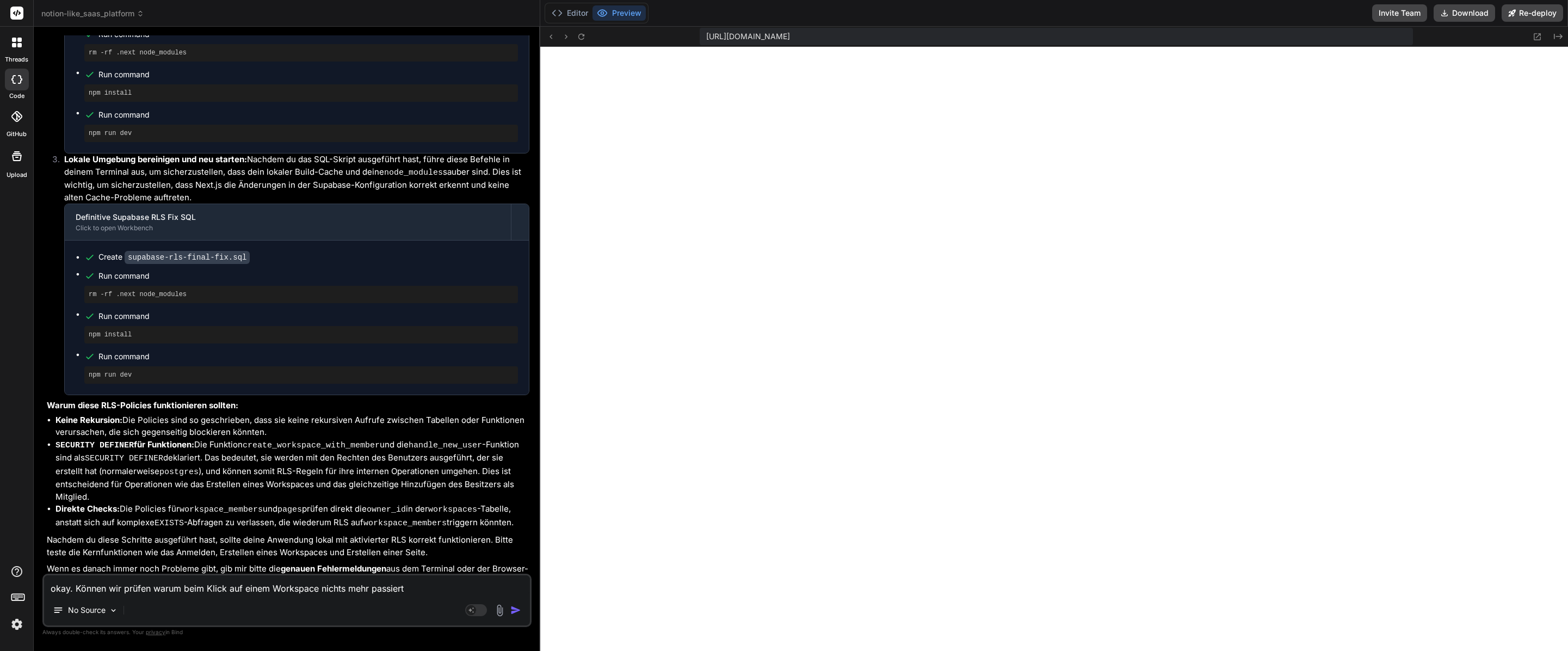
type textarea "okay. Können wir prüfen warum beim Klick auf einem Workspace nichts mehr passie…"
type textarea "x"
type textarea "okay. Können wir prüfen warum beim Klick auf einem Workspace nichts mehr passie…"
type textarea "x"
type textarea "okay. Können wir prüfen warum beim Klick auf einem Workspace nichts mehr passie…"
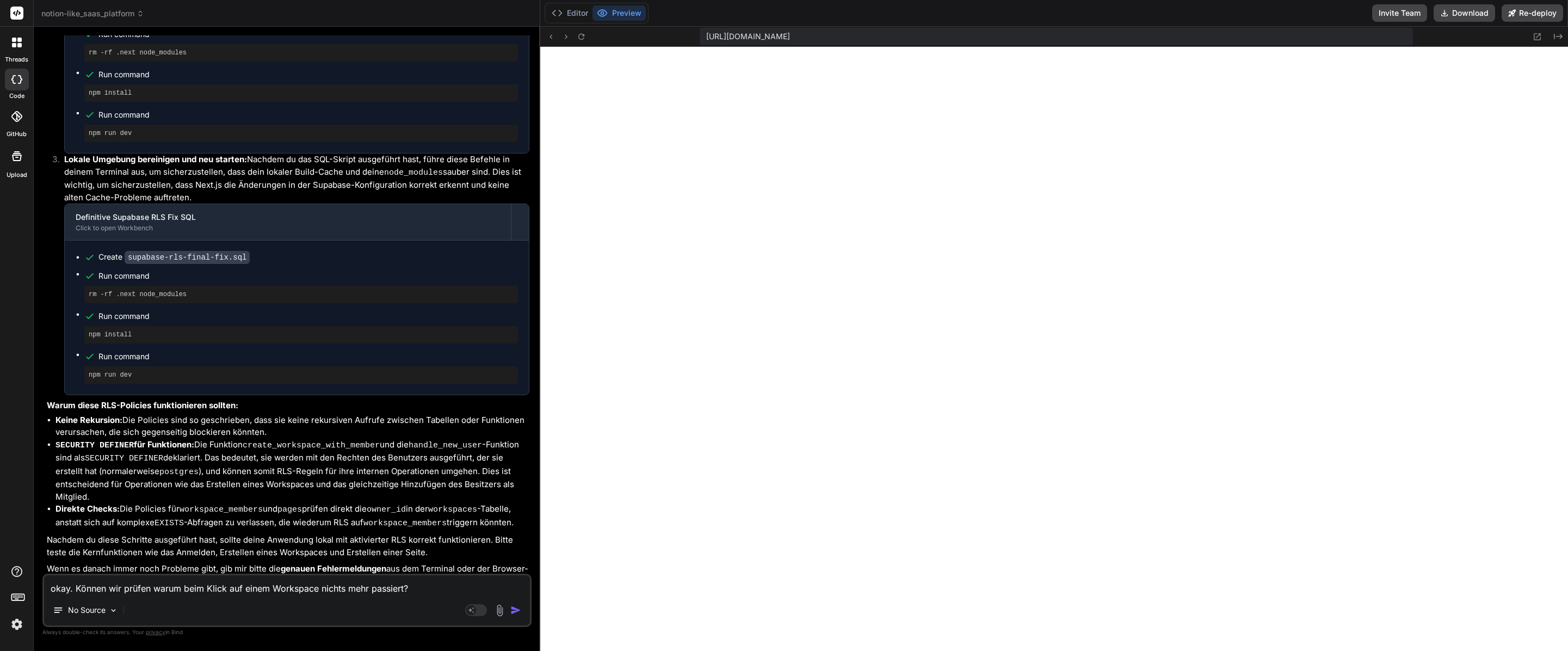
type textarea "x"
type textarea "okay. Können wir prüfen warum beim Klick auf einem Workspace nichts mehr passie…"
type textarea "x"
type textarea "okay. Können wir prüfen warum beim Klick auf einem Workspace nichts mehr passie…"
type textarea "x"
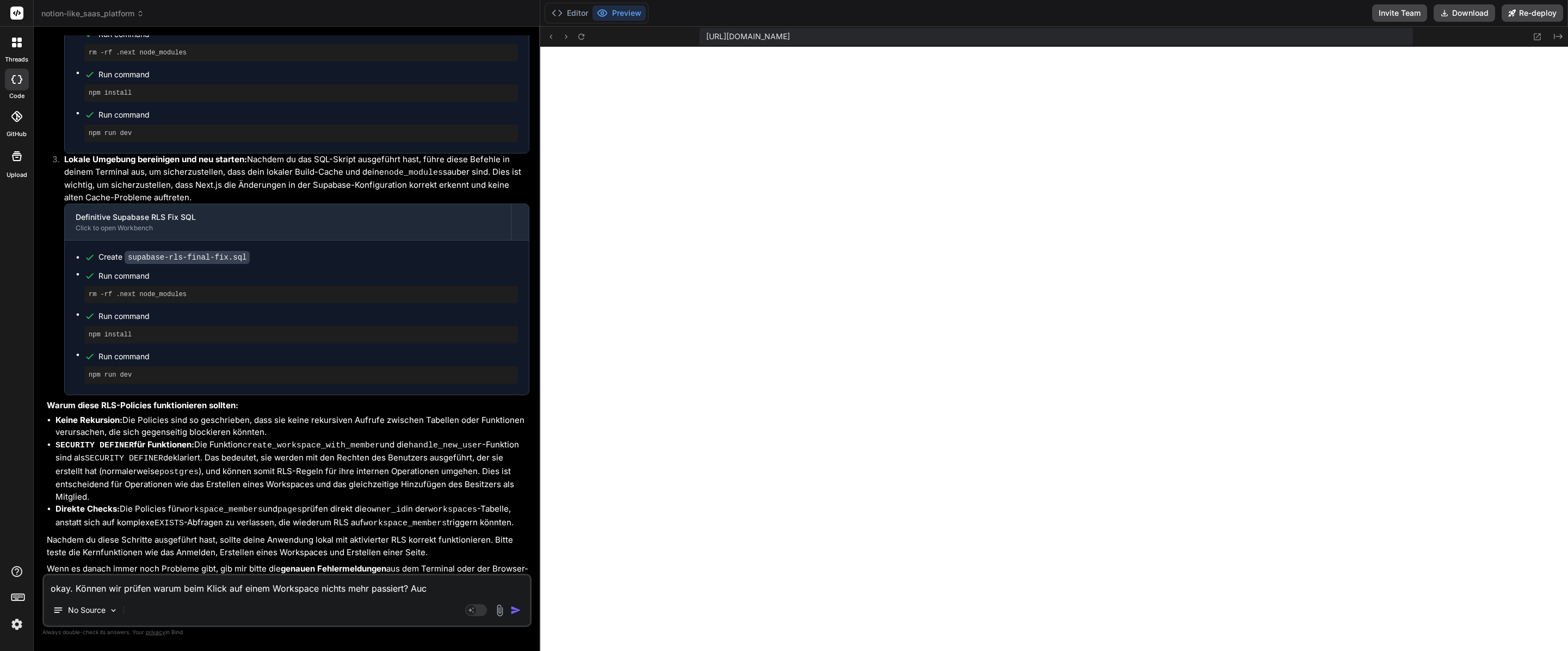
type textarea "okay. Können wir prüfen warum beim Klick auf einem Workspace nichts mehr passie…"
type textarea "x"
type textarea "okay. Können wir prüfen warum beim Klick auf einem Workspace nichts mehr passie…"
type textarea "x"
type textarea "okay. Können wir prüfen warum beim Klick auf einem Workspace nichts mehr passie…"
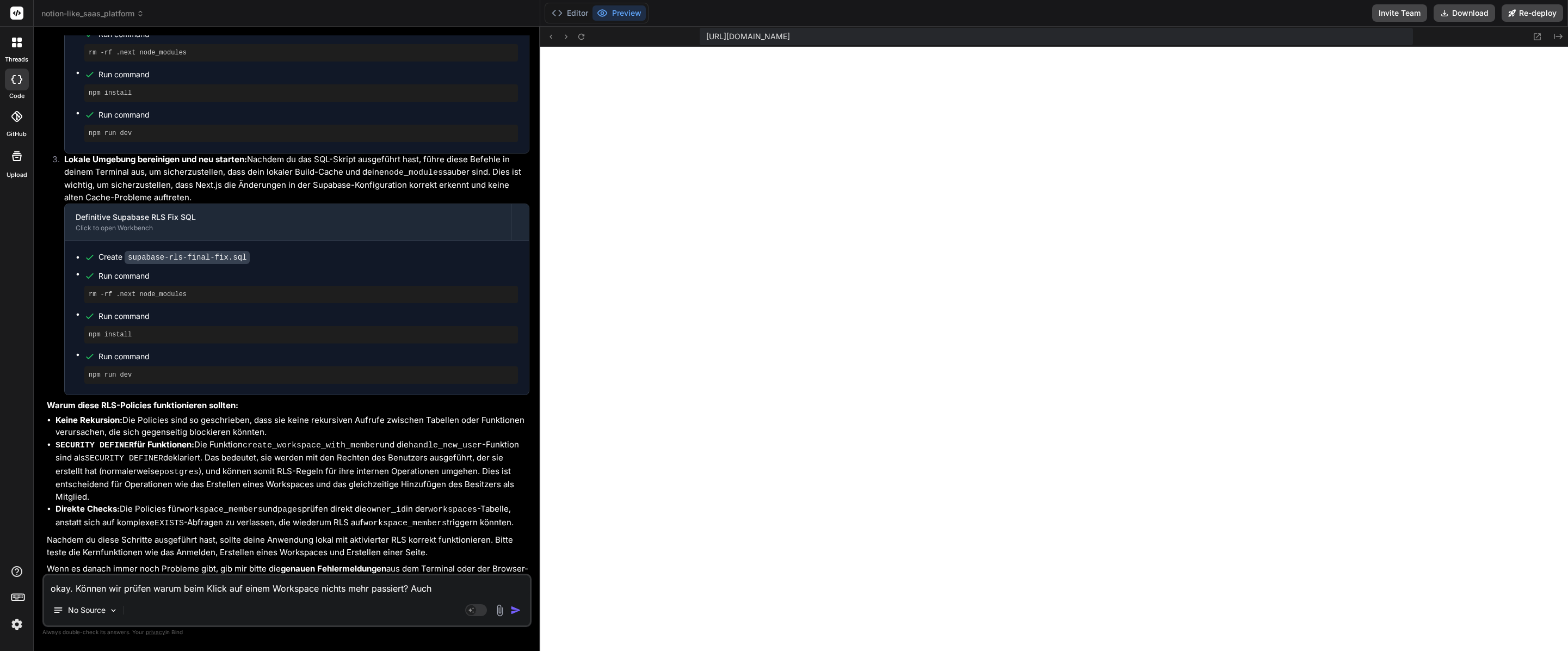
type textarea "x"
type textarea "okay. Können wir prüfen warum beim Klick auf einem Workspace nichts mehr passie…"
type textarea "x"
type textarea "okay. Können wir prüfen warum beim Klick auf einem Workspace nichts mehr passie…"
type textarea "x"
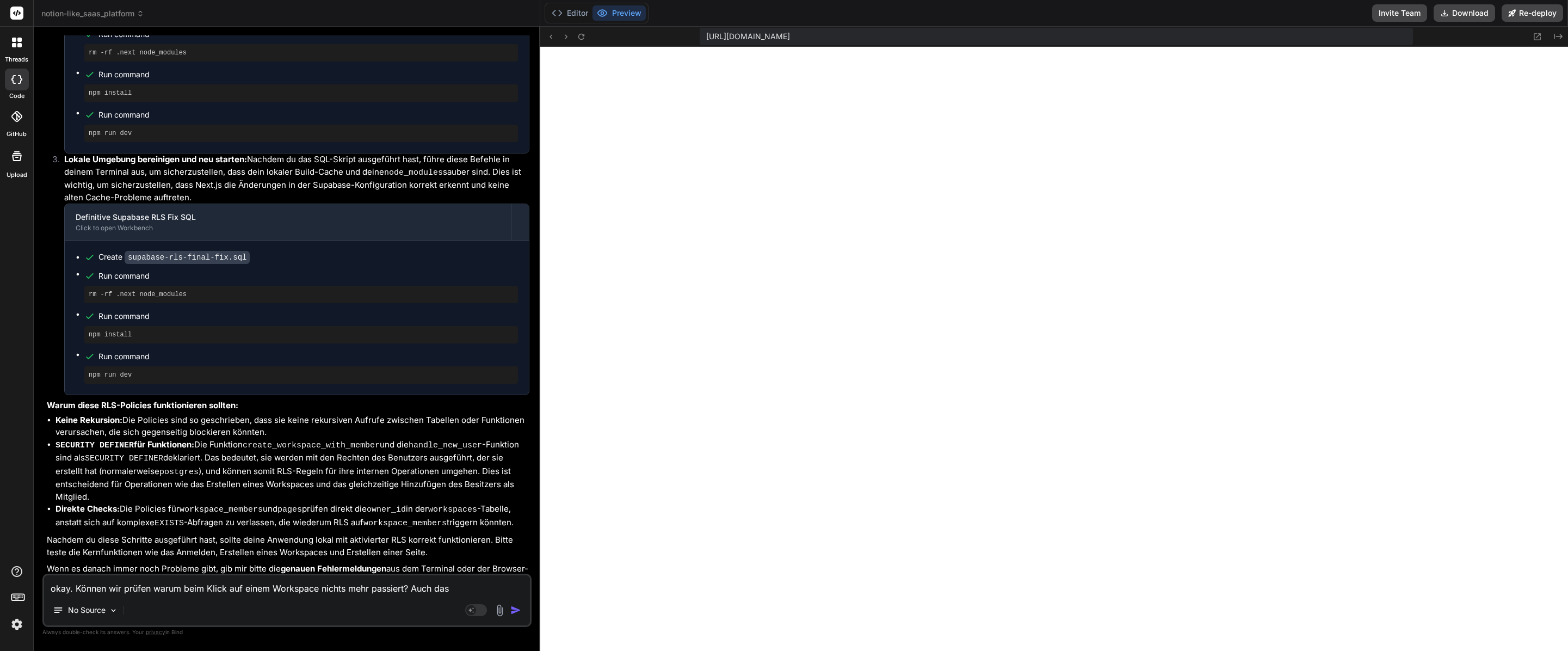
type textarea "okay. Können wir prüfen warum beim Klick auf einem Workspace nichts mehr passie…"
type textarea "x"
type textarea "okay. Können wir prüfen warum beim Klick auf einem Workspace nichts mehr passie…"
type textarea "x"
type textarea "okay. Können wir prüfen warum beim Klick auf einem Workspace nichts mehr passie…"
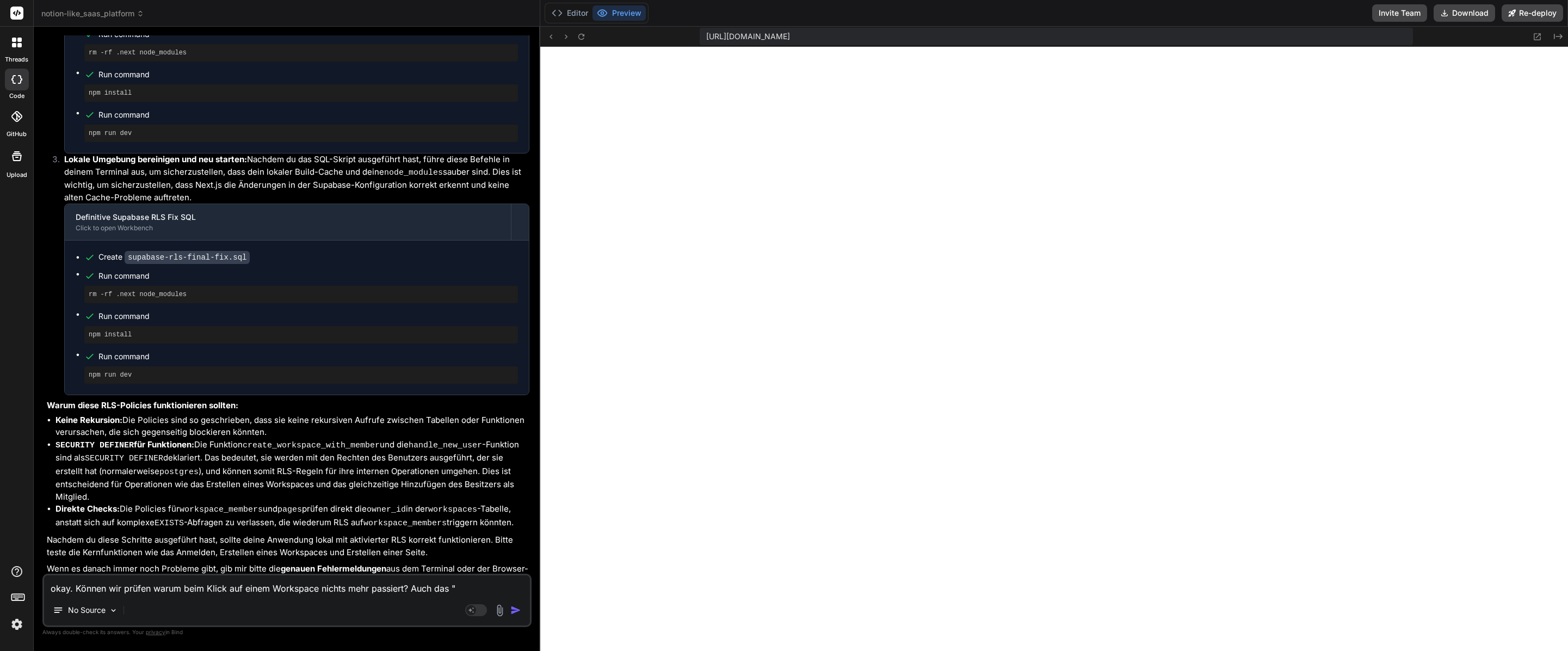
type textarea "x"
type textarea "okay. Können wir prüfen warum beim Klick auf einem Workspace nichts mehr passie…"
type textarea "x"
type textarea "okay. Können wir prüfen warum beim Klick auf einem Workspace nichts mehr passie…"
type textarea "x"
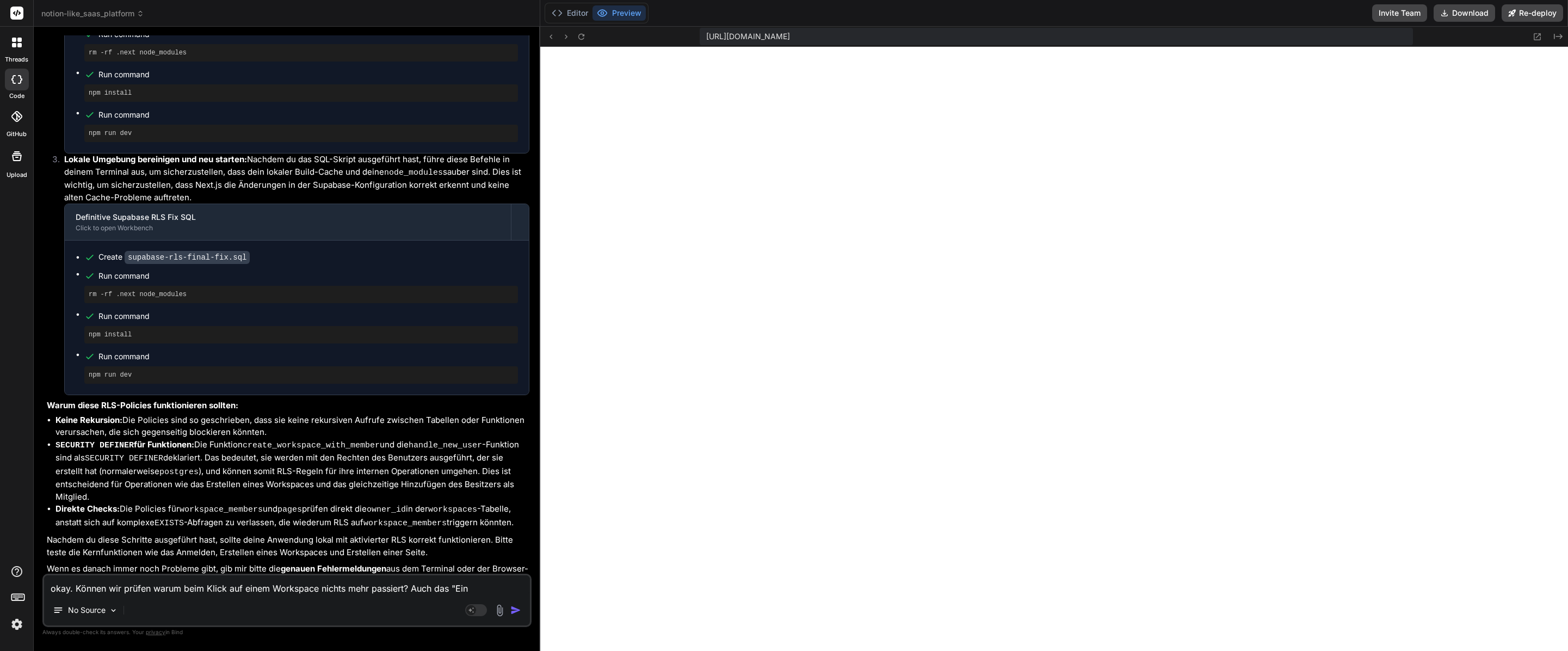
type textarea "okay. Können wir prüfen warum beim Klick auf einem Workspace nichts mehr passie…"
type textarea "x"
type textarea "okay. Können wir prüfen warum beim Klick auf einem Workspace nichts mehr passie…"
type textarea "x"
type textarea "okay. Können wir prüfen warum beim Klick auf einem Workspace nichts mehr passie…"
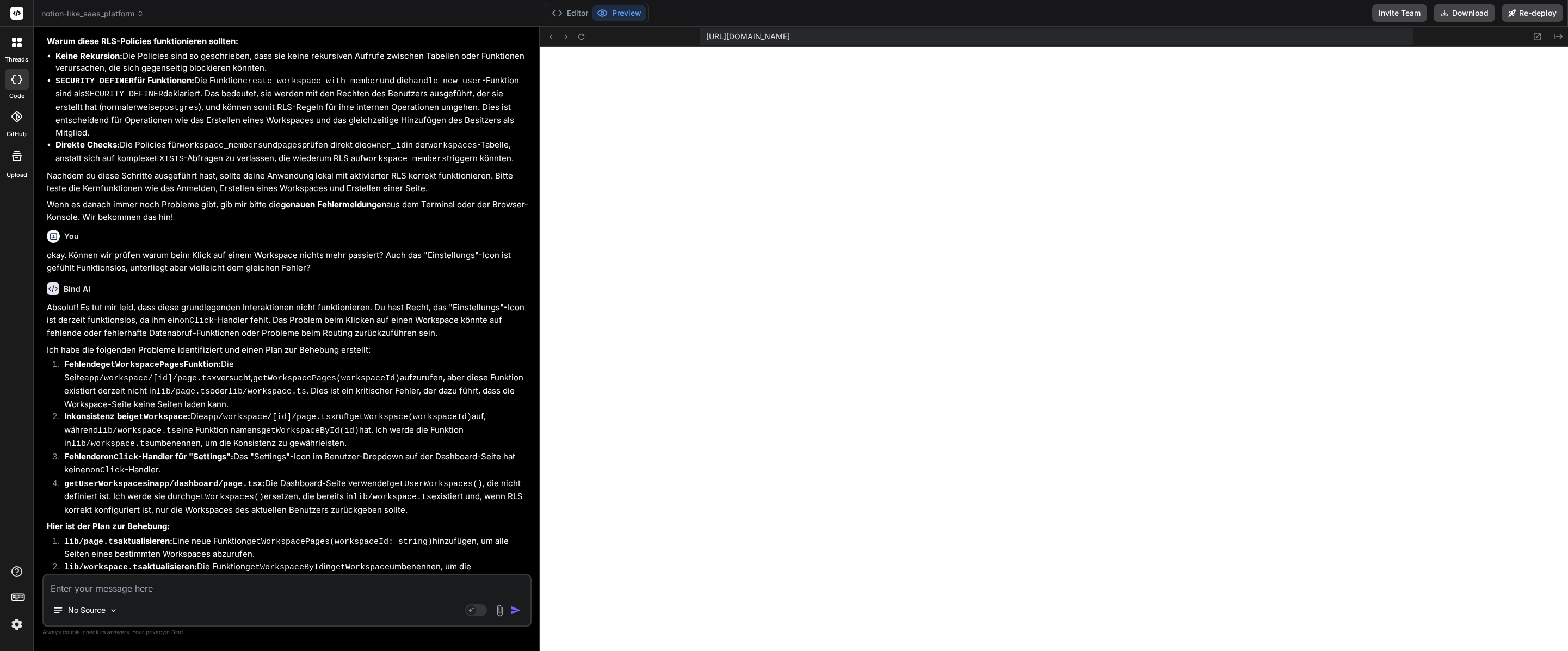
scroll to position [3605, 0]
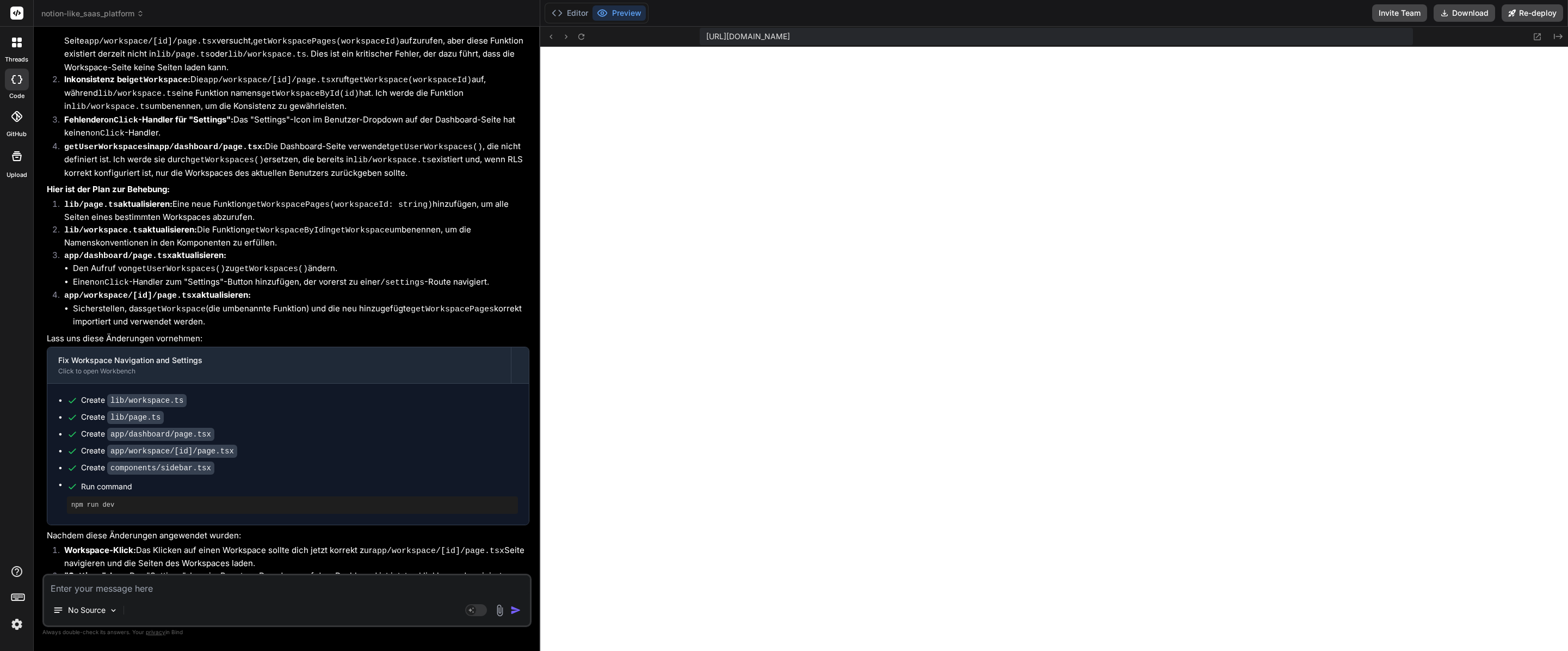
click at [231, 592] on textarea at bounding box center [286, 585] width 486 height 19
click at [315, 583] on textarea at bounding box center [286, 585] width 486 height 19
click at [102, 588] on textarea at bounding box center [286, 585] width 486 height 19
click at [575, 9] on button "Editor" at bounding box center [570, 13] width 45 height 15
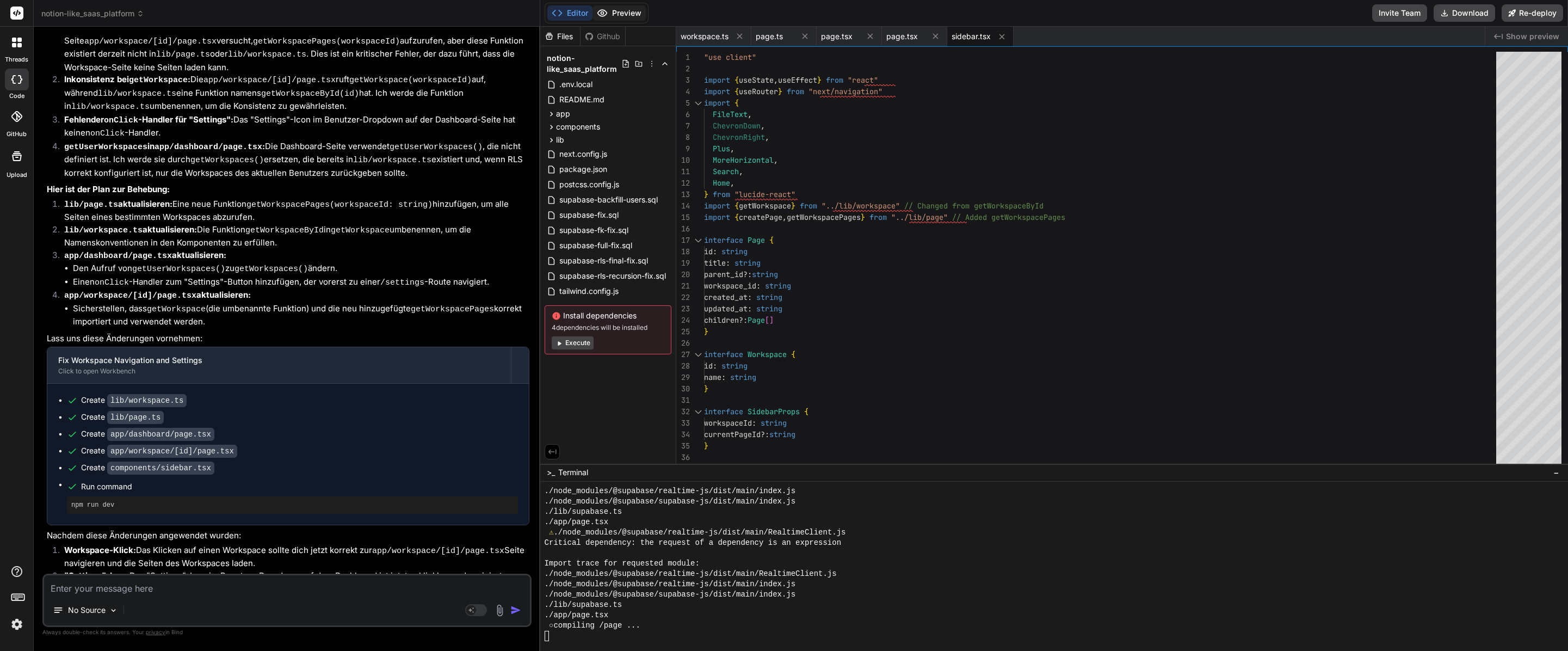
click at [621, 14] on button "Preview" at bounding box center [619, 13] width 53 height 15
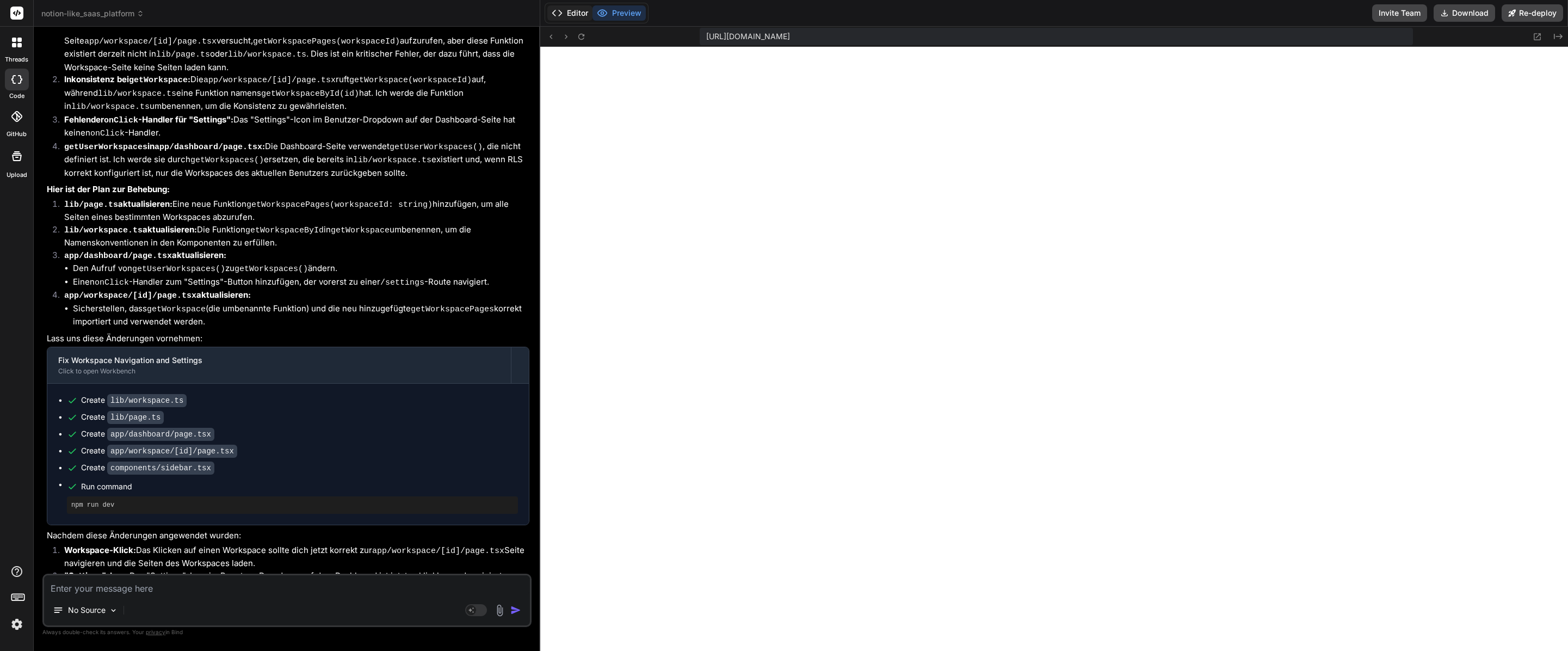
click at [577, 12] on button "Editor" at bounding box center [570, 13] width 45 height 15
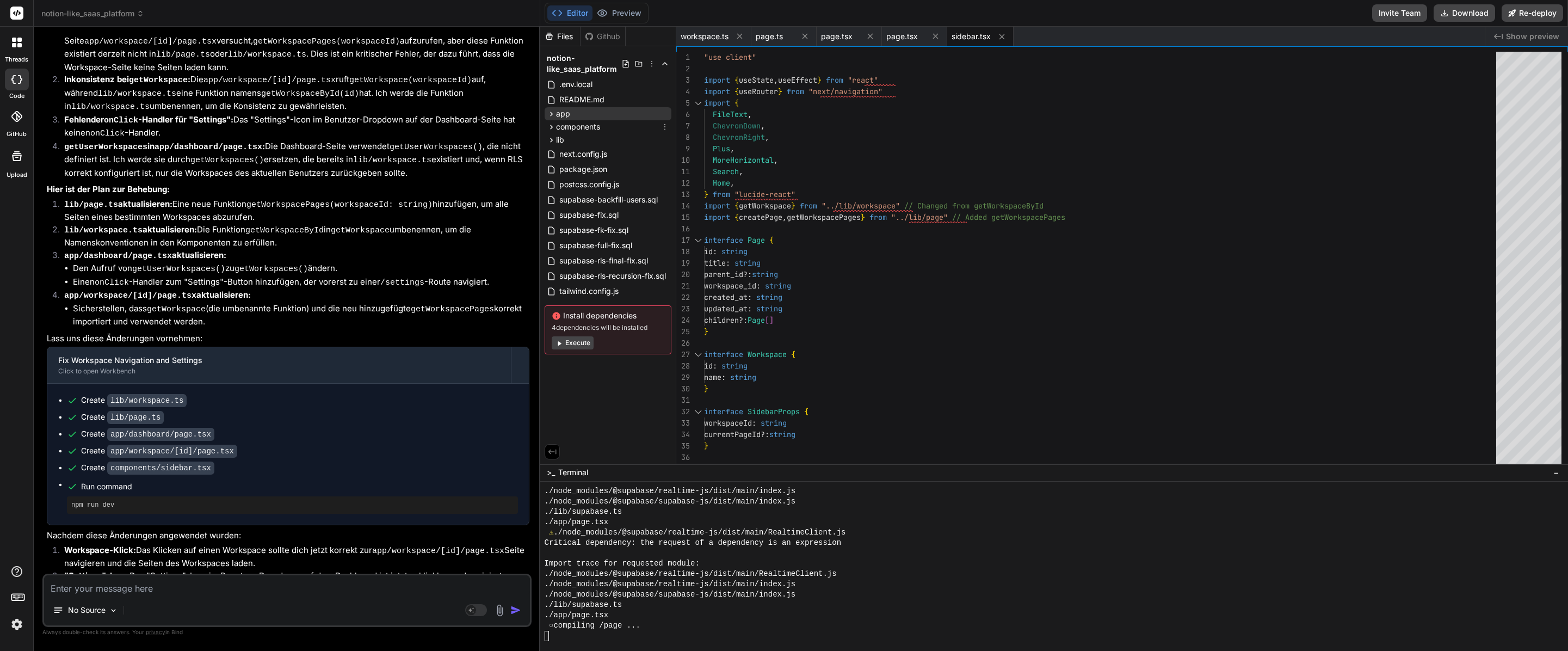
click at [583, 115] on div "app" at bounding box center [608, 114] width 127 height 13
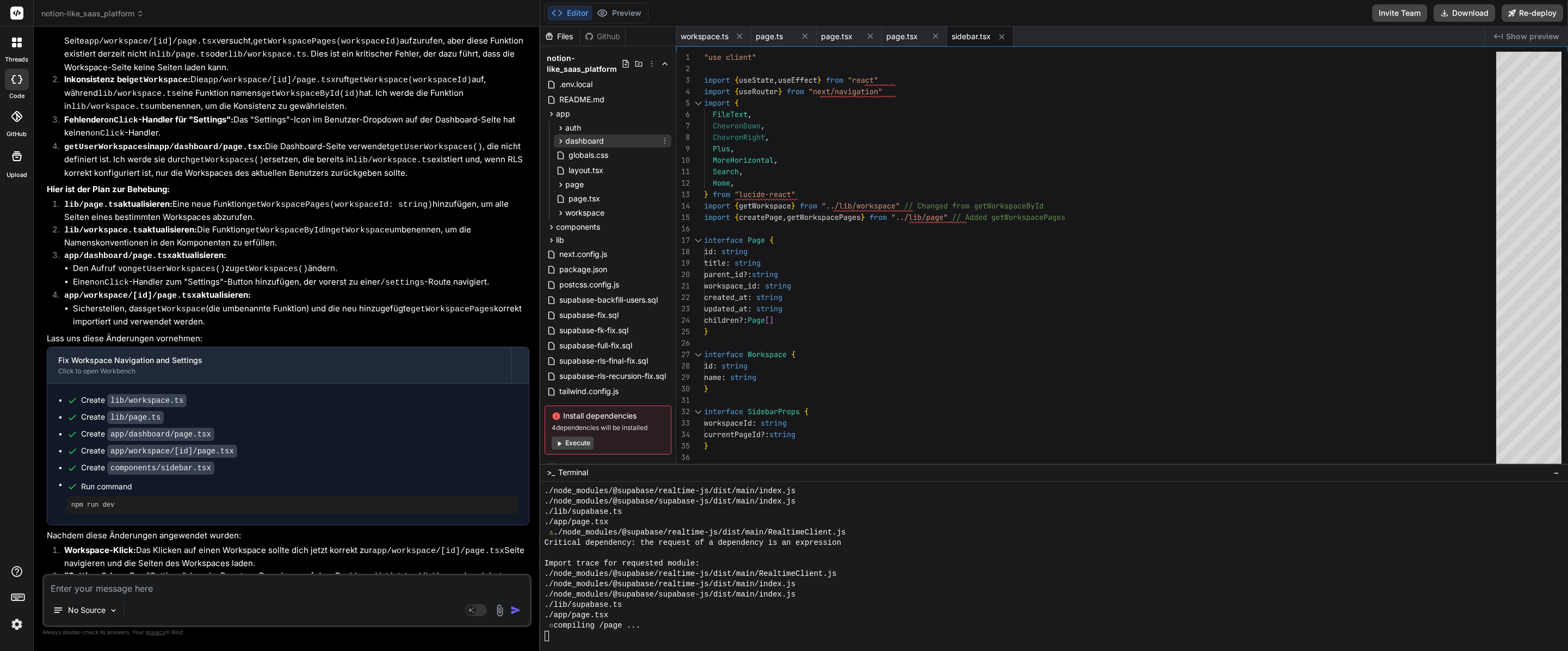
click at [593, 137] on span "dashboard" at bounding box center [584, 140] width 39 height 11
click at [589, 140] on span "dashboard" at bounding box center [584, 140] width 39 height 11
click at [583, 122] on div "auth" at bounding box center [612, 127] width 118 height 13
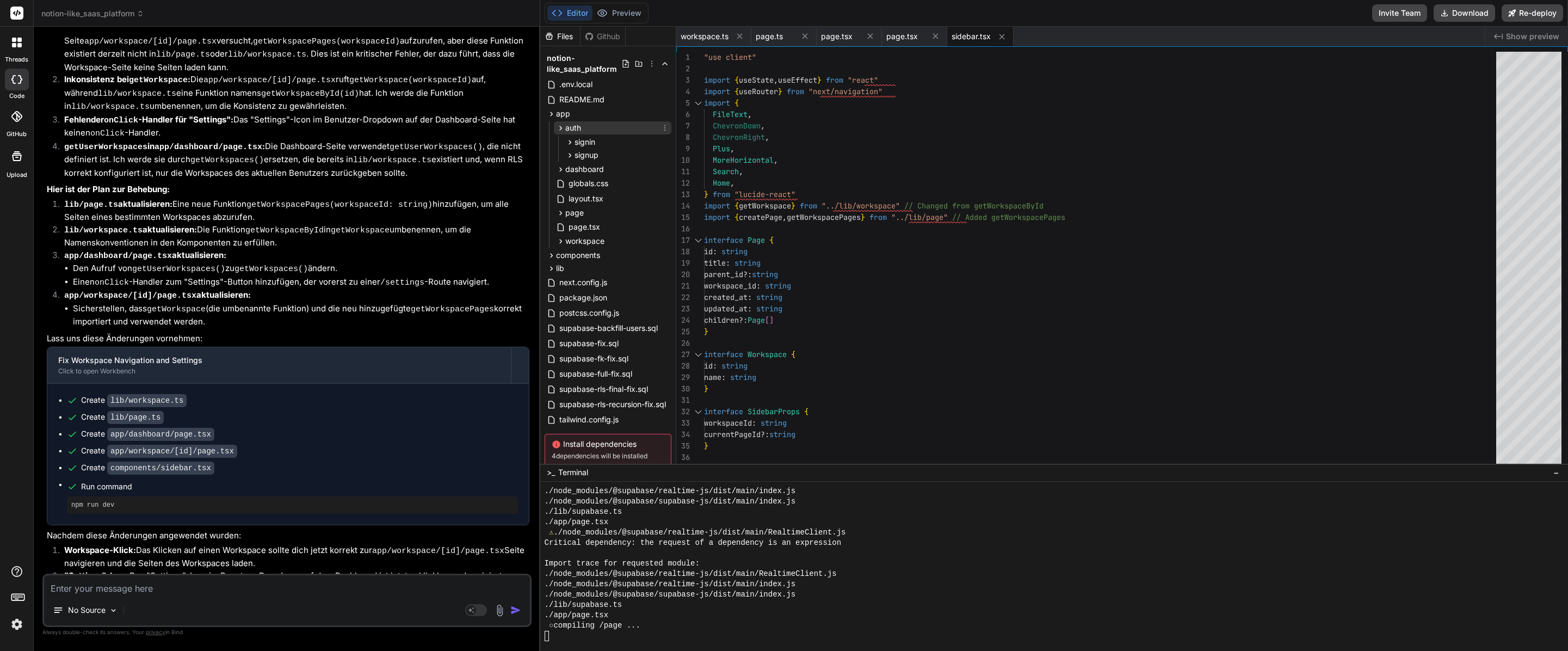
click at [583, 122] on div "auth" at bounding box center [612, 127] width 118 height 13
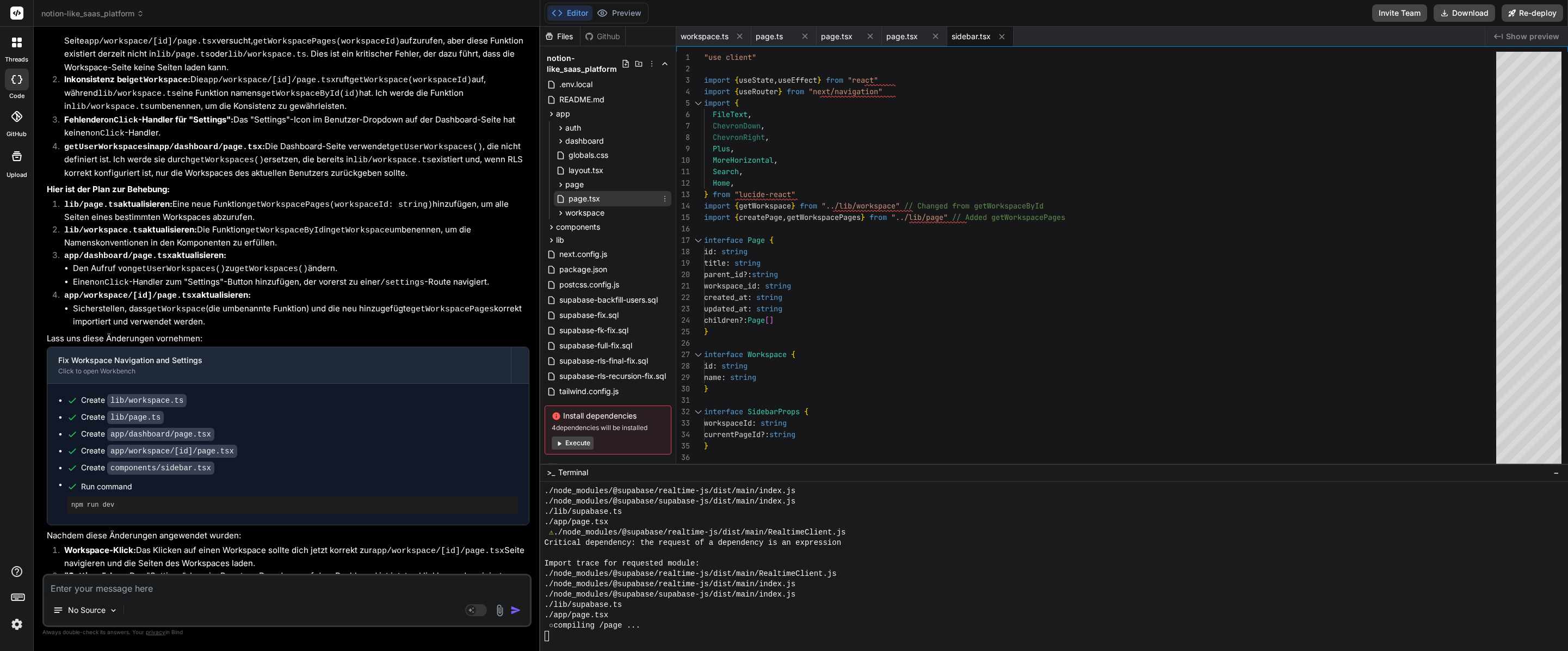
click at [584, 194] on span "page.tsx" at bounding box center [584, 198] width 33 height 13
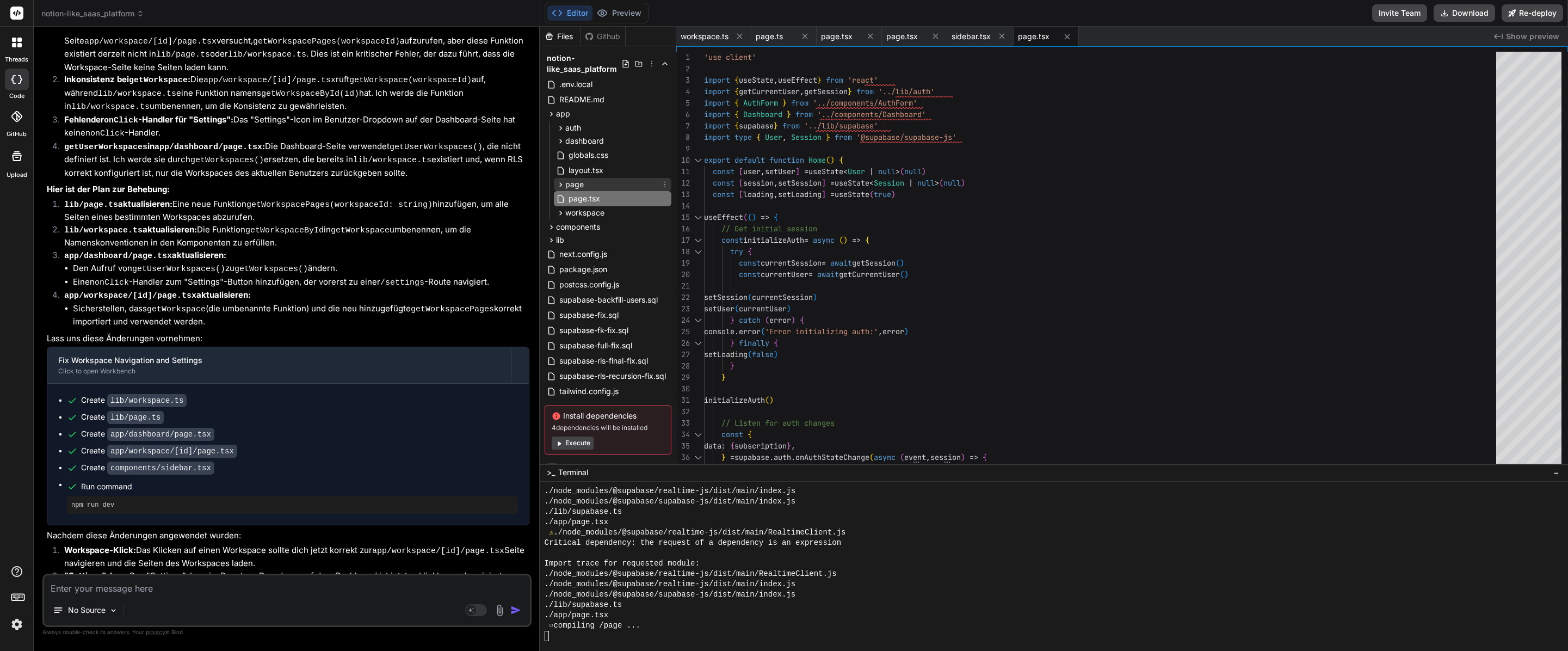
click at [580, 181] on span "page" at bounding box center [574, 184] width 19 height 11
click at [603, 201] on div "[id]" at bounding box center [617, 198] width 108 height 13
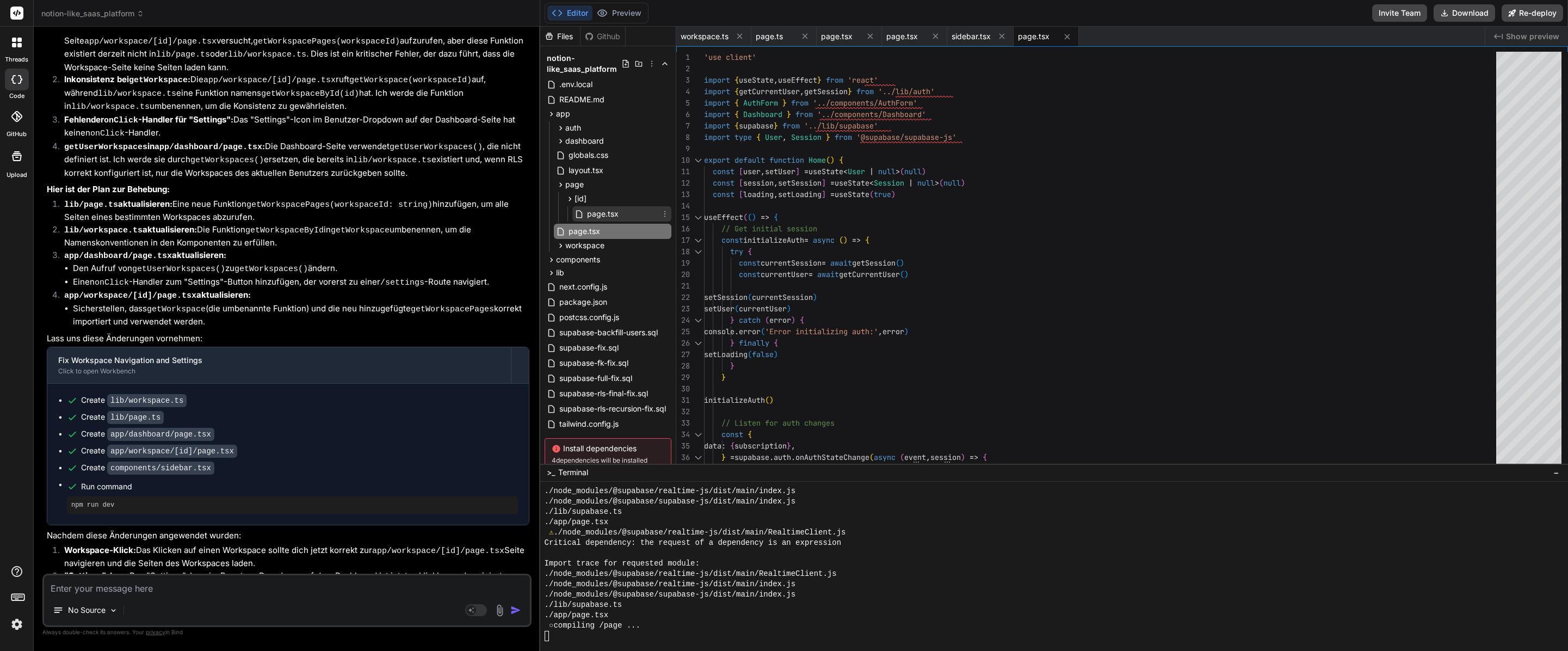
click at [599, 211] on span "page.tsx" at bounding box center [602, 214] width 33 height 13
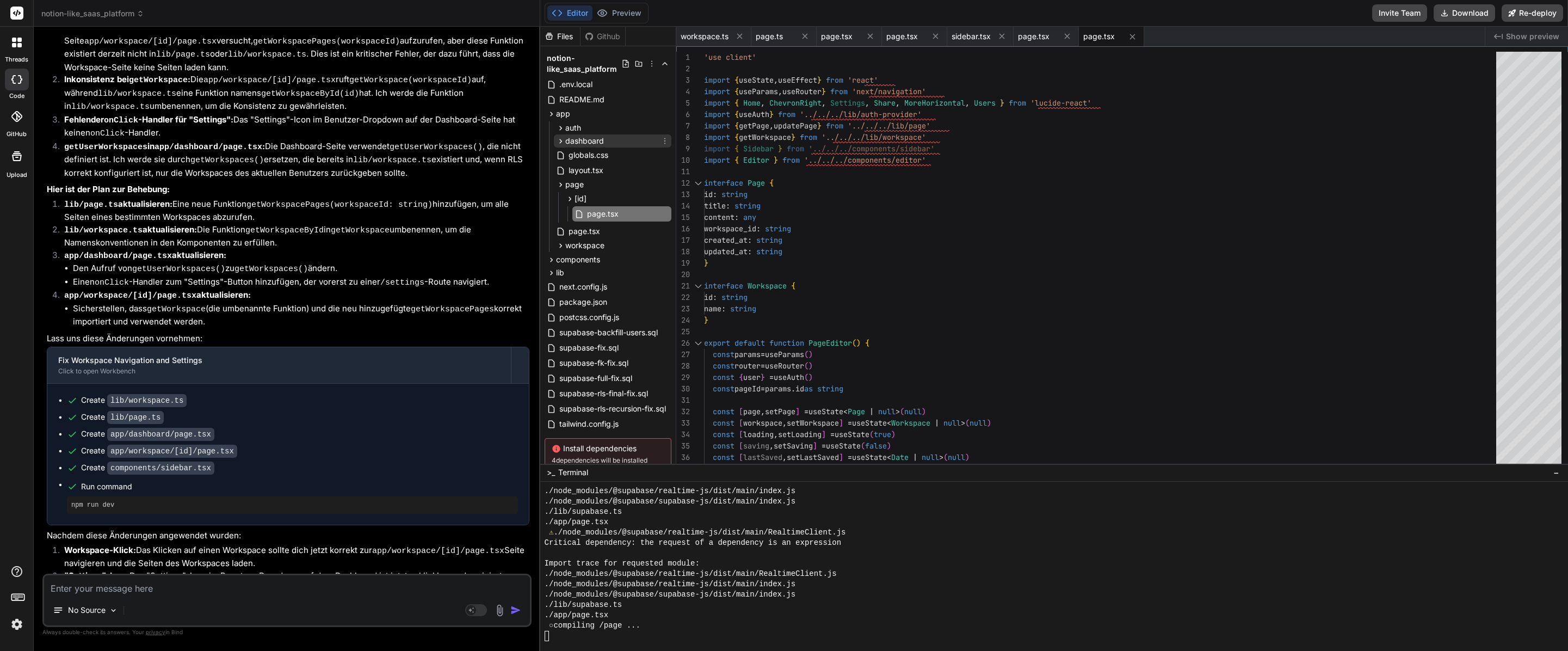
click at [595, 140] on span "dashboard" at bounding box center [584, 140] width 39 height 11
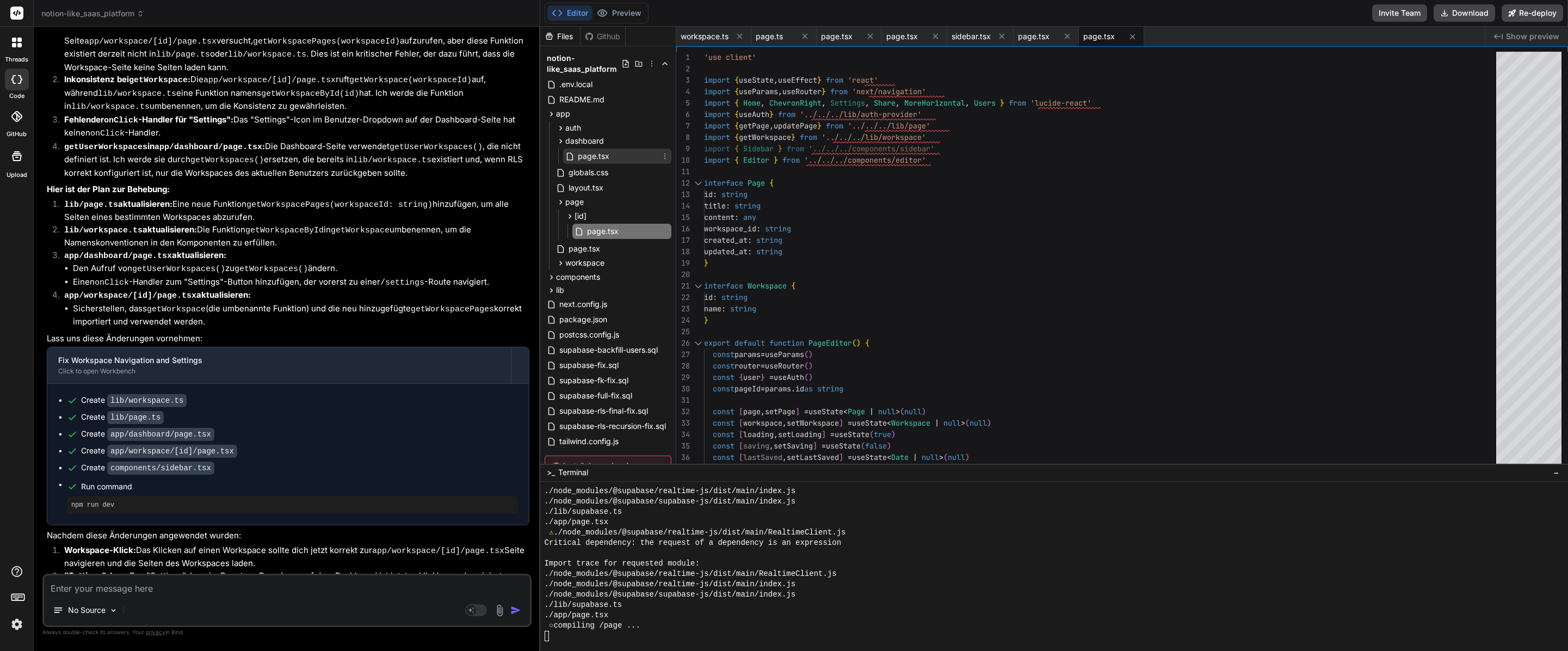
click at [599, 157] on span "page.tsx" at bounding box center [593, 156] width 33 height 13
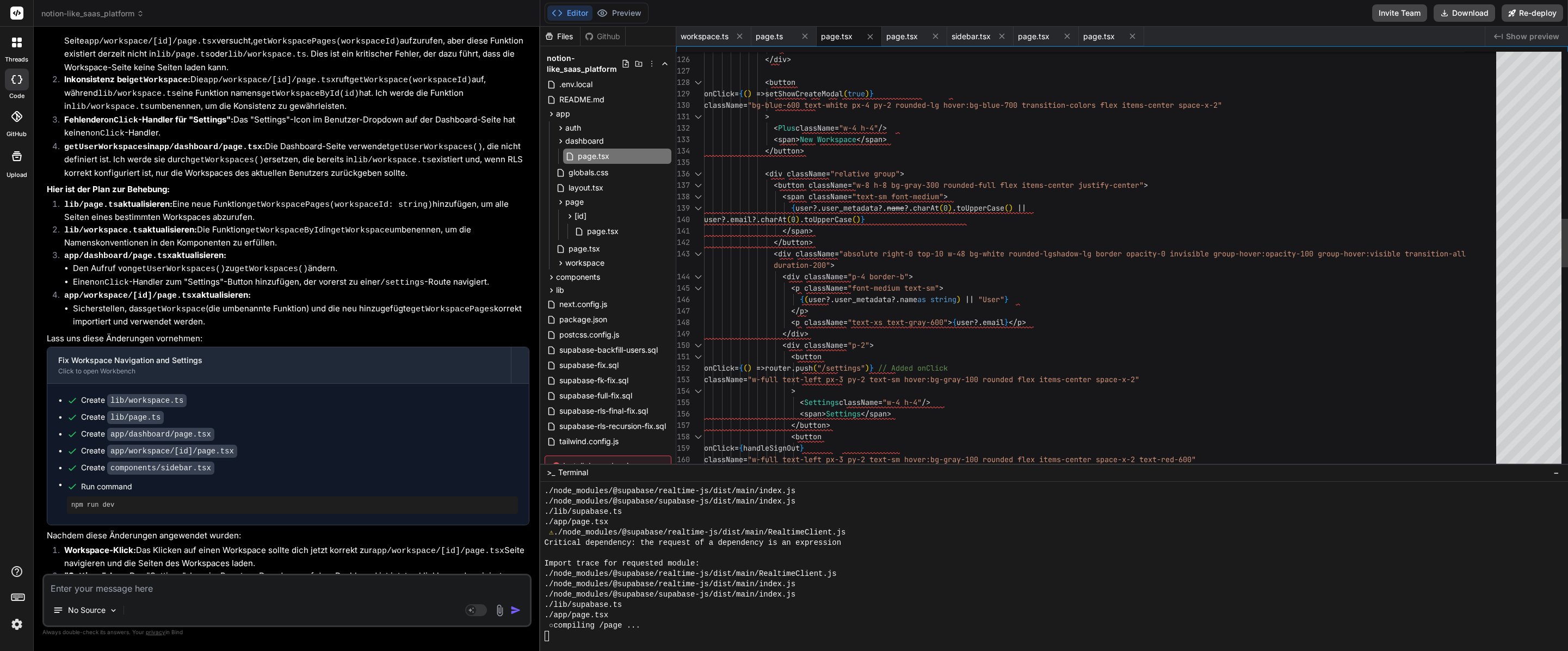
click at [938, 285] on div "/> </ div > < button onClick = { ( ) => setShowCreateModal ( true ) } className…" at bounding box center [1103, 408] width 799 height 3566
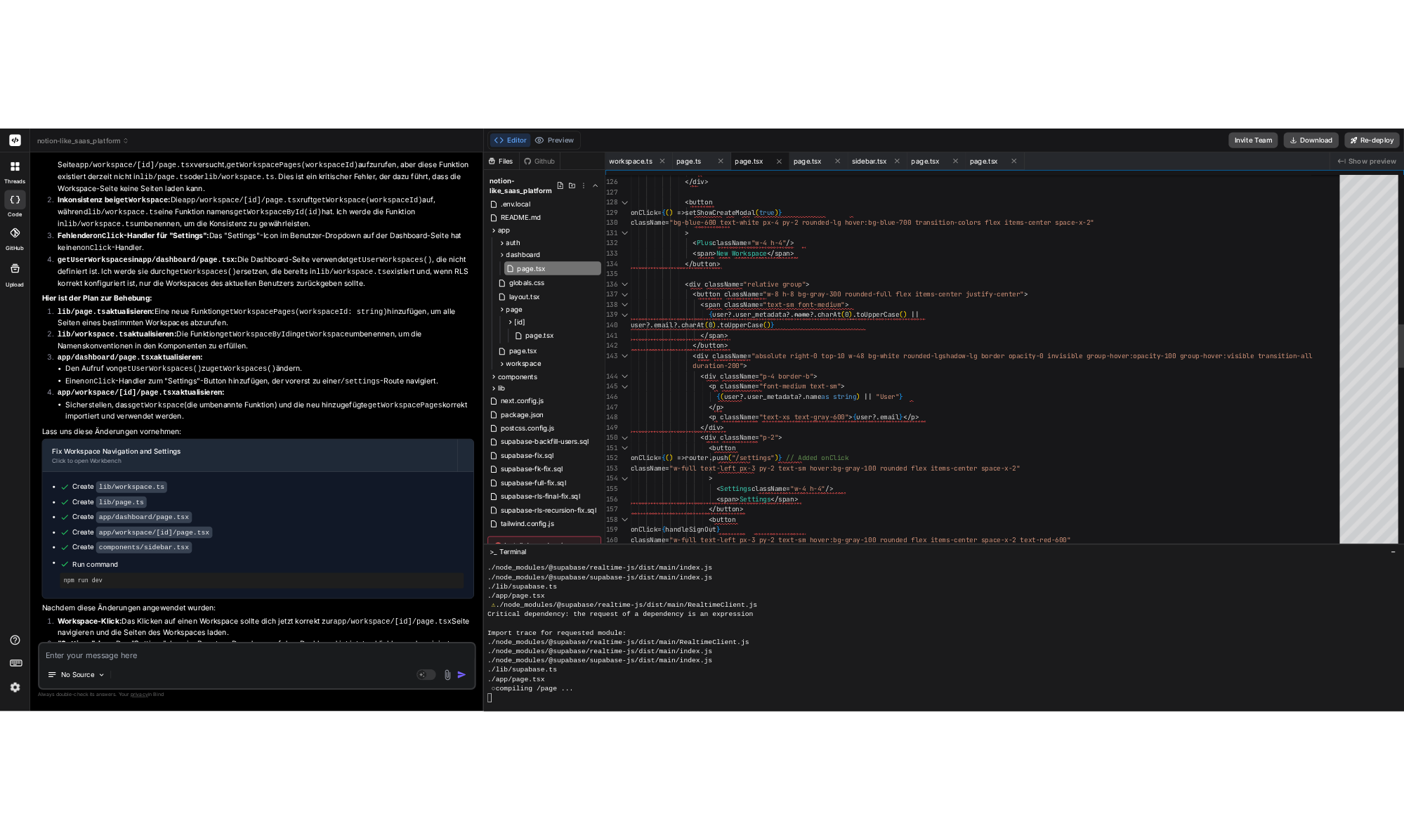
scroll to position [74, 0]
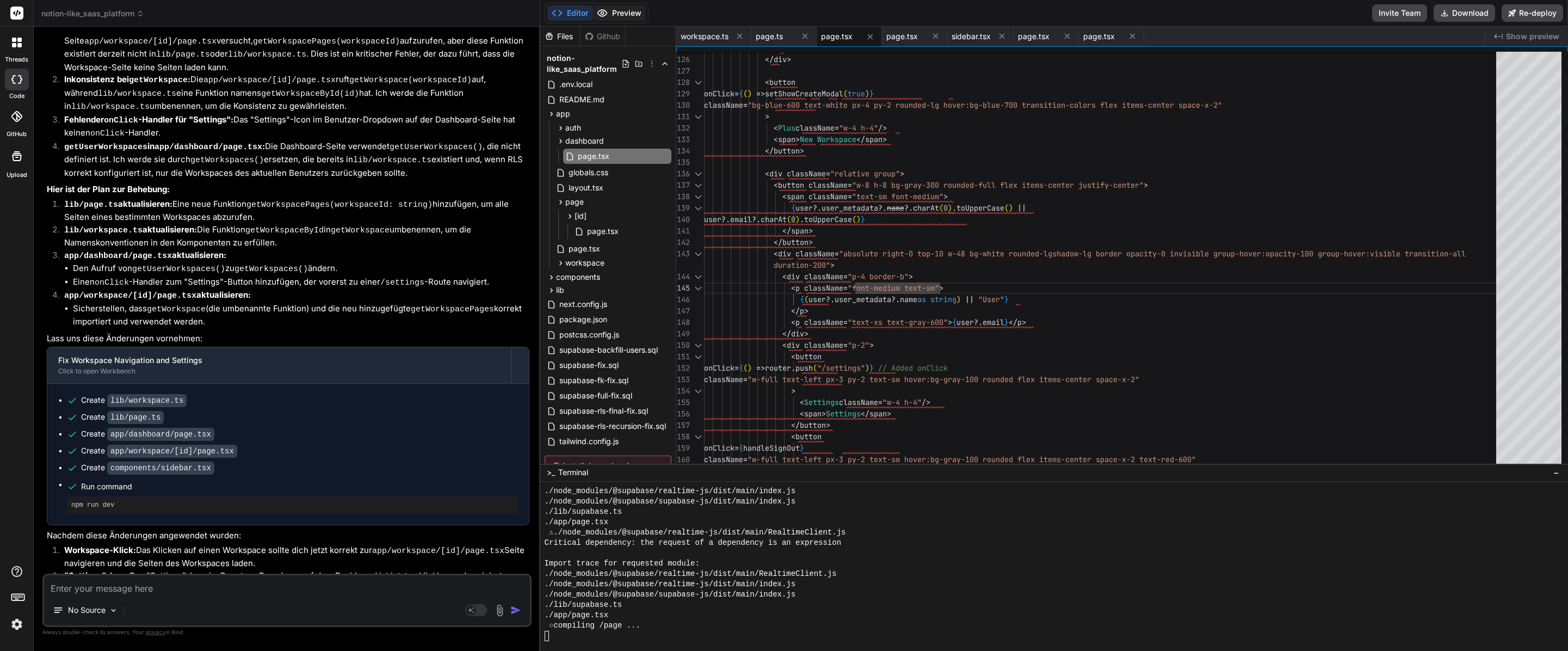
click at [609, 9] on button "Preview" at bounding box center [619, 13] width 53 height 15
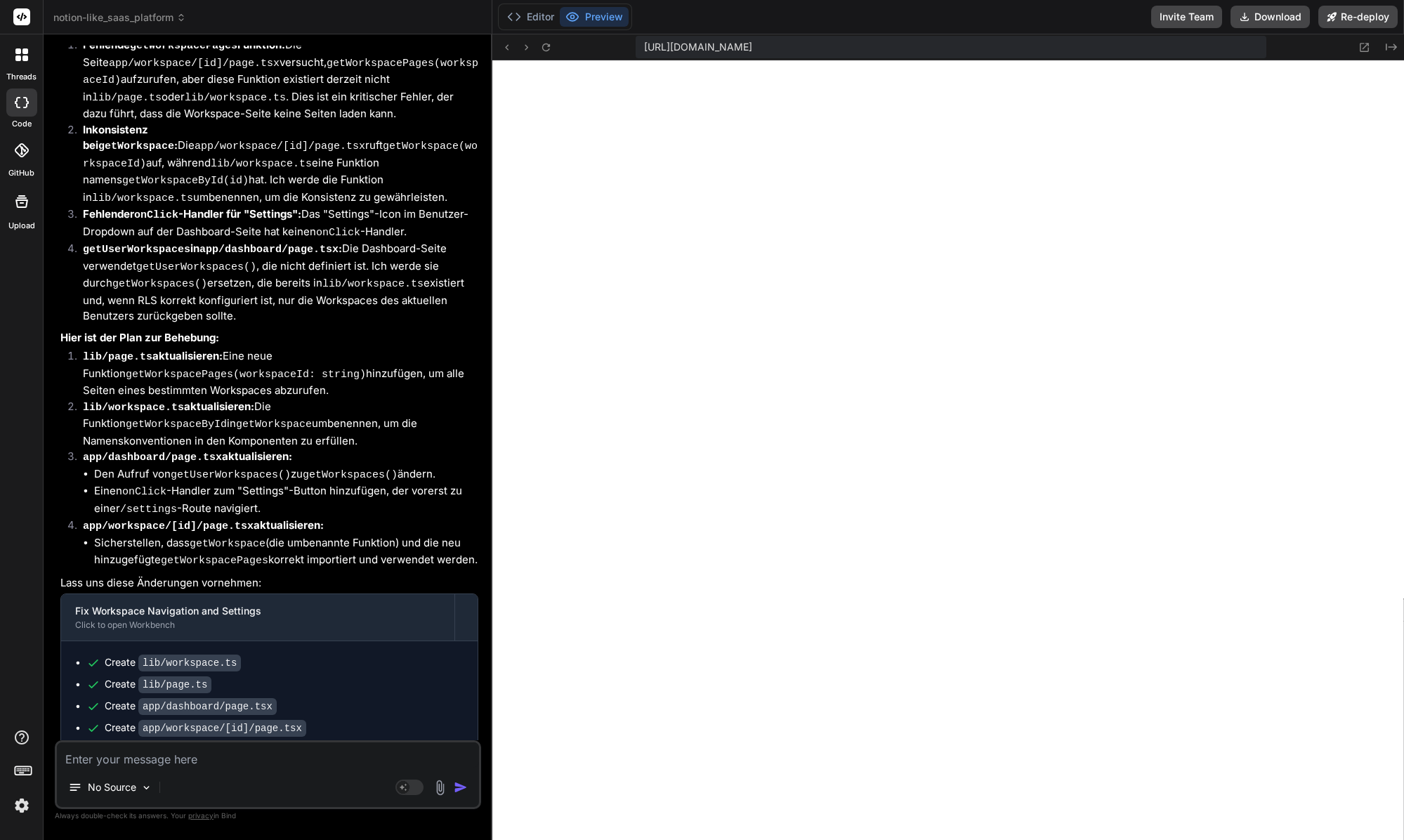
scroll to position [5773, 0]
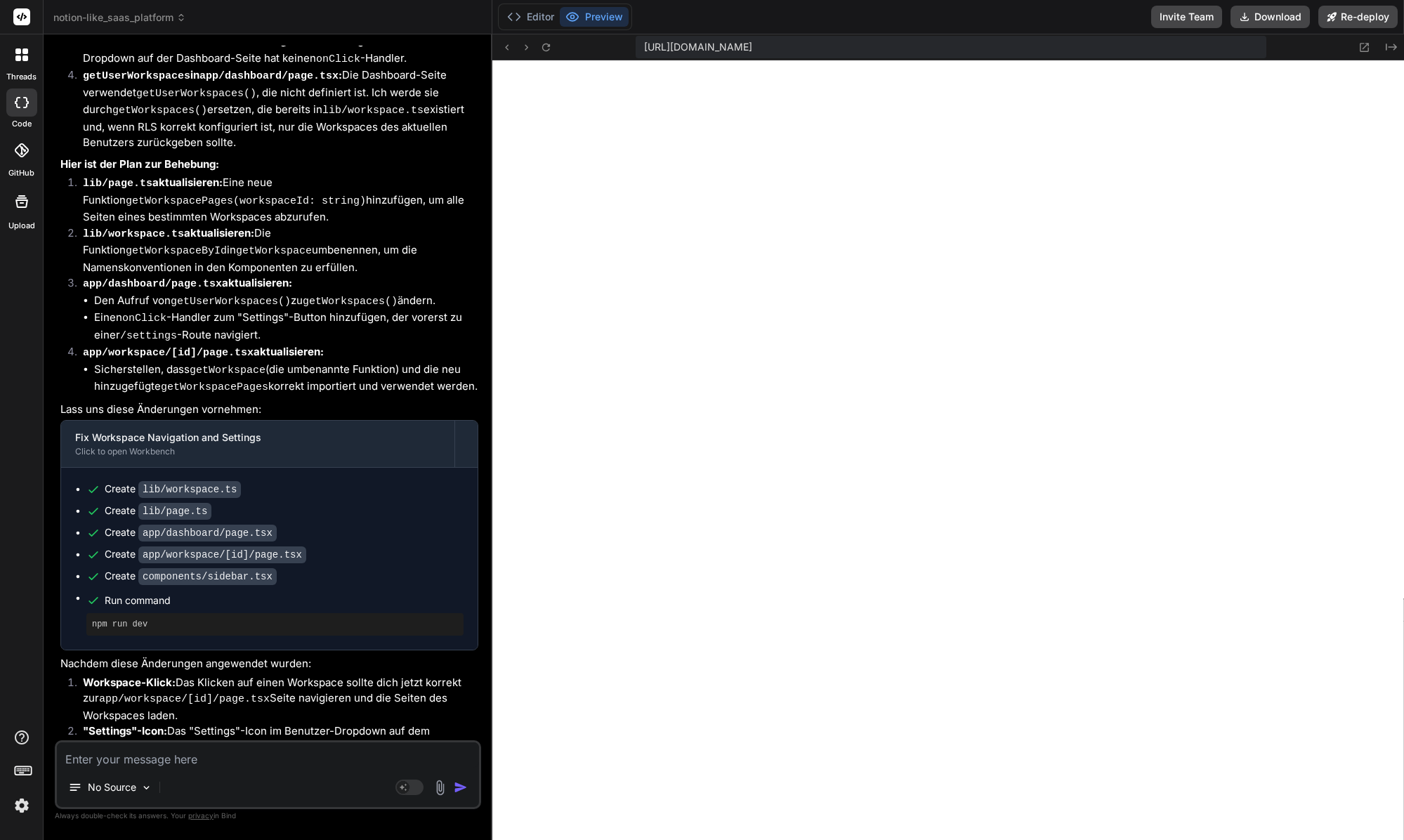
click at [166, 754] on textarea at bounding box center [268, 754] width 422 height 25
click at [134, 753] on textarea at bounding box center [268, 754] width 422 height 25
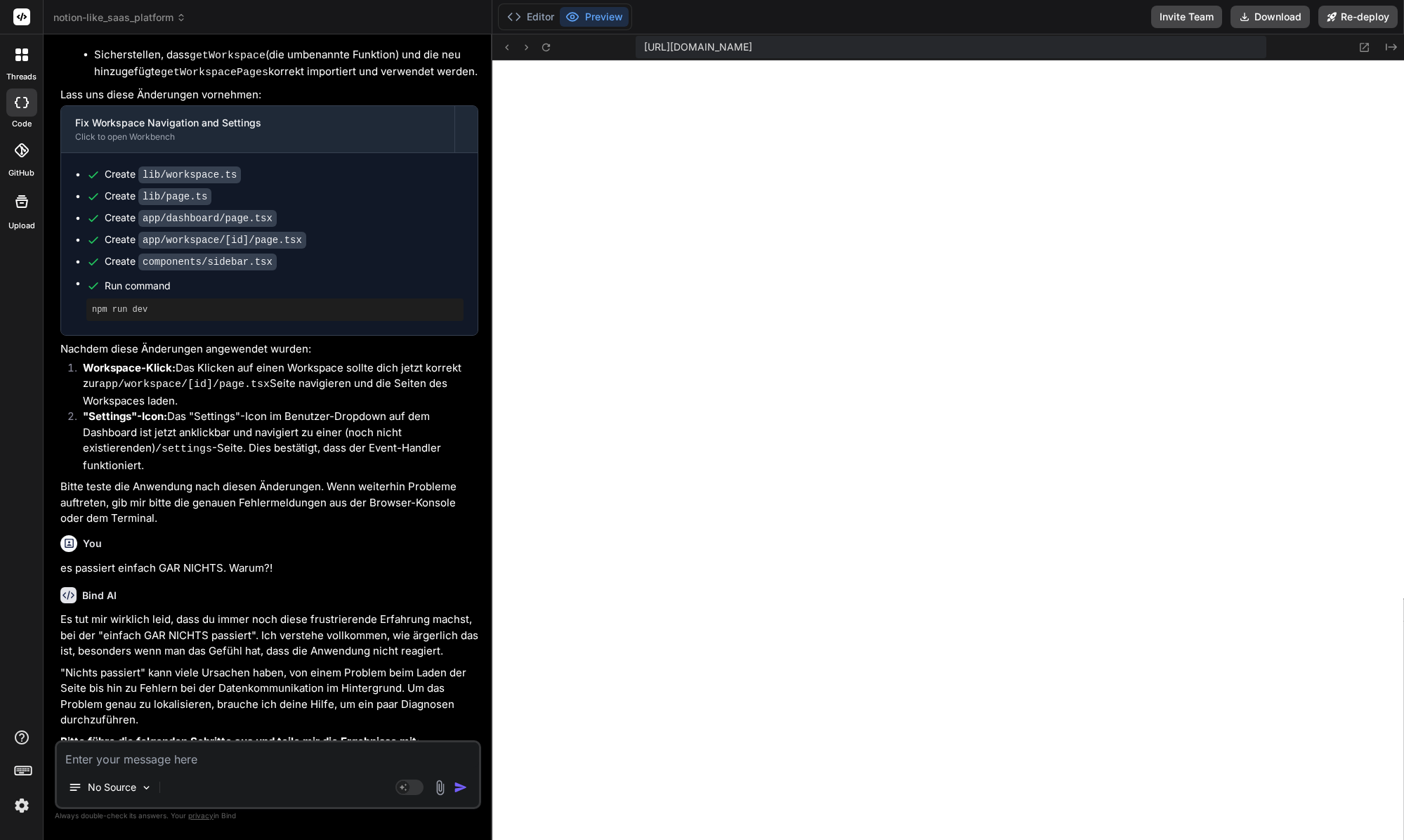
scroll to position [6011, 0]
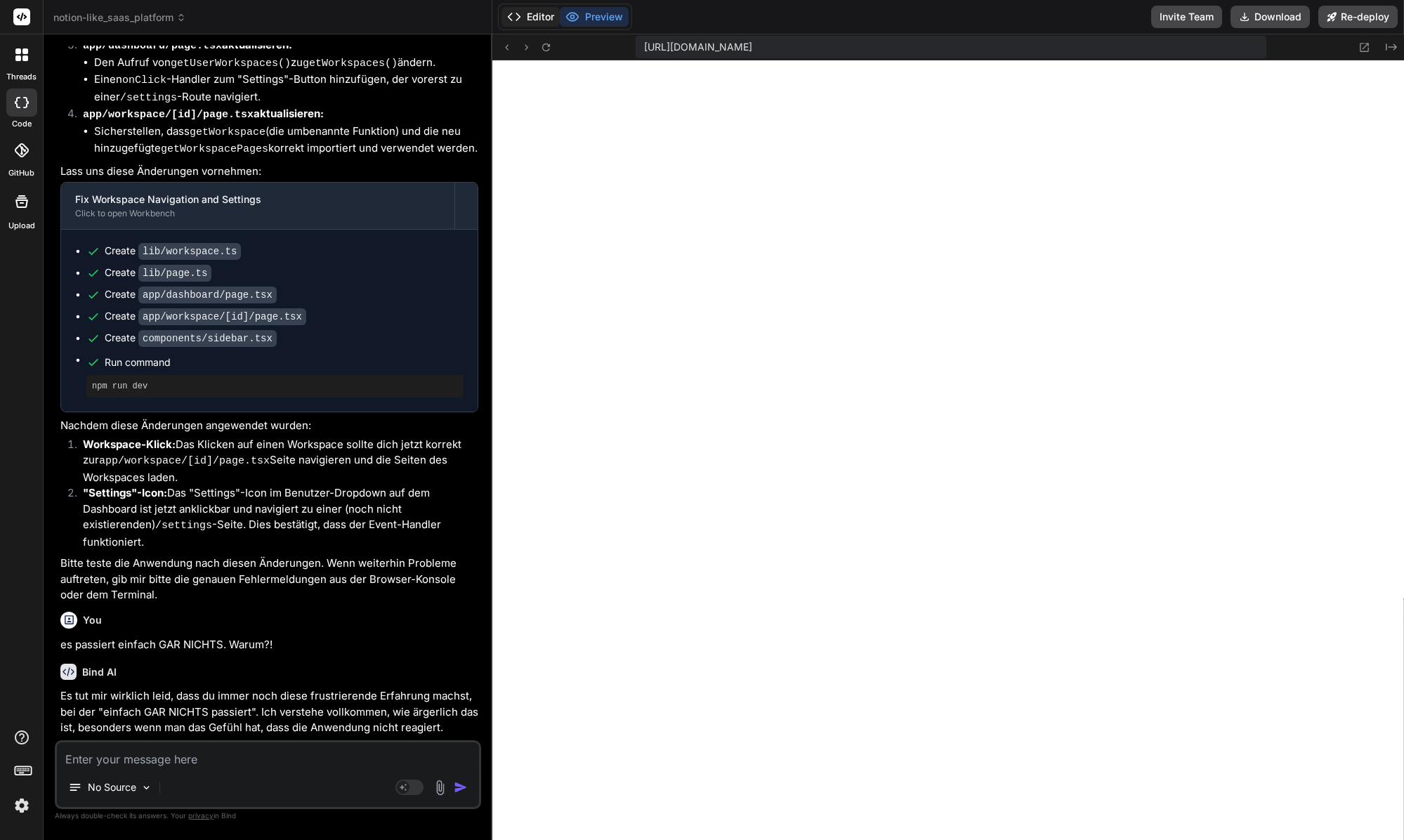
click at [512, 19] on icon at bounding box center [513, 17] width 14 height 14
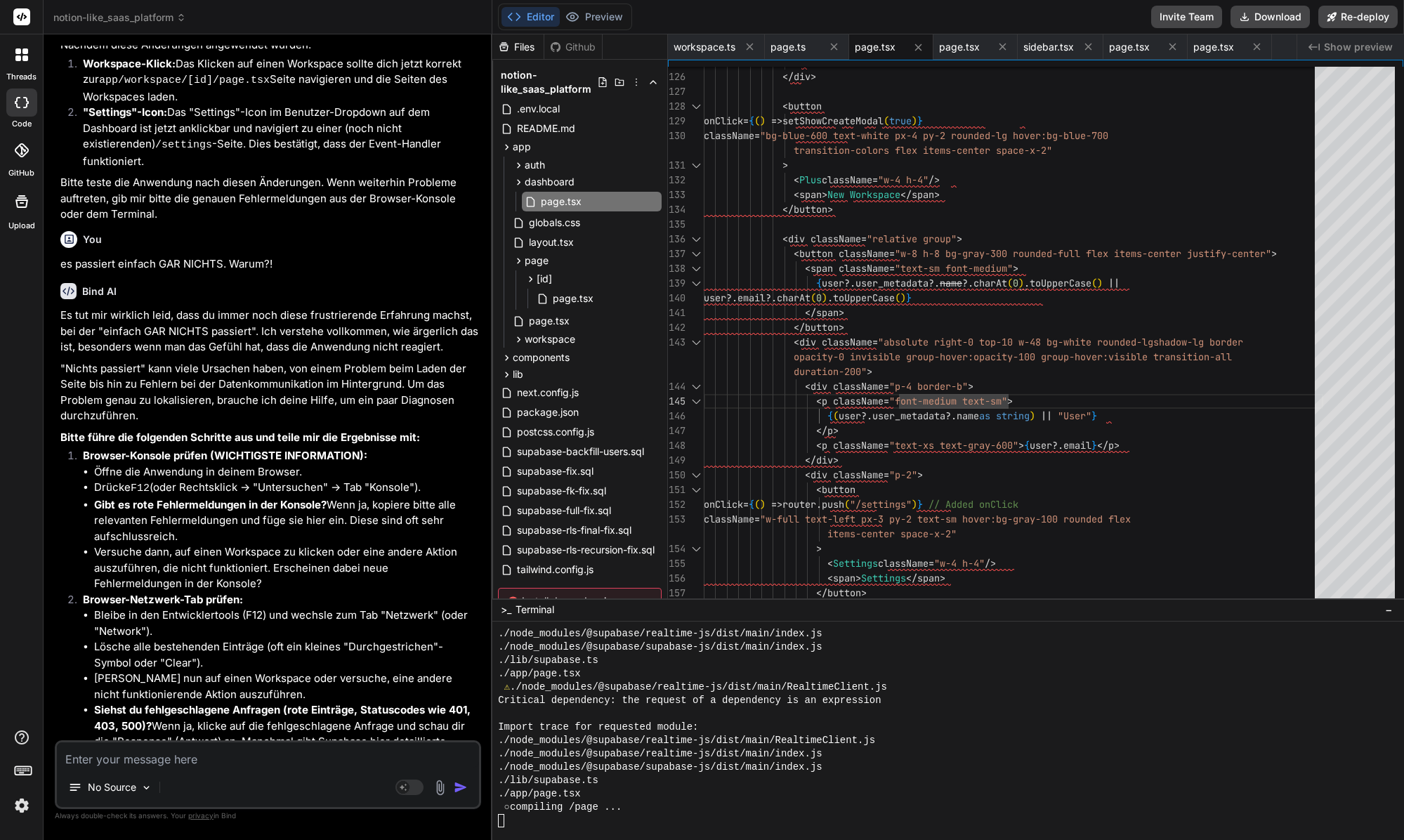
scroll to position [6511, 0]
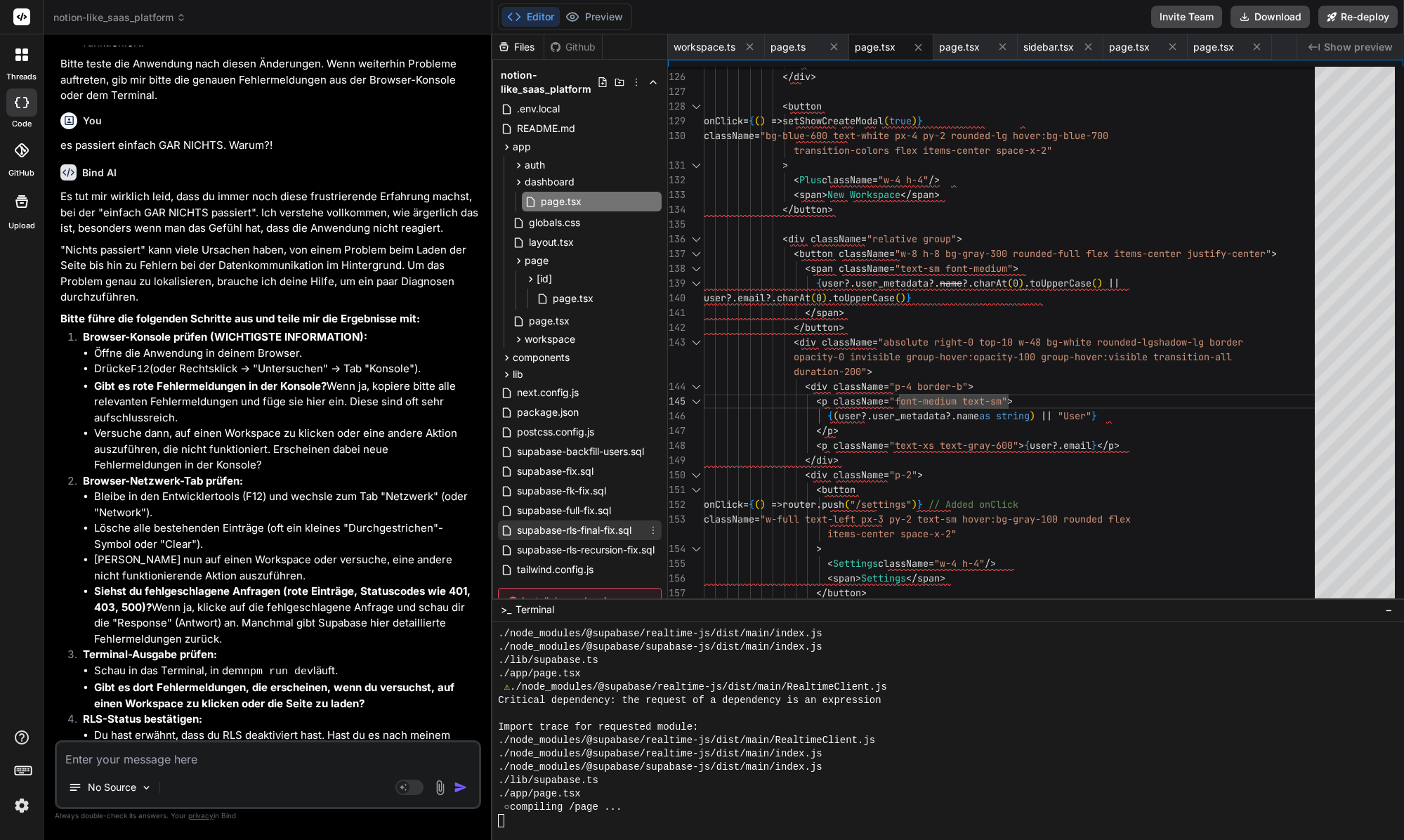
click at [584, 537] on span "supabase-rls-final-fix.sql" at bounding box center [573, 530] width 117 height 17
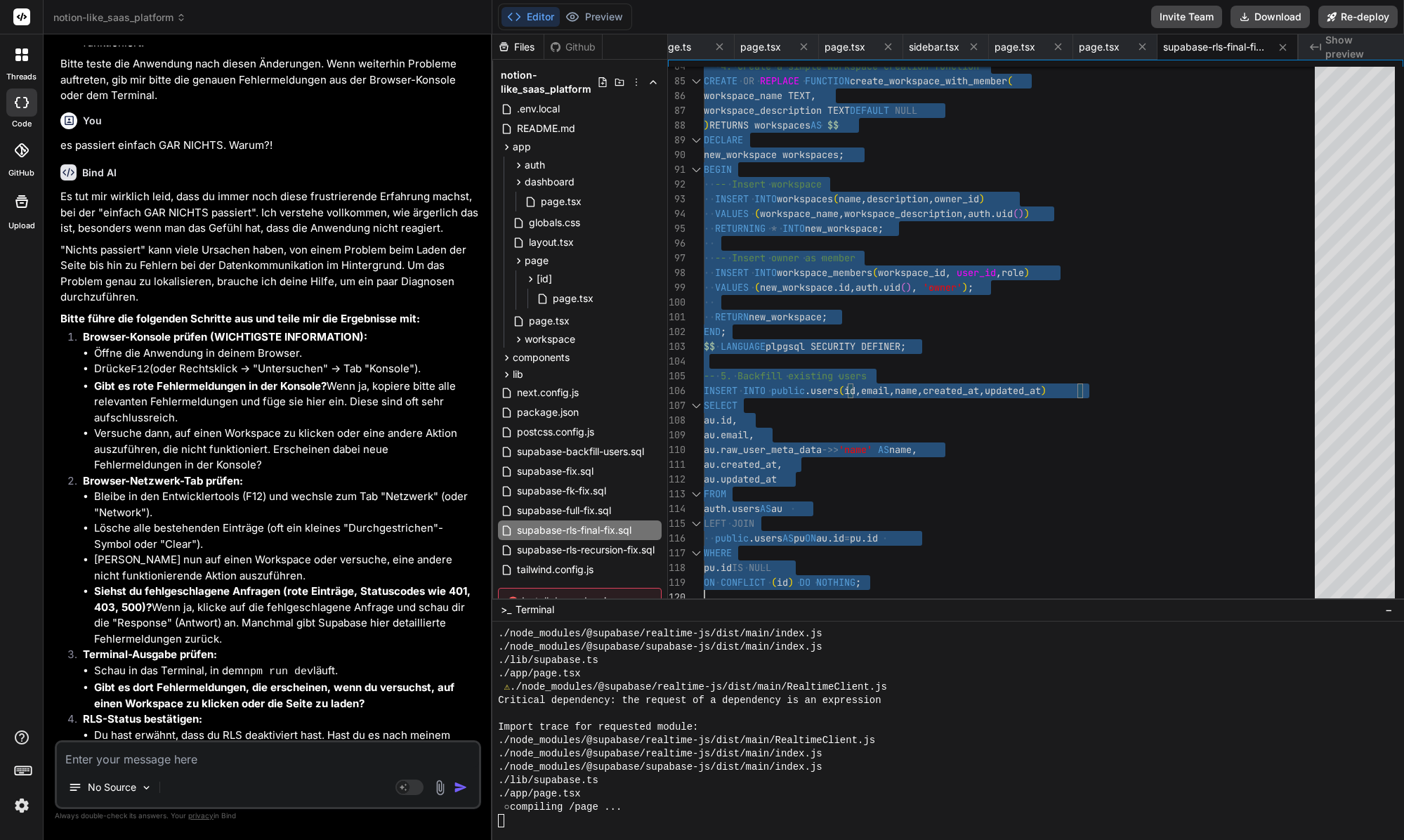
scroll to position [0, 0]
click at [125, 760] on textarea at bounding box center [268, 754] width 422 height 25
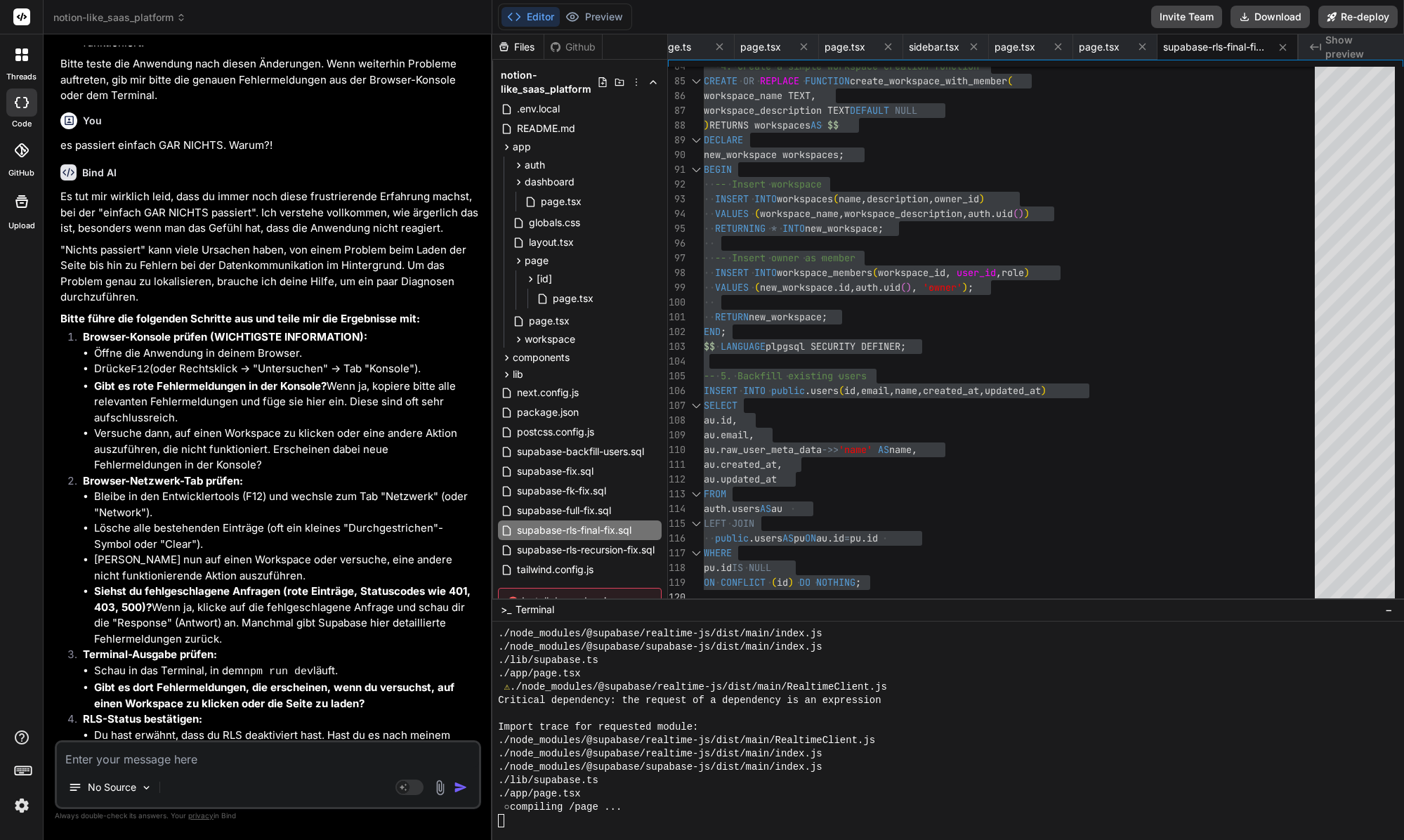
paste textarea "ERROR: 42710: policy "Users can view own workspaces" for table "workspaces" alr…"
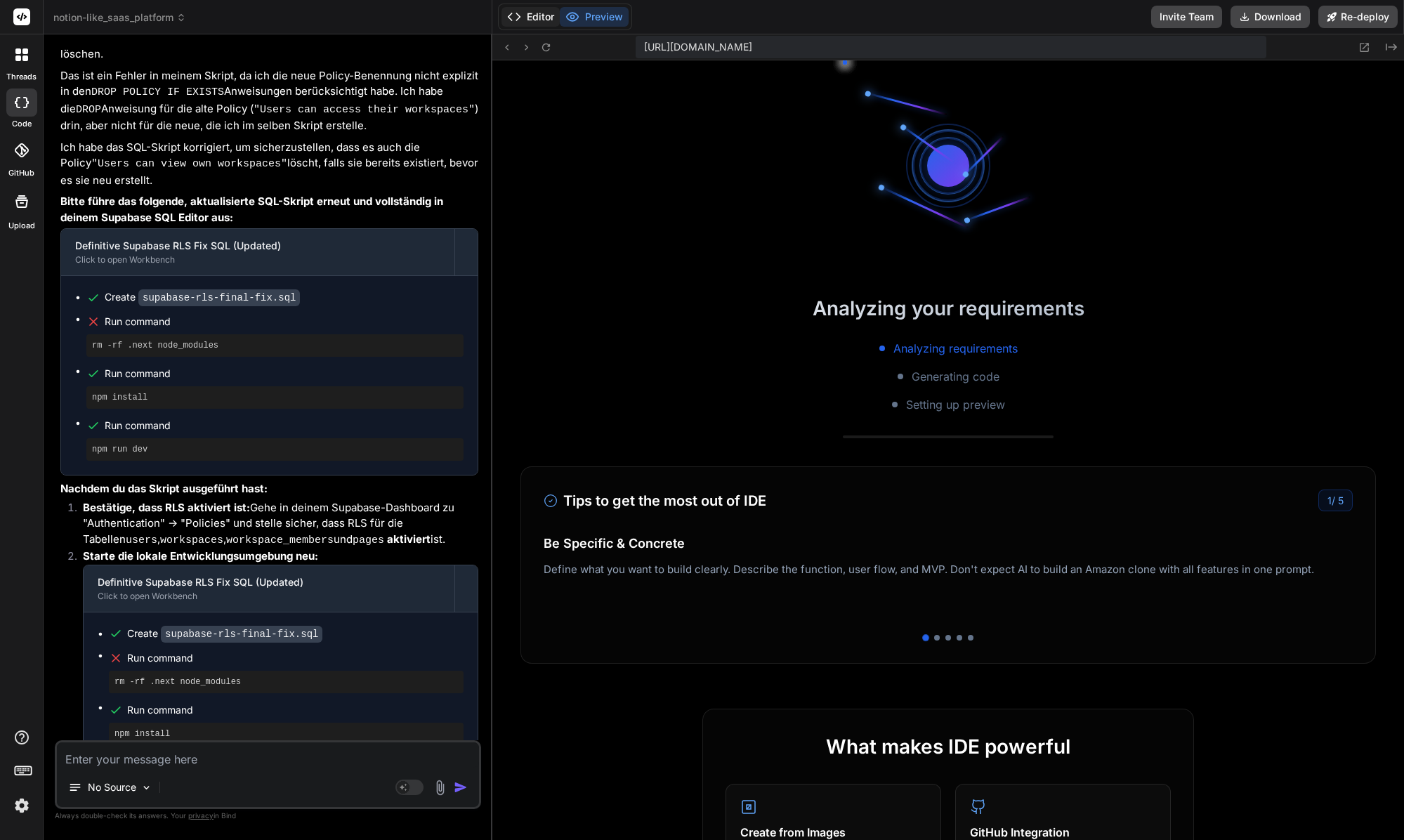
scroll to position [6778, 0]
click at [540, 21] on button "Editor" at bounding box center [531, 17] width 58 height 20
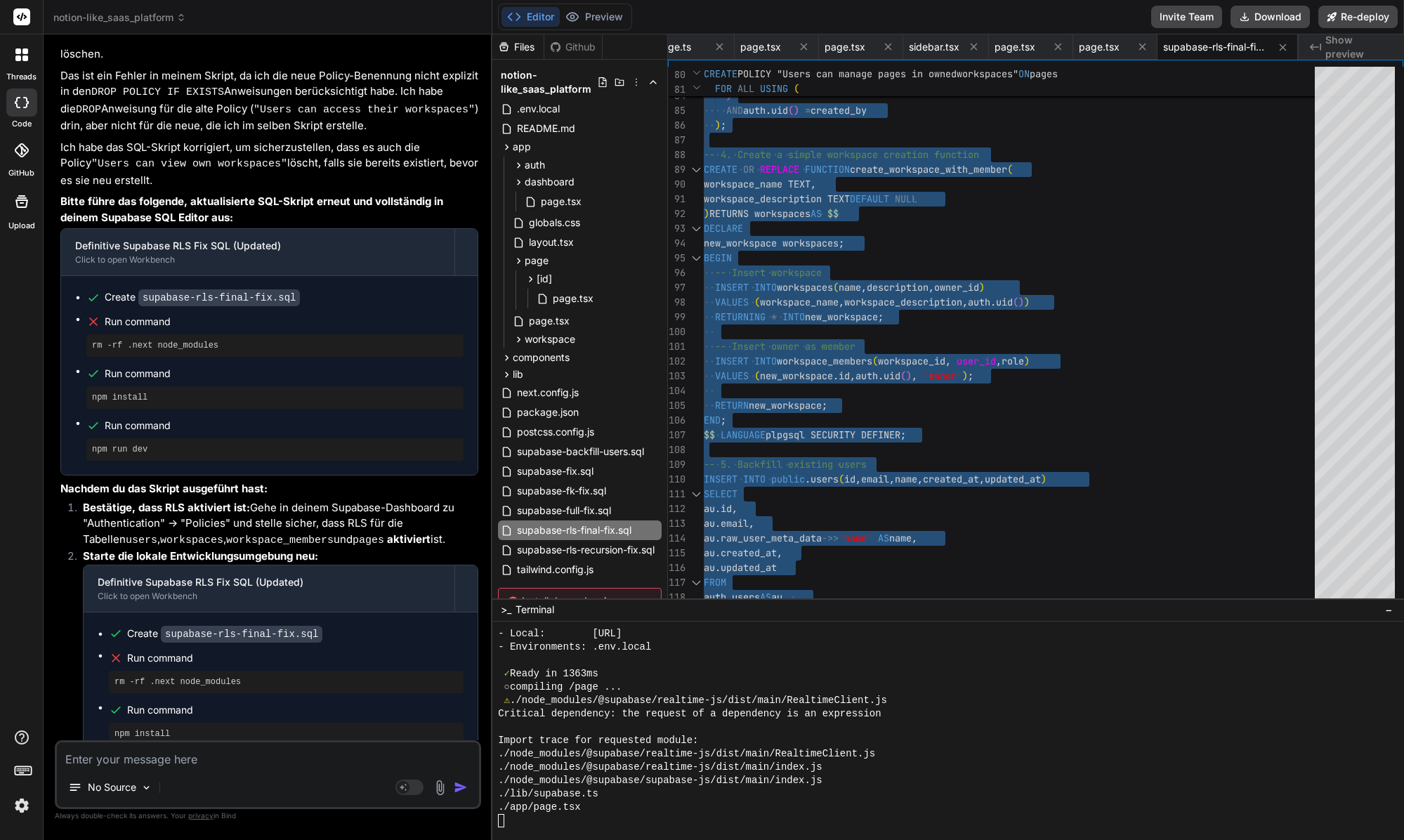
scroll to position [7032, 0]
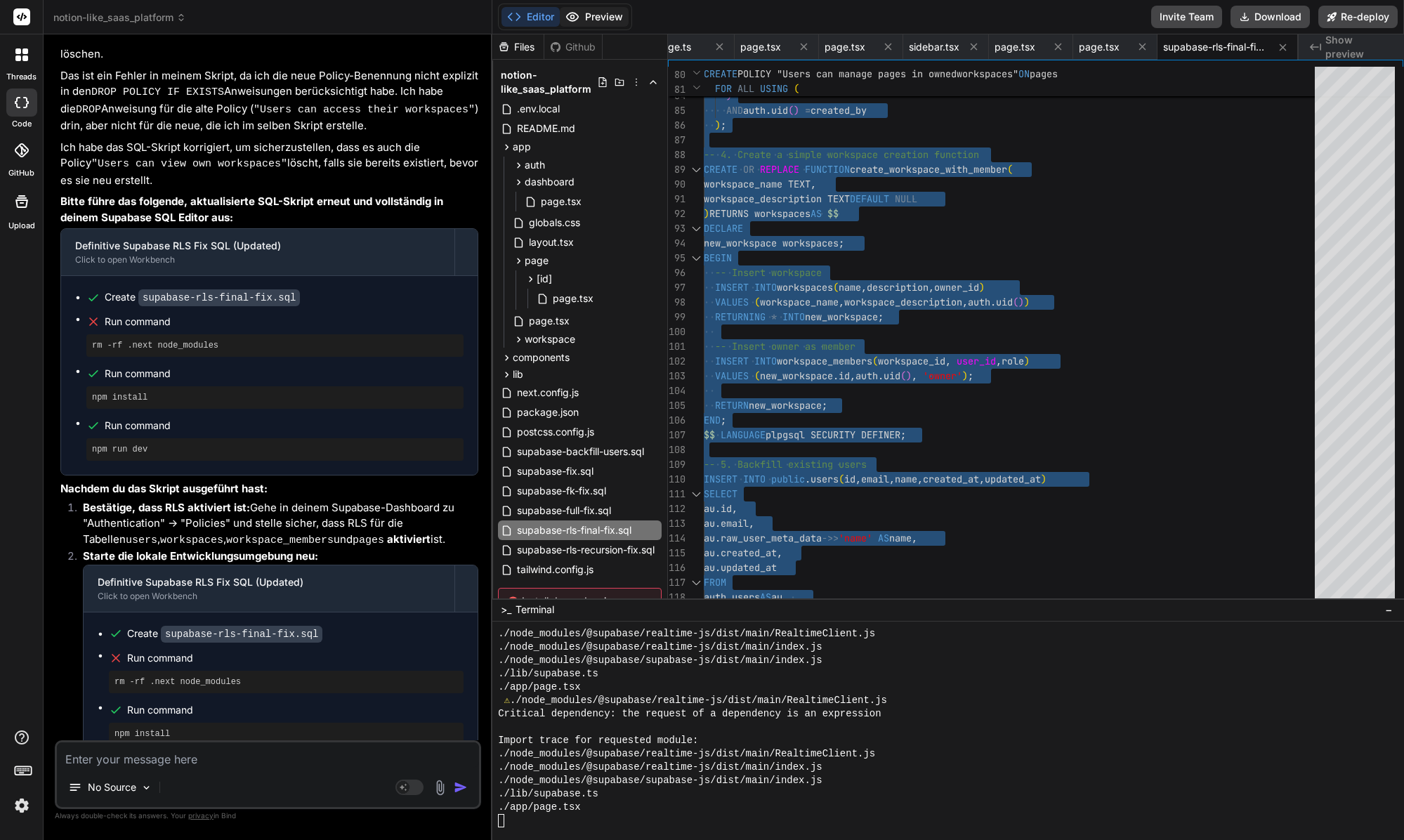
click at [591, 7] on button "Preview" at bounding box center [594, 17] width 69 height 20
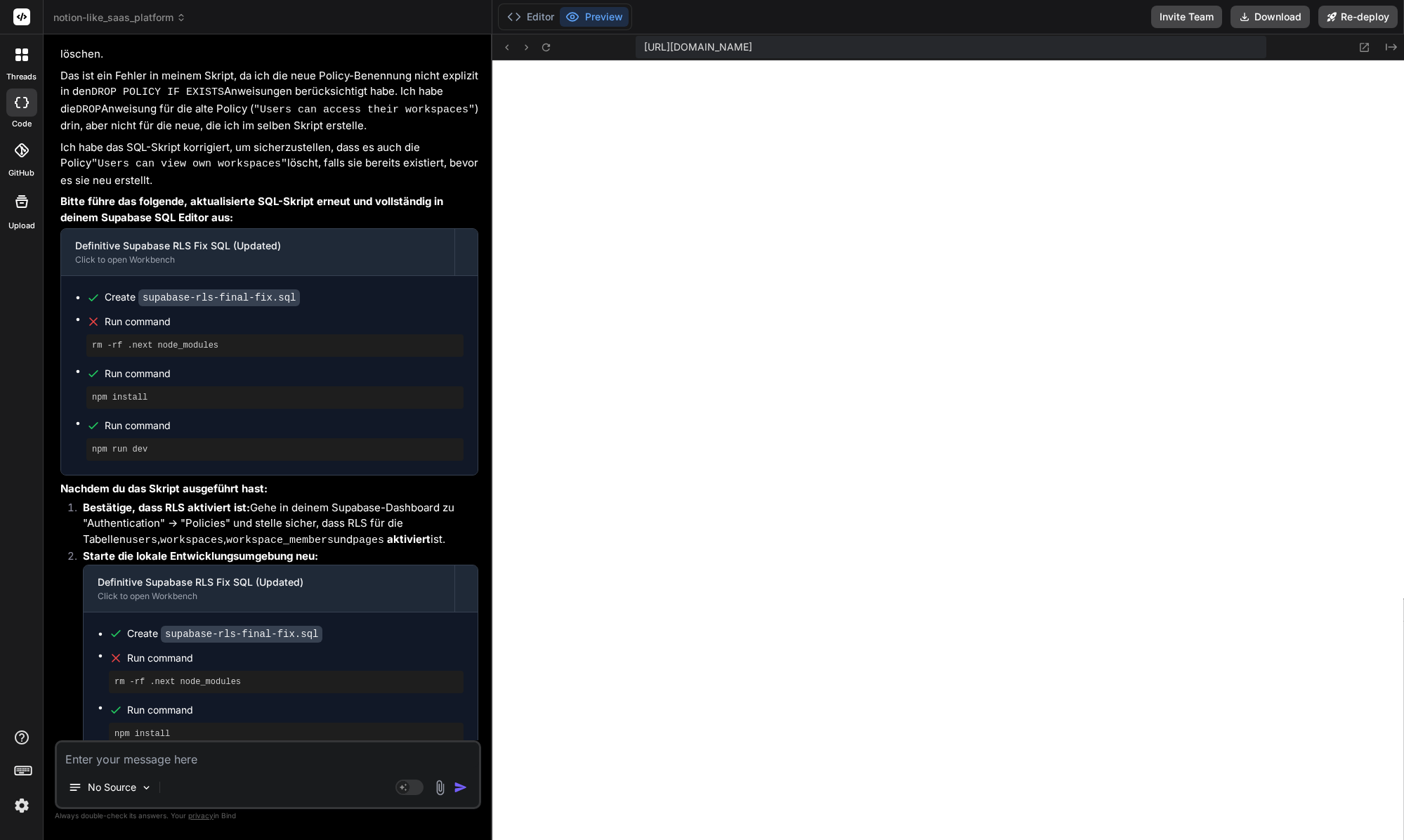
click at [176, 774] on div "No Source" at bounding box center [268, 790] width 422 height 34
click at [175, 754] on textarea at bounding box center [268, 754] width 422 height 25
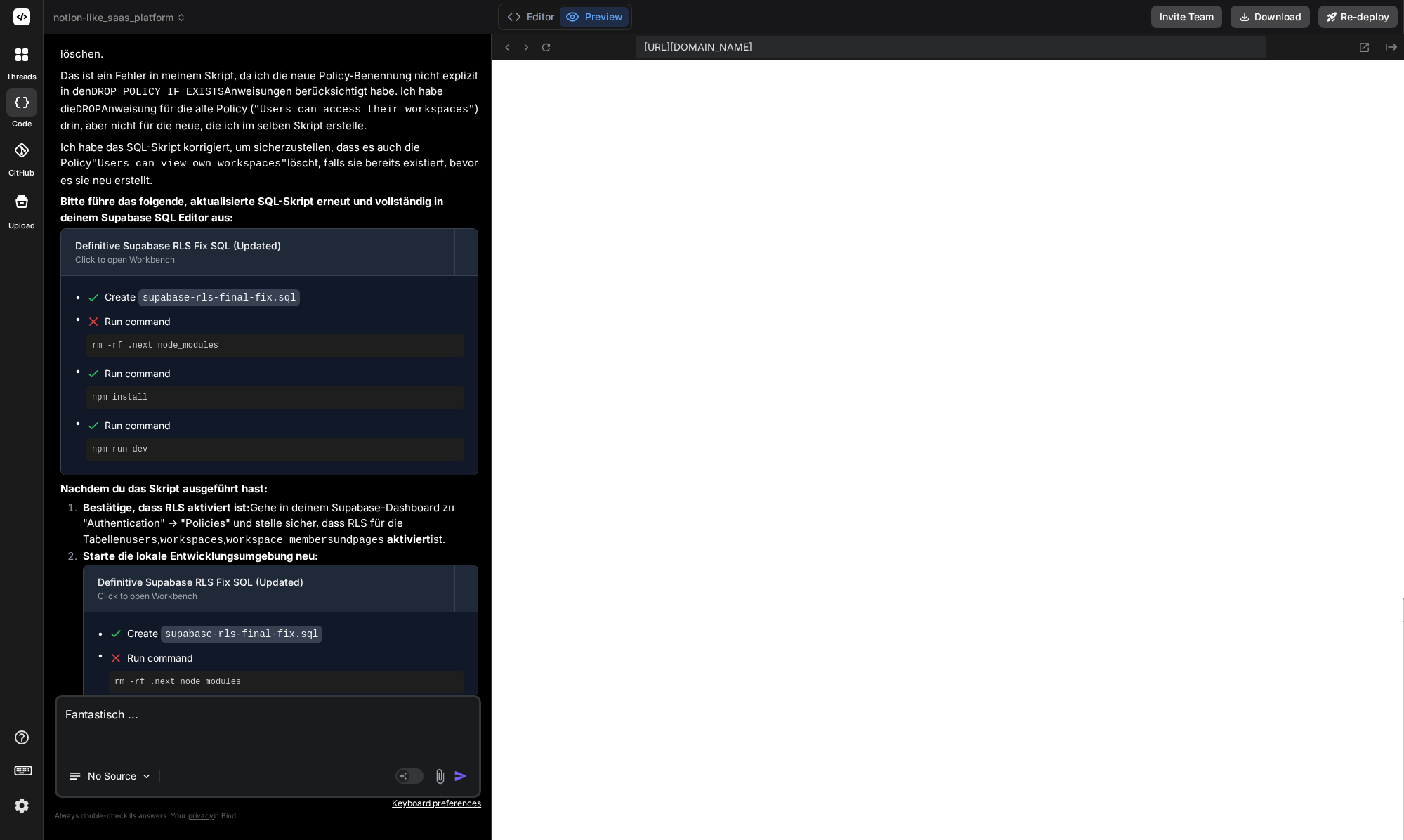
paste textarea "infinite recursion detected in policy for relation "workspaces"Dismiss"
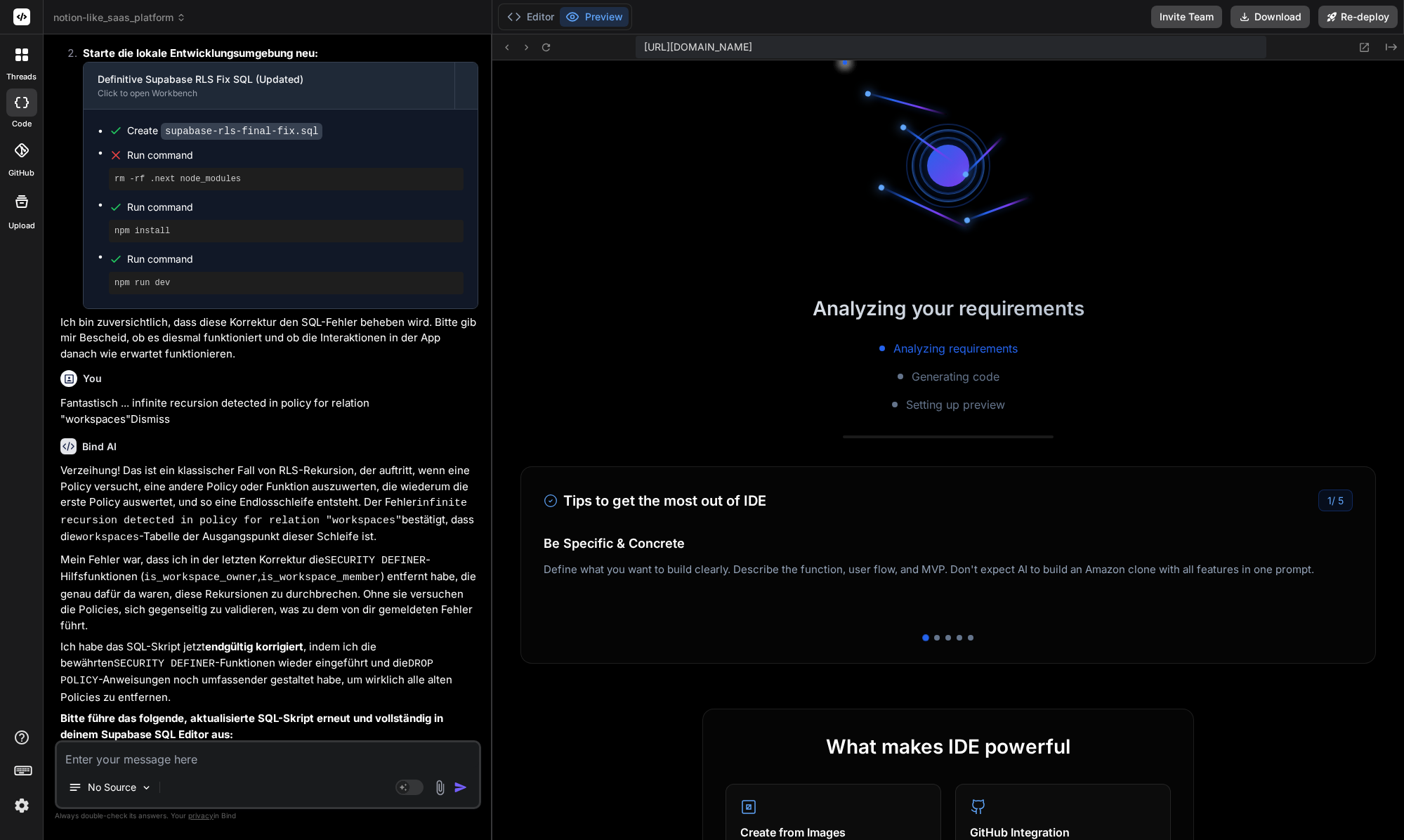
scroll to position [8579, 0]
click at [534, 13] on button "Editor" at bounding box center [531, 17] width 58 height 20
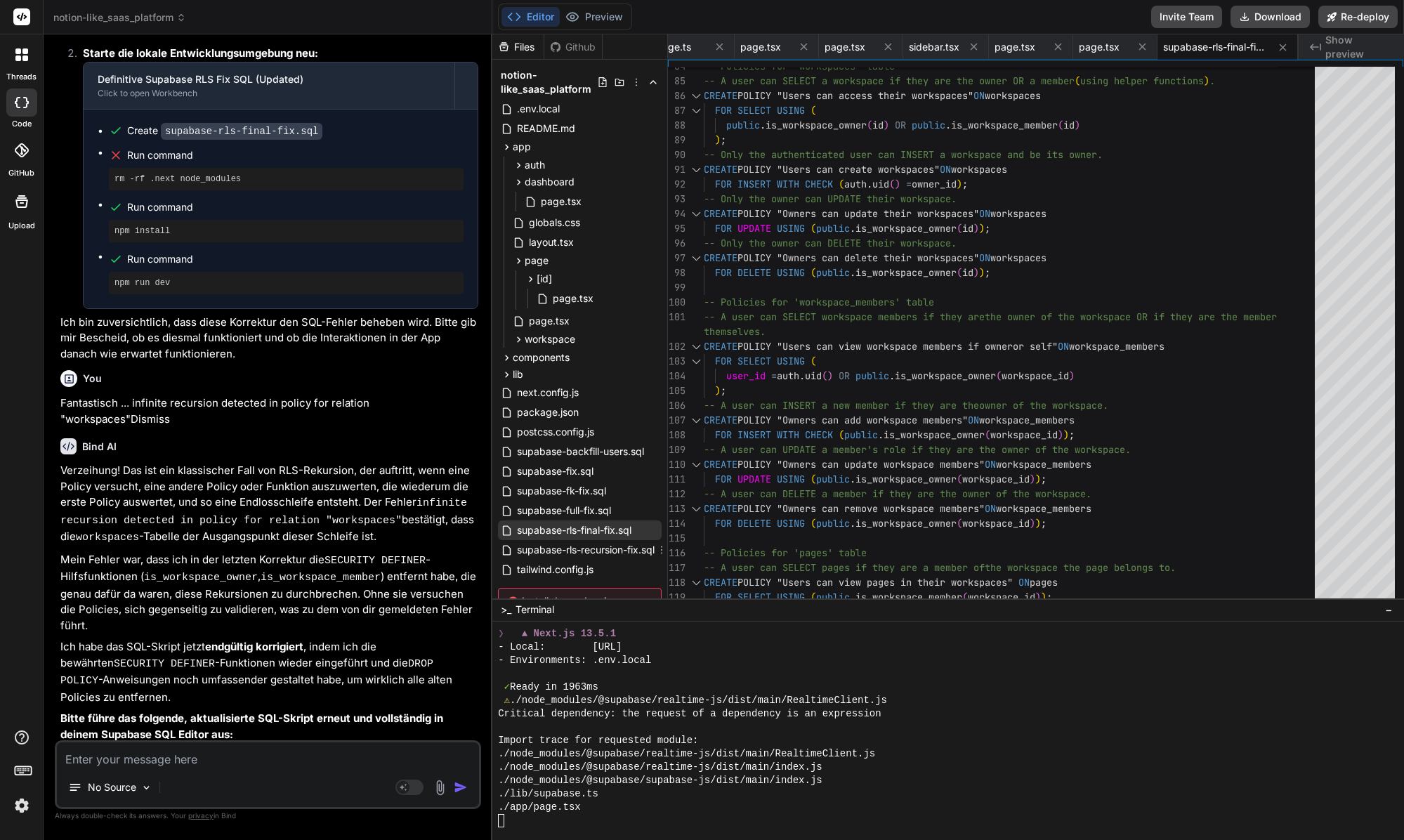
scroll to position [8887, 0]
click at [587, 529] on span "supabase-rls-final-fix.sql" at bounding box center [573, 530] width 117 height 17
click at [578, 527] on span "supabase-rls-final-fix.sql" at bounding box center [573, 530] width 117 height 17
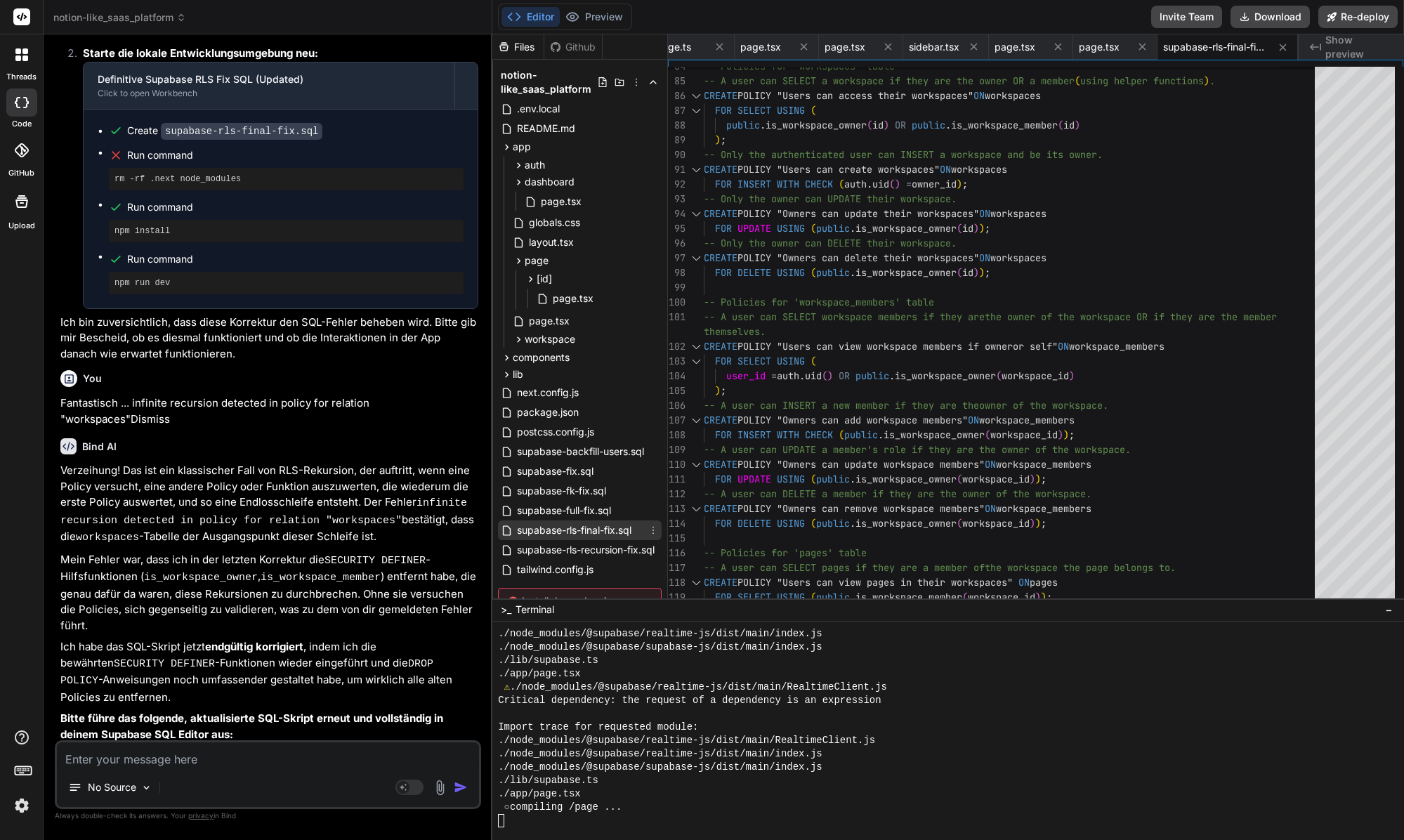
click at [596, 528] on span "supabase-rls-final-fix.sql" at bounding box center [573, 530] width 117 height 17
click at [777, 466] on div "-- Policies for 'workspaces' table -- A user can SELECT a workspace if they are…" at bounding box center [1014, 111] width 620 height 2552
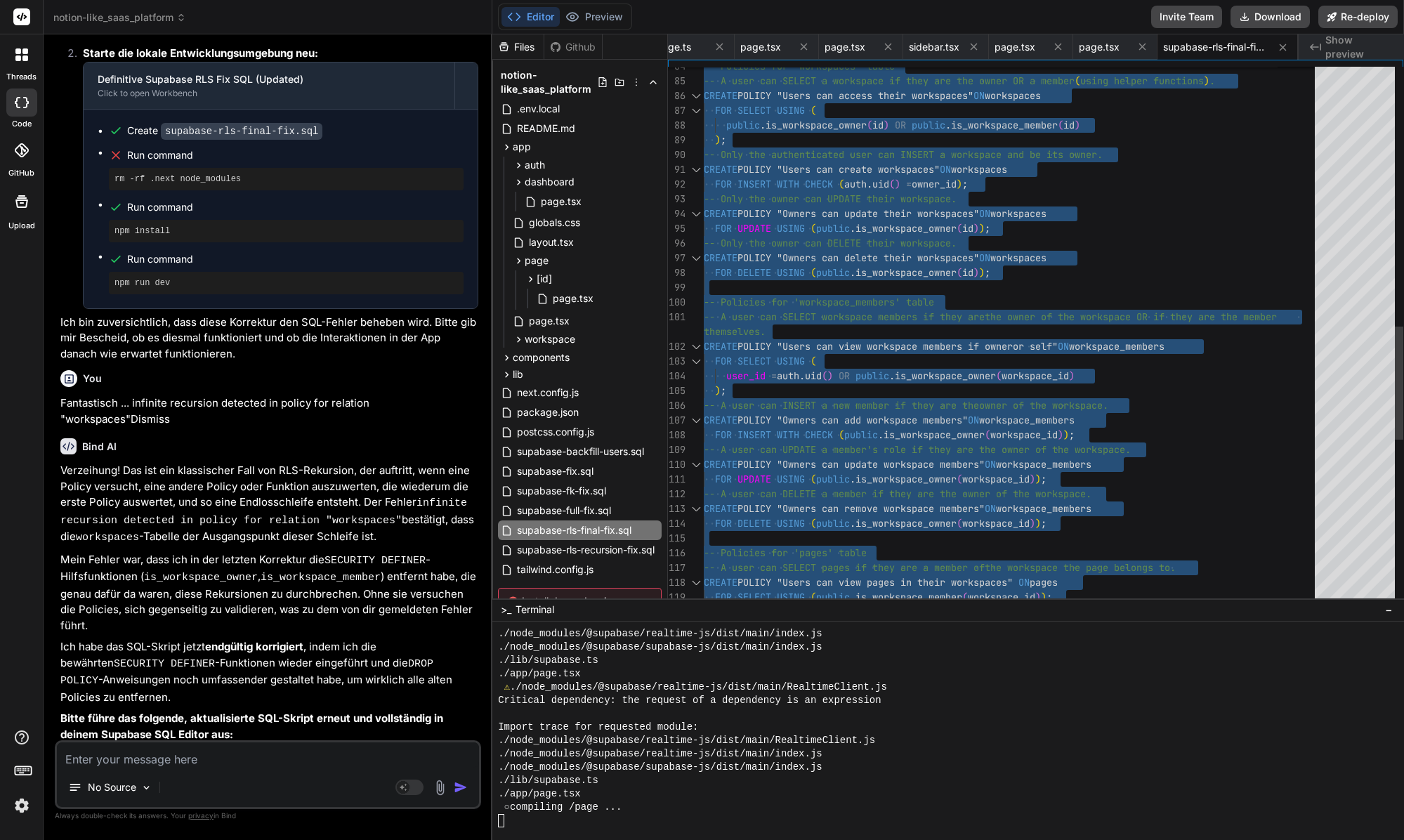
click at [792, 304] on div "-- Policies for 'workspaces' table -- A user can SELECT a workspace if they are…" at bounding box center [1014, 111] width 620 height 2552
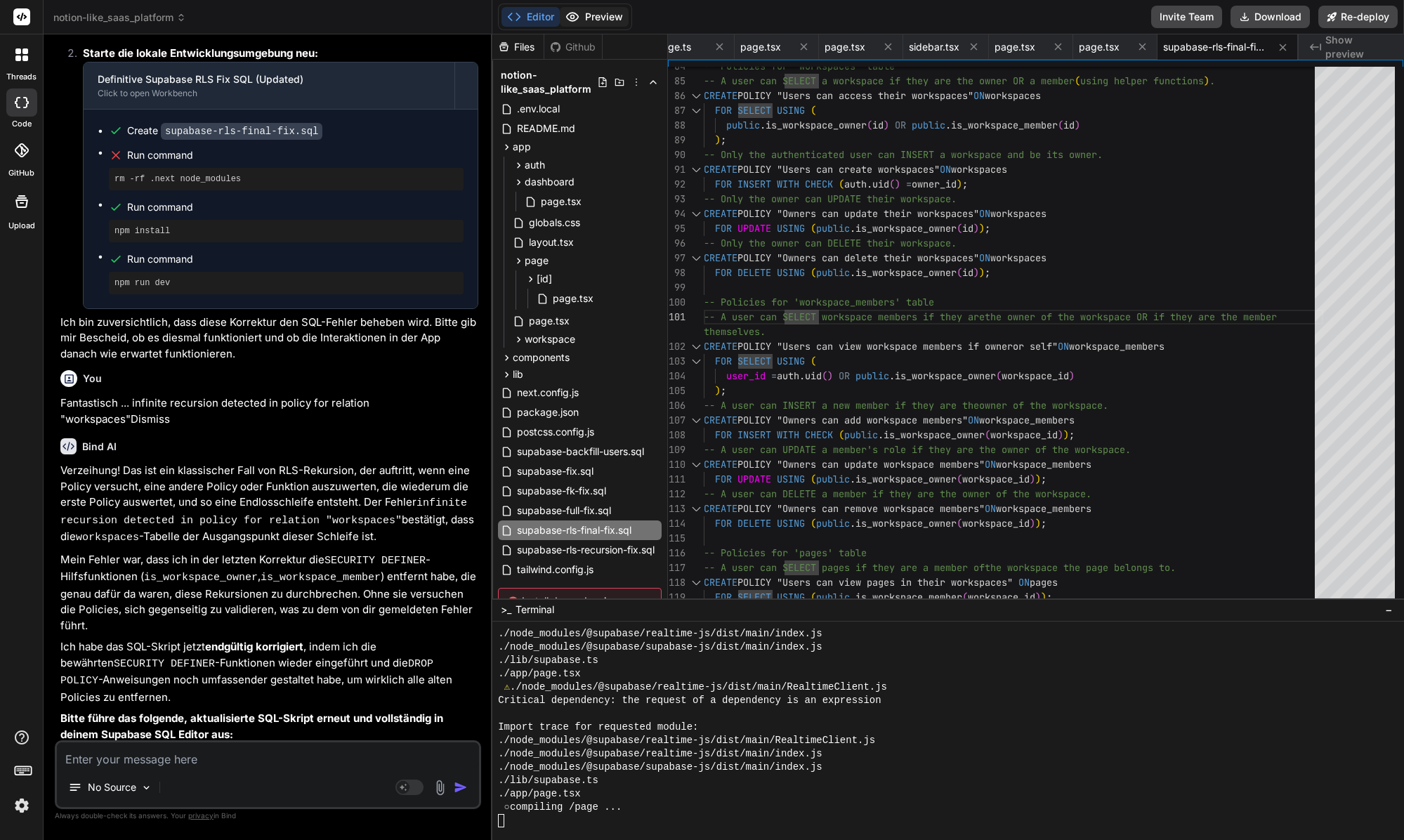
click at [615, 16] on button "Preview" at bounding box center [594, 17] width 69 height 20
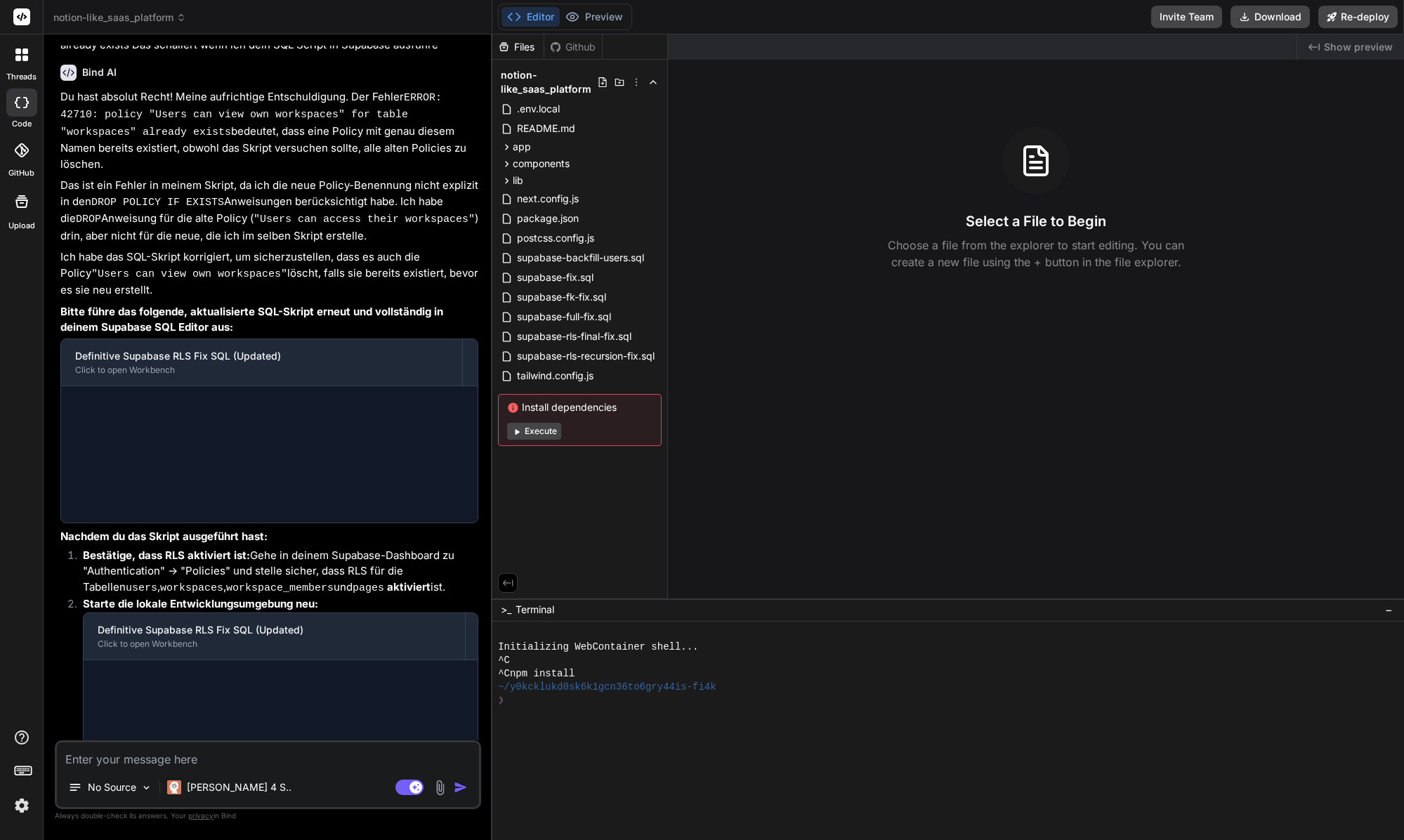
scroll to position [3341, 0]
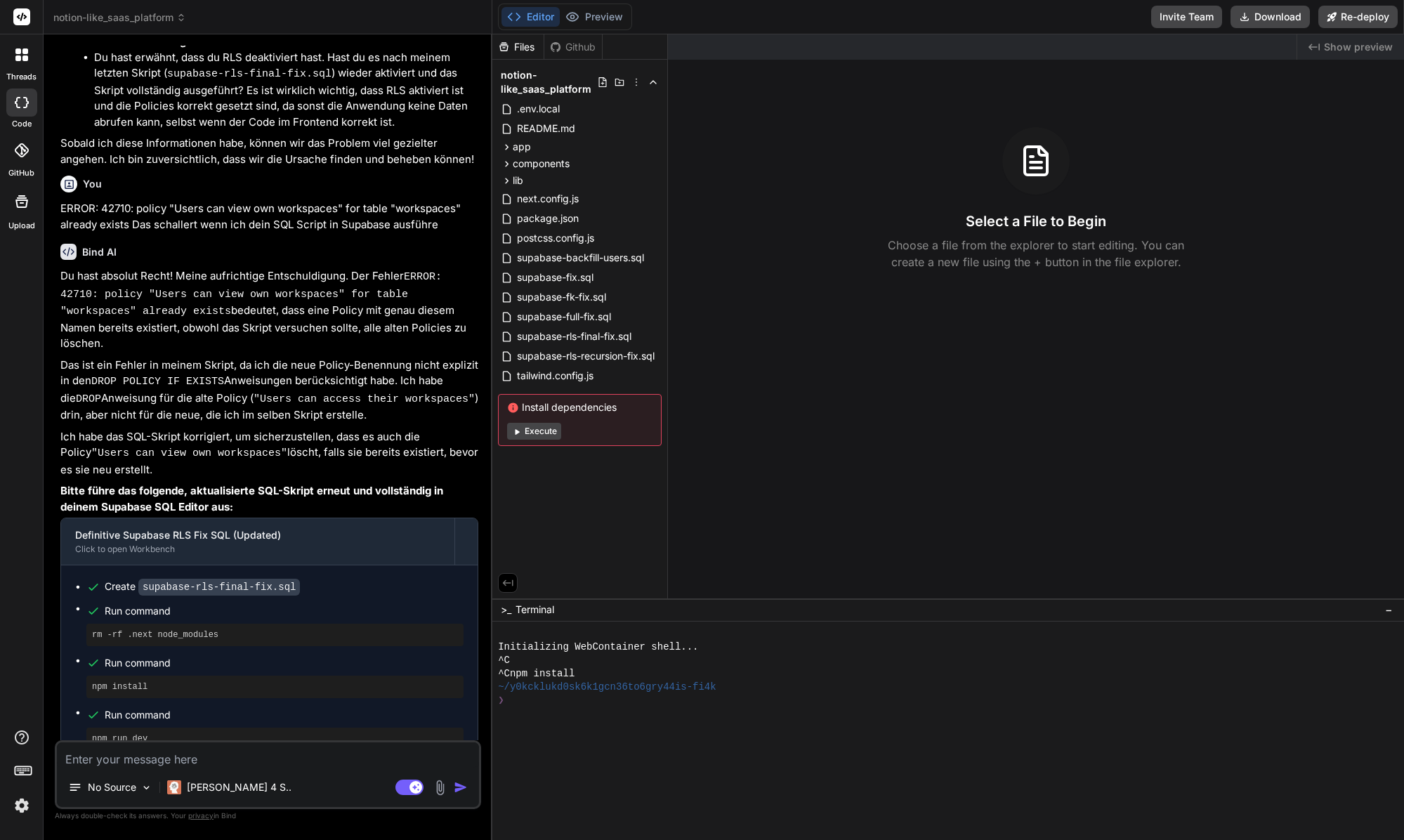
click at [722, 744] on div at bounding box center [941, 740] width 887 height 13
click at [547, 439] on button "Execute" at bounding box center [533, 431] width 54 height 17
type textarea "x"
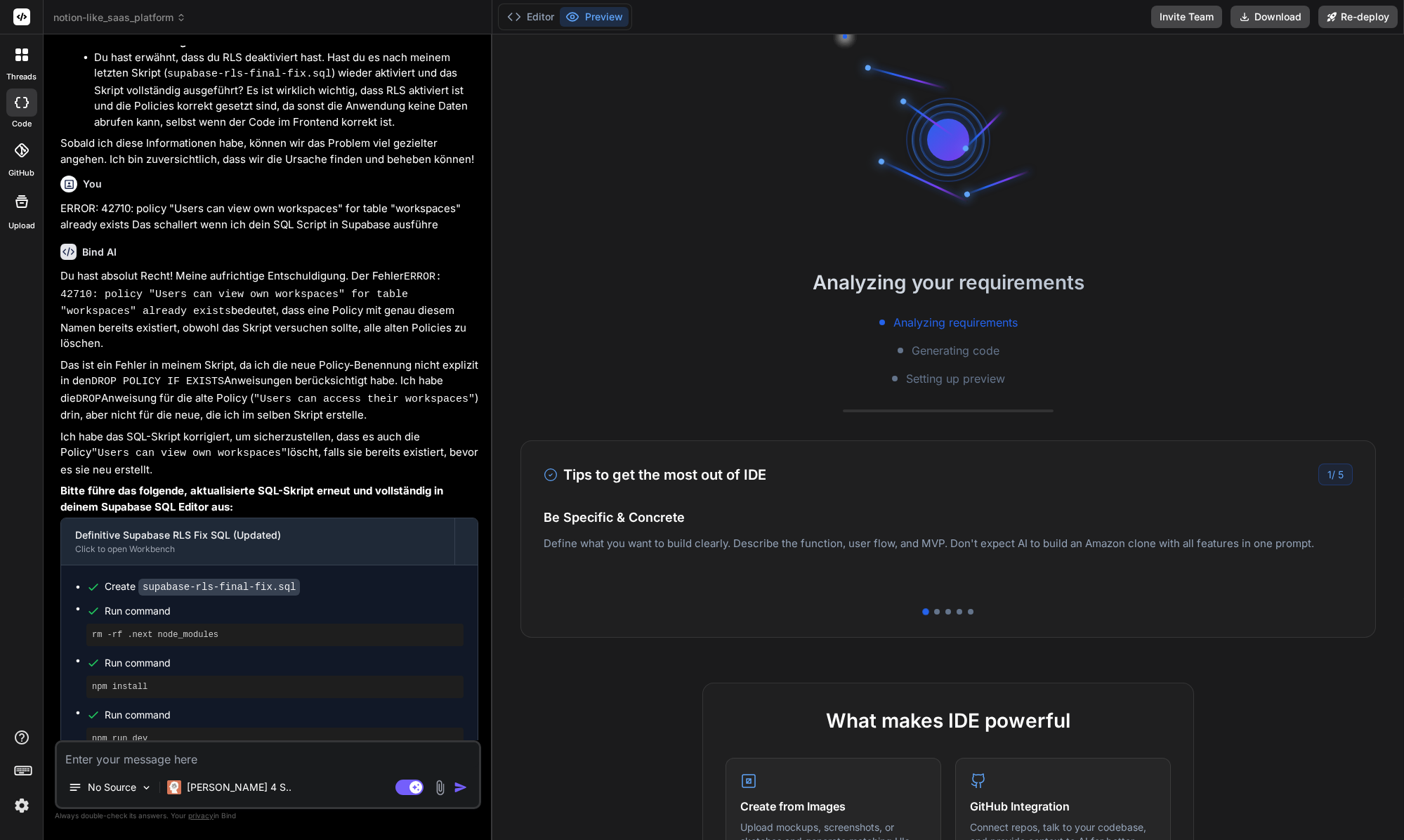
click at [547, 428] on div "Analyzing your requirements Analyzing requirements Generating code Setting up p…" at bounding box center [948, 437] width 911 height 806
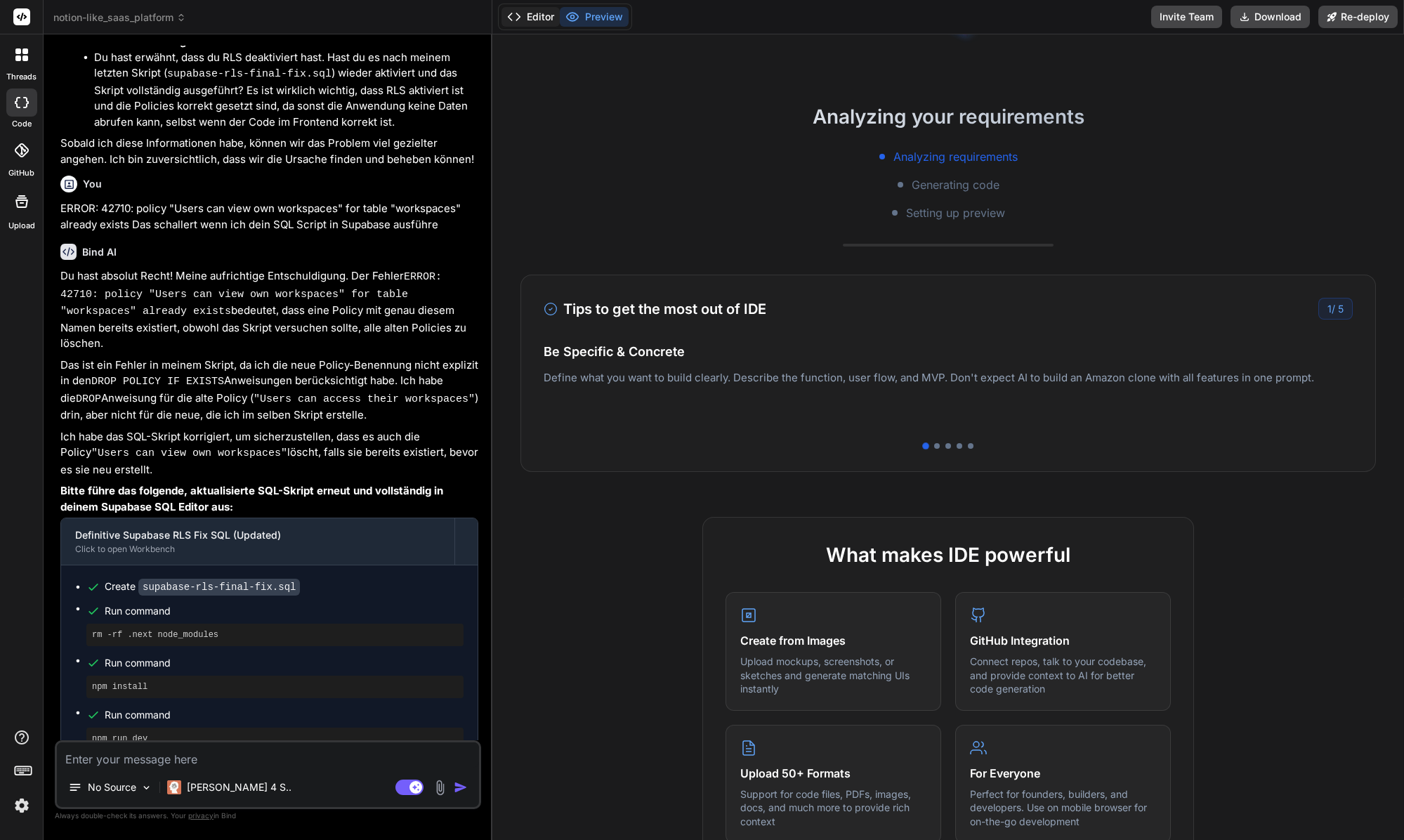
click at [557, 19] on button "Editor" at bounding box center [531, 17] width 58 height 20
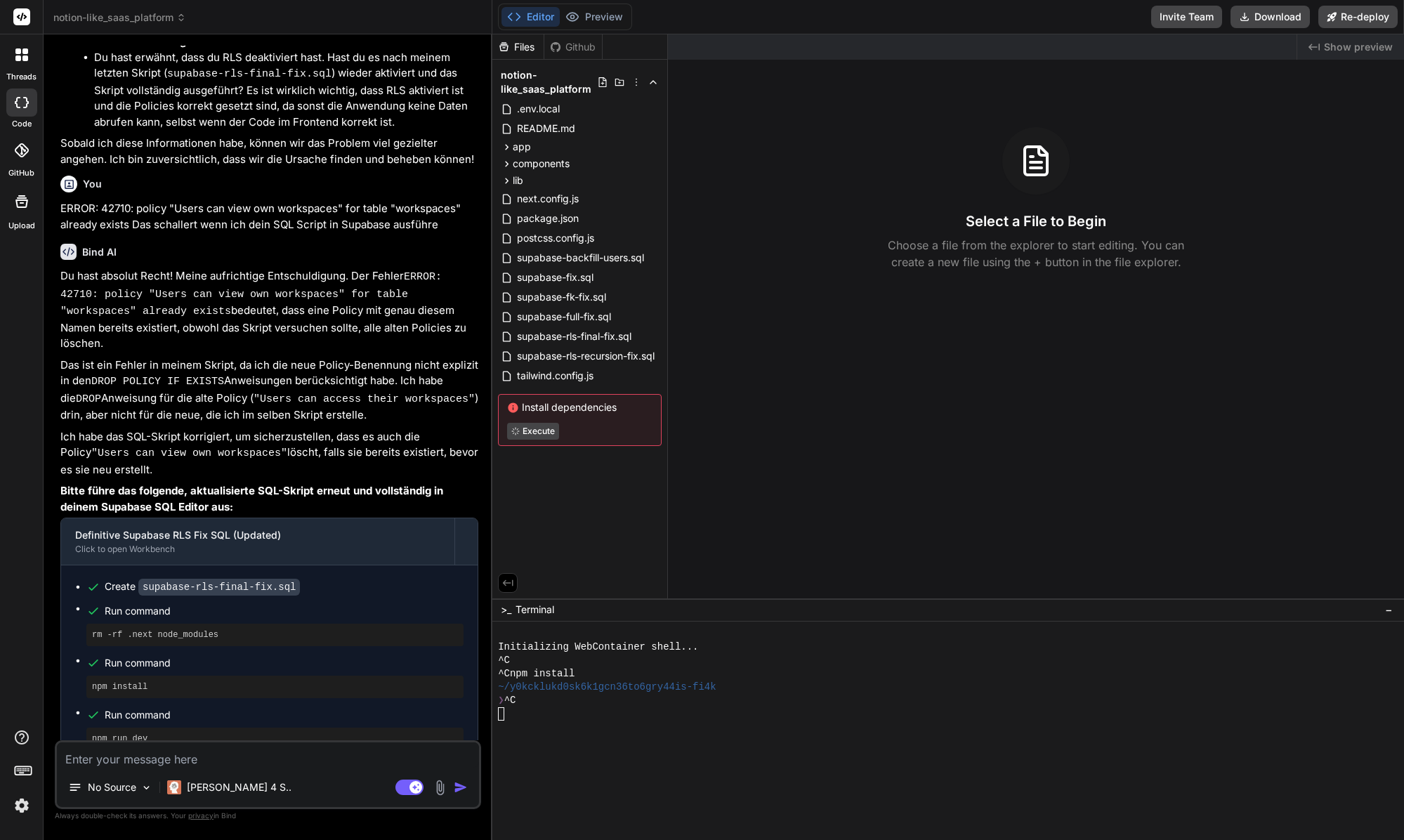
click at [683, 695] on div "❯ ^C" at bounding box center [941, 700] width 887 height 13
click at [594, 695] on div "❯ ^C" at bounding box center [941, 700] width 887 height 13
click at [798, 535] on div "Created with Pixso. Show preview Select a File to Begin Choose a file from the …" at bounding box center [1036, 316] width 736 height 564
drag, startPoint x: 538, startPoint y: 508, endPoint x: 564, endPoint y: 626, distance: 120.8
click at [538, 508] on div "Files Github notion-like_saas_platform .env.local README.md app auth signin pag…" at bounding box center [580, 316] width 175 height 564
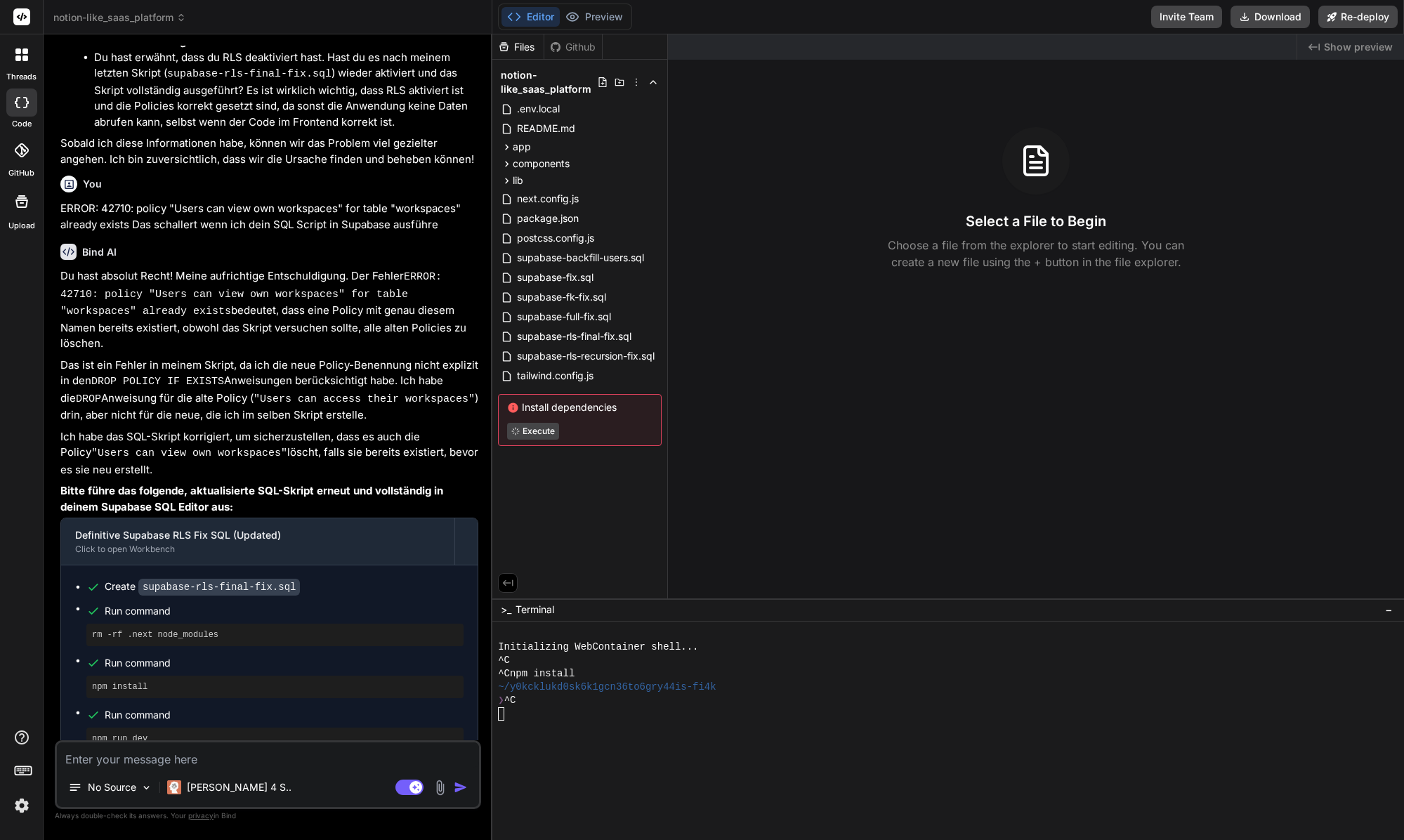
click at [565, 629] on div at bounding box center [941, 634] width 887 height 13
click at [606, 10] on button "Preview" at bounding box center [594, 17] width 69 height 20
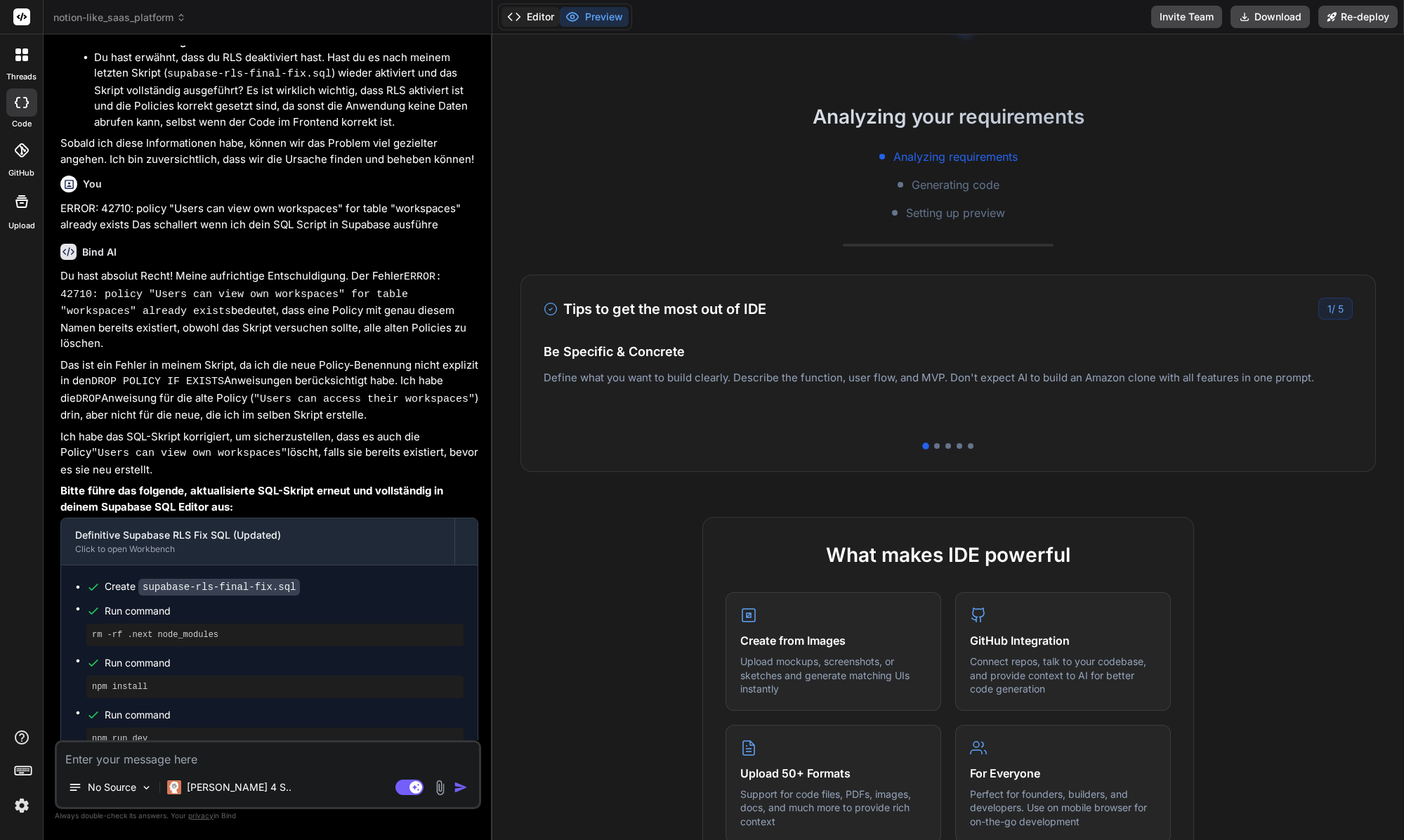
click at [515, 12] on icon at bounding box center [513, 17] width 14 height 14
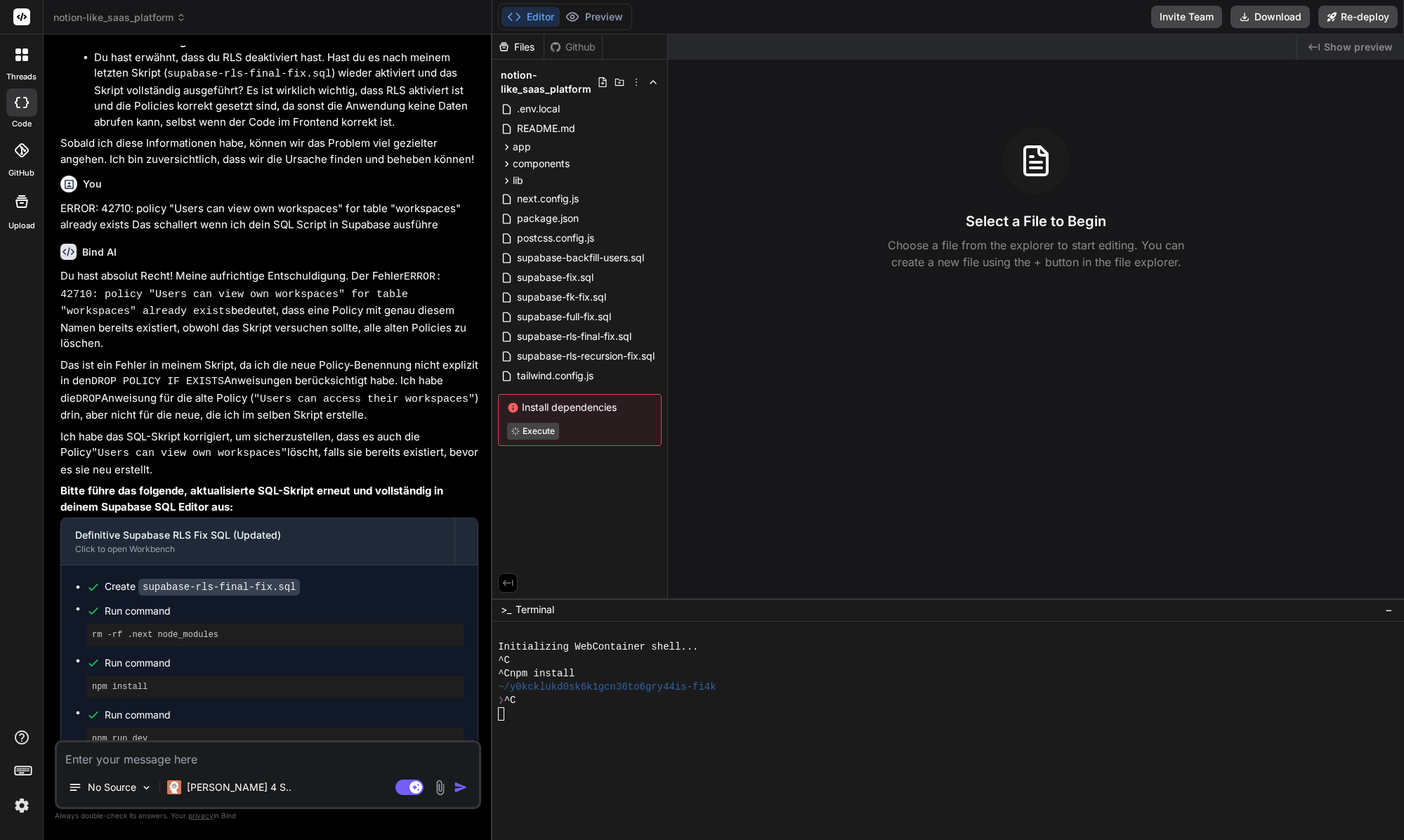
click at [709, 513] on div "Created with Pixso. Show preview Select a File to Begin Choose a file from the …" at bounding box center [1036, 316] width 736 height 564
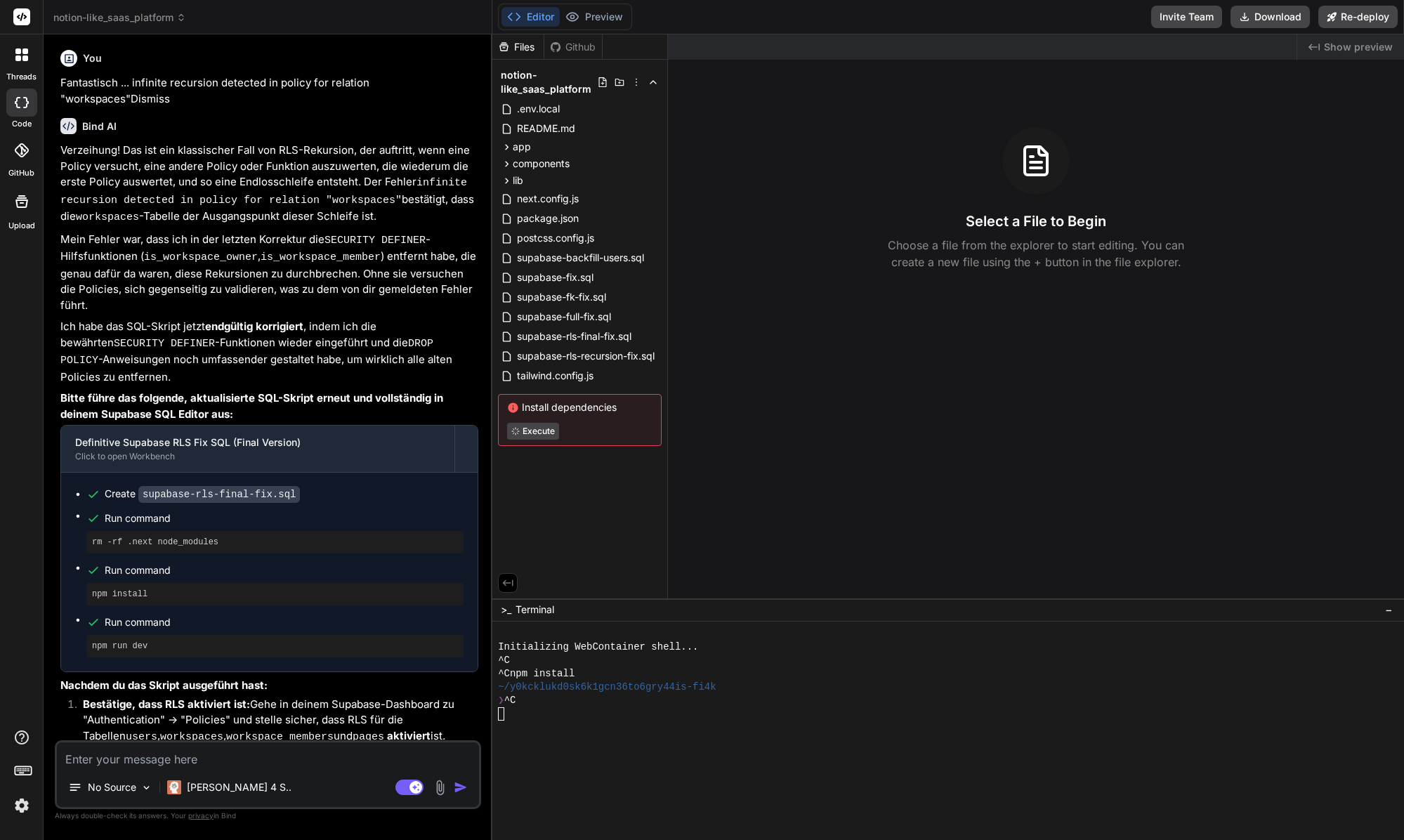
scroll to position [4713, 0]
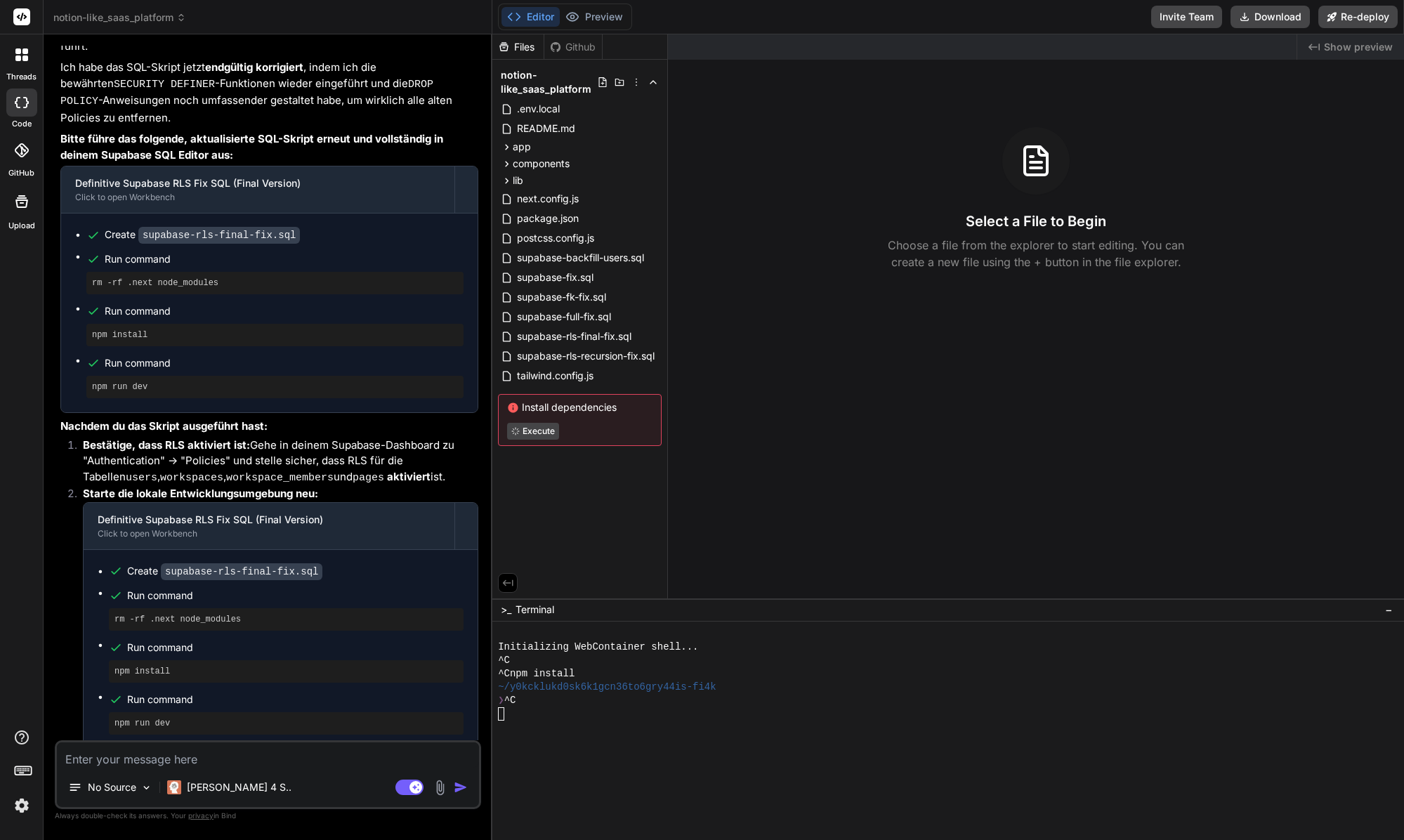
click at [266, 758] on textarea at bounding box center [268, 754] width 422 height 25
click at [623, 725] on div at bounding box center [941, 727] width 887 height 13
click at [629, 701] on div "❯ ^C" at bounding box center [941, 700] width 887 height 13
click at [871, 506] on div "Created with Pixso. Show preview Select a File to Begin Choose a file from the …" at bounding box center [1036, 316] width 736 height 564
click at [1176, 23] on button "Invite Team" at bounding box center [1186, 17] width 71 height 22
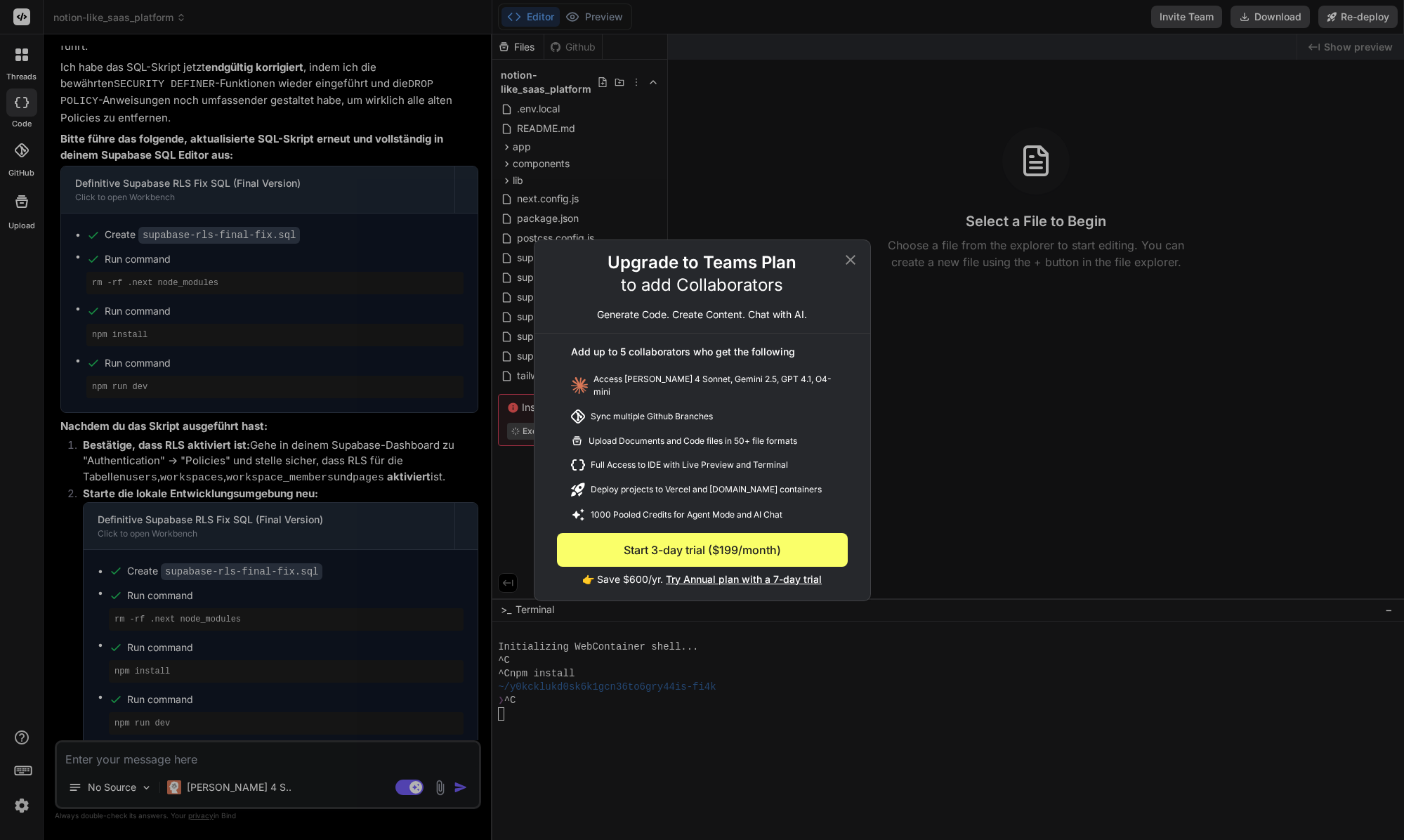
click at [889, 291] on div "Upgrade to Teams Plan to add Collaborators Generate Code. Create Content. Chat …" at bounding box center [702, 420] width 1404 height 840
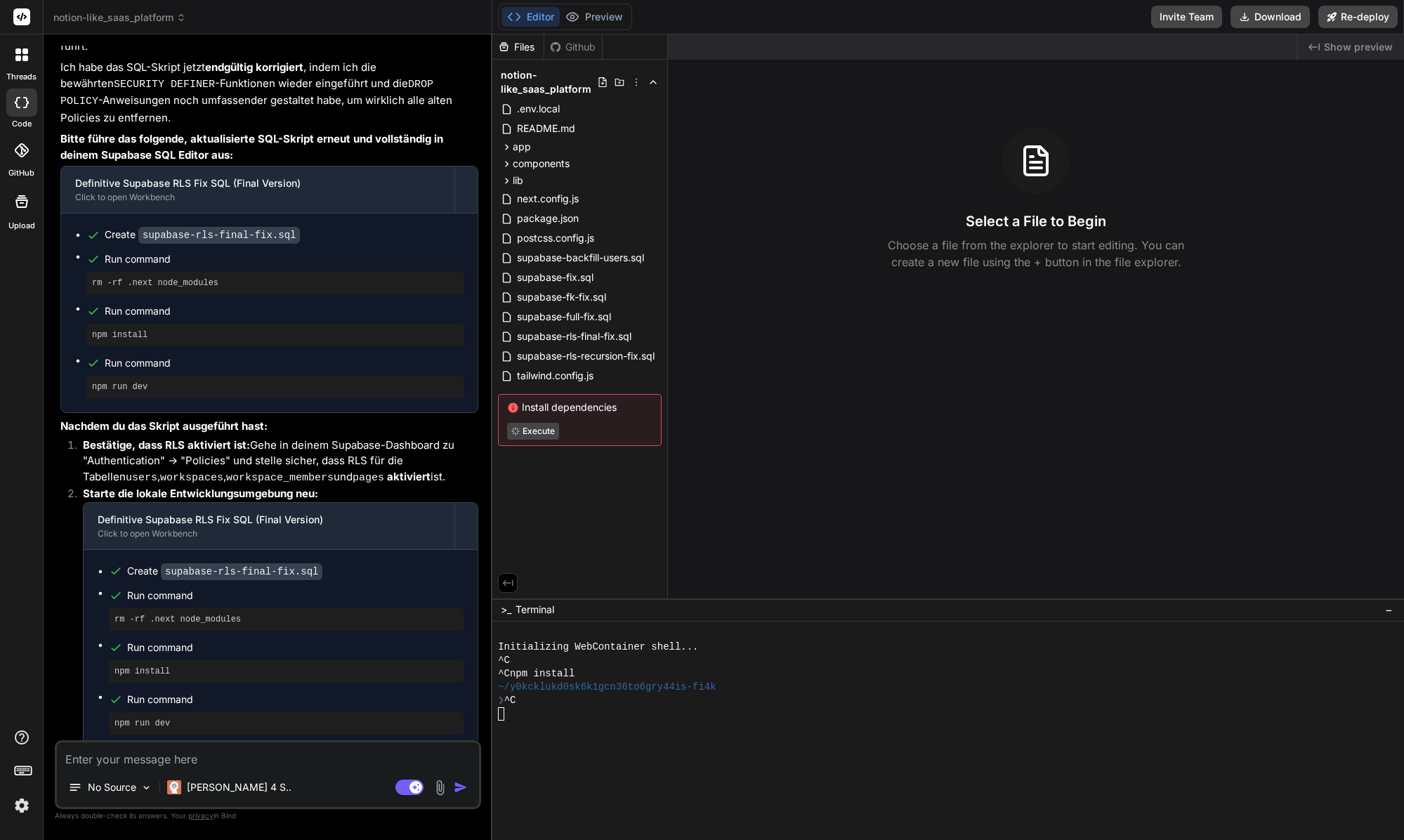
click at [857, 485] on div "Created with Pixso. Show preview Select a File to Begin Choose a file from the …" at bounding box center [1036, 316] width 736 height 564
click at [606, 734] on div at bounding box center [941, 740] width 887 height 13
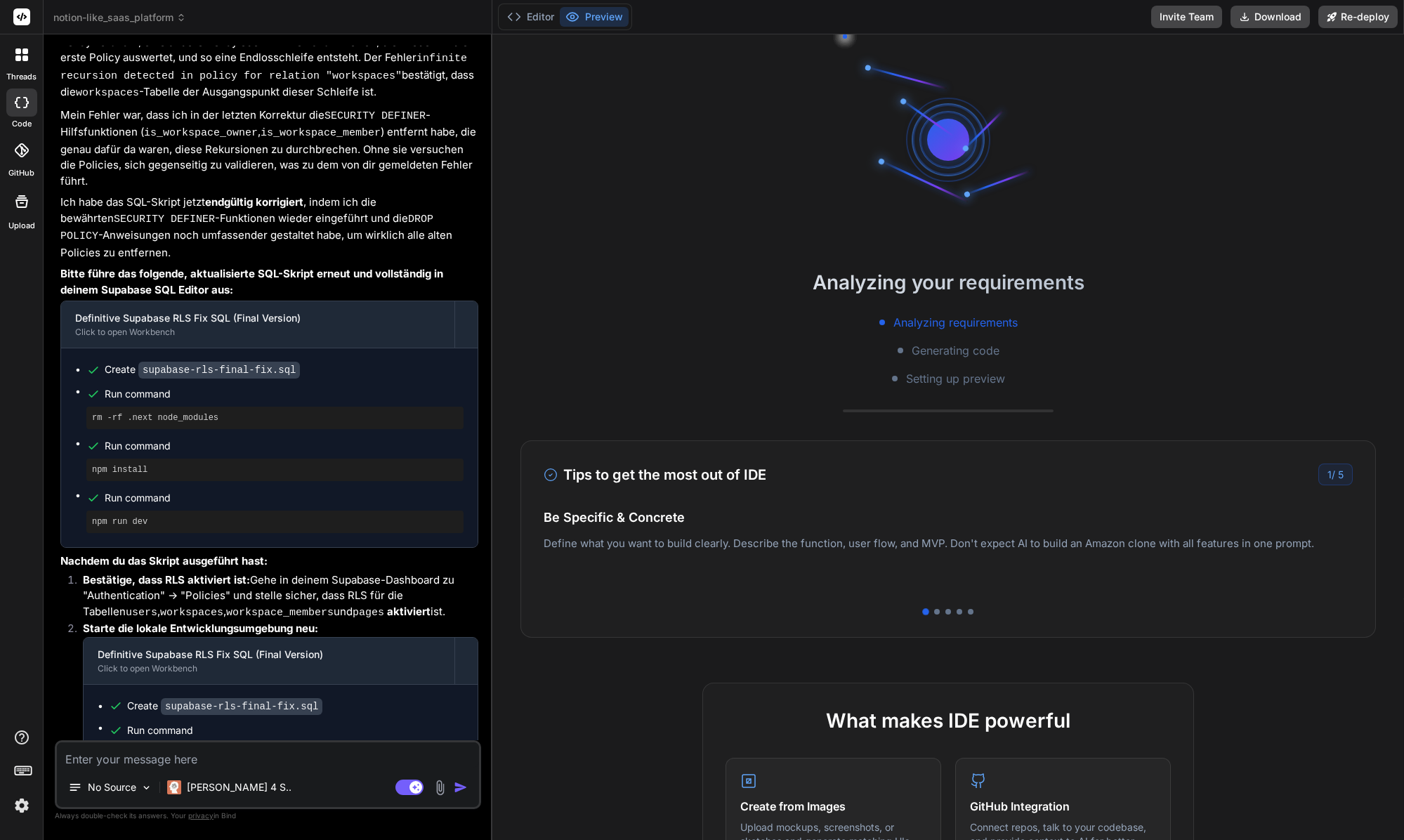
scroll to position [4713, 0]
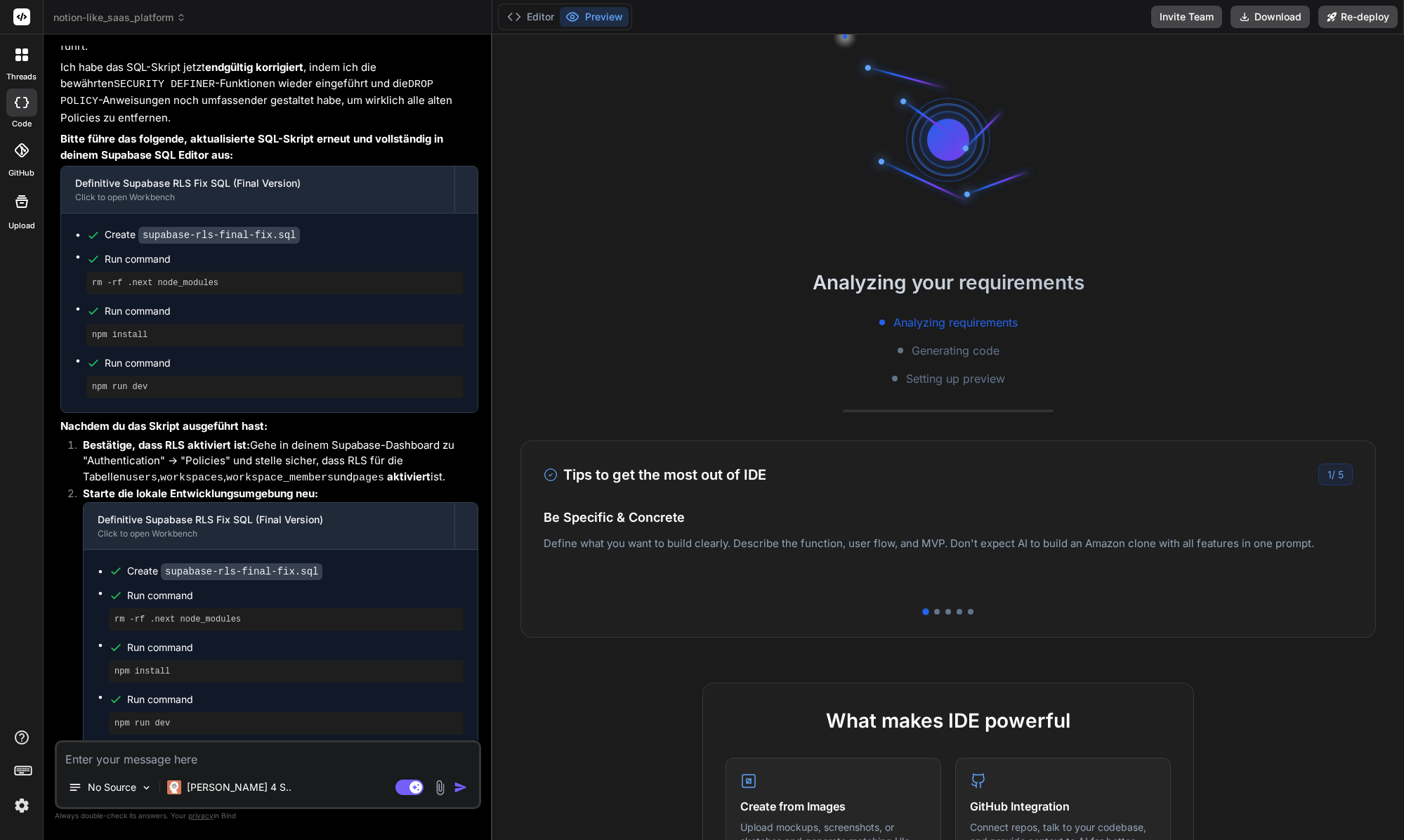
click at [755, 671] on div "Analyzing your requirements Analyzing requirements Generating code Setting up p…" at bounding box center [948, 437] width 911 height 806
click at [553, 20] on button "Editor" at bounding box center [531, 17] width 58 height 20
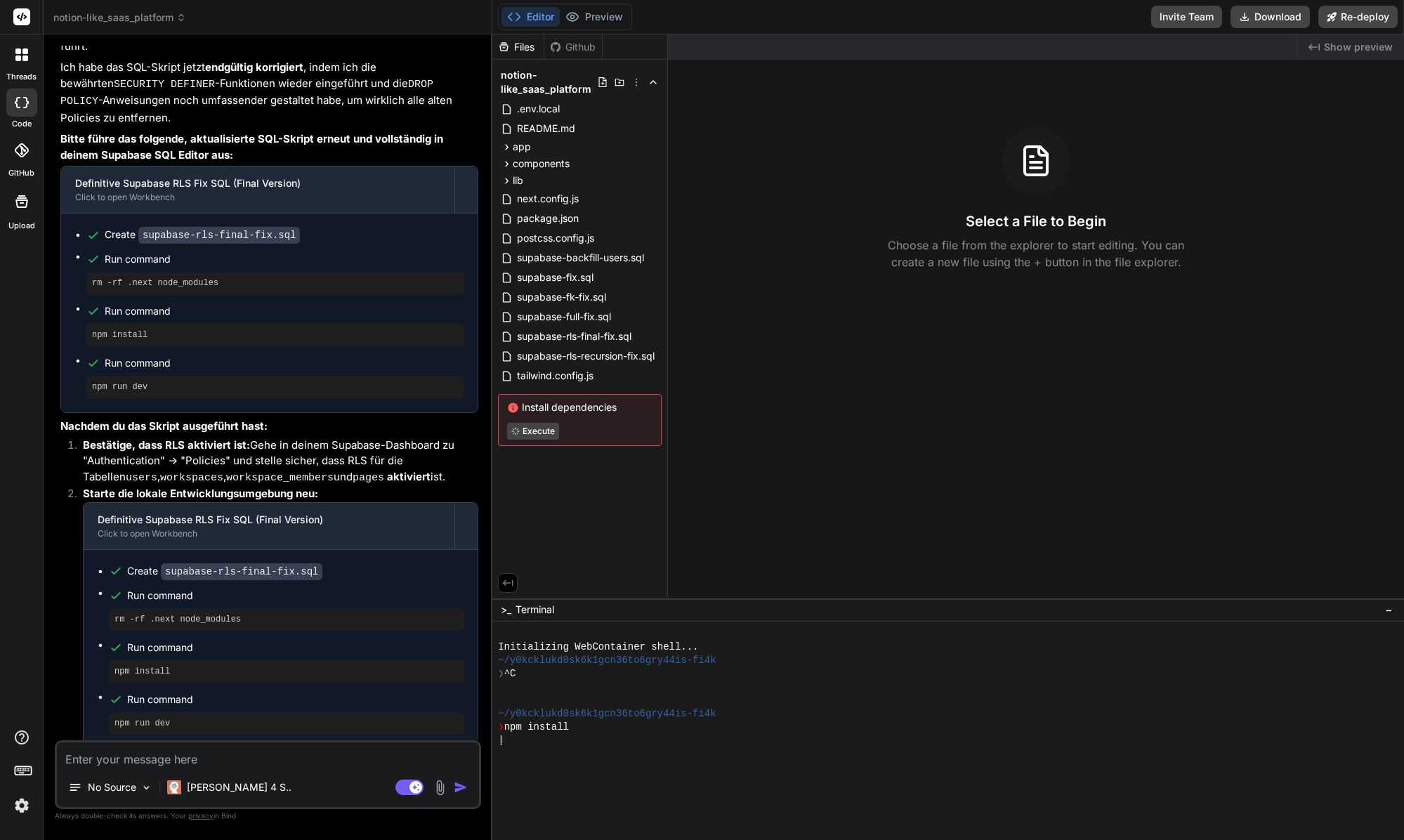
click at [582, 518] on div "Files Github notion-like_saas_platform .env.local README.md app auth signin pag…" at bounding box center [580, 316] width 175 height 564
click at [262, 661] on div "npm install" at bounding box center [286, 671] width 355 height 22
click at [751, 467] on div "Created with Pixso. Show preview Select a File to Begin Choose a file from the …" at bounding box center [1036, 316] width 736 height 564
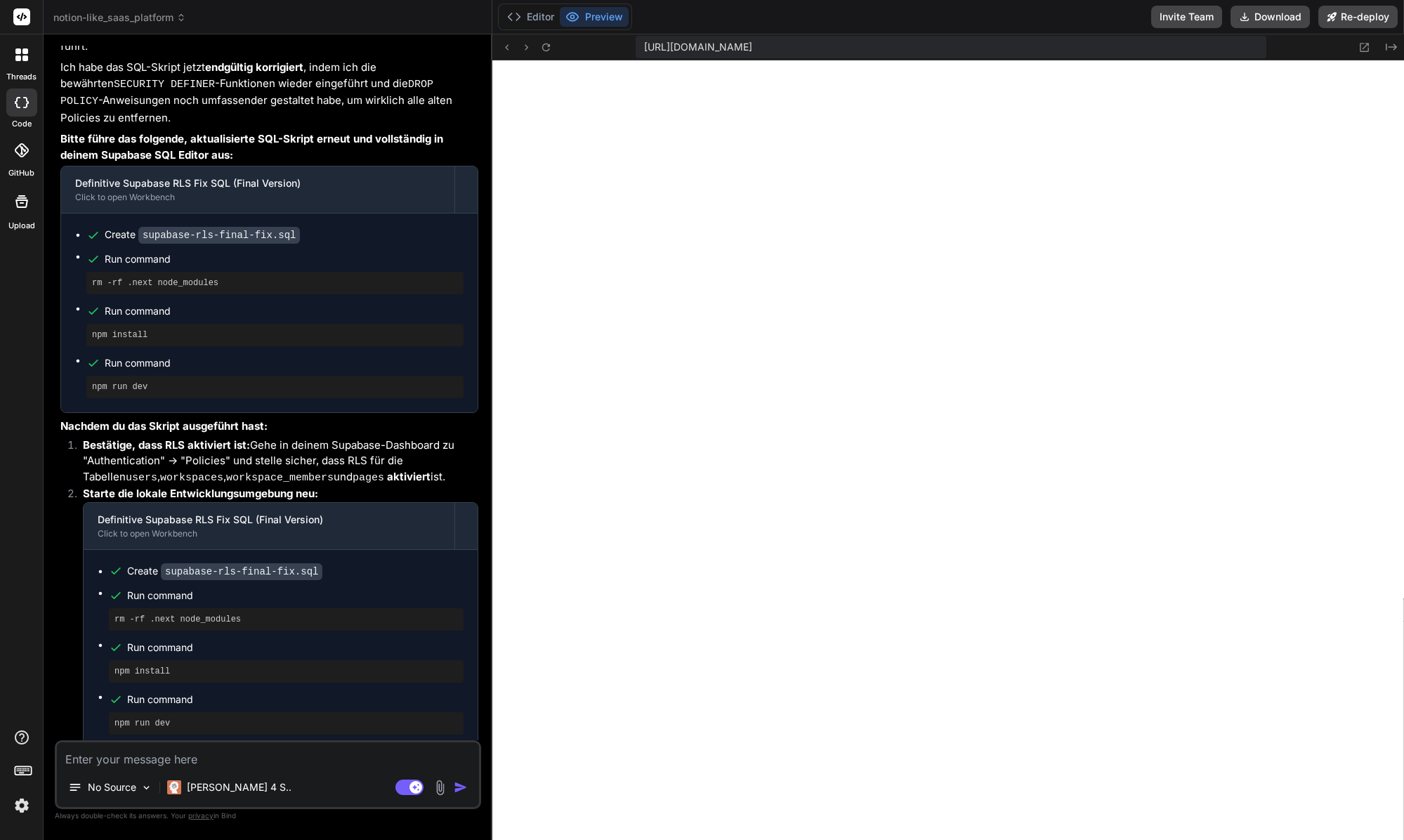
scroll to position [320, 0]
click at [522, 18] on button "Editor" at bounding box center [531, 17] width 58 height 20
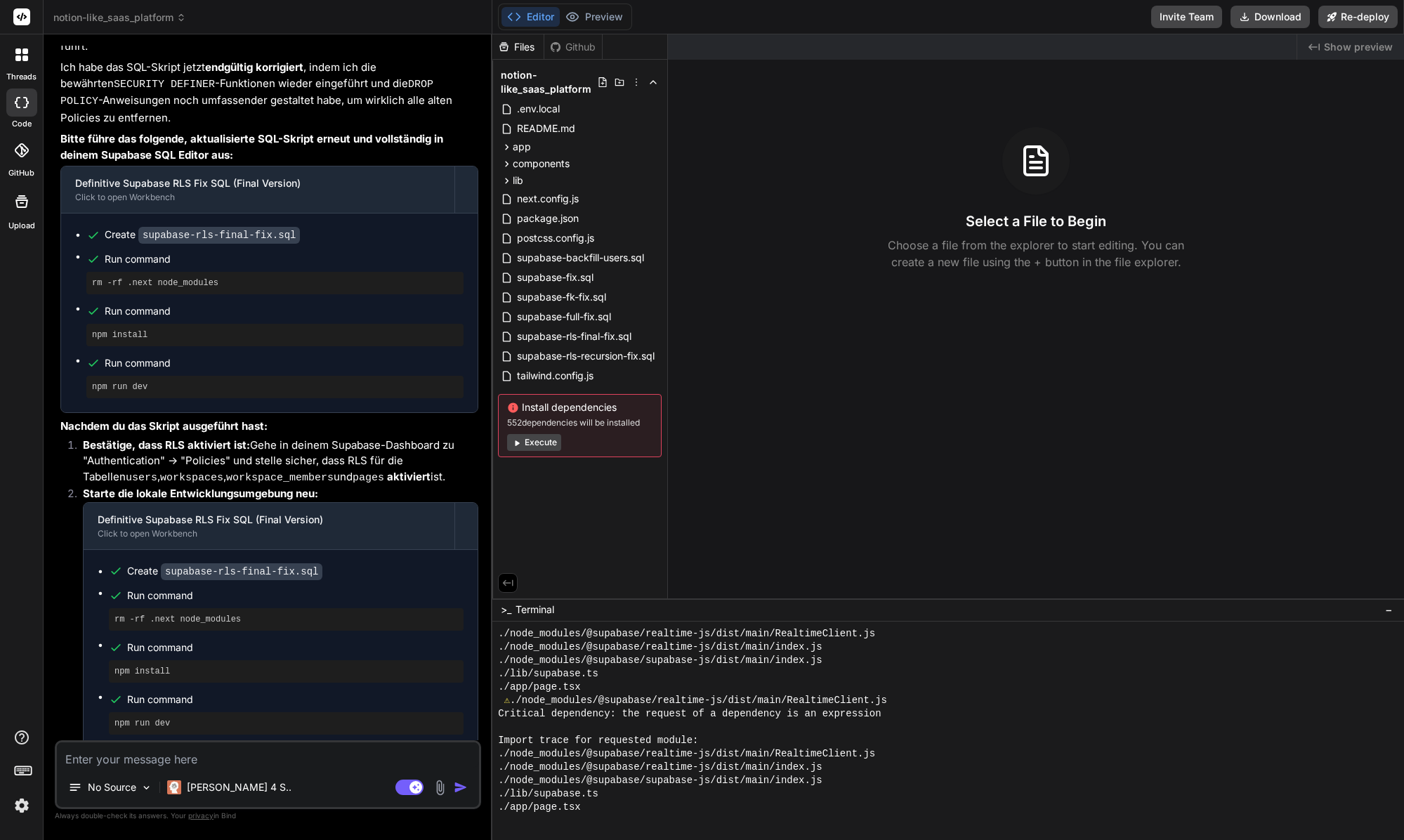
scroll to position [574, 0]
click at [615, 24] on button "Preview" at bounding box center [594, 17] width 69 height 20
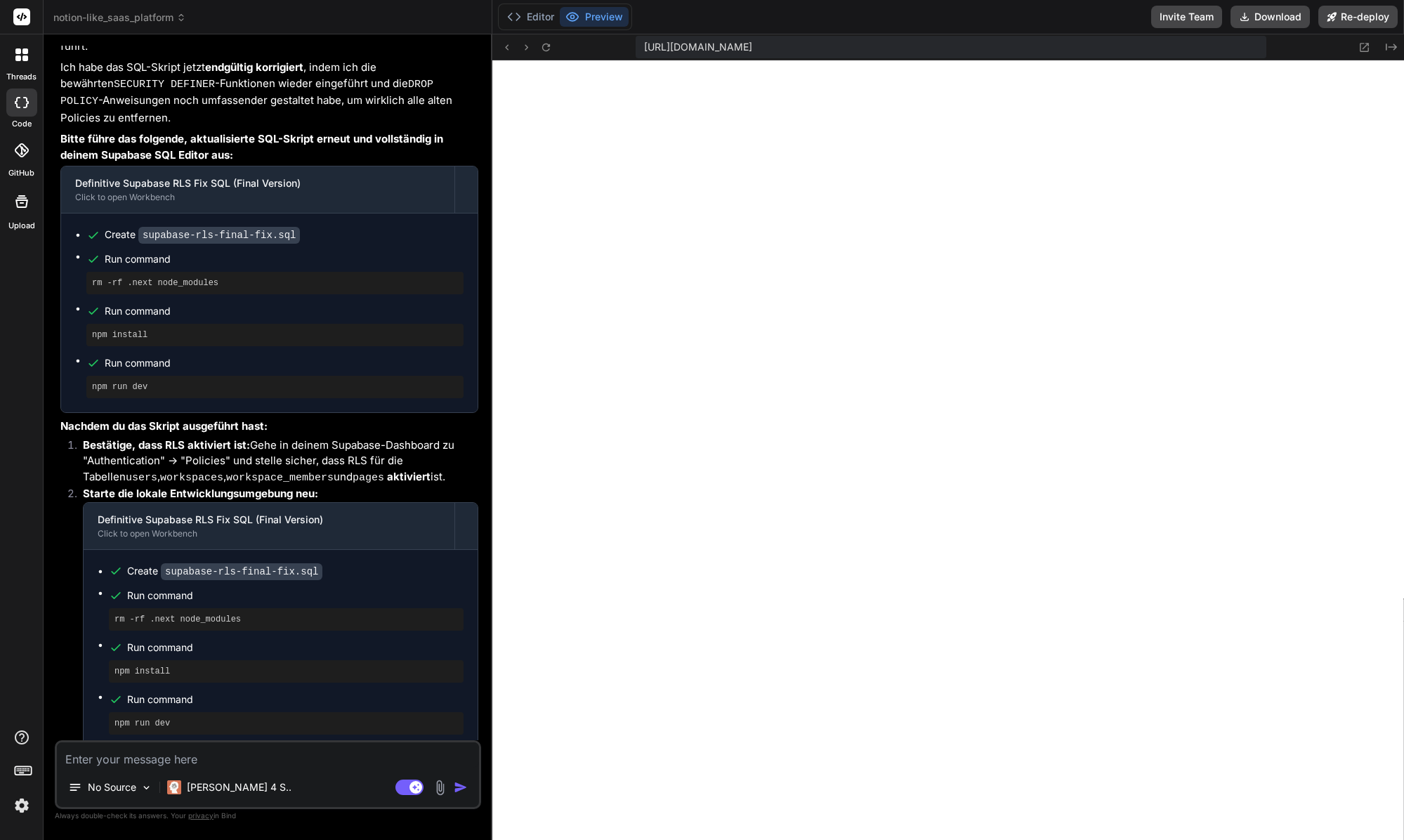
click at [228, 766] on textarea at bounding box center [268, 754] width 422 height 25
paste textarea "1 of 1 unhandled error Unhandled Runtime Error TypeError: Cannot read propertie…"
type textarea "x"
type textarea "1 of 1 unhandled error Unhandled Runtime Error TypeError: Cannot read propertie…"
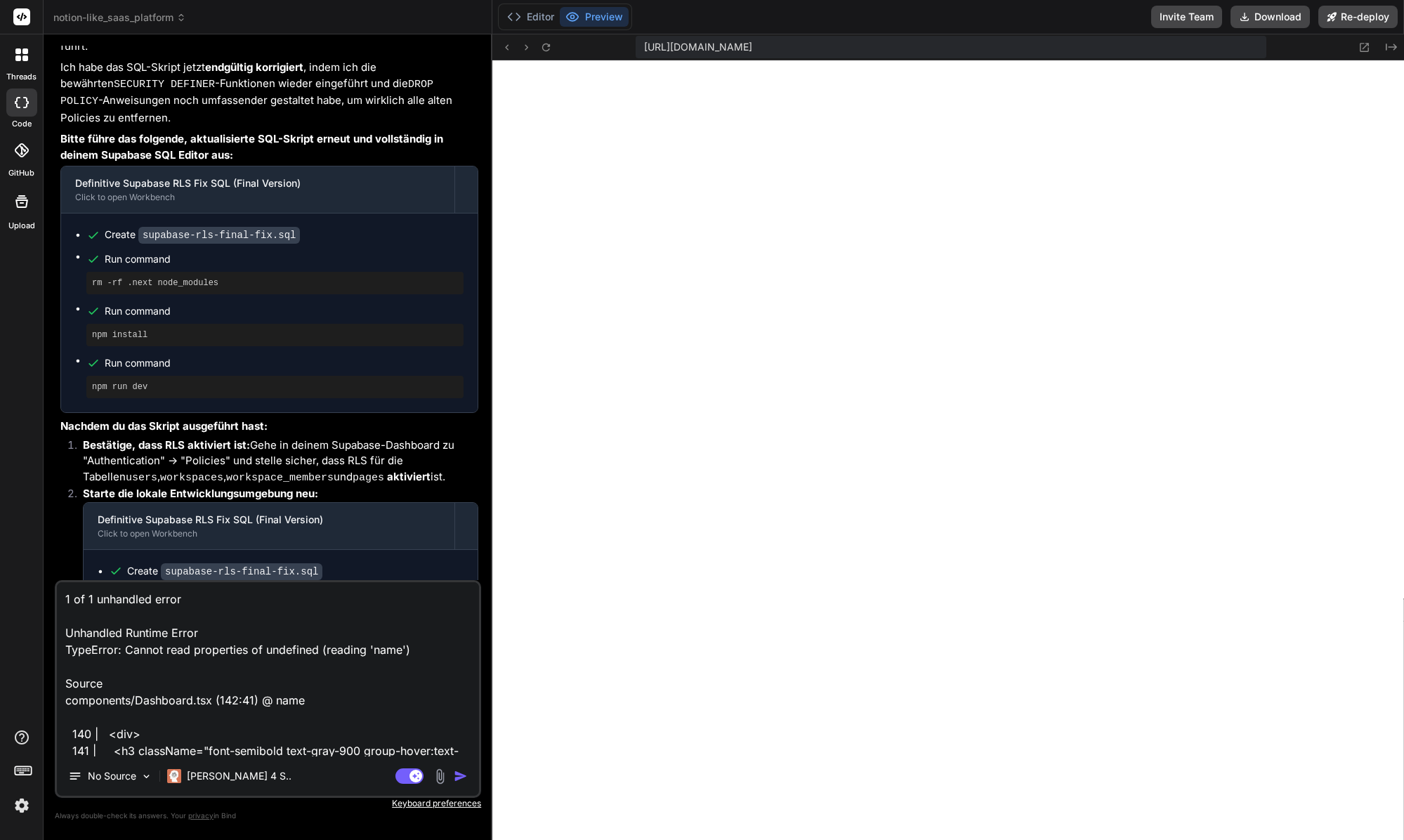
scroll to position [136, 0]
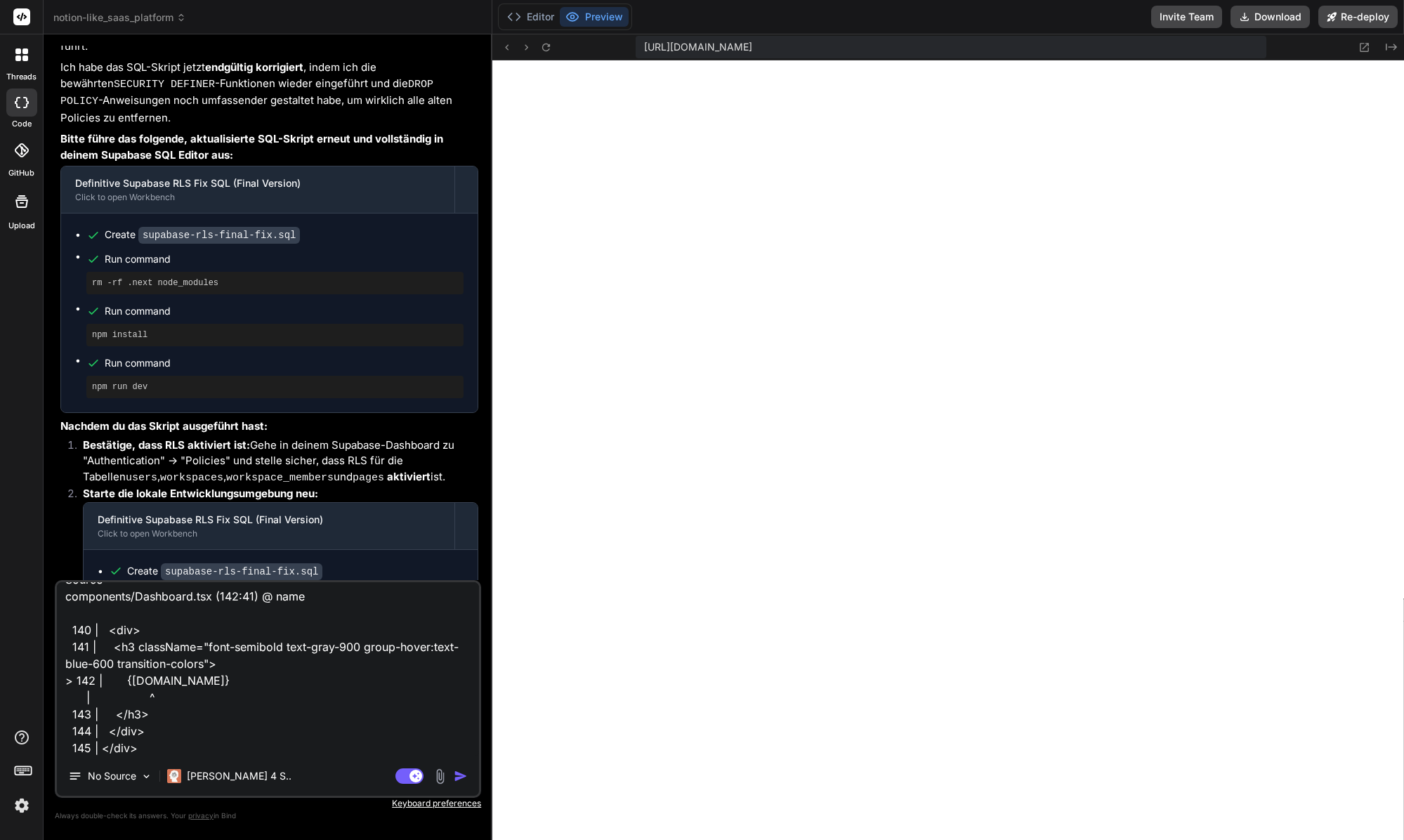
type textarea "x"
type textarea "1 of 1 unhandled error Unhandled Runtime Error TypeError: Cannot read propertie…"
type textarea "x"
type textarea "1 of 1 unhandled error Unhandled Runtime Error TypeError: Cannot read propertie…"
type textarea "x"
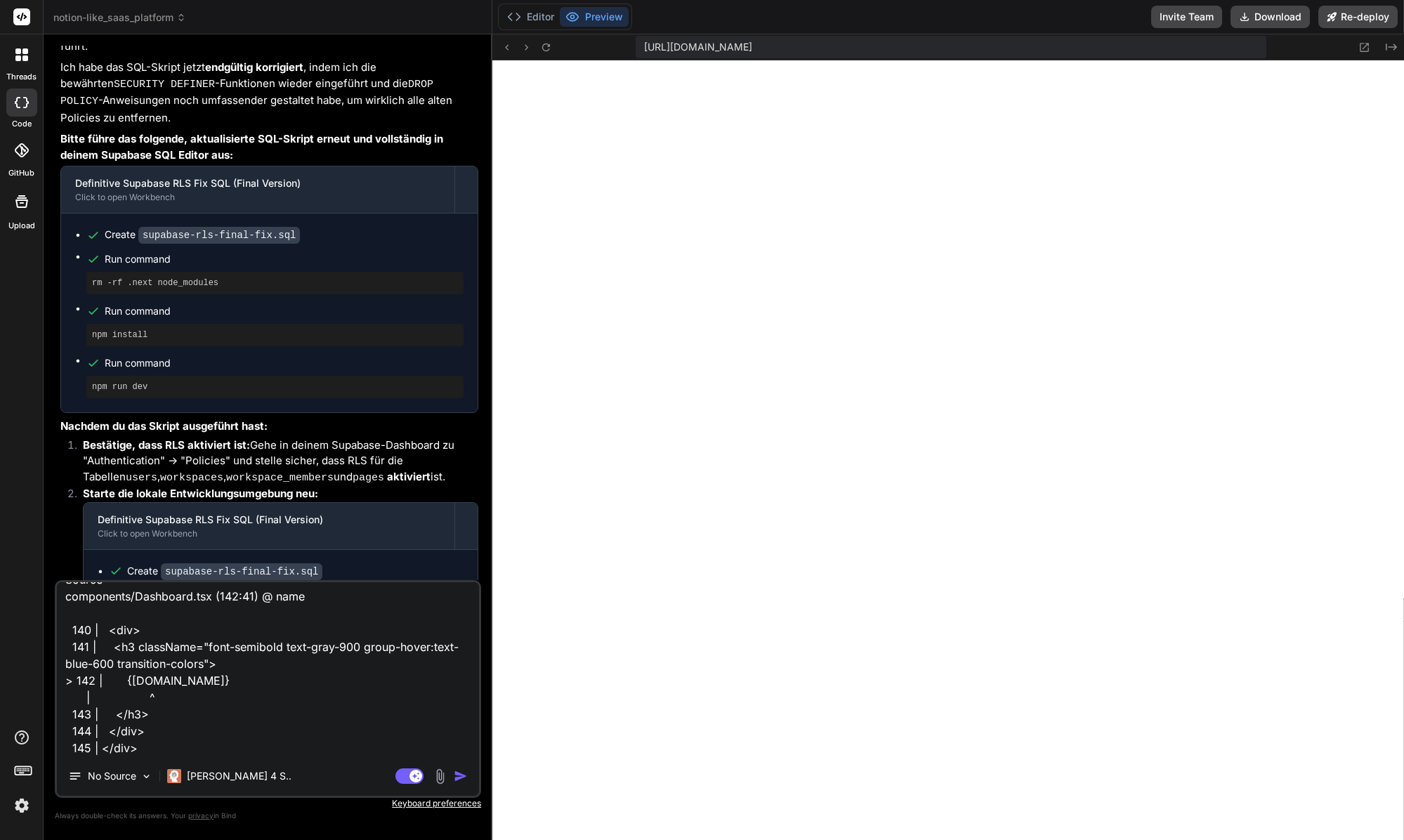
type textarea "1 of 1 unhandled error Unhandled Runtime Error TypeError: Cannot read propertie…"
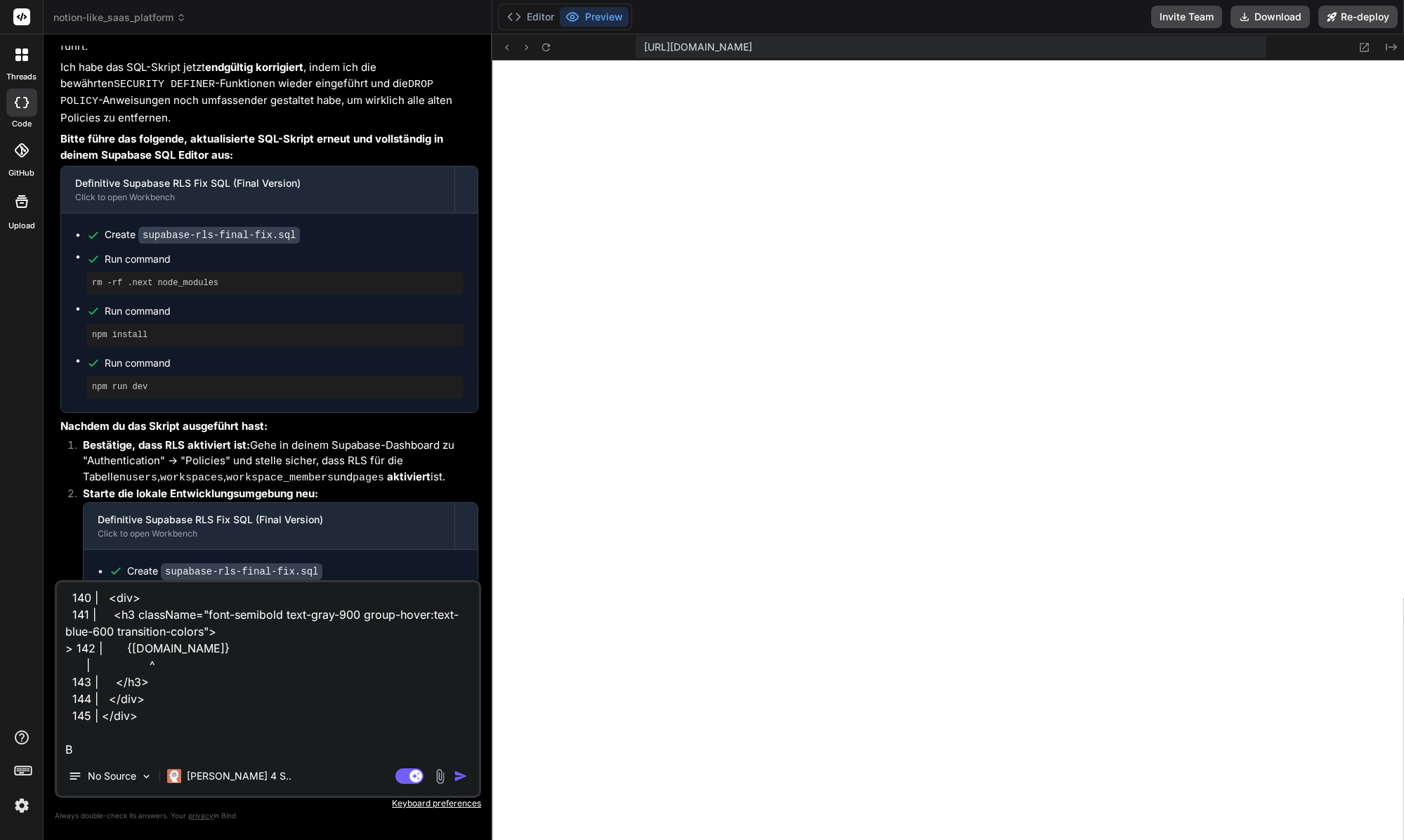
scroll to position [170, 0]
type textarea "x"
type textarea "1 of 1 unhandled error Unhandled Runtime Error TypeError: Cannot read propertie…"
type textarea "x"
type textarea "1 of 1 unhandled error Unhandled Runtime Error TypeError: Cannot read propertie…"
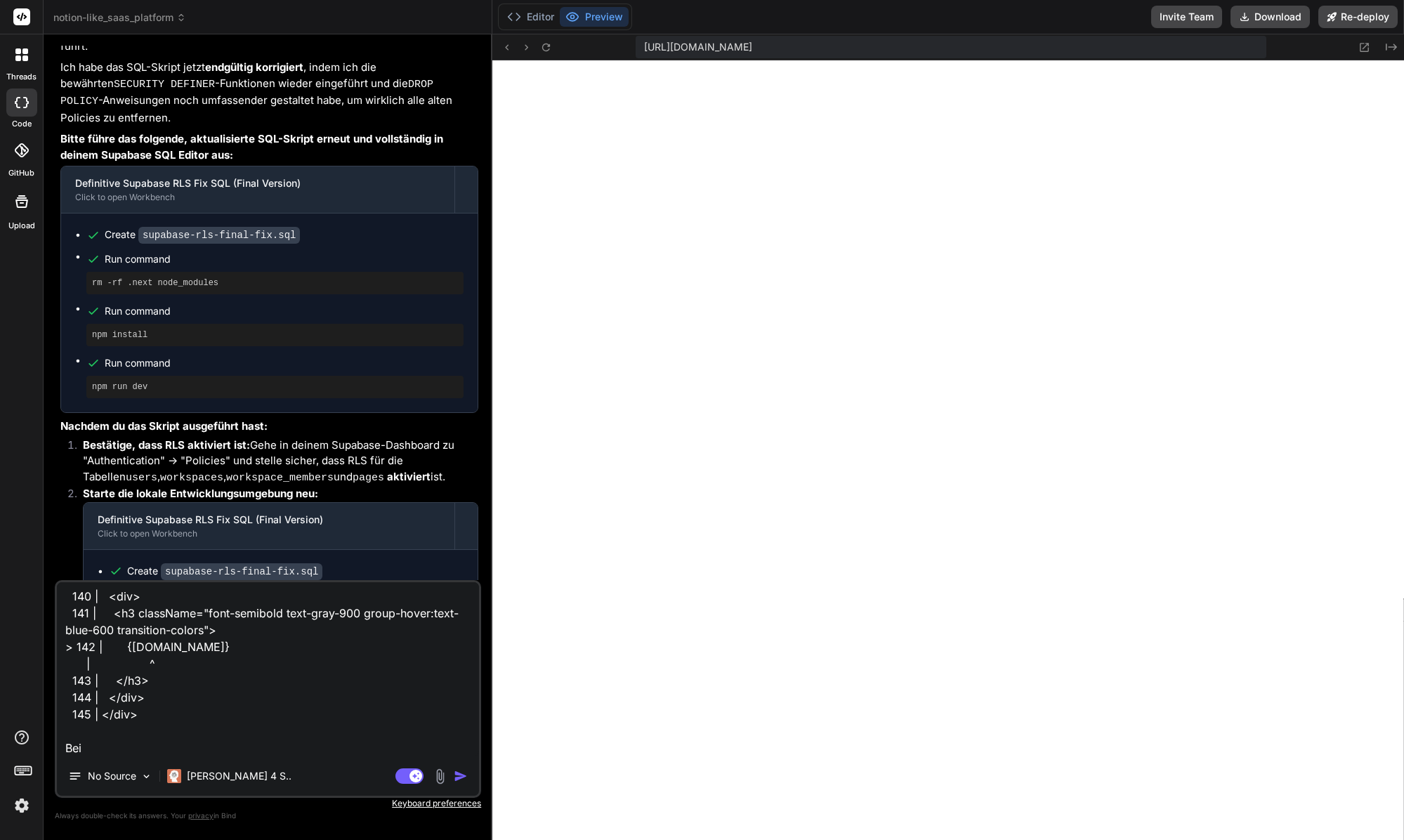
type textarea "x"
type textarea "1 of 1 unhandled error Unhandled Runtime Error TypeError: Cannot read propertie…"
type textarea "x"
type textarea "1 of 1 unhandled error Unhandled Runtime Error TypeError: Cannot read propertie…"
type textarea "x"
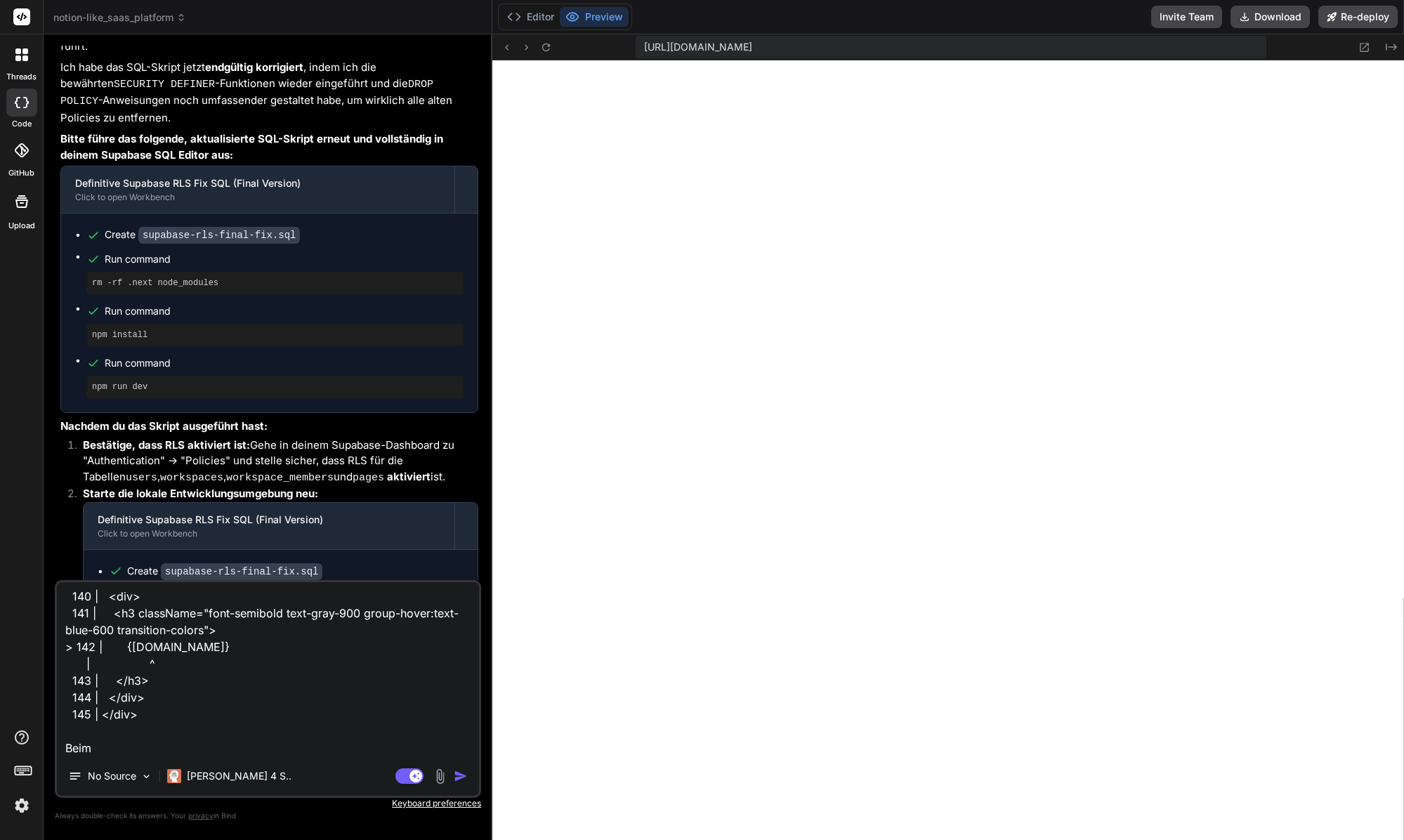
type textarea "1 of 1 unhandled error Unhandled Runtime Error TypeError: Cannot read propertie…"
type textarea "x"
type textarea "1 of 1 unhandled error Unhandled Runtime Error TypeError: Cannot read propertie…"
type textarea "x"
type textarea "1 of 1 unhandled error Unhandled Runtime Error TypeError: Cannot read propertie…"
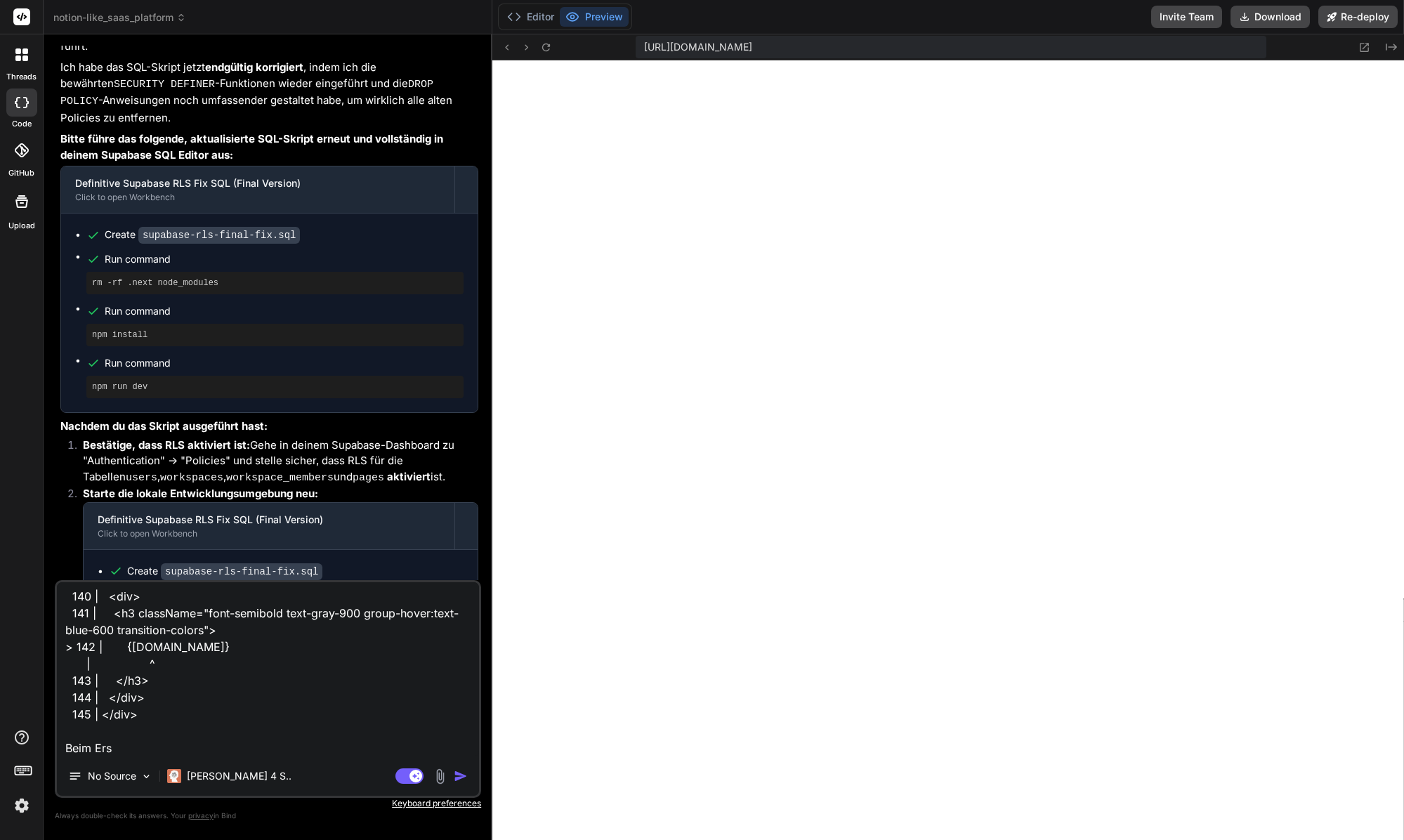
type textarea "x"
type textarea "1 of 1 unhandled error Unhandled Runtime Error TypeError: Cannot read propertie…"
type textarea "x"
type textarea "1 of 1 unhandled error Unhandled Runtime Error TypeError: Cannot read propertie…"
type textarea "x"
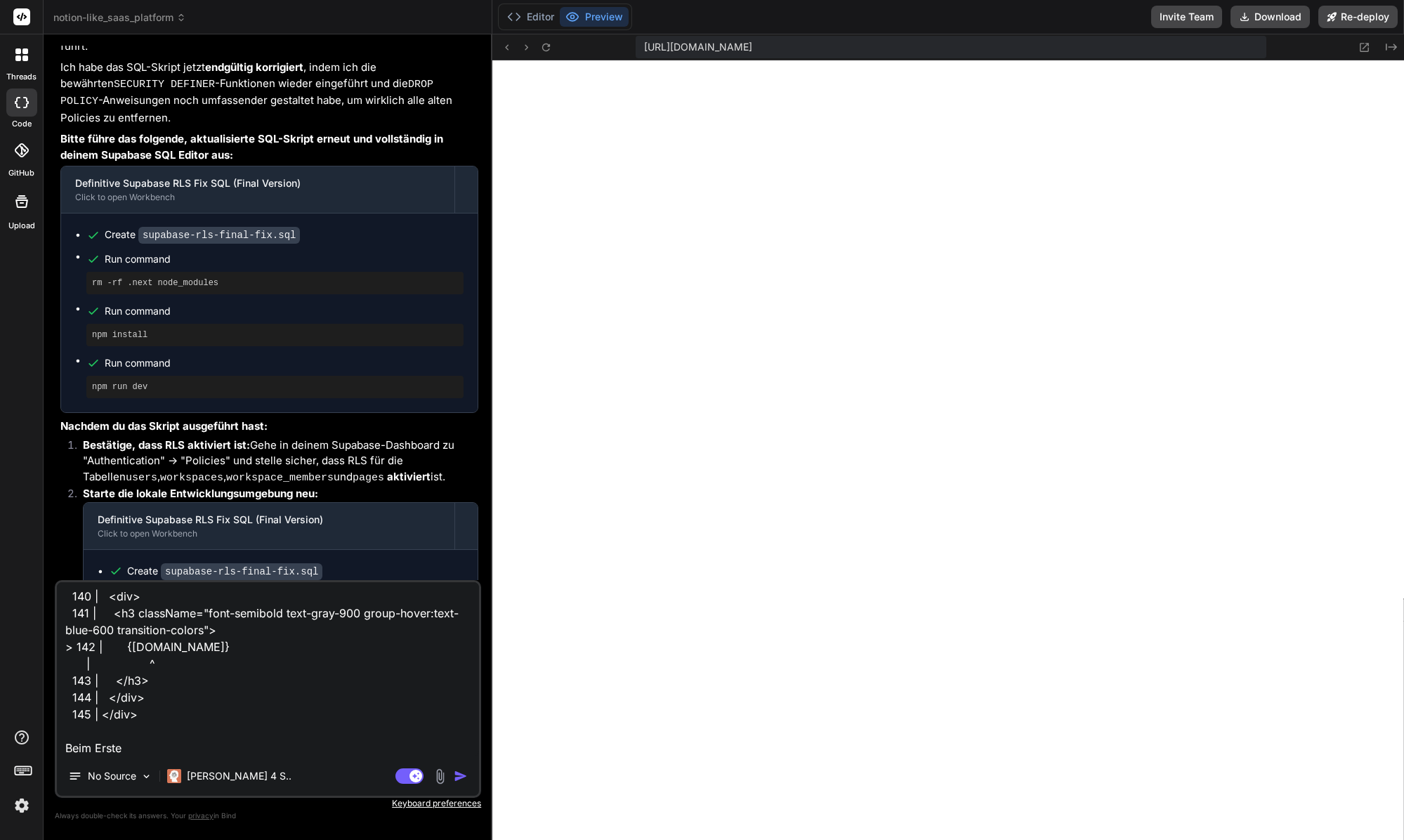
type textarea "1 of 1 unhandled error Unhandled Runtime Error TypeError: Cannot read propertie…"
type textarea "x"
type textarea "1 of 1 unhandled error Unhandled Runtime Error TypeError: Cannot read propertie…"
type textarea "x"
type textarea "1 of 1 unhandled error Unhandled Runtime Error TypeError: Cannot read propertie…"
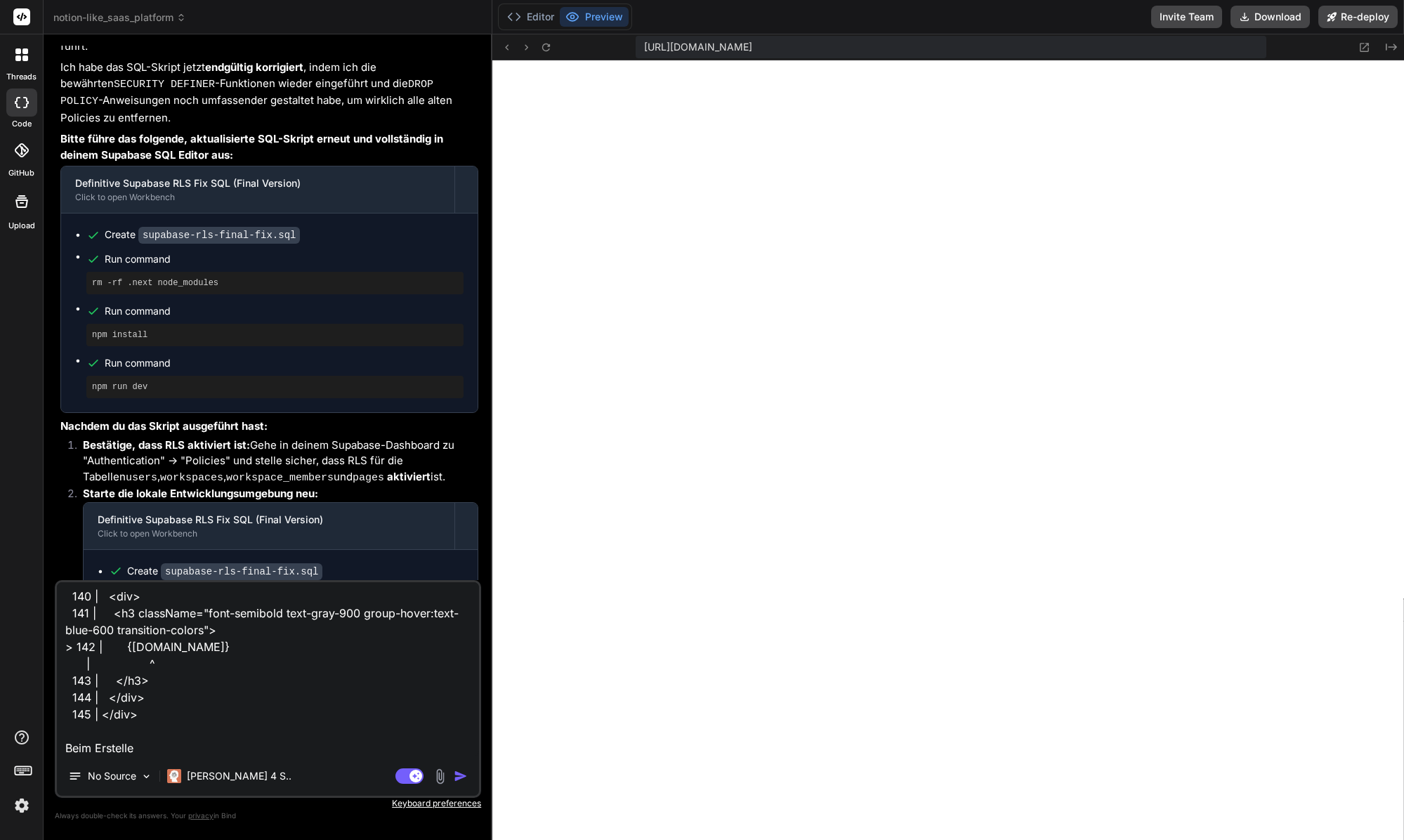
type textarea "x"
type textarea "1 of 1 unhandled error Unhandled Runtime Error TypeError: Cannot read propertie…"
type textarea "x"
type textarea "1 of 1 unhandled error Unhandled Runtime Error TypeError: Cannot read propertie…"
type textarea "x"
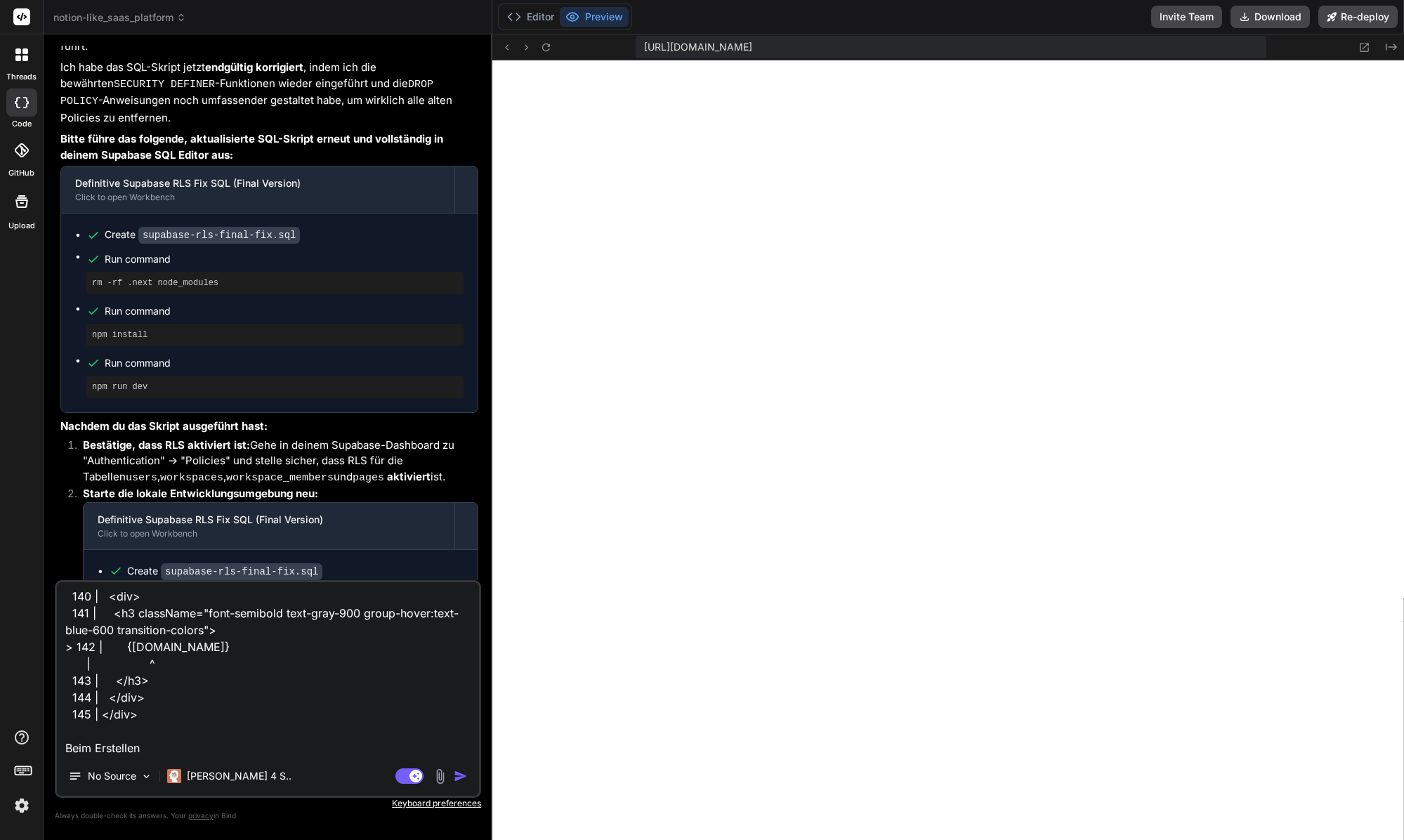
type textarea "1 of 1 unhandled error Unhandled Runtime Error TypeError: Cannot read propertie…"
type textarea "x"
type textarea "1 of 1 unhandled error Unhandled Runtime Error TypeError: Cannot read propertie…"
type textarea "x"
type textarea "1 of 1 unhandled error Unhandled Runtime Error TypeError: Cannot read propertie…"
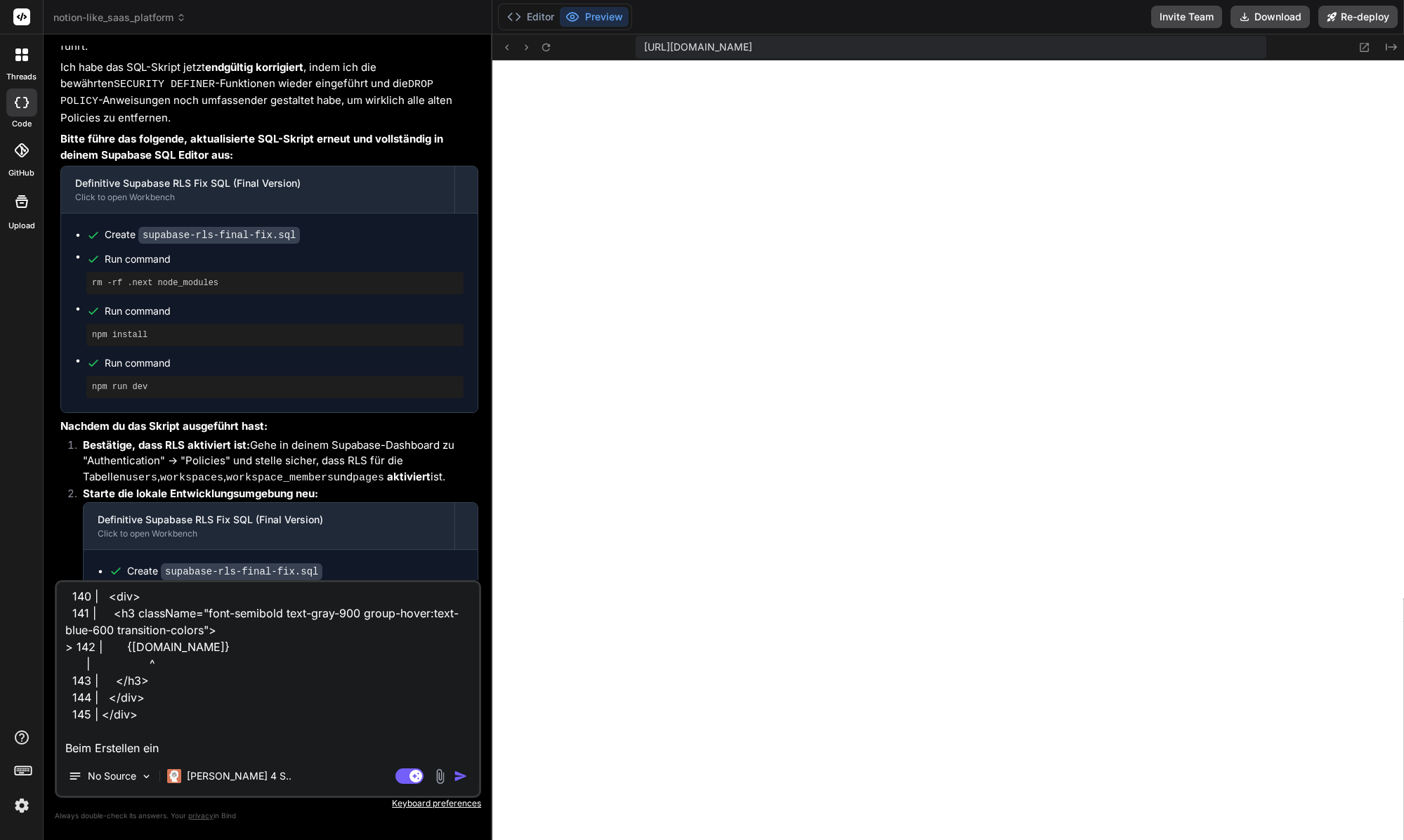
type textarea "x"
type textarea "1 of 1 unhandled error Unhandled Runtime Error TypeError: Cannot read propertie…"
type textarea "x"
type textarea "1 of 1 unhandled error Unhandled Runtime Error TypeError: Cannot read propertie…"
type textarea "x"
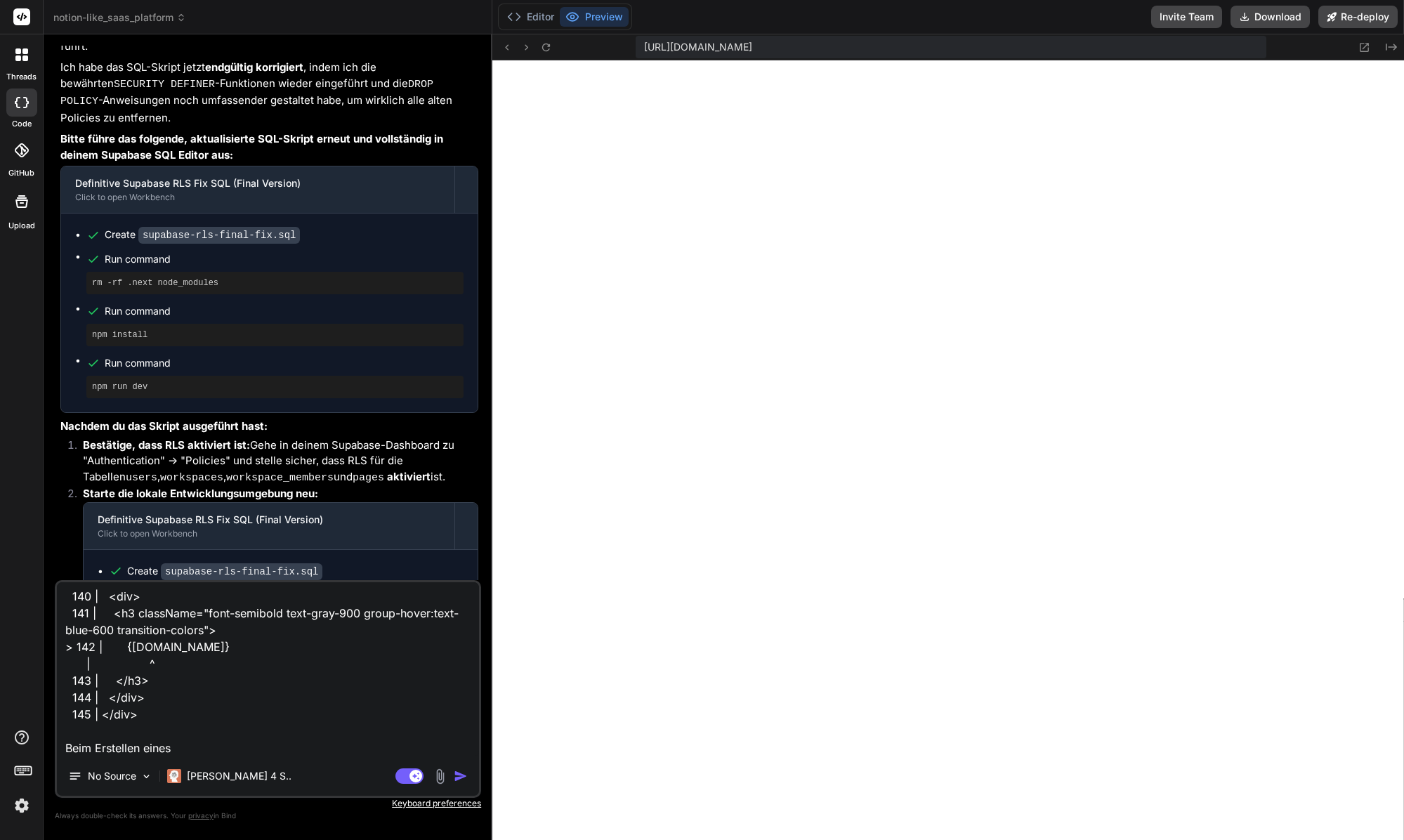
type textarea "1 of 1 unhandled error Unhandled Runtime Error TypeError: Cannot read propertie…"
type textarea "x"
type textarea "1 of 1 unhandled error Unhandled Runtime Error TypeError: Cannot read propertie…"
type textarea "x"
type textarea "1 of 1 unhandled error Unhandled Runtime Error TypeError: Cannot read propertie…"
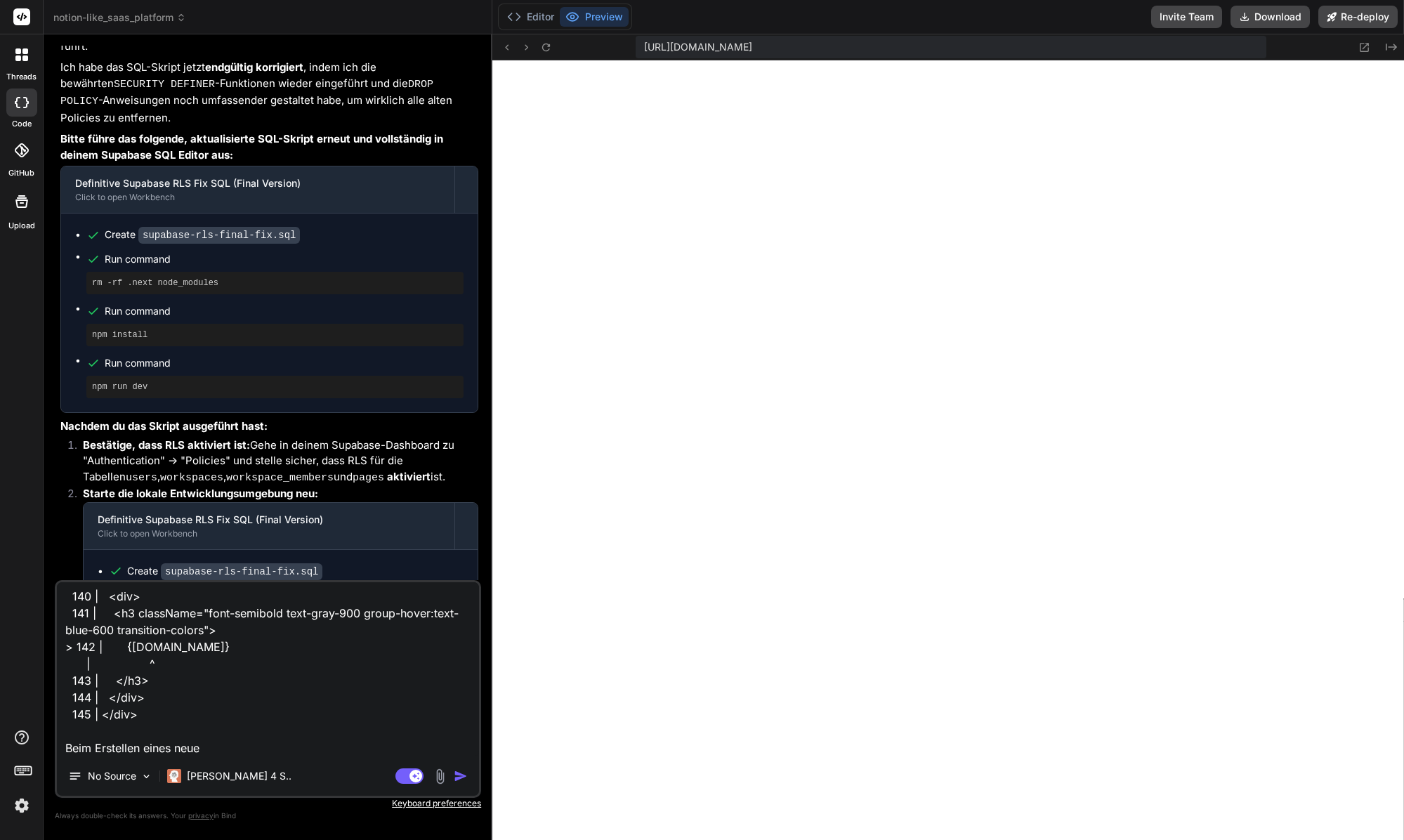
type textarea "x"
type textarea "1 of 1 unhandled error Unhandled Runtime Error TypeError: Cannot read propertie…"
type textarea "x"
type textarea "1 of 1 unhandled error Unhandled Runtime Error TypeError: Cannot read propertie…"
type textarea "x"
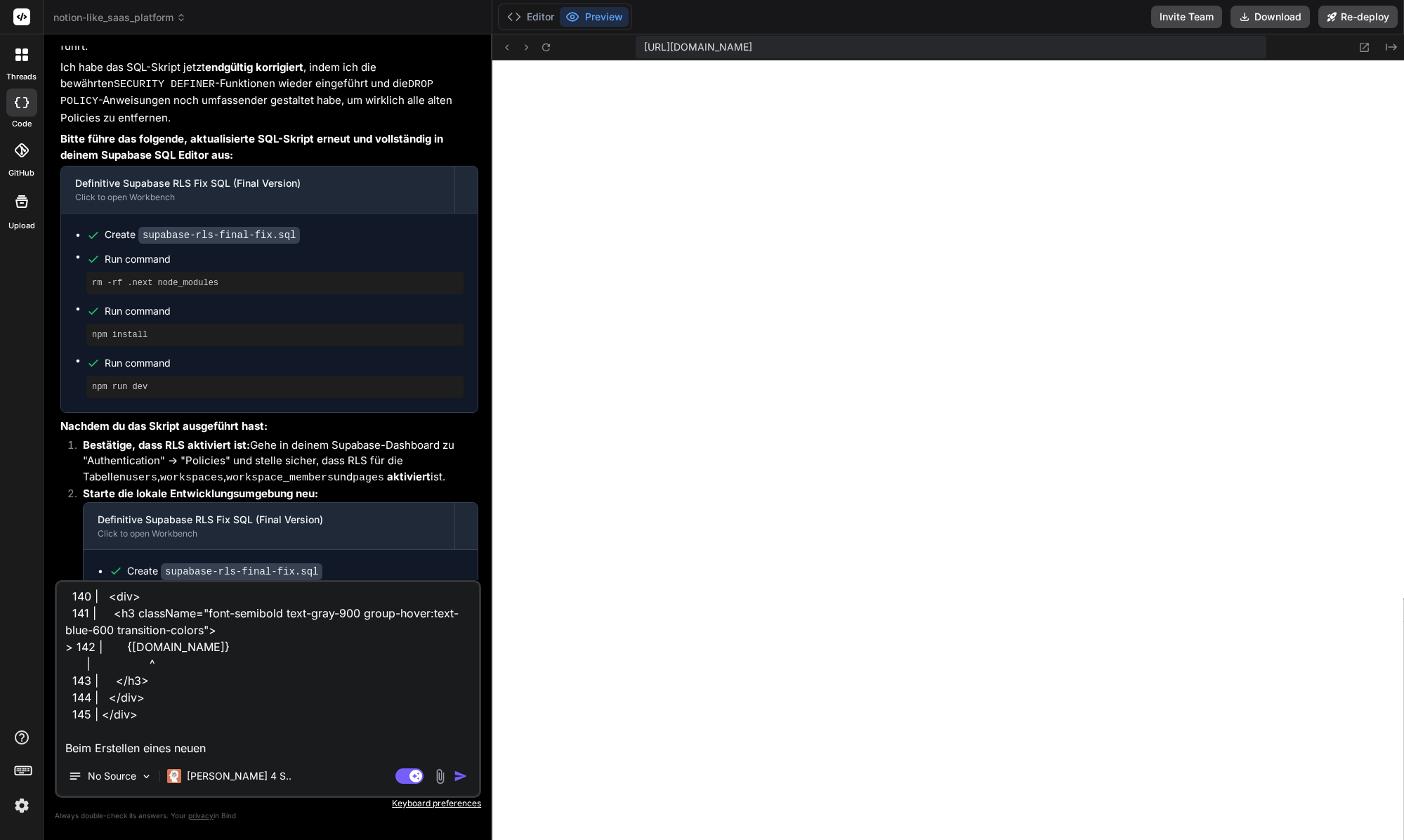
type textarea "1 of 1 unhandled error Unhandled Runtime Error TypeError: Cannot read propertie…"
type textarea "x"
type textarea "1 of 1 unhandled error Unhandled Runtime Error TypeError: Cannot read propertie…"
type textarea "x"
type textarea "1 of 1 unhandled error Unhandled Runtime Error TypeError: Cannot read propertie…"
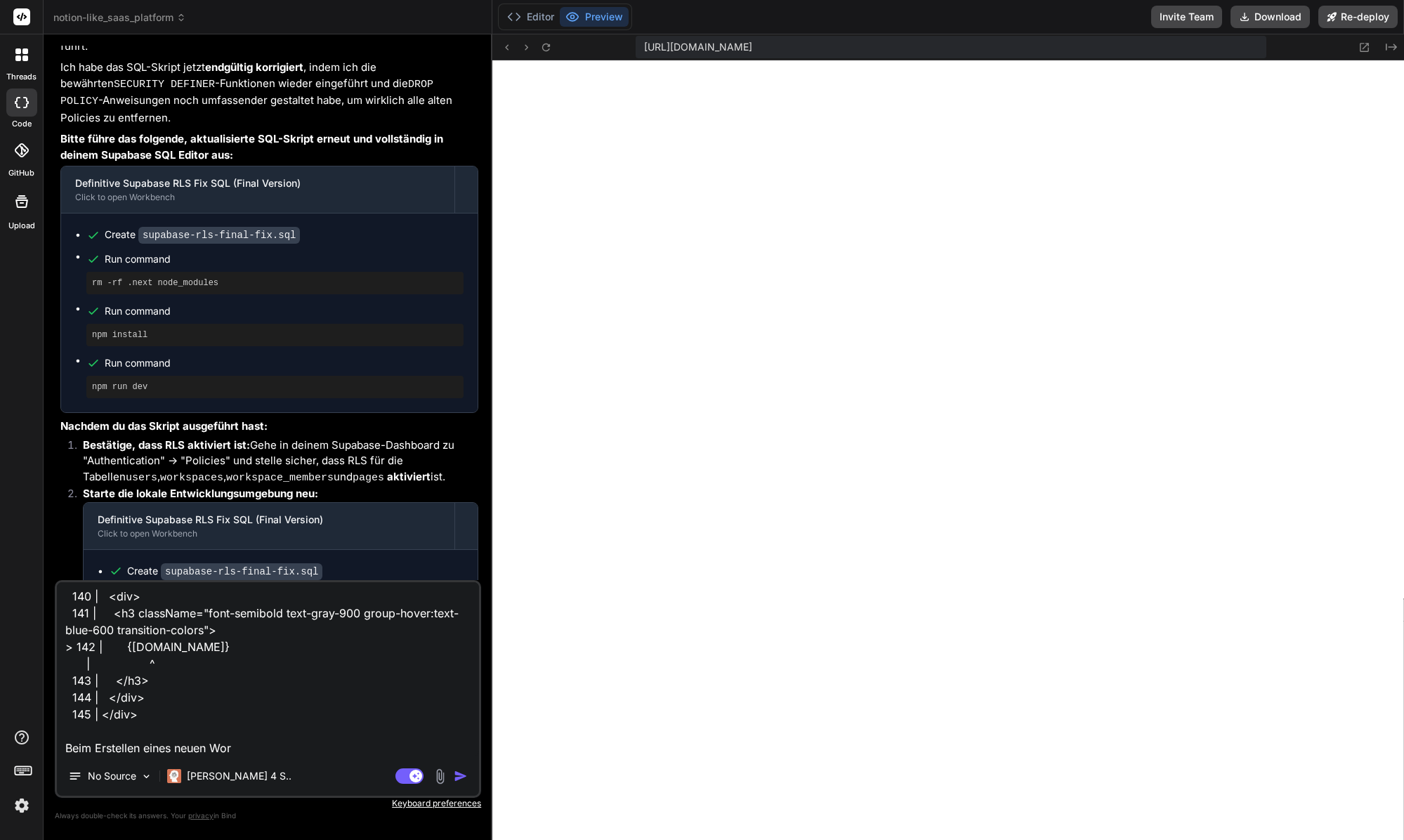
type textarea "x"
type textarea "1 of 1 unhandled error Unhandled Runtime Error TypeError: Cannot read propertie…"
type textarea "x"
type textarea "1 of 1 unhandled error Unhandled Runtime Error TypeError: Cannot read propertie…"
type textarea "x"
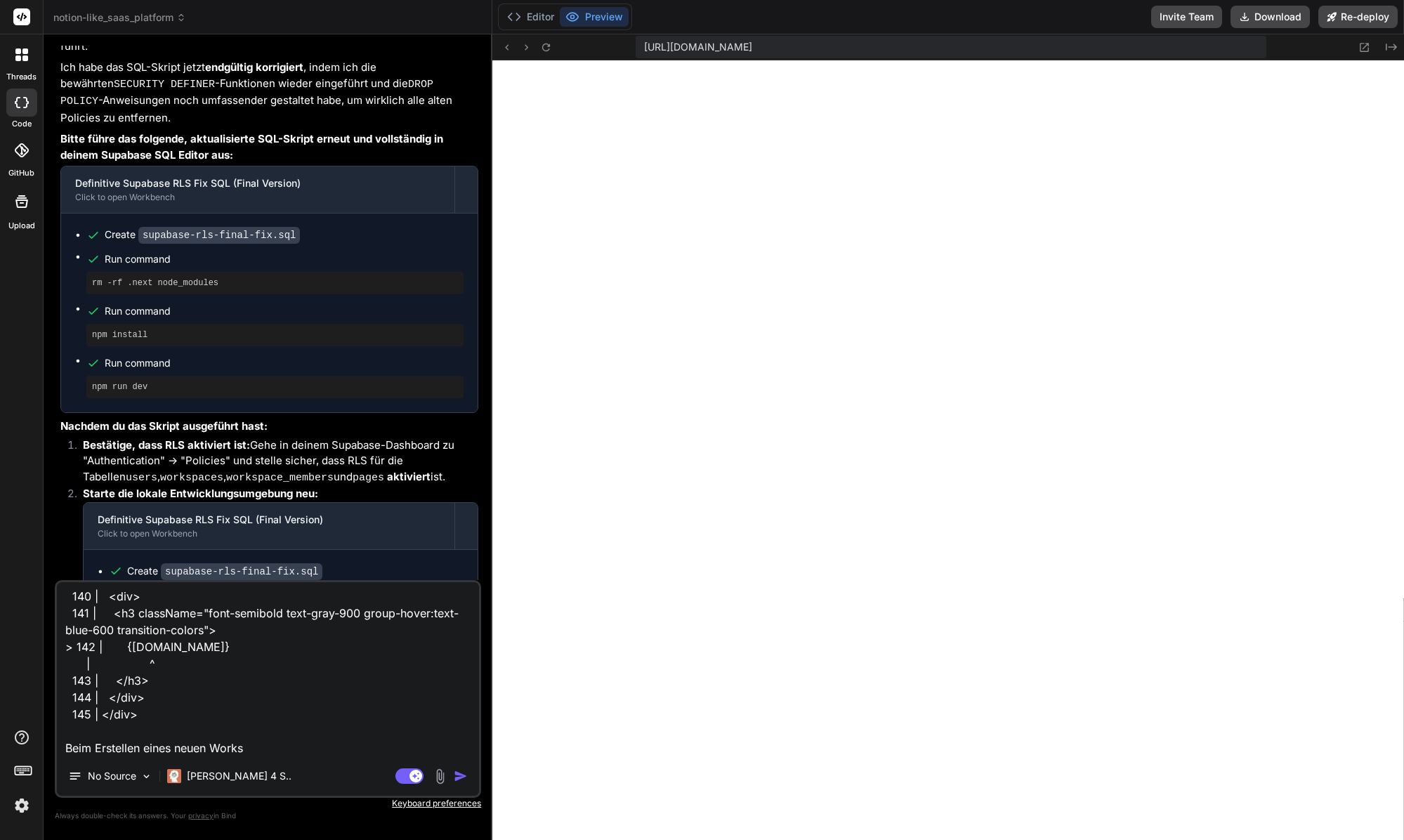
type textarea "1 of 1 unhandled error Unhandled Runtime Error TypeError: Cannot read propertie…"
type textarea "x"
type textarea "1 of 1 unhandled error Unhandled Runtime Error TypeError: Cannot read propertie…"
type textarea "x"
type textarea "1 of 1 unhandled error Unhandled Runtime Error TypeError: Cannot read propertie…"
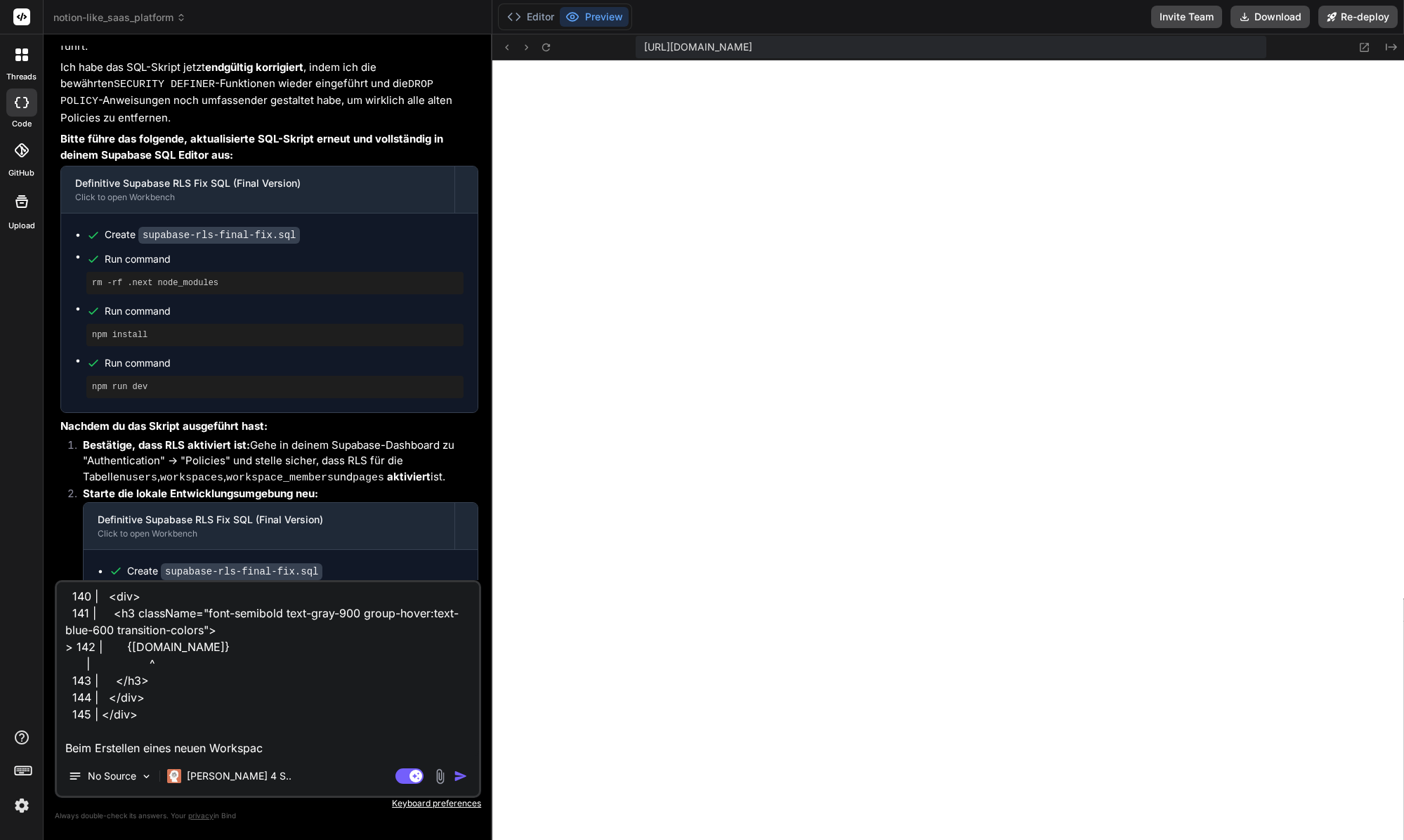
type textarea "x"
type textarea "1 of 1 unhandled error Unhandled Runtime Error TypeError: Cannot read propertie…"
type textarea "x"
type textarea "1 of 1 unhandled error Unhandled Runtime Error TypeError: Cannot read propertie…"
type textarea "x"
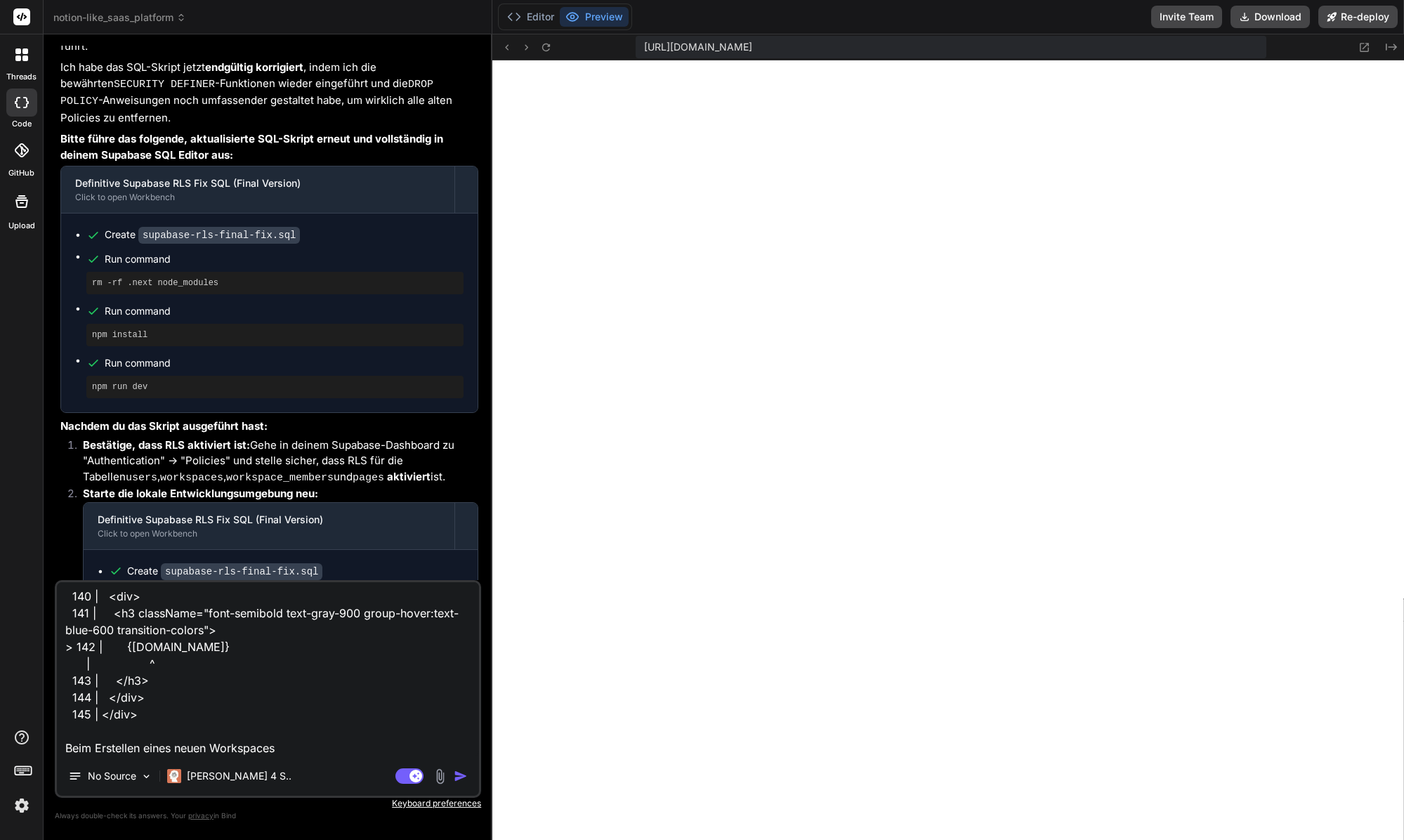
type textarea "1 of 1 unhandled error Unhandled Runtime Error TypeError: Cannot read propertie…"
click at [411, 788] on div "No Source Claude 4 S.." at bounding box center [268, 779] width 422 height 34
click at [411, 786] on div "No Source Claude 4 S.." at bounding box center [268, 779] width 422 height 34
click at [410, 781] on rect at bounding box center [410, 776] width 28 height 16
click at [459, 777] on img "button" at bounding box center [460, 776] width 14 height 14
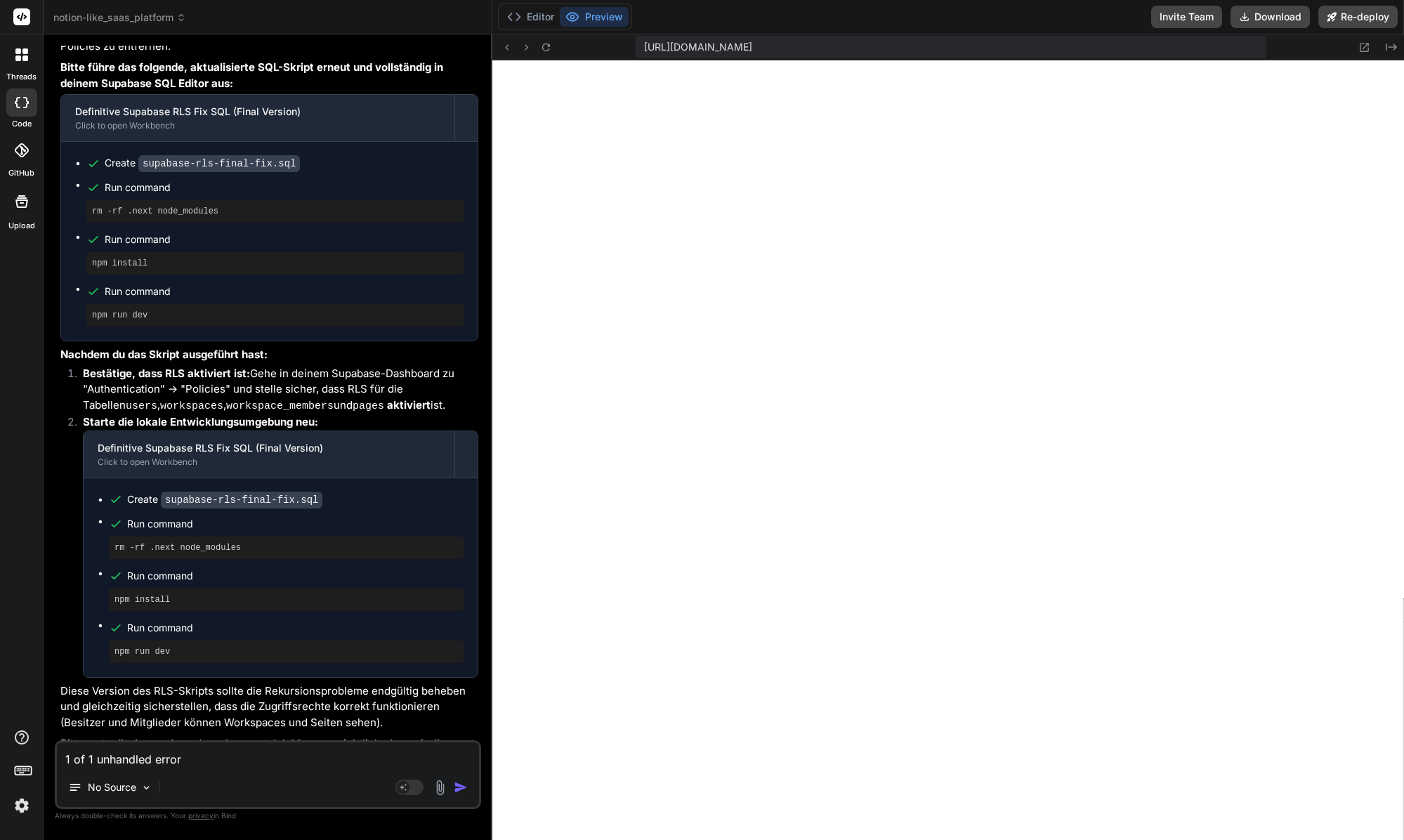
scroll to position [4921, 0]
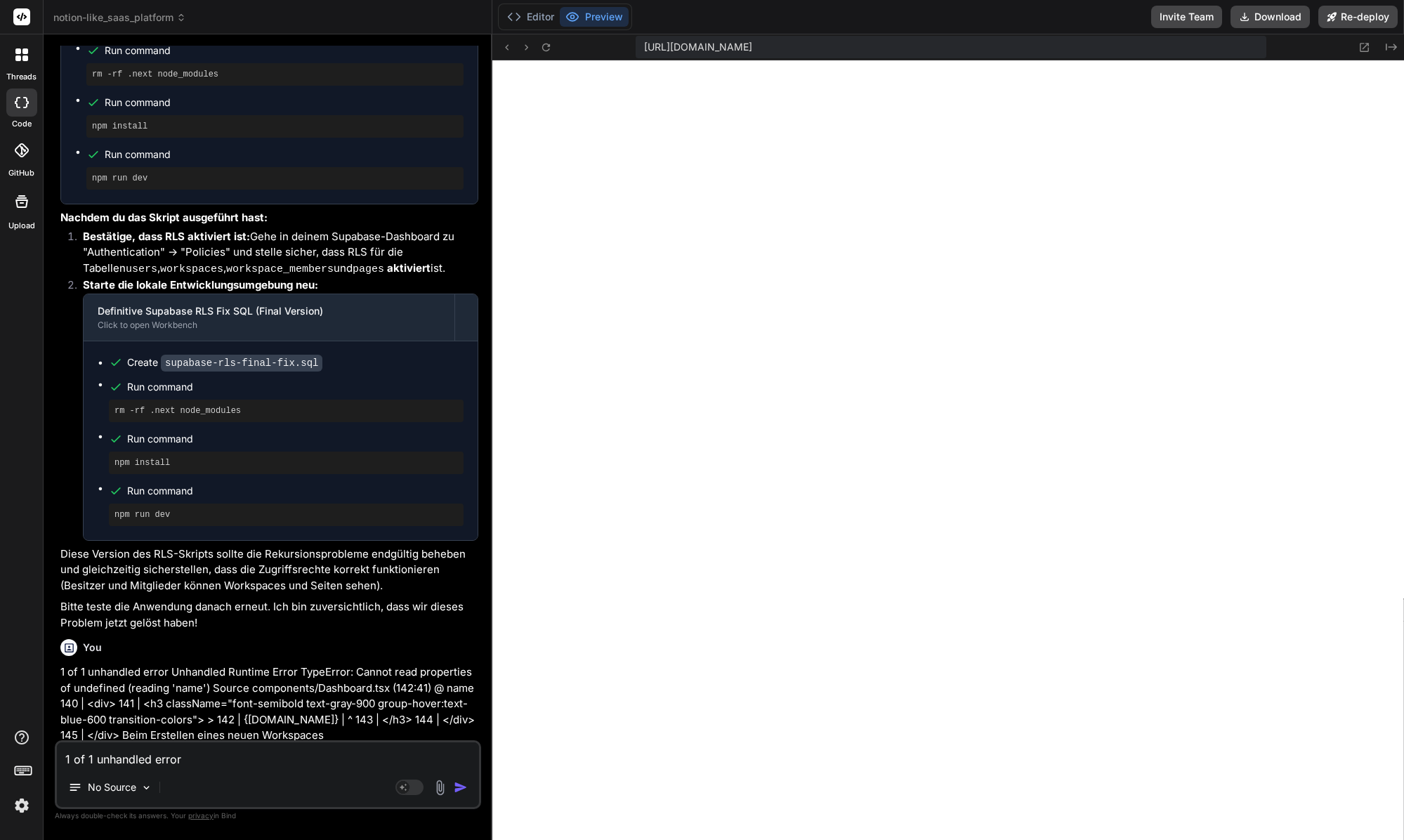
click at [159, 766] on textarea "1 of 1 unhandled error Unhandled Runtime Error TypeError: Cannot read propertie…" at bounding box center [268, 754] width 422 height 25
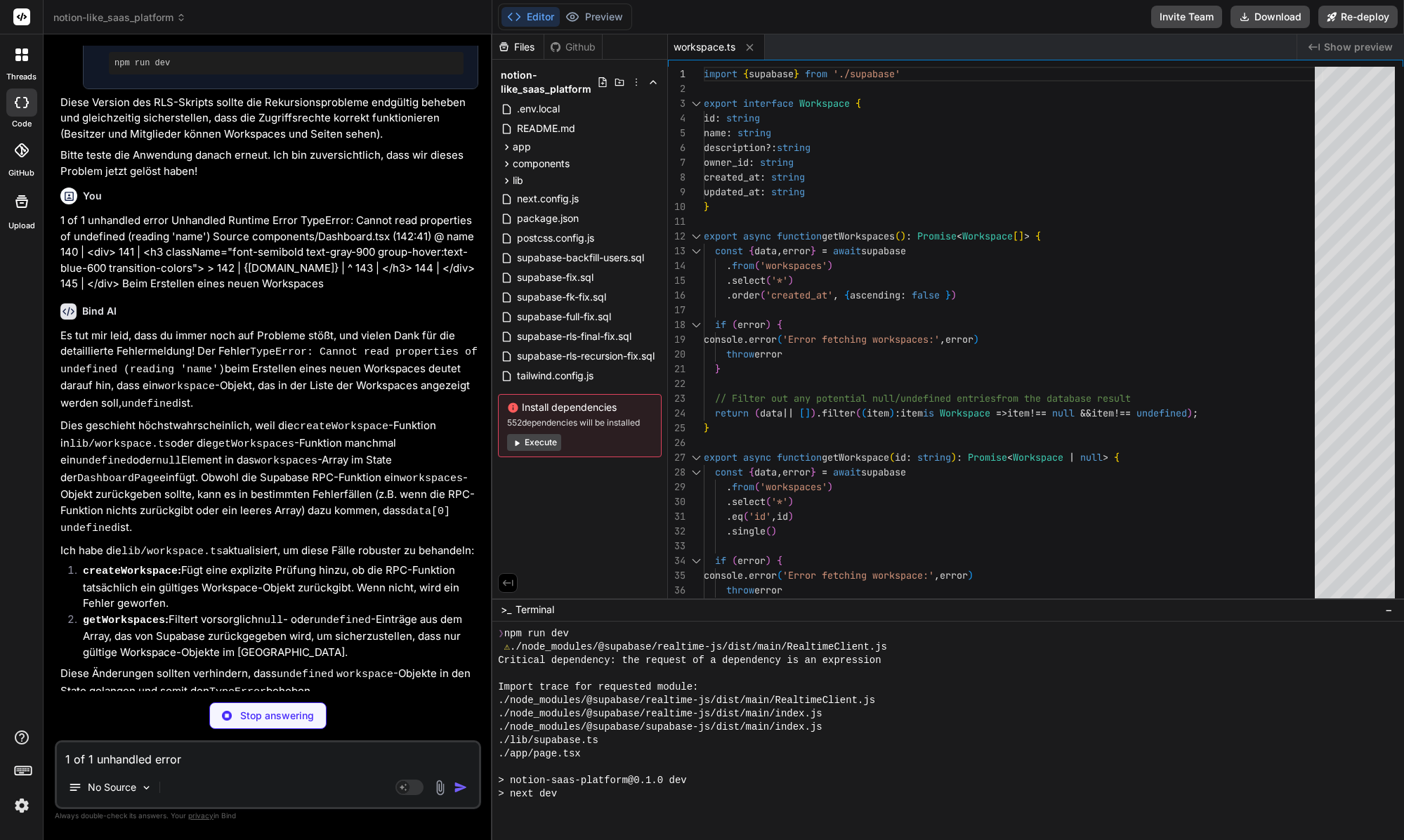
scroll to position [2015, 0]
type textarea "x"
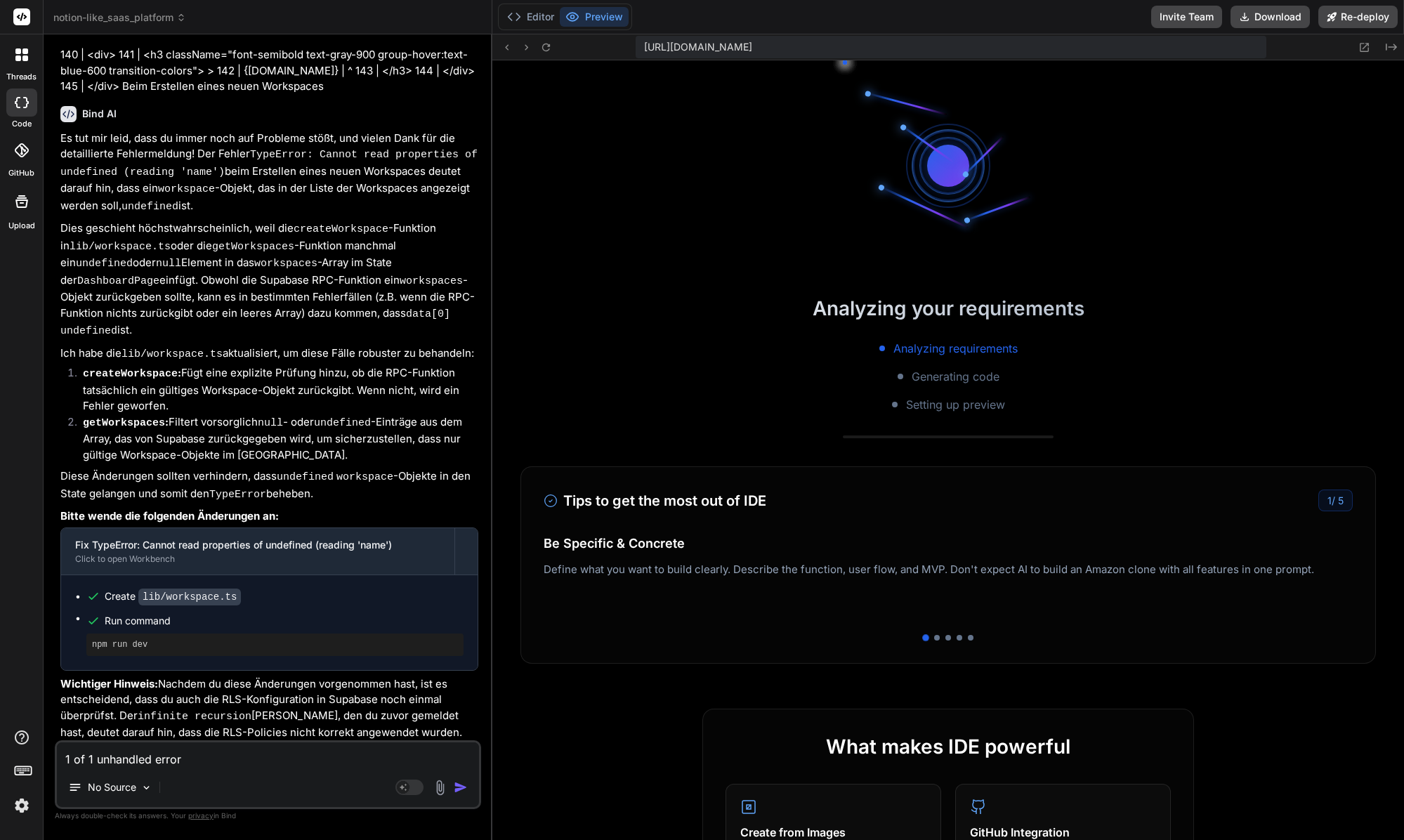
scroll to position [2335, 0]
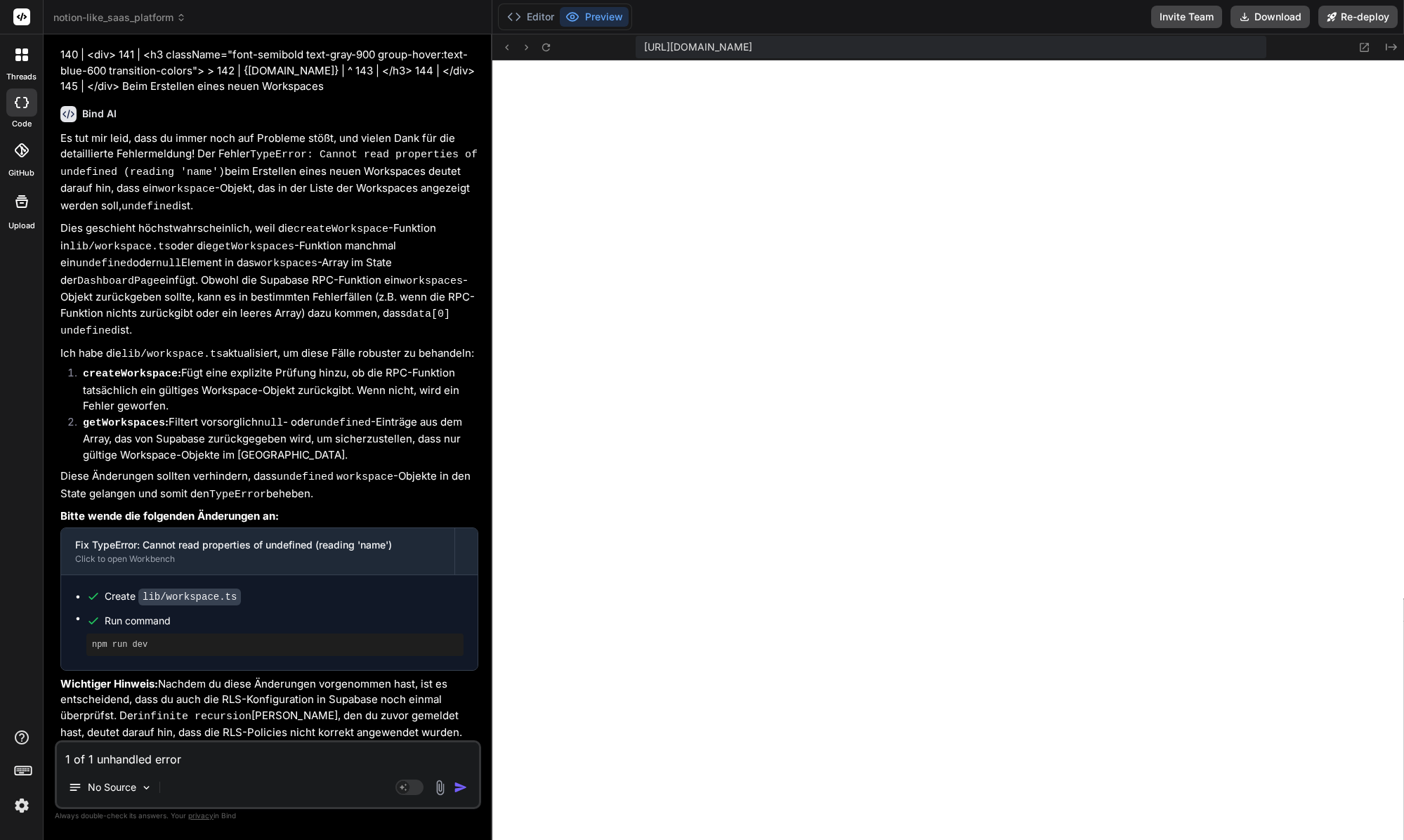
click at [165, 746] on textarea "1 of 1 unhandled error Unhandled Runtime Error TypeError: Cannot read propertie…" at bounding box center [268, 754] width 422 height 25
click at [164, 750] on textarea "1 of 1 unhandled error Unhandled Runtime Error TypeError: Cannot read propertie…" at bounding box center [268, 754] width 422 height 25
paste textarea "Failed to create workspace: RPC function returned no data."
type textarea "x"
type textarea "Failed to create workspace: RPC function returned no data."
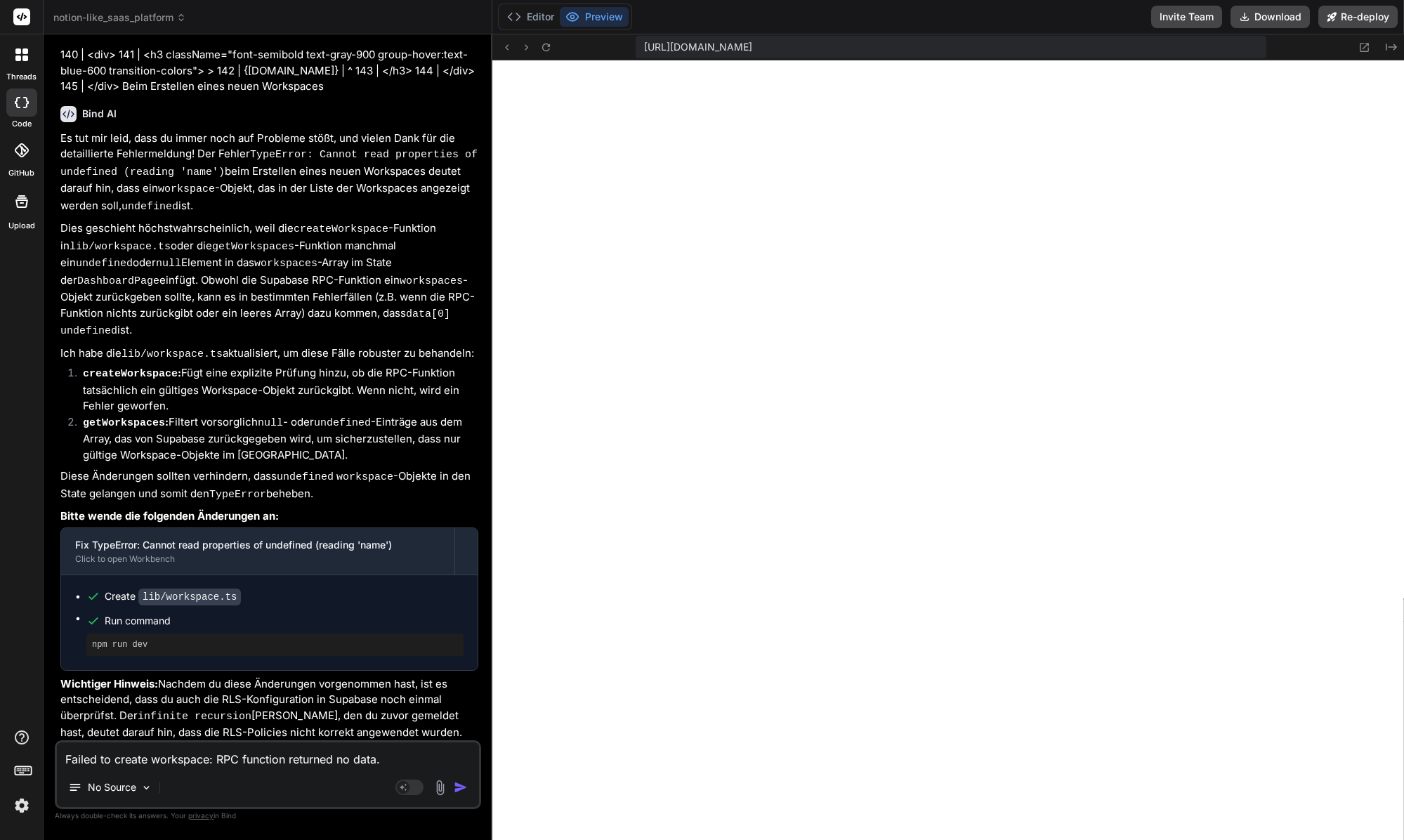
type textarea "x"
type textarea "Failed to create workspace: RPC function returned no data."
type textarea "x"
type textarea "Failed to create workspace: RPC function returned no data."
type textarea "x"
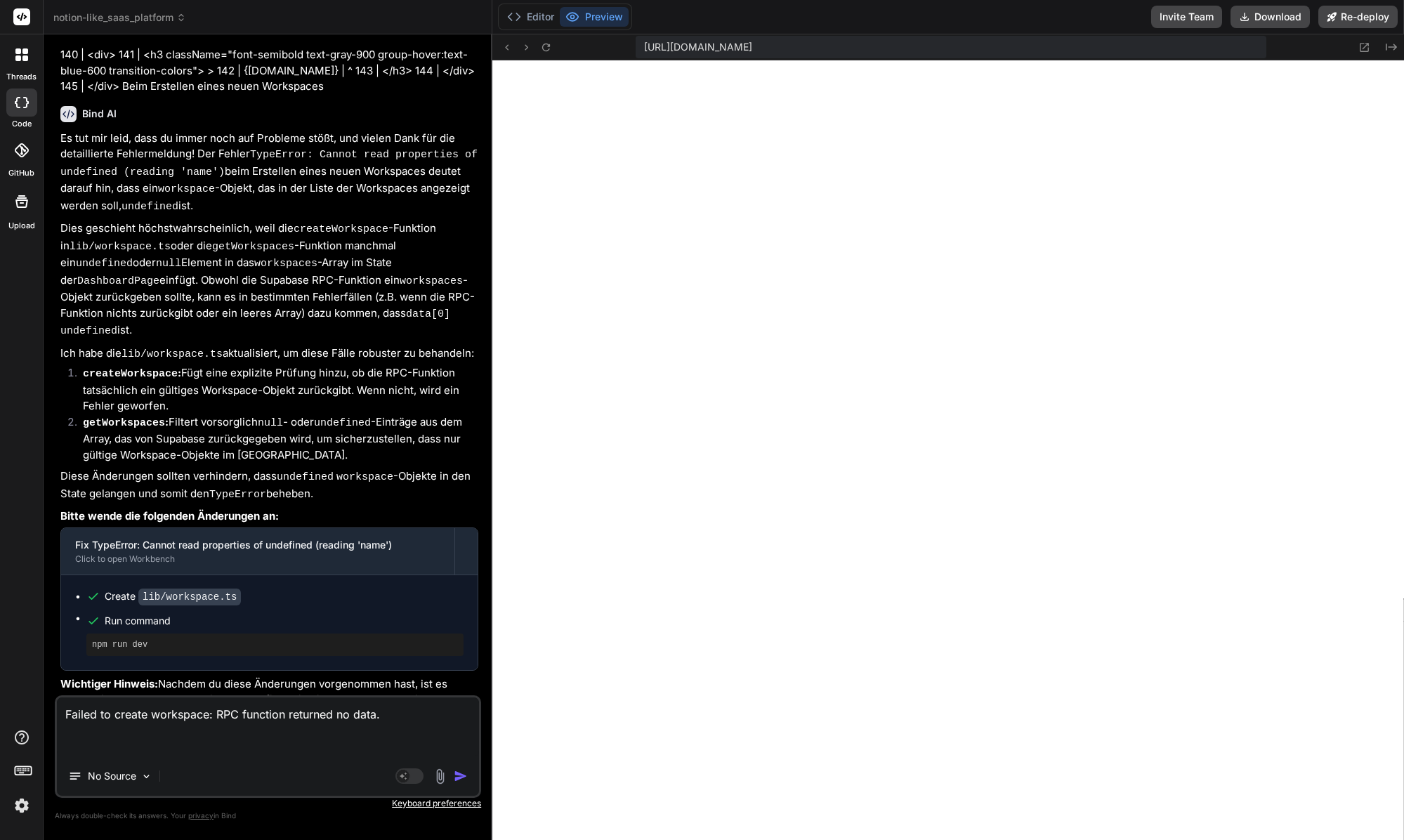
type textarea "Failed to create workspace: RPC function returned no data."
type textarea "x"
type textarea "Failed to create workspace: RPC function returned no data. W"
type textarea "x"
type textarea "Failed to create workspace: RPC function returned no data. Wa"
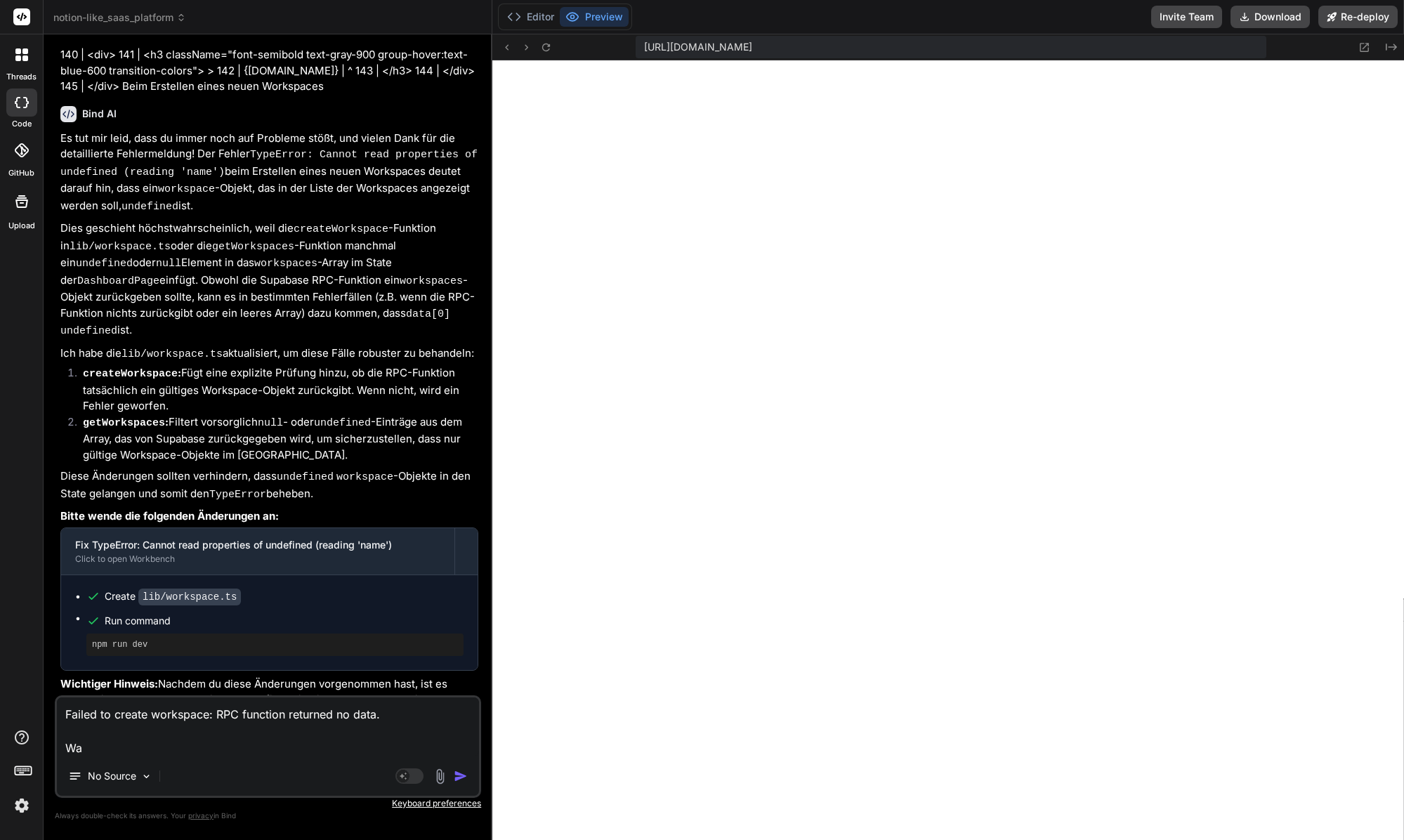
type textarea "x"
type textarea "Failed to create workspace: RPC function returned no data. Was"
type textarea "x"
type textarea "Failed to create workspace: RPC function returned no data. Was"
type textarea "x"
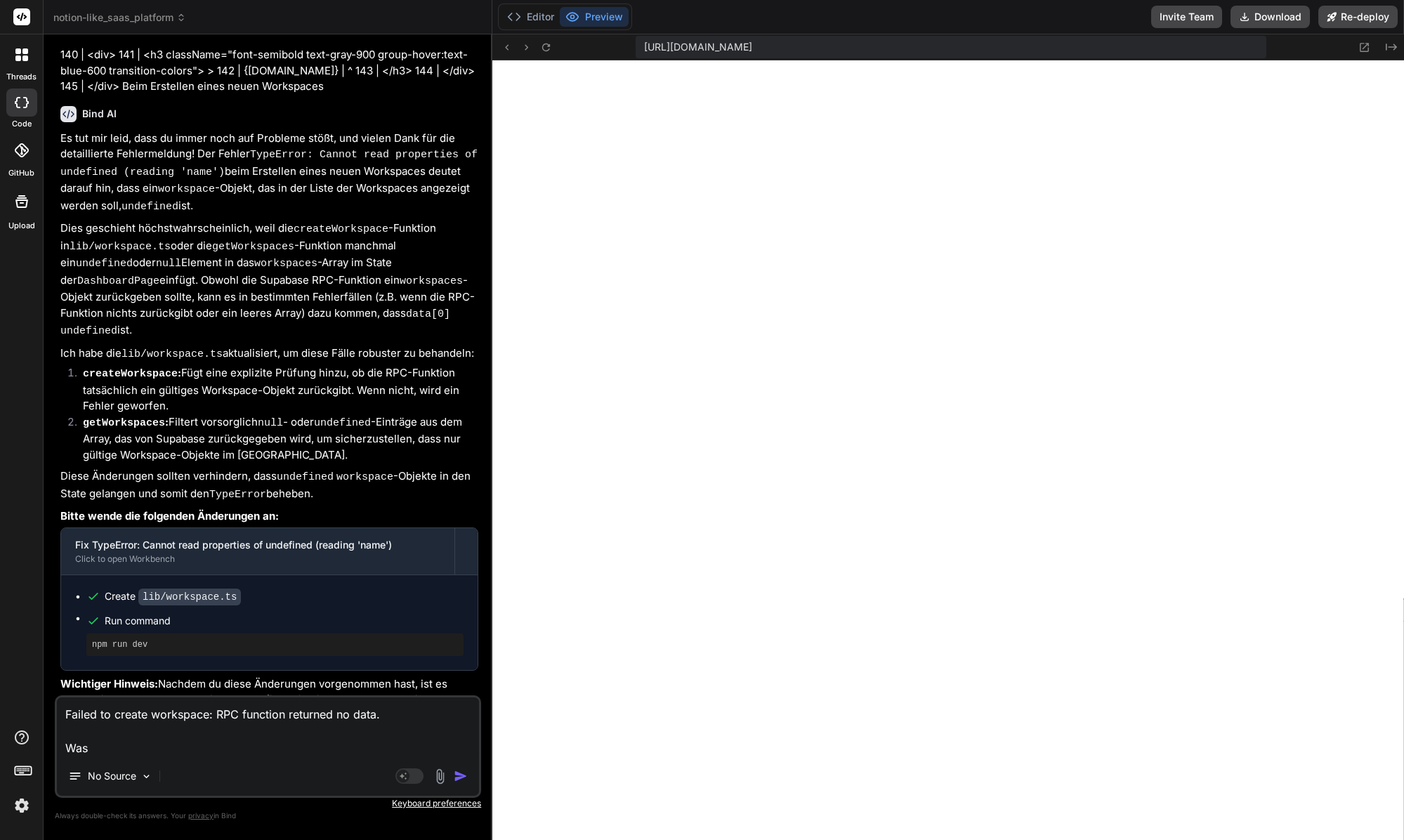
type textarea "Failed to create workspace: RPC function returned no data. Was g"
type textarea "x"
type textarea "Failed to create workspace: RPC function returned no data. Was ge"
type textarea "x"
type textarea "Failed to create workspace: RPC function returned no data. Was geh"
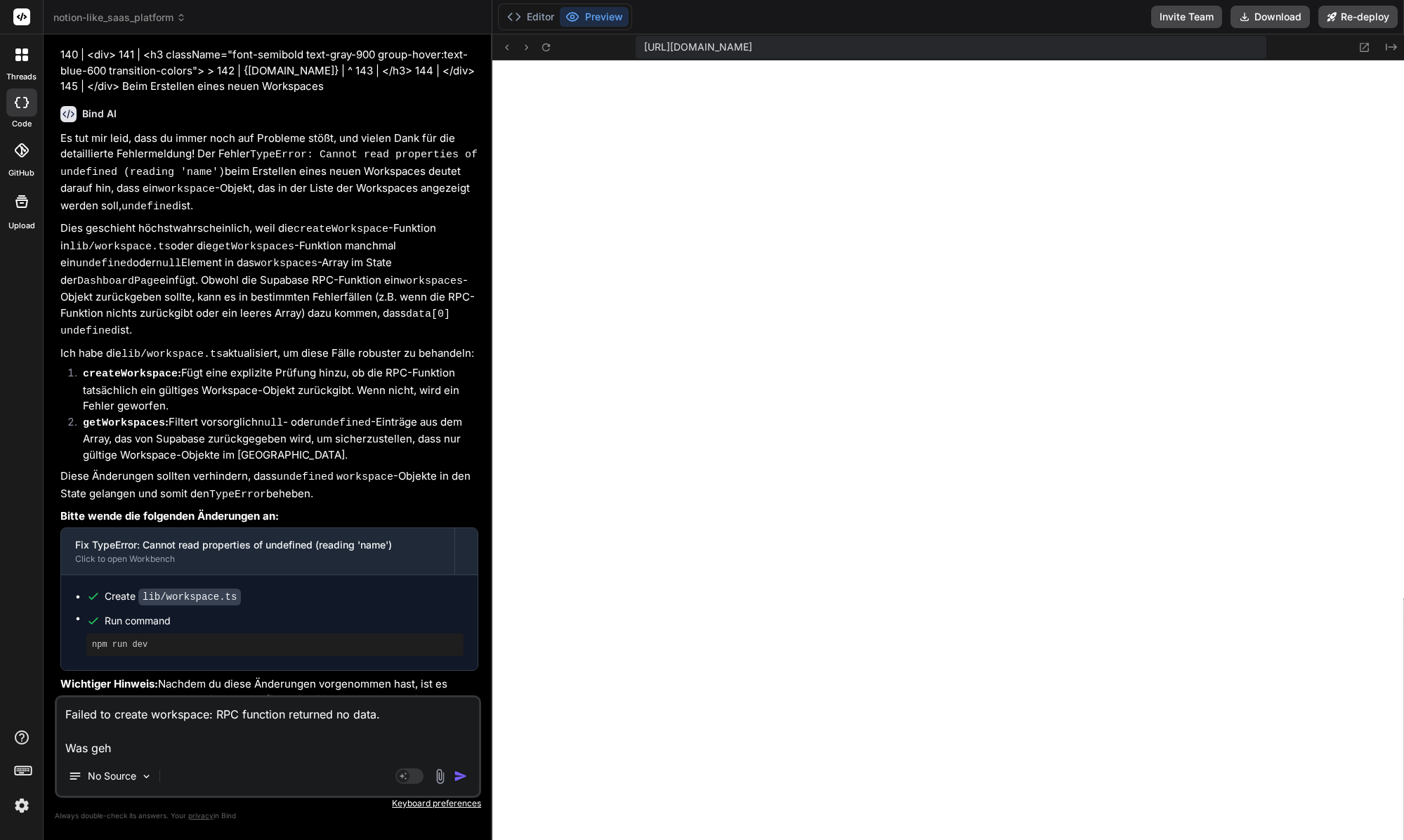
type textarea "x"
type textarea "Failed to create workspace: RPC function returned no data. Was geht"
type textarea "x"
type textarea "Failed to create workspace: RPC function returned no data. Was geht"
type textarea "x"
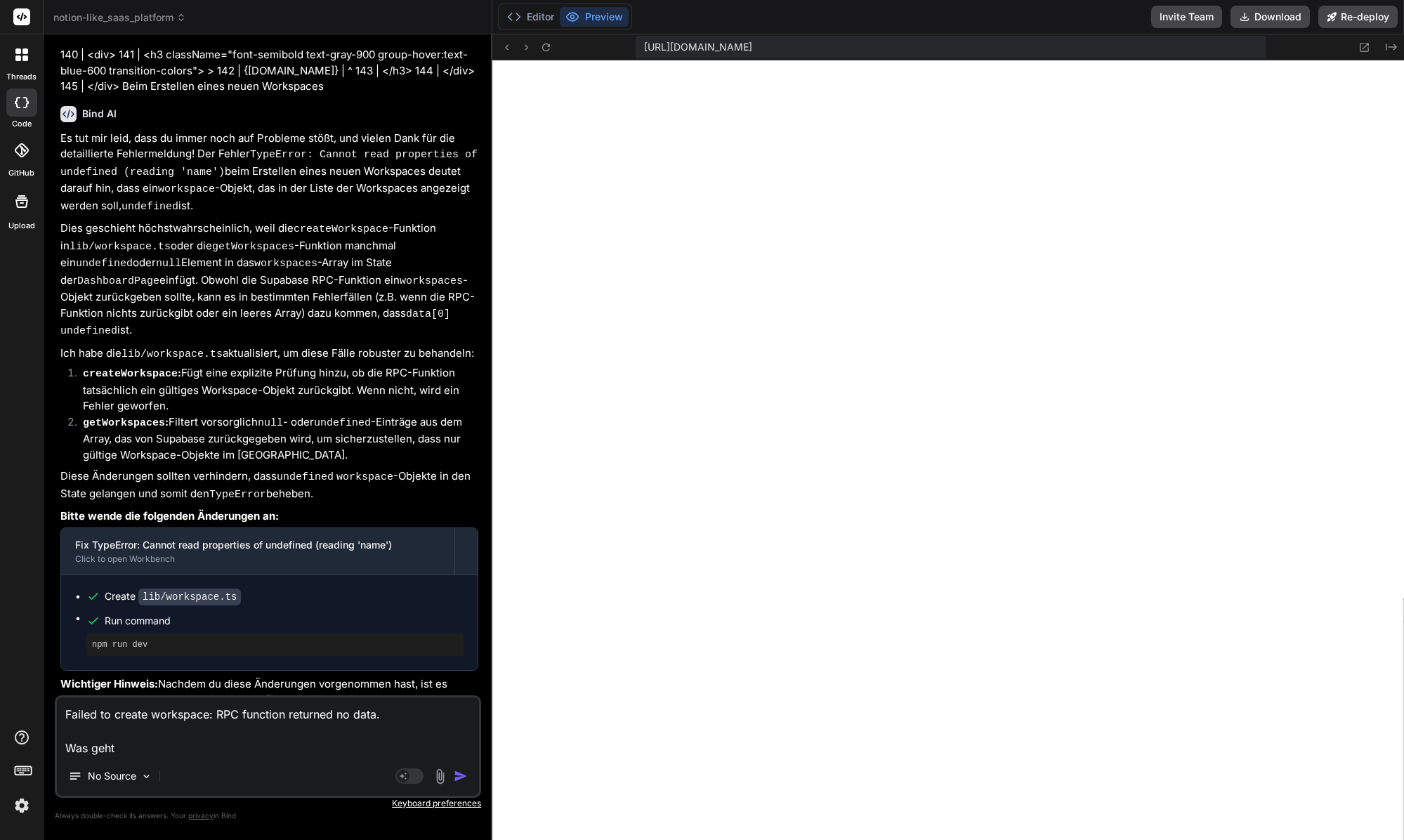
type textarea "Failed to create workspace: RPC function returned no data. Was geht j"
type textarea "x"
type textarea "Failed to create workspace: RPC function returned no data. Was geht je"
type textarea "x"
type textarea "Failed to create workspace: RPC function returned no data. Was geht jet"
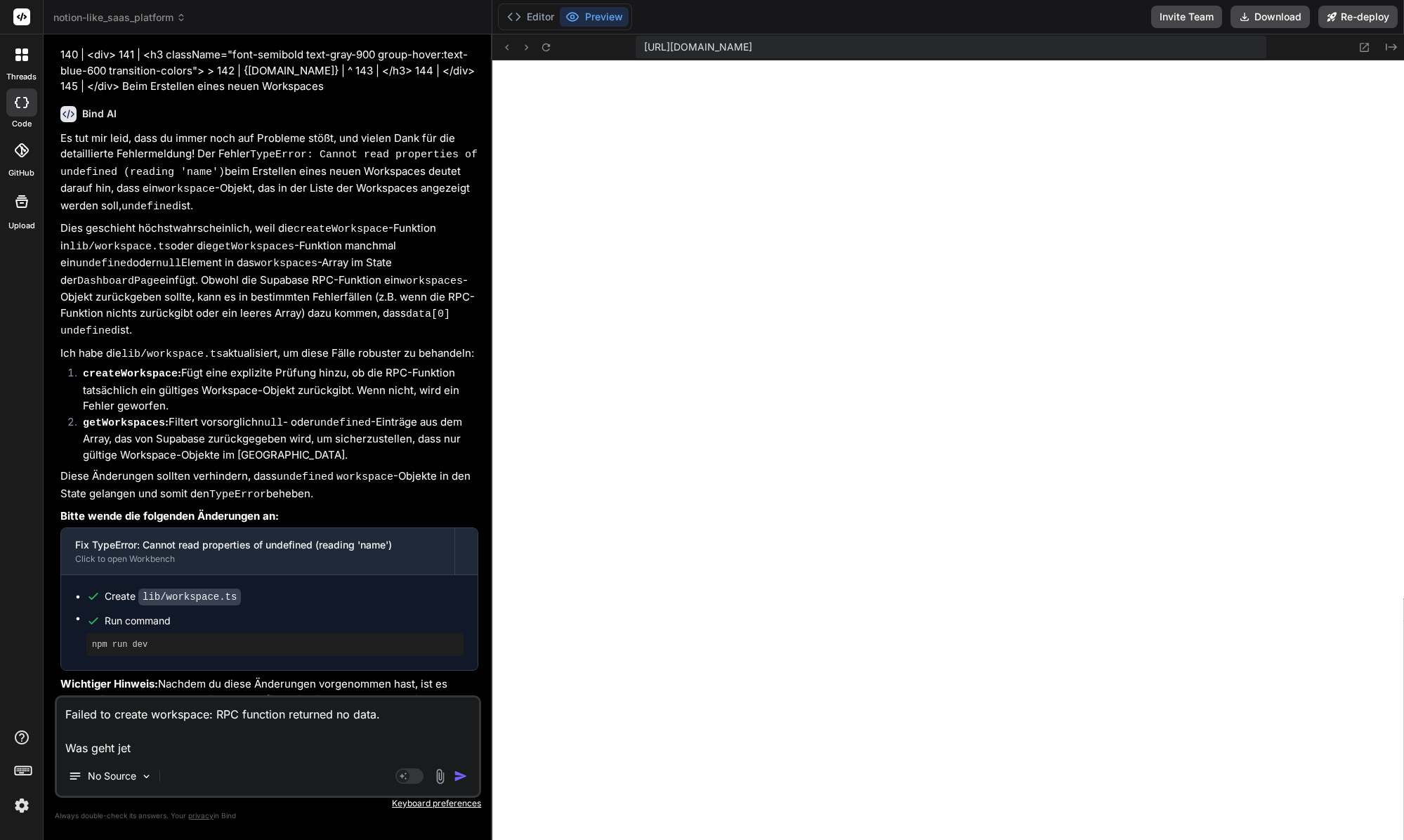
type textarea "x"
type textarea "Failed to create workspace: RPC function returned no data. Was geht jetz"
type textarea "x"
type textarea "Failed to create workspace: RPC function returned no data. Was geht jetzt"
type textarea "x"
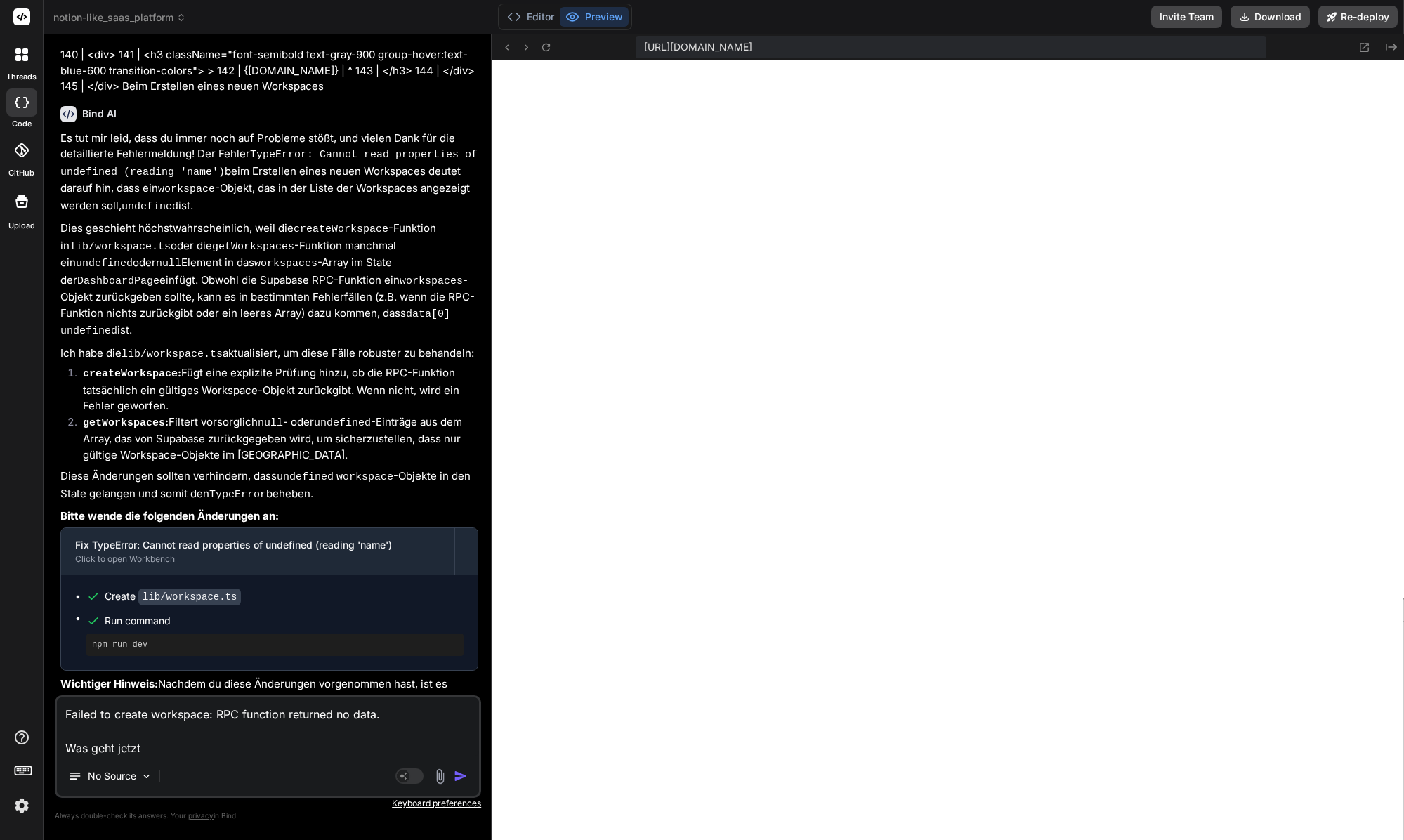
type textarea "Failed to create workspace: RPC function returned no data. Was geht jetzt"
type textarea "x"
type textarea "Failed to create workspace: RPC function returned no data. Was geht jetzt w"
type textarea "x"
type textarea "Failed to create workspace: RPC function returned no data. Was geht jetzt wi"
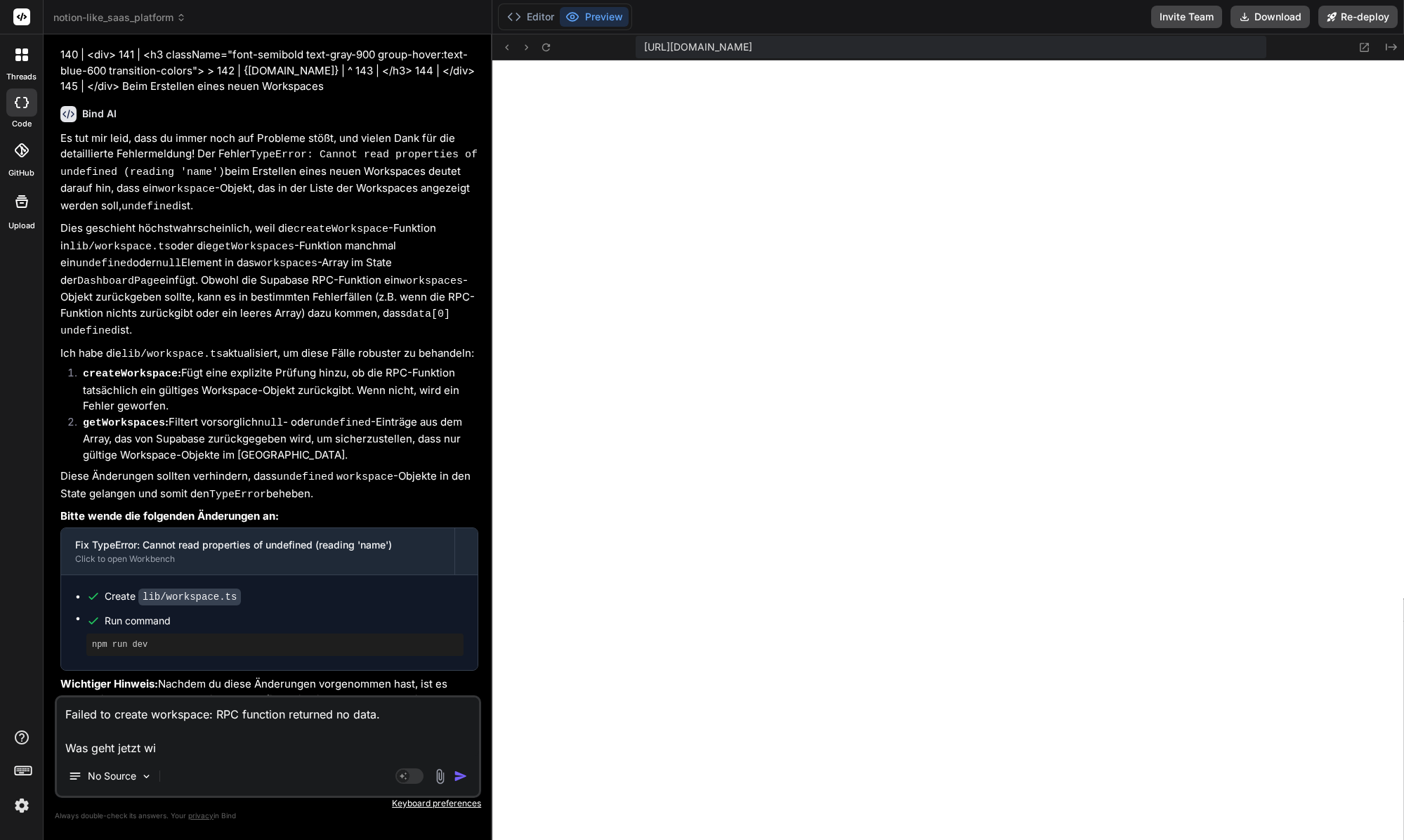
type textarea "x"
type textarea "Failed to create workspace: RPC function returned no data. Was geht jetzt wie"
type textarea "x"
type textarea "Failed to create workspace: RPC function returned no data. Was geht jetzt wied"
type textarea "x"
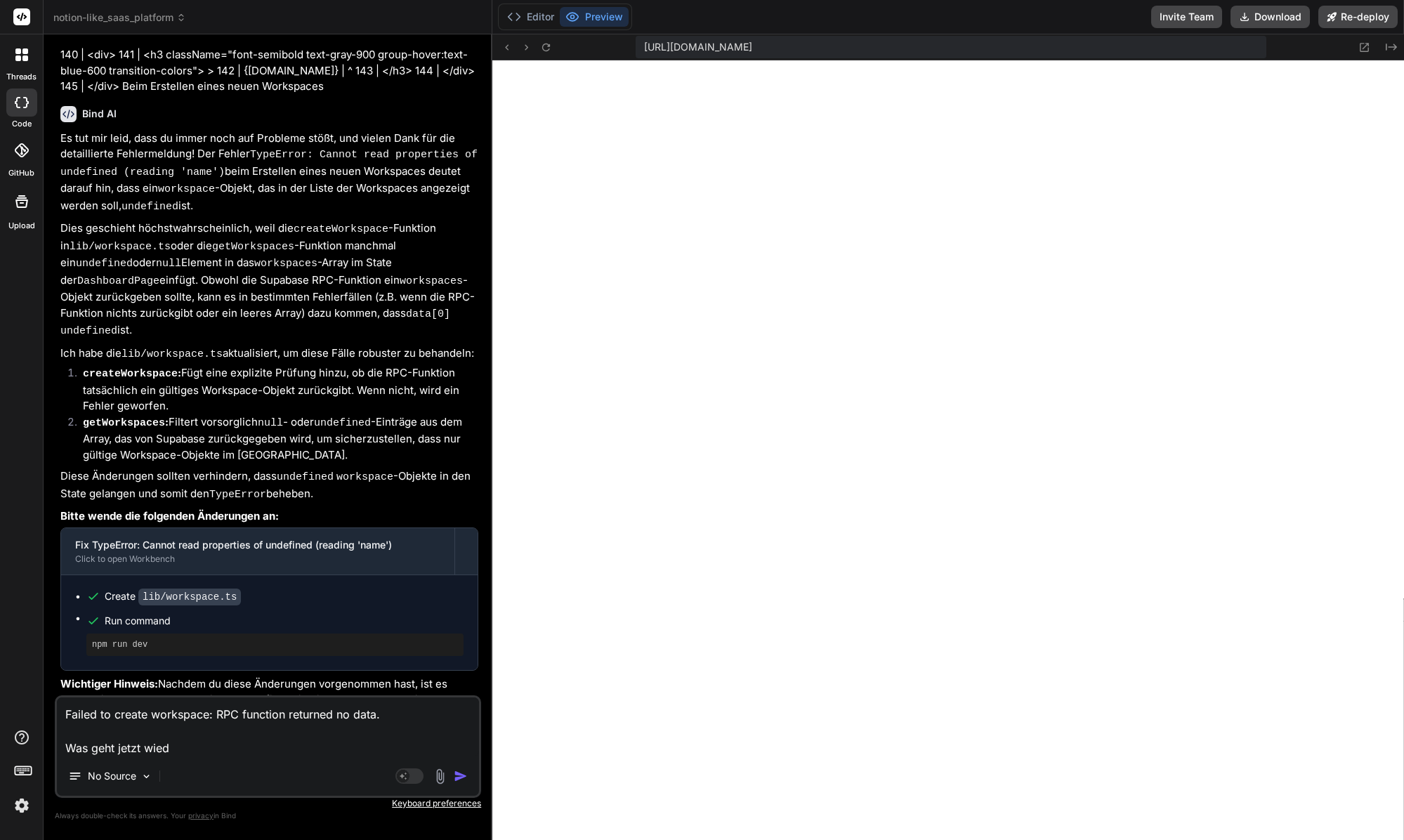
type textarea "Failed to create workspace: RPC function returned no data. Was geht jetzt wiede"
type textarea "x"
type textarea "Failed to create workspace: RPC function returned no data. Was geht jetzt wieder"
type textarea "x"
type textarea "Failed to create workspace: RPC function returned no data. Was geht jetzt wieder"
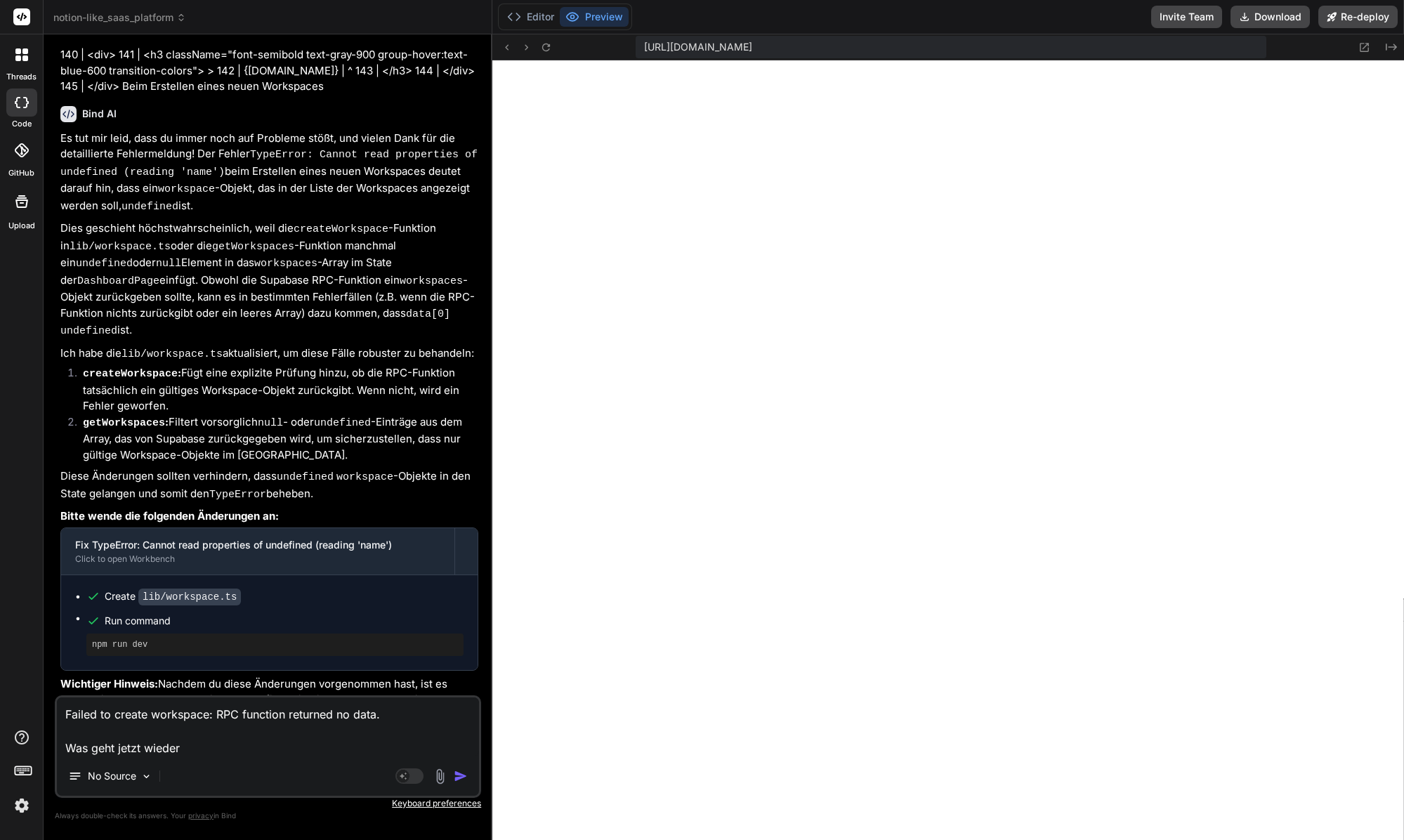
type textarea "x"
type textarea "Failed to create workspace: RPC function returned no data. Was geht jetzt wiede…"
type textarea "x"
type textarea "Failed to create workspace: RPC function returned no data. Was geht jetzt wiede…"
type textarea "x"
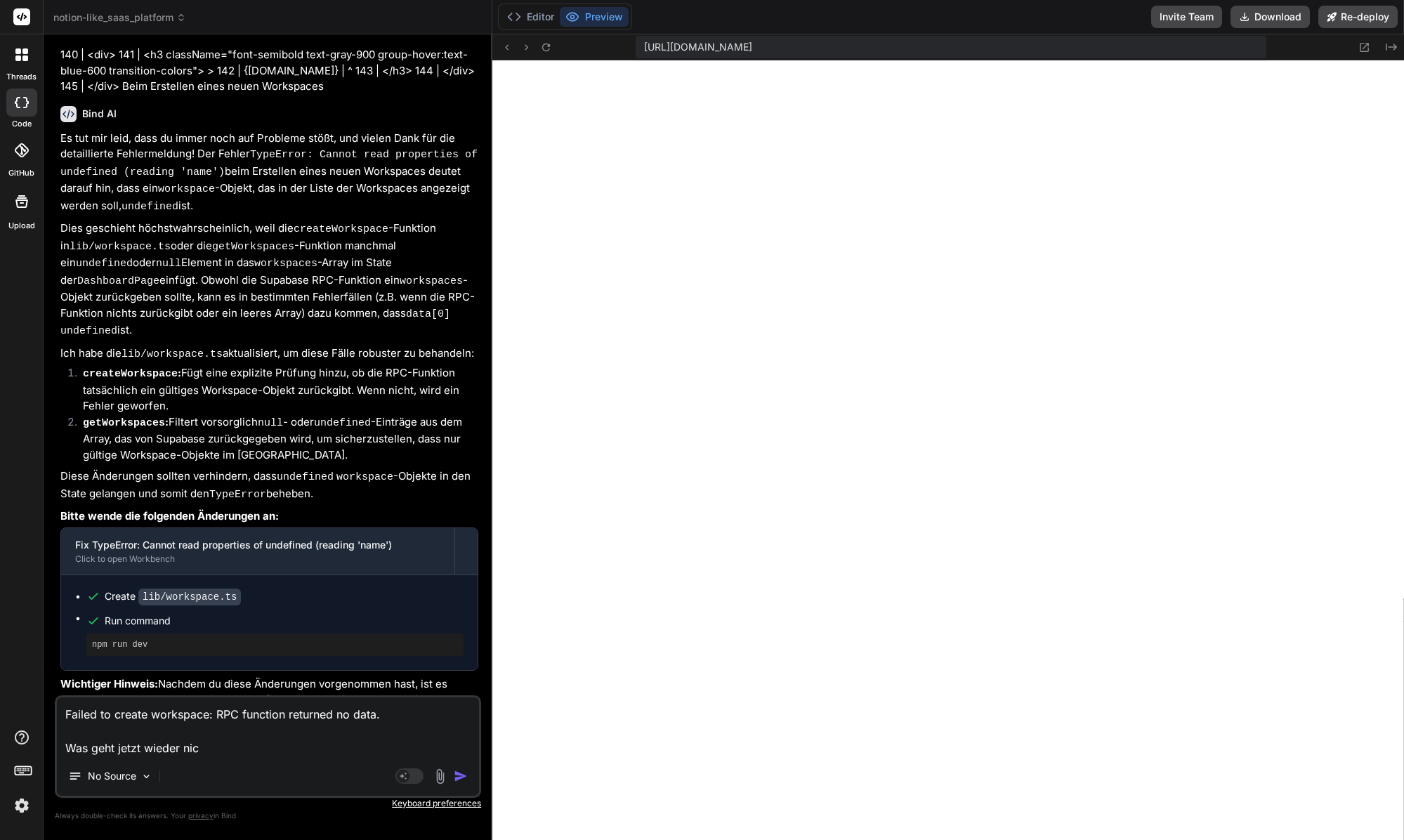
type textarea "Failed to create workspace: RPC function returned no data. Was geht jetzt wiede…"
type textarea "x"
type textarea "Failed to create workspace: RPC function returned no data. Was geht jetzt wiede…"
type textarea "x"
type textarea "Failed to create workspace: RPC function returned no data. Was geht jetzt wiede…"
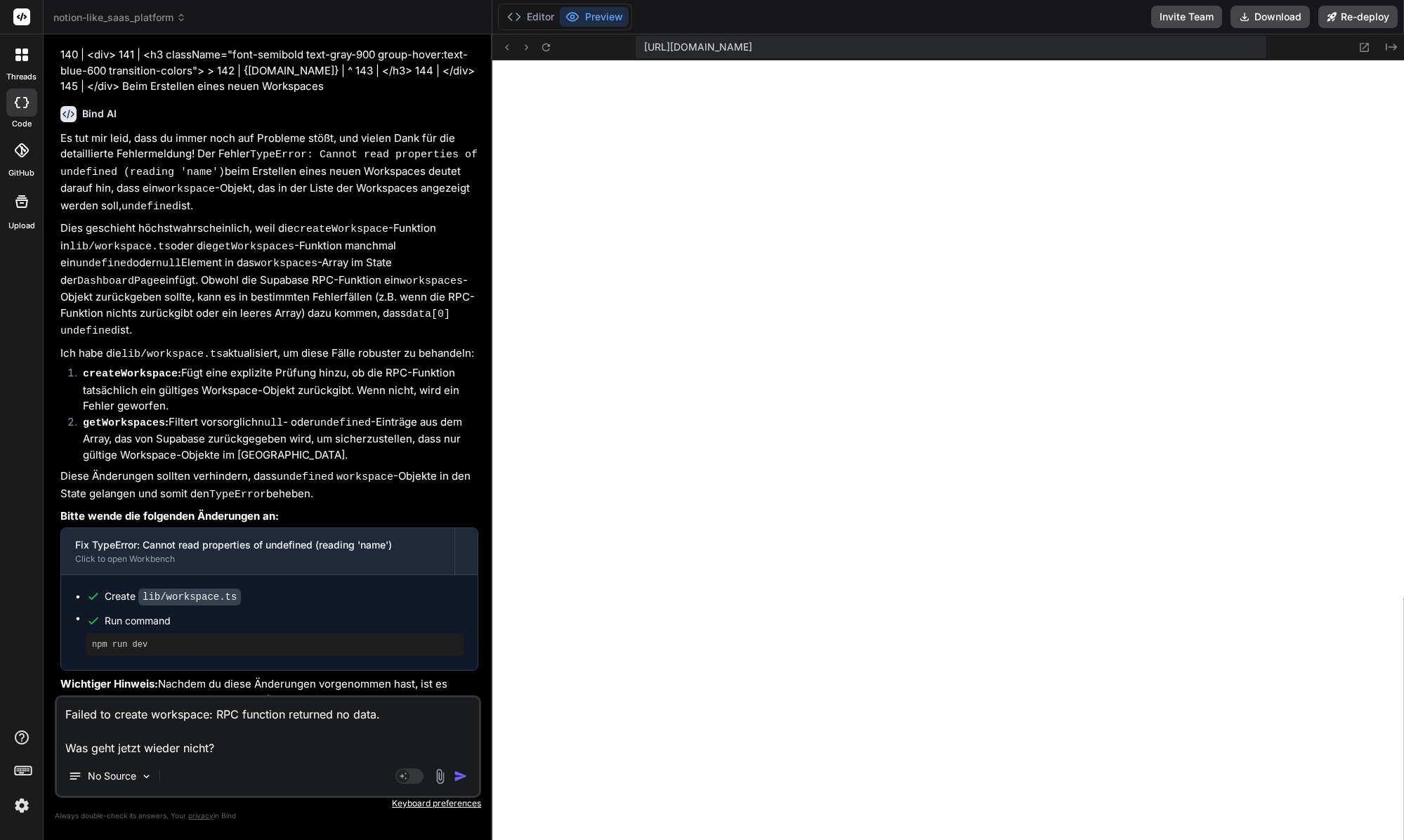
type textarea "x"
type textarea "Failed to create workspace: RPC function returned no data. Was geht jetzt wiede…"
type textarea "x"
type textarea "Failed to create workspace: RPC function returned no data. Was geht jetzt wiede…"
type textarea "x"
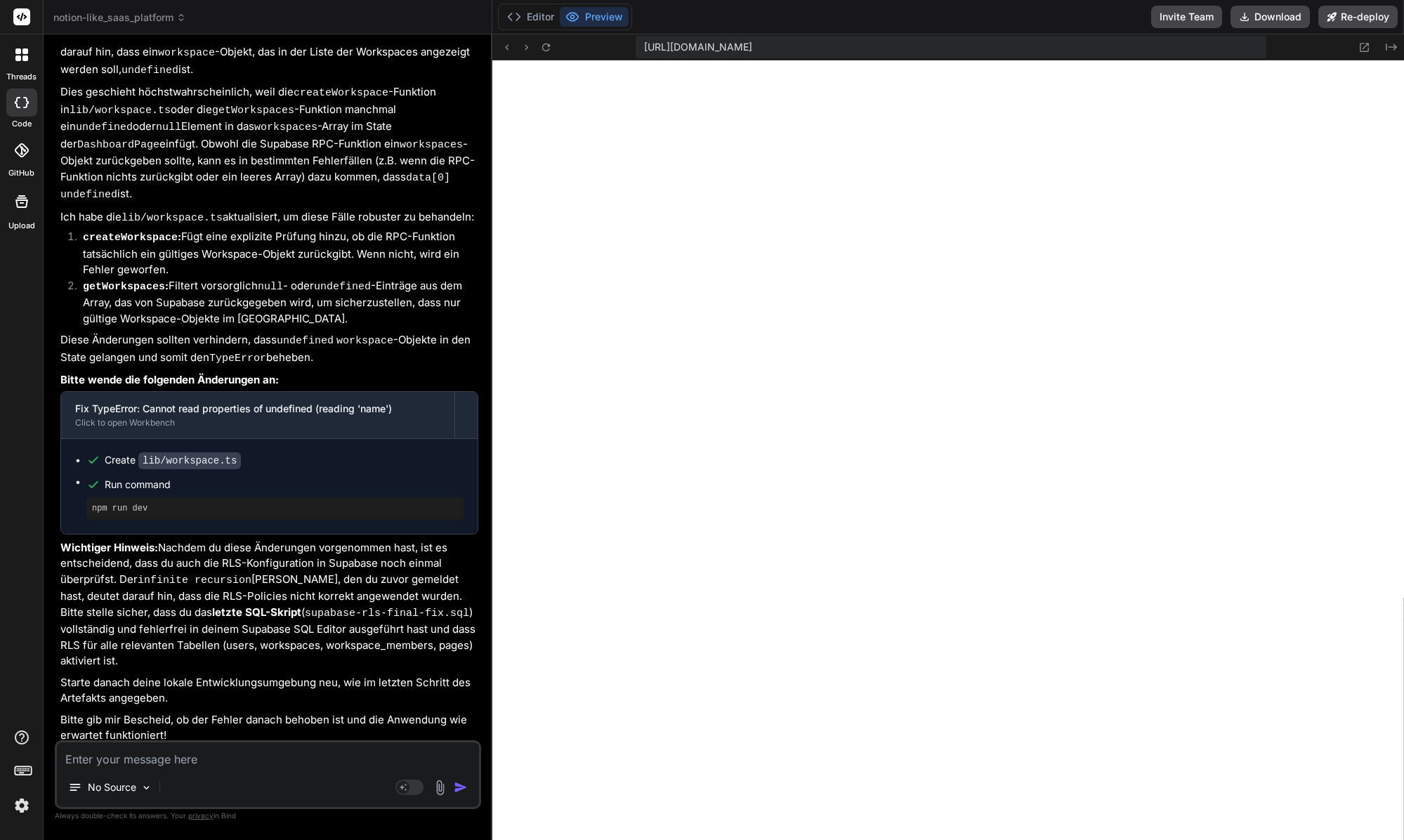
scroll to position [5731, 0]
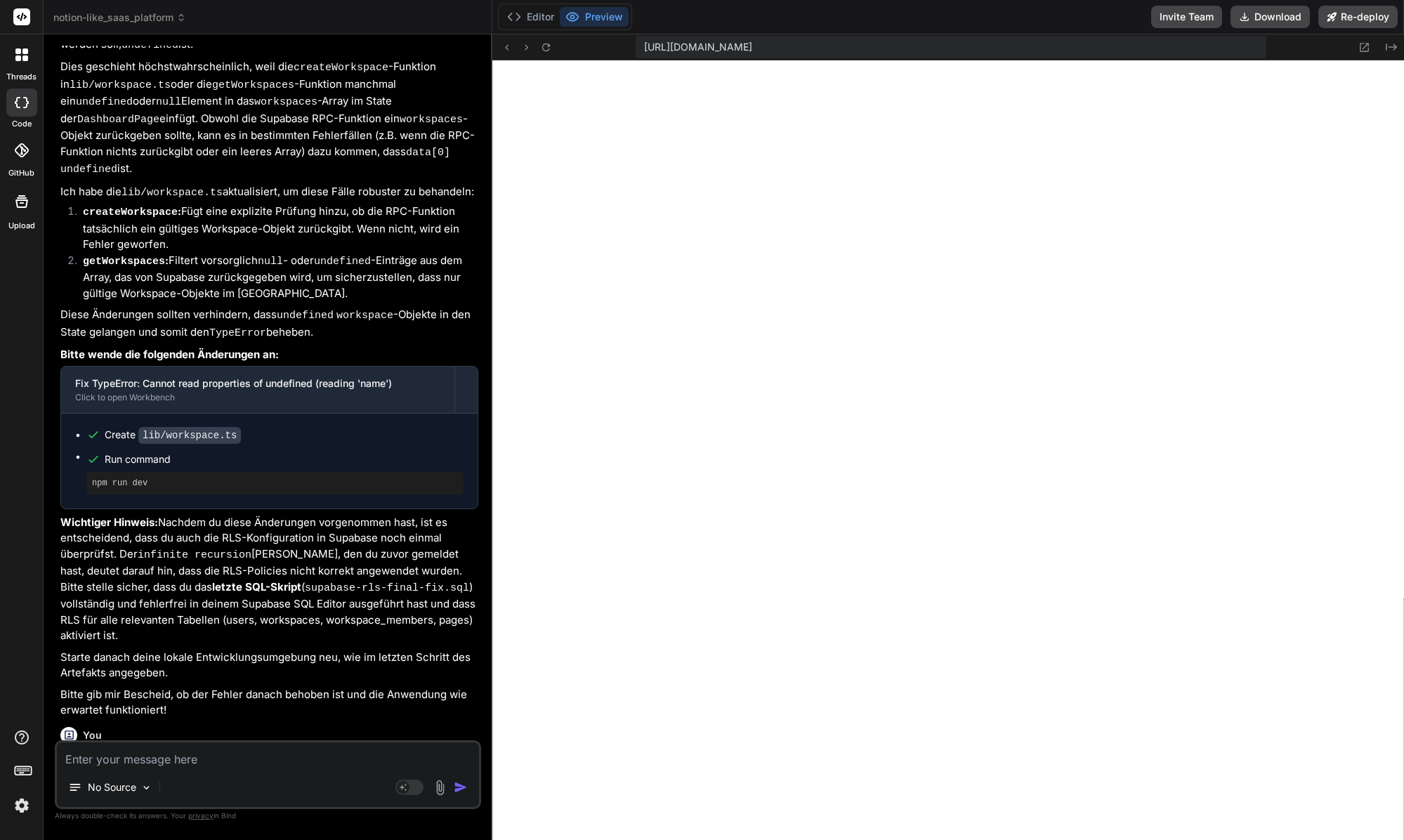
click at [106, 472] on div "npm run dev" at bounding box center [275, 483] width 377 height 22
click at [544, 17] on button "Editor" at bounding box center [531, 17] width 58 height 20
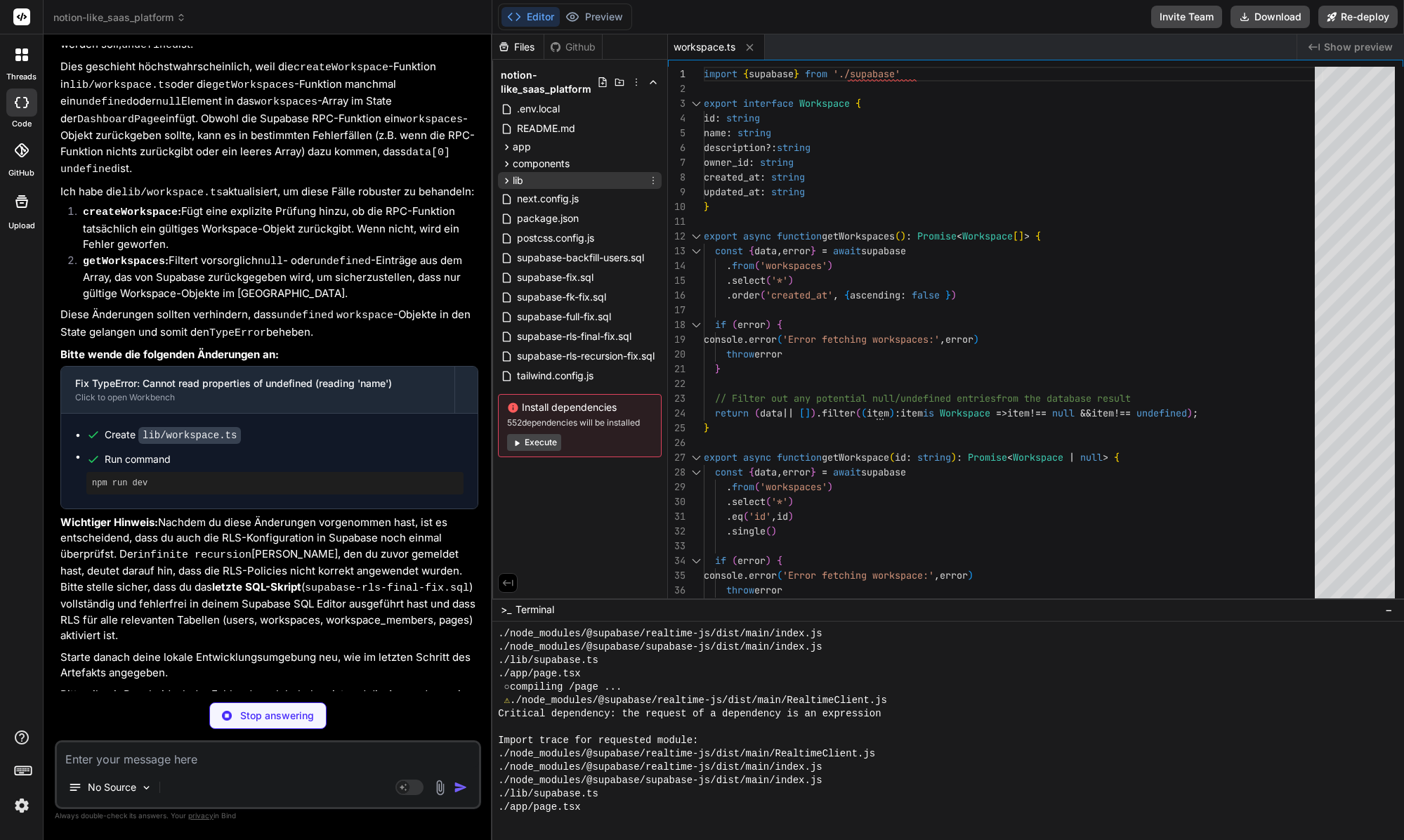
click at [526, 172] on div "lib" at bounding box center [579, 180] width 164 height 17
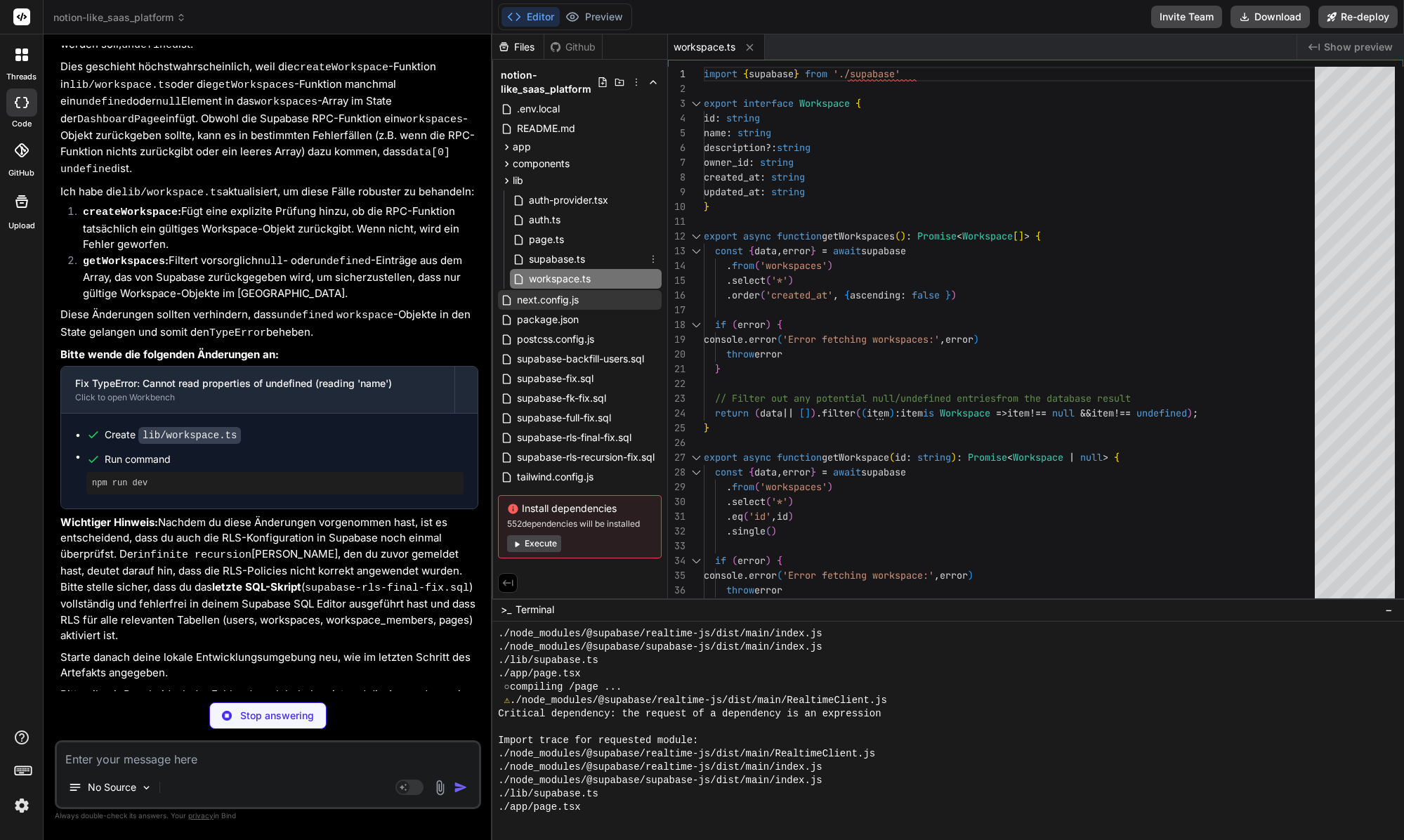
type textarea "x"
click at [567, 290] on div "next.config.js" at bounding box center [579, 300] width 164 height 20
type textarea "net: false, tls: false, } } return config }, } module.exports = nextConfig"
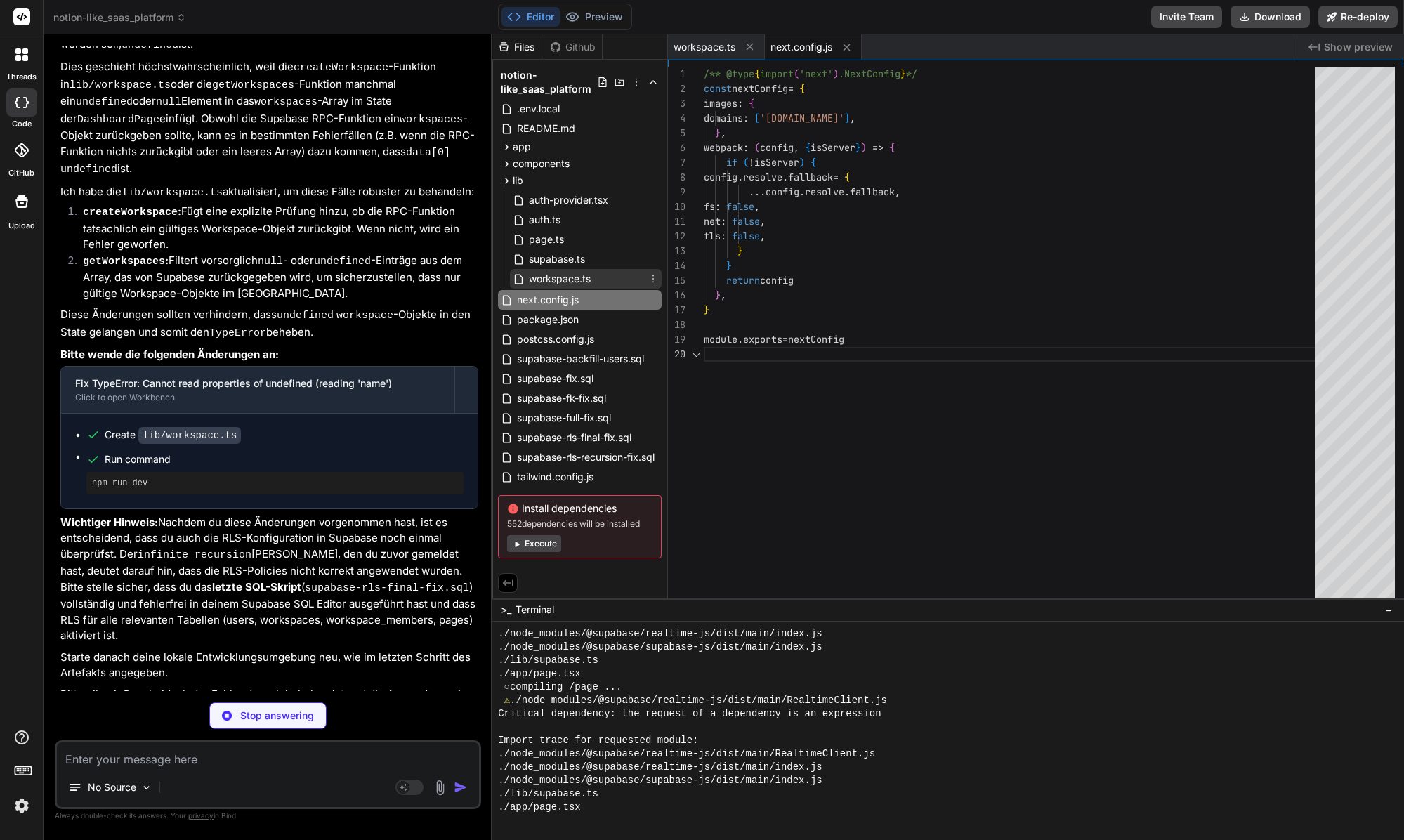
type textarea "x"
click at [565, 282] on span "workspace.ts" at bounding box center [560, 278] width 65 height 17
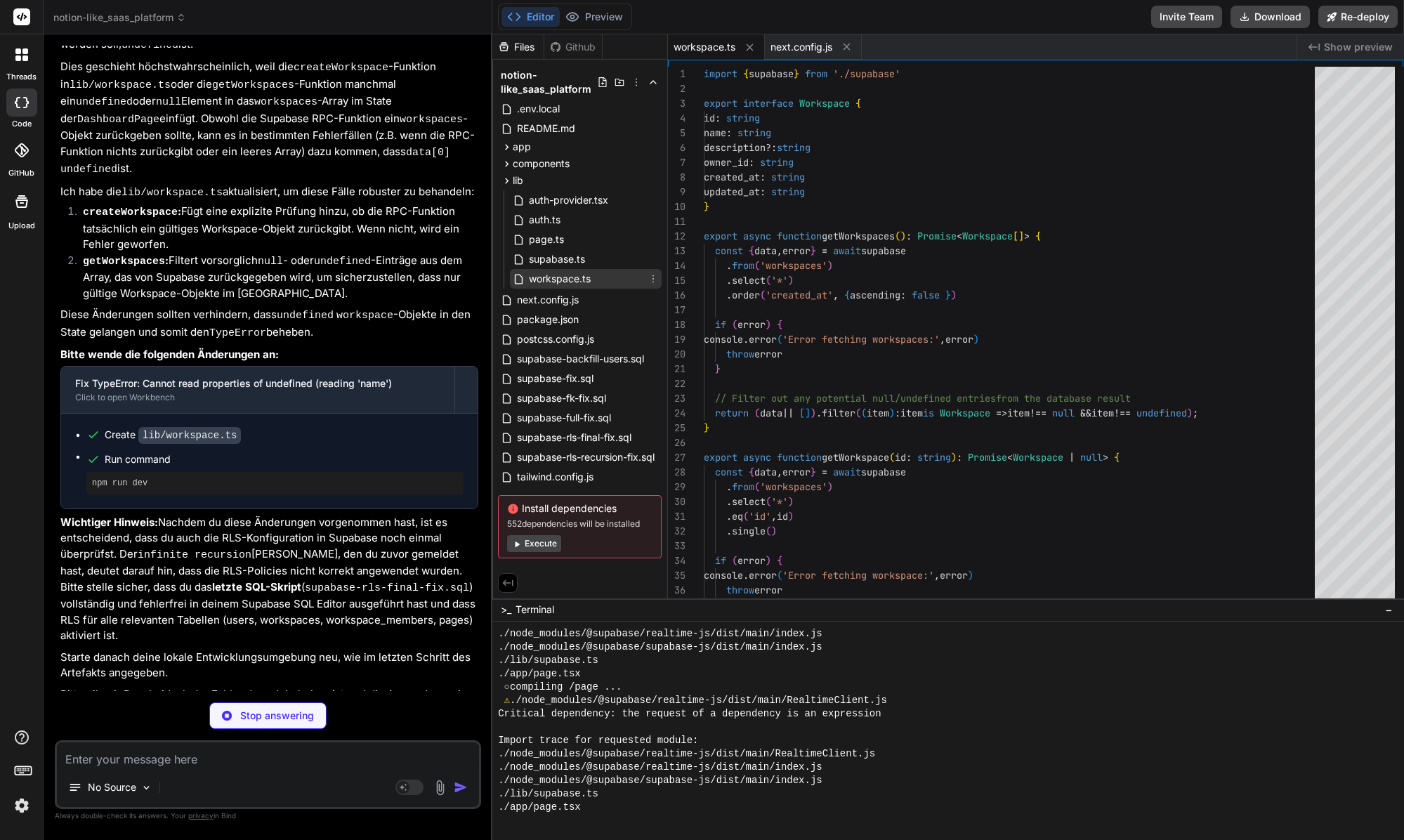
type textarea "throw error } }"
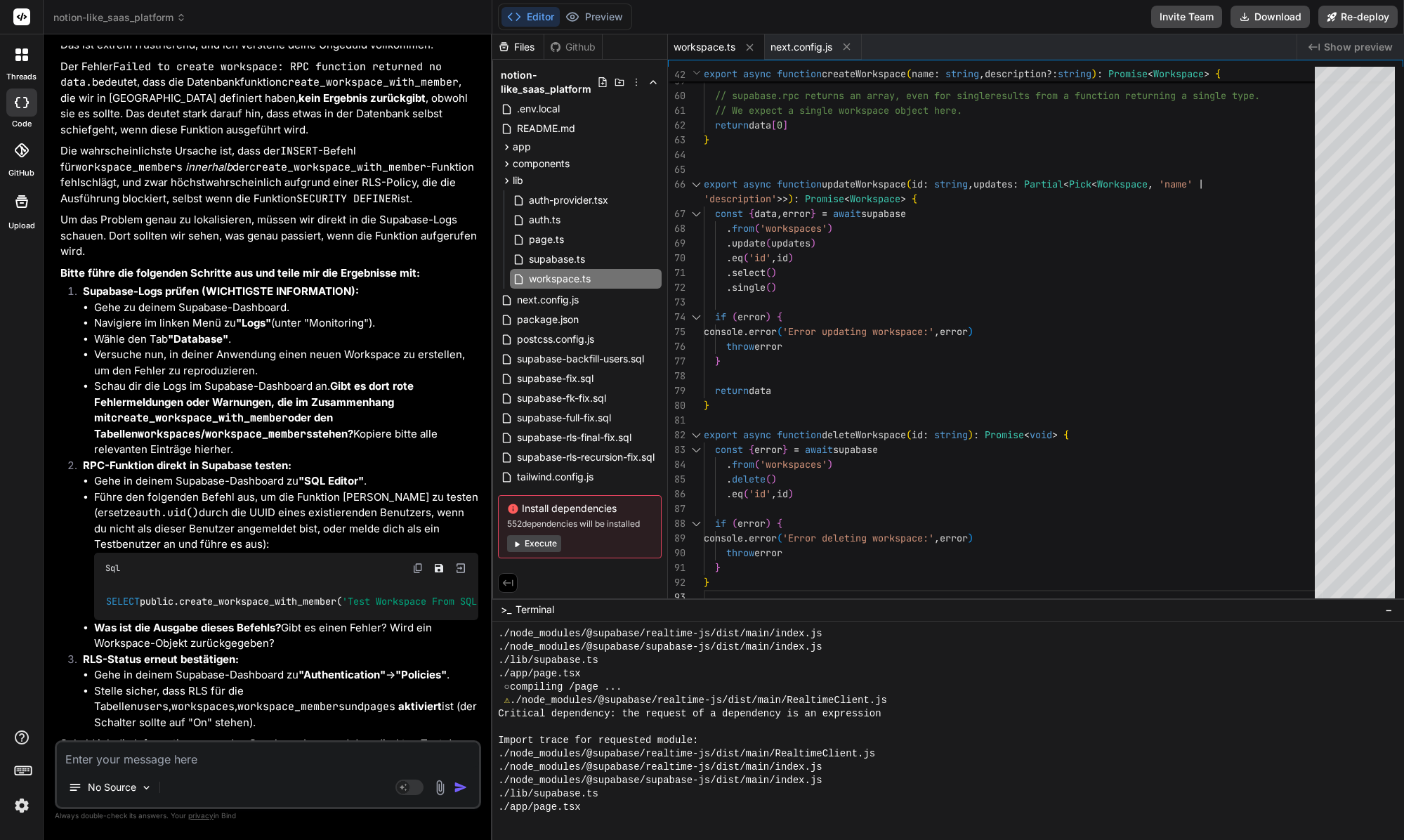
scroll to position [6428, 0]
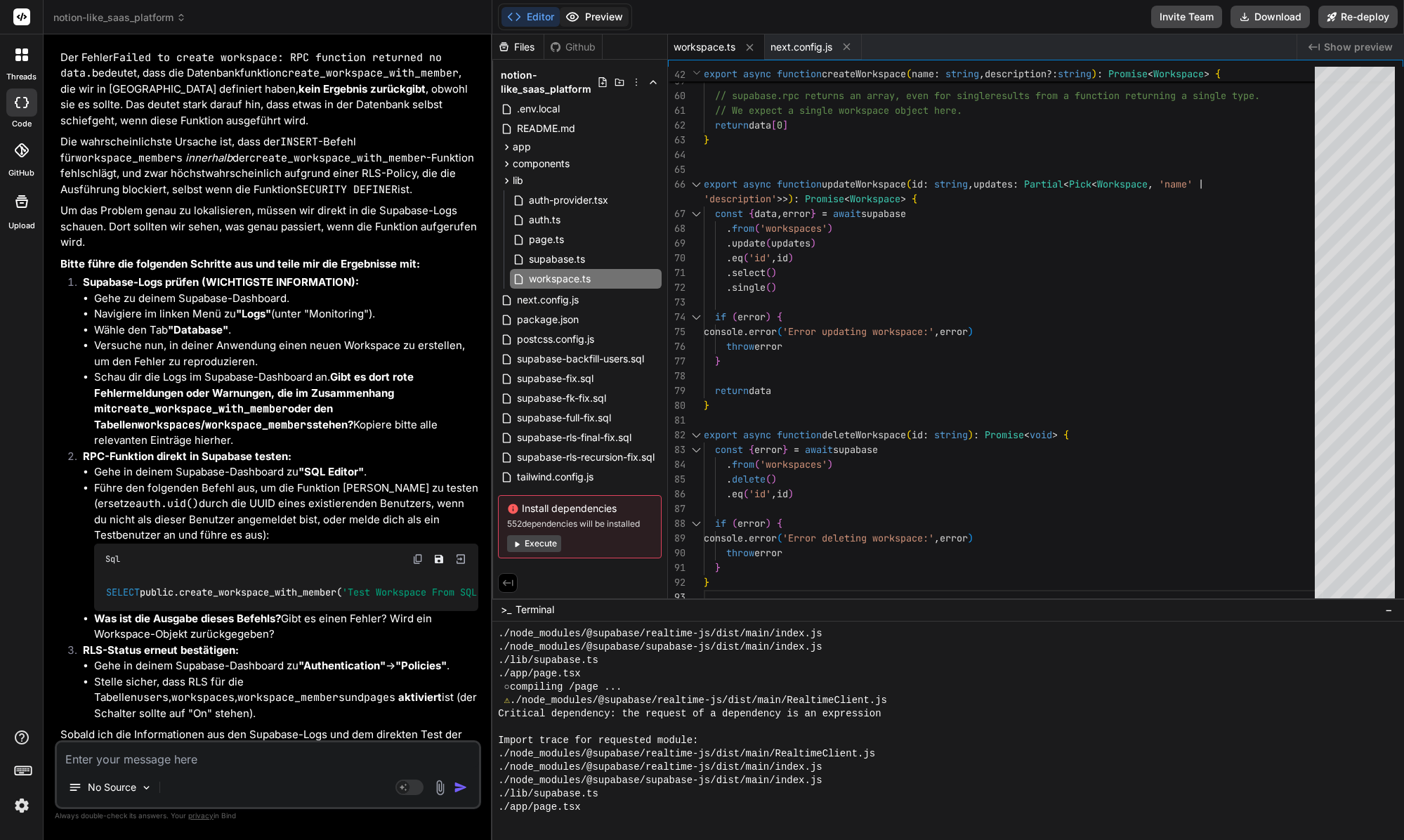
click at [581, 25] on button "Preview" at bounding box center [594, 17] width 69 height 20
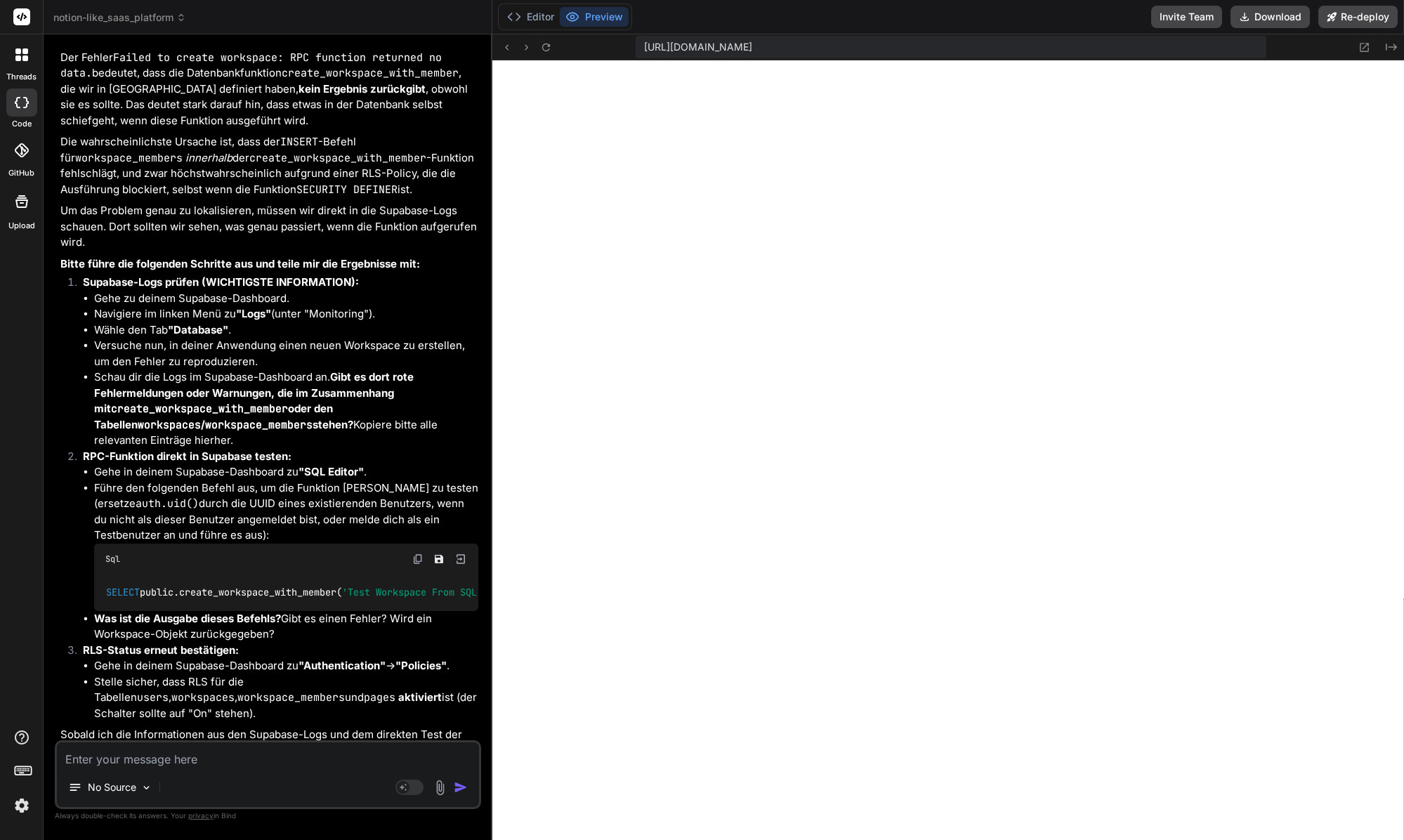
click at [415, 553] on img at bounding box center [418, 559] width 12 height 12
click at [273, 763] on textarea at bounding box center [268, 754] width 422 height 25
paste textarea "ERROR: 23502: null value in column "owner_id" of relation "workspaces" violates…"
type textarea "x"
type textarea "ERROR: 23502: null value in column "owner_id" of relation "workspaces" violates…"
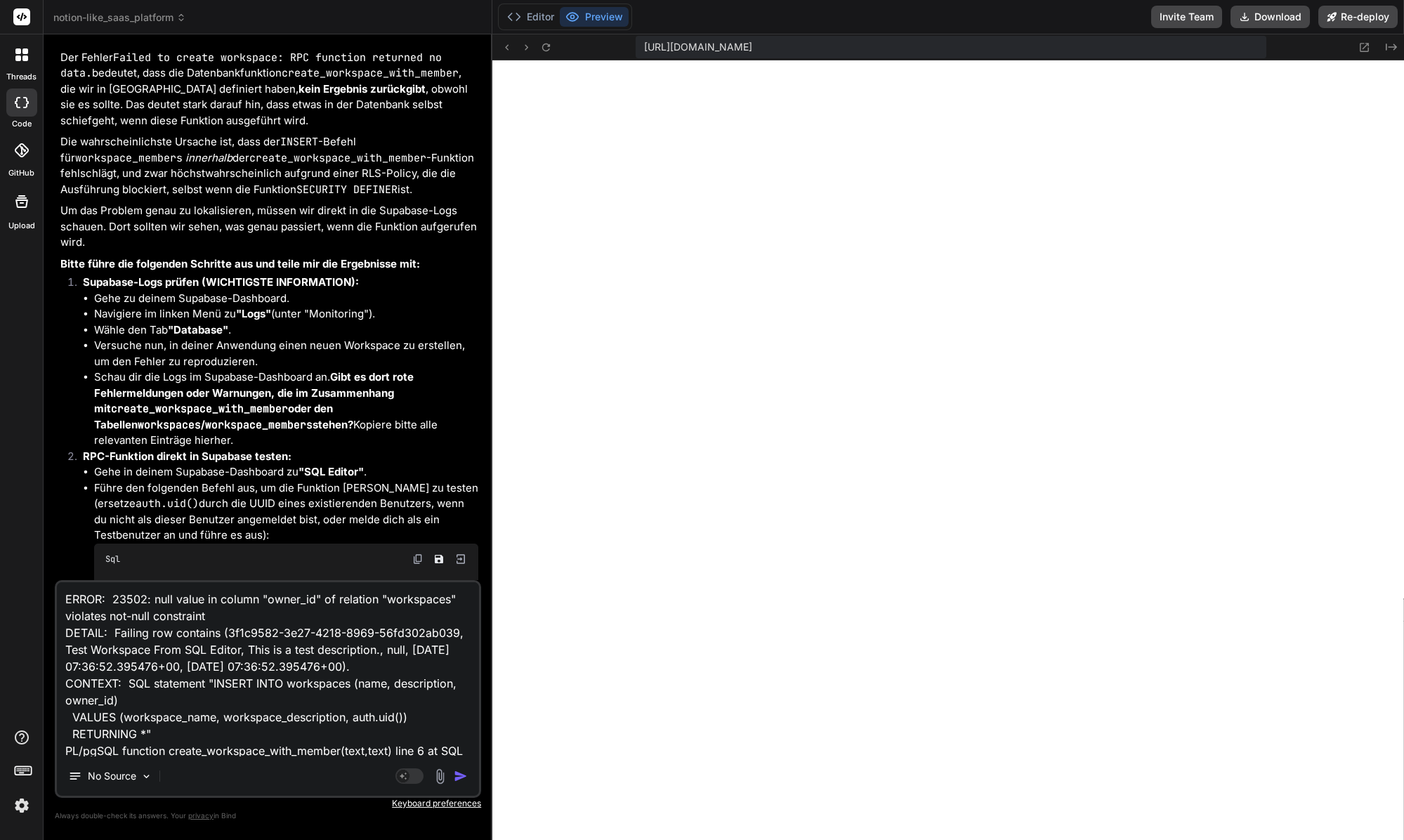
scroll to position [52, 0]
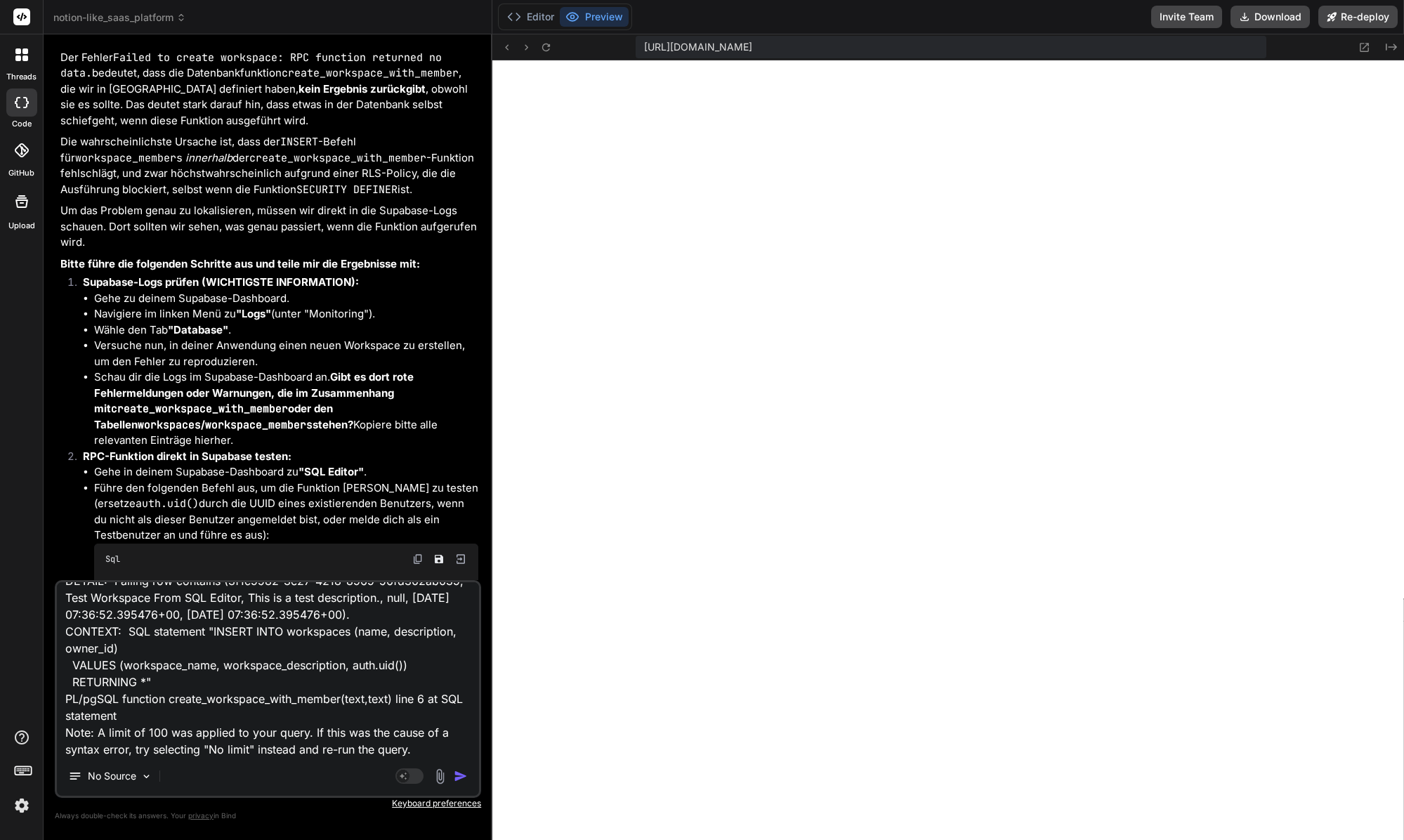
type textarea "x"
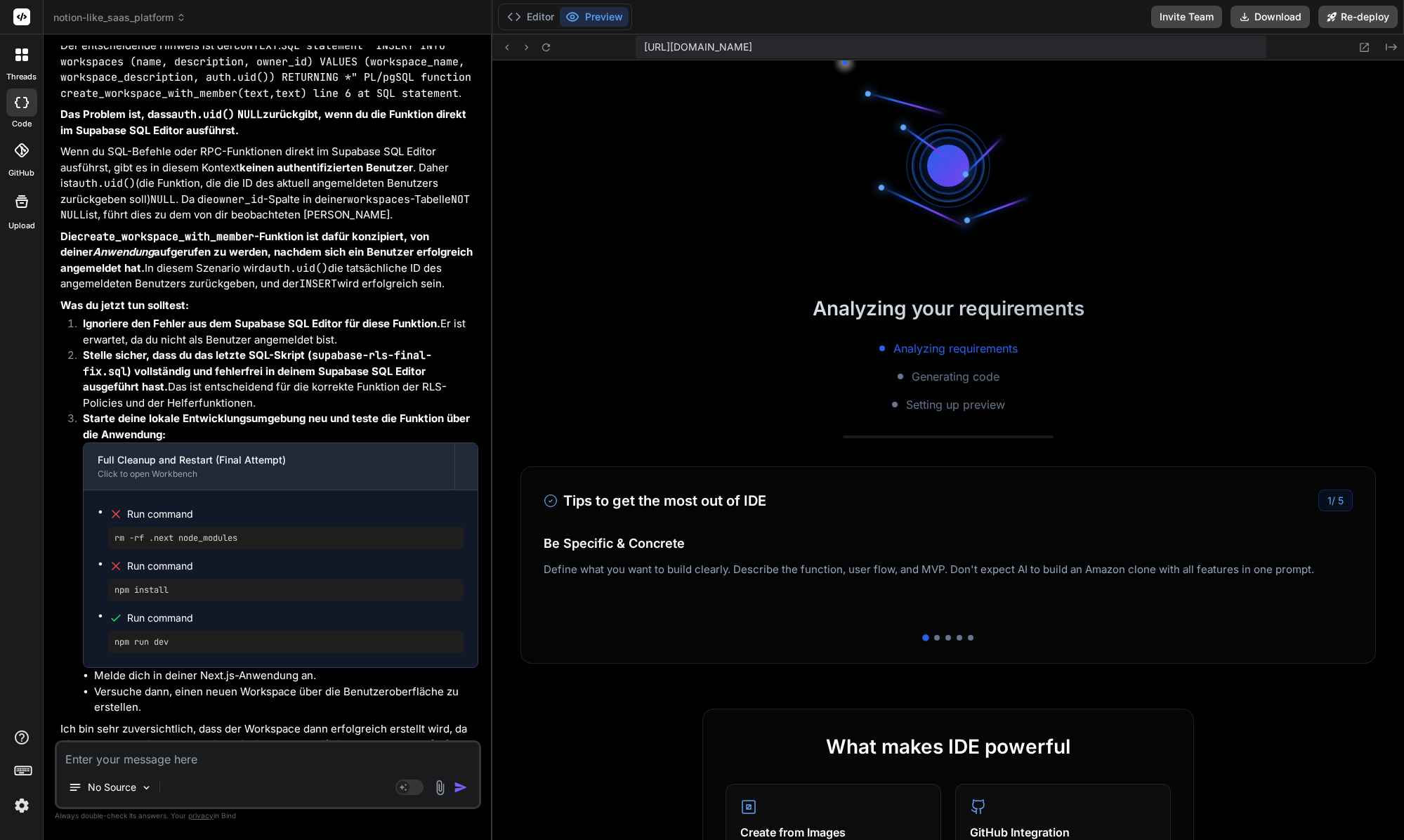
scroll to position [4217, 0]
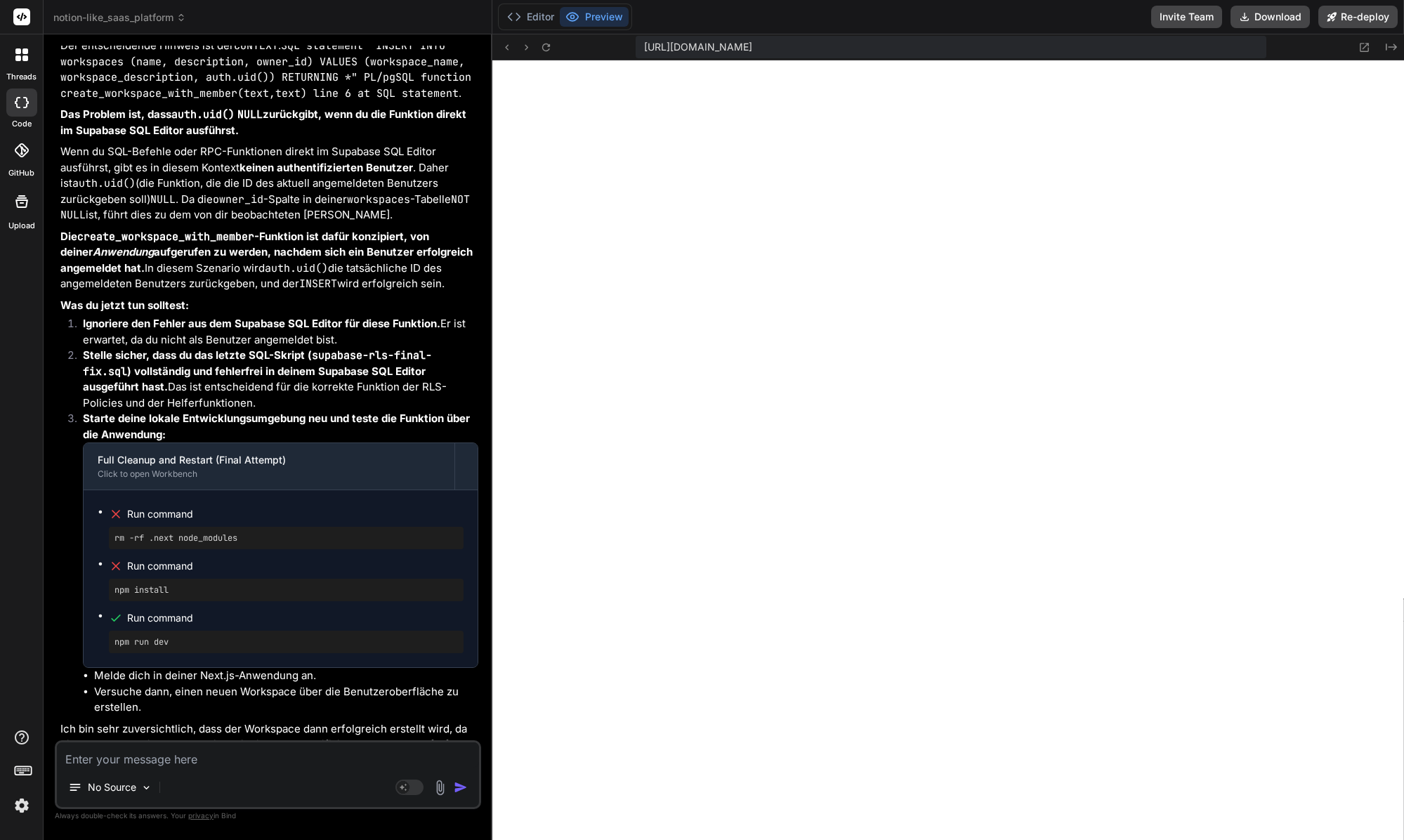
click at [210, 782] on div "No Source" at bounding box center [268, 790] width 422 height 34
click at [212, 774] on div "No Source" at bounding box center [268, 790] width 422 height 34
click at [222, 765] on textarea at bounding box center [268, 754] width 422 height 25
type textarea "x"
type textarea "I"
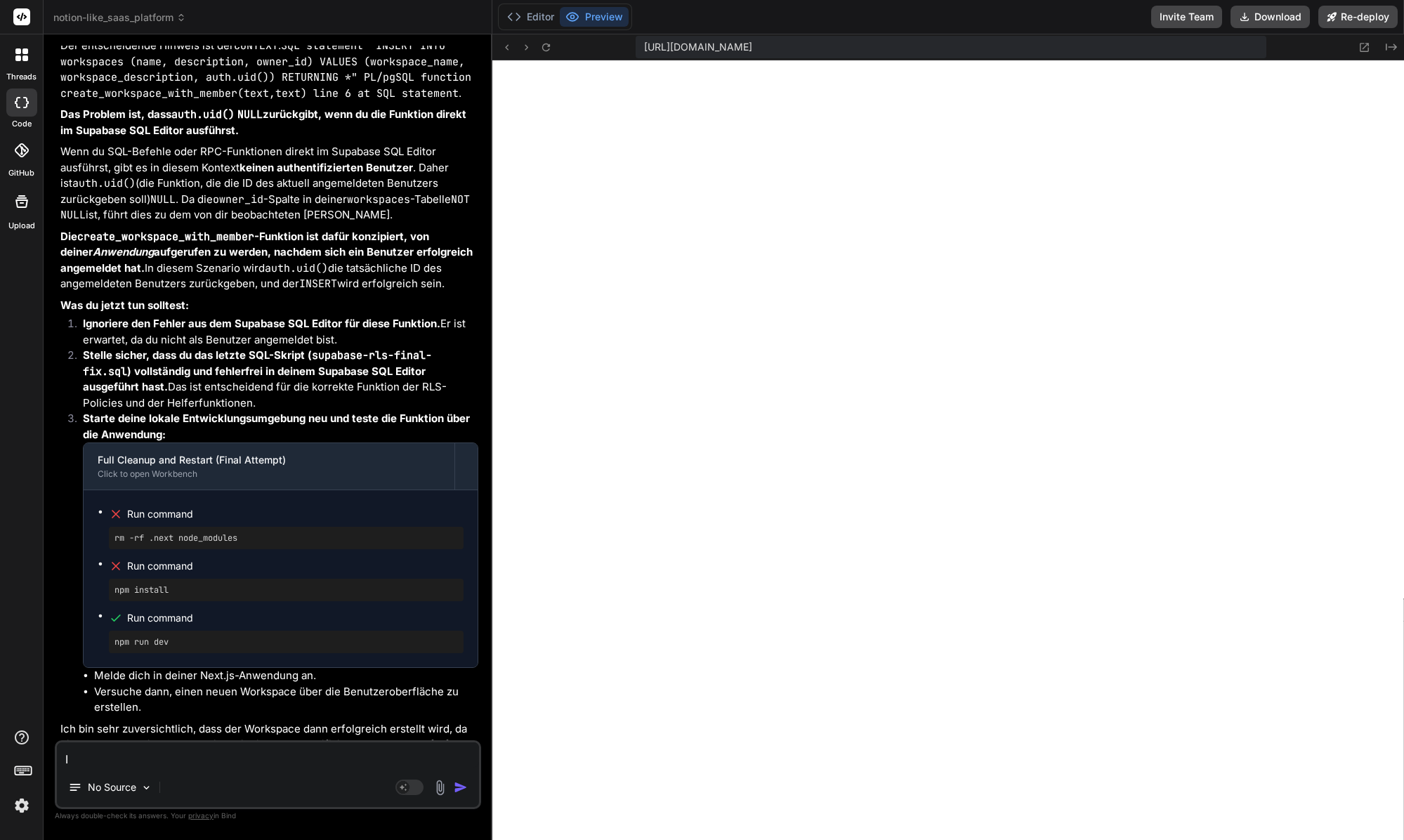
type textarea "x"
type textarea "Ic"
type textarea "x"
type textarea "Ich"
type textarea "x"
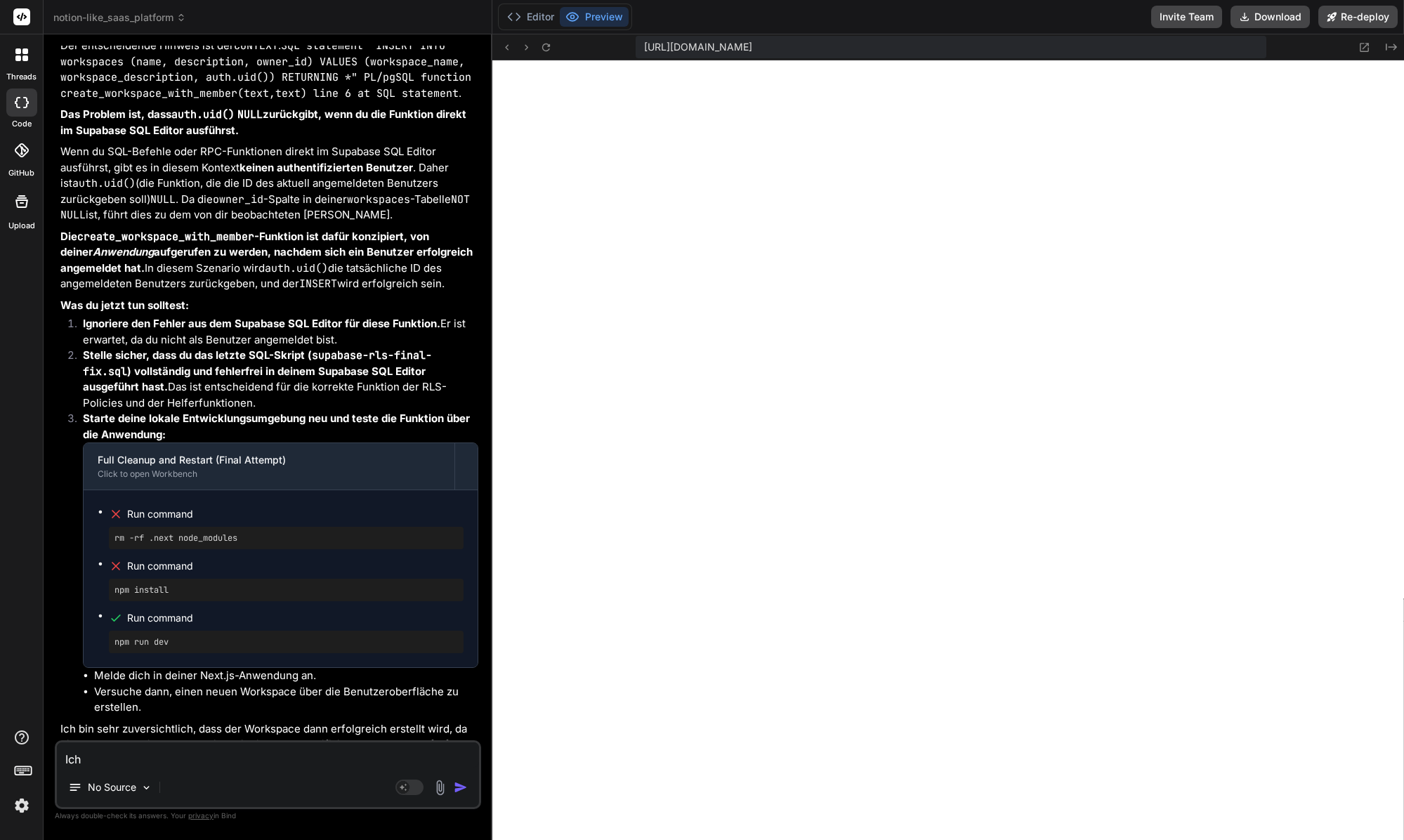
type textarea "Ich"
type textarea "x"
type textarea "Ich b"
type textarea "x"
type textarea "Ich bi"
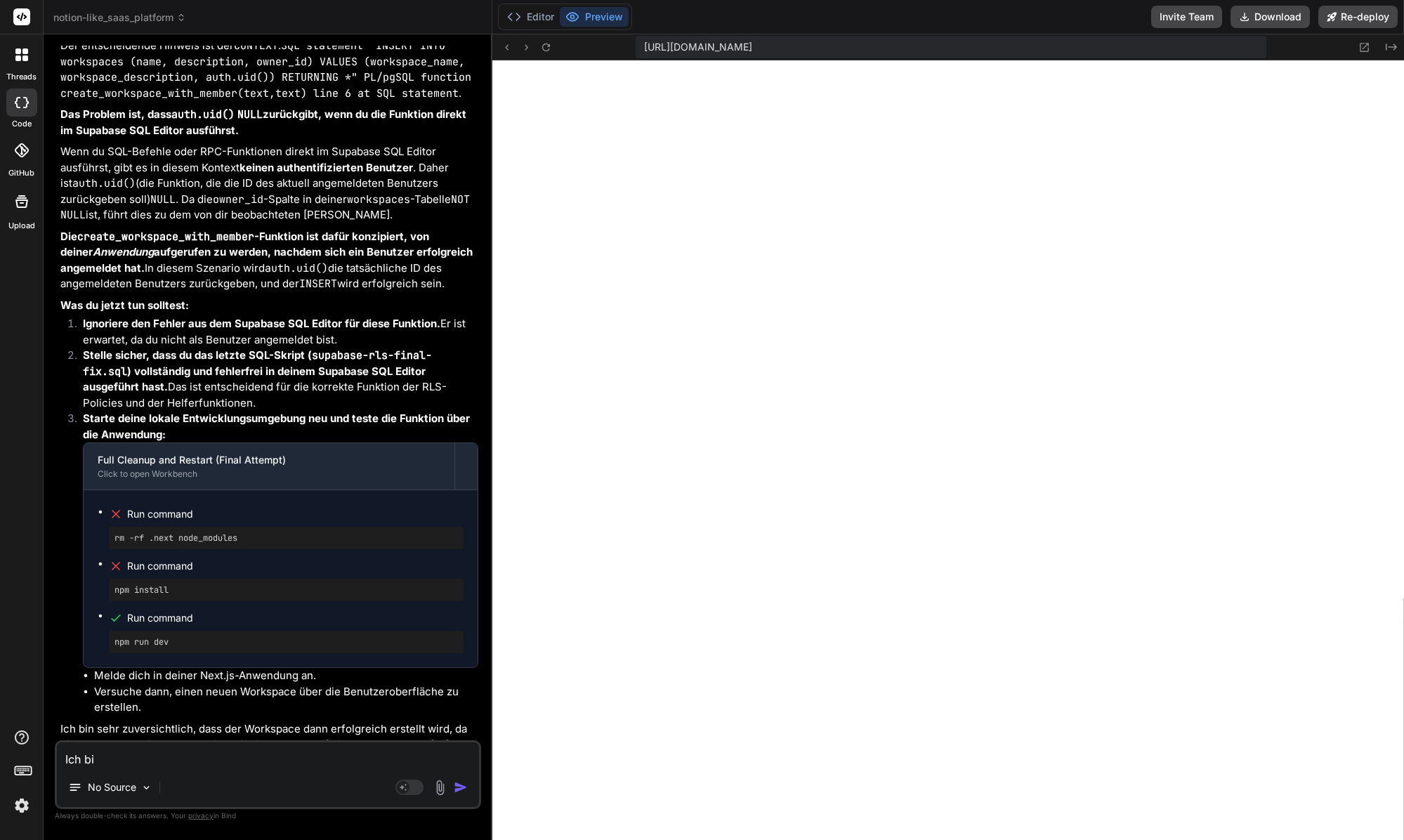
type textarea "x"
type textarea "Ich bin"
type textarea "x"
type textarea "Ich bin"
type textarea "x"
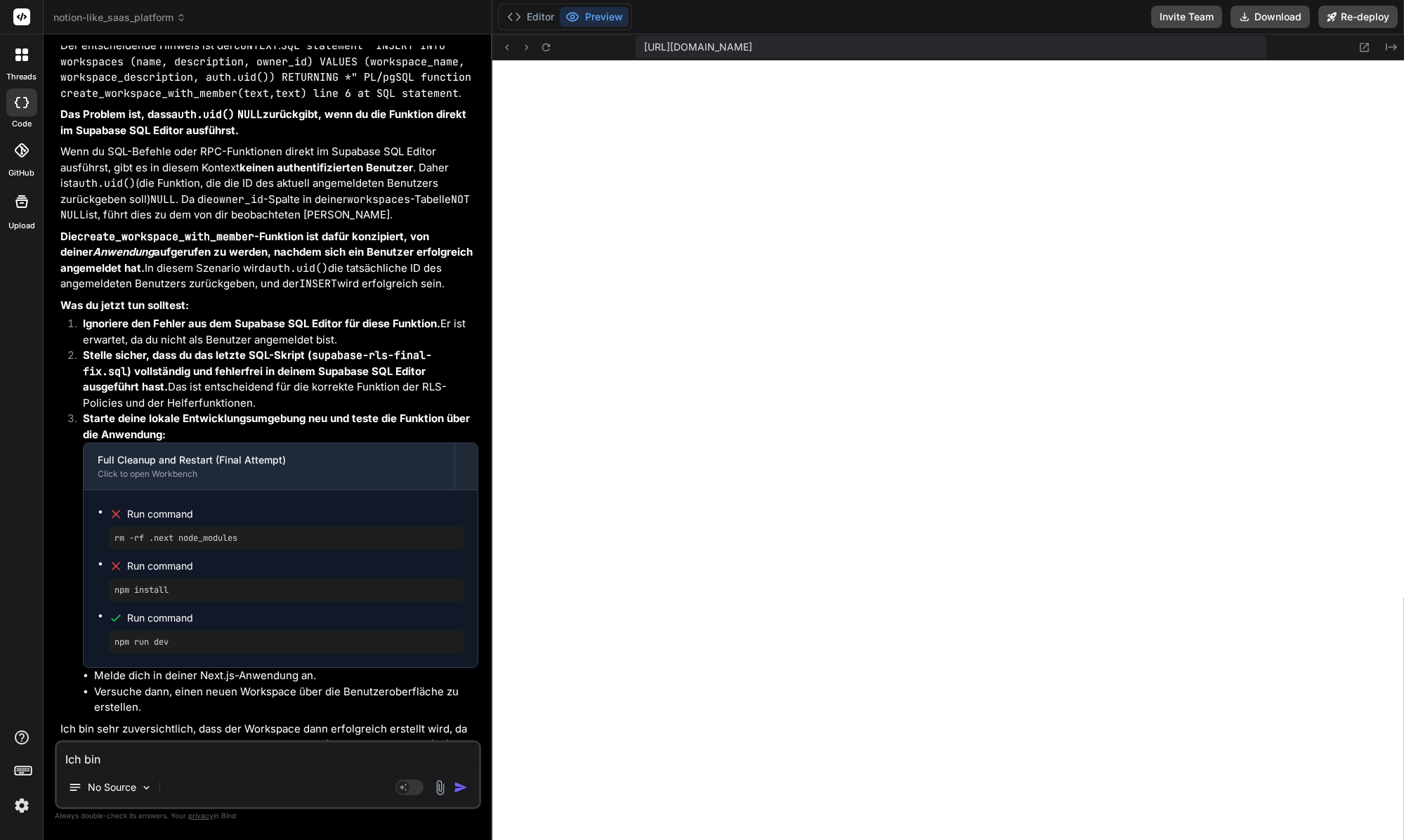
type textarea "Ich bin s"
type textarea "x"
type textarea "Ich bin se"
type textarea "x"
click at [227, 747] on textarea at bounding box center [268, 754] width 422 height 25
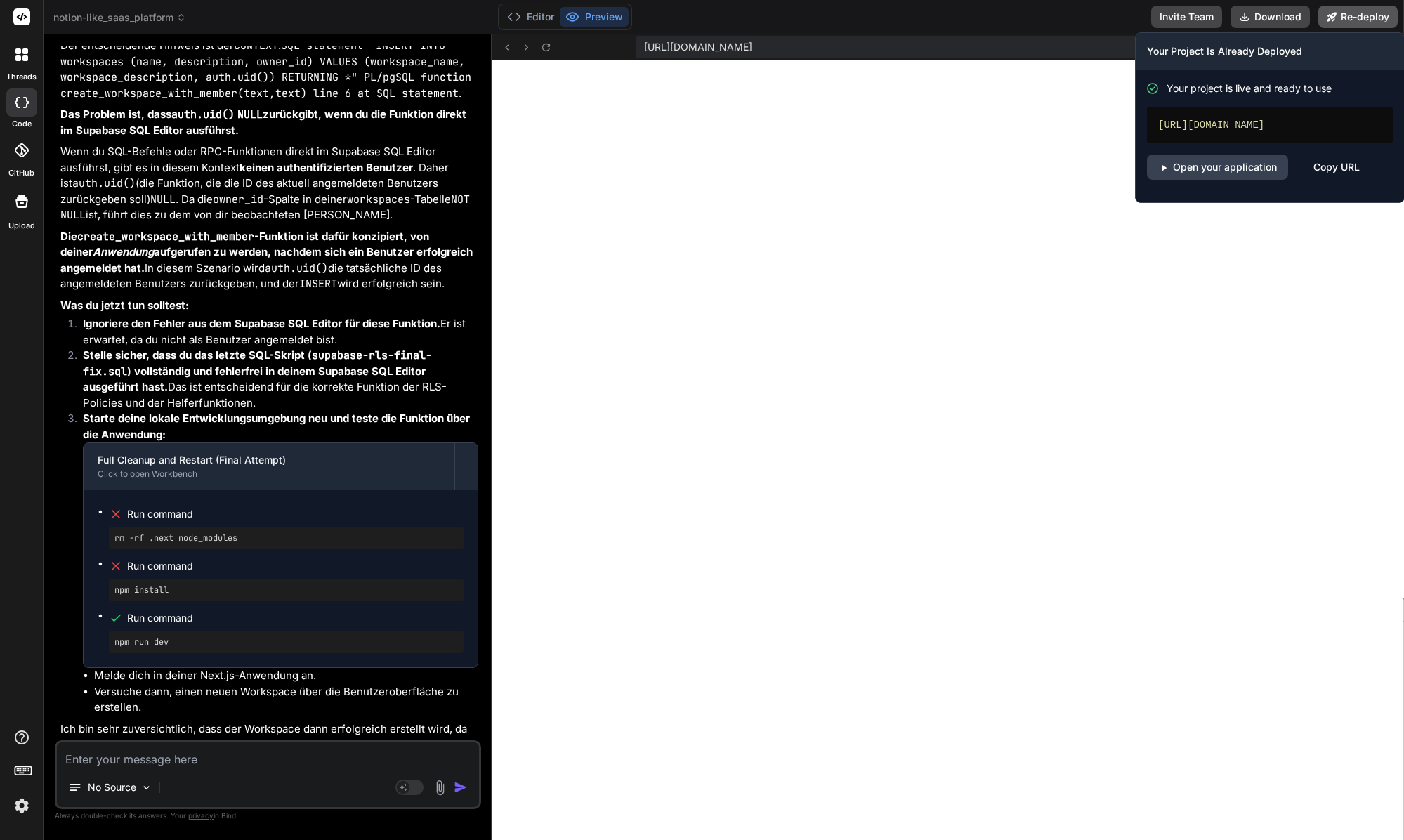
click at [1369, 22] on button "Re-deploy" at bounding box center [1358, 17] width 80 height 22
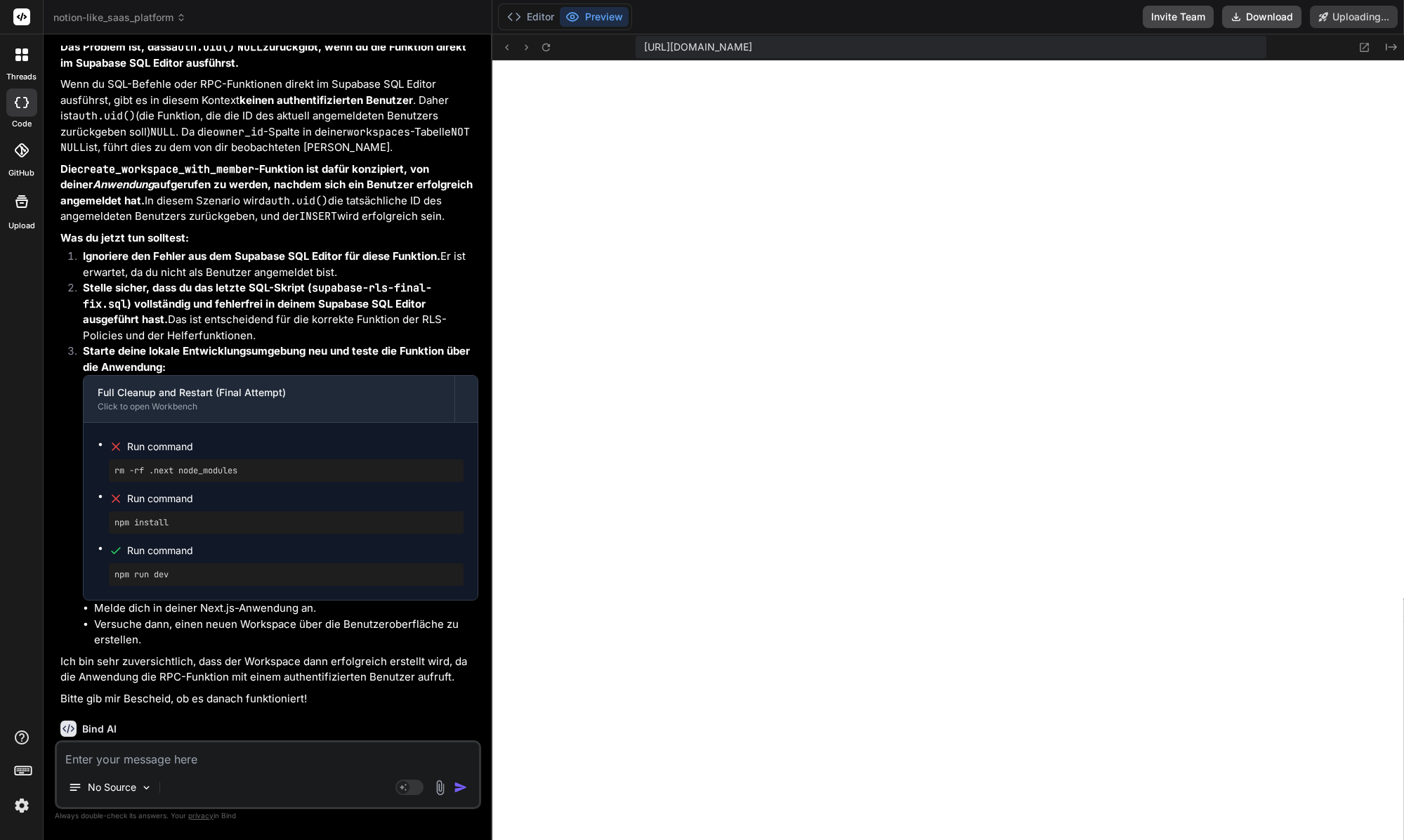
scroll to position [7604, 0]
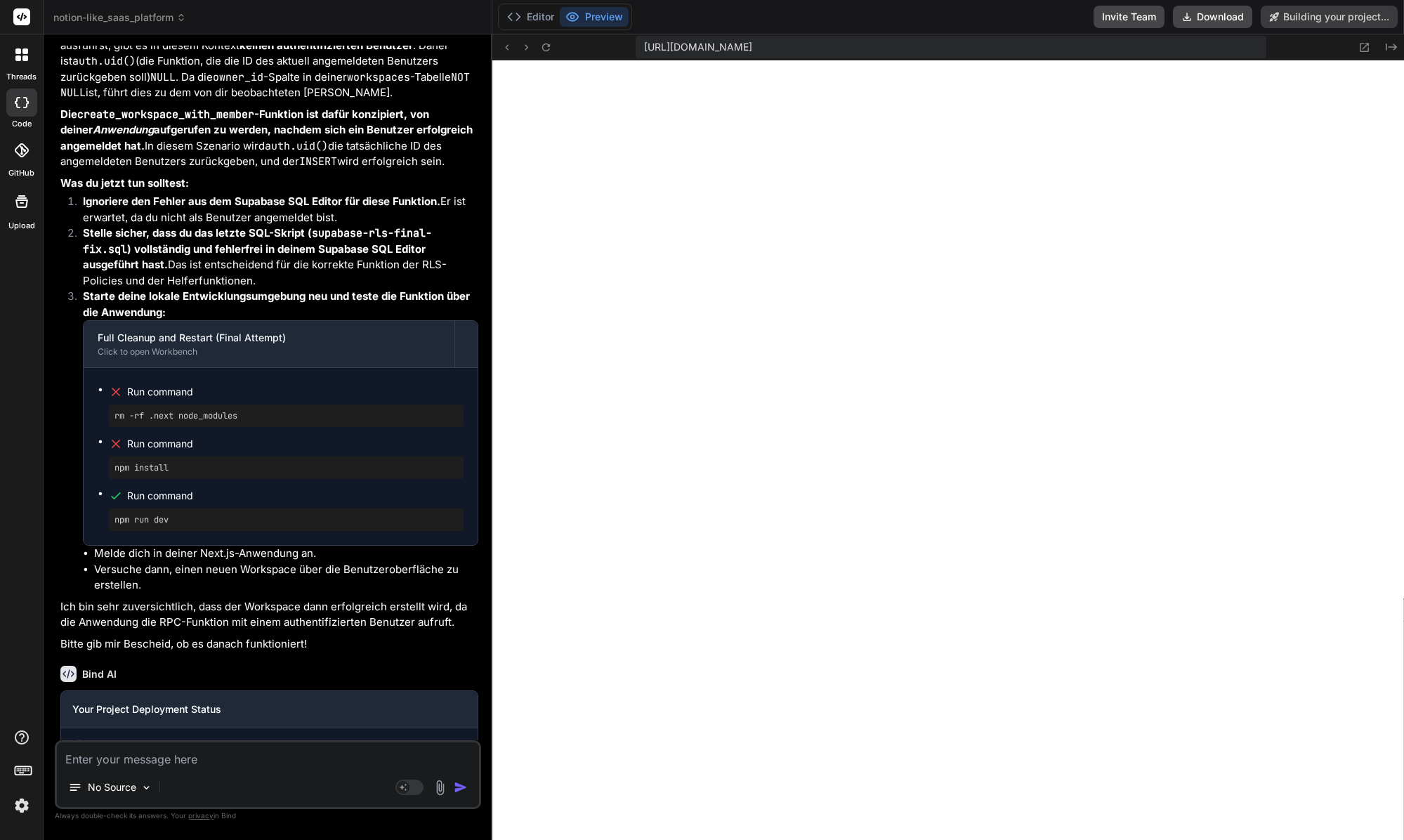
type textarea "x"
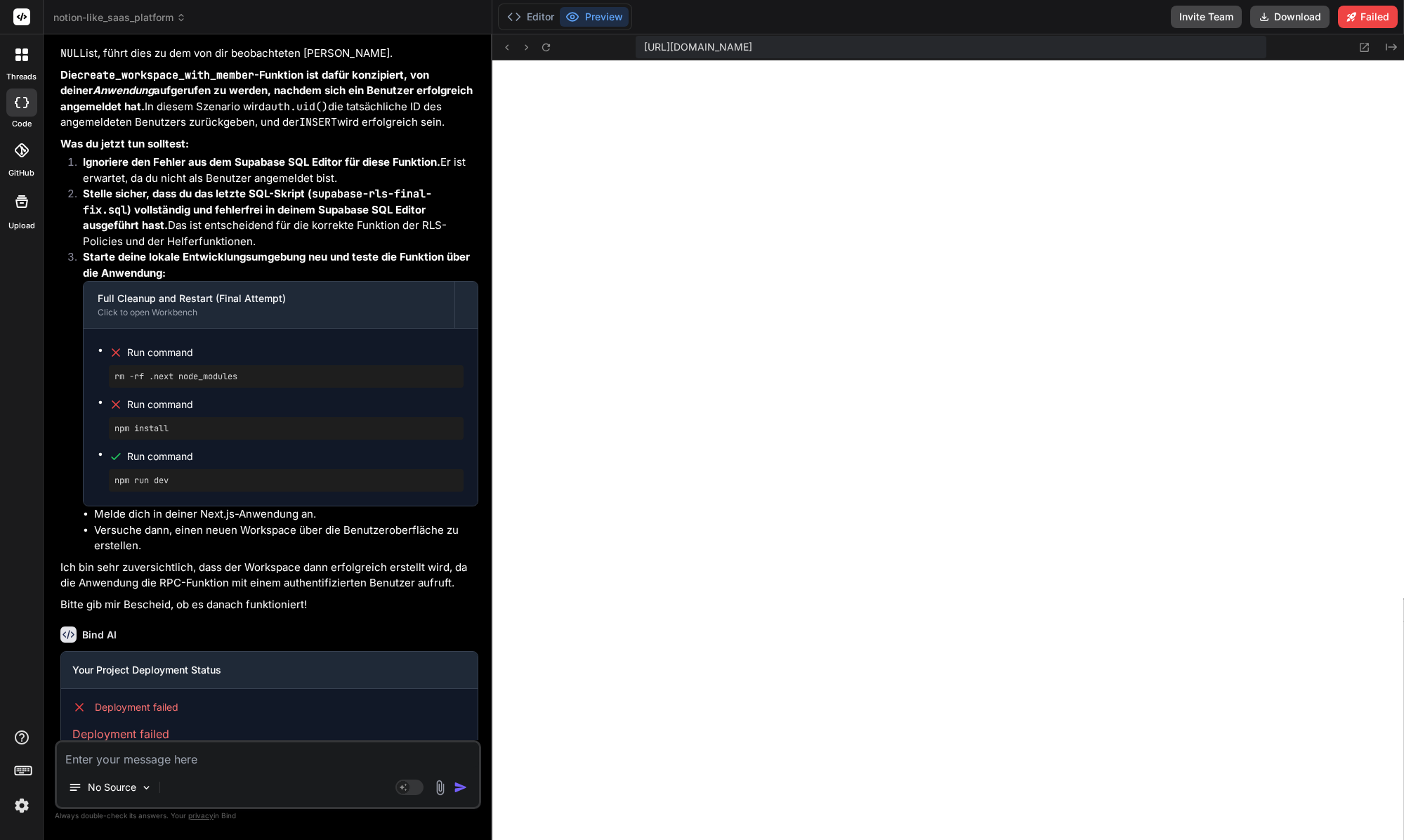
click at [149, 725] on p "Deployment failed" at bounding box center [269, 734] width 394 height 17
click at [156, 689] on div "Deployment failed Deployment failed" at bounding box center [269, 721] width 416 height 65
click at [173, 651] on div "Your Project Deployment Status" at bounding box center [269, 670] width 416 height 37
click at [138, 615] on div "Bind AI Your Project Deployment Status Deployment failed Deployment failed" at bounding box center [269, 690] width 418 height 150
click at [533, 21] on button "Editor" at bounding box center [531, 17] width 58 height 20
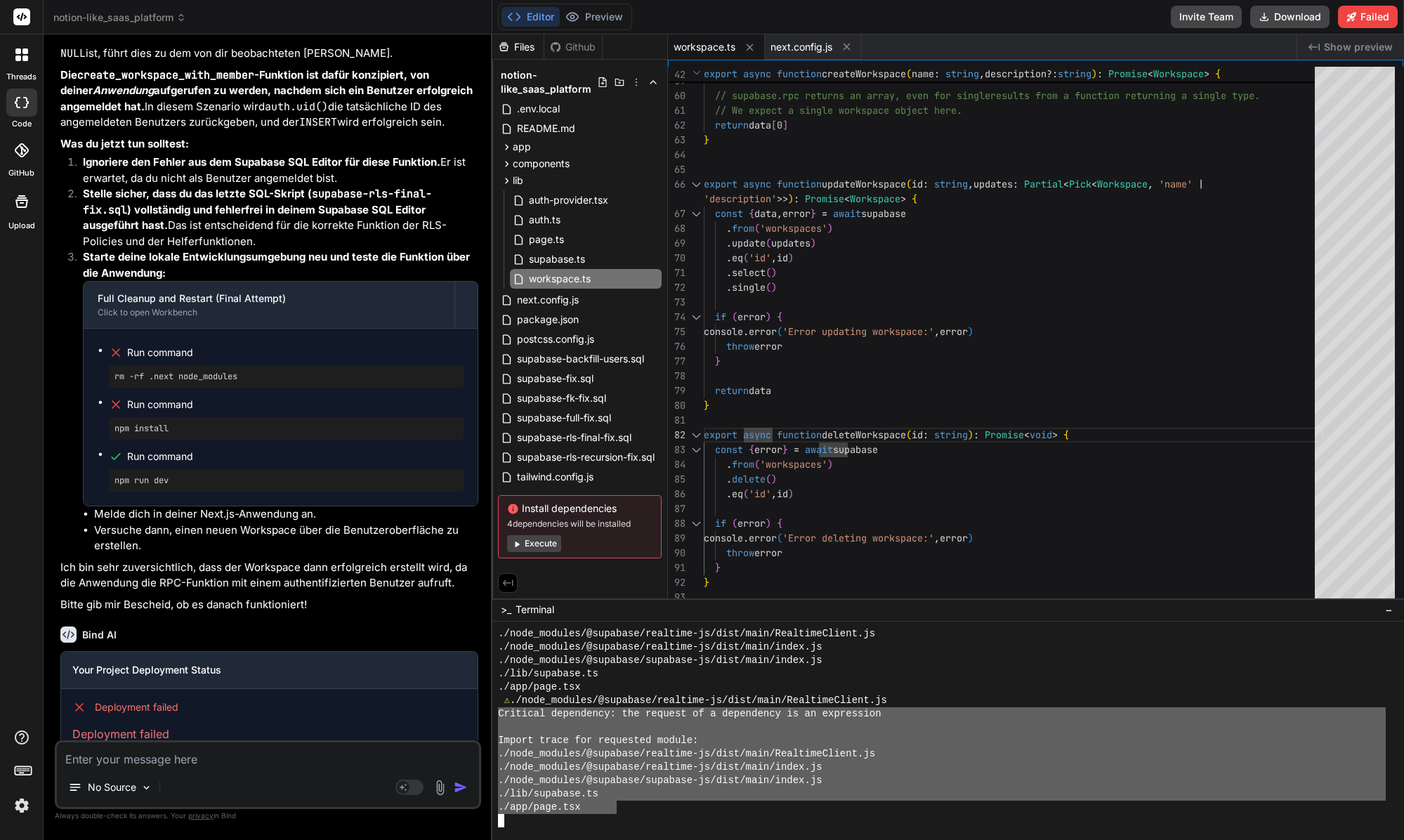
drag, startPoint x: 619, startPoint y: 810, endPoint x: 461, endPoint y: 716, distance: 183.8
click at [461, 716] on div "notion-like_saas_platform Created with Pixso. Bind AI Web Search Created with P…" at bounding box center [723, 420] width 1360 height 840
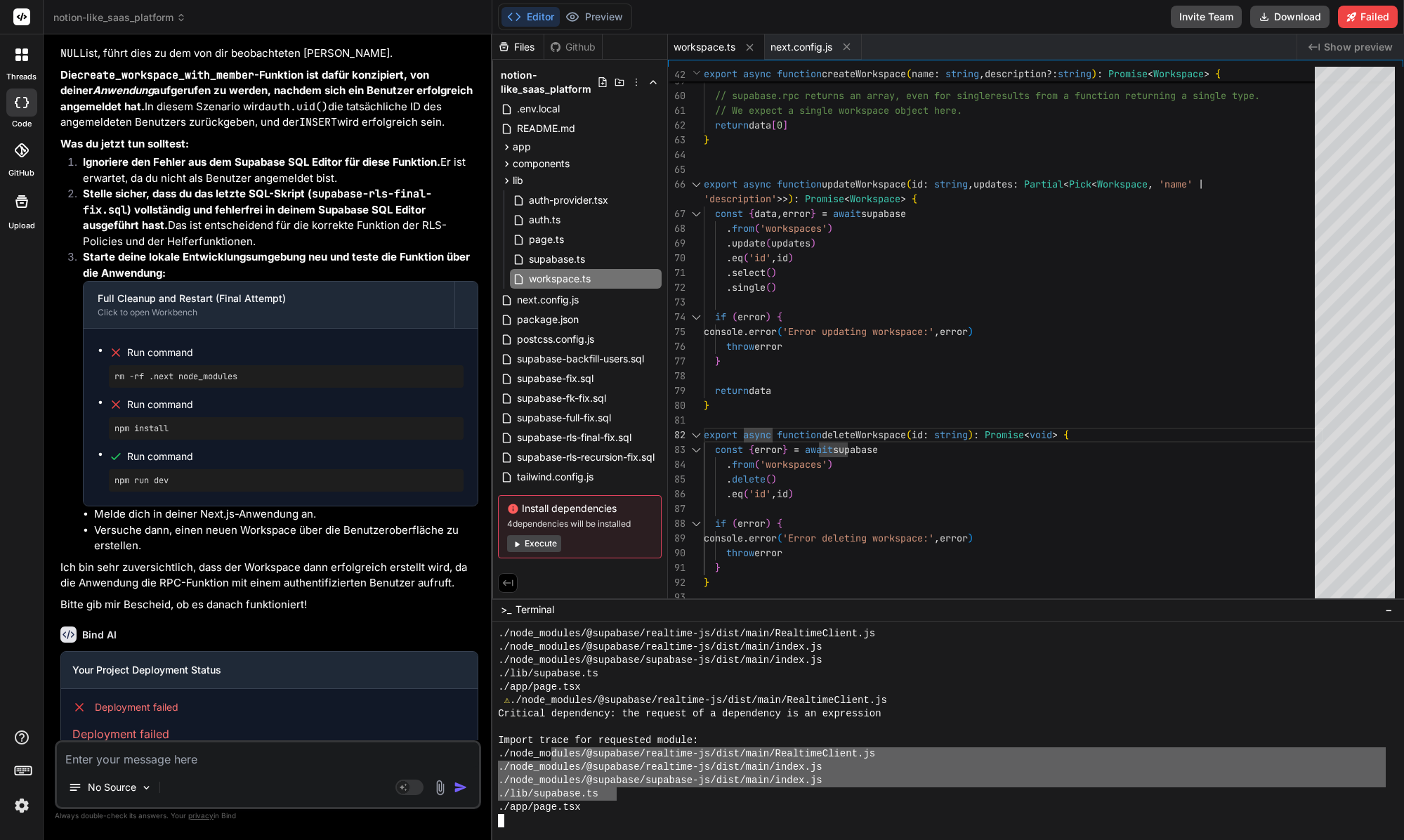
drag, startPoint x: 619, startPoint y: 797, endPoint x: 550, endPoint y: 758, distance: 79.3
click at [550, 758] on div "./node_modules/@supabase/realtime-js/dist/main/RealtimeClient.js ./node_modules…" at bounding box center [941, 727] width 887 height 200
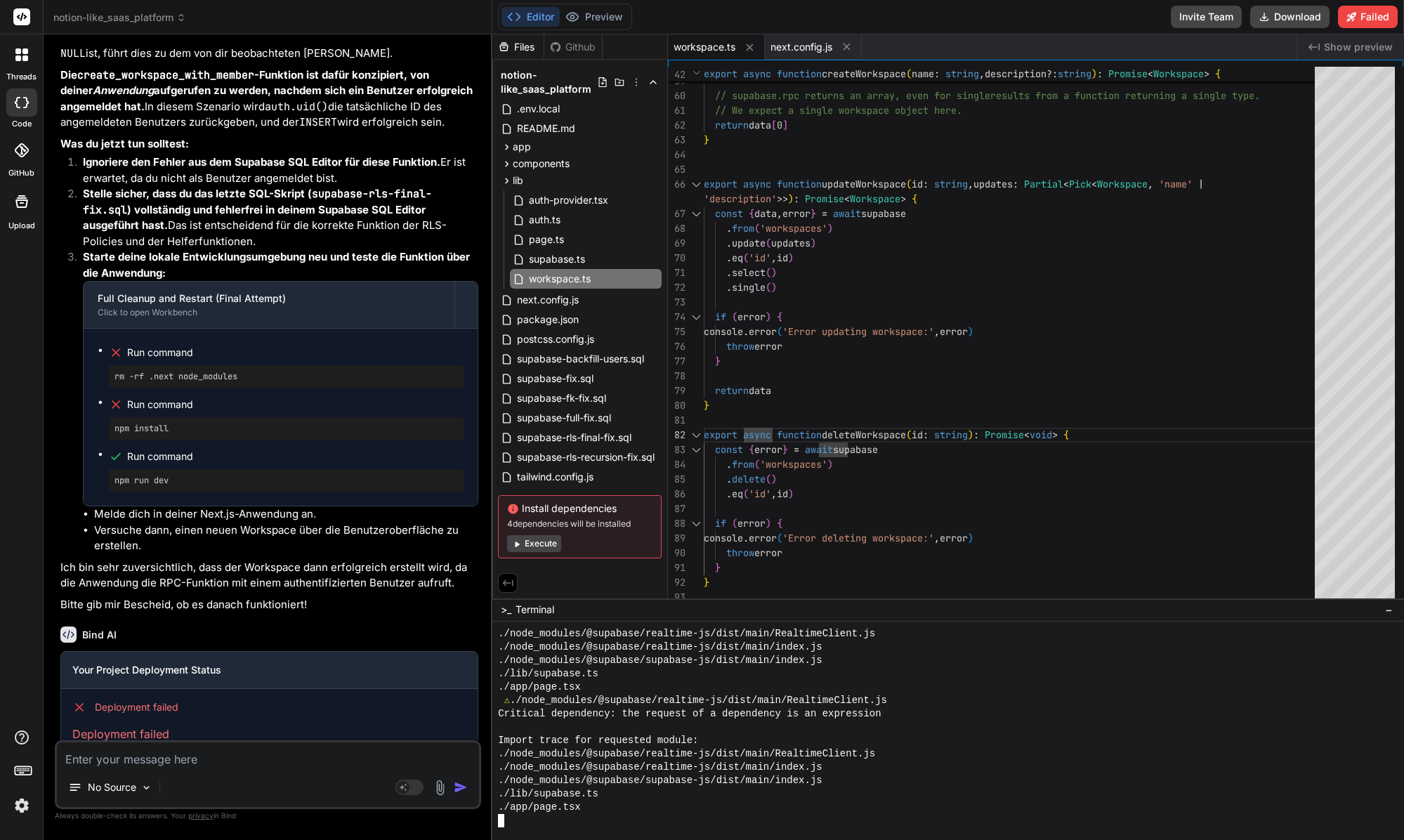
click at [622, 725] on div at bounding box center [941, 727] width 887 height 13
type textarea ".eq('id', id) .select() .single() if (error) { console.error('Error updating wo…"
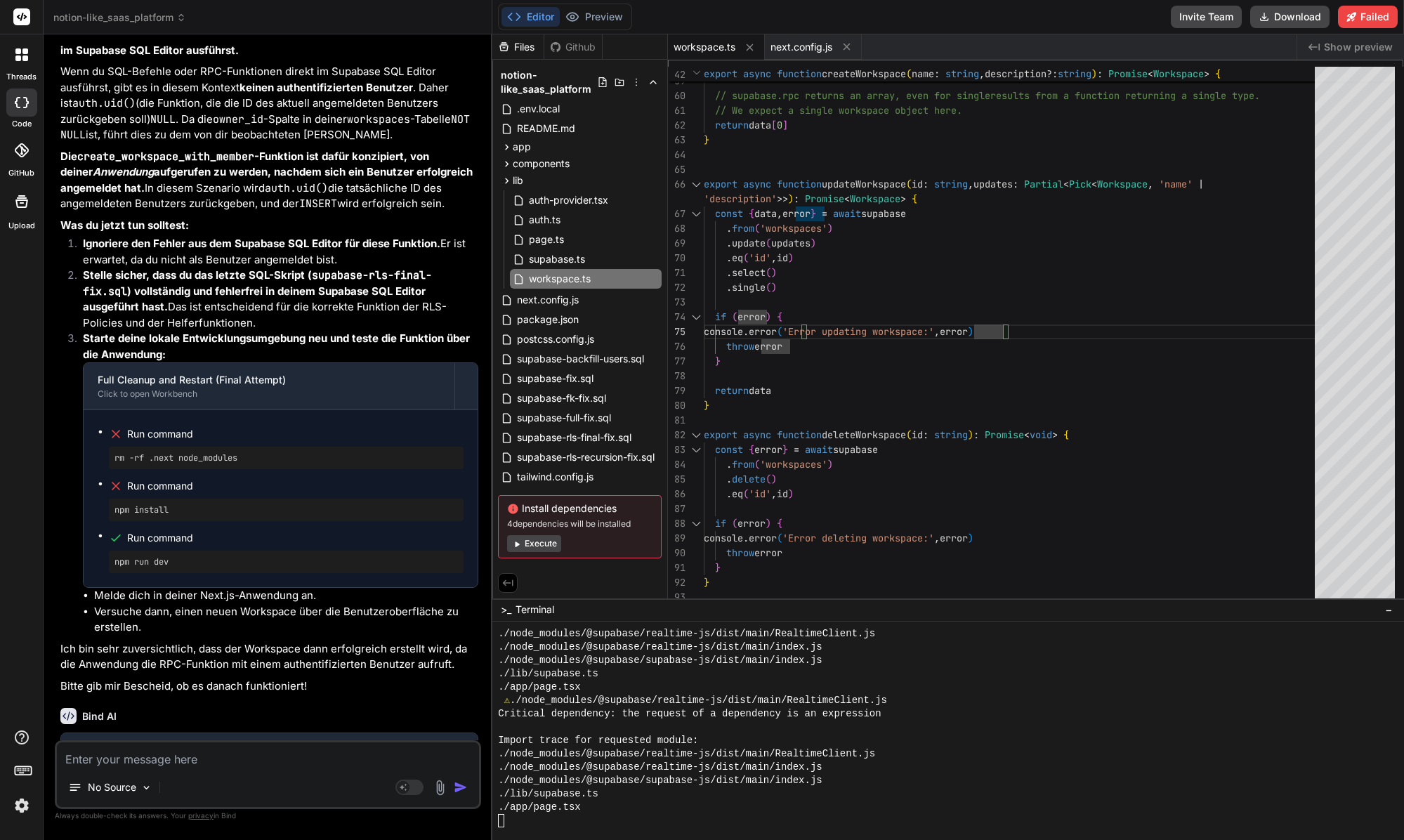
scroll to position [7643, 0]
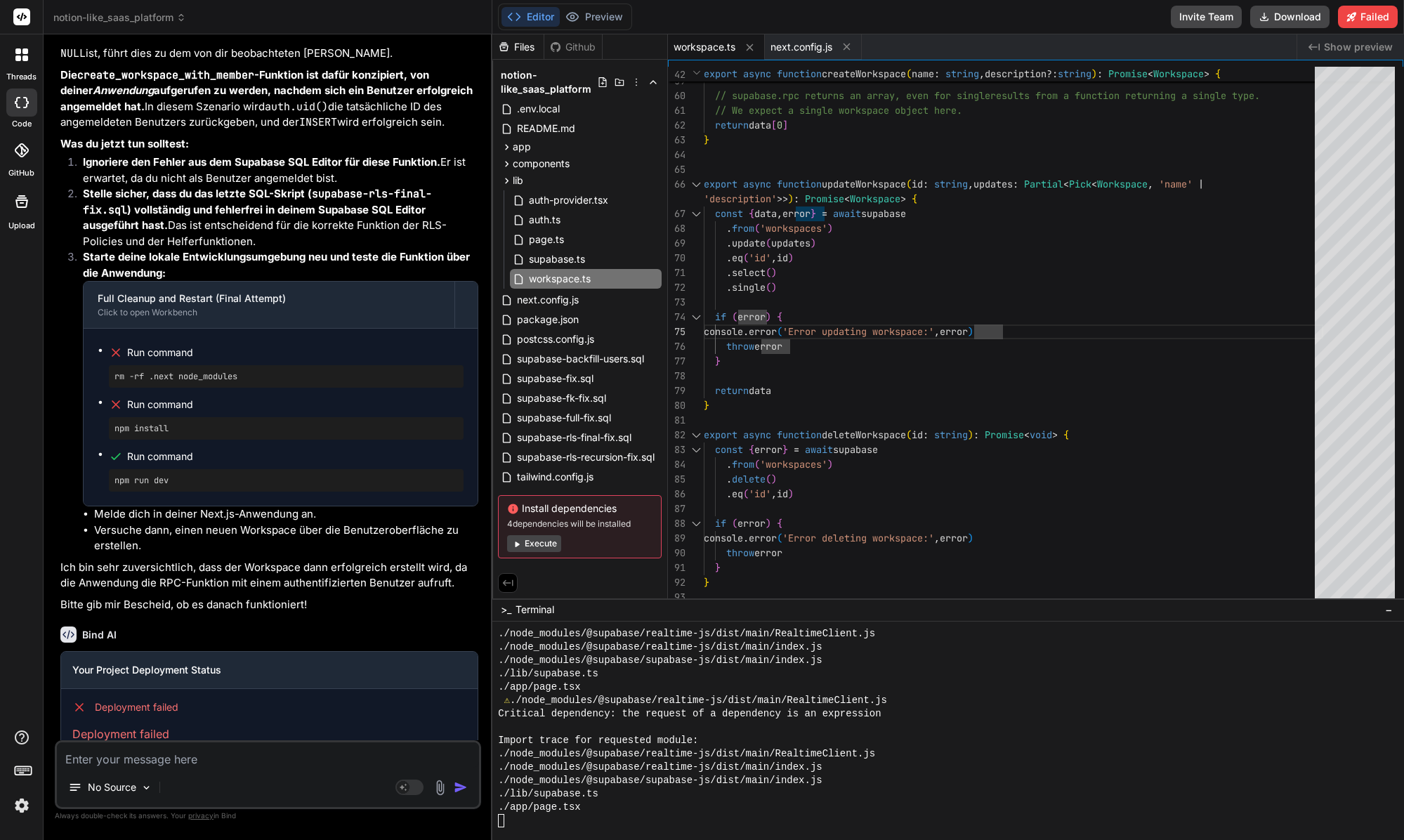
click at [550, 541] on button "Execute" at bounding box center [533, 543] width 54 height 17
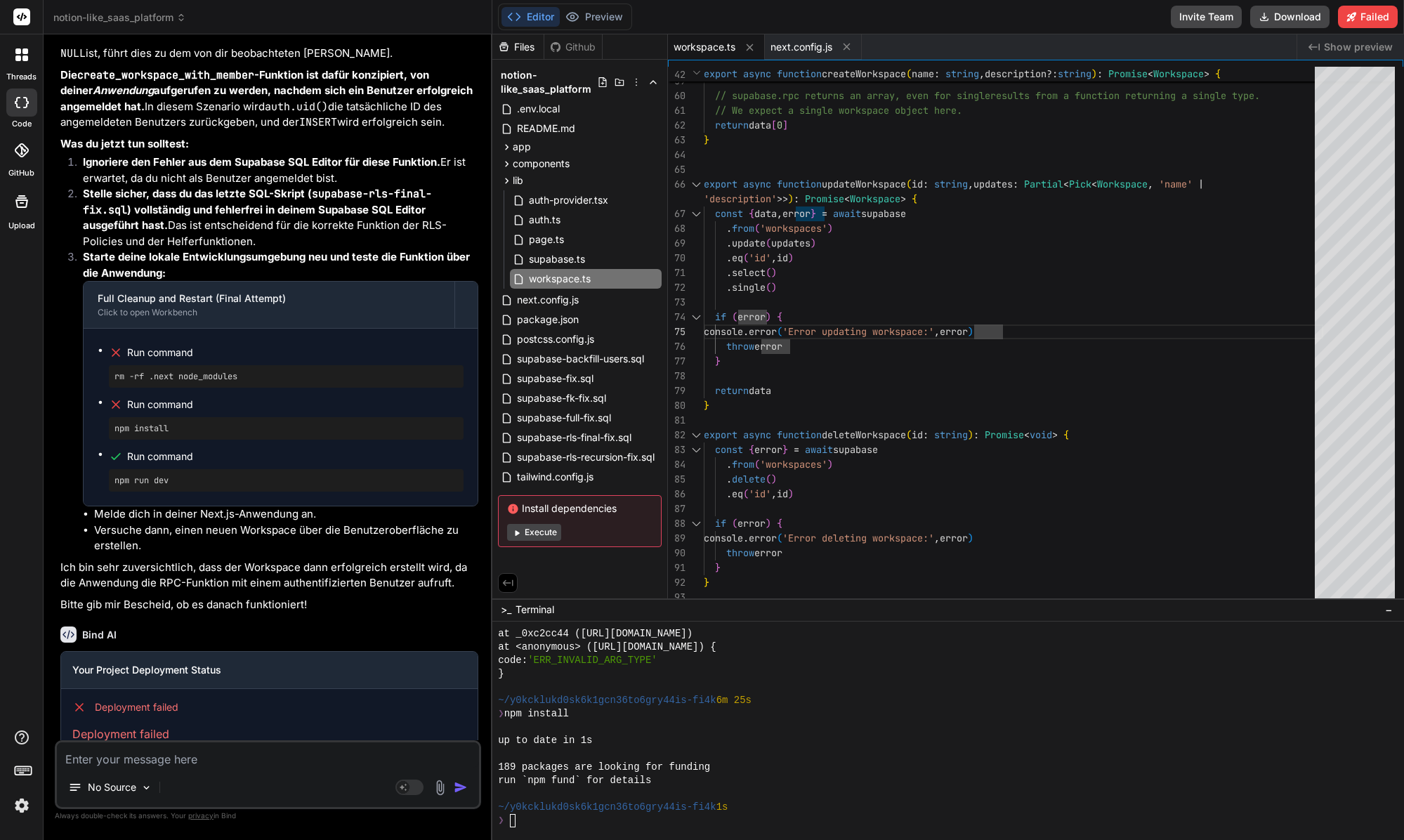
scroll to position [5578, 0]
click at [583, 17] on button "Preview" at bounding box center [594, 17] width 69 height 20
click at [542, 533] on button "Execute" at bounding box center [533, 533] width 54 height 17
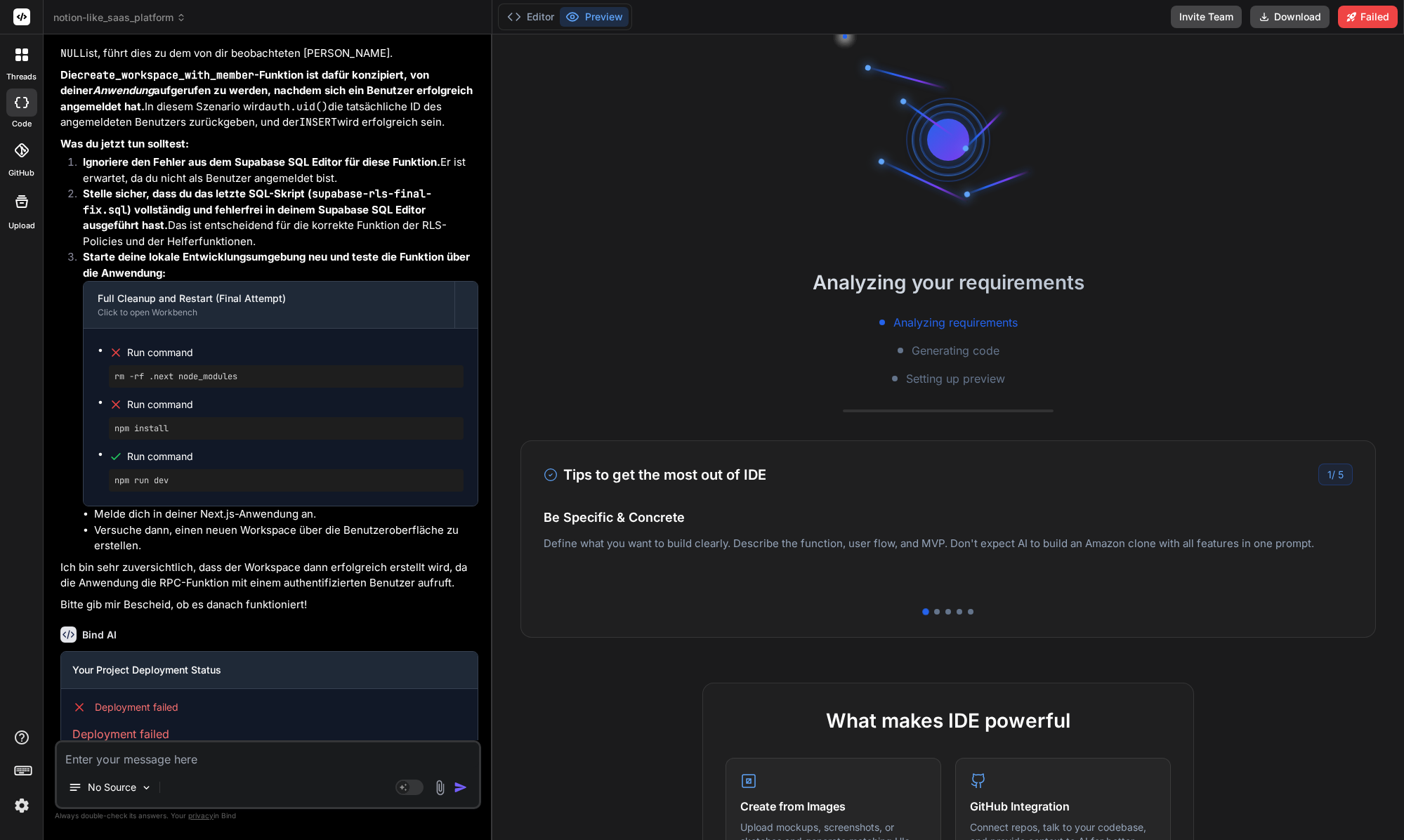
scroll to position [5738, 0]
click at [538, 27] on div "Editor Preview" at bounding box center [564, 17] width 134 height 27
click at [538, 27] on div "Editor Preview" at bounding box center [564, 17] width 134 height 27
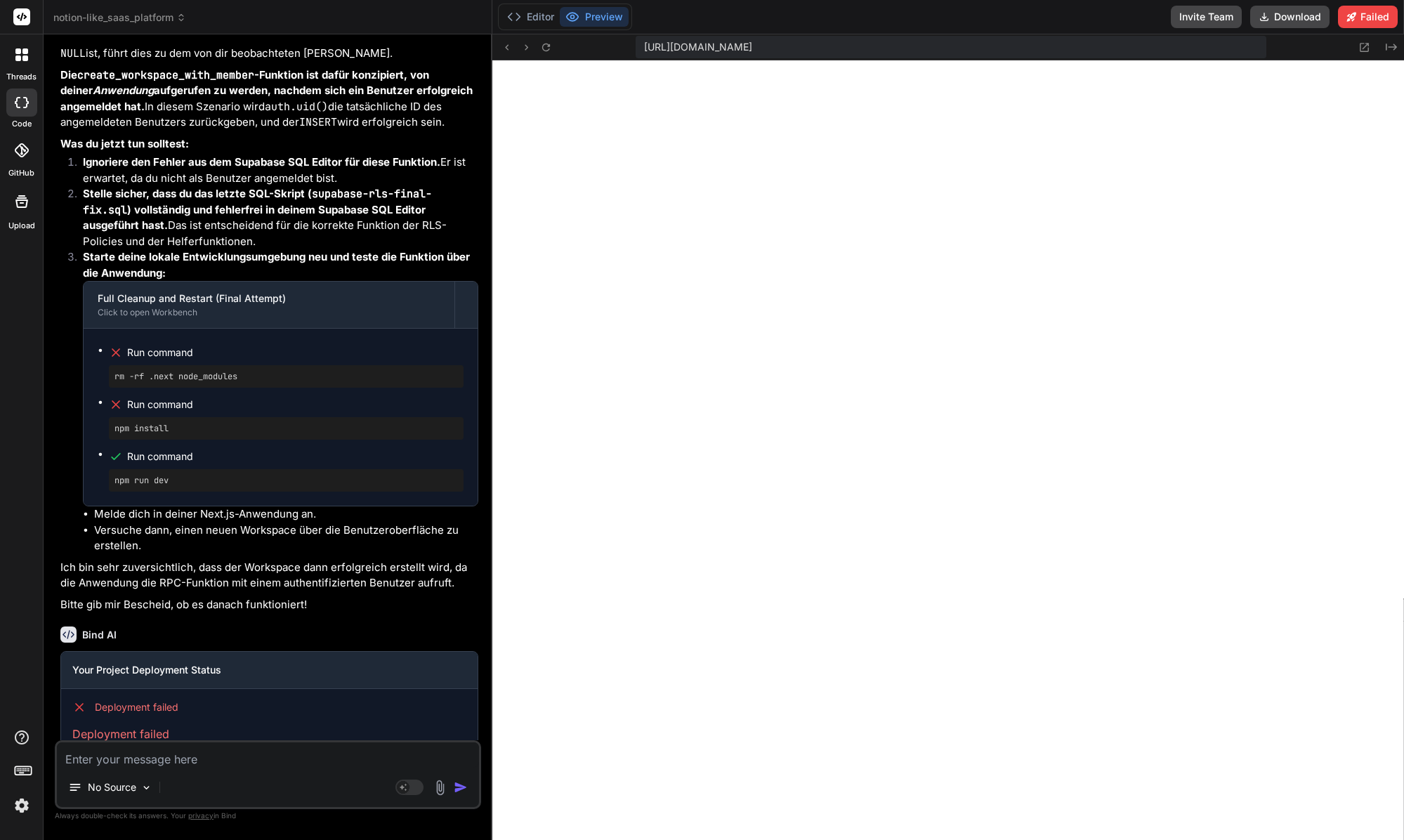
scroll to position [6124, 0]
click at [215, 725] on div "Your Project Deployment Status Deployment failed Deployment failed" at bounding box center [269, 709] width 418 height 115
click at [175, 763] on textarea at bounding box center [268, 754] width 422 height 25
paste textarea "Failed to create workspace: RPC function returned no data."
type textarea "x"
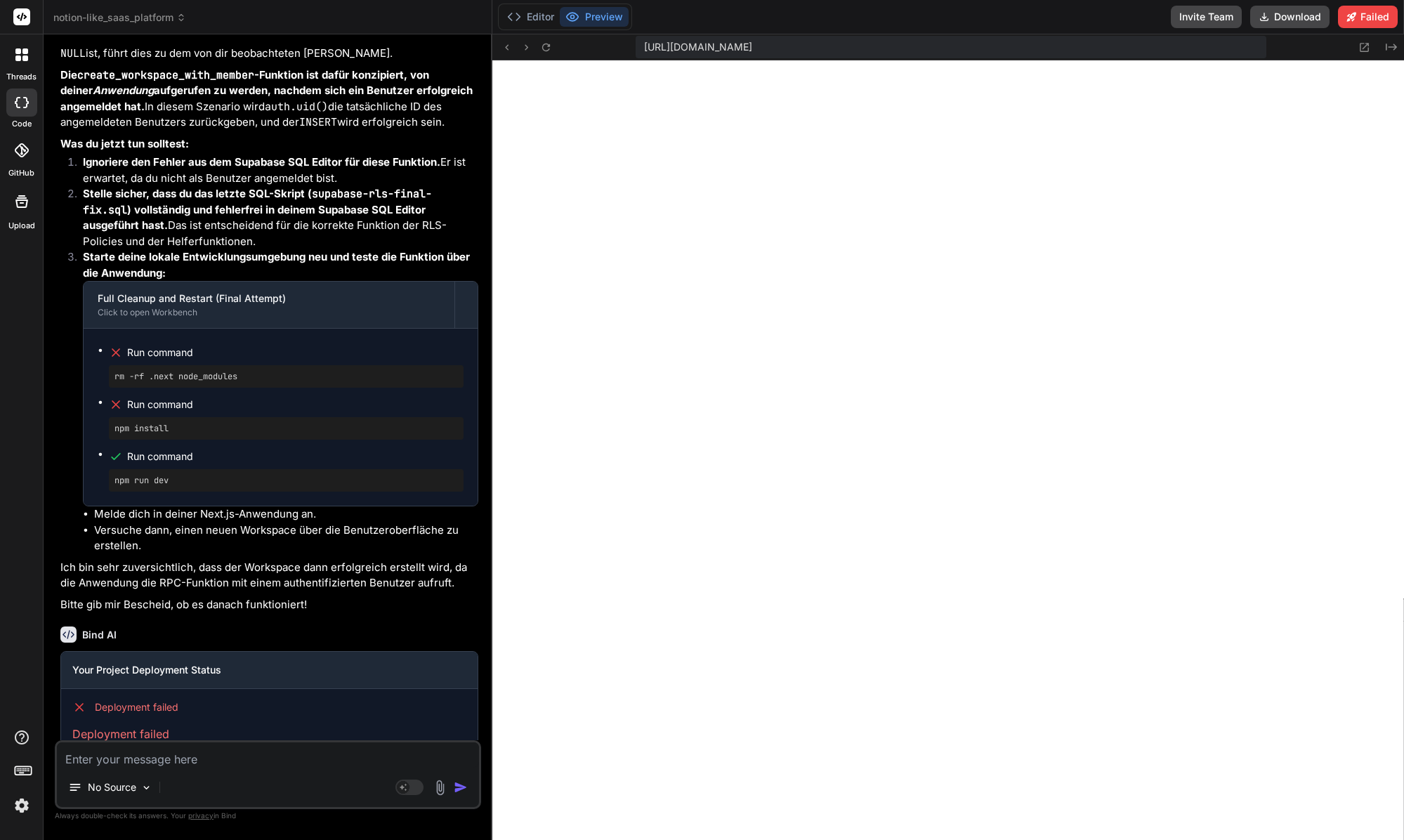
type textarea "Failed to create workspace: RPC function returned no data."
type textarea "x"
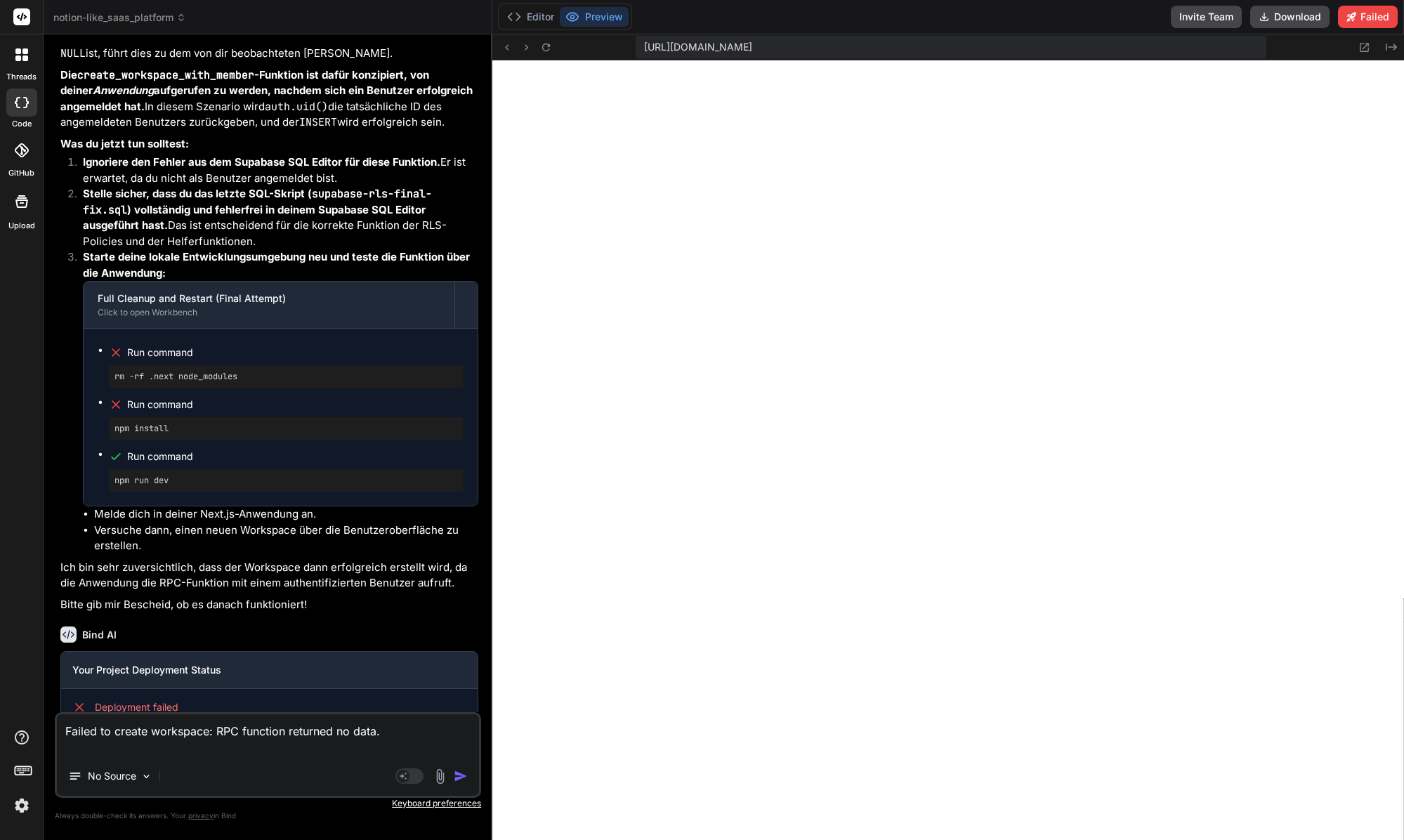
type textarea "Failed to create workspace: RPC function returned no data."
type textarea "x"
type textarea "Failed to create workspace: RPC function returned no data."
type textarea "x"
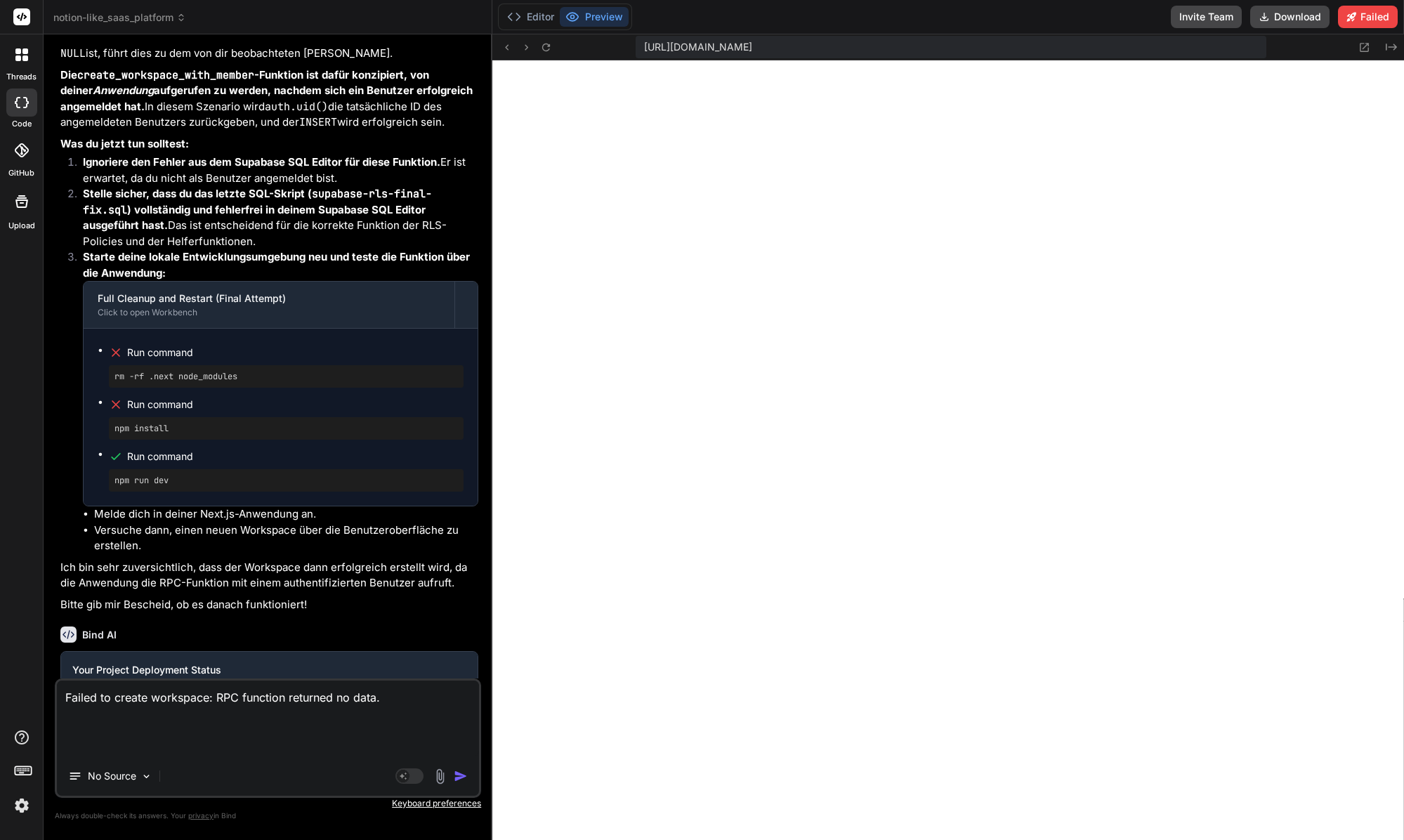
type textarea "Failed to create workspace: RPC function returned no data."
type textarea "x"
type textarea "Failed to create workspace: RPC function returned no data. F"
type textarea "x"
type textarea "Failed to create workspace: RPC function returned no data. Fe"
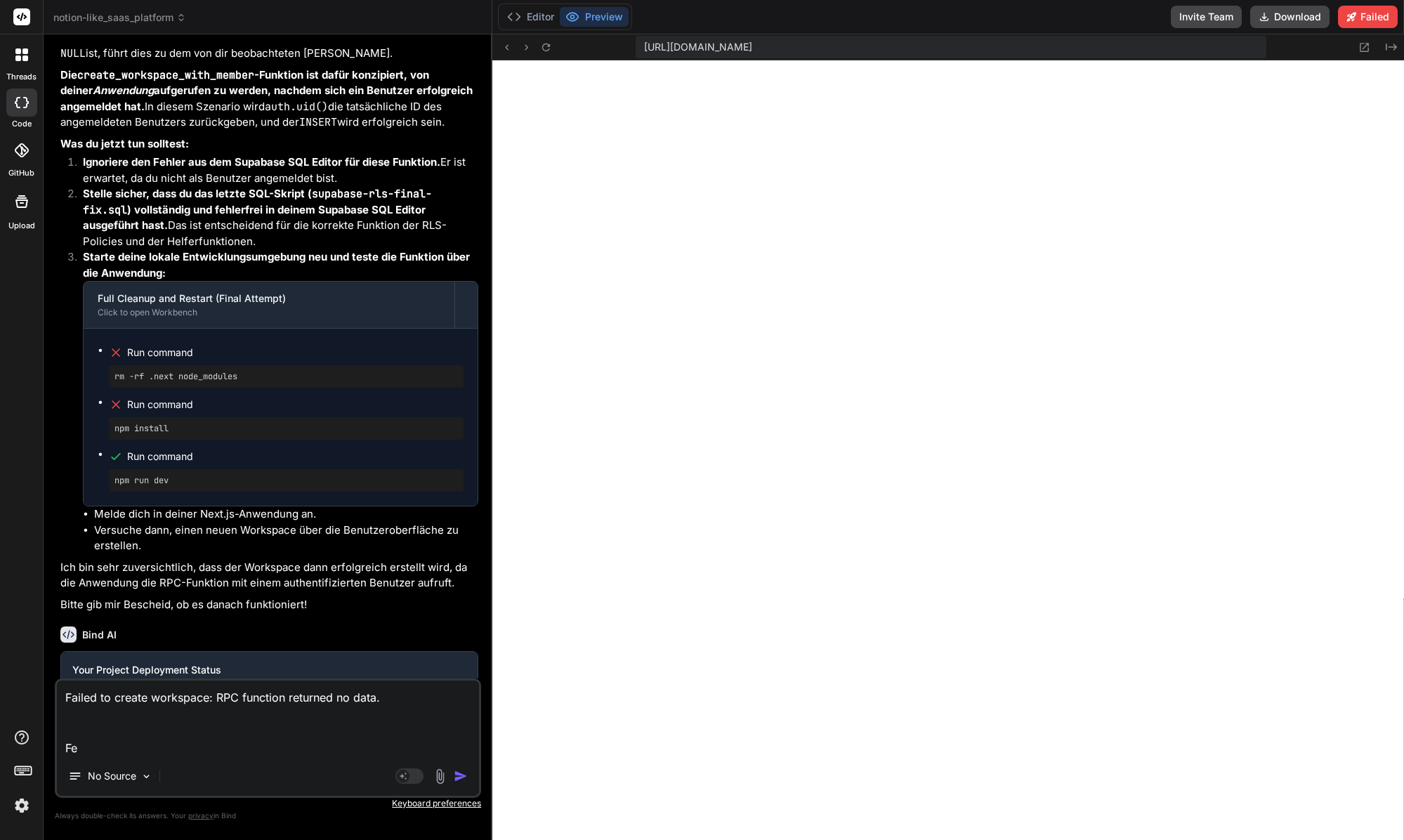
type textarea "x"
type textarea "Failed to create workspace: RPC function returned no data. [GEOGRAPHIC_DATA]"
type textarea "x"
type textarea "Failed to create workspace: RPC function returned no data. Fehle"
type textarea "x"
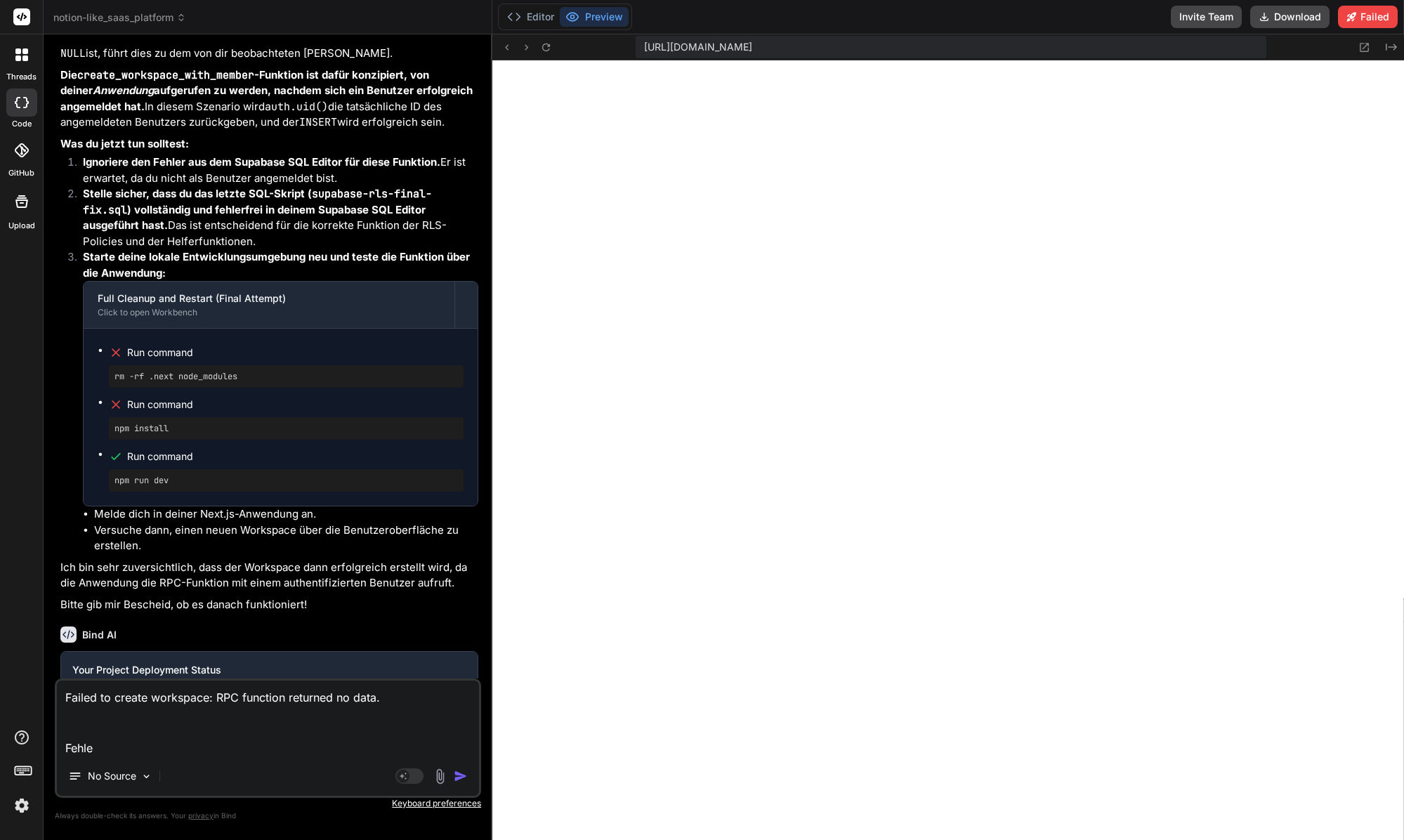
type textarea "Failed to create workspace: RPC function returned no data. Fehler"
type textarea "x"
type textarea "Failed to create workspace: RPC function returned no data. Fehler"
click at [390, 768] on div "No Source" at bounding box center [268, 779] width 422 height 34
click at [405, 775] on rect at bounding box center [403, 775] width 12 height 12
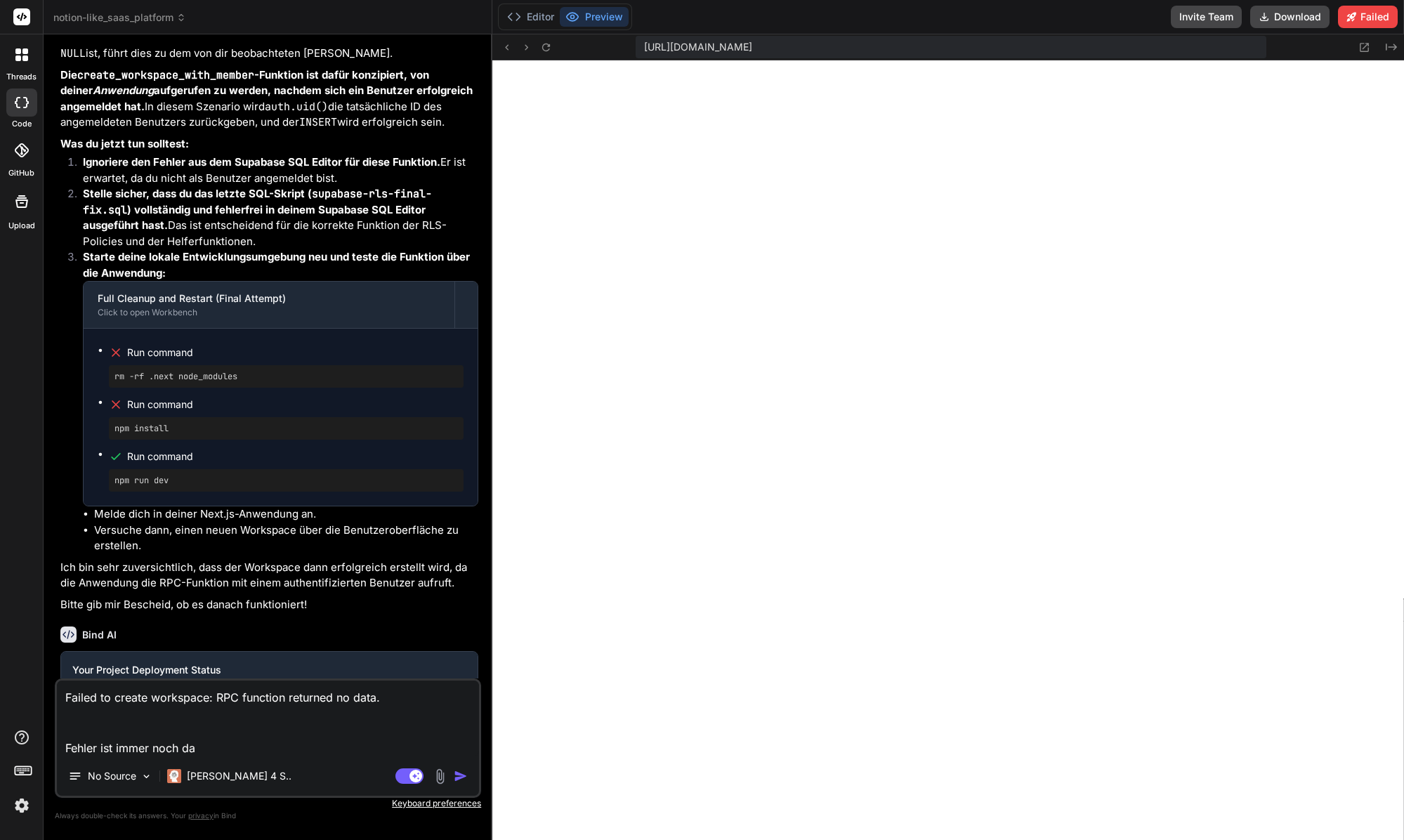
click at [257, 776] on div "No Source Claude 4 S.." at bounding box center [268, 779] width 422 height 34
click at [240, 776] on p "[PERSON_NAME] 4 S.." at bounding box center [239, 776] width 105 height 14
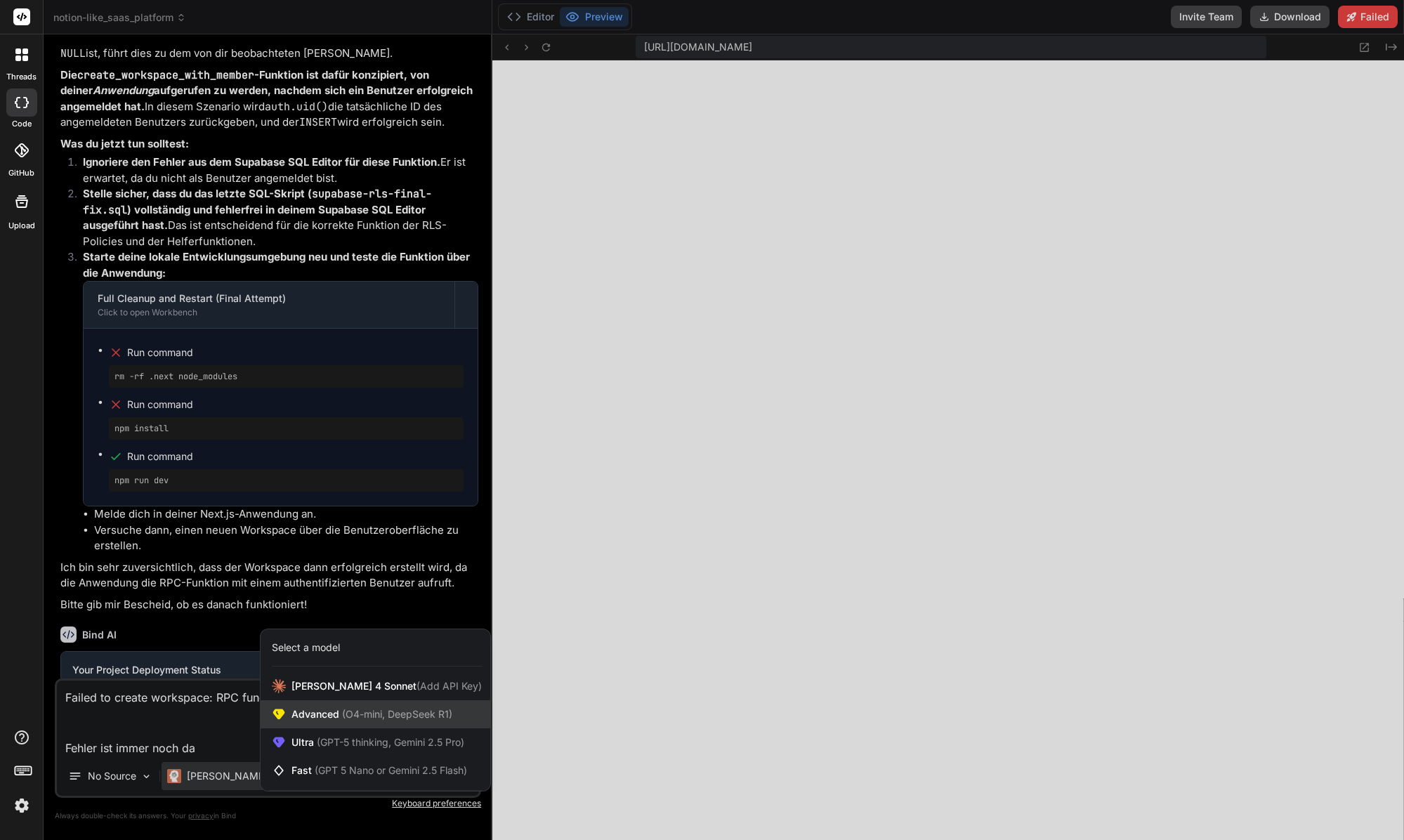
click at [366, 722] on div "Advanced (O4-mini, DeepSeek R1)" at bounding box center [376, 715] width 229 height 28
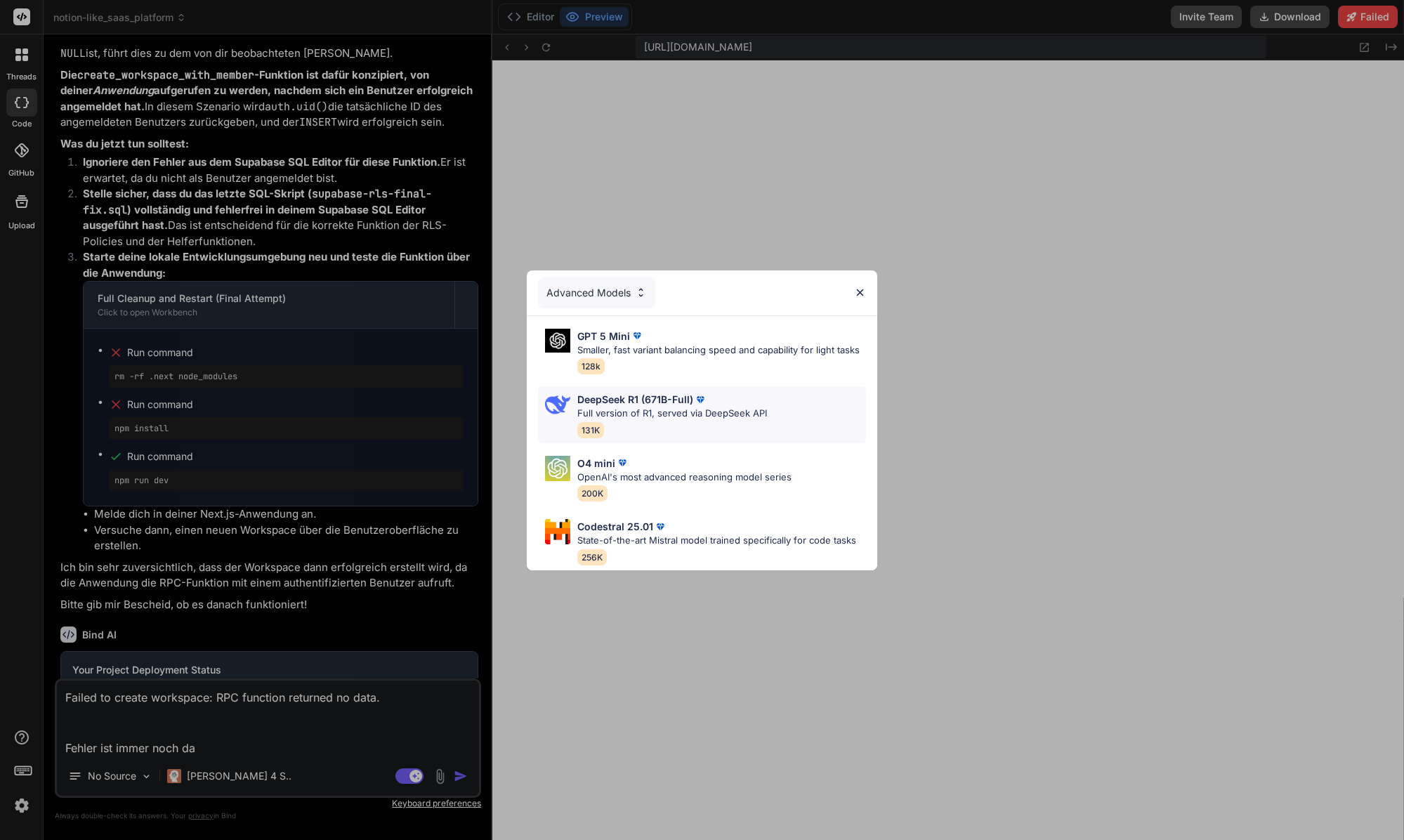
click at [624, 402] on p "DeepSeek R1 (671B-Full)" at bounding box center [635, 400] width 115 height 15
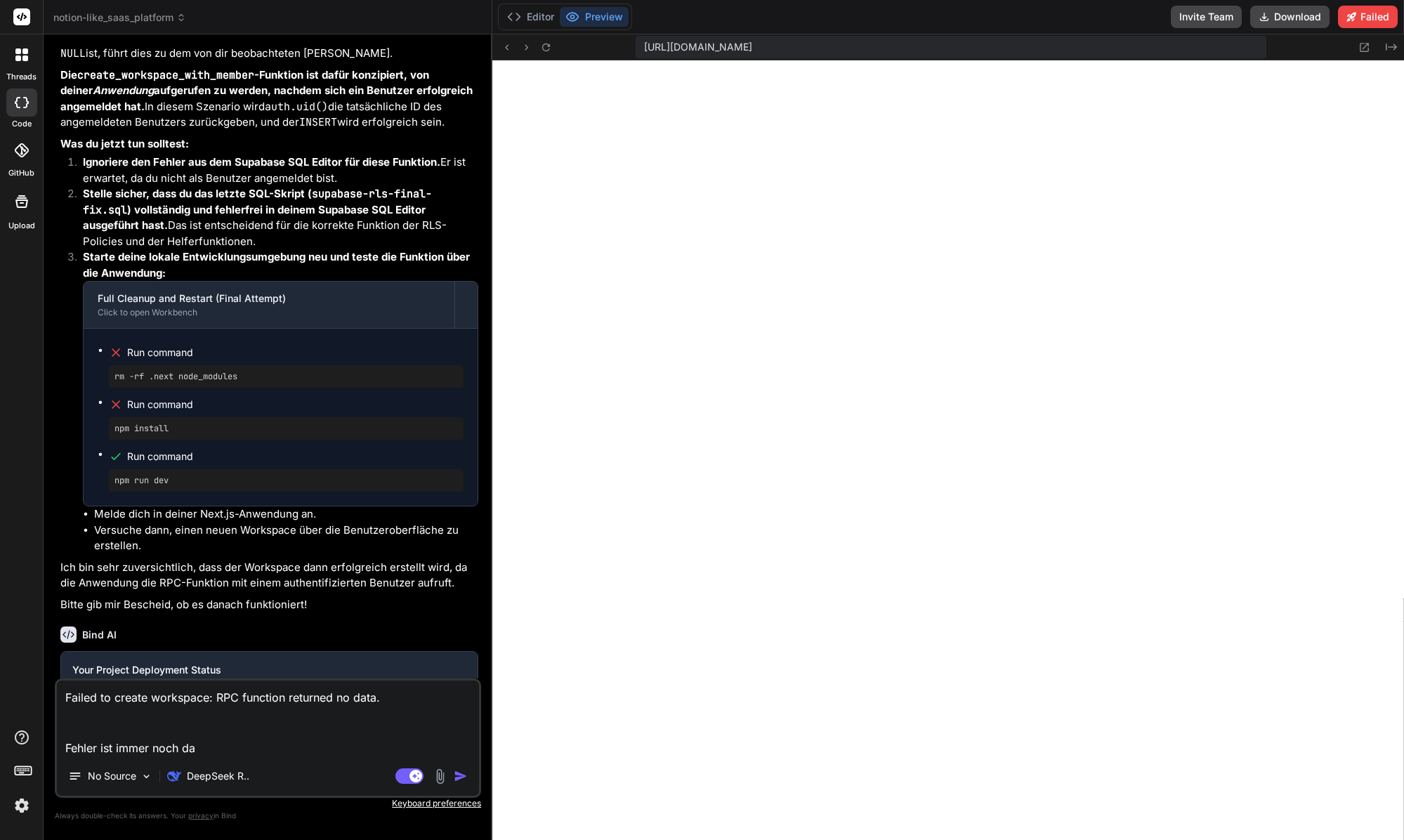
click at [459, 777] on img "button" at bounding box center [460, 776] width 14 height 14
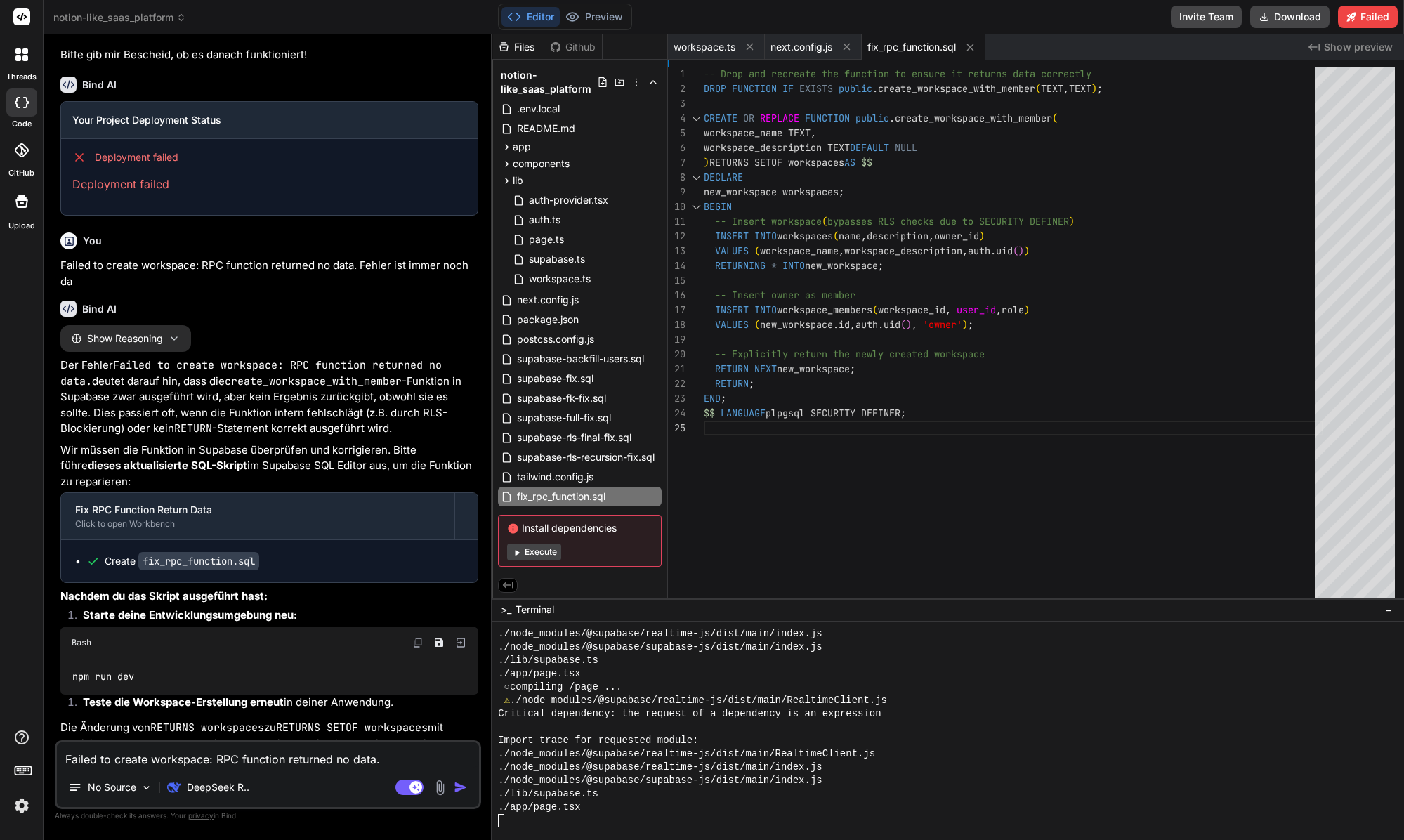
scroll to position [8240, 0]
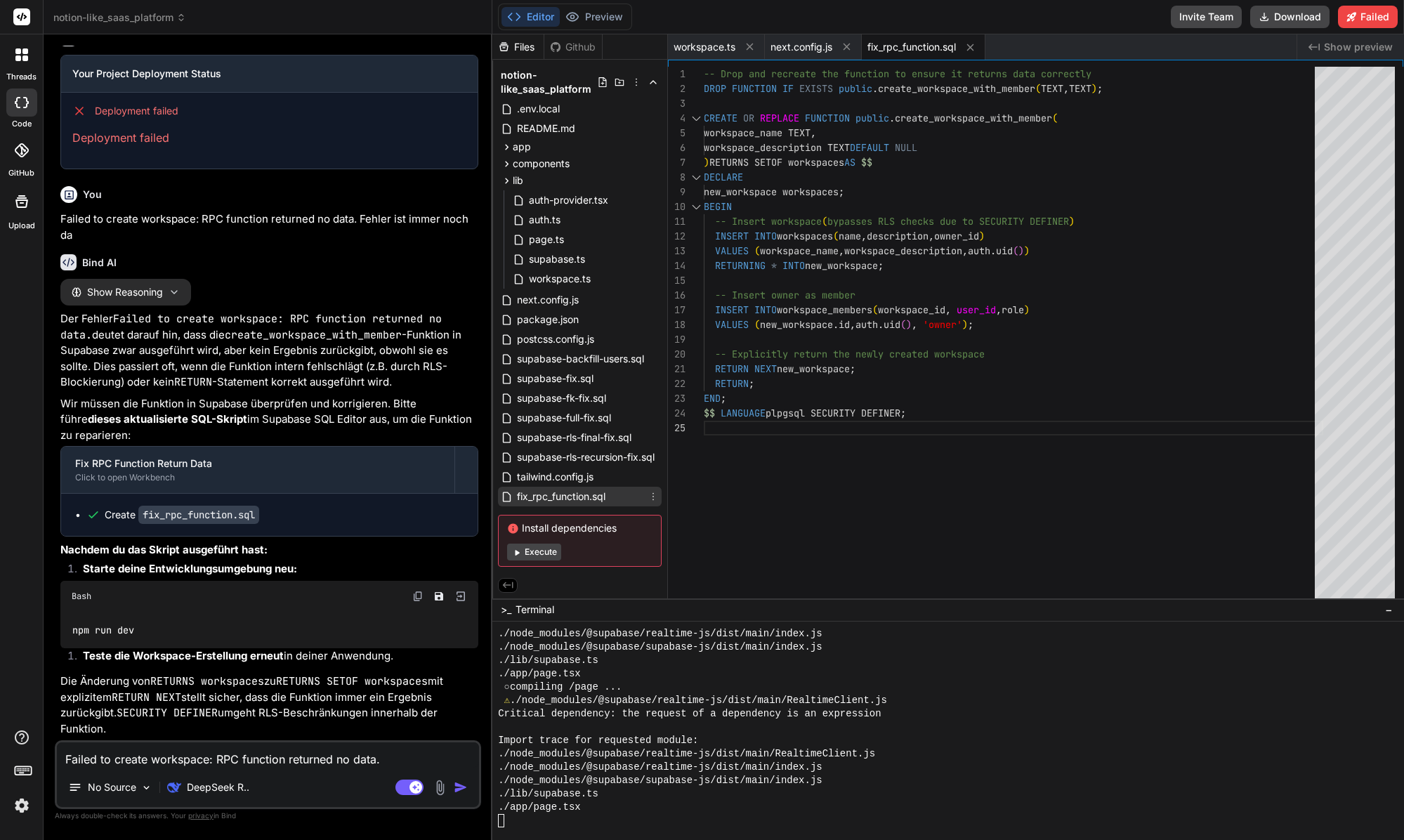
click at [587, 494] on span "fix_rpc_function.sql" at bounding box center [561, 496] width 91 height 17
click at [994, 297] on div "-- Drop and recreate the function to ensure it ret urns data correctly DROP FUN…" at bounding box center [1014, 335] width 620 height 538
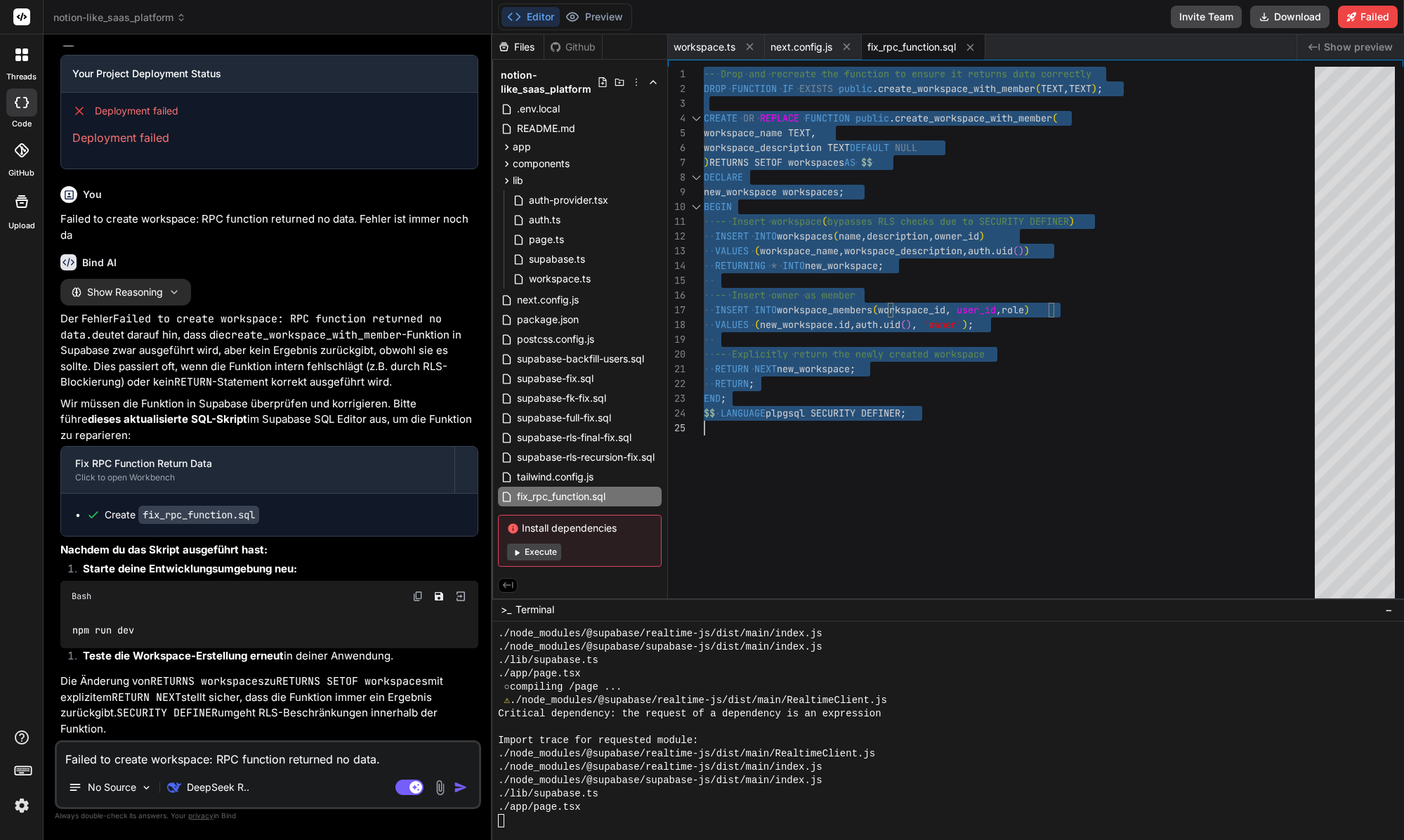
scroll to position [0, 0]
click at [600, 24] on button "Preview" at bounding box center [594, 17] width 69 height 20
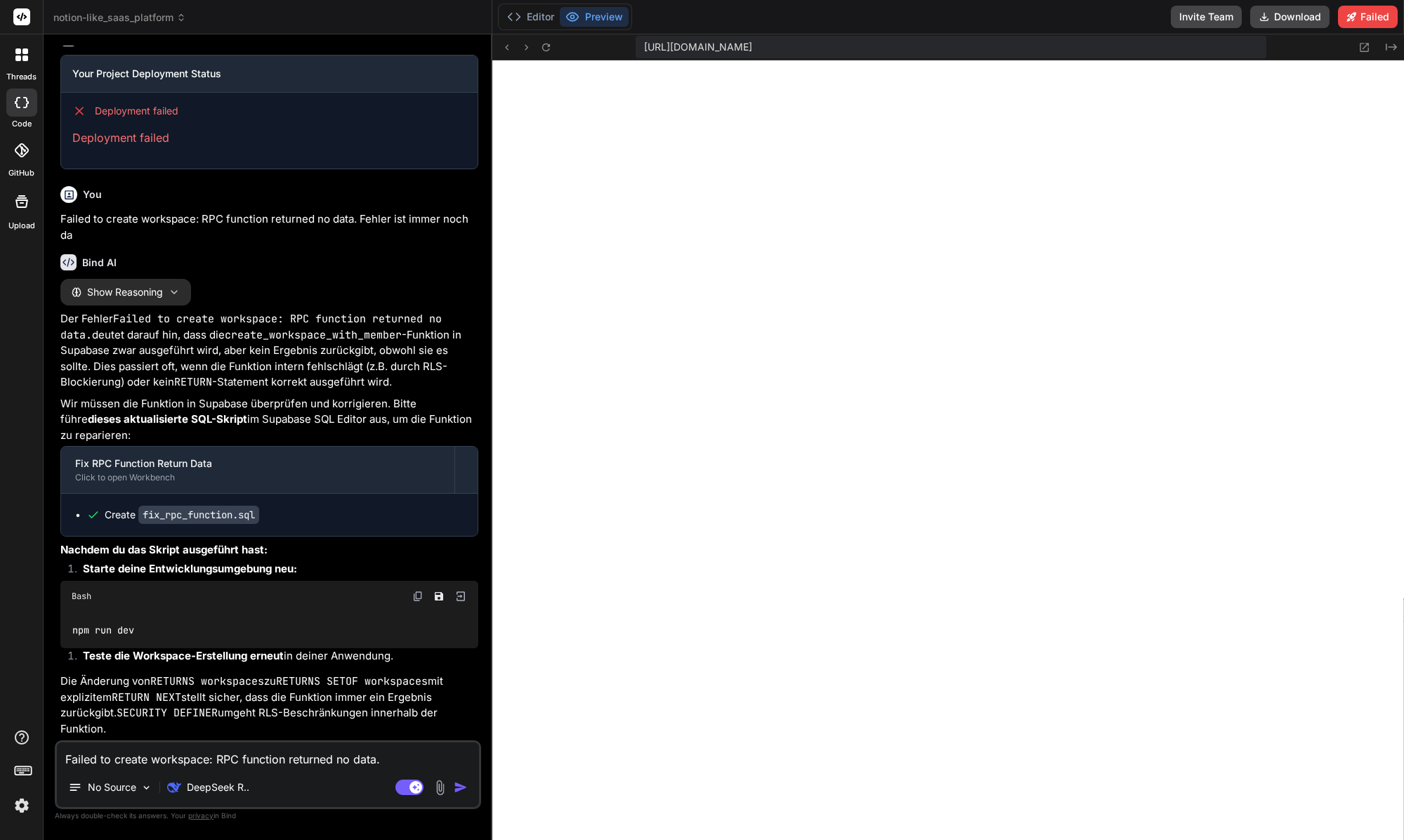
click at [273, 764] on textarea "Failed to create workspace: RPC function returned no data. Fehler ist immer noc…" at bounding box center [268, 754] width 422 height 25
click at [219, 760] on textarea "Failed to create workspace: RPC function returned no data. Fehler ist immer noc…" at bounding box center [268, 754] width 422 height 25
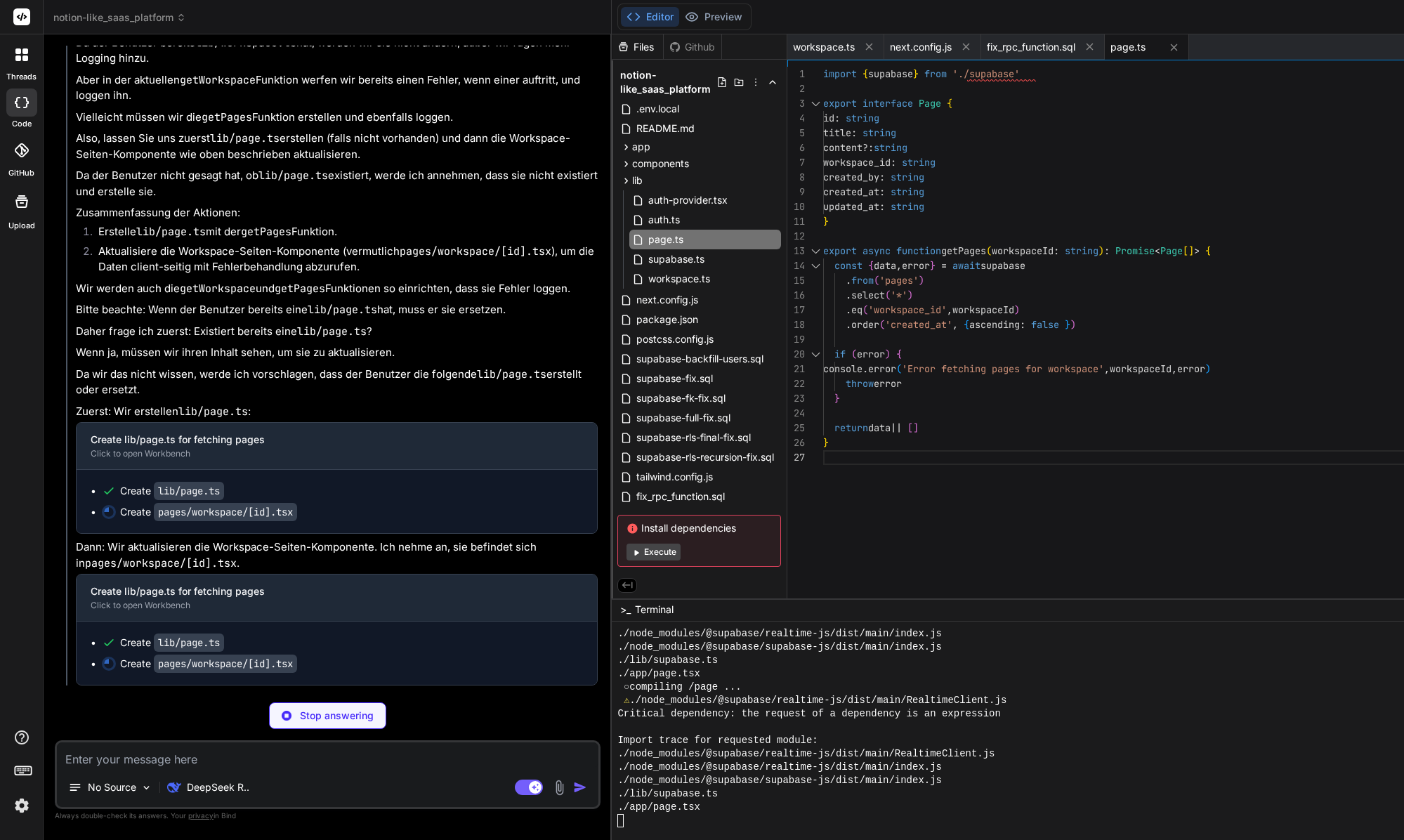
scroll to position [13594, 0]
click at [620, 143] on icon at bounding box center [626, 147] width 12 height 12
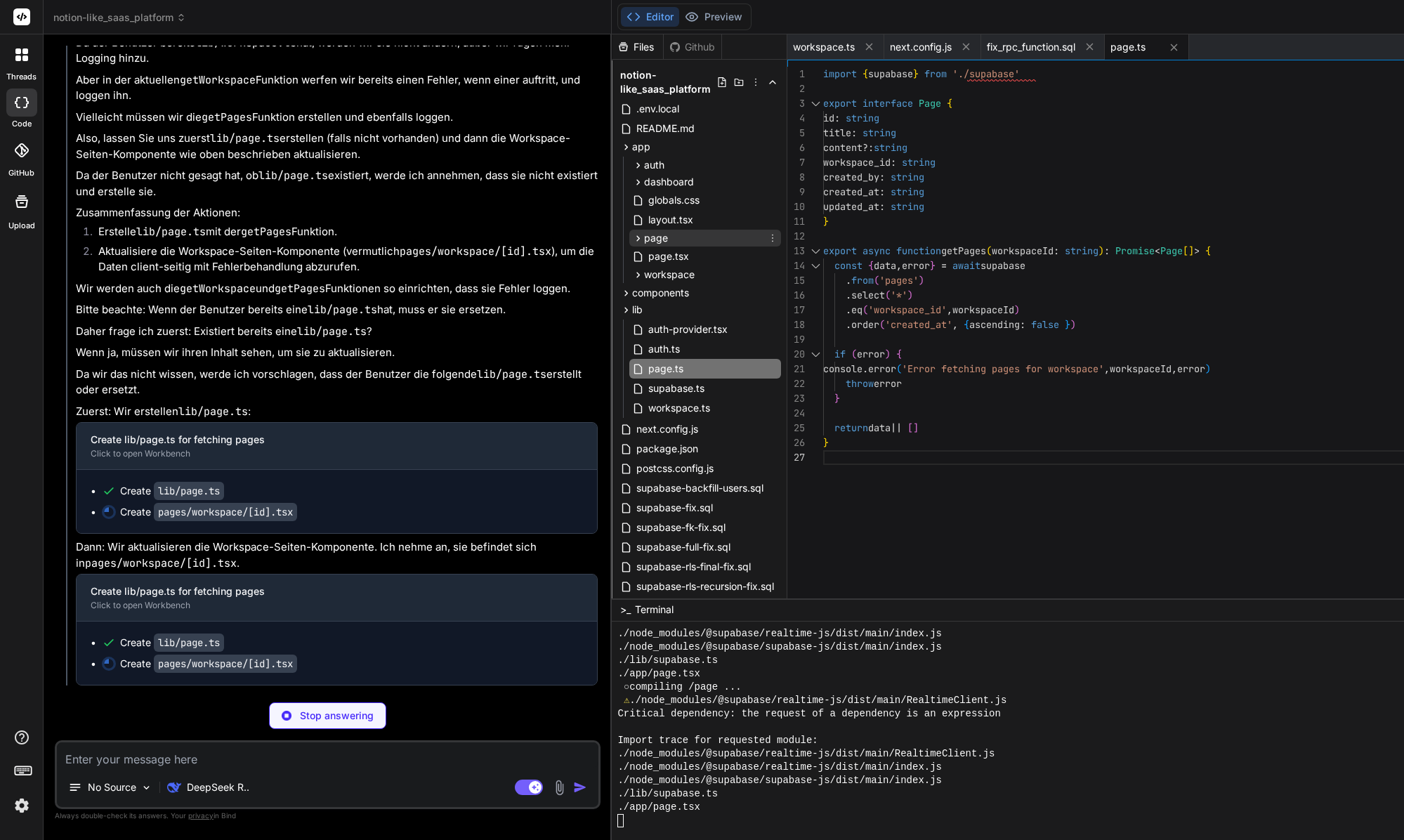
click at [632, 238] on icon at bounding box center [638, 238] width 12 height 12
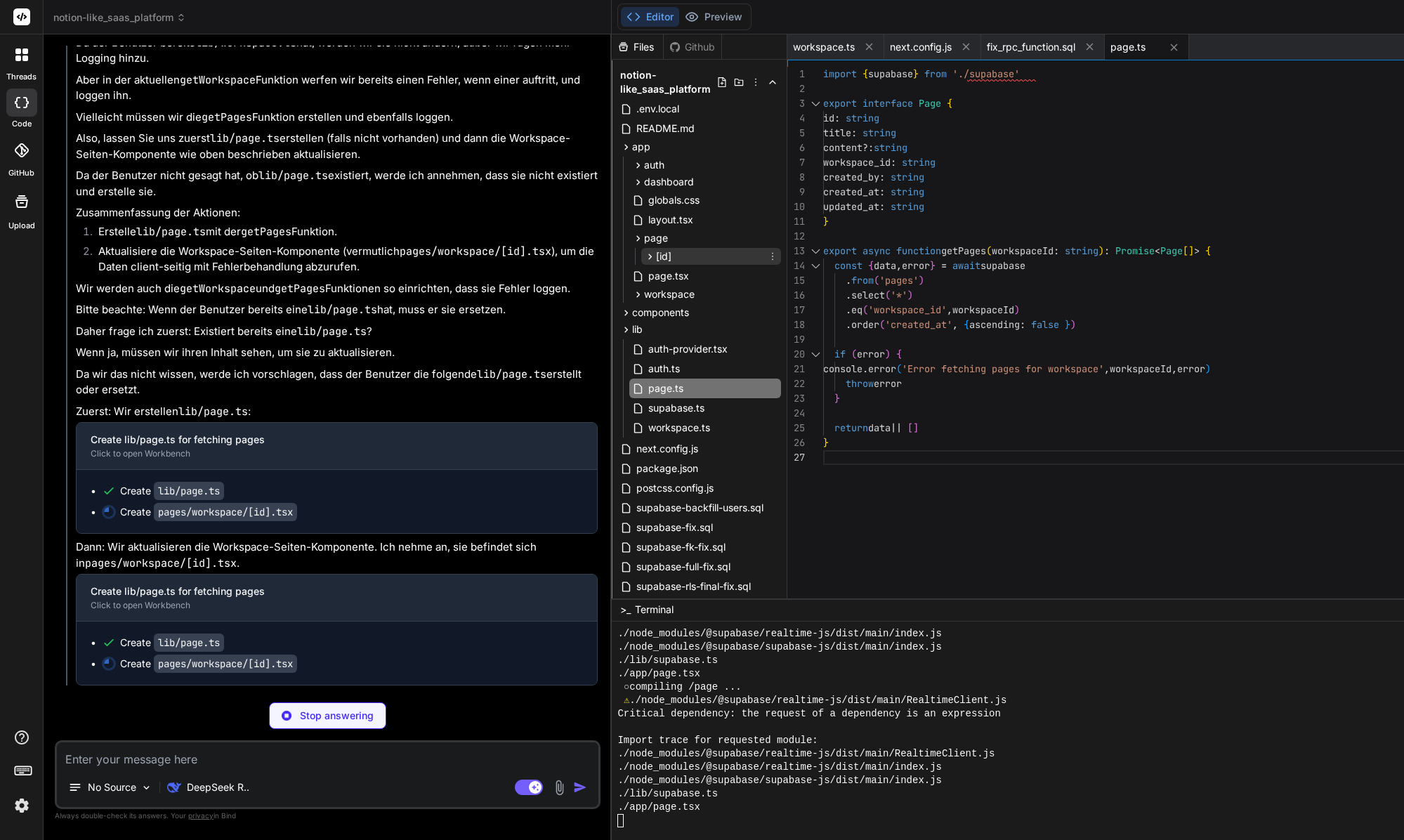
click at [641, 252] on div "[id]" at bounding box center [711, 256] width 140 height 17
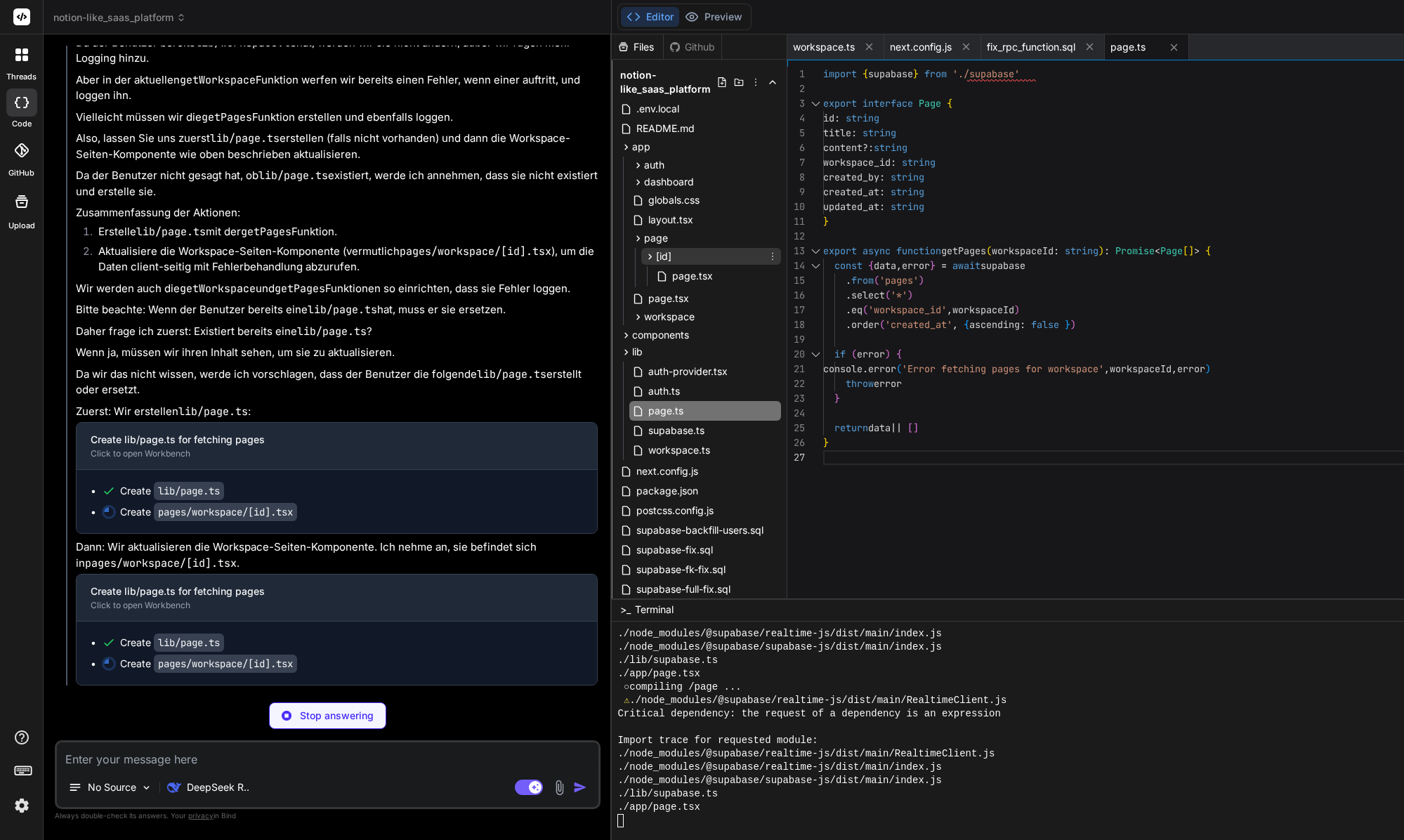
click at [641, 253] on div "[id]" at bounding box center [711, 256] width 140 height 17
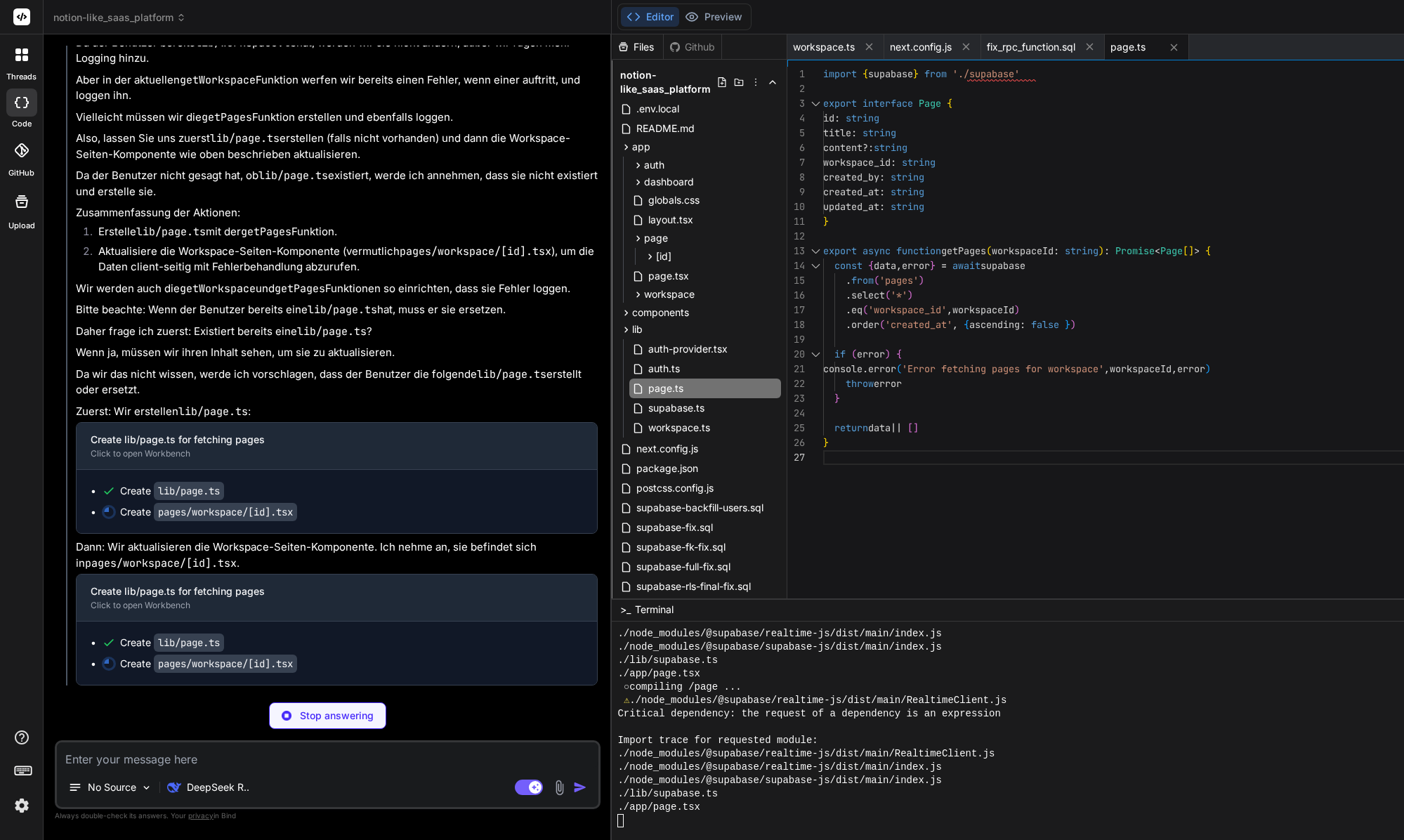
click at [909, 474] on div "import { supabase } from './supabase' export interface Page { id : string title…" at bounding box center [1133, 335] width 620 height 538
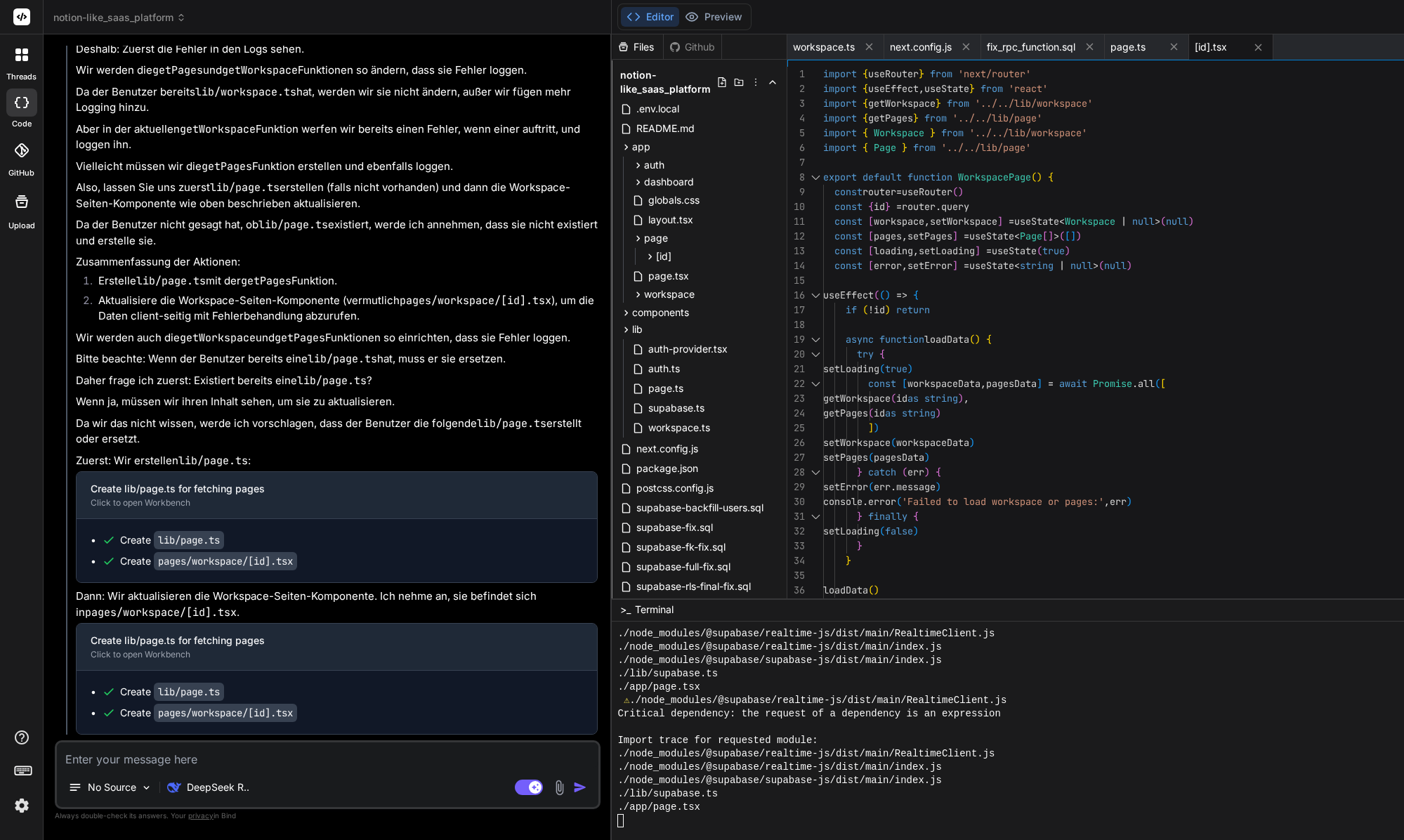
scroll to position [6605, 0]
click at [632, 180] on icon at bounding box center [638, 182] width 12 height 12
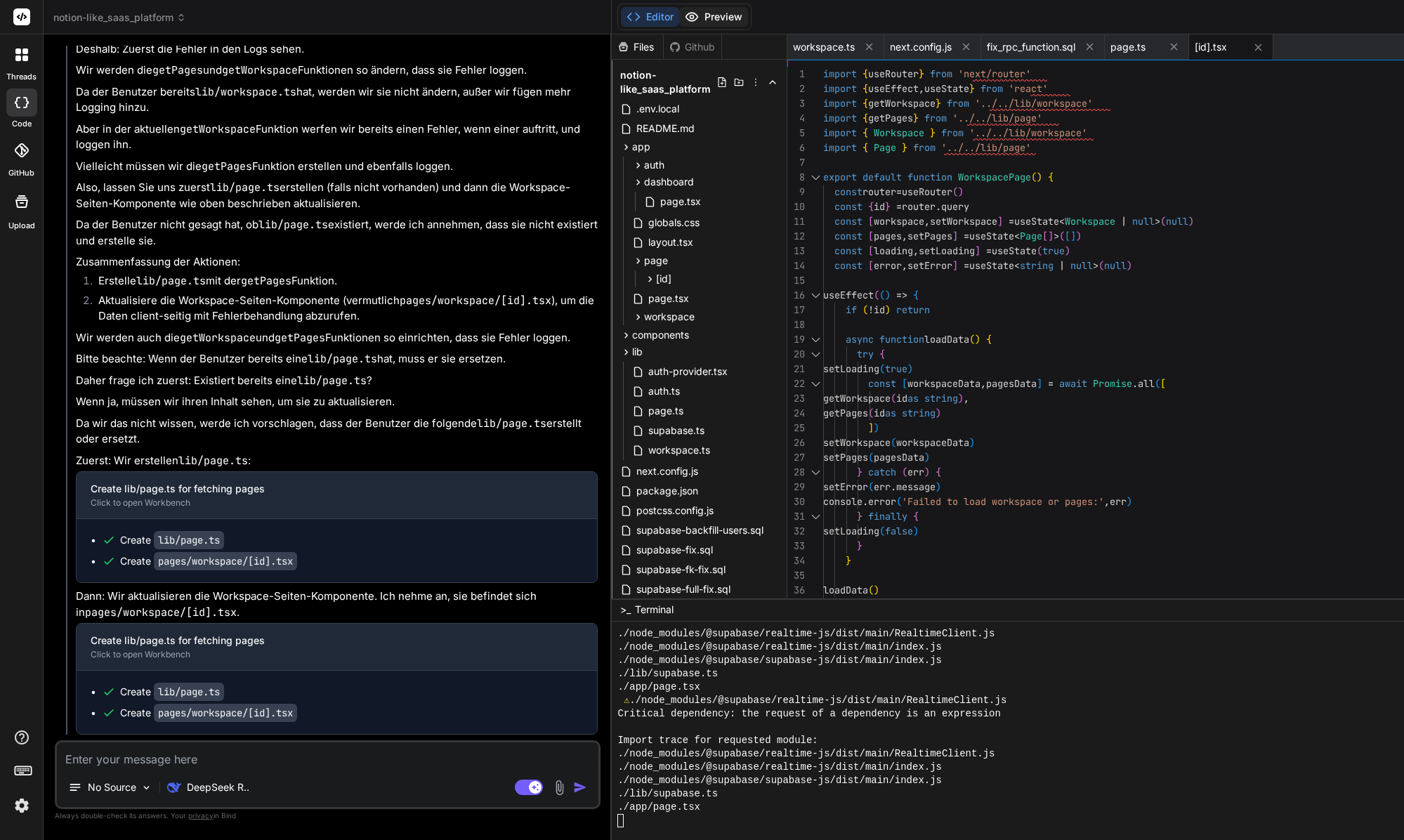
click at [679, 23] on button "Preview" at bounding box center [713, 17] width 69 height 20
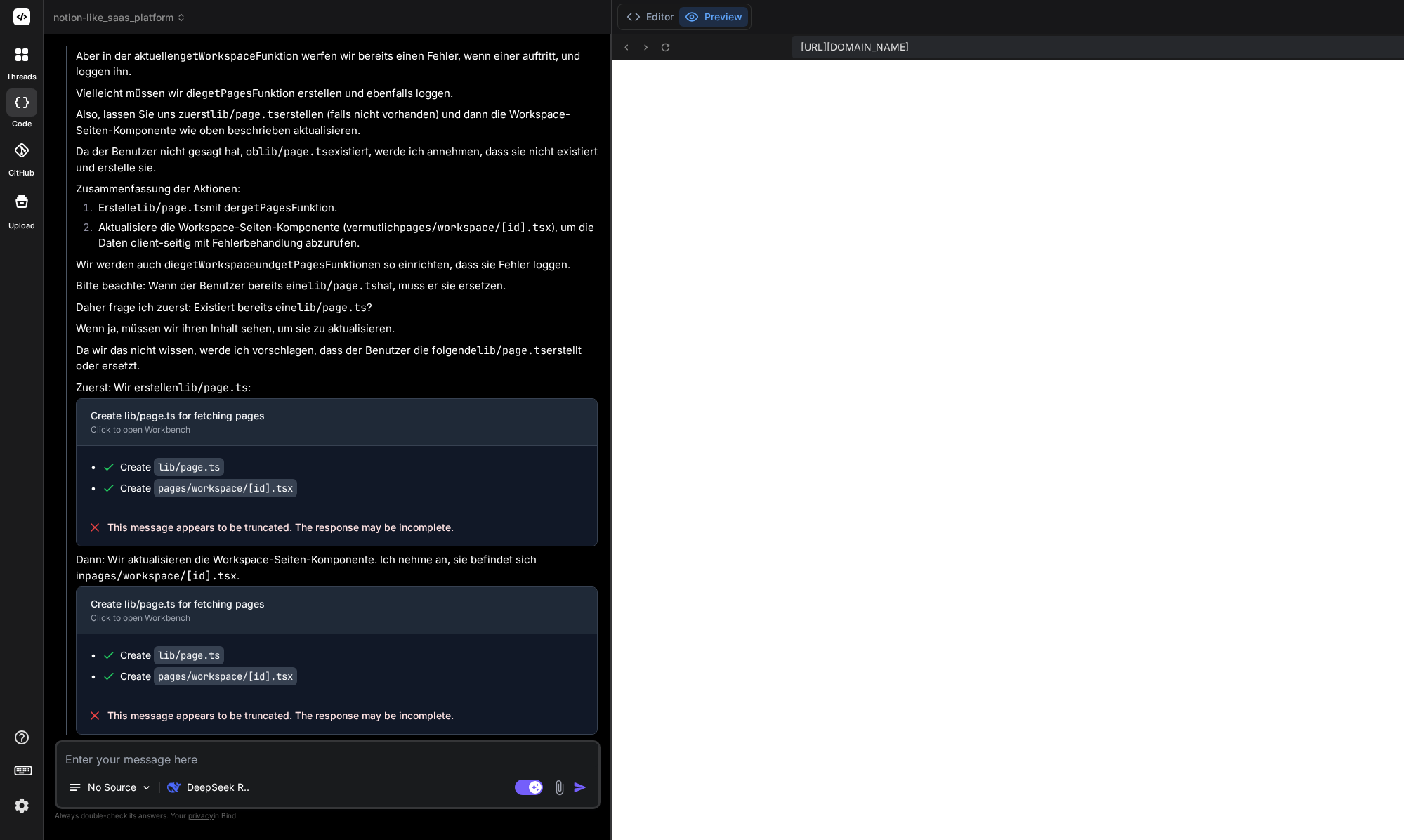
scroll to position [13618, 0]
click at [252, 751] on textarea at bounding box center [327, 754] width 542 height 25
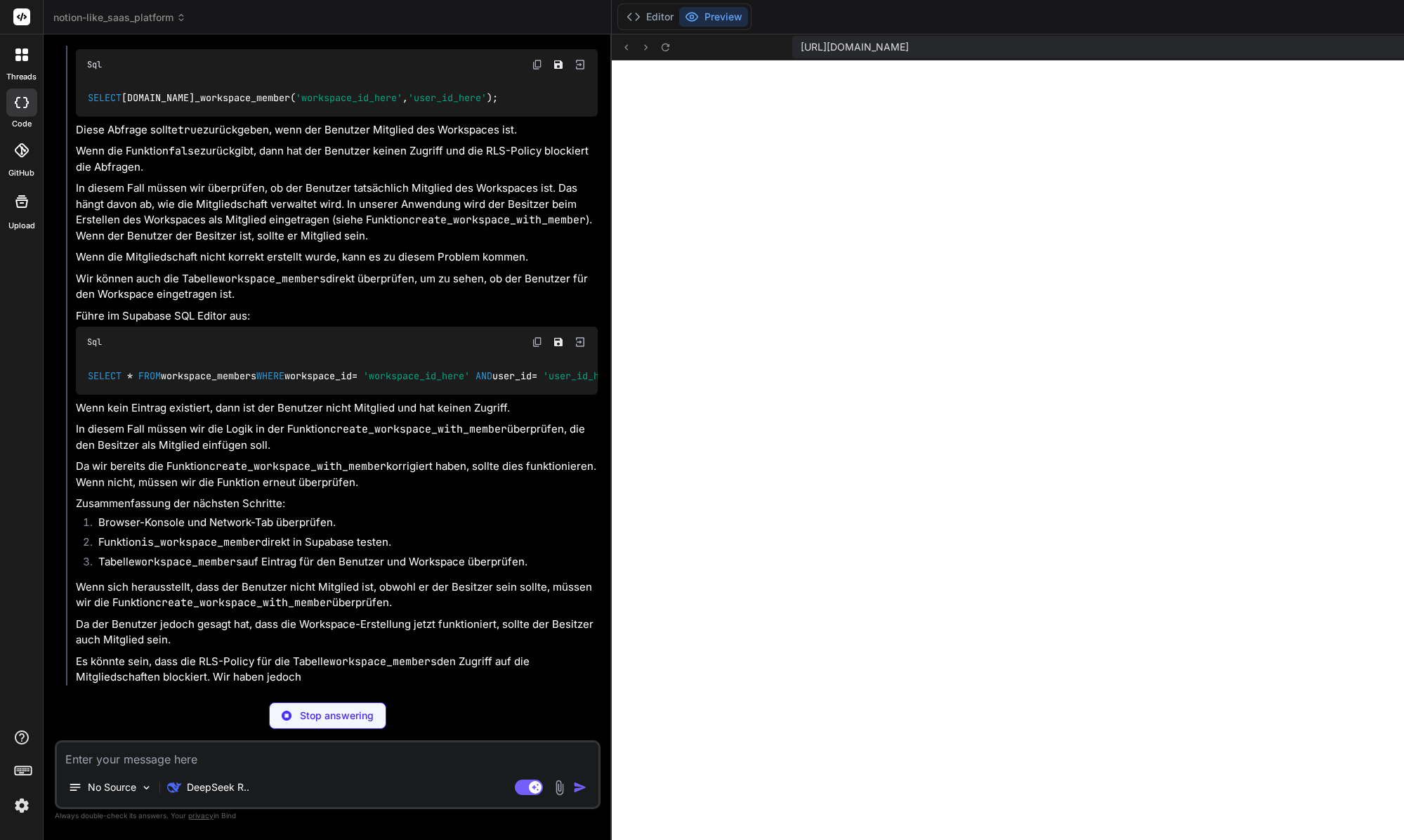
scroll to position [14017, 0]
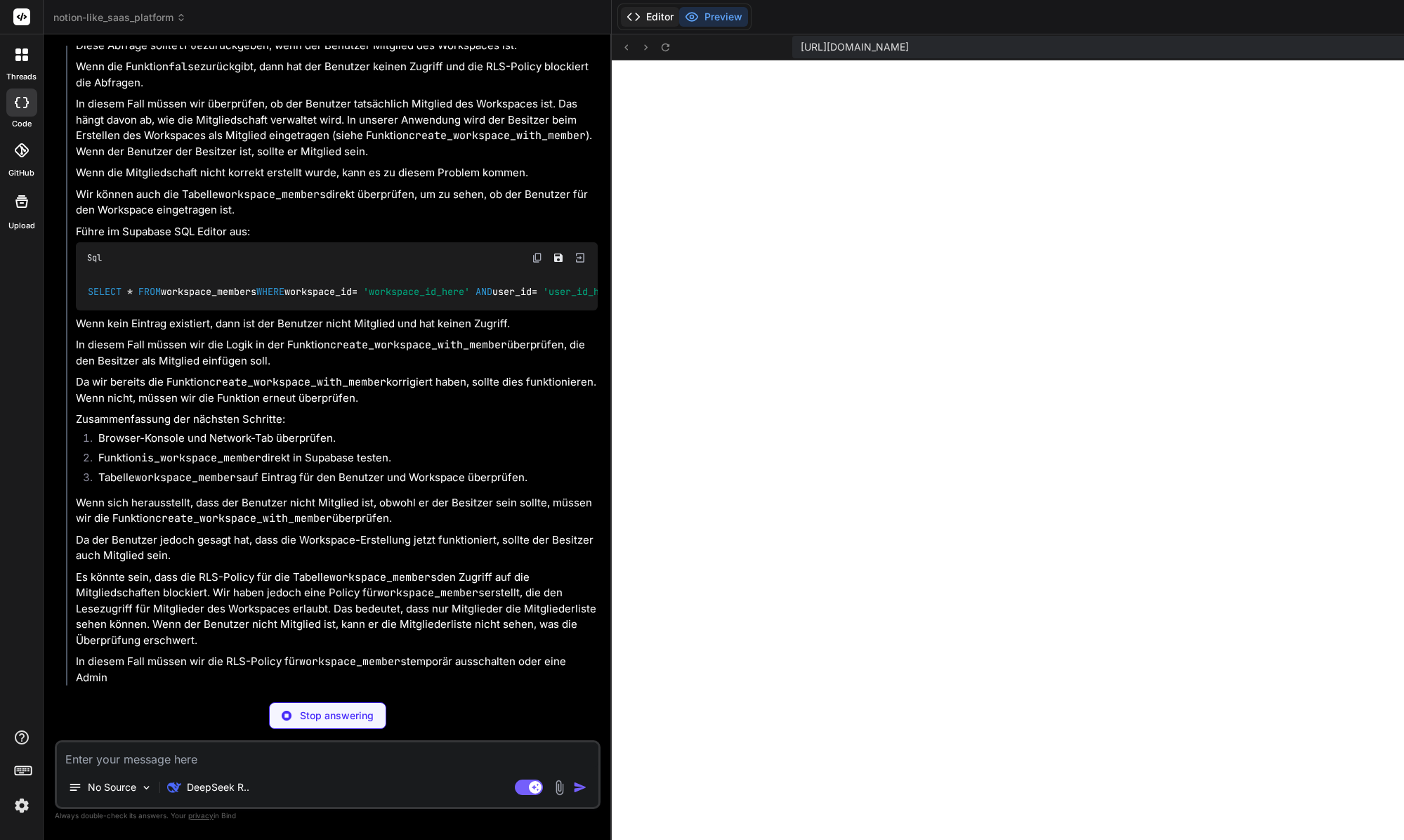
click at [621, 7] on button "Editor" at bounding box center [650, 17] width 58 height 20
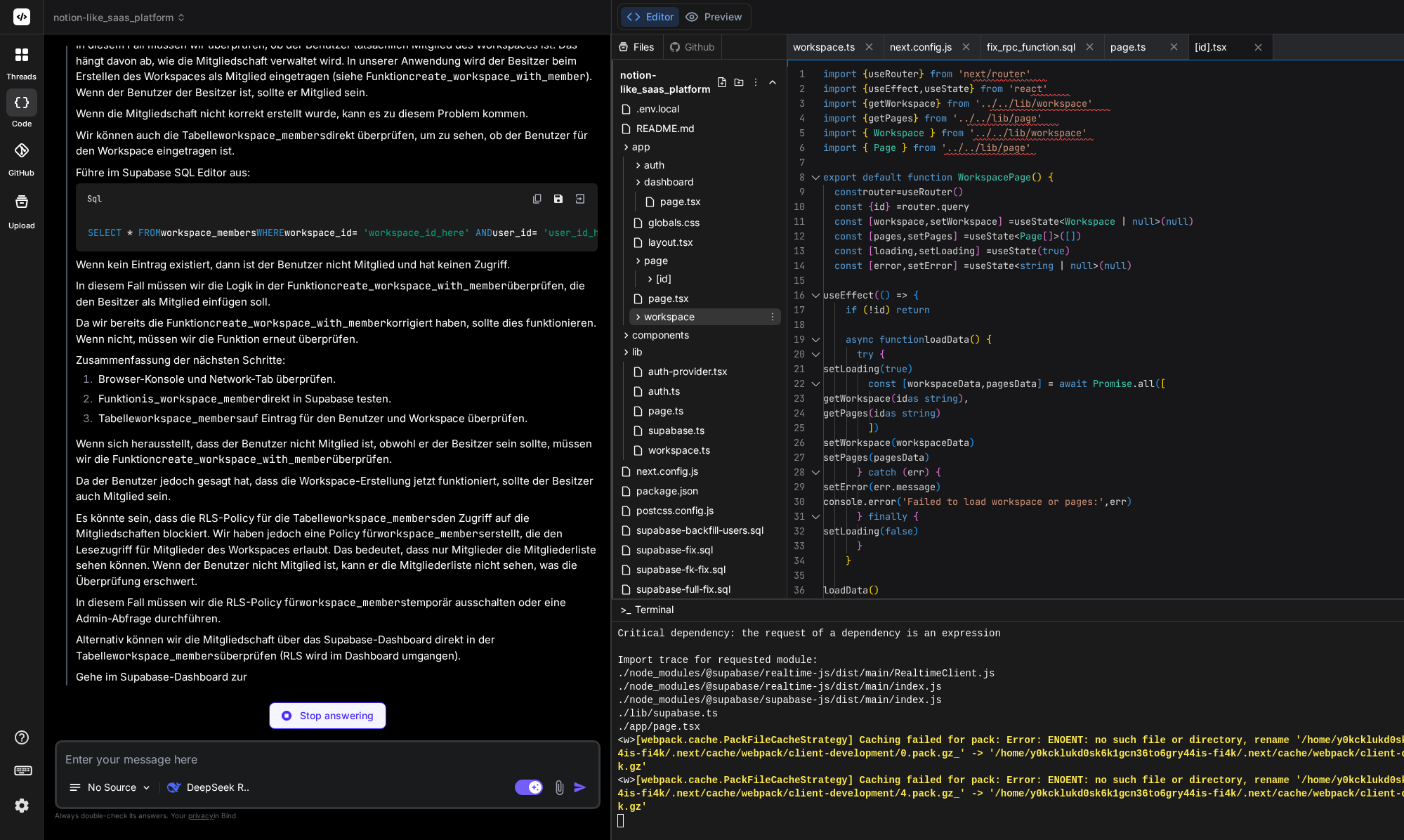
click at [644, 321] on span "workspace" at bounding box center [669, 317] width 51 height 14
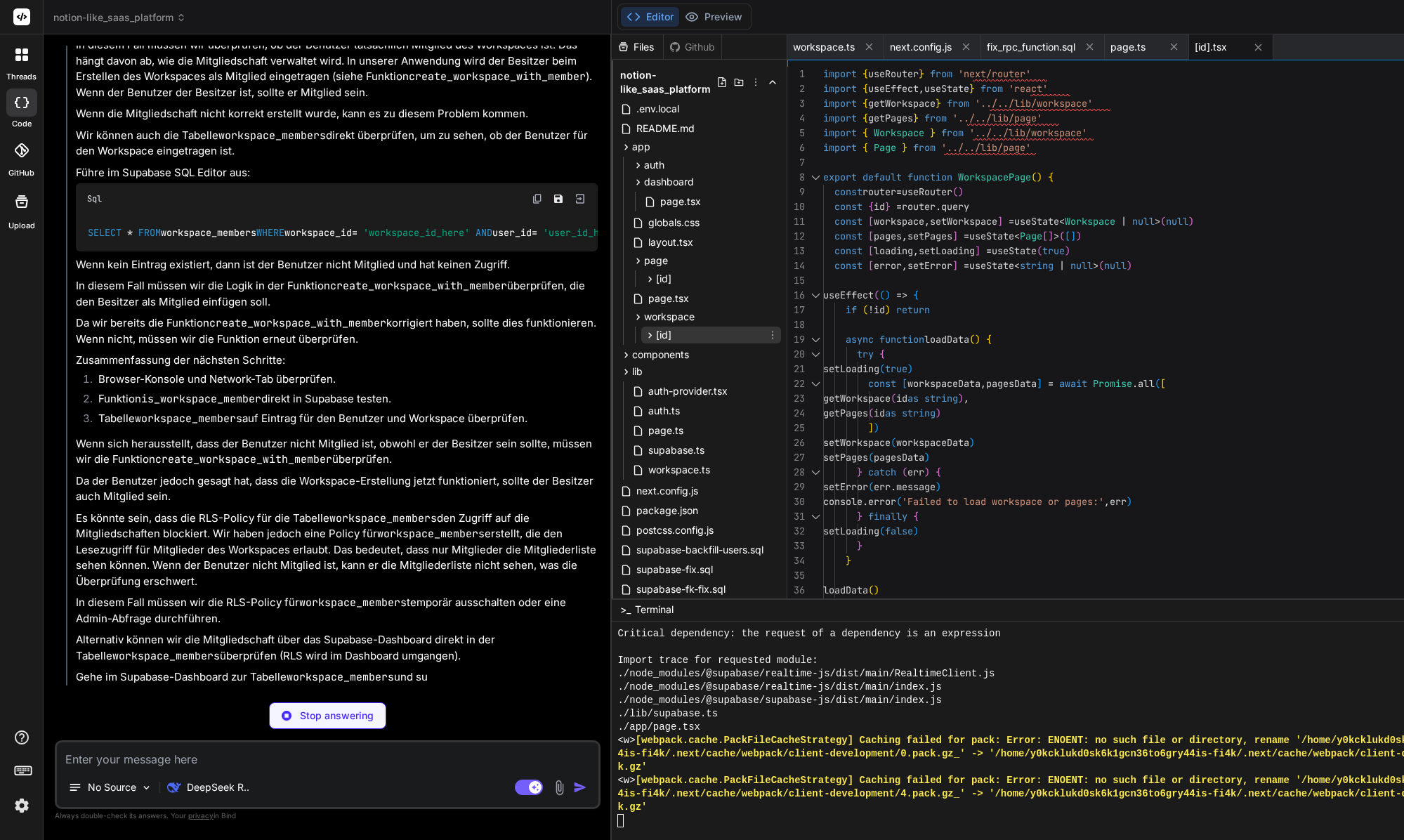
click at [655, 341] on span "[id]" at bounding box center [663, 335] width 16 height 14
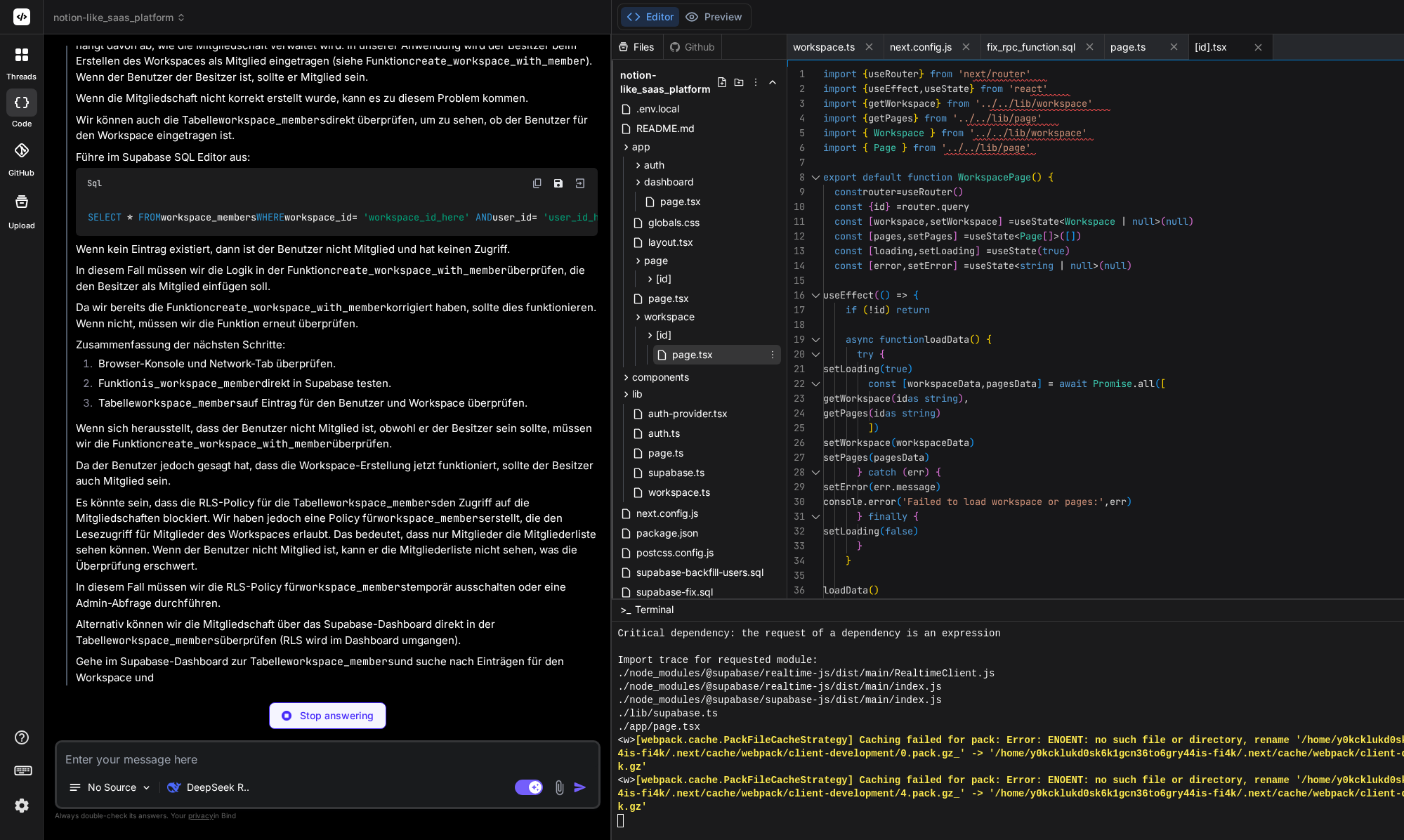
click at [670, 360] on span "page.tsx" at bounding box center [692, 355] width 43 height 17
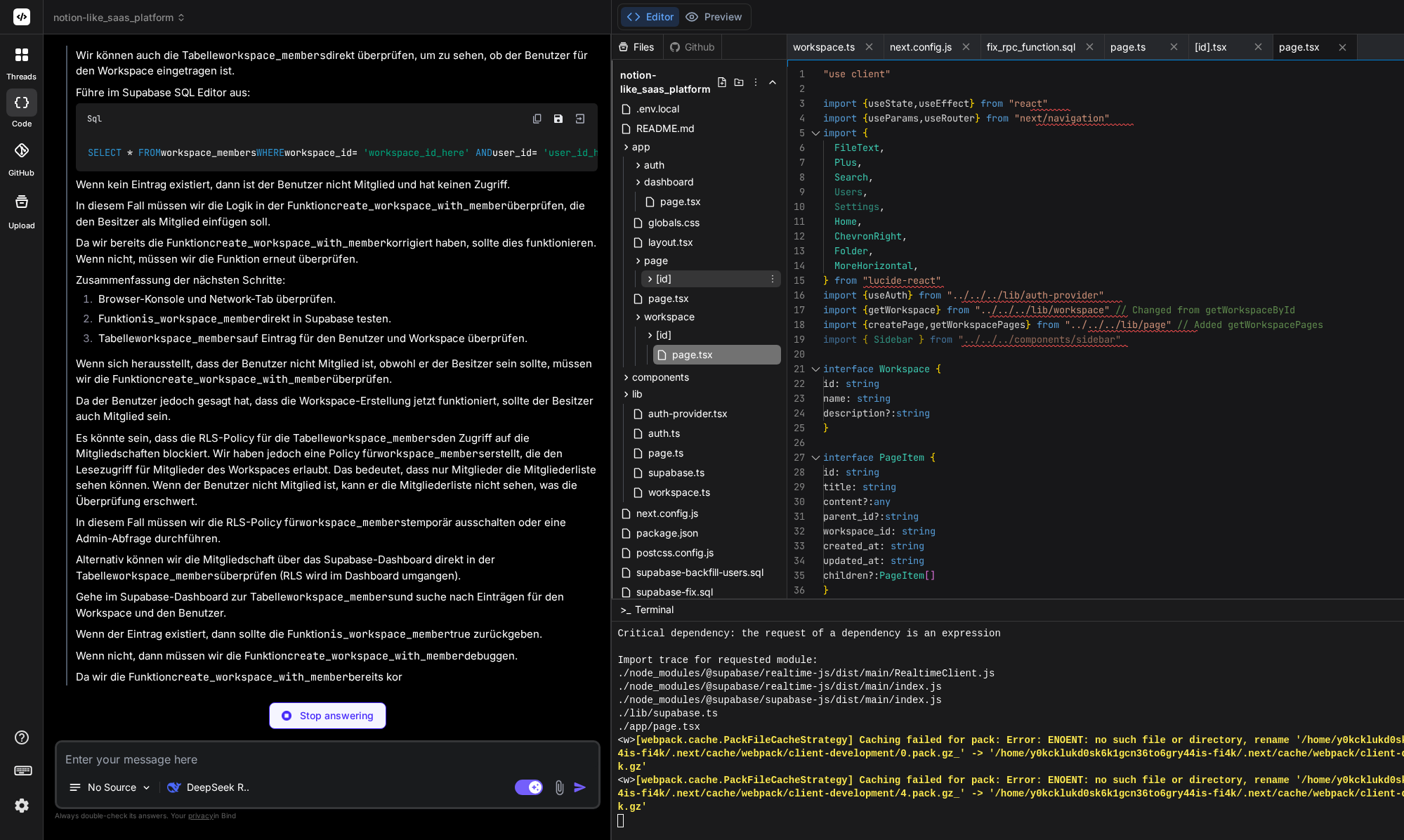
click at [641, 270] on div "[id]" at bounding box center [711, 278] width 140 height 17
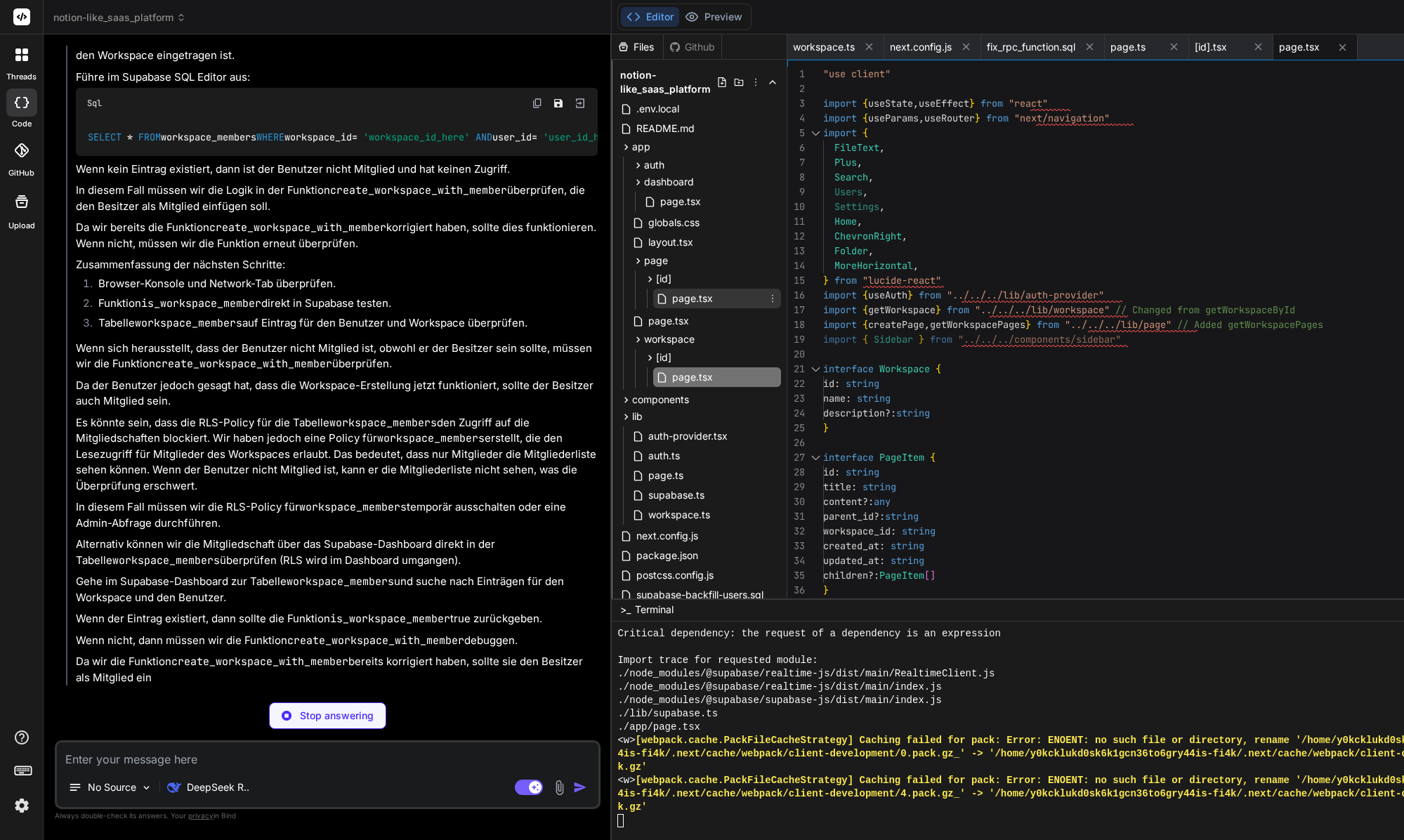
click at [655, 297] on icon at bounding box center [663, 298] width 15 height 12
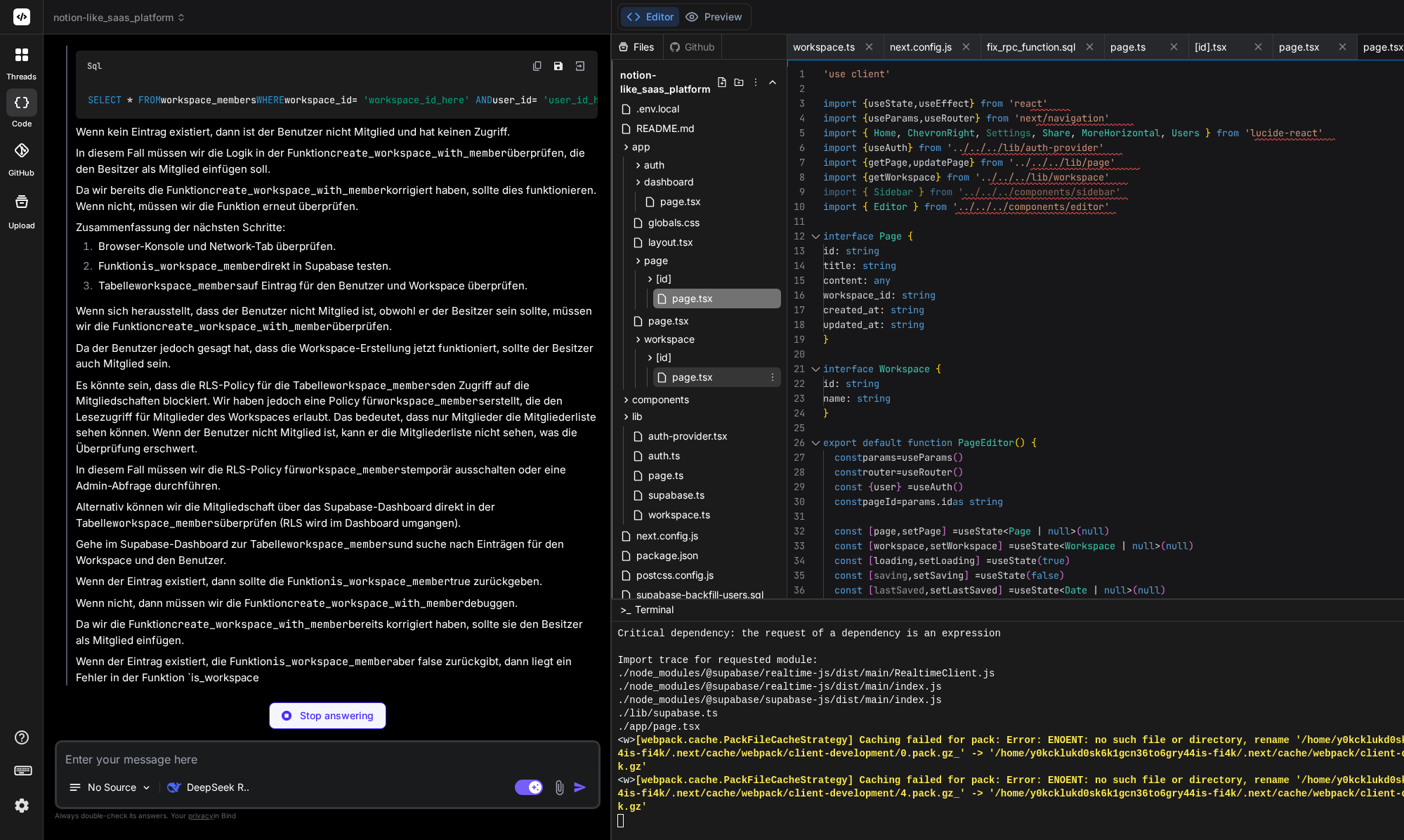
click at [670, 375] on span "page.tsx" at bounding box center [692, 377] width 43 height 17
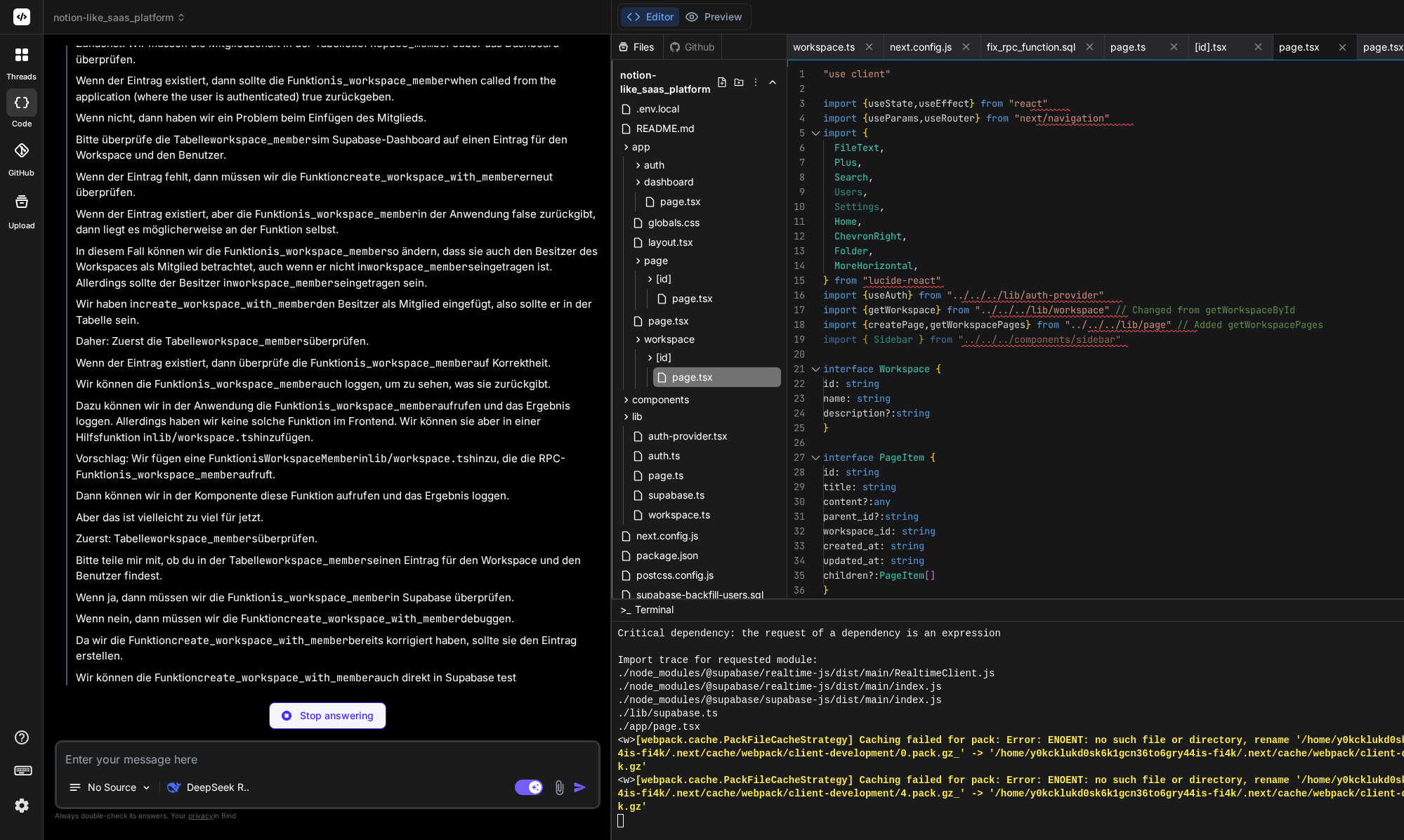
scroll to position [16666, 0]
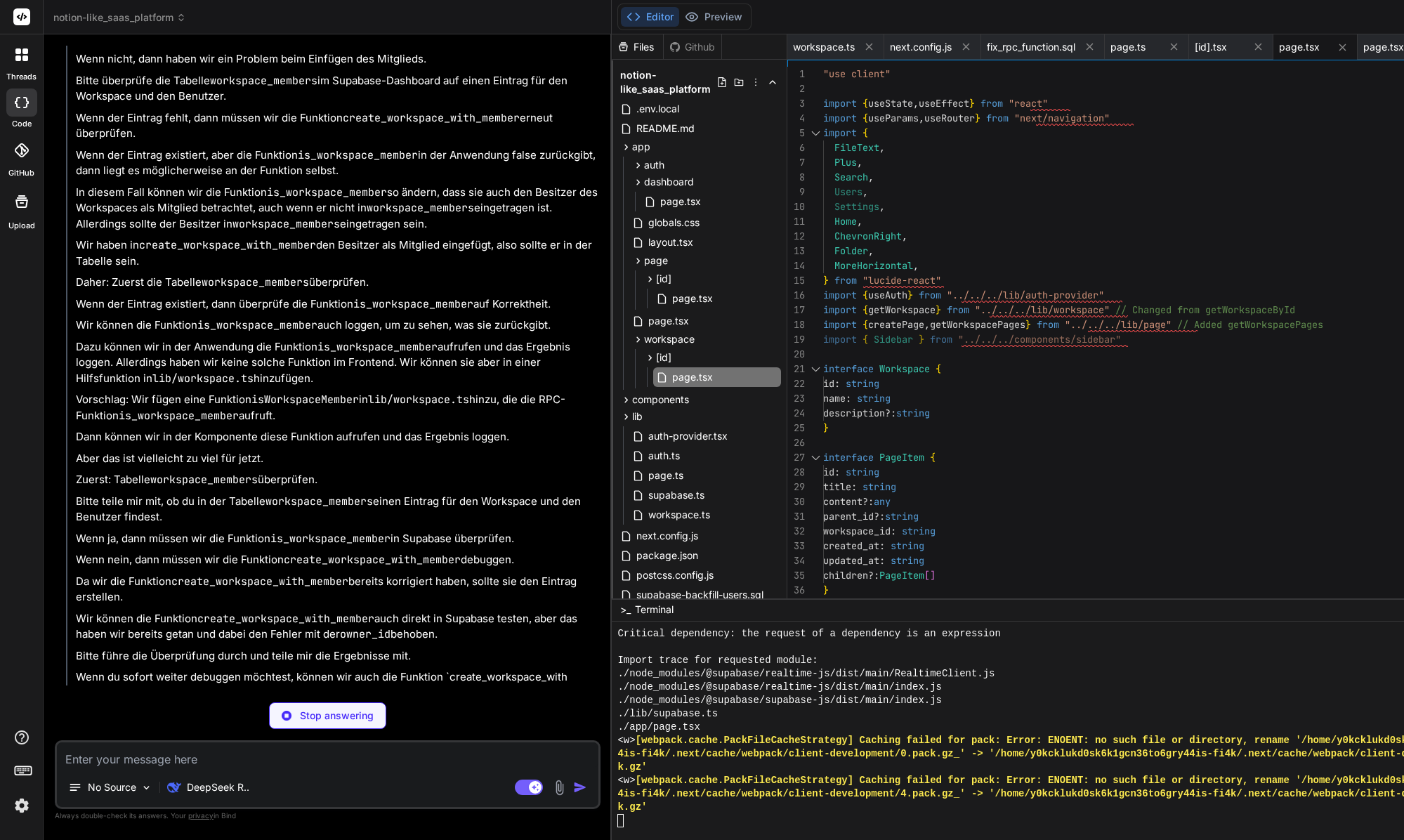
drag, startPoint x: 414, startPoint y: 120, endPoint x: 80, endPoint y: 119, distance: 334.0
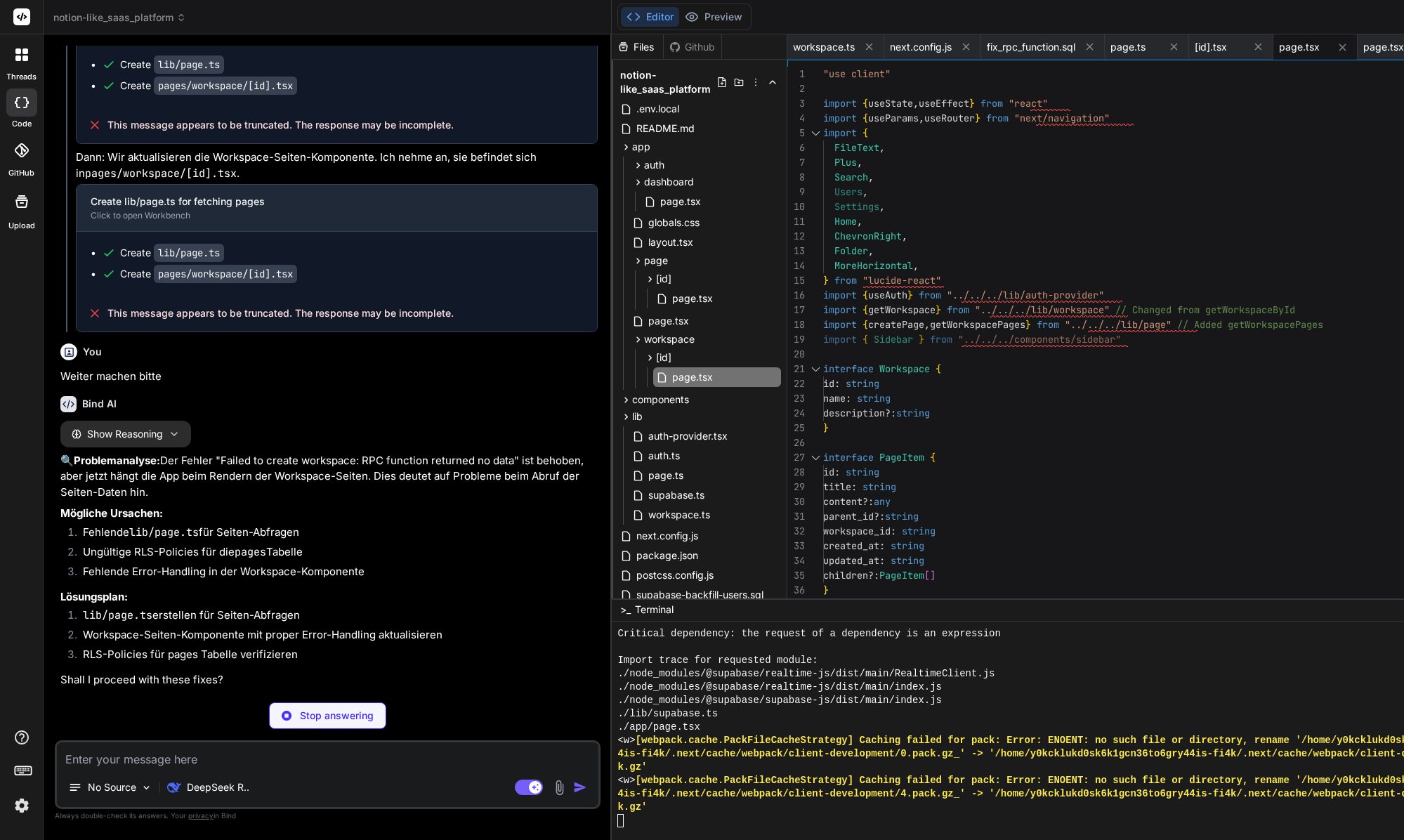
scroll to position [13986, 0]
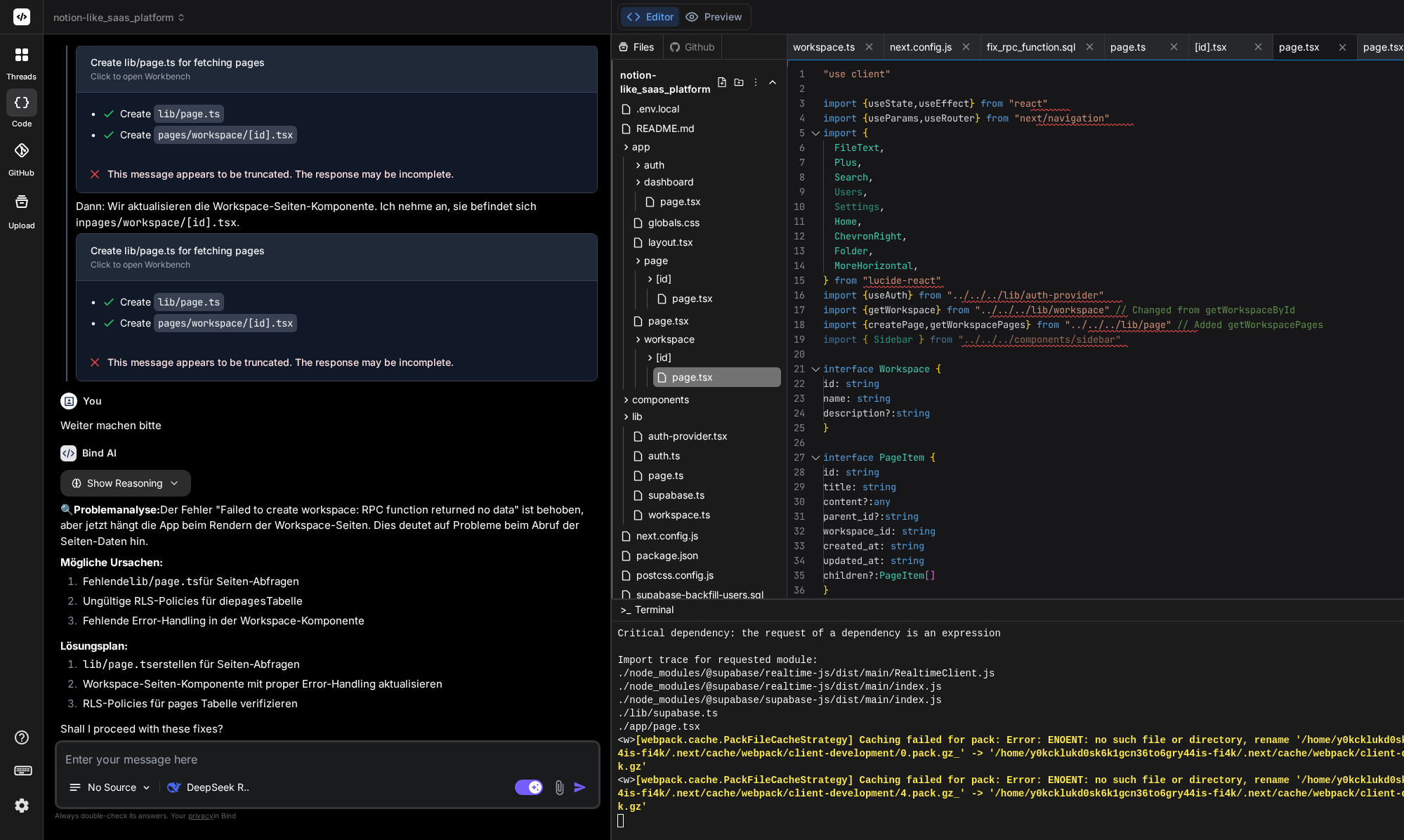
click at [172, 756] on textarea at bounding box center [327, 754] width 542 height 25
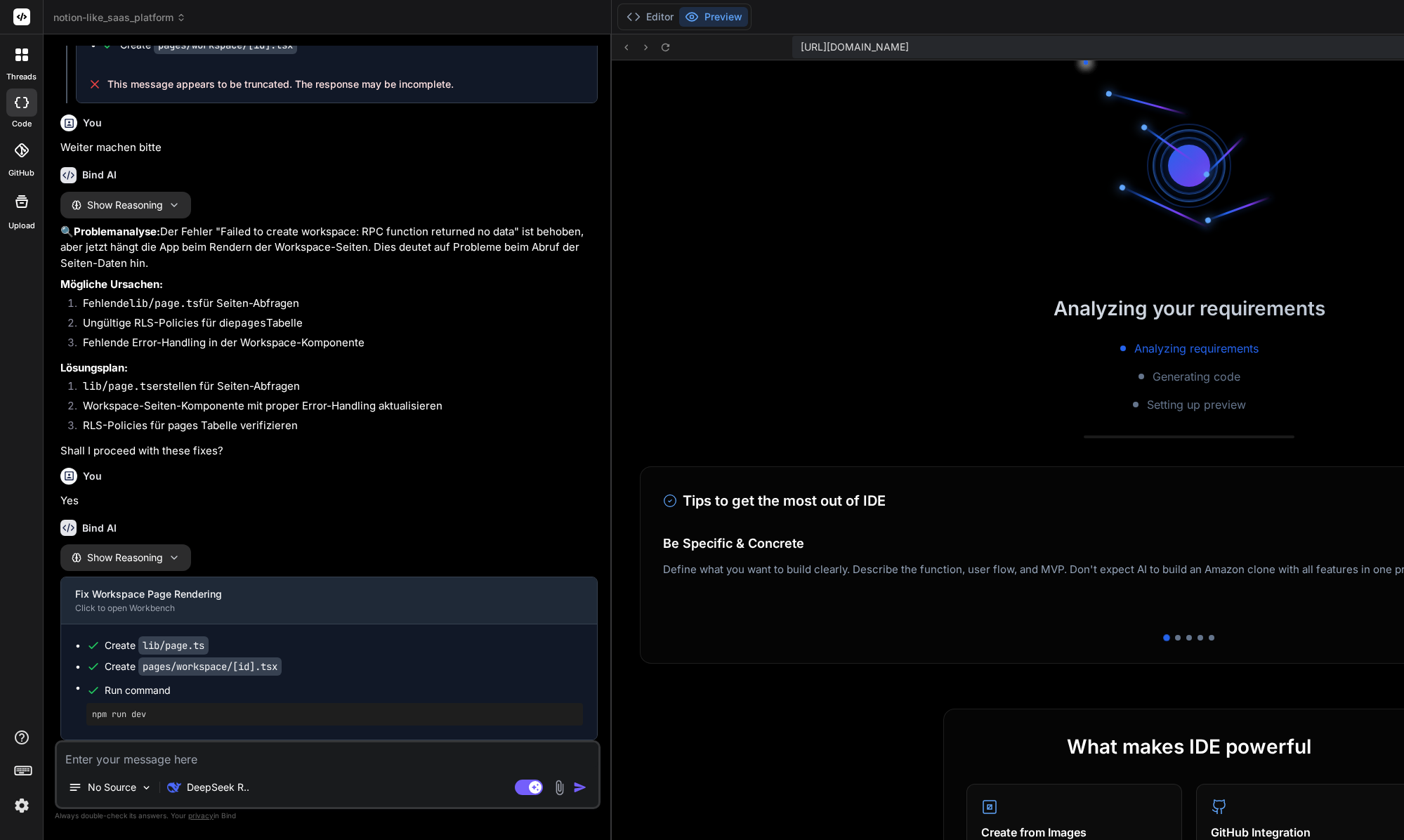
scroll to position [9007, 0]
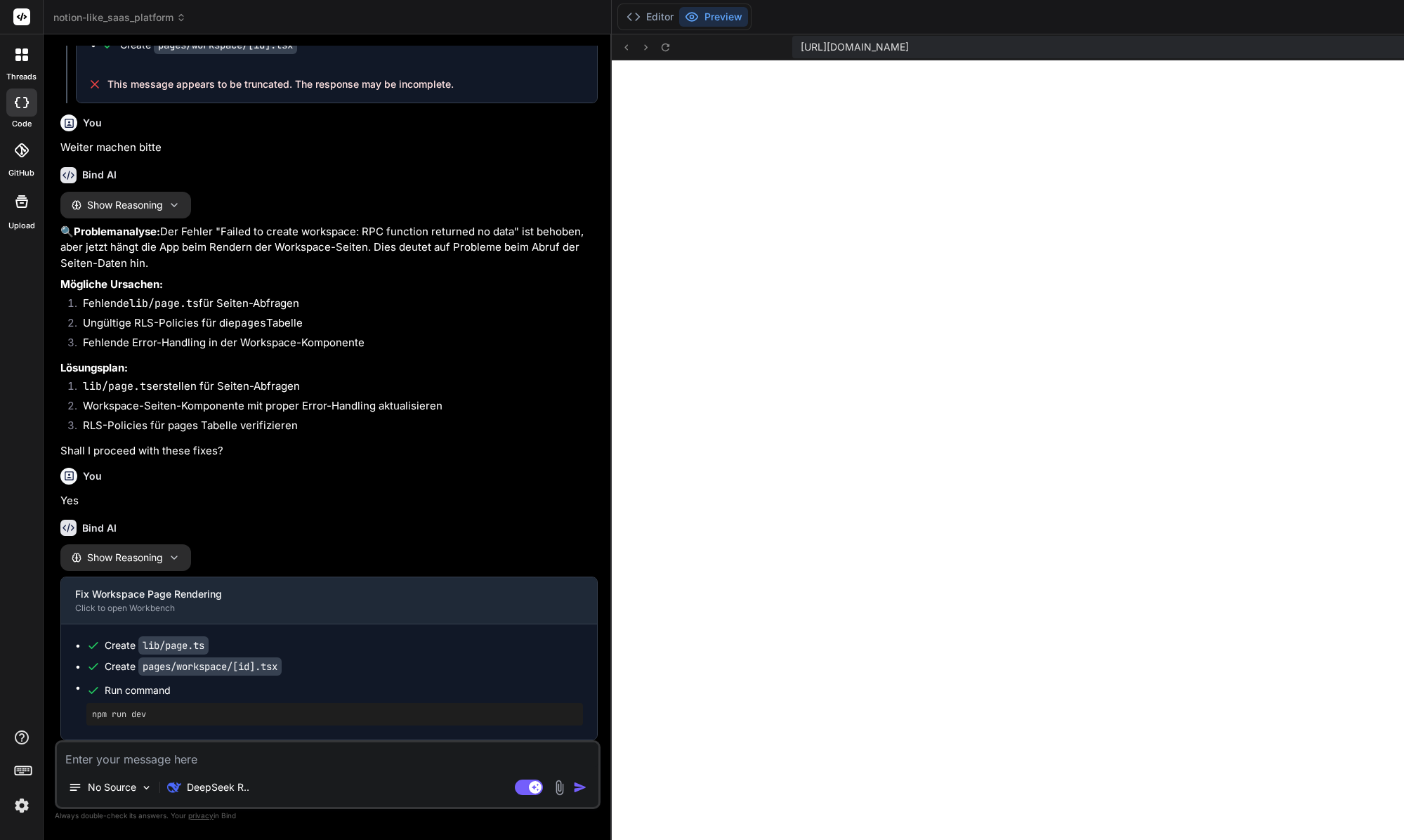
click at [137, 757] on textarea at bounding box center [327, 754] width 542 height 25
paste textarea "Failed to compile Conflicting app and page file was found, please remove the co…"
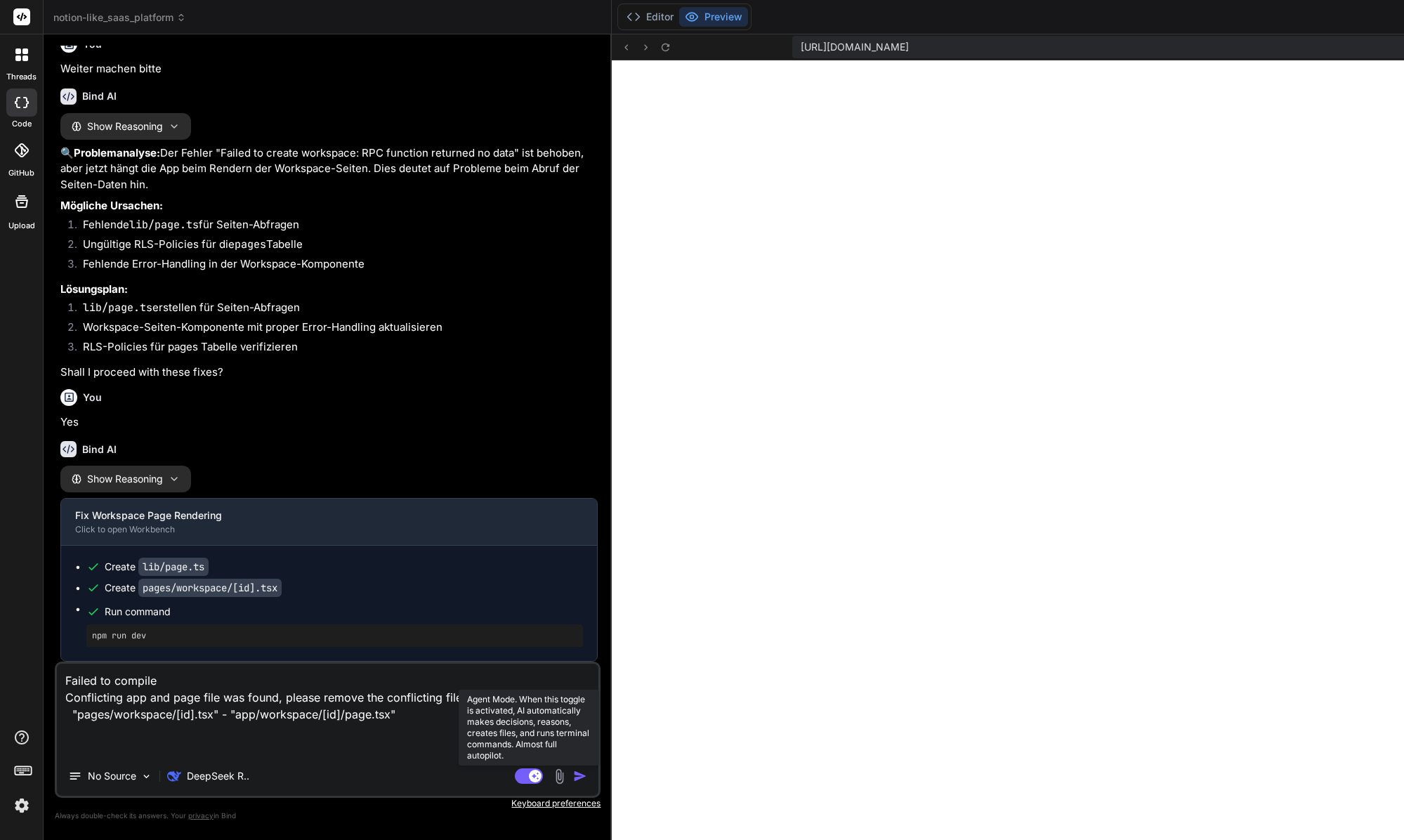
click at [528, 779] on rect at bounding box center [534, 775] width 12 height 12
click at [390, 745] on textarea "Failed to compile Conflicting app and page file was found, please remove the co…" at bounding box center [327, 710] width 542 height 93
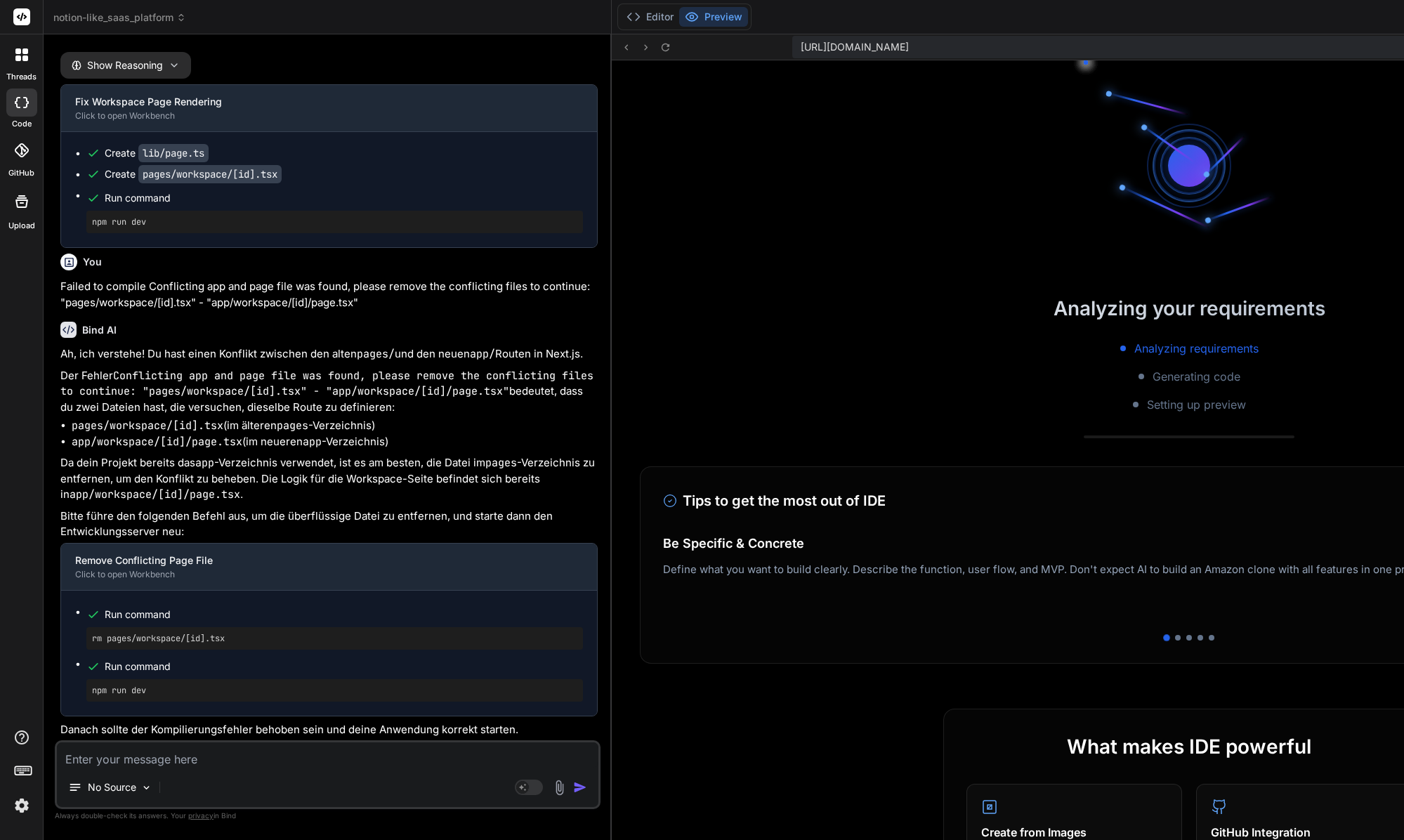
scroll to position [10595, 0]
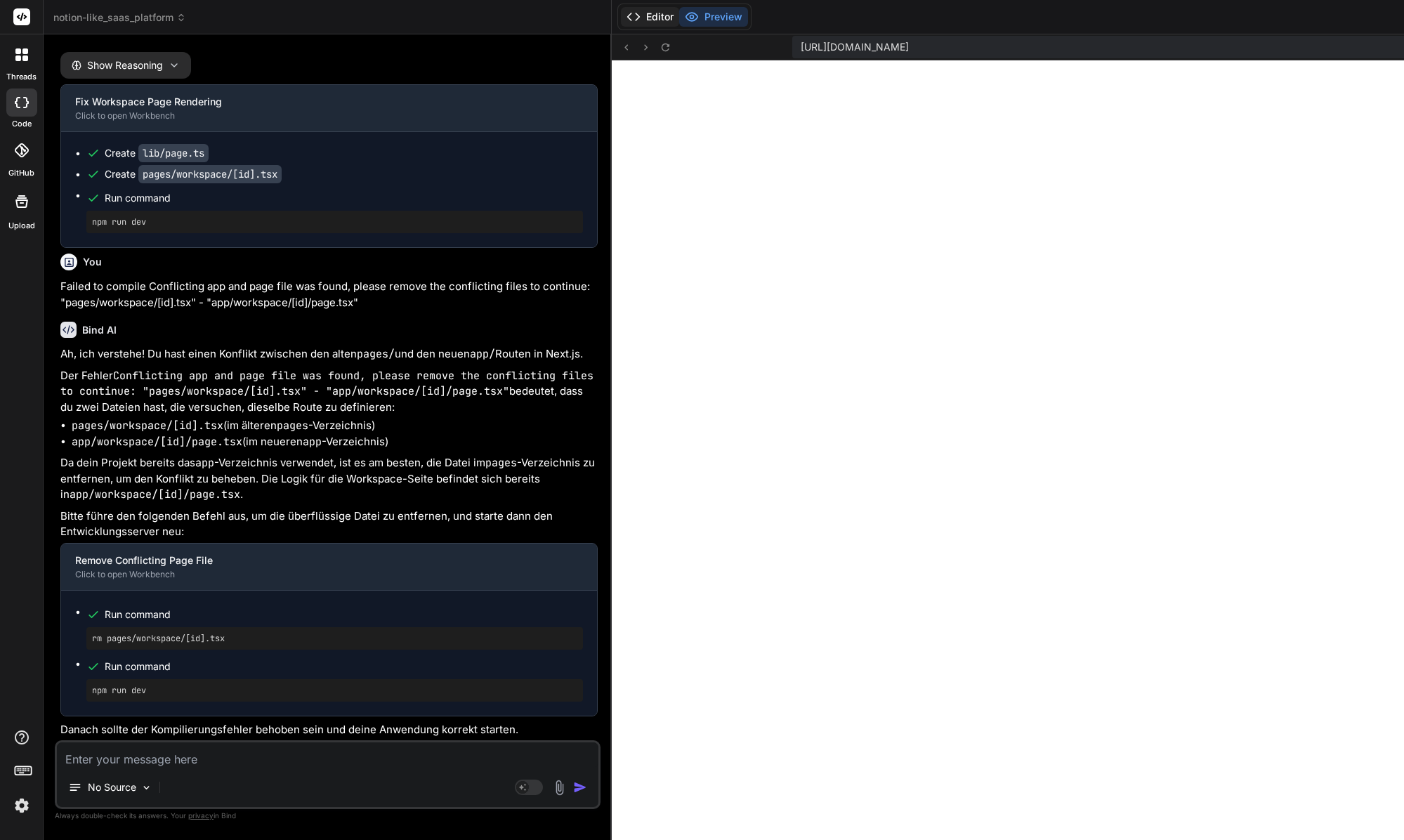
click at [626, 22] on icon at bounding box center [633, 17] width 14 height 14
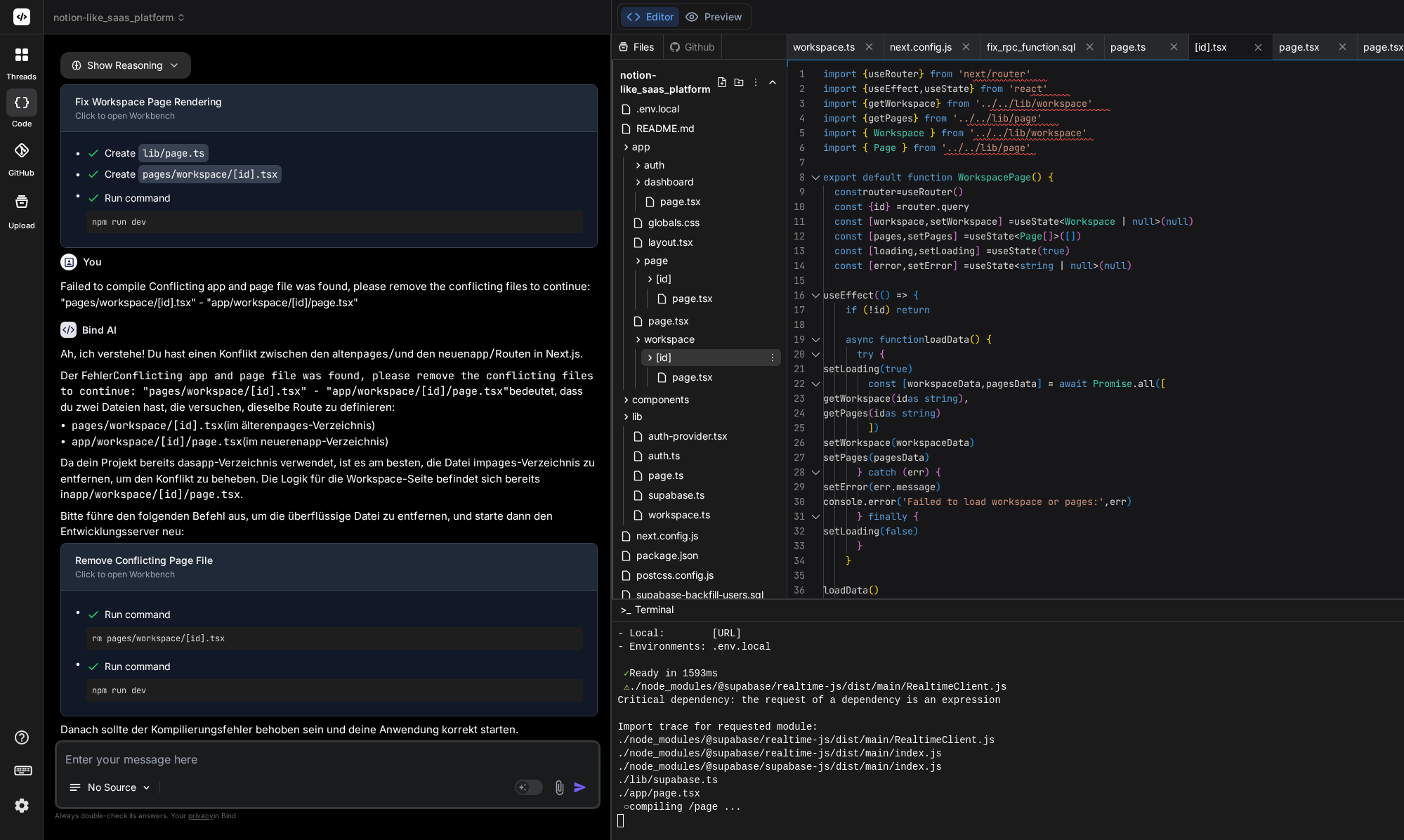
click at [655, 355] on span "[id]" at bounding box center [663, 357] width 16 height 14
click at [655, 359] on span "[id]" at bounding box center [663, 357] width 16 height 14
click at [670, 373] on span "page.tsx" at bounding box center [692, 377] width 43 height 17
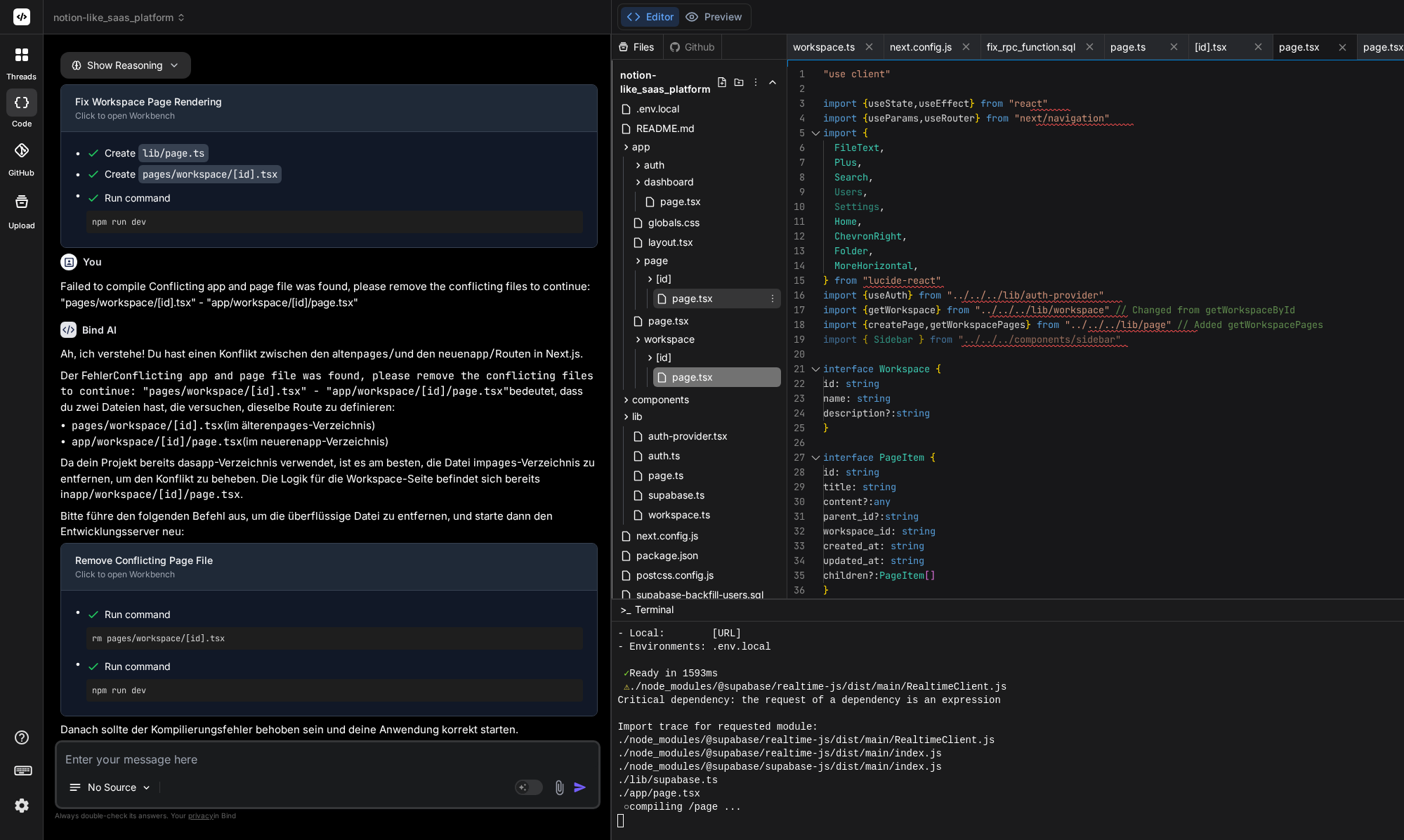
click at [653, 303] on div "page.tsx" at bounding box center [717, 298] width 128 height 20
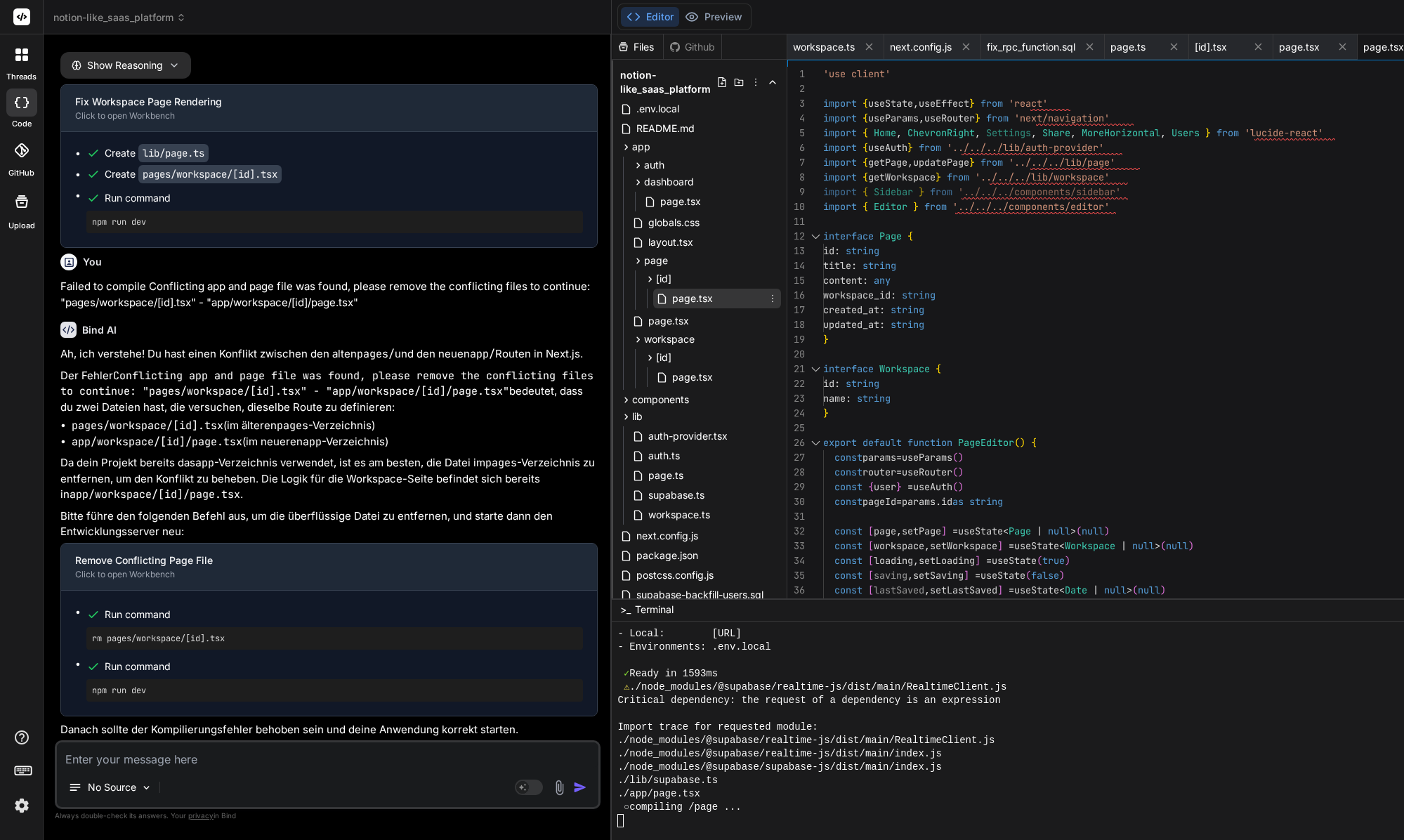
click at [767, 298] on icon at bounding box center [773, 298] width 12 height 12
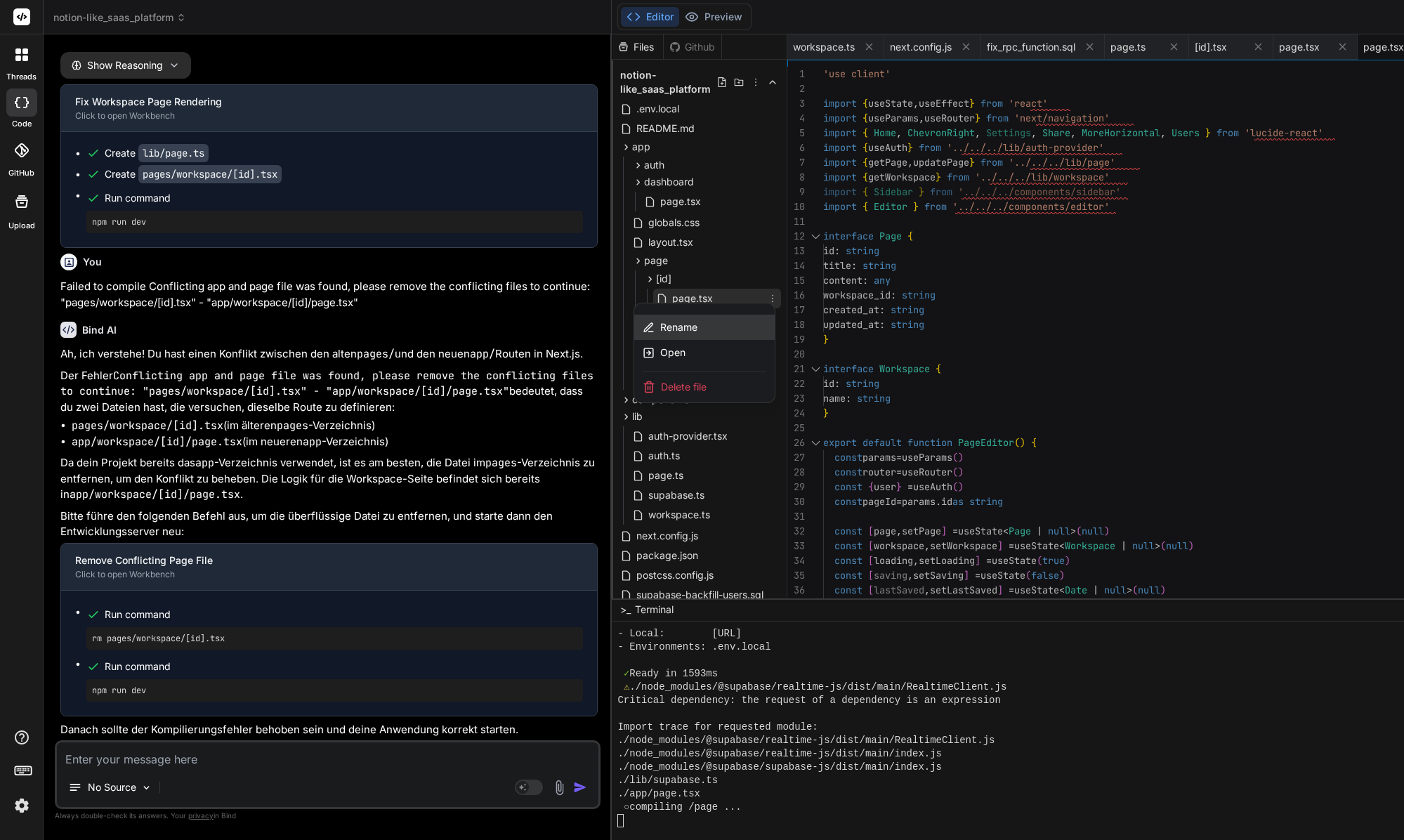
click at [660, 332] on span "Rename" at bounding box center [679, 327] width 37 height 14
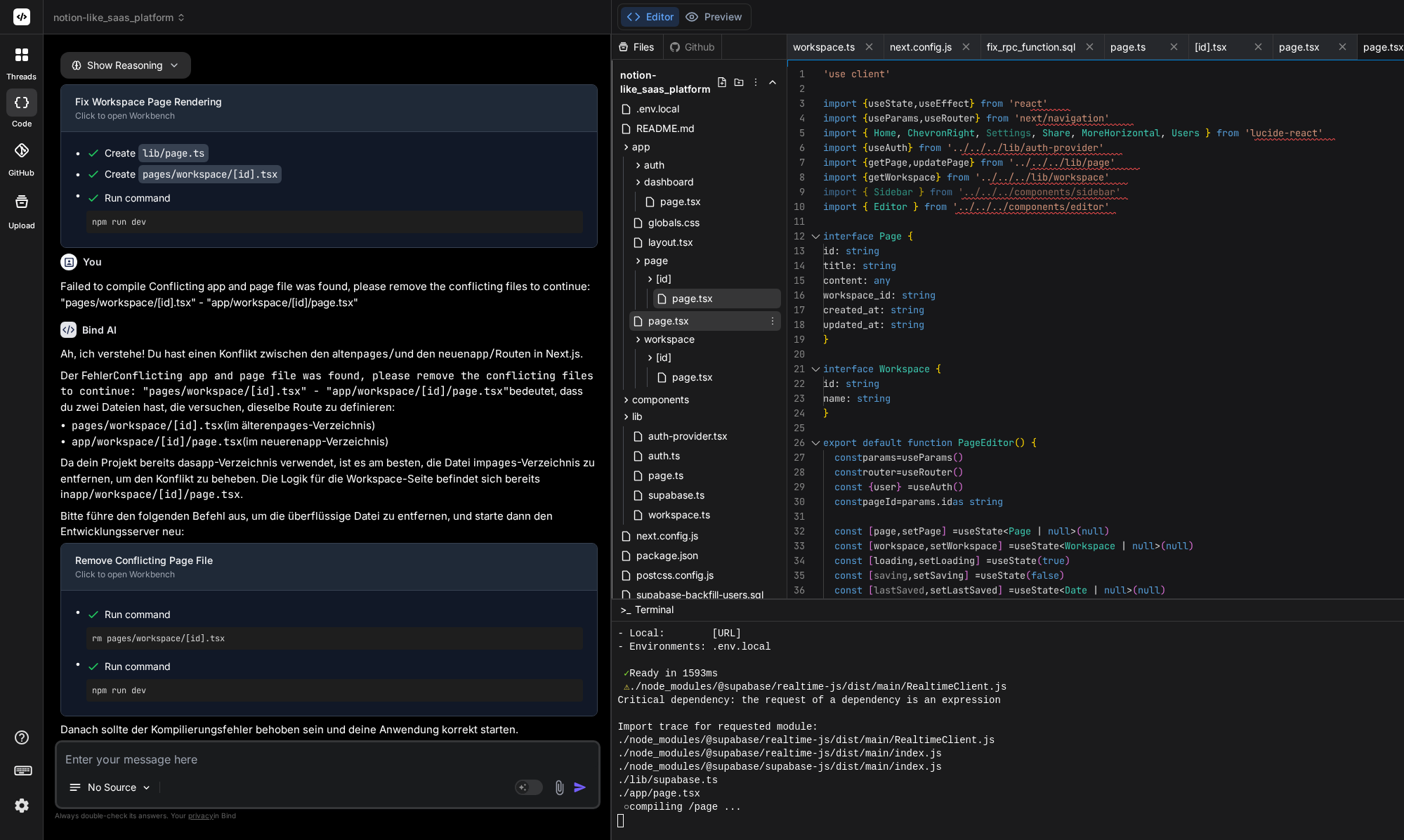
scroll to position [0, 0]
click at [629, 323] on div "page.tsx" at bounding box center [704, 321] width 152 height 20
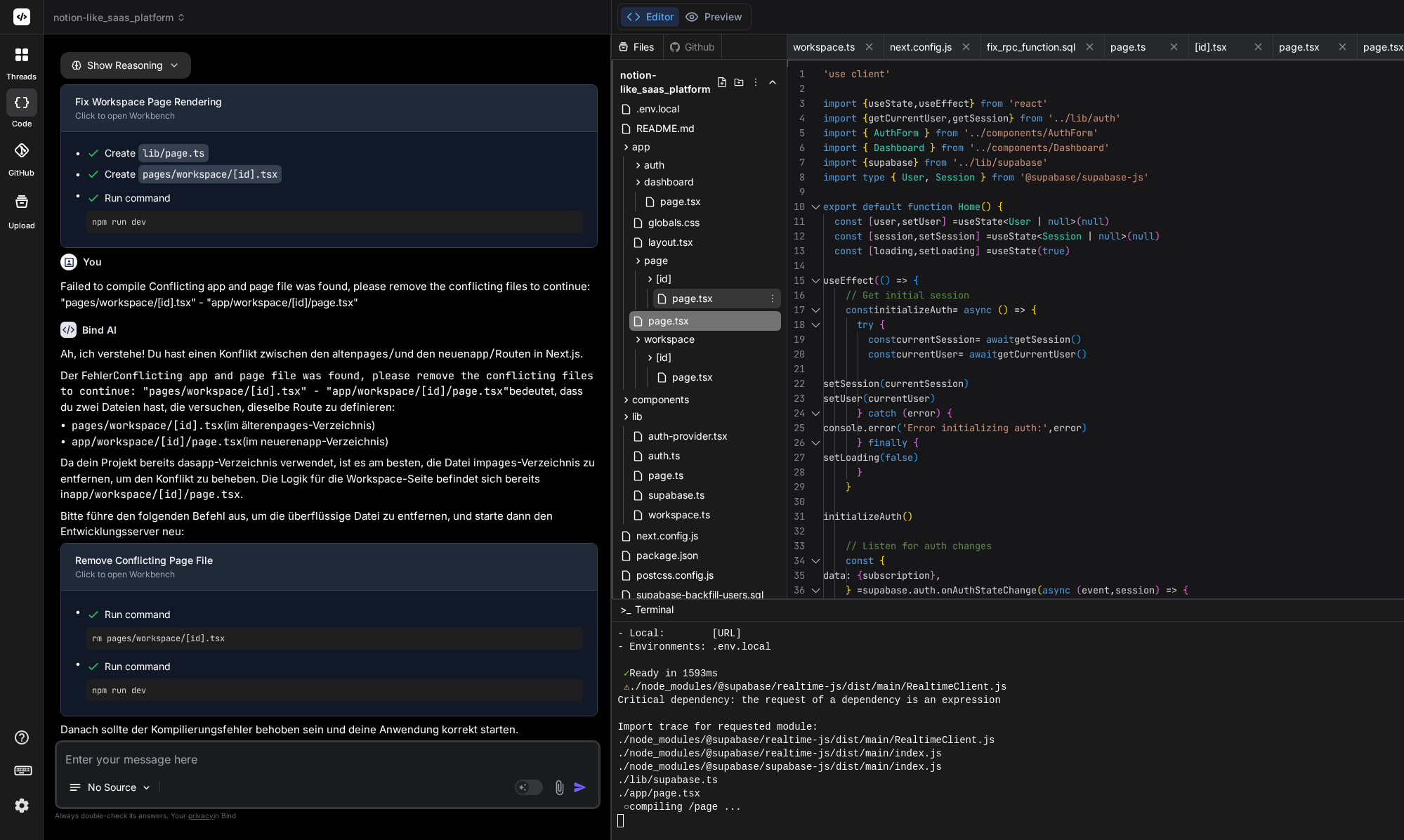
click at [670, 304] on span "page.tsx" at bounding box center [692, 298] width 43 height 17
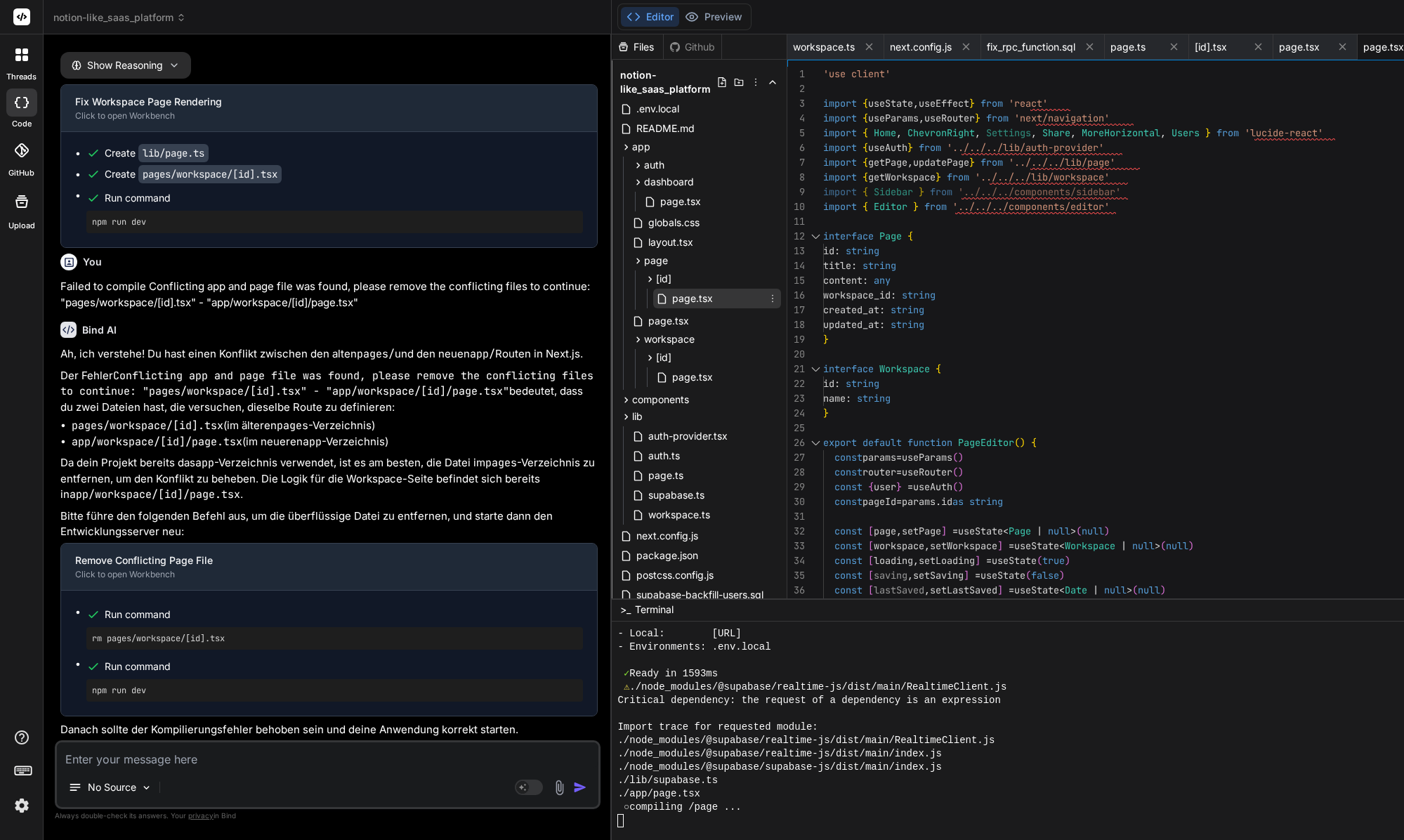
click at [767, 300] on icon at bounding box center [773, 298] width 12 height 12
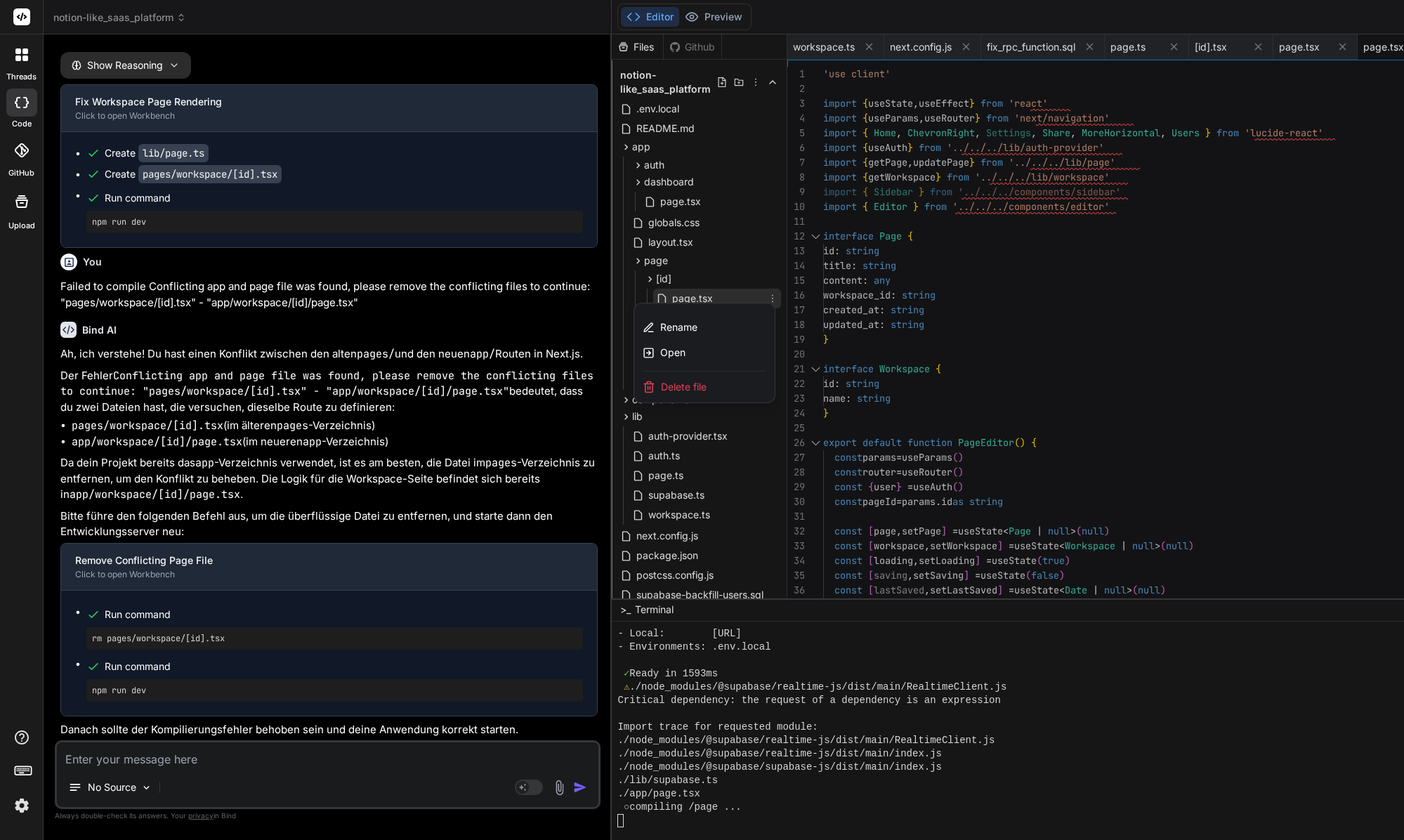
click at [611, 256] on div at bounding box center [1189, 437] width 1155 height 806
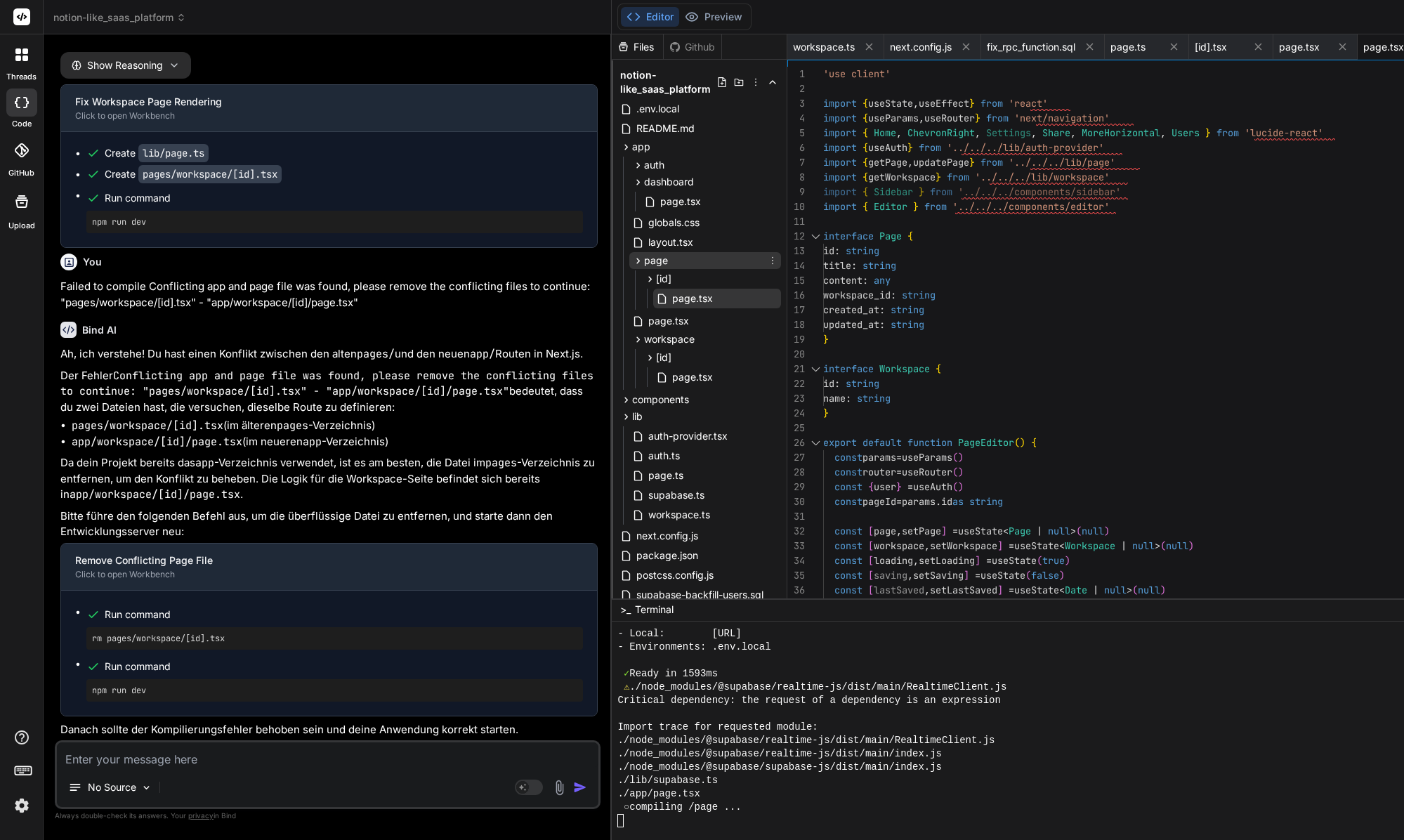
click at [644, 261] on span "page" at bounding box center [655, 260] width 24 height 14
click at [767, 262] on icon at bounding box center [773, 261] width 12 height 12
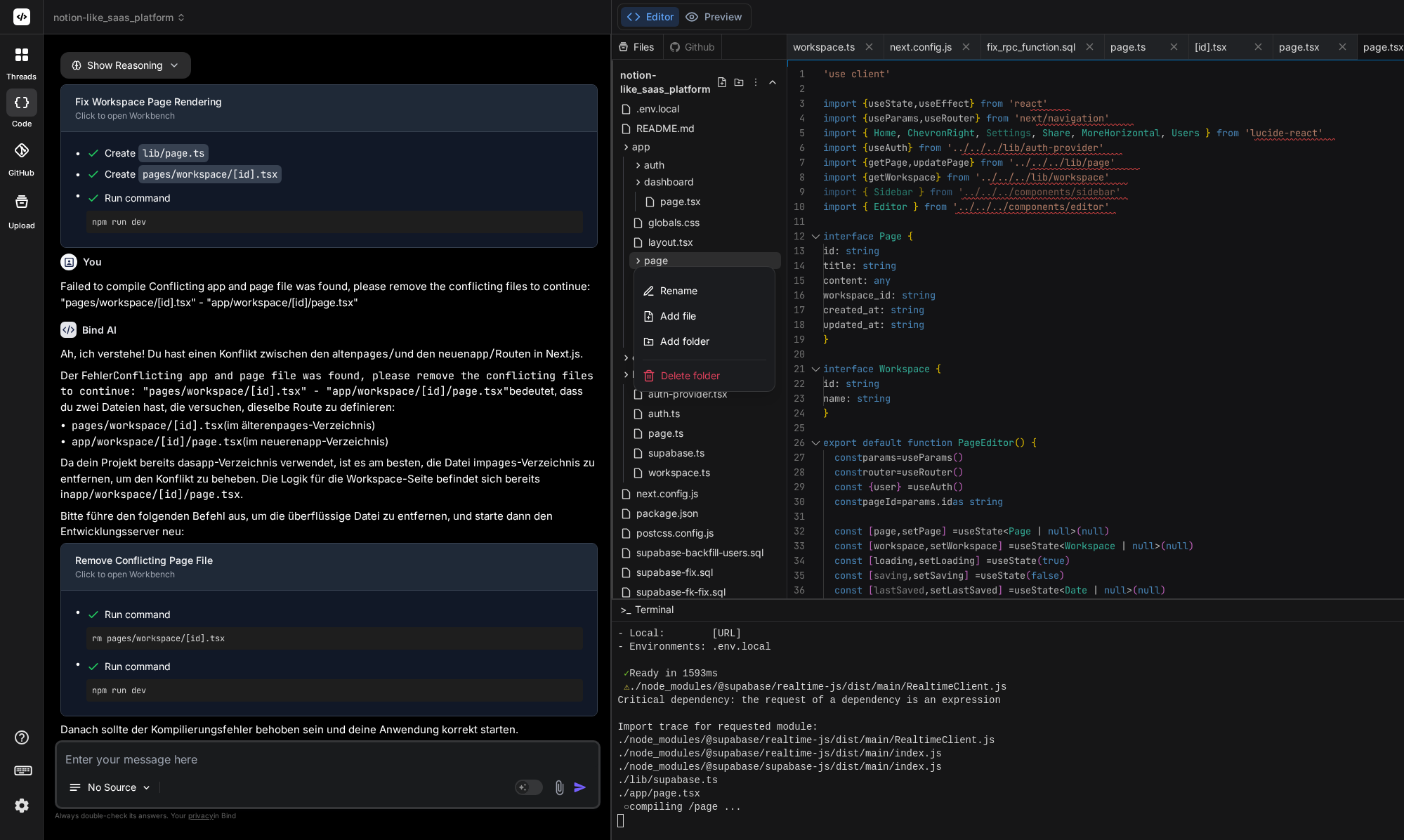
click at [611, 265] on div at bounding box center [1189, 437] width 1155 height 806
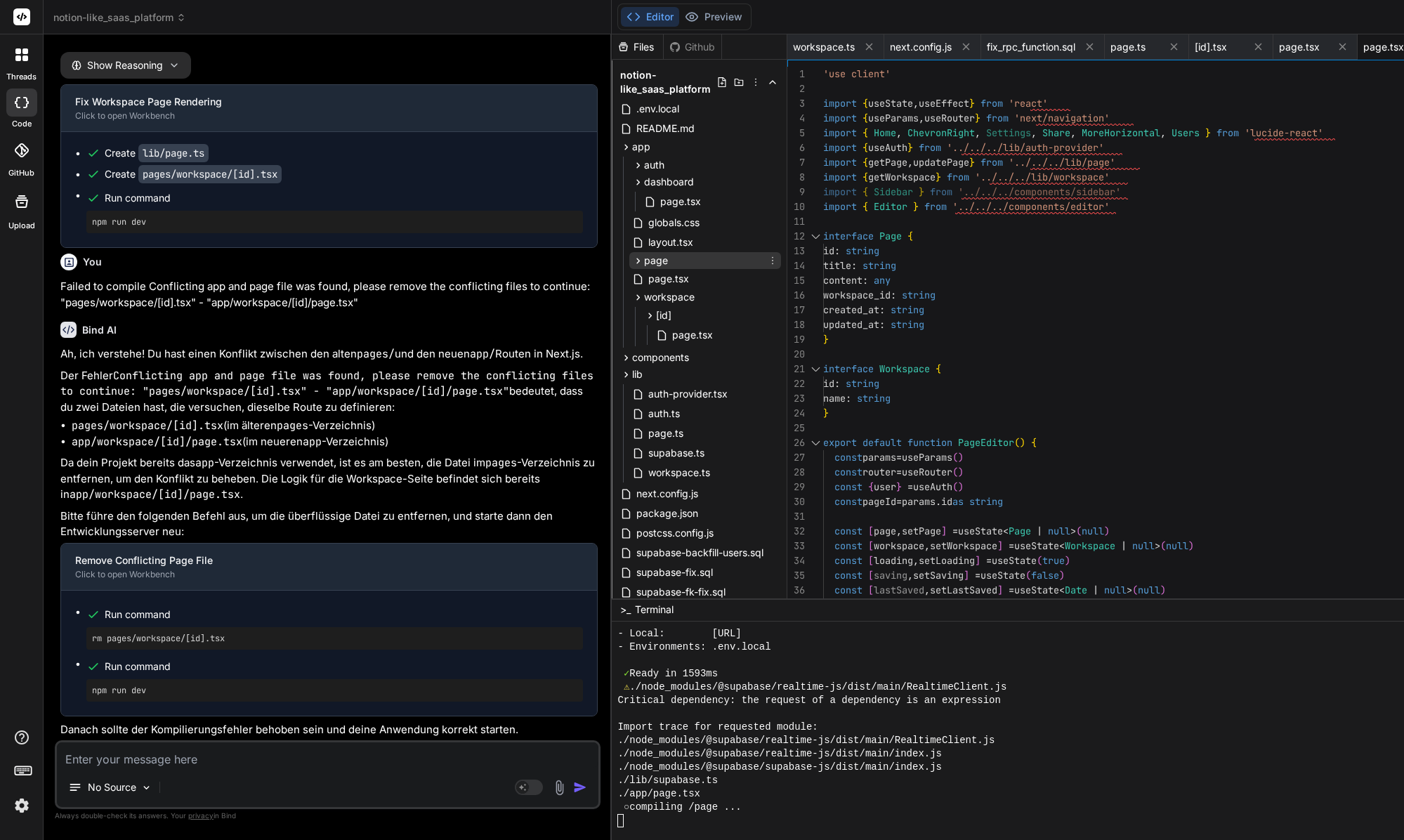
click at [644, 261] on span "page" at bounding box center [655, 260] width 24 height 14
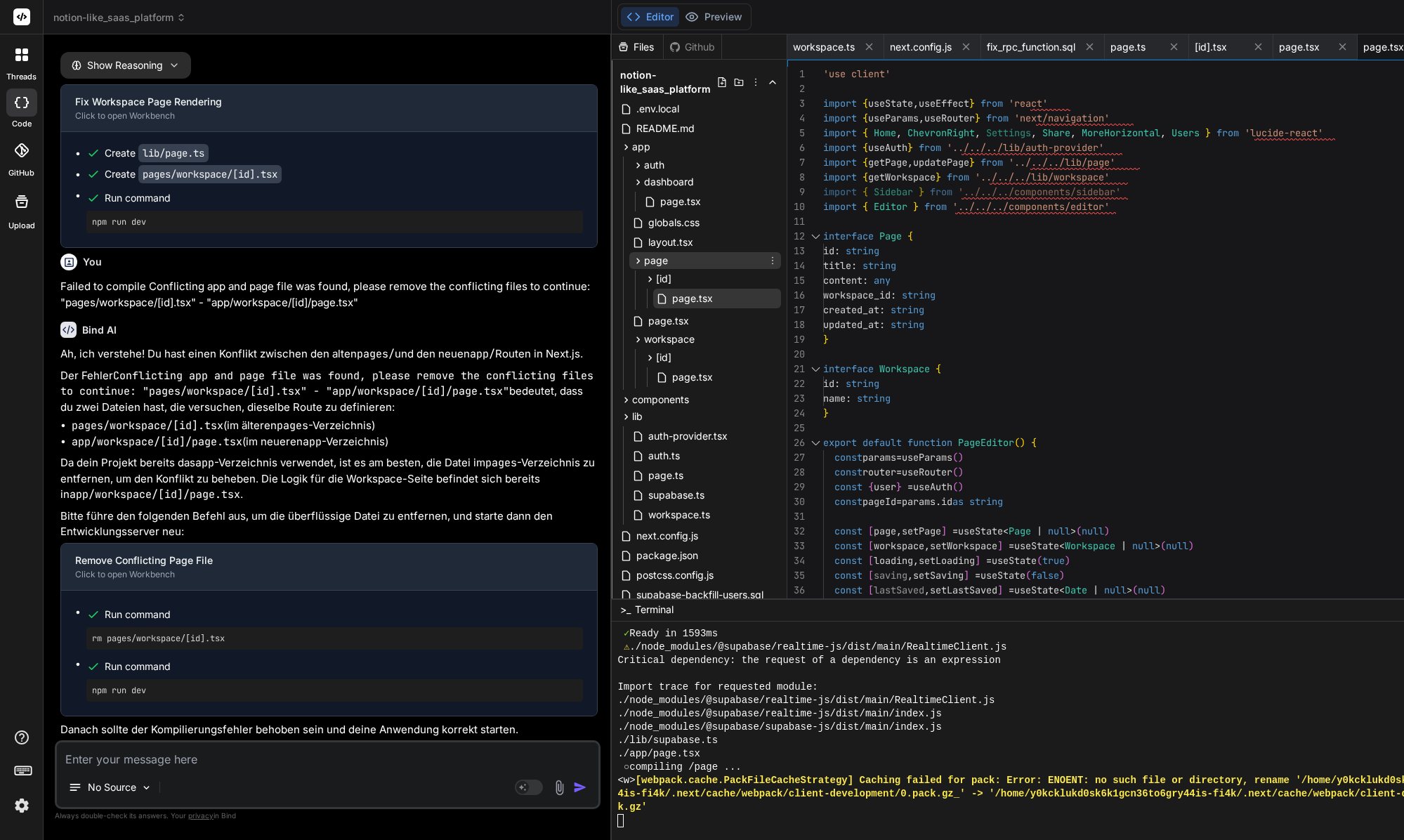
scroll to position [10635, 0]
click at [646, 316] on span "page.tsx" at bounding box center [668, 321] width 43 height 17
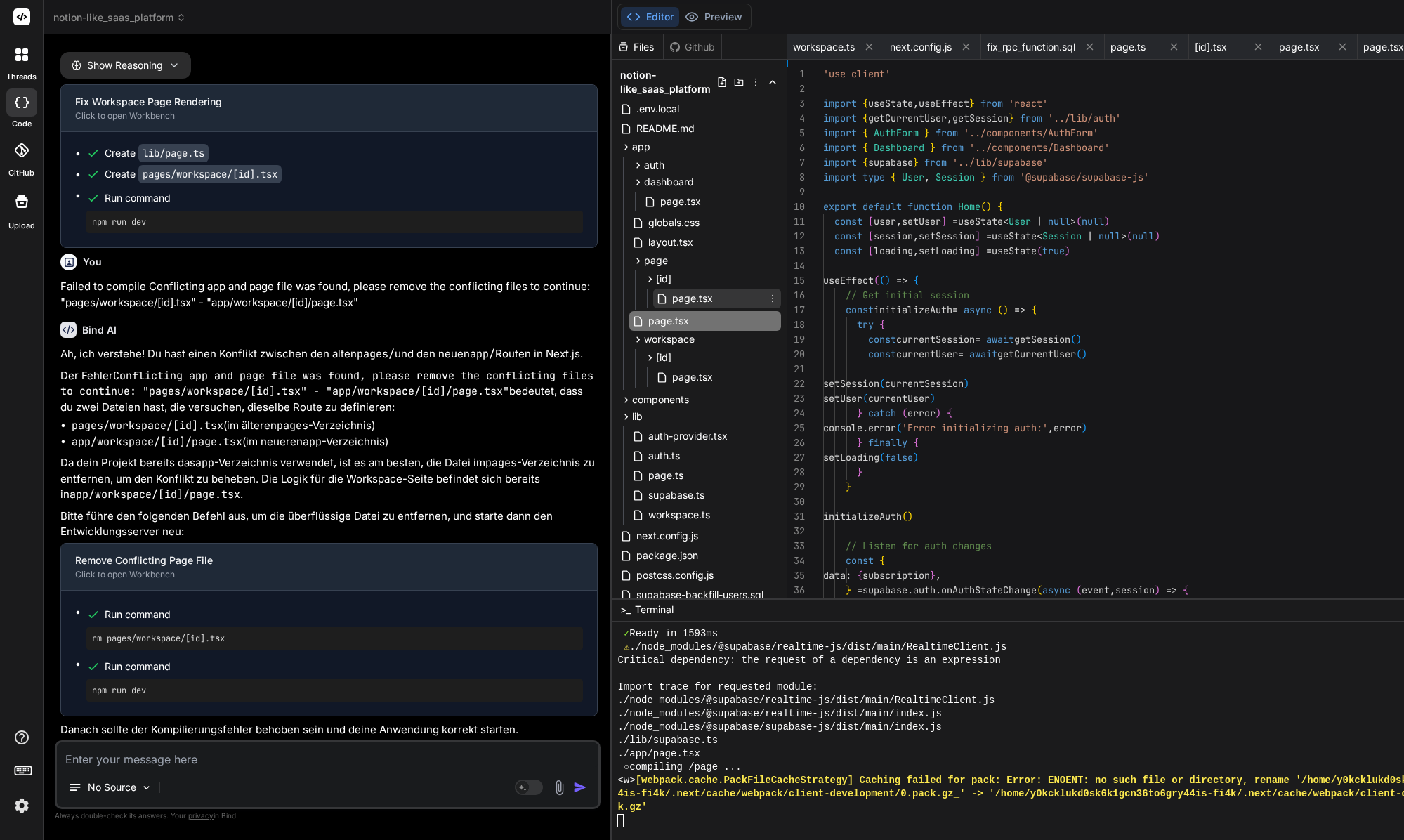
click at [670, 300] on span "page.tsx" at bounding box center [692, 298] width 43 height 17
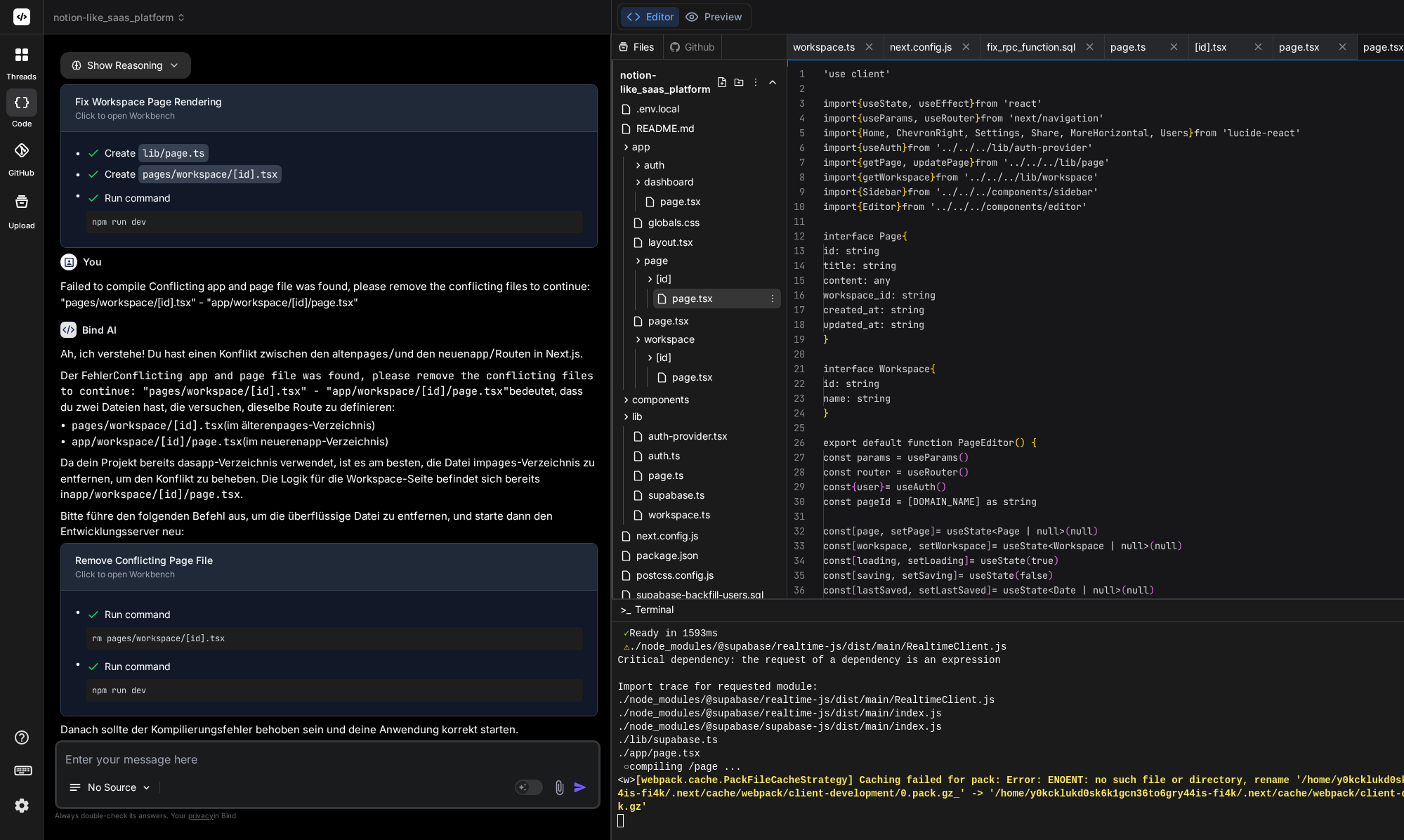
scroll to position [89, 0]
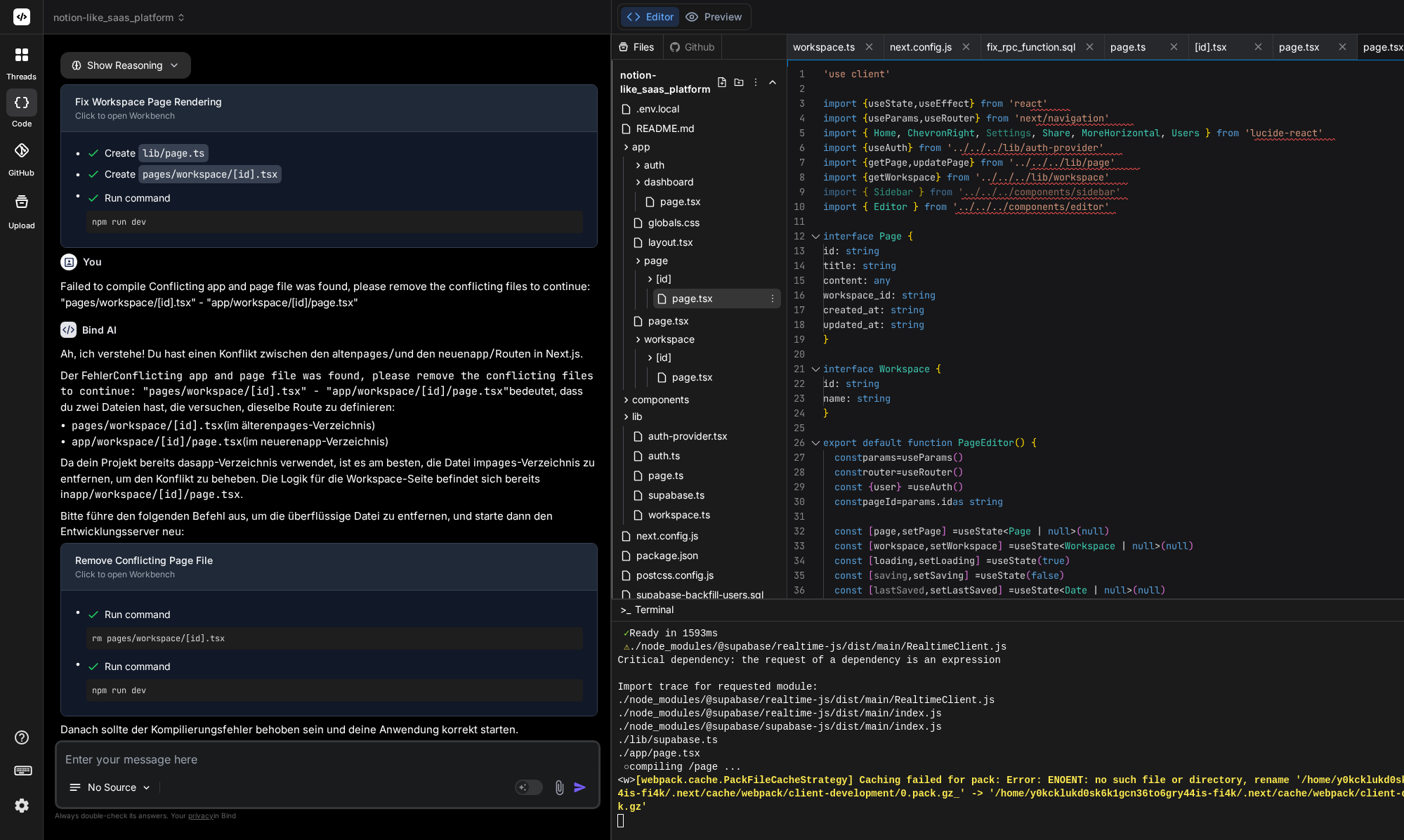
click at [773, 297] on icon at bounding box center [773, 298] width 2 height 7
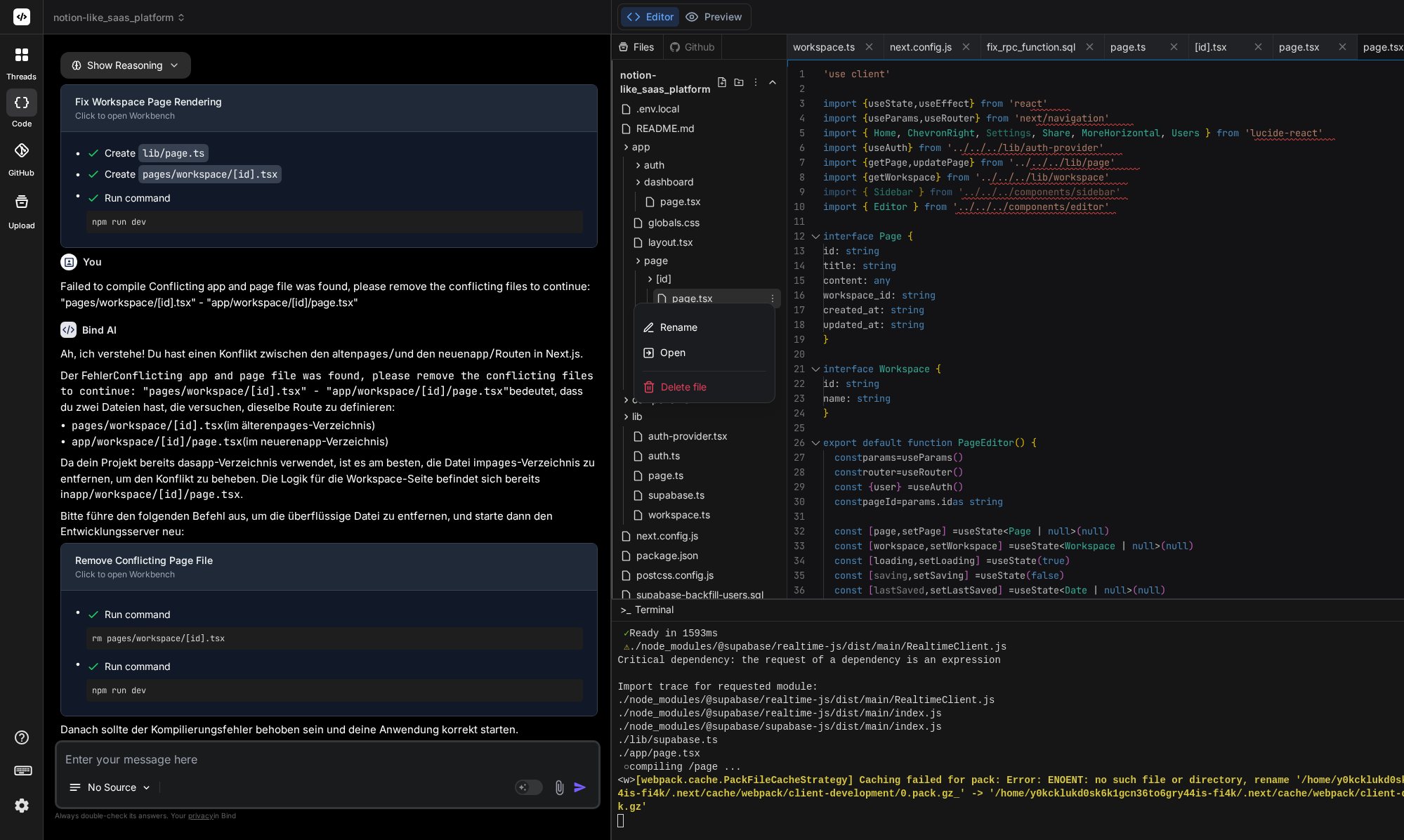
click at [611, 292] on div at bounding box center [1189, 437] width 1155 height 806
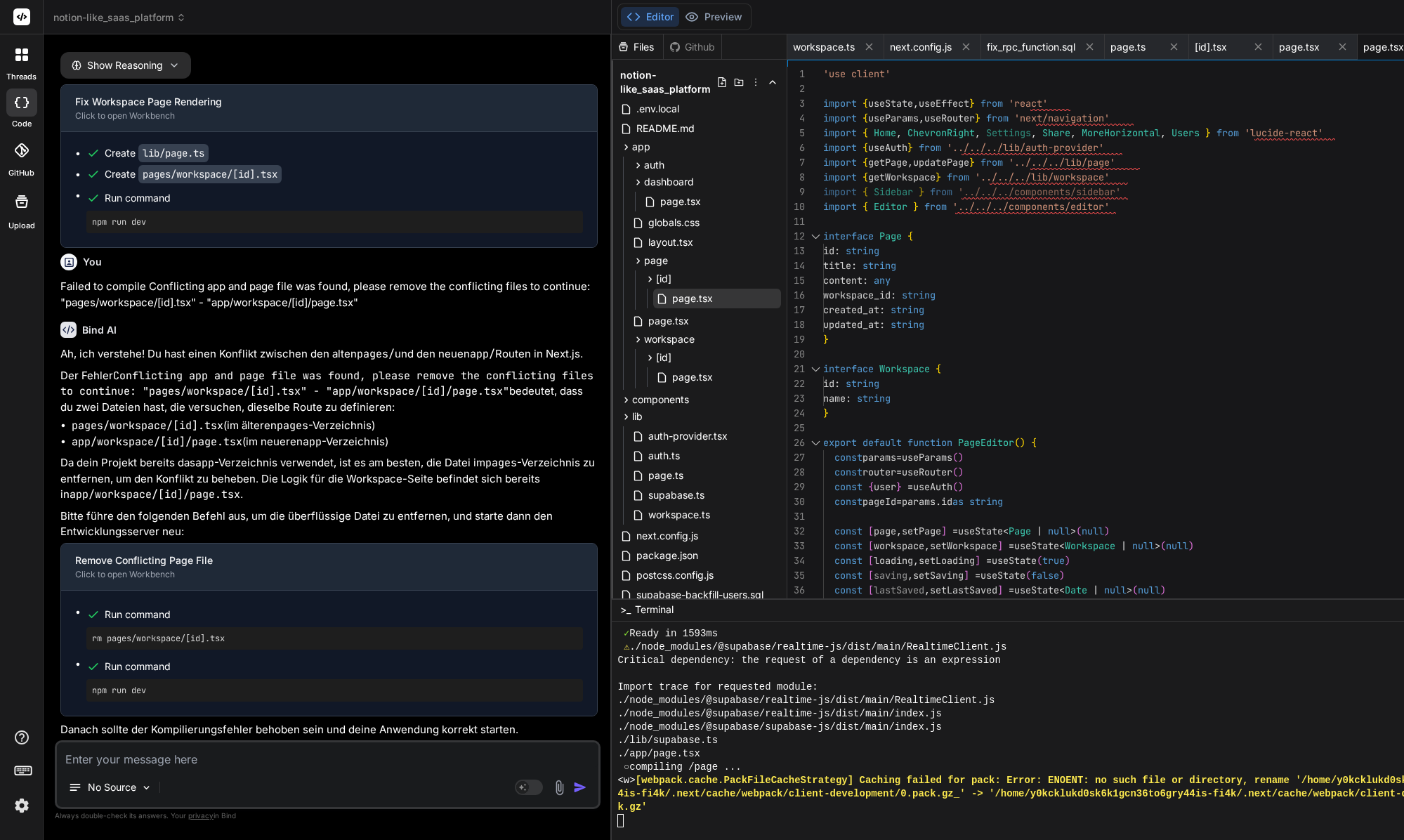
click at [346, 397] on p "Der Fehler Conflicting app and page file was found, please remove the conflicti…" at bounding box center [329, 391] width 538 height 47
click at [516, 785] on rect at bounding box center [522, 787] width 12 height 12
click at [365, 746] on textarea at bounding box center [327, 754] width 542 height 25
paste textarea "Failed to compile Conflicting app and page file was found, please remove the co…"
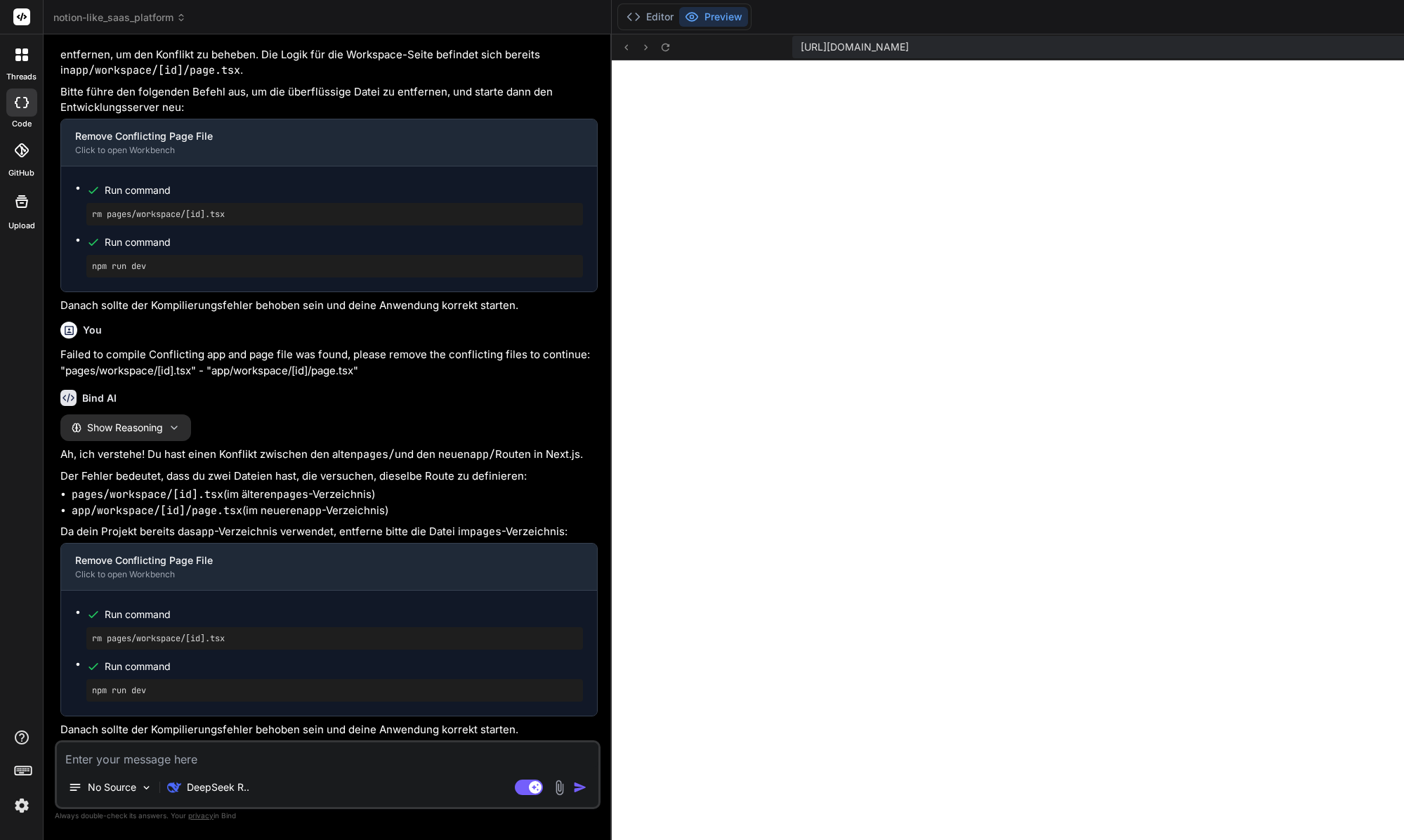
scroll to position [15324, 0]
click at [194, 751] on textarea at bounding box center [327, 754] width 542 height 25
click at [189, 757] on textarea at bounding box center [327, 754] width 542 height 25
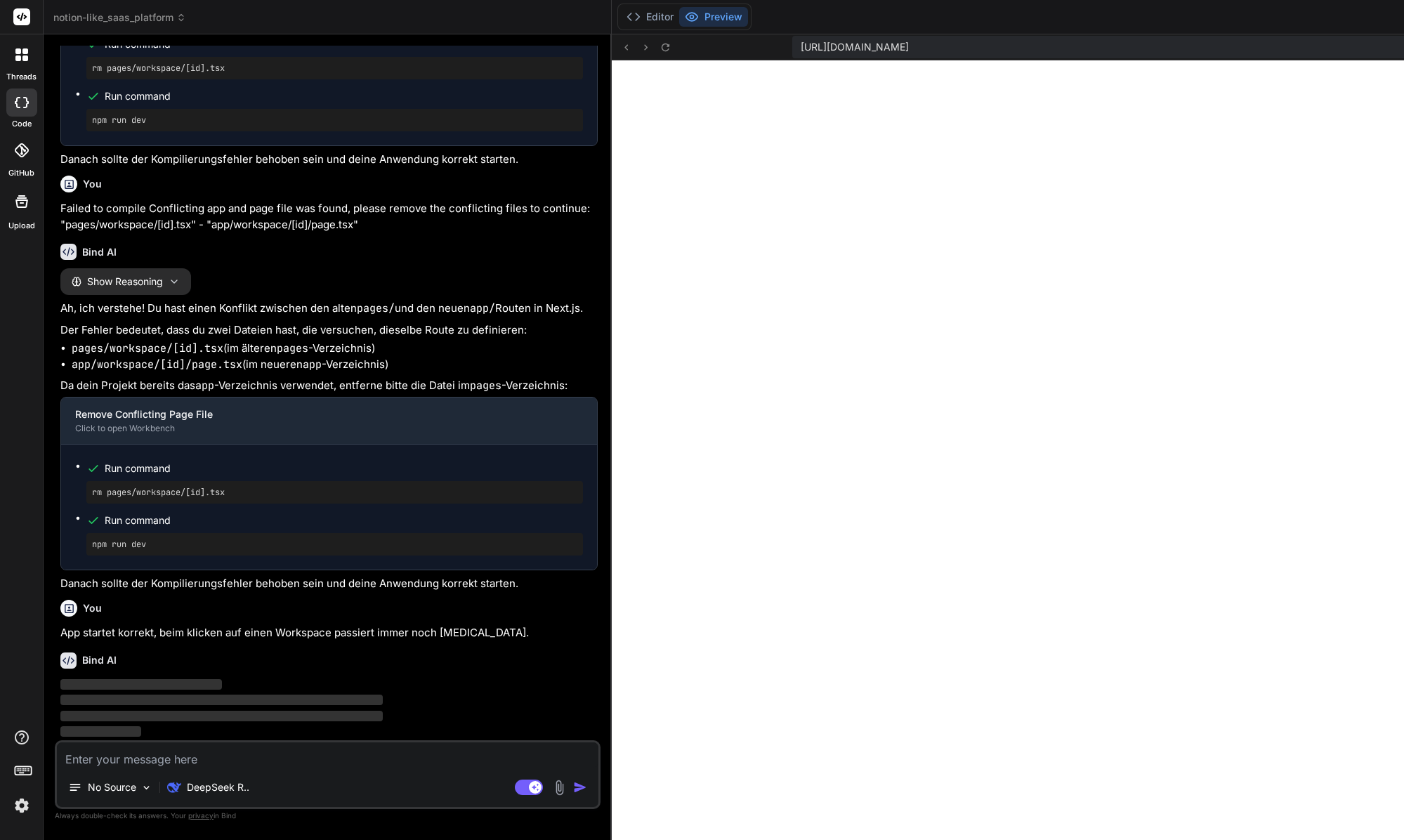
scroll to position [15469, 0]
